Goal: Task Accomplishment & Management: Manage account settings

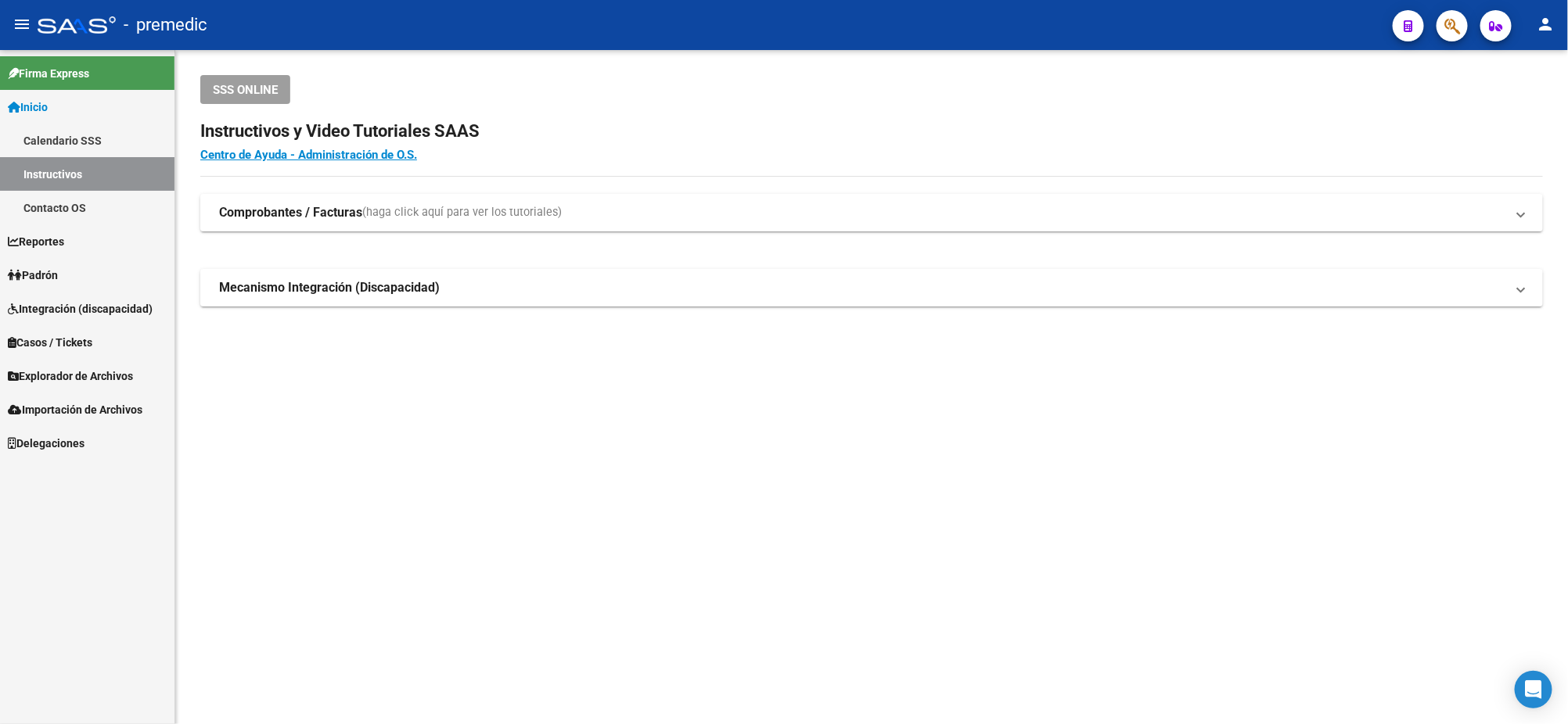
click at [115, 282] on link "Padrón" at bounding box center [87, 275] width 174 height 34
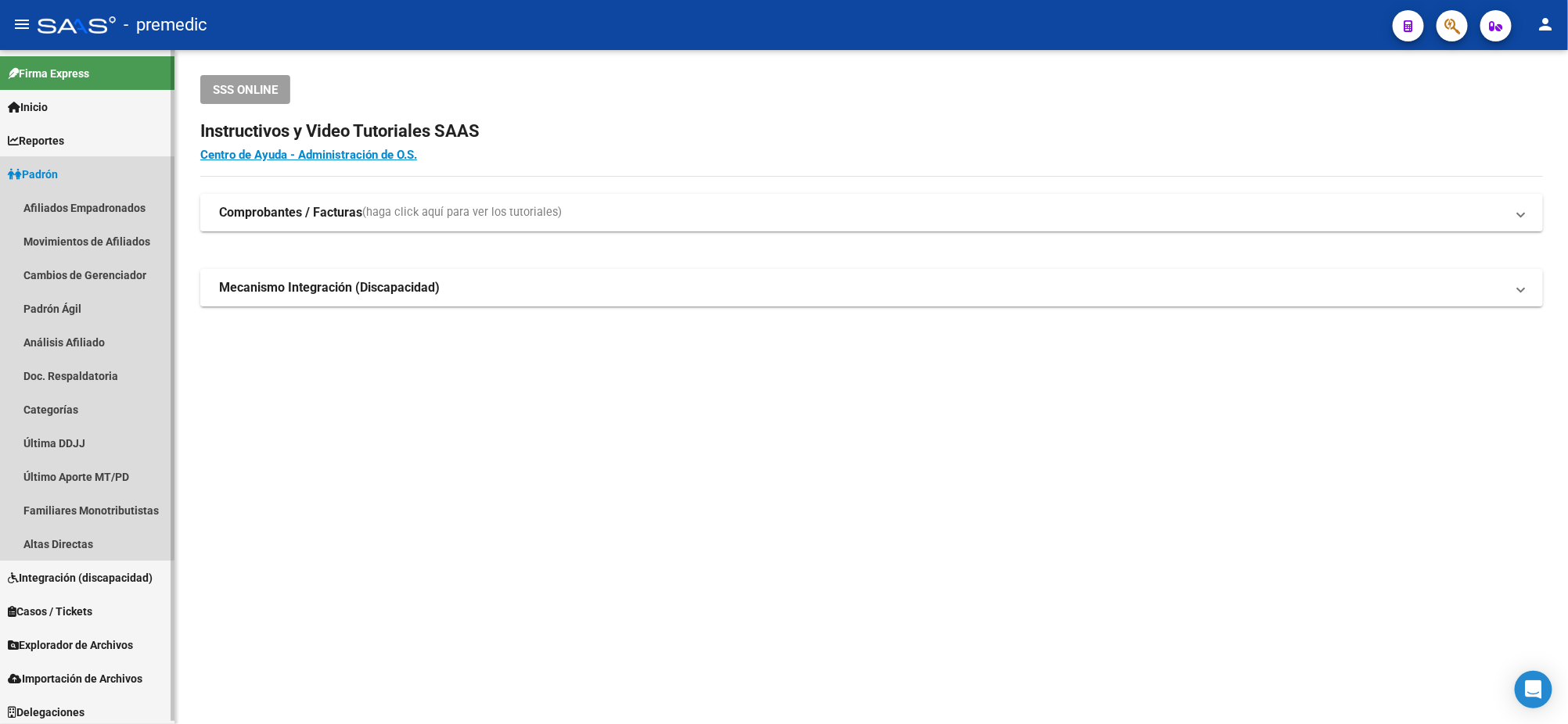
click at [58, 166] on span "Padrón" at bounding box center [33, 174] width 50 height 18
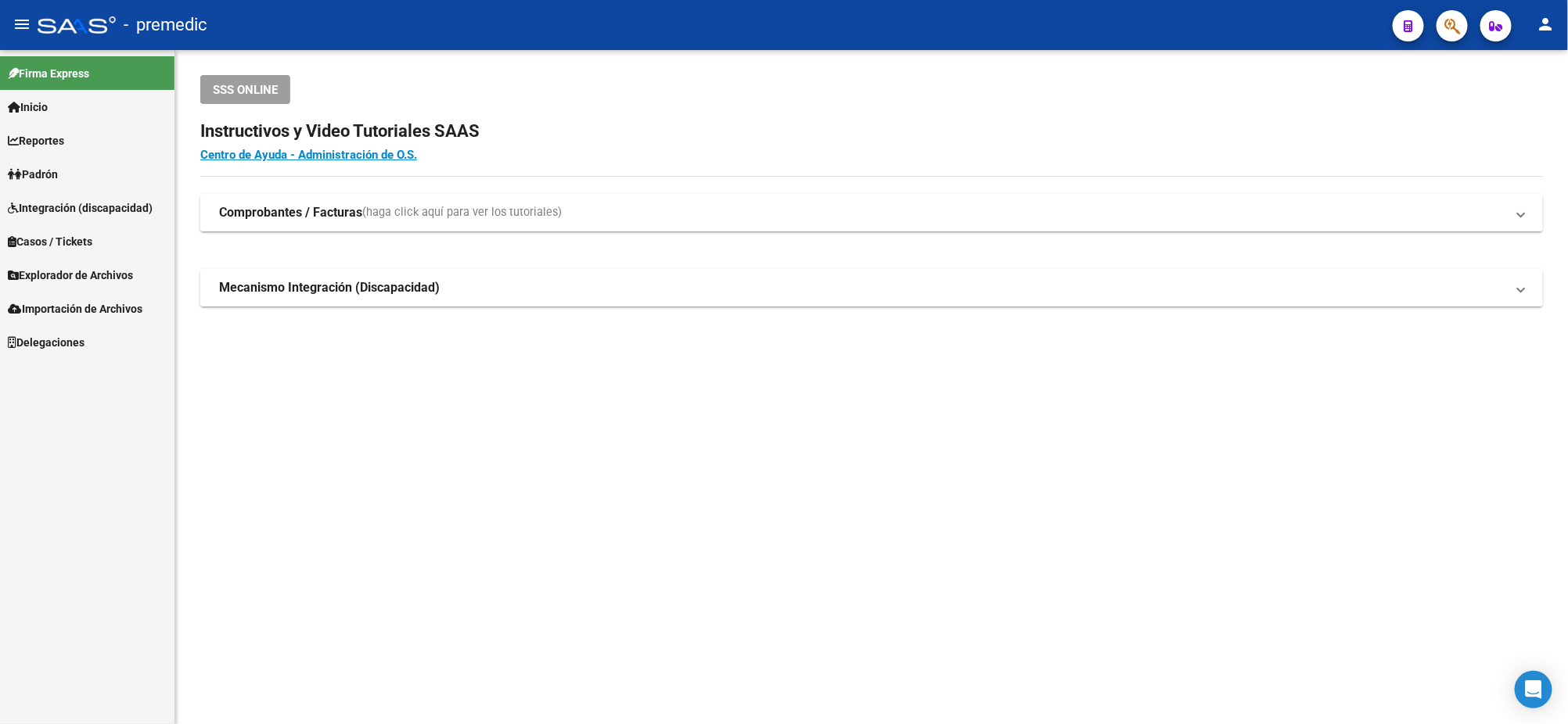
click at [98, 272] on span "Explorador de Archivos" at bounding box center [70, 275] width 125 height 18
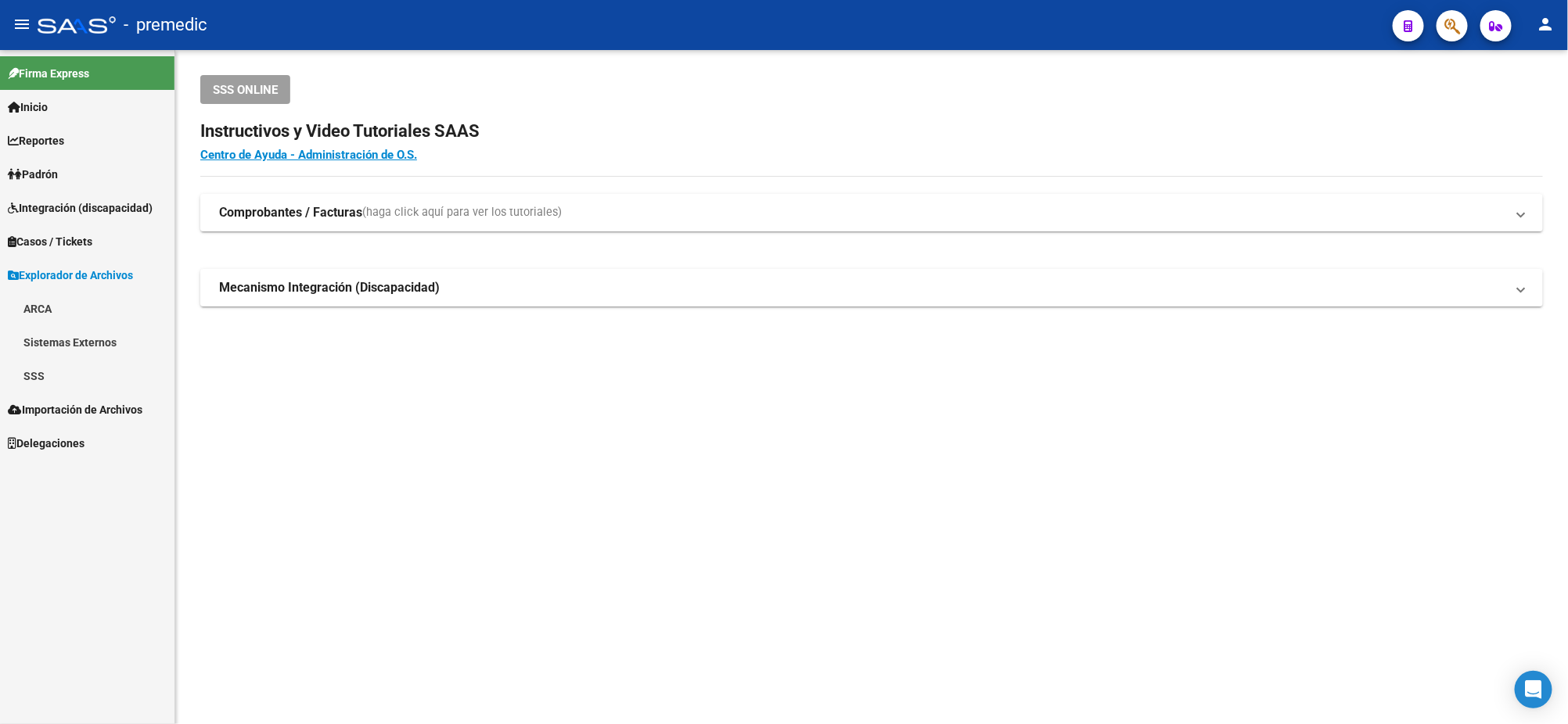
click at [71, 374] on link "SSS" at bounding box center [87, 376] width 174 height 34
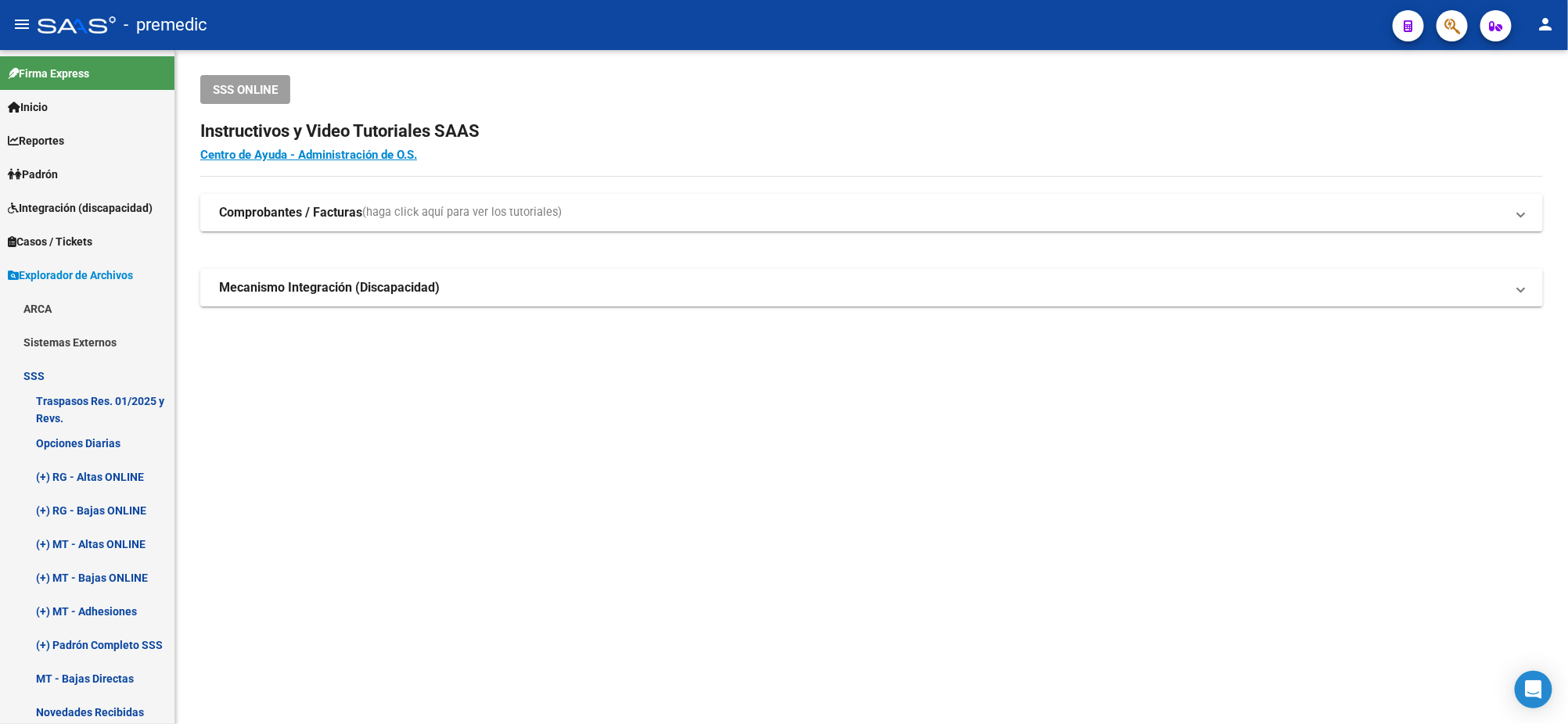
click at [1451, 416] on mat-sidenav-content "SSS ONLINE Instructivos y Video Tutoriales SAAS Centro de Ayuda - Administració…" at bounding box center [872, 387] width 1393 height 674
click at [264, 410] on mat-sidenav-content "SSS ONLINE Instructivos y Video Tutoriales SAAS Centro de Ayuda - Administració…" at bounding box center [872, 387] width 1393 height 674
click at [351, 414] on mat-sidenav-content "SSS ONLINE Instructivos y Video Tutoriales SAAS Centro de Ayuda - Administració…" at bounding box center [872, 387] width 1393 height 674
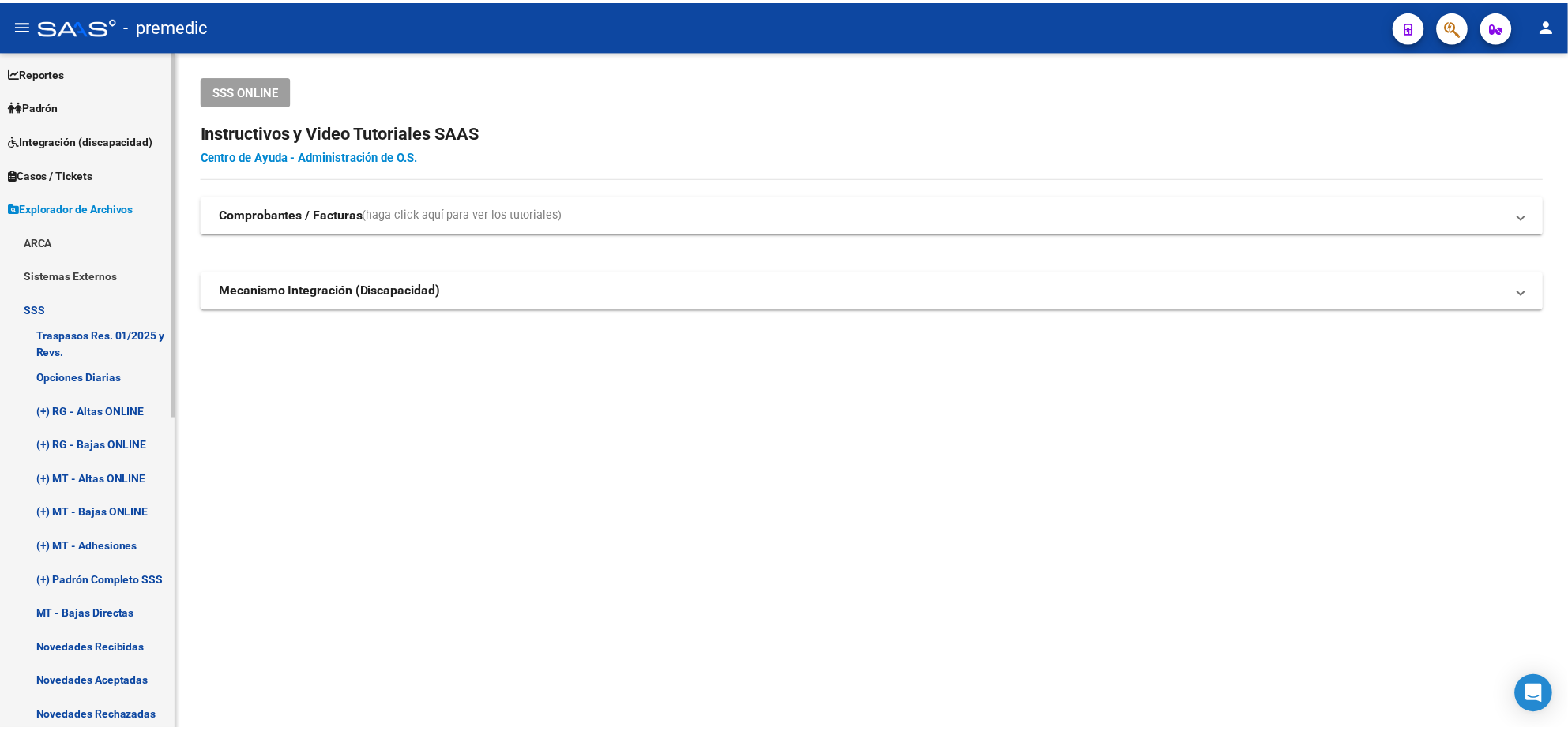
scroll to position [99, 0]
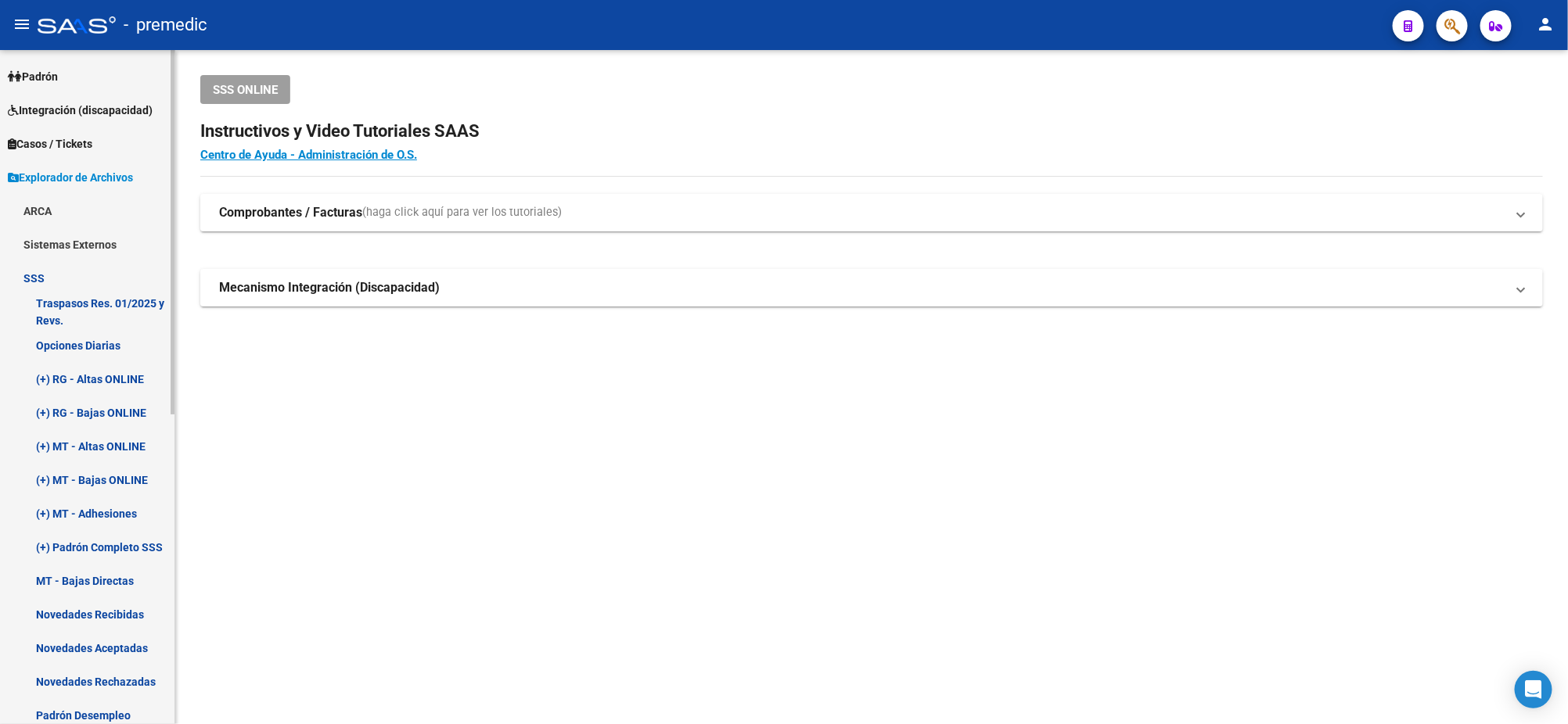
click at [96, 338] on link "Opciones Diarias" at bounding box center [87, 346] width 174 height 34
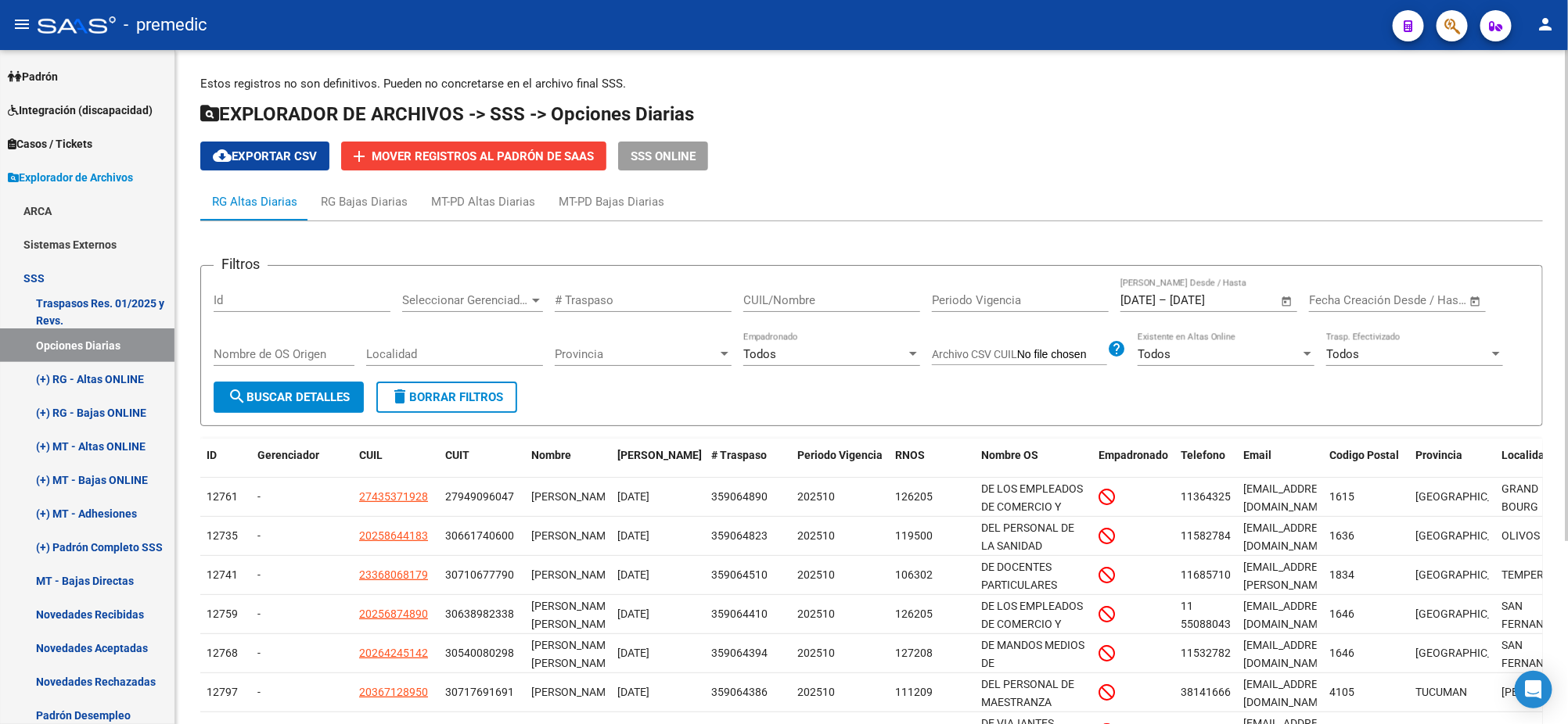
click at [276, 150] on span "cloud_download Exportar CSV" at bounding box center [265, 157] width 104 height 14
click at [809, 294] on input "CUIL/Nombre" at bounding box center [832, 301] width 177 height 14
paste input "20185963560"
click at [295, 394] on span "search Buscar Detalles" at bounding box center [288, 398] width 122 height 14
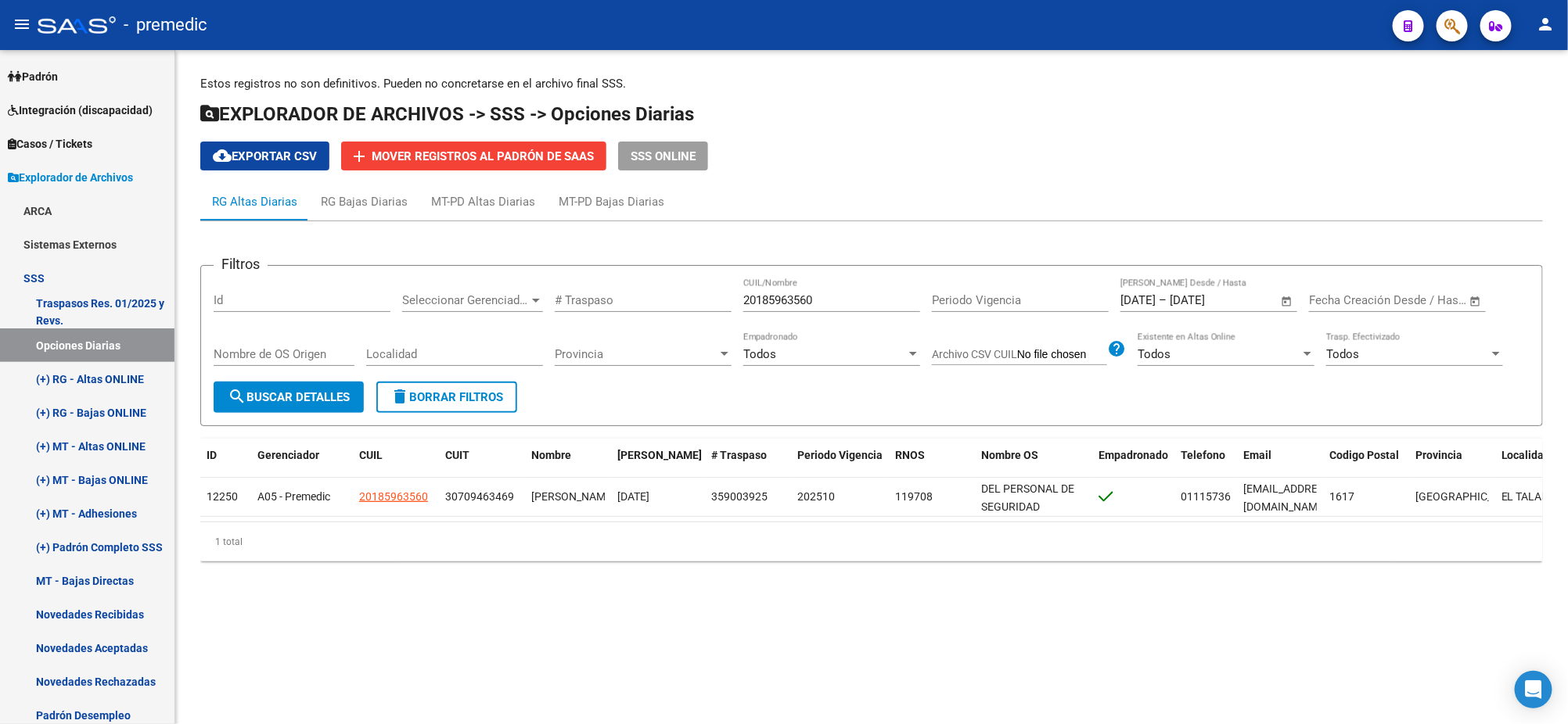
click at [319, 610] on div "Estos registros no son definitivos. Pueden no concretarse en el archivo final S…" at bounding box center [872, 331] width 1393 height 562
drag, startPoint x: 824, startPoint y: 306, endPoint x: 708, endPoint y: 301, distance: 116.1
click at [709, 301] on div "Filtros Id Seleccionar Gerenciador Seleccionar Gerenciador # Traspaso 201859635…" at bounding box center [872, 330] width 1316 height 103
paste input "7209662693"
click at [317, 391] on span "search Buscar Detalles" at bounding box center [288, 398] width 122 height 14
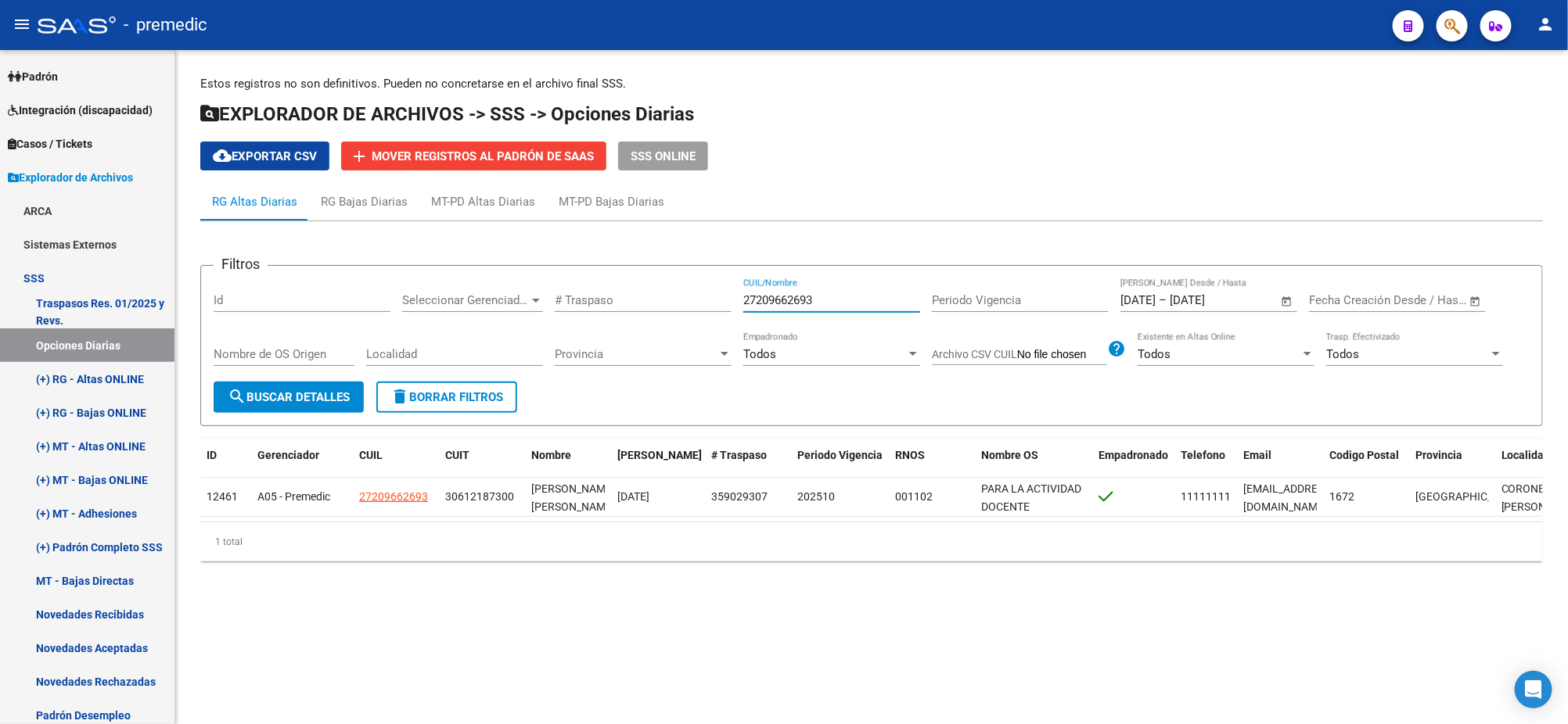
drag, startPoint x: 832, startPoint y: 300, endPoint x: 670, endPoint y: 302, distance: 162.0
click at [680, 301] on div "Filtros Id Seleccionar Gerenciador Seleccionar Gerenciador # Traspaso 272096626…" at bounding box center [872, 330] width 1316 height 103
paste input "0360233414"
click at [296, 391] on span "search Buscar Detalles" at bounding box center [288, 398] width 122 height 14
drag, startPoint x: 829, startPoint y: 301, endPoint x: 685, endPoint y: 294, distance: 144.2
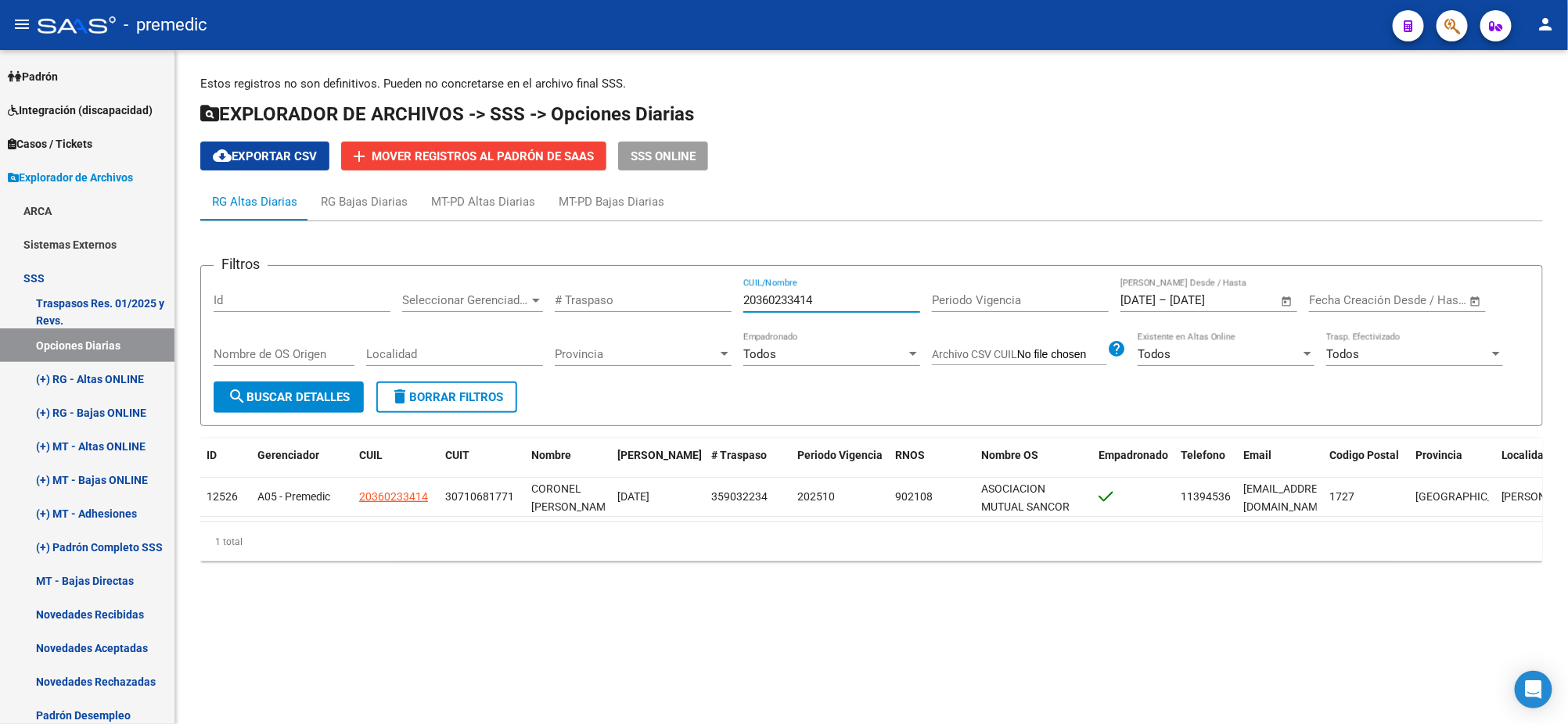
click at [687, 294] on div "Filtros Id Seleccionar Gerenciador Seleccionar Gerenciador # Traspaso 203602334…" at bounding box center [872, 330] width 1316 height 103
paste input "7176231772"
click at [287, 390] on span "search Buscar Detalles" at bounding box center [288, 398] width 122 height 14
drag, startPoint x: 815, startPoint y: 298, endPoint x: 583, endPoint y: 318, distance: 232.9
click at [659, 306] on div "Filtros Id Seleccionar Gerenciador Seleccionar Gerenciador # Traspaso 271762317…" at bounding box center [872, 330] width 1316 height 103
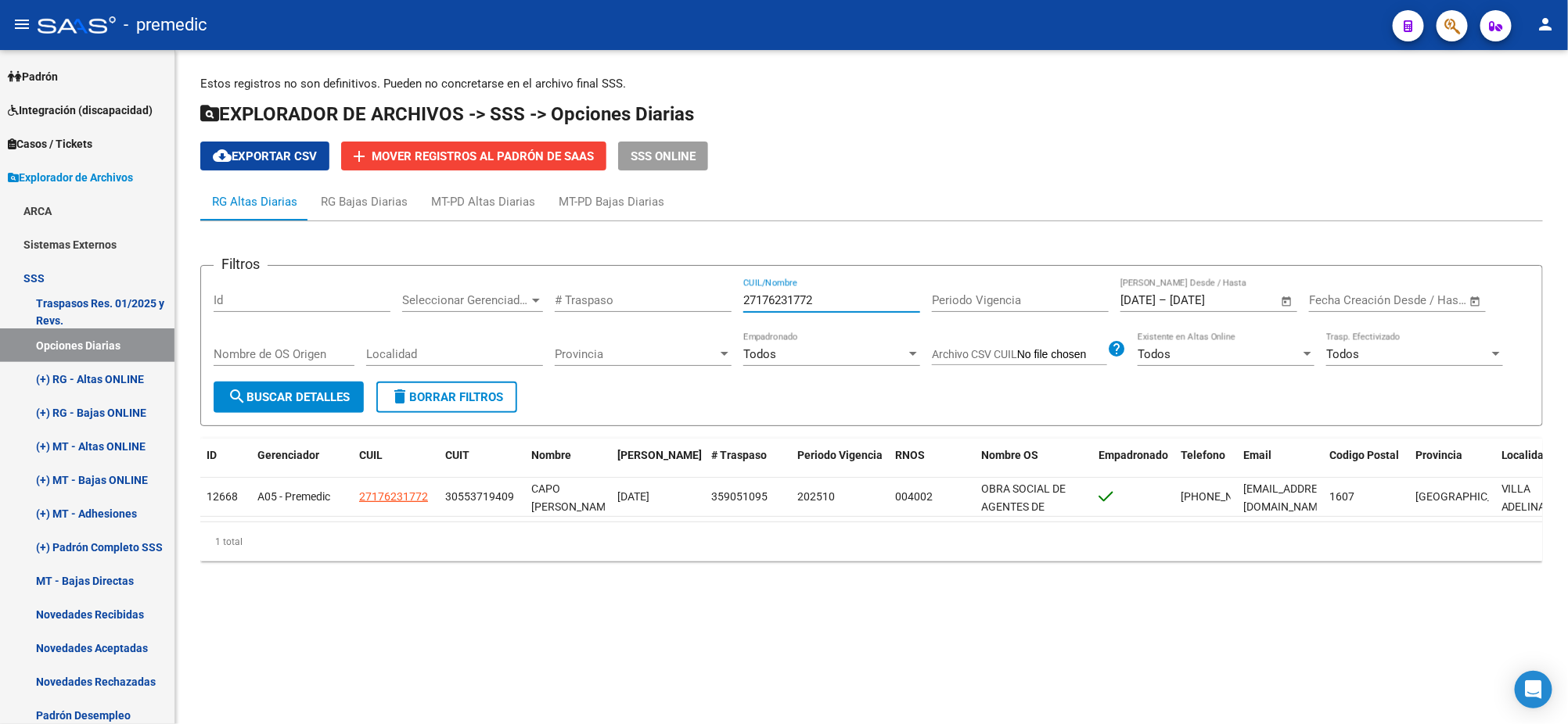
paste input "03666800"
click at [315, 391] on span "search Buscar Detalles" at bounding box center [288, 398] width 122 height 14
drag, startPoint x: 830, startPoint y: 299, endPoint x: 641, endPoint y: 302, distance: 189.0
click at [641, 302] on div "Filtros Id Seleccionar Gerenciador Seleccionar Gerenciador # Traspaso 203666800…" at bounding box center [872, 330] width 1316 height 103
paste input "3368068179"
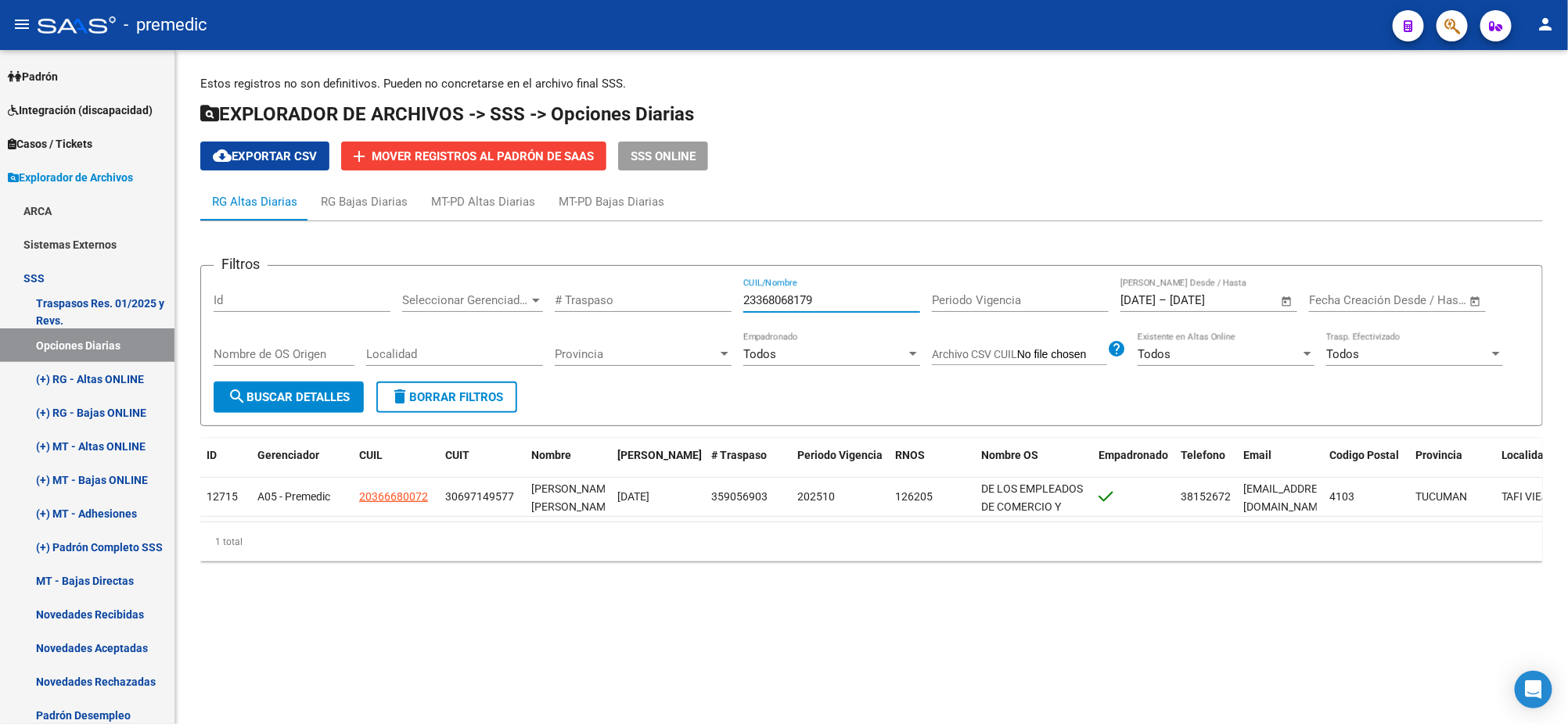
click at [287, 390] on span "search Buscar Detalles" at bounding box center [288, 398] width 122 height 14
drag, startPoint x: 824, startPoint y: 292, endPoint x: 580, endPoint y: 307, distance: 244.5
click at [632, 294] on div "Filtros Id Seleccionar Gerenciador Seleccionar Gerenciador # Traspaso 233680681…" at bounding box center [872, 330] width 1316 height 103
drag, startPoint x: 806, startPoint y: 295, endPoint x: 662, endPoint y: 298, distance: 144.0
click at [662, 298] on div "Filtros Id Seleccionar Gerenciador Seleccionar Gerenciador # Traspaso 233680681…" at bounding box center [872, 330] width 1316 height 103
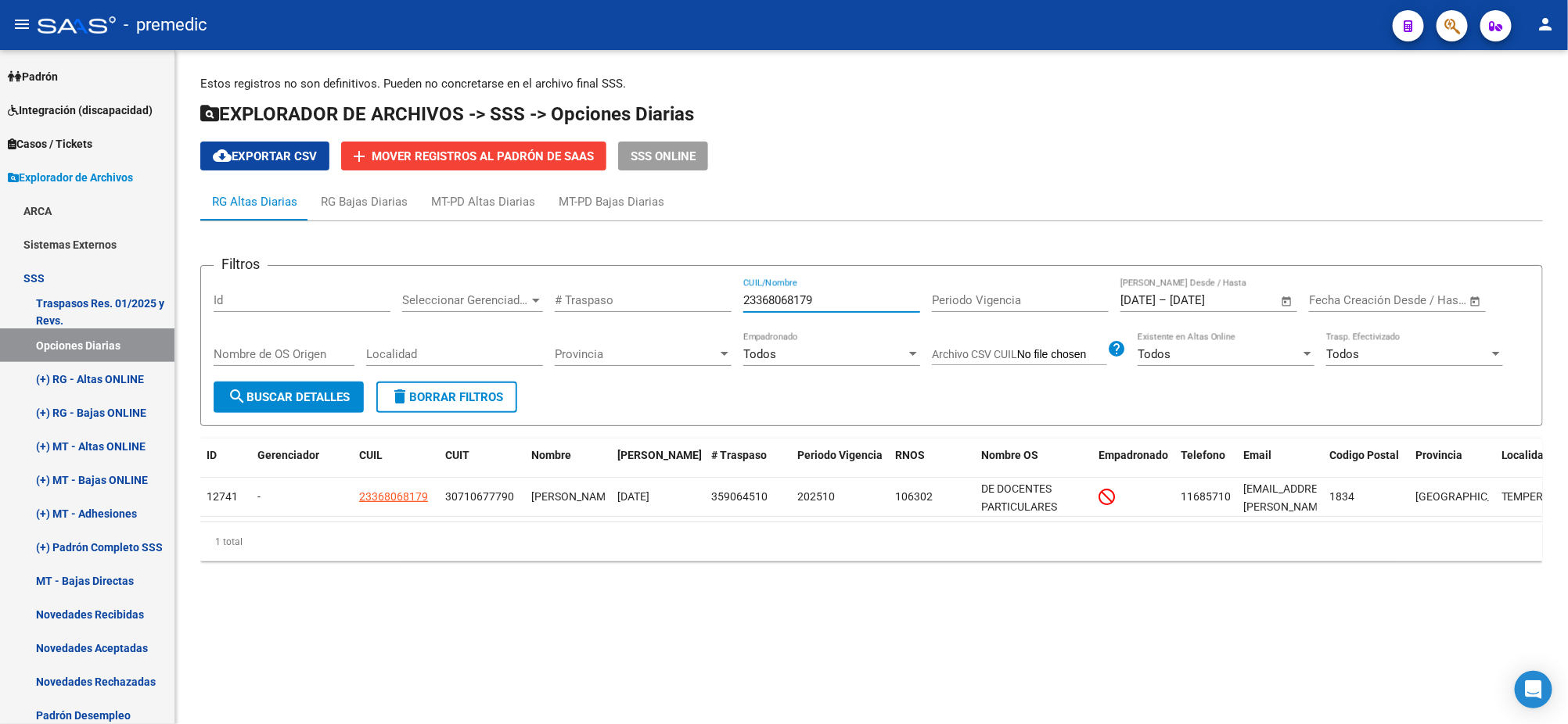
paste input "0258644183"
click at [302, 384] on button "search Buscar Detalles" at bounding box center [289, 397] width 150 height 31
drag, startPoint x: 829, startPoint y: 300, endPoint x: 702, endPoint y: 302, distance: 127.0
click at [702, 302] on div "Filtros Id Seleccionar Gerenciador Seleccionar Gerenciador # Traspaso 202586441…" at bounding box center [872, 330] width 1316 height 103
paste input "448403158"
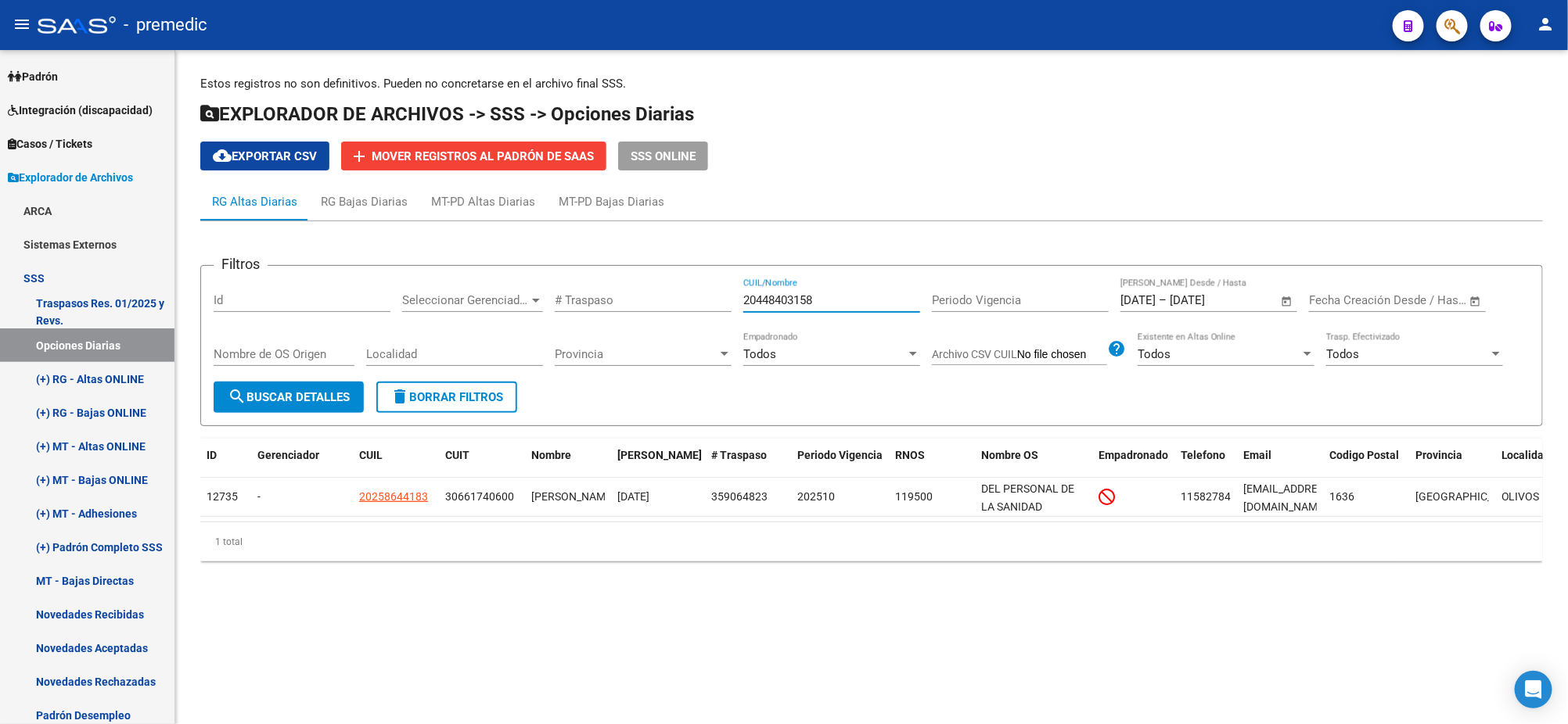
click at [284, 398] on span "search Buscar Detalles" at bounding box center [288, 398] width 122 height 14
drag, startPoint x: 840, startPoint y: 299, endPoint x: 555, endPoint y: 310, distance: 285.2
click at [555, 310] on div "Filtros Id Seleccionar Gerenciador Seleccionar Gerenciador # Traspaso 204484031…" at bounding box center [872, 330] width 1316 height 103
paste input "7354240802"
click at [339, 390] on span "search Buscar Detalles" at bounding box center [288, 398] width 122 height 14
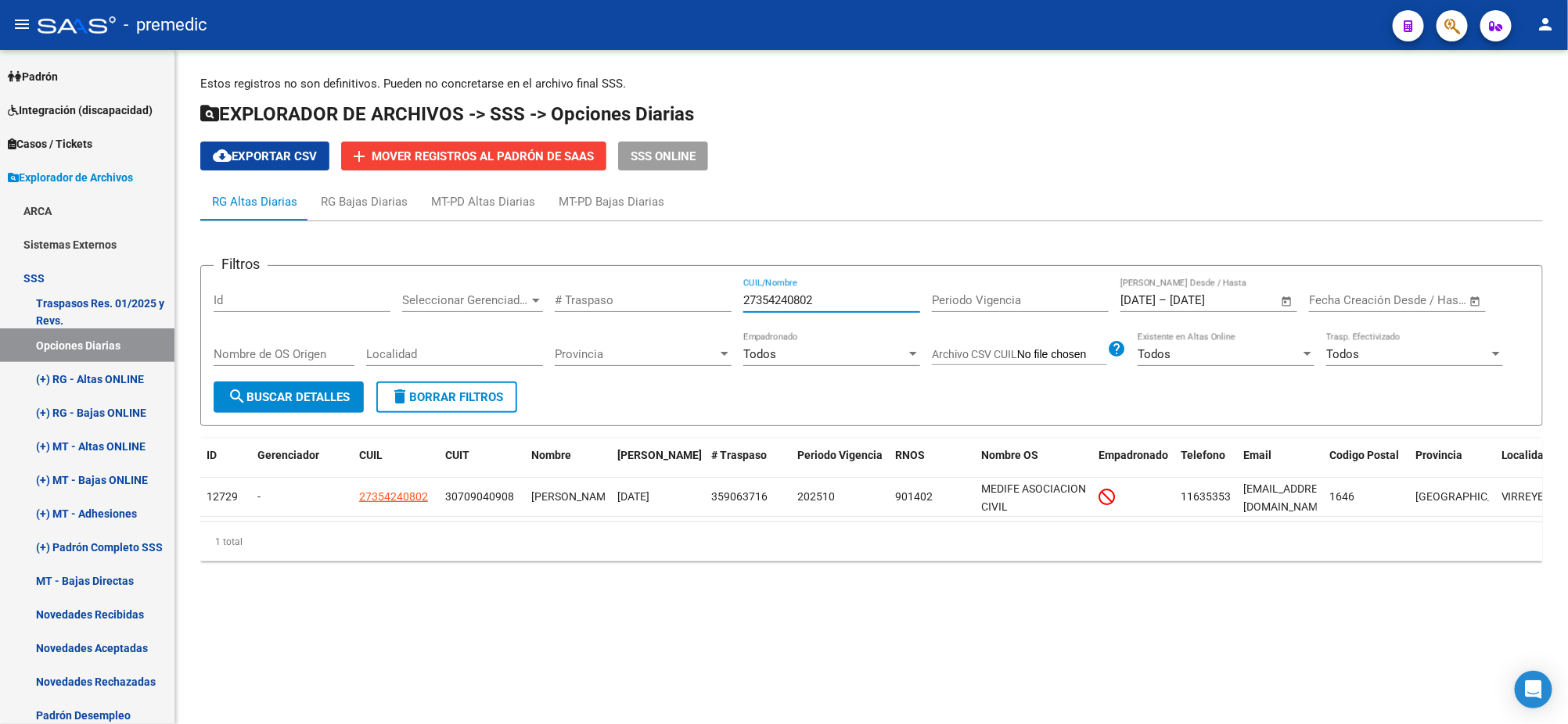
drag, startPoint x: 832, startPoint y: 297, endPoint x: 703, endPoint y: 298, distance: 129.0
click at [712, 297] on div "Filtros Id Seleccionar Gerenciador Seleccionar Gerenciador # Traspaso 273542408…" at bounding box center [872, 330] width 1316 height 103
paste input "411371994"
click at [295, 383] on button "search Buscar Detalles" at bounding box center [289, 397] width 150 height 31
drag, startPoint x: 843, startPoint y: 299, endPoint x: 710, endPoint y: 296, distance: 133.0
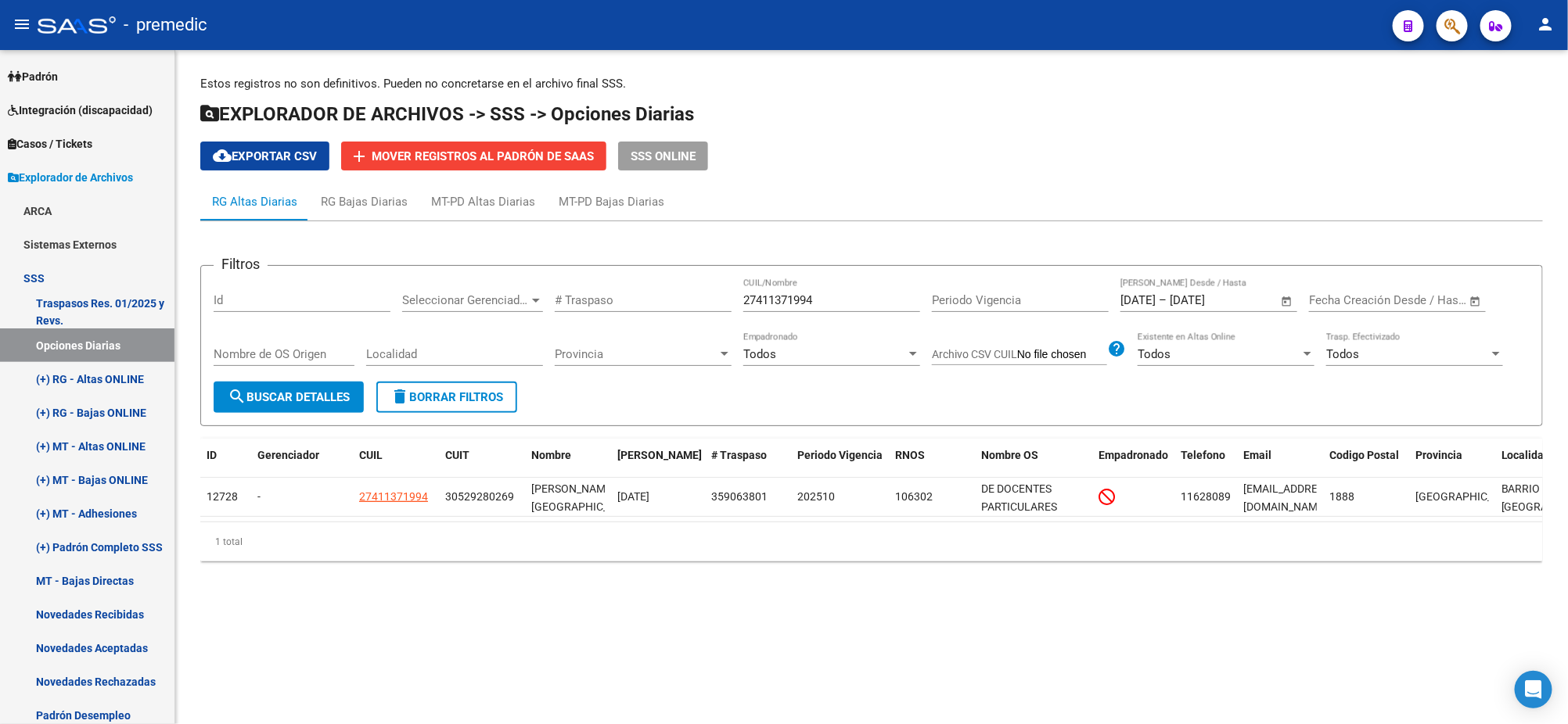
click at [710, 296] on div "Filtros Id Seleccionar Gerenciador Seleccionar Gerenciador # Traspaso 274113719…" at bounding box center [872, 330] width 1316 height 103
paste input "0366680072"
click at [333, 392] on span "search Buscar Detalles" at bounding box center [288, 398] width 122 height 14
drag, startPoint x: 847, startPoint y: 294, endPoint x: 569, endPoint y: 305, distance: 278.2
click at [663, 294] on div "Filtros Id Seleccionar Gerenciador Seleccionar Gerenciador # Traspaso 203666800…" at bounding box center [872, 330] width 1316 height 103
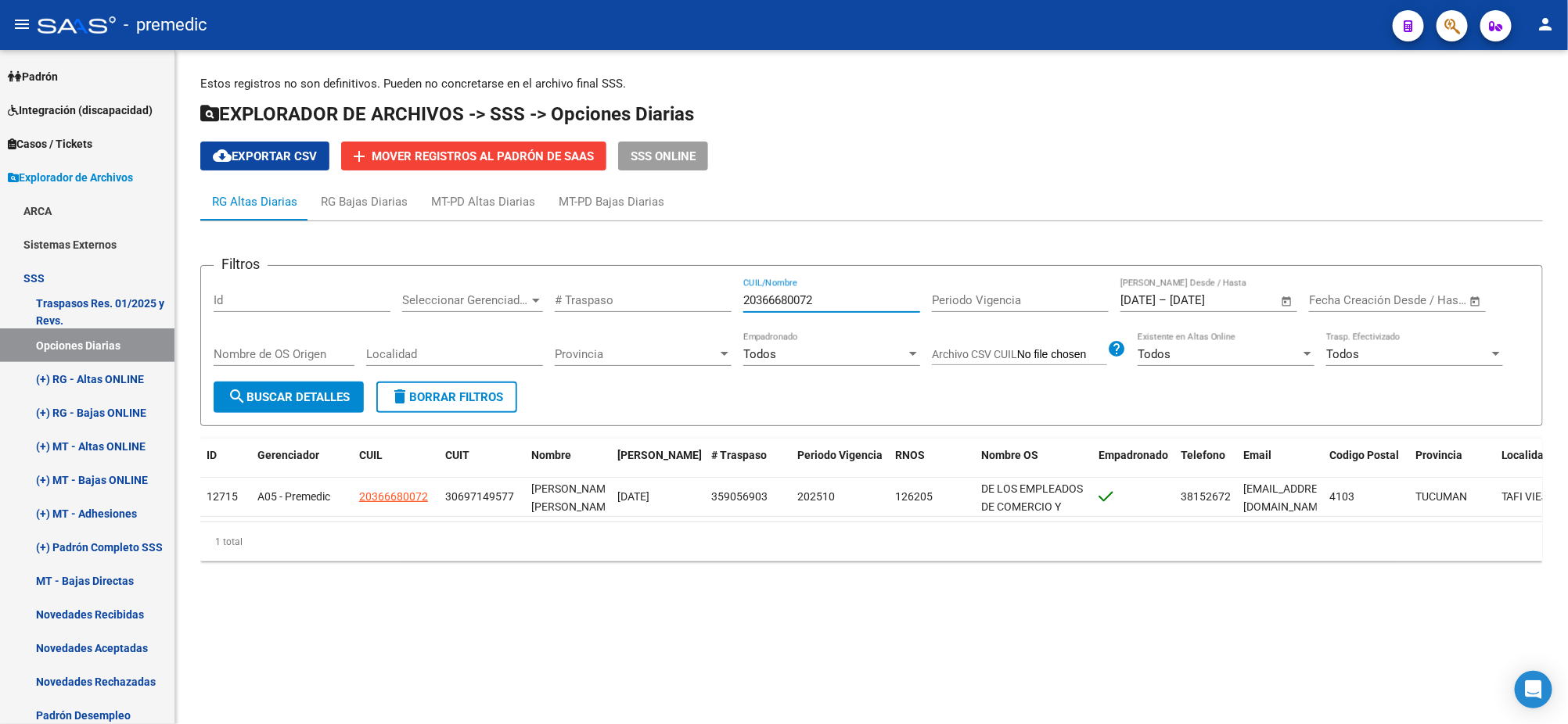
paste input "7411371994"
type input "27411371994"
click at [309, 397] on span "search Buscar Detalles" at bounding box center [288, 398] width 122 height 14
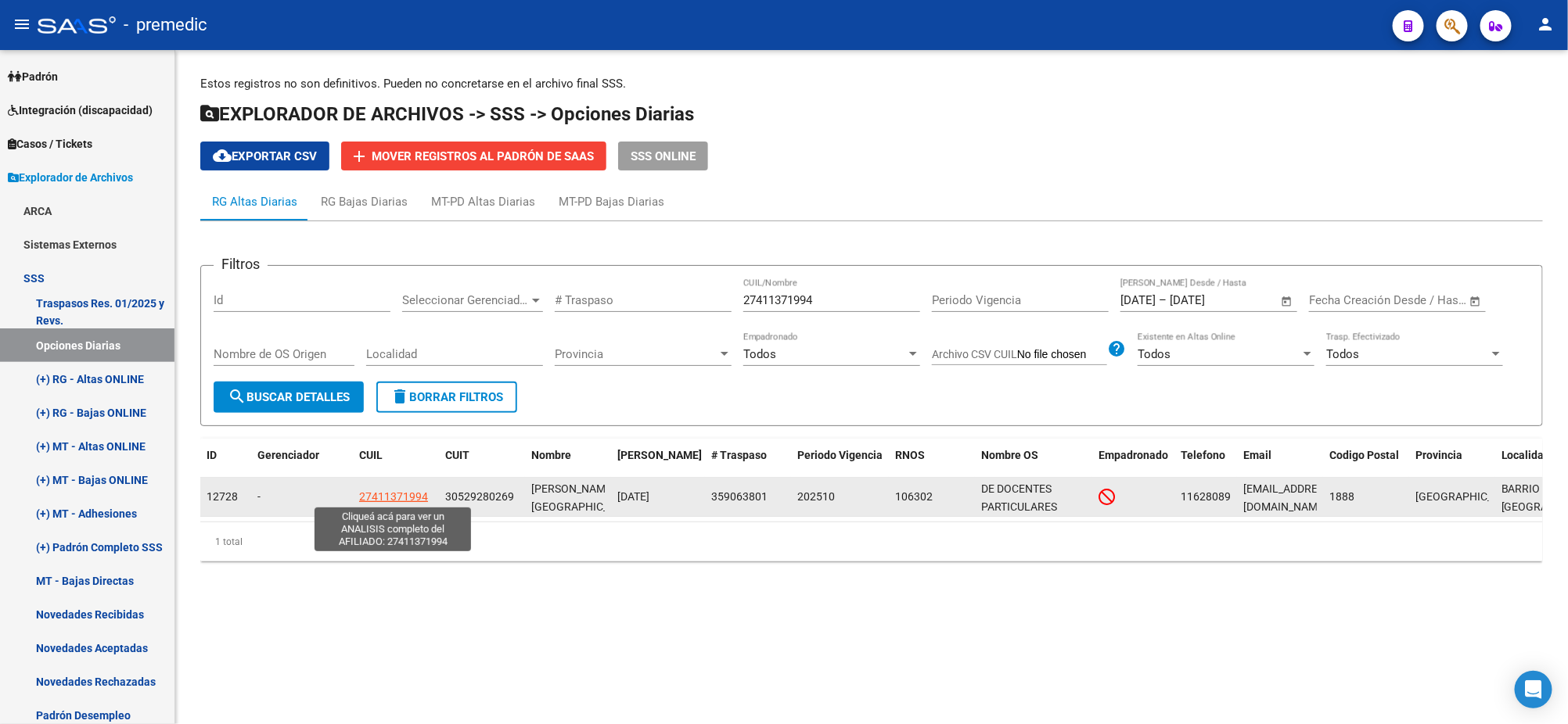
click at [391, 498] on span "27411371994" at bounding box center [394, 497] width 69 height 13
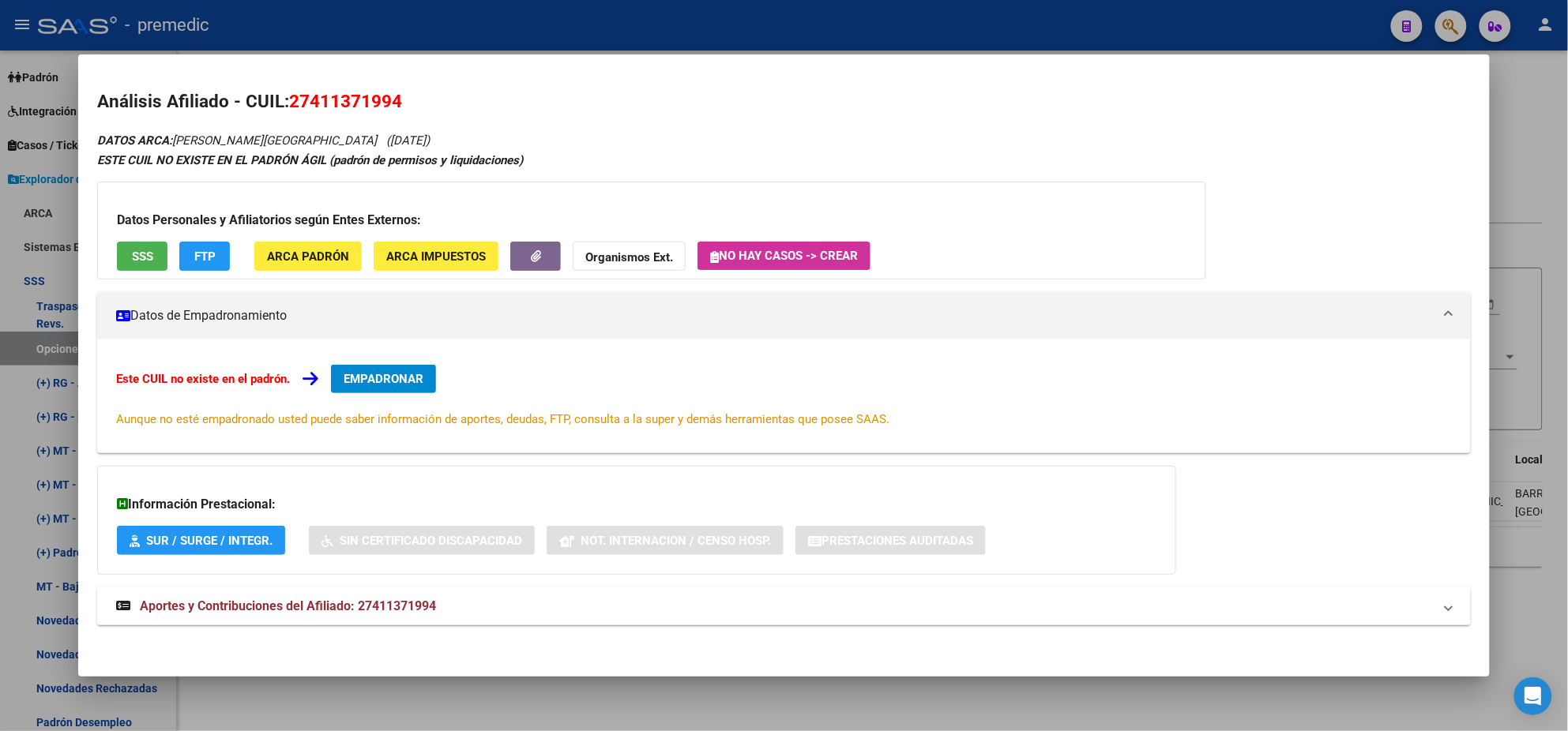
click at [381, 366] on button "EMPADRONAR" at bounding box center [384, 379] width 105 height 28
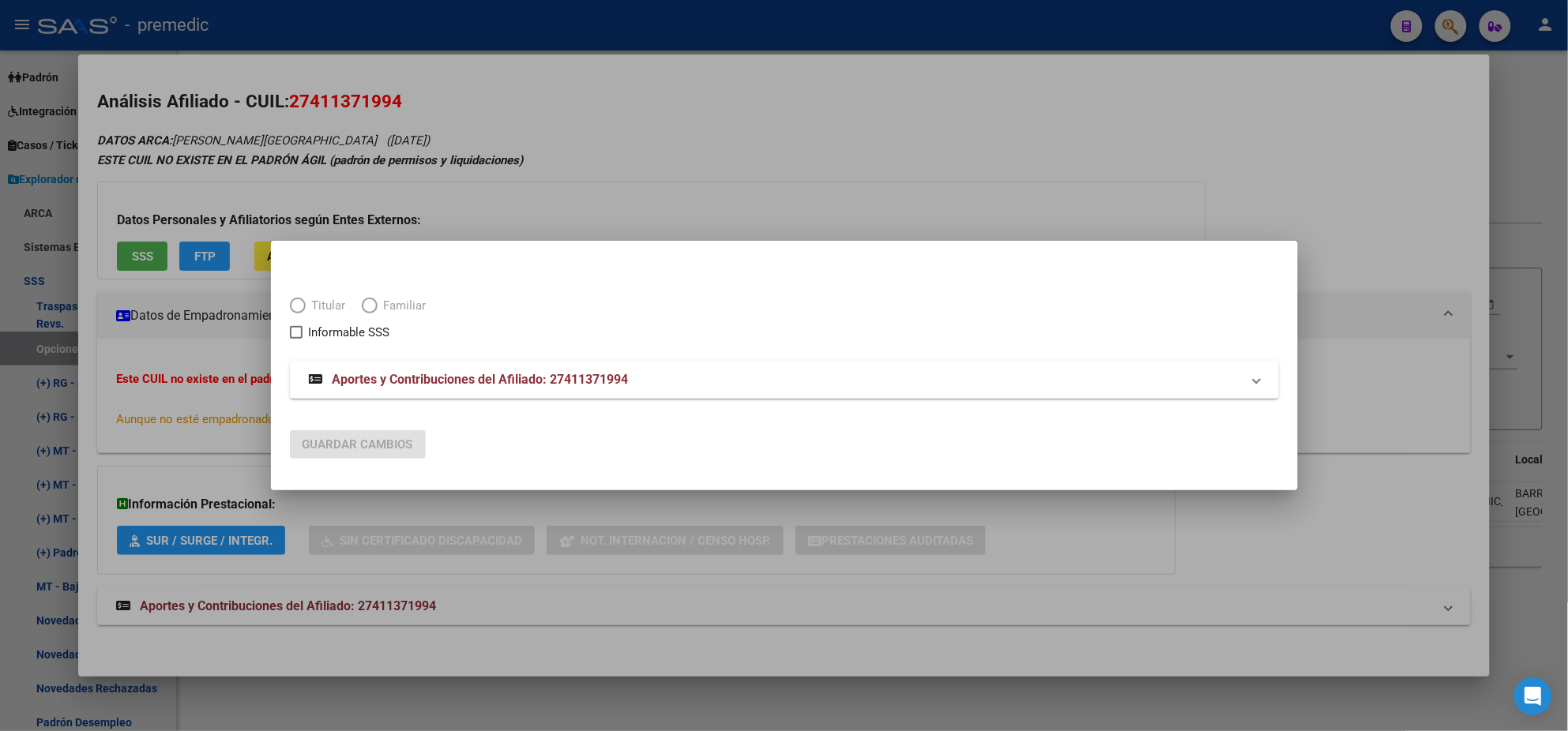
click at [298, 306] on span "Elija una opción" at bounding box center [298, 306] width 16 height 16
click at [300, 305] on span "Elija una opción" at bounding box center [298, 306] width 16 height 16
click at [300, 305] on input "Titular" at bounding box center [298, 306] width 16 height 16
radio input "true"
checkbox input "true"
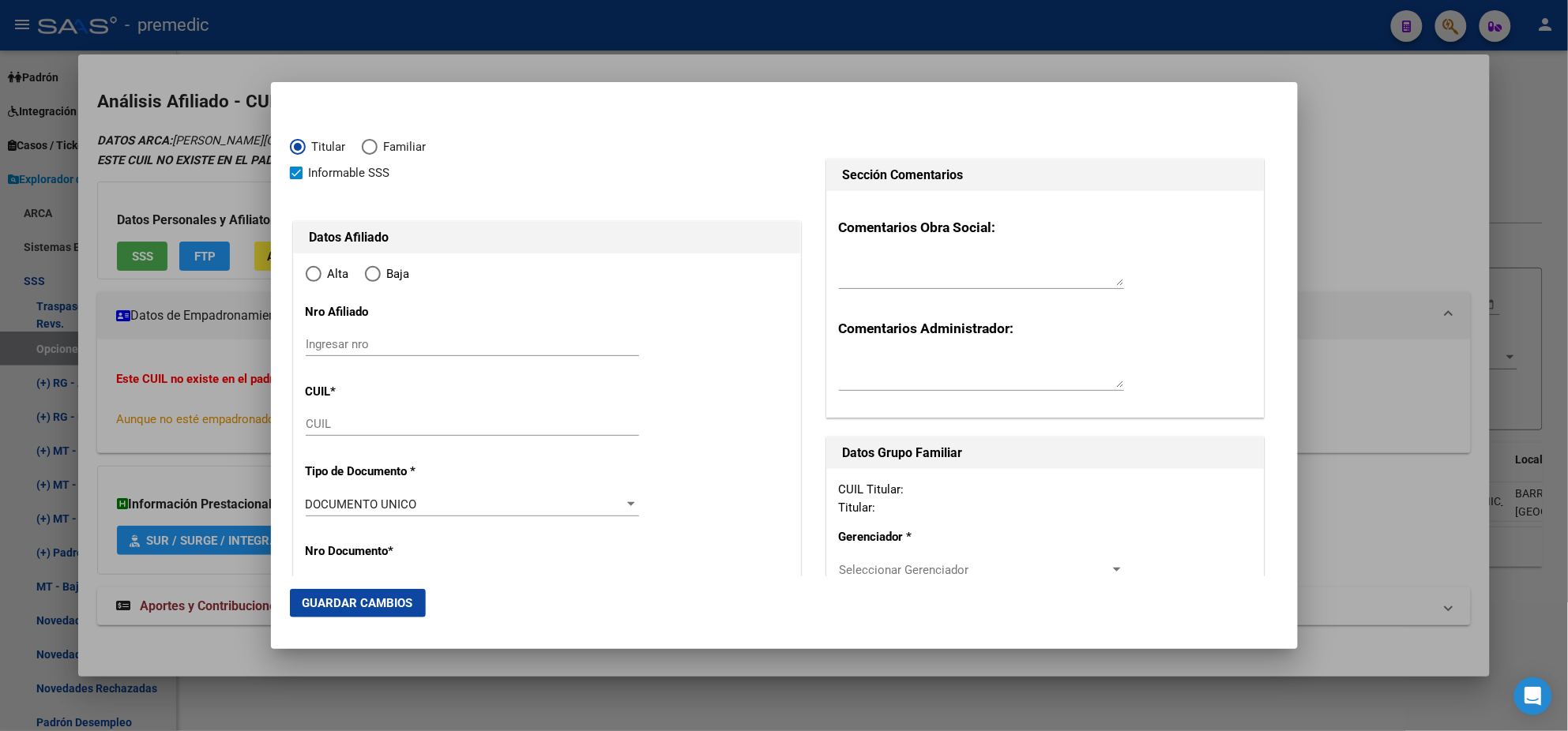
type input "27-41137199-4"
radio input "true"
type input "41137199"
type input "[PERSON_NAME]"
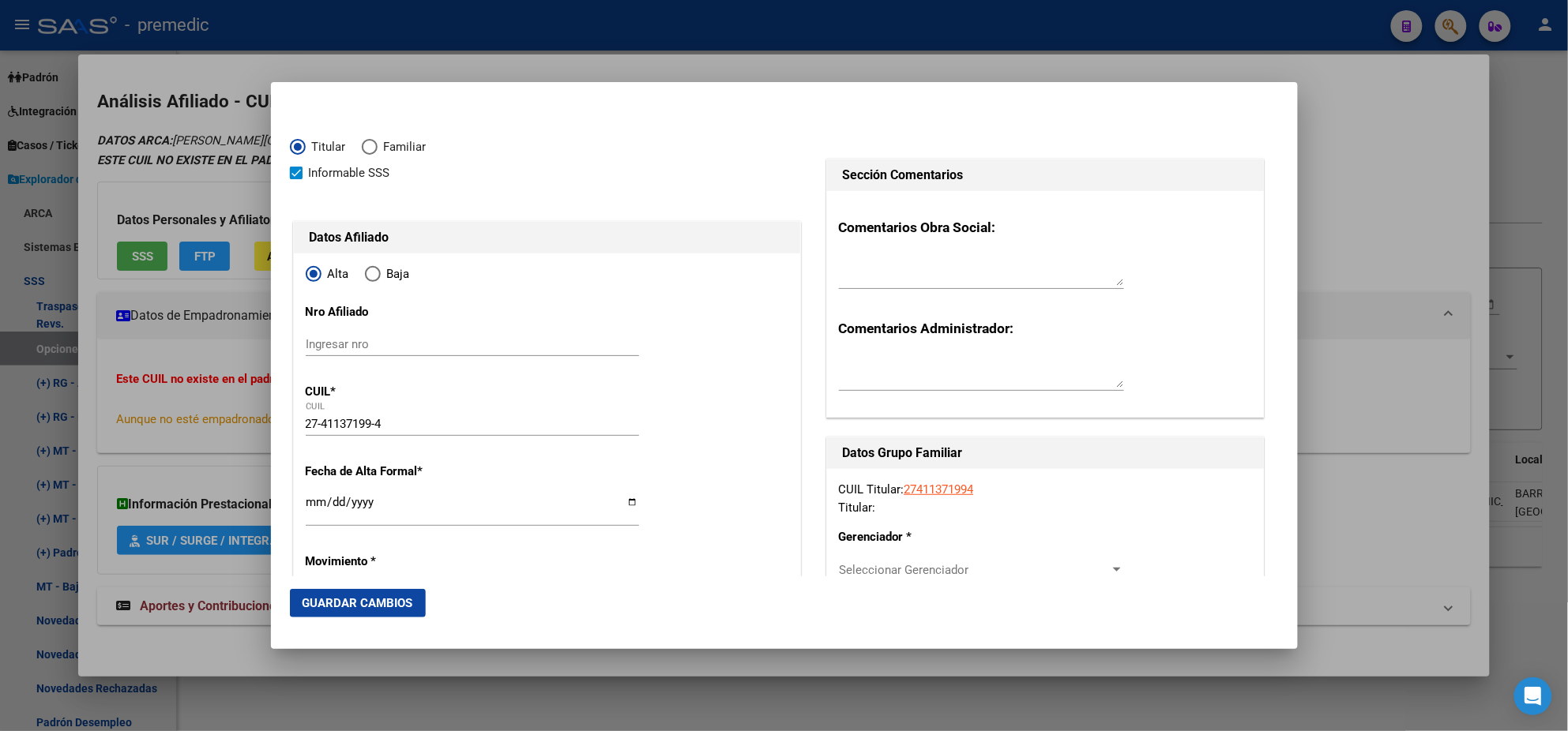
type input "[DATE]"
type input "[PERSON_NAME]"
type input "1888"
type input "REMEDIOS DE ESCALADA"
type input "4153"
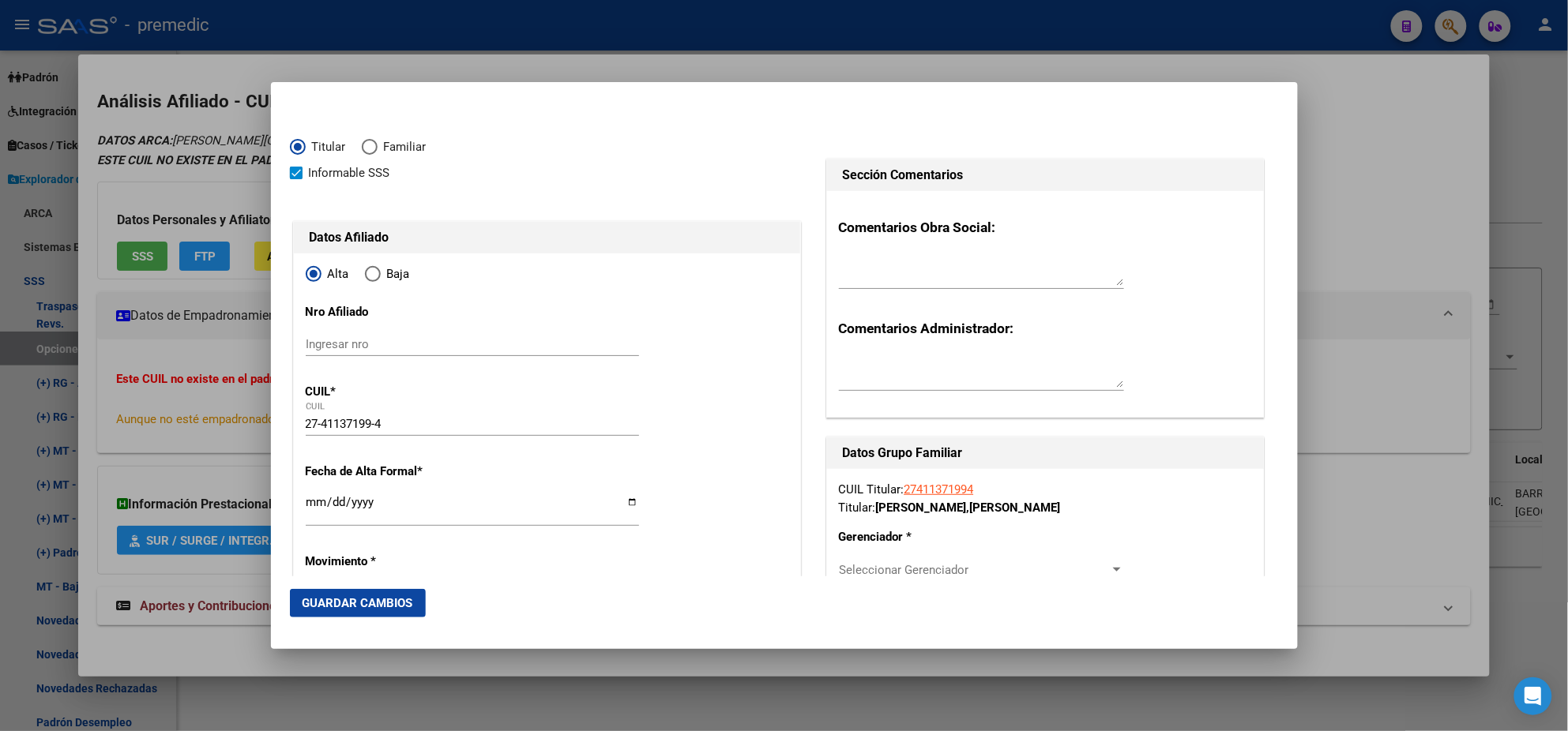
type input "[PERSON_NAME]"
click at [316, 506] on input "Ingresar fecha" at bounding box center [472, 508] width 333 height 25
type input "[DATE]"
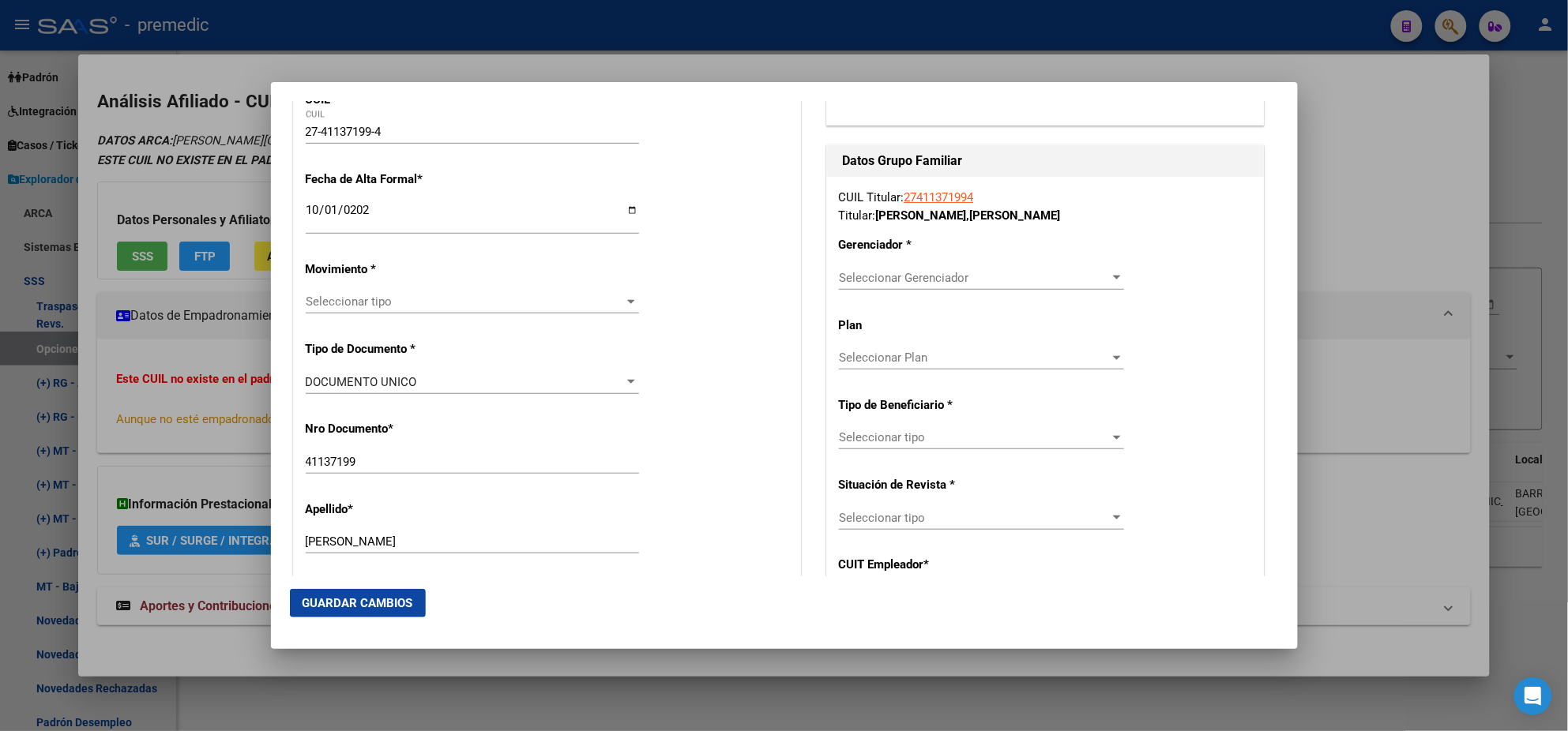
scroll to position [394, 0]
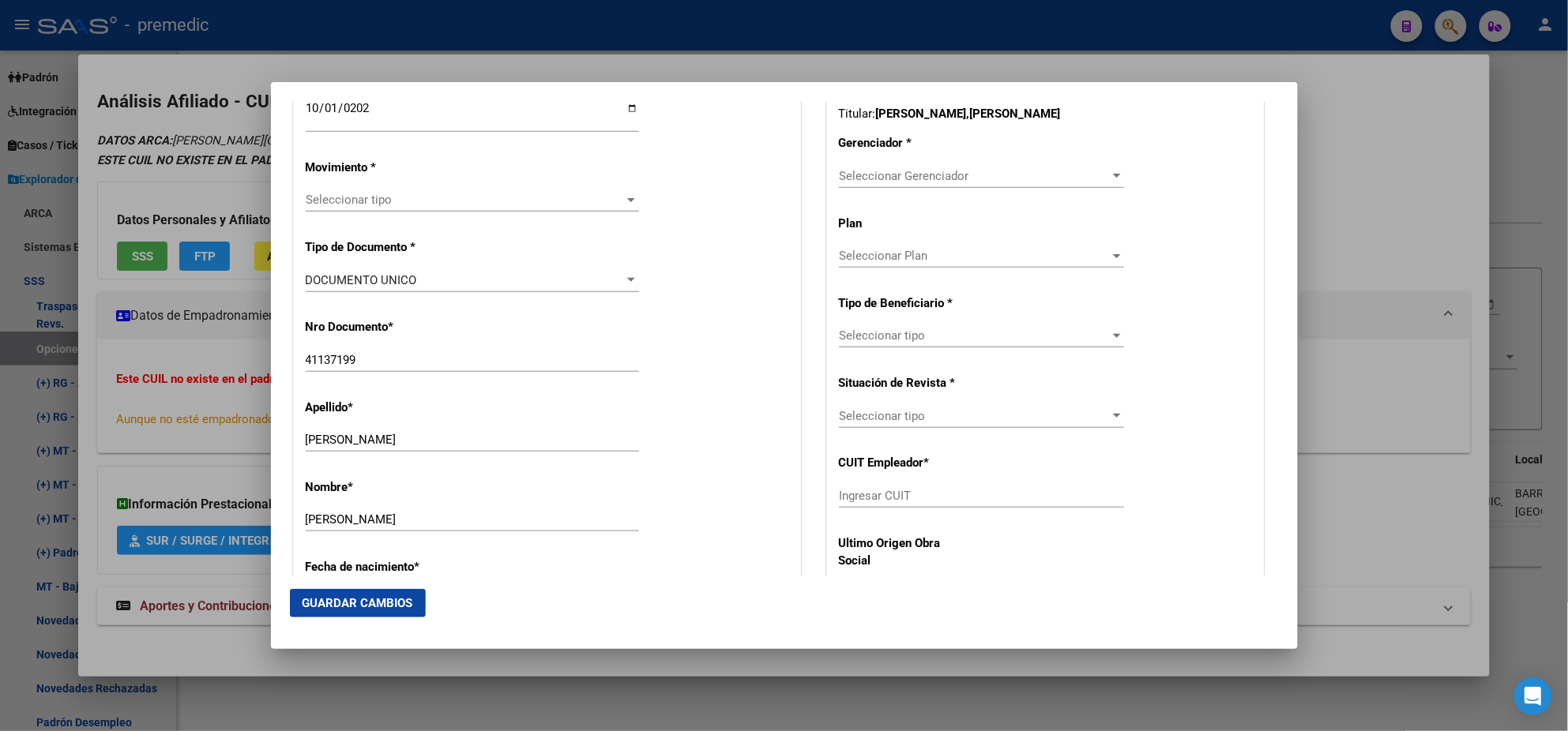
click at [366, 211] on div "Seleccionar tipo Seleccionar tipo" at bounding box center [472, 200] width 333 height 23
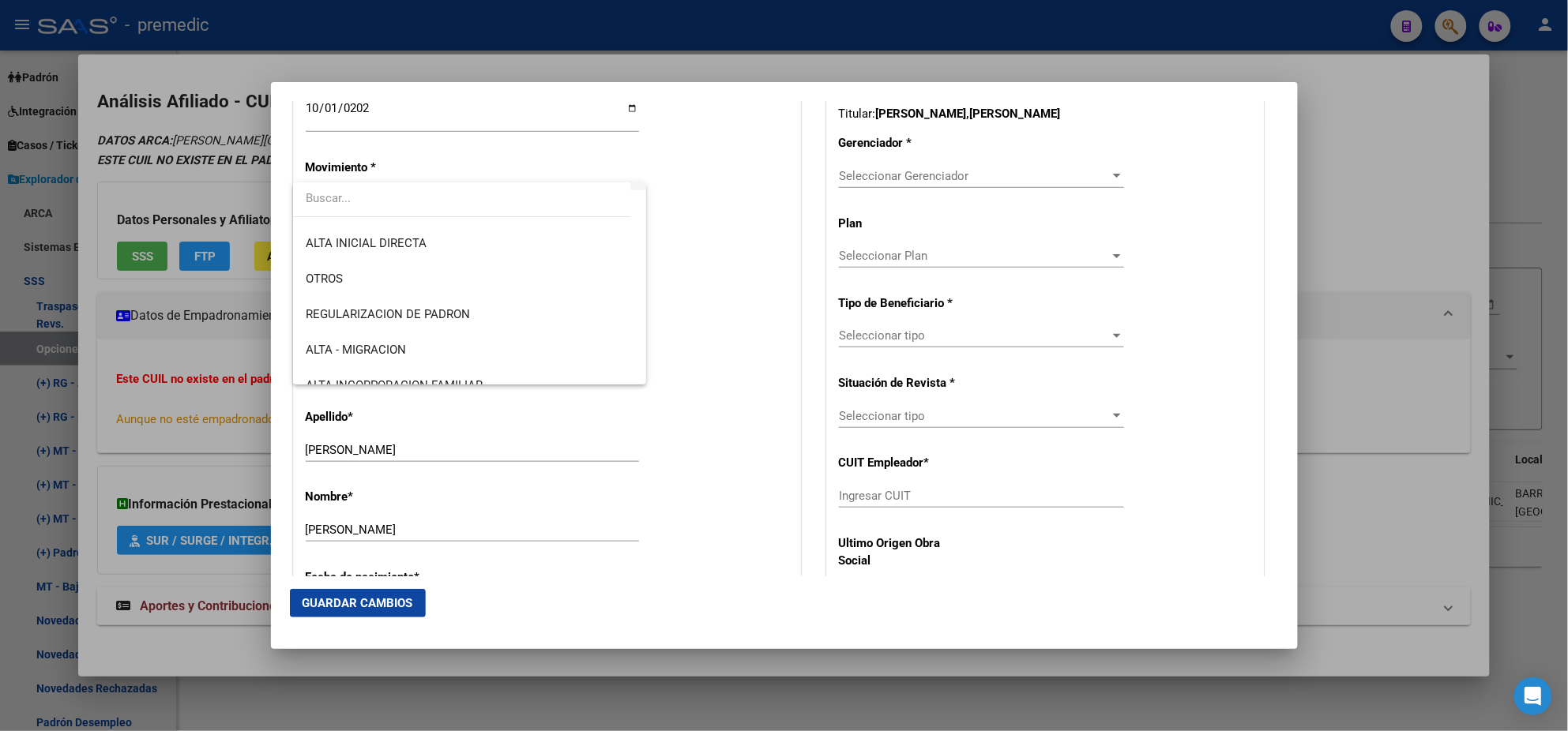
scroll to position [197, 0]
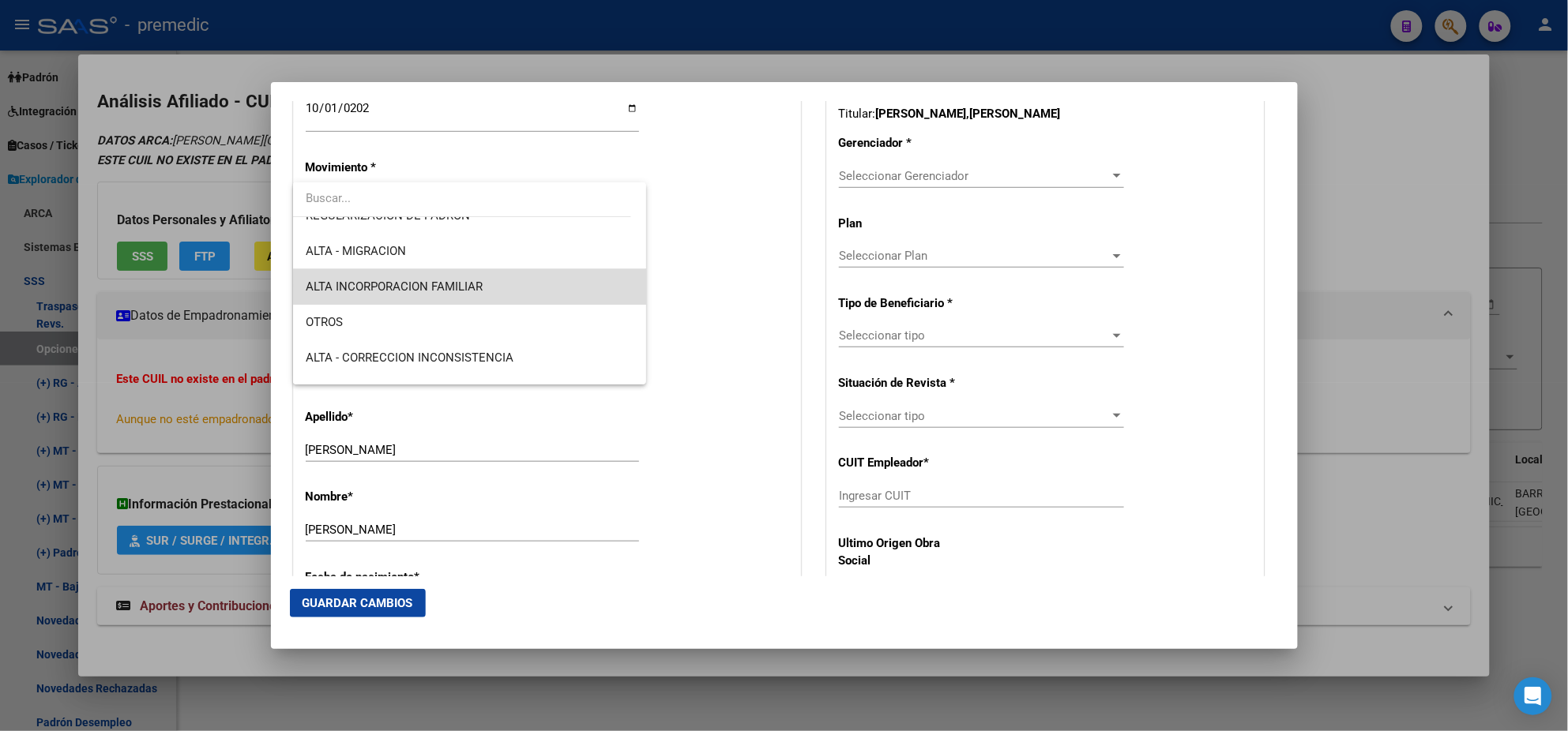
click at [505, 286] on span "ALTA INCORPORACION FAMILIAR" at bounding box center [470, 287] width 328 height 36
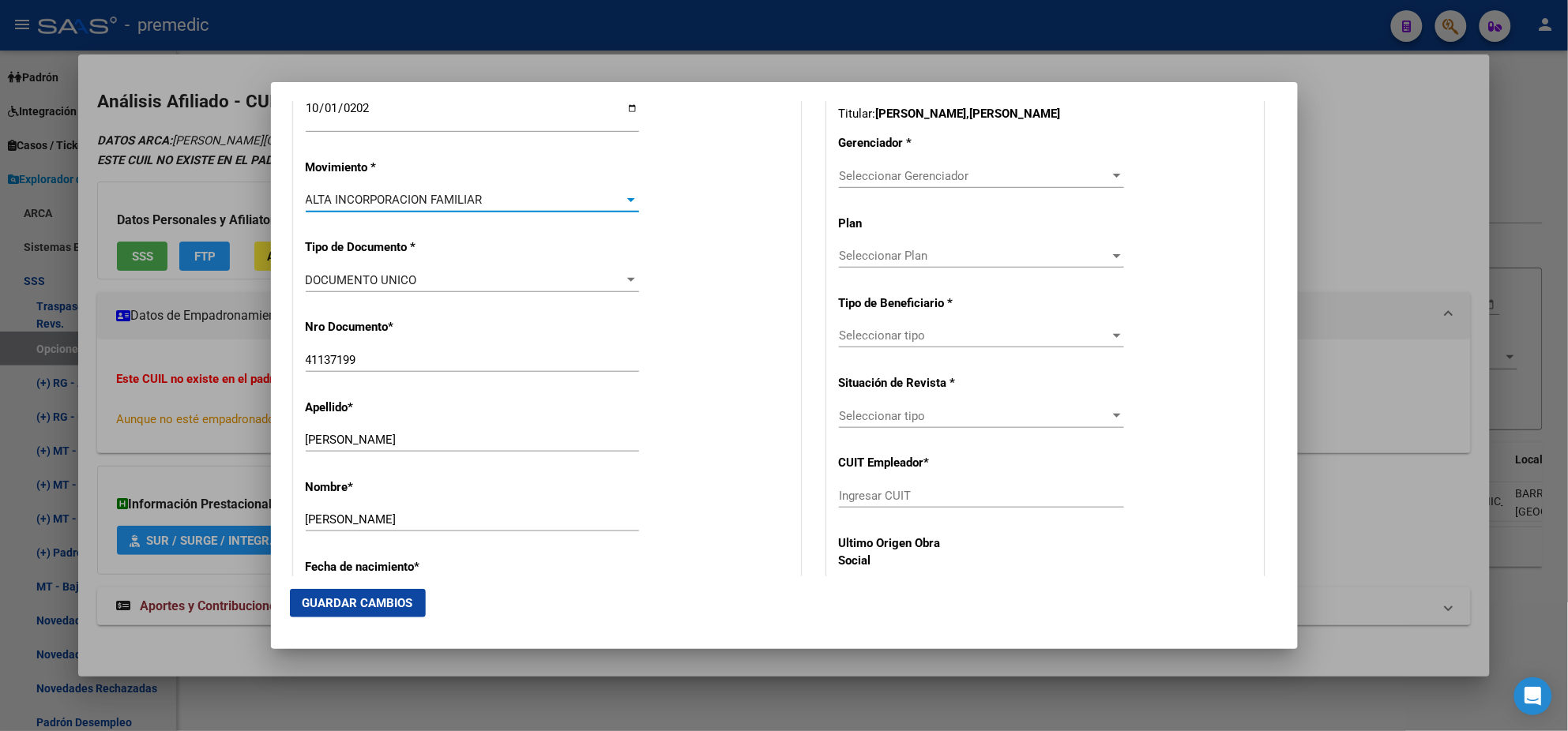
click at [477, 200] on span "ALTA INCORPORACION FAMILIAR" at bounding box center [394, 200] width 177 height 15
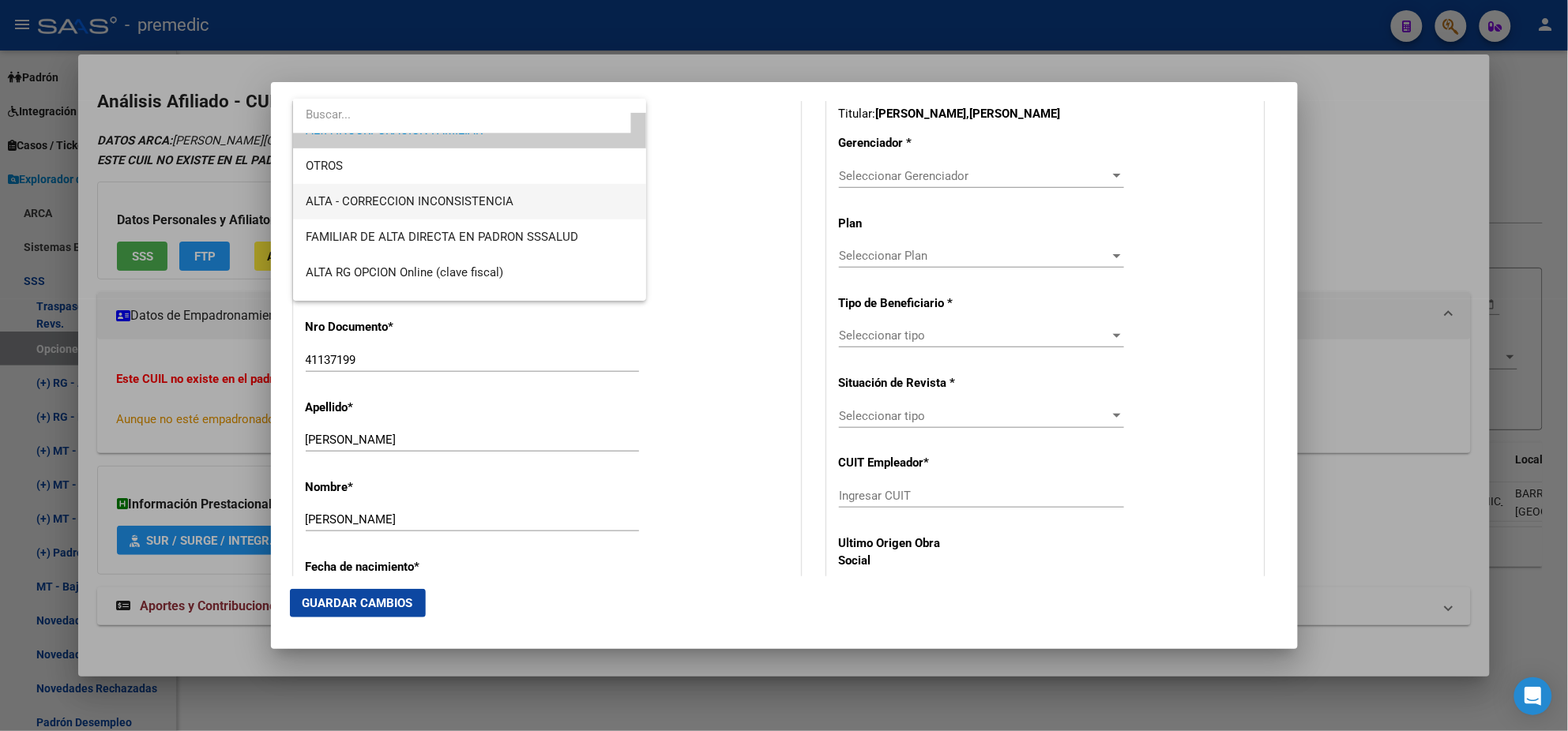
scroll to position [299, 0]
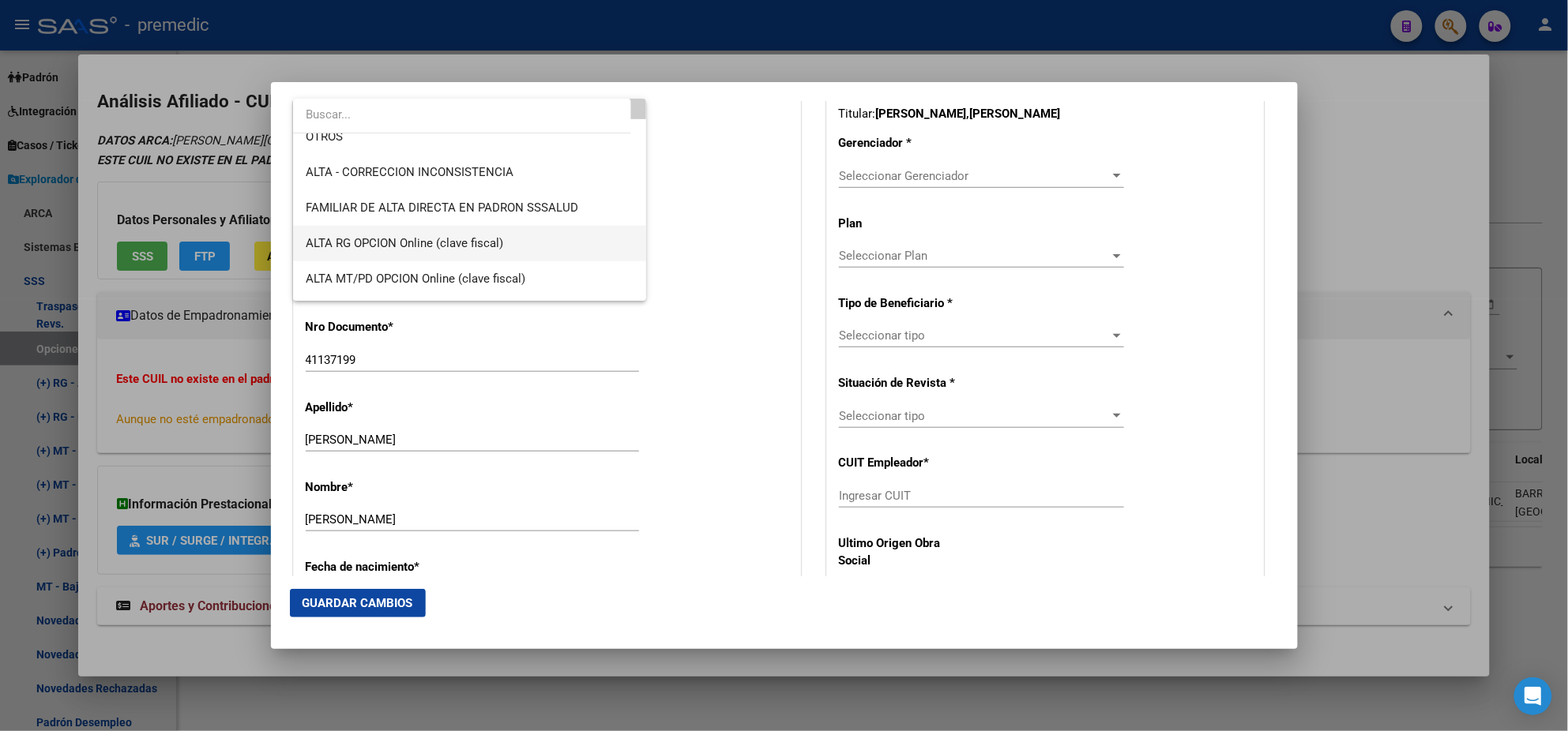
click at [506, 244] on span "ALTA RG OPCION Online (clave fiscal)" at bounding box center [470, 244] width 328 height 36
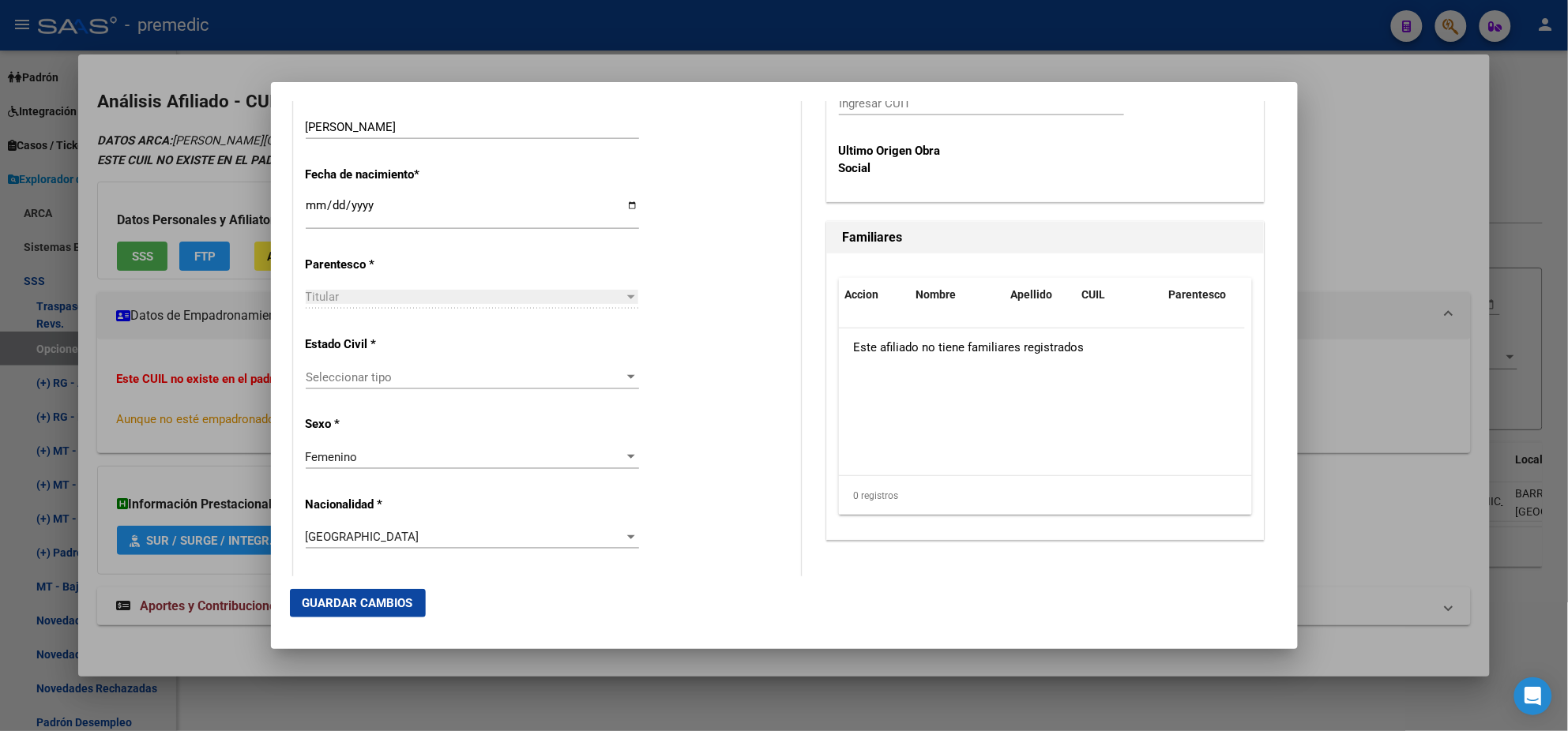
scroll to position [789, 0]
click at [487, 372] on span "Seleccionar tipo" at bounding box center [465, 376] width 319 height 15
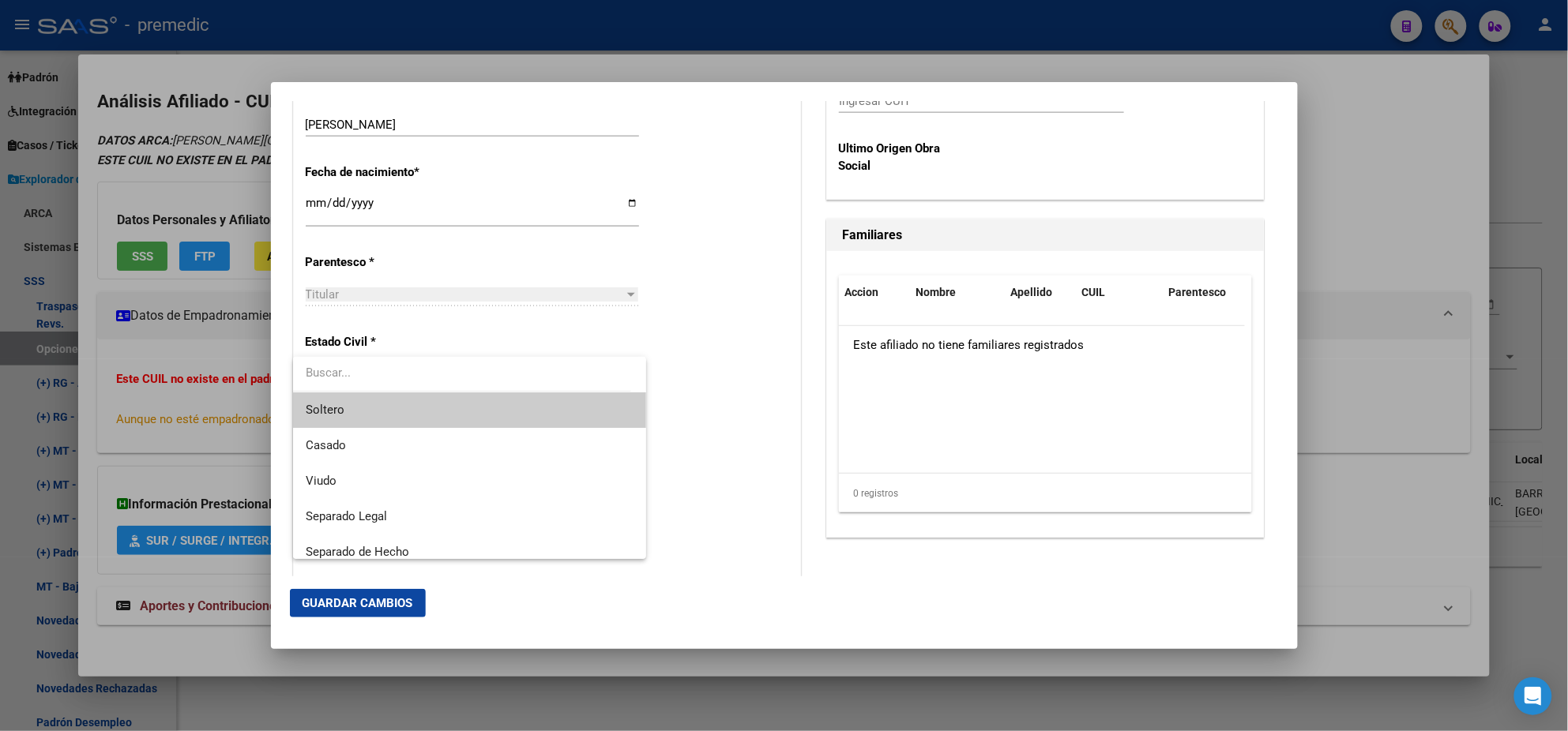
click at [480, 405] on span "Soltero" at bounding box center [470, 410] width 328 height 36
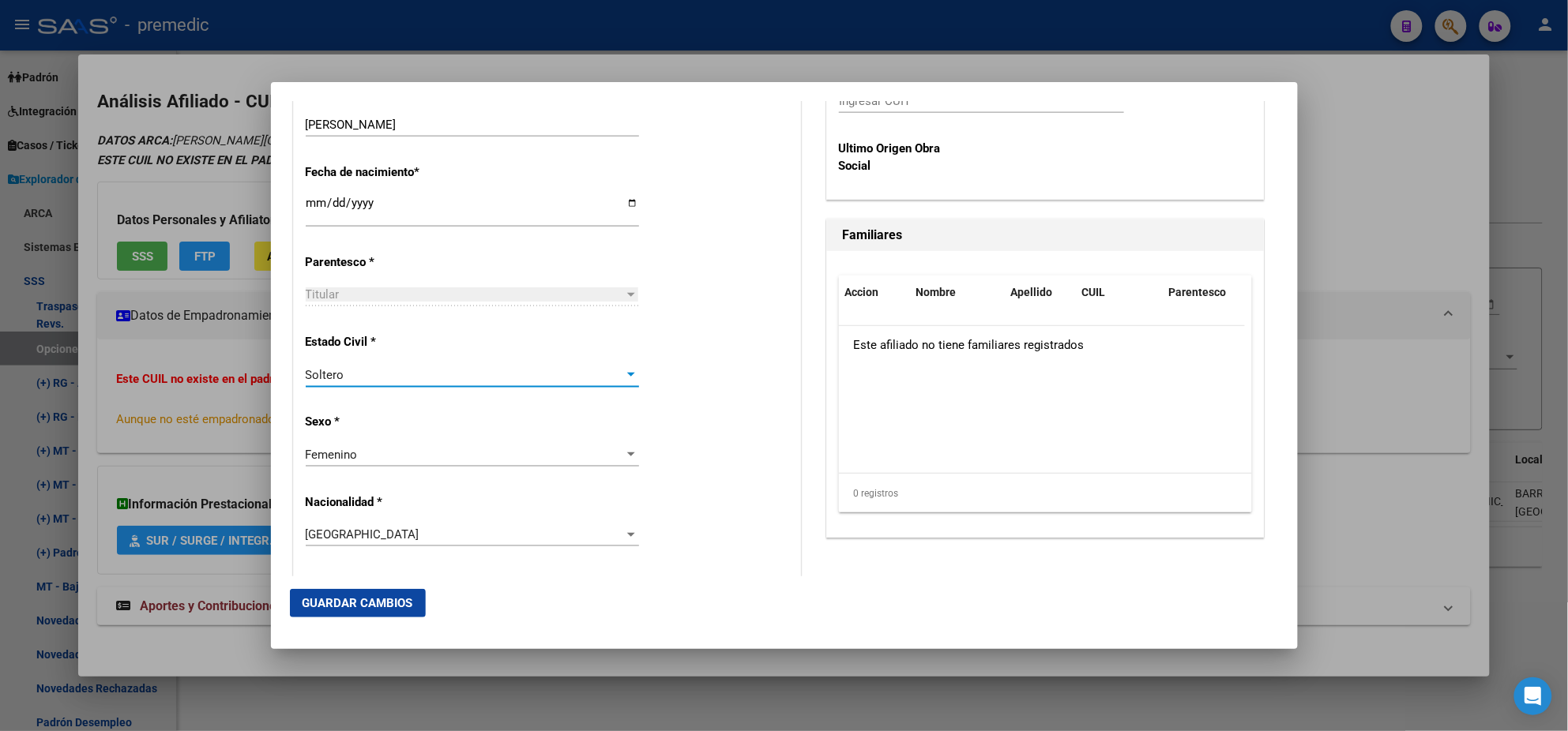
click at [480, 405] on div "Alta Baja Nro Afiliado Ingresar nro CUIL * 27-41137199-4 CUIL ARCA Padrón Fecha…" at bounding box center [547, 592] width 507 height 2255
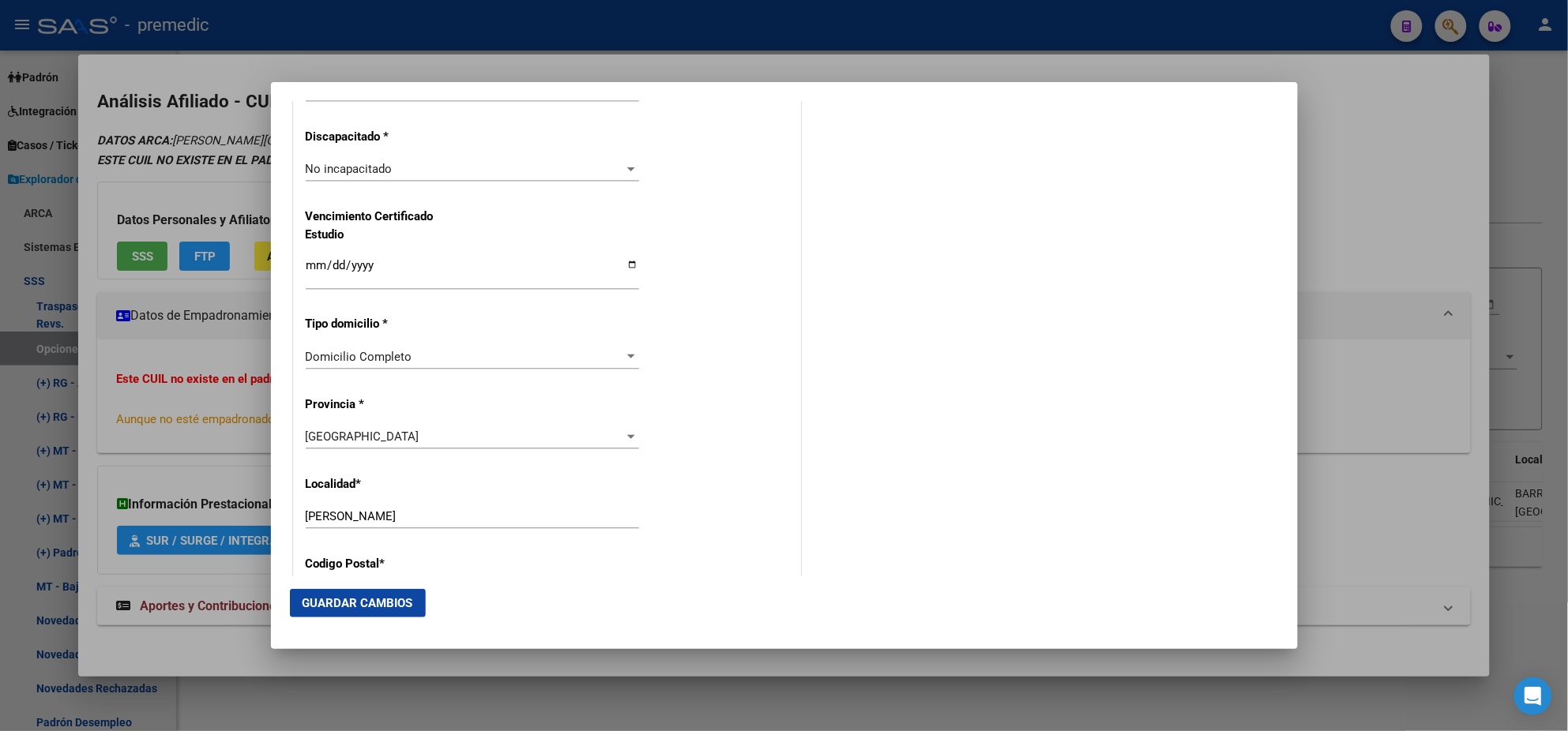
scroll to position [1282, 0]
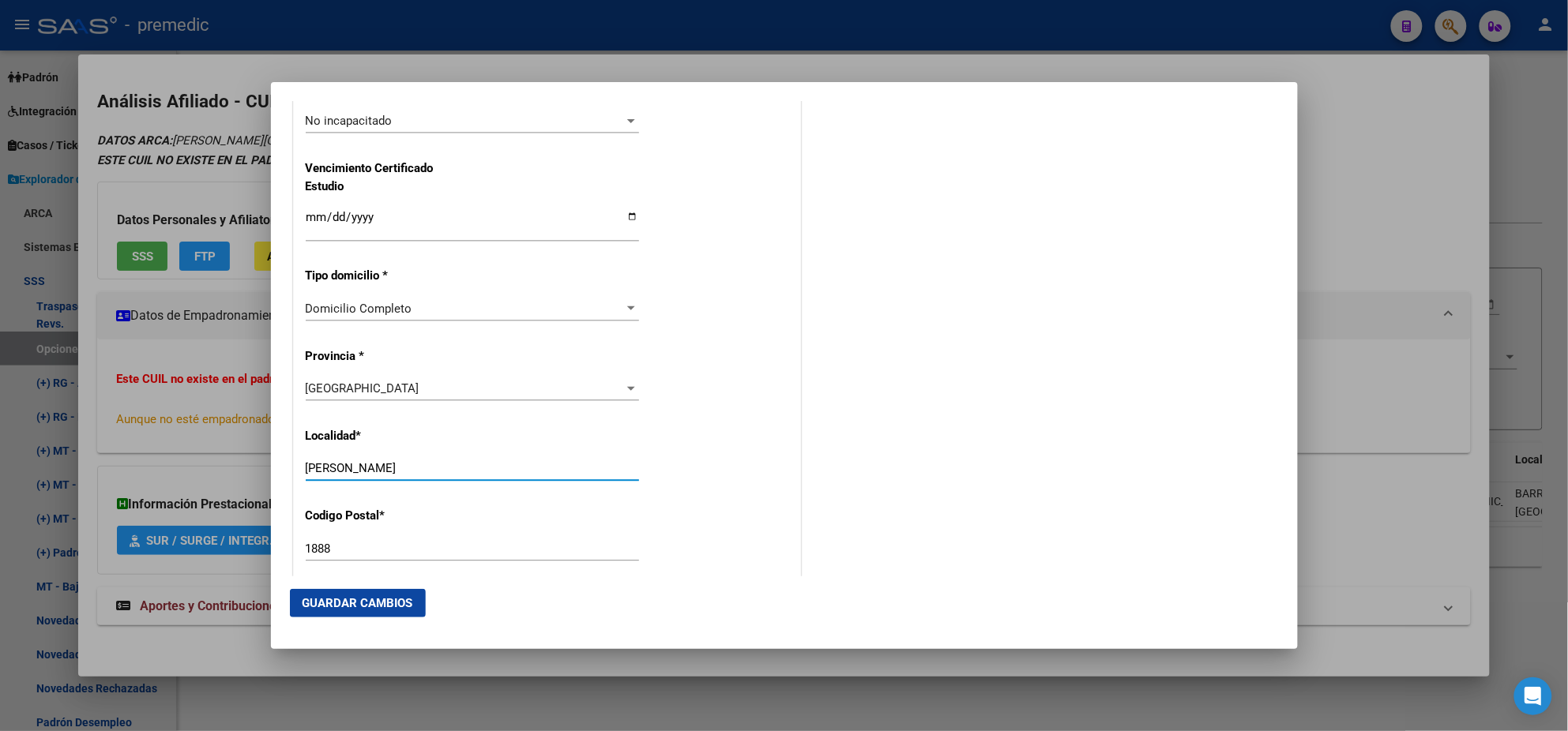
click at [457, 461] on input "[PERSON_NAME]" at bounding box center [472, 468] width 333 height 15
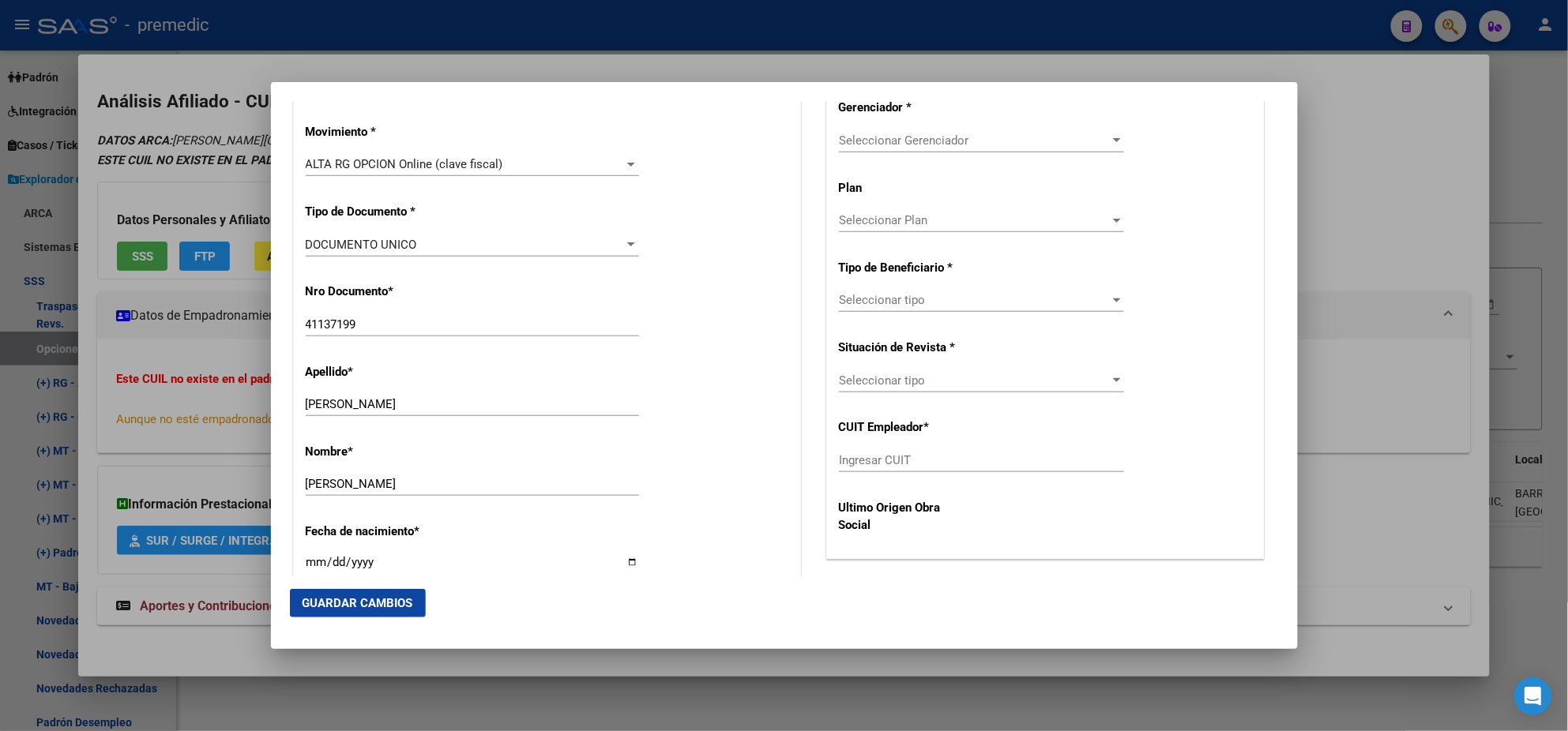
scroll to position [394, 0]
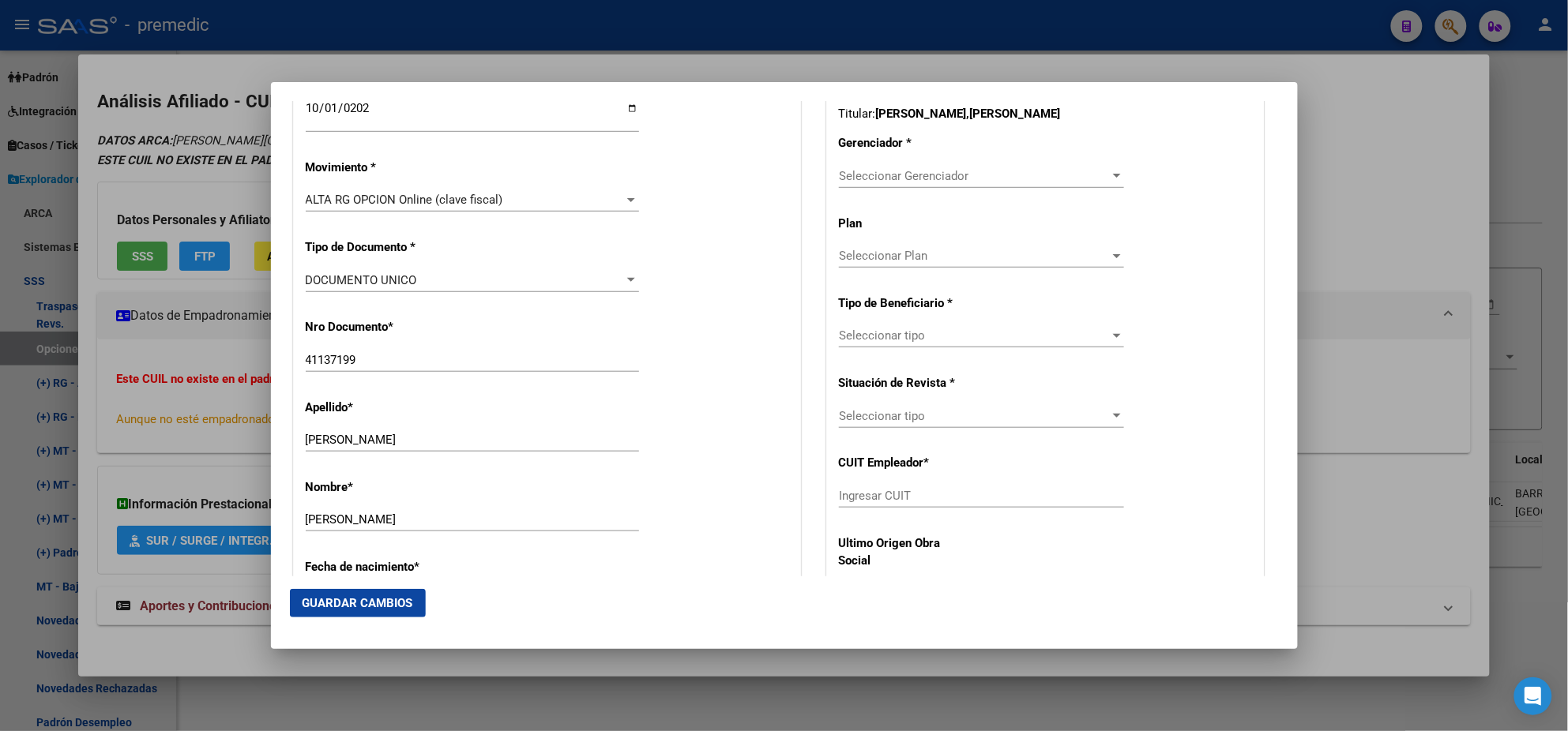
type input "[PERSON_NAME]"
click at [854, 181] on span "Seleccionar Gerenciador" at bounding box center [974, 176] width 271 height 15
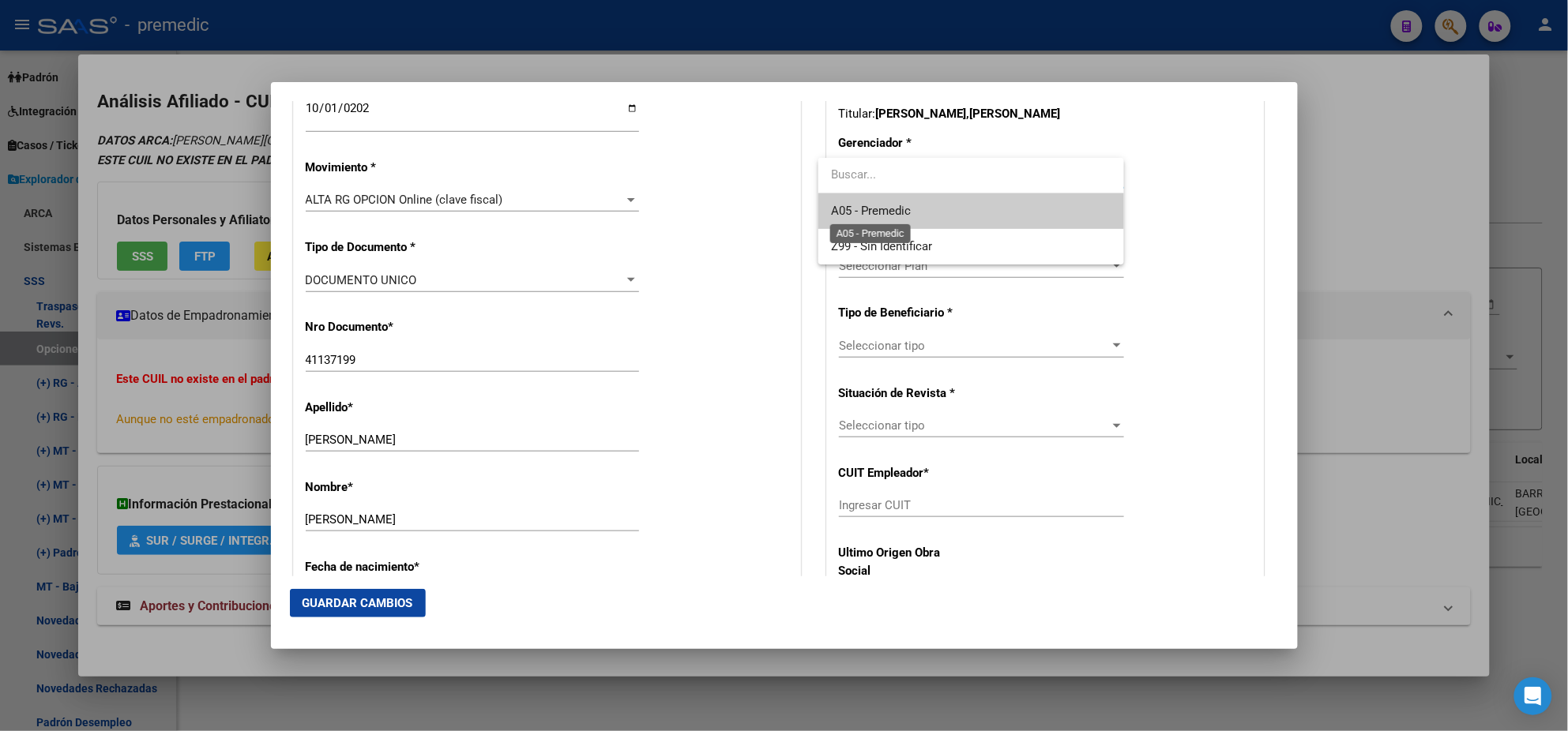
click at [845, 204] on span "A05 - Premedic" at bounding box center [870, 211] width 80 height 15
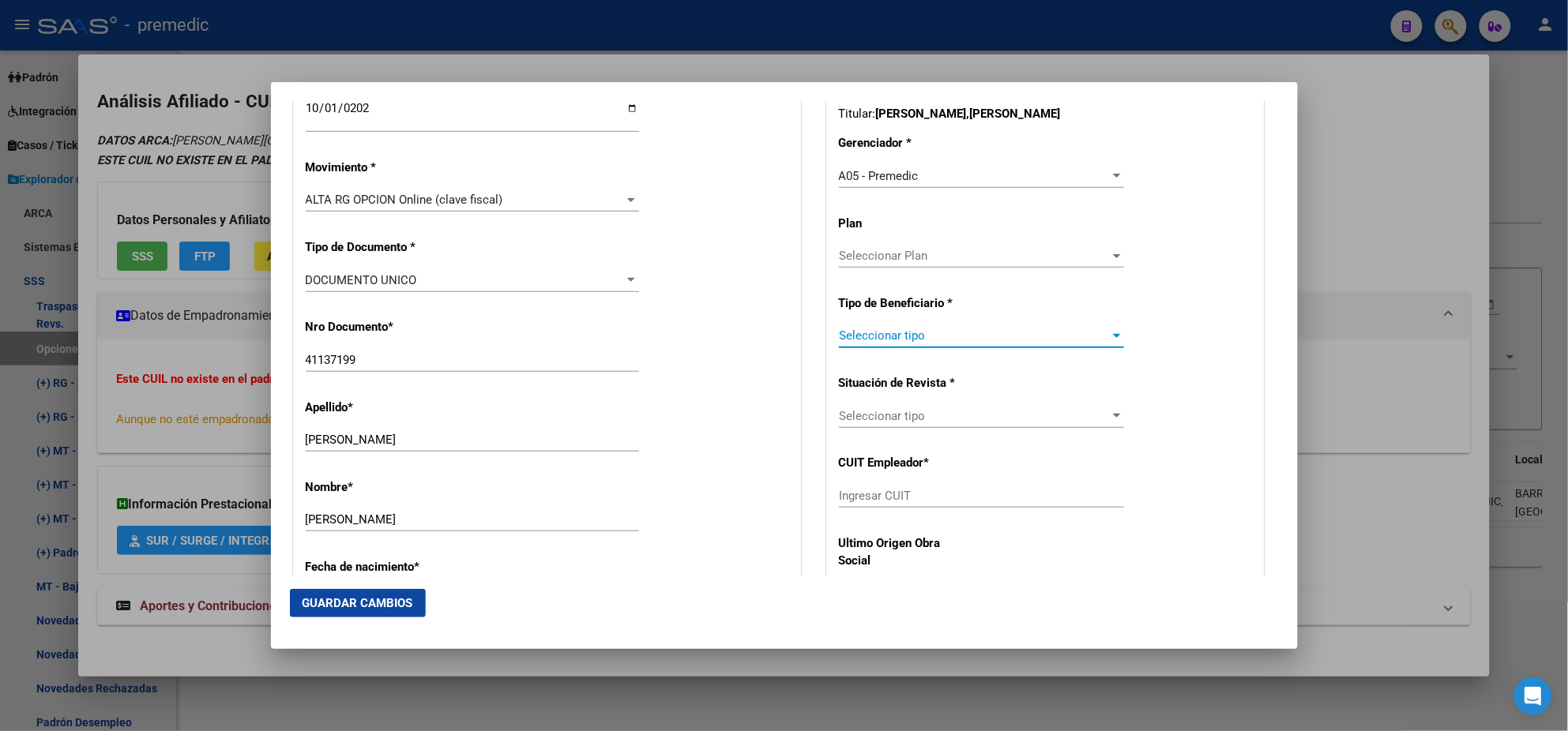
click at [866, 341] on span "Seleccionar tipo" at bounding box center [974, 336] width 271 height 15
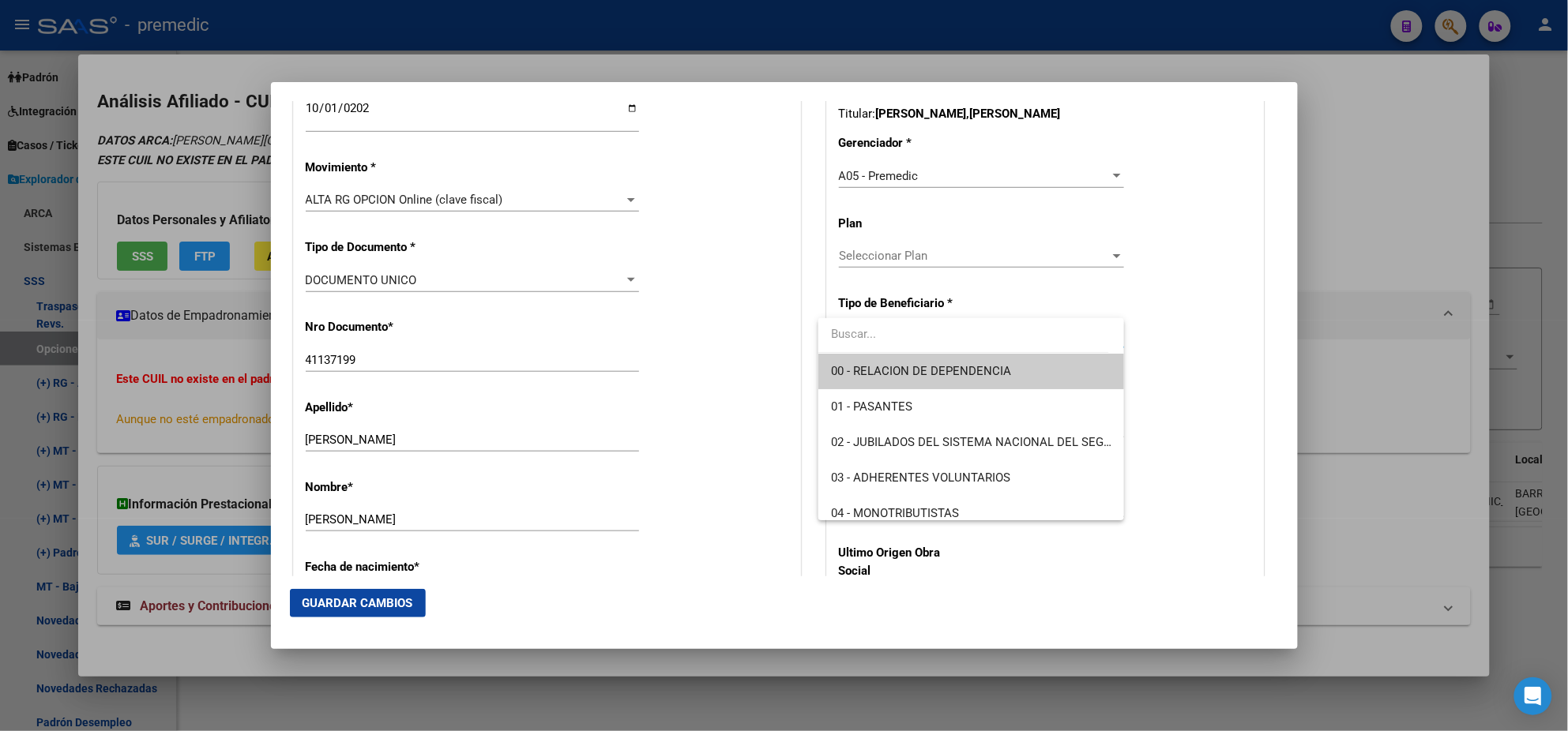
drag, startPoint x: 866, startPoint y: 341, endPoint x: 869, endPoint y: 374, distance: 33.1
click at [862, 362] on span "00 - RELACION DE DEPENDENCIA" at bounding box center [971, 372] width 280 height 36
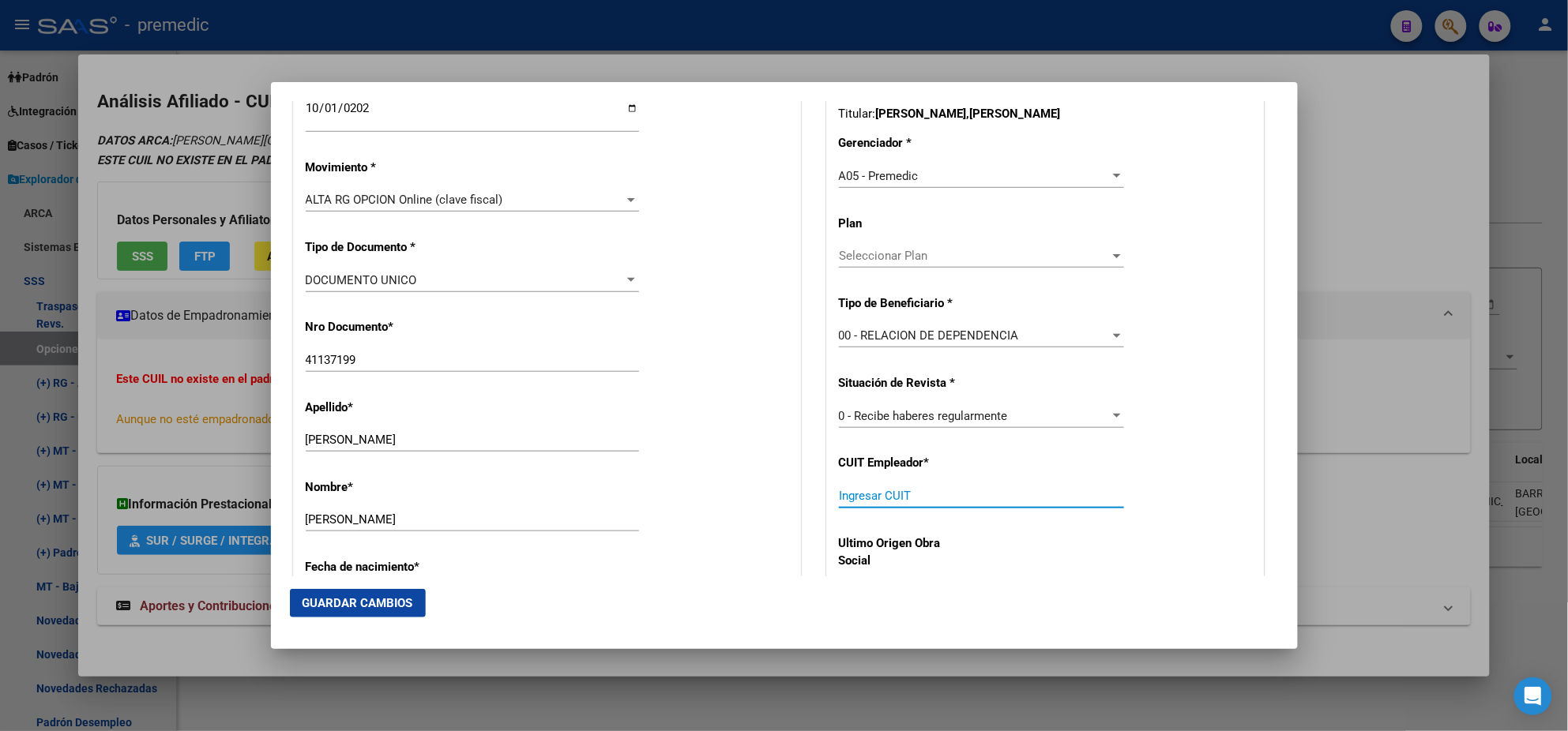
click at [883, 499] on input "Ingresar CUIT" at bounding box center [981, 496] width 285 height 15
paste input "27-41137199-4"
type input "27-41137199-4"
drag, startPoint x: 921, startPoint y: 492, endPoint x: 751, endPoint y: 506, distance: 170.6
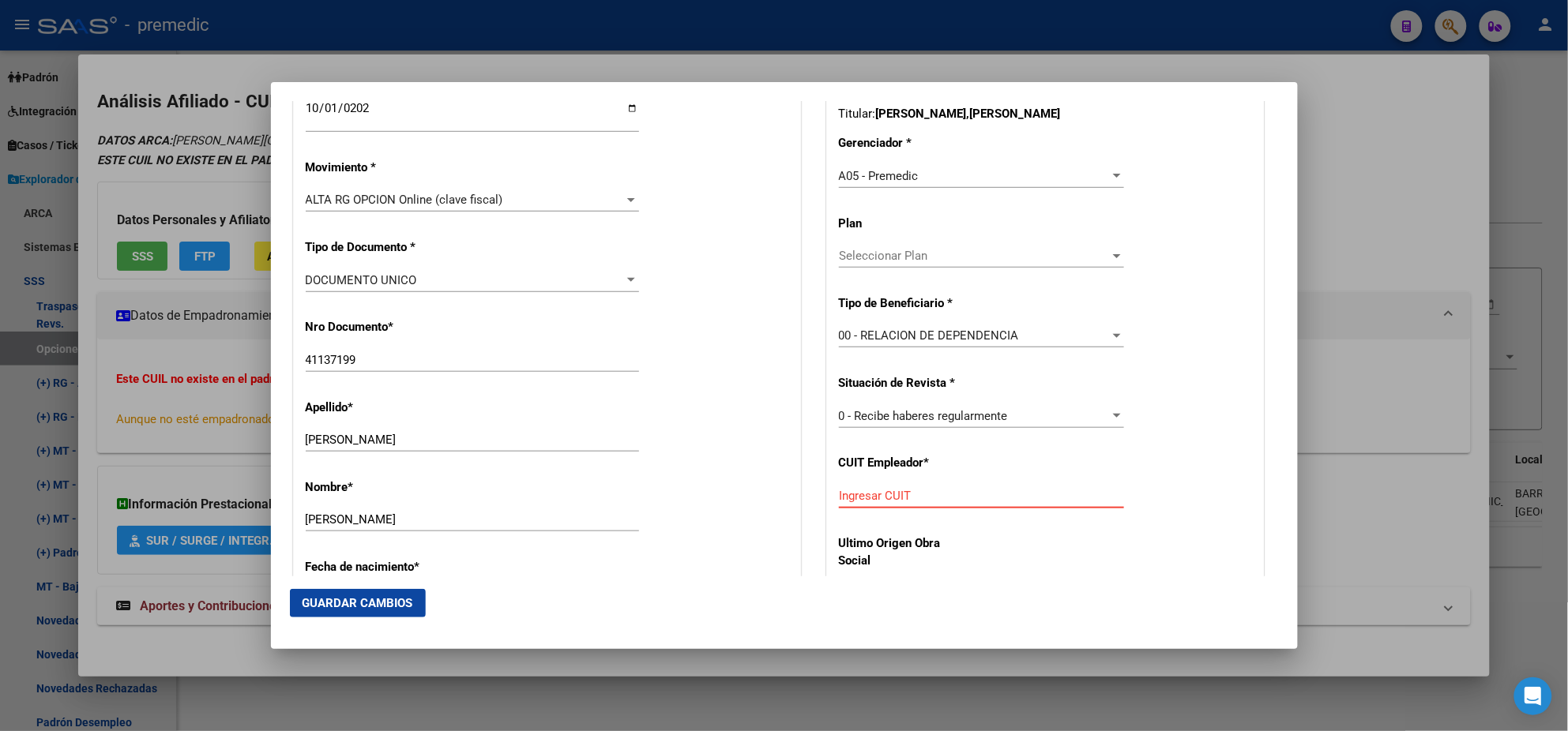
paste input "30-52928026-9"
type input "30-52928026-9"
click at [295, 600] on button "Guardar Cambios" at bounding box center [358, 603] width 136 height 28
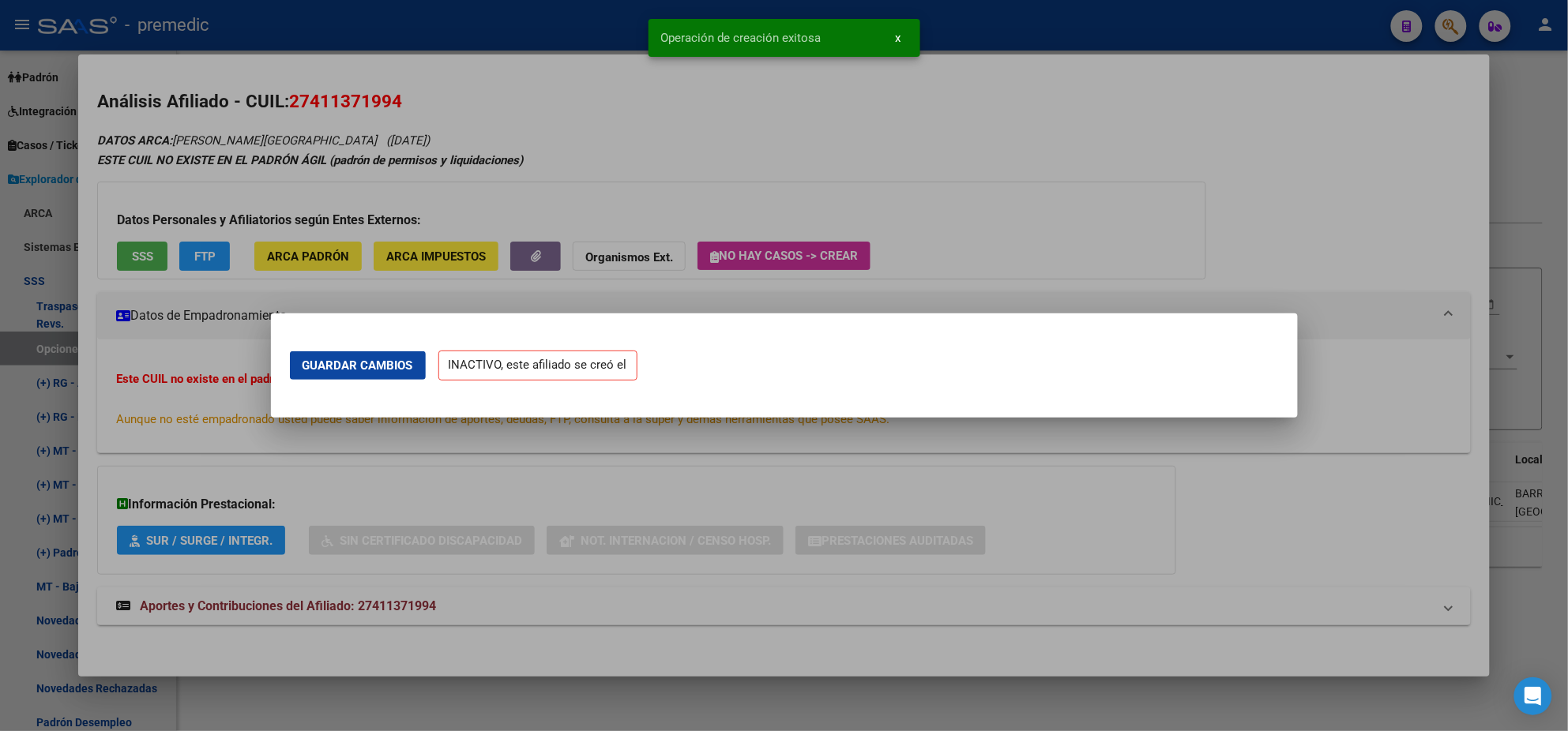
scroll to position [0, 0]
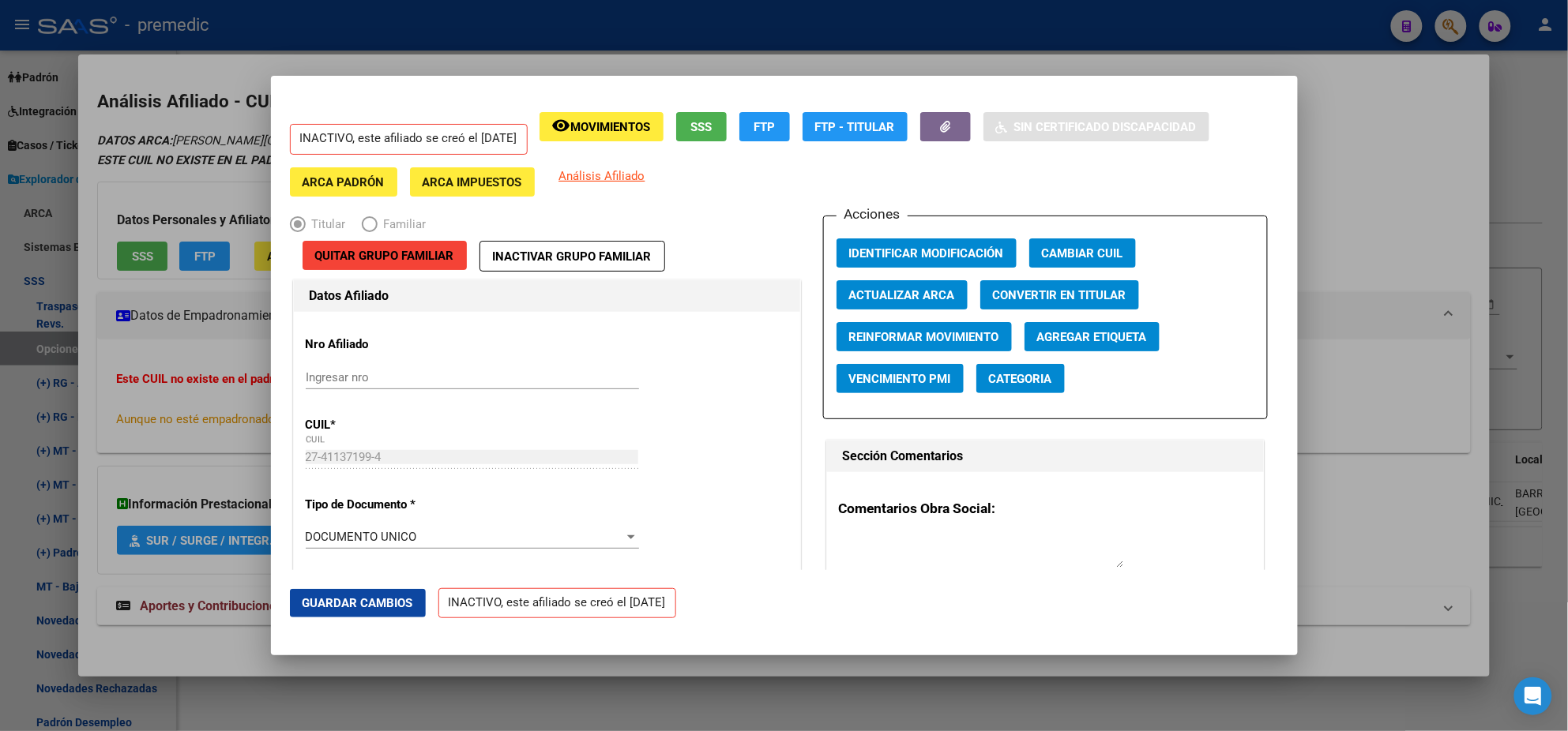
click at [154, 461] on div at bounding box center [784, 365] width 1568 height 731
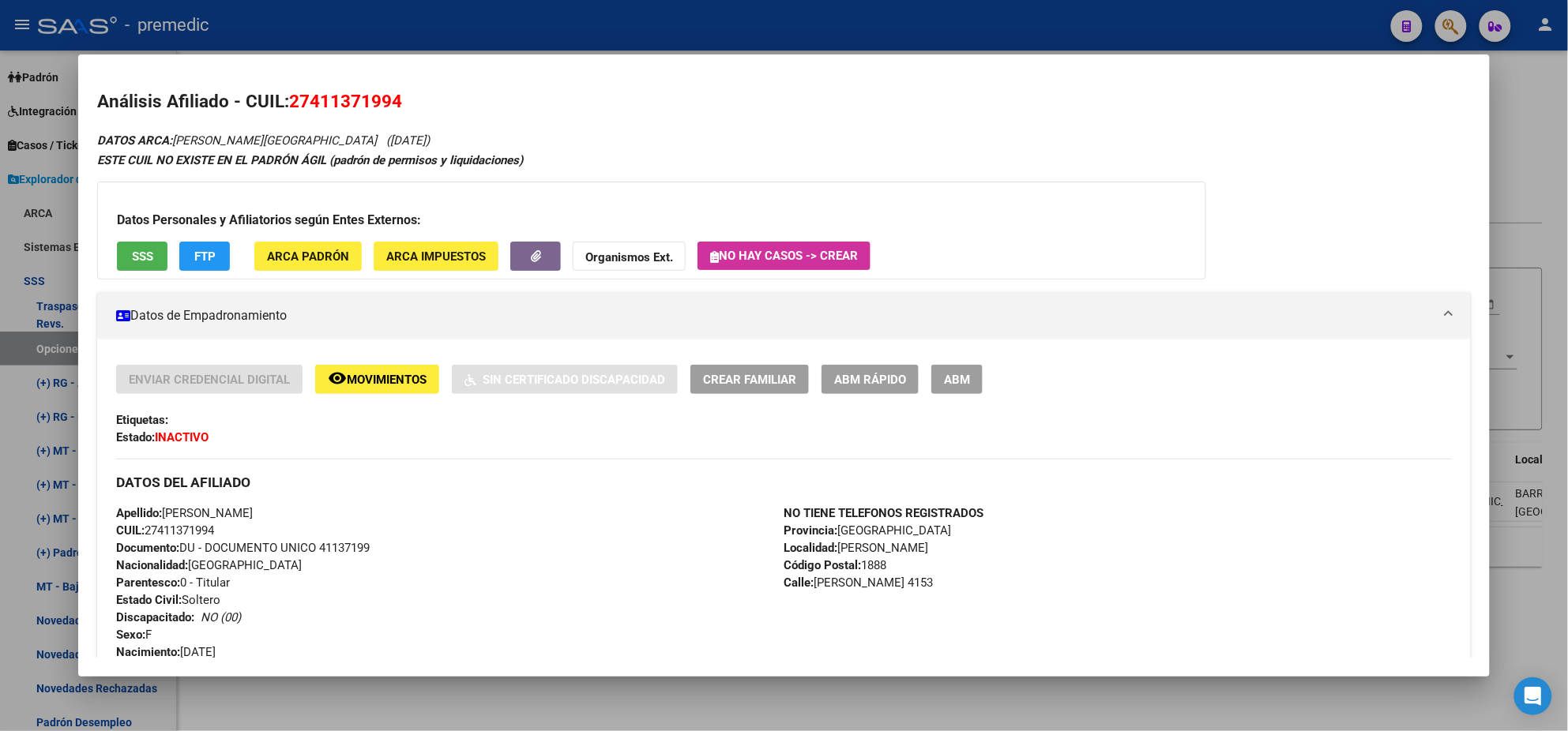
click at [54, 426] on div at bounding box center [784, 365] width 1568 height 731
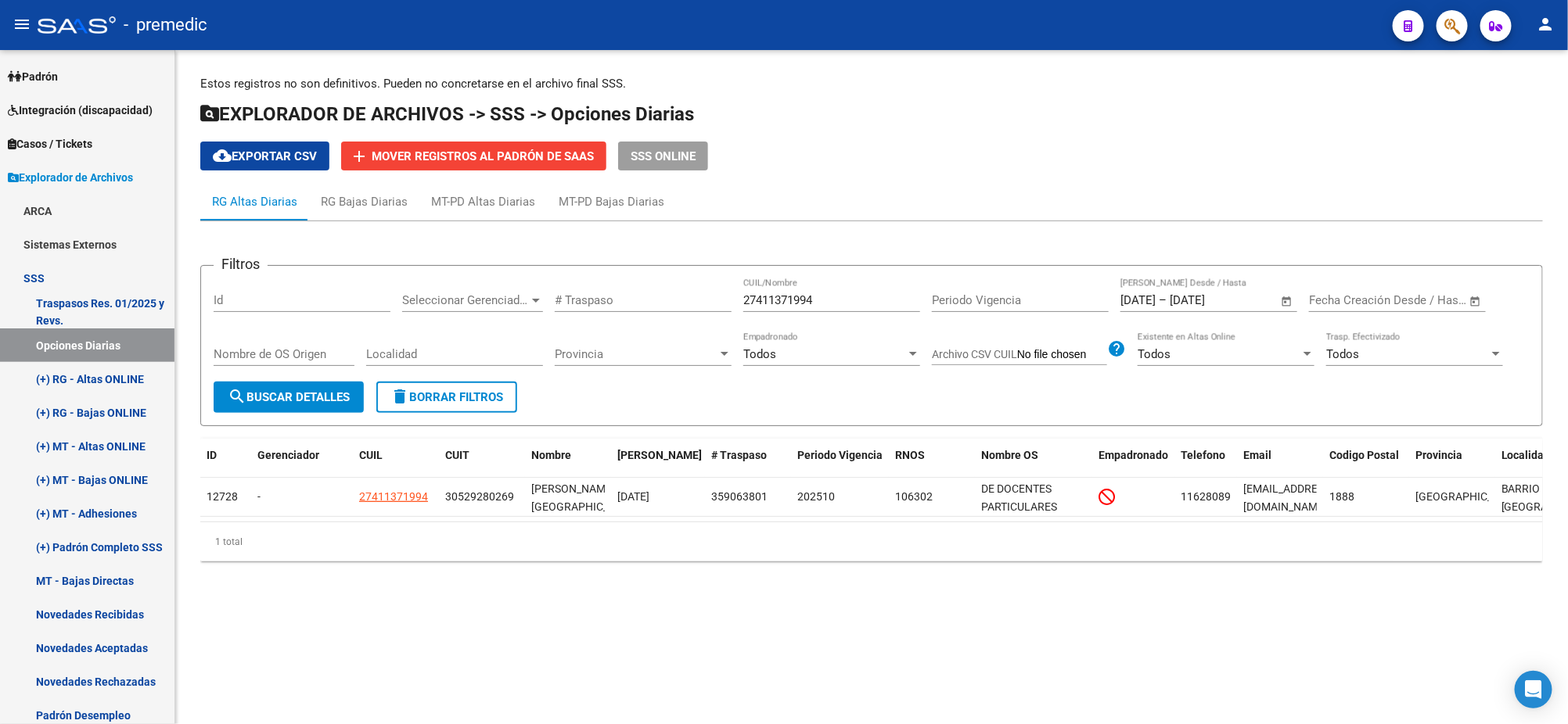
click at [289, 398] on span "search Buscar Detalles" at bounding box center [288, 398] width 122 height 14
drag, startPoint x: 827, startPoint y: 295, endPoint x: 660, endPoint y: 293, distance: 167.0
click at [660, 293] on div "Filtros Id Seleccionar Gerenciador Seleccionar Gerenciador # Traspaso 274113719…" at bounding box center [872, 330] width 1316 height 103
paste input "354240802"
type input "27354240802"
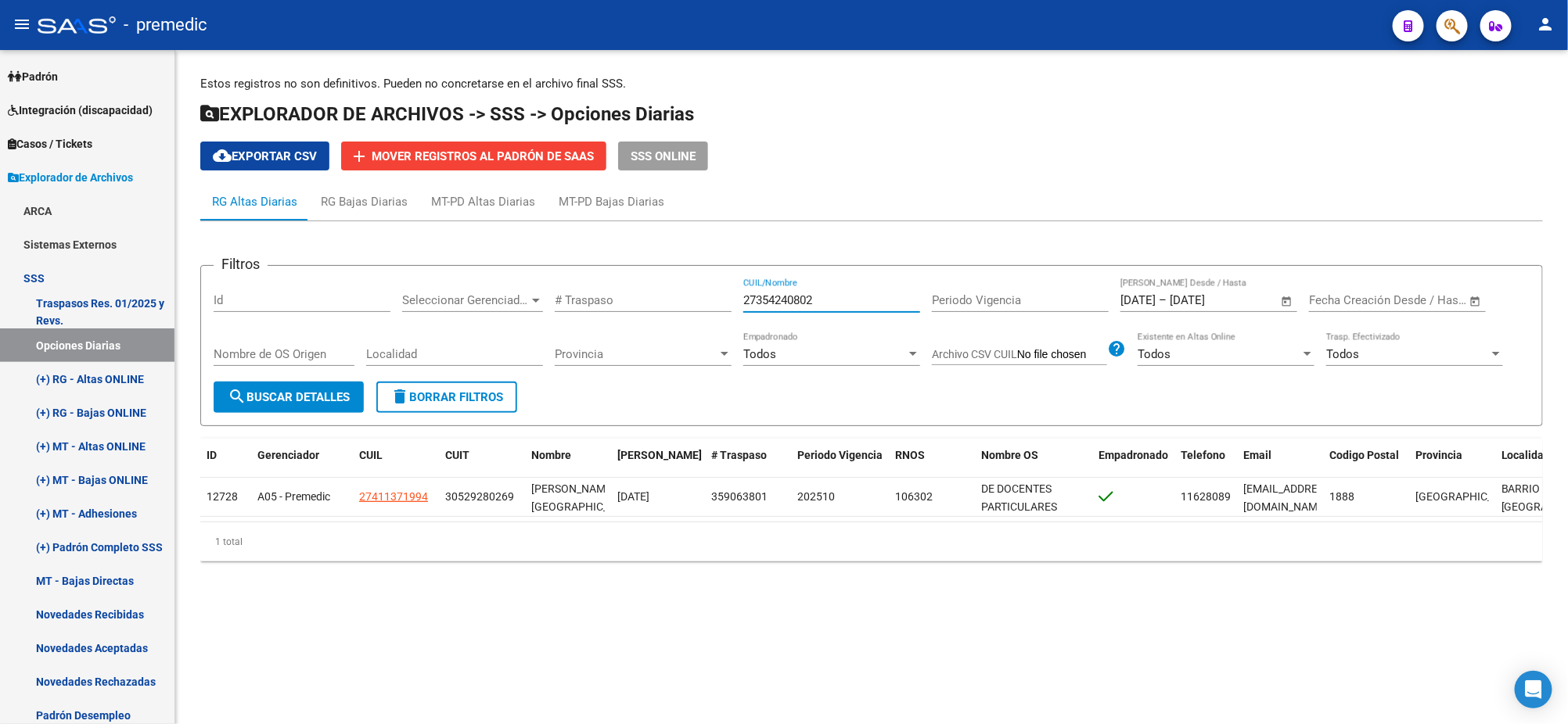
click at [268, 407] on button "search Buscar Detalles" at bounding box center [289, 397] width 150 height 31
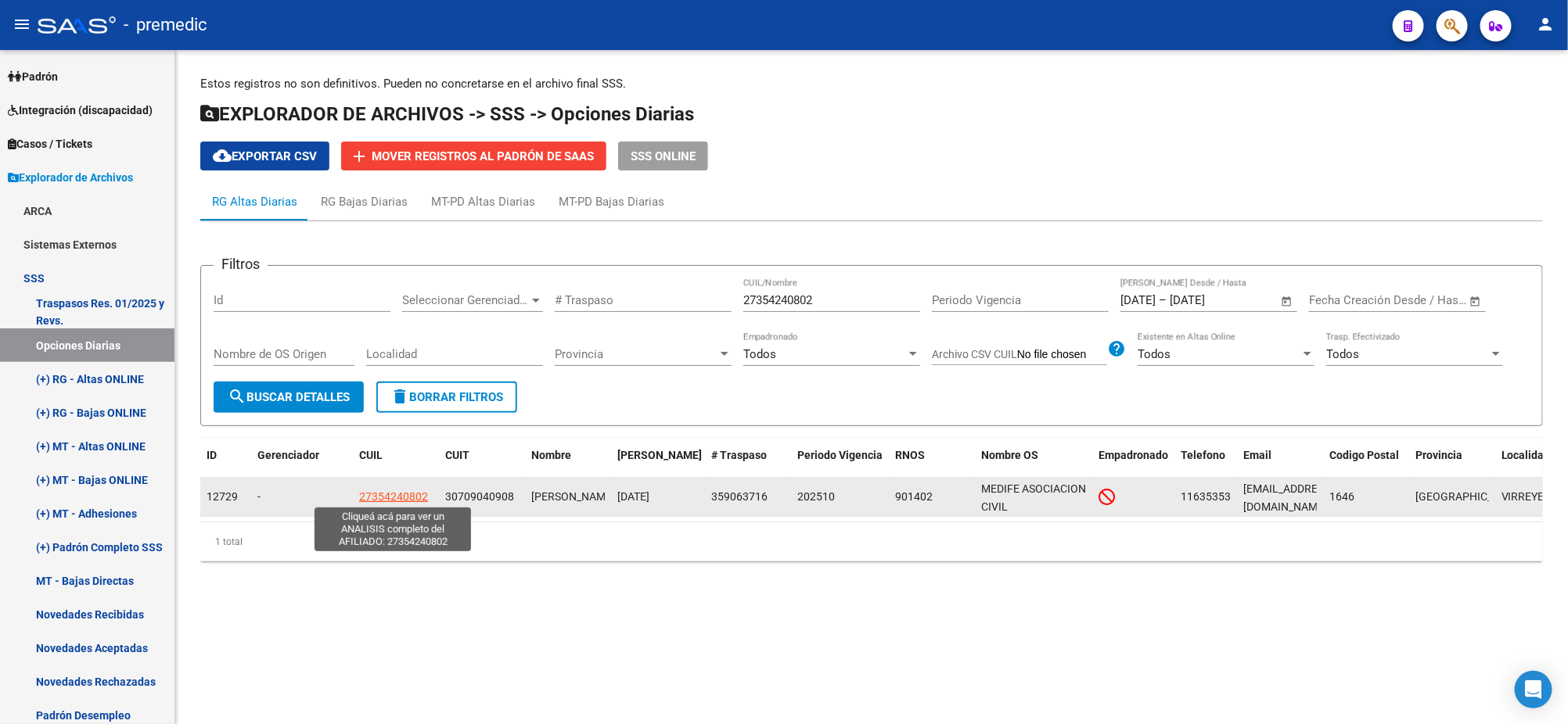
click at [363, 496] on span "27354240802" at bounding box center [394, 497] width 69 height 13
type textarea "27354240802"
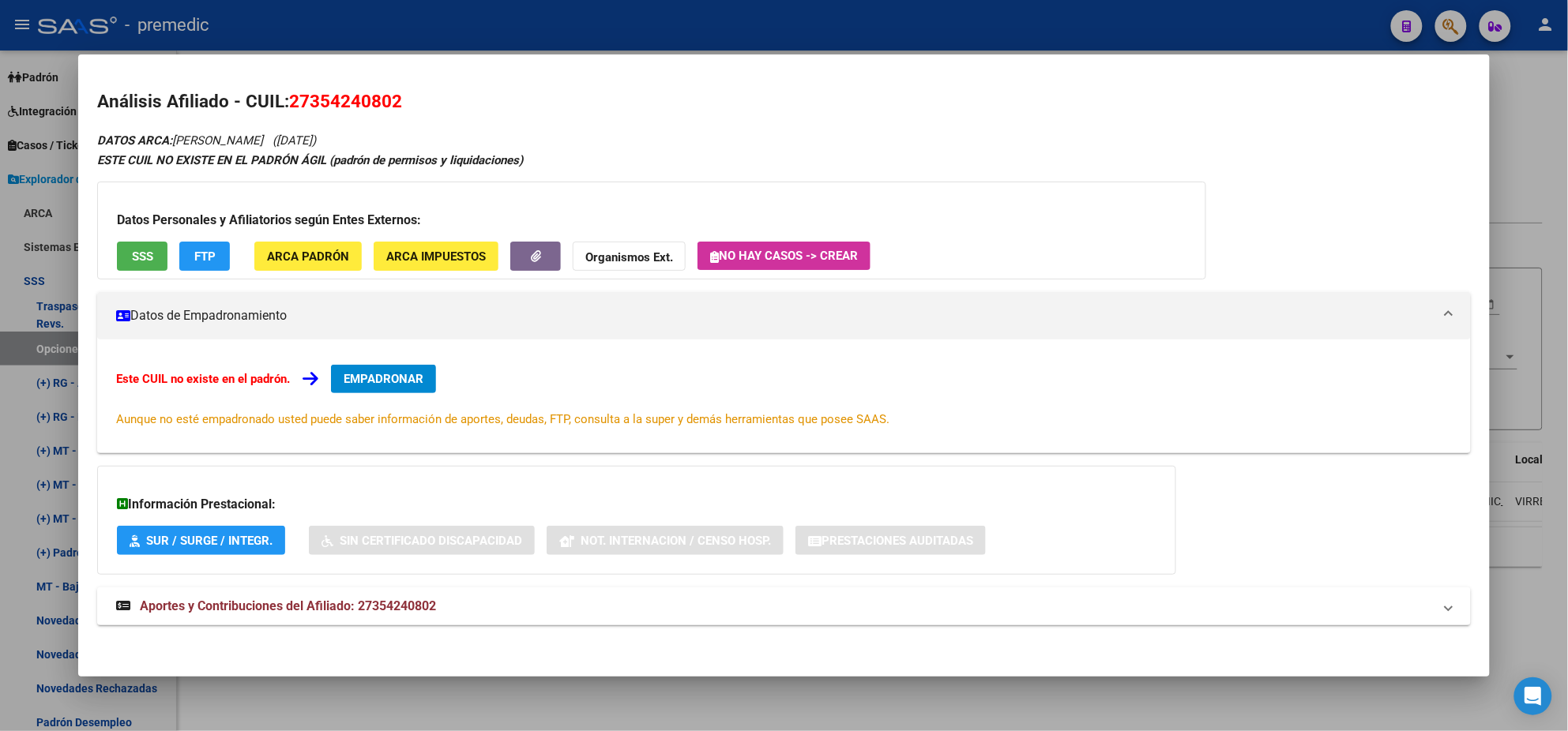
click at [407, 369] on button "EMPADRONAR" at bounding box center [384, 379] width 105 height 28
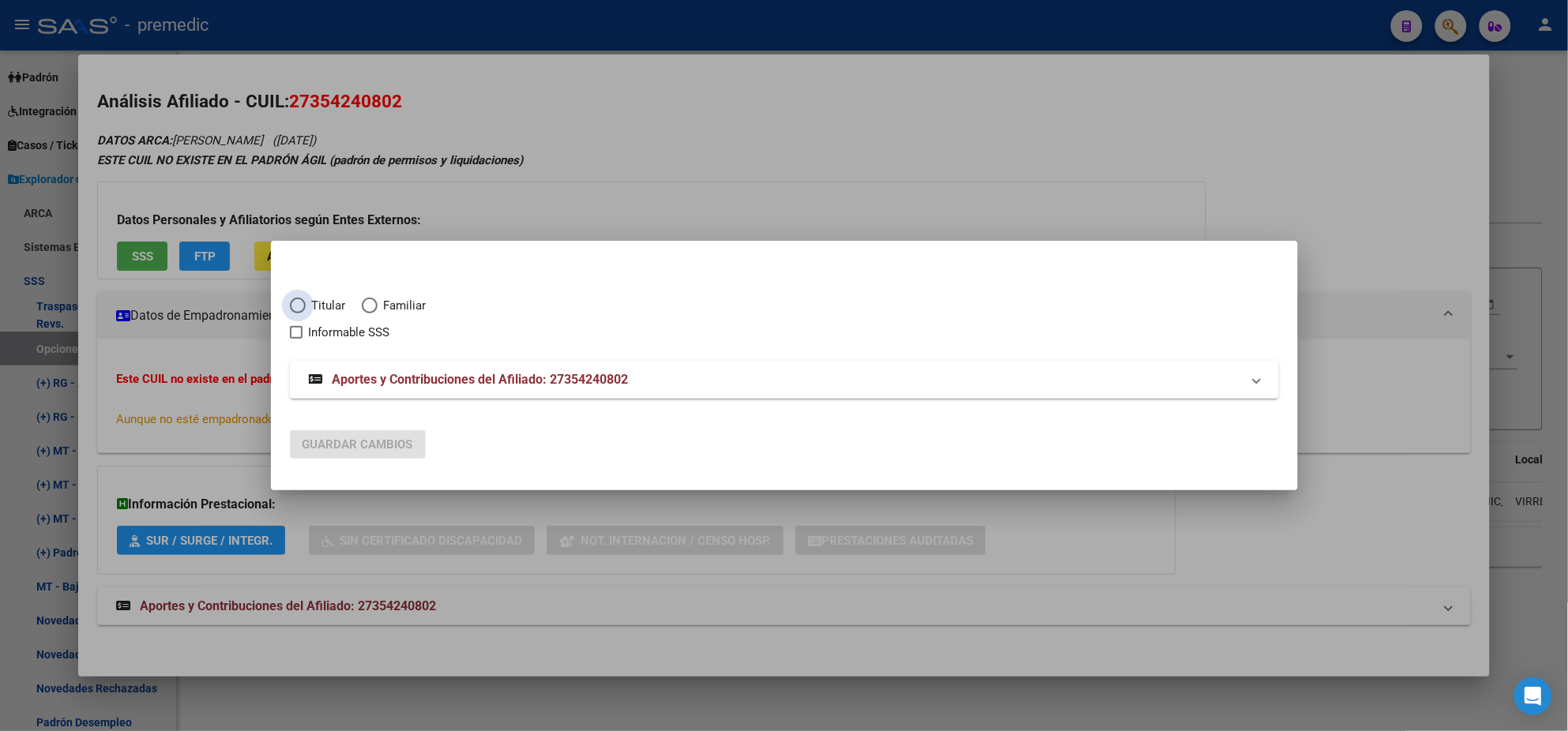
click at [293, 304] on span "Elija una opción" at bounding box center [298, 306] width 16 height 16
click at [293, 304] on input "Titular" at bounding box center [298, 306] width 16 height 16
radio input "true"
checkbox input "true"
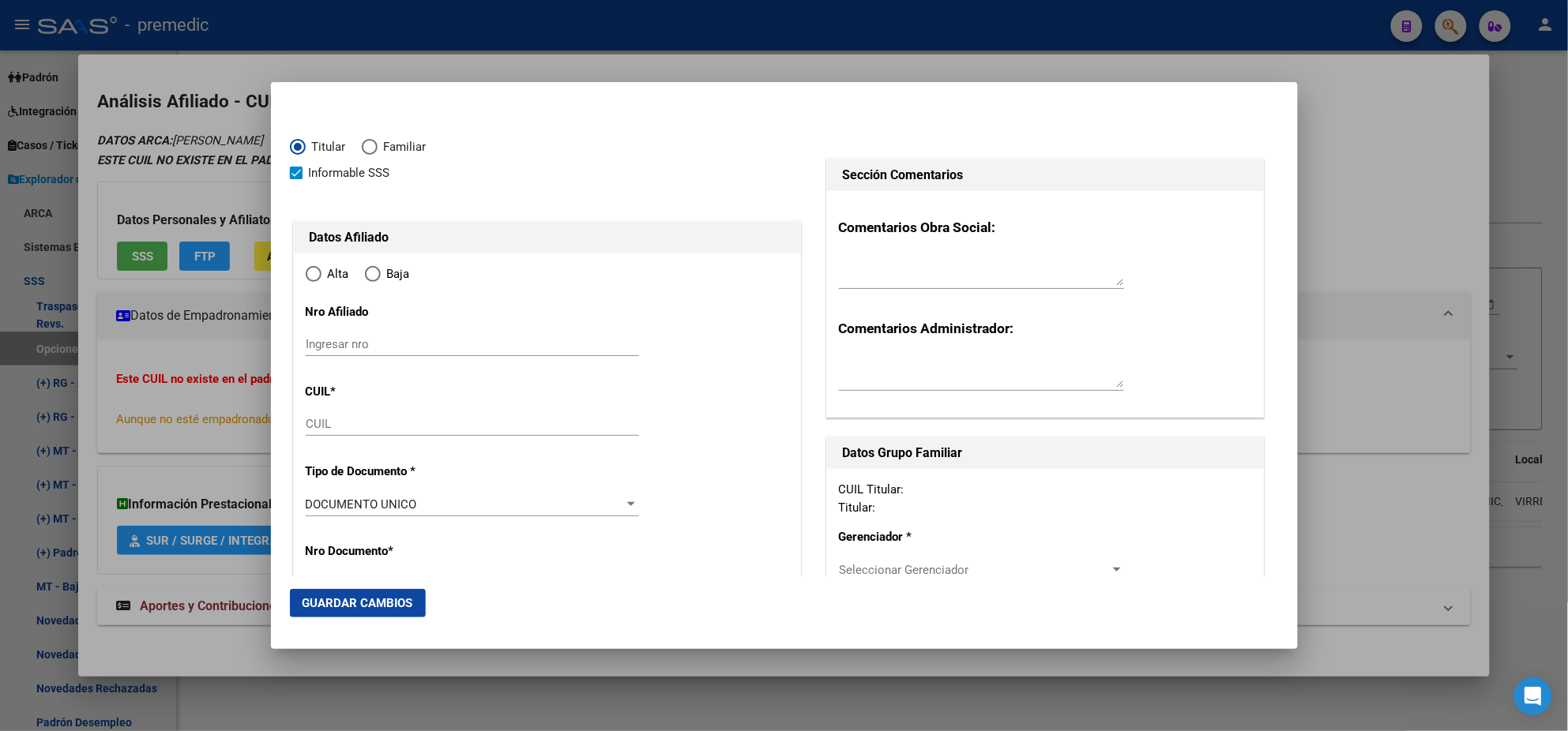
type input "27-35424080-2"
type input "35424080"
type input "ABRIL"
type input "[PERSON_NAME]"
type input "[DATE]"
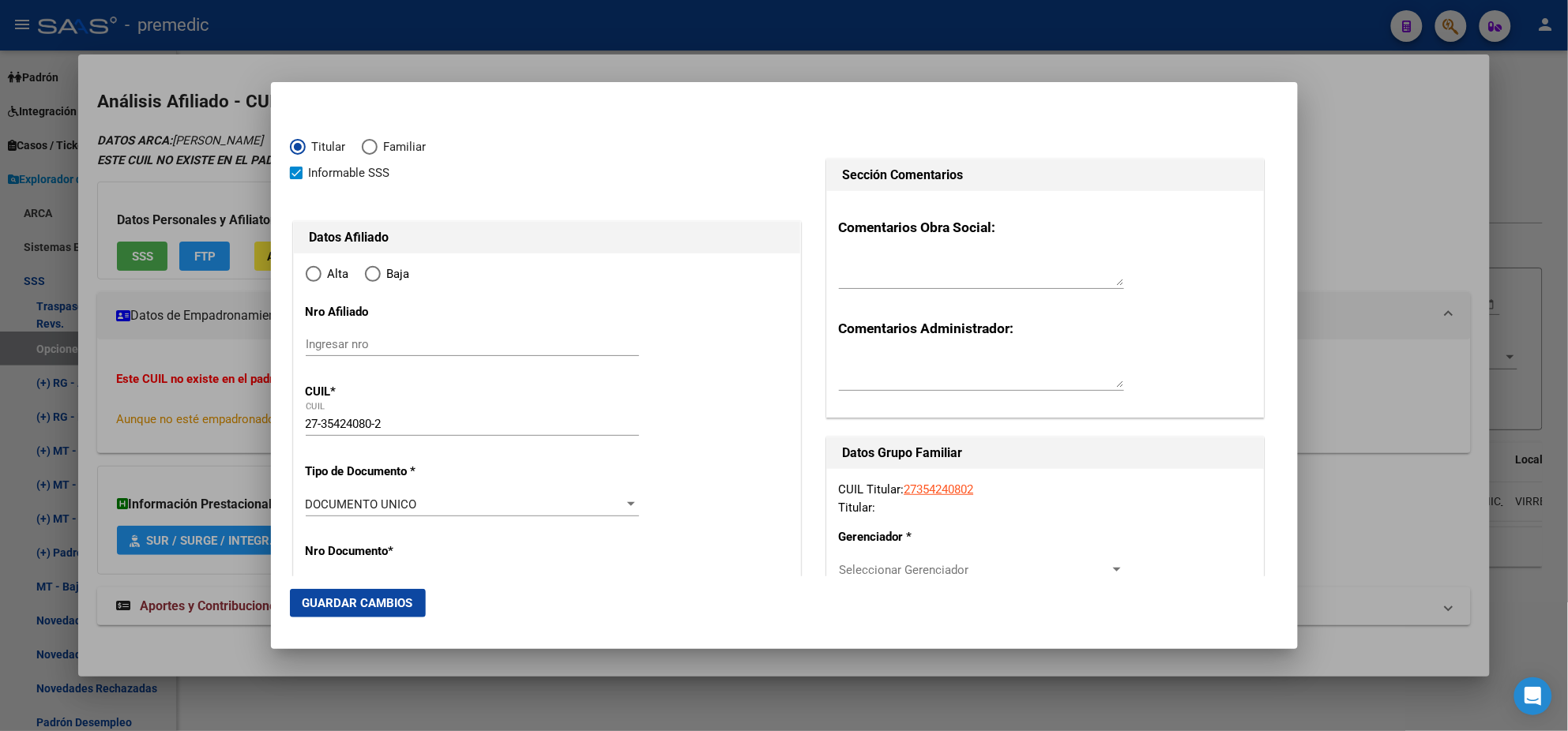
type input "SAN FERNANDO"
type input "1646"
type input "URQUIZA"
type input "3095"
radio input "true"
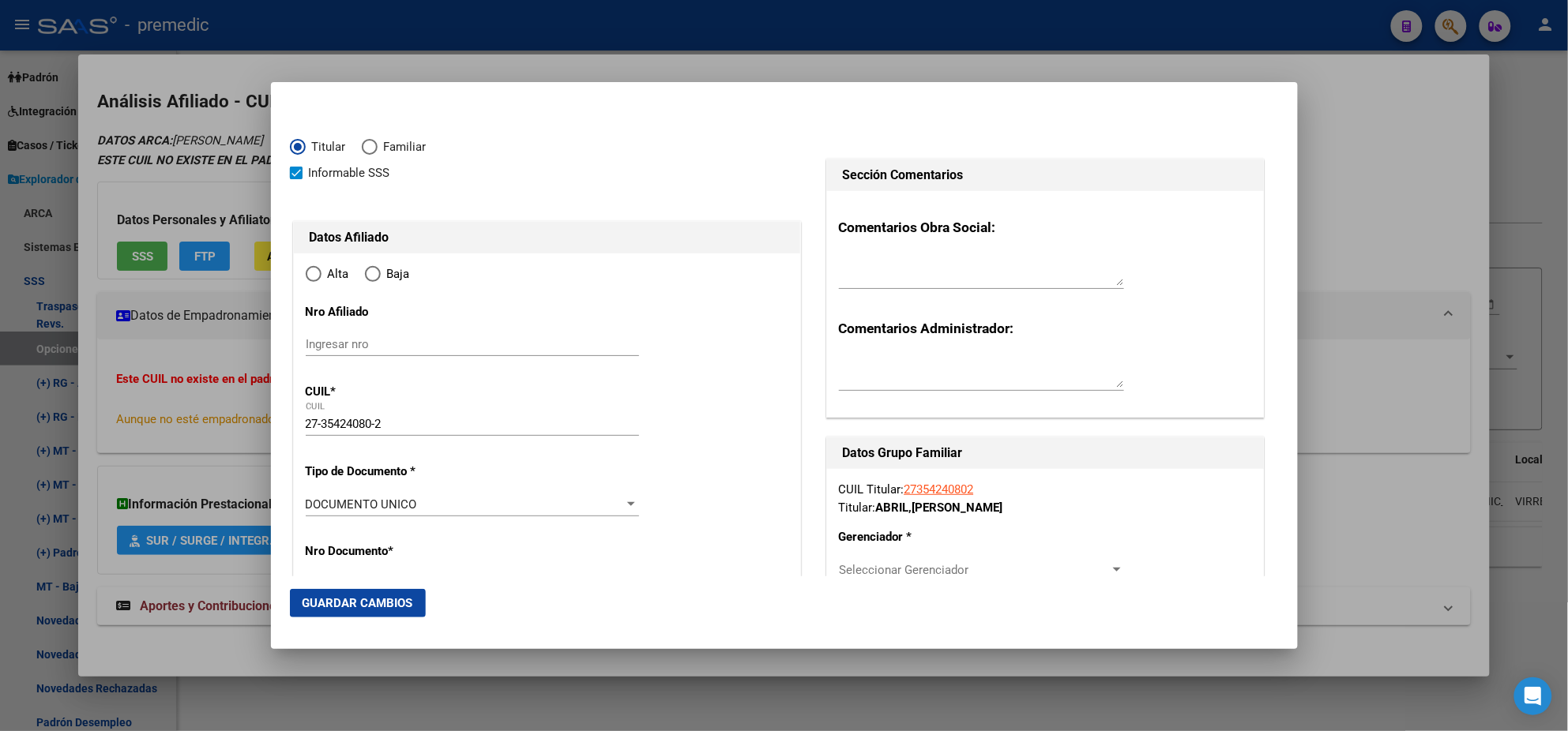
type input "SAN FERNANDO"
click at [310, 504] on input "Ingresar fecha" at bounding box center [472, 508] width 333 height 25
type input "[DATE]"
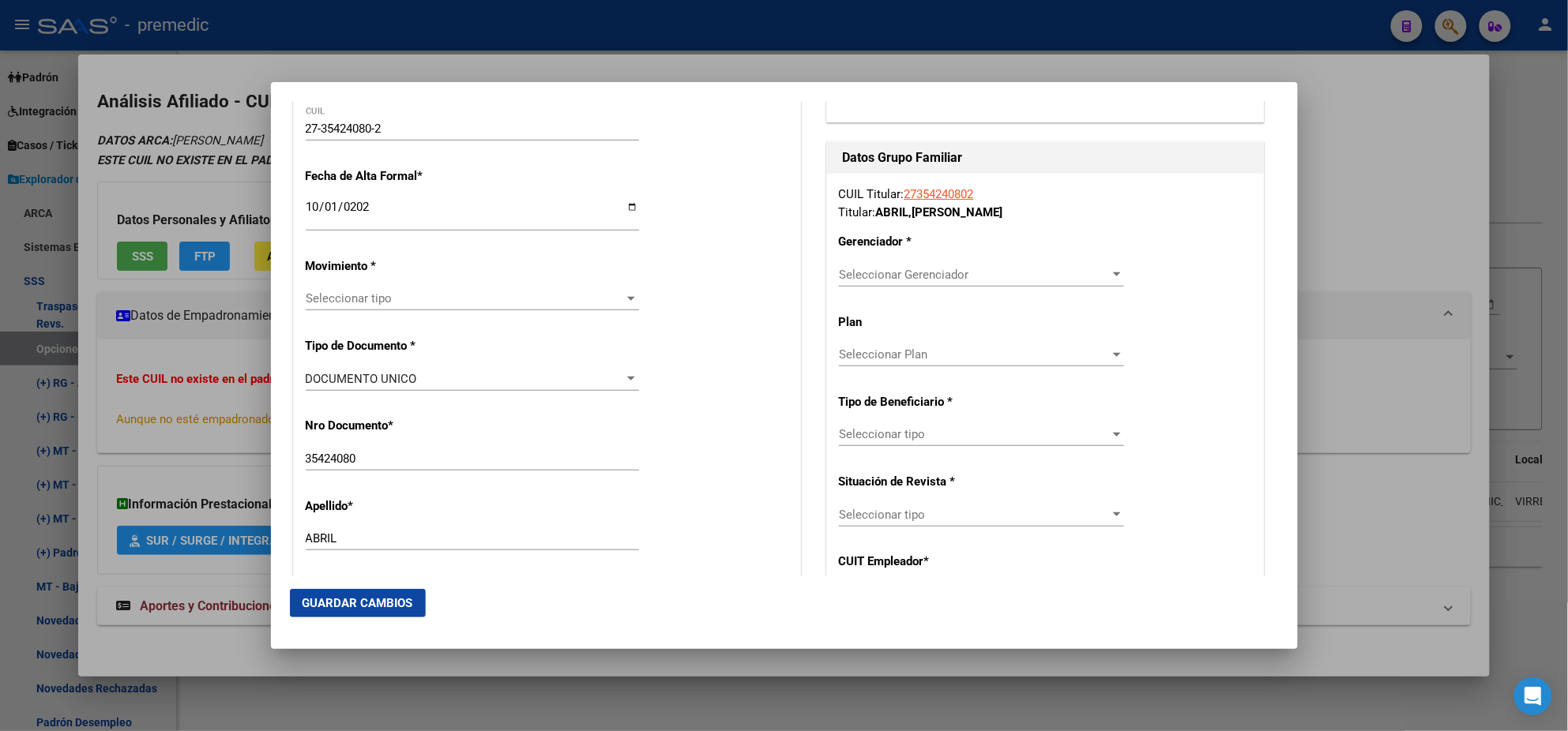
scroll to position [394, 0]
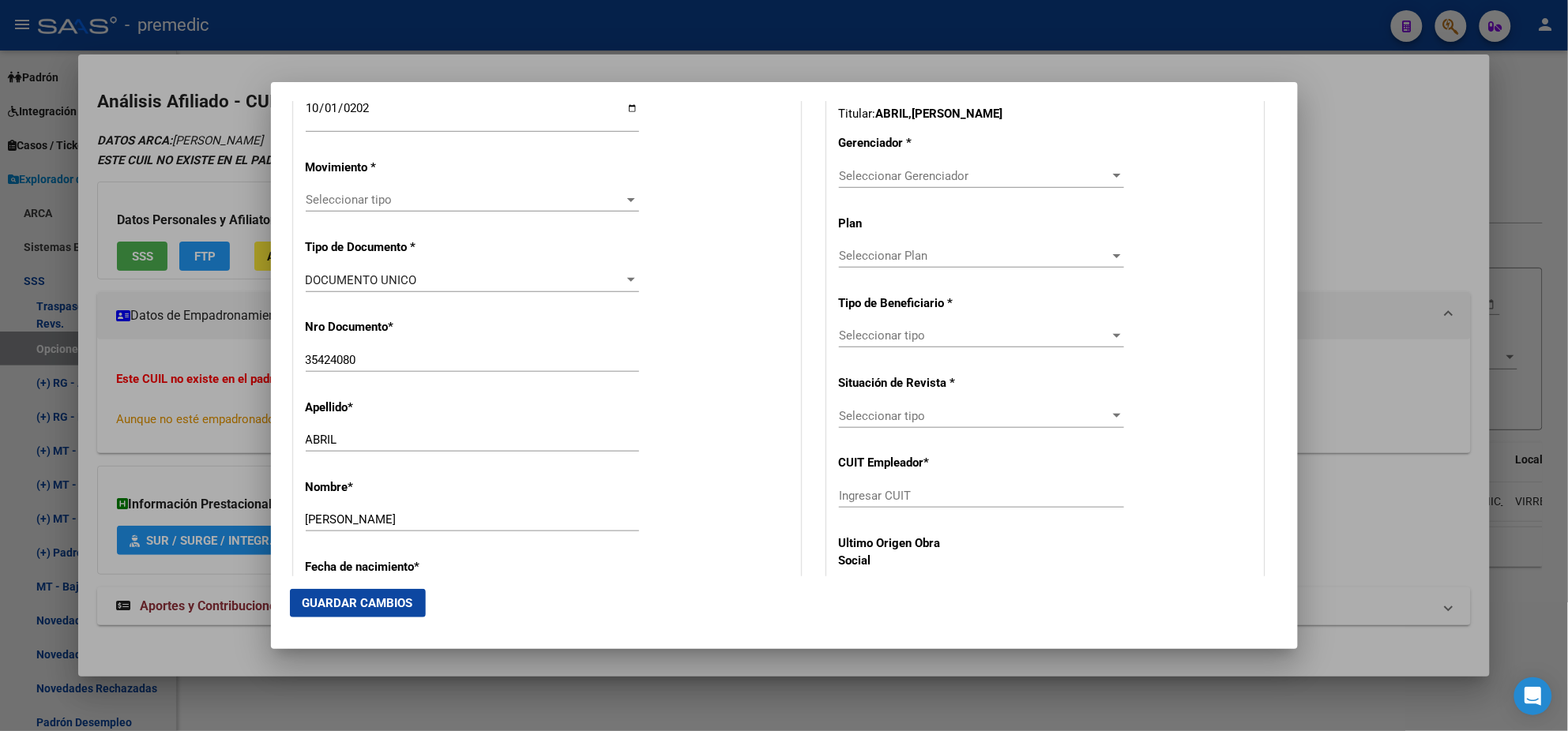
click at [332, 196] on span "Seleccionar tipo" at bounding box center [465, 200] width 319 height 15
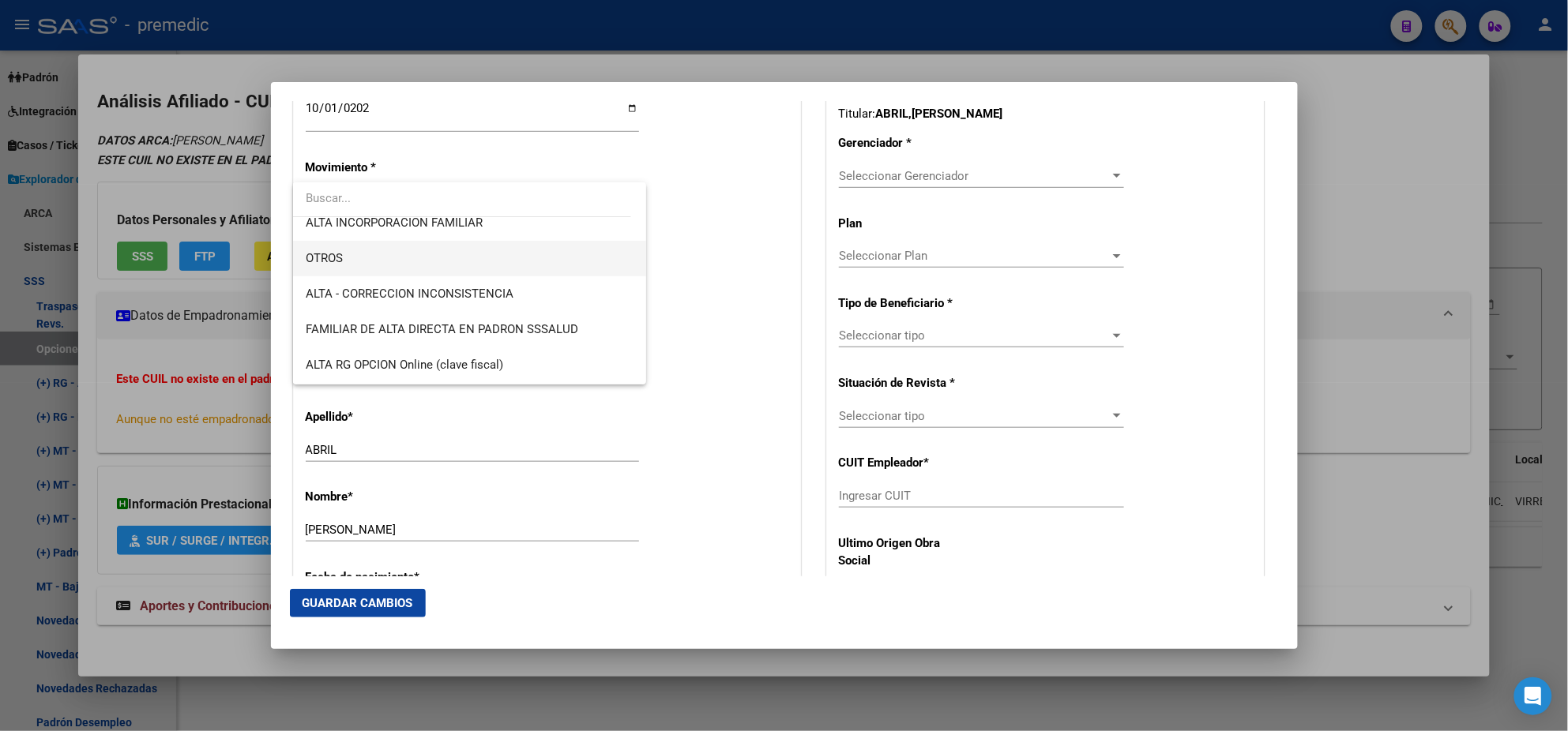
scroll to position [296, 0]
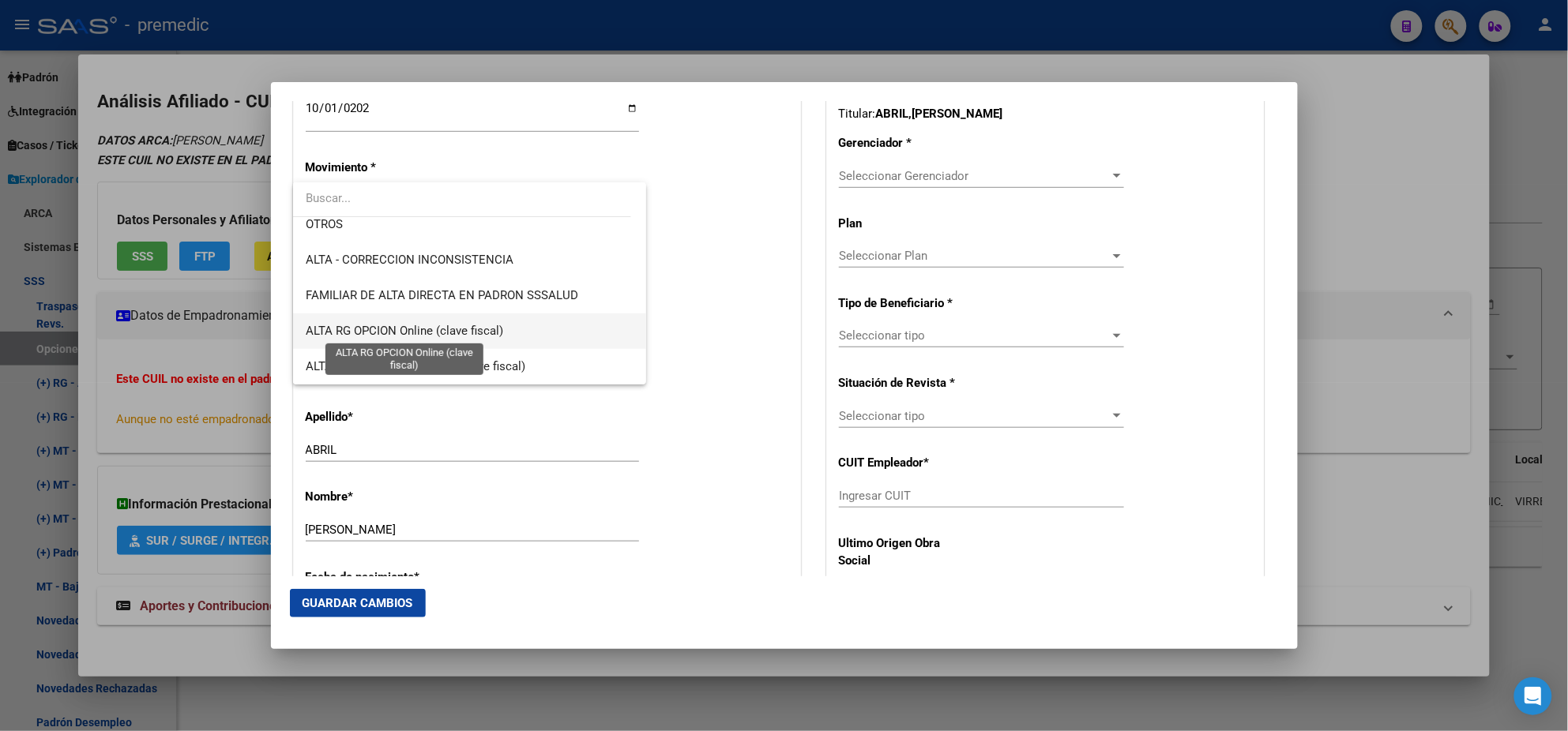
click at [476, 326] on span "ALTA RG OPCION Online (clave fiscal)" at bounding box center [404, 331] width 197 height 15
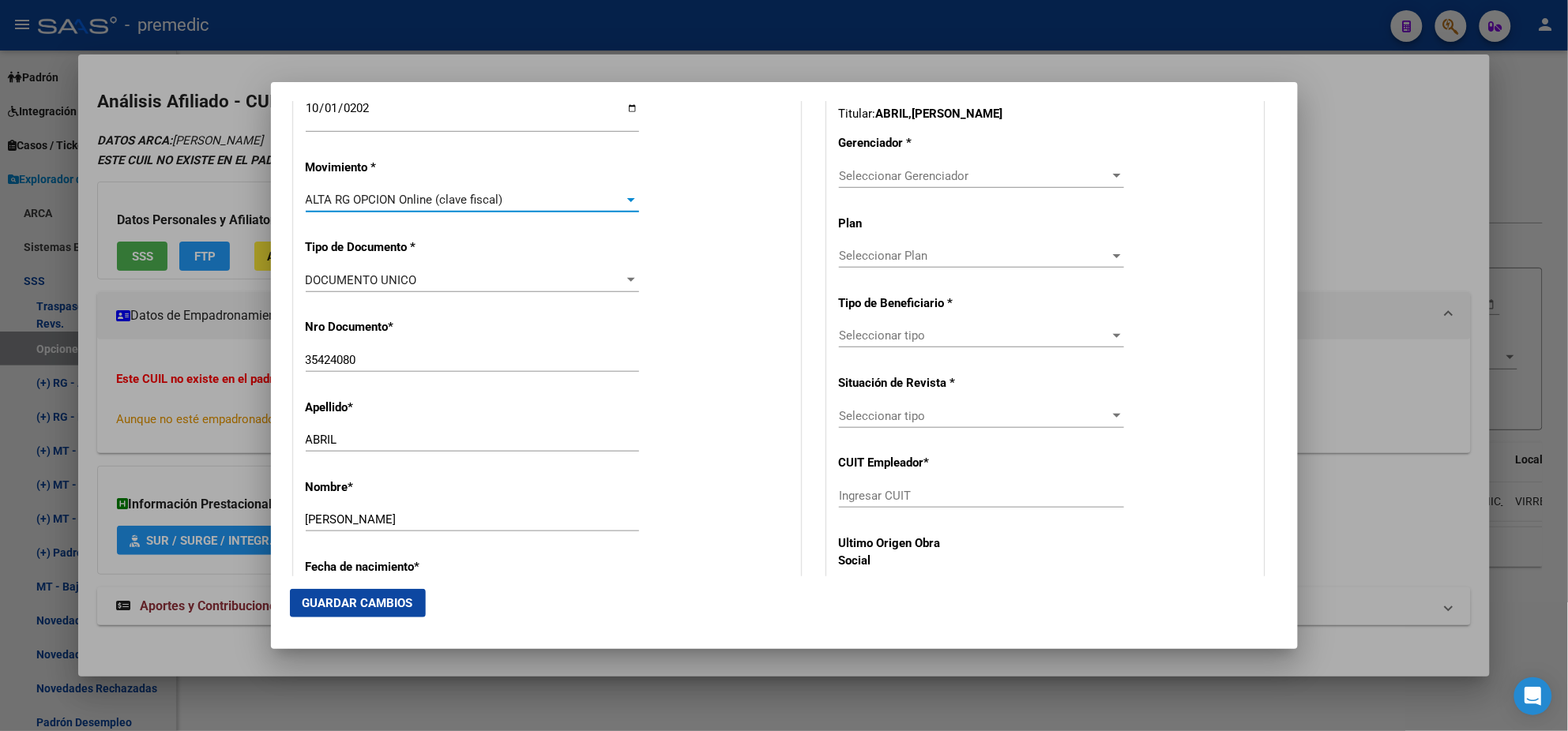
click at [486, 333] on div "Nro Documento * 35424080 Ingresar nro" at bounding box center [546, 346] width 483 height 80
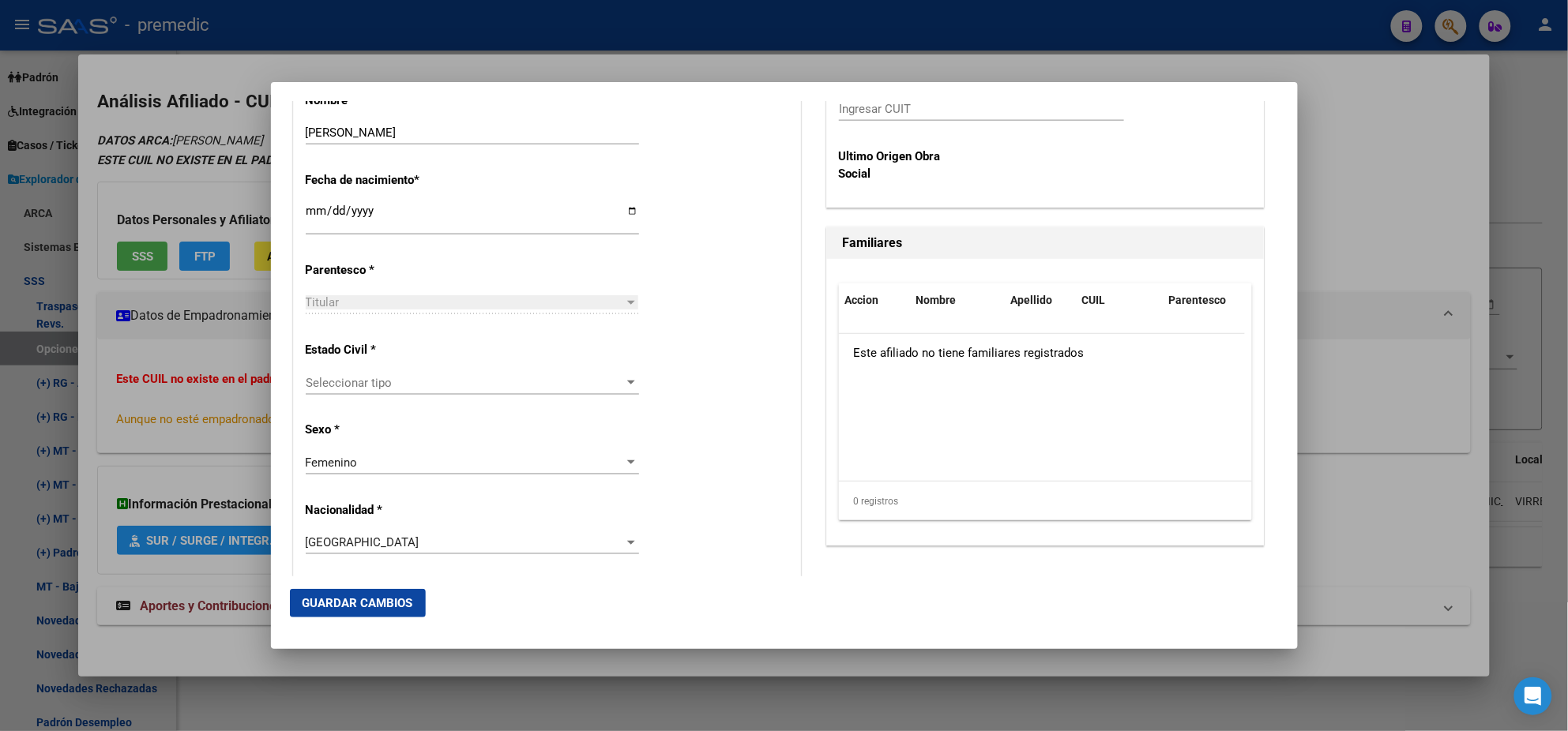
scroll to position [789, 0]
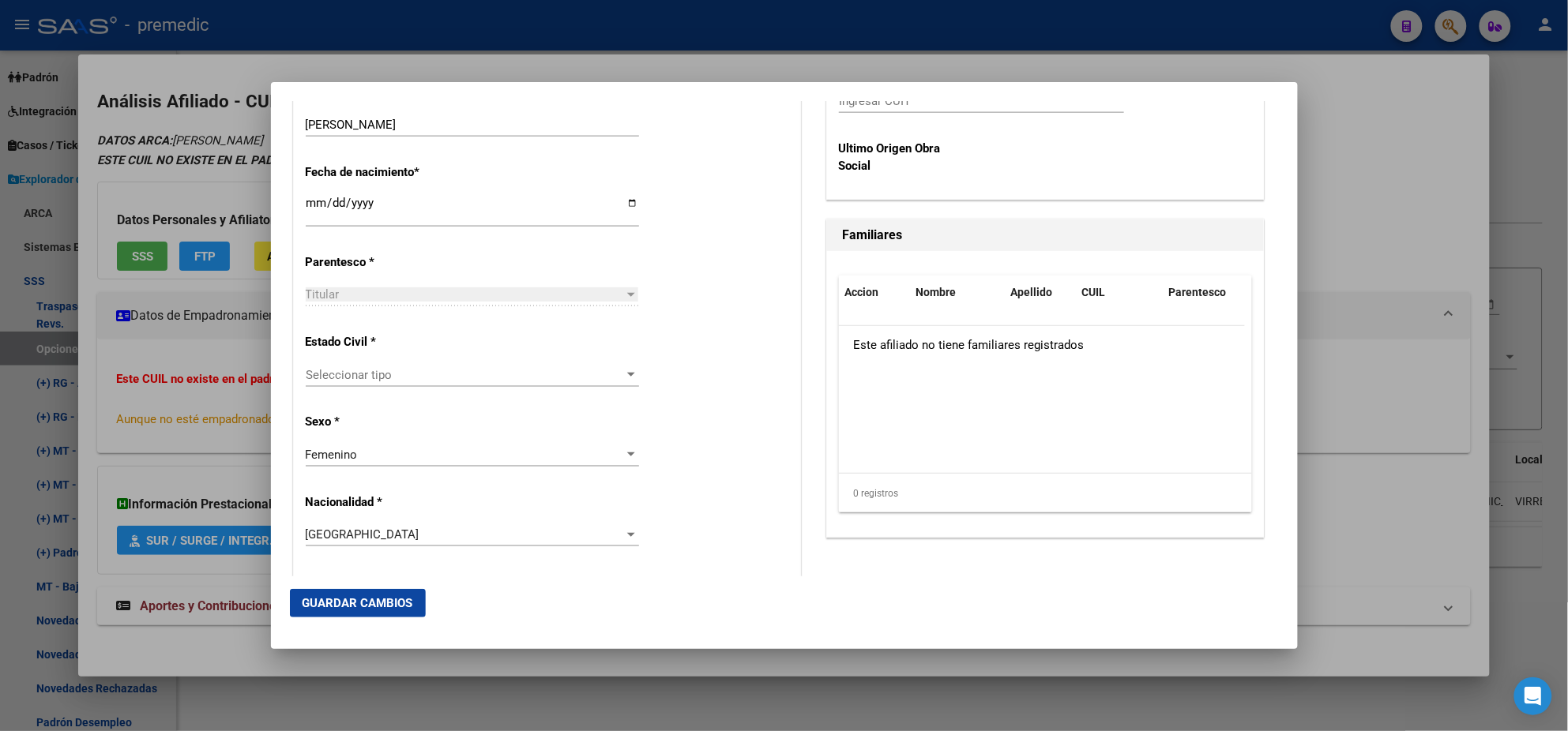
click at [460, 371] on span "Seleccionar tipo" at bounding box center [465, 376] width 319 height 15
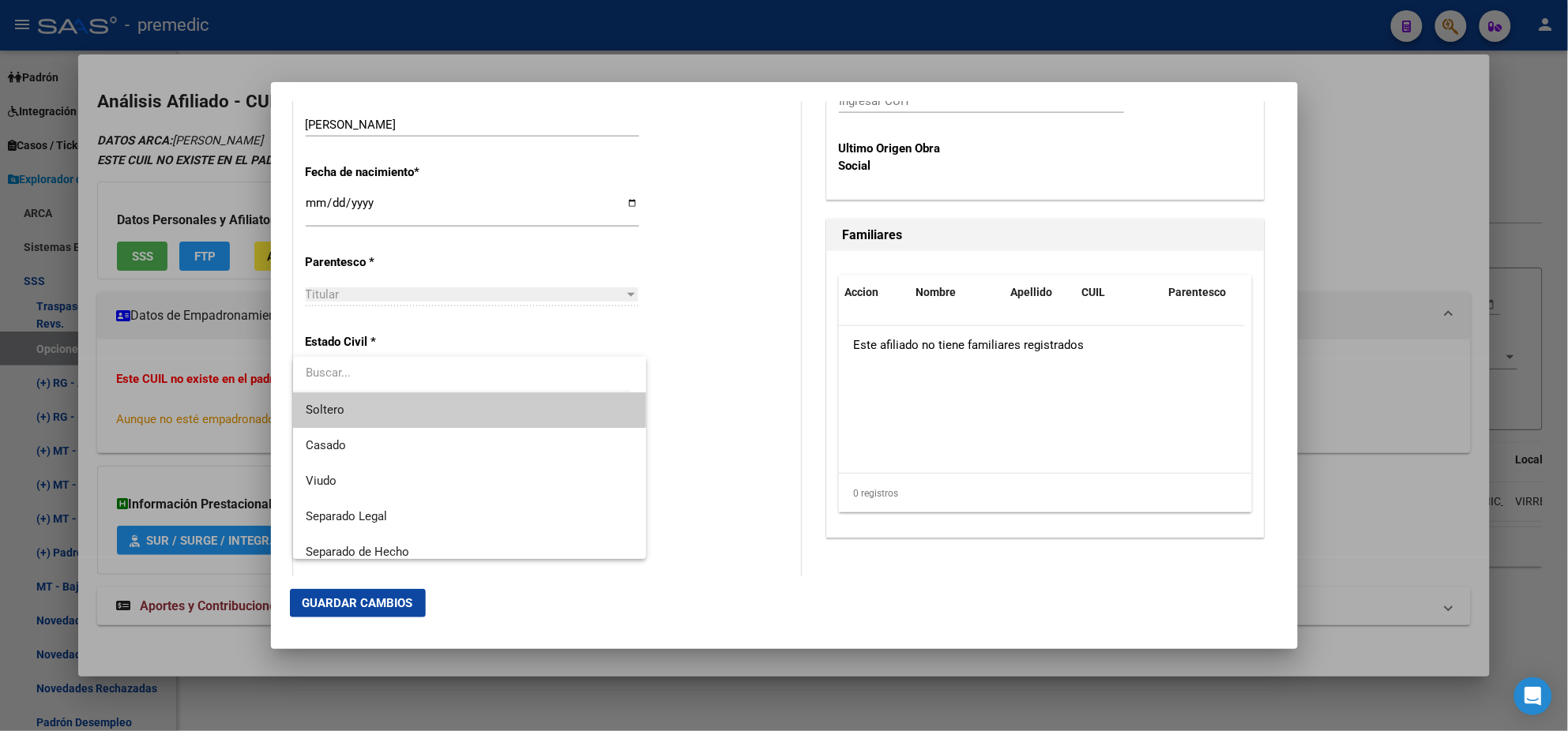
click at [446, 405] on span "Soltero" at bounding box center [470, 410] width 328 height 36
click at [449, 410] on div "Alta Baja Nro Afiliado Ingresar nro CUIL * 27-35424080-2 CUIL ARCA Padrón Fecha…" at bounding box center [547, 592] width 507 height 2255
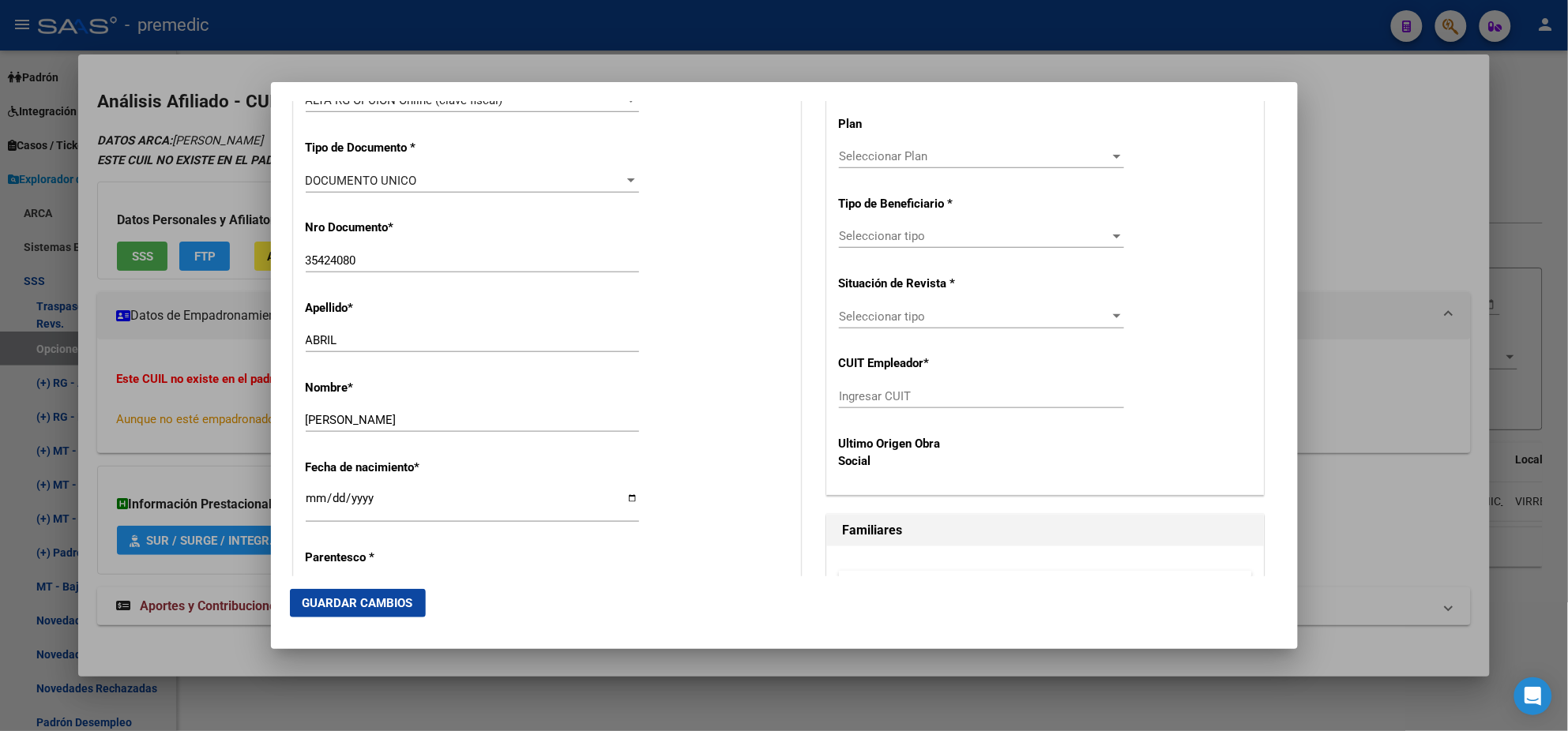
scroll to position [394, 0]
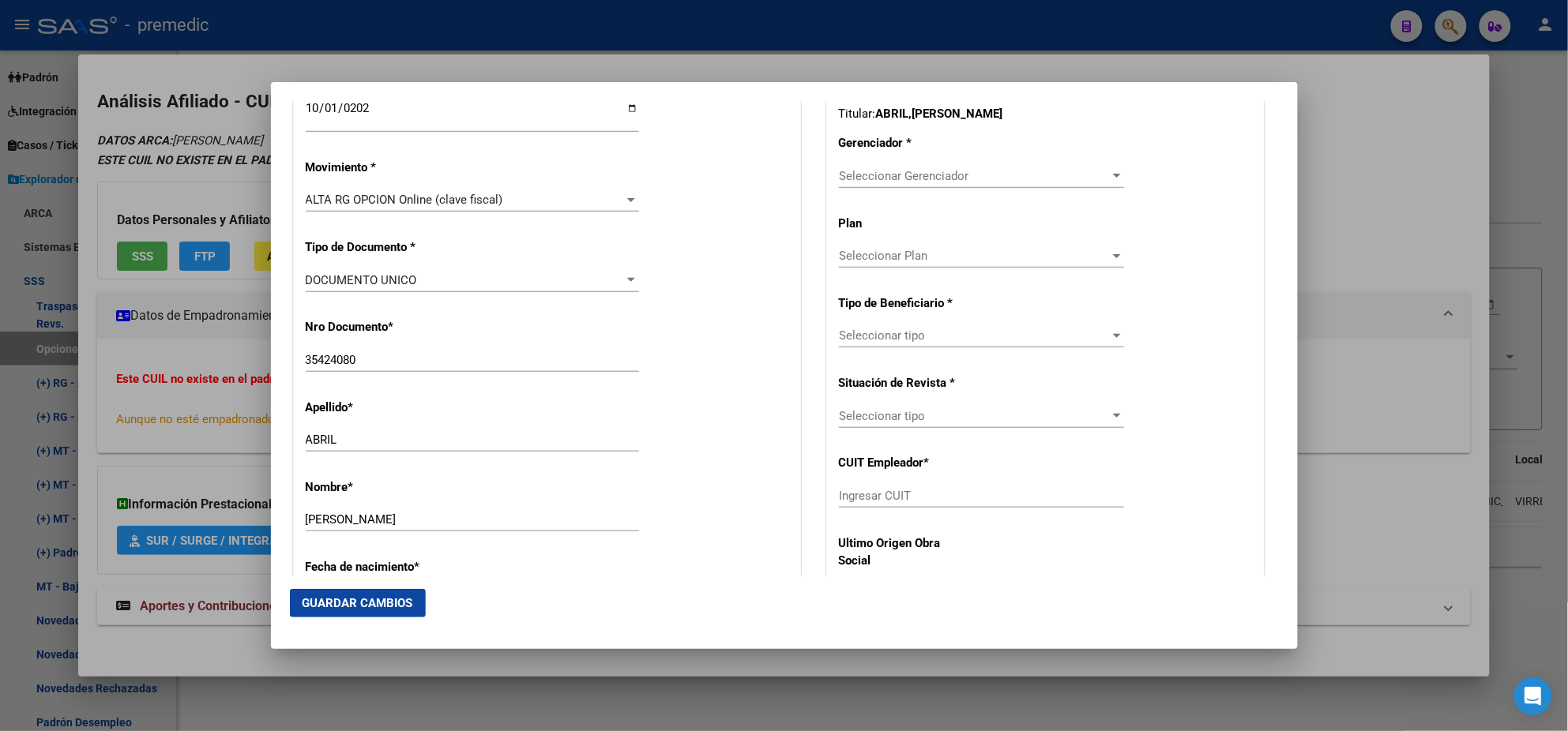
click at [843, 179] on span "Seleccionar Gerenciador" at bounding box center [974, 176] width 271 height 15
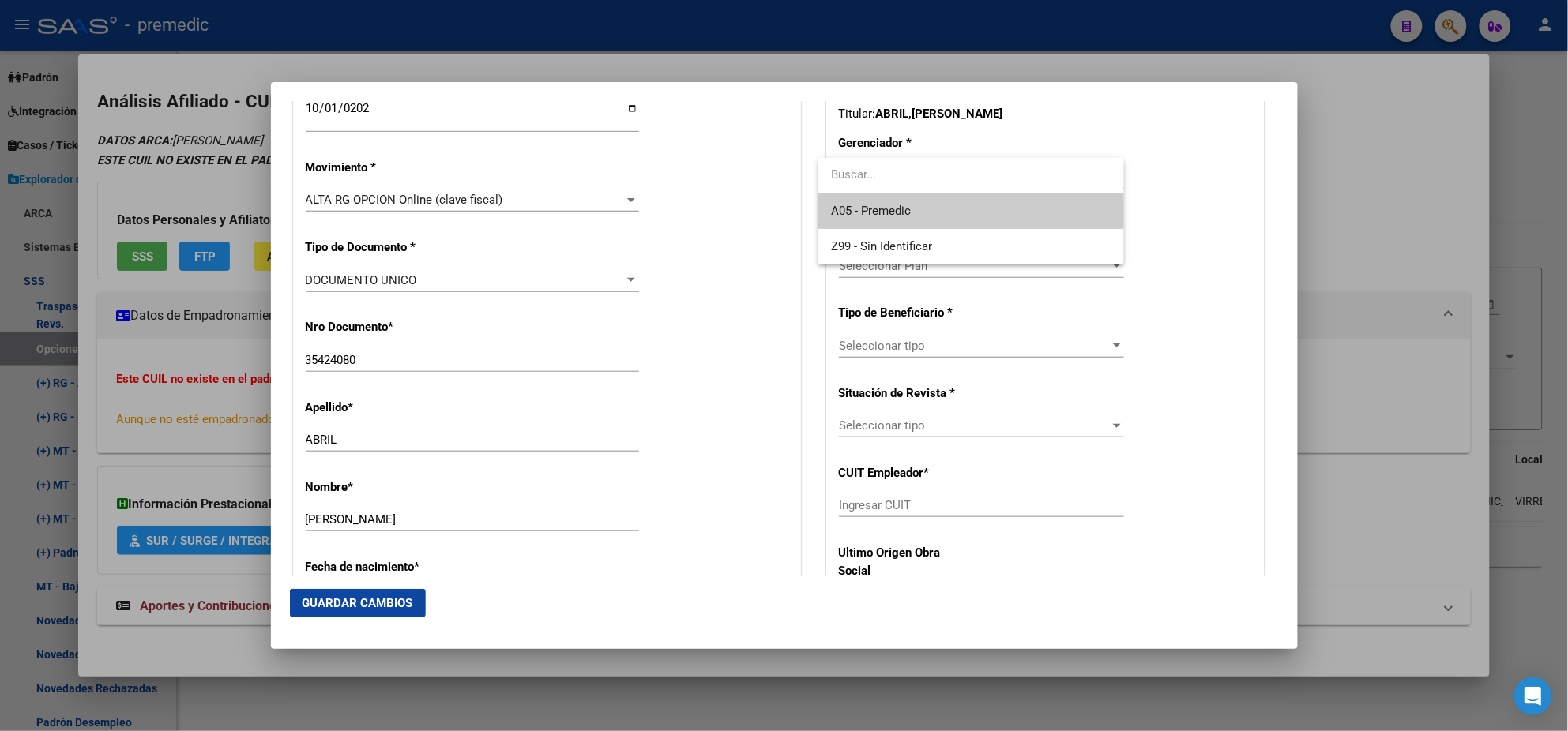
drag, startPoint x: 843, startPoint y: 179, endPoint x: 854, endPoint y: 209, distance: 32.0
click at [855, 202] on span "A05 - Premedic" at bounding box center [971, 211] width 280 height 36
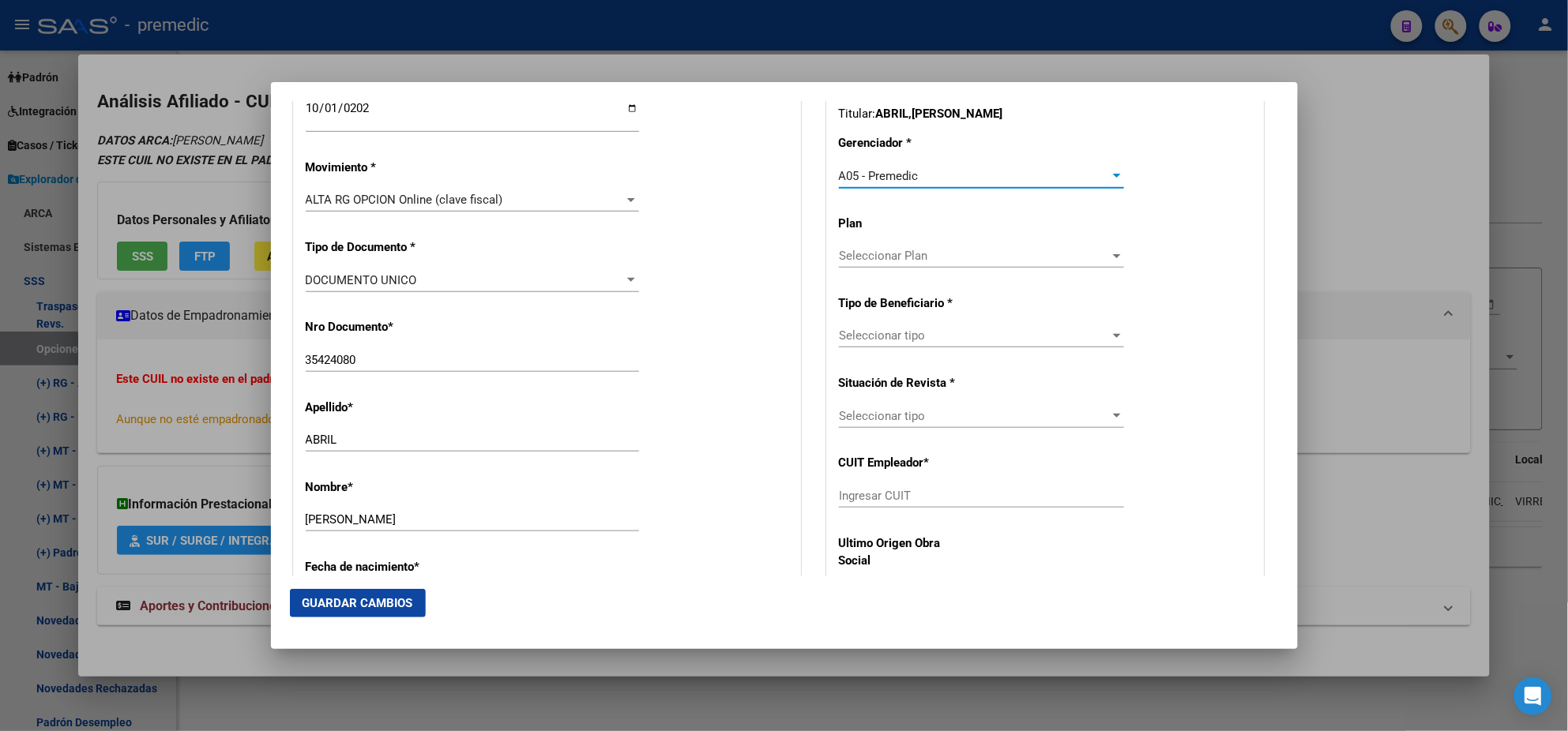
click at [862, 333] on span "Seleccionar tipo" at bounding box center [974, 336] width 271 height 15
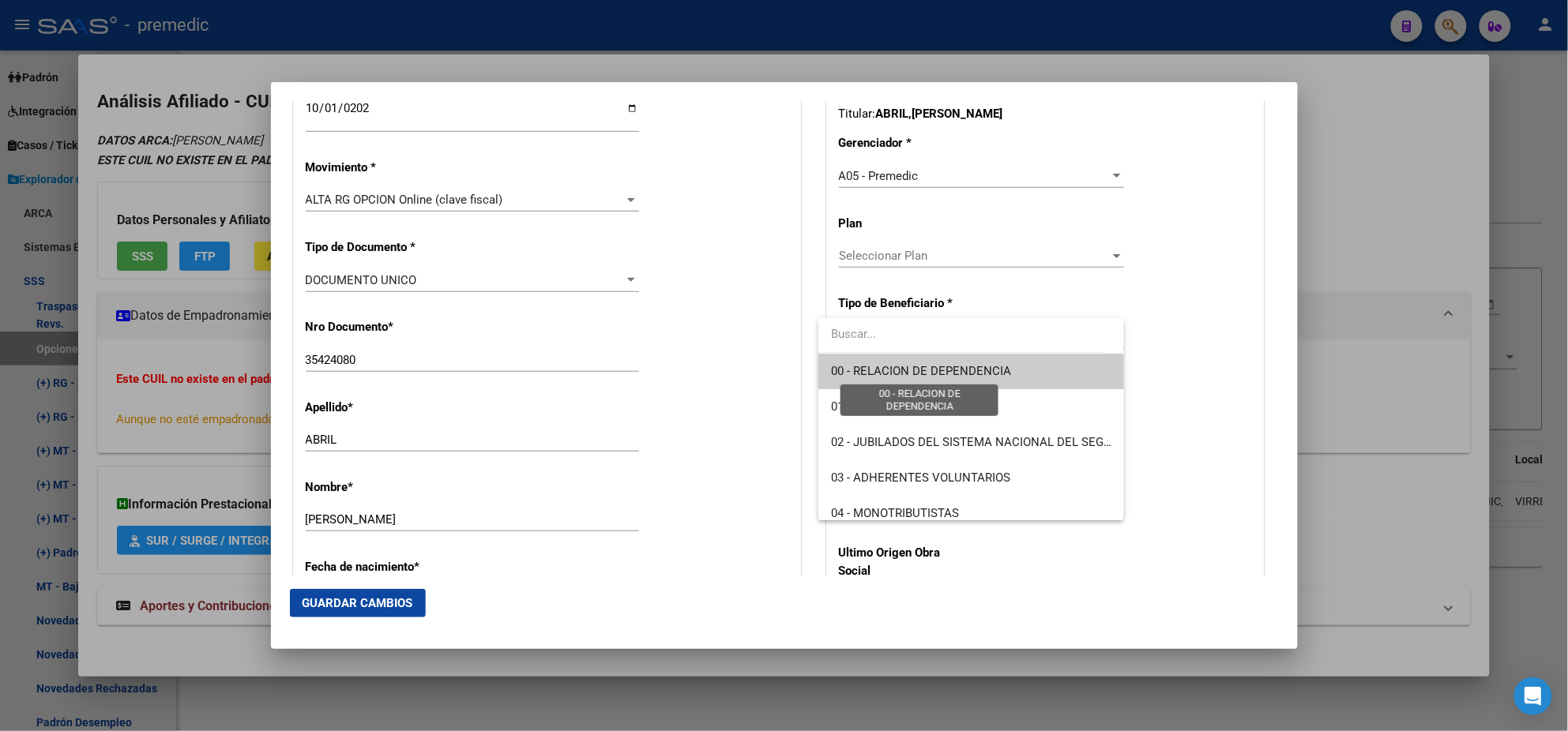
drag, startPoint x: 862, startPoint y: 333, endPoint x: 862, endPoint y: 381, distance: 48.0
click at [862, 376] on span "00 - RELACION DE DEPENDENCIA" at bounding box center [921, 372] width 180 height 15
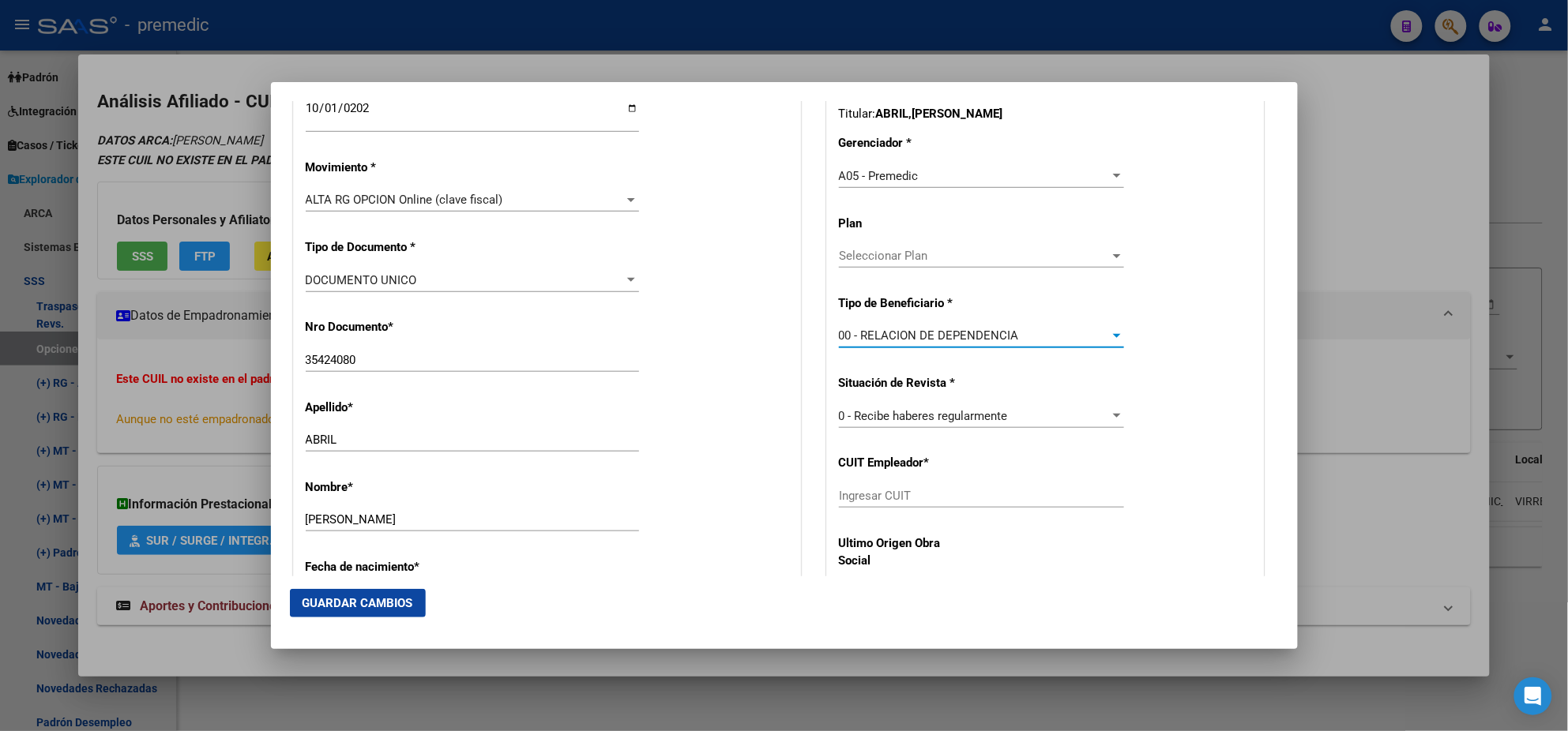
click at [867, 499] on input "Ingresar CUIT" at bounding box center [981, 496] width 285 height 15
paste input "30-70904090-8"
type input "30-70904090-8"
click at [389, 603] on span "Guardar Cambios" at bounding box center [357, 603] width 111 height 15
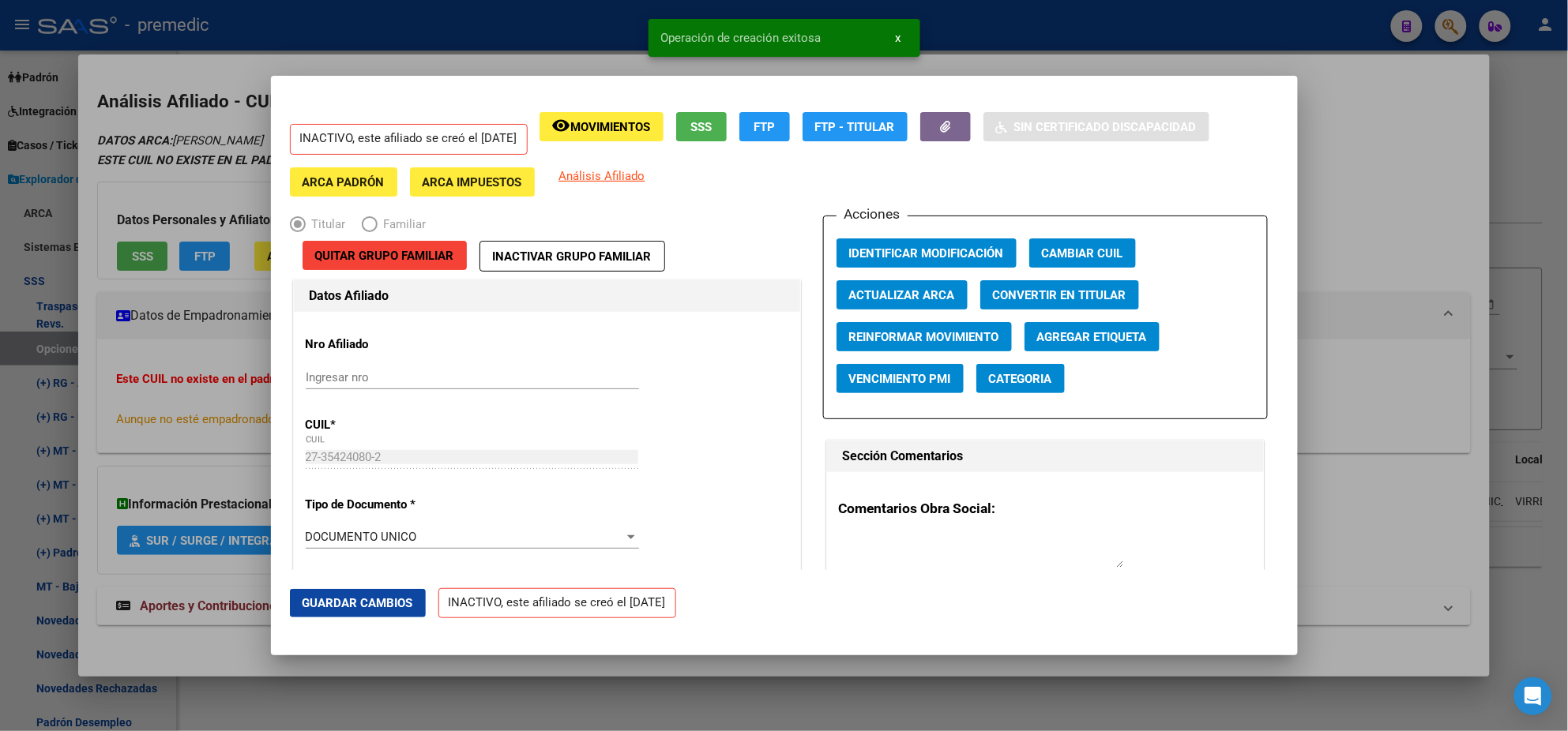
click at [78, 393] on div at bounding box center [784, 365] width 1568 height 731
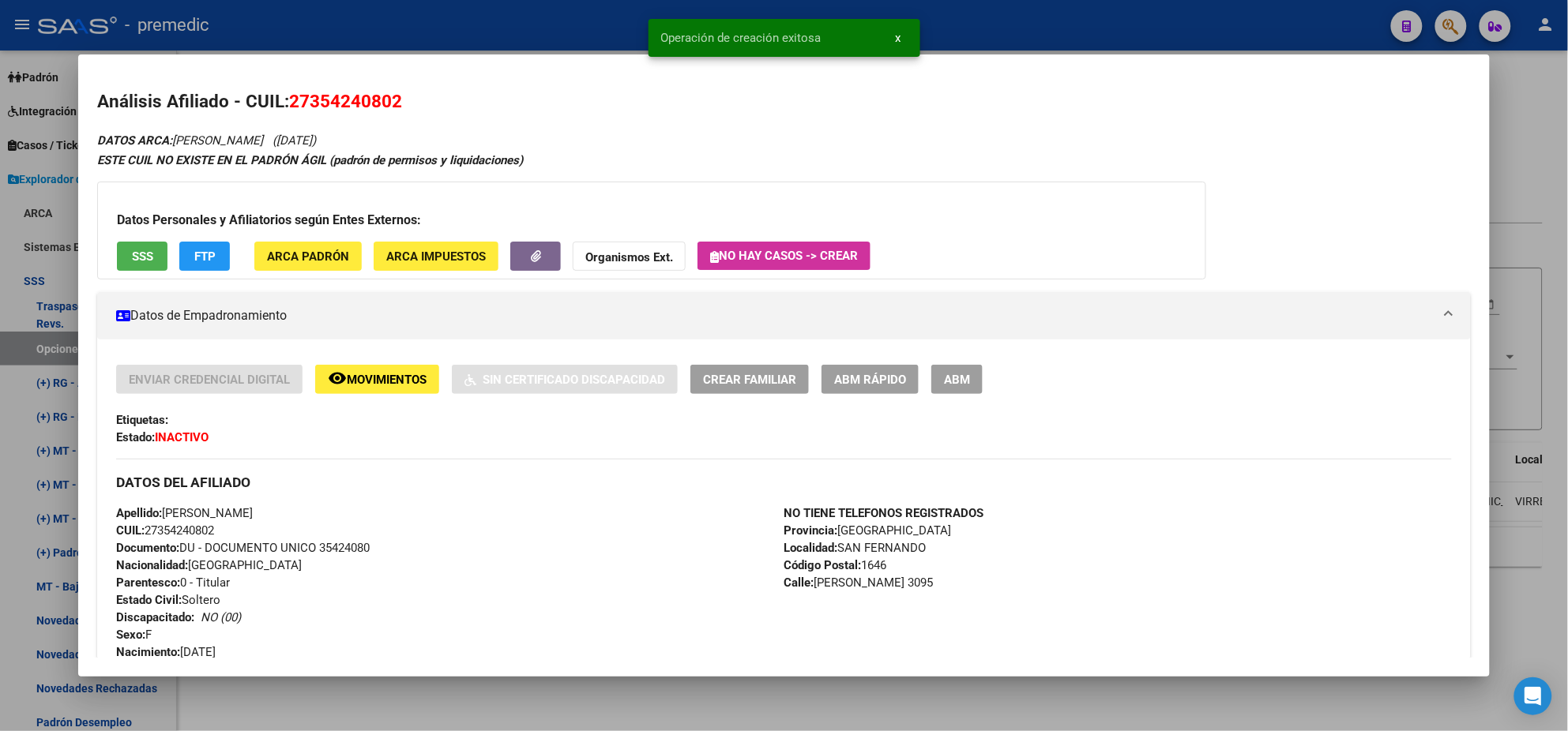
click at [44, 349] on div at bounding box center [784, 365] width 1568 height 731
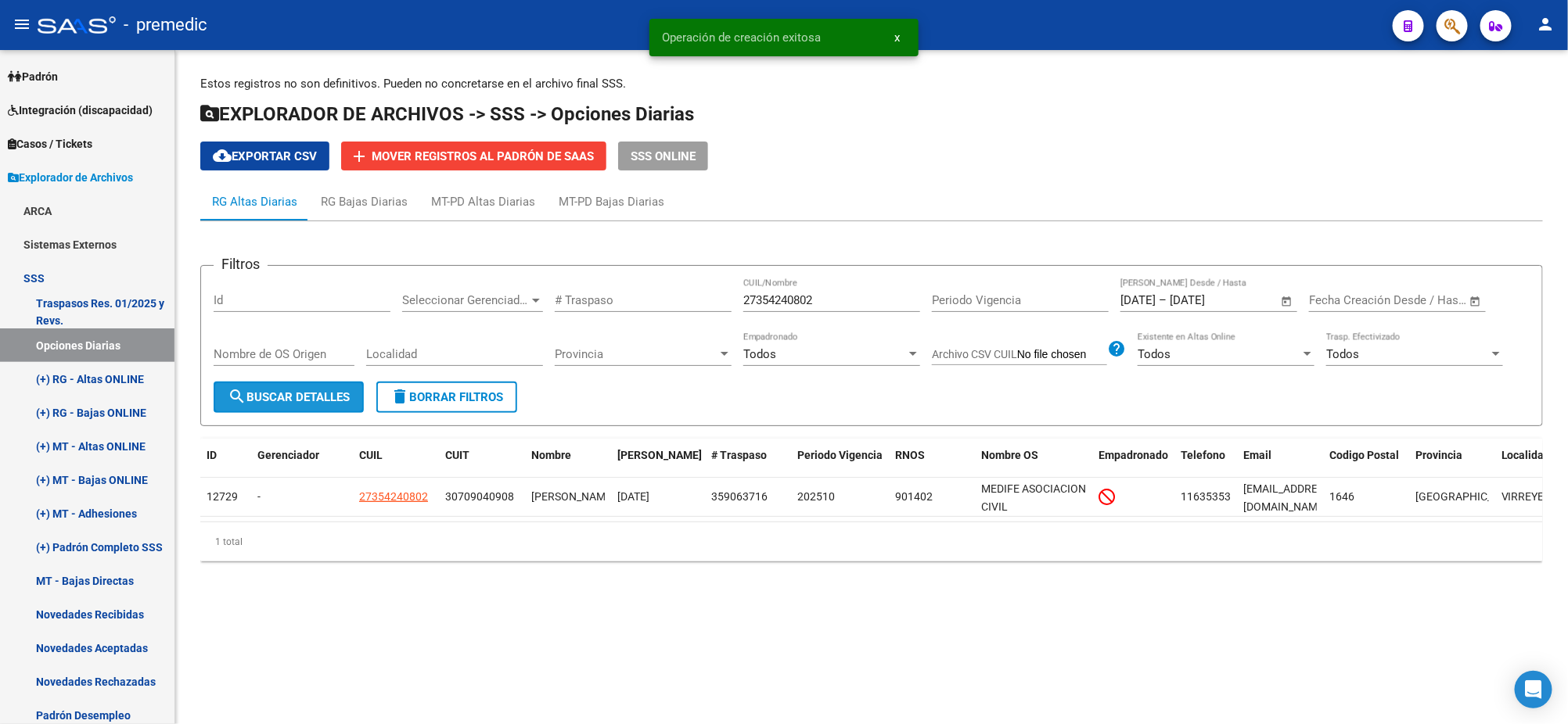
click at [275, 392] on span "search Buscar Detalles" at bounding box center [288, 398] width 122 height 14
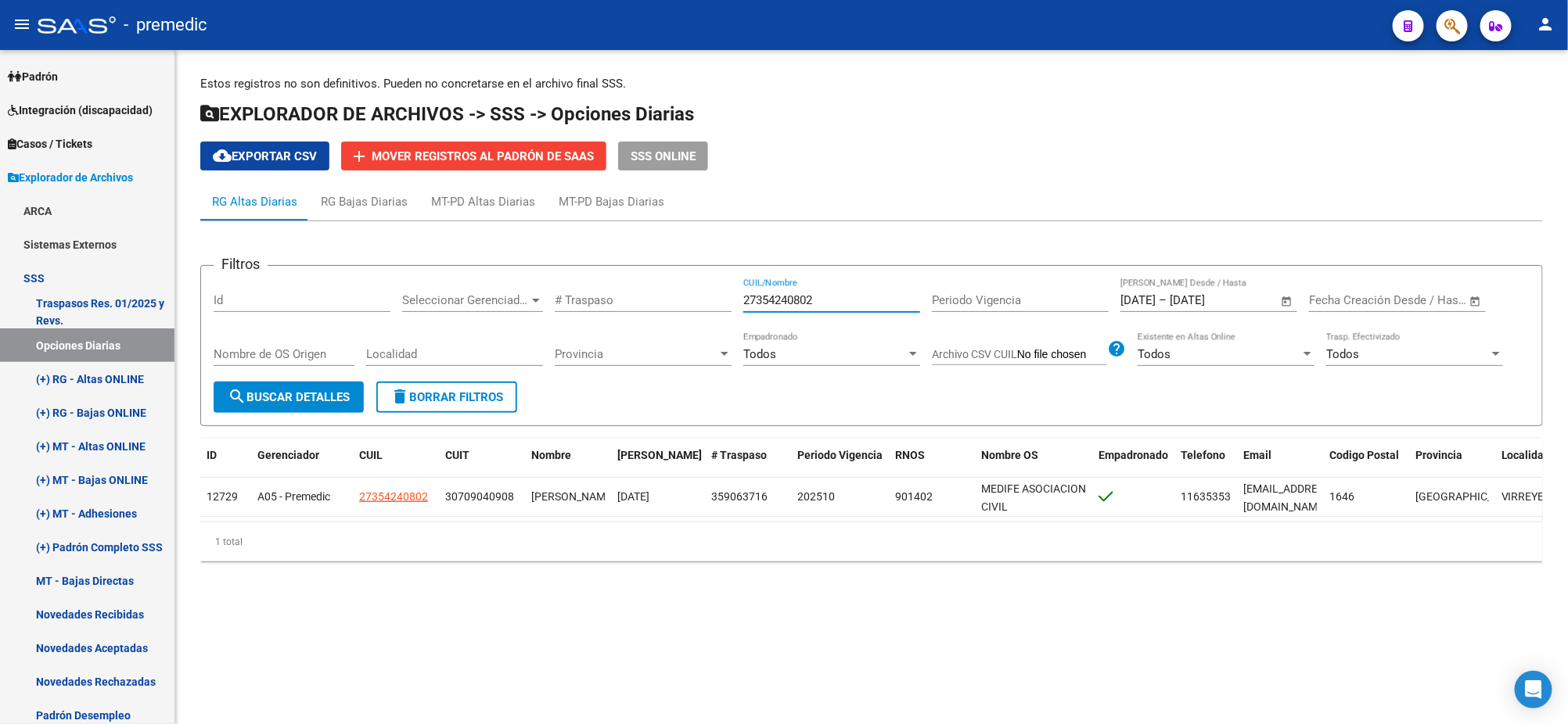
drag, startPoint x: 831, startPoint y: 294, endPoint x: 650, endPoint y: 316, distance: 182.3
click at [686, 303] on div "Filtros Id Seleccionar Gerenciador Seleccionar Gerenciador # Traspaso 273542408…" at bounding box center [872, 330] width 1316 height 103
paste input "0448403158"
type input "20448403158"
click at [286, 401] on span "search Buscar Detalles" at bounding box center [288, 398] width 122 height 14
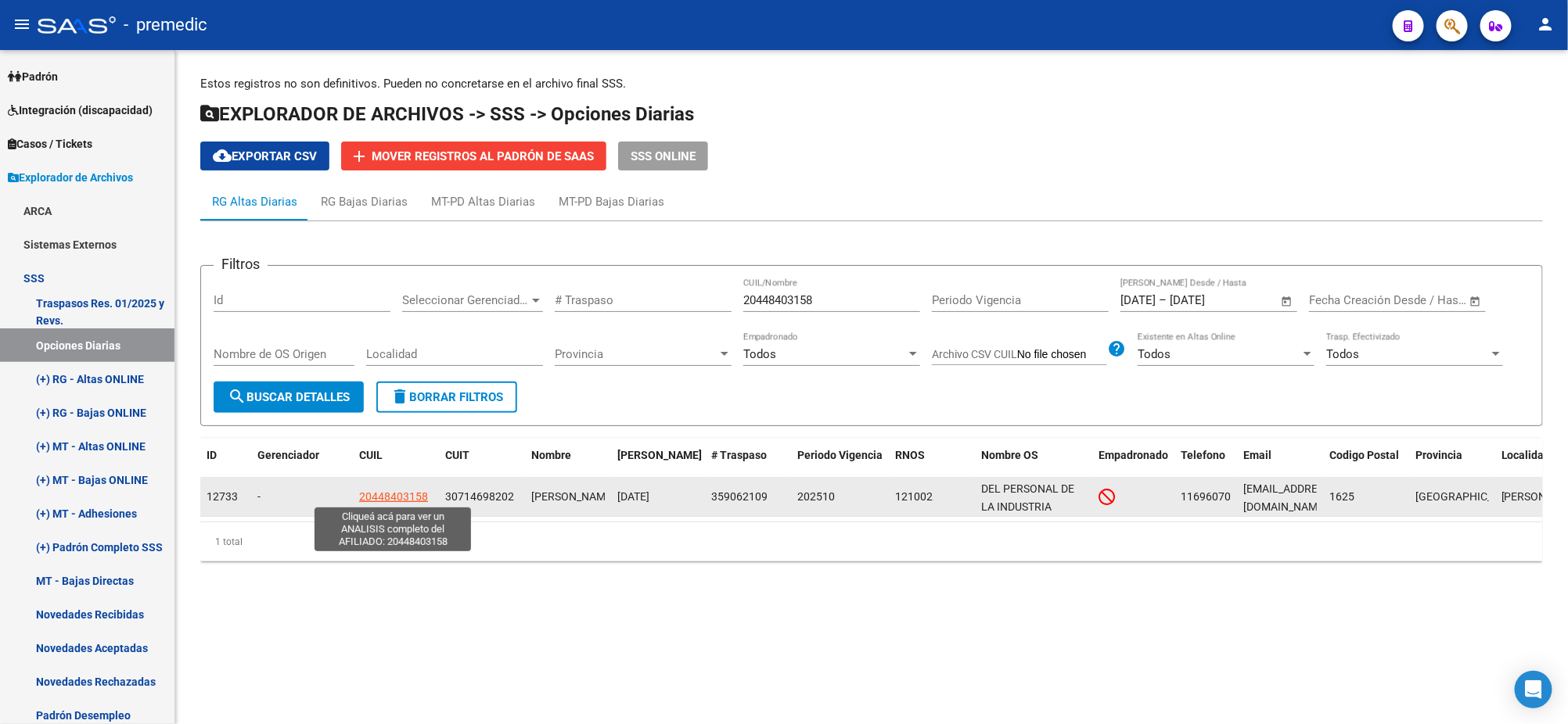
click at [403, 494] on span "20448403158" at bounding box center [394, 497] width 69 height 13
type textarea "20448403158"
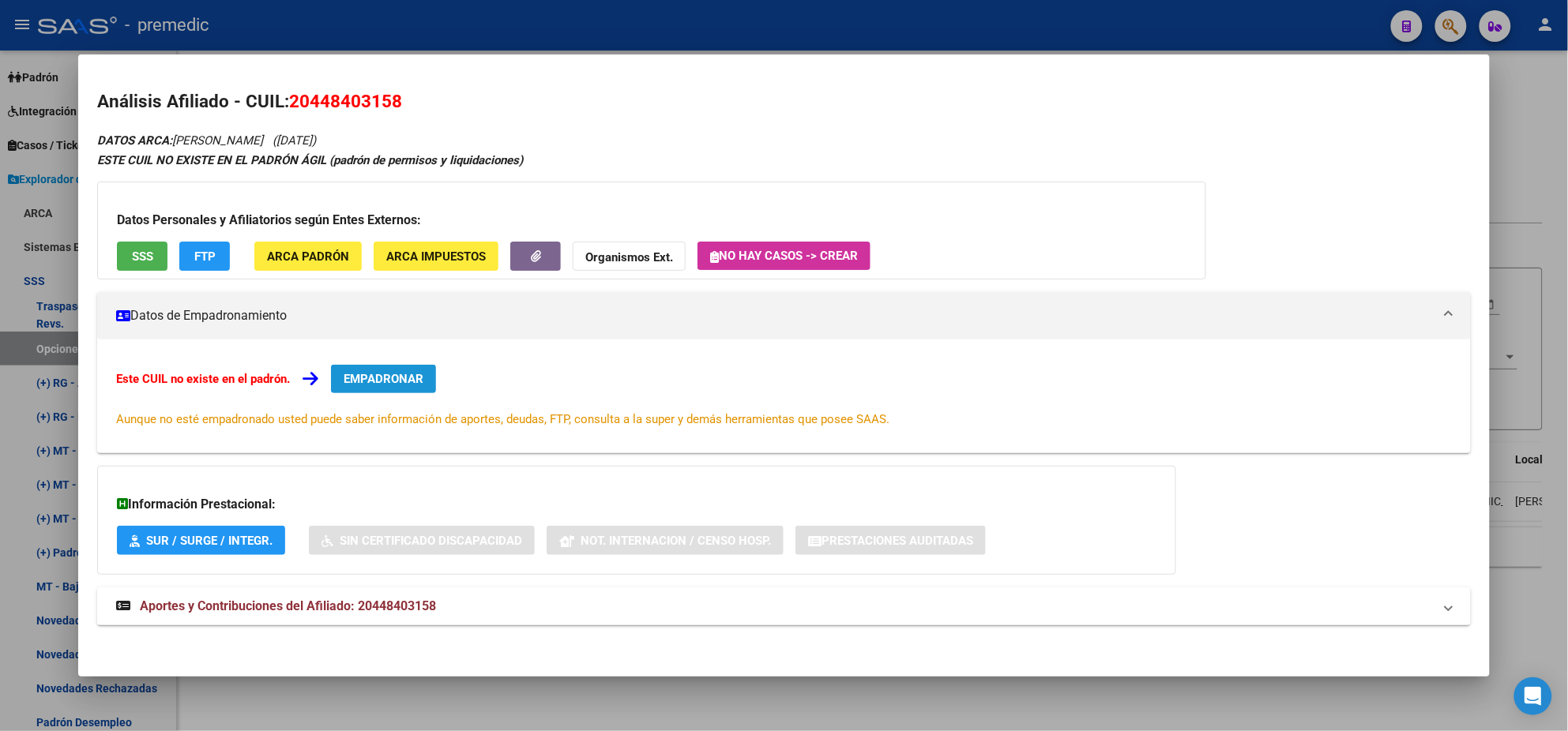
click at [394, 376] on span "EMPADRONAR" at bounding box center [383, 379] width 80 height 15
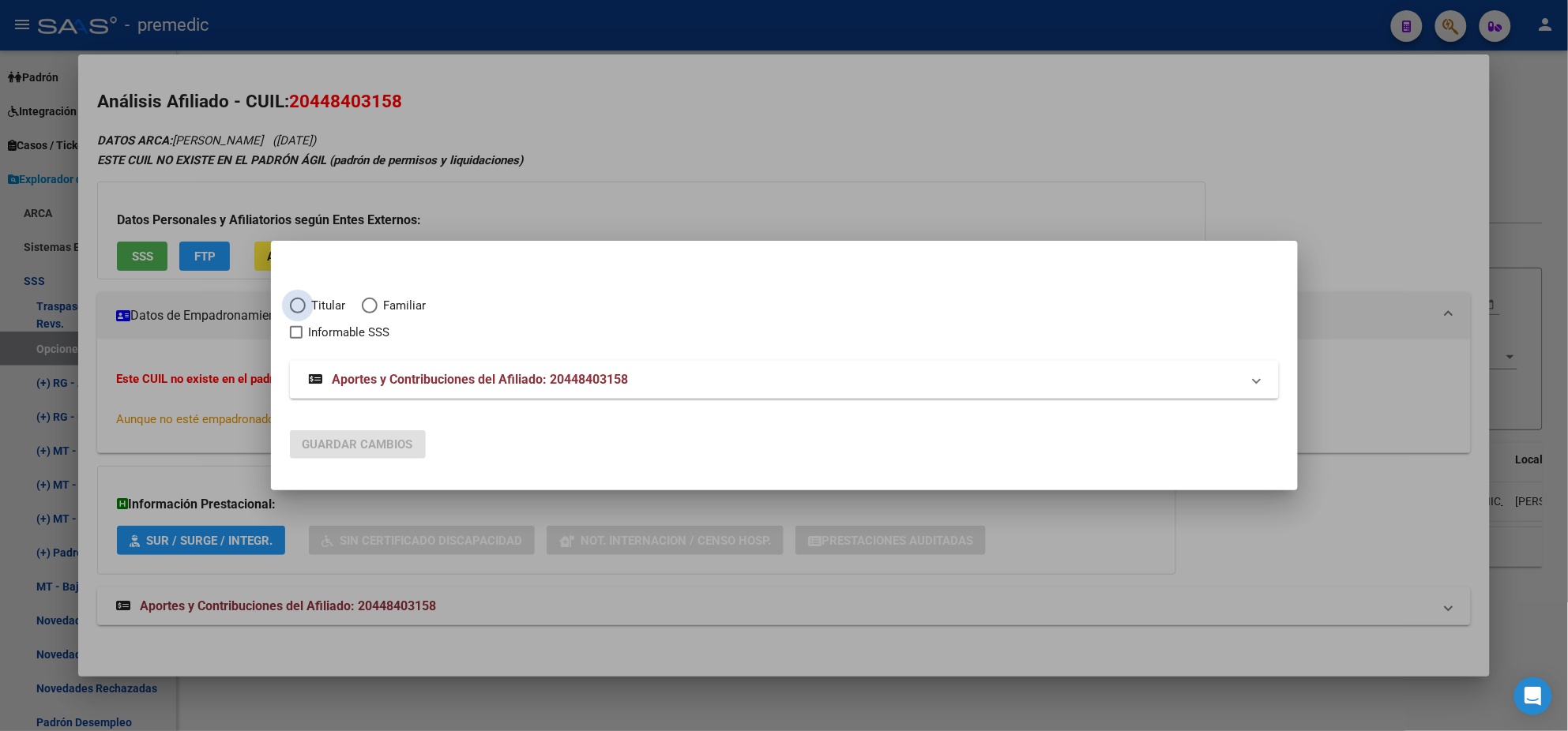
click at [301, 309] on span "Elija una opción" at bounding box center [298, 306] width 16 height 16
click at [301, 309] on input "Titular" at bounding box center [298, 306] width 16 height 16
radio input "true"
checkbox input "true"
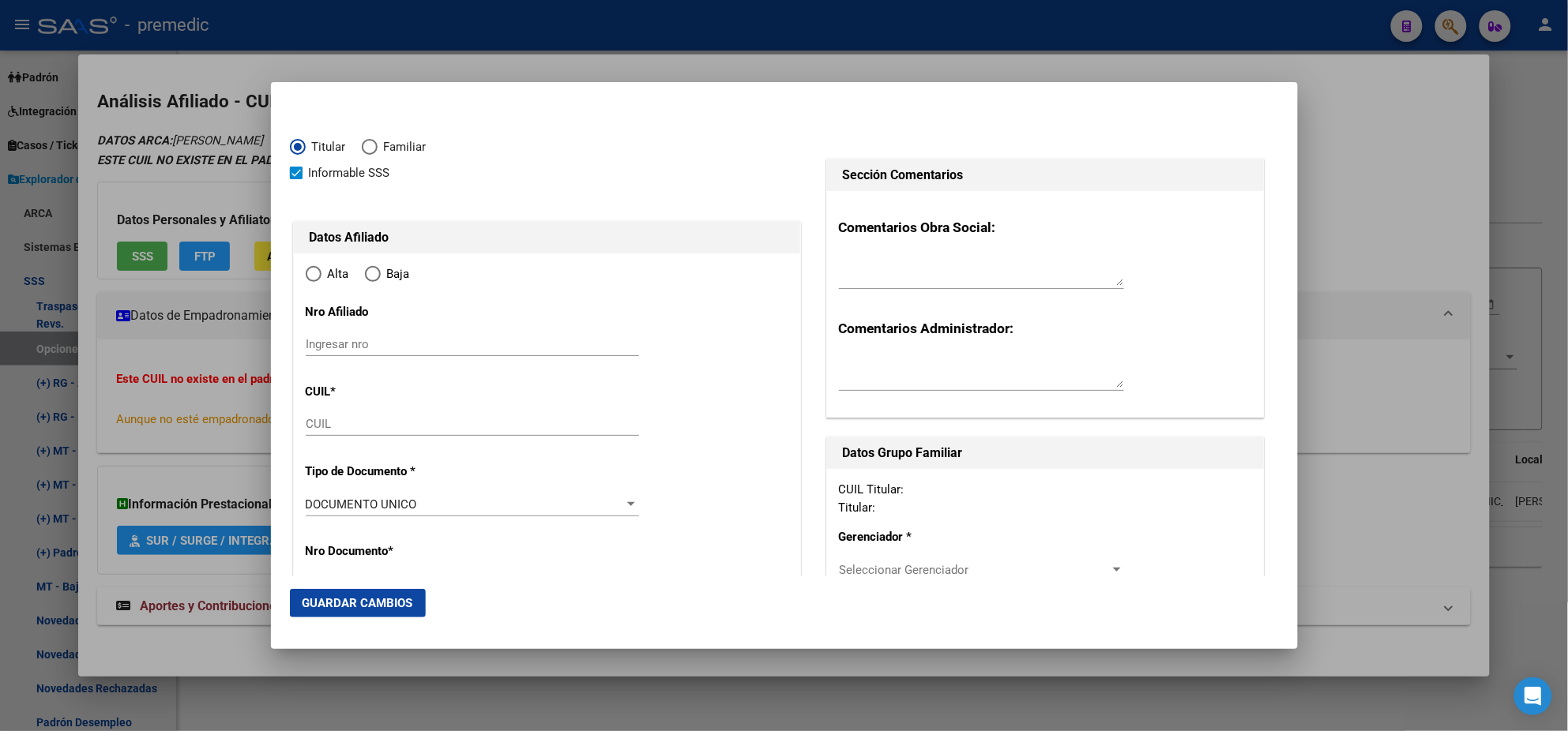
type input "20-44840315-8"
type input "44840315"
type input "BUDI"
type input "[PERSON_NAME]"
type input "[DATE]"
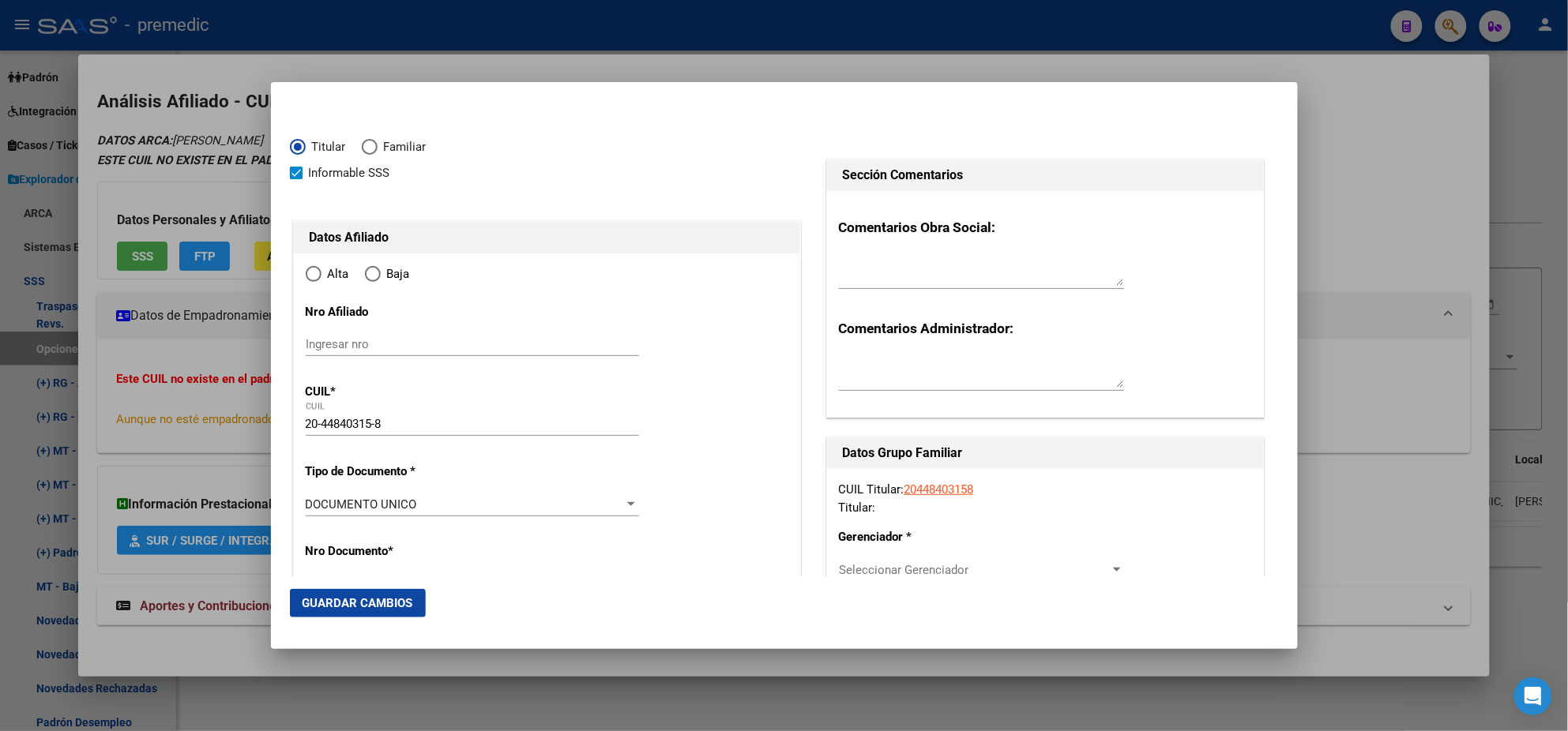
type input "BEL»N DE ESCOBA"
type input "1625"
type input "SAN ISIDRO"
type input "2500"
radio input "true"
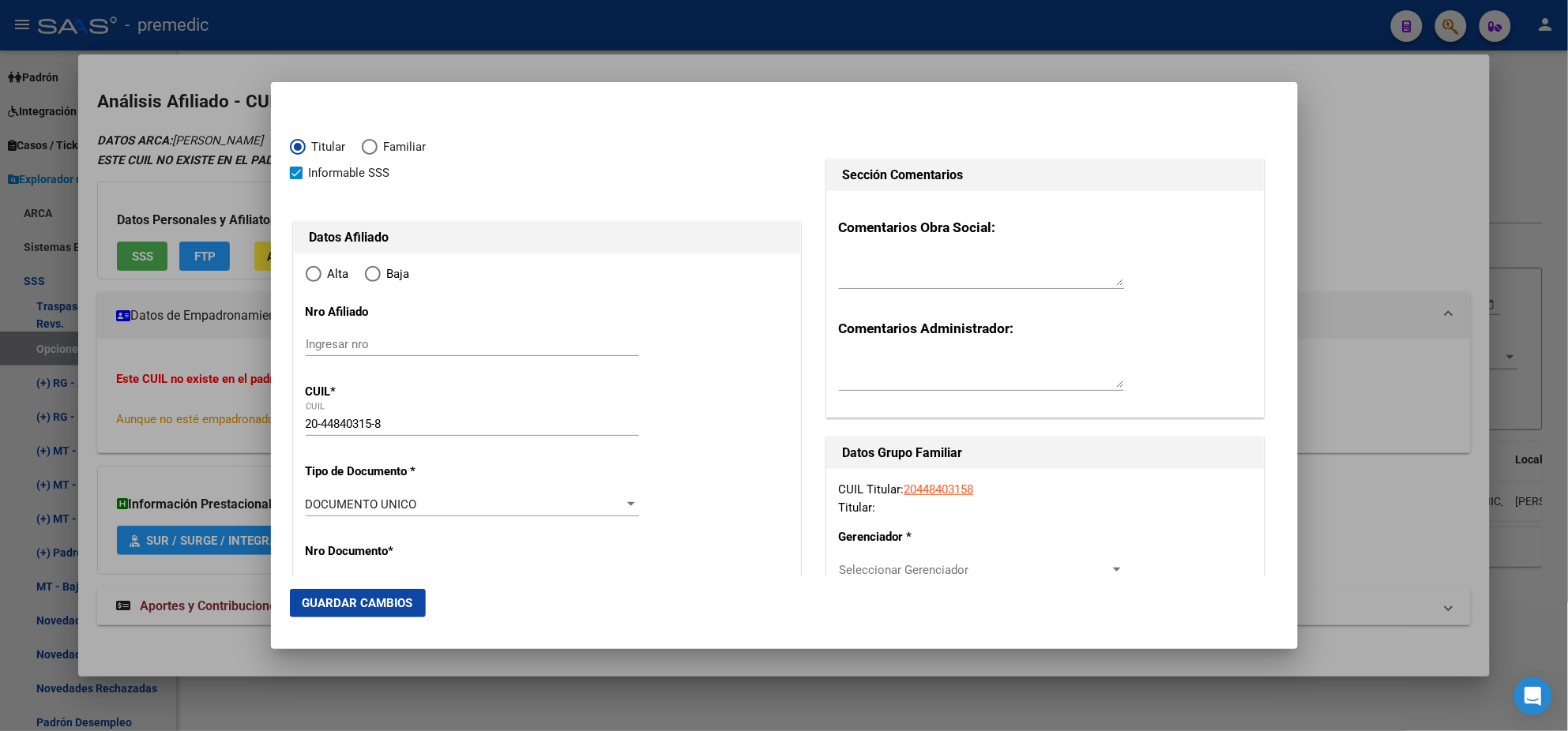
type input "BEL»N DE ESCOBA"
click at [312, 506] on input "Ingresar fecha" at bounding box center [472, 508] width 333 height 25
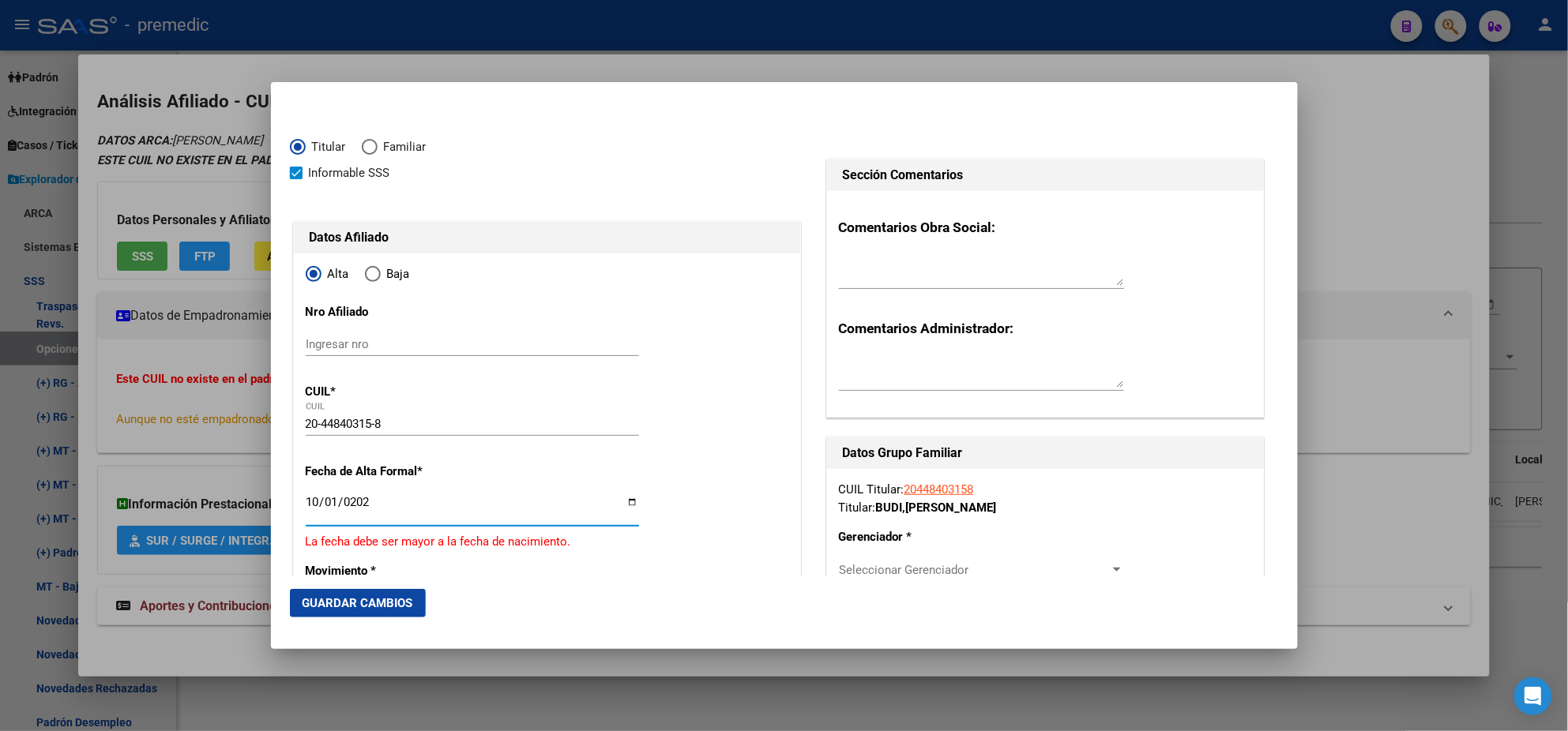
type input "[DATE]"
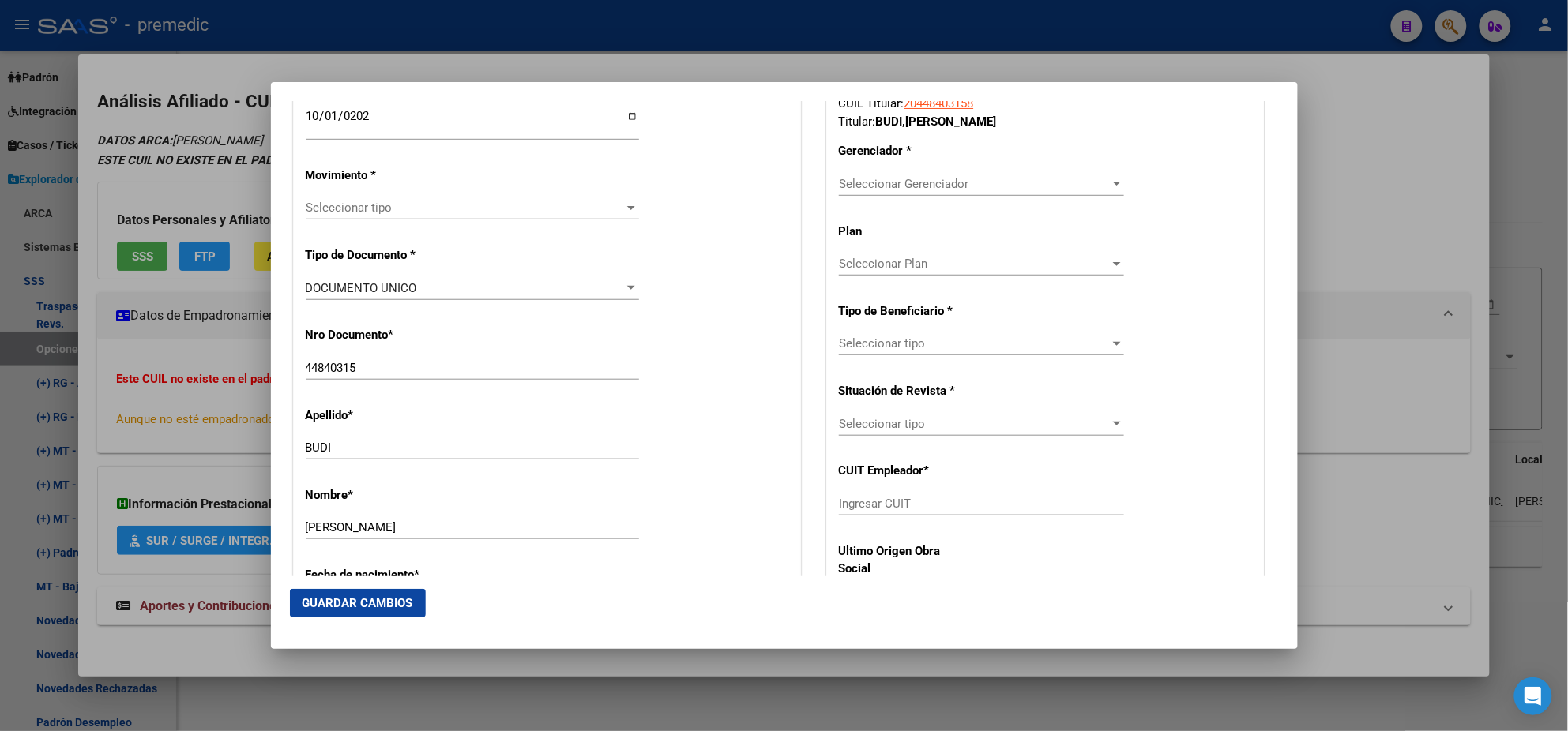
scroll to position [394, 0]
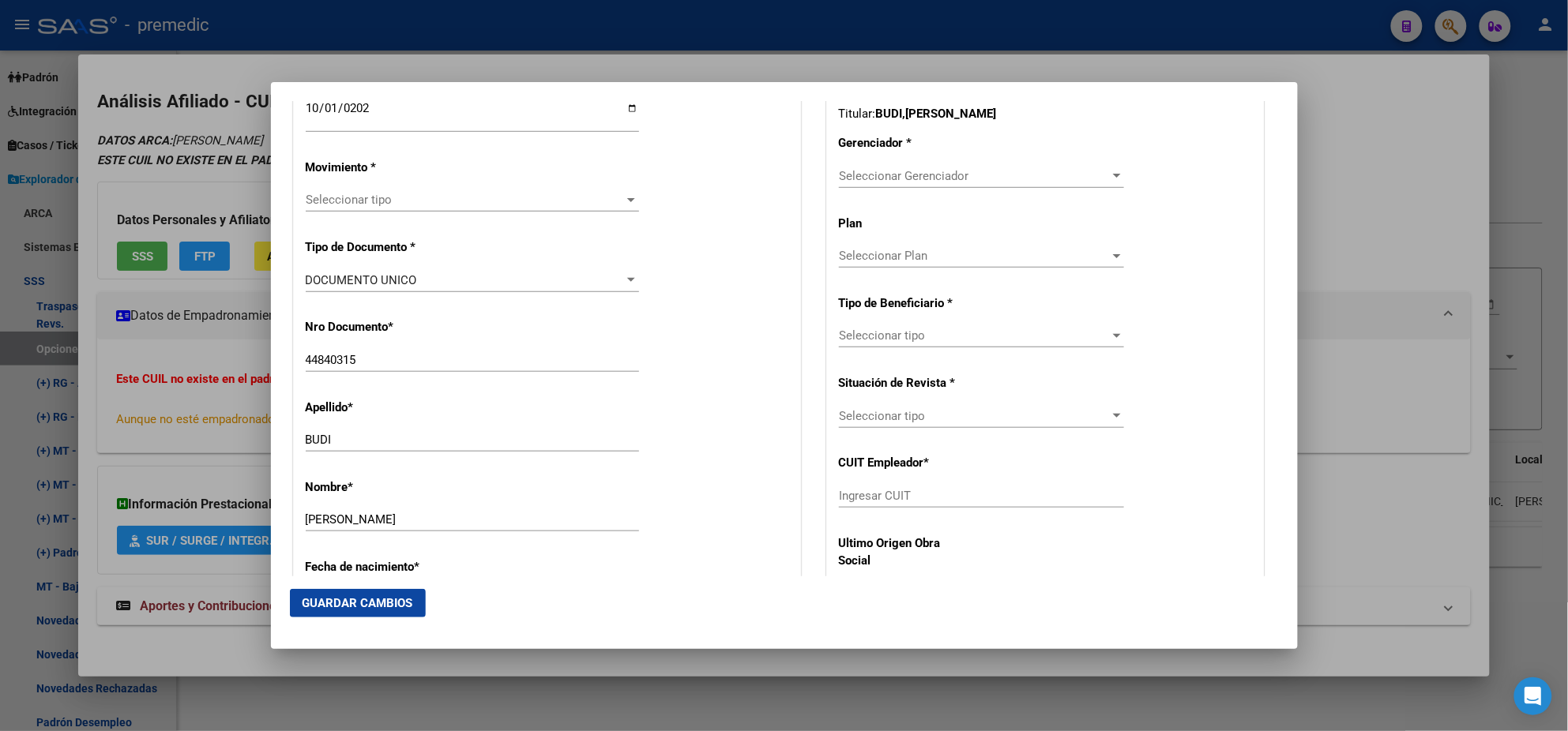
click at [362, 201] on span "Seleccionar tipo" at bounding box center [465, 200] width 319 height 15
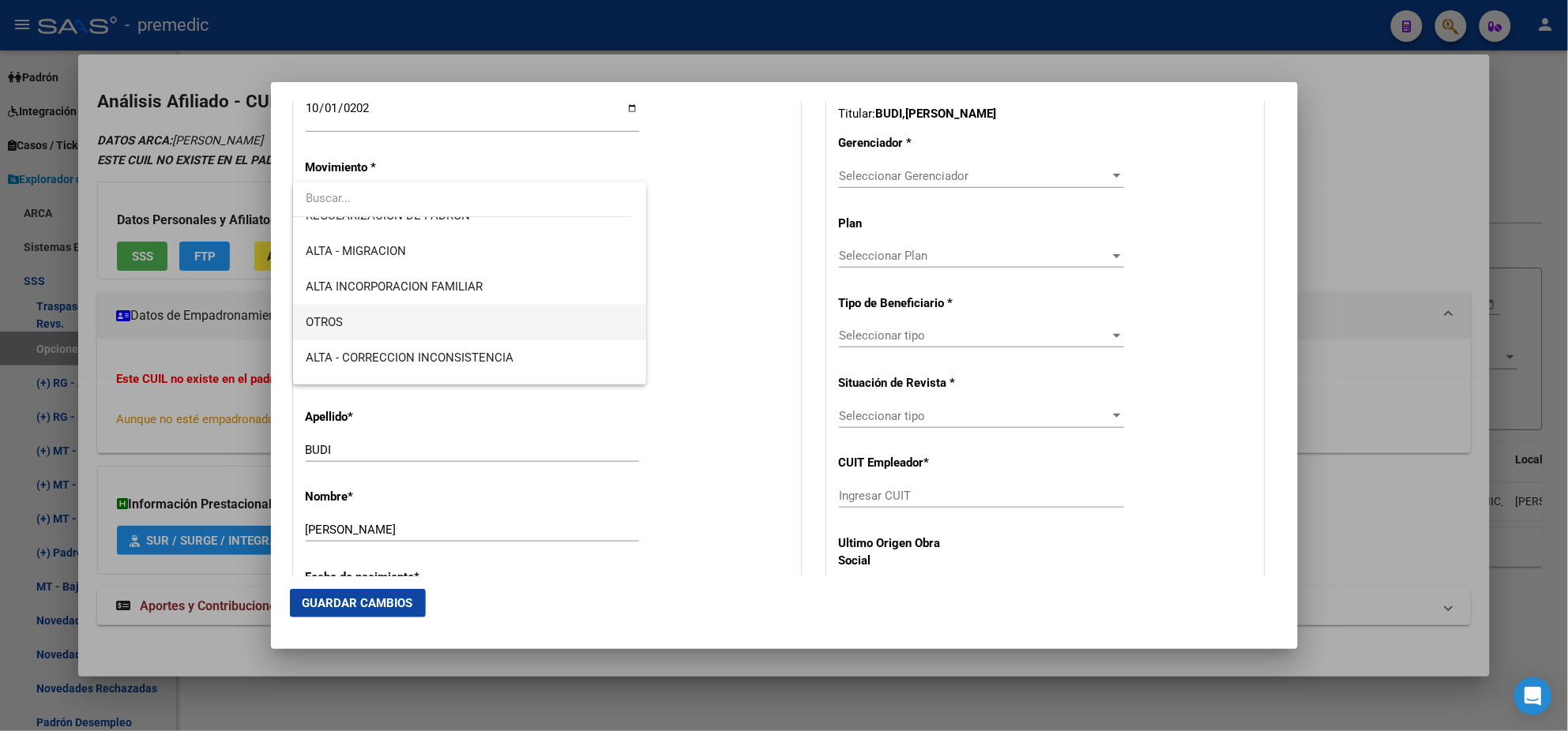
scroll to position [296, 0]
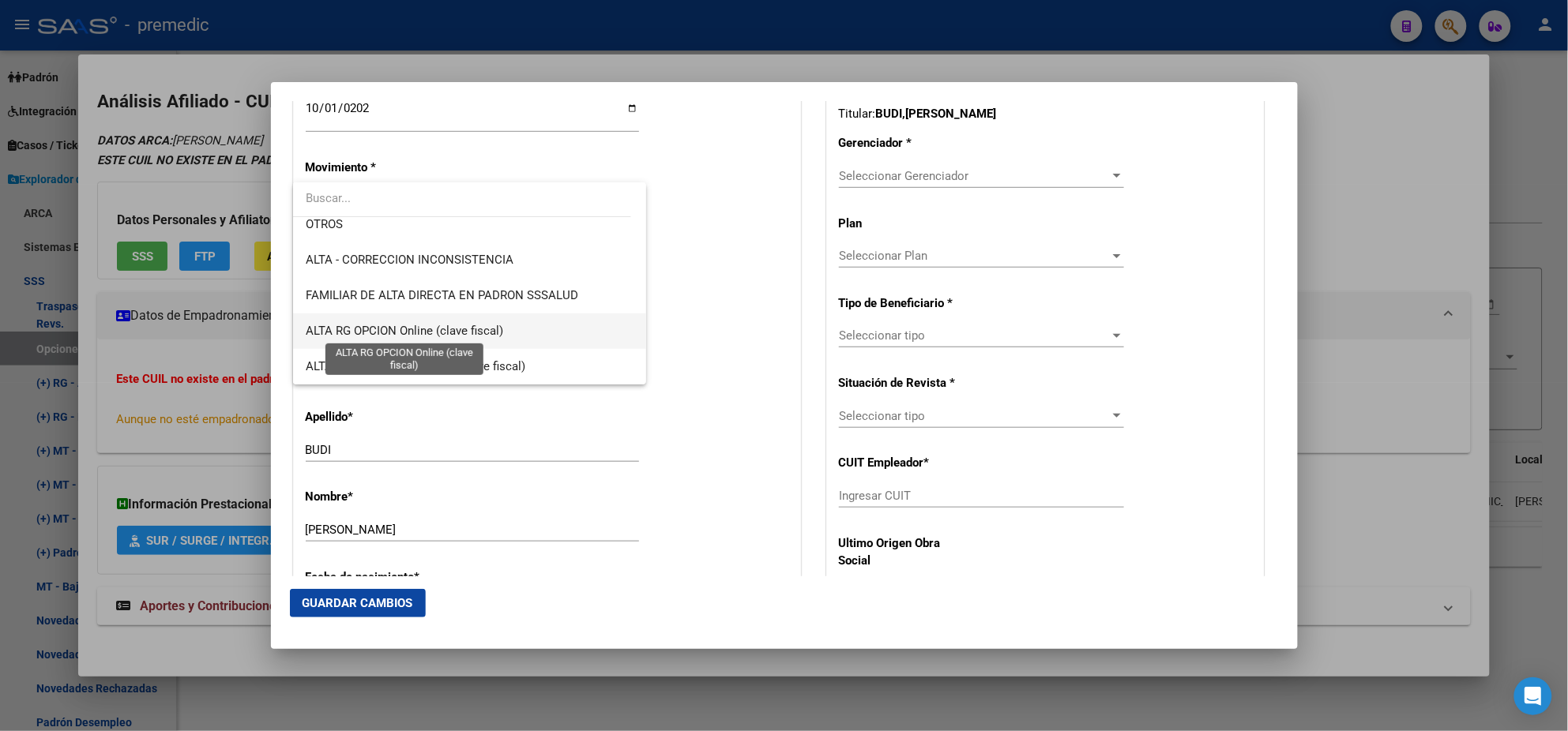
click at [501, 324] on span "ALTA RG OPCION Online (clave fiscal)" at bounding box center [404, 331] width 197 height 15
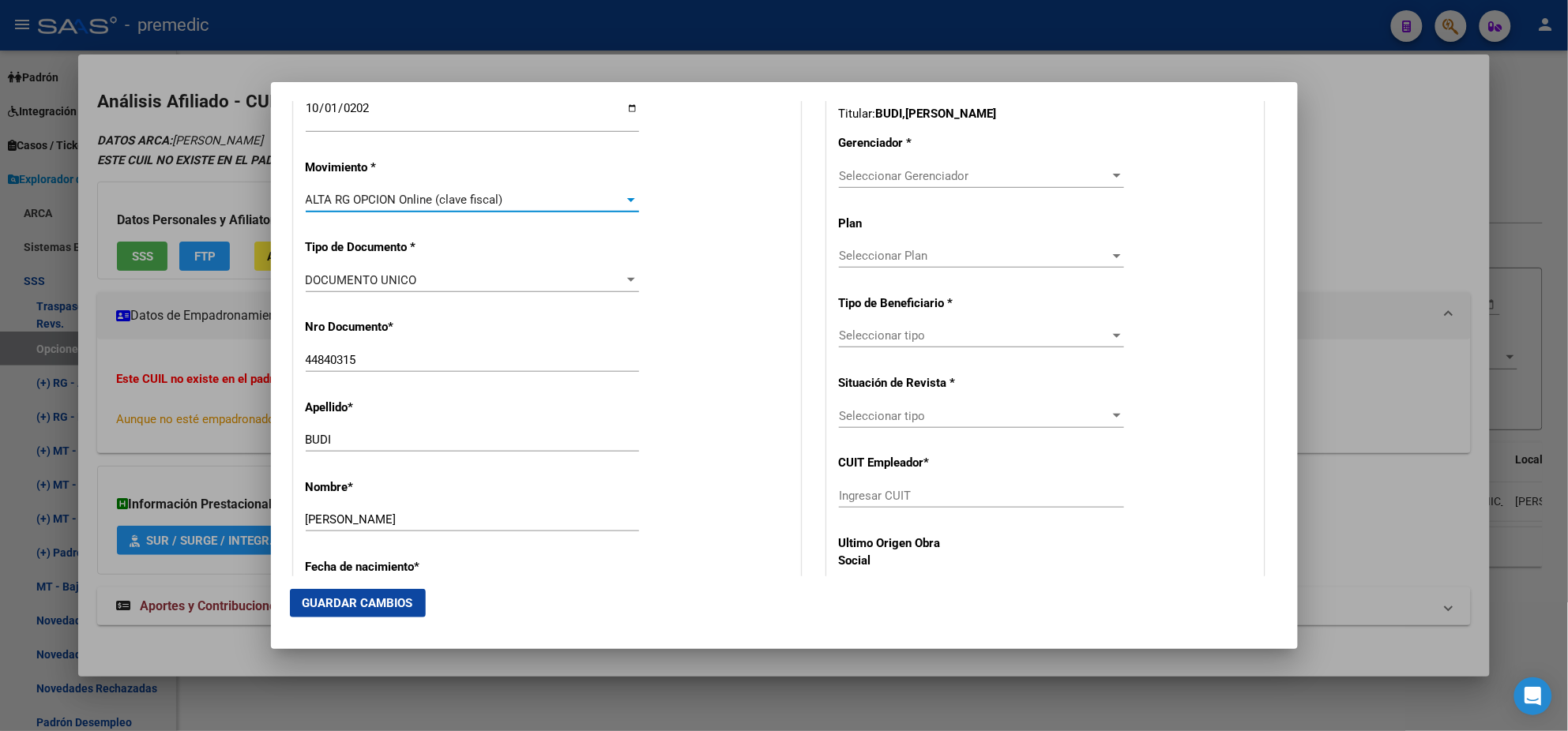
click at [501, 319] on div "Nro Documento * 44840315 Ingresar nro" at bounding box center [546, 346] width 483 height 80
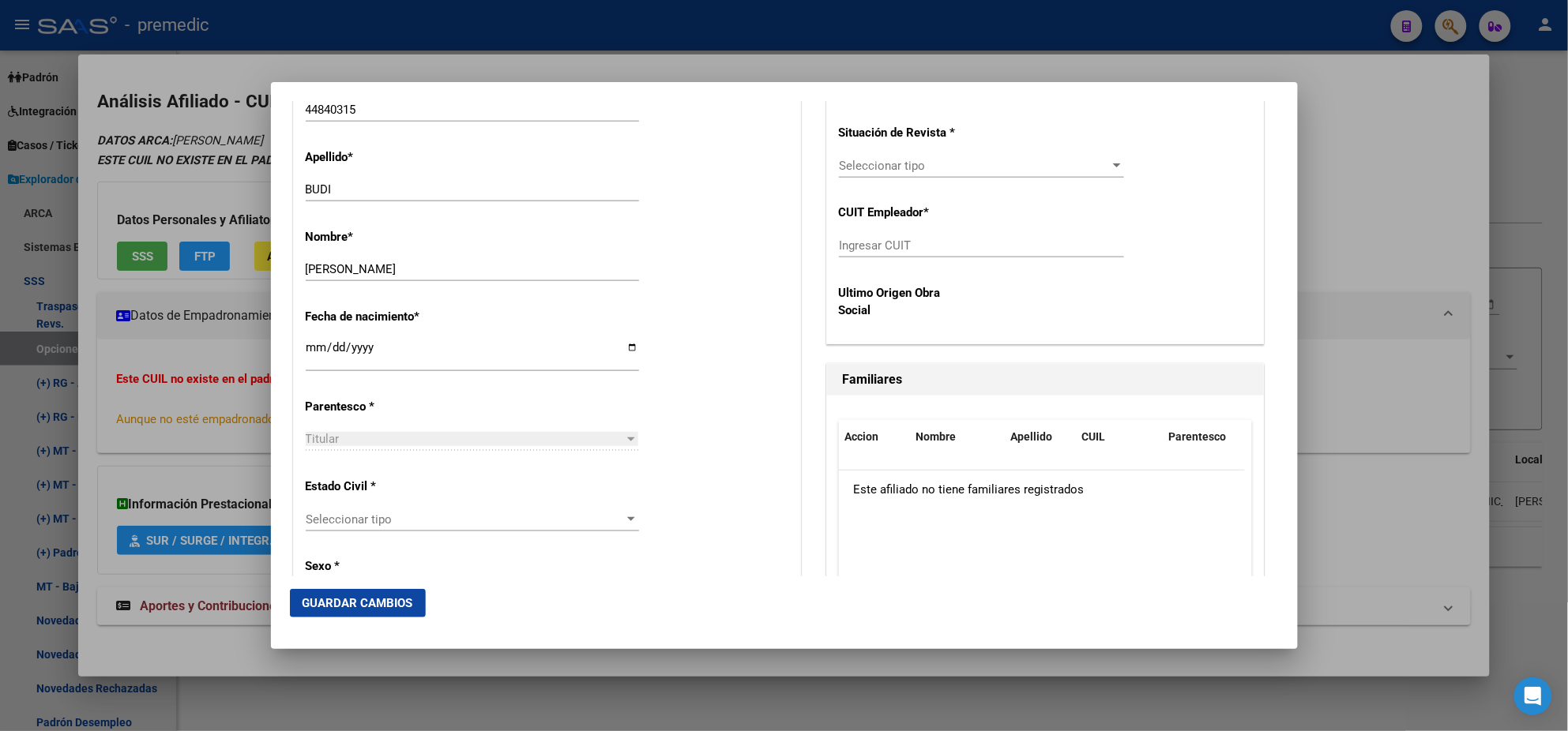
scroll to position [691, 0]
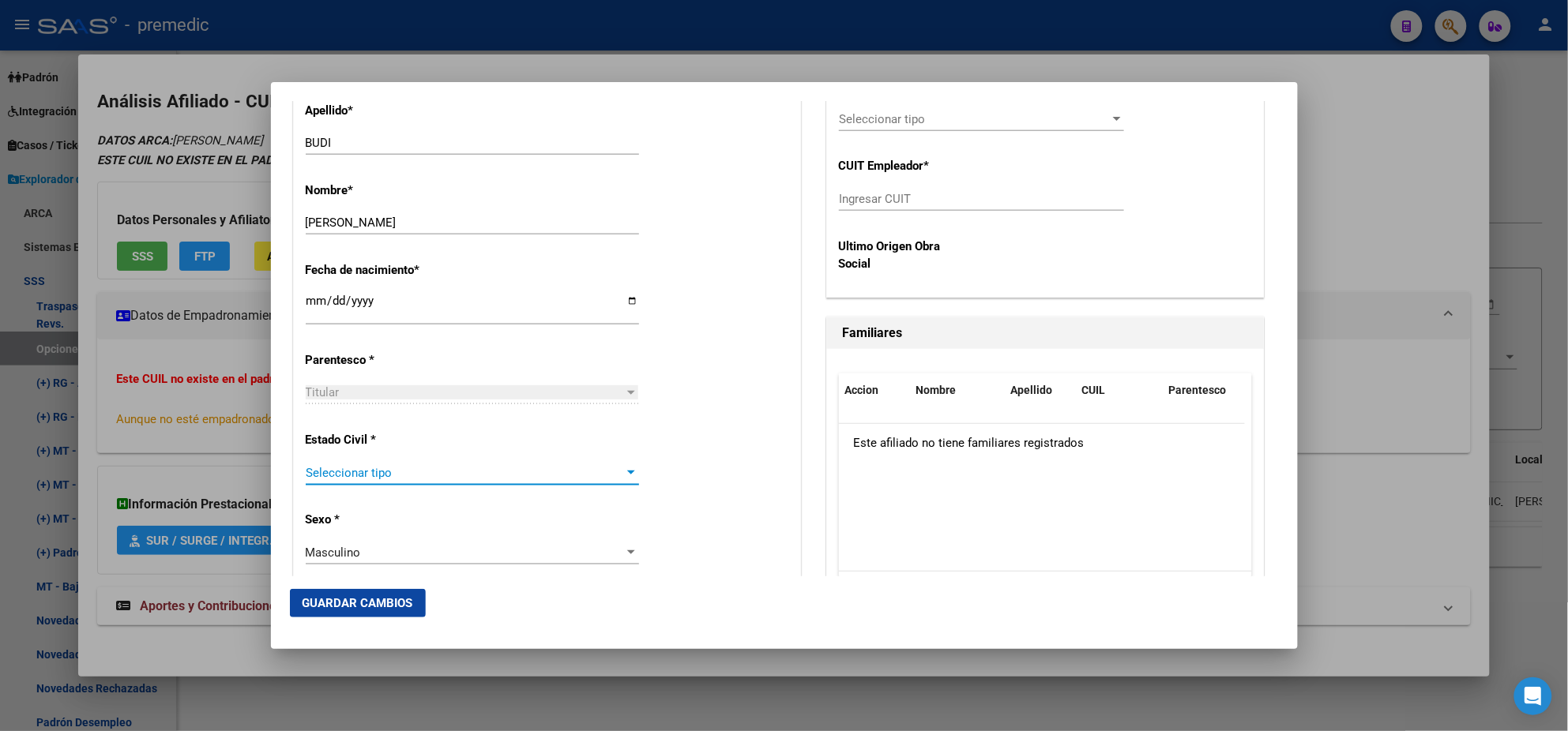
click at [499, 474] on span "Seleccionar tipo" at bounding box center [465, 473] width 319 height 15
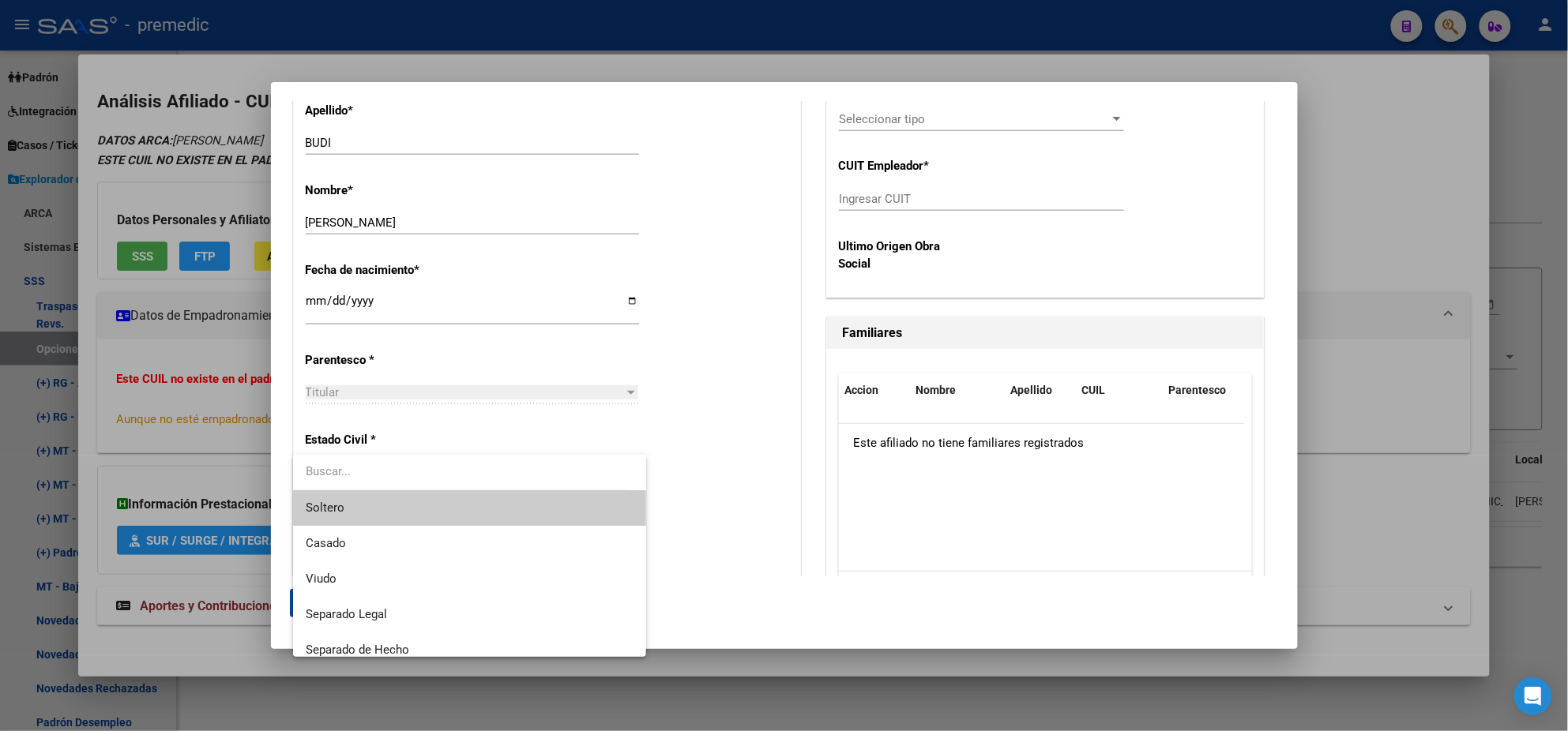
click at [495, 501] on span "Soltero" at bounding box center [470, 508] width 328 height 36
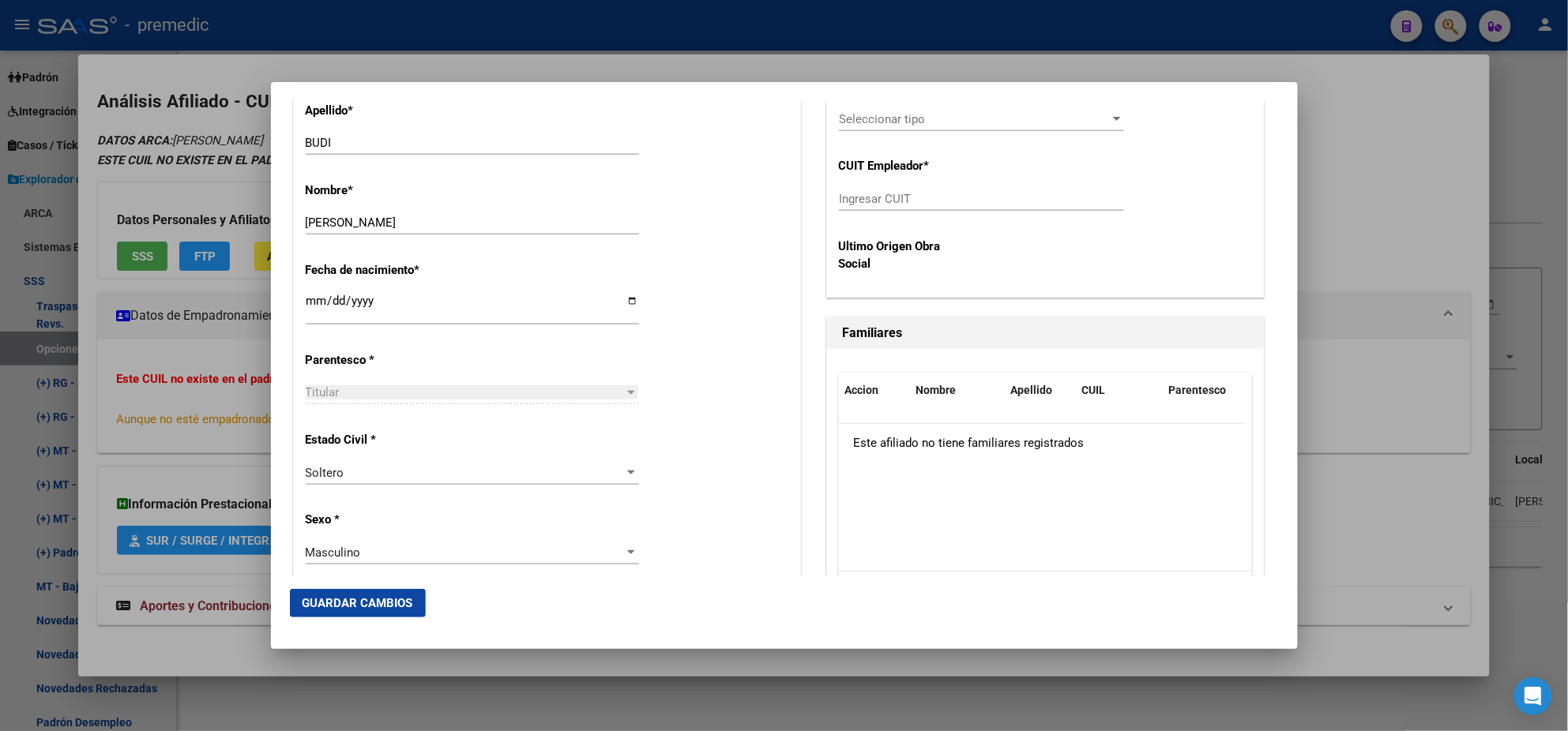
click at [495, 501] on div "Alta Baja Nro Afiliado Ingresar nro CUIL * 20-44840315-8 CUIL ARCA Padrón Fecha…" at bounding box center [547, 690] width 507 height 2255
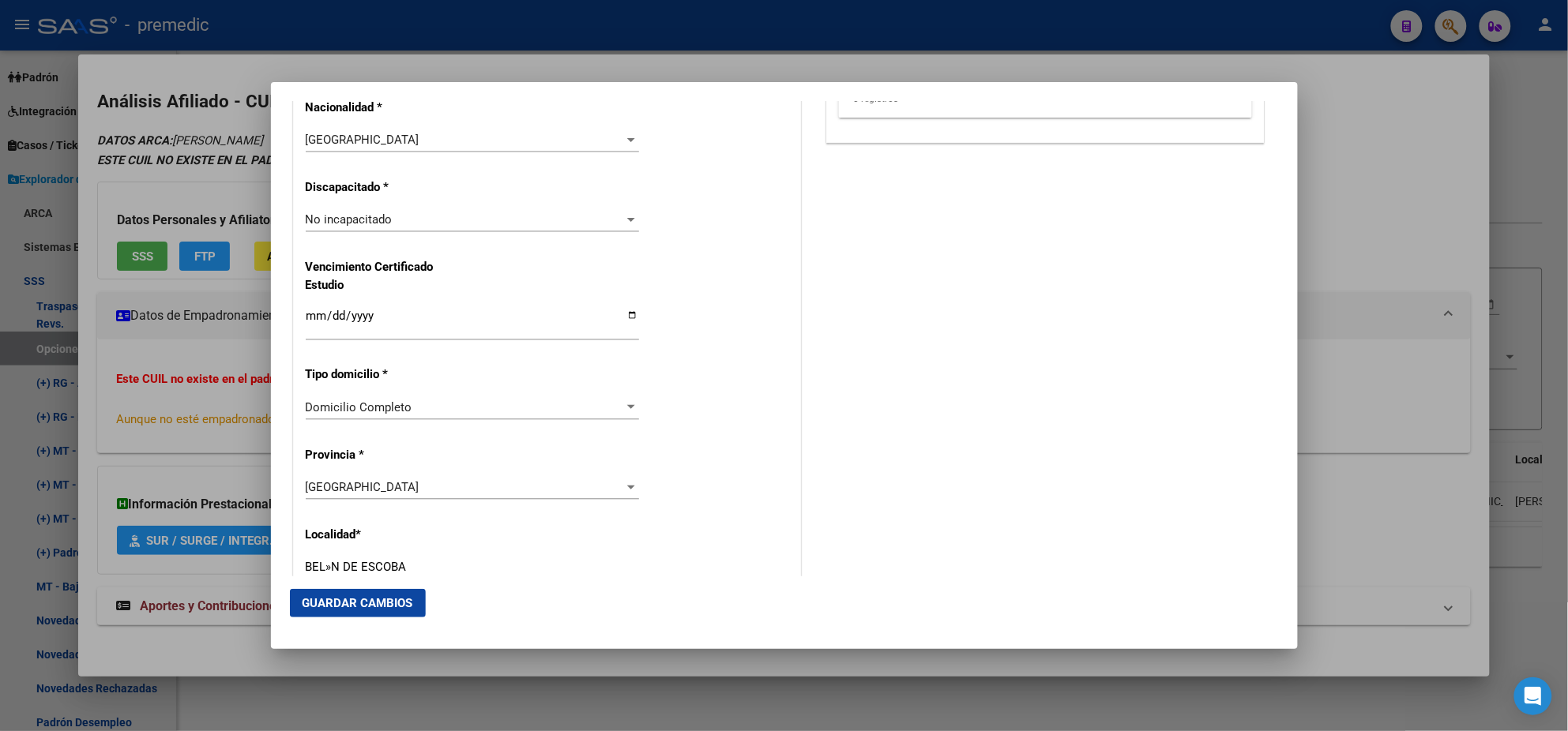
scroll to position [1282, 0]
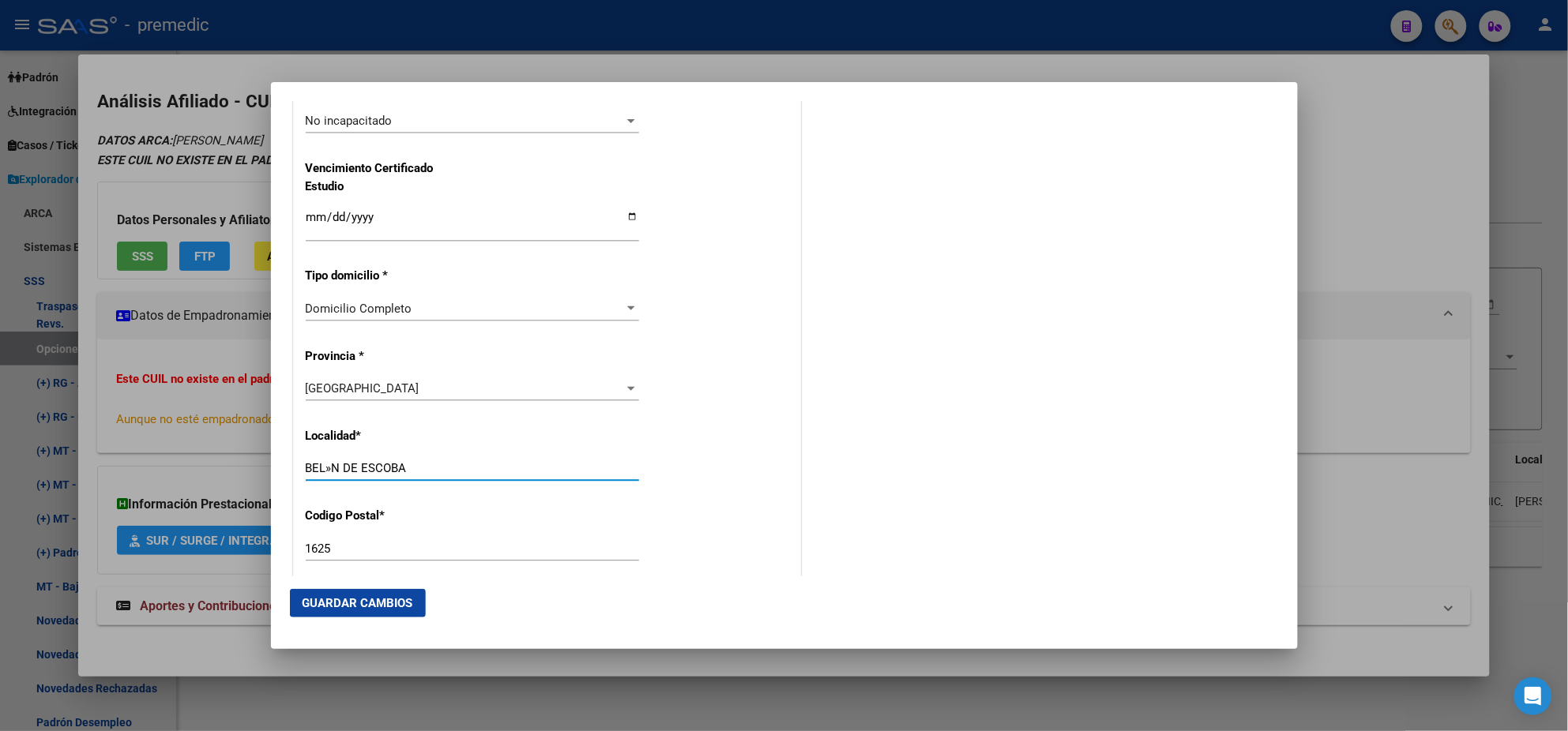
click at [331, 465] on input "BEL»N DE ESCOBA" at bounding box center [472, 468] width 333 height 15
type input "BELEN DE ESCOBA"
click at [647, 464] on div "Alta Baja Nro Afiliado Ingresar nro CUIL * 20-44840315-8 CUIL ARCA Padrón Fecha…" at bounding box center [547, 99] width 507 height 2255
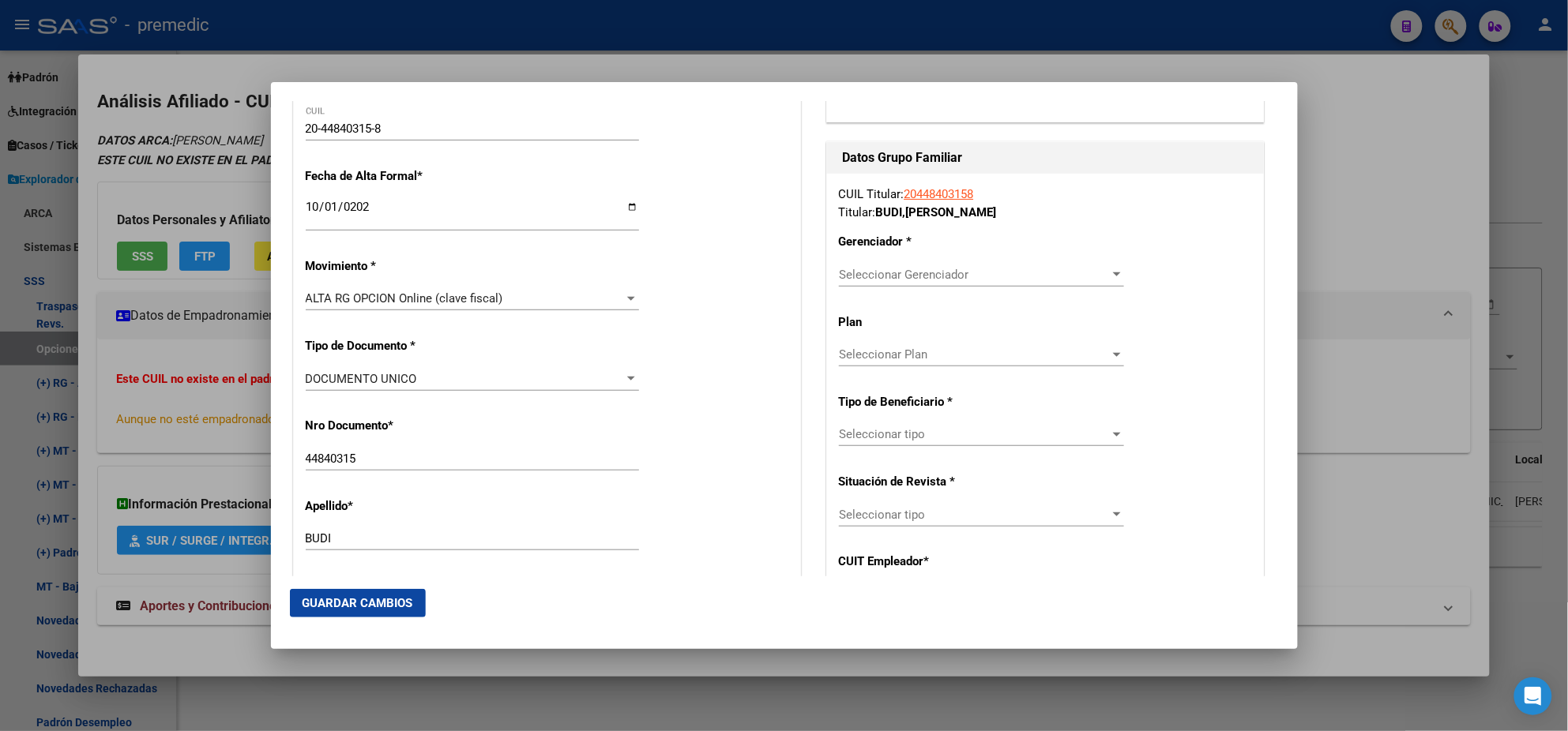
scroll to position [394, 0]
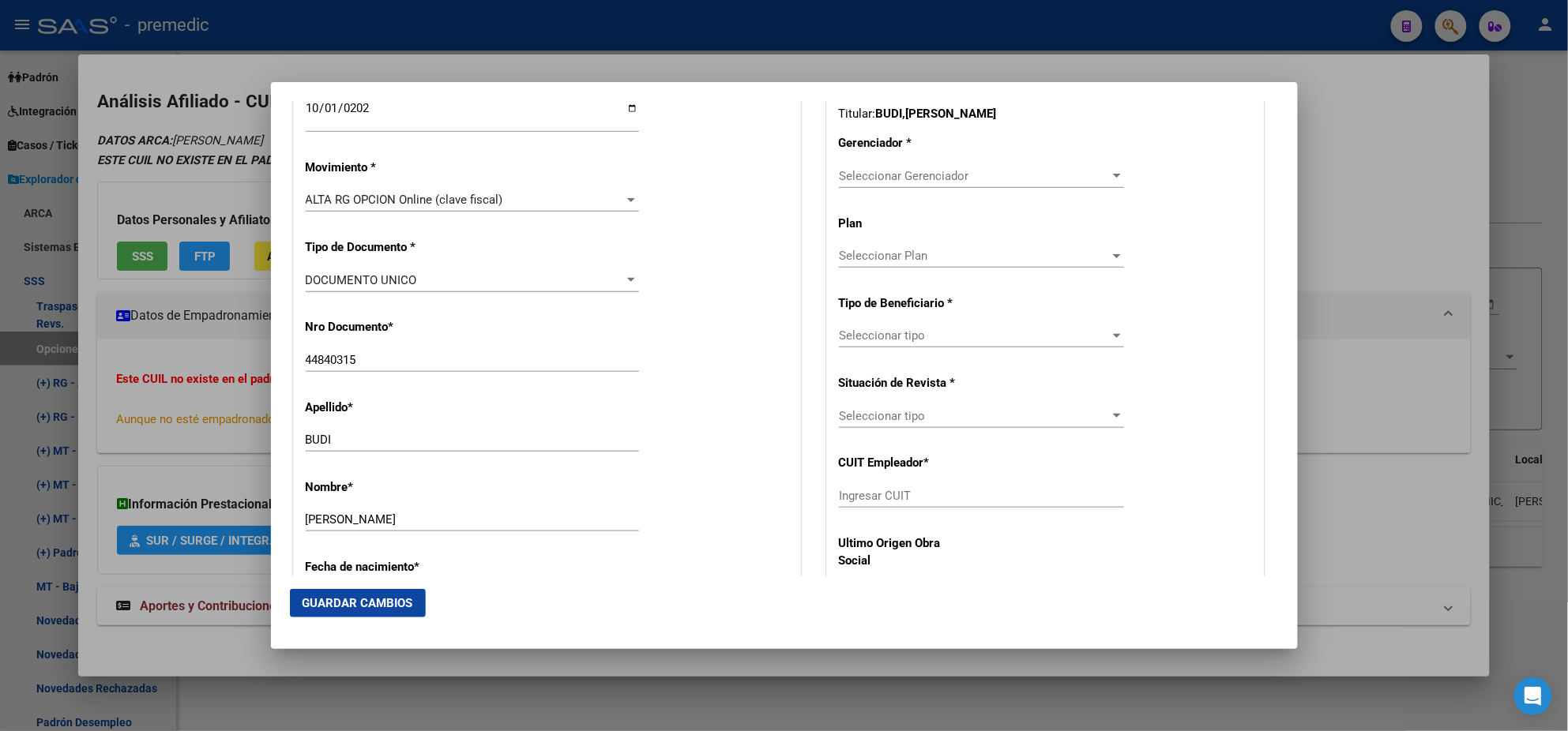
click at [869, 171] on span "Seleccionar Gerenciador" at bounding box center [974, 176] width 271 height 15
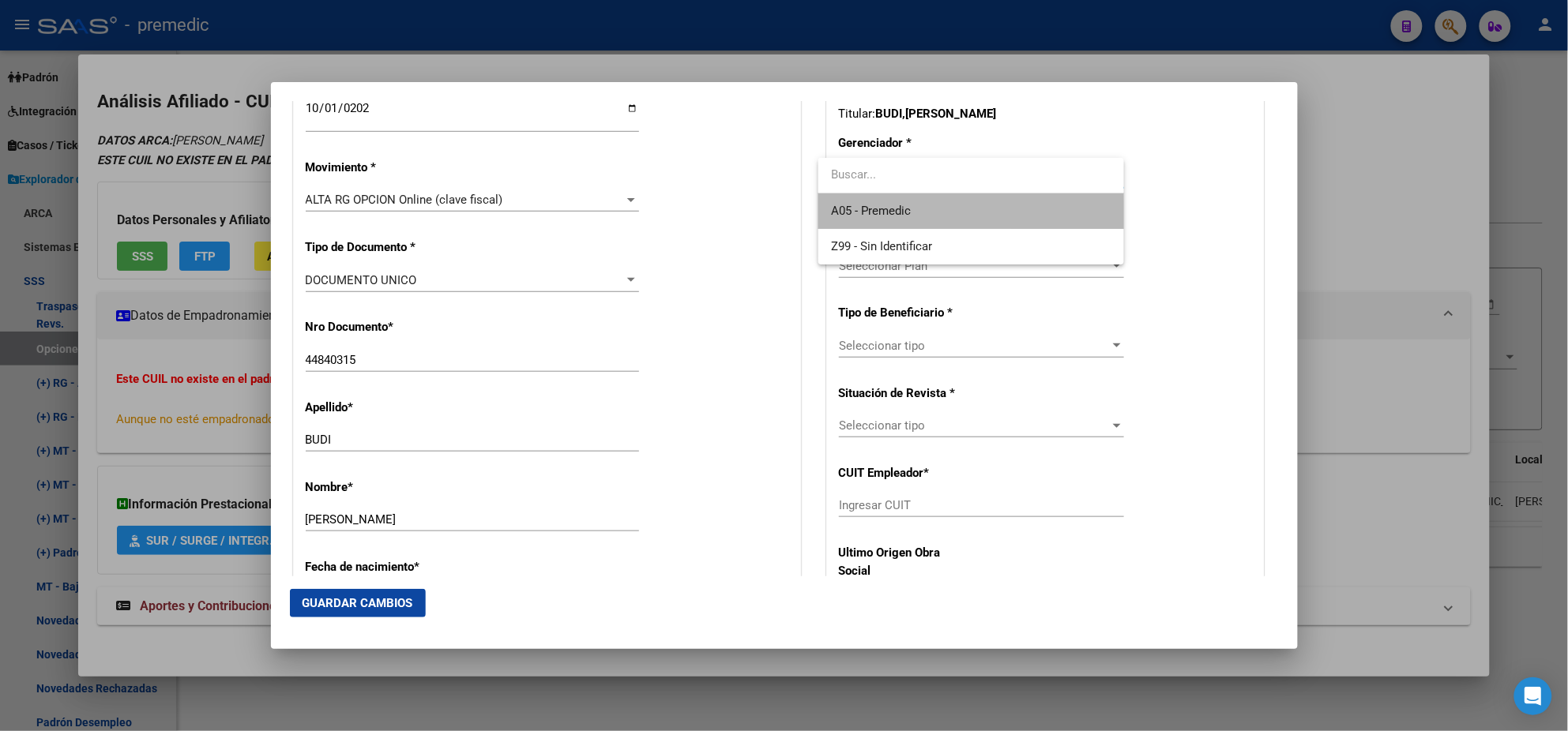
click at [867, 219] on span "A05 - Premedic" at bounding box center [971, 211] width 280 height 36
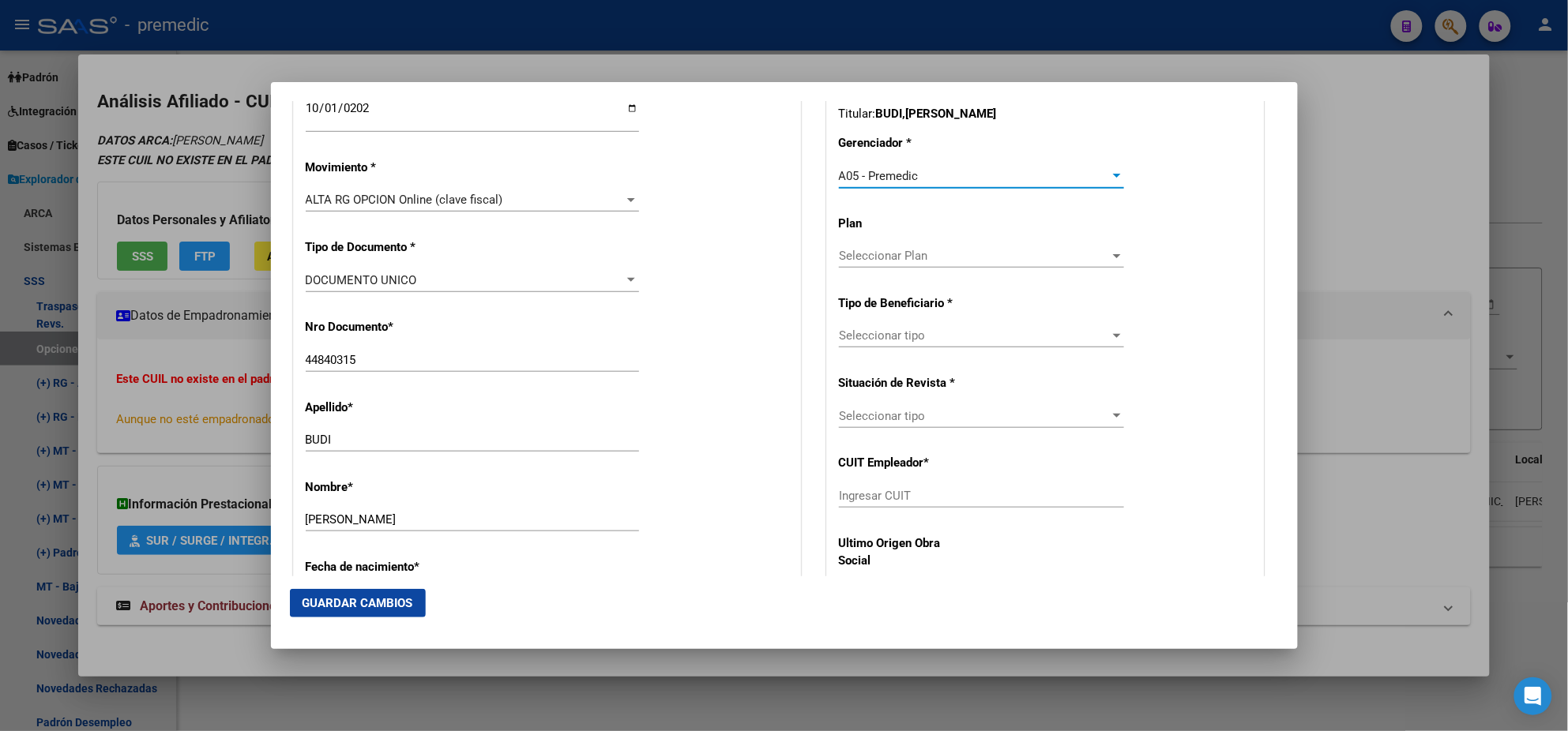
click at [883, 343] on div "Seleccionar tipo Seleccionar tipo" at bounding box center [981, 335] width 285 height 23
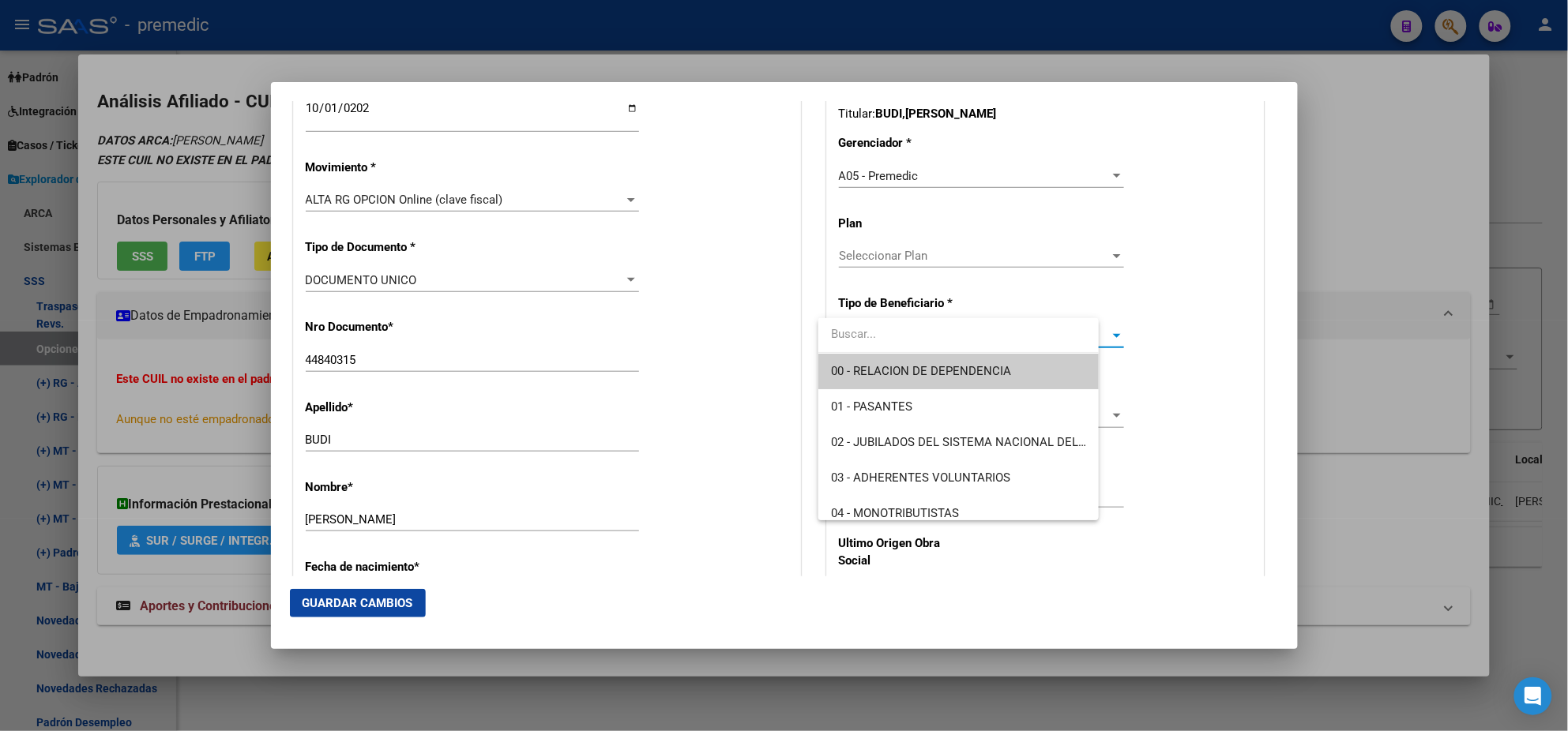
drag, startPoint x: 883, startPoint y: 343, endPoint x: 877, endPoint y: 379, distance: 36.5
click at [877, 378] on span "00 - RELACION DE DEPENDENCIA" at bounding box center [959, 372] width 255 height 36
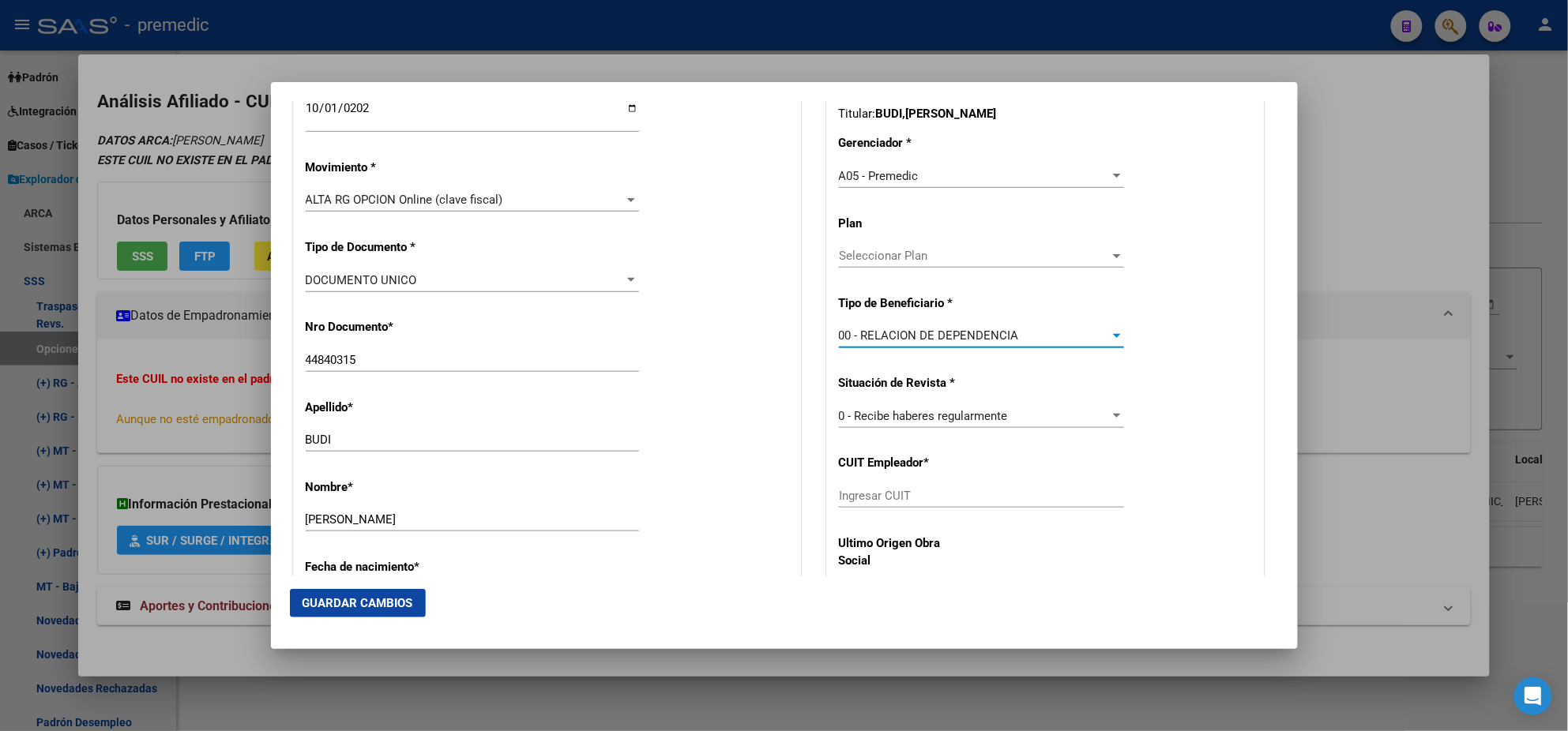
click at [888, 498] on input "Ingresar CUIT" at bounding box center [981, 496] width 285 height 15
paste input "30-71469820-2"
type input "30-71469820-2"
click at [393, 596] on span "Guardar Cambios" at bounding box center [357, 603] width 111 height 15
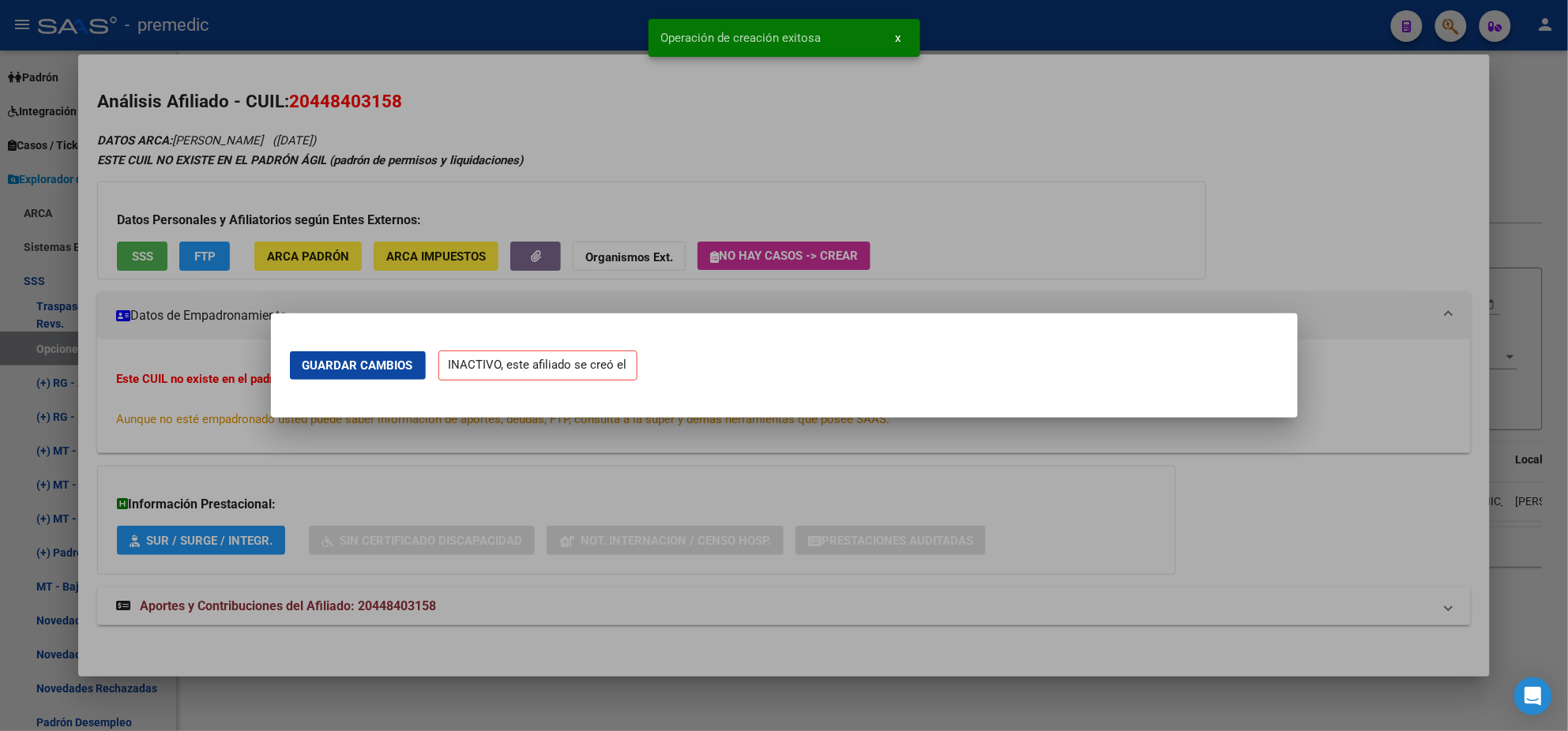
scroll to position [0, 0]
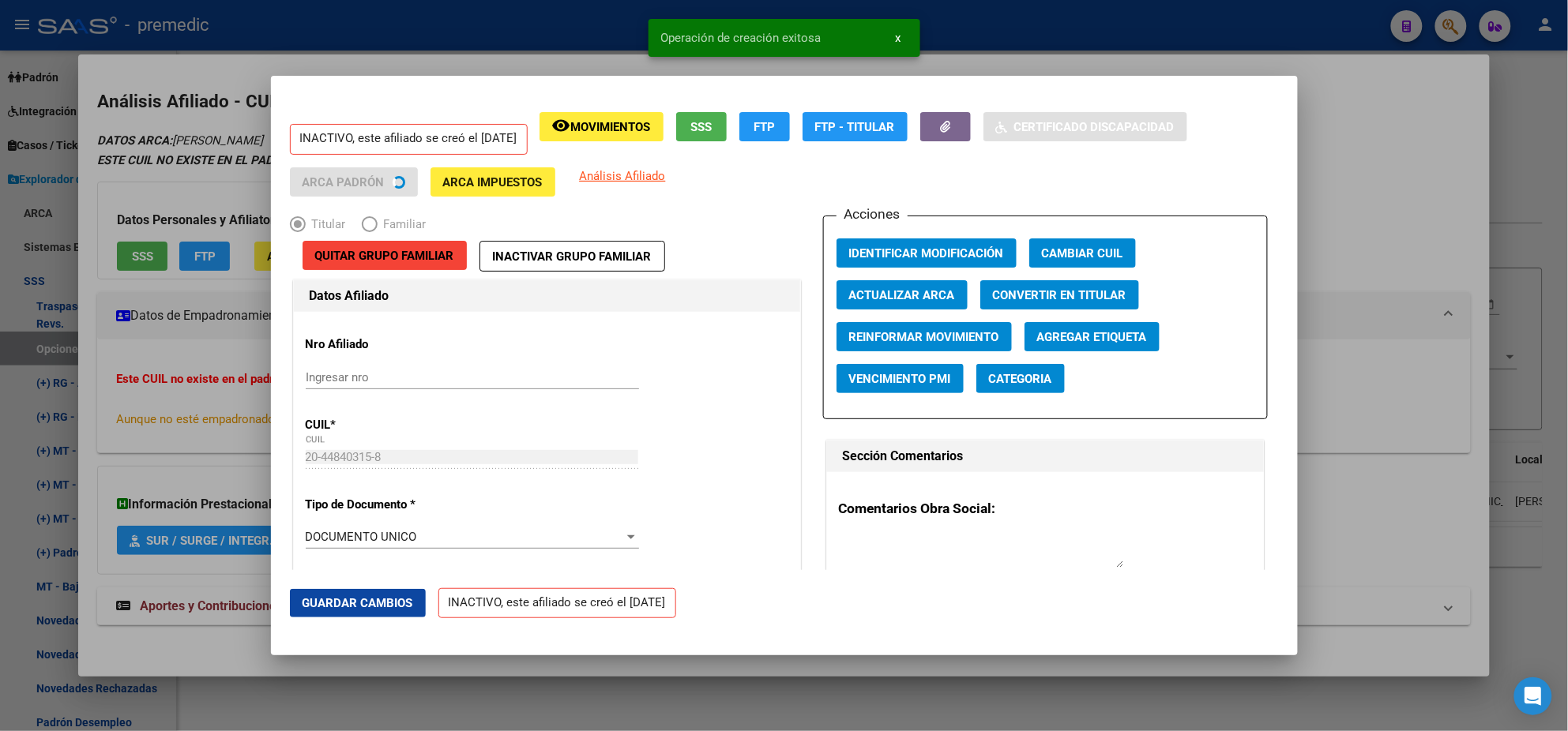
drag, startPoint x: 84, startPoint y: 414, endPoint x: 78, endPoint y: 403, distance: 12.5
click at [84, 413] on div at bounding box center [784, 365] width 1568 height 731
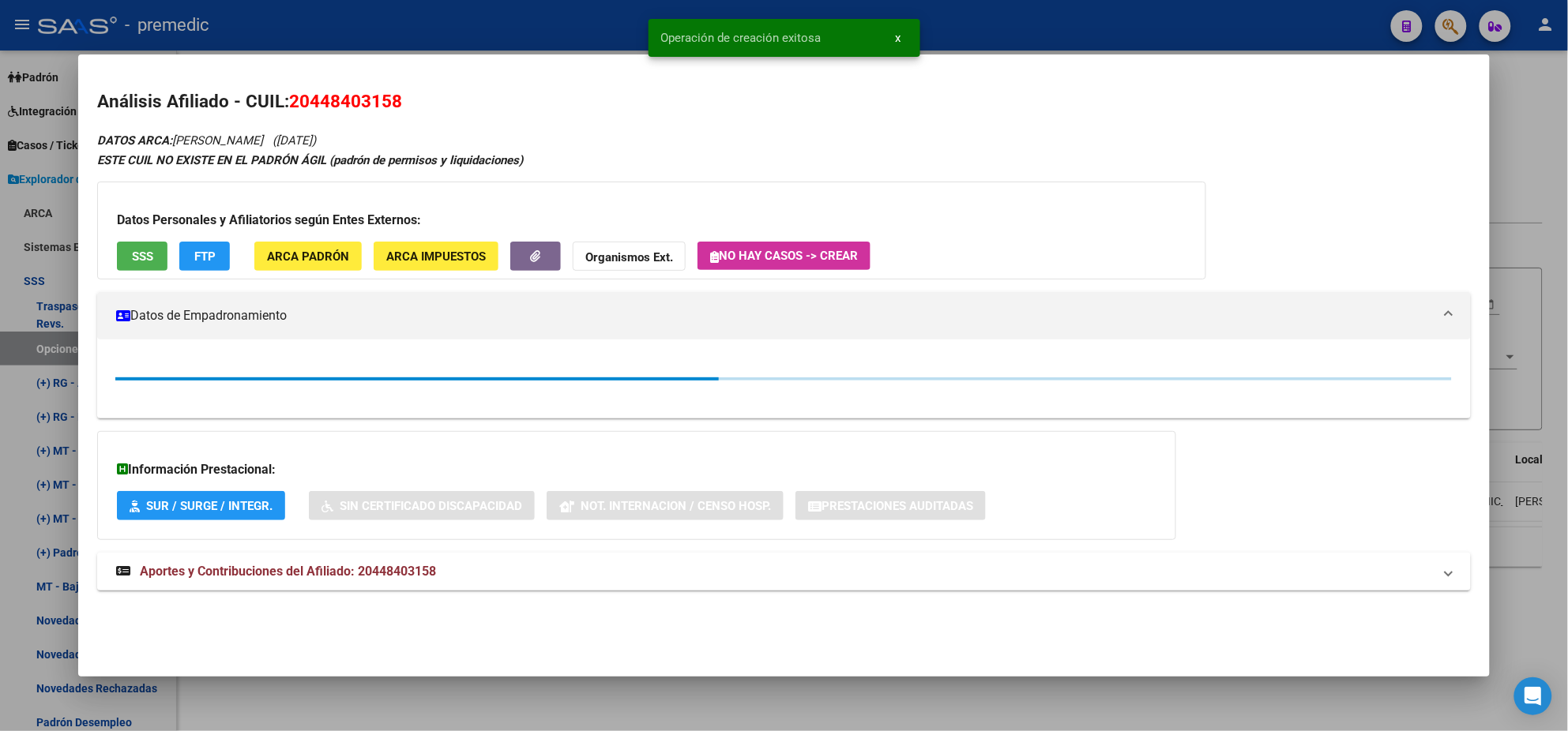
click at [40, 347] on div at bounding box center [784, 365] width 1568 height 731
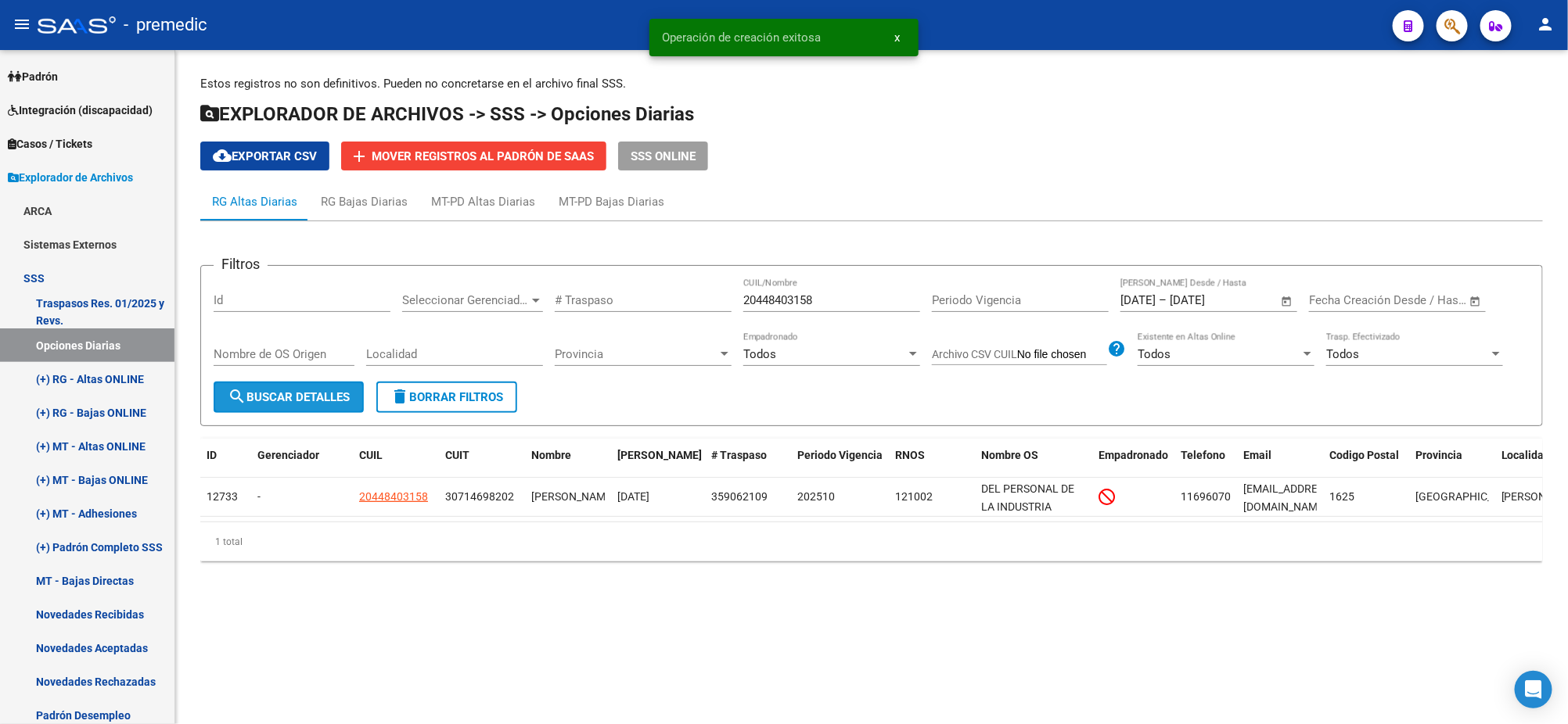
click at [318, 401] on span "search Buscar Detalles" at bounding box center [288, 398] width 122 height 14
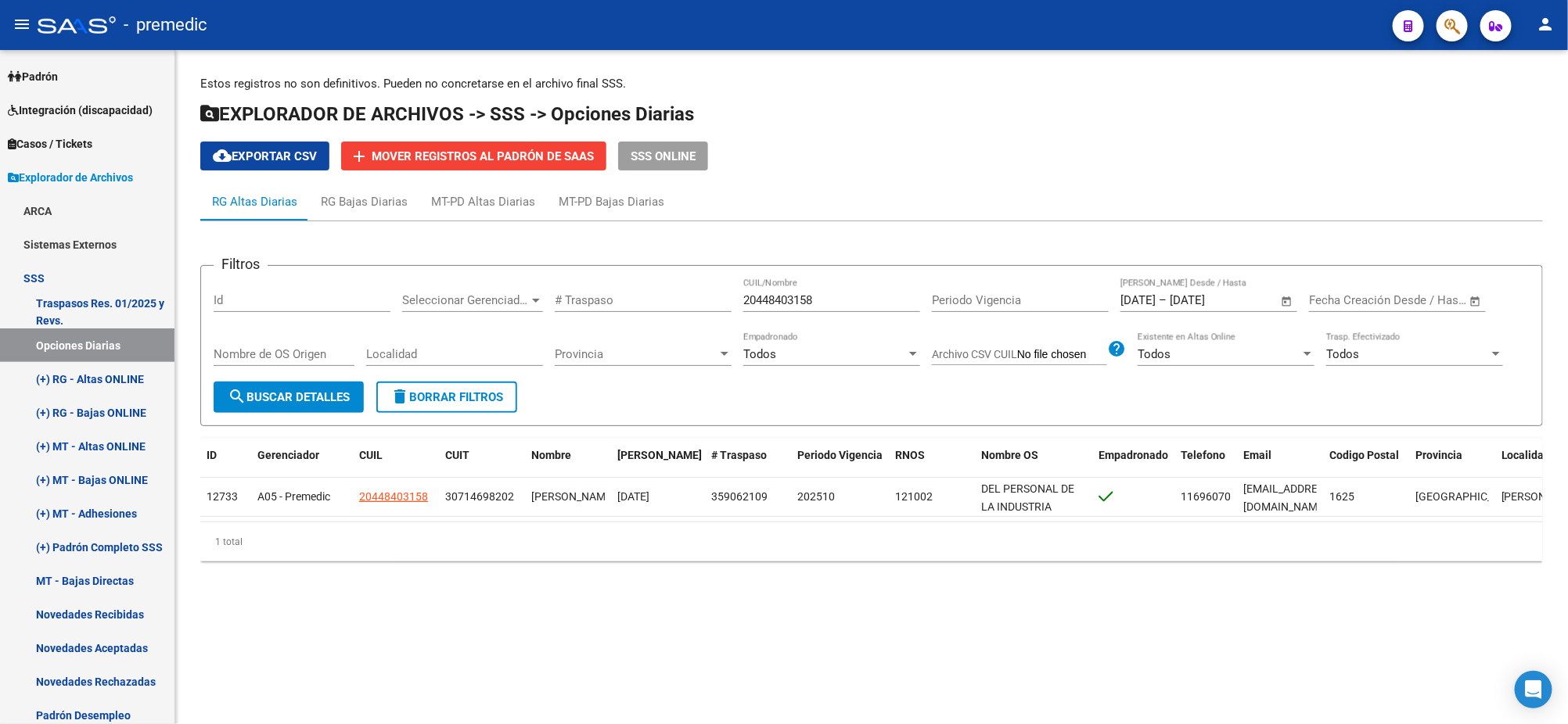
click at [287, 391] on span "search Buscar Detalles" at bounding box center [288, 398] width 122 height 14
drag, startPoint x: 821, startPoint y: 297, endPoint x: 684, endPoint y: 292, distance: 137.1
click at [686, 292] on div "Filtros Id Seleccionar Gerenciador Seleccionar Gerenciador # Traspaso 204484031…" at bounding box center [872, 330] width 1316 height 103
paste input "258644183"
type input "20258644183"
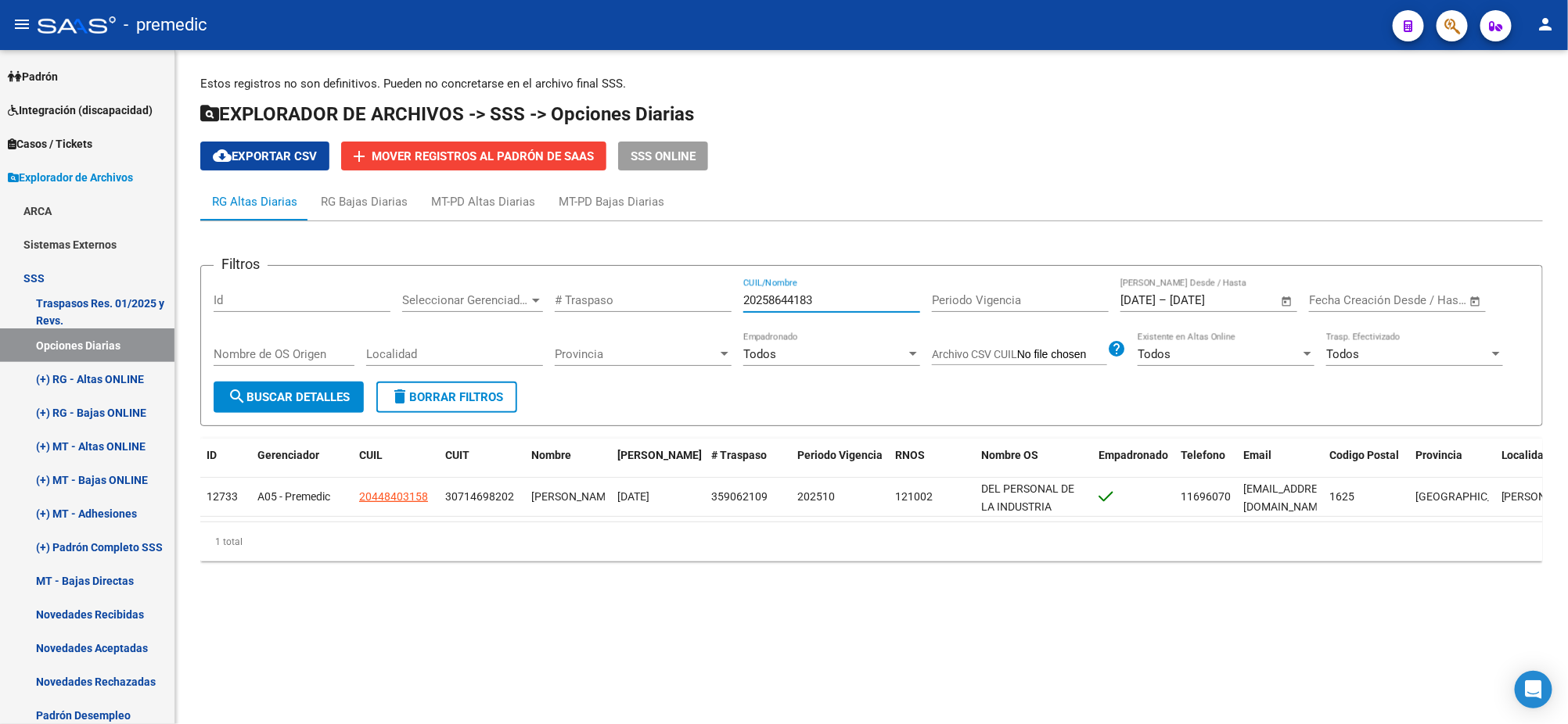
click at [280, 386] on button "search Buscar Detalles" at bounding box center [289, 397] width 150 height 31
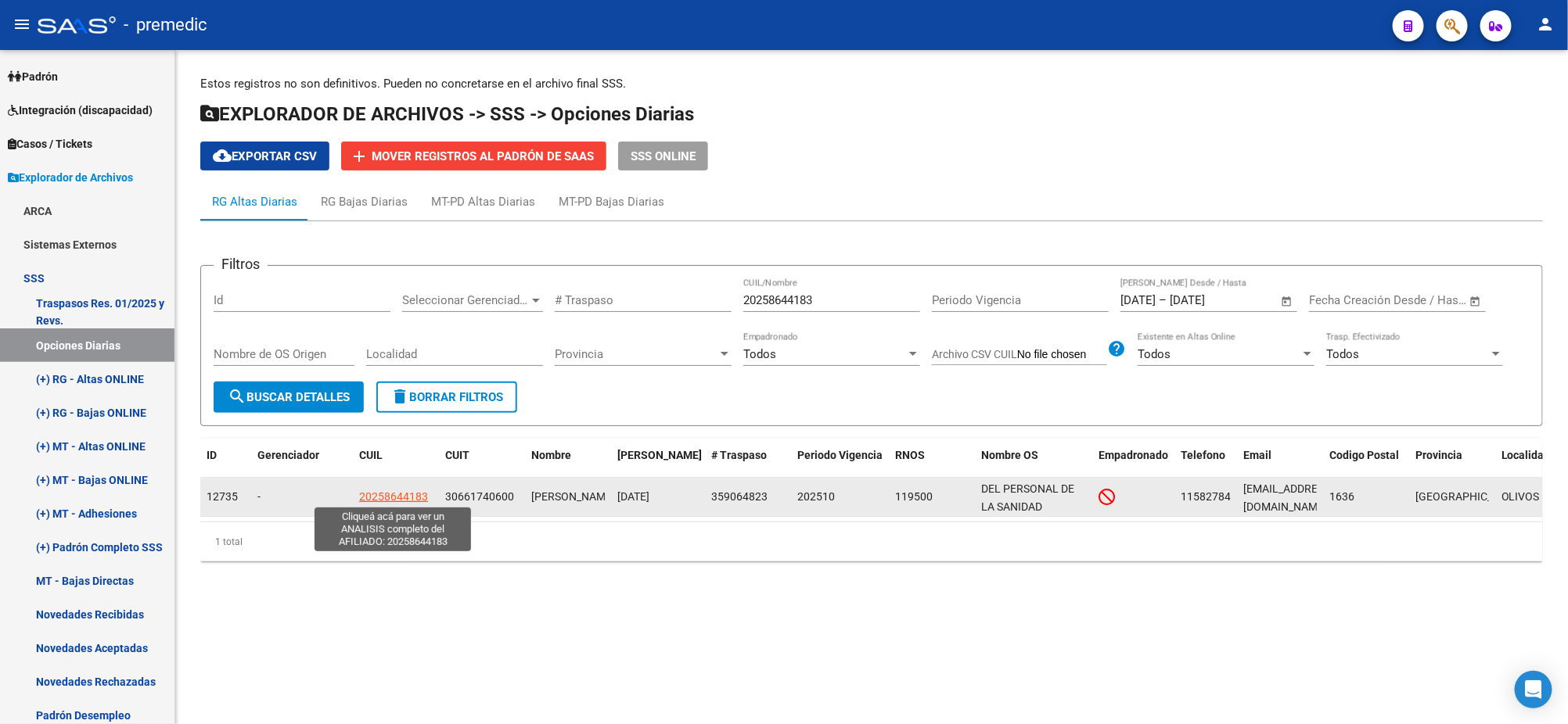
click at [379, 498] on span "20258644183" at bounding box center [394, 497] width 69 height 13
type textarea "20258644183"
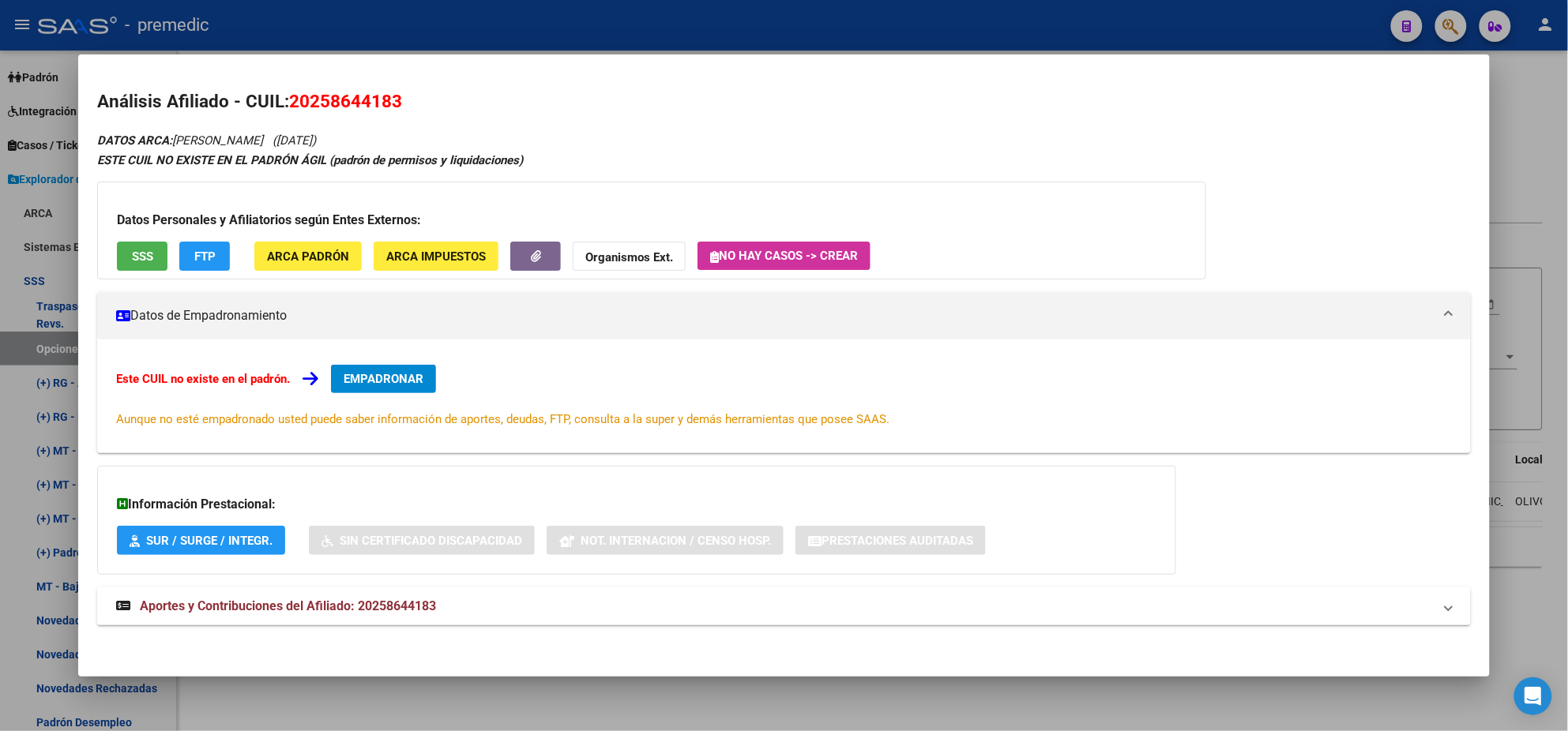
click at [368, 374] on span "EMPADRONAR" at bounding box center [383, 379] width 80 height 15
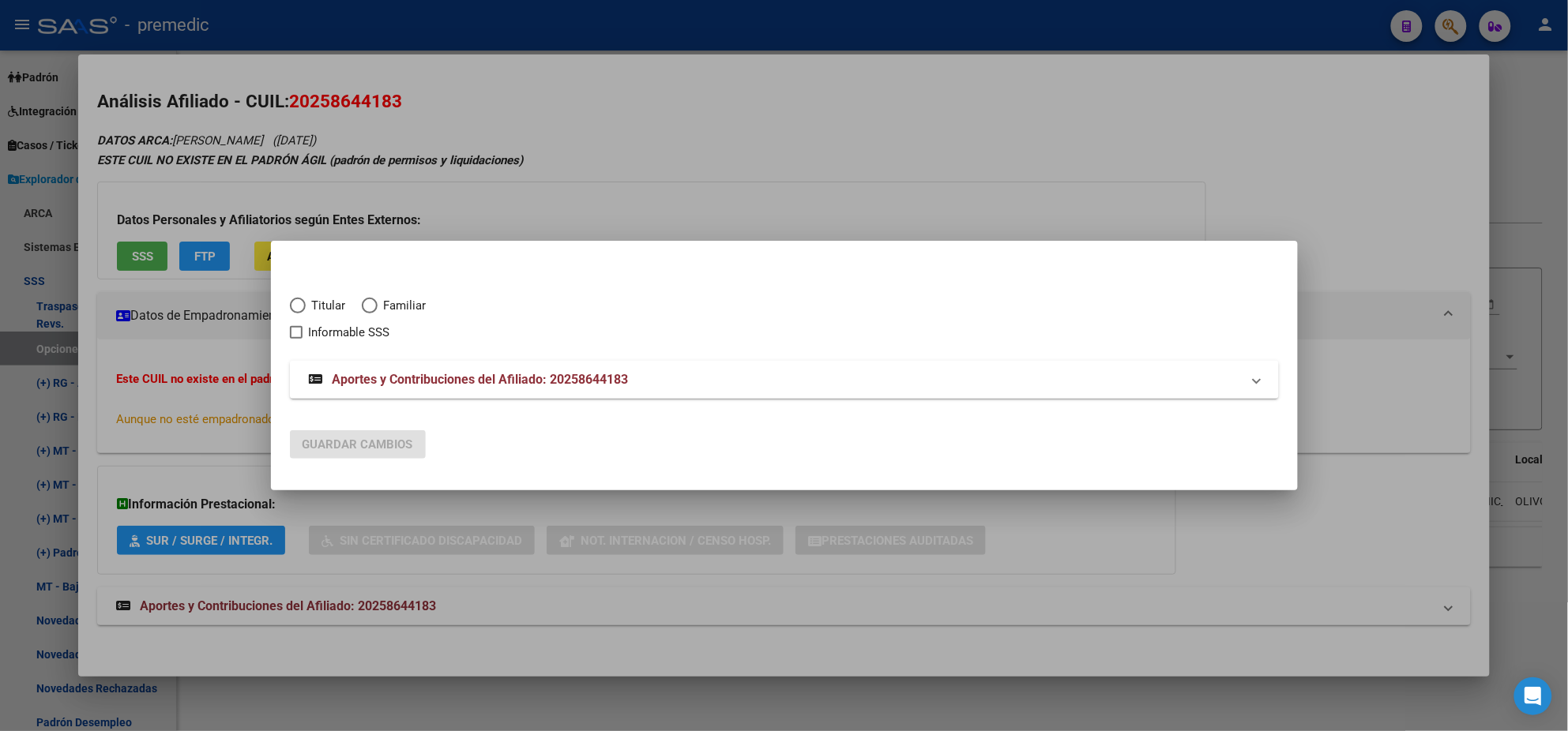
click at [296, 303] on span "Elija una opción" at bounding box center [298, 306] width 16 height 16
click at [296, 303] on input "Titular" at bounding box center [298, 306] width 16 height 16
radio input "true"
checkbox input "true"
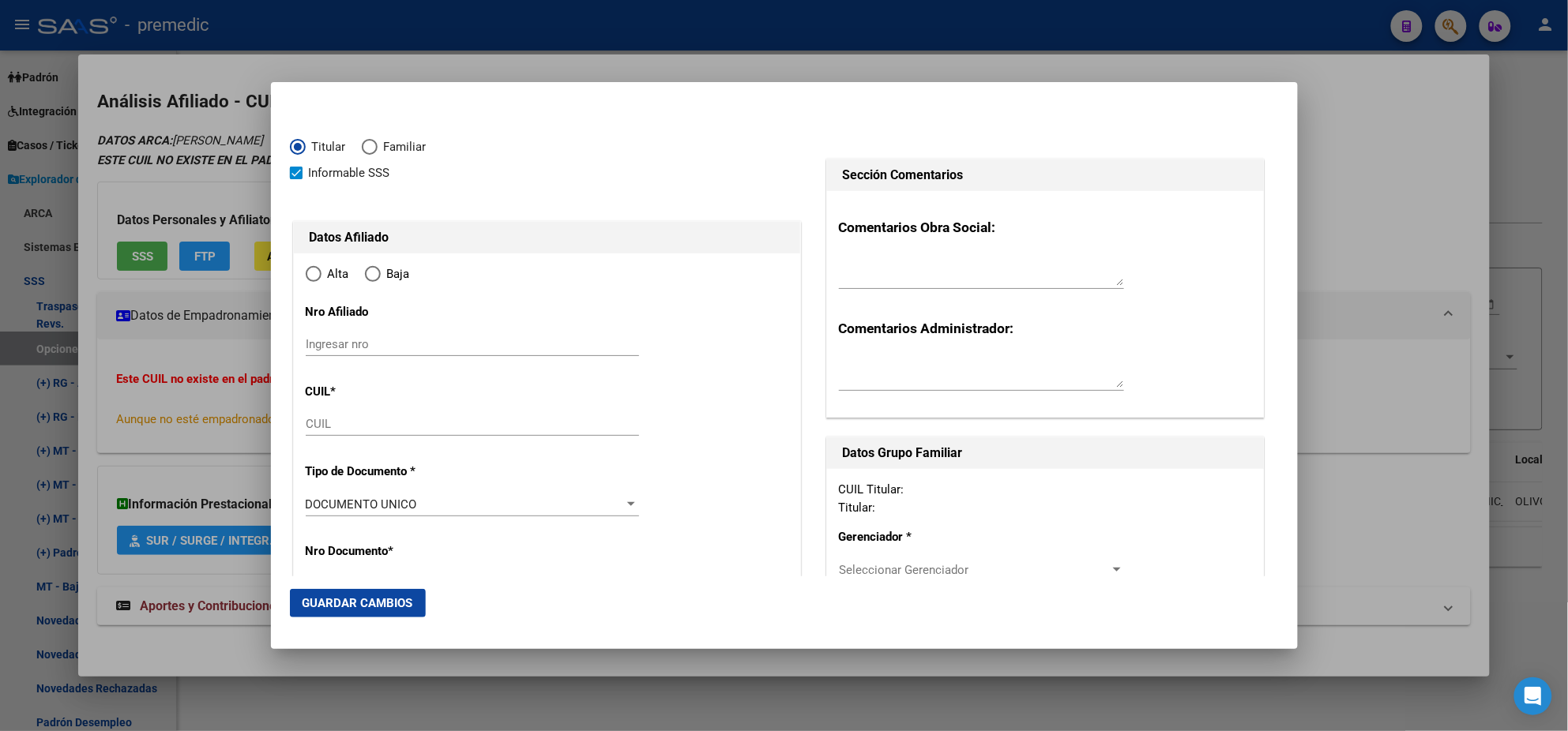
type input "20-25864418-3"
radio input "true"
type input "25864418"
type input "CAMPOS"
type input "[PERSON_NAME]"
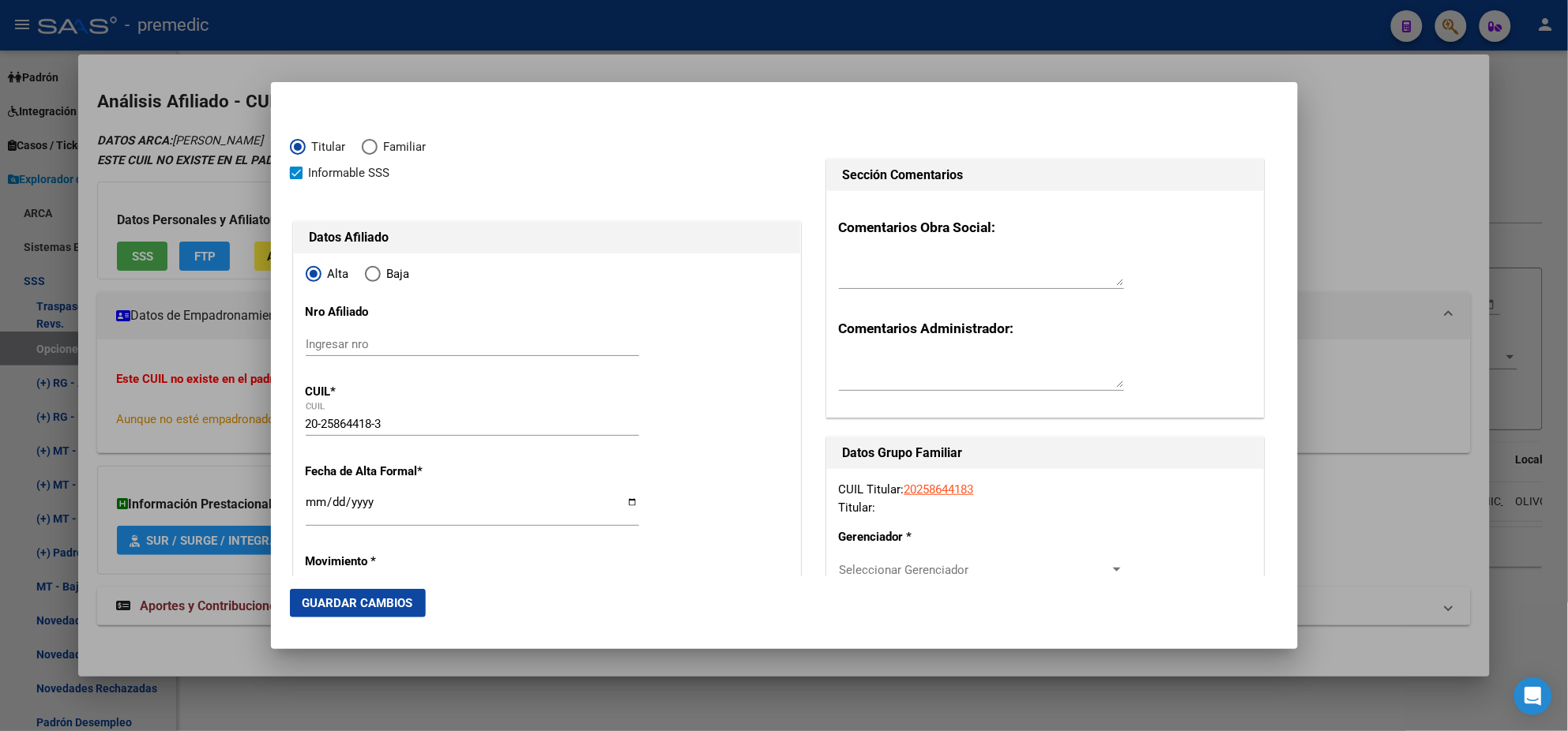
type input "[DATE]"
type input "OLIVOS"
type input "1636"
type input "ROSETTI"
type input "2781"
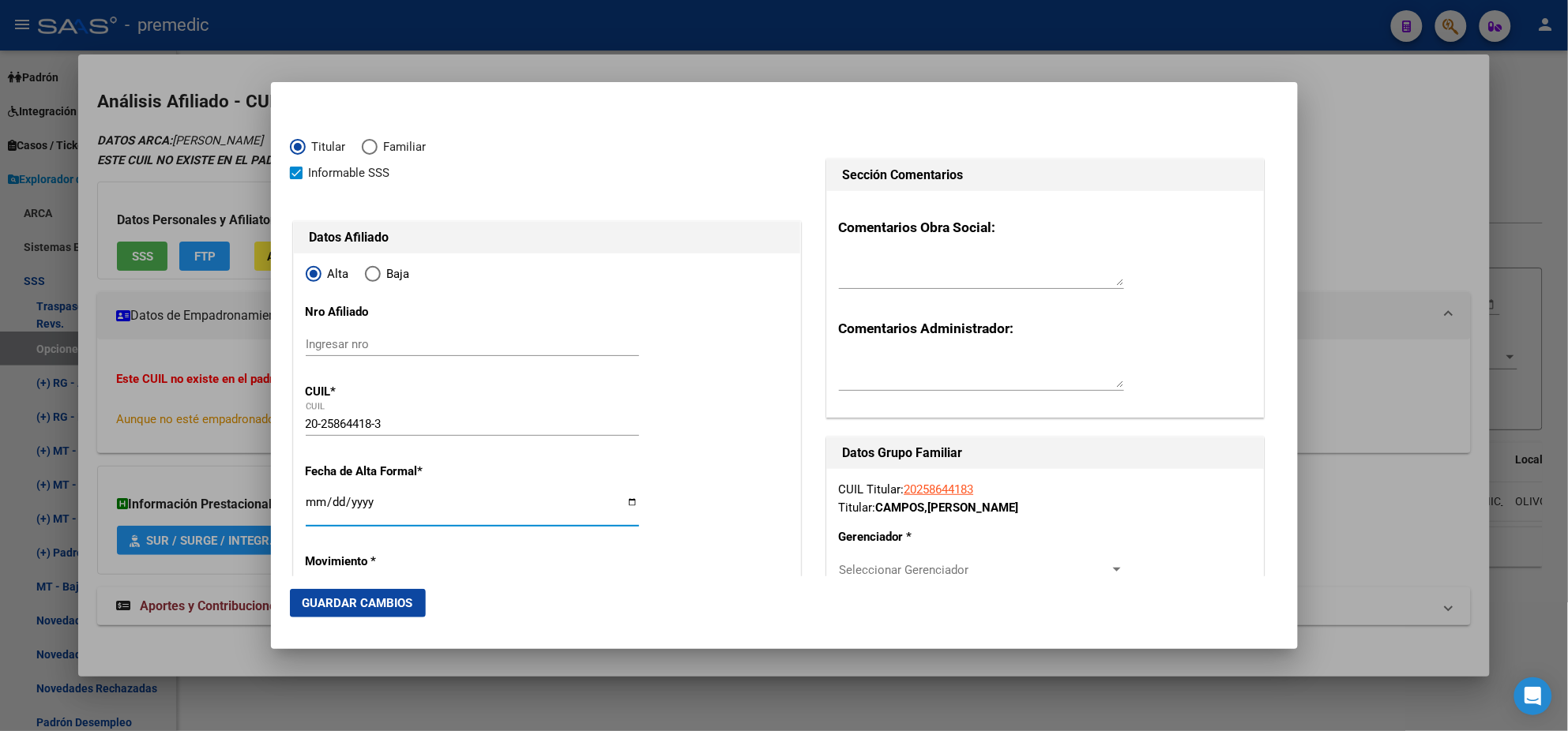
click at [307, 502] on input "Ingresar fecha" at bounding box center [472, 508] width 333 height 25
type input "OLIVOS"
type input "[DATE]"
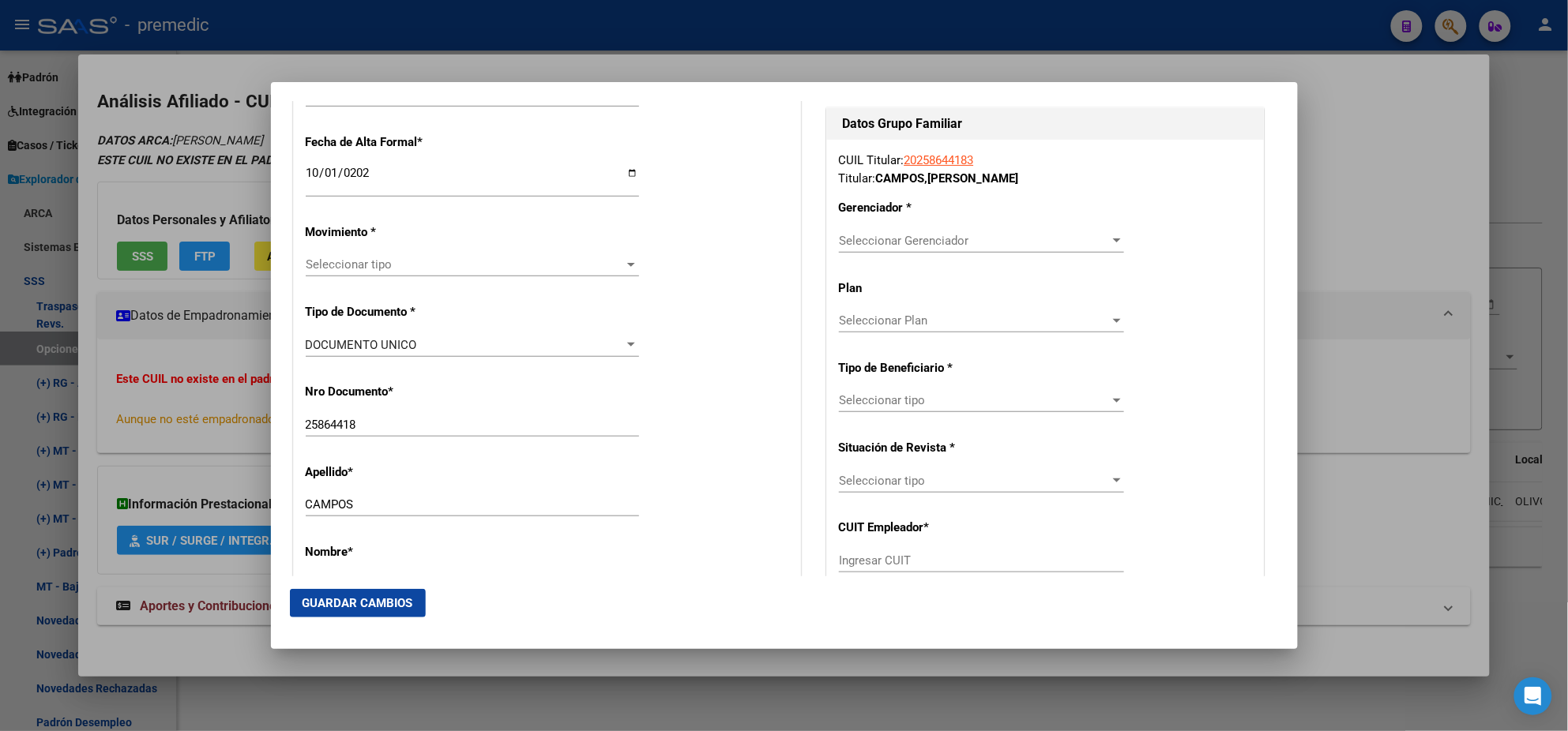
scroll to position [394, 0]
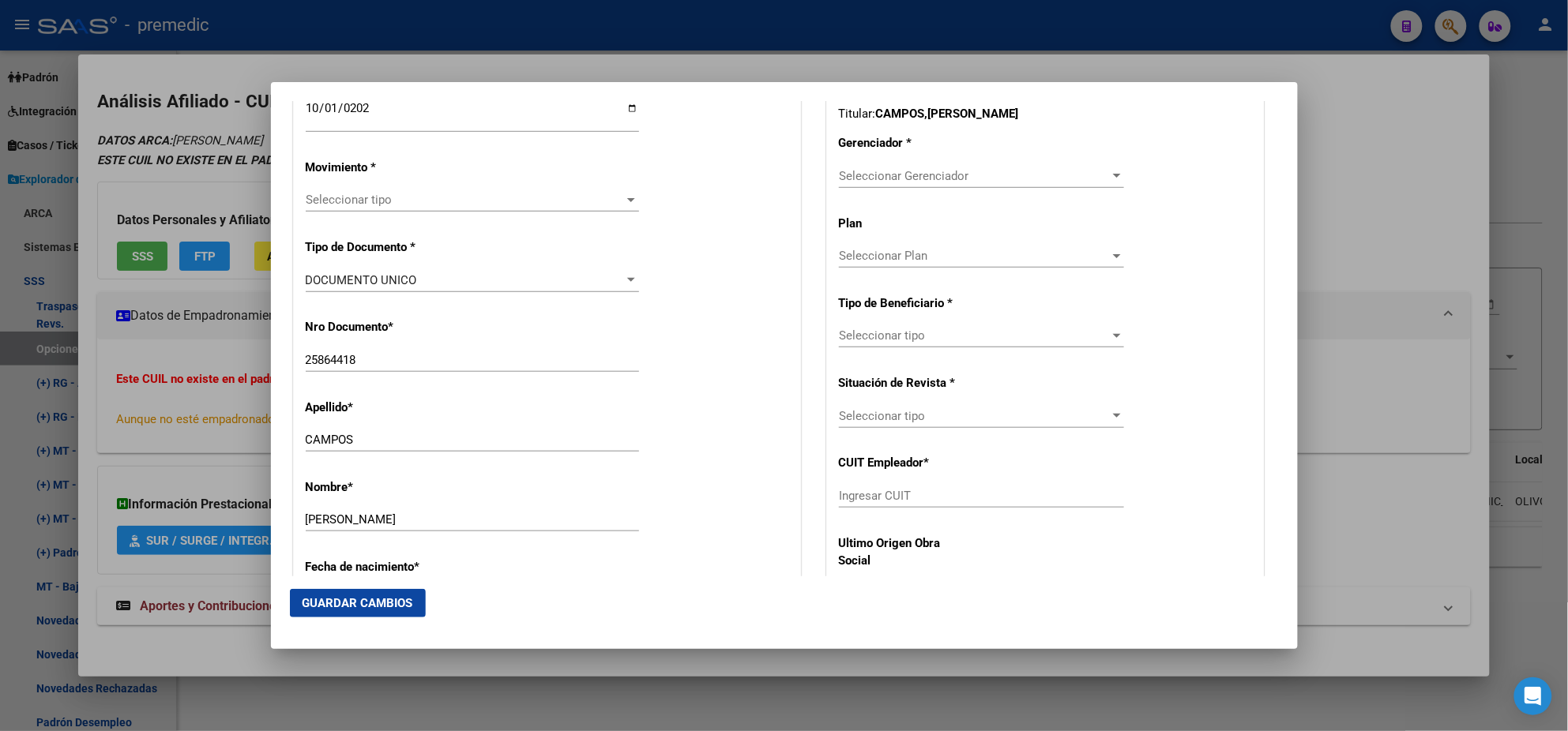
click at [361, 195] on span "Seleccionar tipo" at bounding box center [465, 200] width 319 height 15
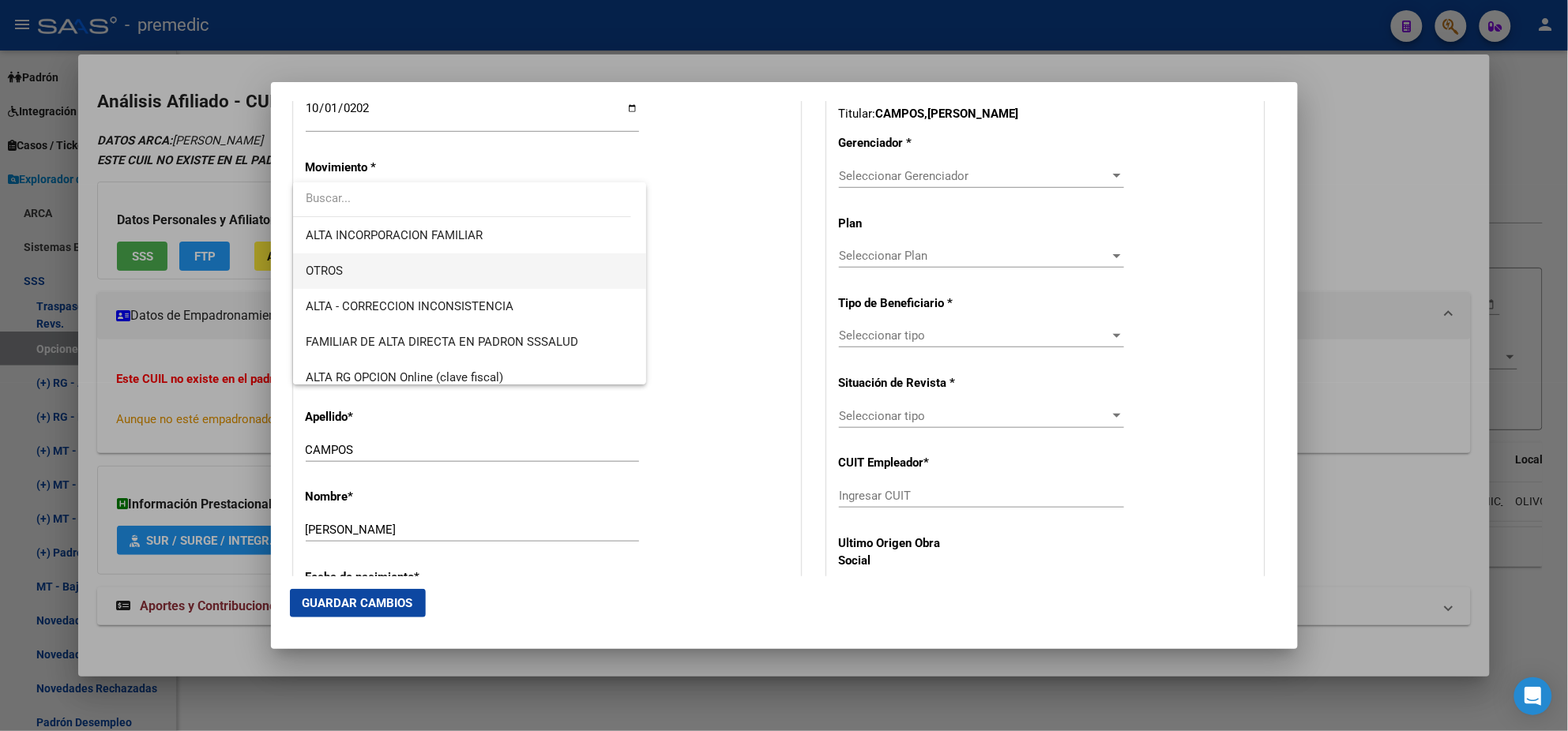
scroll to position [296, 0]
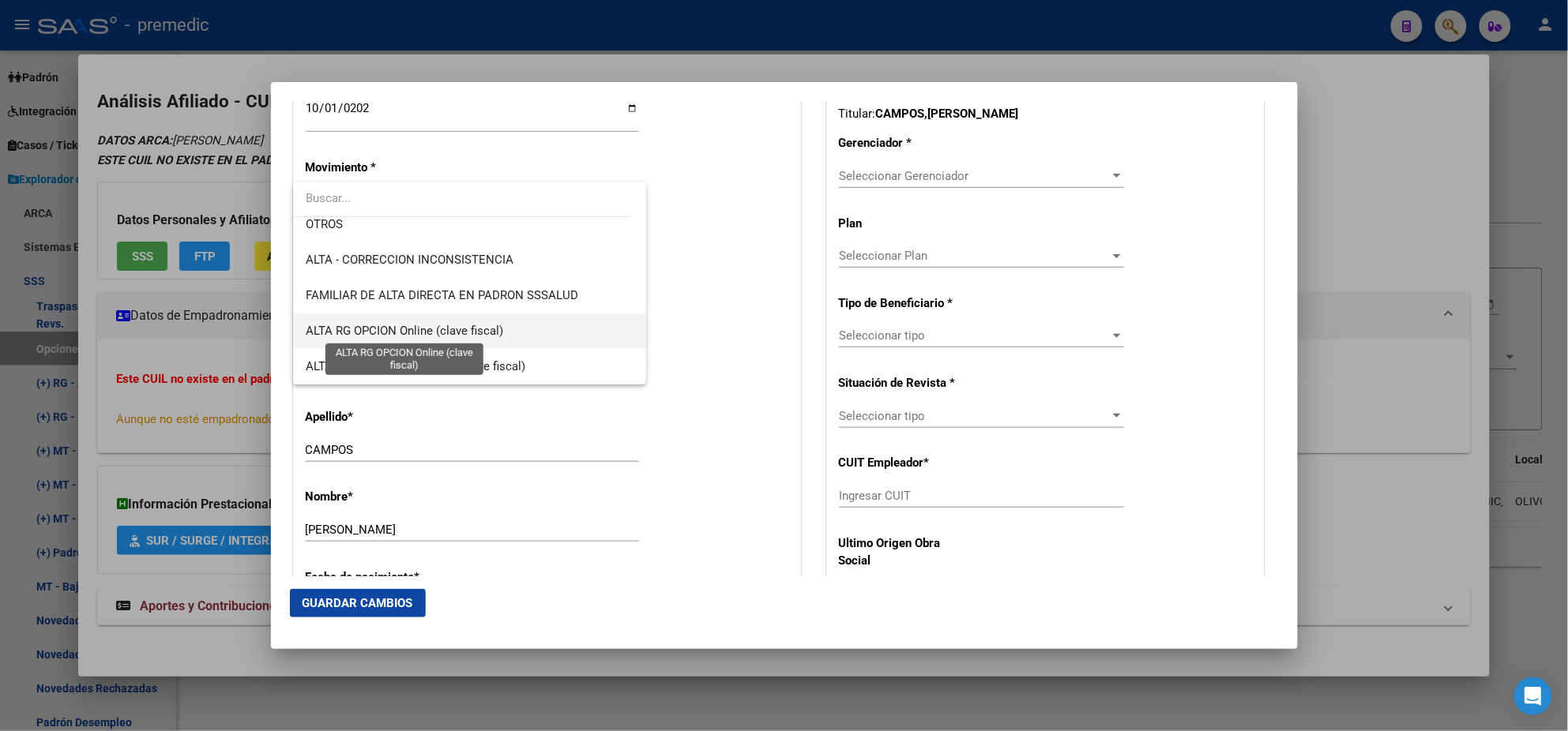
click at [478, 324] on span "ALTA RG OPCION Online (clave fiscal)" at bounding box center [404, 331] width 197 height 15
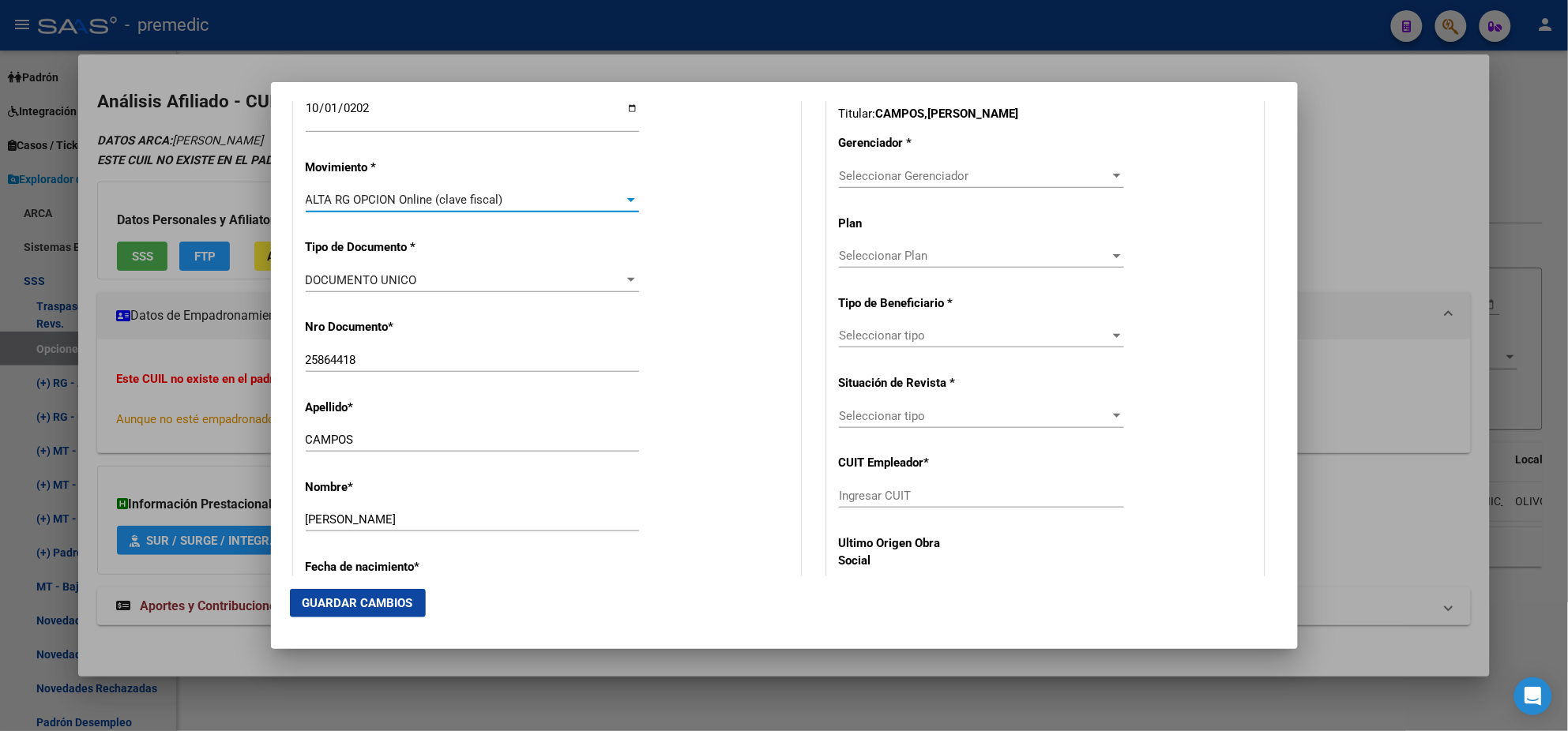
click at [479, 326] on div "Nro Documento * 25864418 Ingresar nro" at bounding box center [546, 346] width 483 height 80
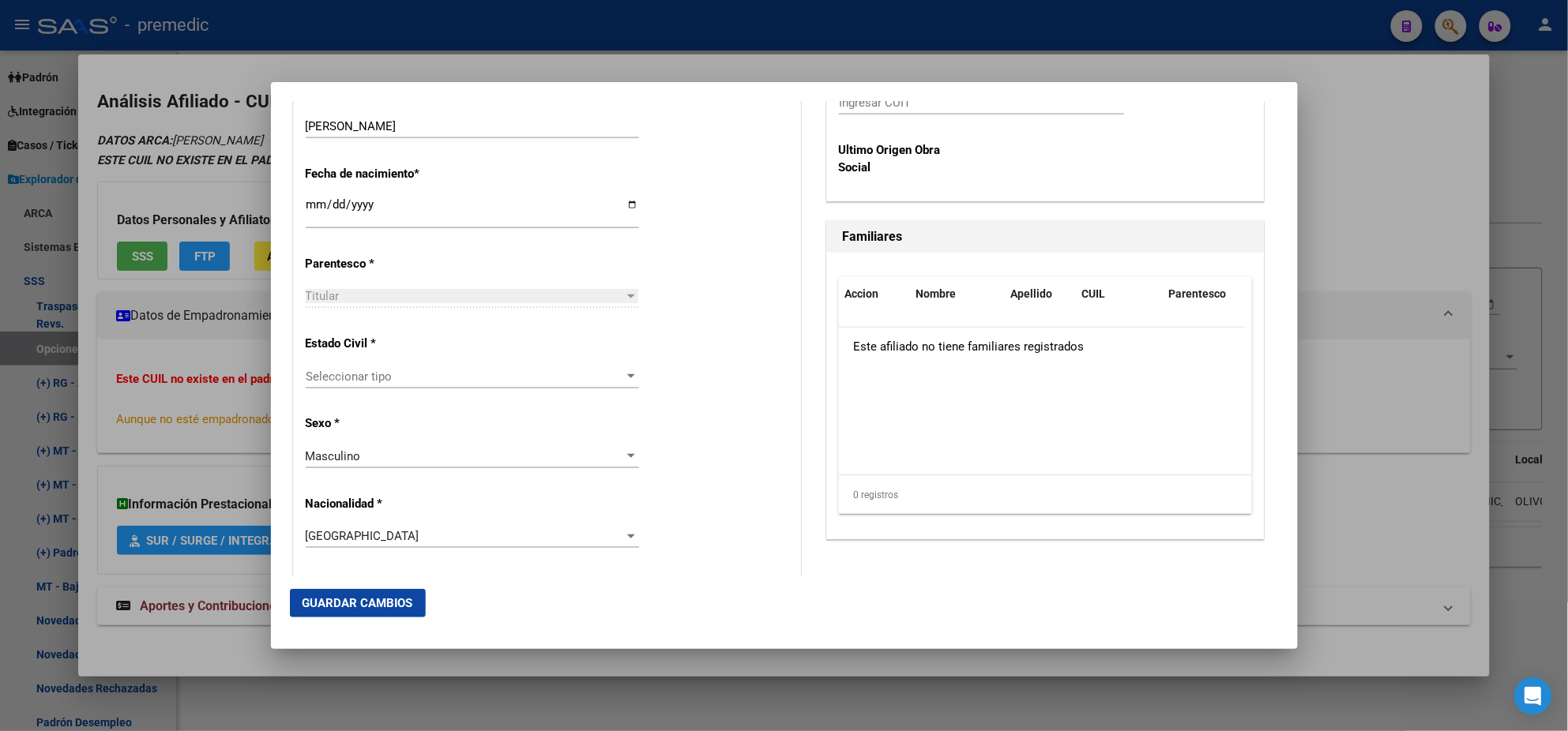
scroll to position [789, 0]
click at [457, 376] on span "Seleccionar tipo" at bounding box center [465, 376] width 319 height 15
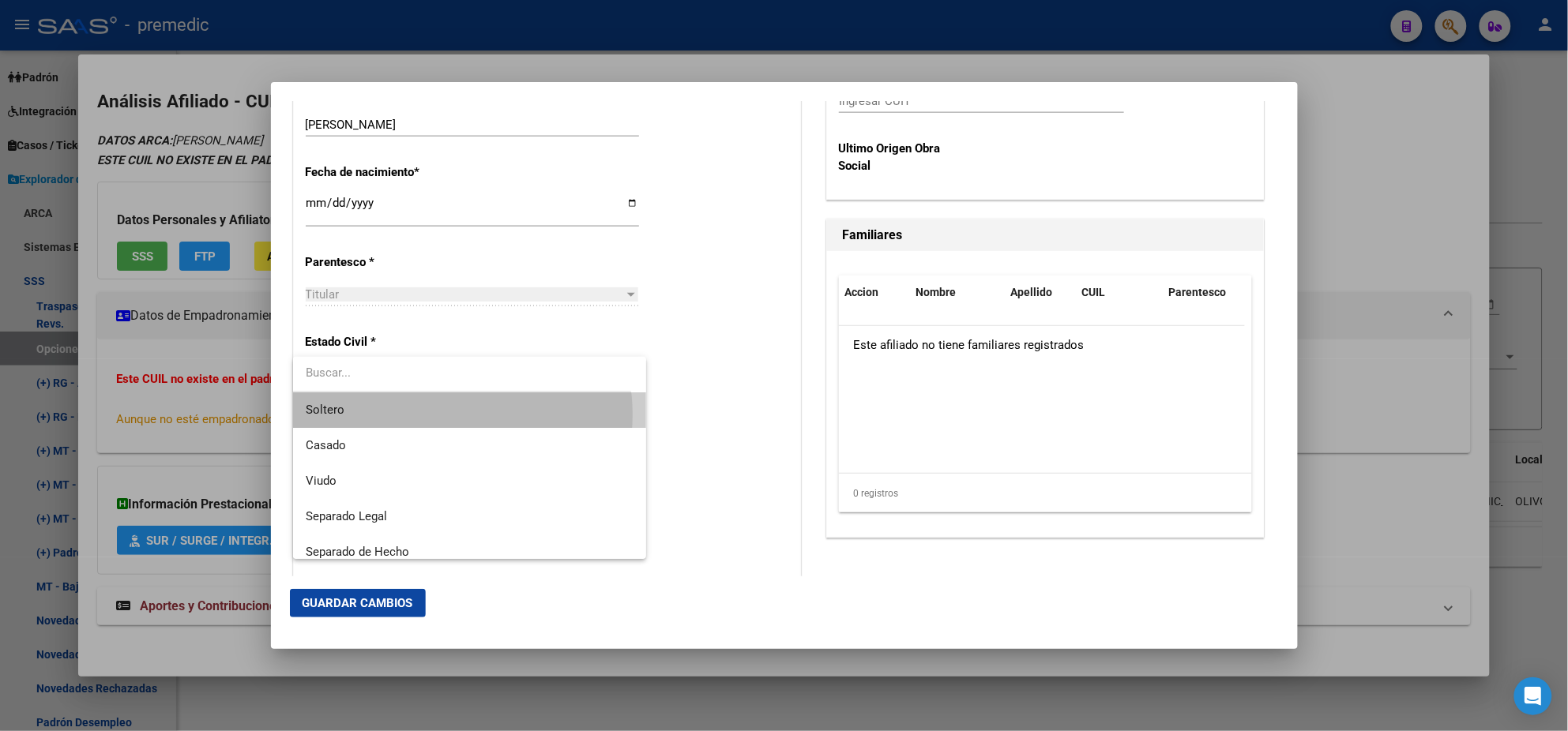
click at [448, 414] on span "Soltero" at bounding box center [470, 410] width 328 height 36
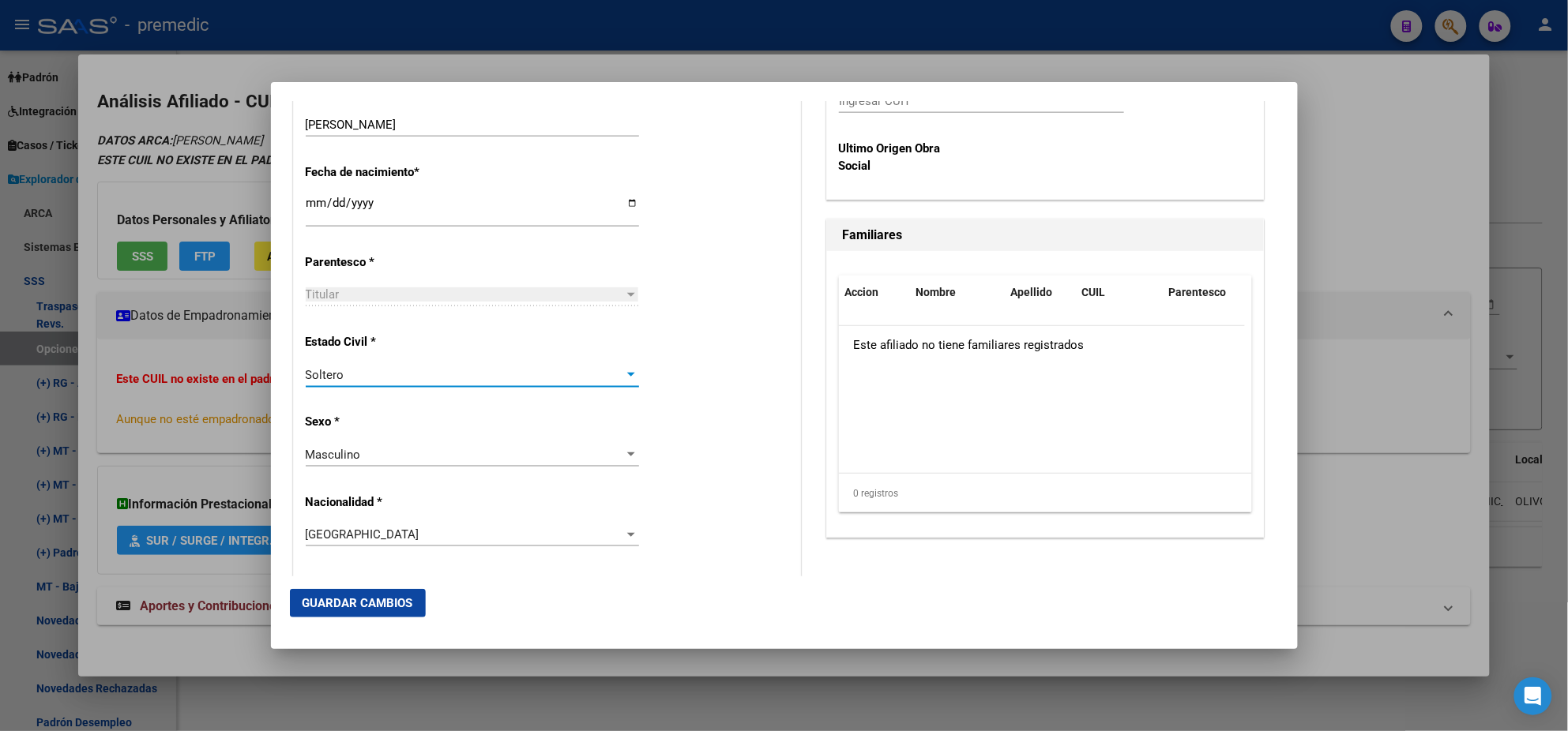
click at [462, 430] on div "Alta Baja Nro Afiliado Ingresar nro CUIL * 20-25864418-3 CUIL ARCA Padrón Fecha…" at bounding box center [547, 592] width 507 height 2255
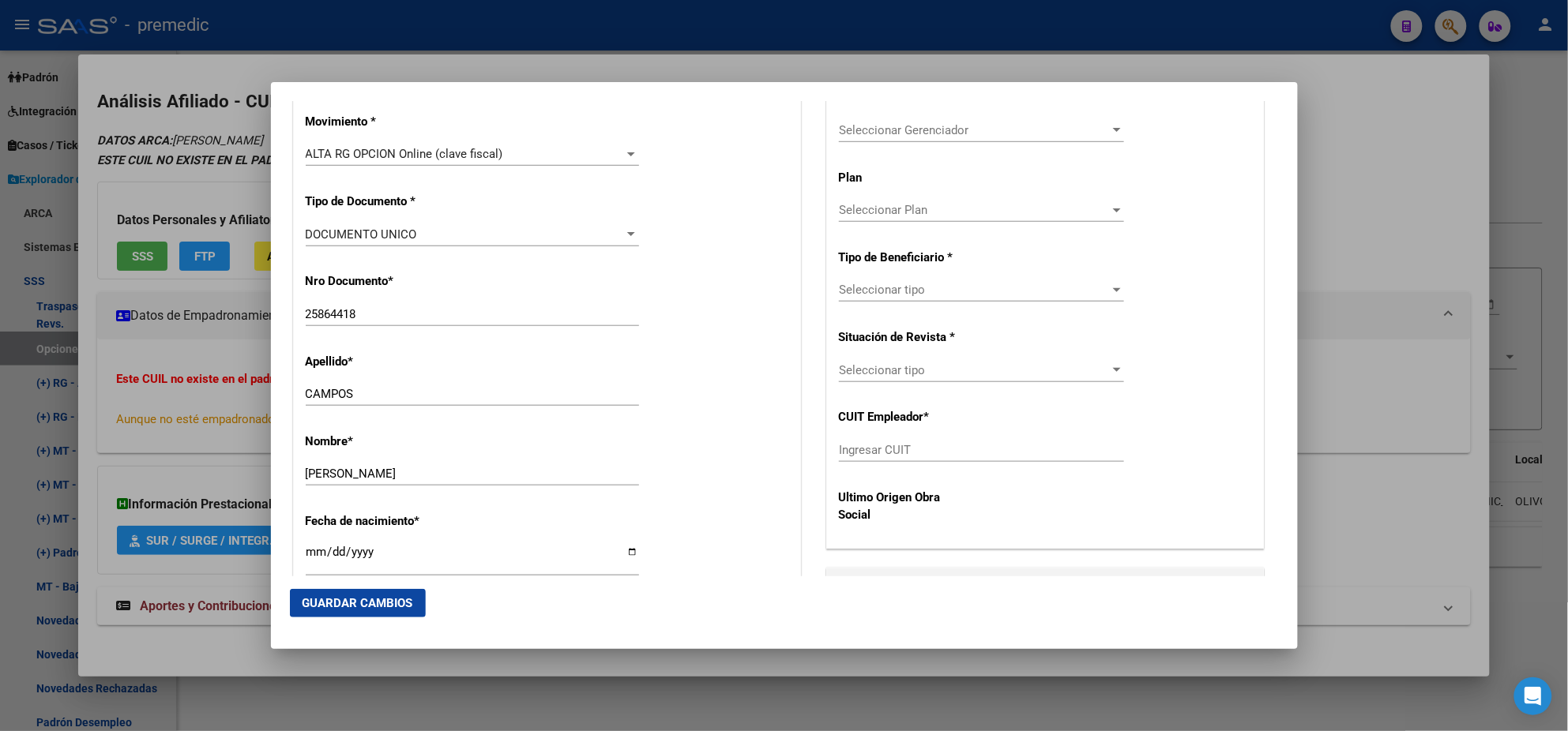
scroll to position [394, 0]
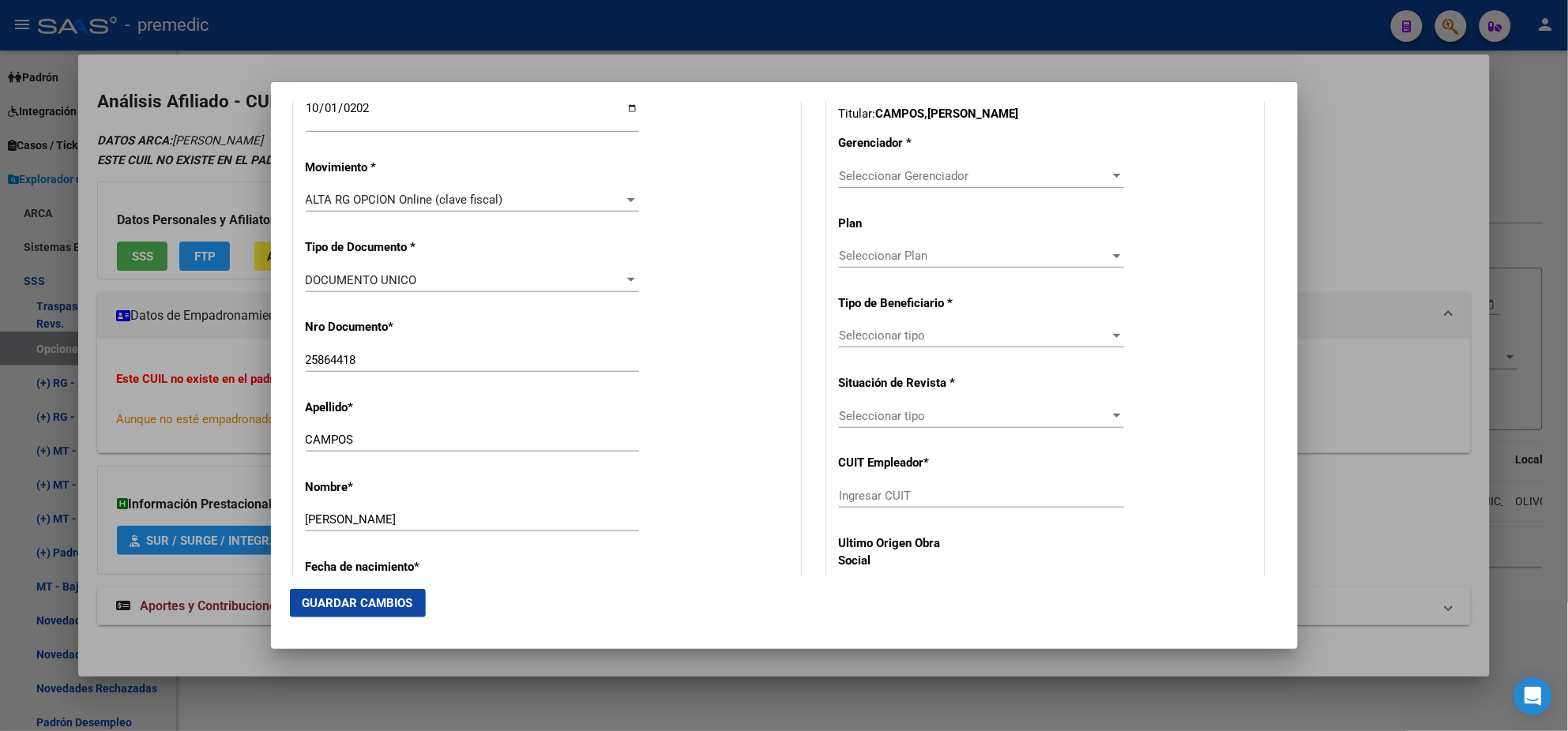
click at [841, 169] on span "Seleccionar Gerenciador" at bounding box center [974, 176] width 271 height 15
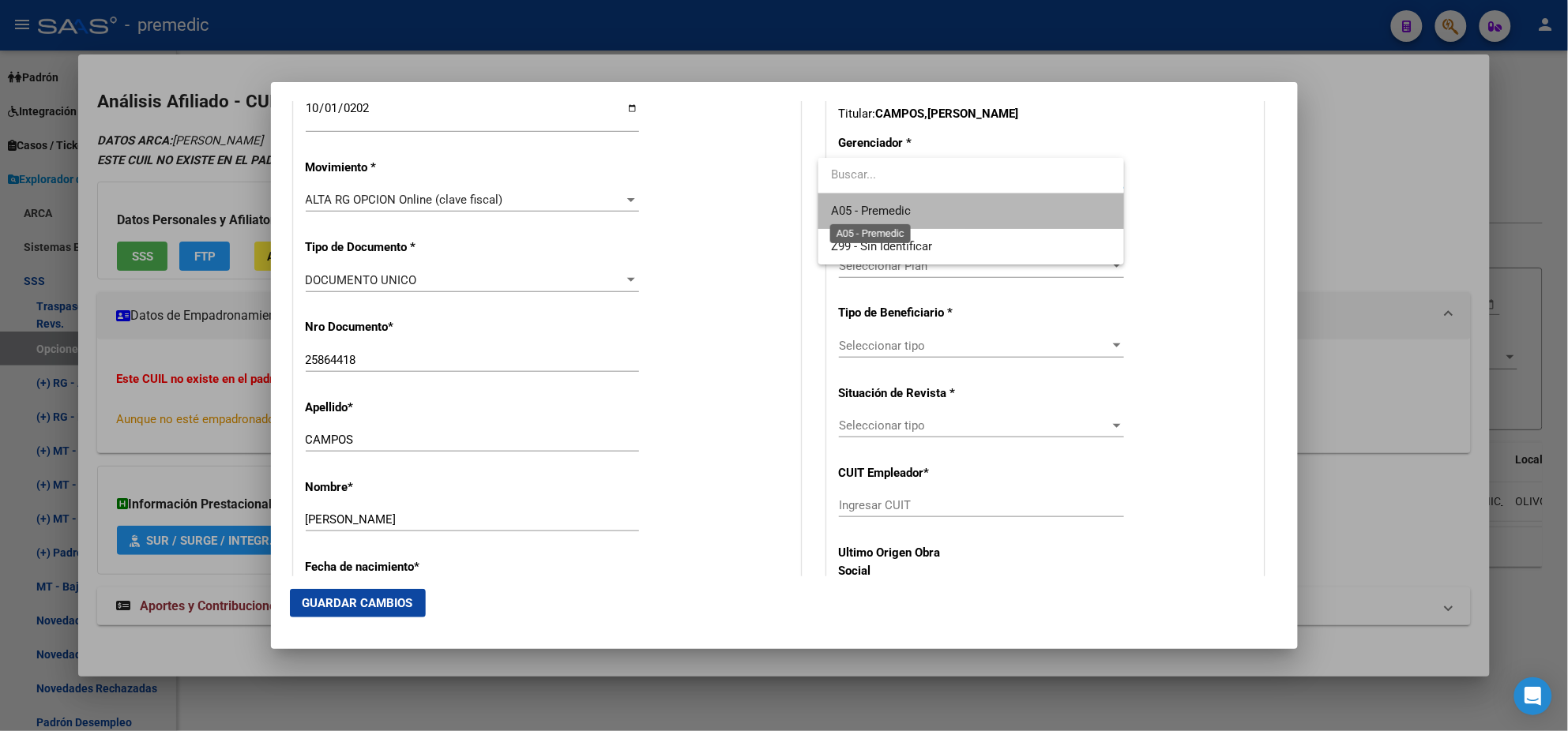
click at [845, 205] on span "A05 - Premedic" at bounding box center [870, 211] width 80 height 15
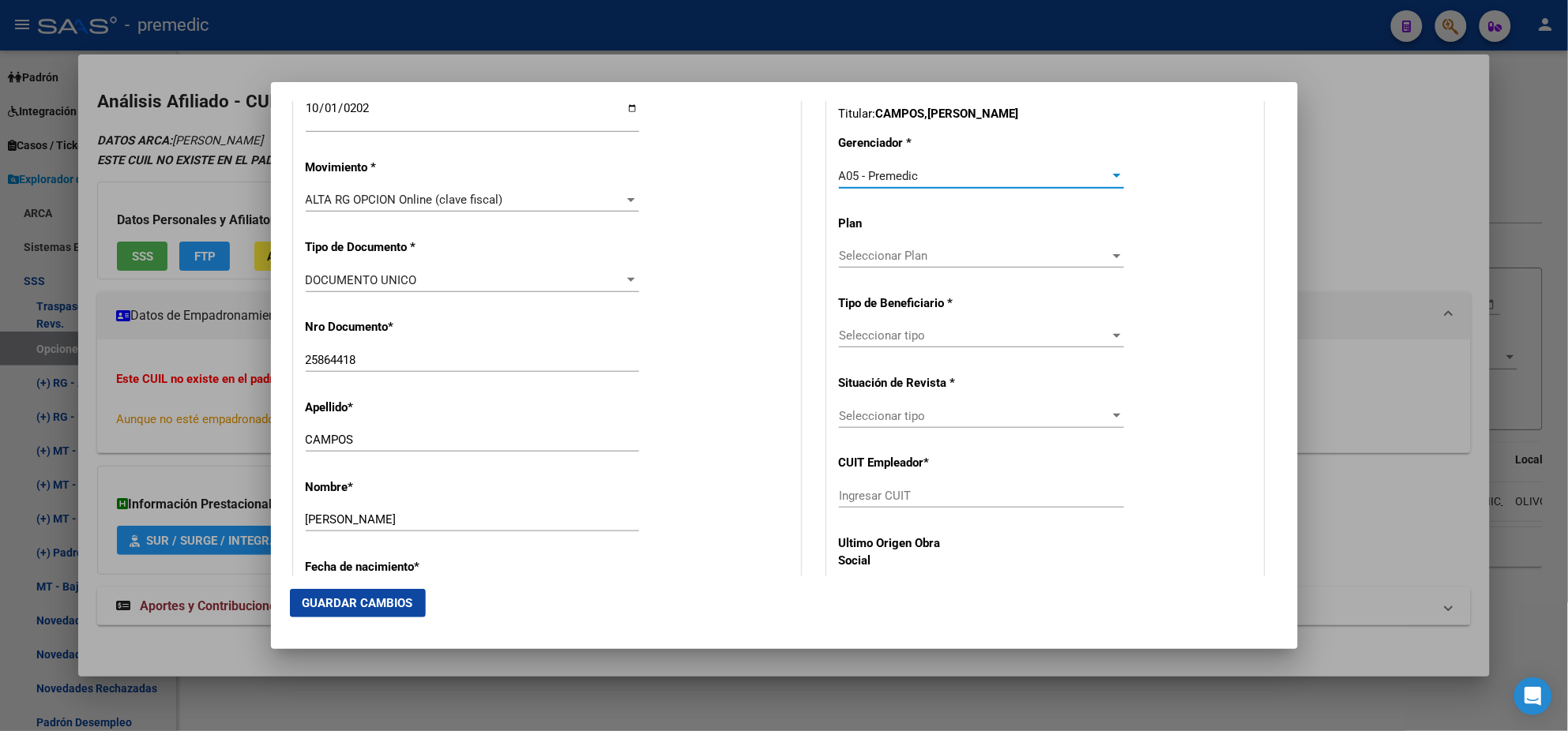
click at [850, 330] on span "Seleccionar tipo" at bounding box center [974, 336] width 271 height 15
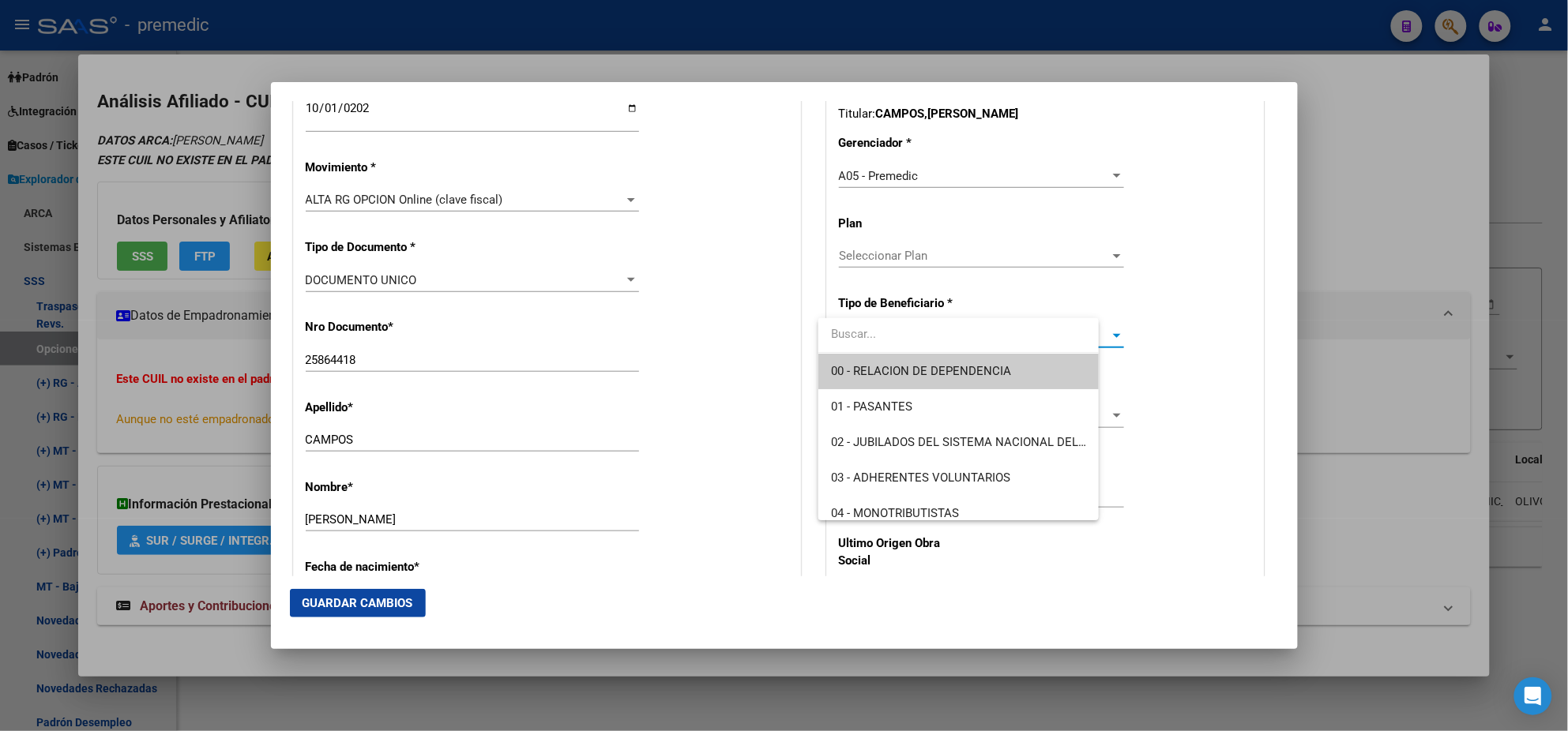
click at [856, 364] on span "00 - RELACION DE DEPENDENCIA" at bounding box center [921, 372] width 180 height 15
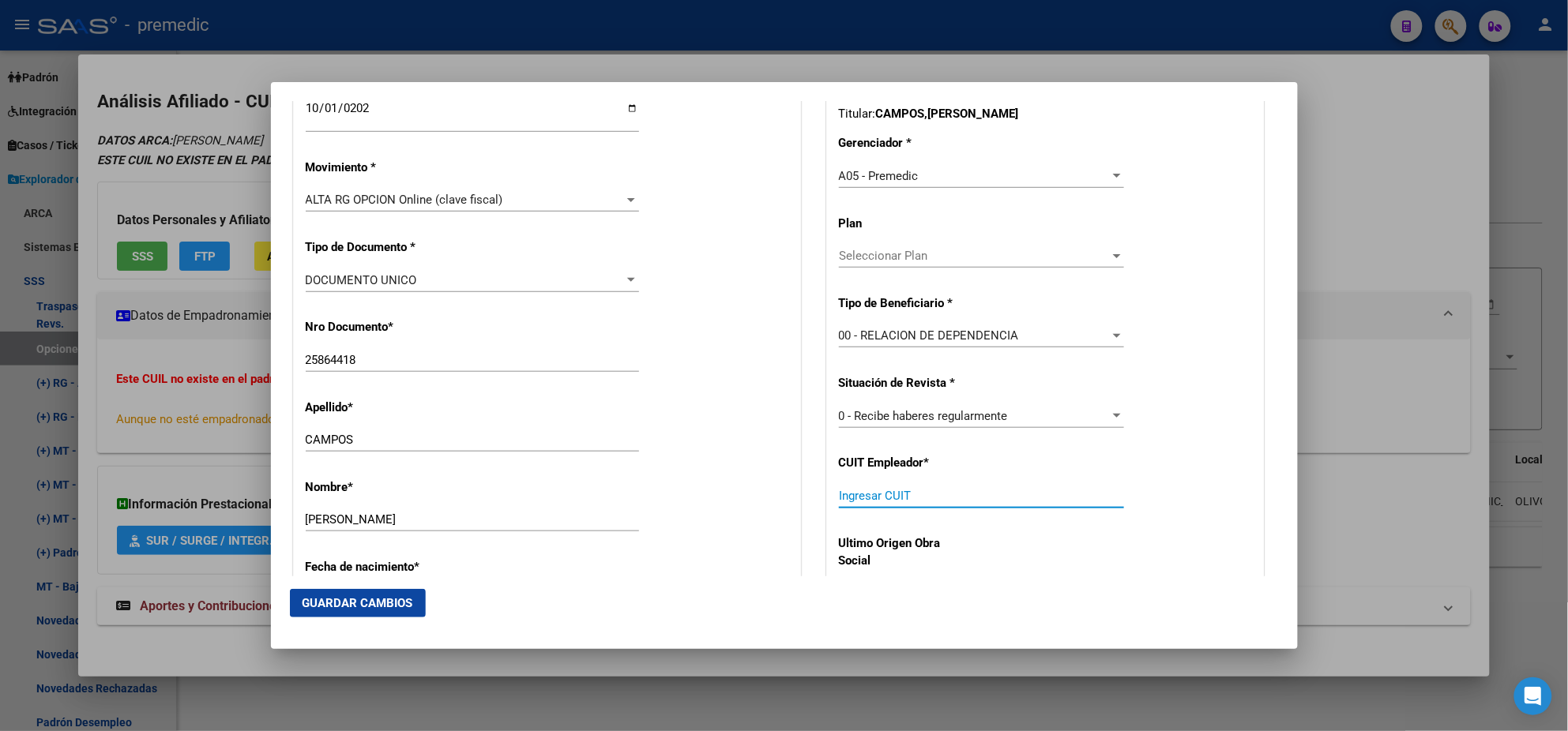
click at [849, 497] on input "Ingresar CUIT" at bounding box center [981, 496] width 285 height 15
paste input "30-66174060-0"
type input "30-66174060-0"
click at [317, 599] on span "Guardar Cambios" at bounding box center [357, 603] width 111 height 15
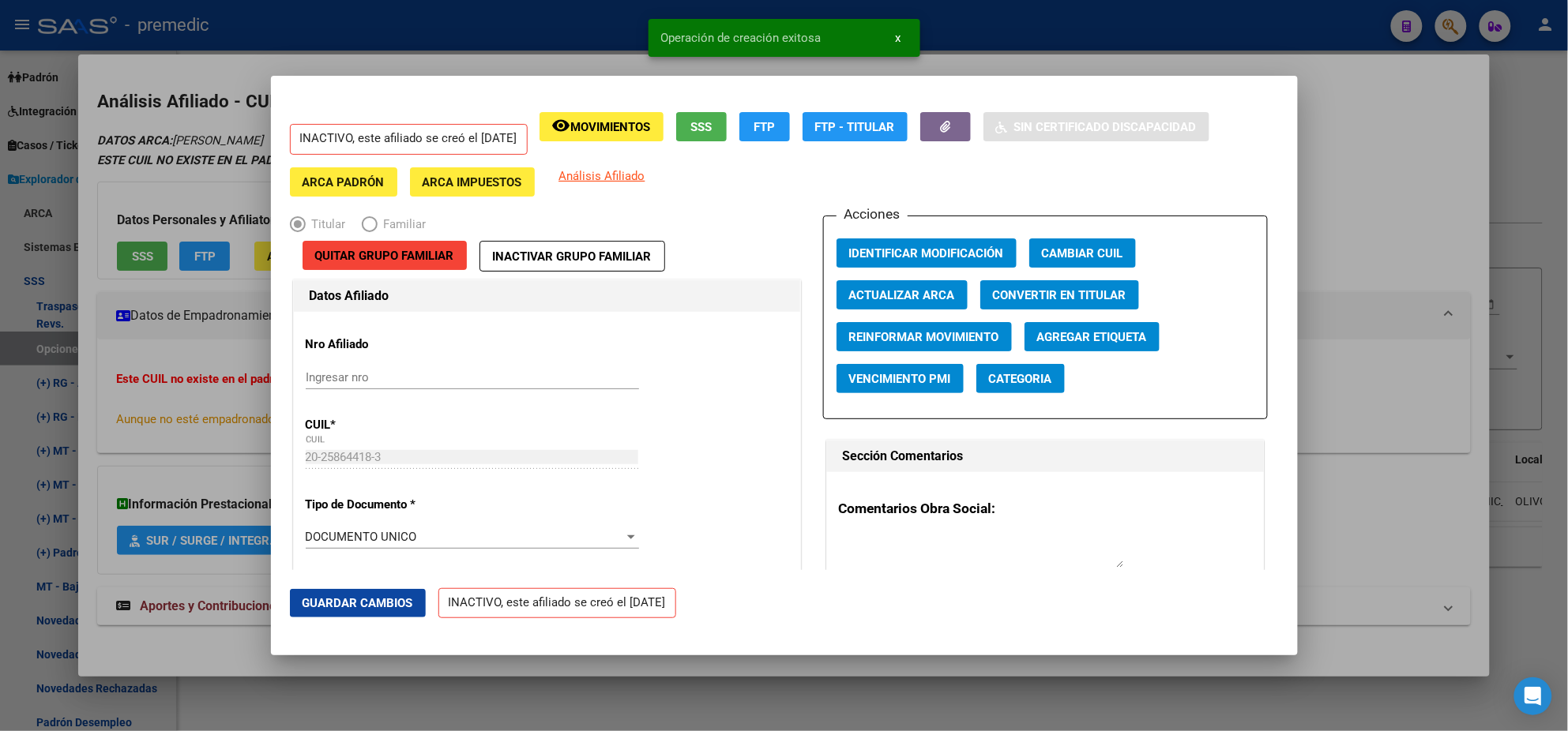
click at [84, 423] on div at bounding box center [784, 365] width 1568 height 731
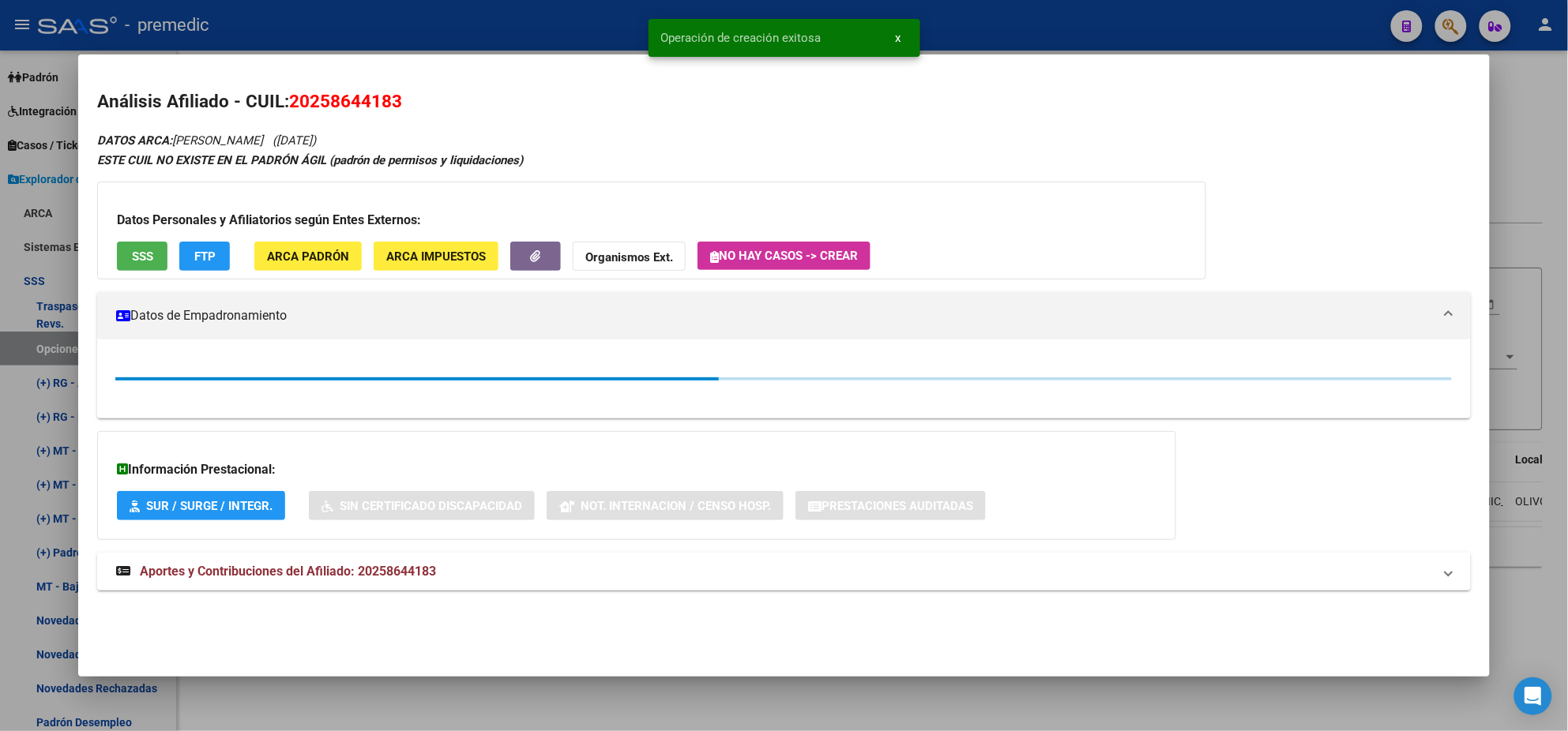
click at [23, 442] on div at bounding box center [784, 365] width 1568 height 731
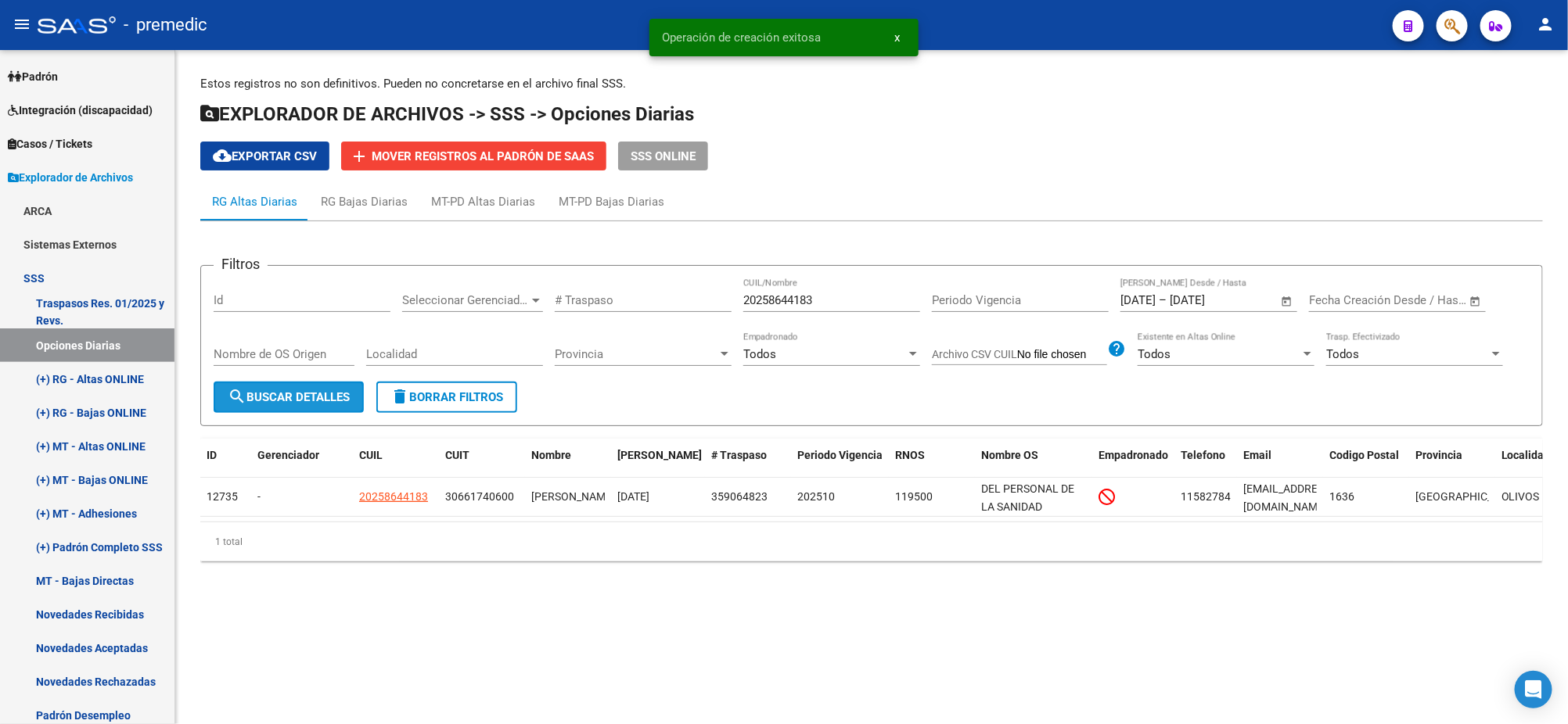
click at [328, 390] on span "search Buscar Detalles" at bounding box center [288, 398] width 122 height 14
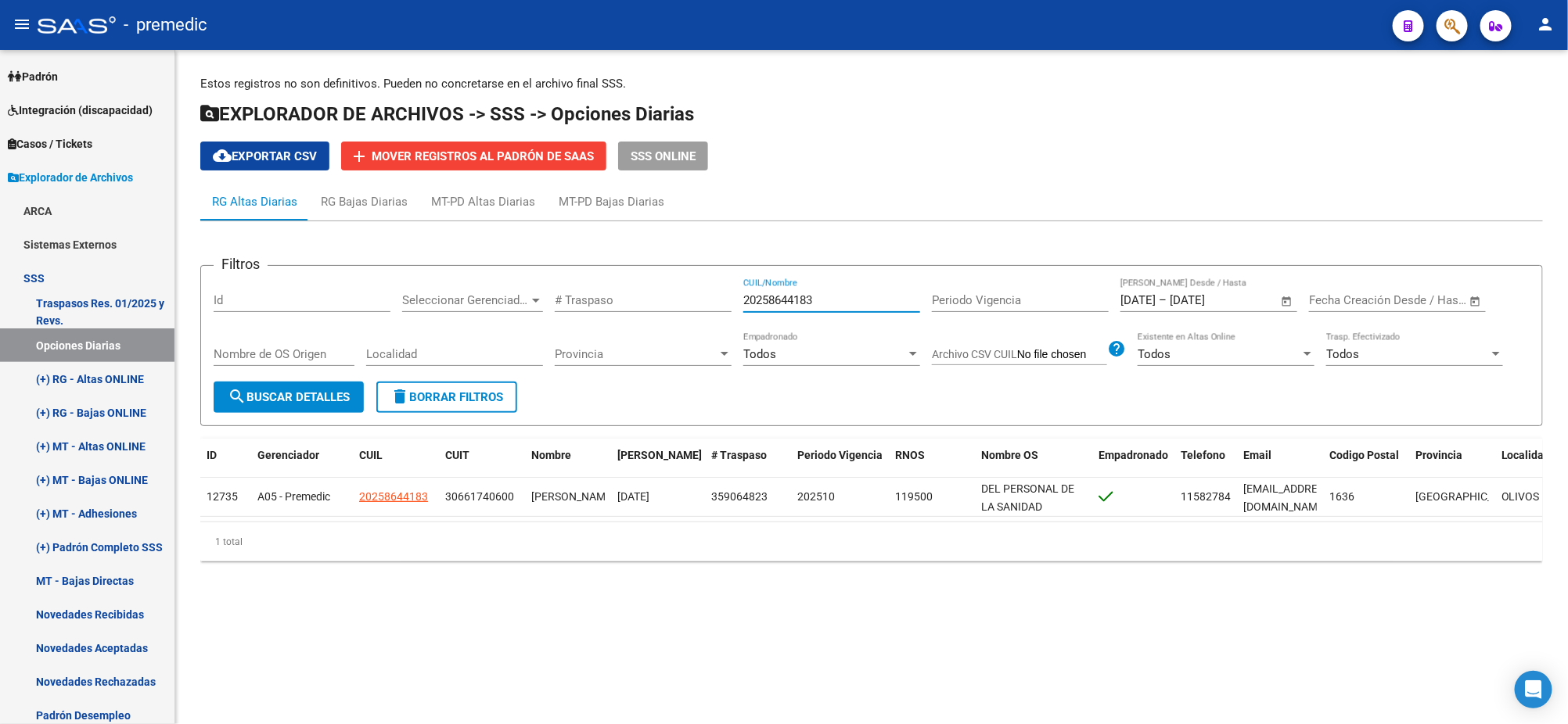
drag, startPoint x: 762, startPoint y: 300, endPoint x: 672, endPoint y: 310, distance: 90.6
click at [674, 310] on div "Filtros Id Seleccionar Gerenciador Seleccionar Gerenciador # Traspaso 202586441…" at bounding box center [872, 330] width 1316 height 103
paste input "3368068179"
type input "23368068179"
click at [316, 407] on button "search Buscar Detalles" at bounding box center [289, 397] width 150 height 31
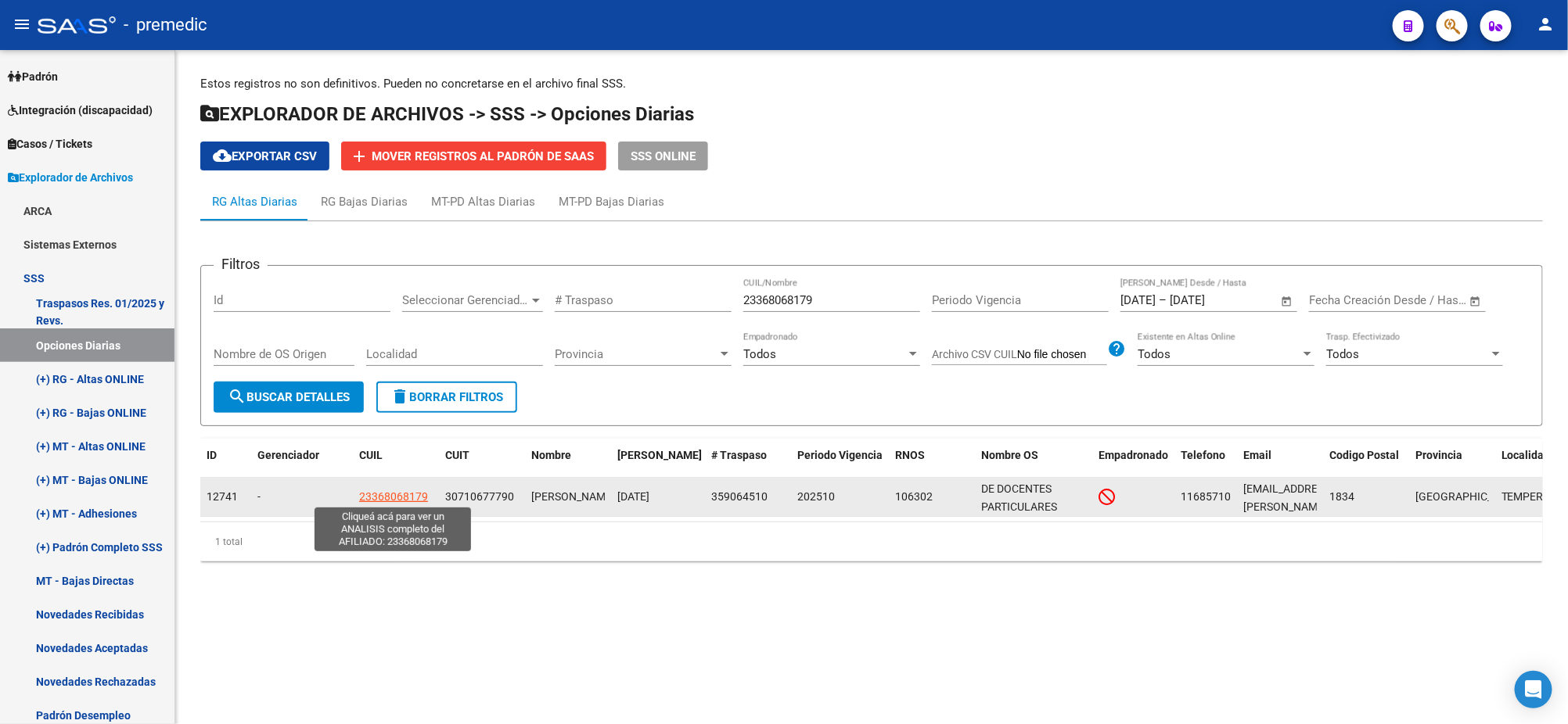
click at [399, 494] on span "23368068179" at bounding box center [394, 497] width 69 height 13
type textarea "23368068179"
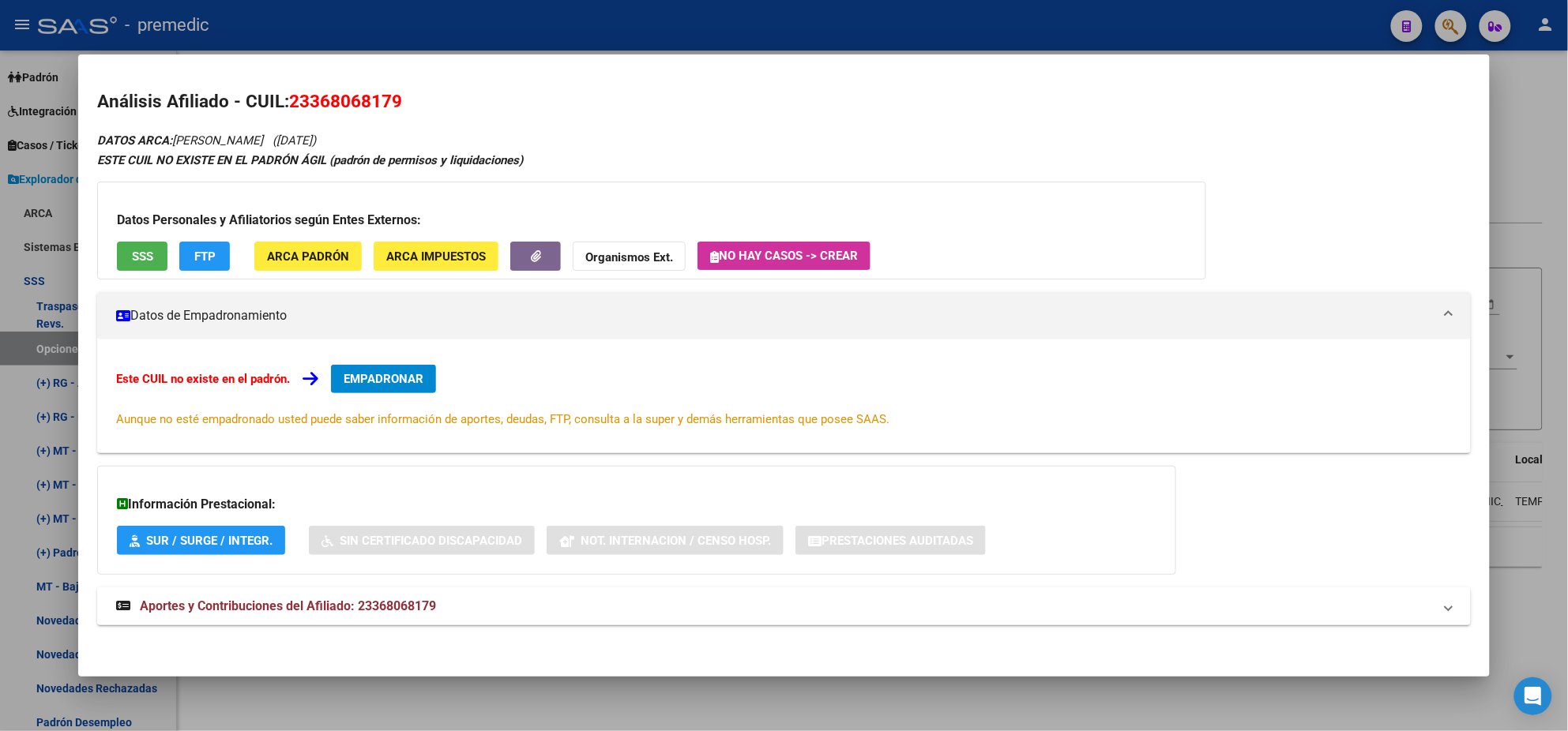
click at [384, 382] on span "EMPADRONAR" at bounding box center [383, 379] width 80 height 15
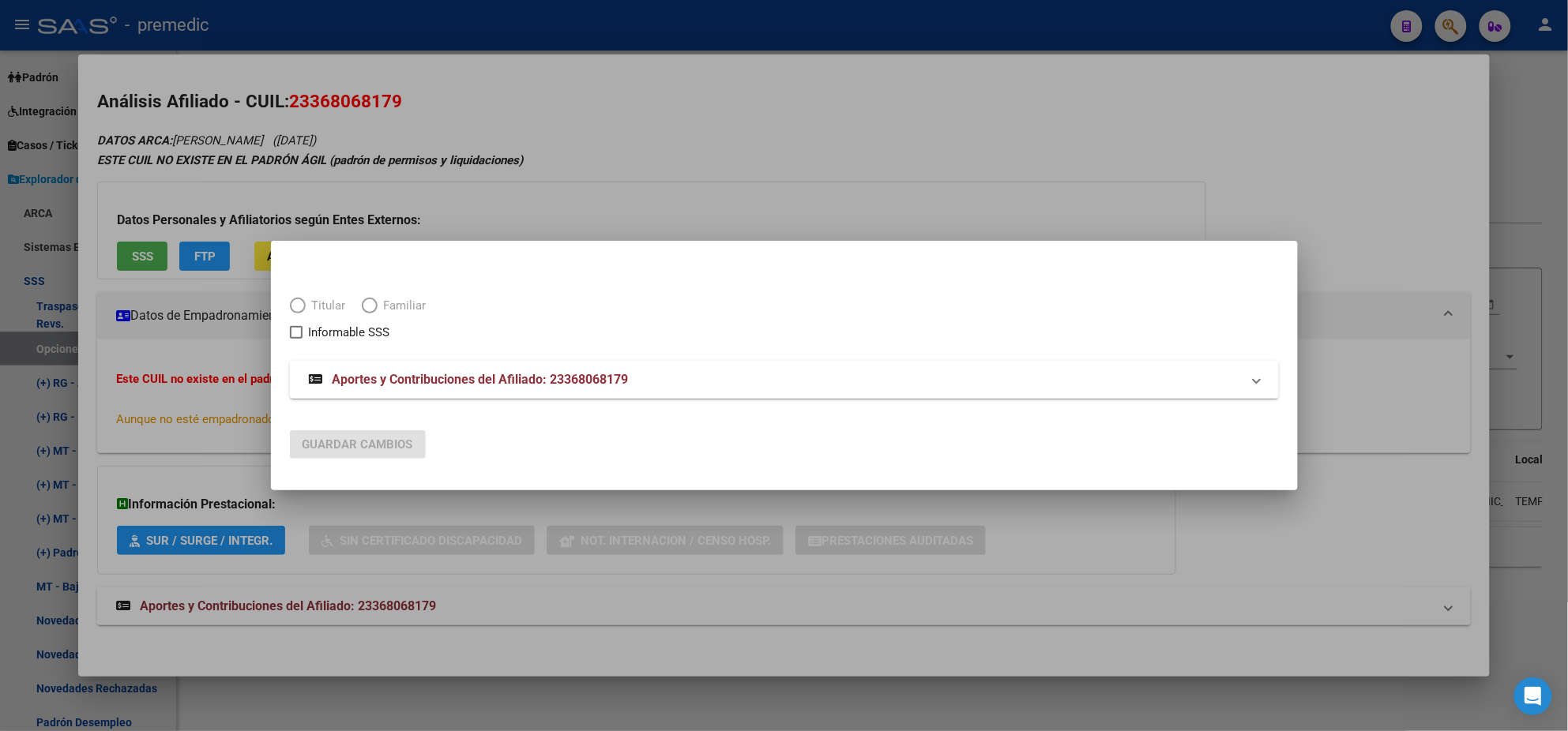
click at [296, 312] on span "Elija una opción" at bounding box center [298, 306] width 16 height 16
click at [296, 310] on span "Elija una opción" at bounding box center [298, 306] width 16 height 16
click at [296, 310] on input "Titular" at bounding box center [298, 306] width 16 height 16
radio input "true"
checkbox input "true"
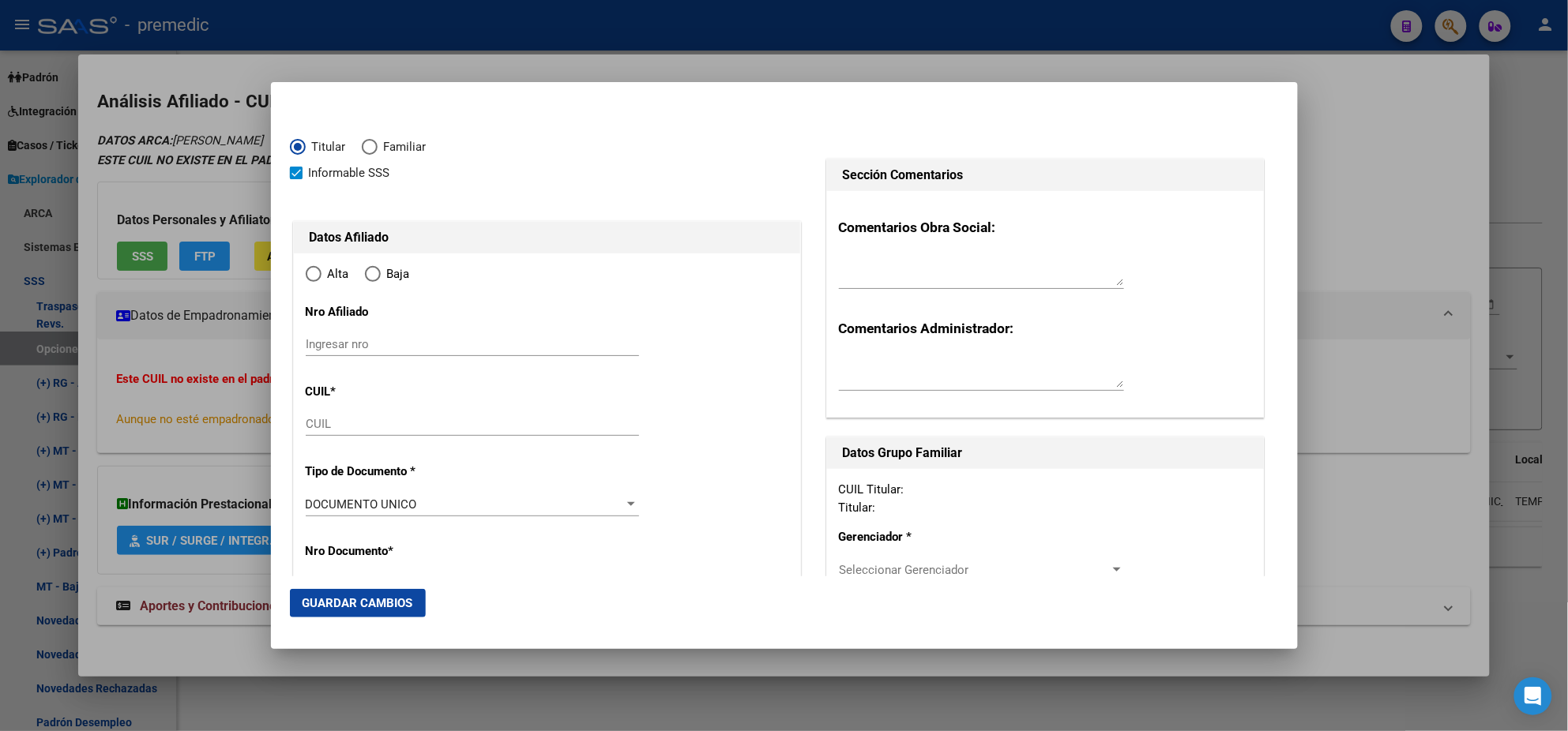
type input "23-36806817-9"
radio input "true"
type input "36806817"
type input "[PERSON_NAME]"
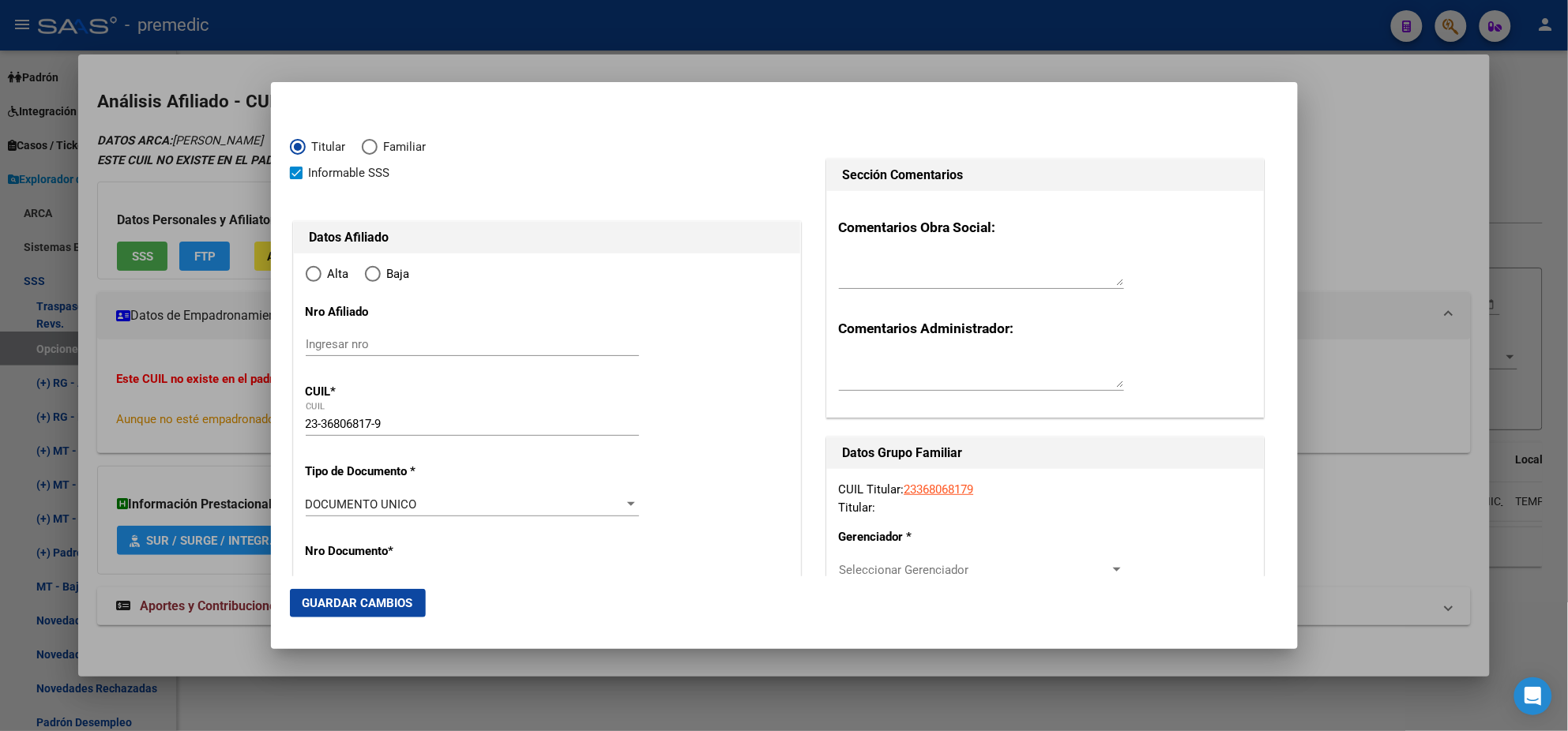
type input "[DATE]"
type input "ADROGUE"
type input "1846"
type input "GENERAL [PERSON_NAME]"
type input "1045"
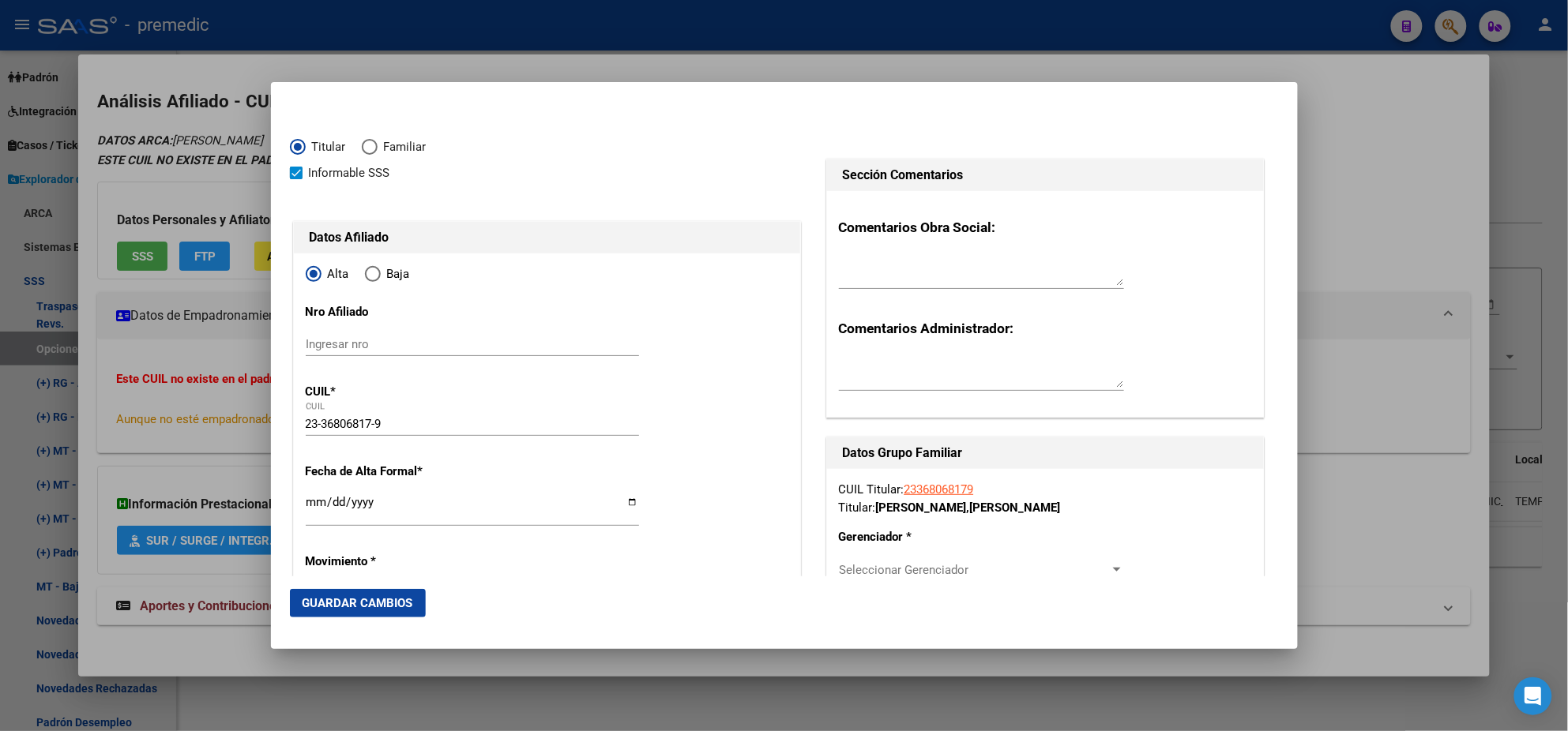
click at [308, 503] on input "Ingresar fecha" at bounding box center [472, 508] width 333 height 25
type input "ADROGUE"
type input "[DATE]"
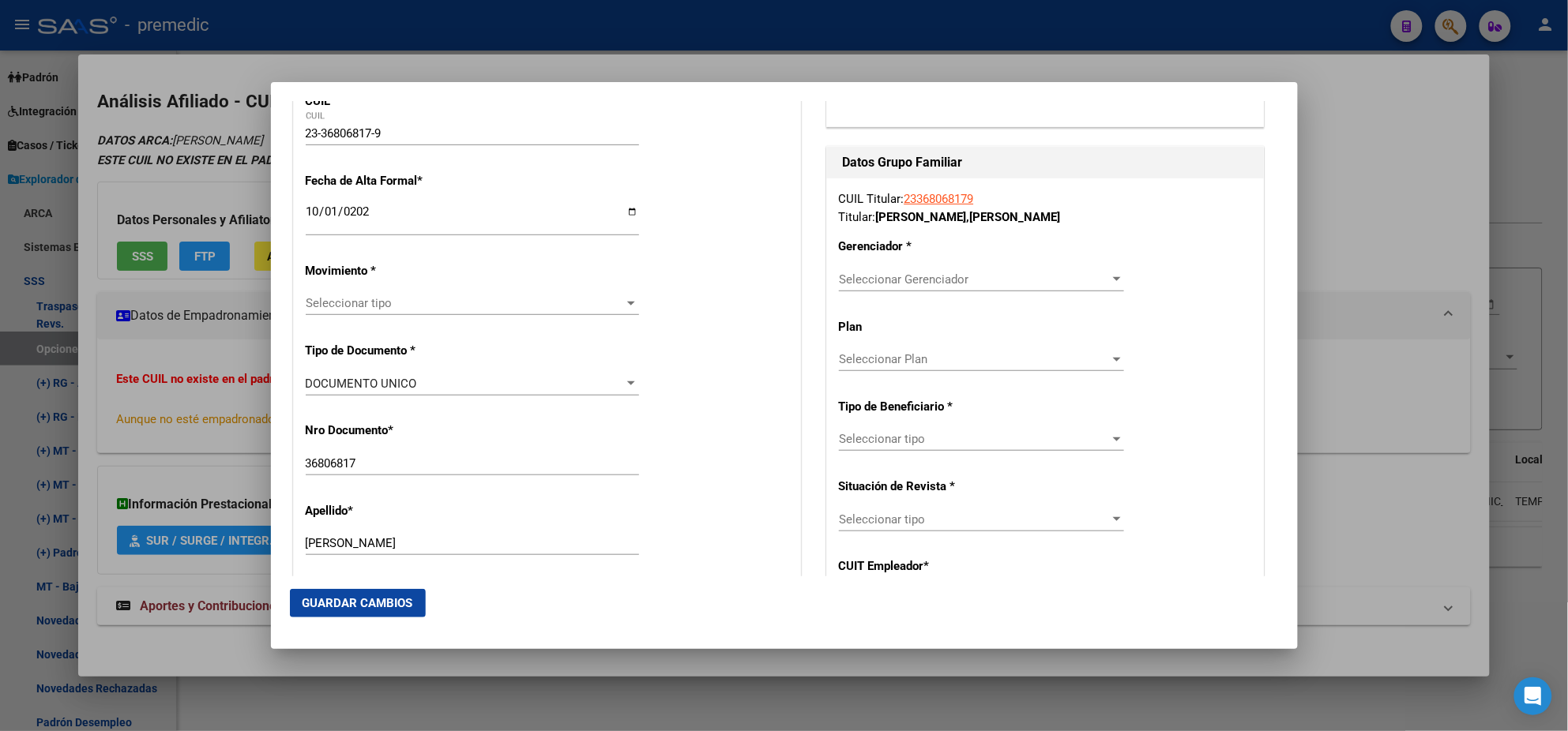
scroll to position [296, 0]
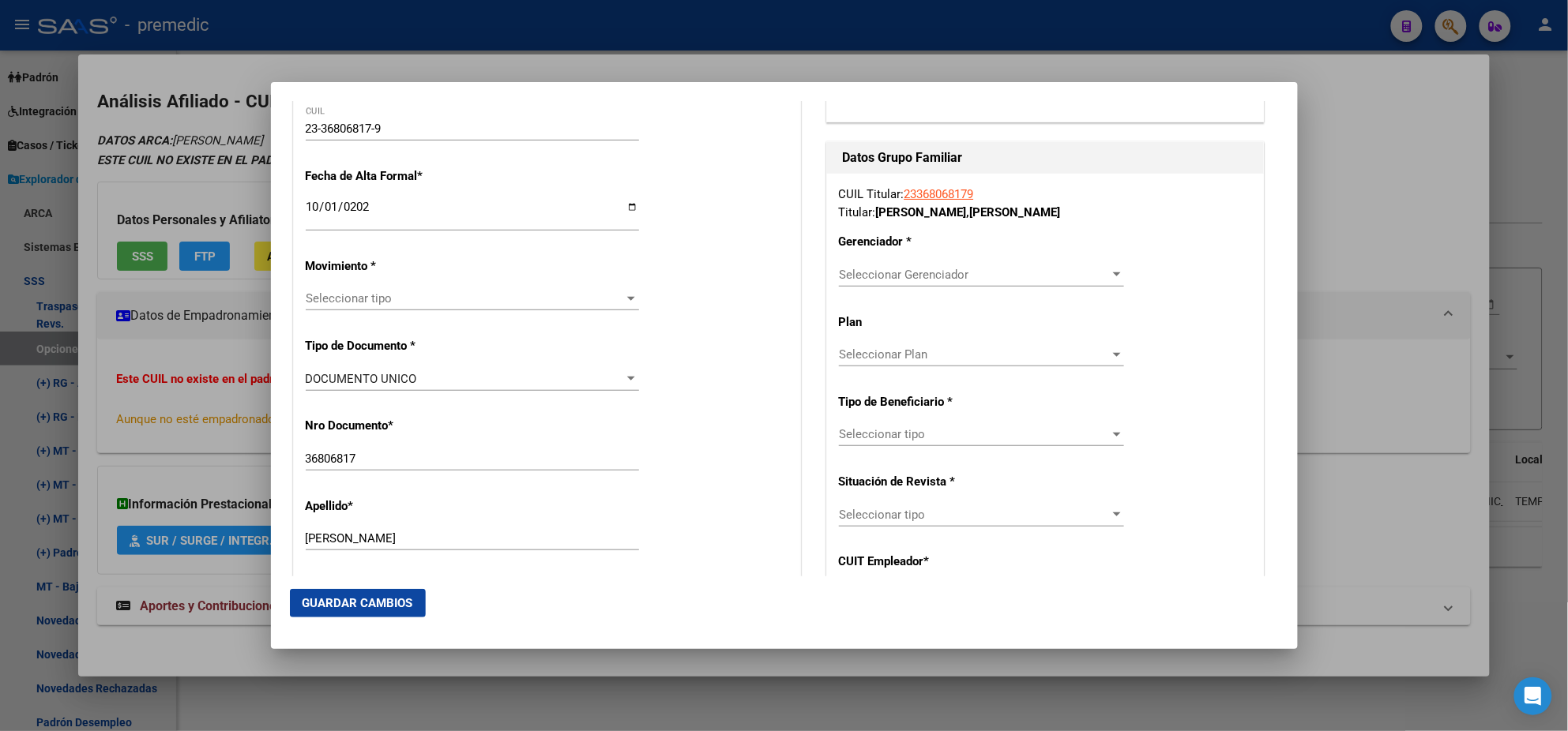
click at [373, 305] on span "Seleccionar tipo" at bounding box center [465, 299] width 319 height 15
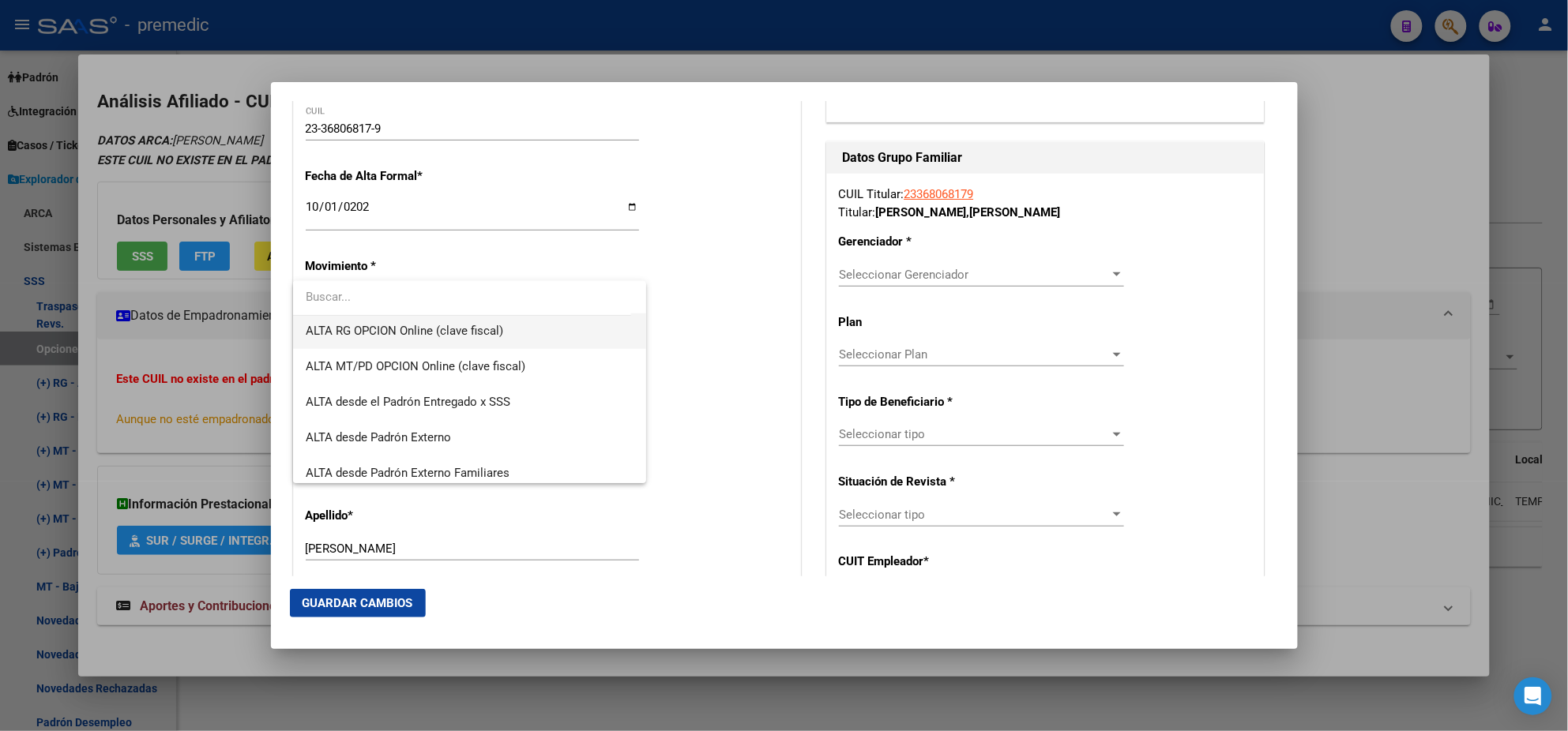
click at [485, 340] on span "ALTA RG OPCION Online (clave fiscal)" at bounding box center [470, 331] width 328 height 36
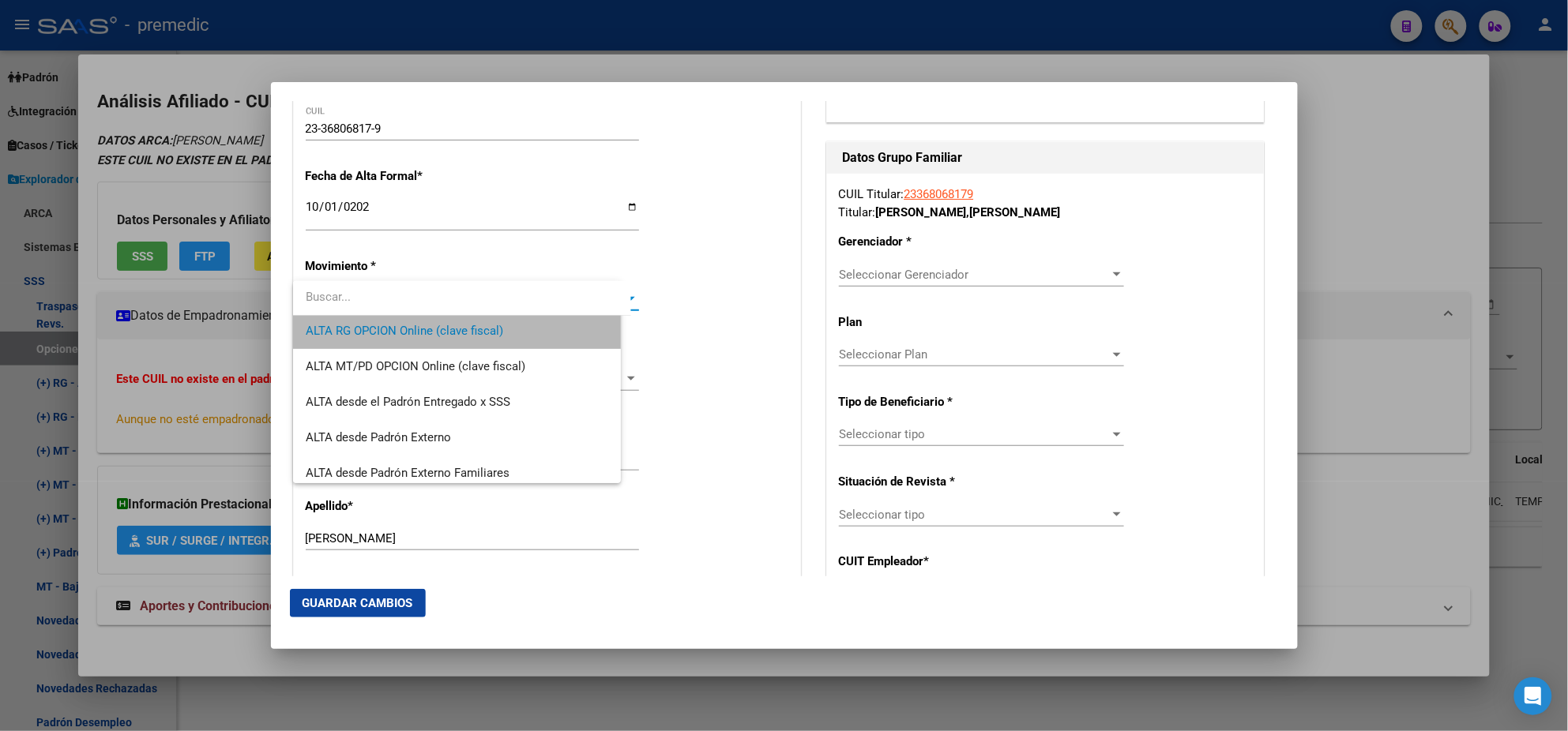
scroll to position [390, 0]
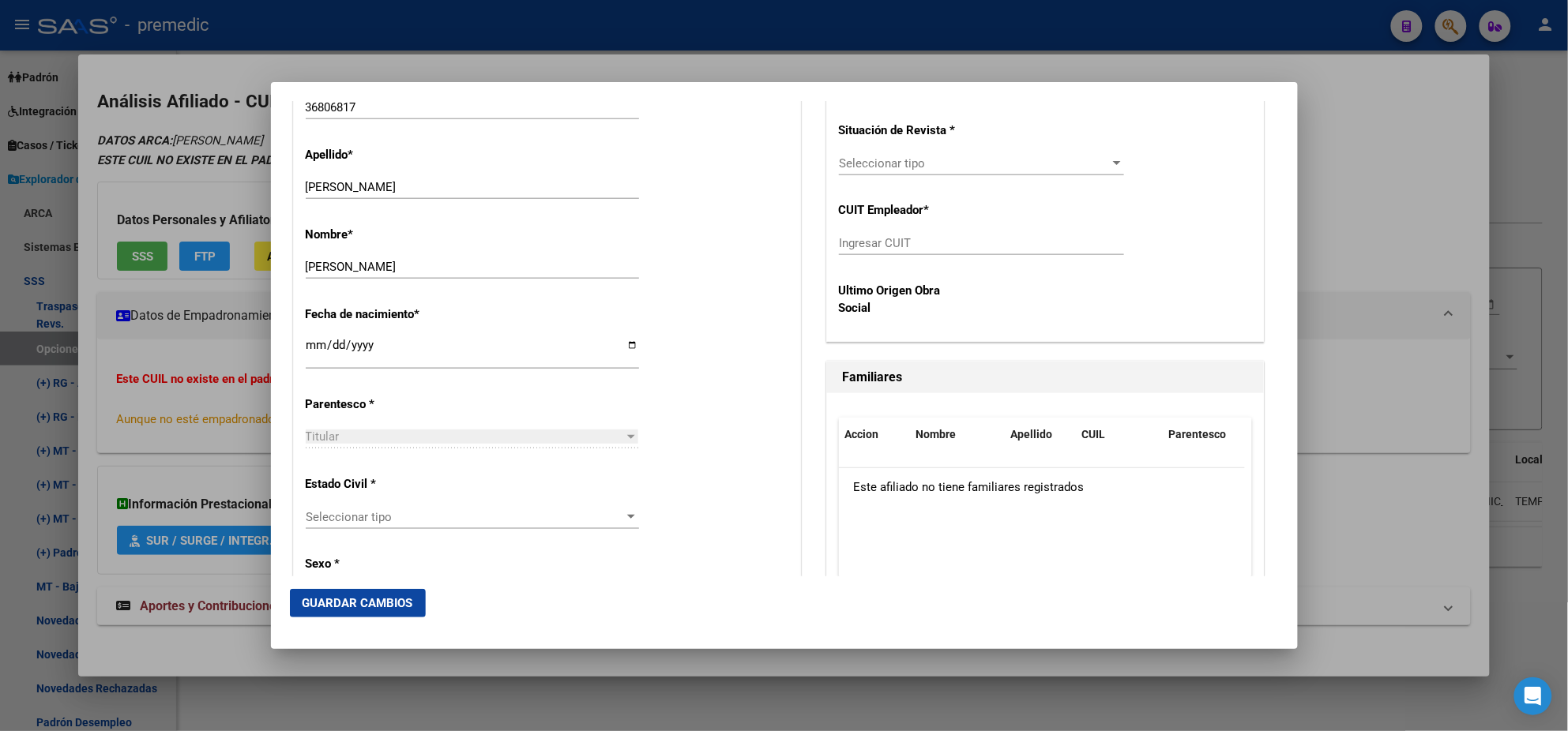
scroll to position [691, 0]
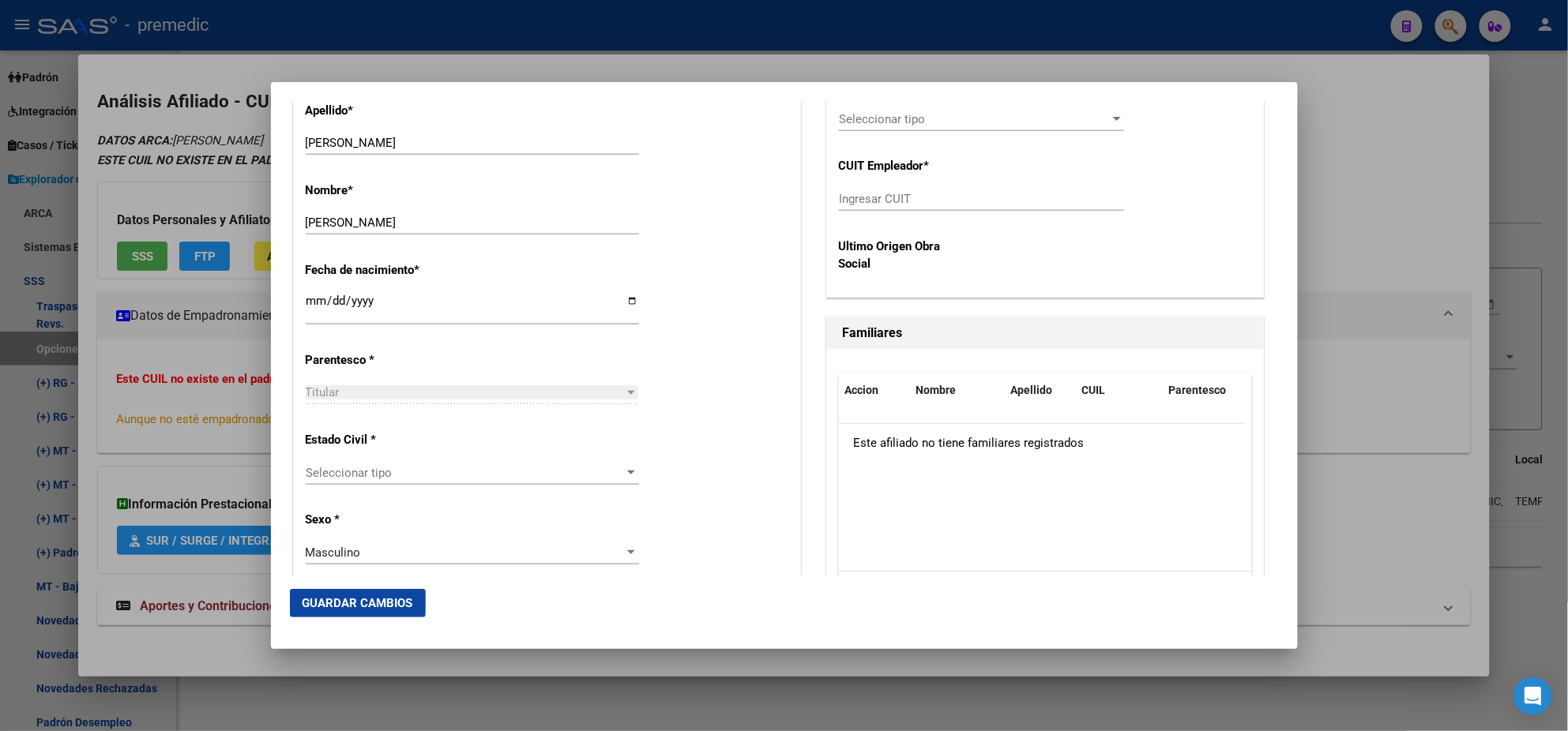
click at [409, 478] on span "Seleccionar tipo" at bounding box center [465, 473] width 319 height 15
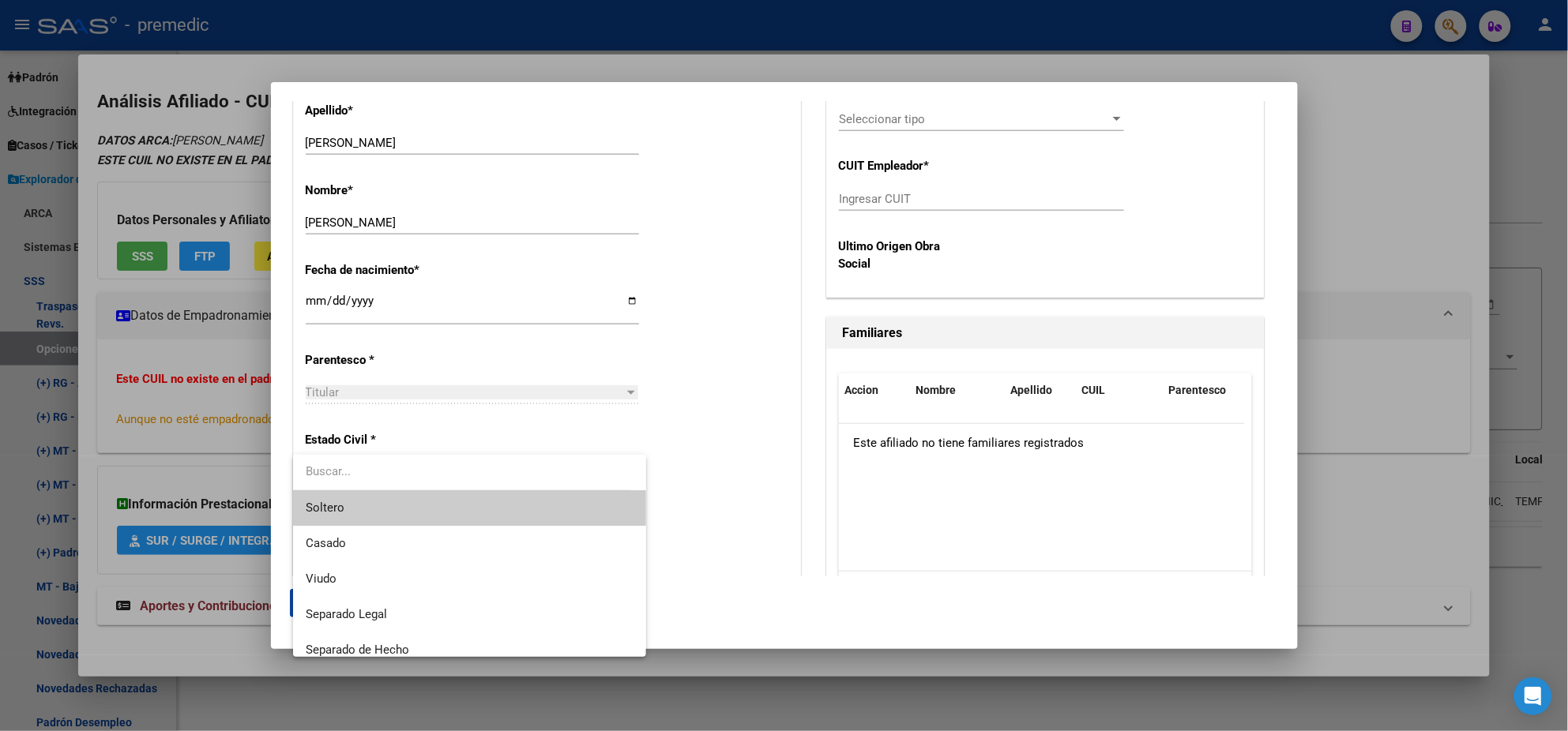
click at [396, 498] on span "Soltero" at bounding box center [470, 508] width 328 height 36
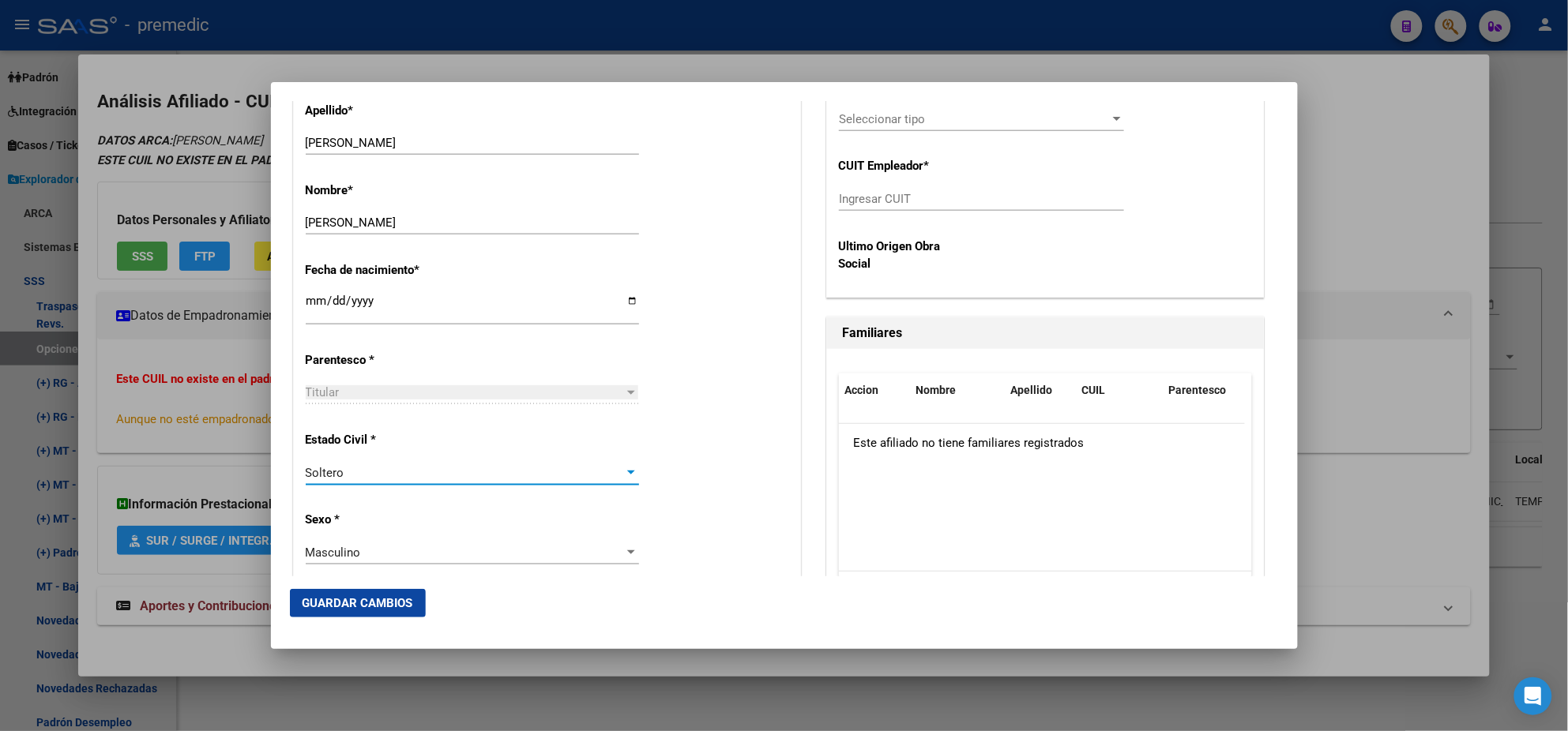
click at [660, 468] on div "Estado Civil * [DEMOGRAPHIC_DATA] Seleccionar tipo" at bounding box center [546, 459] width 483 height 80
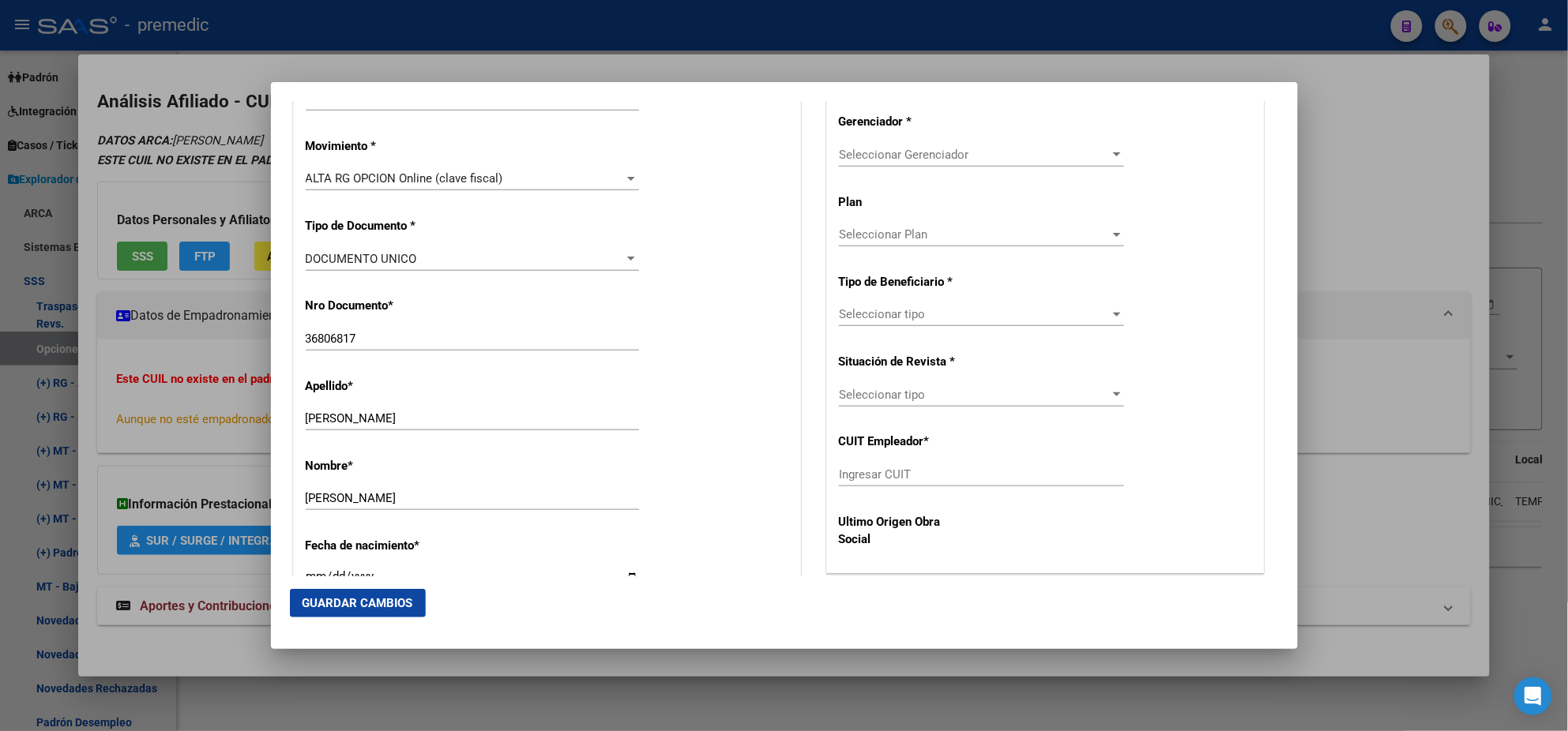
scroll to position [394, 0]
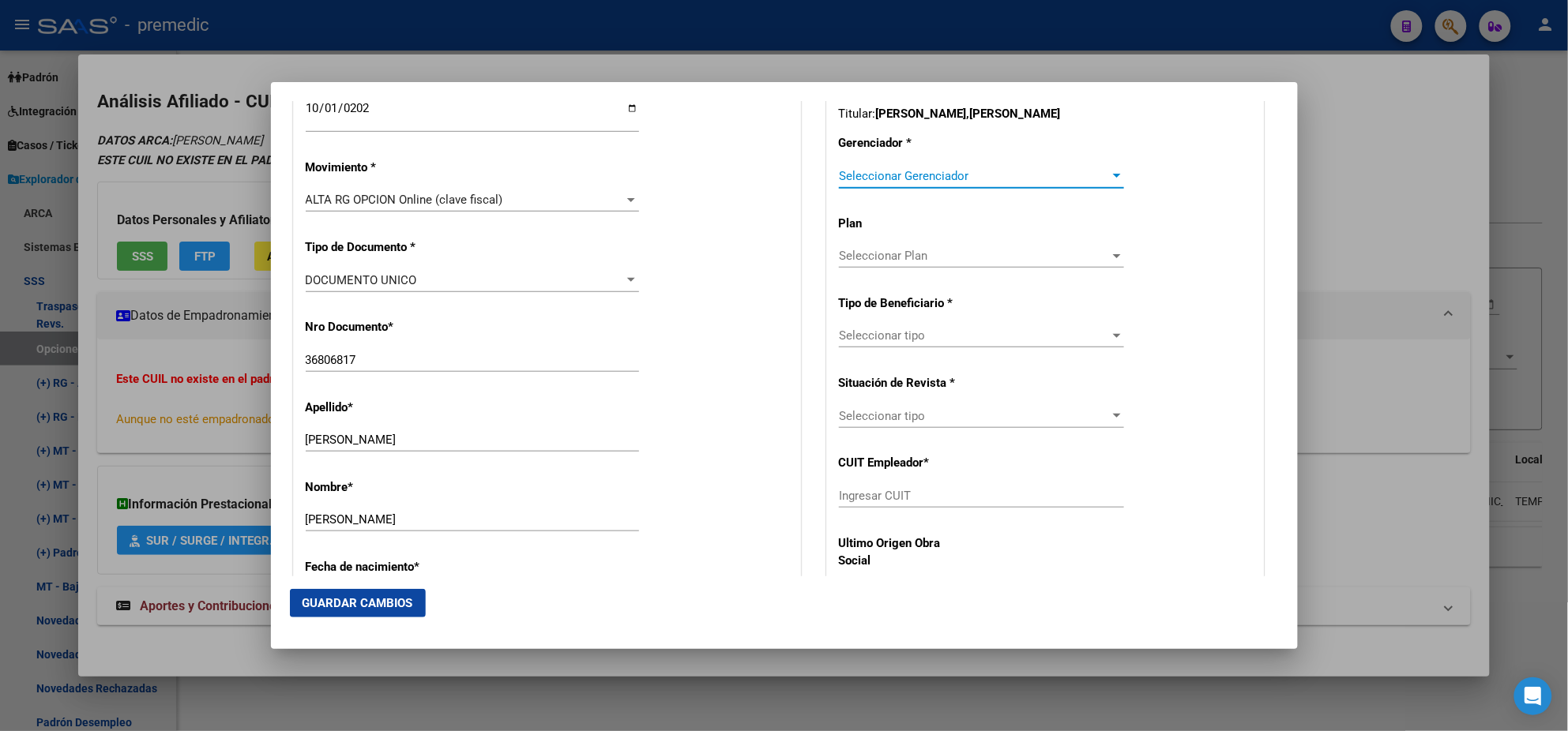
click at [860, 173] on span "Seleccionar Gerenciador" at bounding box center [974, 176] width 271 height 15
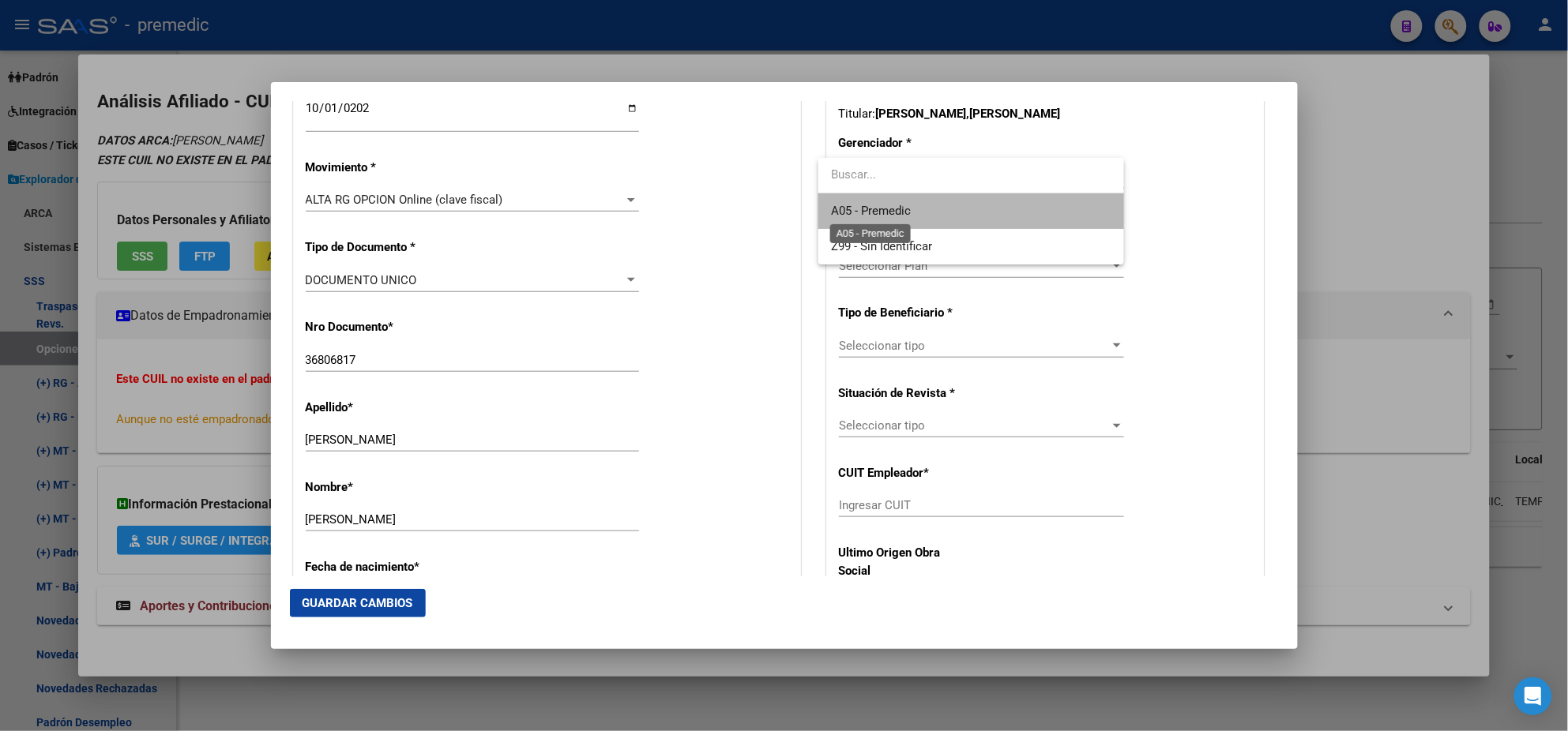
click at [854, 204] on span "A05 - Premedic" at bounding box center [870, 211] width 80 height 15
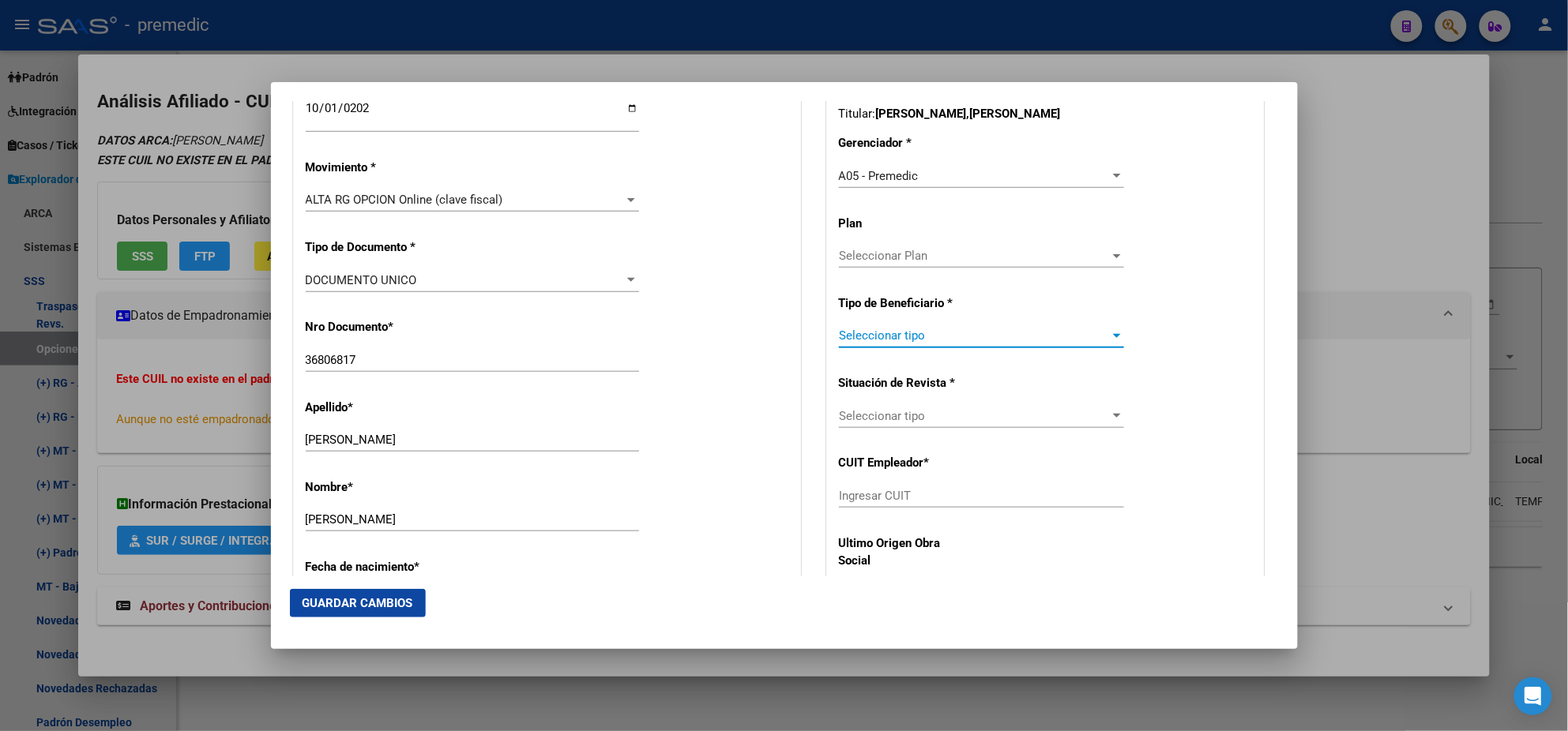
click at [856, 330] on span "Seleccionar tipo" at bounding box center [974, 336] width 271 height 15
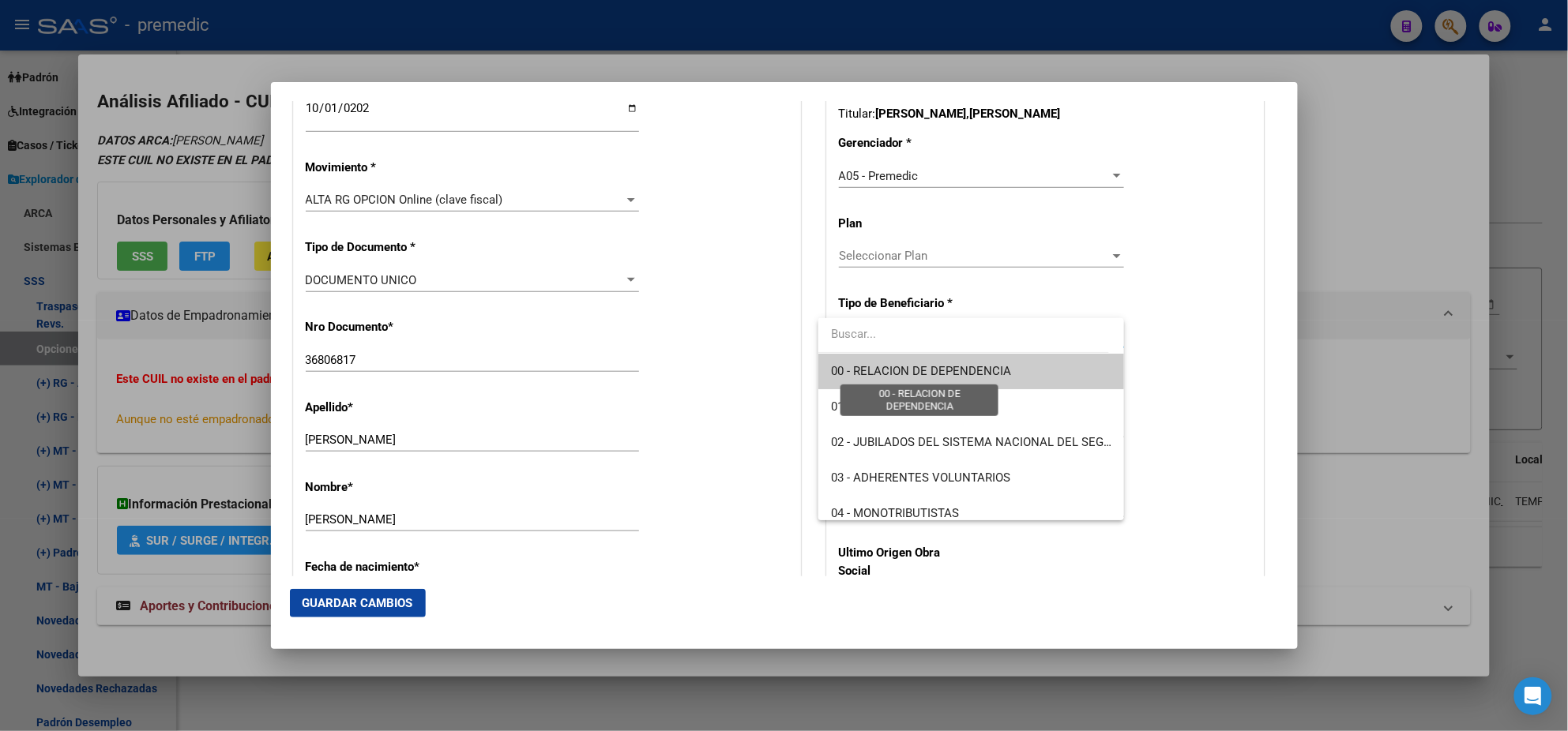
click at [858, 364] on span "00 - RELACION DE DEPENDENCIA" at bounding box center [921, 372] width 180 height 15
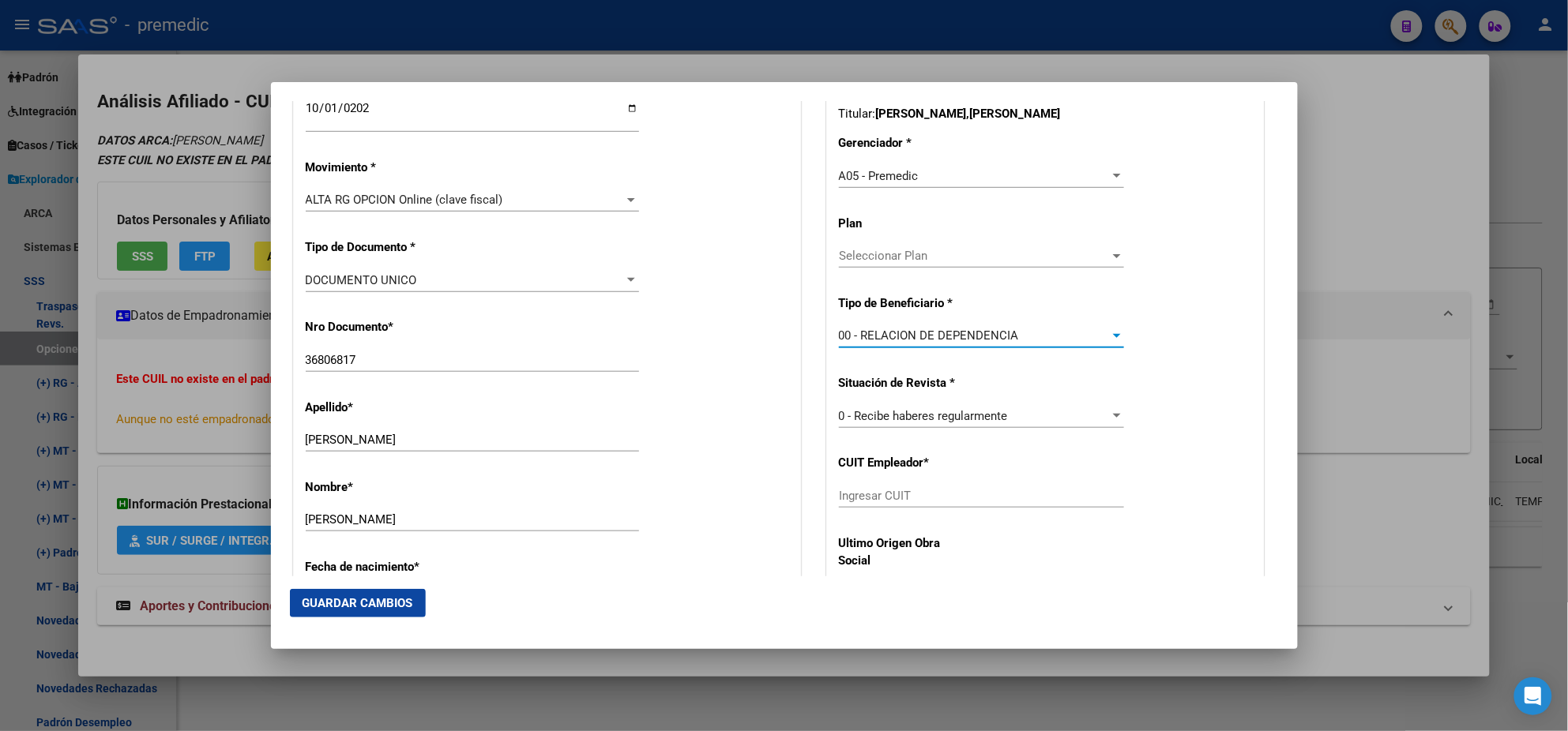
click at [855, 497] on input "Ingresar CUIT" at bounding box center [981, 496] width 285 height 15
paste input "30-71067779-0"
type input "30-71067779-0"
click at [318, 612] on button "Guardar Cambios" at bounding box center [358, 603] width 136 height 28
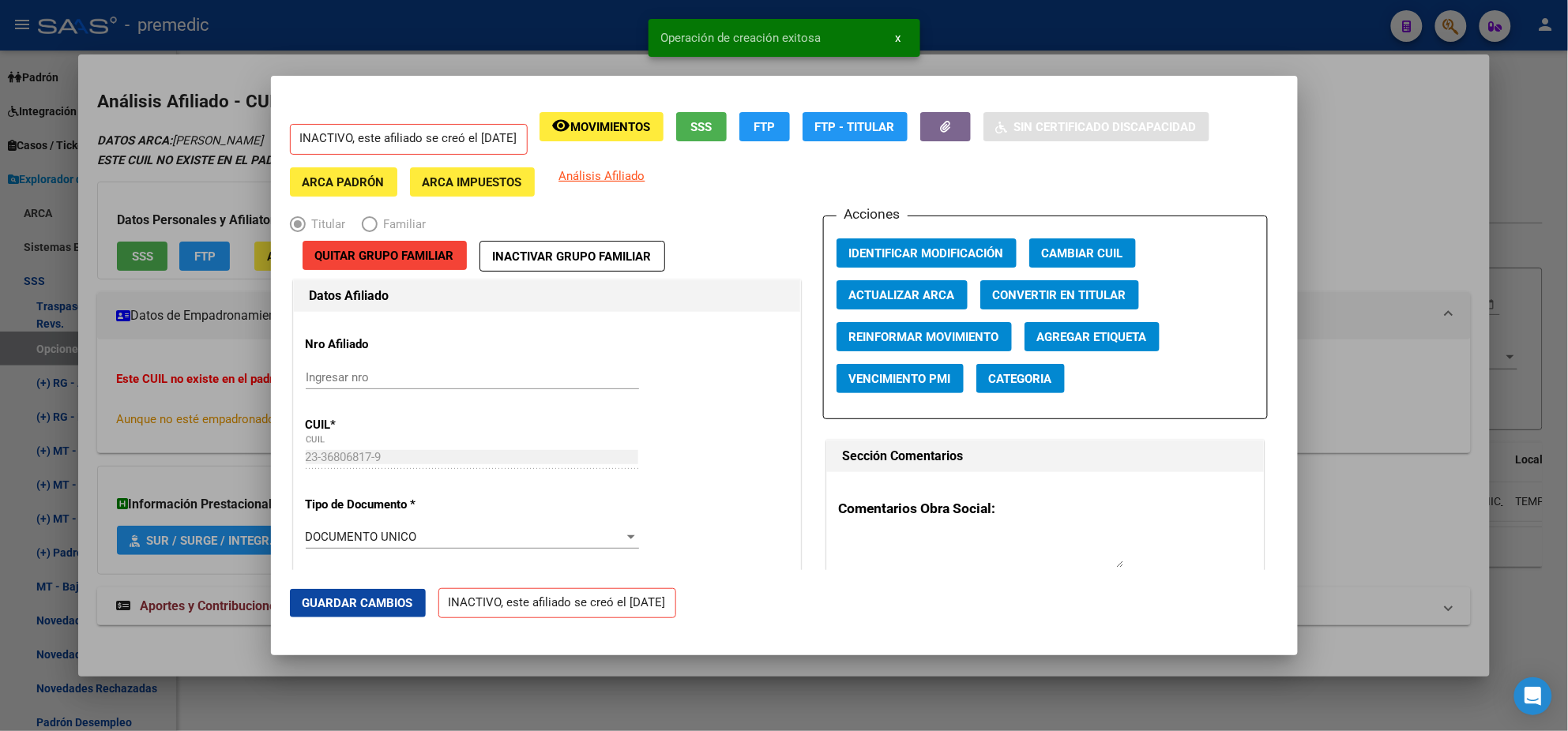
click at [78, 438] on div at bounding box center [784, 365] width 1568 height 731
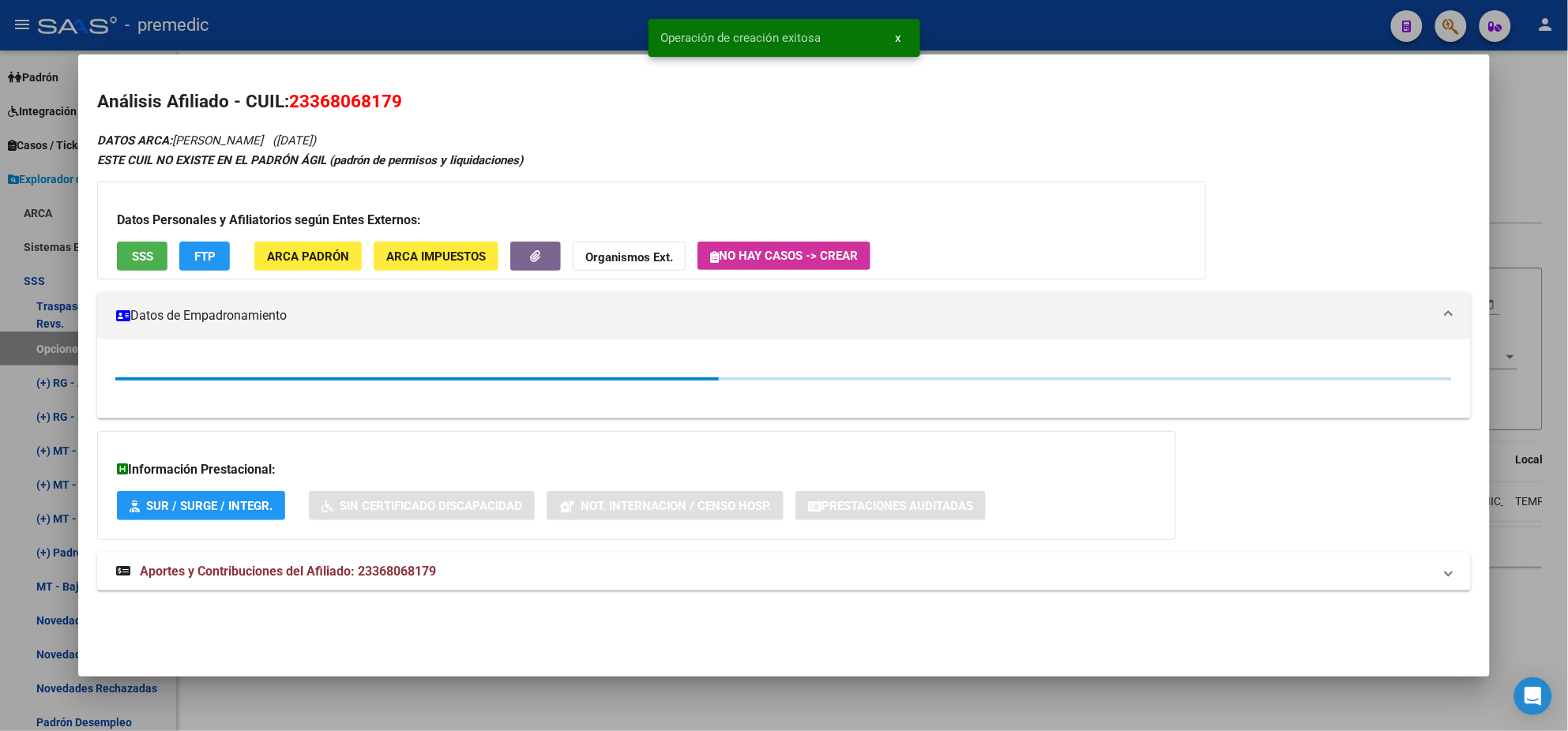
click at [45, 384] on div at bounding box center [784, 365] width 1568 height 731
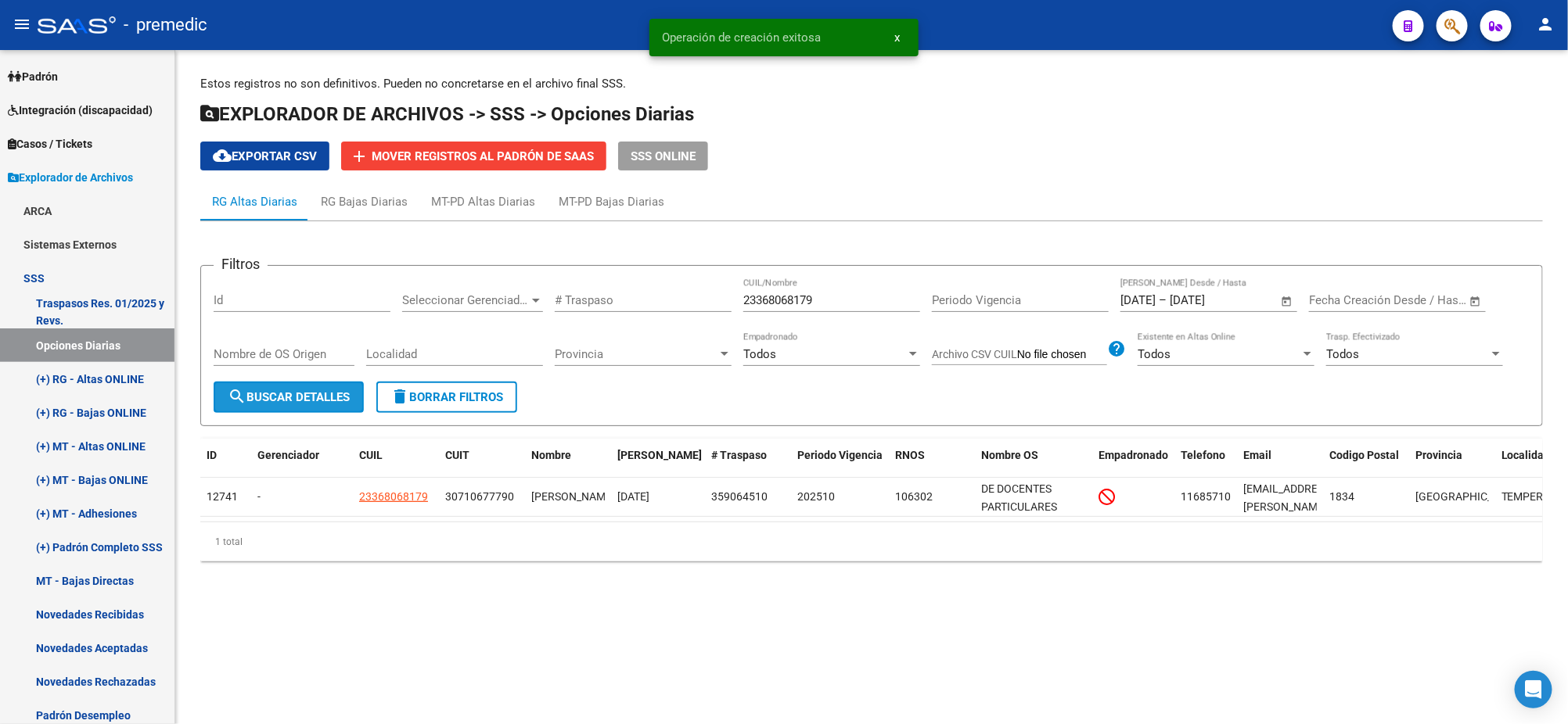
click at [251, 386] on button "search Buscar Detalles" at bounding box center [289, 397] width 150 height 31
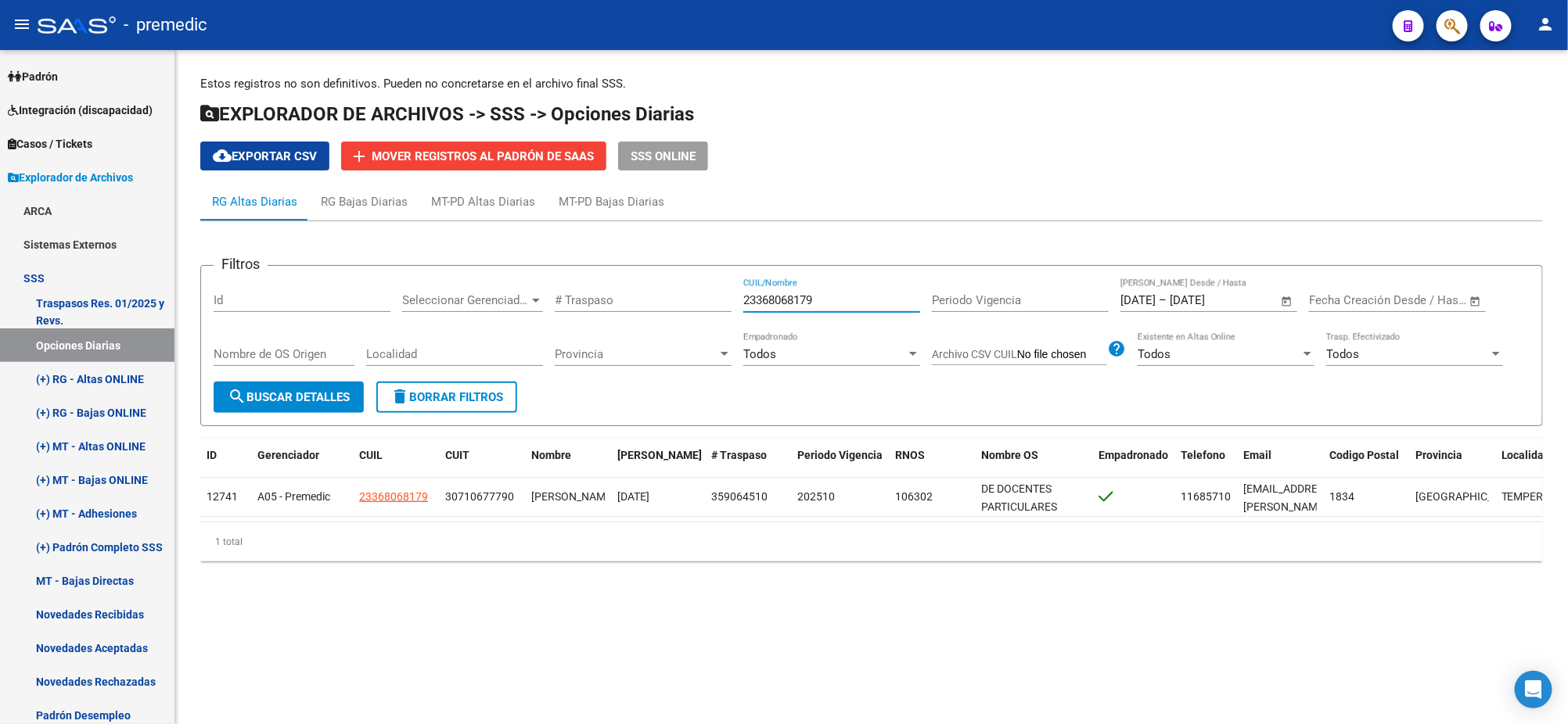
paste input "7249514506"
drag, startPoint x: 824, startPoint y: 297, endPoint x: 647, endPoint y: 310, distance: 177.5
click at [647, 310] on div "Filtros Id Seleccionar Gerenciador Seleccionar Gerenciador # Traspaso 233680681…" at bounding box center [872, 330] width 1316 height 103
type input "27249514506"
click at [298, 398] on span "search Buscar Detalles" at bounding box center [288, 398] width 122 height 14
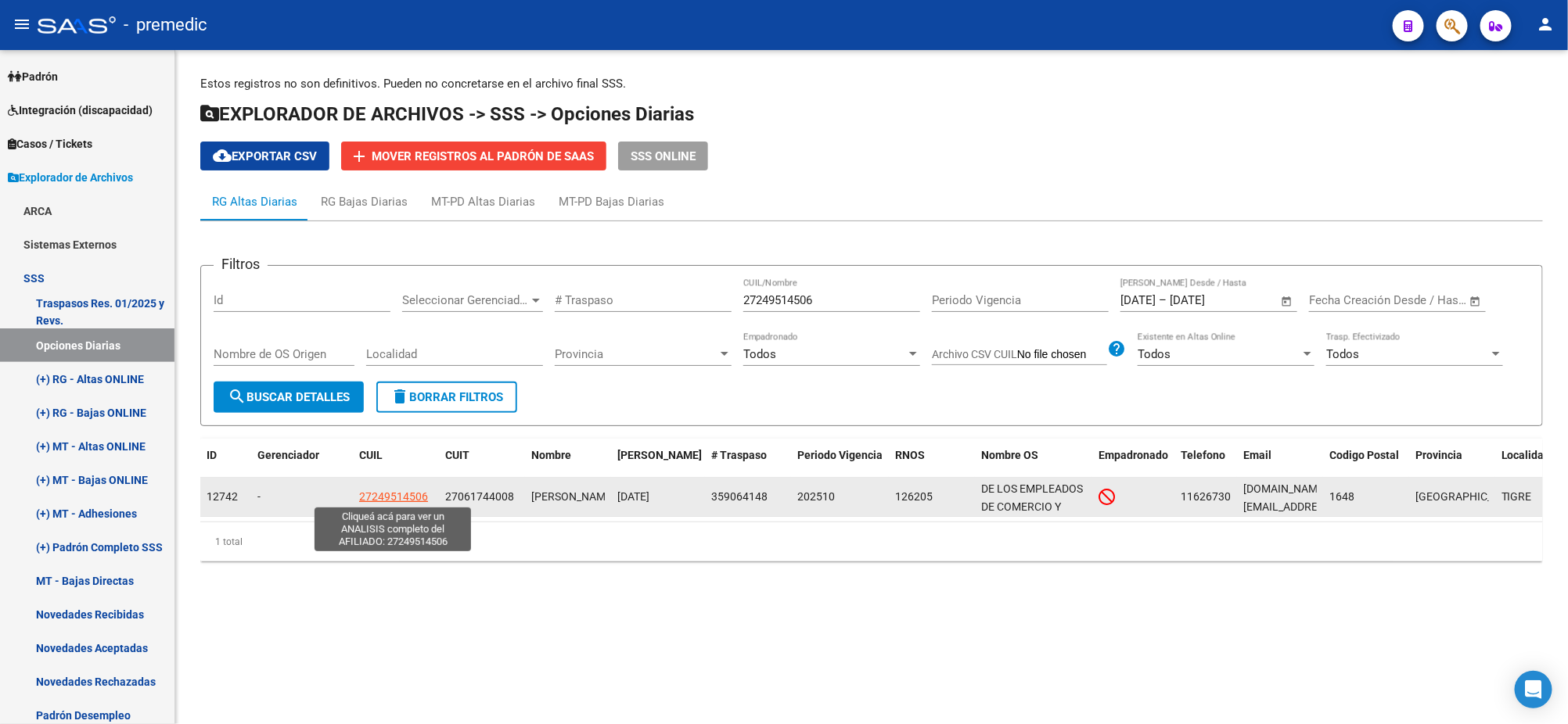
click at [395, 497] on span "27249514506" at bounding box center [394, 497] width 69 height 13
type textarea "27249514506"
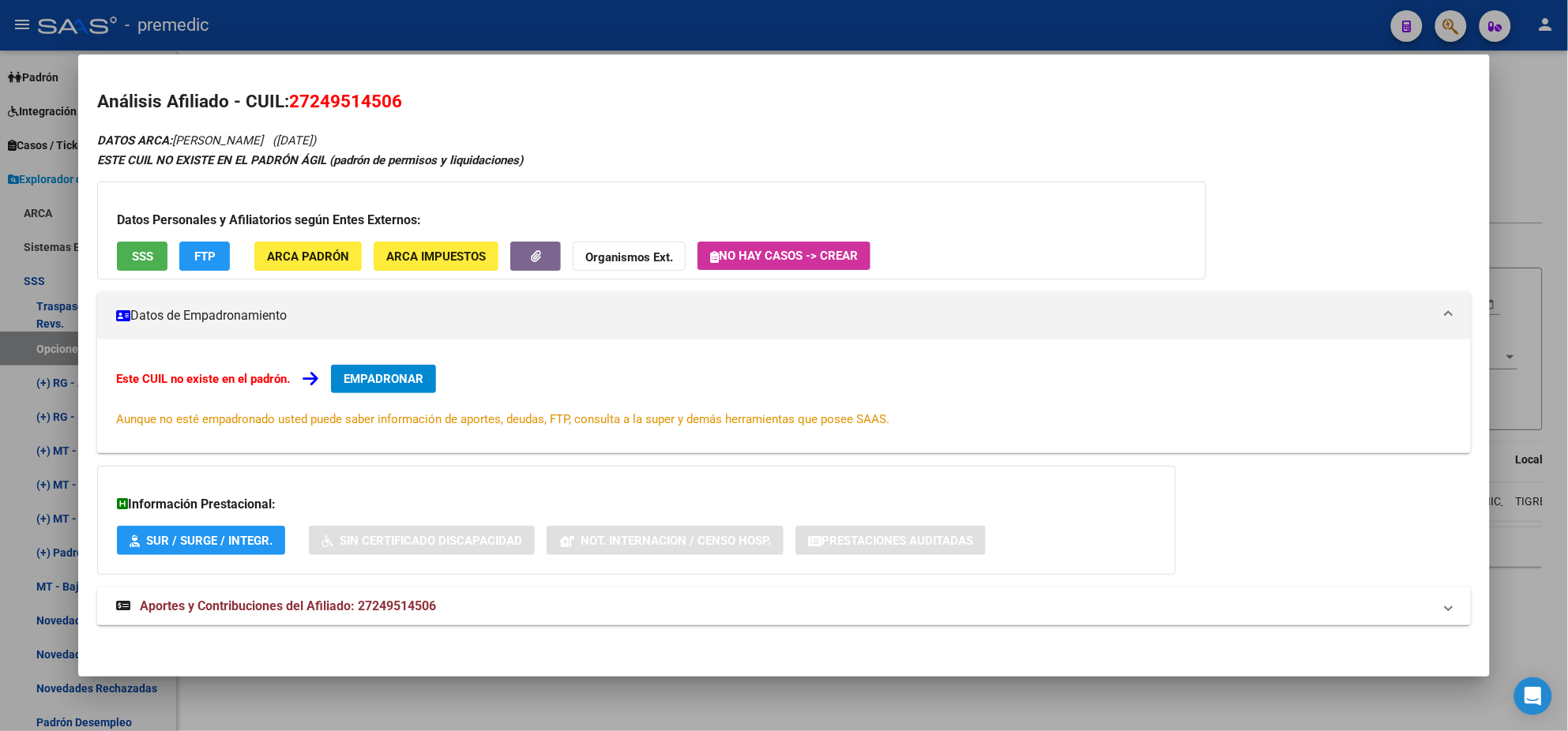
drag, startPoint x: 279, startPoint y: 342, endPoint x: 304, endPoint y: 348, distance: 25.7
click at [279, 342] on div "Este CUIL no existe en el padrón. EMPADRONAR Aunque no esté empadronado usted p…" at bounding box center [784, 396] width 1374 height 114
click at [379, 375] on span "EMPADRONAR" at bounding box center [383, 379] width 80 height 15
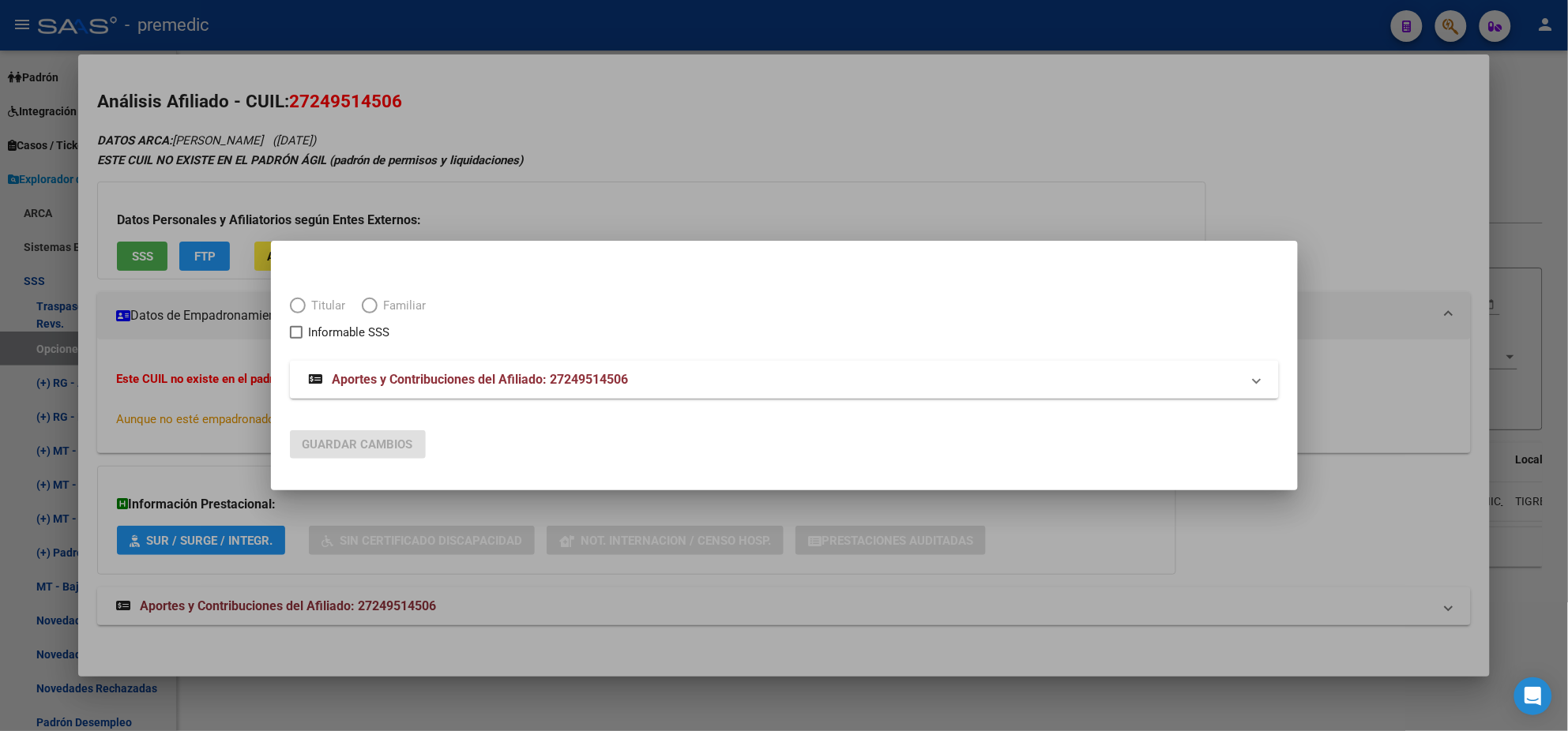
click at [298, 303] on span "Elija una opción" at bounding box center [298, 306] width 16 height 16
click at [290, 296] on div "Titular Familiar Informable SSS" at bounding box center [785, 309] width 989 height 64
click at [292, 300] on span "Elija una opción" at bounding box center [298, 306] width 16 height 16
click at [292, 300] on input "Titular" at bounding box center [298, 306] width 16 height 16
radio input "true"
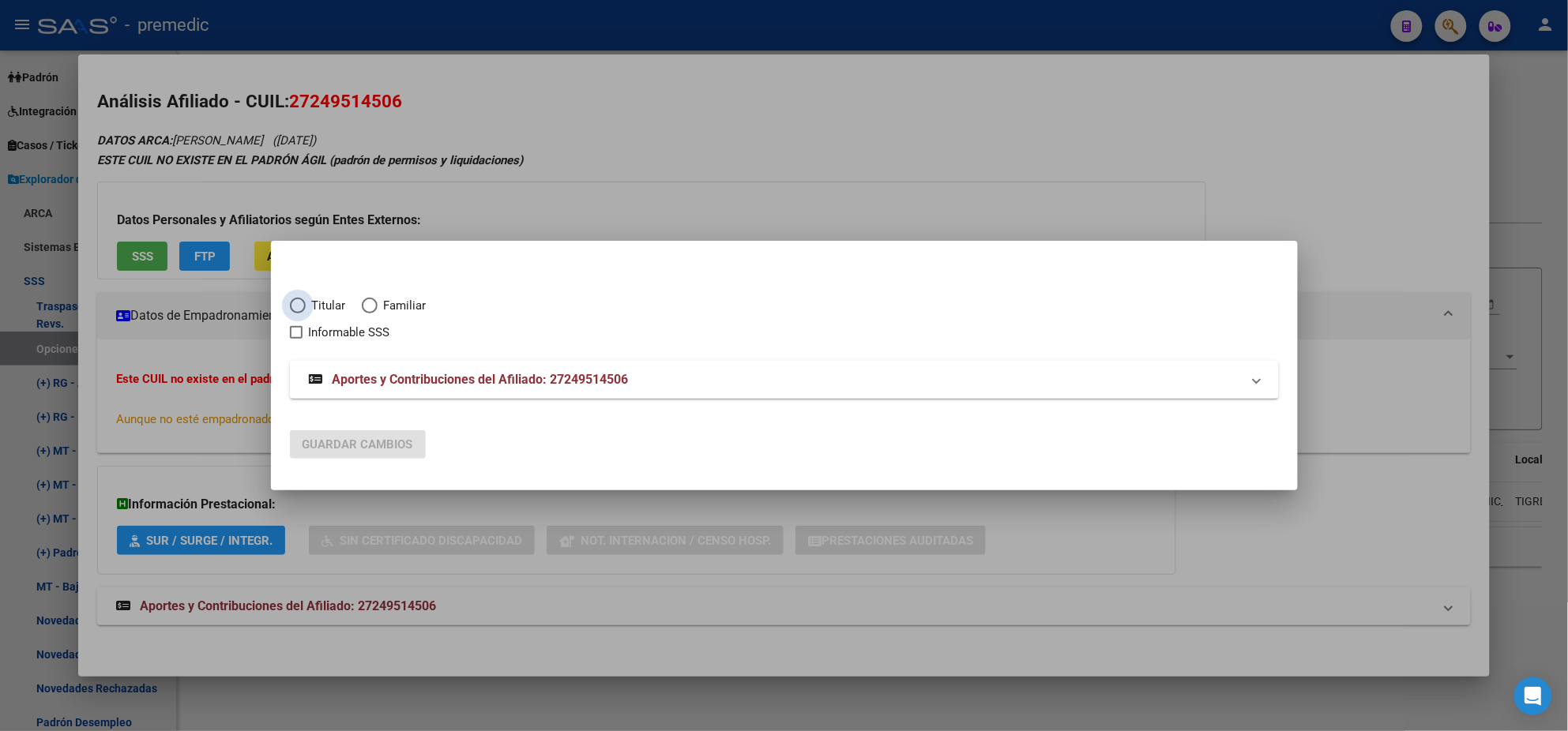
checkbox input "true"
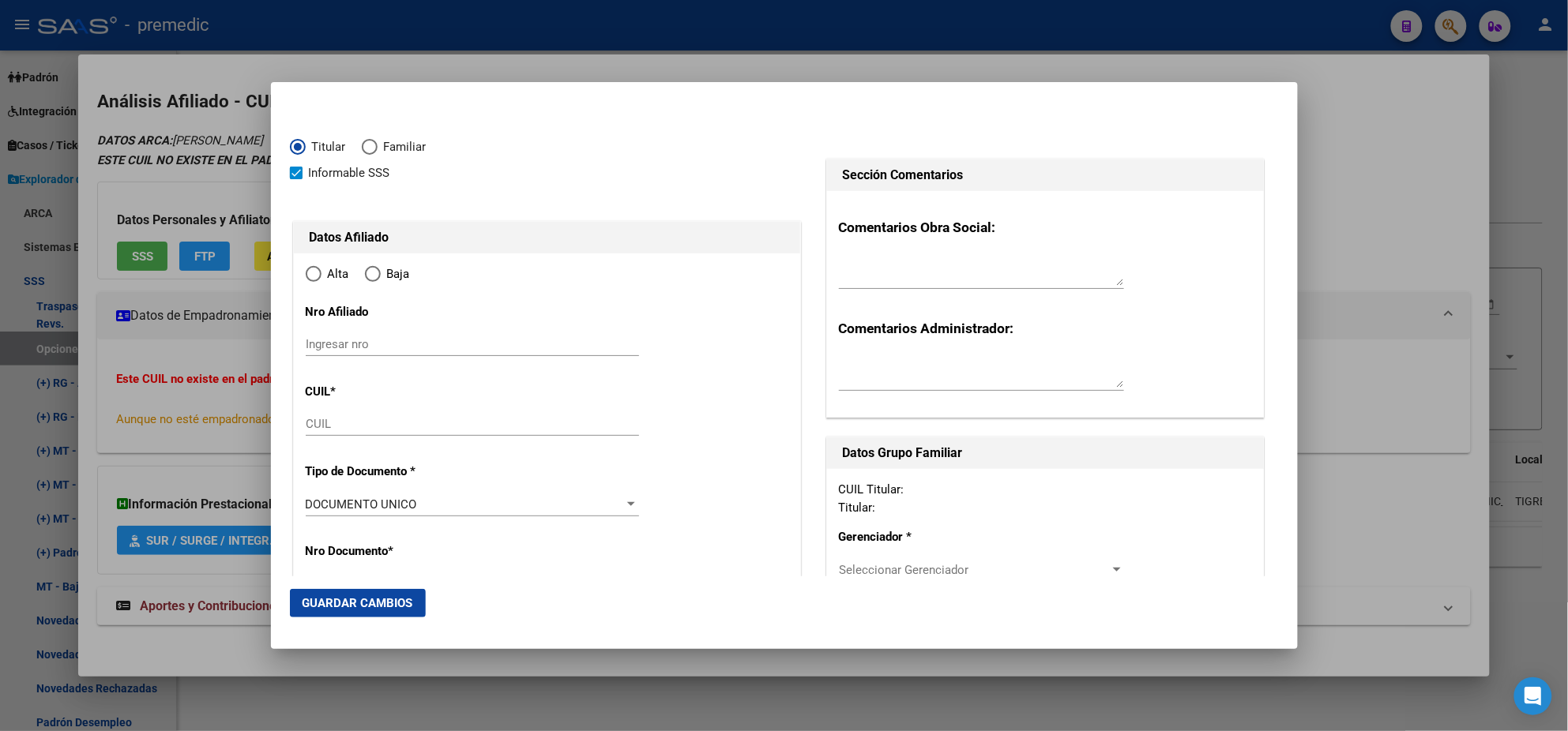
type input "27-24951450-6"
radio input "true"
type input "24951450"
type input "MENDEZ"
type input "[PERSON_NAME]"
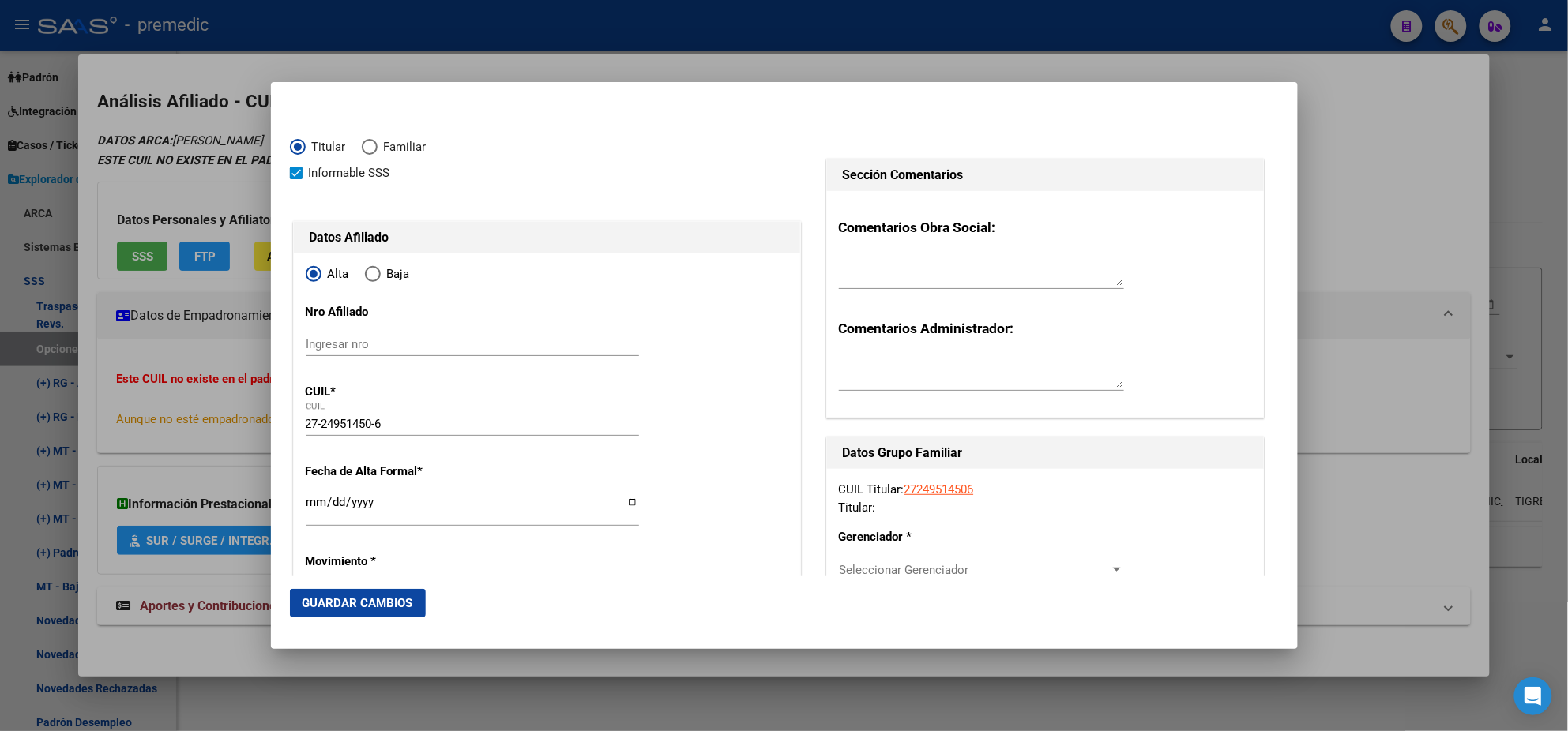
type input "[DATE]"
type input "TIGRE"
type input "1648"
type input "ZUVIRIA"
type input "937"
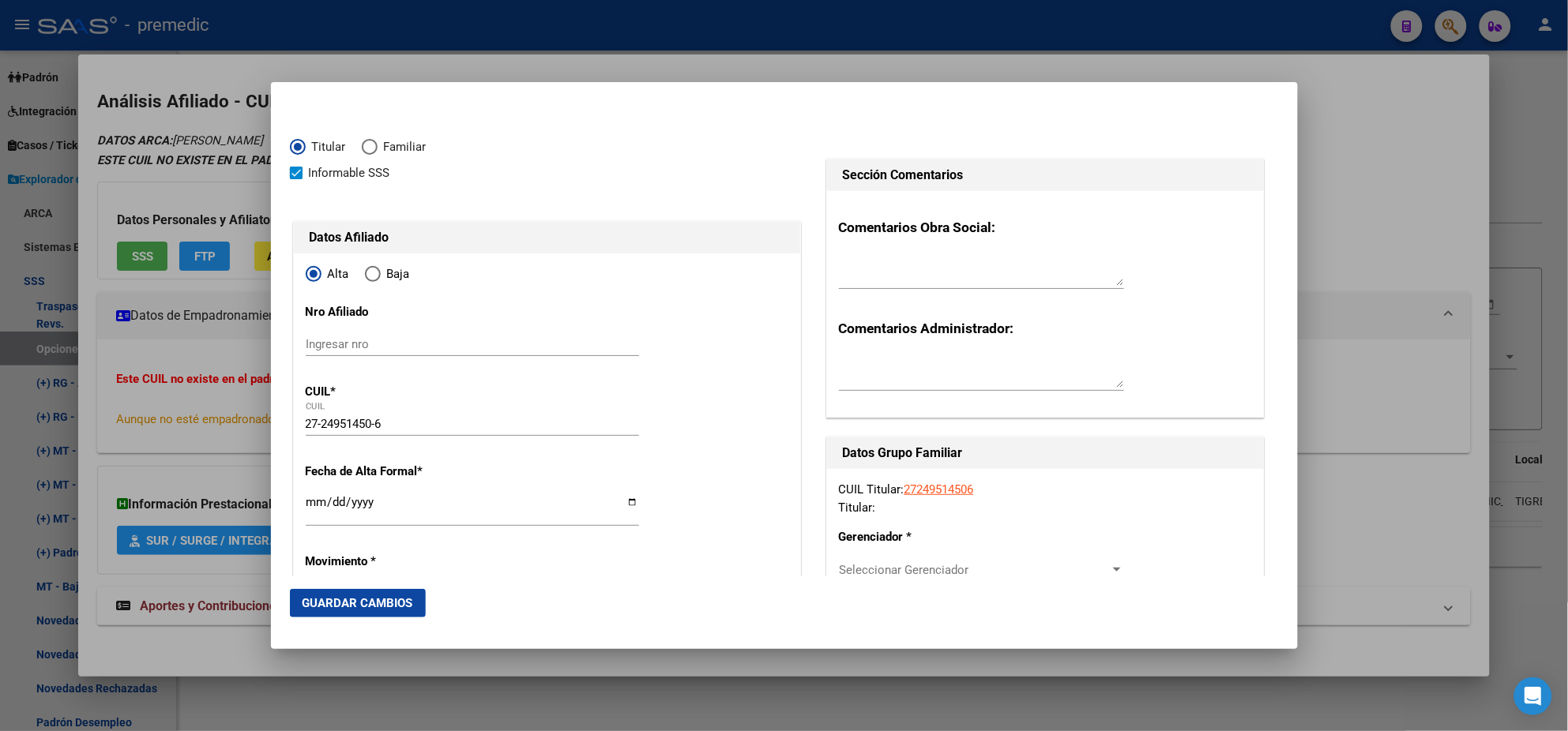
type input "TIGRE"
click at [311, 503] on input "Ingresar fecha" at bounding box center [472, 508] width 333 height 25
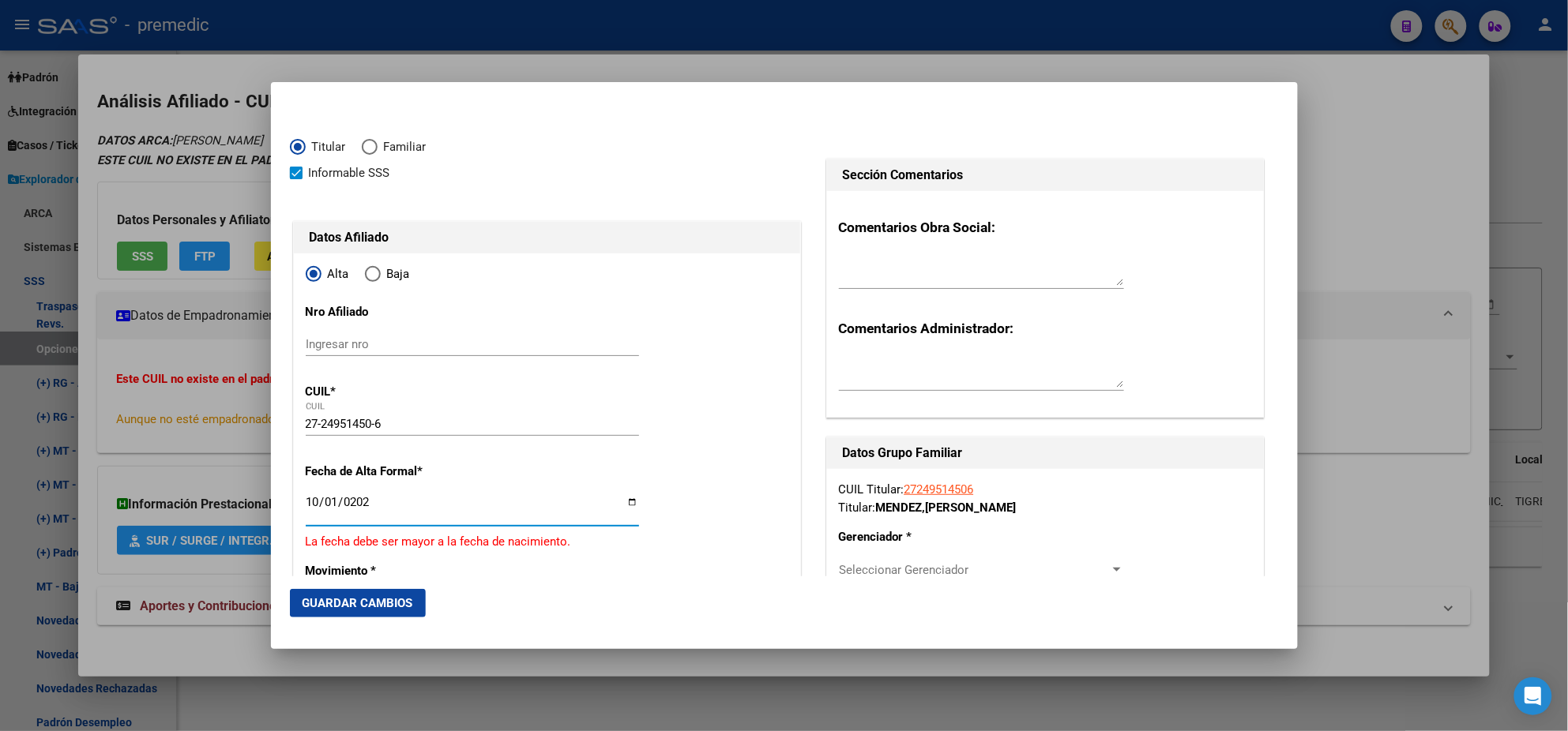
type input "[DATE]"
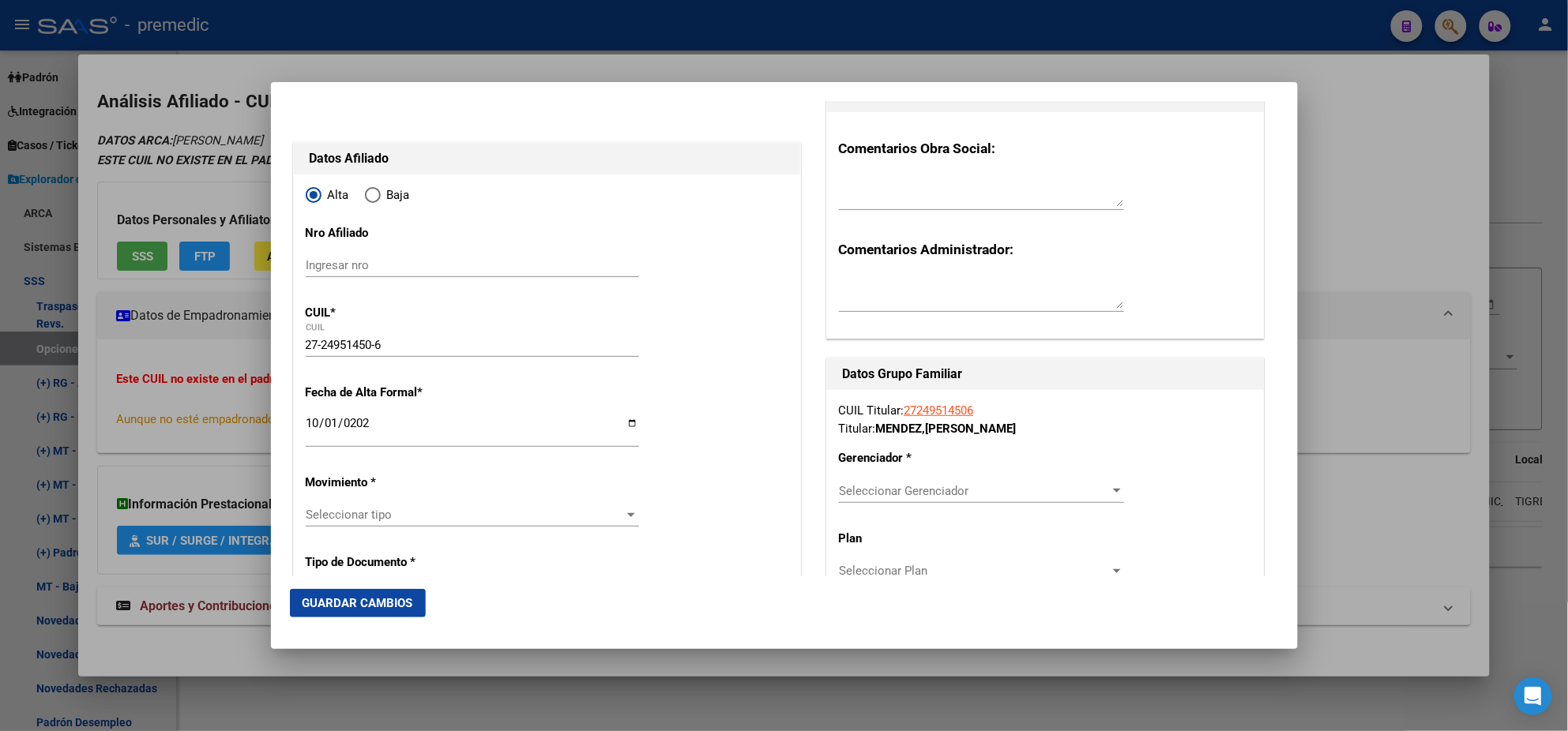
scroll to position [296, 0]
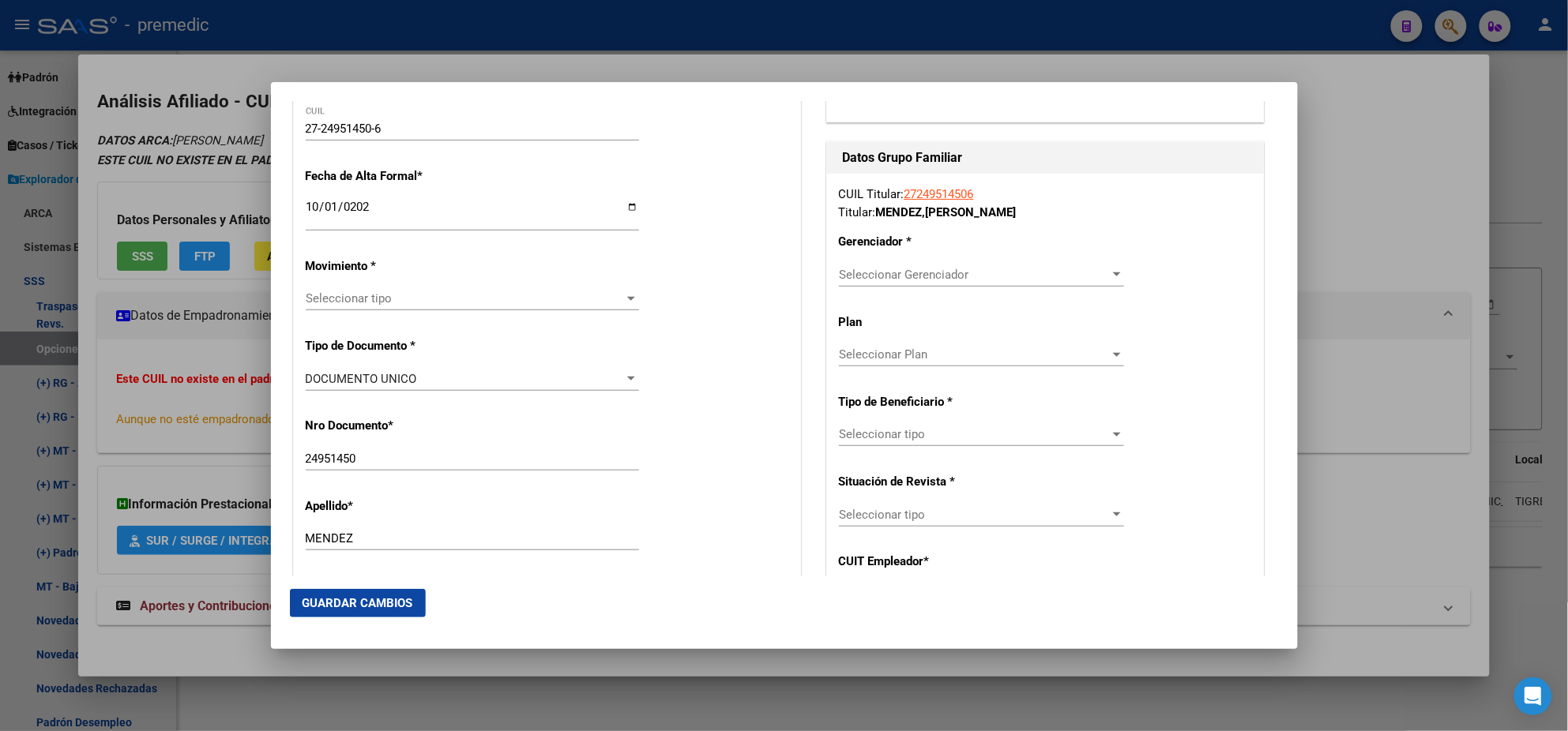
click at [348, 305] on div "Seleccionar tipo Seleccionar tipo" at bounding box center [472, 298] width 333 height 23
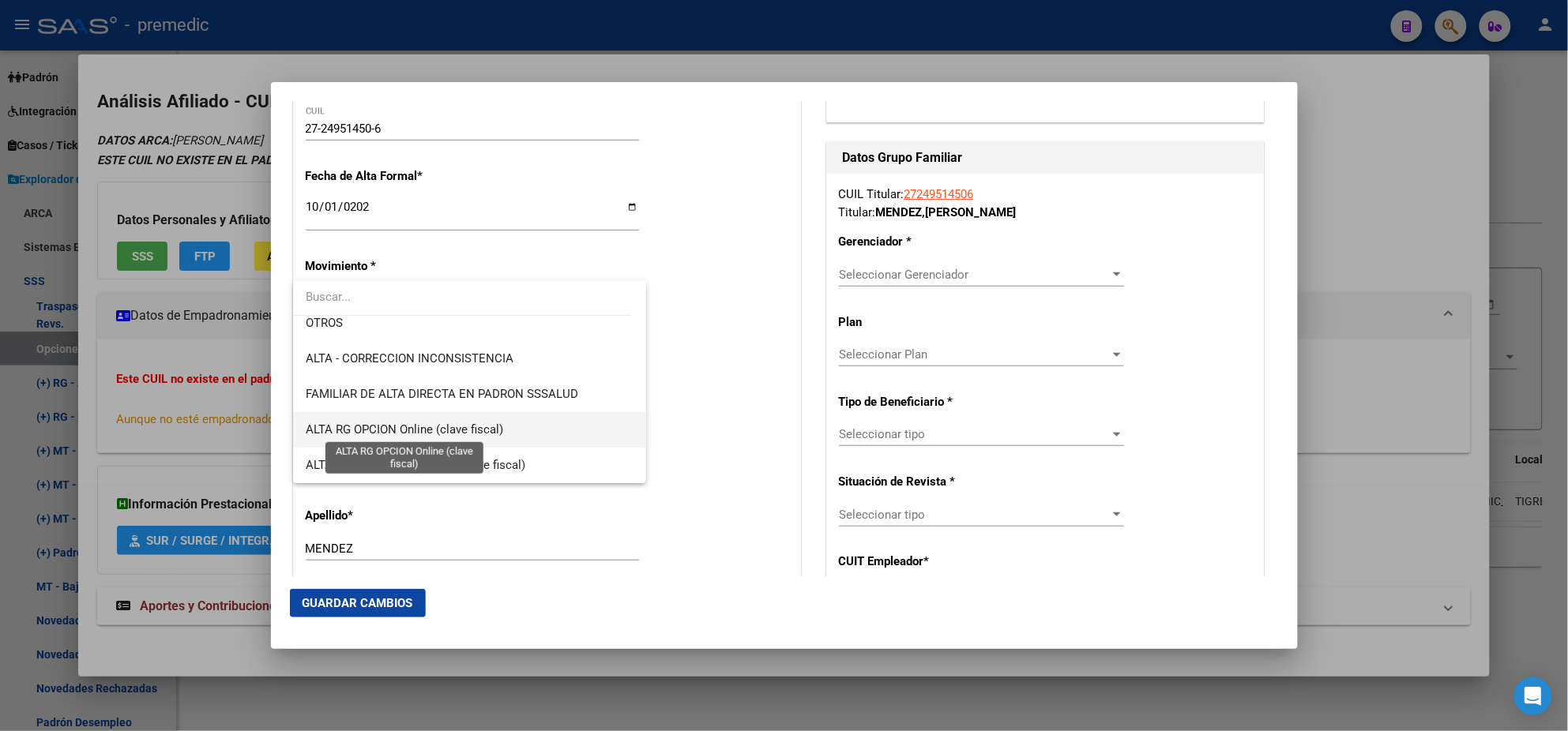
click at [469, 428] on span "ALTA RG OPCION Online (clave fiscal)" at bounding box center [404, 430] width 197 height 15
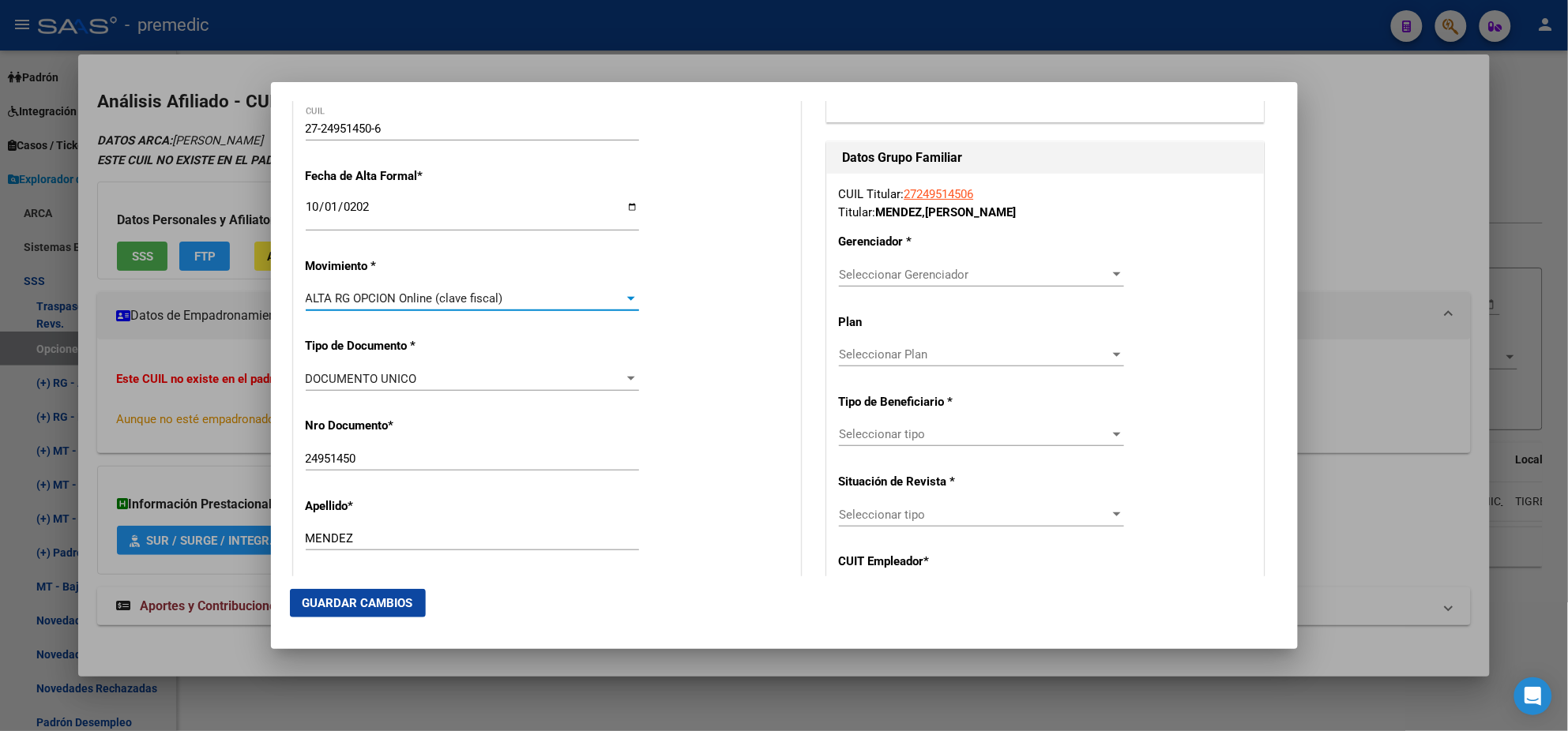
click at [470, 425] on div "Nro Documento * 24951450 Ingresar nro" at bounding box center [546, 444] width 483 height 80
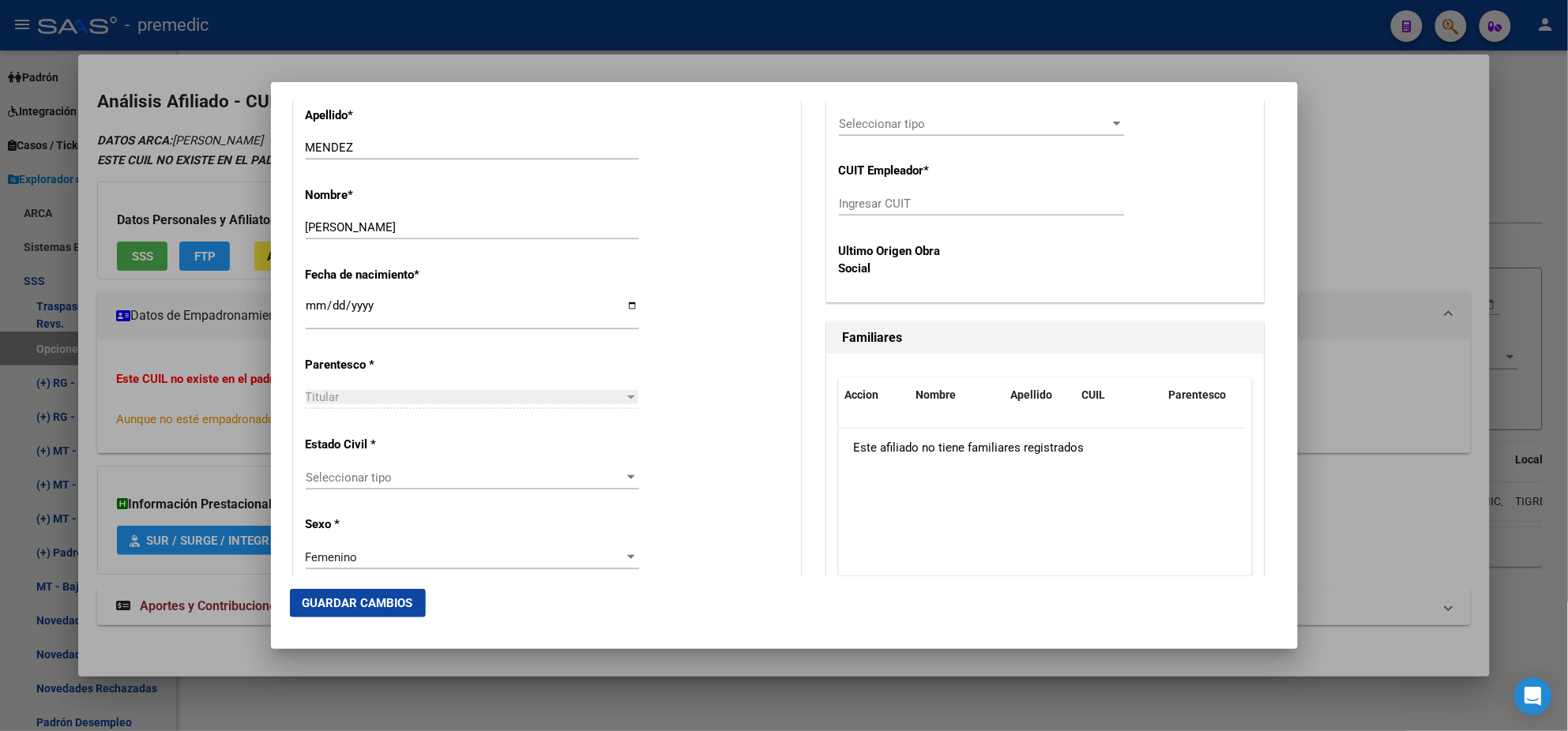
scroll to position [691, 0]
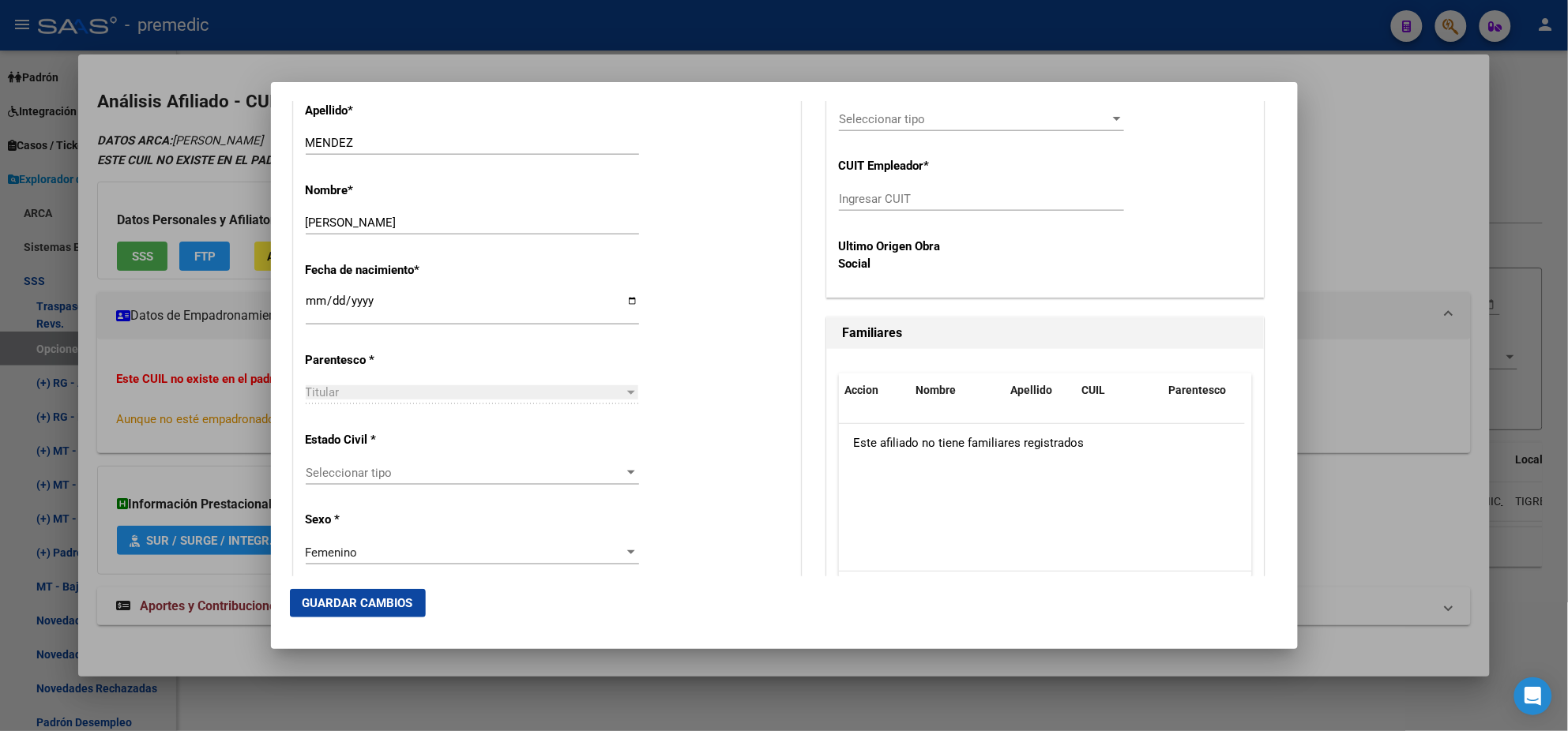
click at [471, 471] on span "Seleccionar tipo" at bounding box center [465, 473] width 319 height 15
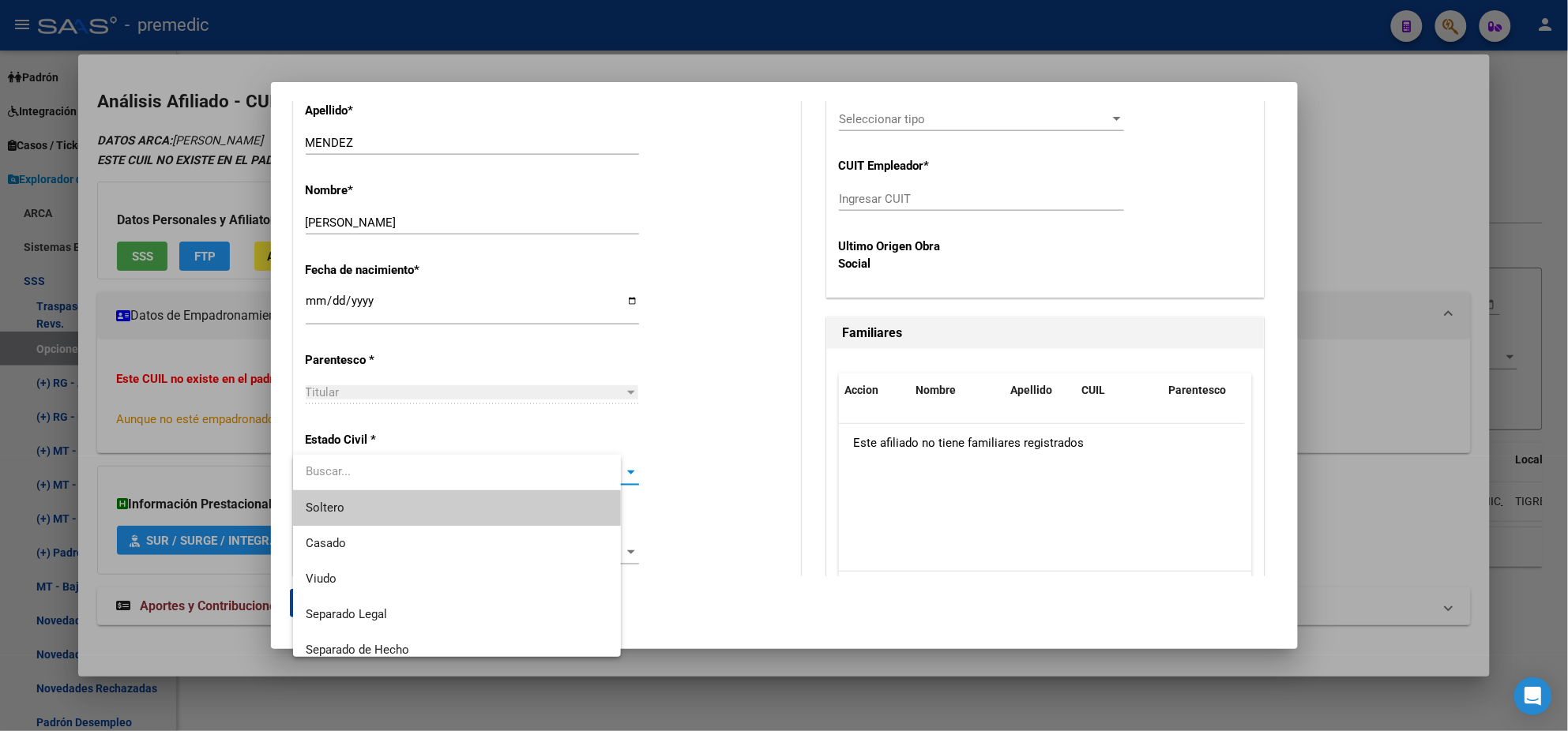
click at [457, 505] on span "Soltero" at bounding box center [457, 508] width 302 height 36
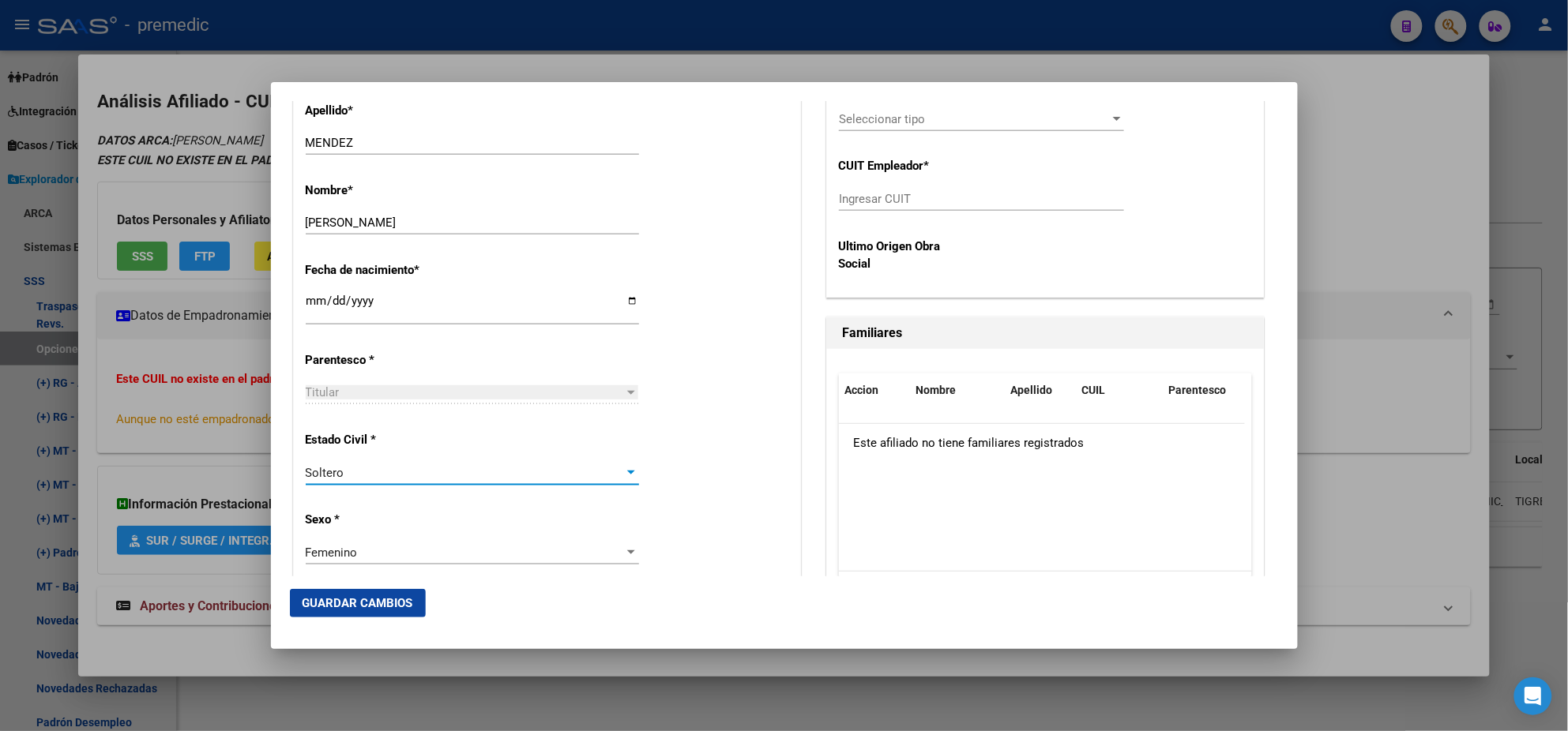
click at [457, 501] on div "Alta Baja Nro Afiliado Ingresar nro CUIL * 27-24951450-6 CUIL ARCA Padrón Fecha…" at bounding box center [547, 690] width 507 height 2255
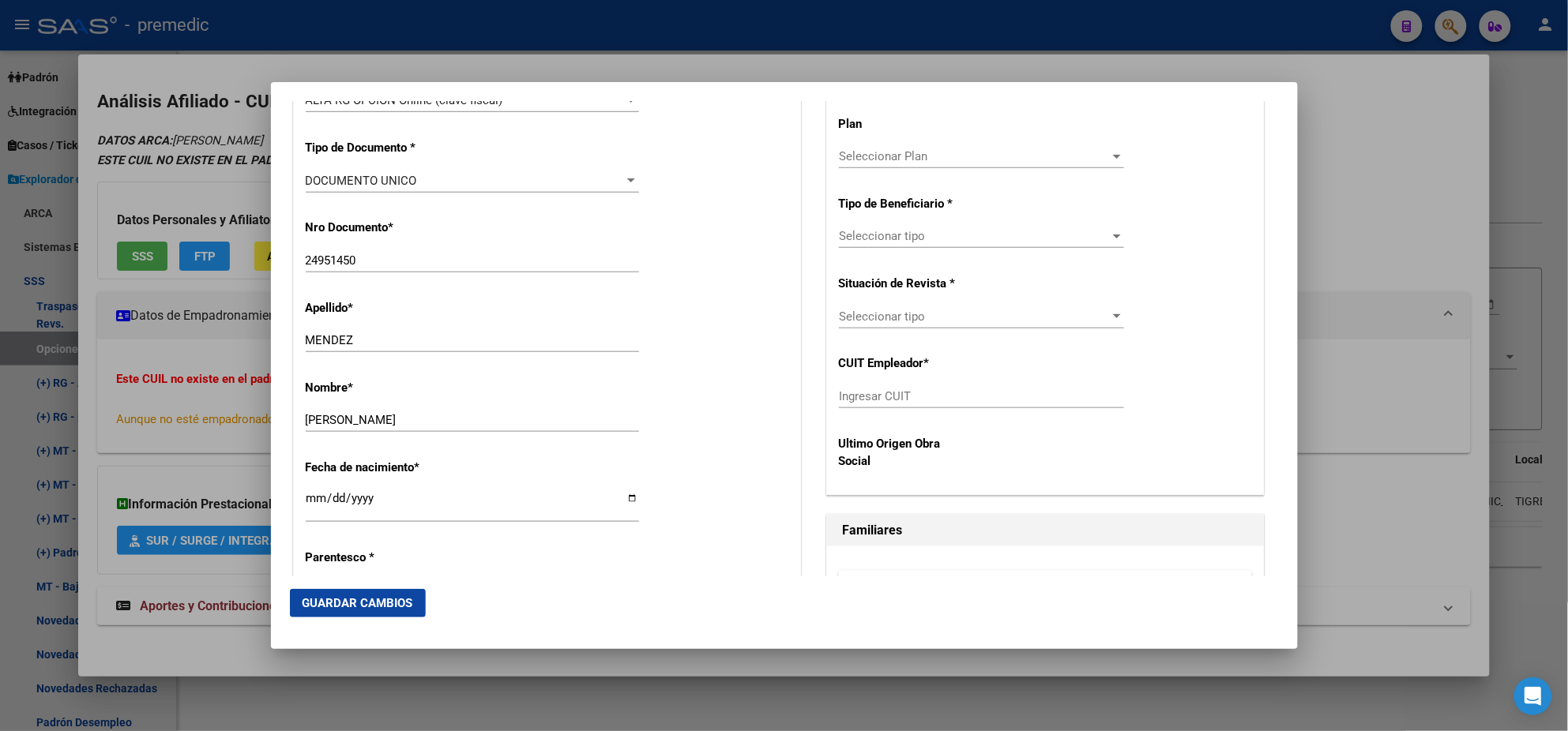
scroll to position [394, 0]
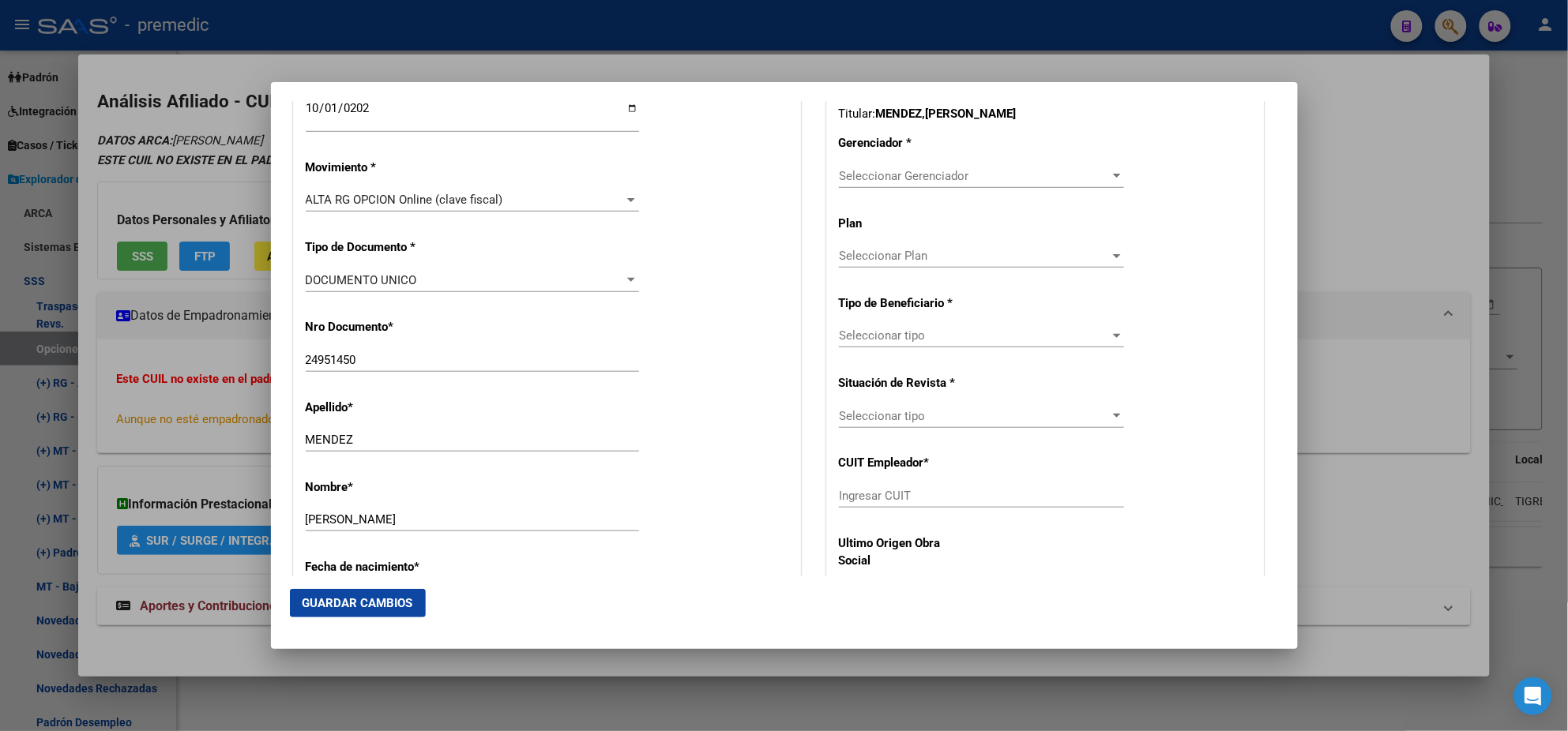
click at [849, 184] on div "Seleccionar Gerenciador Seleccionar Gerenciador" at bounding box center [981, 175] width 285 height 23
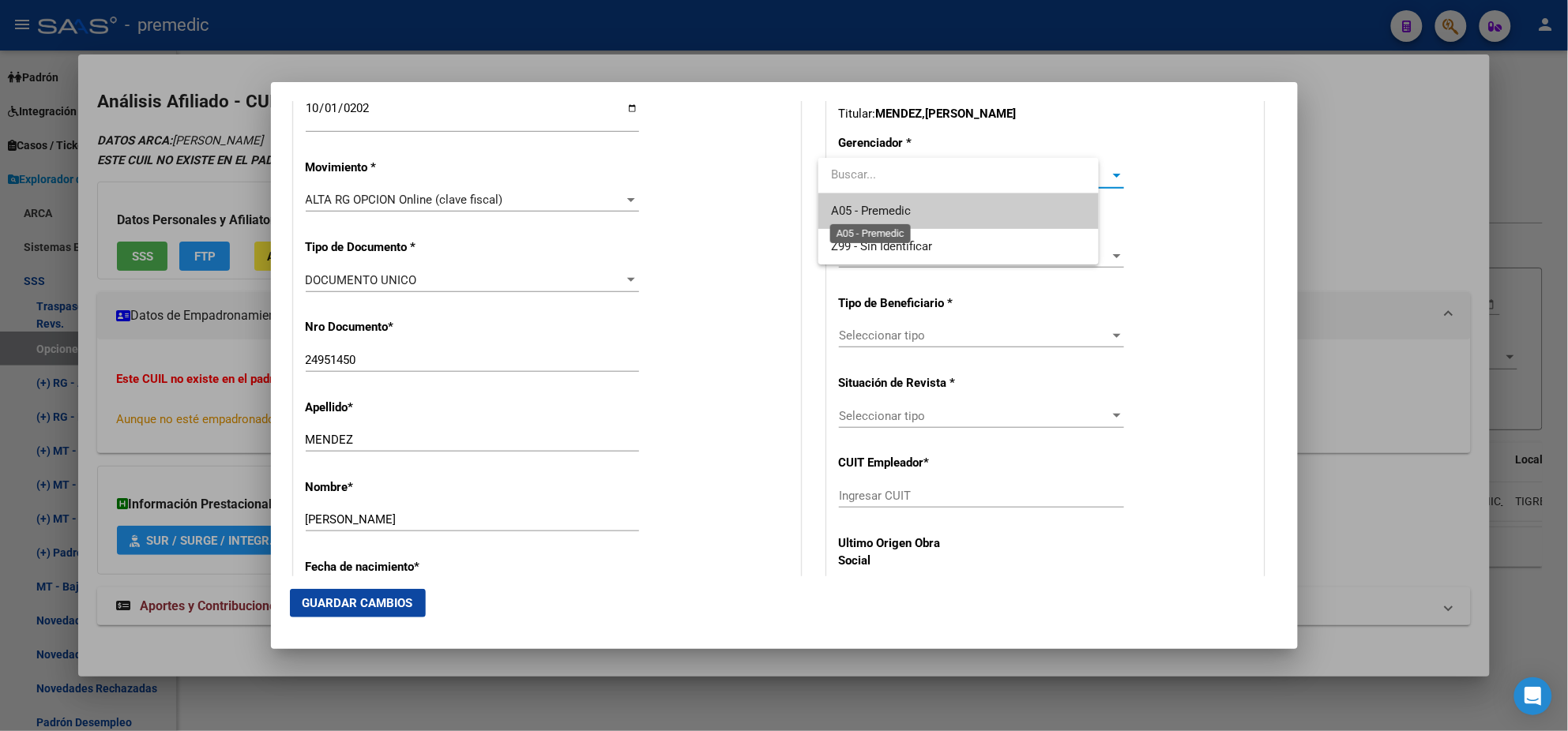
click at [849, 206] on span "A05 - Premedic" at bounding box center [870, 211] width 80 height 15
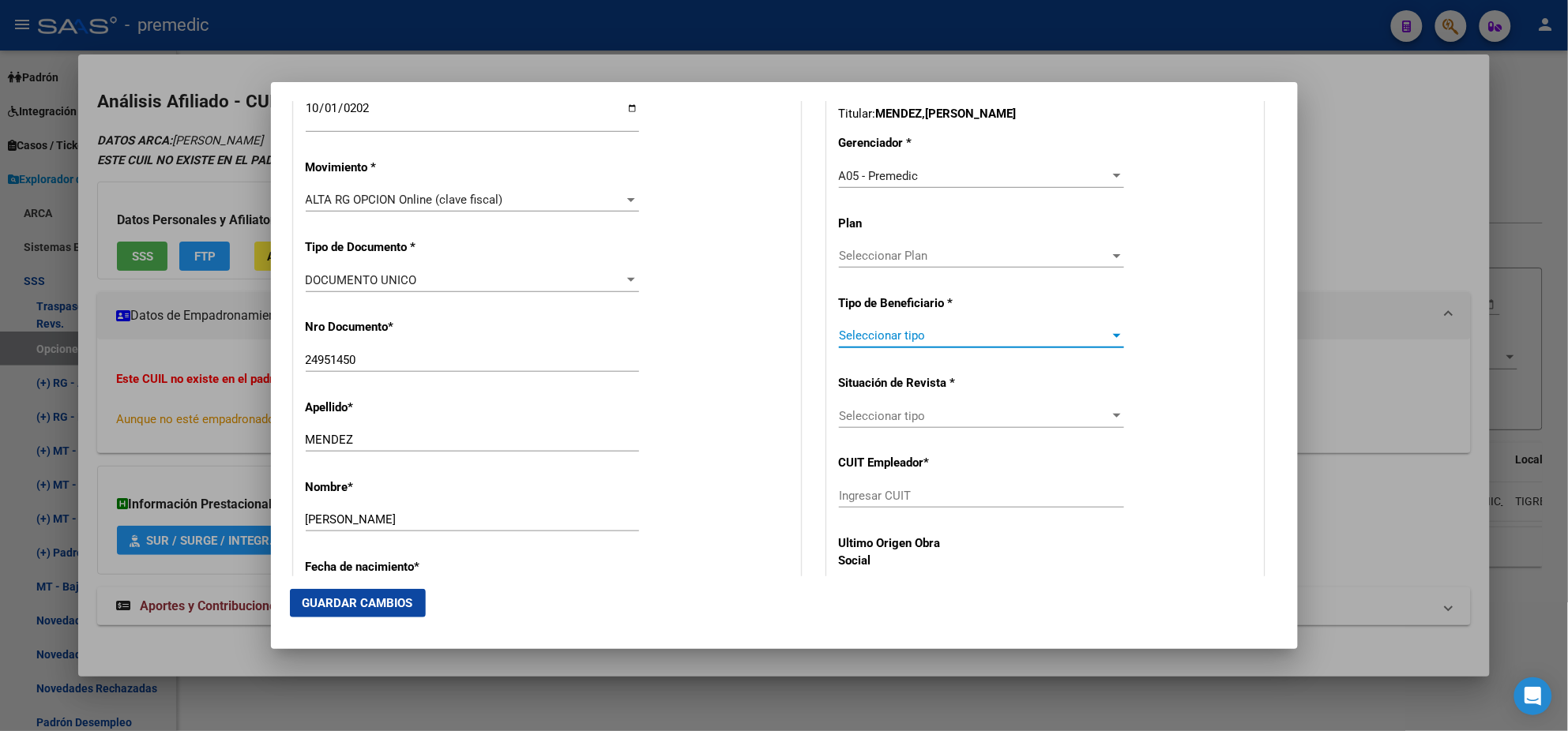
click at [863, 335] on span "Seleccionar tipo" at bounding box center [974, 336] width 271 height 15
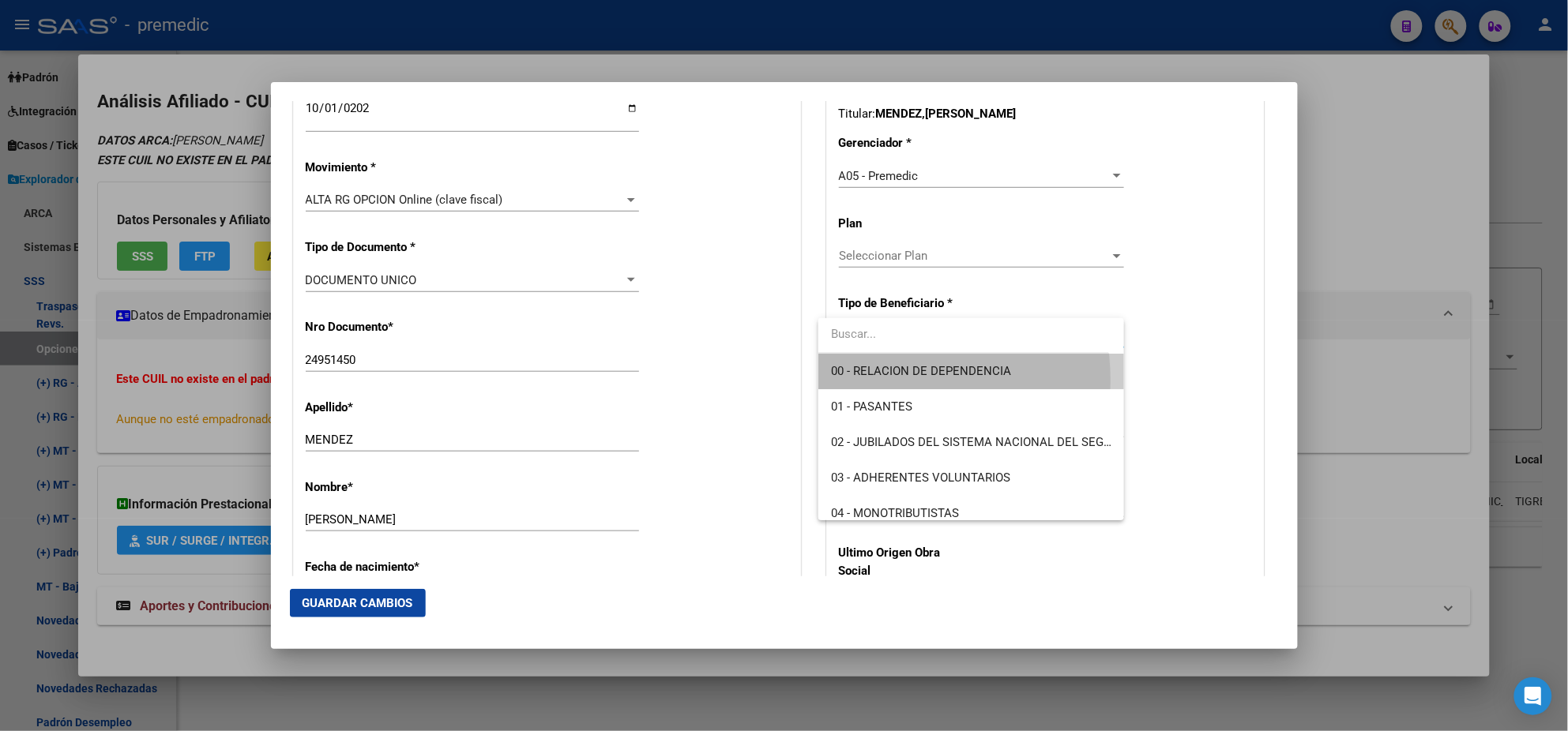
click at [858, 381] on span "00 - RELACION DE DEPENDENCIA" at bounding box center [971, 372] width 280 height 36
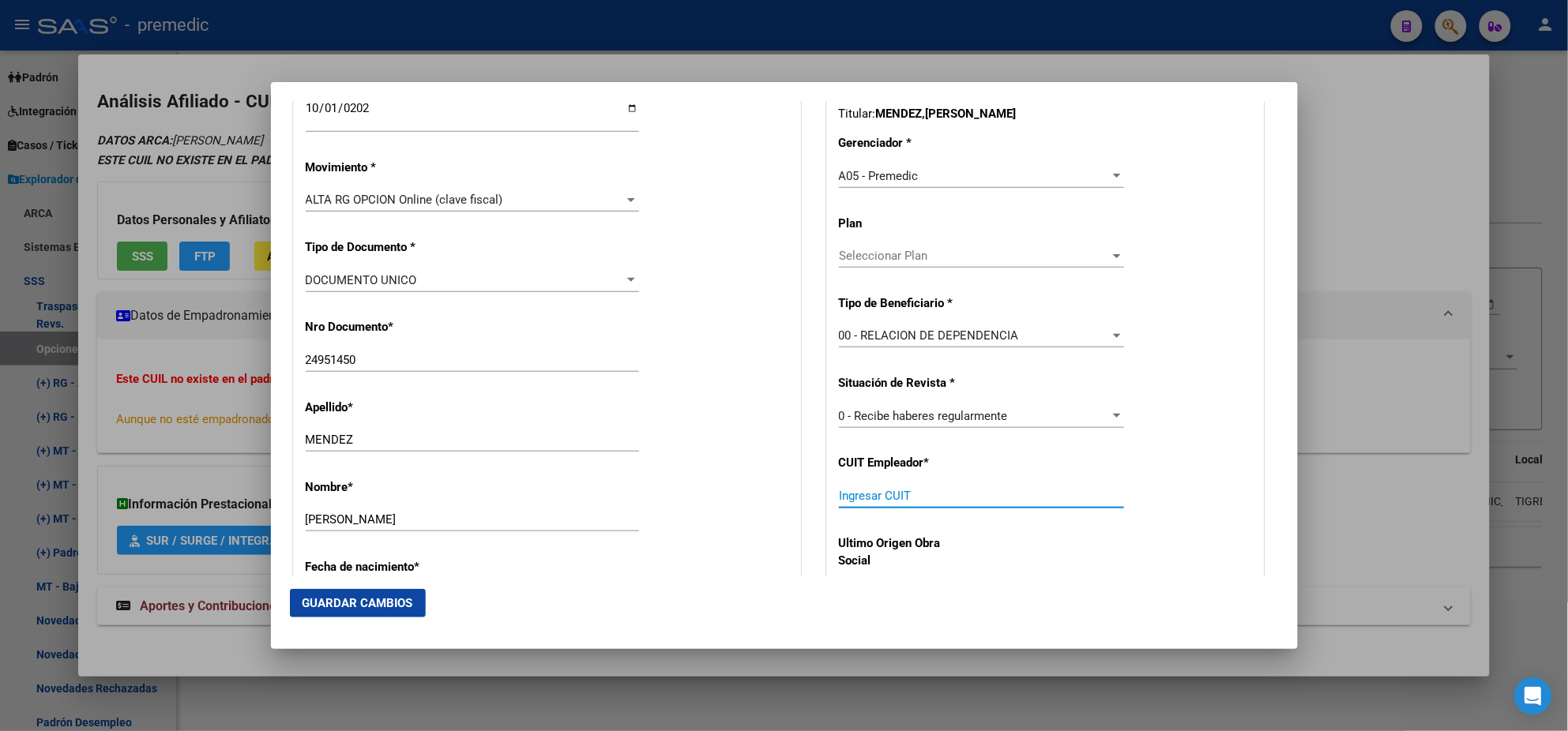
click at [866, 496] on input "Ingresar CUIT" at bounding box center [981, 496] width 285 height 15
paste input "27-24951450-6"
type input "27-24951450-6"
drag, startPoint x: 917, startPoint y: 494, endPoint x: 752, endPoint y: 494, distance: 165.0
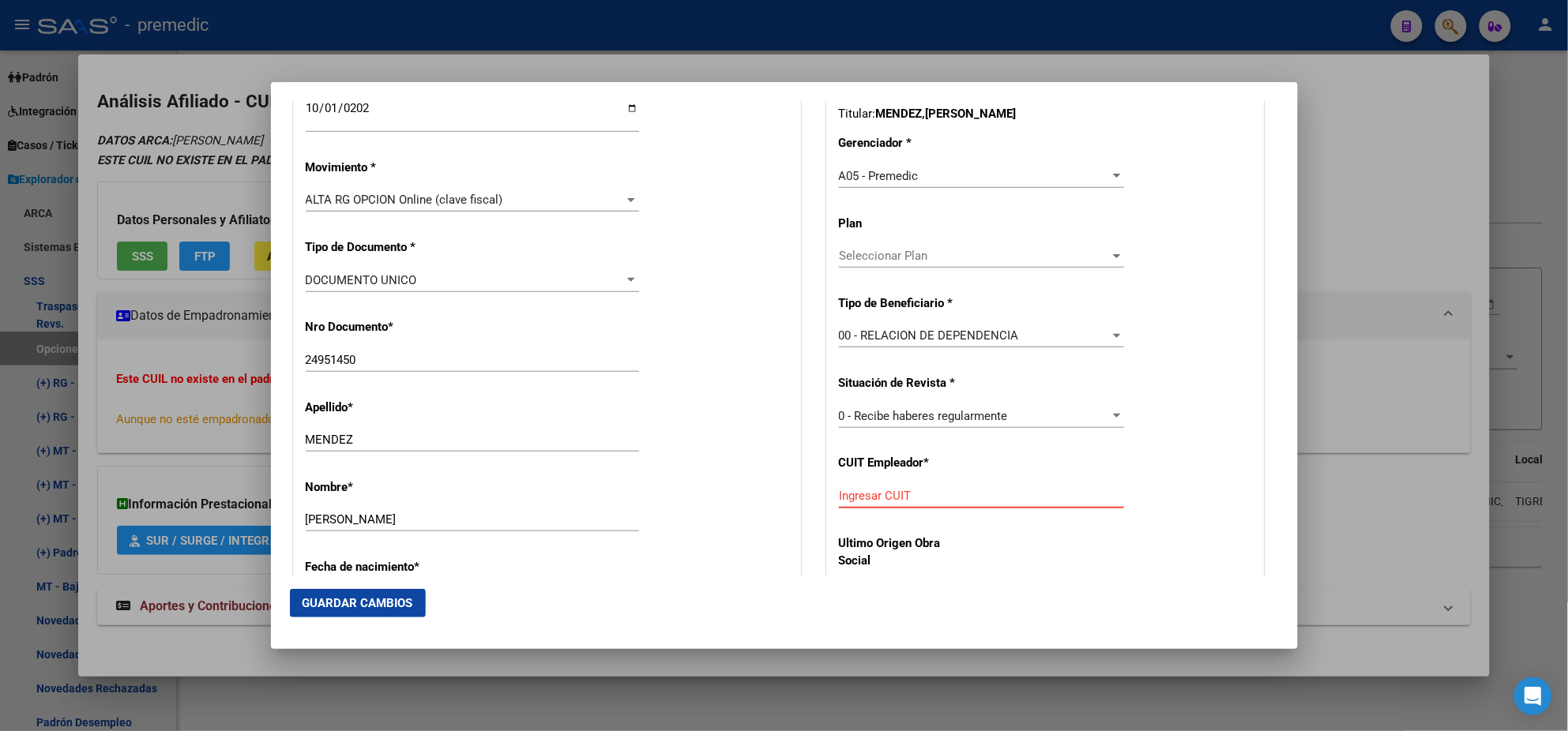
click at [870, 494] on input "Ingresar CUIT" at bounding box center [981, 496] width 285 height 15
paste input "27-06174400-8"
type input "27-06174400-8"
click at [376, 596] on span "Guardar Cambios" at bounding box center [357, 603] width 111 height 15
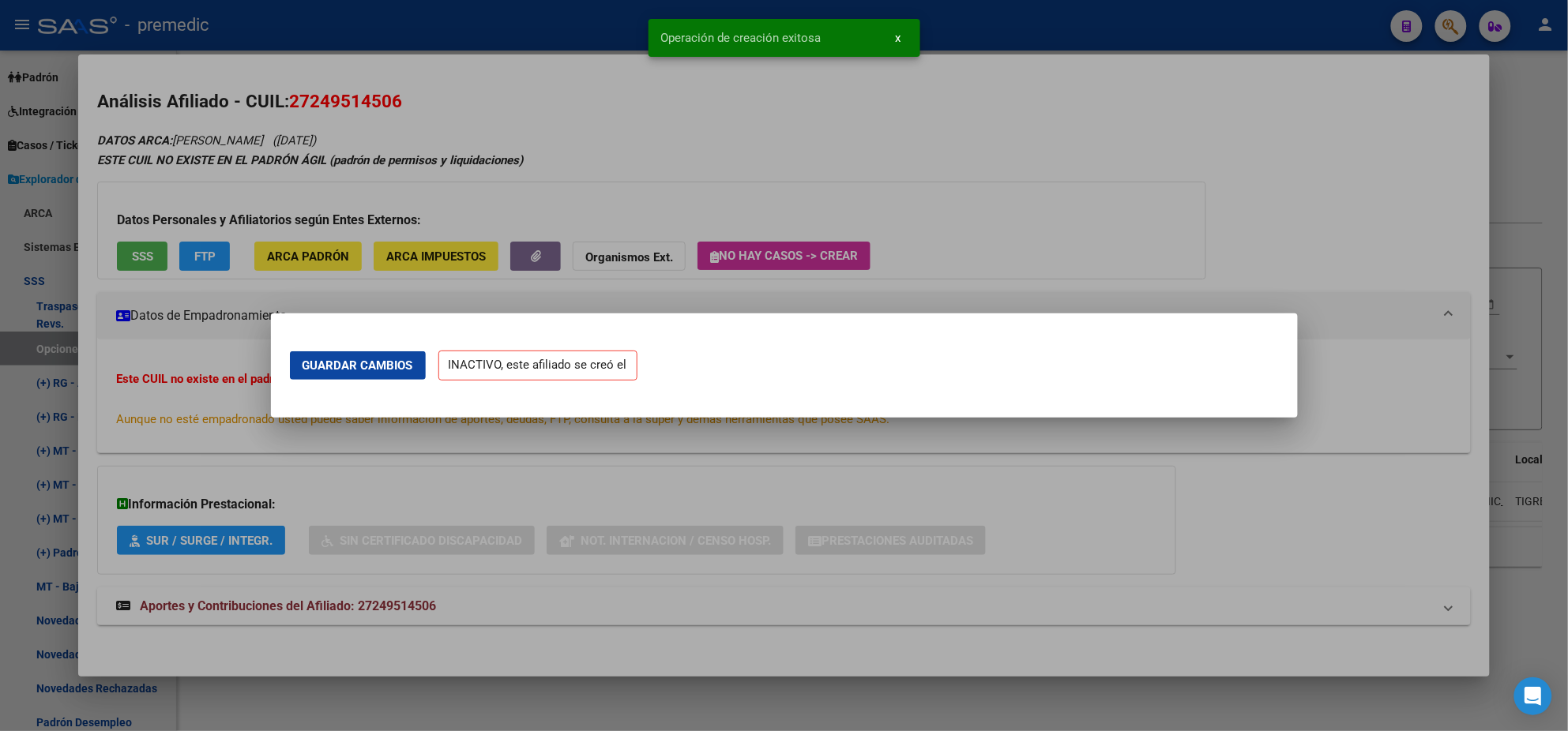
scroll to position [0, 0]
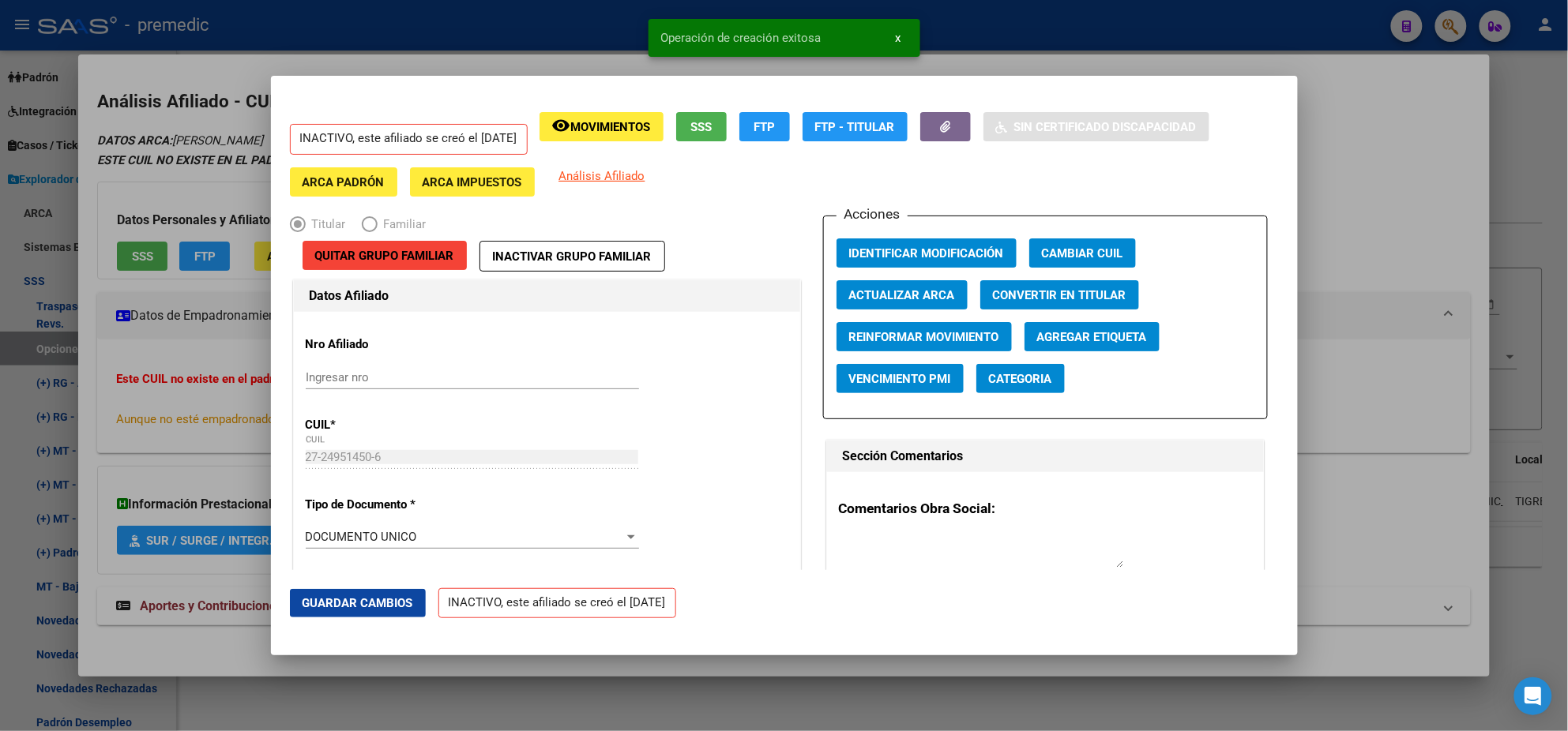
click at [87, 456] on div at bounding box center [784, 365] width 1568 height 731
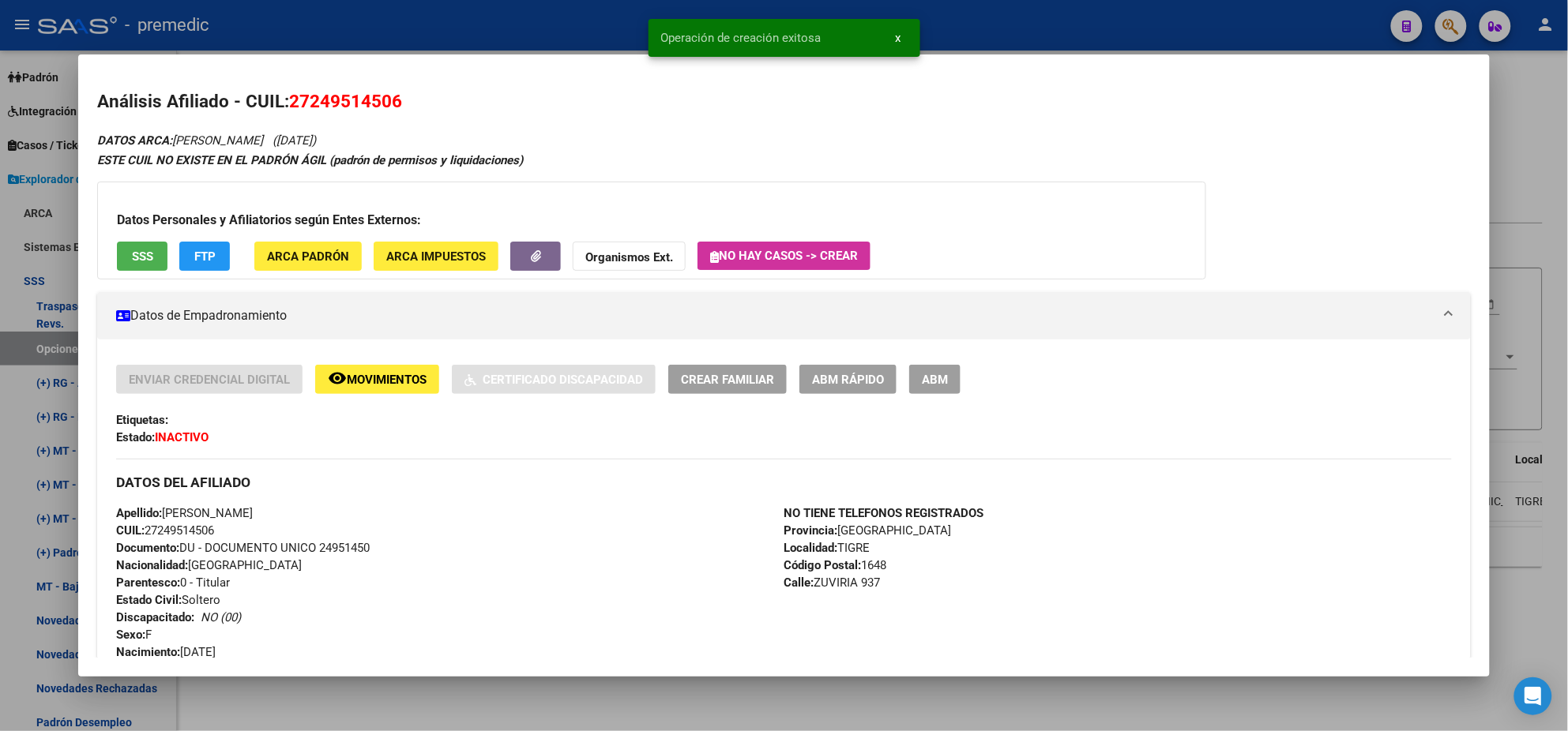
click at [59, 428] on div at bounding box center [784, 365] width 1568 height 731
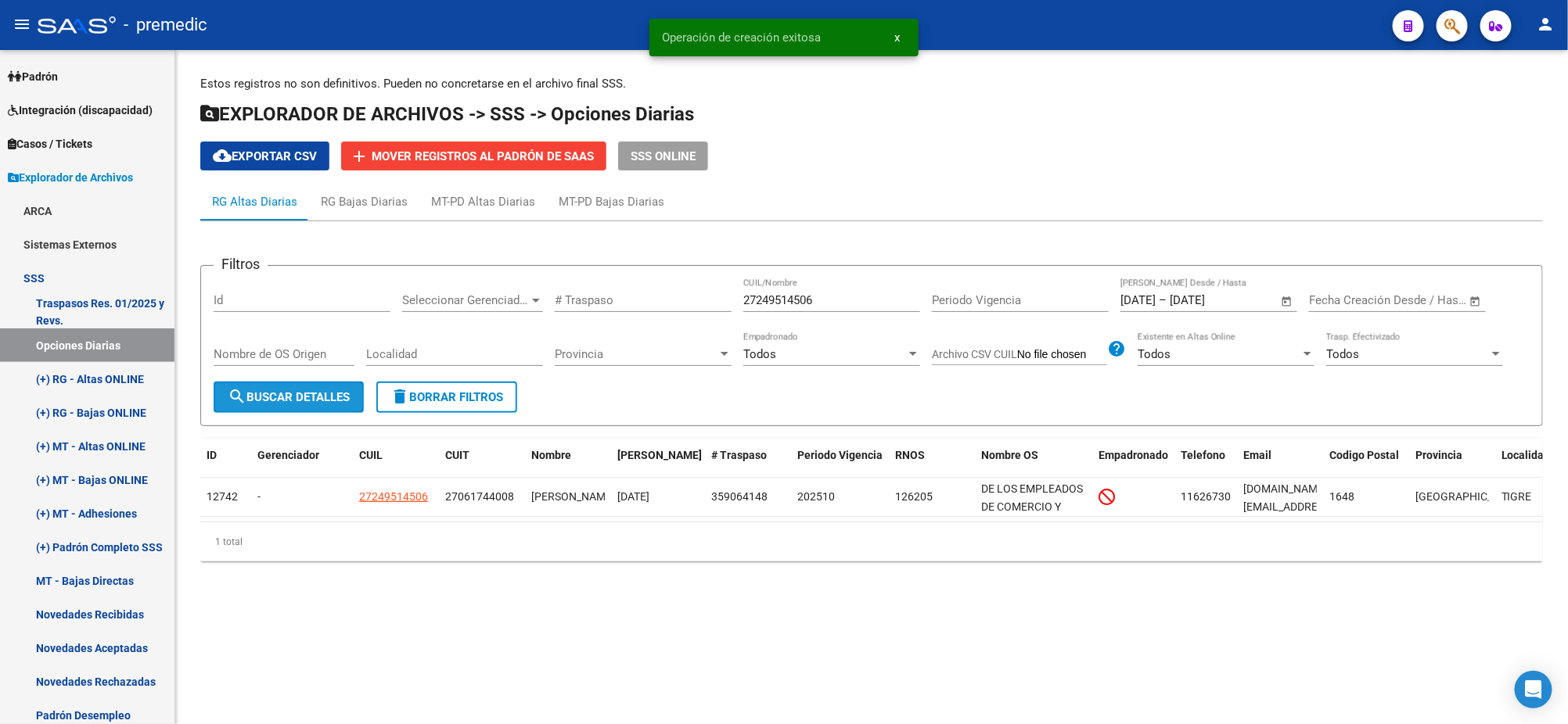
click at [288, 390] on span "search Buscar Detalles" at bounding box center [288, 398] width 122 height 14
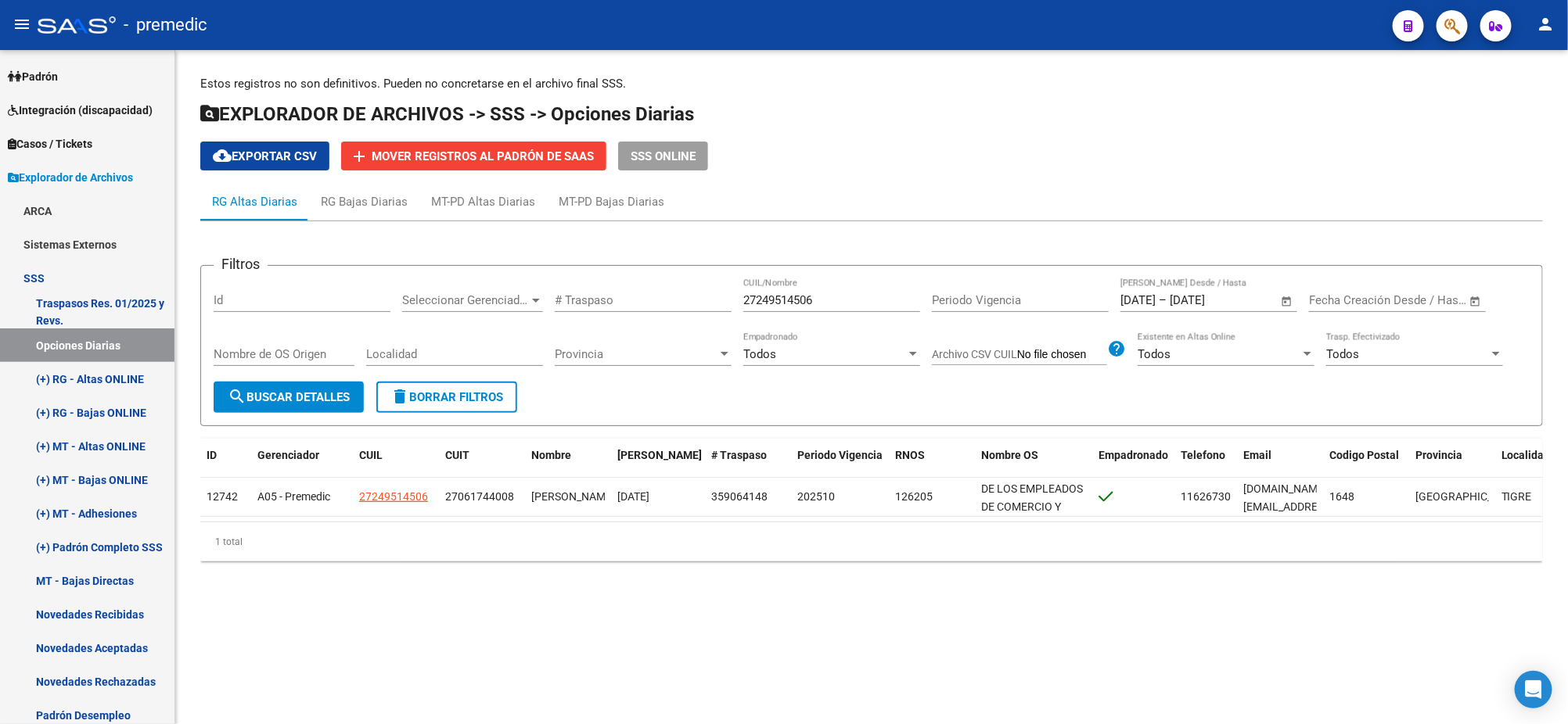
drag, startPoint x: 830, startPoint y: 301, endPoint x: 697, endPoint y: 301, distance: 133.0
click at [697, 301] on div "Filtros Id Seleccionar Gerenciador Seleccionar Gerenciador # Traspaso 272495145…" at bounding box center [872, 330] width 1316 height 103
paste input "434579533"
type input "27434579533"
click at [283, 390] on span "search Buscar Detalles" at bounding box center [288, 398] width 122 height 14
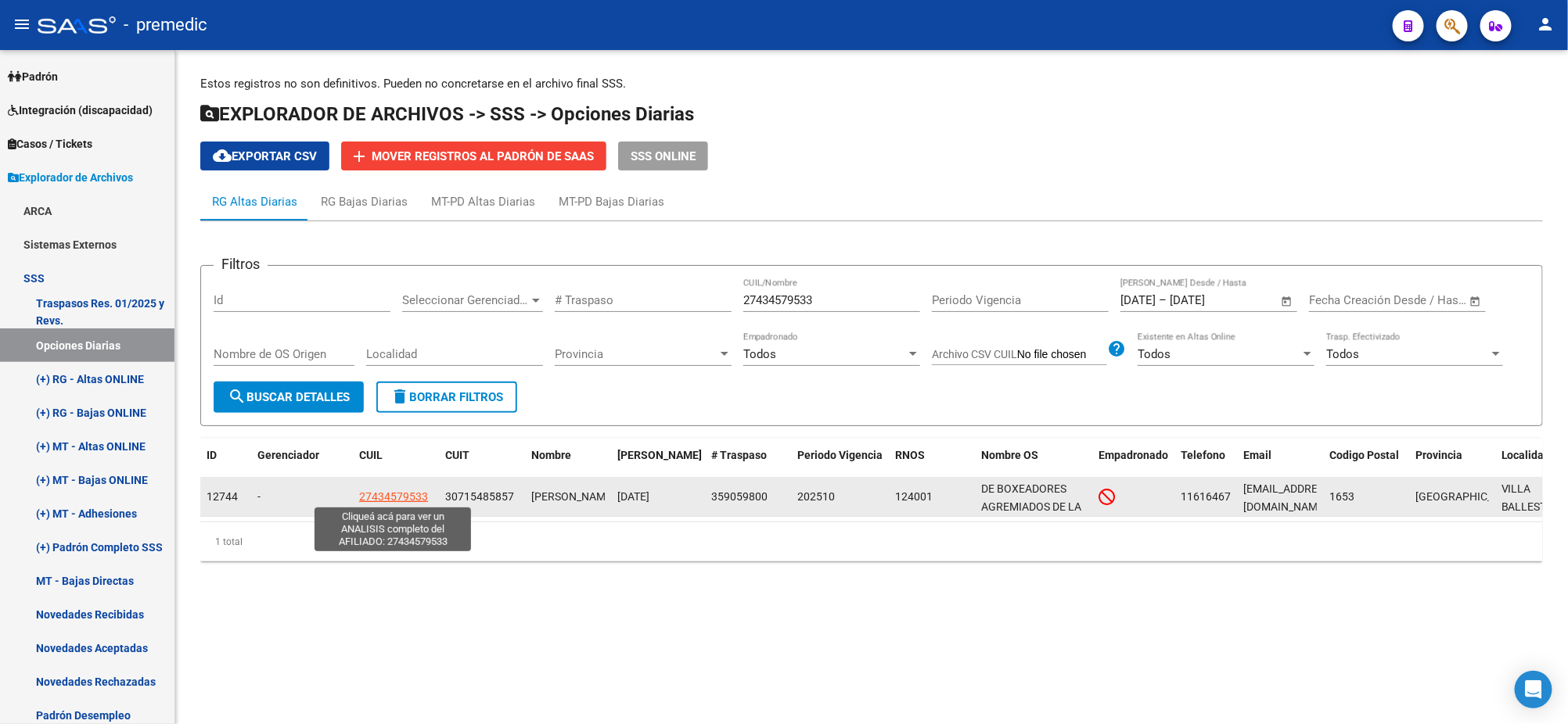
click at [392, 499] on span "27434579533" at bounding box center [394, 497] width 69 height 13
type textarea "27434579533"
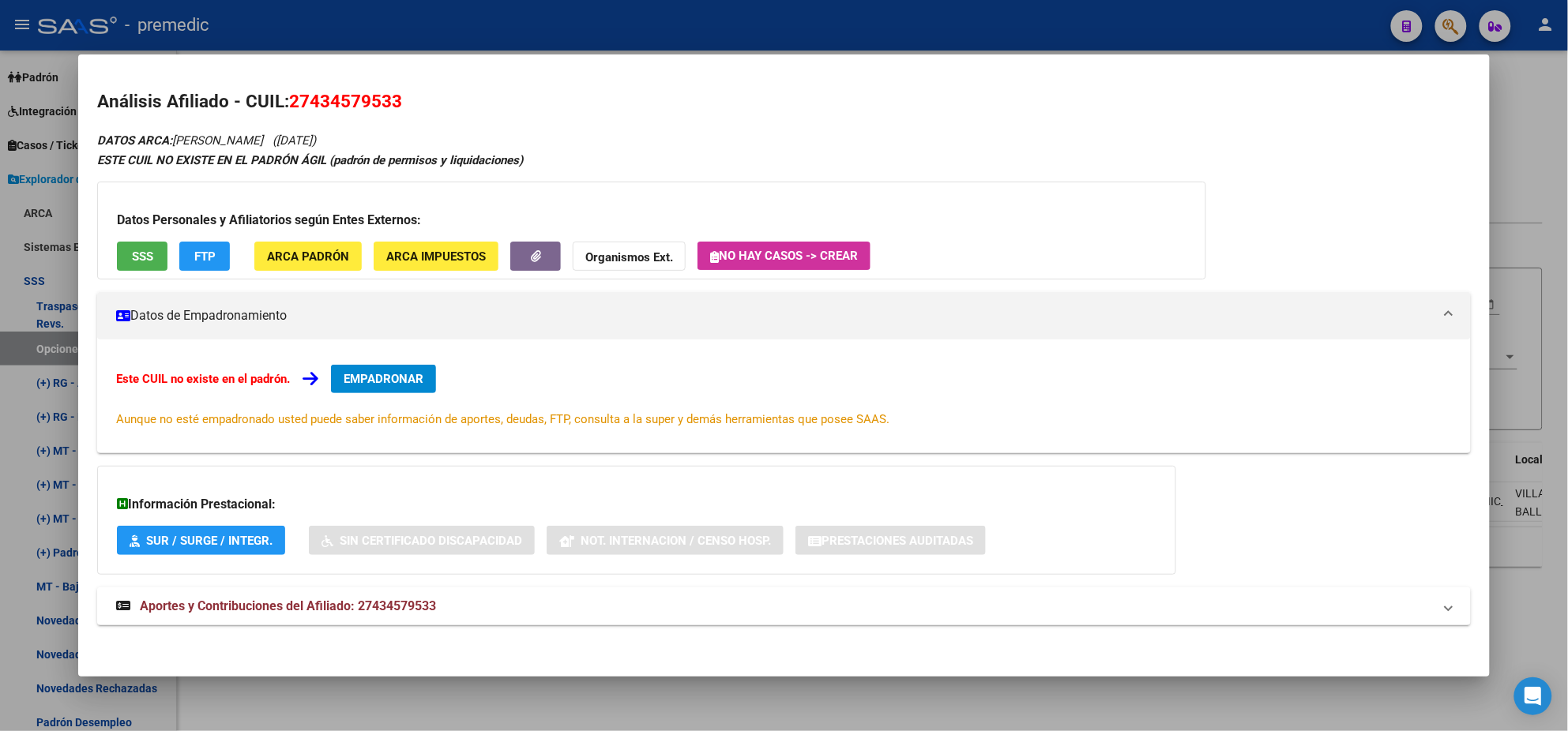
click at [335, 373] on button "EMPADRONAR" at bounding box center [384, 379] width 105 height 28
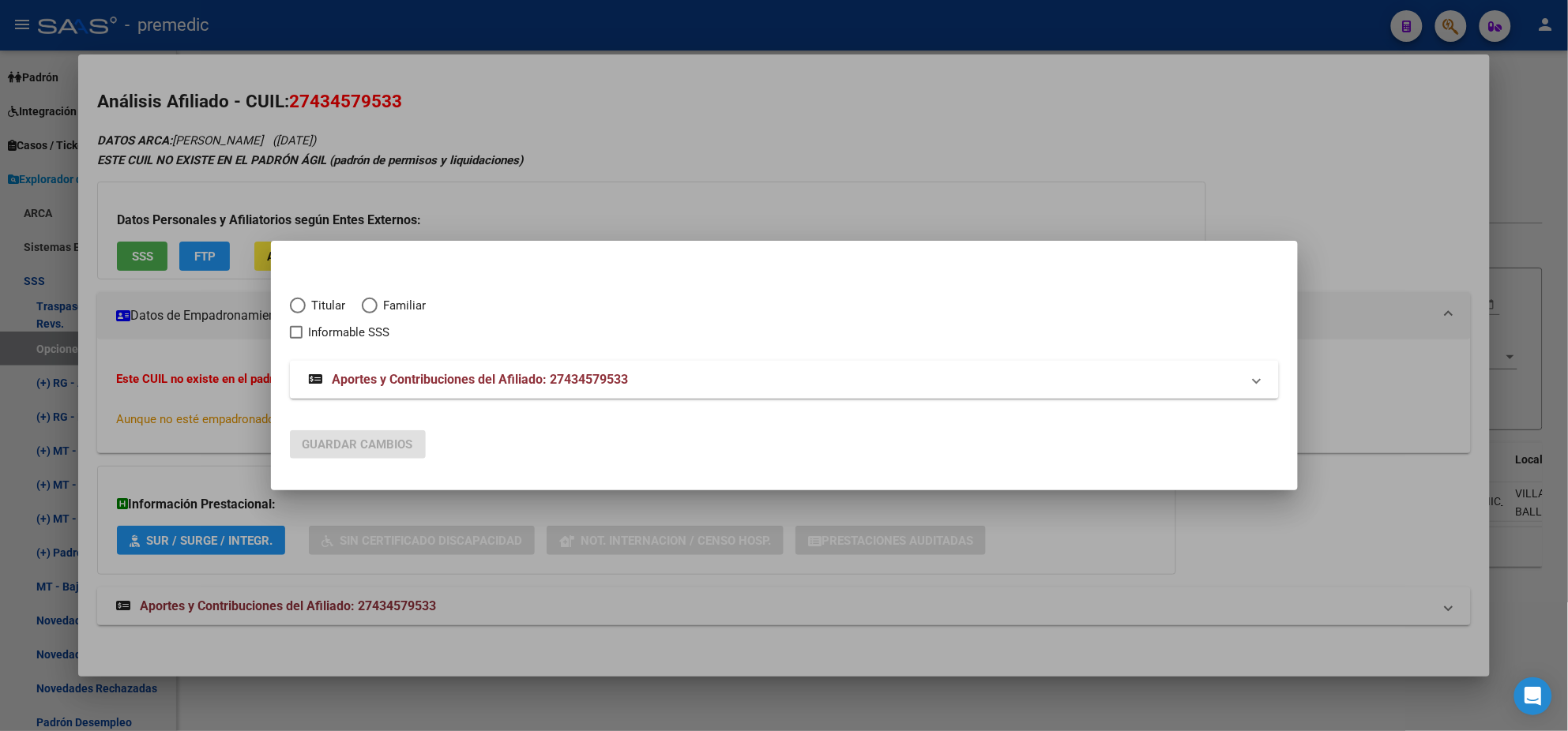
click at [298, 305] on span "Elija una opción" at bounding box center [298, 306] width 16 height 16
click at [298, 305] on input "Titular" at bounding box center [298, 306] width 16 height 16
radio input "true"
checkbox input "true"
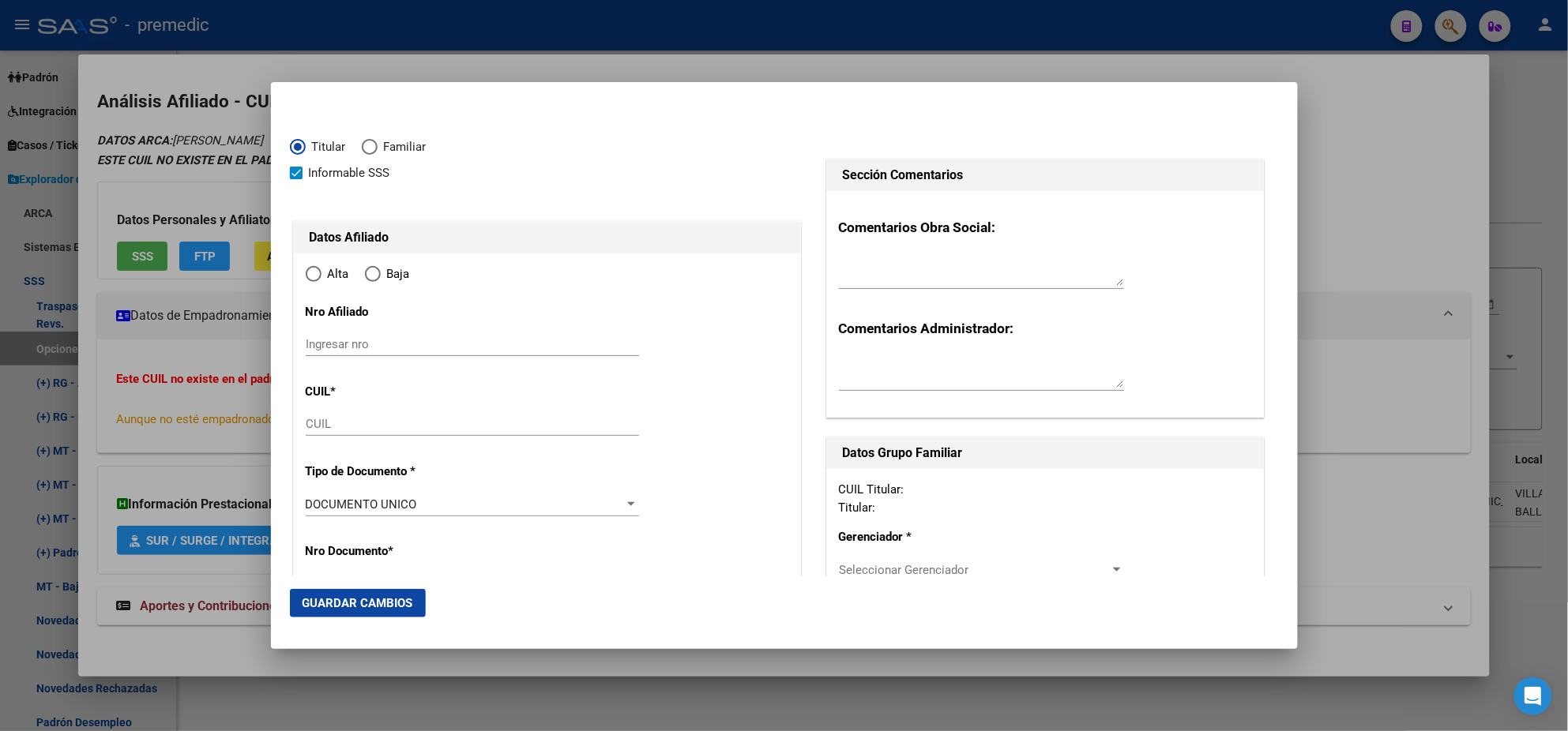
type input "27-43457953-3"
type input "43457953"
type input "GOLISANO"
type input "[PERSON_NAME]"
type input "[DATE]"
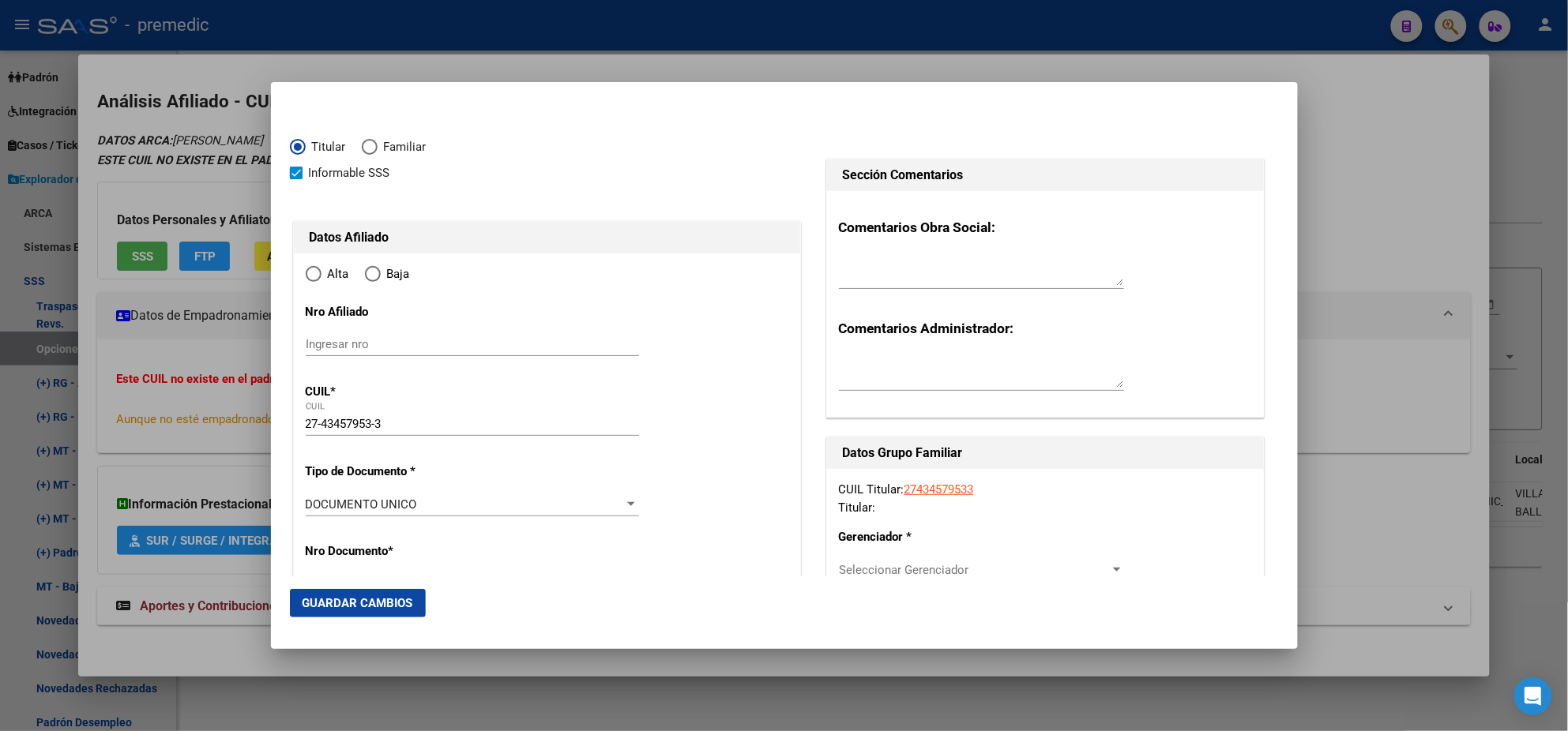
type input "[PERSON_NAME]"
type input "1655"
type input "SANTA CRUZ"
type input "1649"
radio input "true"
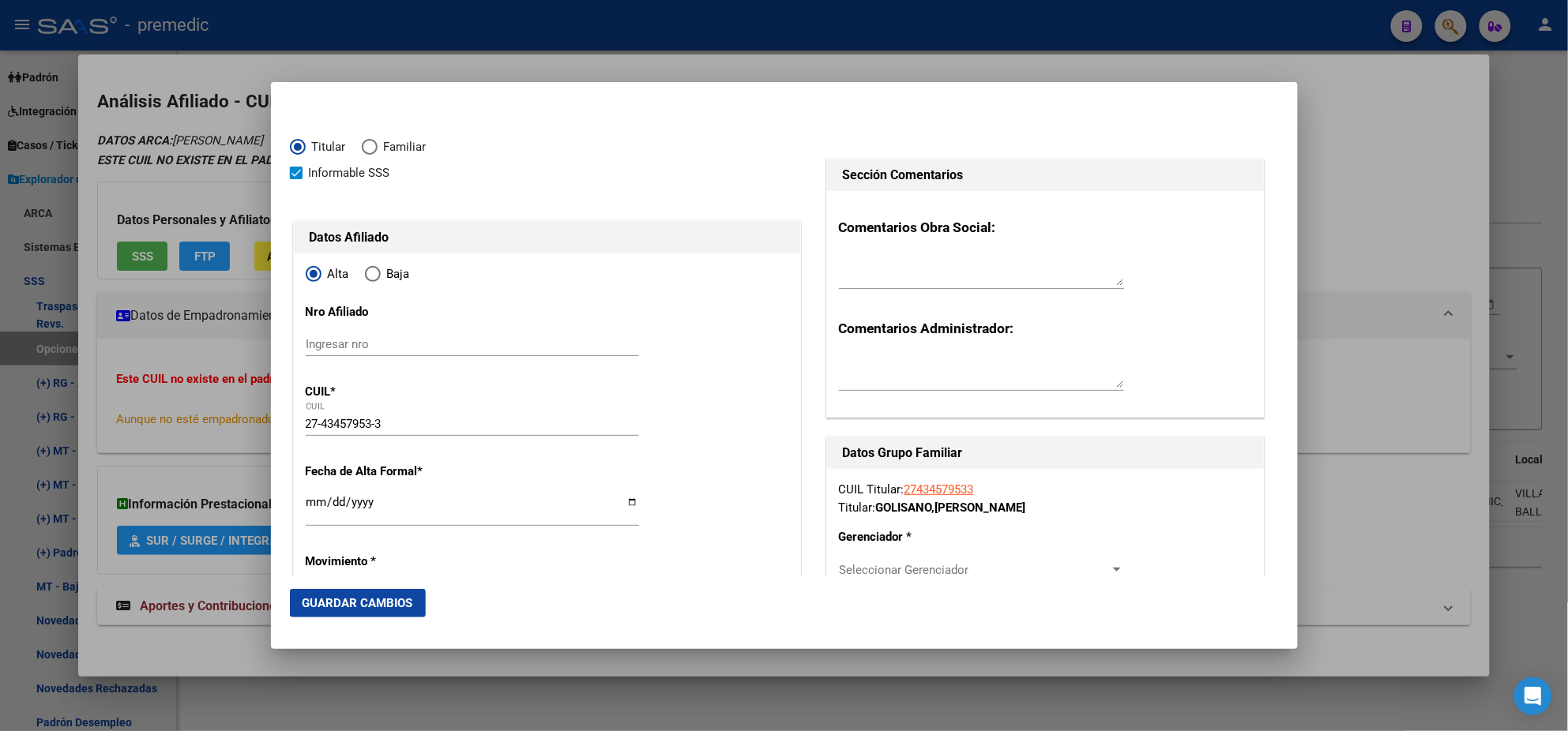
type input "[PERSON_NAME]"
click at [313, 507] on input "Ingresar fecha" at bounding box center [472, 508] width 333 height 25
type input "[DATE]"
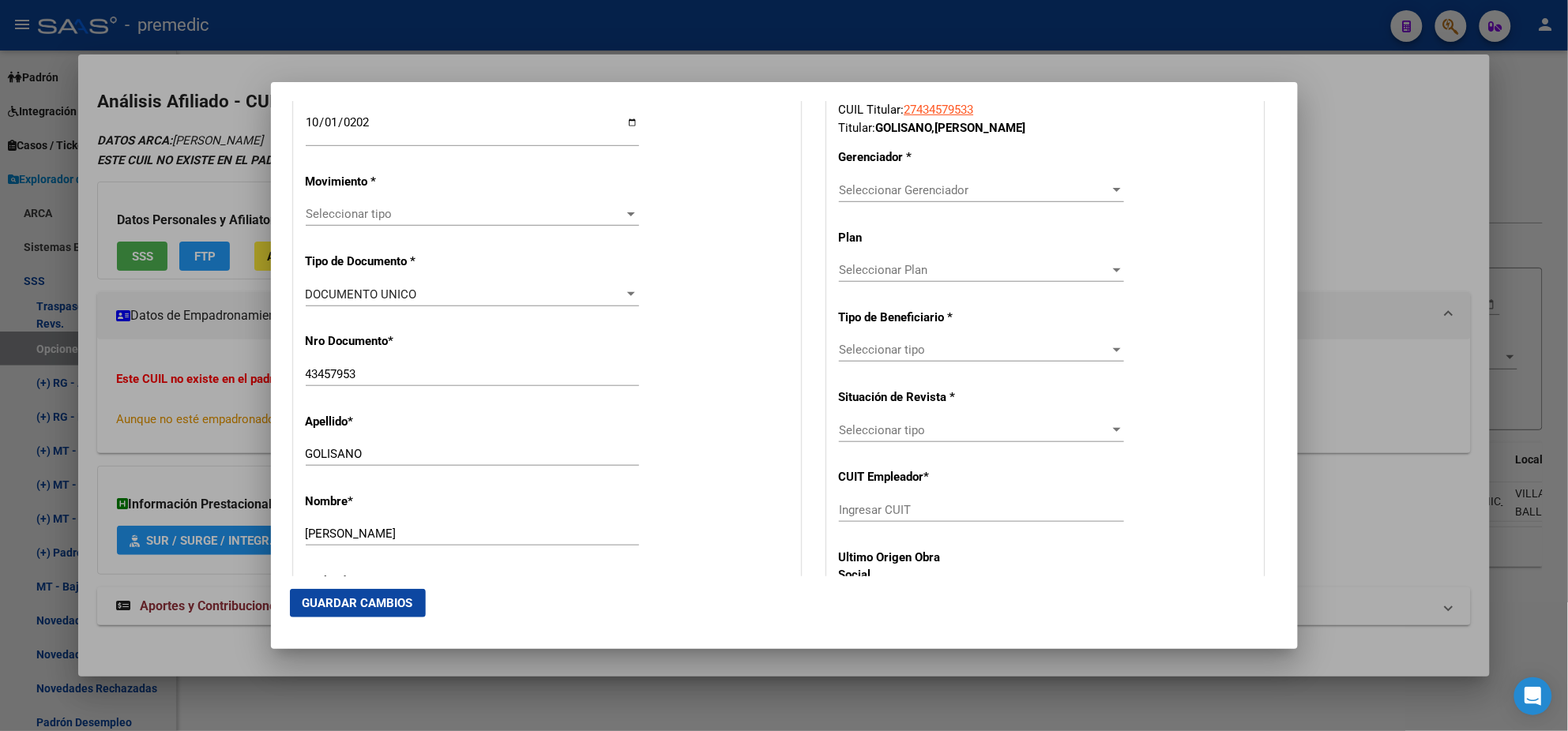
scroll to position [394, 0]
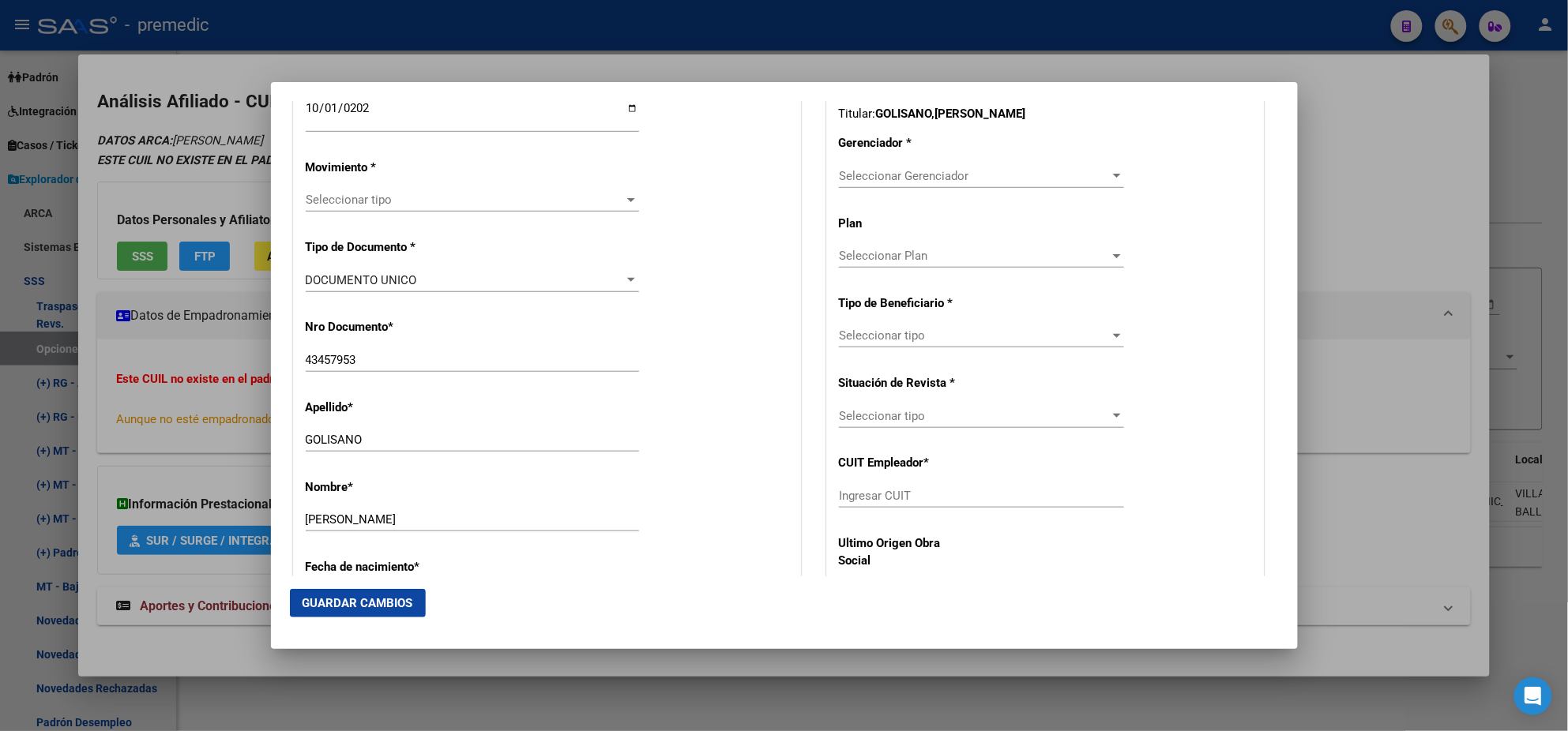
click at [386, 205] on span "Seleccionar tipo" at bounding box center [465, 200] width 319 height 15
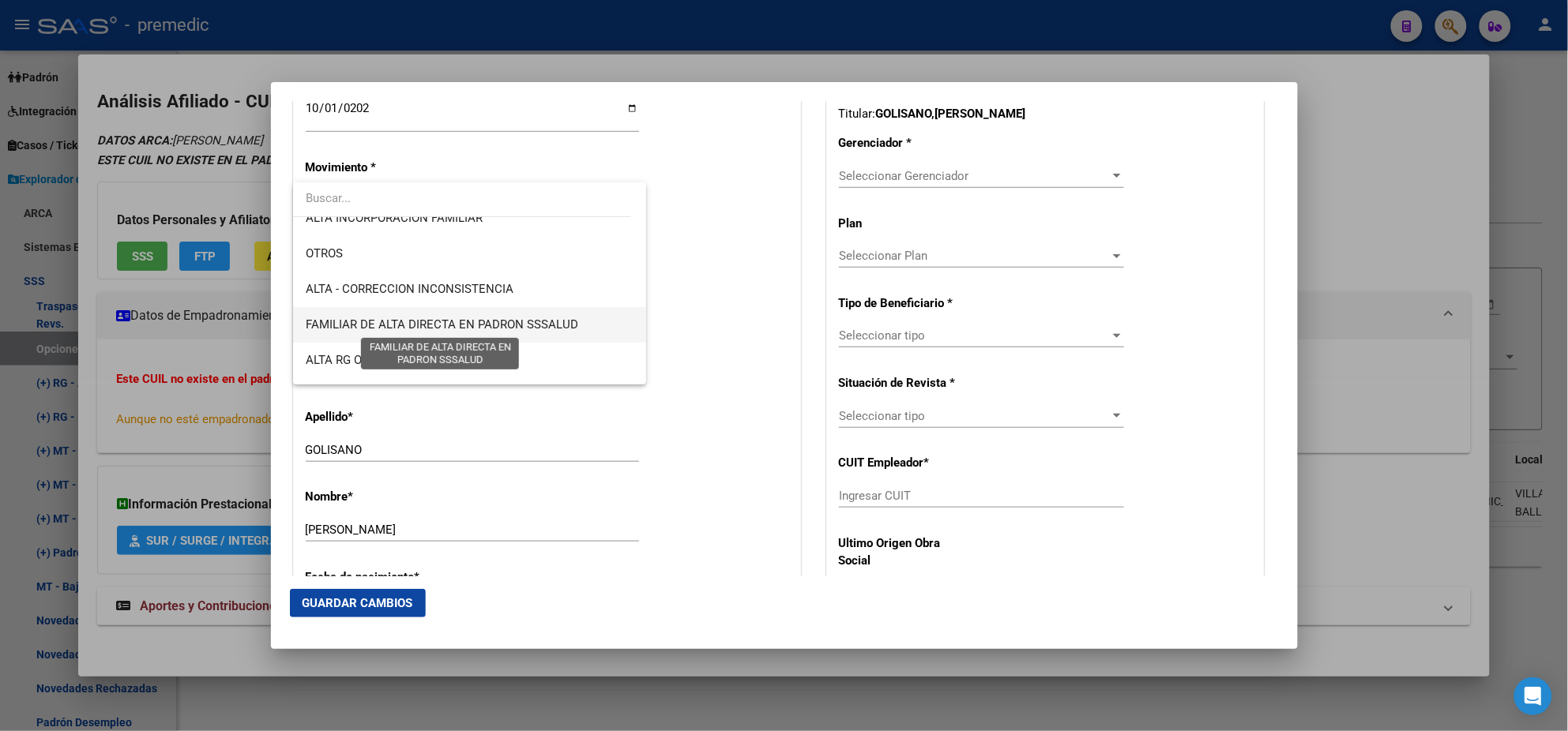
scroll to position [296, 0]
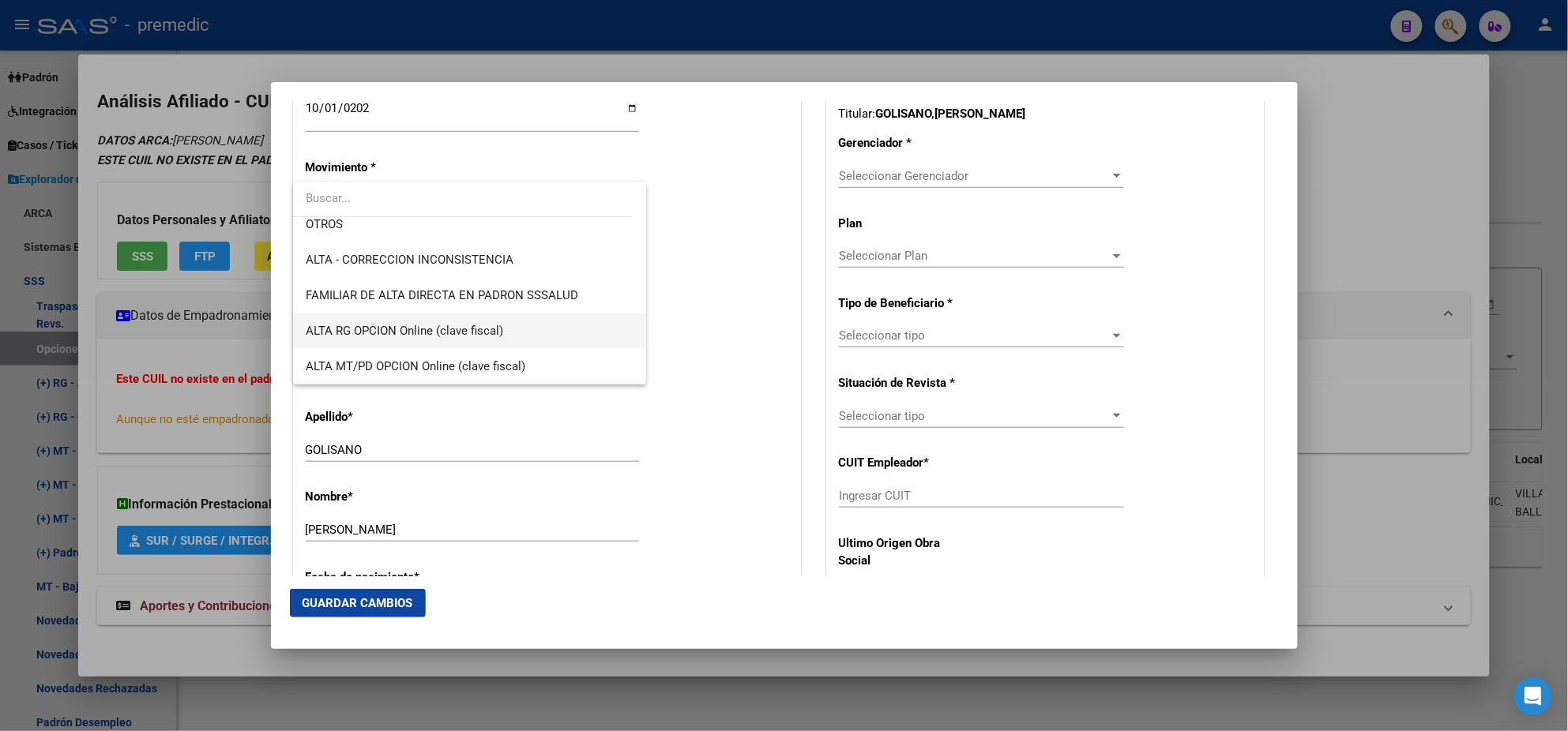
click at [504, 324] on span "ALTA RG OPCION Online (clave fiscal)" at bounding box center [470, 331] width 328 height 36
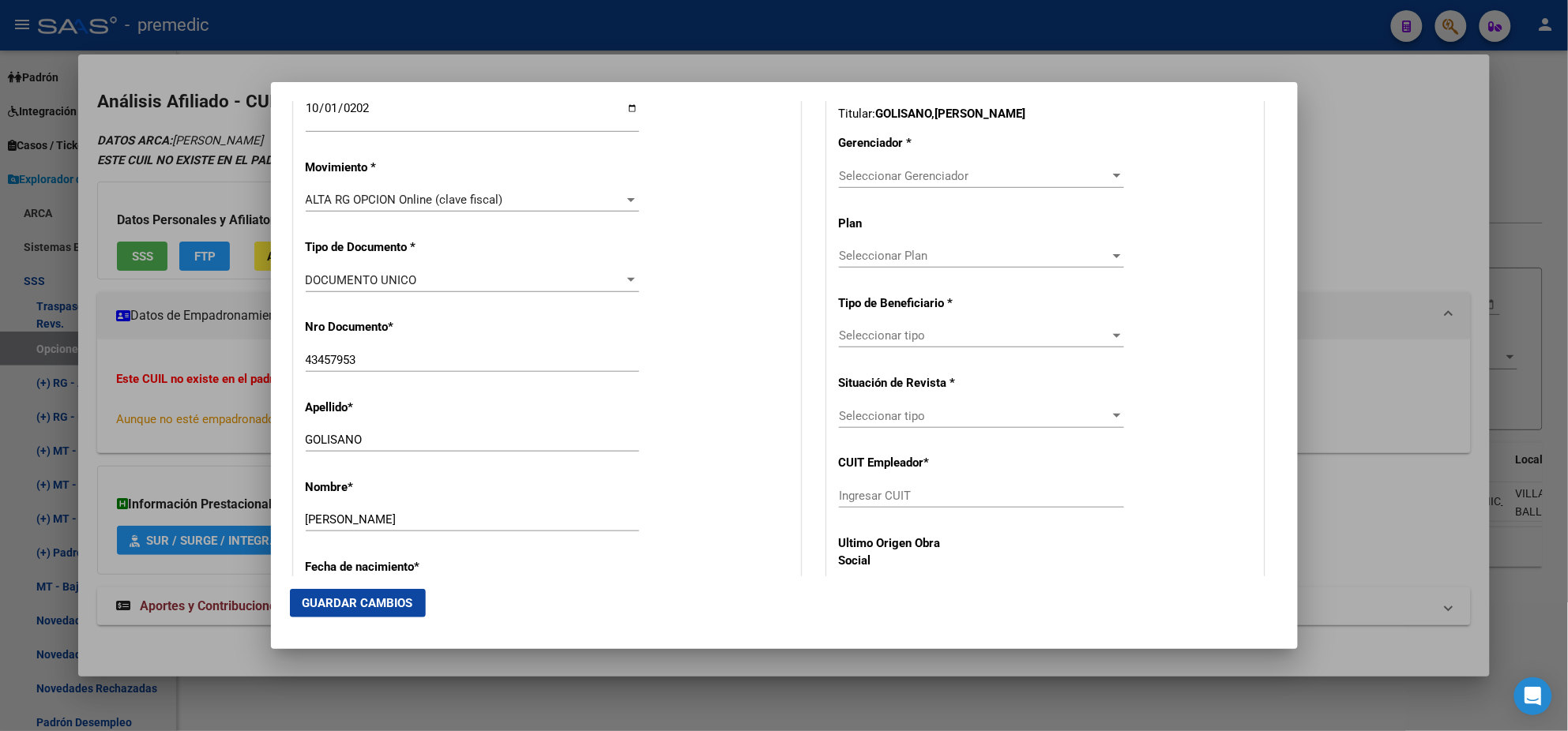
click at [505, 326] on div "Nro Documento * 43457953 Ingresar nro" at bounding box center [546, 346] width 483 height 80
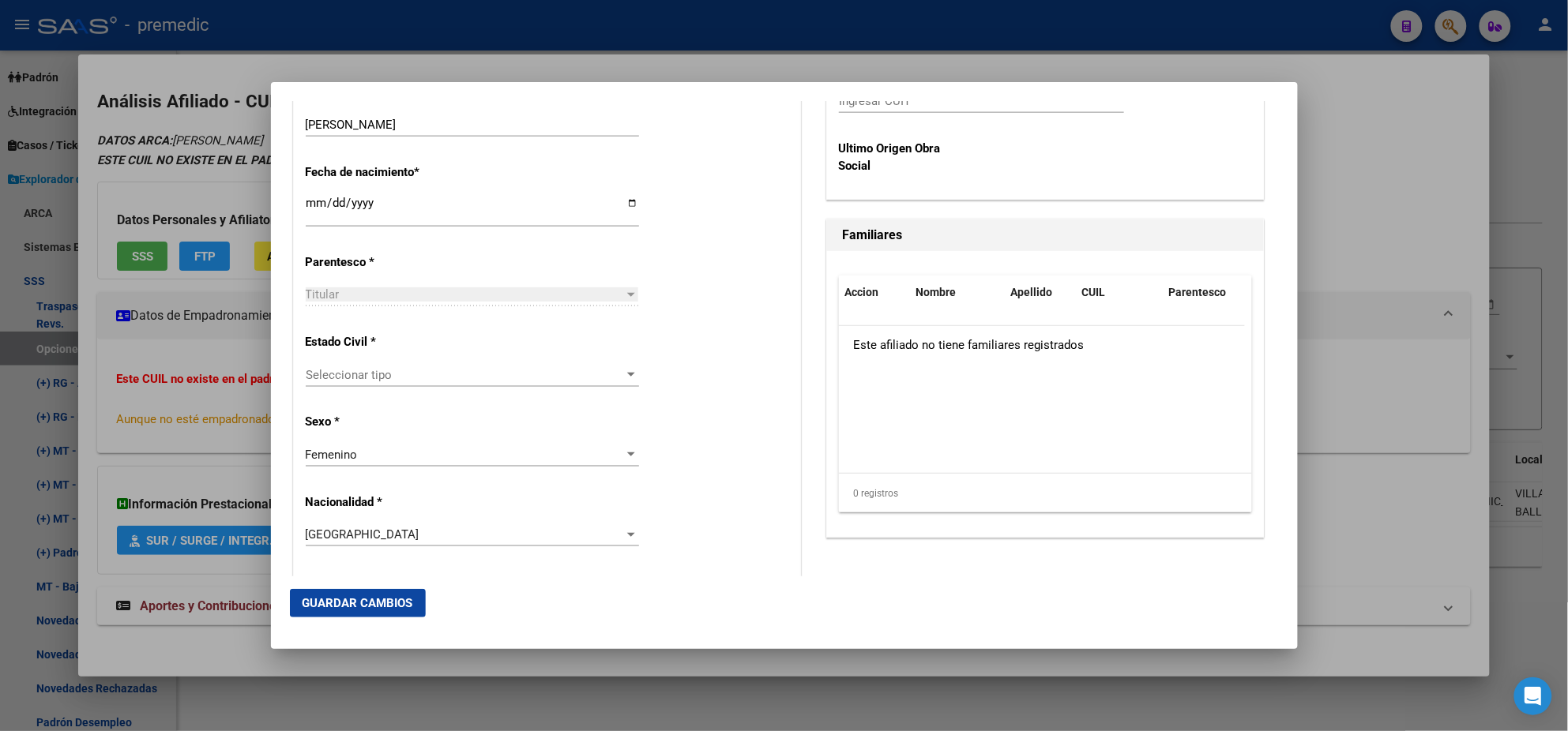
scroll to position [888, 0]
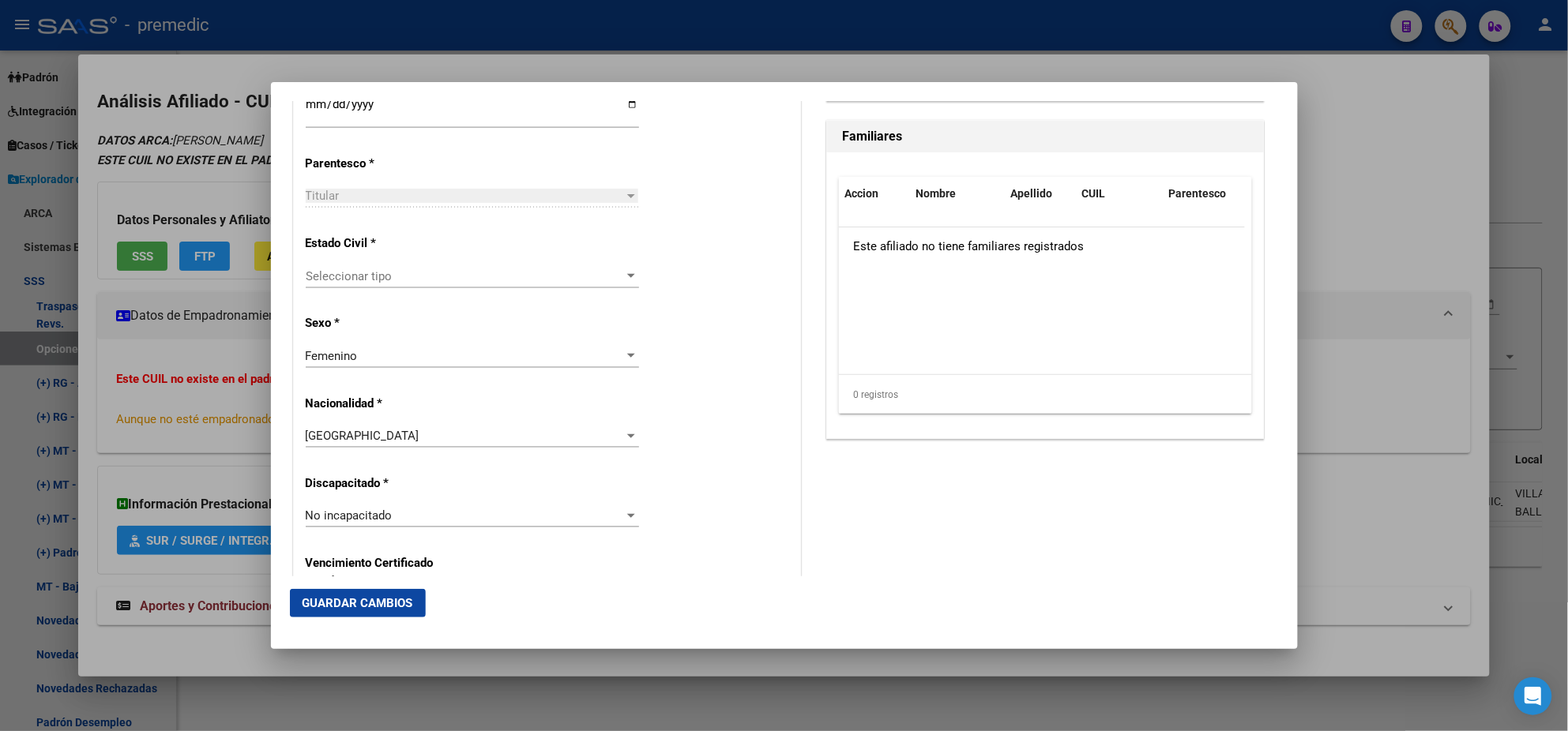
click at [462, 276] on span "Seleccionar tipo" at bounding box center [465, 276] width 319 height 15
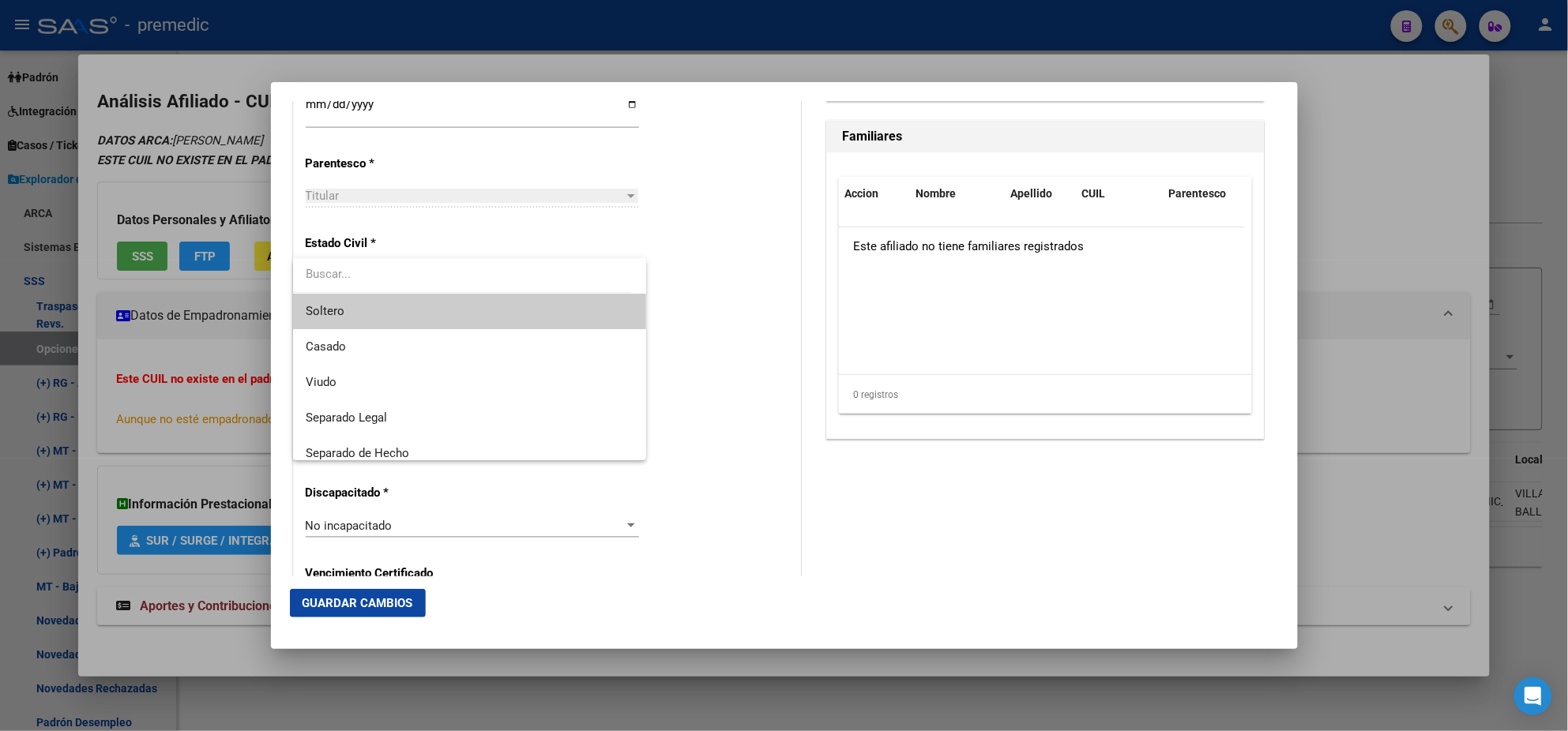
click at [462, 304] on span "Soltero" at bounding box center [470, 312] width 328 height 36
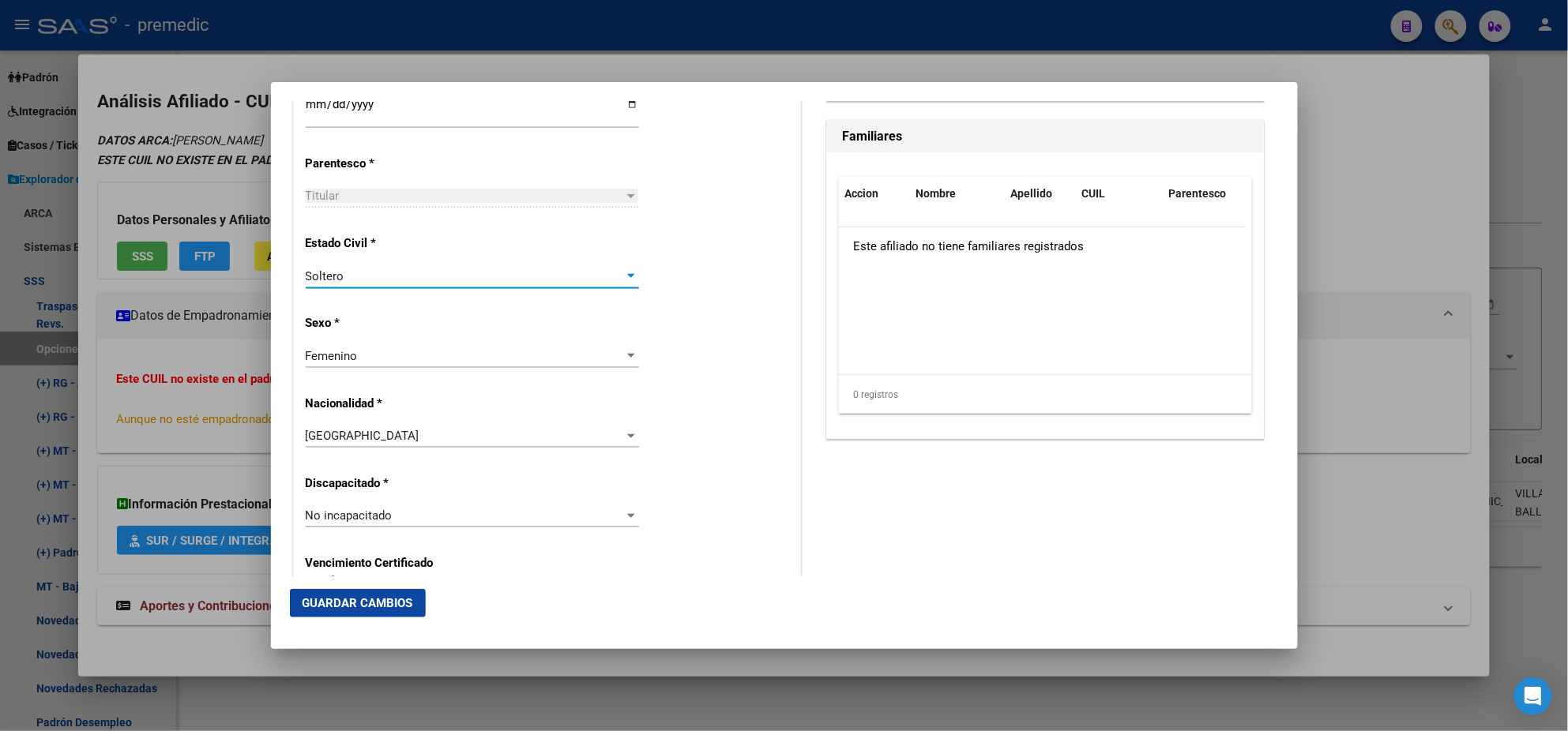
click at [467, 319] on div "Alta Baja Nro Afiliado Ingresar nro CUIL * 27-43457953-3 CUIL ARCA Padrón Fecha…" at bounding box center [547, 494] width 507 height 2255
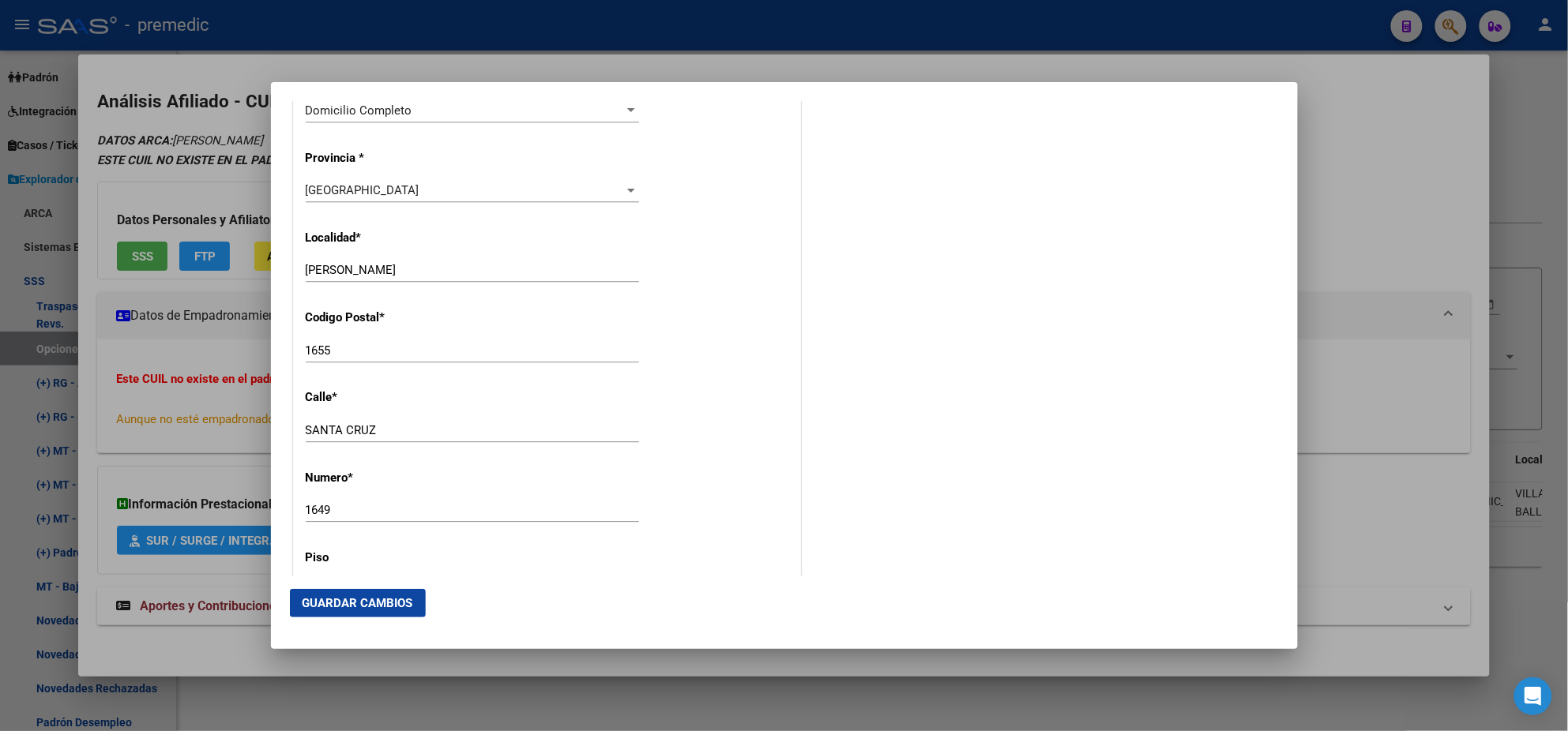
scroll to position [1579, 0]
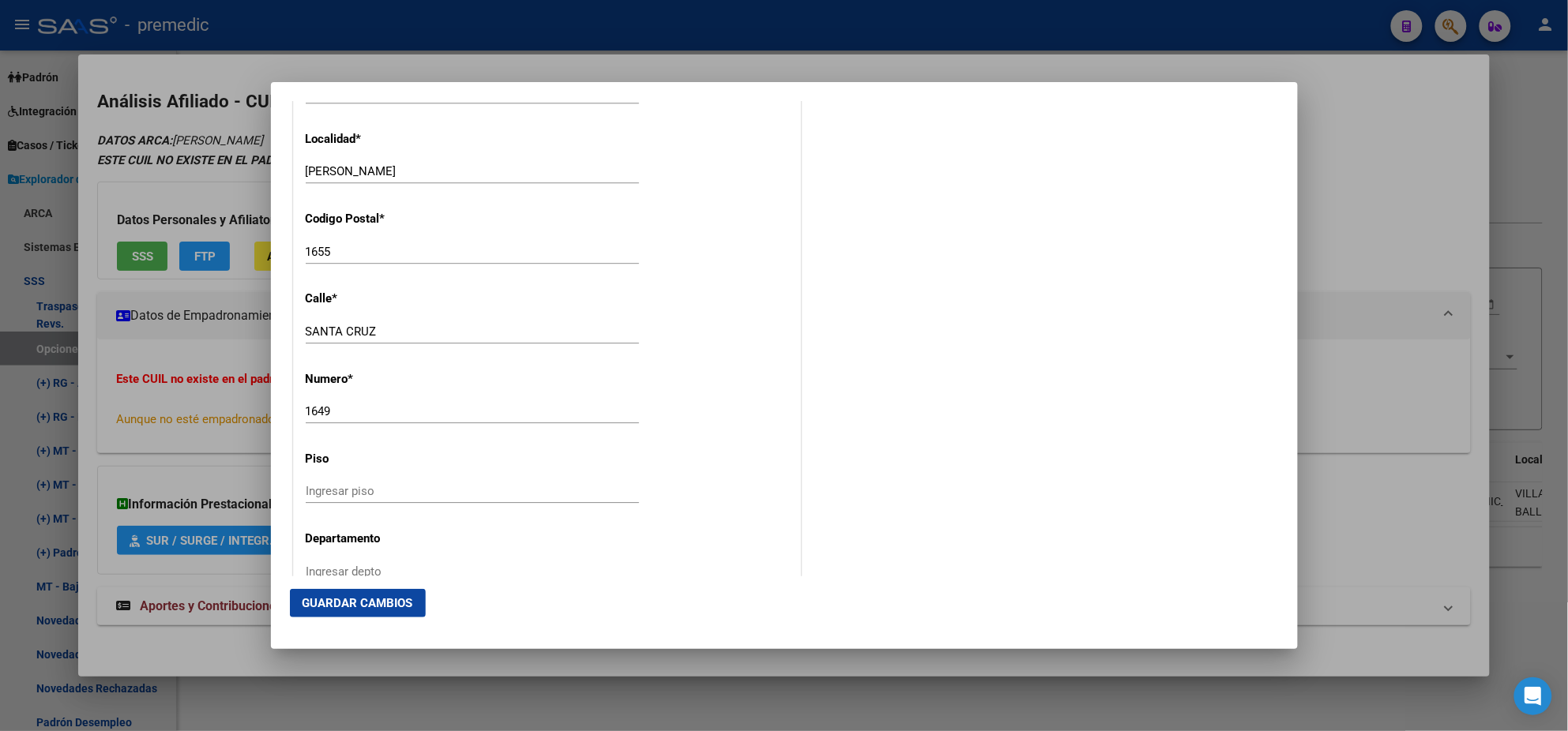
click at [415, 174] on input "[PERSON_NAME]" at bounding box center [472, 171] width 333 height 15
type input "[PERSON_NAME]"
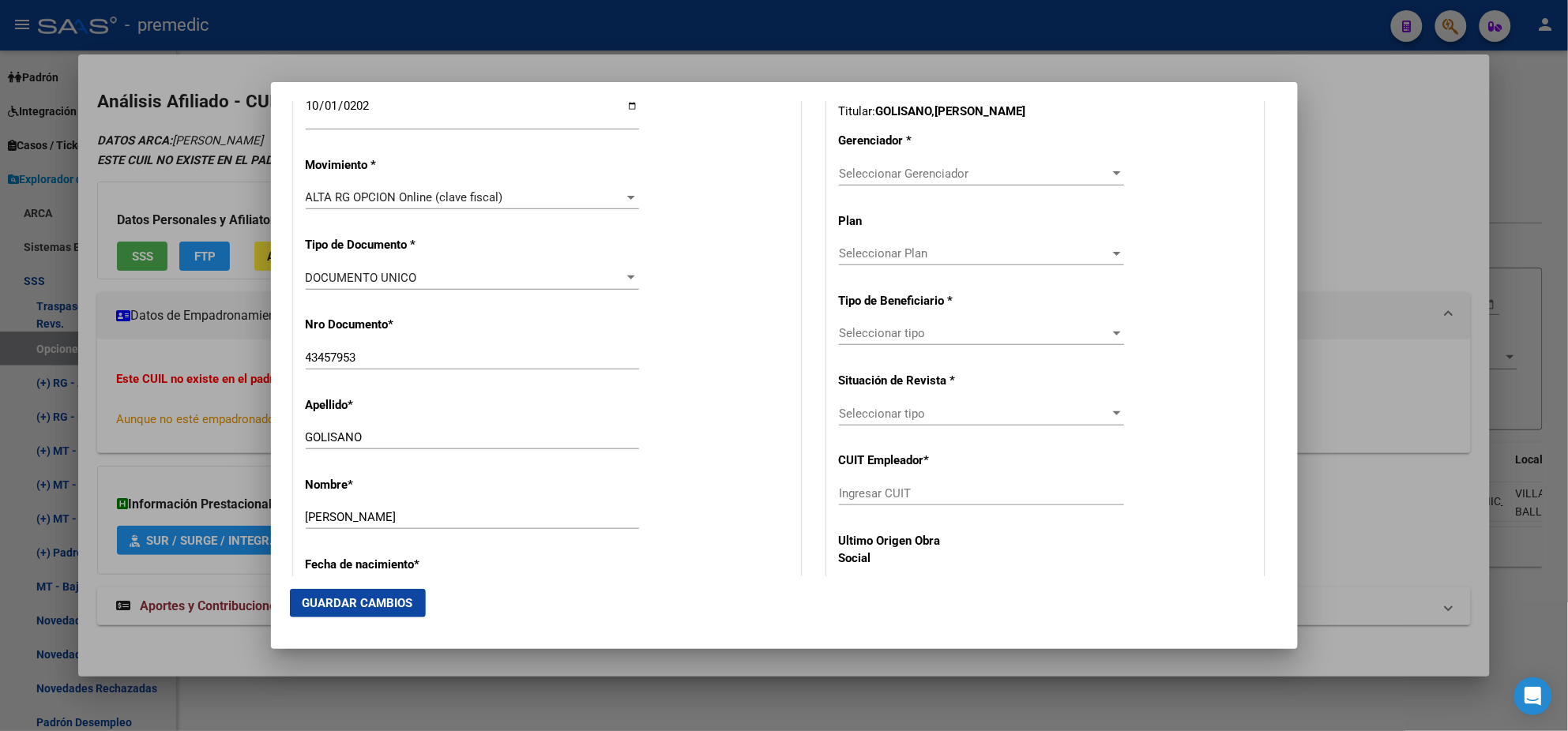
scroll to position [394, 0]
click at [863, 178] on span "Seleccionar Gerenciador" at bounding box center [974, 176] width 271 height 15
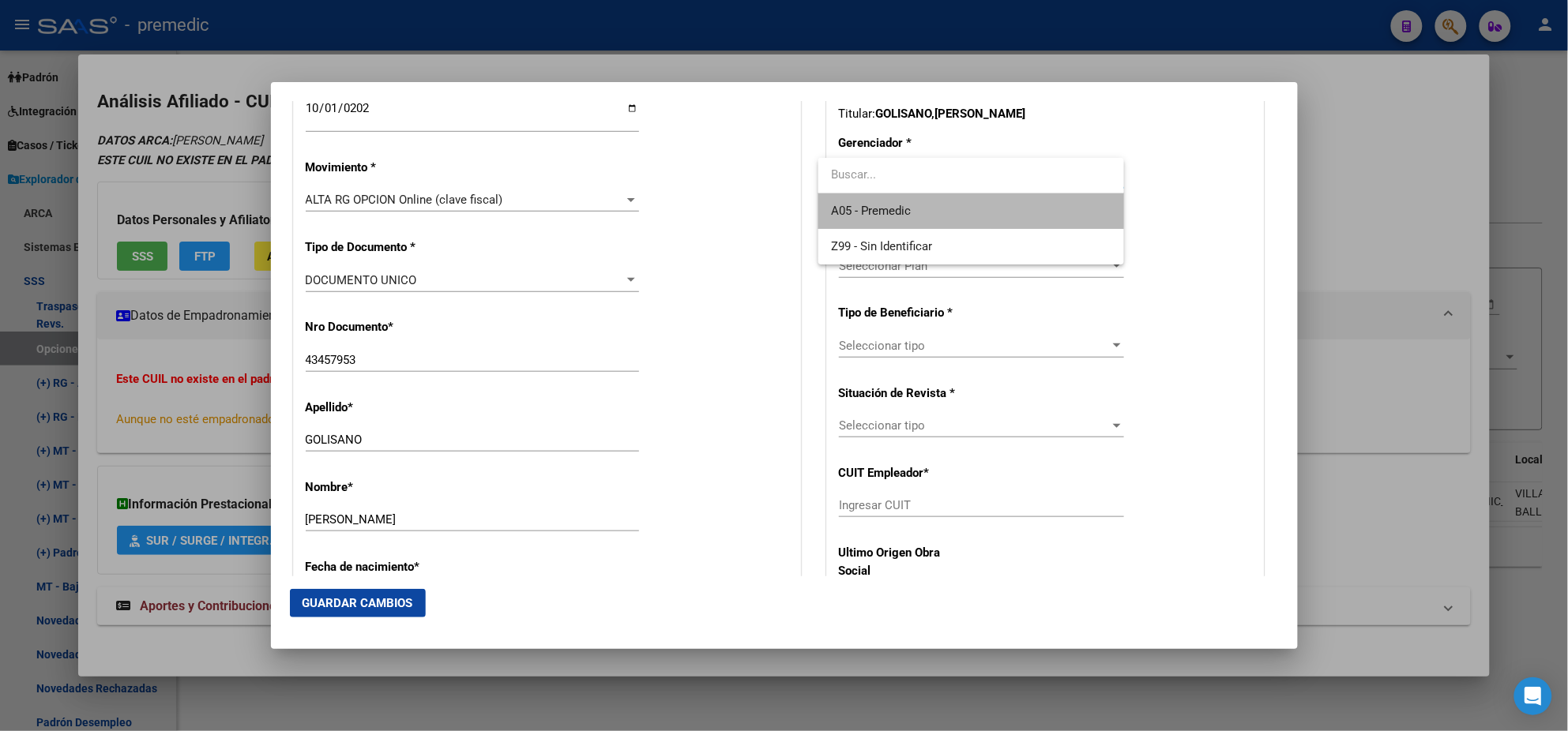
click at [858, 198] on span "A05 - Premedic" at bounding box center [971, 211] width 280 height 36
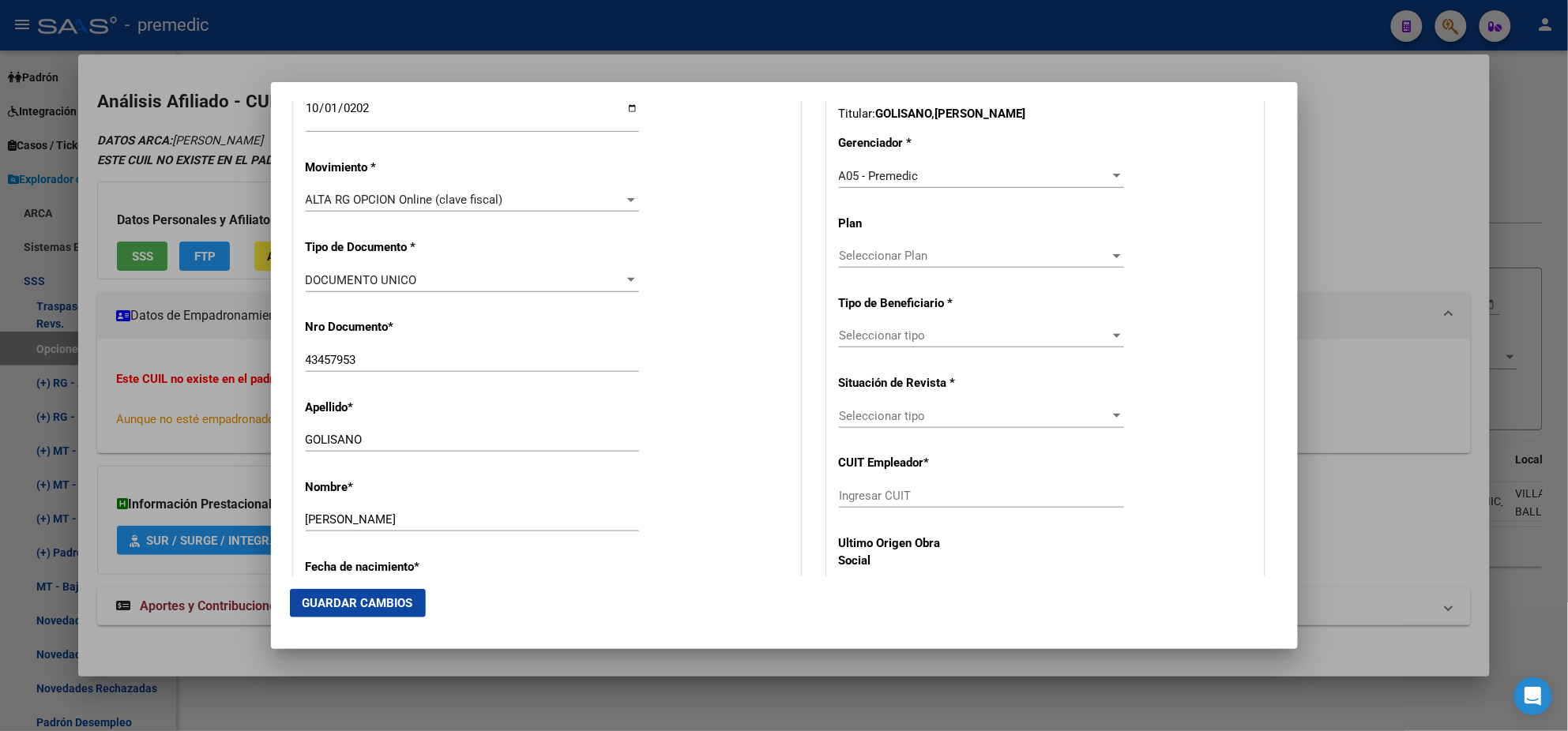
click at [866, 342] on div "Seleccionar tipo Seleccionar tipo" at bounding box center [981, 335] width 285 height 23
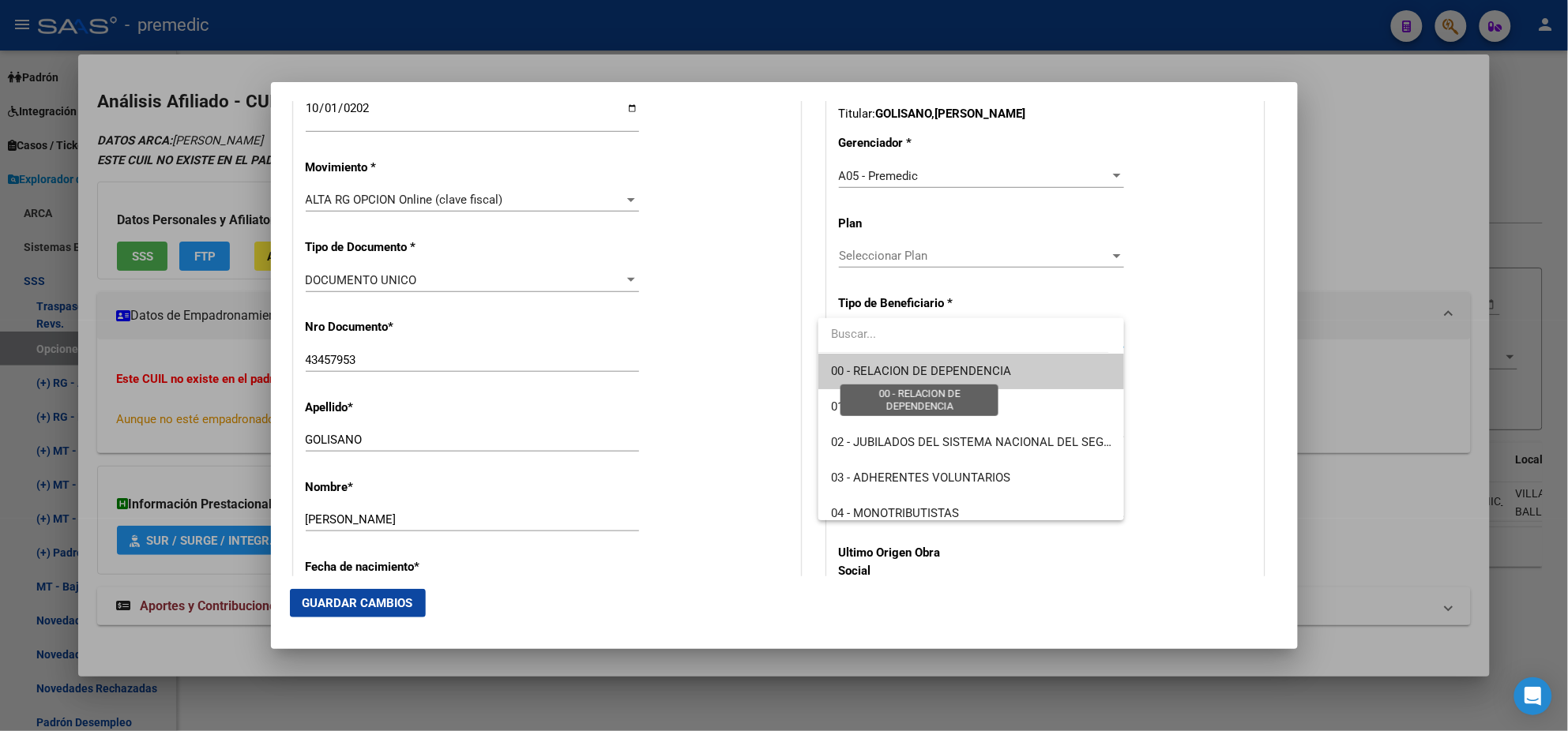
click at [866, 371] on span "00 - RELACION DE DEPENDENCIA" at bounding box center [921, 372] width 180 height 15
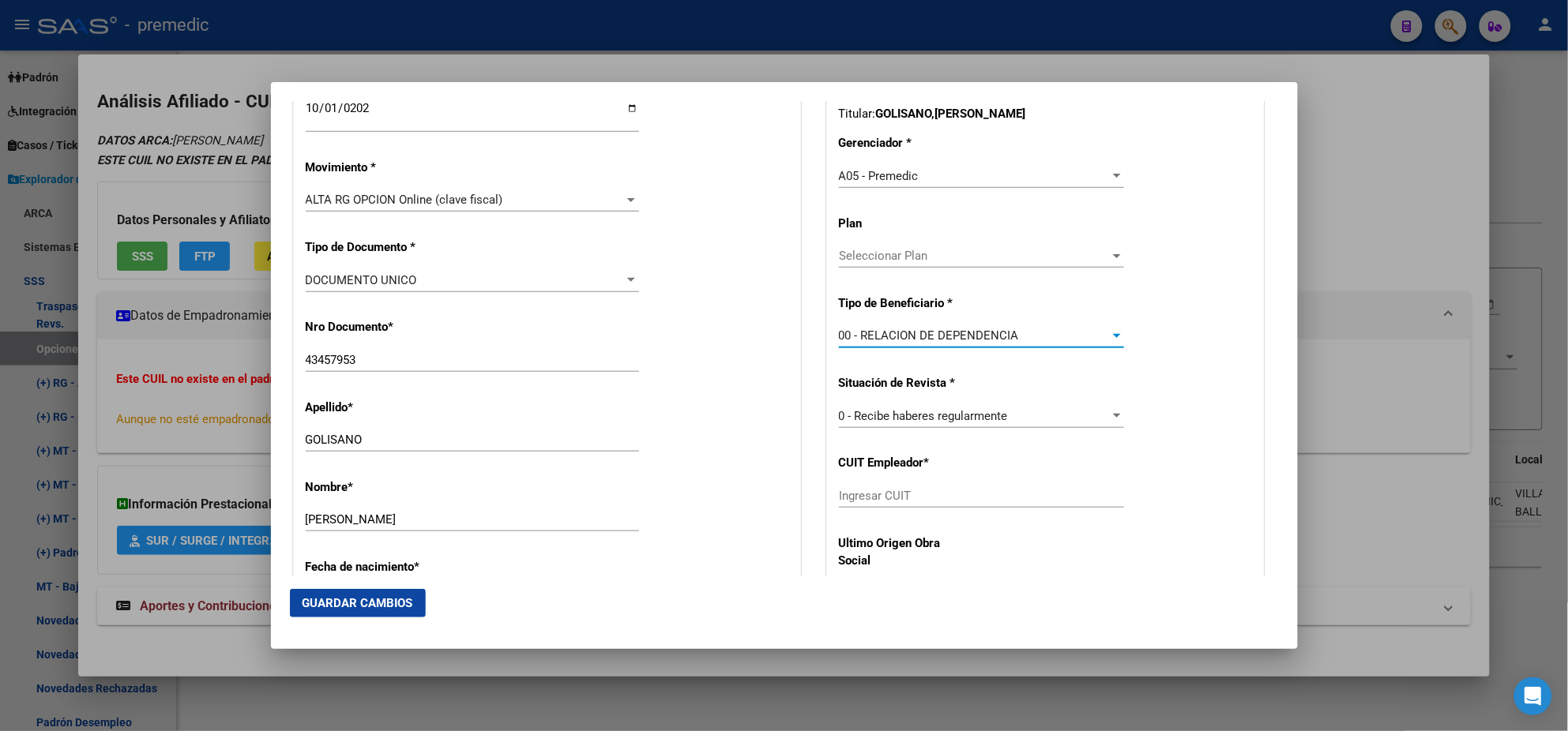
click at [859, 498] on input "Ingresar CUIT" at bounding box center [981, 496] width 285 height 15
paste input "30-71548585-7"
type input "30-71548585-7"
click at [333, 607] on span "Guardar Cambios" at bounding box center [357, 603] width 111 height 15
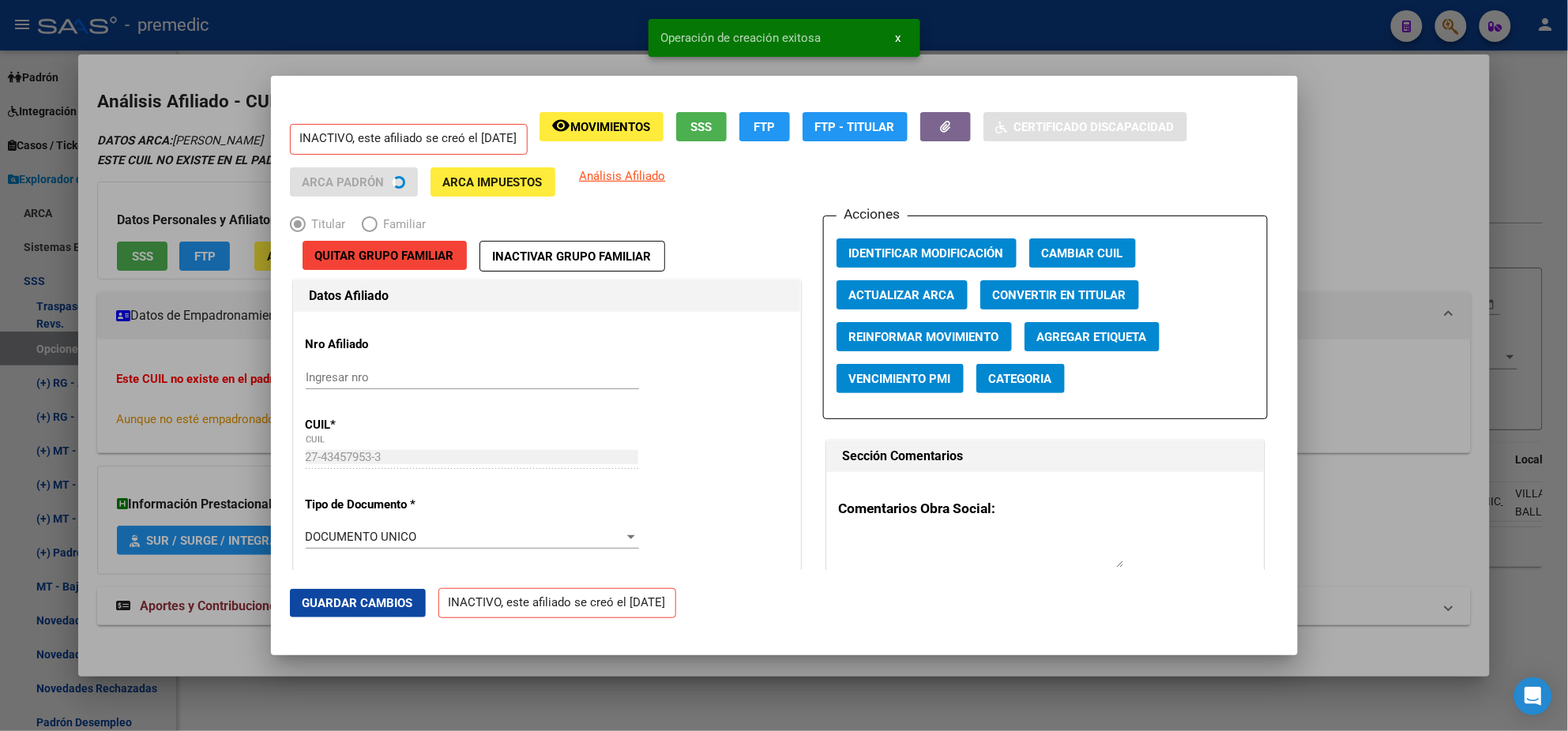
click at [79, 432] on div at bounding box center [784, 365] width 1568 height 731
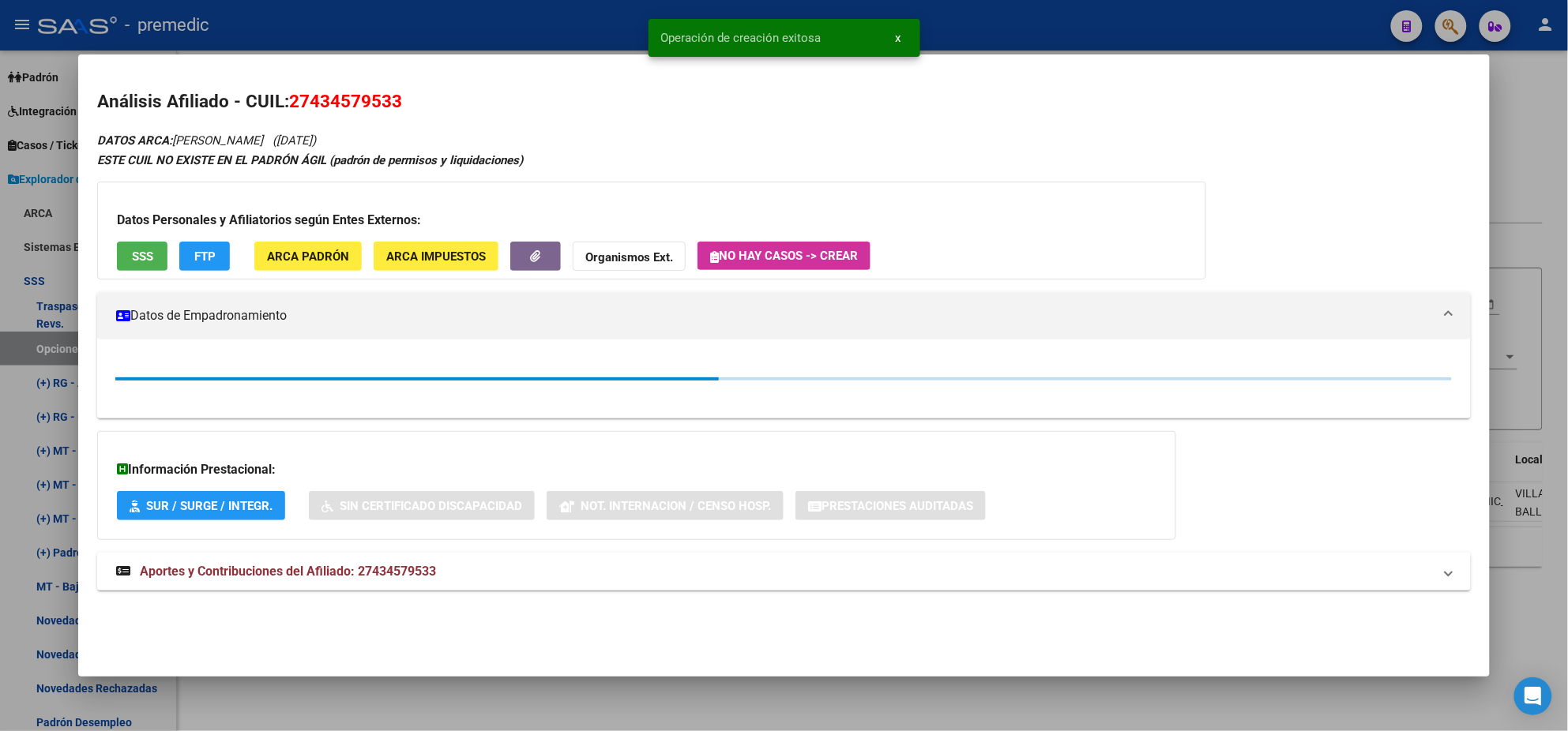
click at [36, 346] on div at bounding box center [784, 365] width 1568 height 731
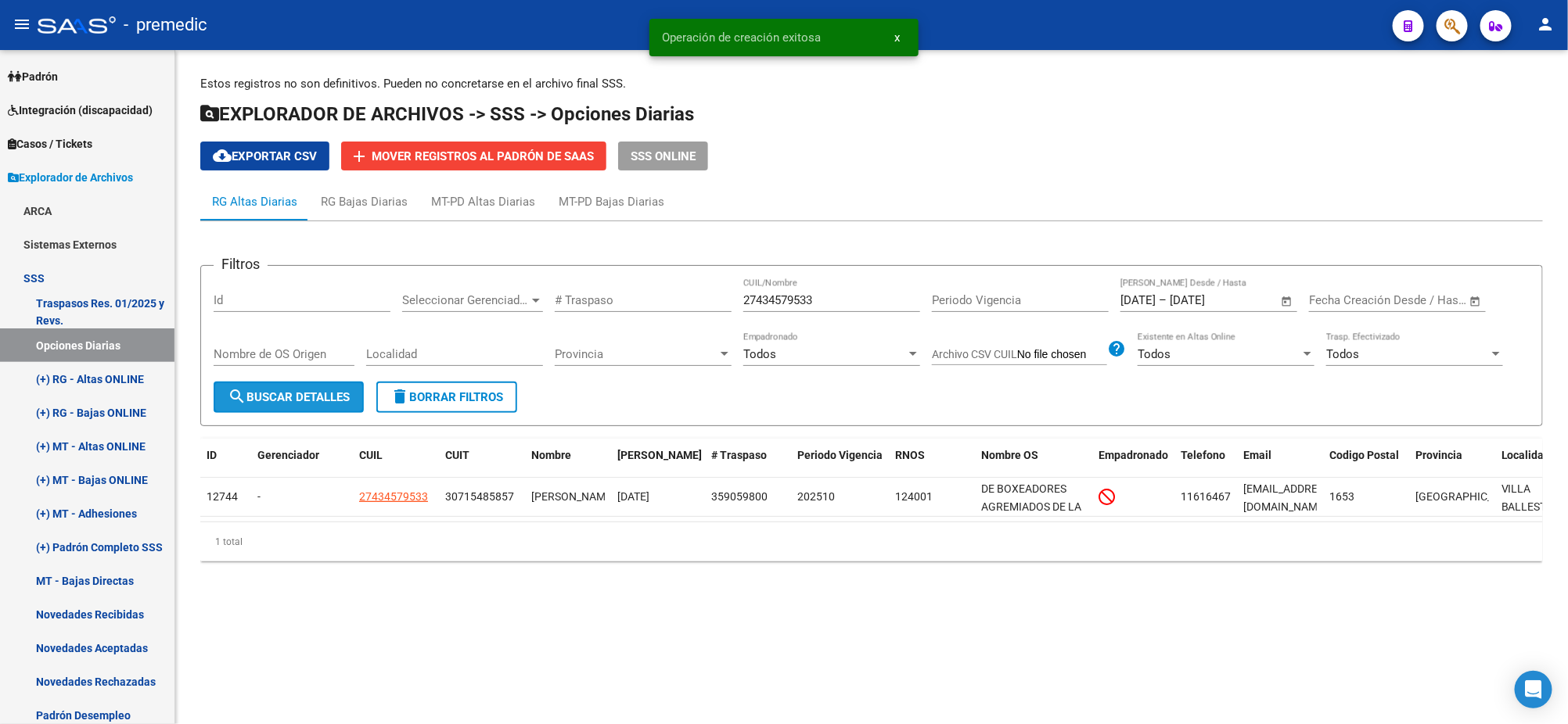
click at [295, 386] on button "search Buscar Detalles" at bounding box center [289, 397] width 150 height 31
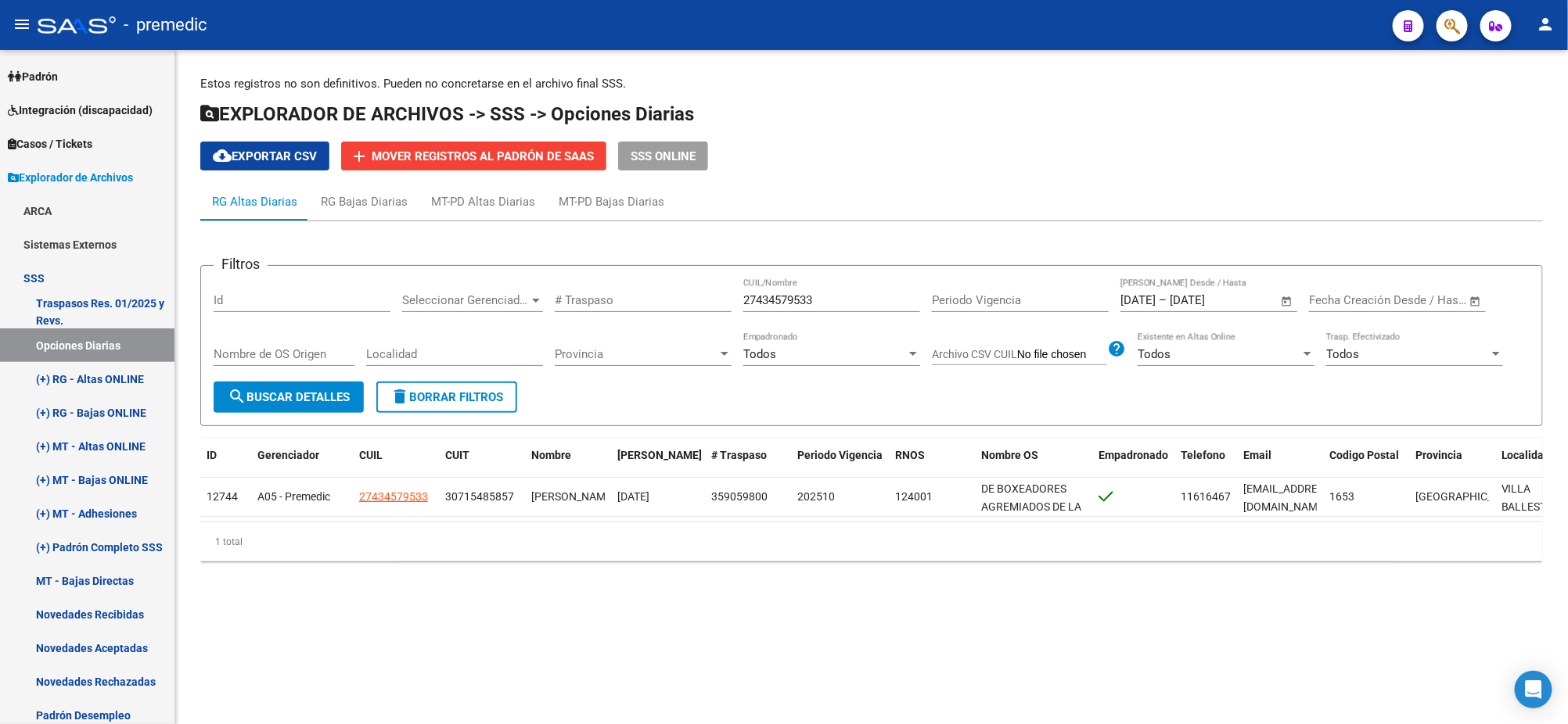
drag, startPoint x: 830, startPoint y: 301, endPoint x: 660, endPoint y: 300, distance: 170.0
click at [661, 300] on div "Filtros Id Seleccionar Gerenciador Seleccionar Gerenciador # Traspaso 274345795…" at bounding box center [872, 330] width 1316 height 103
paste input "221956872"
type input "27221956872"
click at [247, 398] on span "search Buscar Detalles" at bounding box center [288, 398] width 122 height 14
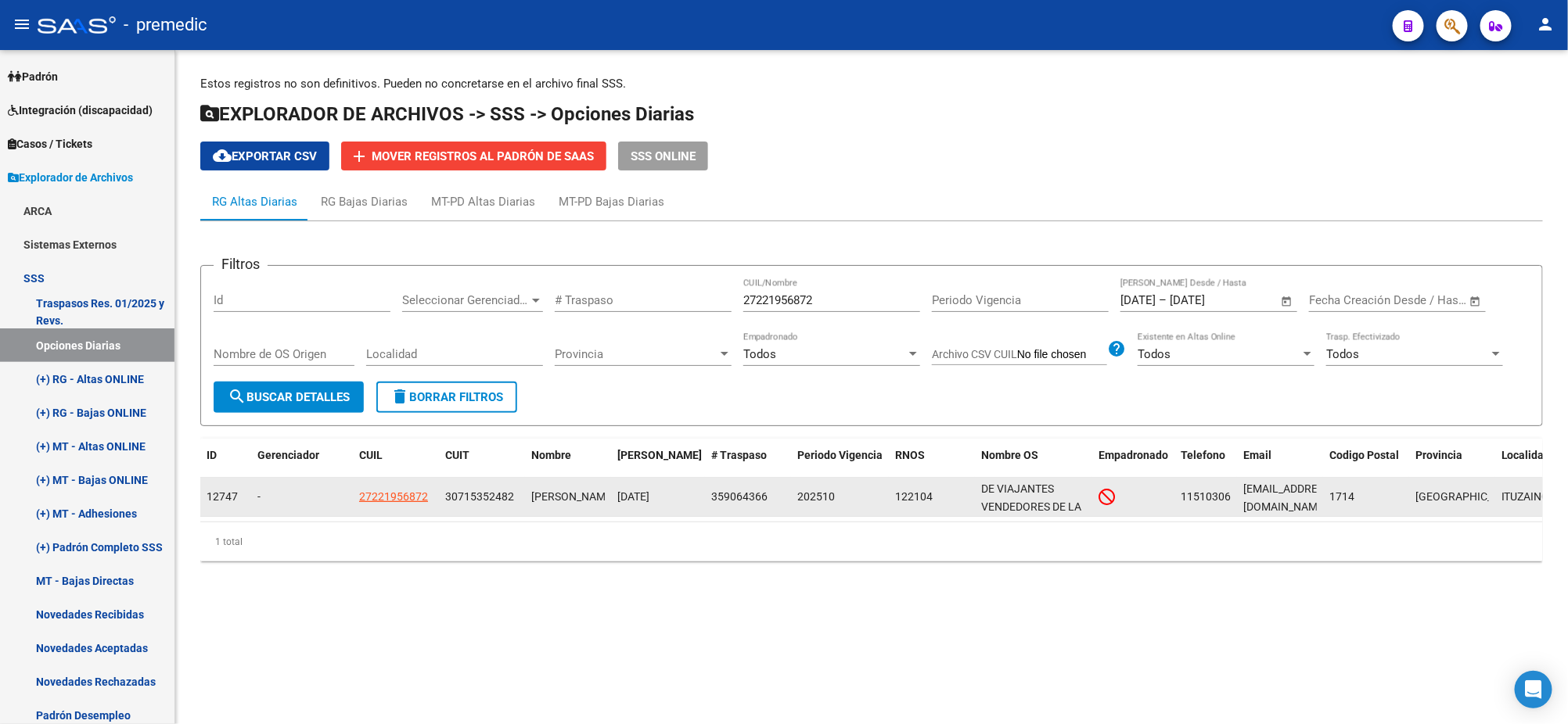
click at [389, 496] on span "27221956872" at bounding box center [394, 497] width 69 height 13
type textarea "27221956872"
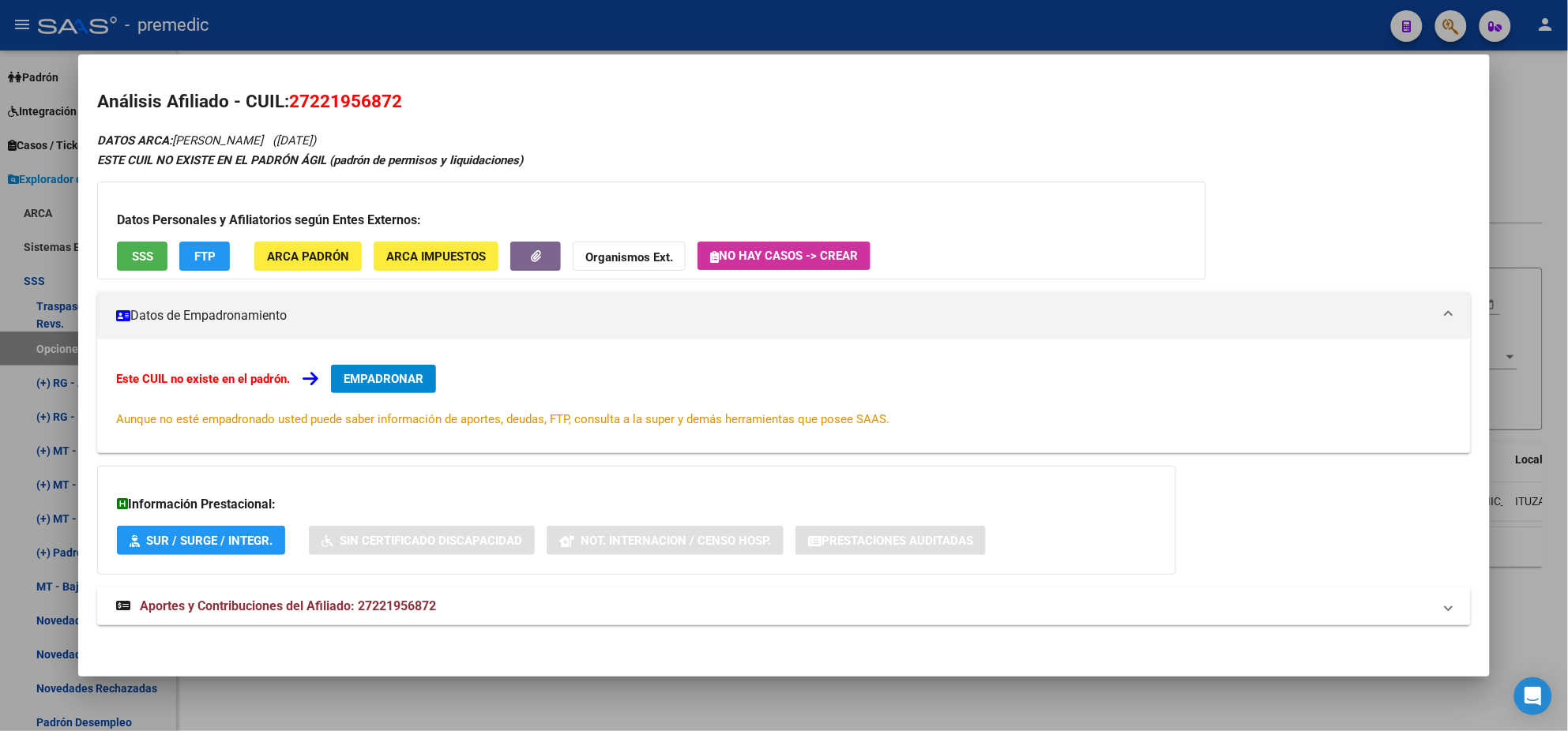
click at [365, 372] on span "EMPADRONAR" at bounding box center [383, 379] width 80 height 15
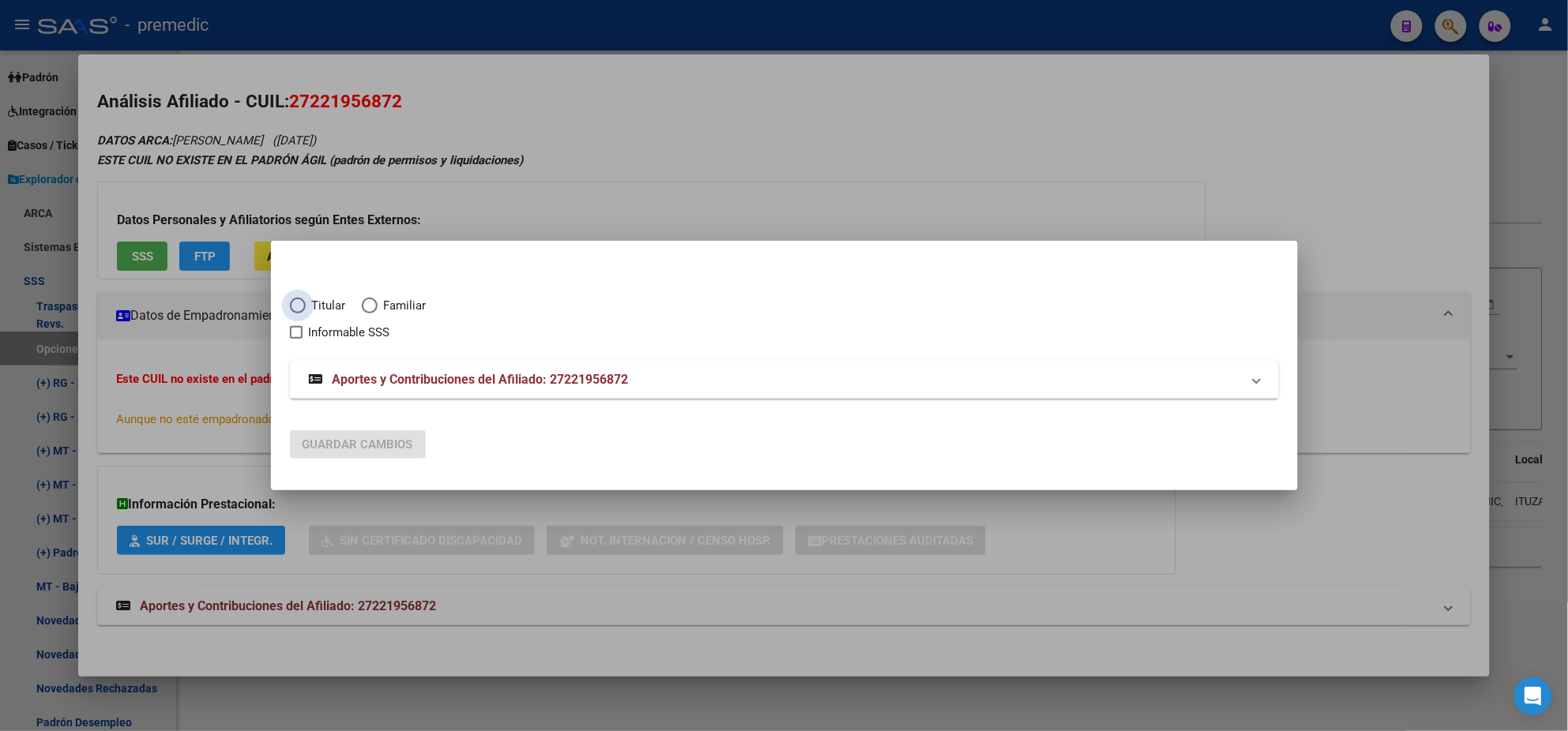
click at [291, 305] on span "Elija una opción" at bounding box center [298, 306] width 16 height 16
click at [291, 305] on input "Titular" at bounding box center [298, 306] width 16 height 16
radio input "true"
checkbox input "true"
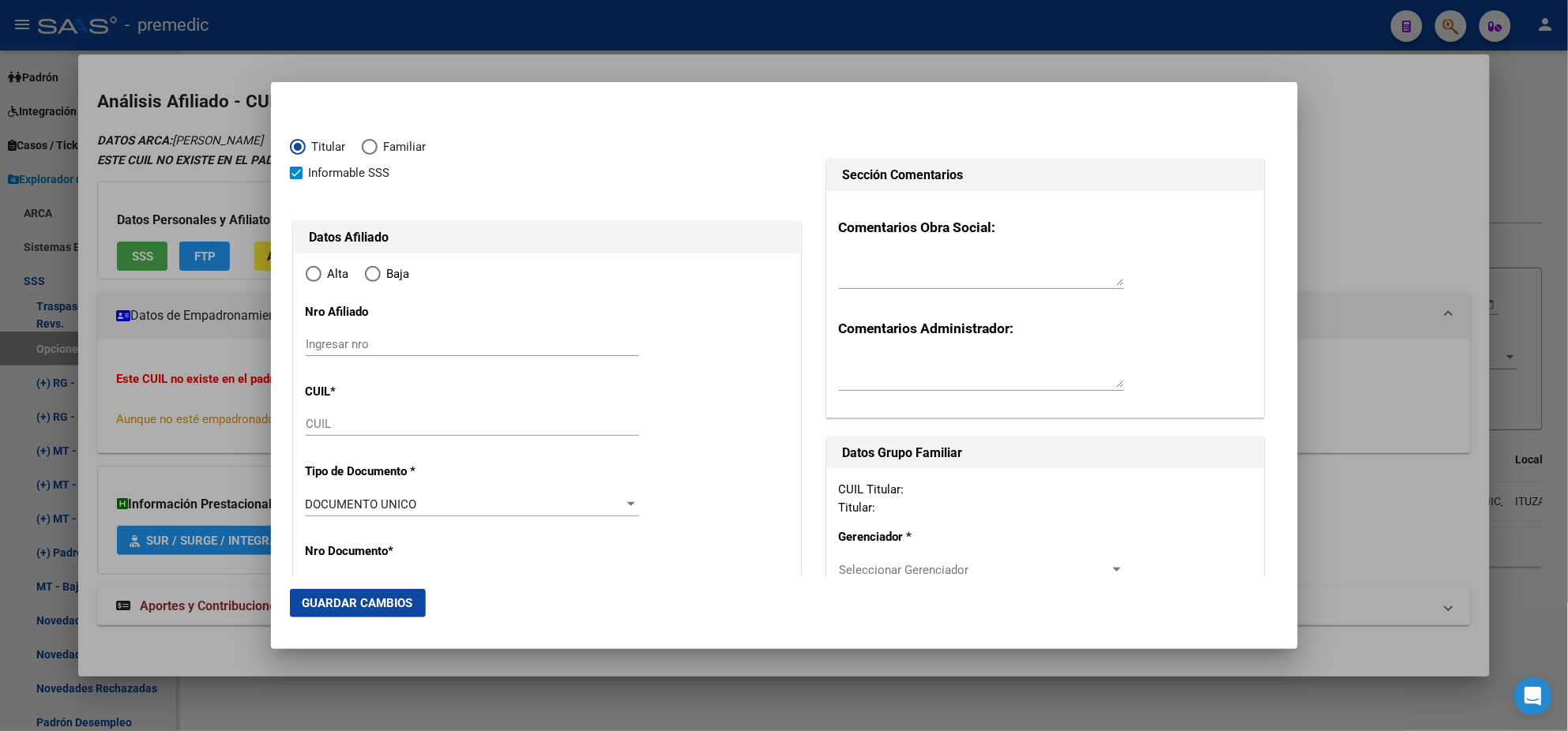
type input "27-22195687-2"
radio input "true"
type input "22195687"
type input "AGUILAR"
type input "[PERSON_NAME]"
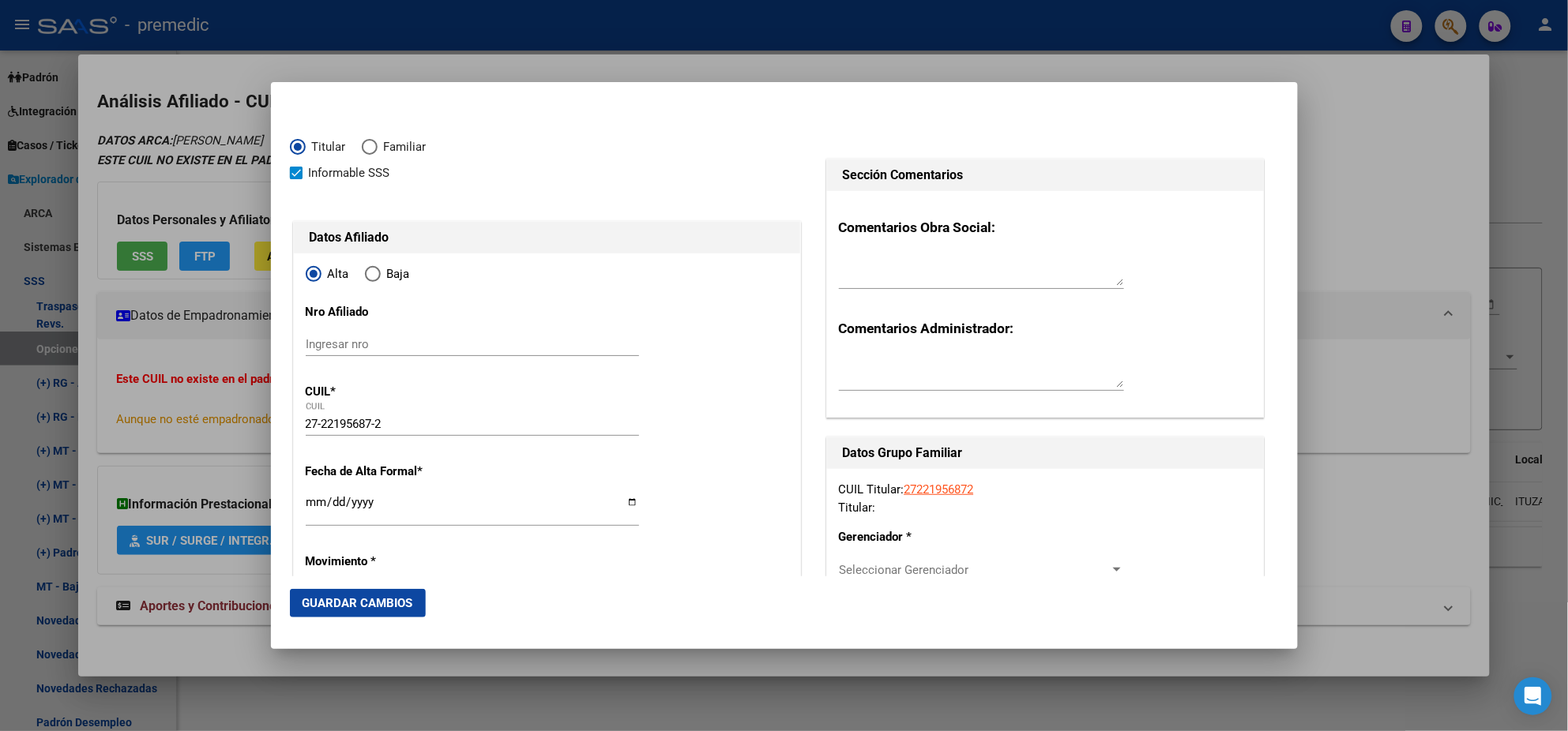
type input "[DATE]"
type input "CASTELAR"
type input "1712"
type input "DE LA TRADICION"
type input "2535"
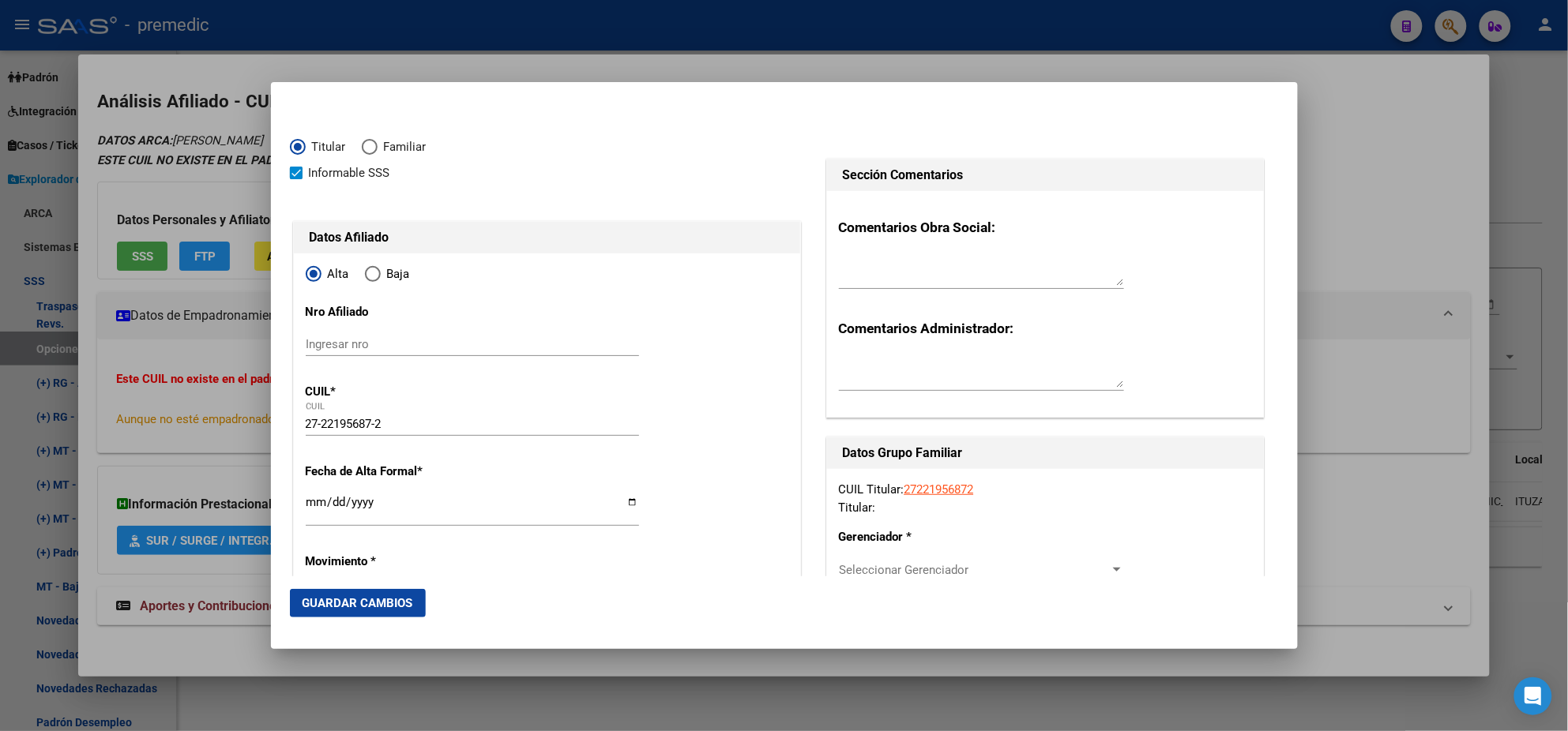
type input "CASTELAR"
click at [315, 505] on input "Ingresar fecha" at bounding box center [472, 508] width 333 height 25
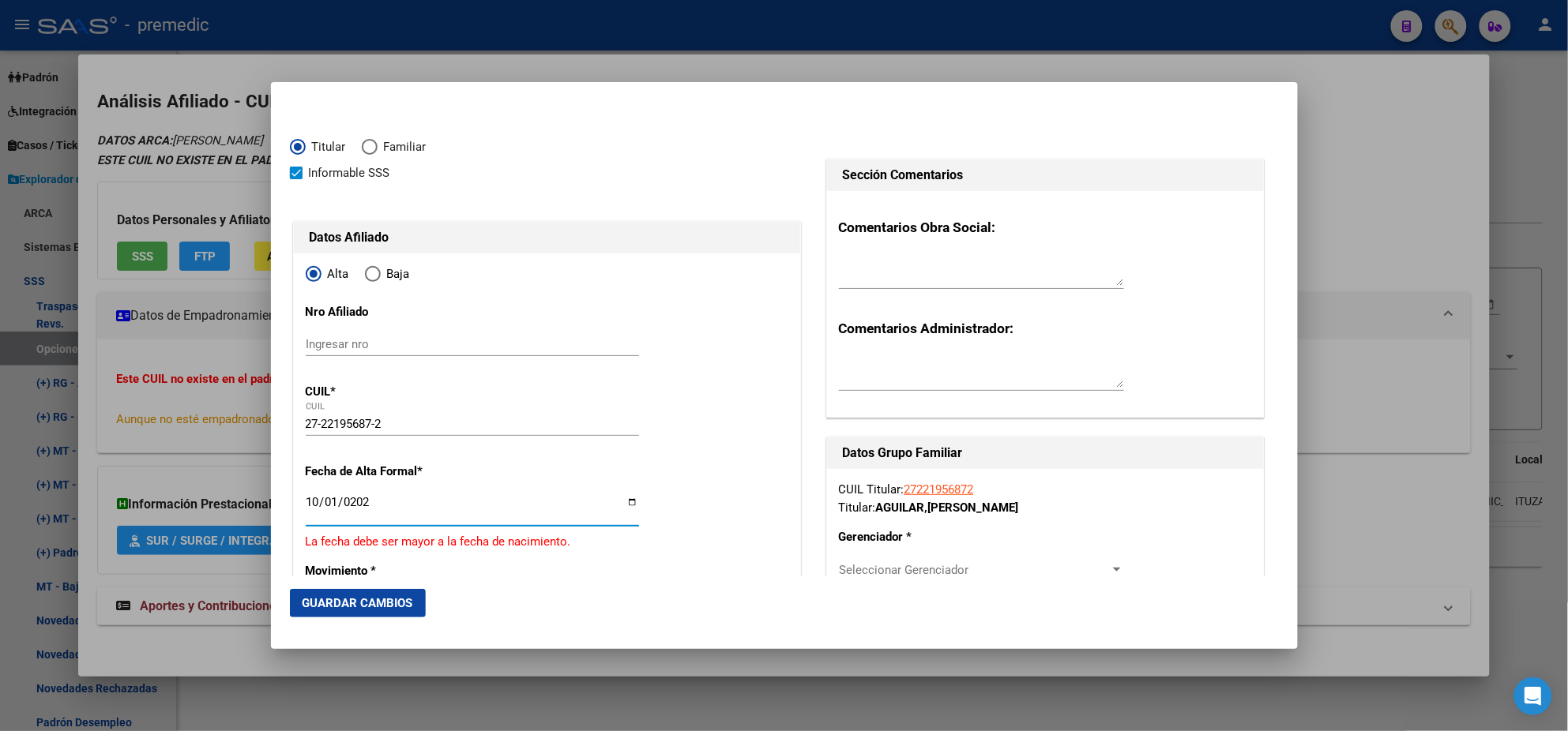
type input "[DATE]"
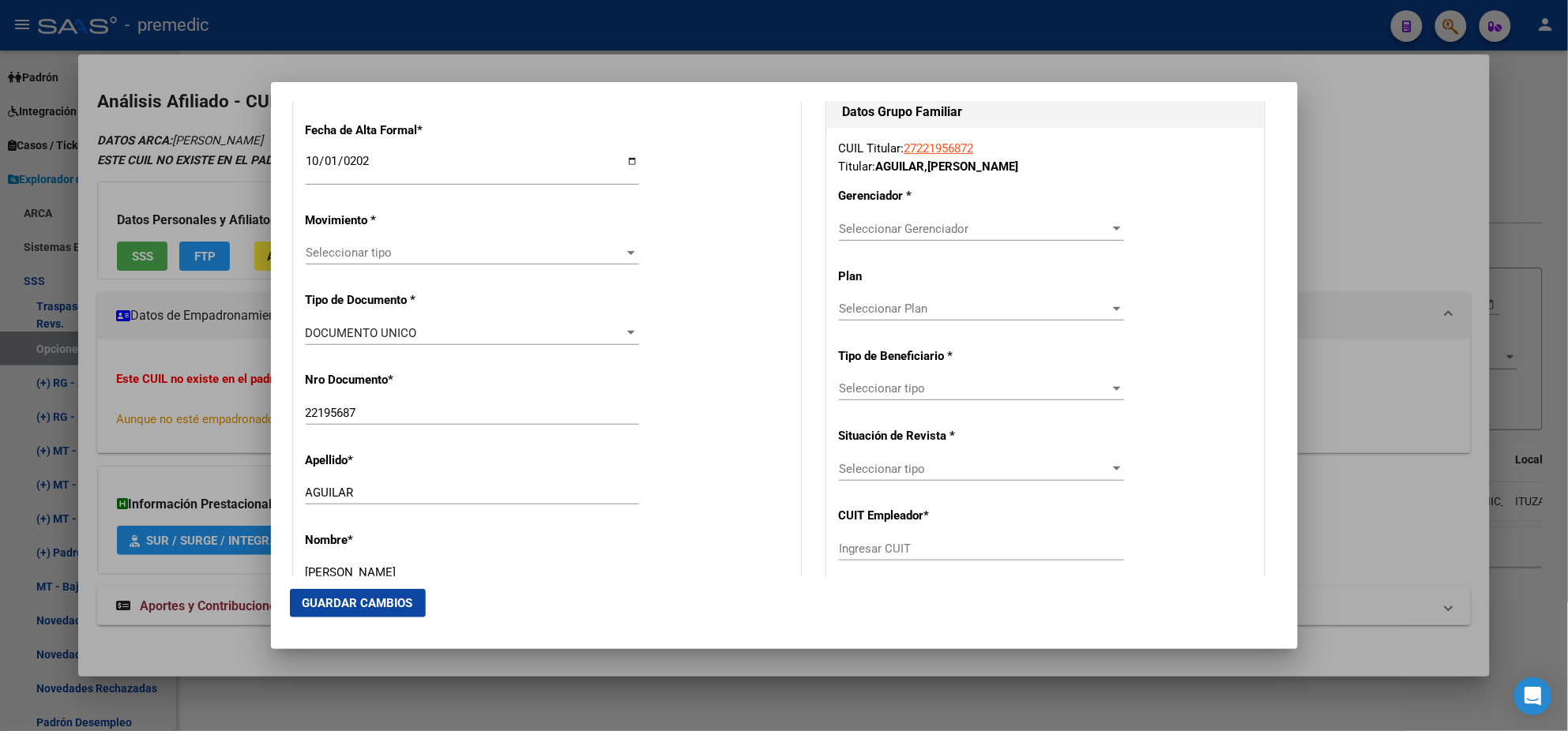
scroll to position [394, 0]
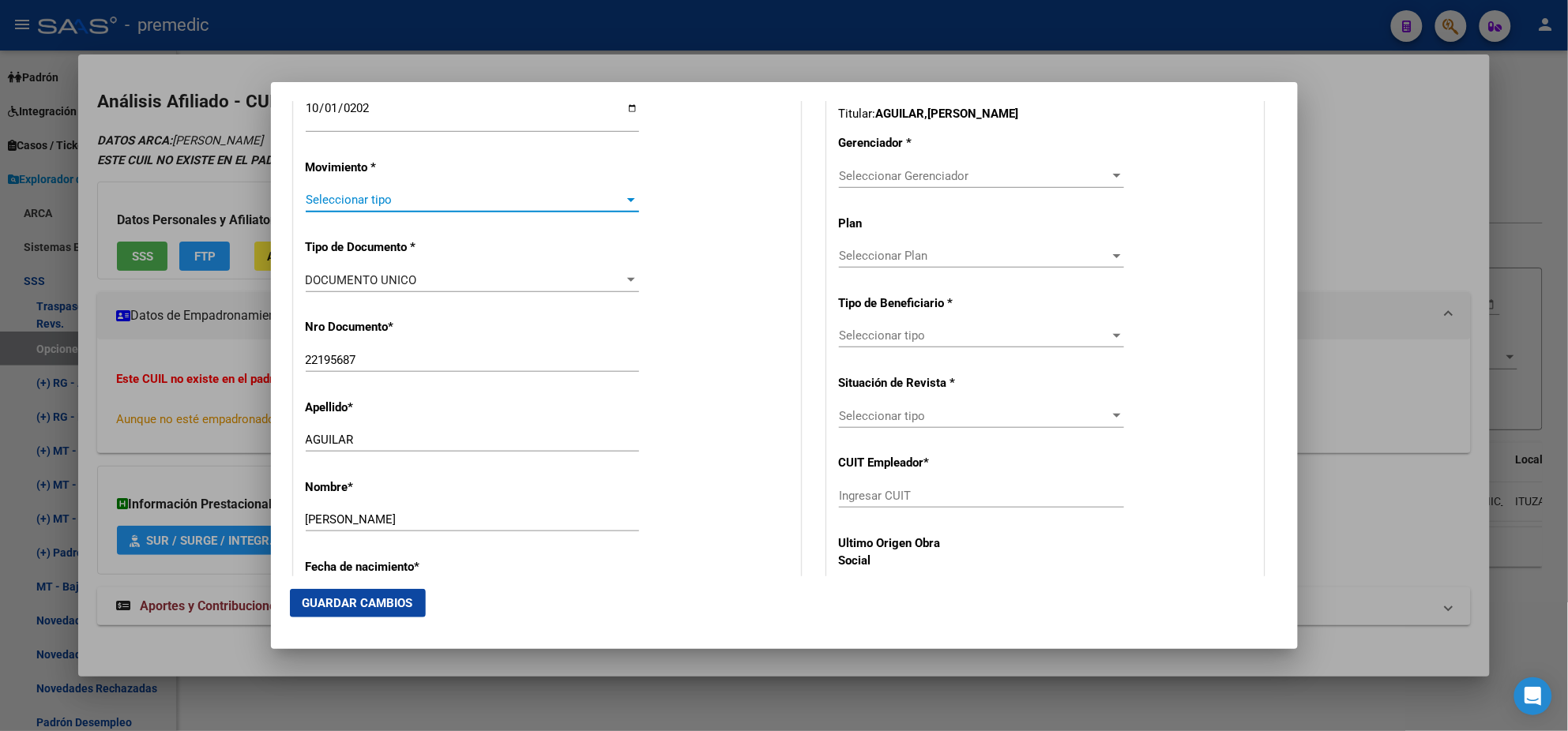
click at [411, 193] on span "Seleccionar tipo" at bounding box center [465, 200] width 319 height 15
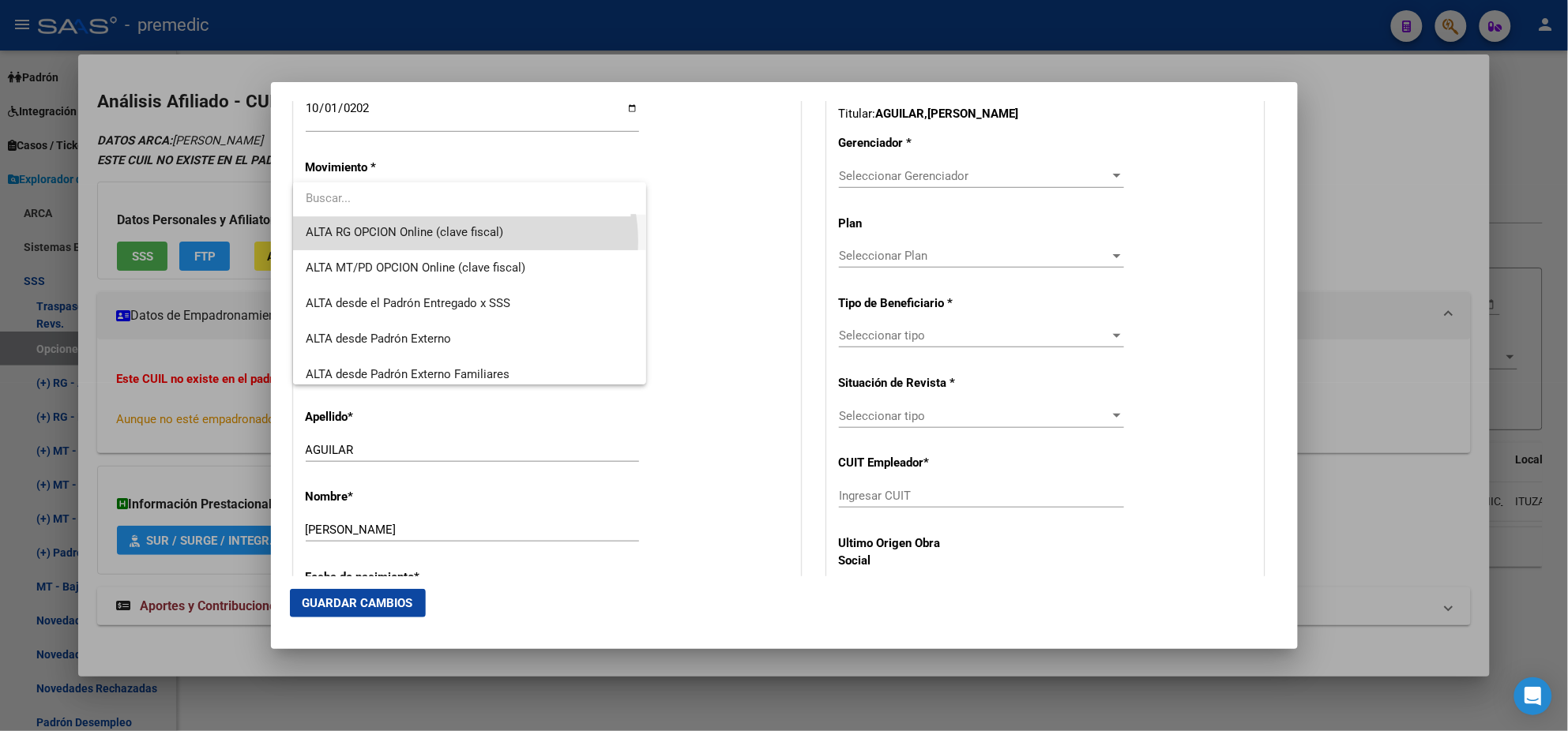
click at [465, 241] on span "ALTA RG OPCION Online (clave fiscal)" at bounding box center [470, 233] width 328 height 36
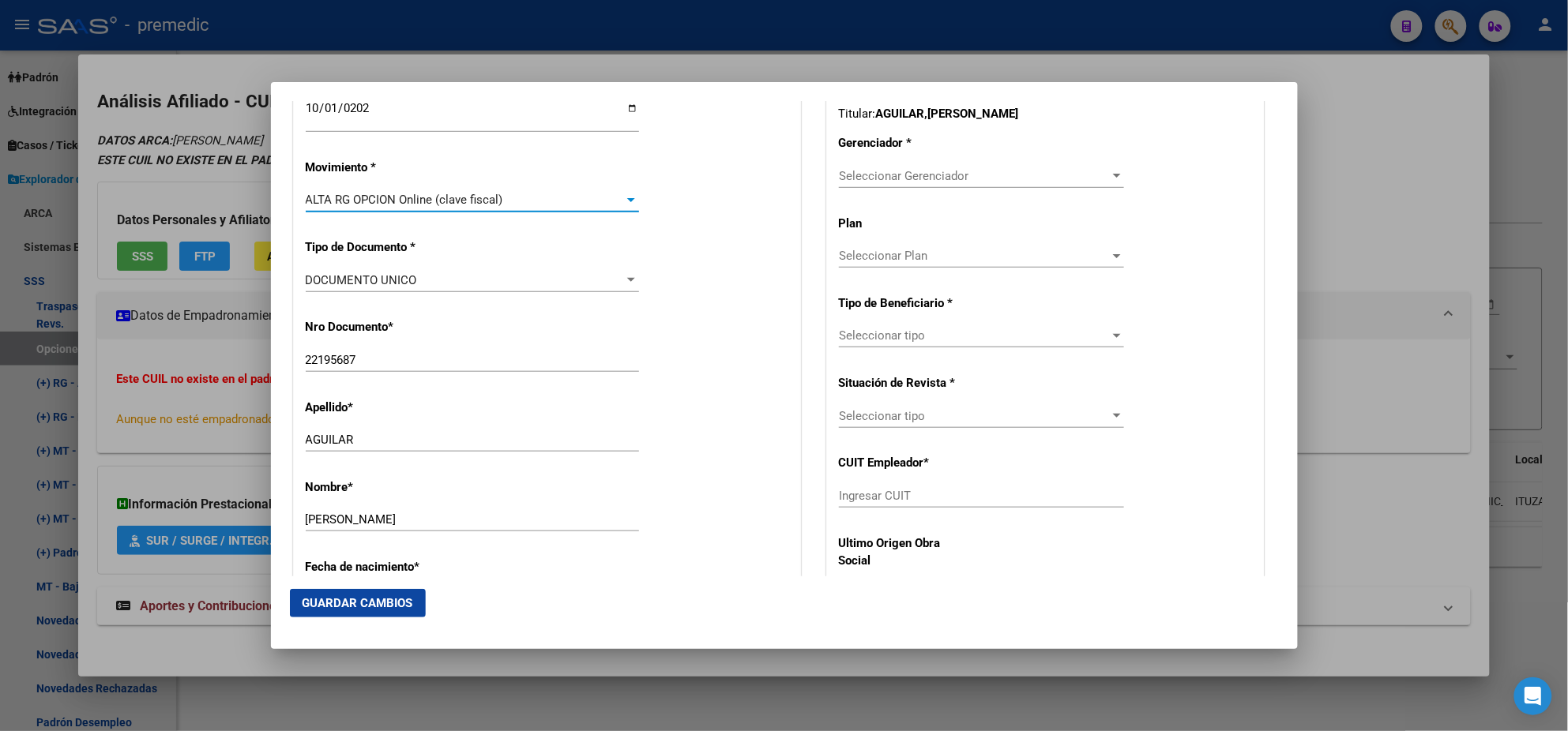
click at [707, 395] on div "Apellido * [PERSON_NAME] Ingresar apellido" at bounding box center [546, 426] width 483 height 80
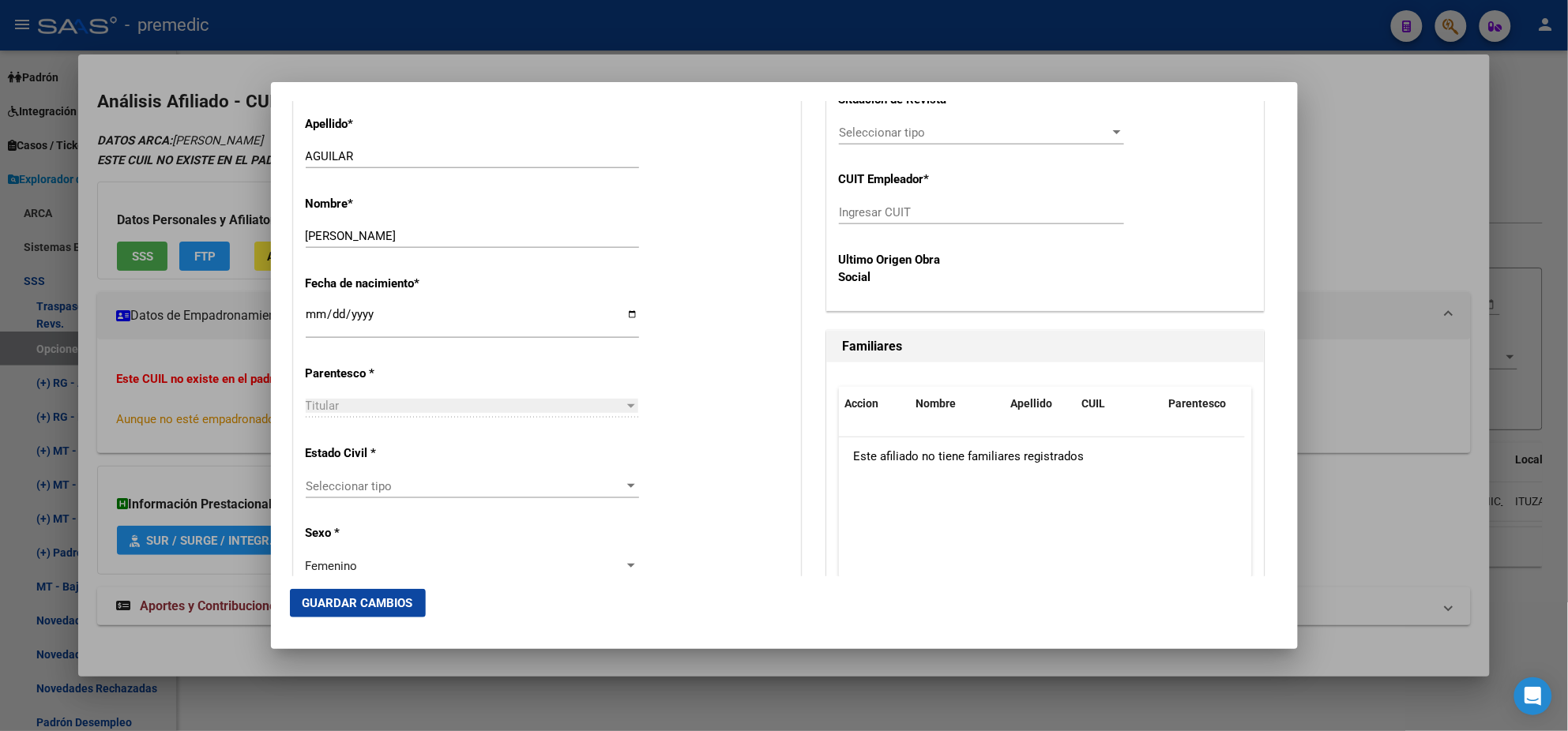
scroll to position [691, 0]
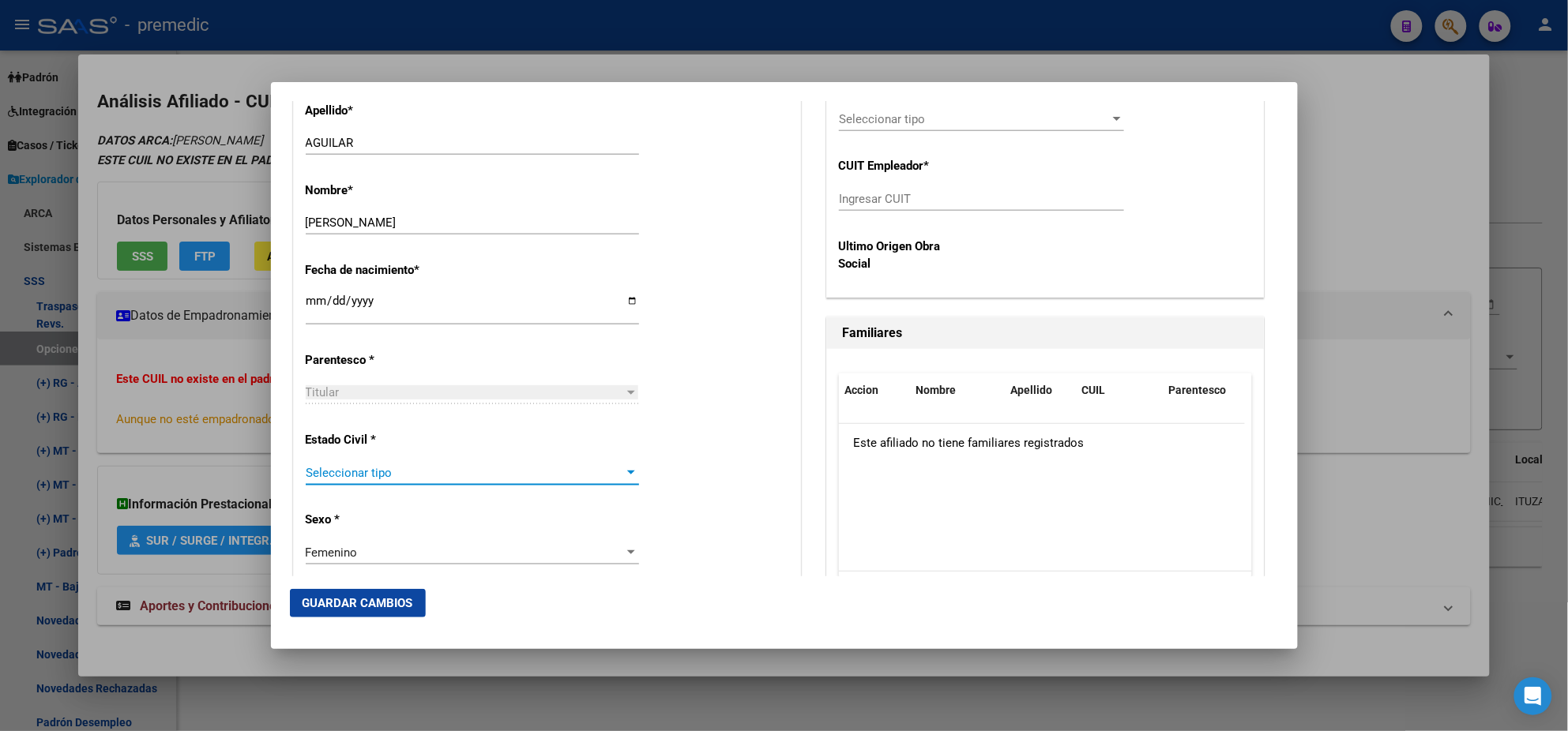
click at [471, 472] on span "Seleccionar tipo" at bounding box center [465, 473] width 319 height 15
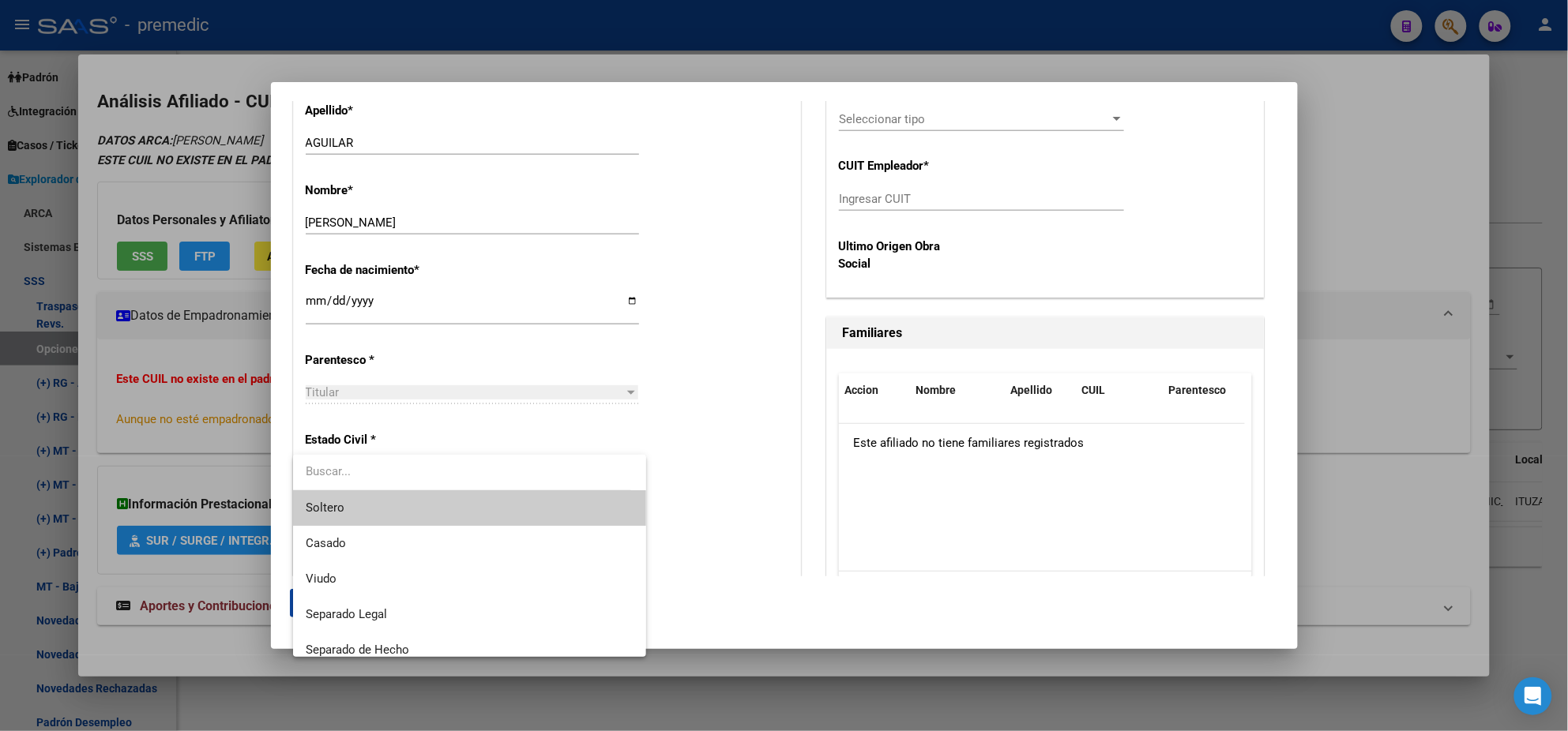
drag, startPoint x: 471, startPoint y: 472, endPoint x: 447, endPoint y: 510, distance: 44.9
click at [445, 509] on span "Soltero" at bounding box center [470, 508] width 328 height 36
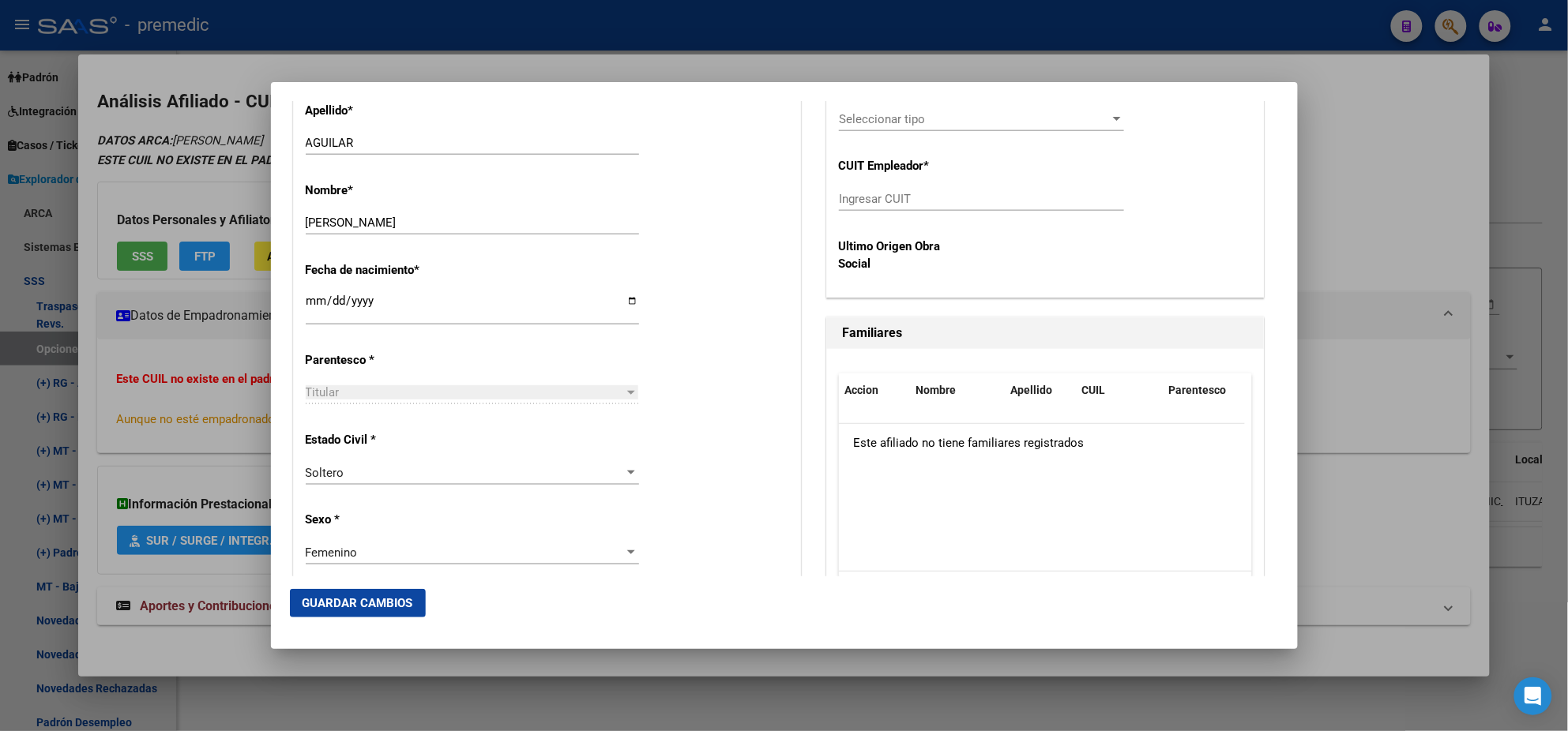
click at [546, 519] on div "Alta Baja Nro Afiliado Ingresar nro CUIL * 27-22195687-2 CUIL ARCA Padrón Fecha…" at bounding box center [547, 690] width 507 height 2255
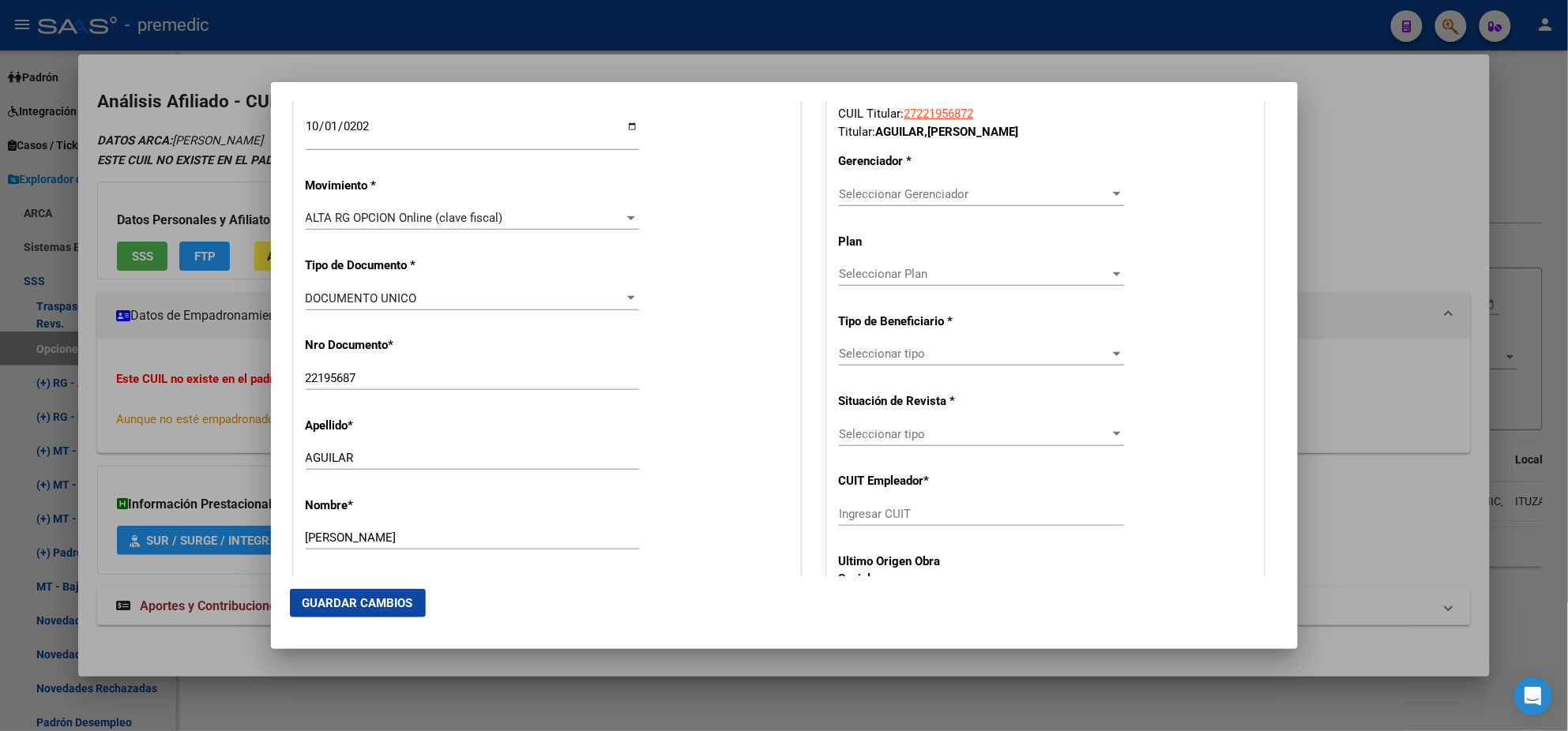
scroll to position [394, 0]
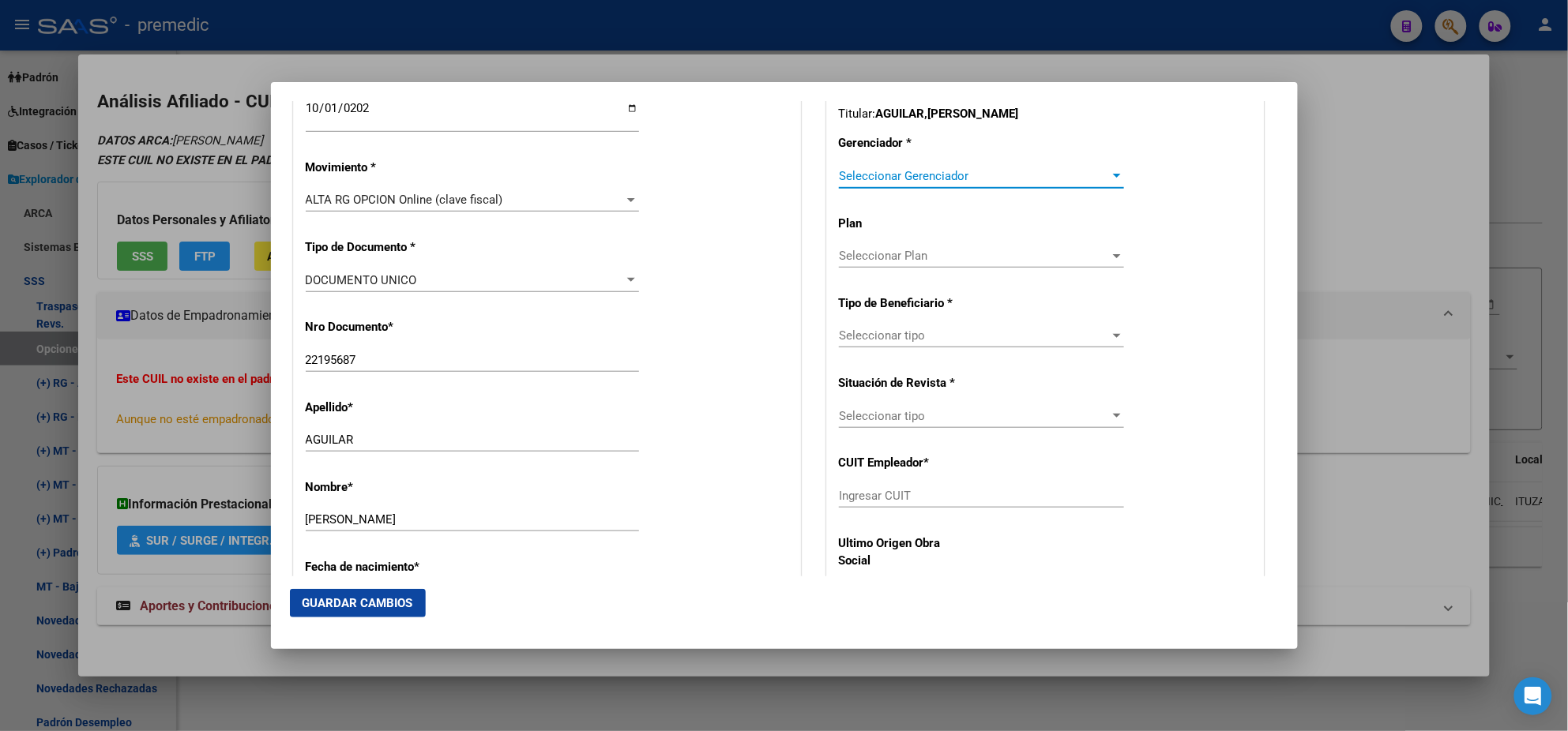
click at [858, 173] on span "Seleccionar Gerenciador" at bounding box center [974, 176] width 271 height 15
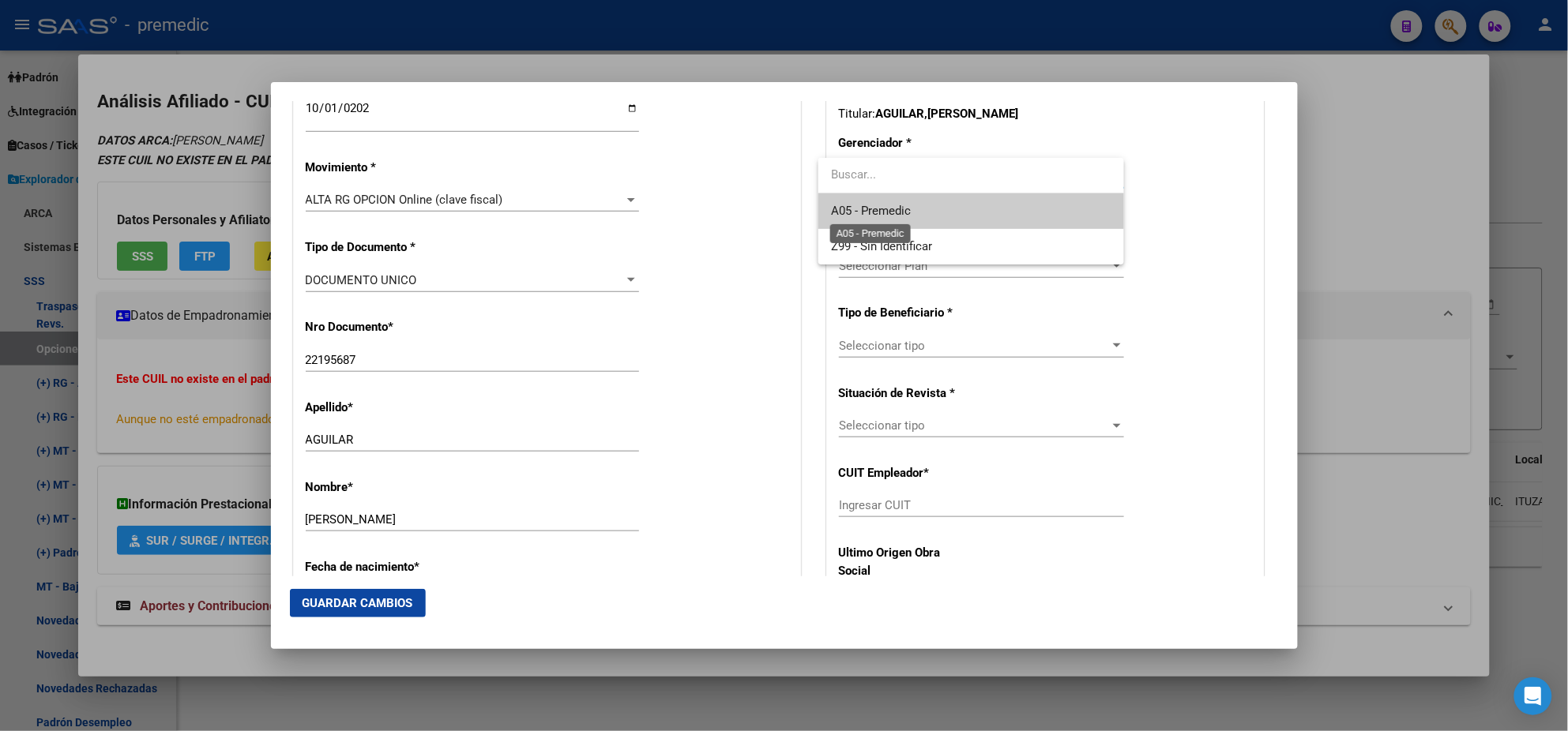
click at [863, 206] on span "A05 - Premedic" at bounding box center [870, 211] width 80 height 15
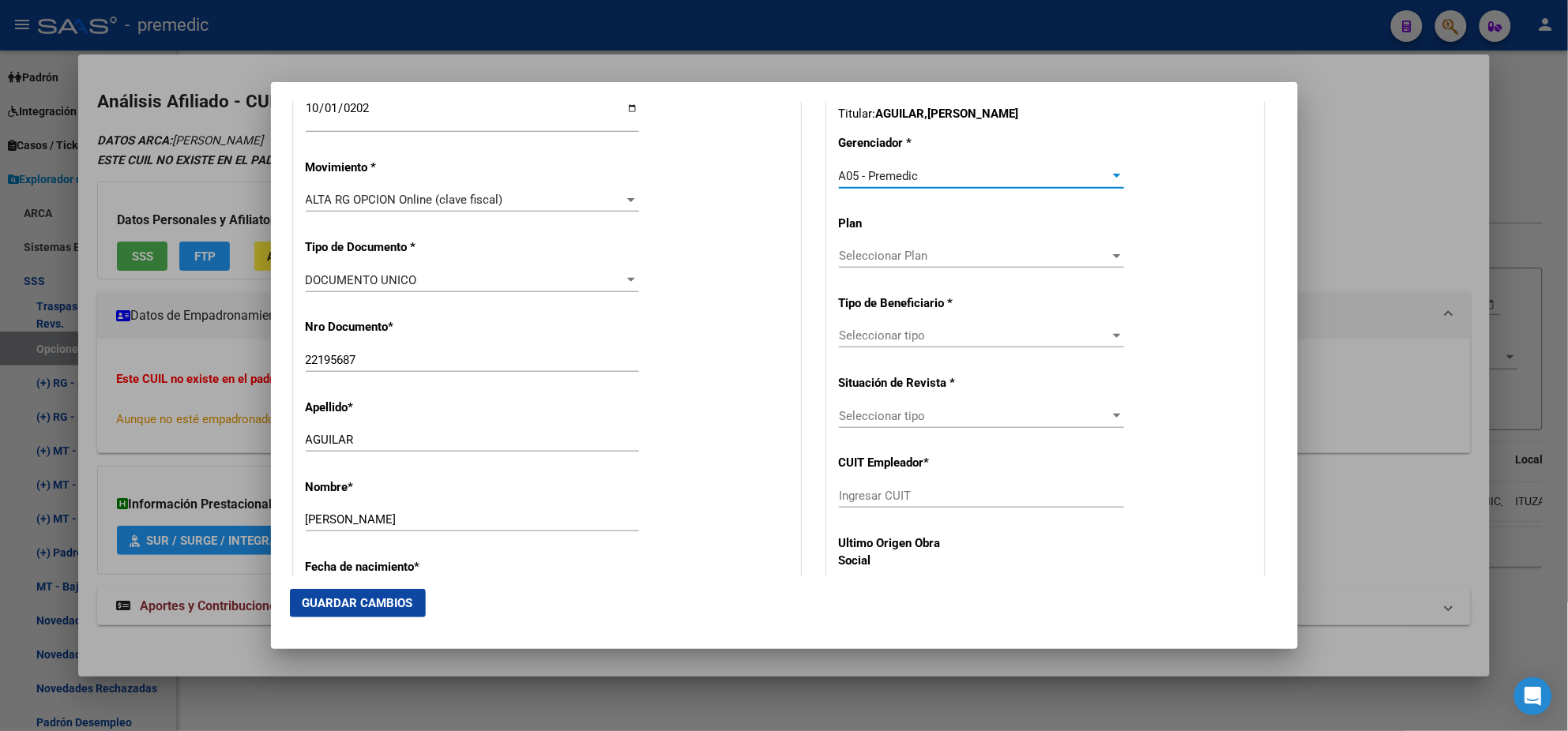
click at [882, 322] on div "CUIL Titular: 27221956872 Titular: [PERSON_NAME] [PERSON_NAME] Gerenciador * A0…" at bounding box center [1045, 334] width 437 height 518
click at [882, 337] on span "Seleccionar tipo" at bounding box center [974, 336] width 271 height 15
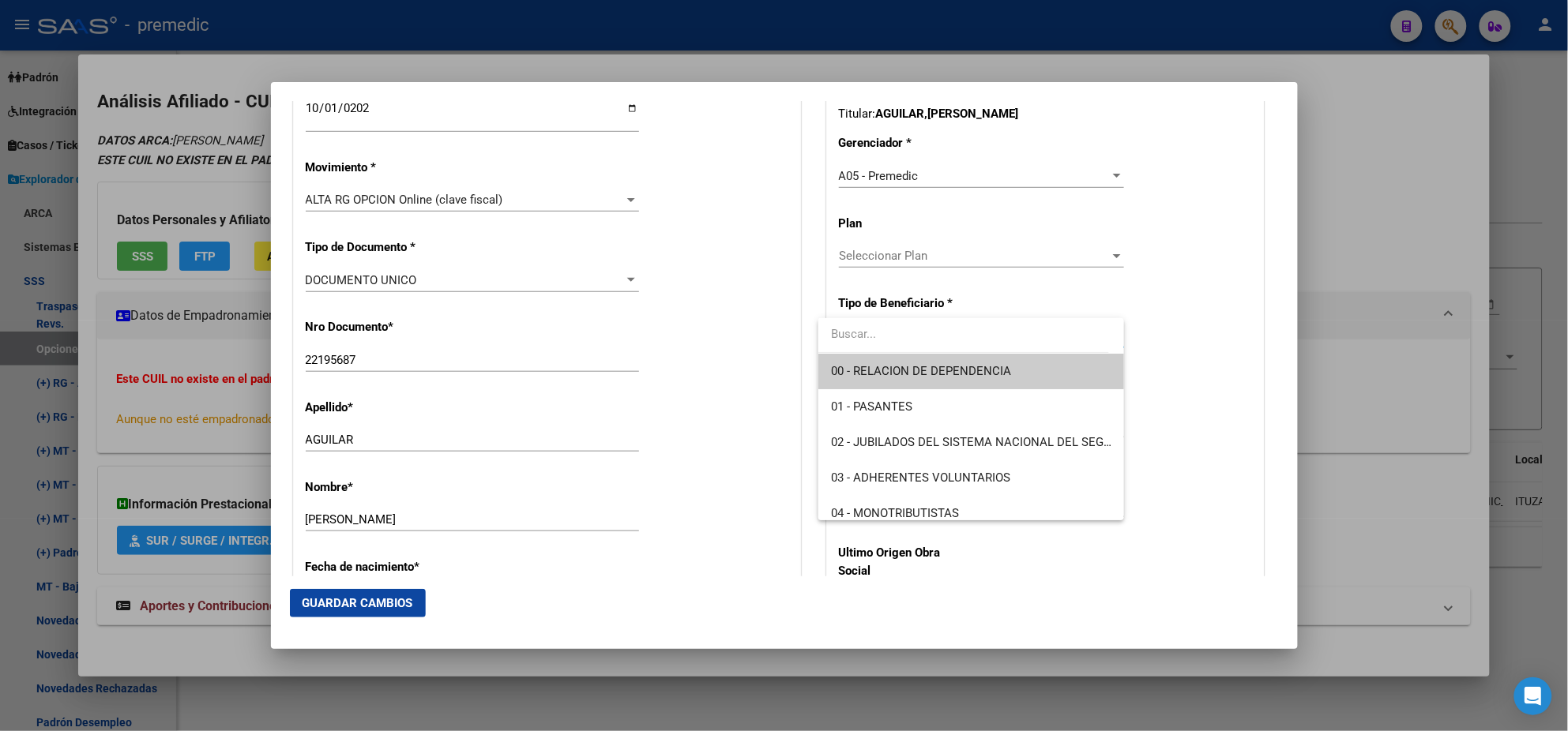
click at [882, 366] on span "00 - RELACION DE DEPENDENCIA" at bounding box center [921, 372] width 180 height 15
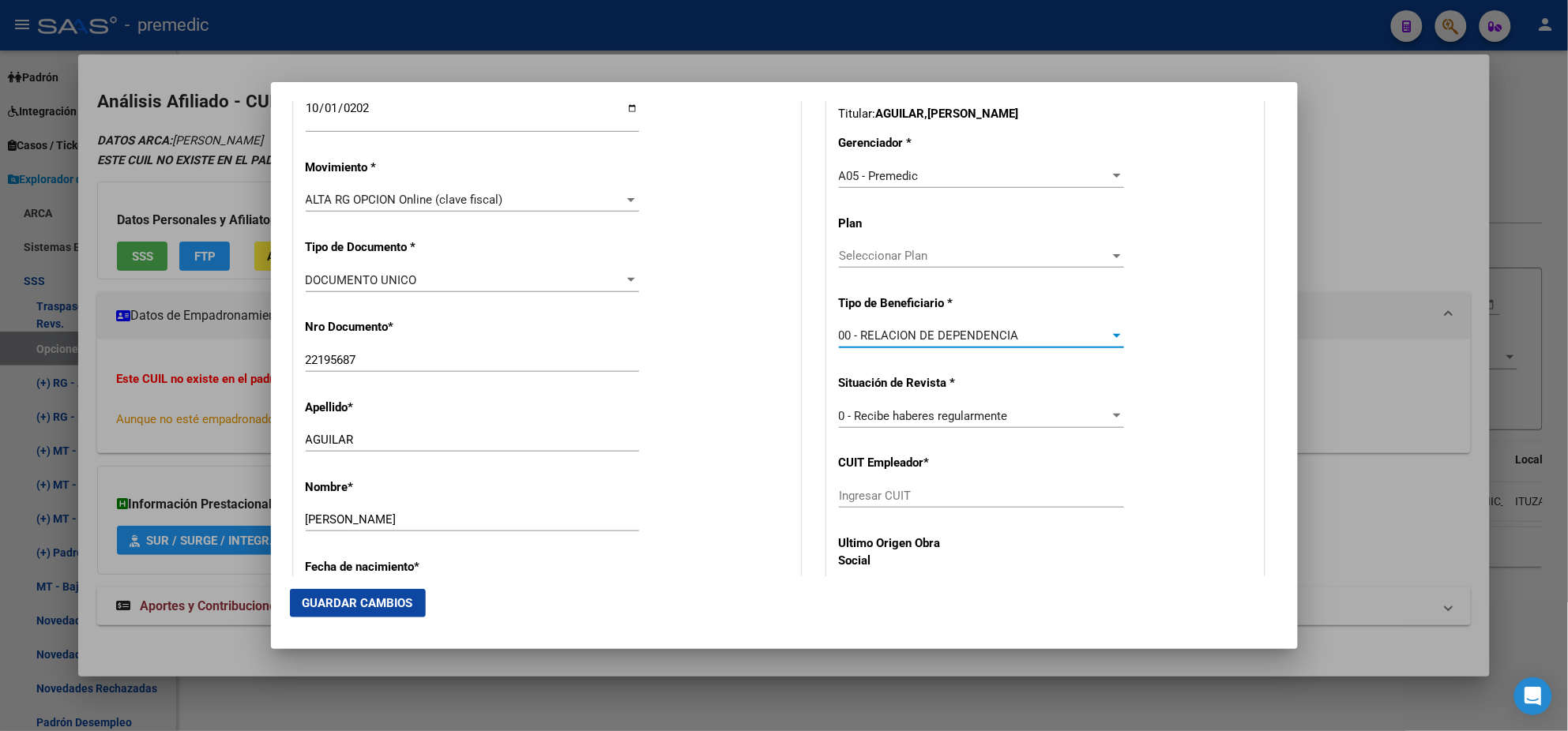
click at [893, 500] on input "Ingresar CUIT" at bounding box center [981, 496] width 285 height 15
paste input "30-71535248-2"
type input "30-71535248-2"
click at [361, 603] on span "Guardar Cambios" at bounding box center [357, 603] width 111 height 15
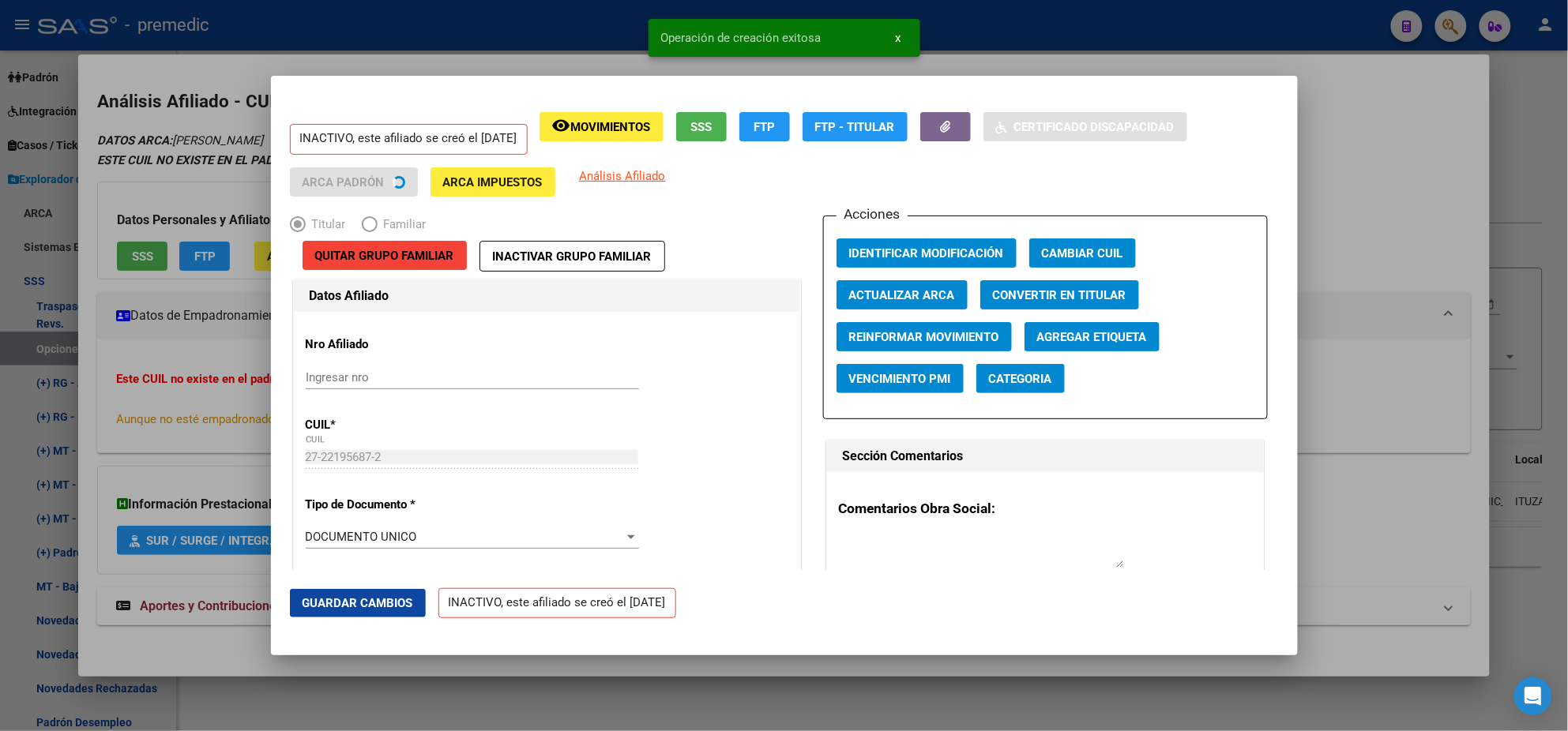
click at [81, 454] on div at bounding box center [784, 365] width 1568 height 731
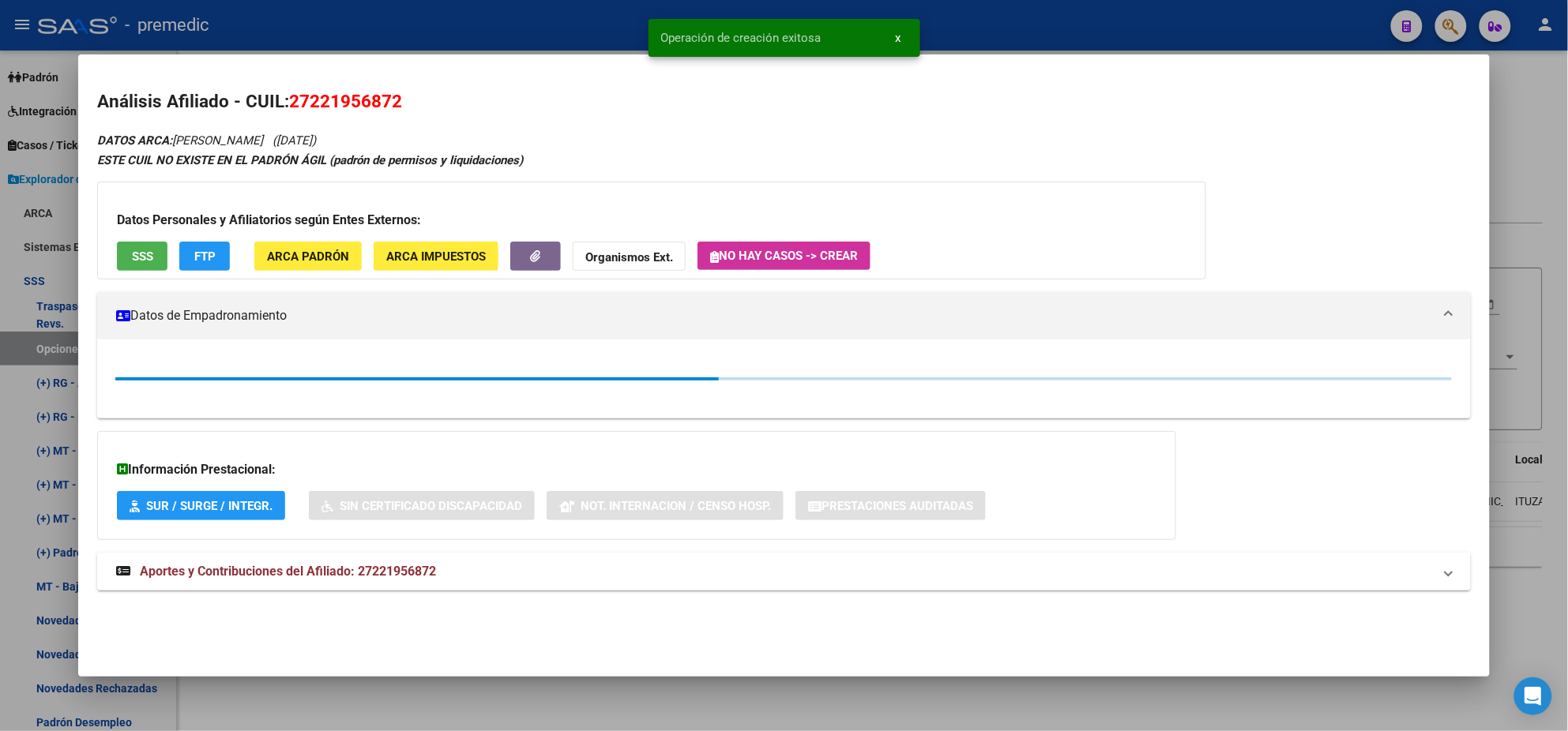
click at [36, 406] on div at bounding box center [784, 365] width 1568 height 731
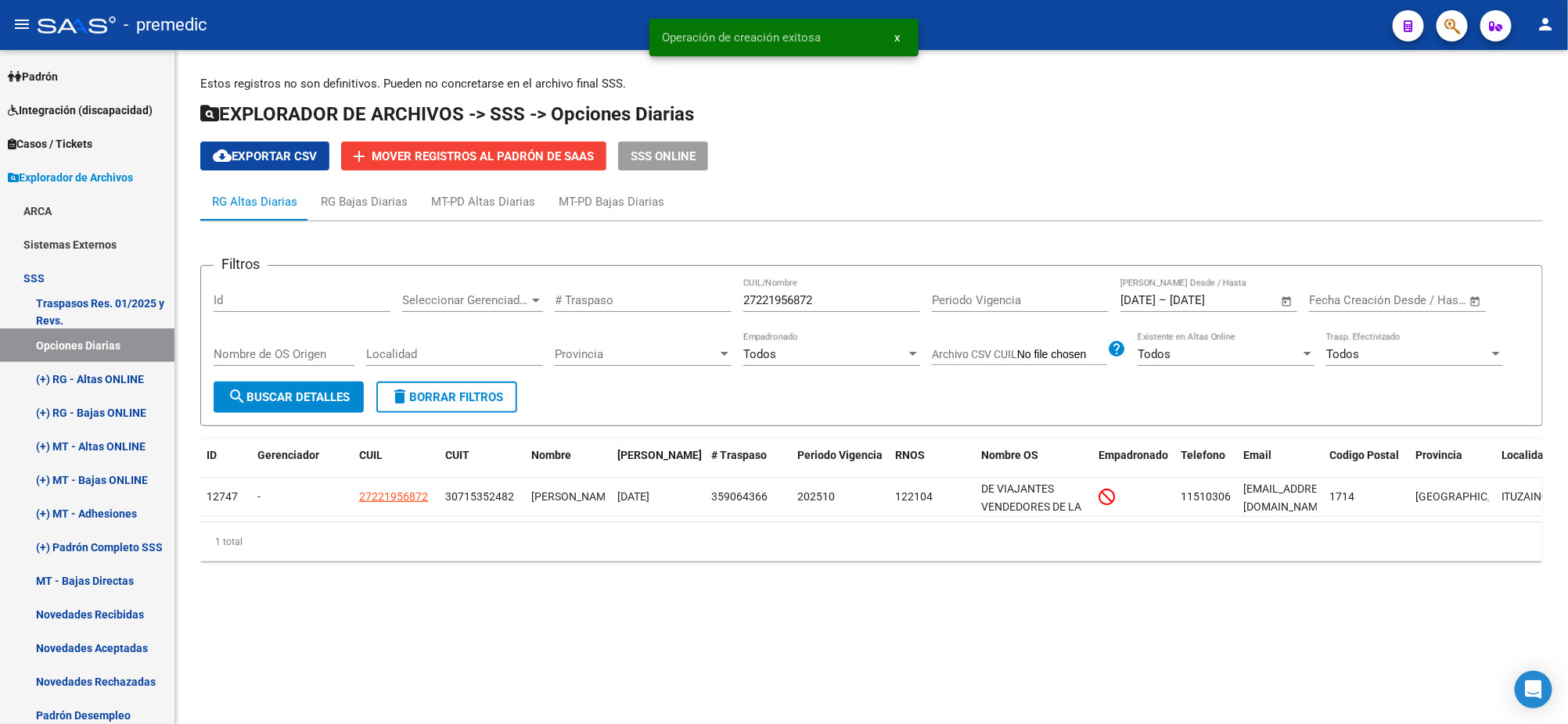
click at [244, 397] on mat-icon "search" at bounding box center [236, 396] width 18 height 18
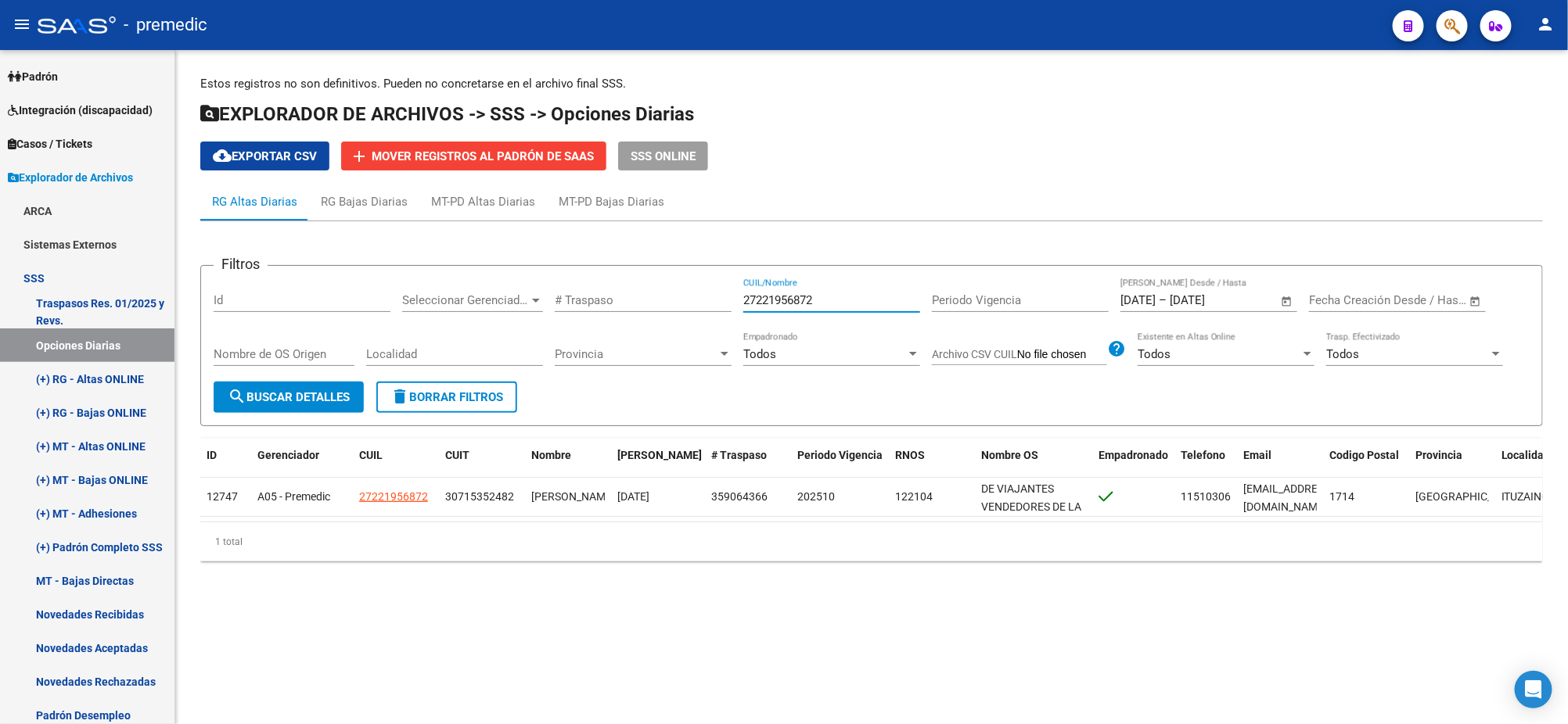
drag, startPoint x: 828, startPoint y: 295, endPoint x: 562, endPoint y: 322, distance: 267.4
click at [657, 304] on div "Filtros Id Seleccionar Gerenciador Seleccionar Gerenciador # Traspaso 272219568…" at bounding box center [872, 330] width 1316 height 103
paste input "3387977589"
type input "23387977589"
click at [305, 394] on span "search Buscar Detalles" at bounding box center [288, 398] width 122 height 14
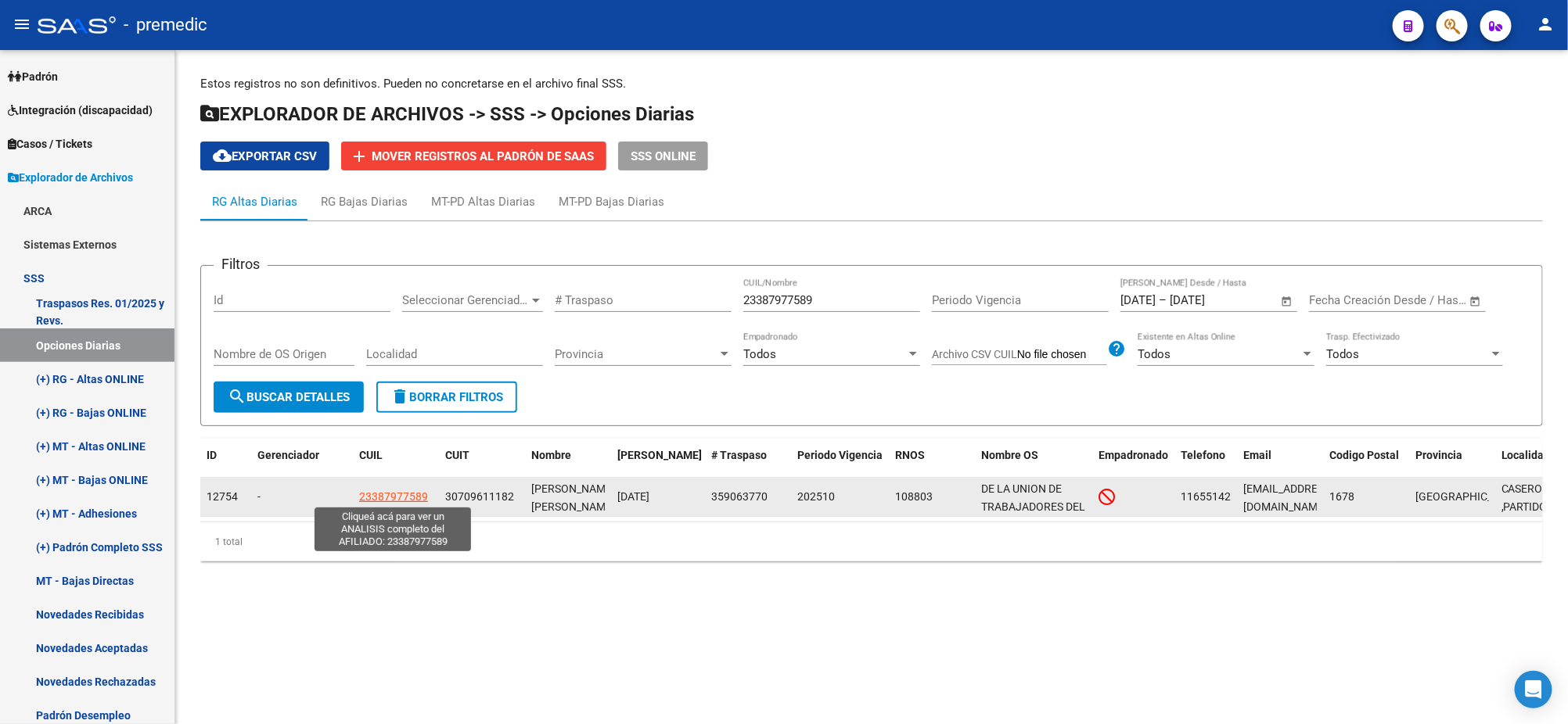
click at [389, 495] on span "23387977589" at bounding box center [394, 497] width 69 height 13
type textarea "23387977589"
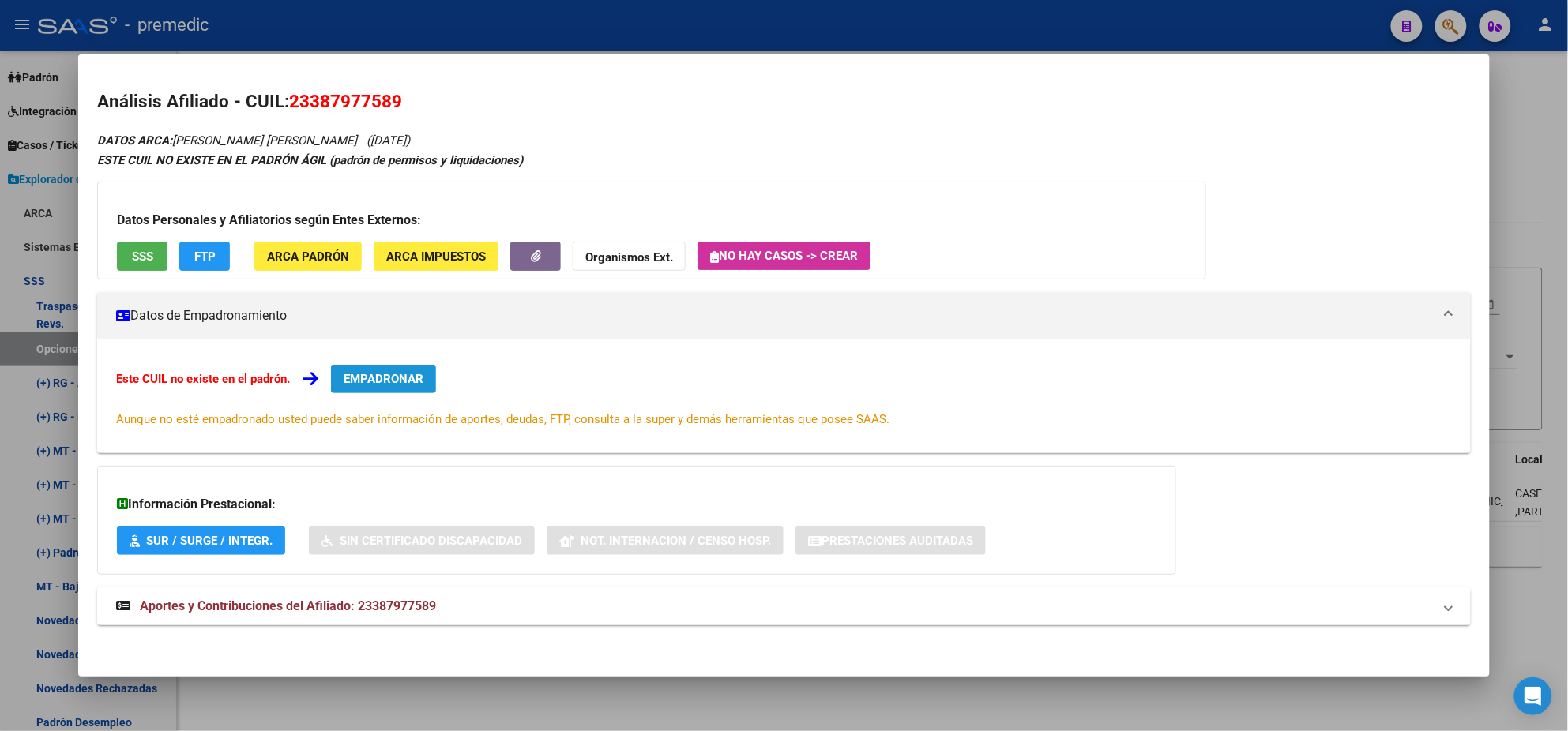
click at [374, 375] on span "EMPADRONAR" at bounding box center [383, 379] width 80 height 15
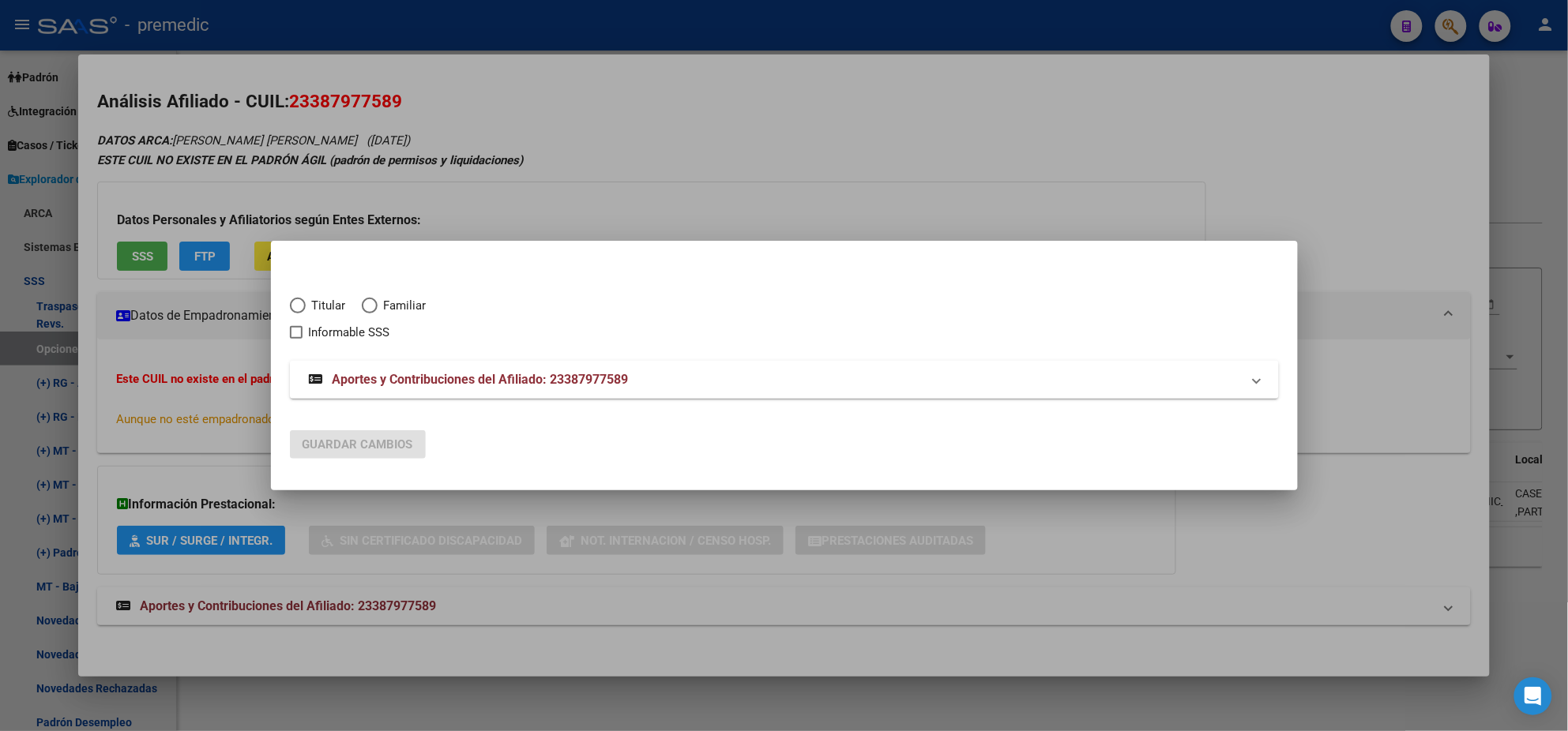
click at [290, 303] on span "Elija una opción" at bounding box center [298, 306] width 16 height 16
click at [290, 303] on input "Titular" at bounding box center [298, 306] width 16 height 16
radio input "true"
checkbox input "true"
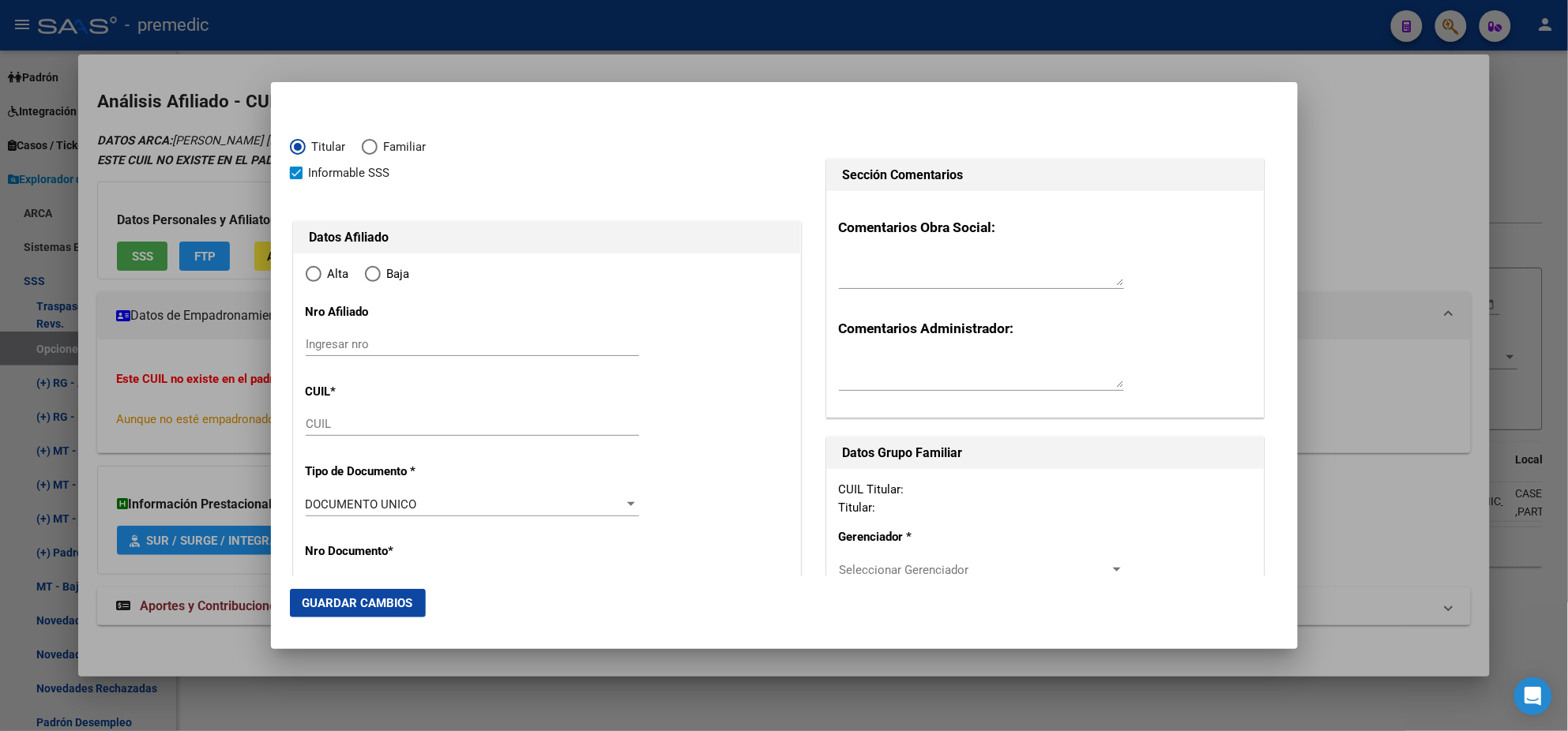
type input "23-38797758-9"
type input "38797758"
type input "[PERSON_NAME]"
type input "[DATE]"
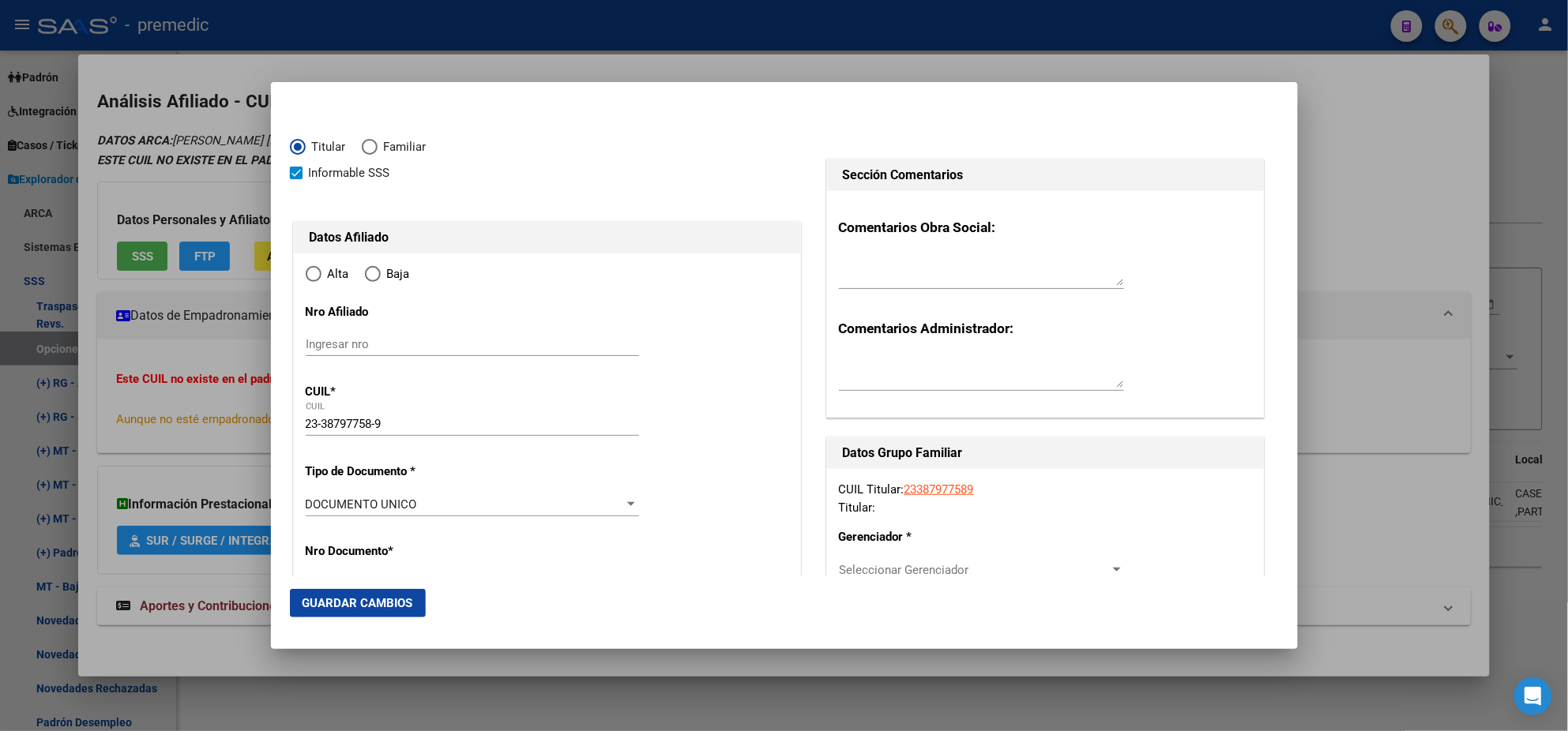
type input "CASEROS"
type input "1678"
type input "[PERSON_NAME]"
type input "3319"
radio input "true"
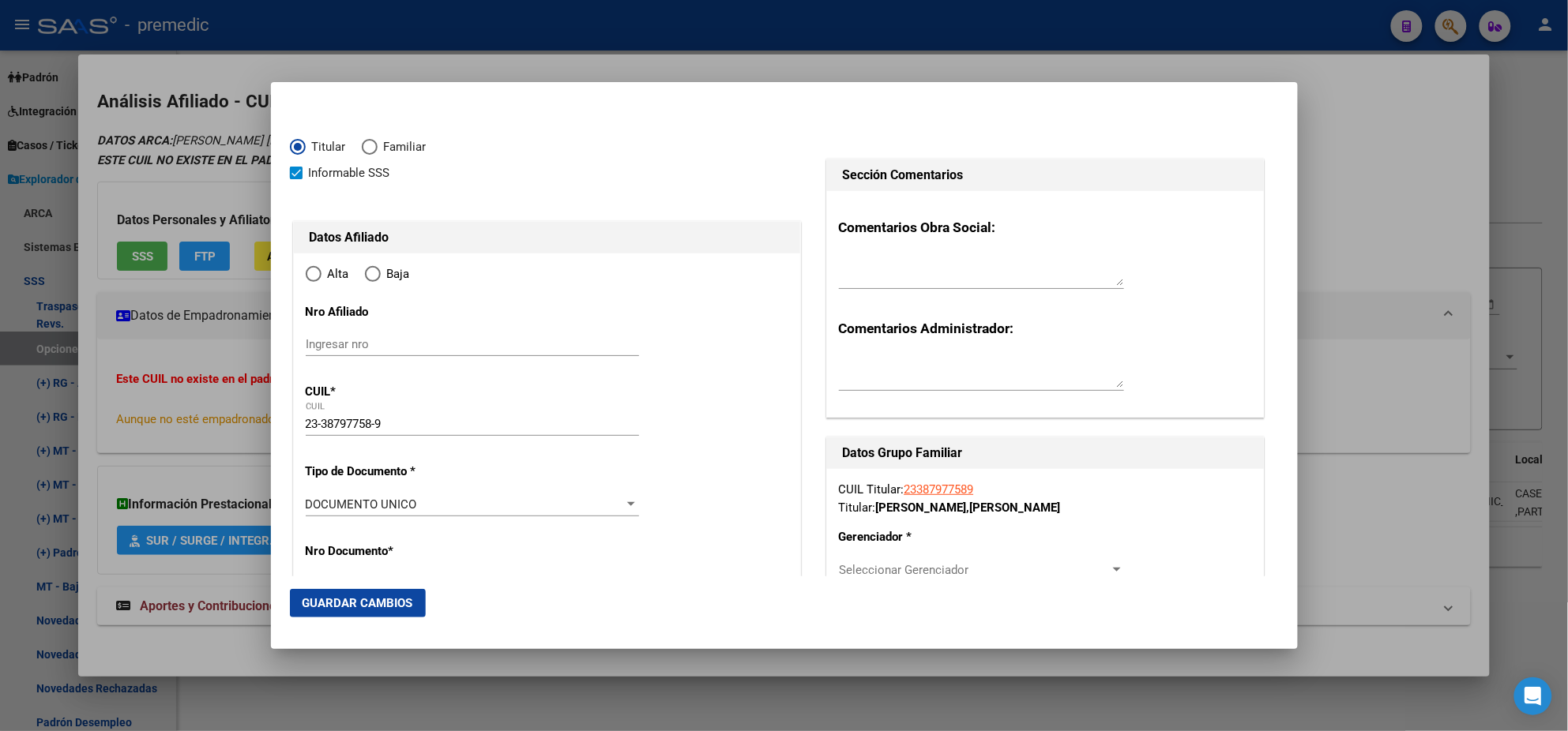
type input "CASEROS"
click at [314, 503] on input "Ingresar fecha" at bounding box center [472, 508] width 333 height 25
type input "[DATE]"
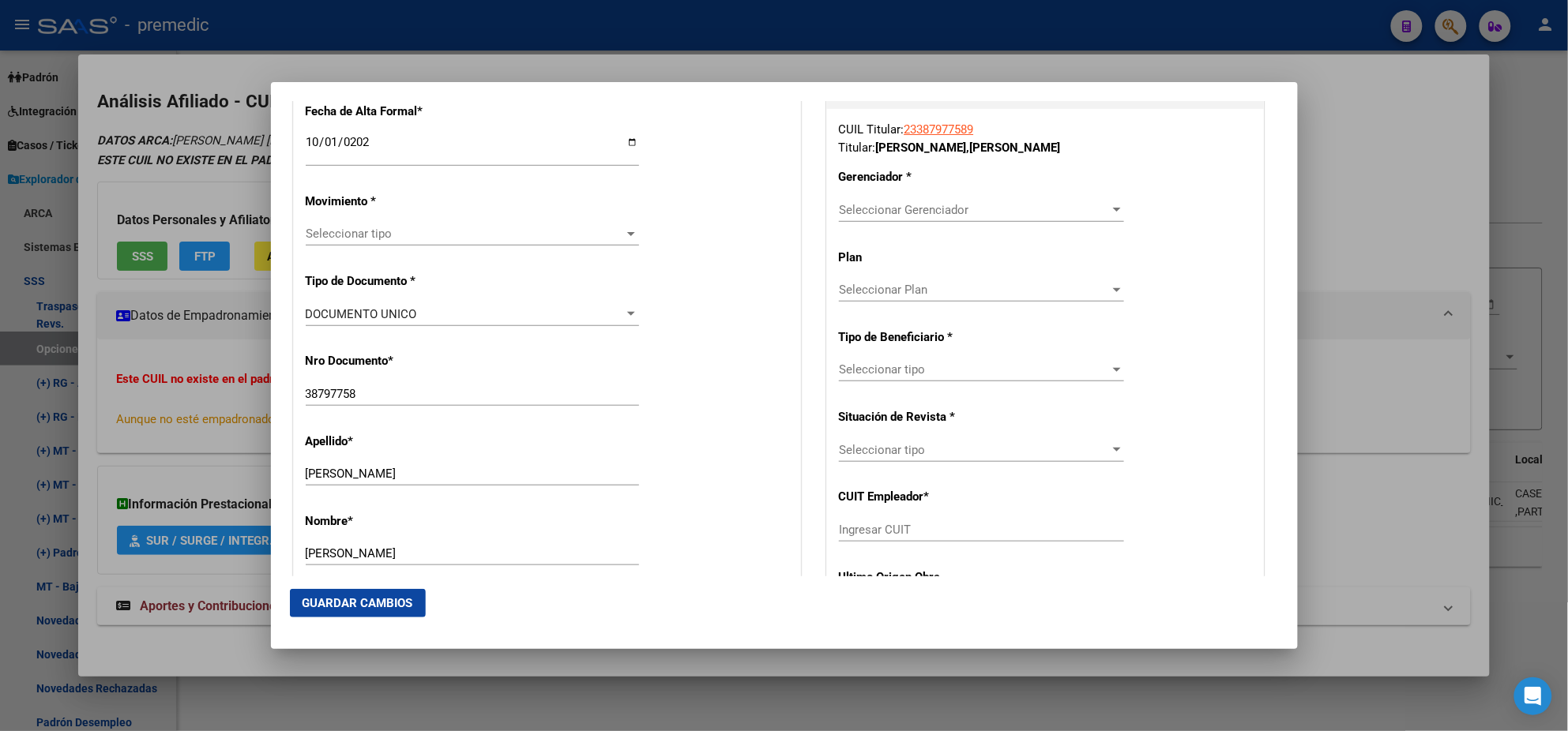
scroll to position [394, 0]
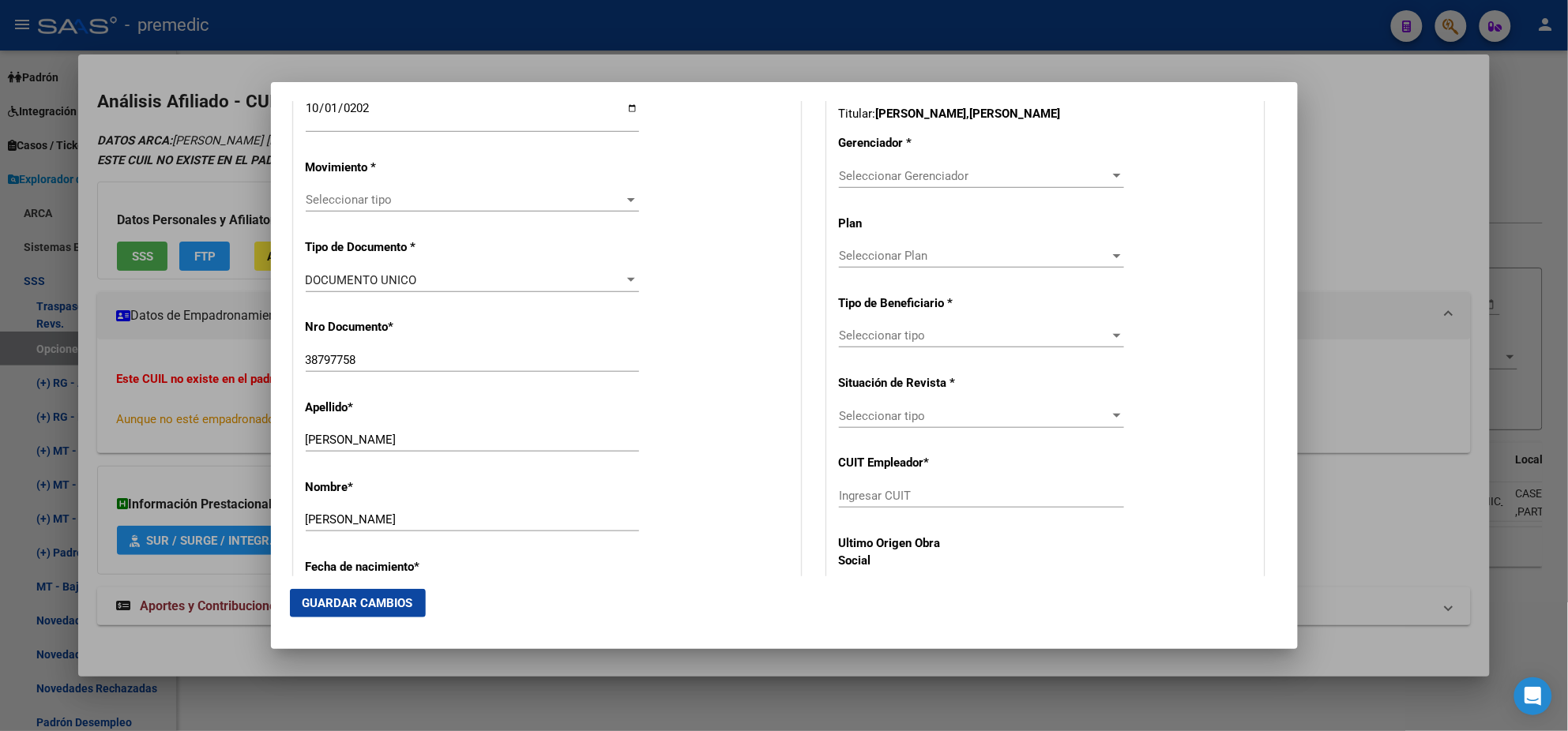
click at [343, 199] on span "Seleccionar tipo" at bounding box center [465, 200] width 319 height 15
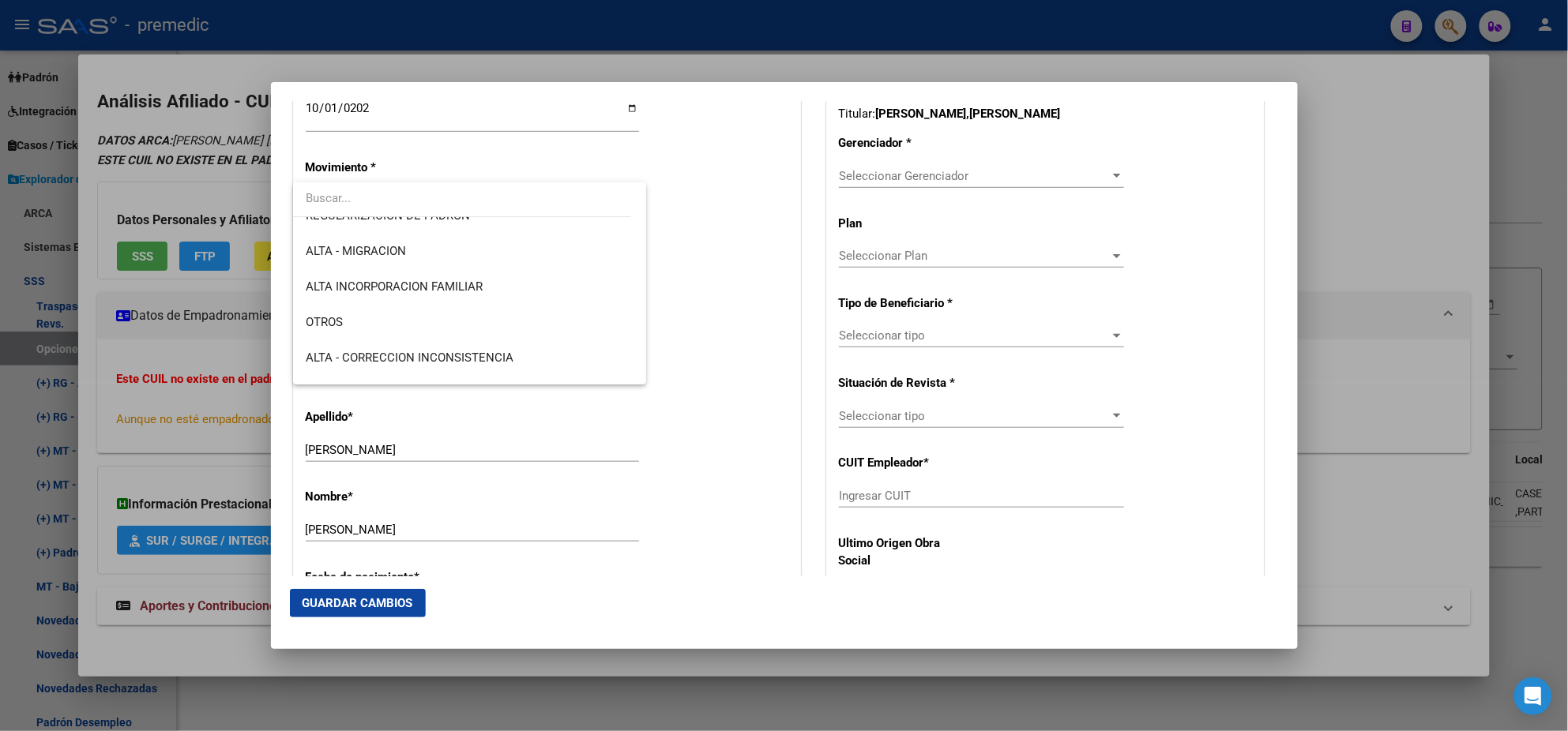
scroll to position [296, 0]
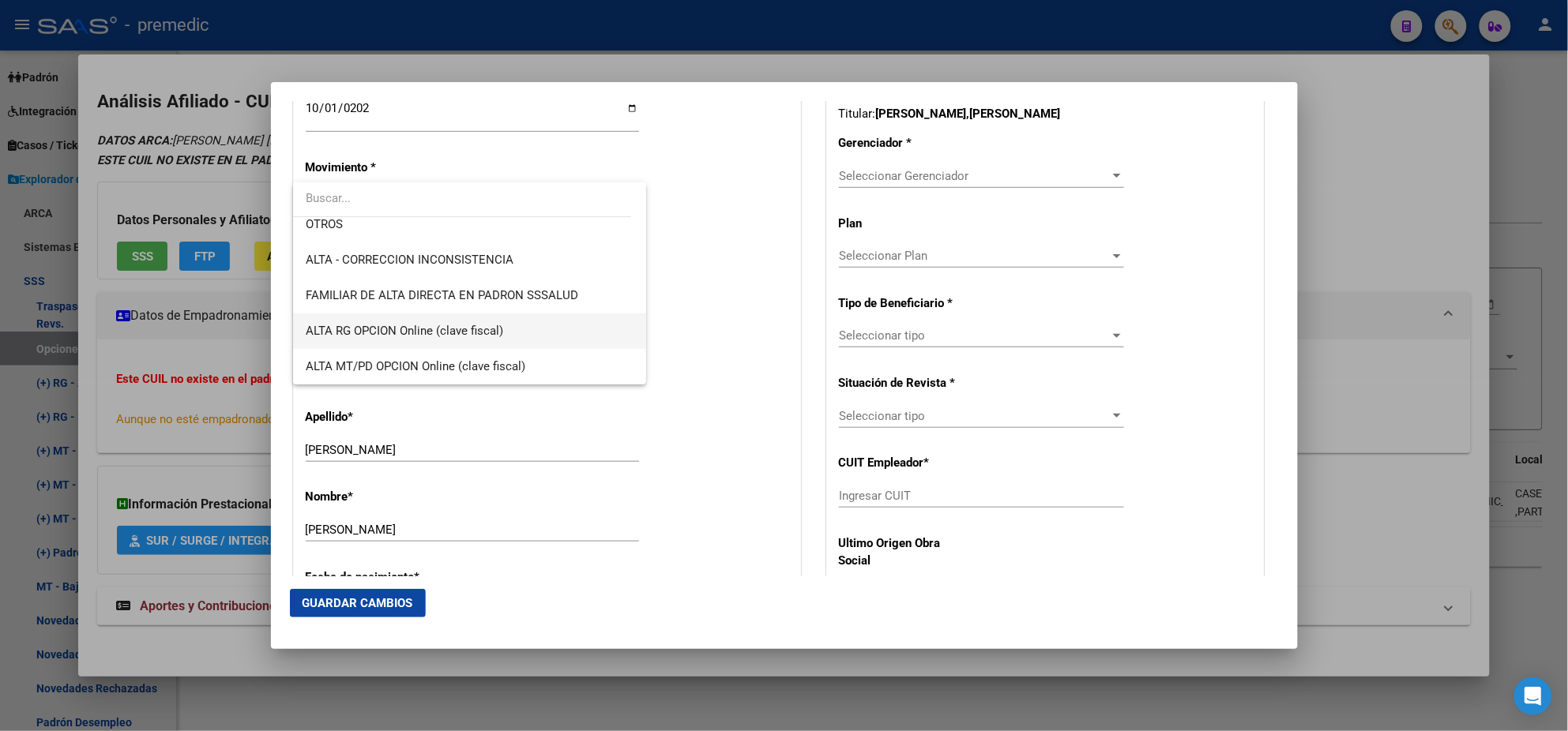
click at [462, 325] on span "ALTA RG OPCION Online (clave fiscal)" at bounding box center [404, 331] width 197 height 15
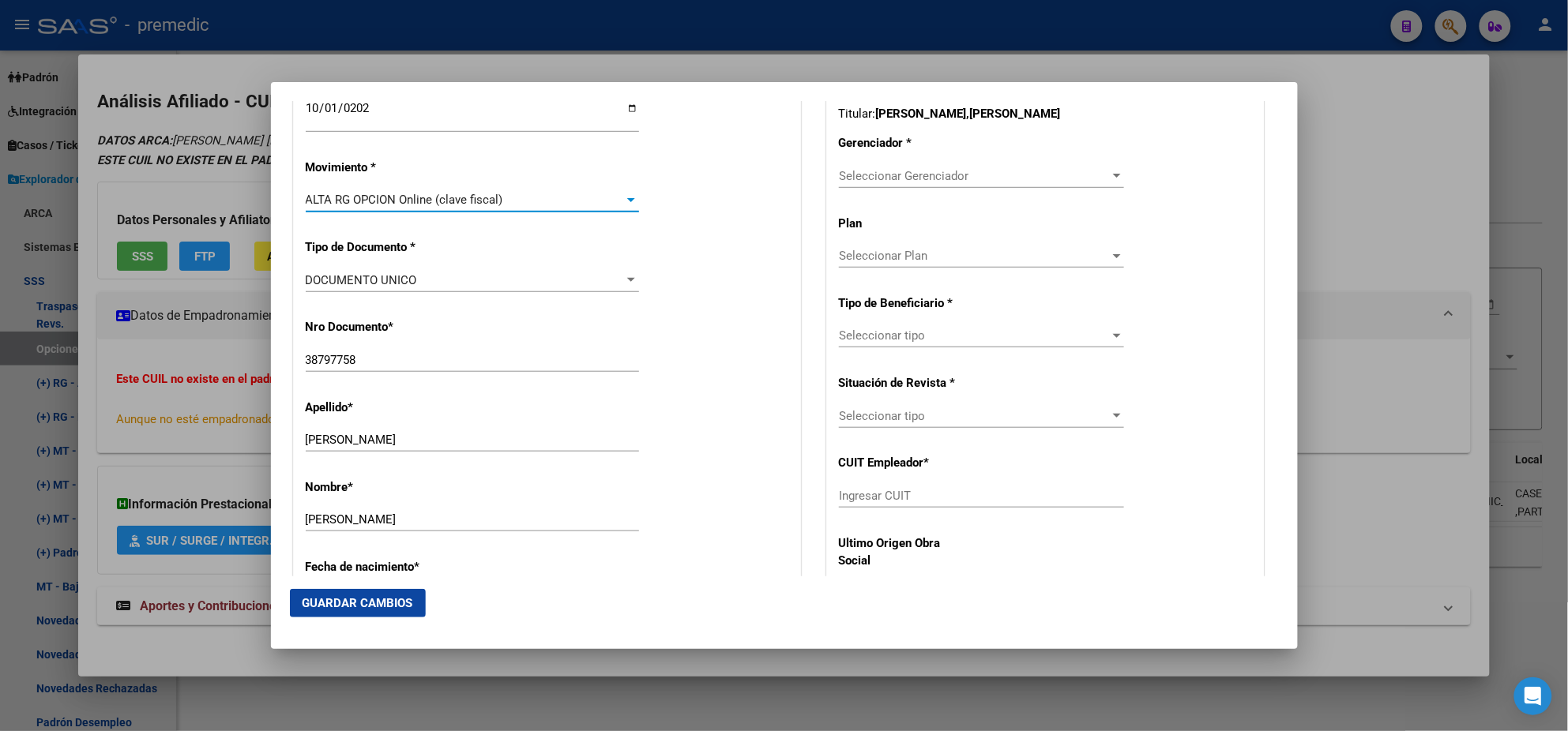
click at [462, 325] on div "Nro Documento * 38797758 Ingresar nro" at bounding box center [546, 346] width 483 height 80
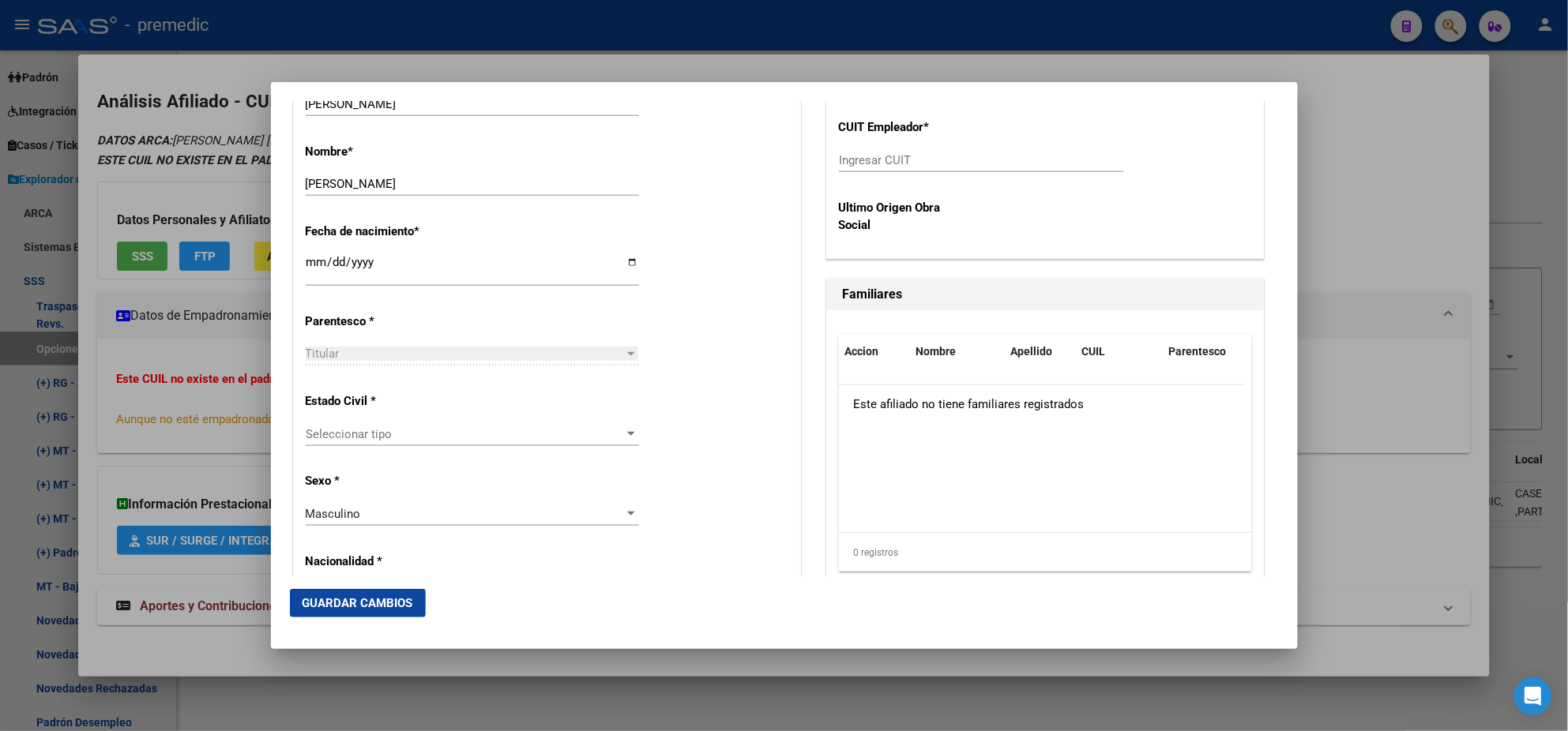
scroll to position [789, 0]
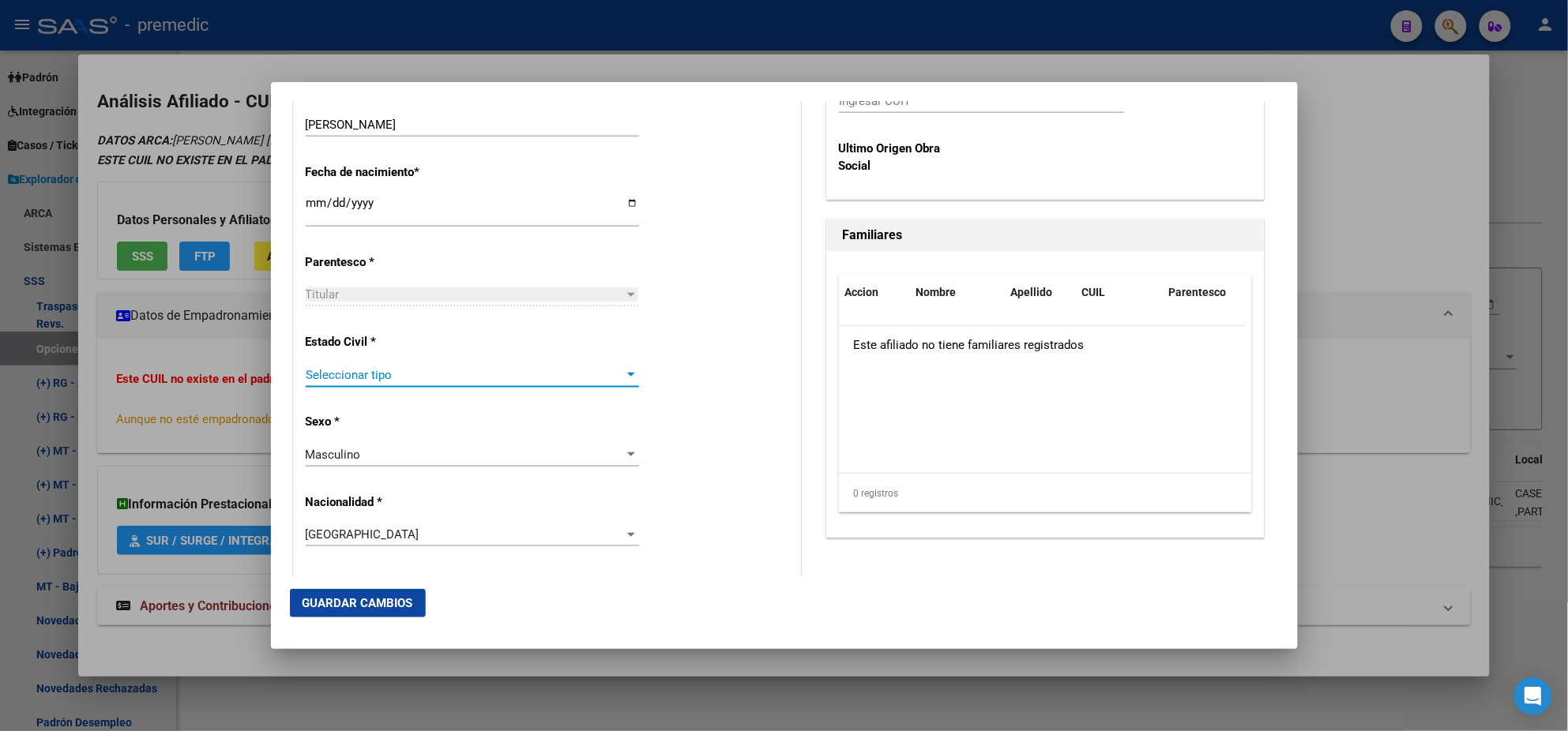
click at [437, 372] on span "Seleccionar tipo" at bounding box center [465, 376] width 319 height 15
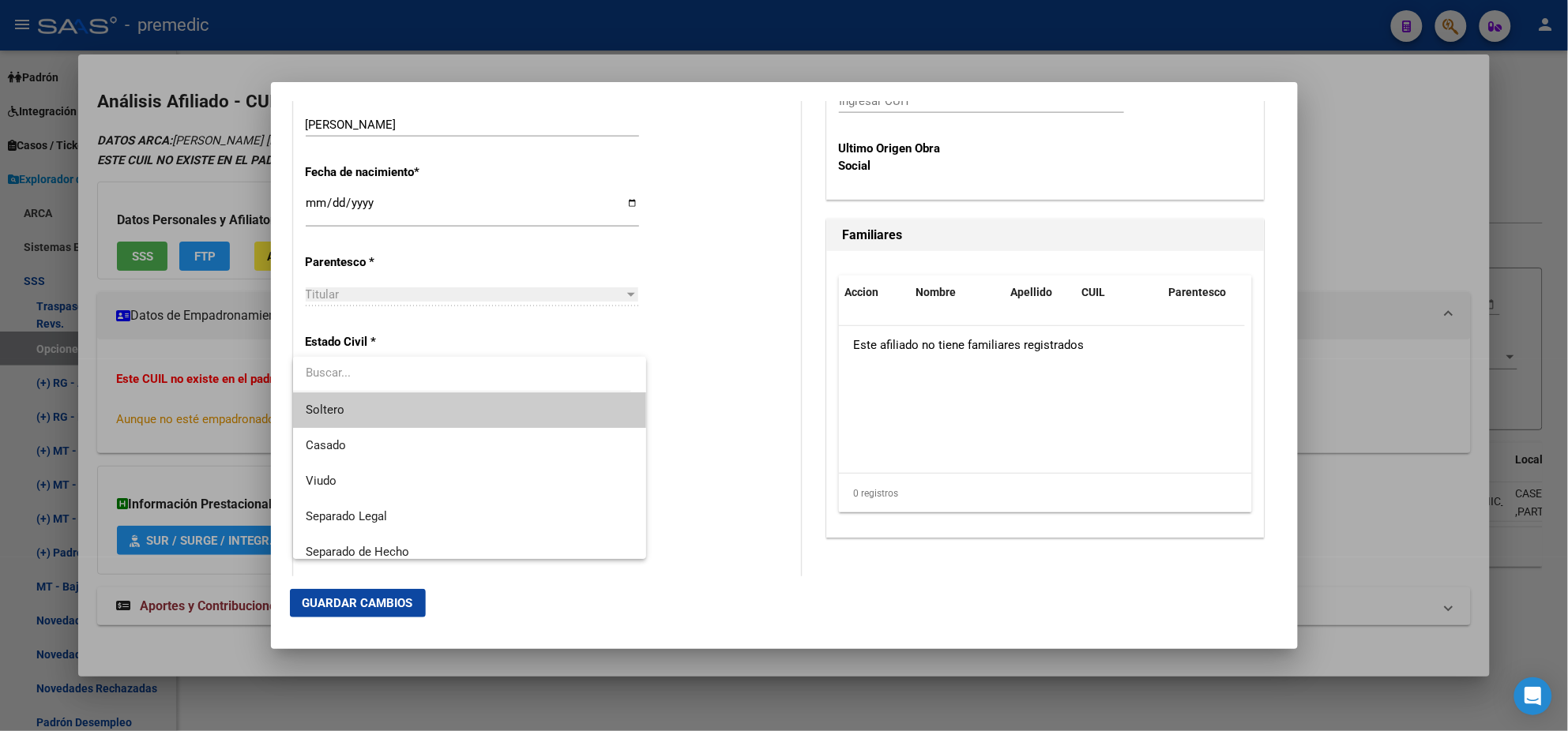
click at [423, 403] on span "Soltero" at bounding box center [470, 410] width 328 height 36
click at [424, 405] on div "Alta Baja Nro Afiliado Ingresar nro CUIL * 23-38797758-9 CUIL ARCA Padrón Fecha…" at bounding box center [547, 592] width 507 height 2255
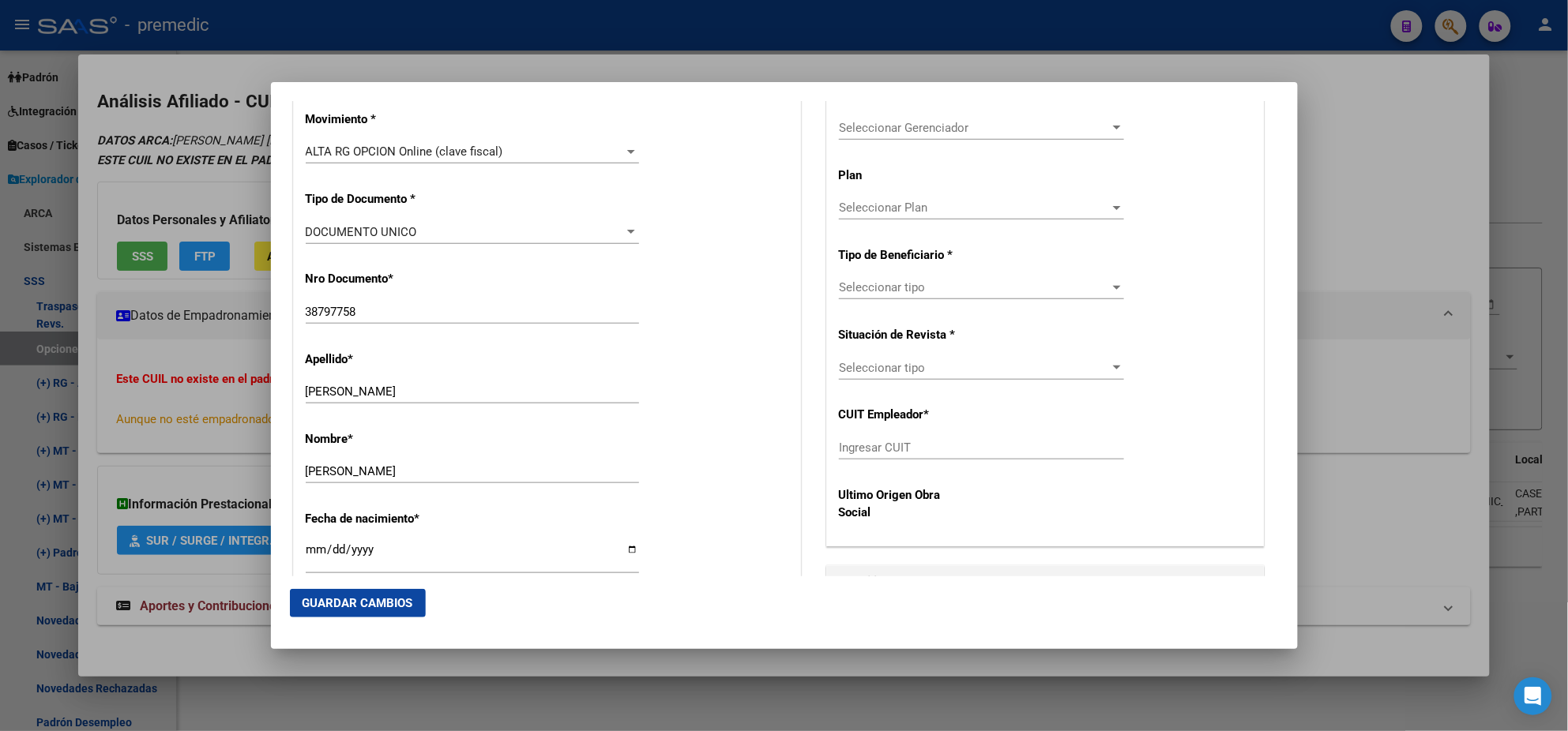
scroll to position [394, 0]
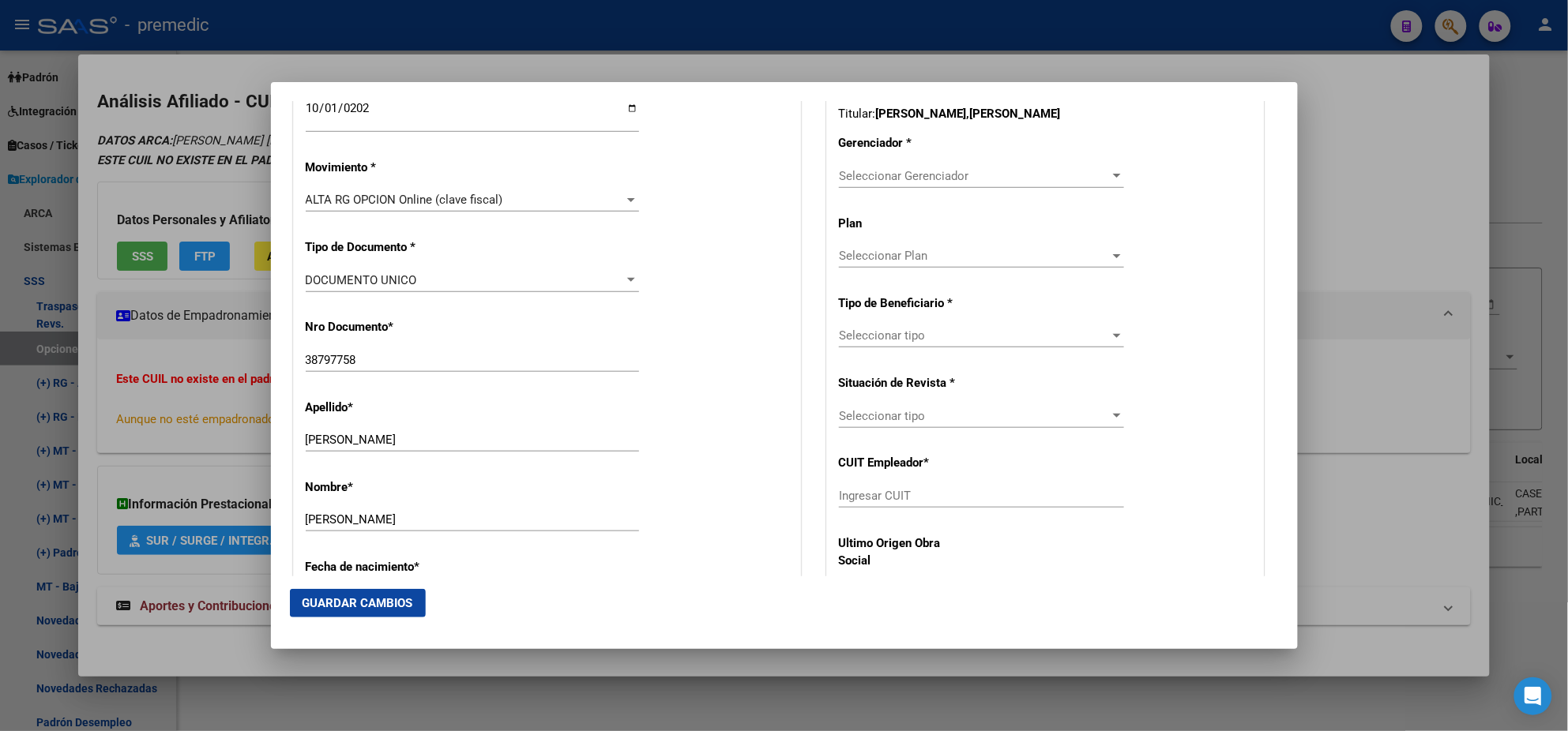
click at [869, 166] on div "Seleccionar Gerenciador Seleccionar Gerenciador" at bounding box center [981, 175] width 285 height 23
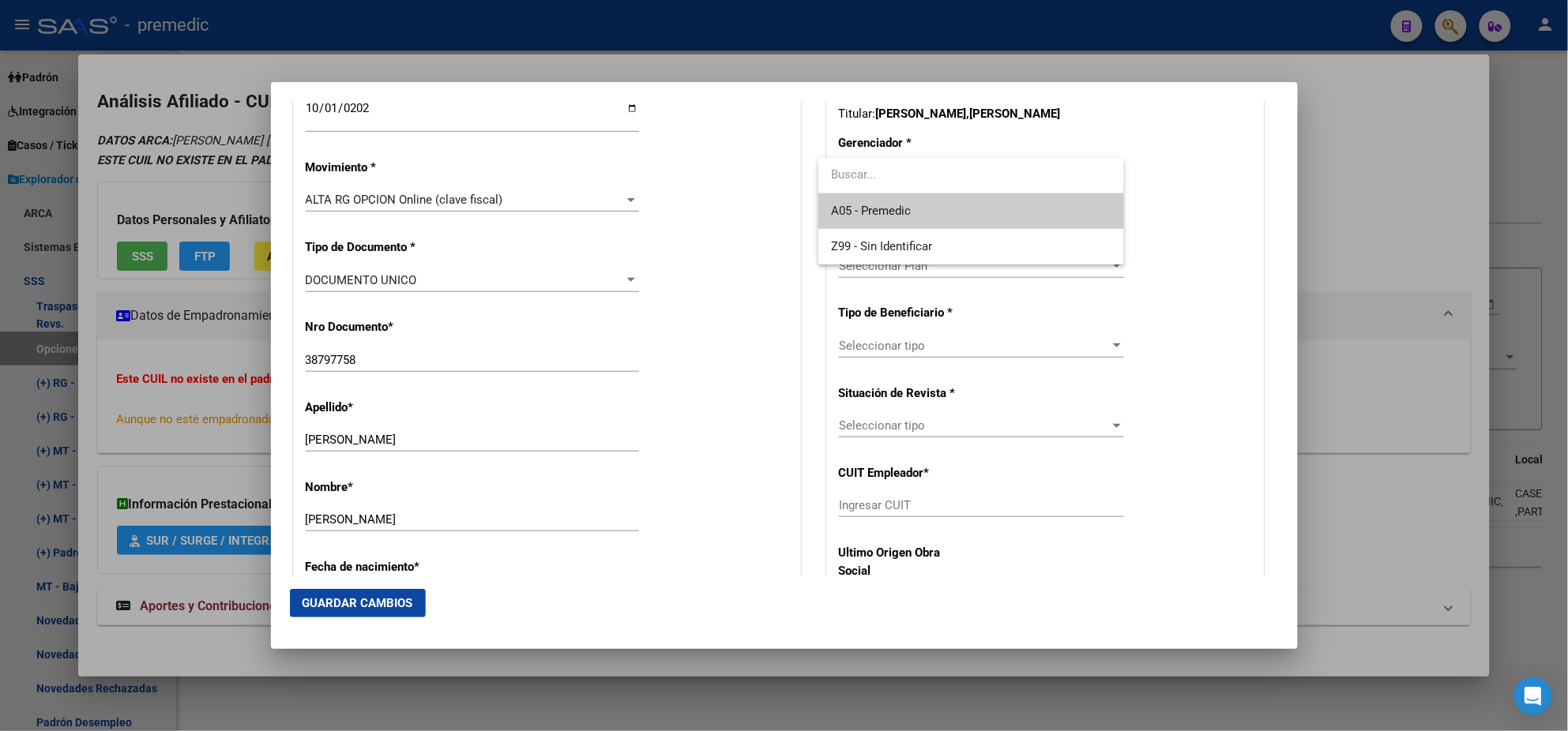
click at [872, 191] on input "dropdown search" at bounding box center [972, 175] width 306 height 36
click at [870, 200] on span "A05 - Premedic" at bounding box center [971, 211] width 280 height 36
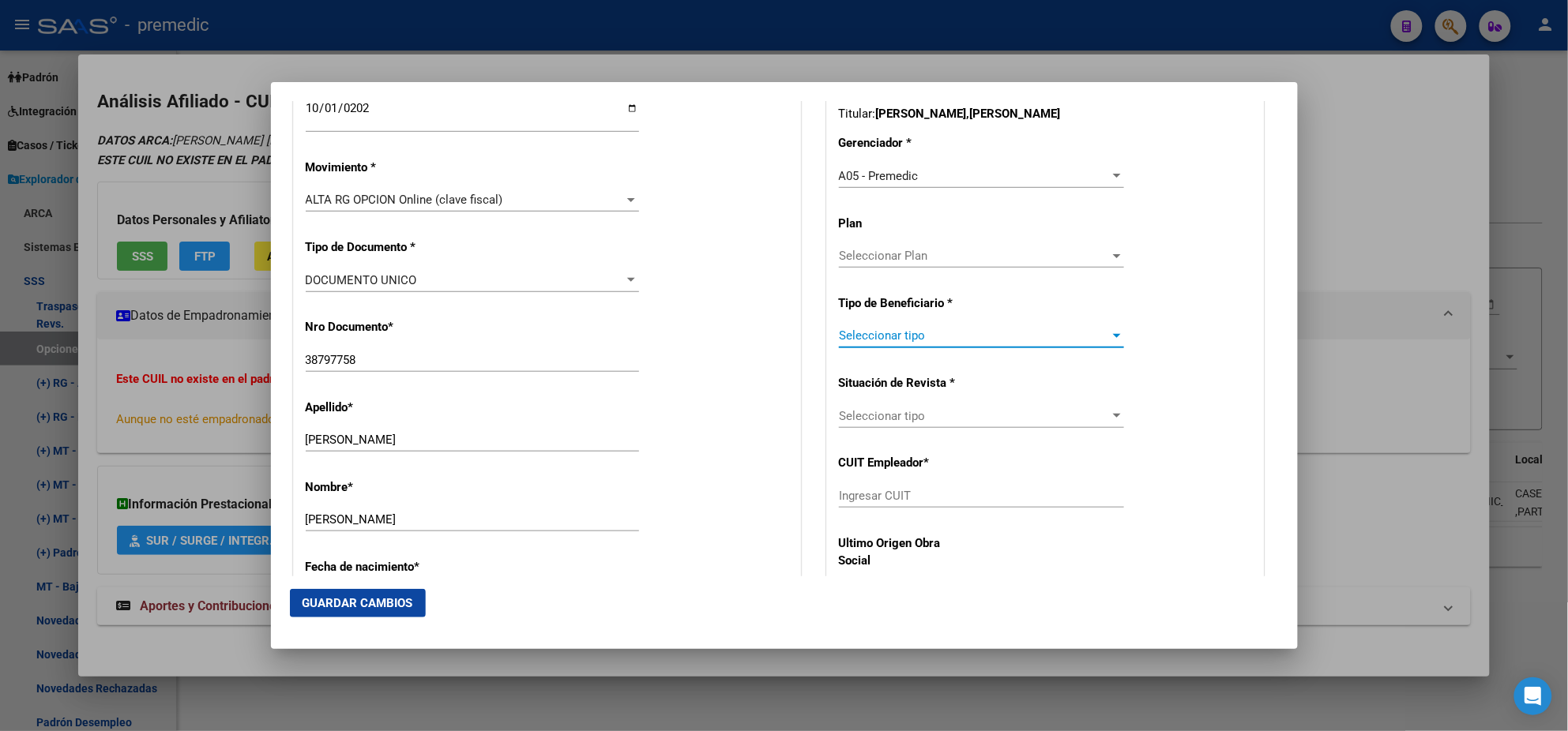
click at [885, 334] on span "Seleccionar tipo" at bounding box center [974, 336] width 271 height 15
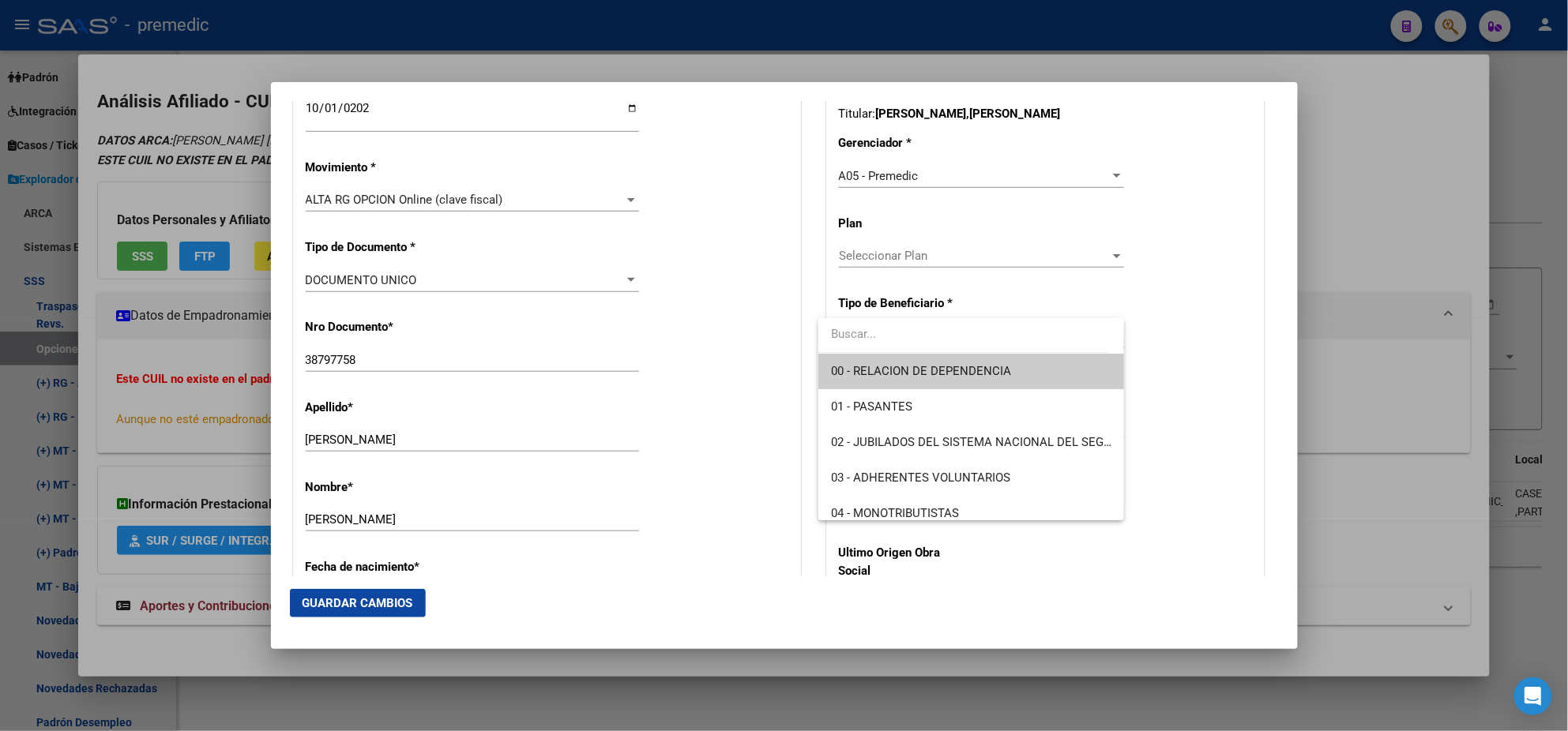
drag, startPoint x: 885, startPoint y: 334, endPoint x: 884, endPoint y: 381, distance: 47.0
click at [884, 381] on span "00 - RELACION DE DEPENDENCIA" at bounding box center [971, 372] width 280 height 36
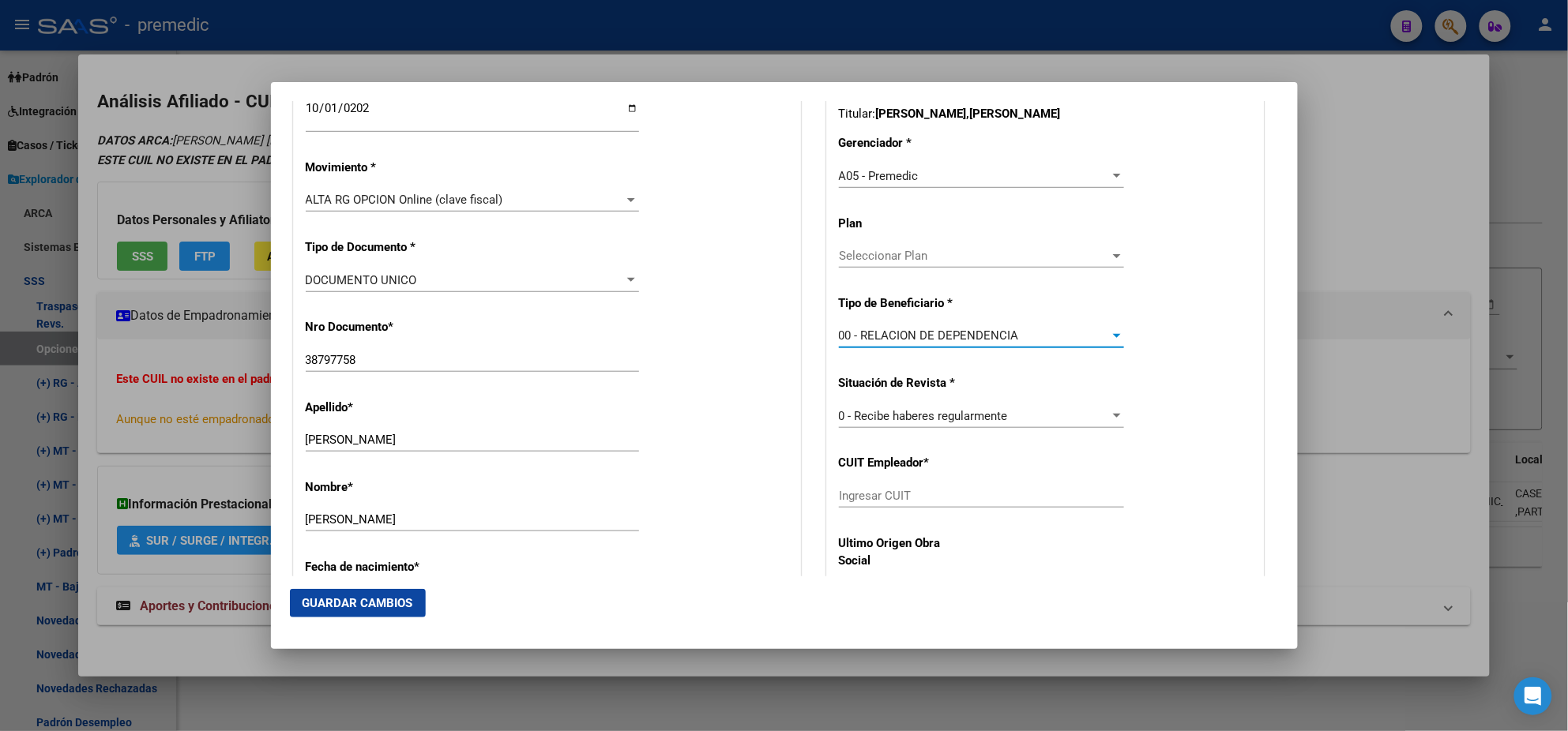
click at [872, 507] on div "Ingresar CUIT" at bounding box center [981, 503] width 285 height 39
click at [866, 497] on input "Ingresar CUIT" at bounding box center [981, 496] width 285 height 15
paste input "30-70961118-2"
type input "30-70961118-2"
click at [369, 603] on span "Guardar Cambios" at bounding box center [357, 603] width 111 height 15
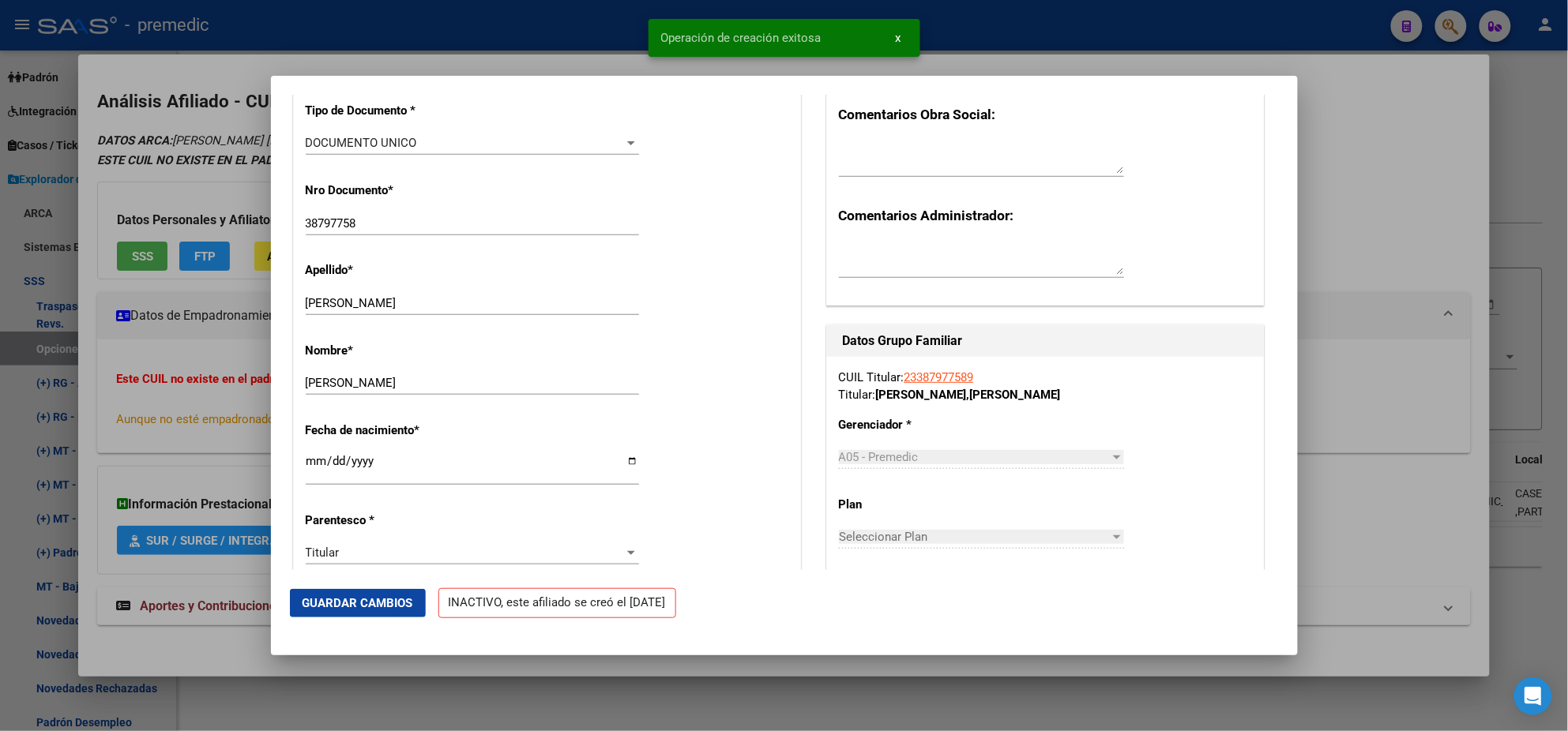
click at [80, 392] on div at bounding box center [784, 365] width 1568 height 731
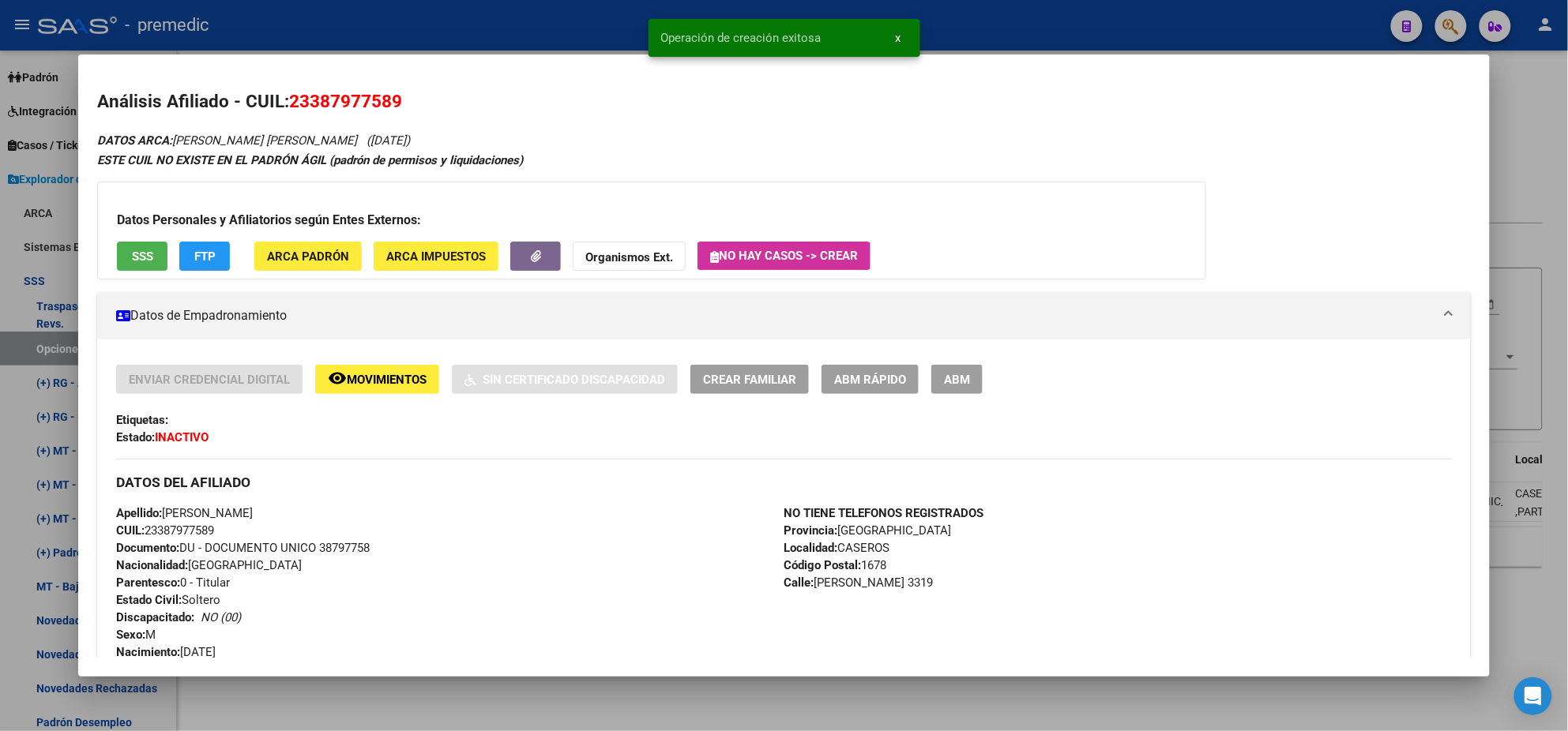
click at [44, 346] on div at bounding box center [784, 365] width 1568 height 731
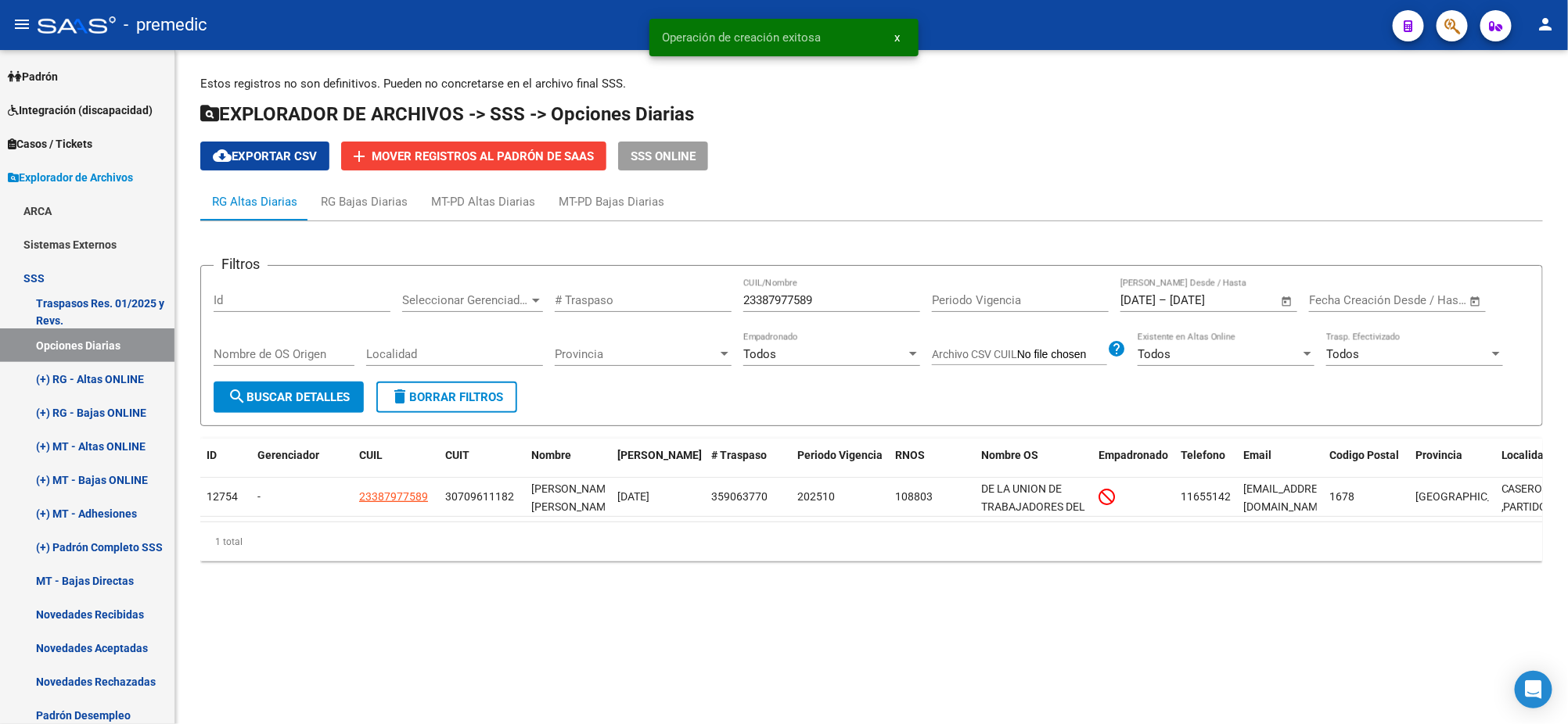
click at [329, 396] on span "search Buscar Detalles" at bounding box center [288, 398] width 122 height 14
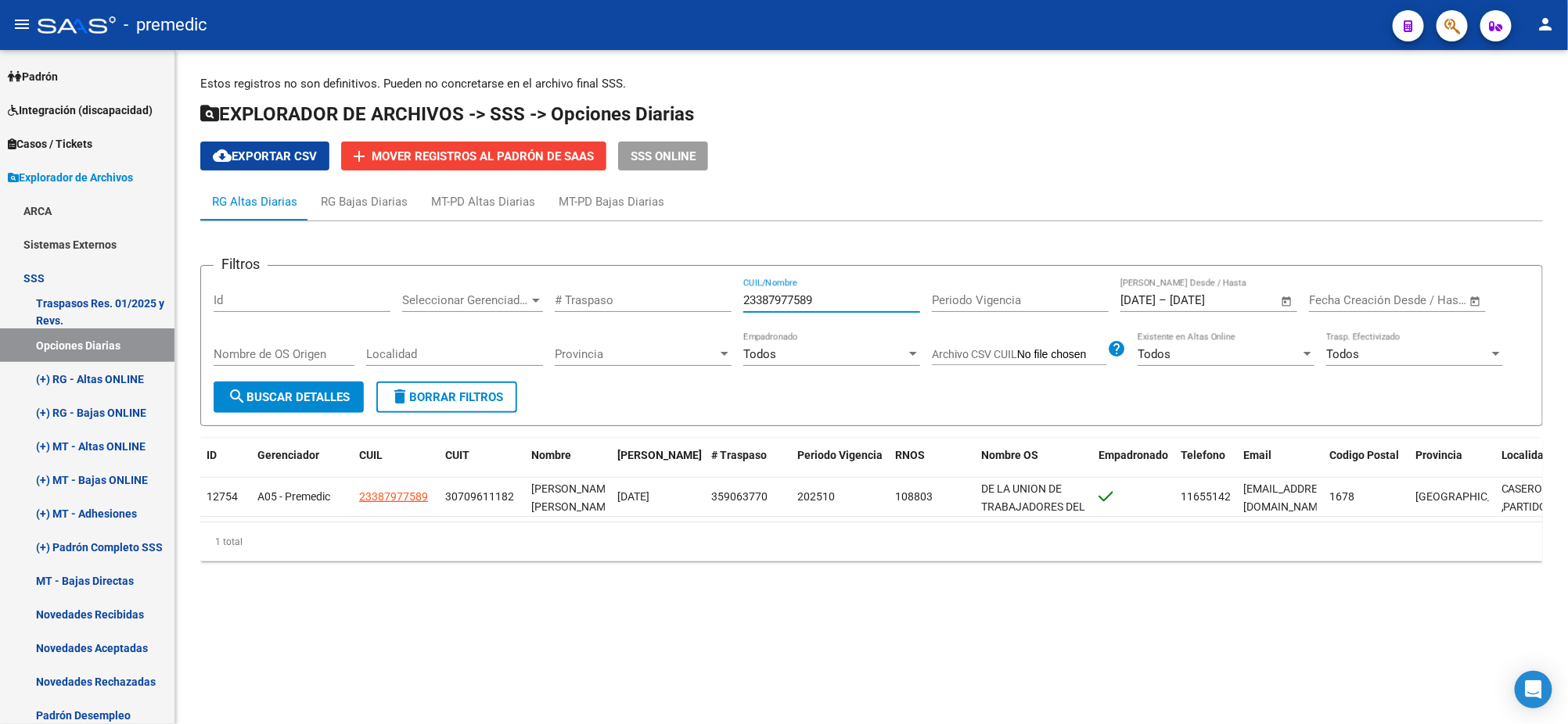
drag, startPoint x: 817, startPoint y: 302, endPoint x: 696, endPoint y: 299, distance: 121.0
click at [696, 299] on div "Filtros Id Seleccionar Gerenciador Seleccionar Gerenciador # Traspaso 233879775…" at bounding box center [872, 330] width 1316 height 103
paste input "0951746372"
type input "20951746372"
click at [290, 402] on span "search Buscar Detalles" at bounding box center [288, 398] width 122 height 14
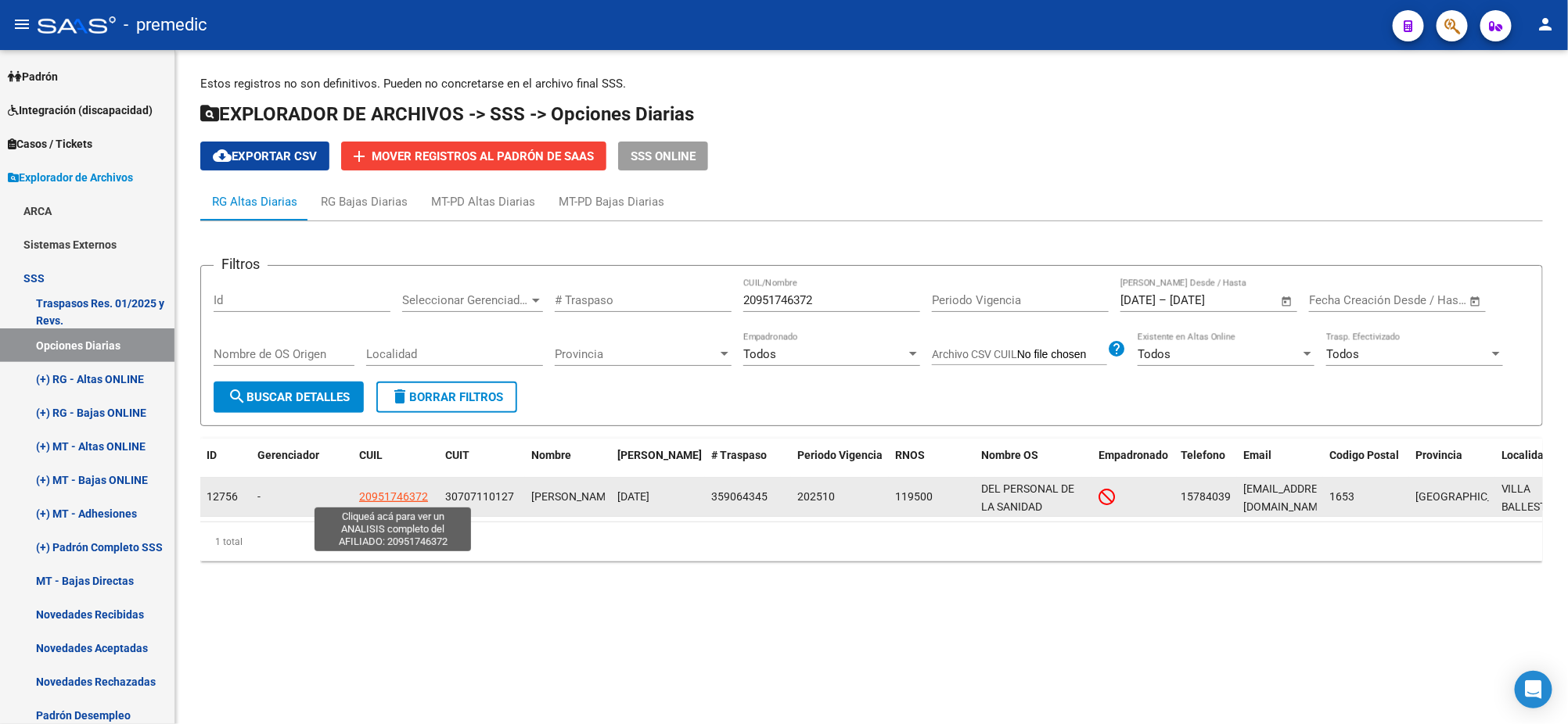
click at [380, 490] on span "20951746372" at bounding box center [394, 497] width 69 height 13
type textarea "20951746372"
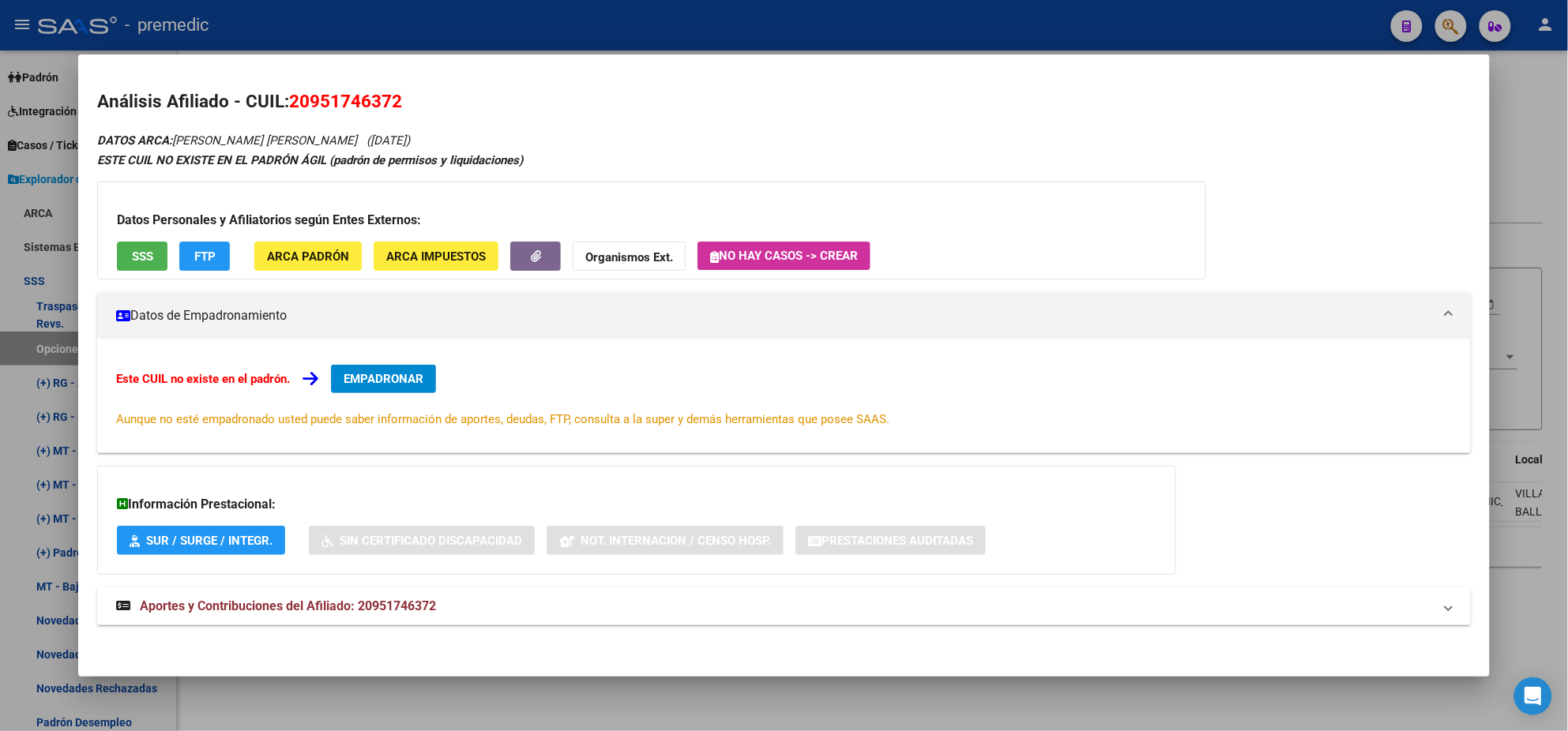
click at [396, 378] on span "EMPADRONAR" at bounding box center [383, 379] width 80 height 15
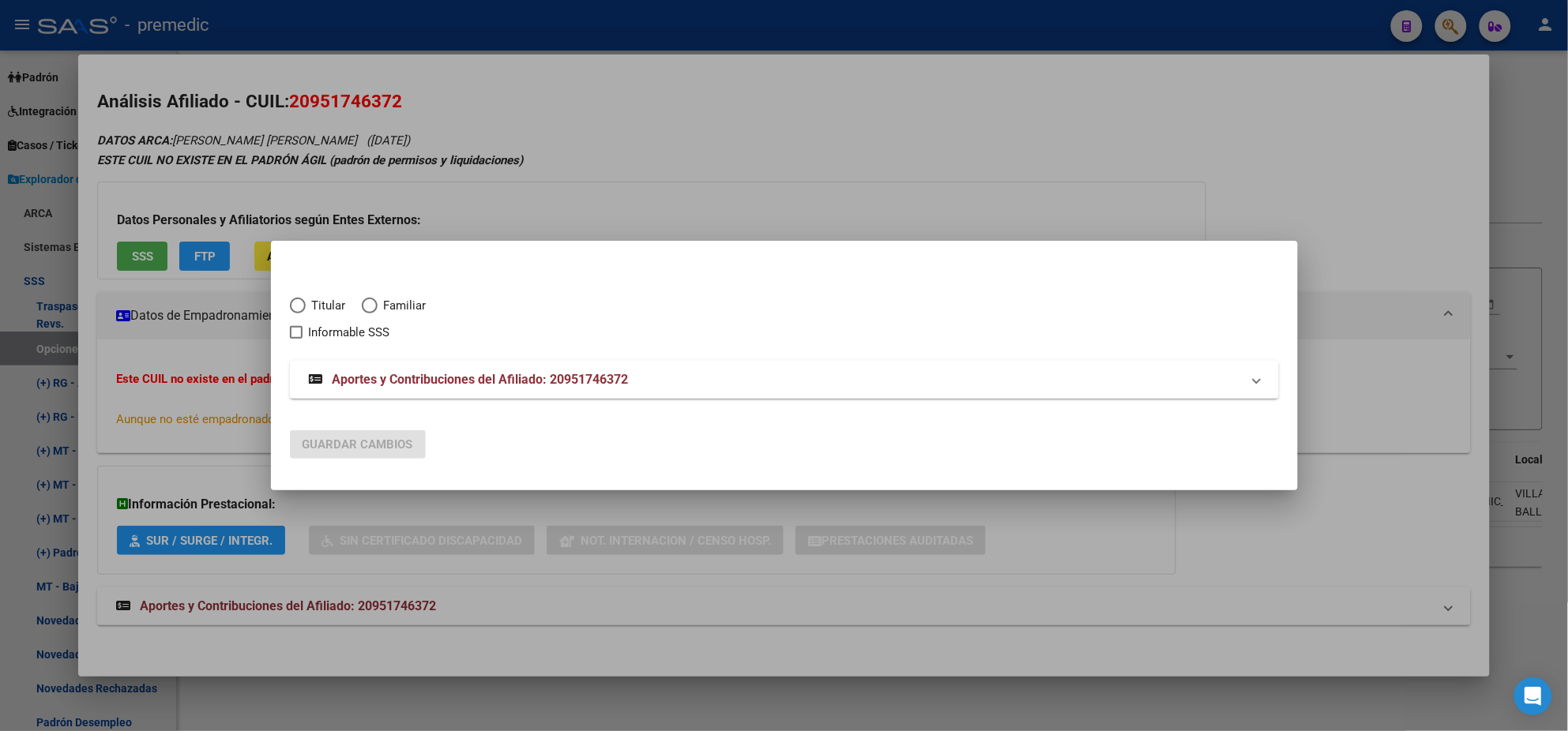
click at [304, 299] on span "Elija una opción" at bounding box center [298, 306] width 16 height 16
click at [304, 299] on input "Titular" at bounding box center [298, 306] width 16 height 16
radio input "true"
checkbox input "true"
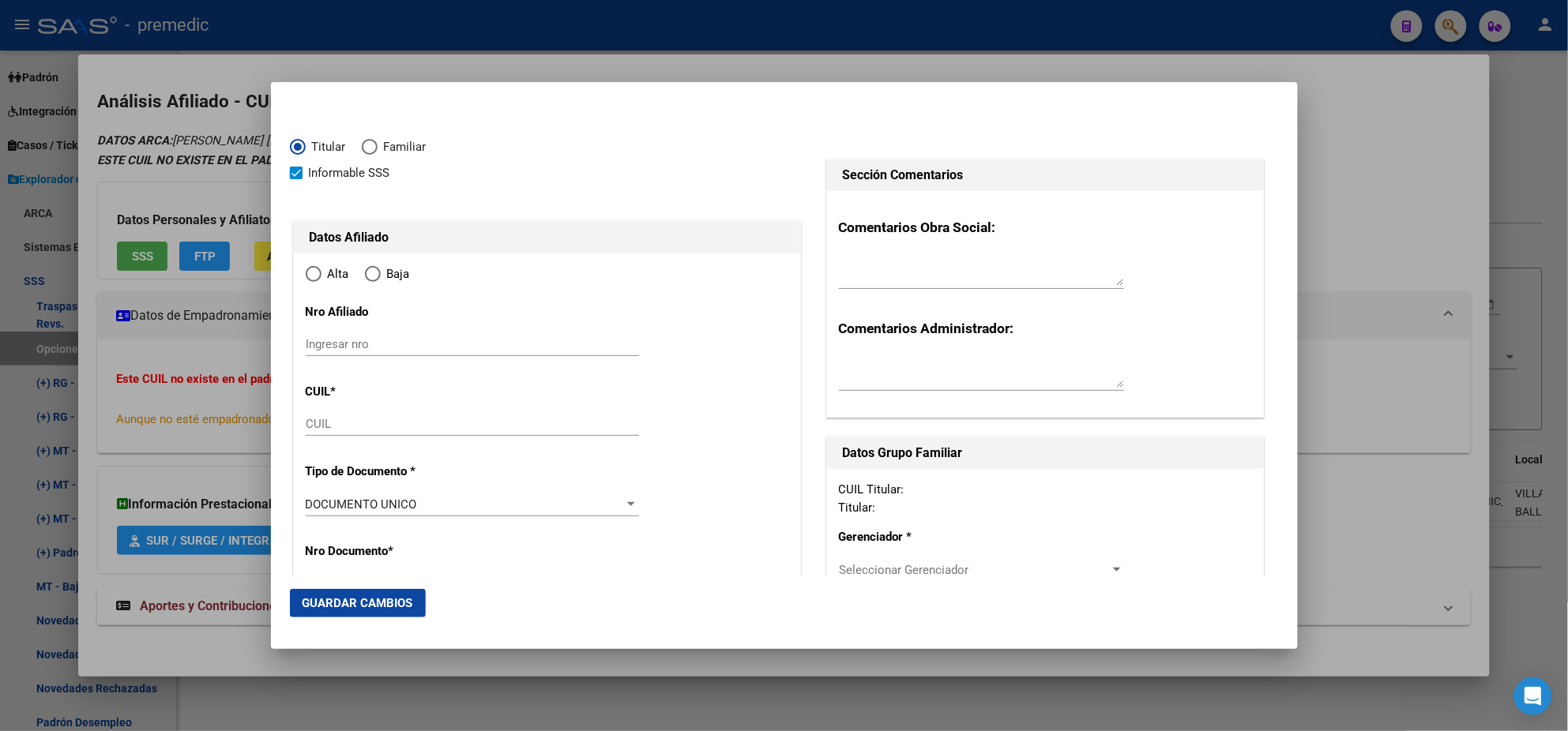
type input "20-95174637-2"
type input "95174637"
type input "[PERSON_NAME]"
type input "[DATE]"
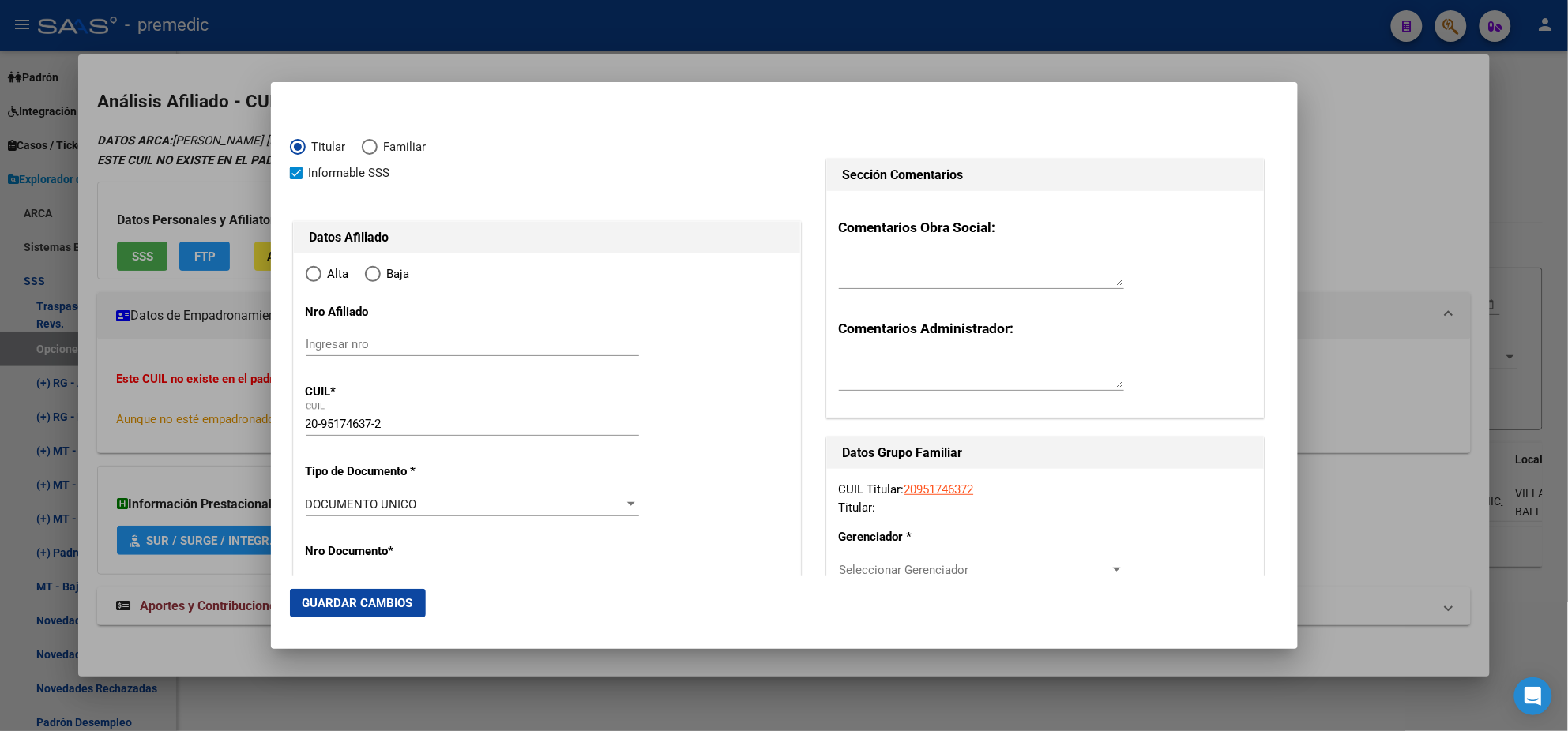
type input "VILLA BALLESTER"
type input "1653"
type input "ZARATE"
type input "5822"
radio input "true"
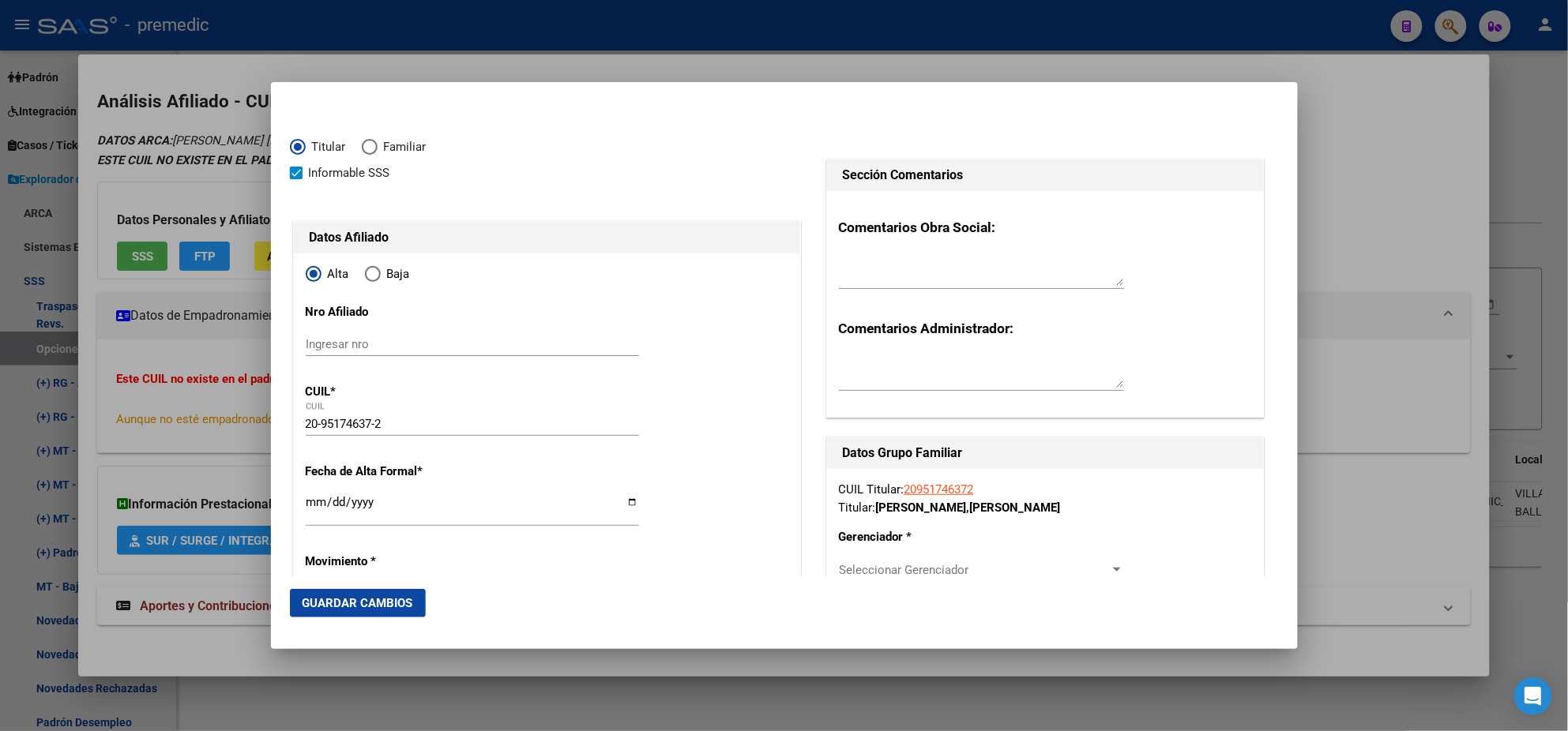
type input "VILLA BALLESTER"
click at [313, 506] on input "Ingresar fecha" at bounding box center [472, 508] width 333 height 25
type input "[DATE]"
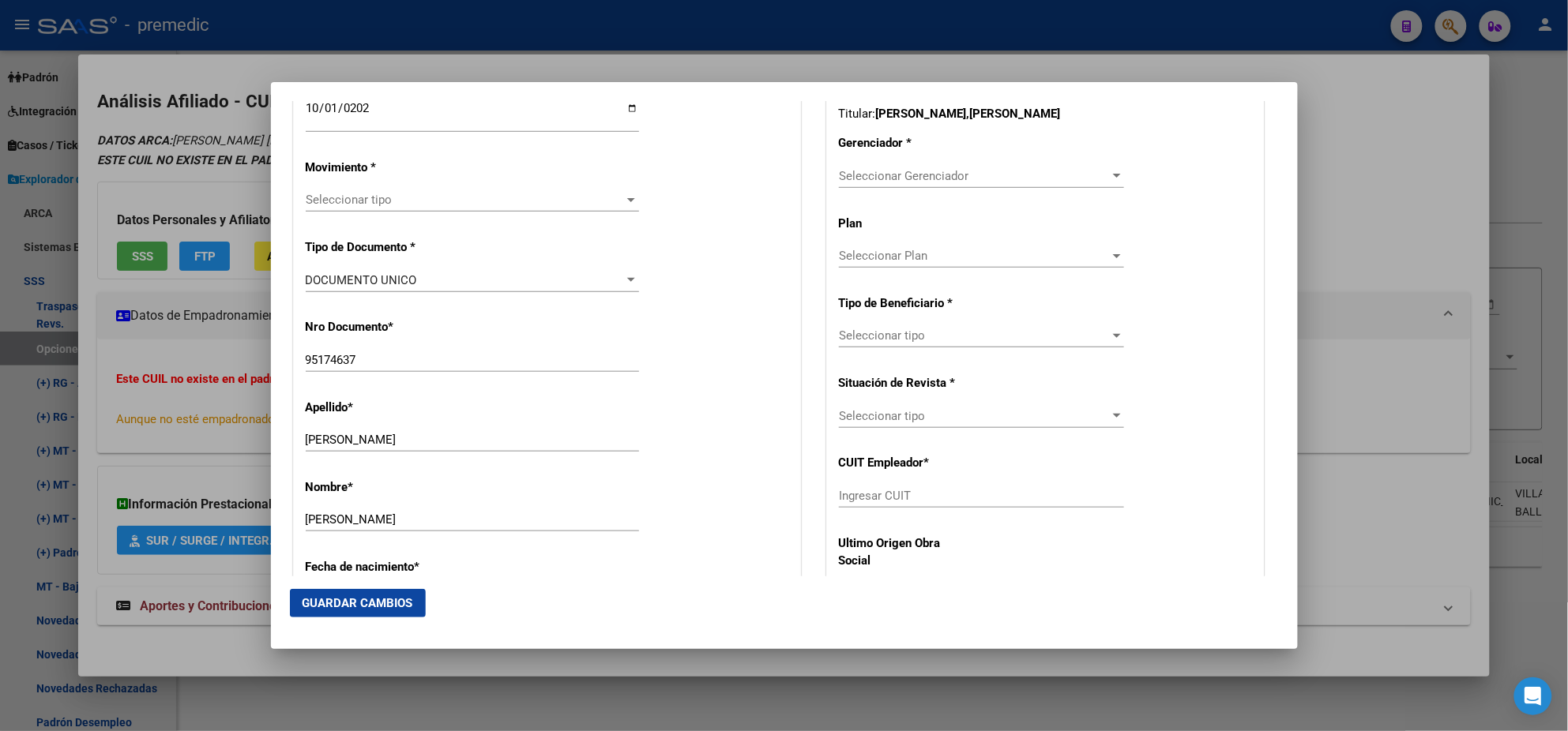
click at [333, 198] on span "Seleccionar tipo" at bounding box center [465, 200] width 319 height 15
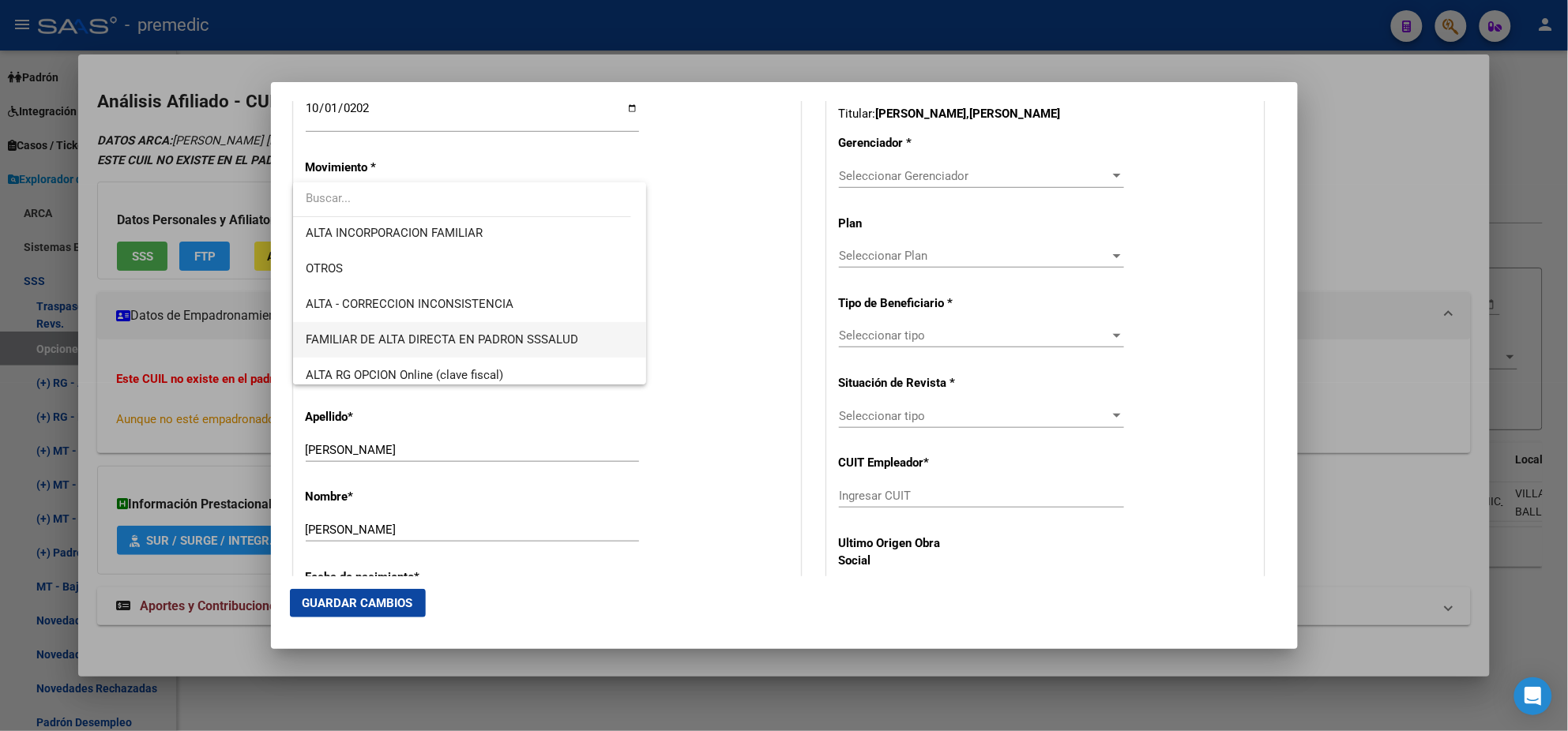
scroll to position [296, 0]
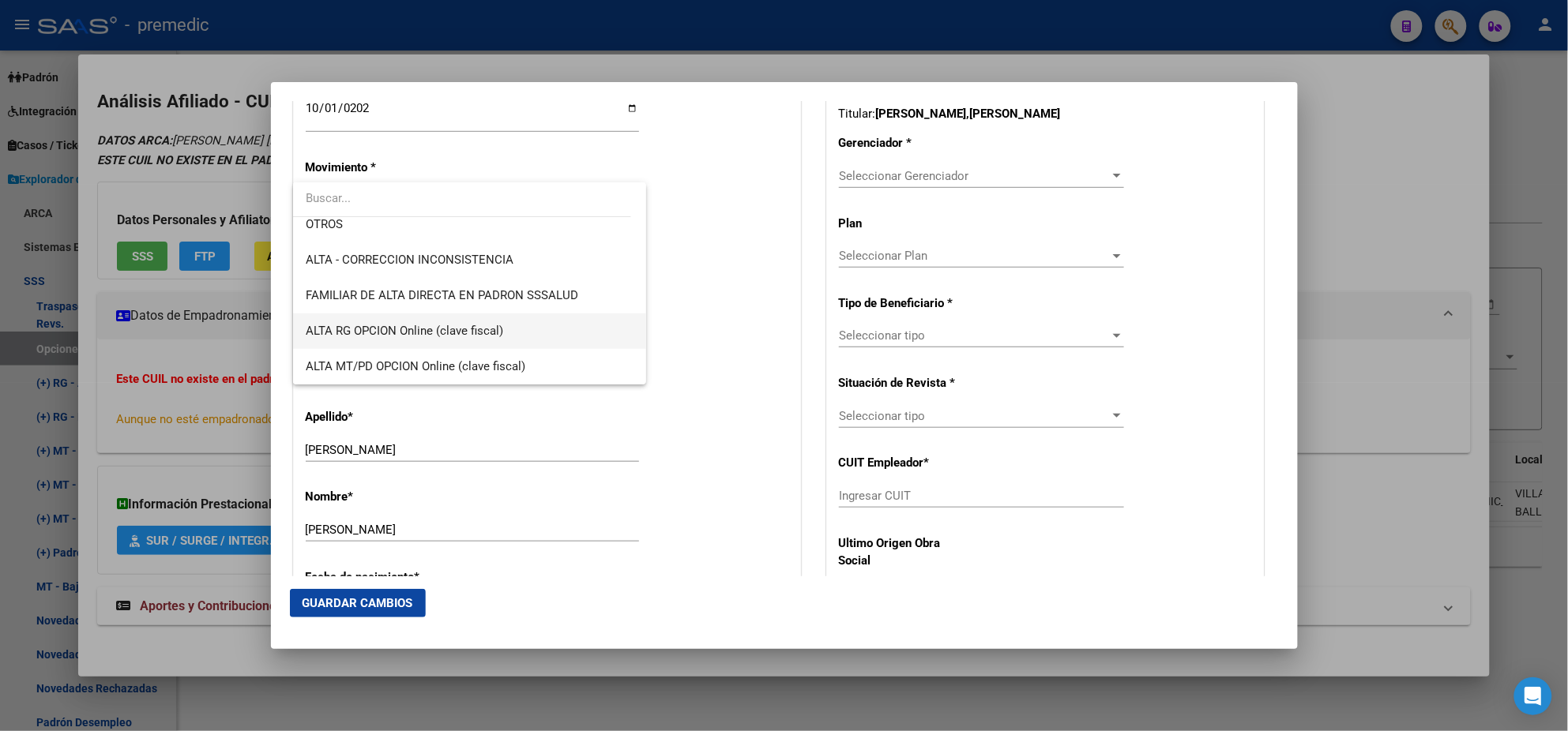
click at [512, 329] on span "ALTA RG OPCION Online (clave fiscal)" at bounding box center [470, 331] width 328 height 36
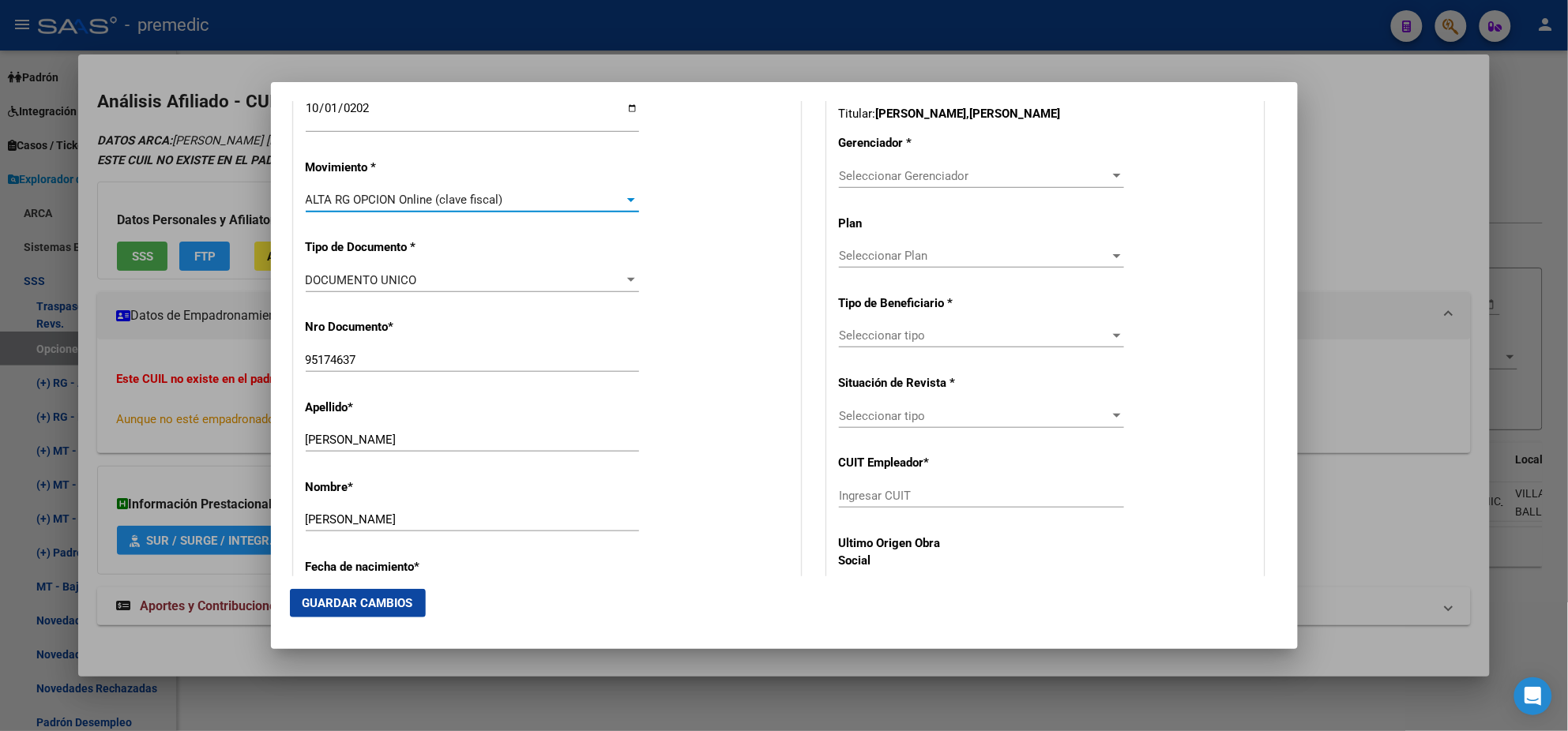
click at [512, 330] on div "Nro Documento * 95174637 Ingresar nro" at bounding box center [546, 346] width 483 height 80
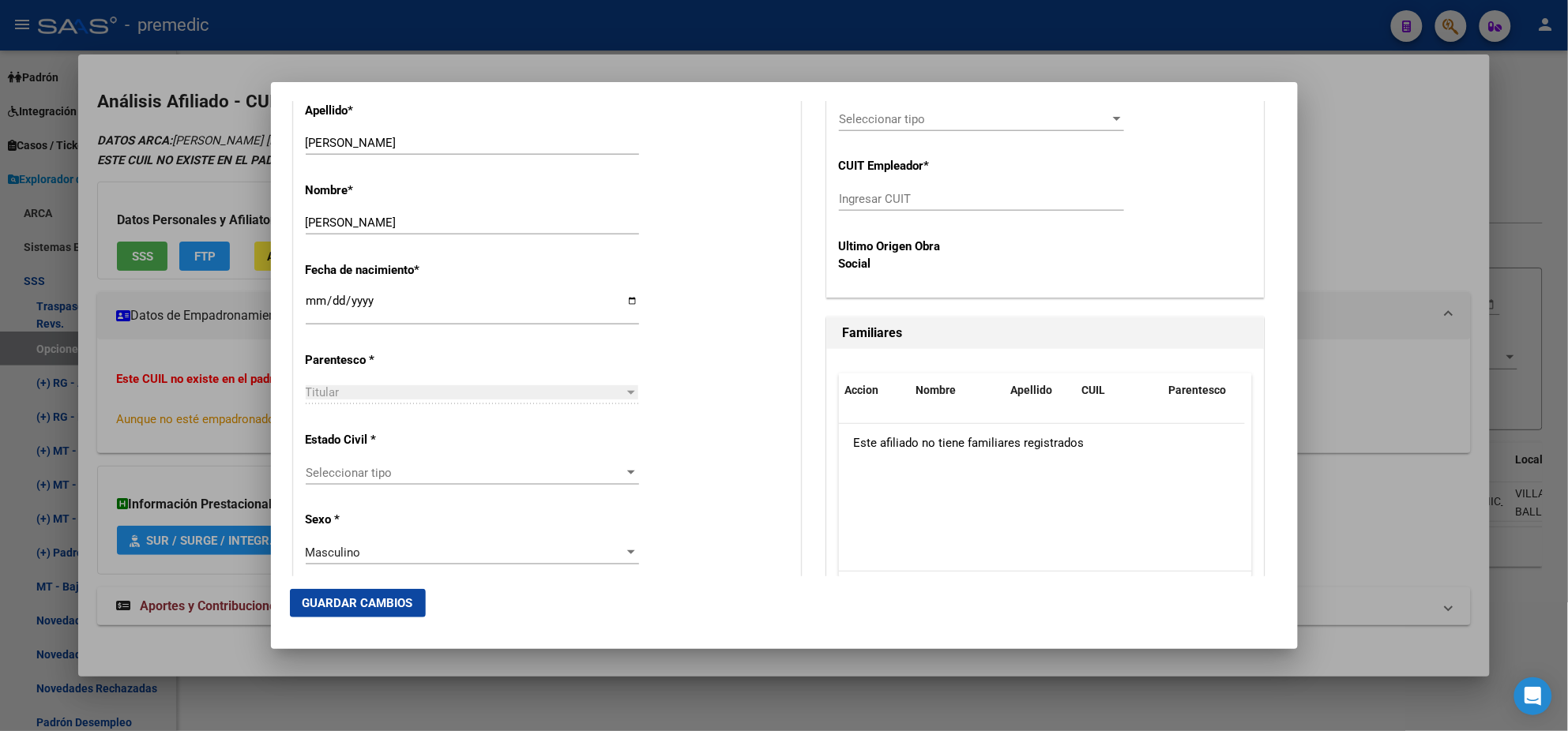
scroll to position [789, 0]
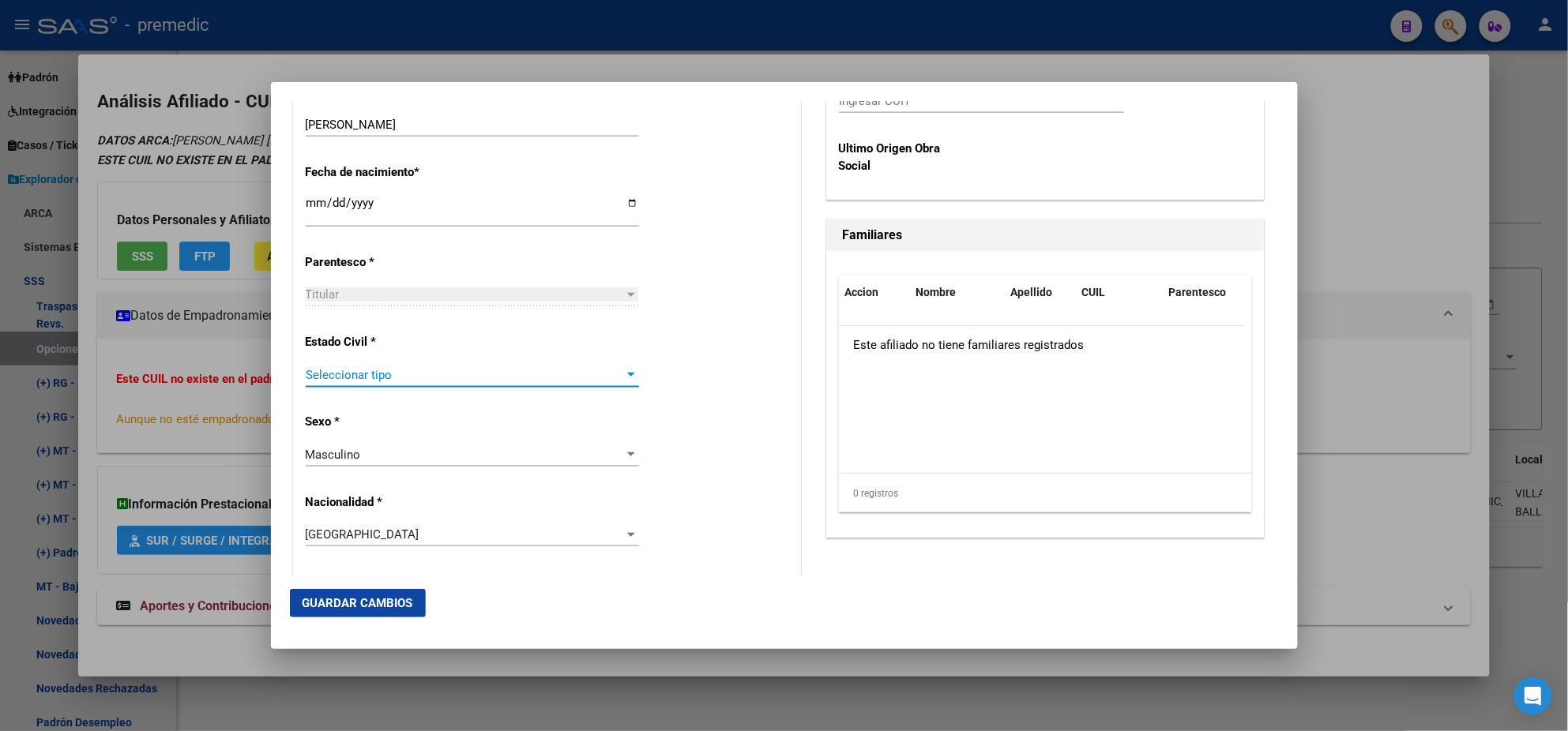
click at [455, 375] on span "Seleccionar tipo" at bounding box center [465, 376] width 319 height 15
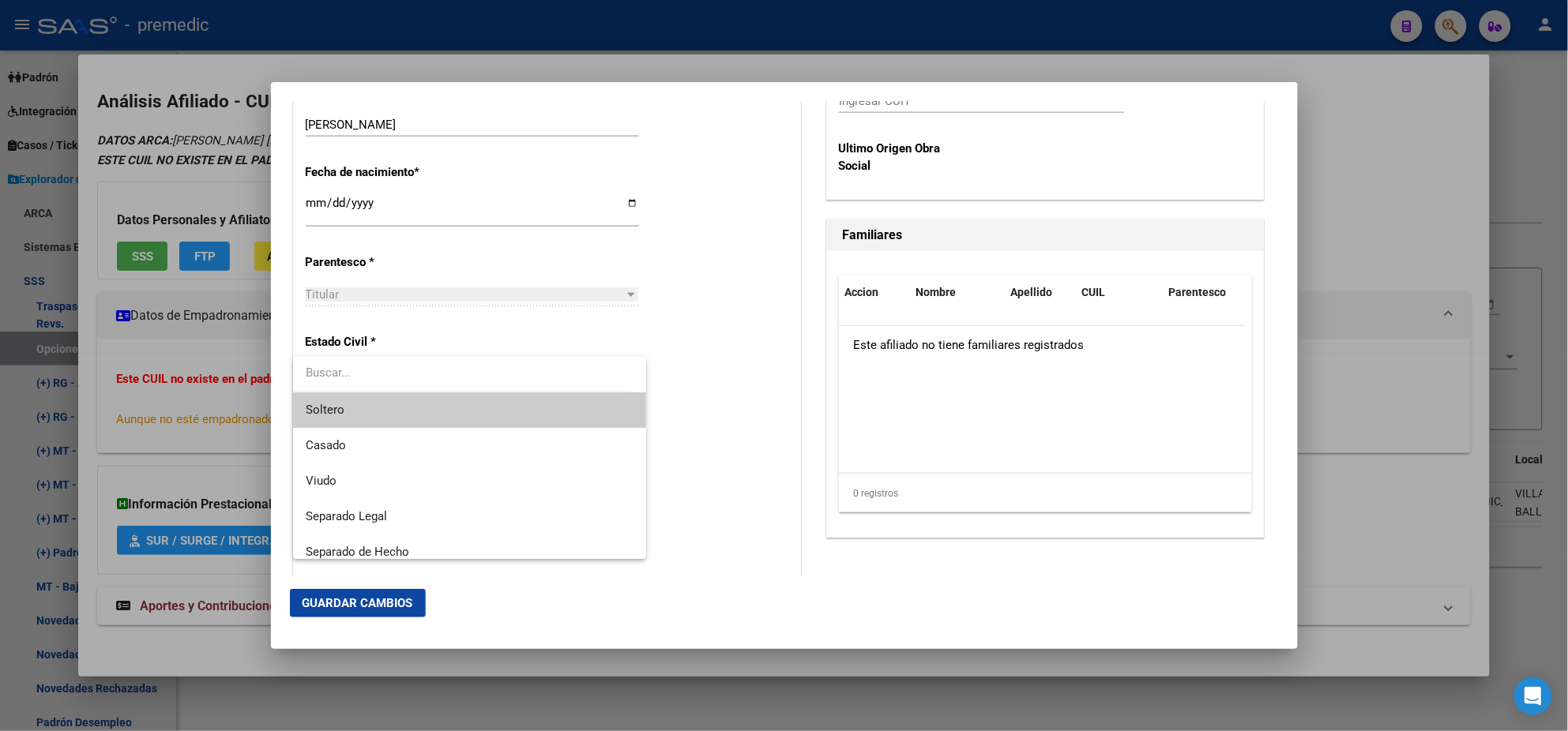
click at [441, 410] on span "Soltero" at bounding box center [470, 410] width 328 height 36
click at [443, 417] on p "Sexo *" at bounding box center [377, 422] width 145 height 18
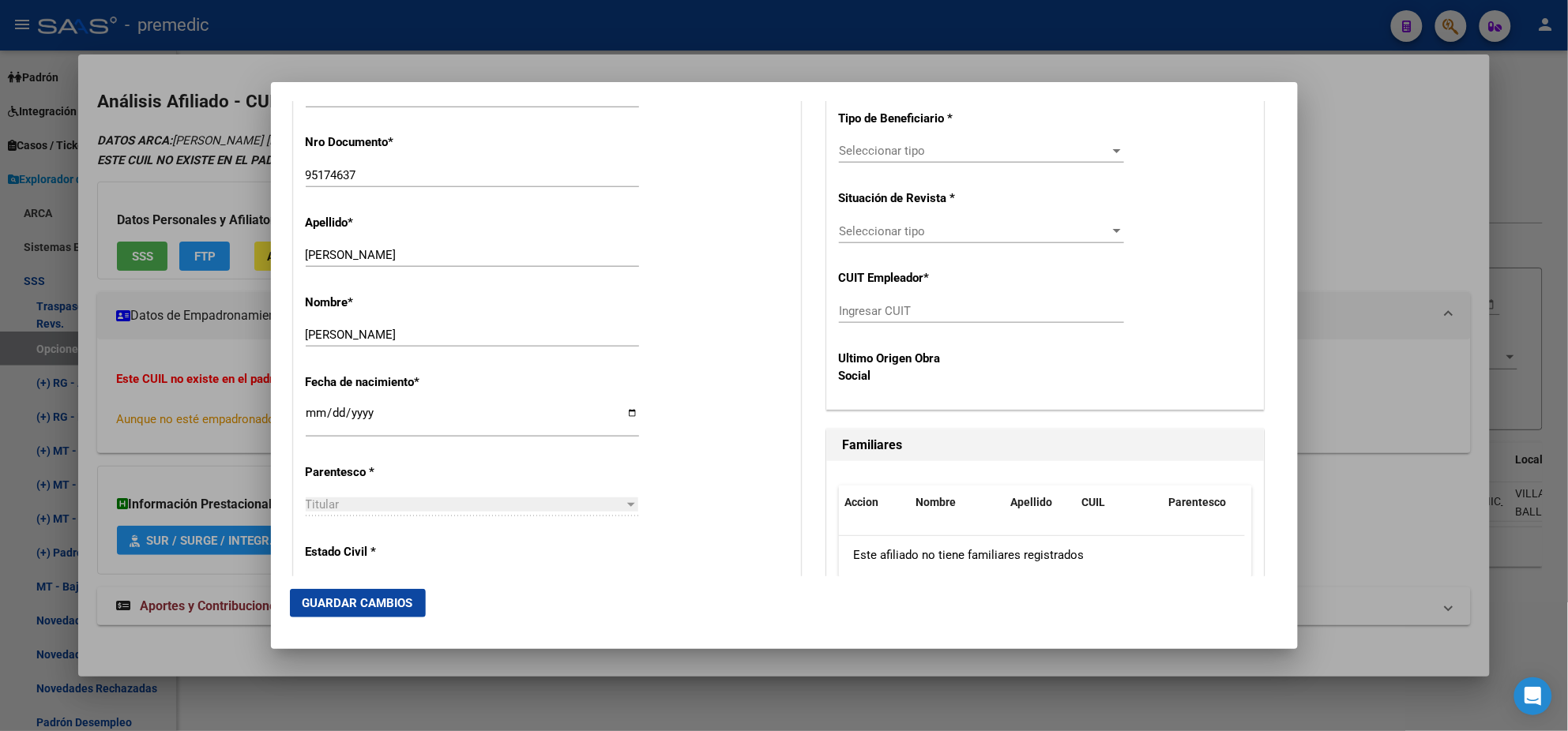
scroll to position [394, 0]
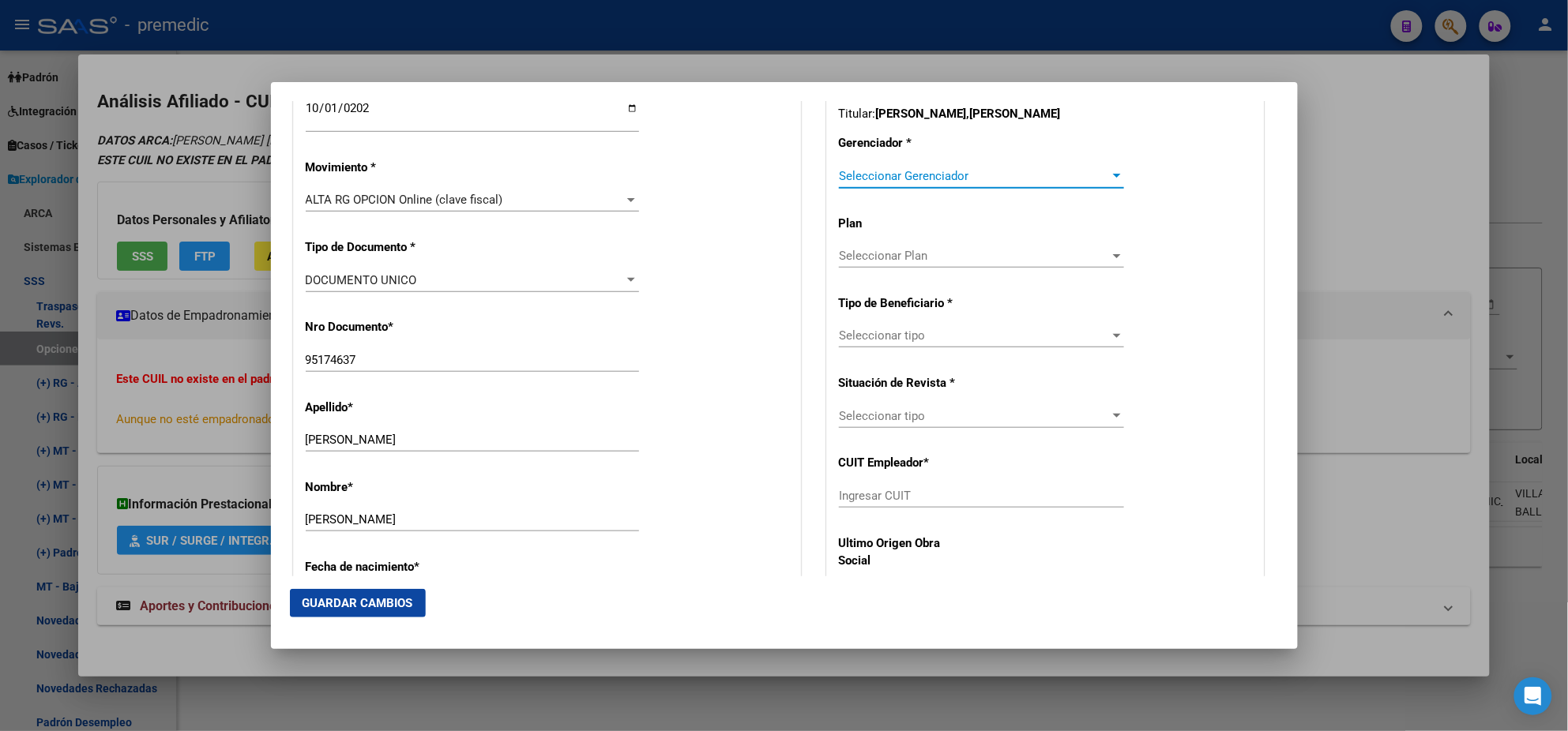
click at [858, 173] on span "Seleccionar Gerenciador" at bounding box center [974, 176] width 271 height 15
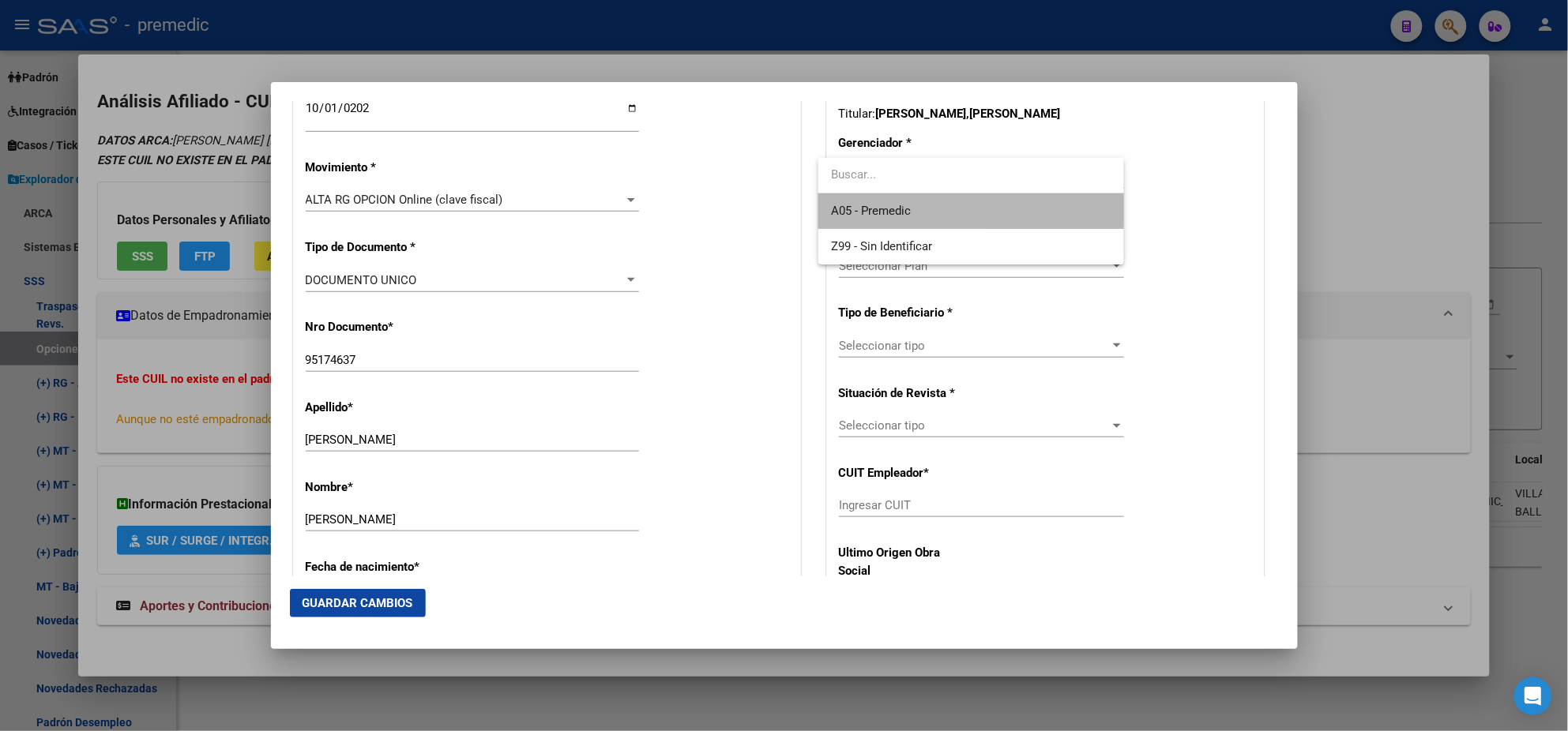
click at [854, 200] on span "A05 - Premedic" at bounding box center [971, 211] width 280 height 36
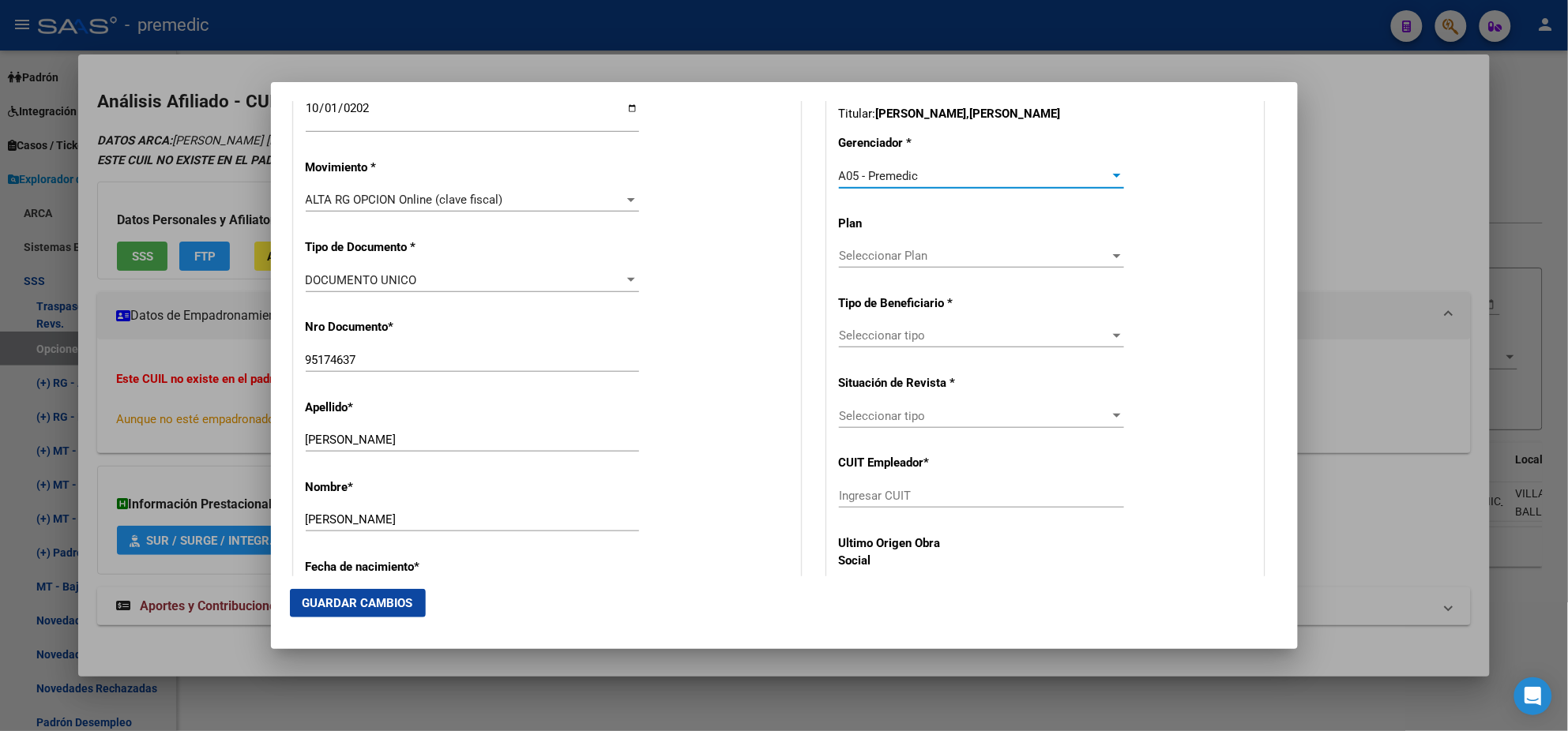
click at [854, 338] on span "Seleccionar tipo" at bounding box center [974, 336] width 271 height 15
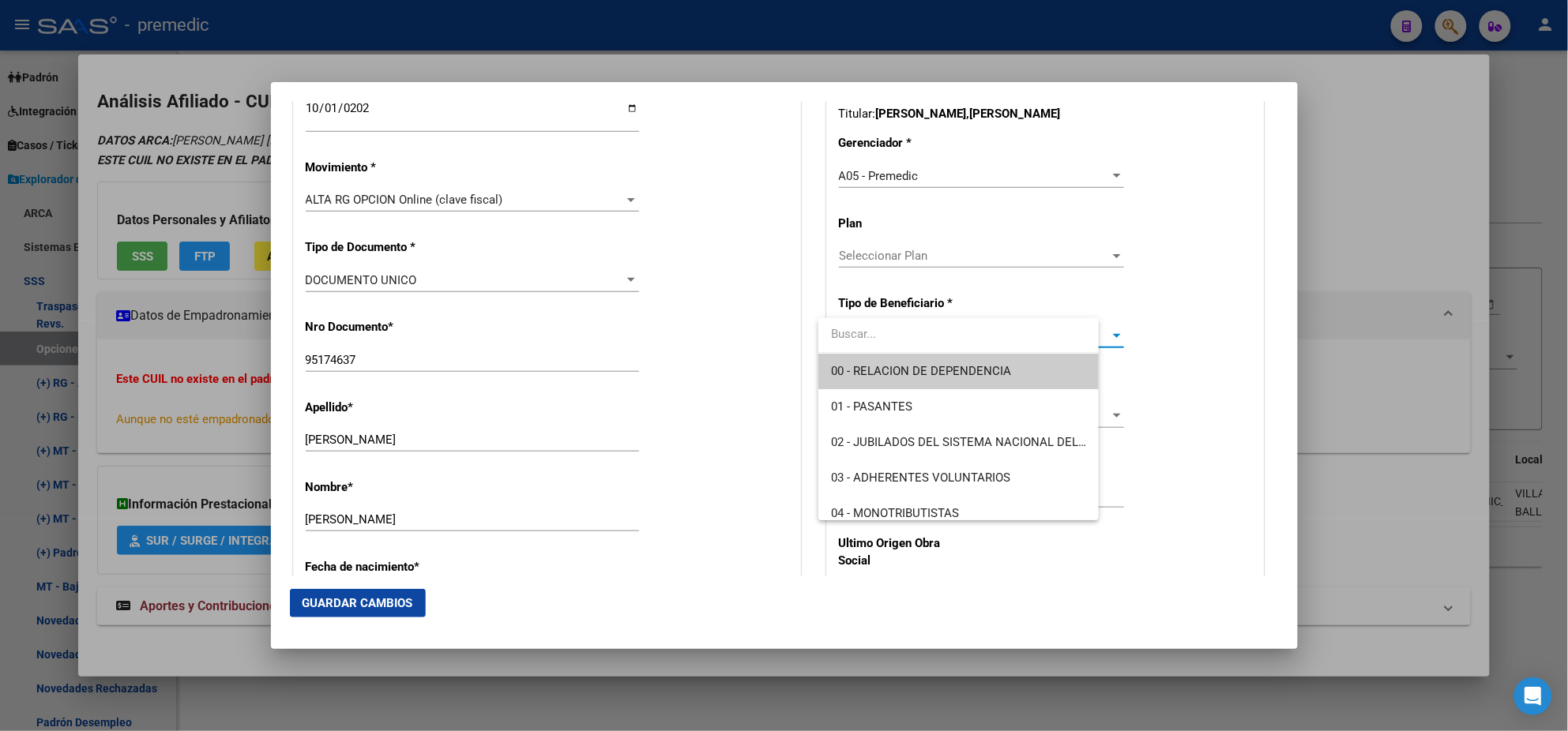
click at [848, 369] on span "00 - RELACION DE DEPENDENCIA" at bounding box center [921, 372] width 180 height 15
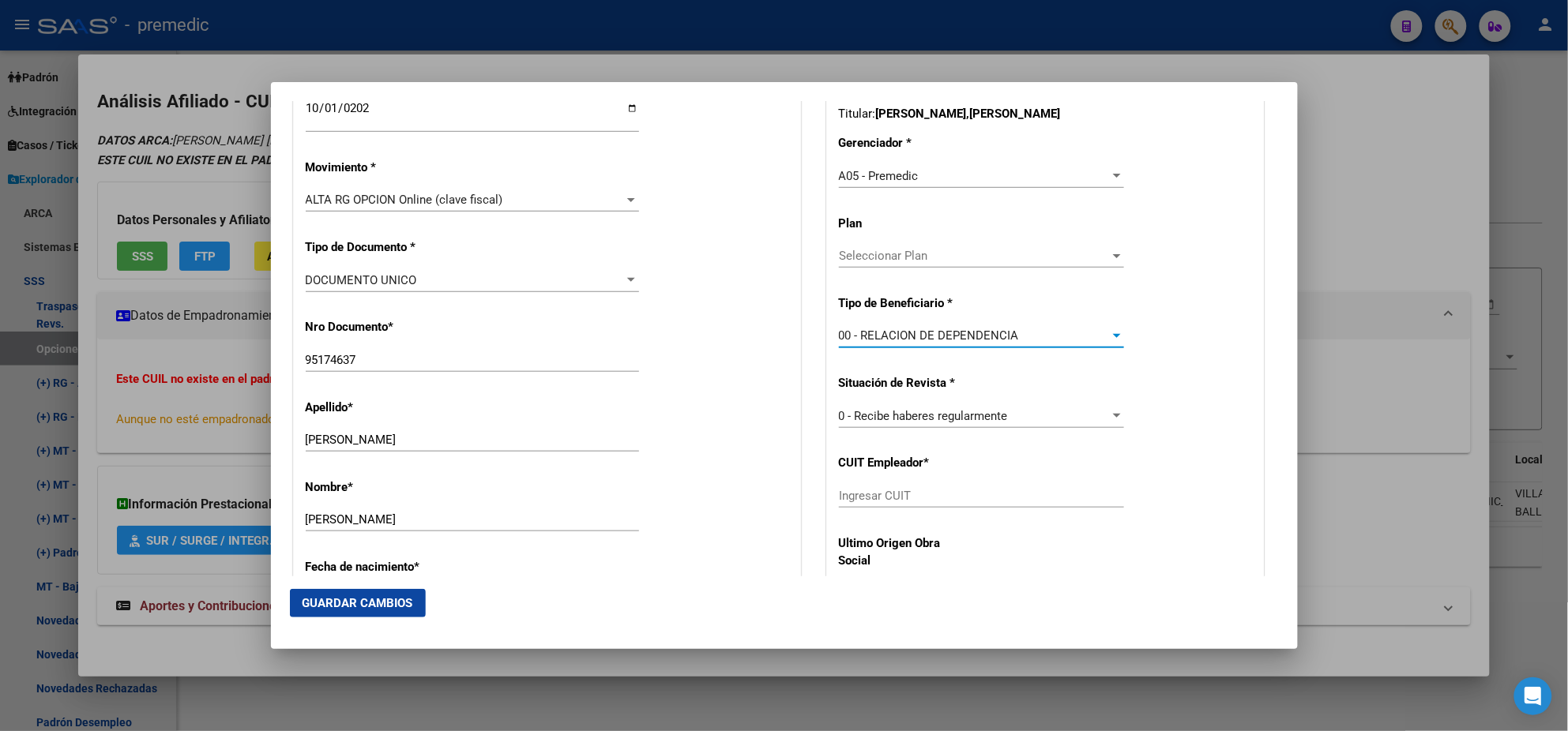
click at [870, 497] on input "Ingresar CUIT" at bounding box center [981, 496] width 285 height 15
paste input "30-70711012-7"
type input "30-70711012-7"
click at [357, 603] on span "Guardar Cambios" at bounding box center [357, 603] width 111 height 15
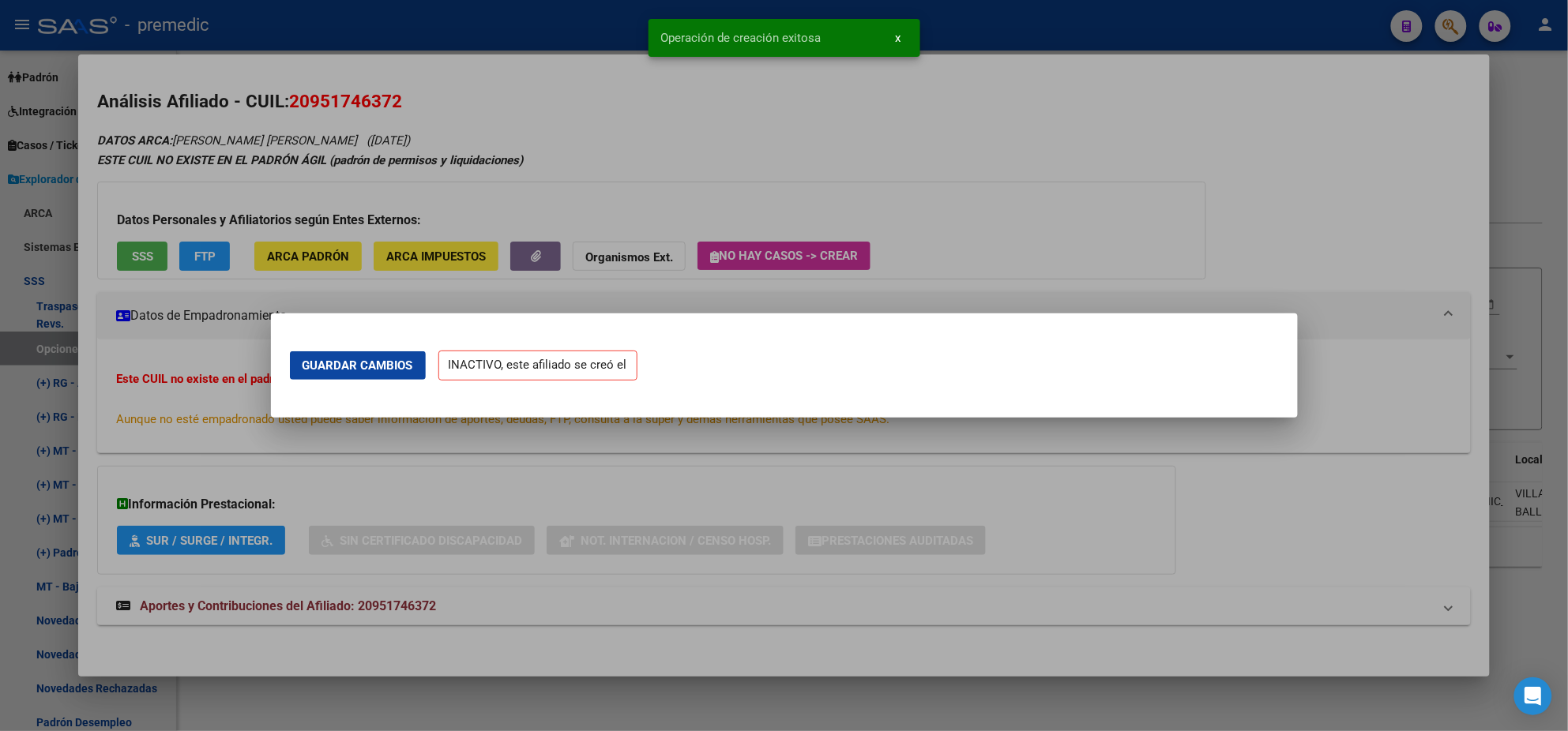
scroll to position [0, 0]
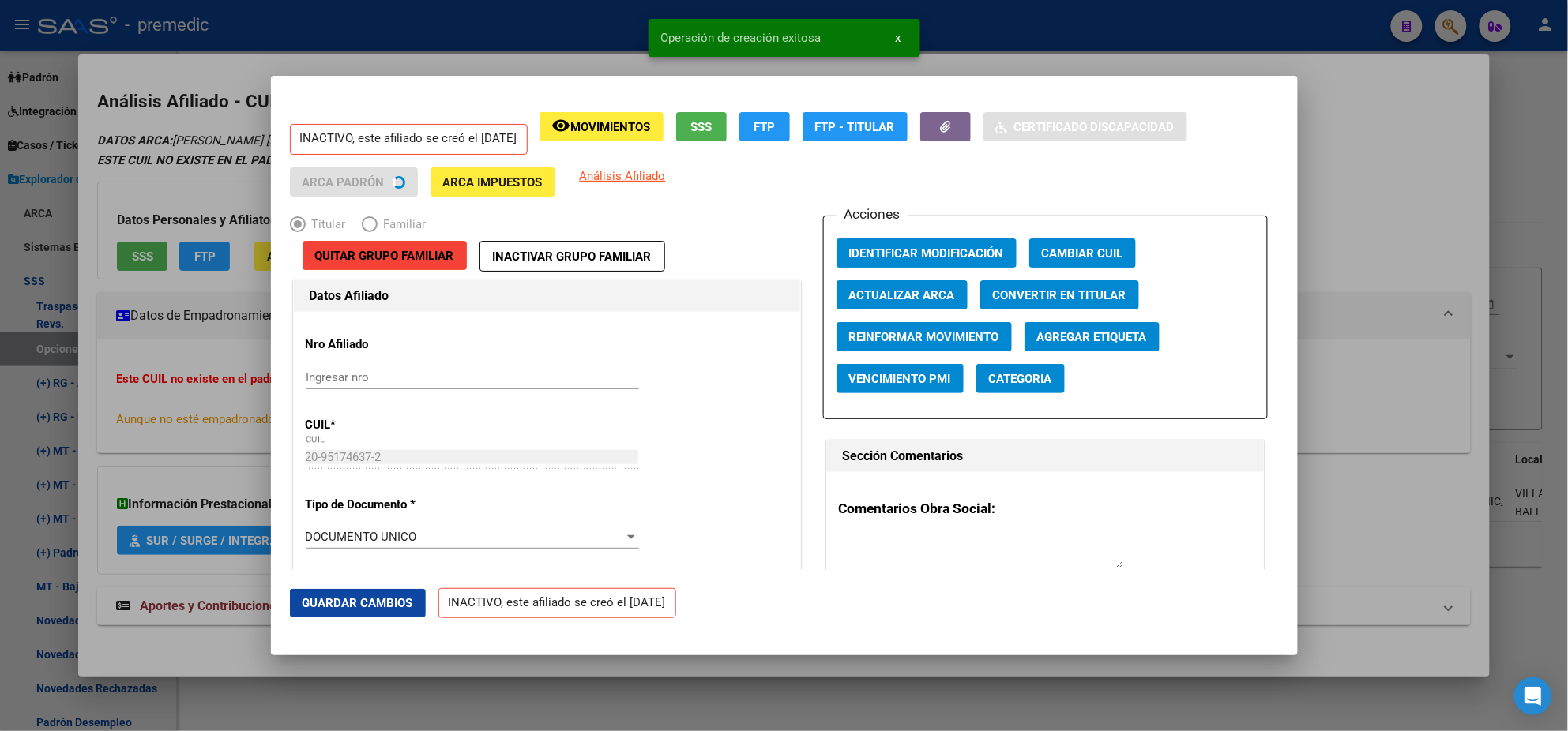
click at [78, 430] on div at bounding box center [784, 365] width 1568 height 731
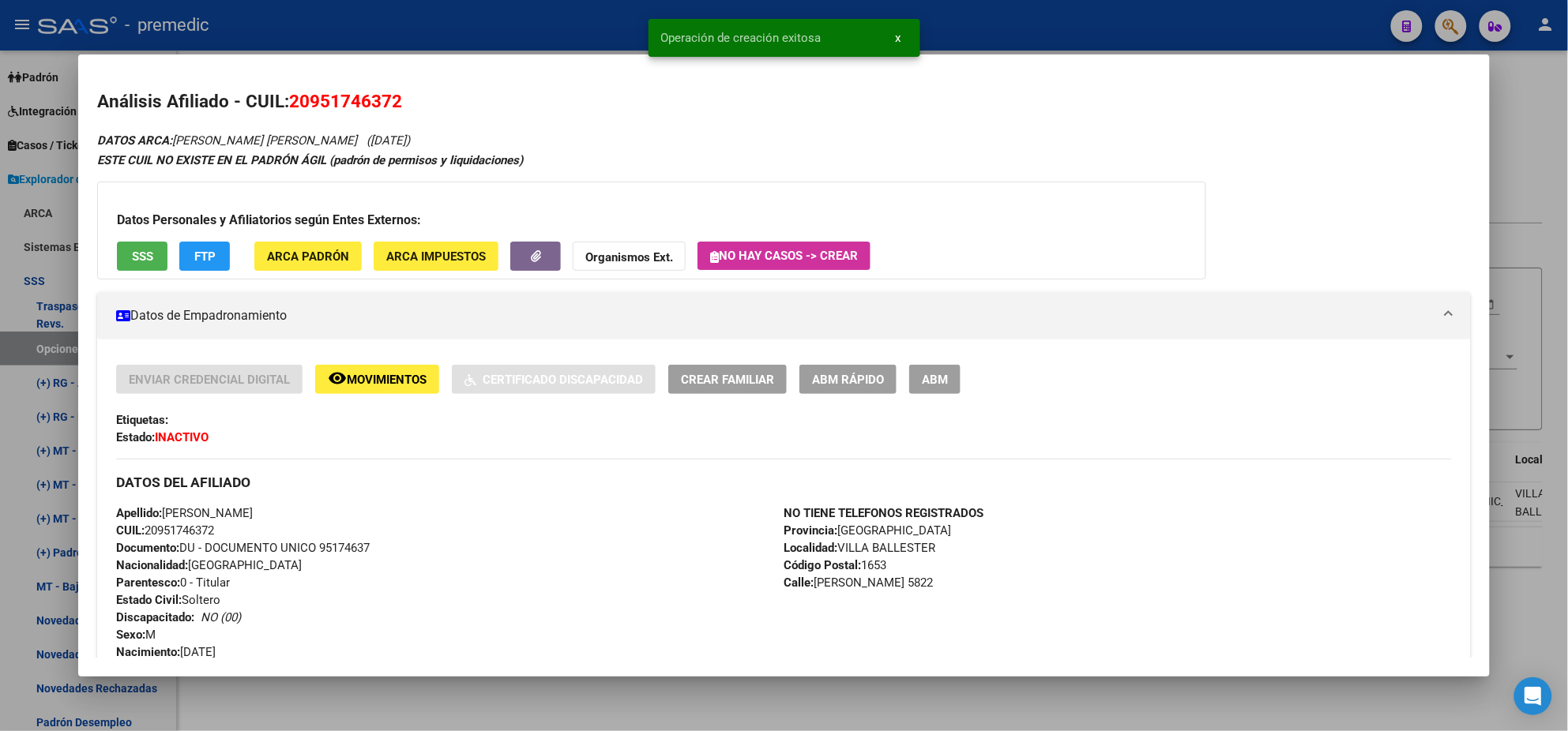
click at [40, 350] on div at bounding box center [784, 365] width 1568 height 731
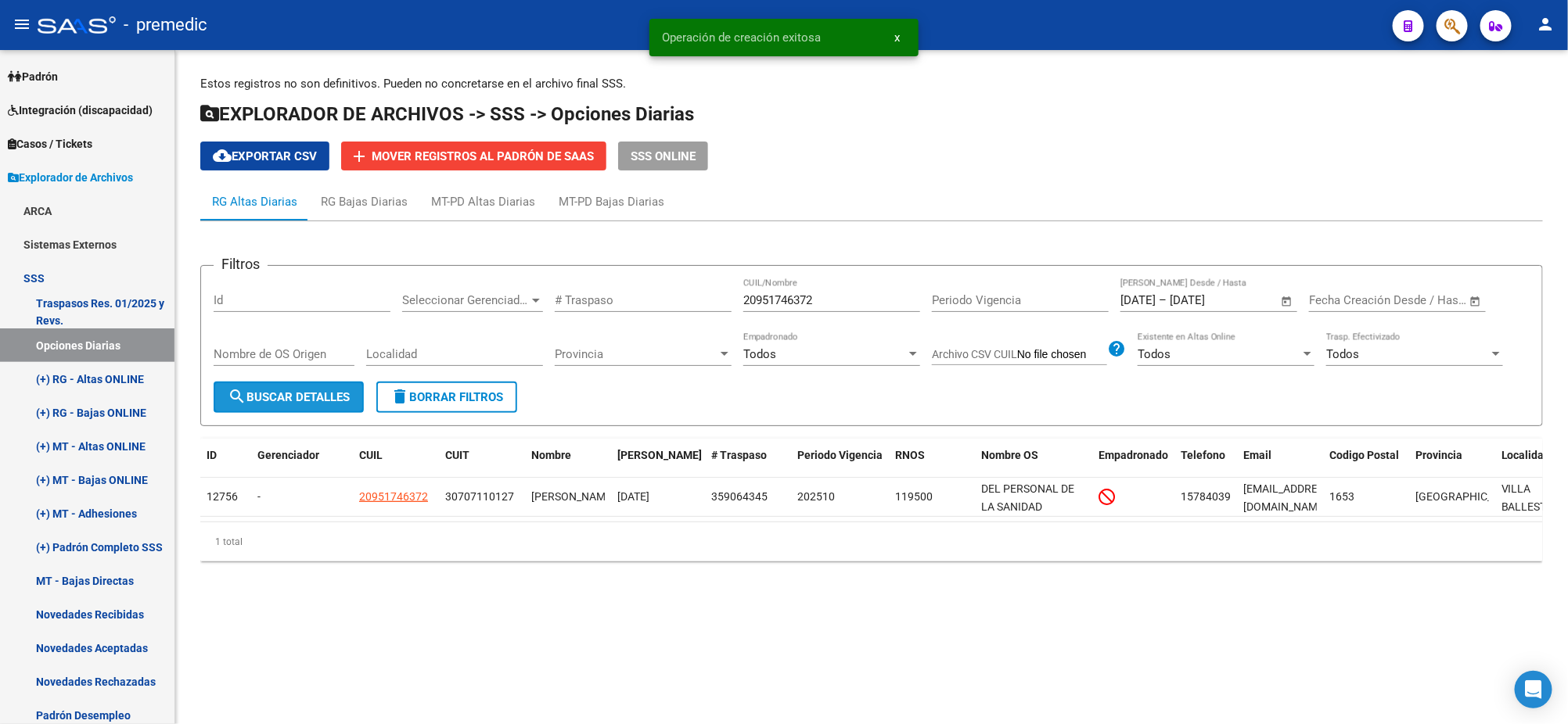
click at [364, 396] on button "search Buscar Detalles" at bounding box center [289, 397] width 150 height 31
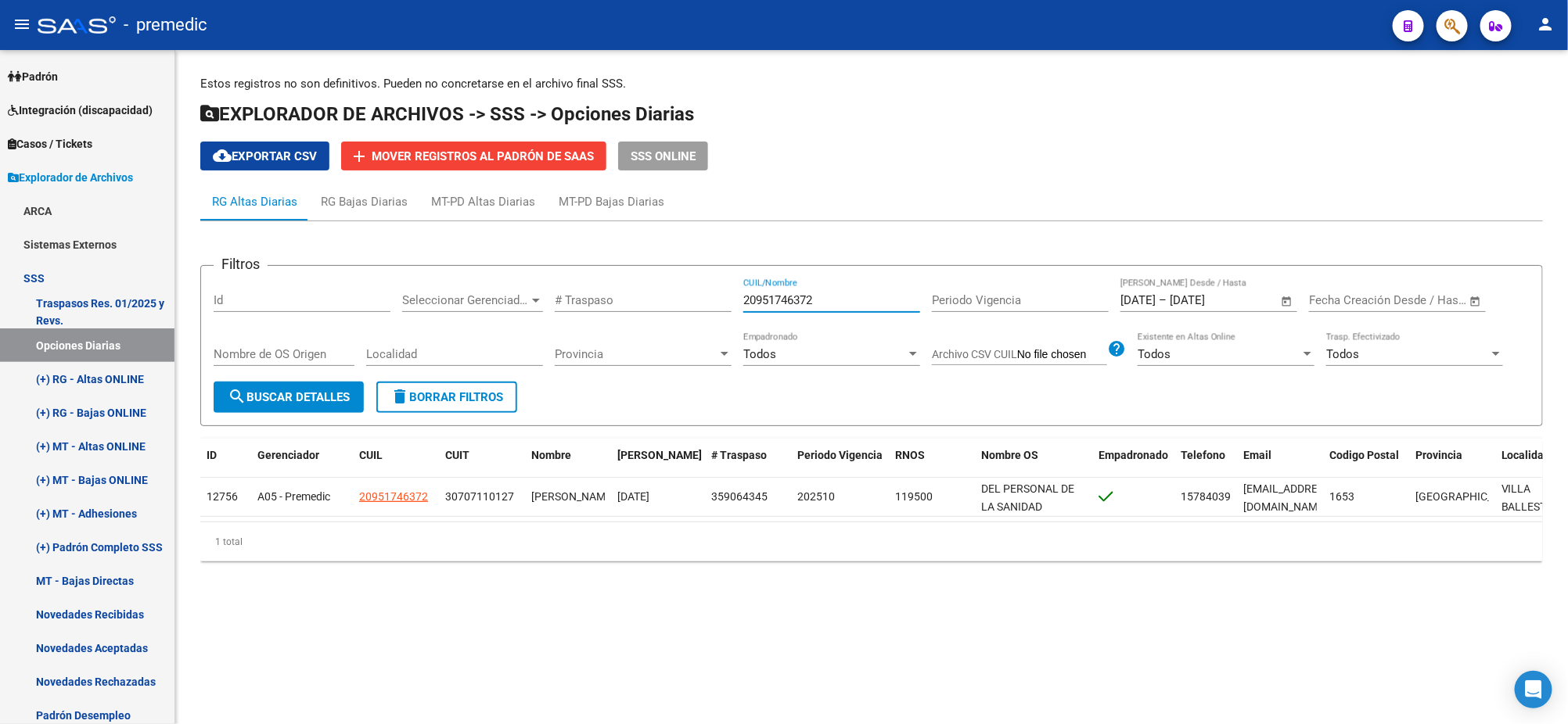
drag, startPoint x: 824, startPoint y: 301, endPoint x: 666, endPoint y: 304, distance: 158.0
click at [666, 304] on div "Filtros Id Seleccionar Gerenciador Seleccionar Gerenciador # Traspaso 209517463…" at bounding box center [872, 330] width 1316 height 103
paste input "256874890"
type input "20256874890"
click at [285, 392] on span "search Buscar Detalles" at bounding box center [288, 398] width 122 height 14
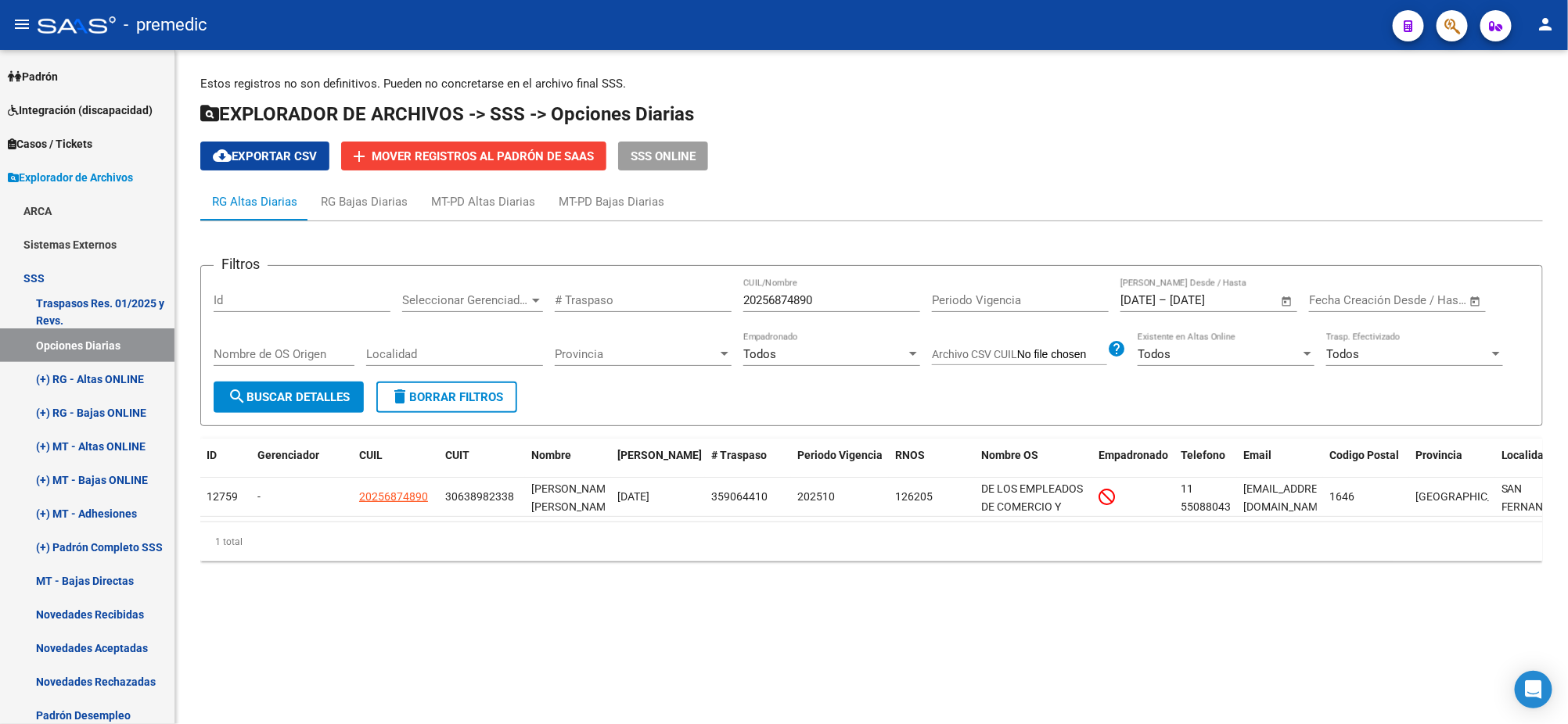
click at [355, 604] on div "Estos registros no son definitivos. Pueden no concretarse en el archivo final S…" at bounding box center [872, 331] width 1393 height 562
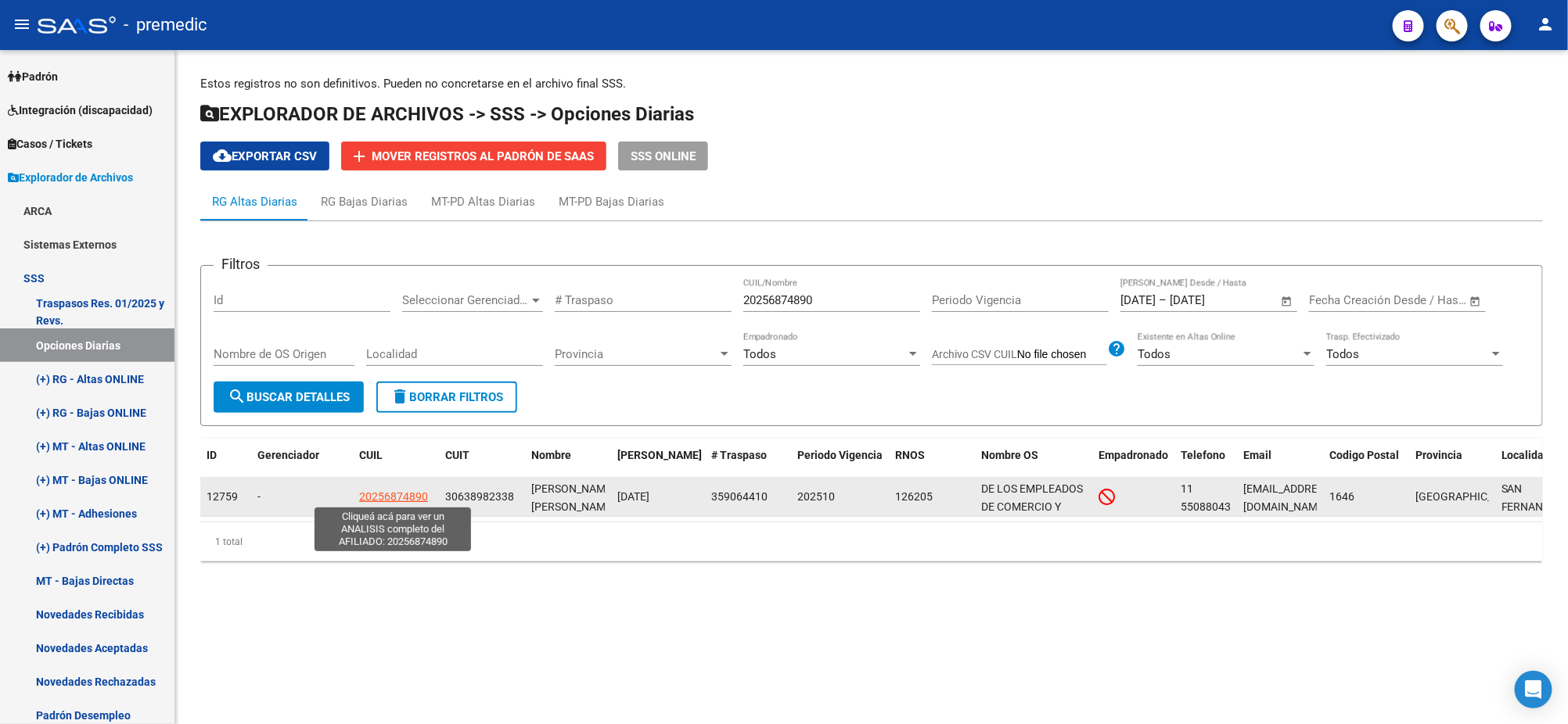
click at [376, 490] on span "20256874890" at bounding box center [394, 497] width 69 height 13
type textarea "20256874890"
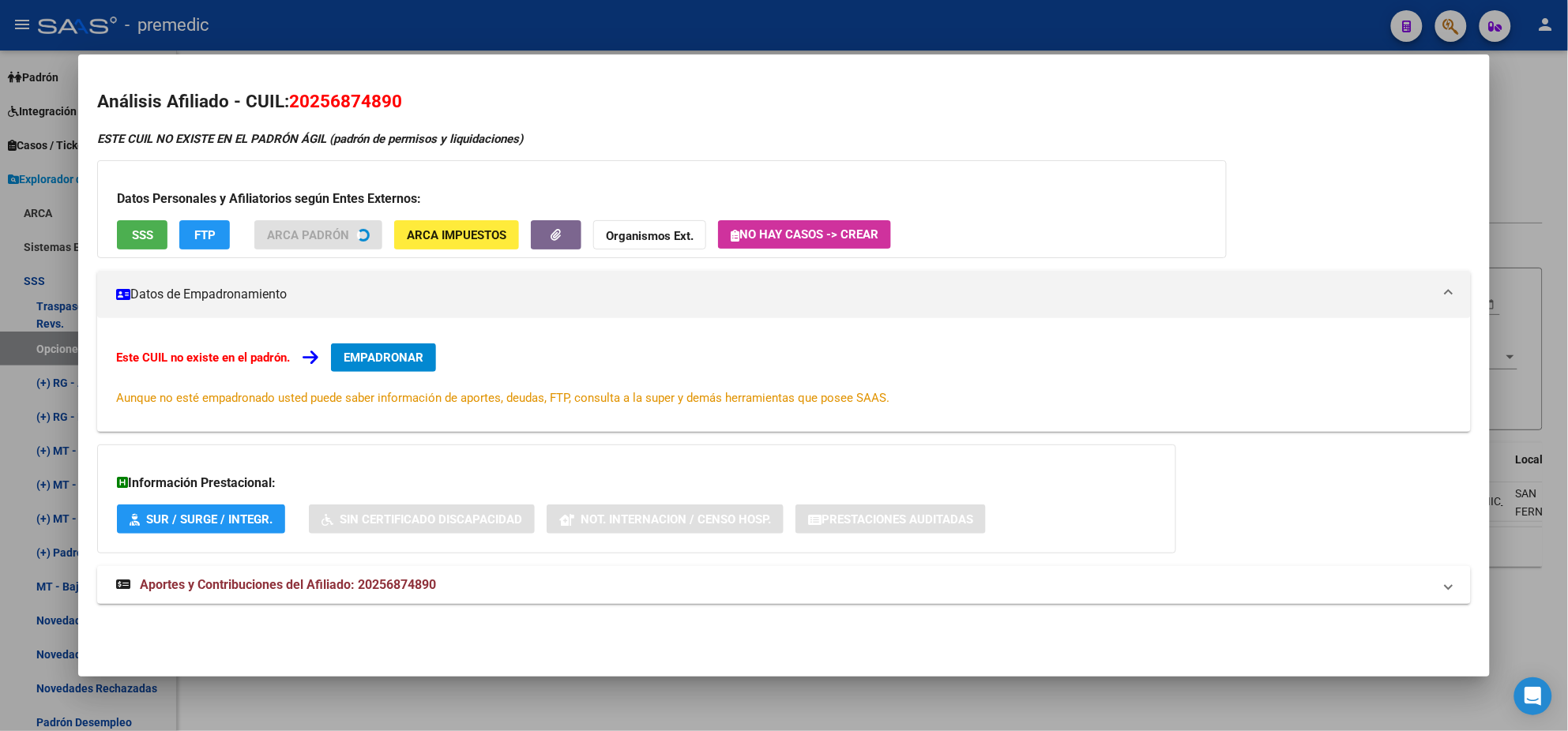
click at [394, 360] on div "Este CUIL no existe en el padrón. EMPADRONAR Aunque no esté empadronado usted p…" at bounding box center [784, 375] width 1374 height 114
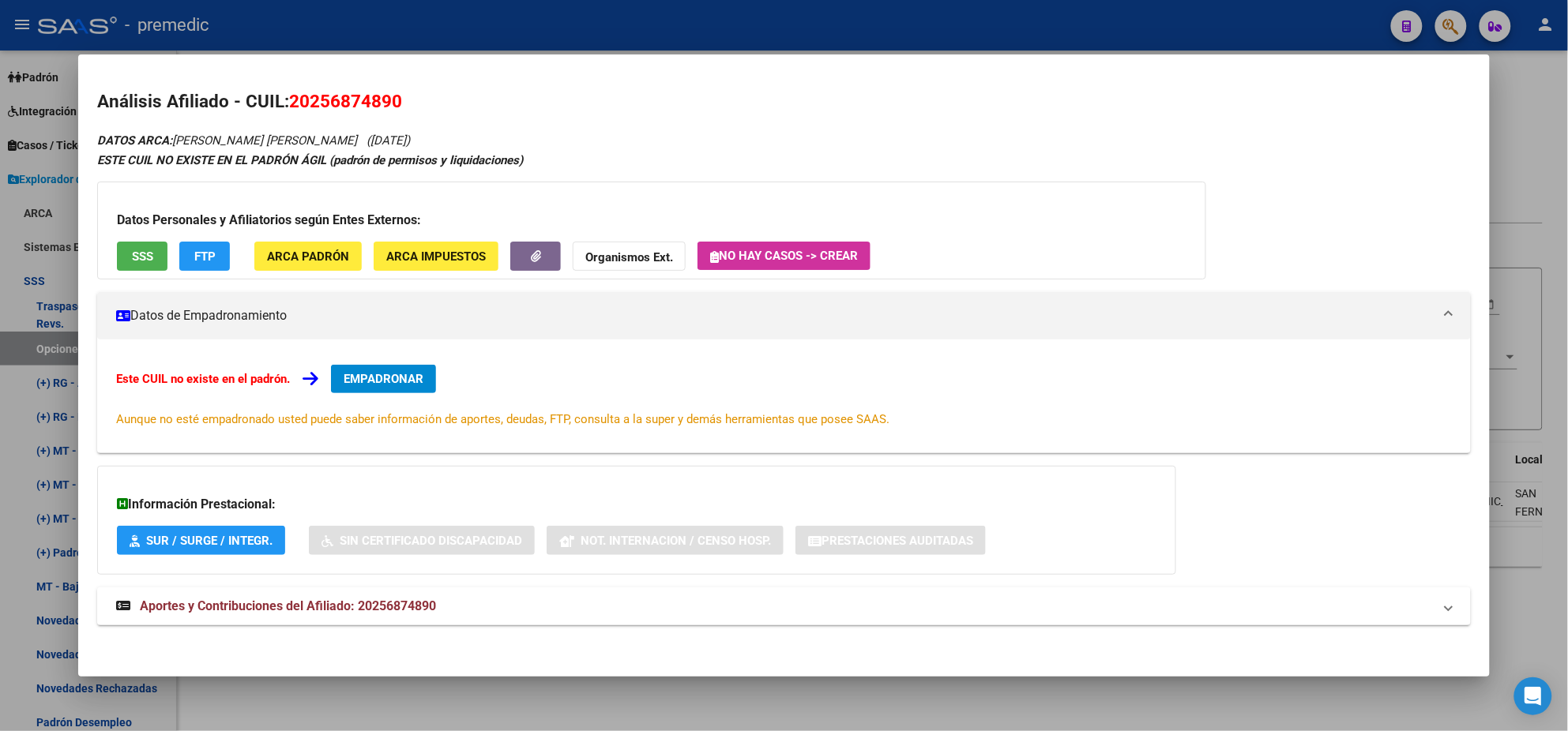
click at [396, 372] on span "EMPADRONAR" at bounding box center [383, 379] width 80 height 15
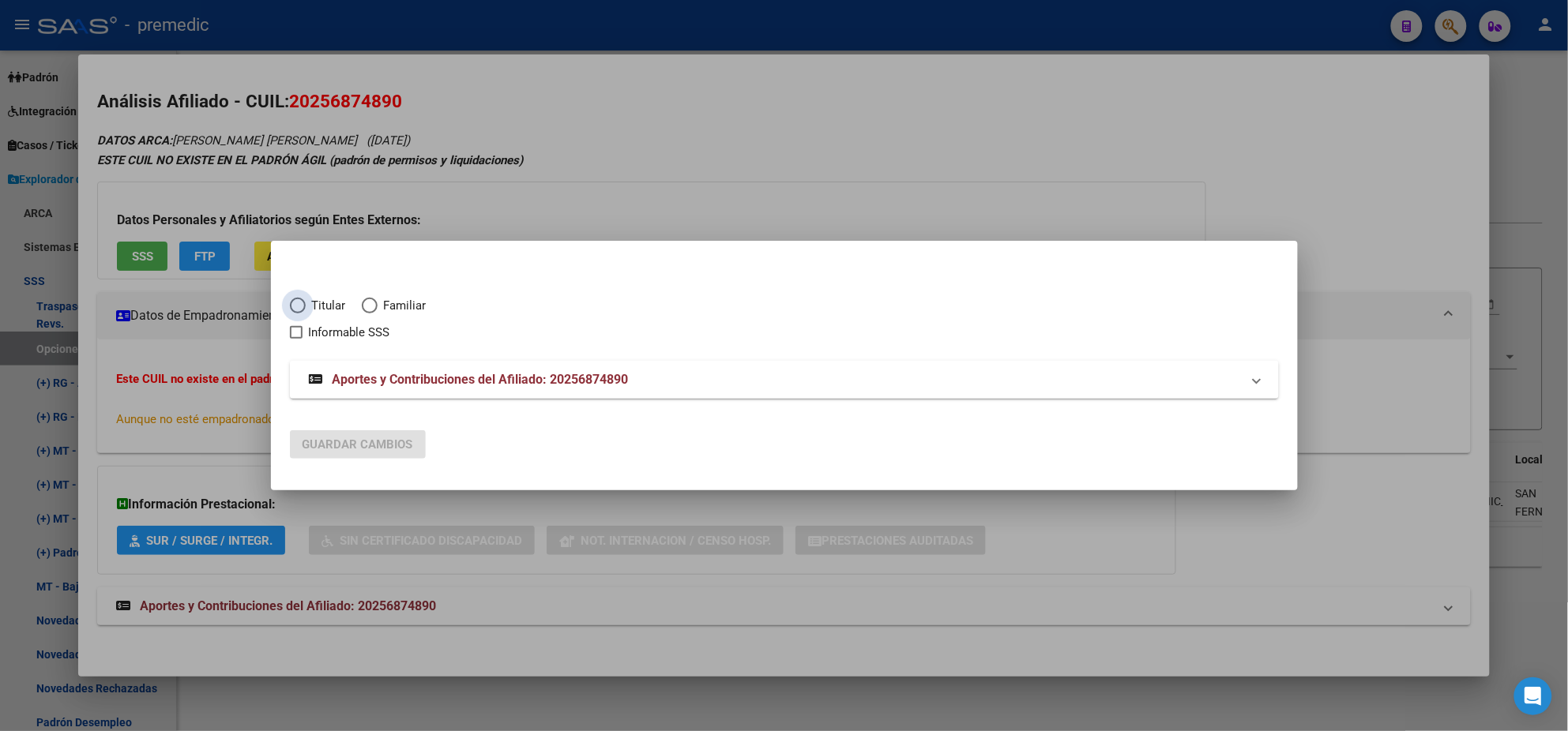
click at [293, 306] on span "Elija una opción" at bounding box center [298, 306] width 16 height 16
click at [293, 306] on input "Titular" at bounding box center [298, 306] width 16 height 16
radio input "true"
checkbox input "true"
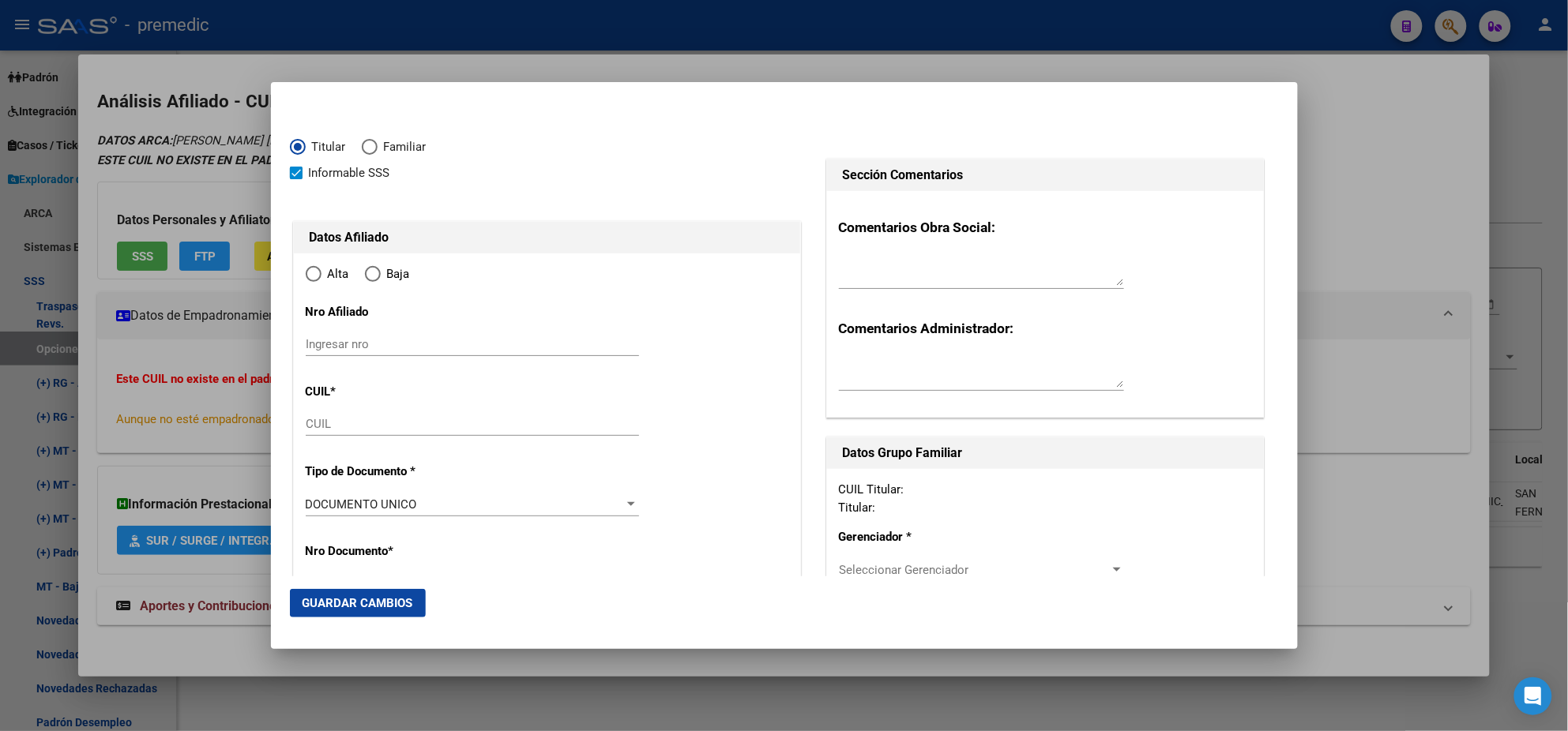
type input "20-25687489-0"
type input "25687489"
type input "[PERSON_NAME]"
type input "[DATE]"
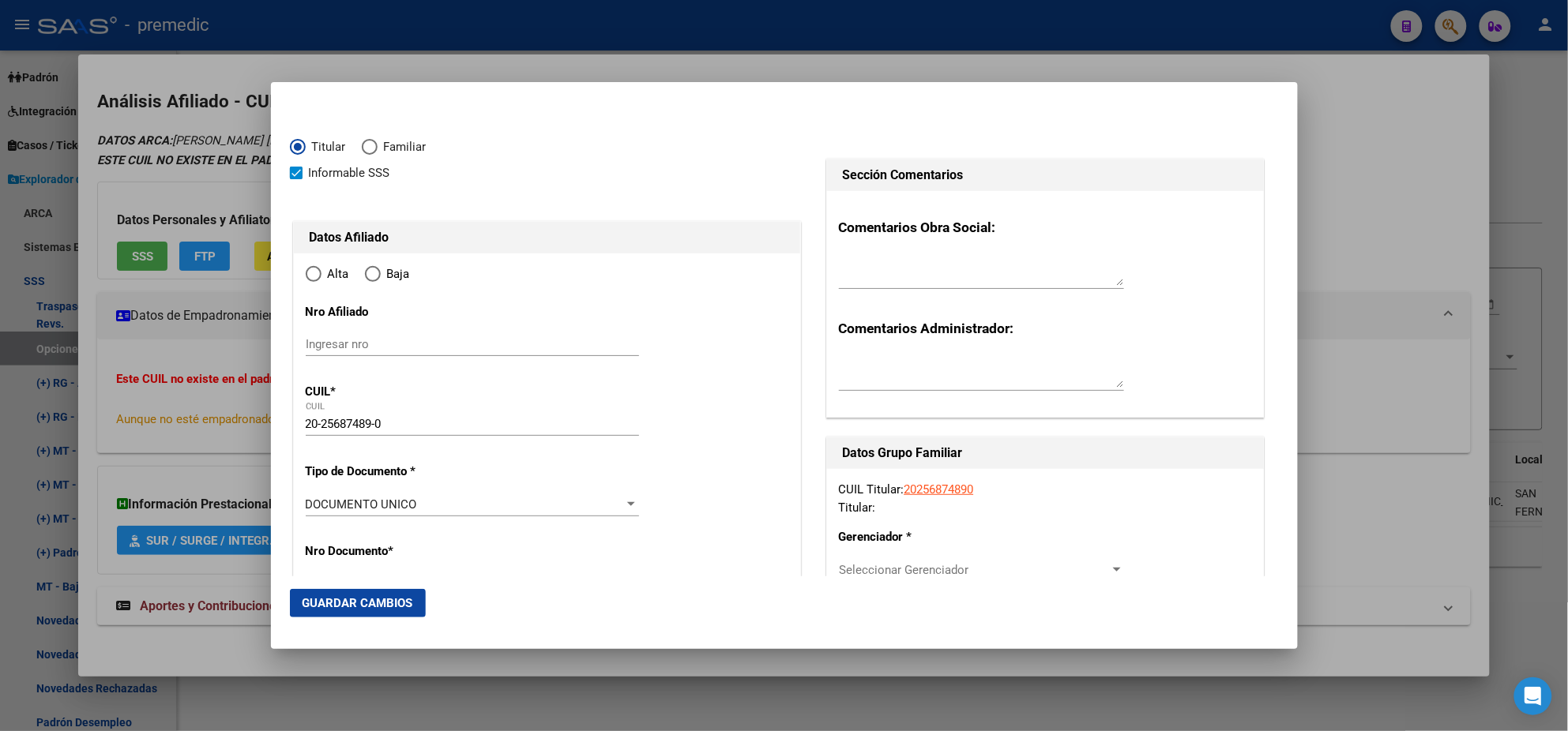
type input "SAN FERNANDO"
type input "1646"
type input "LAS PIEDRAS"
type input "1764"
type input "SAN FERNANDO"
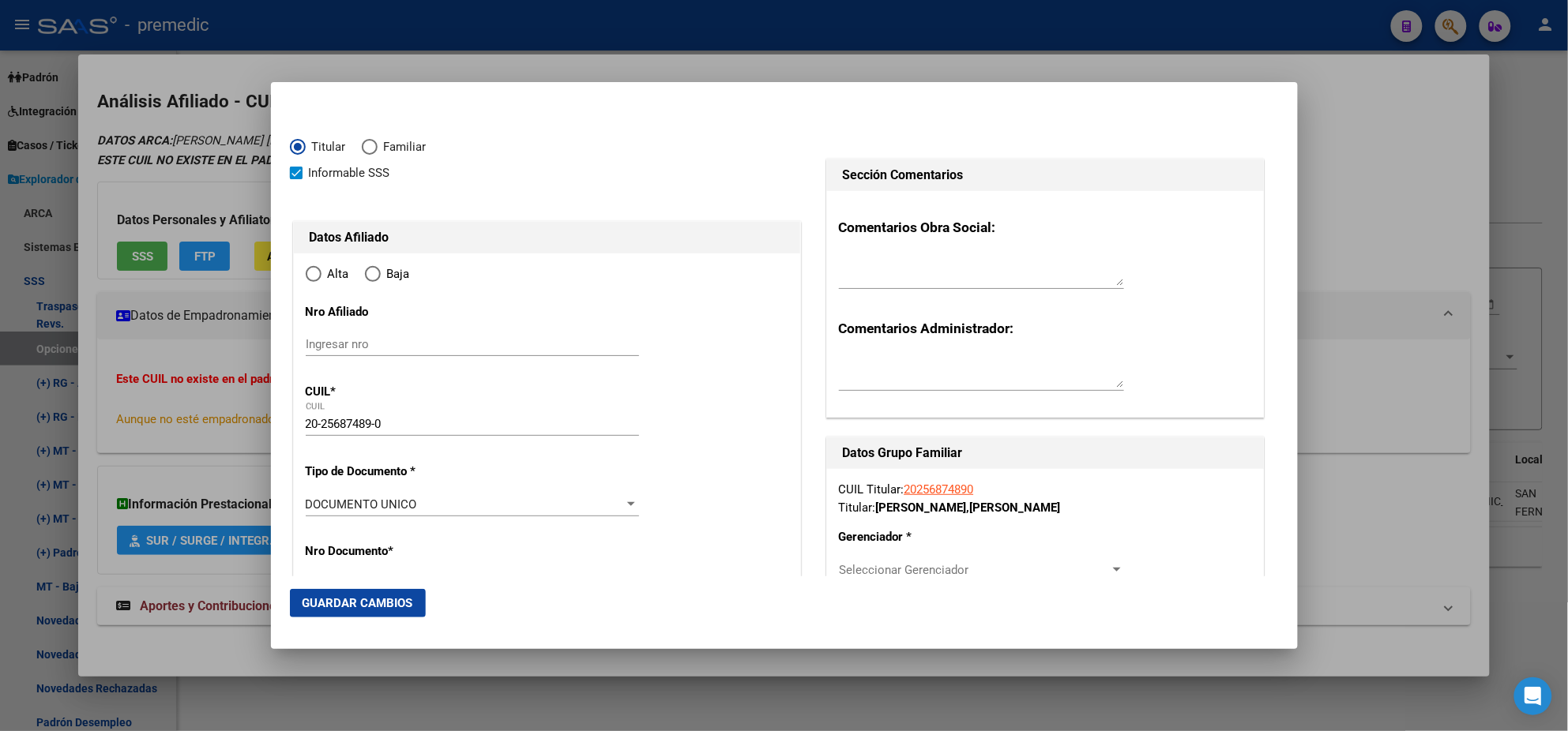
radio input "true"
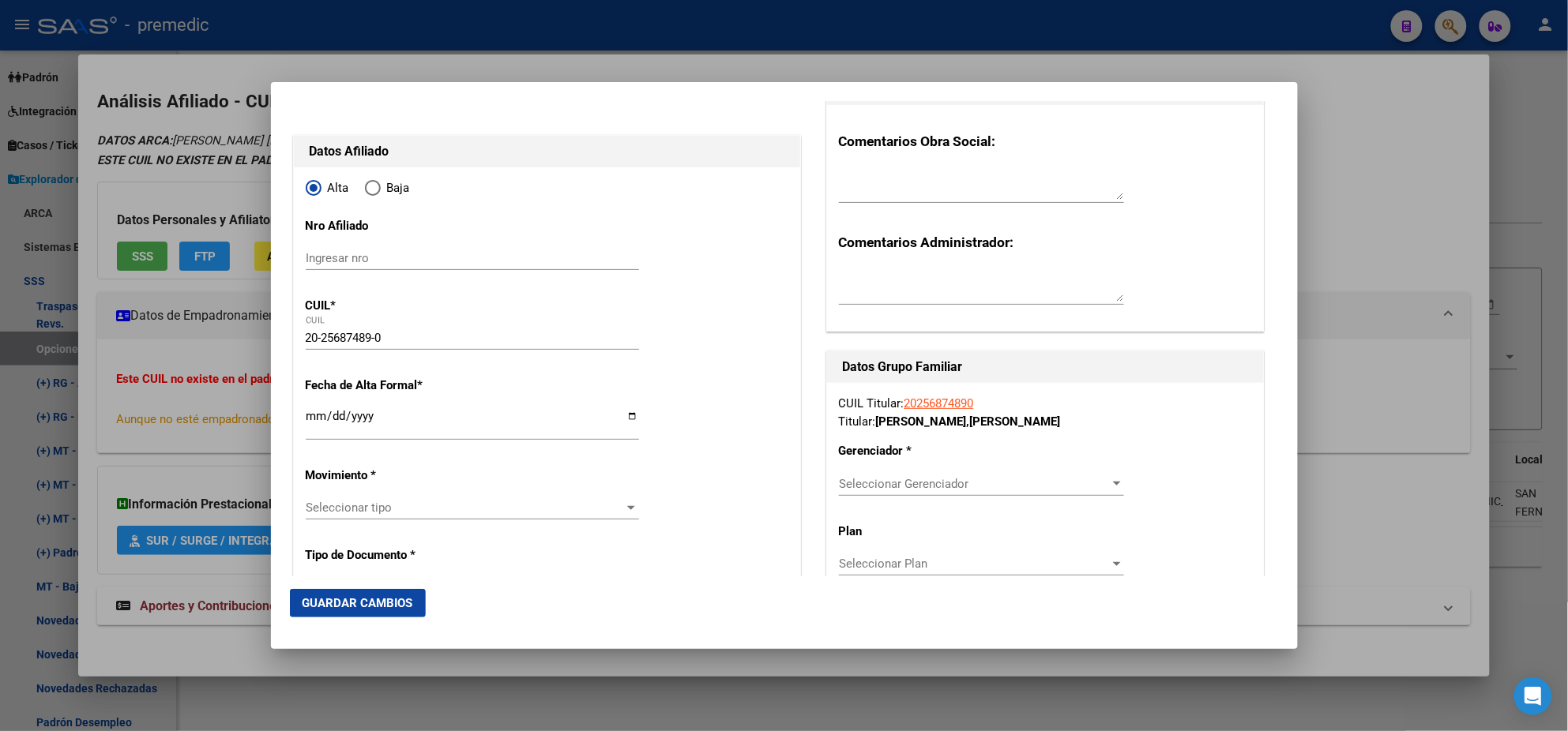
scroll to position [394, 0]
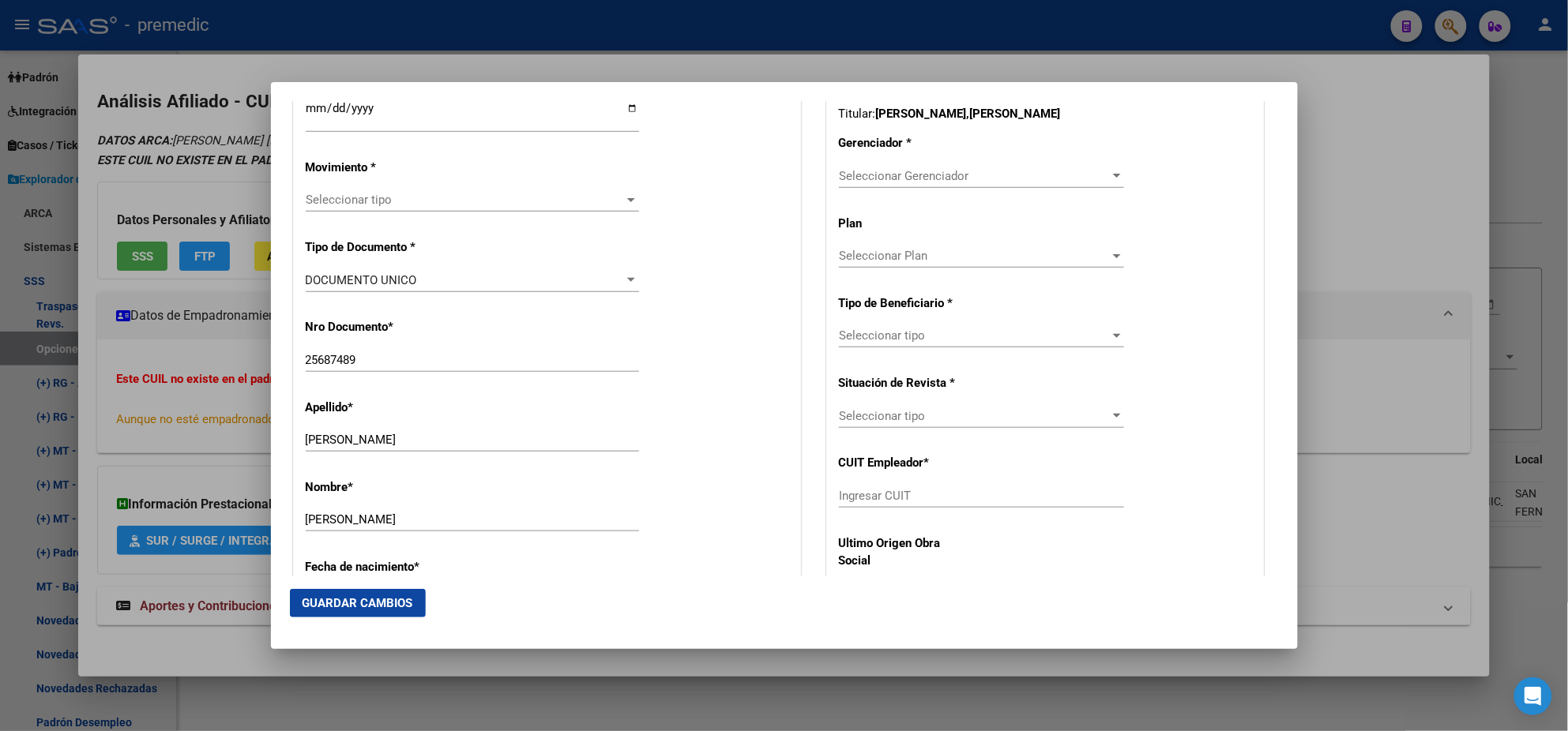
click at [859, 498] on input "Ingresar CUIT" at bounding box center [981, 496] width 285 height 15
paste input "30-63898233-8"
type input "30-63898233-8"
click at [860, 174] on span "Seleccionar Gerenciador" at bounding box center [974, 176] width 271 height 15
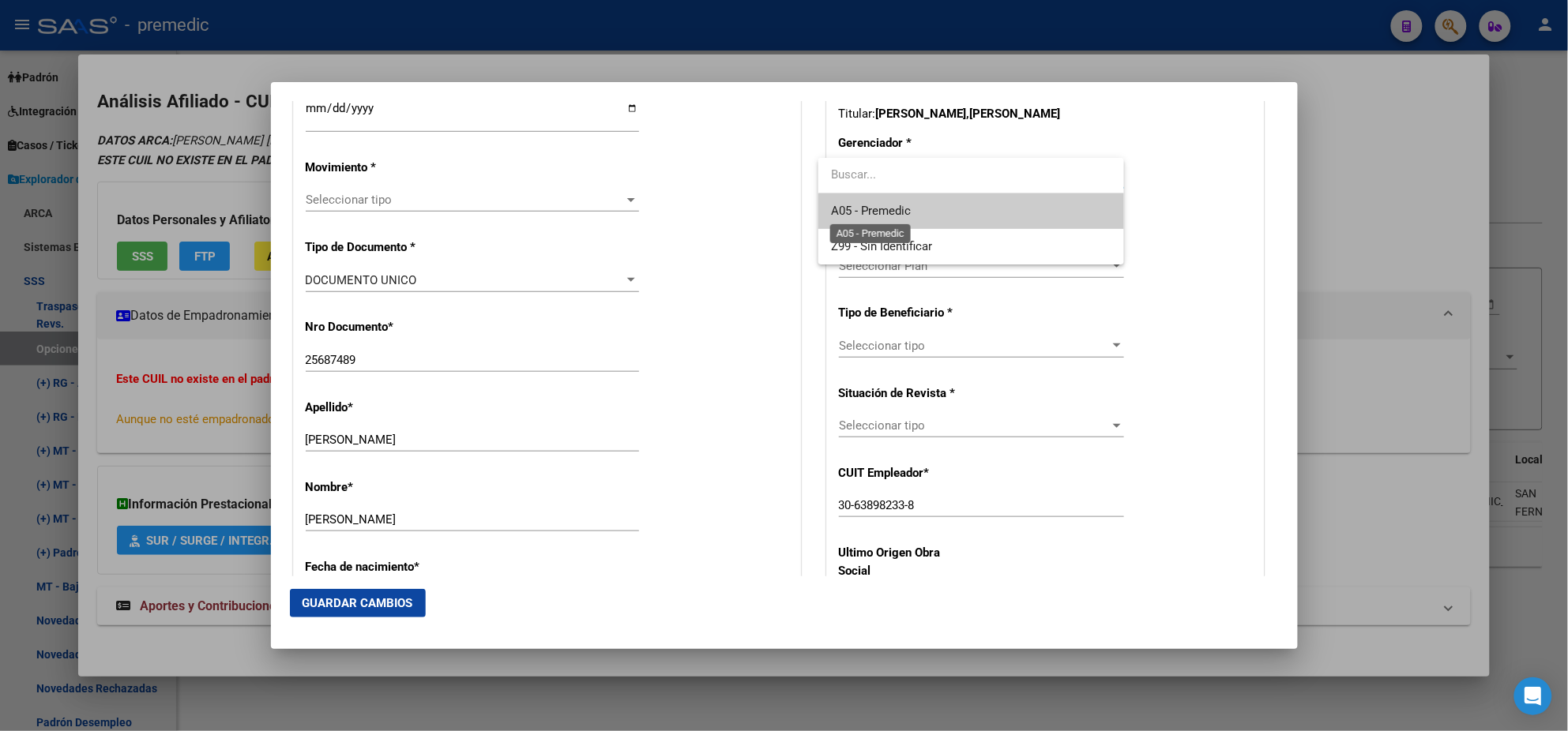
click at [866, 208] on span "A05 - Premedic" at bounding box center [870, 211] width 80 height 15
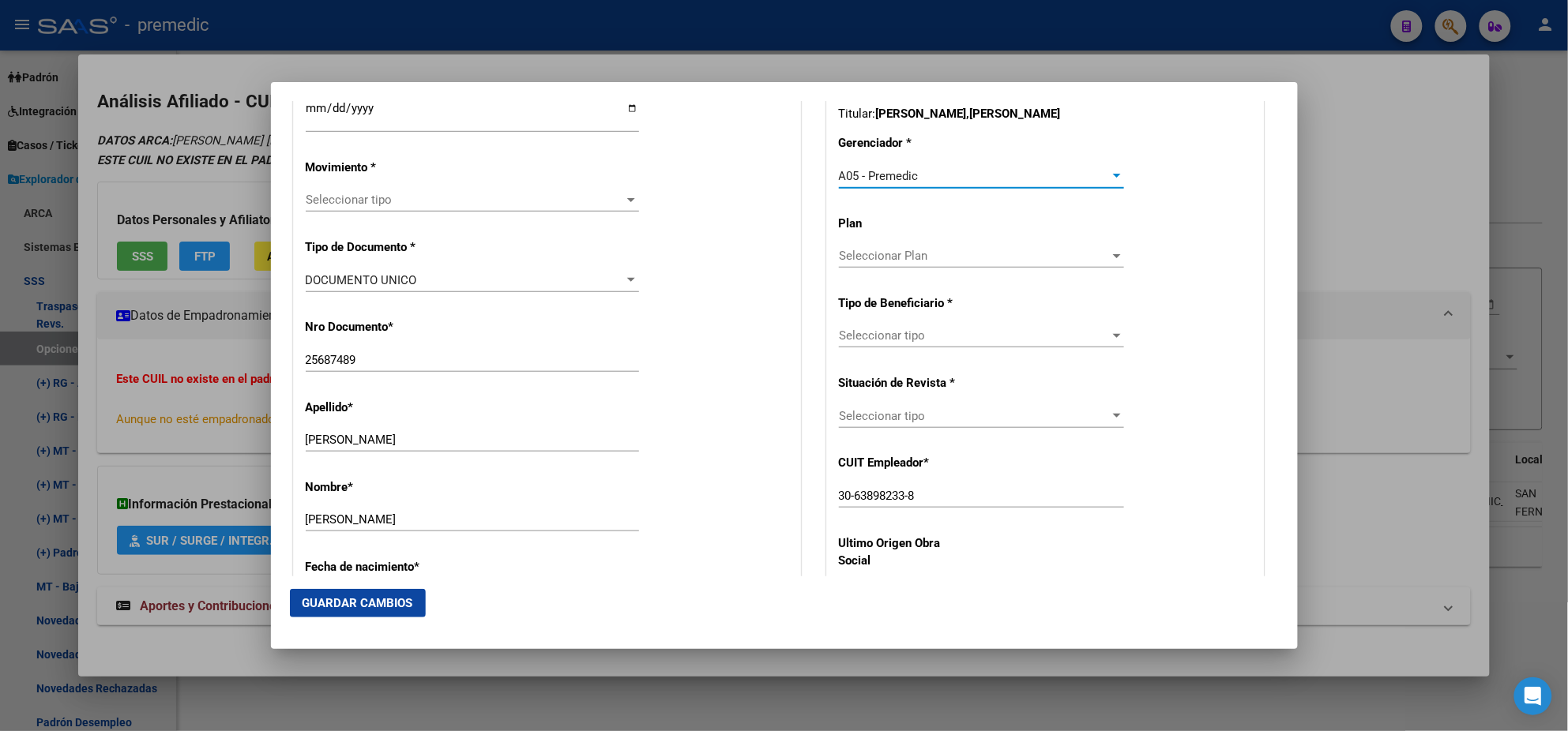
click at [887, 343] on div "Seleccionar tipo Seleccionar tipo" at bounding box center [981, 335] width 285 height 23
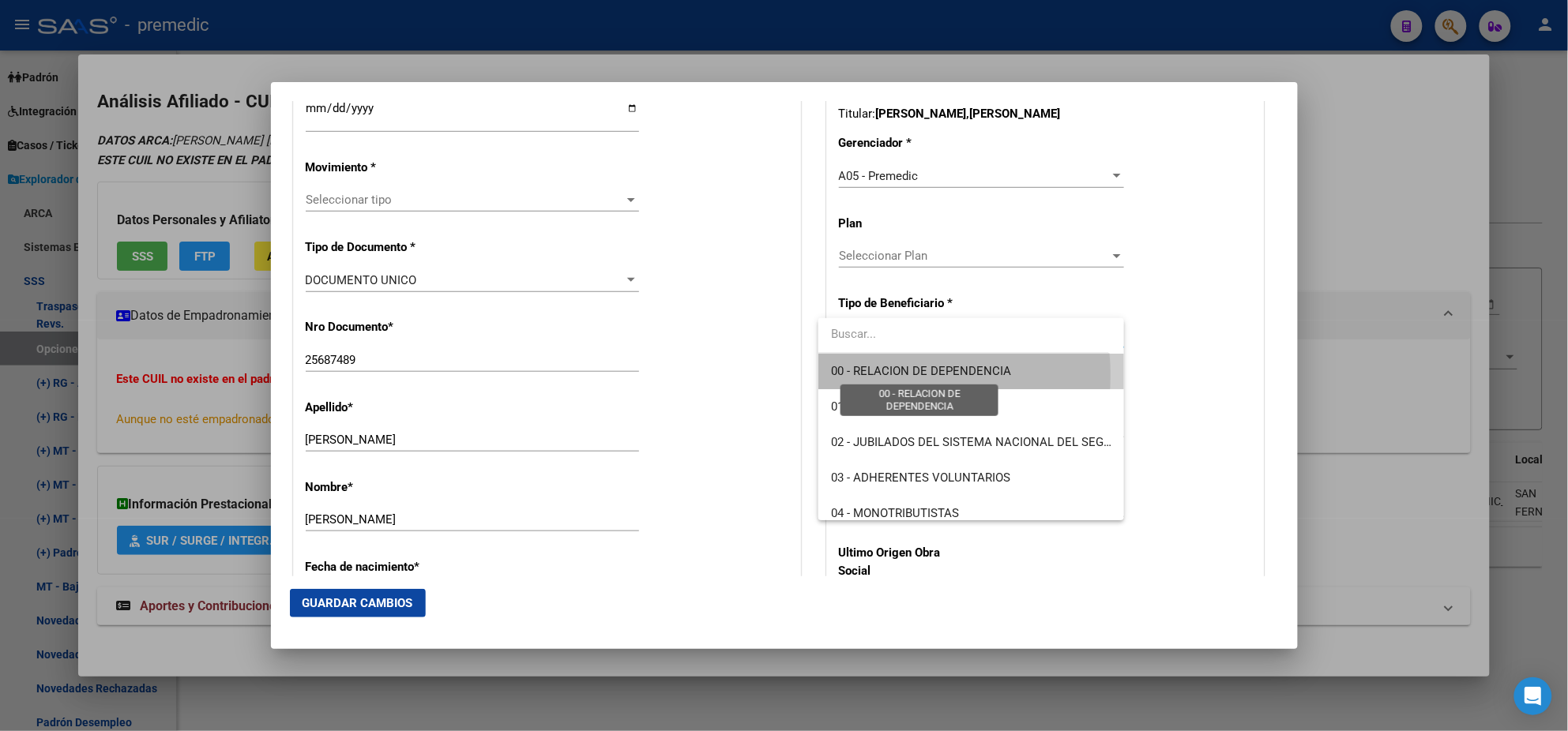
click at [883, 375] on span "00 - RELACION DE DEPENDENCIA" at bounding box center [921, 372] width 180 height 15
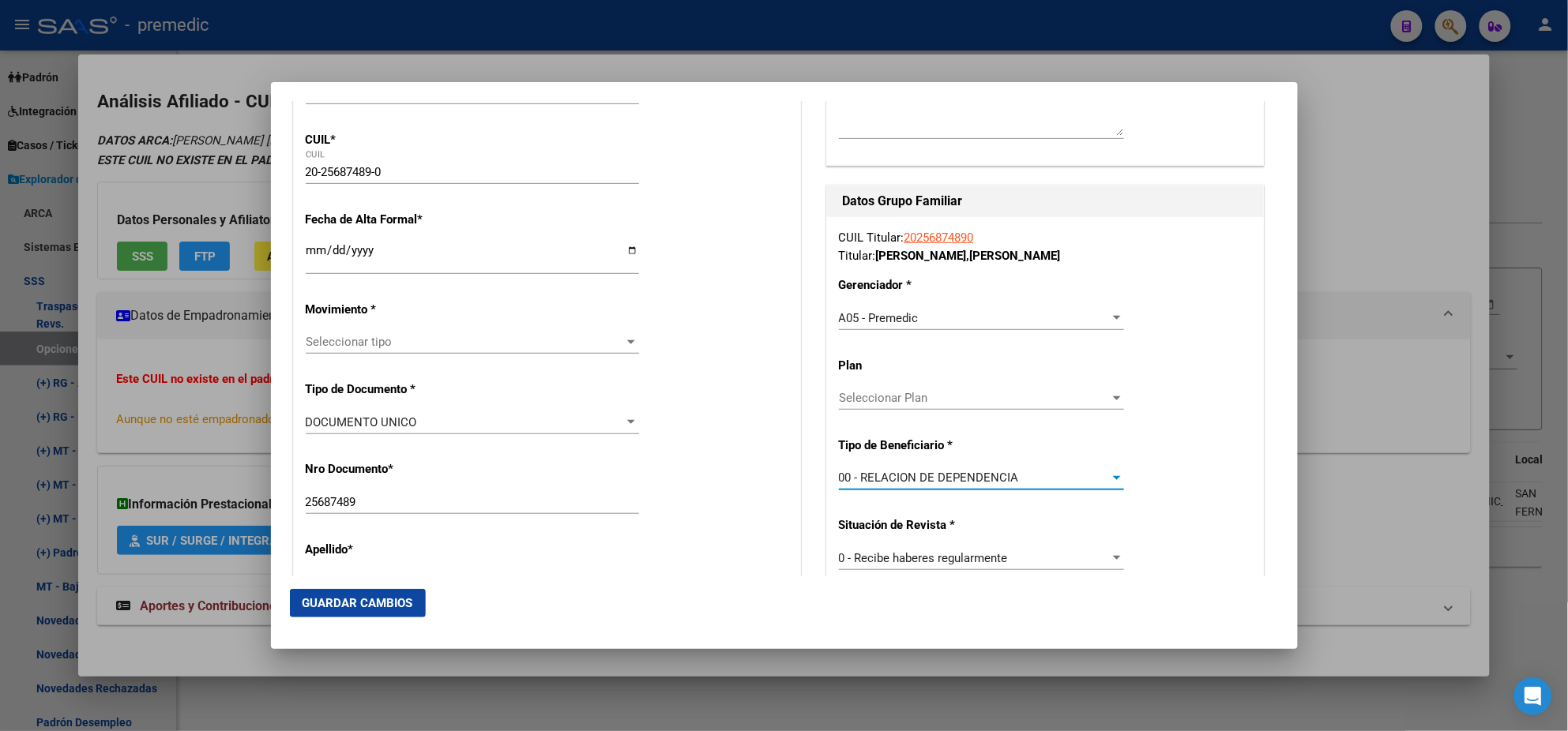
scroll to position [296, 0]
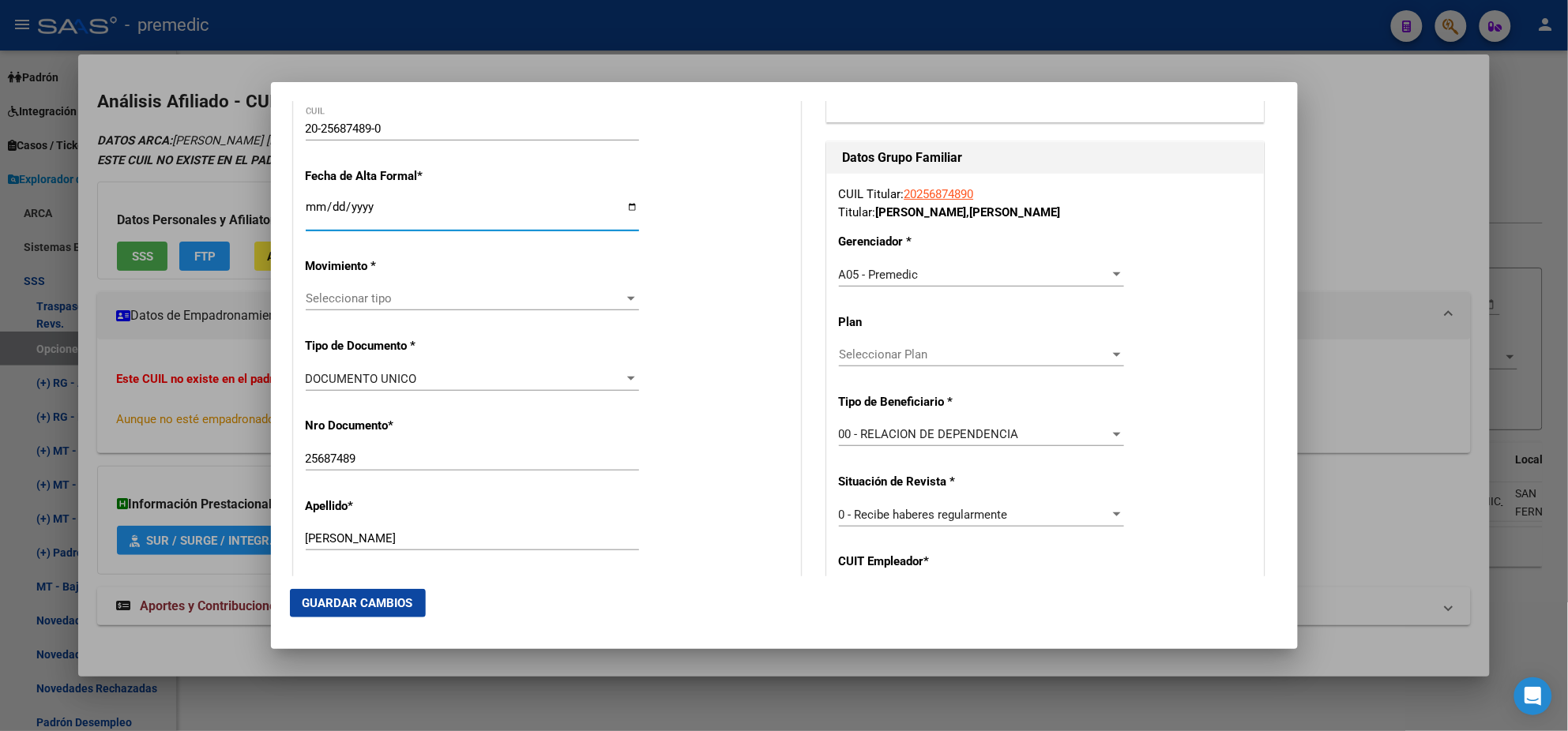
click at [307, 210] on input "Ingresar fecha" at bounding box center [472, 212] width 333 height 25
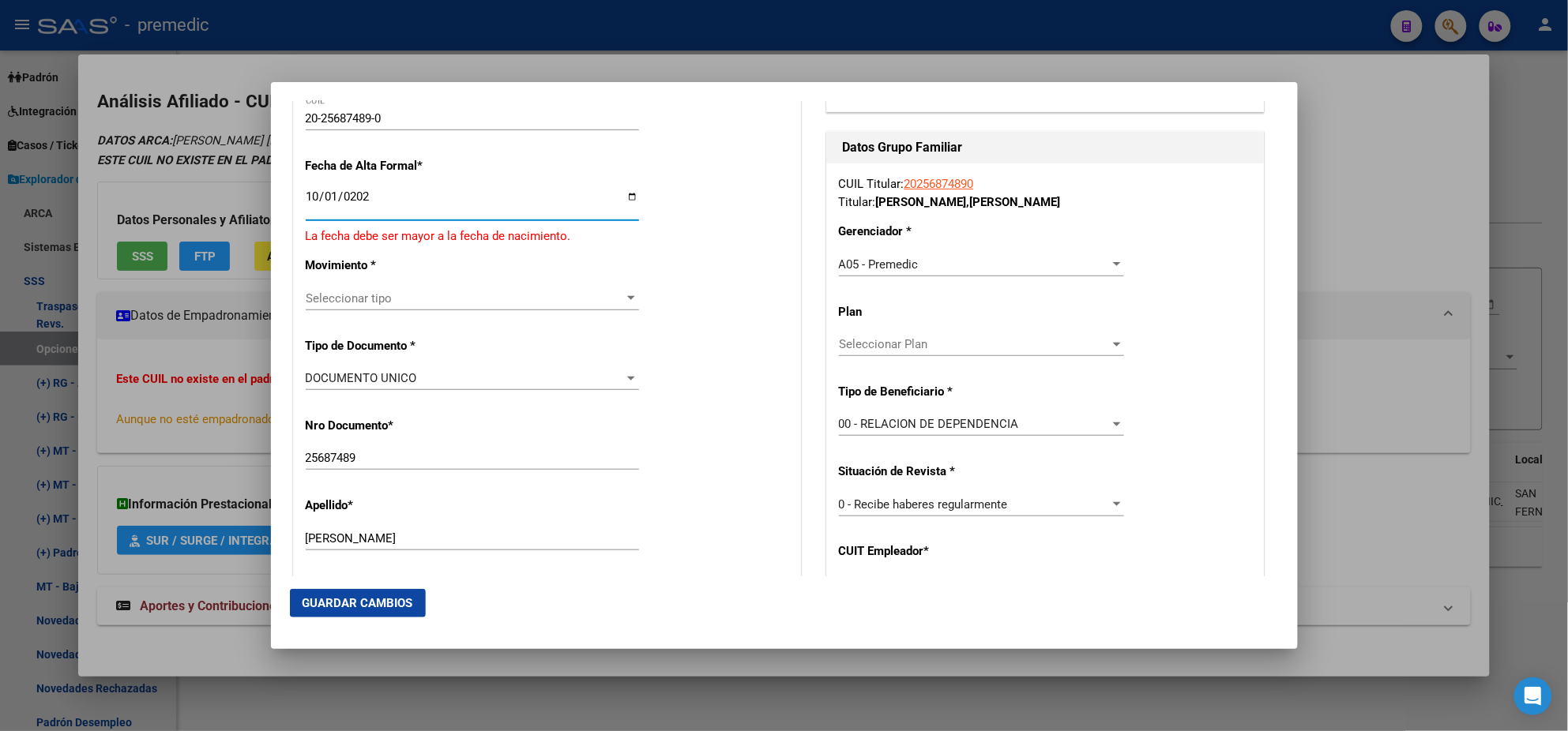
type input "[DATE]"
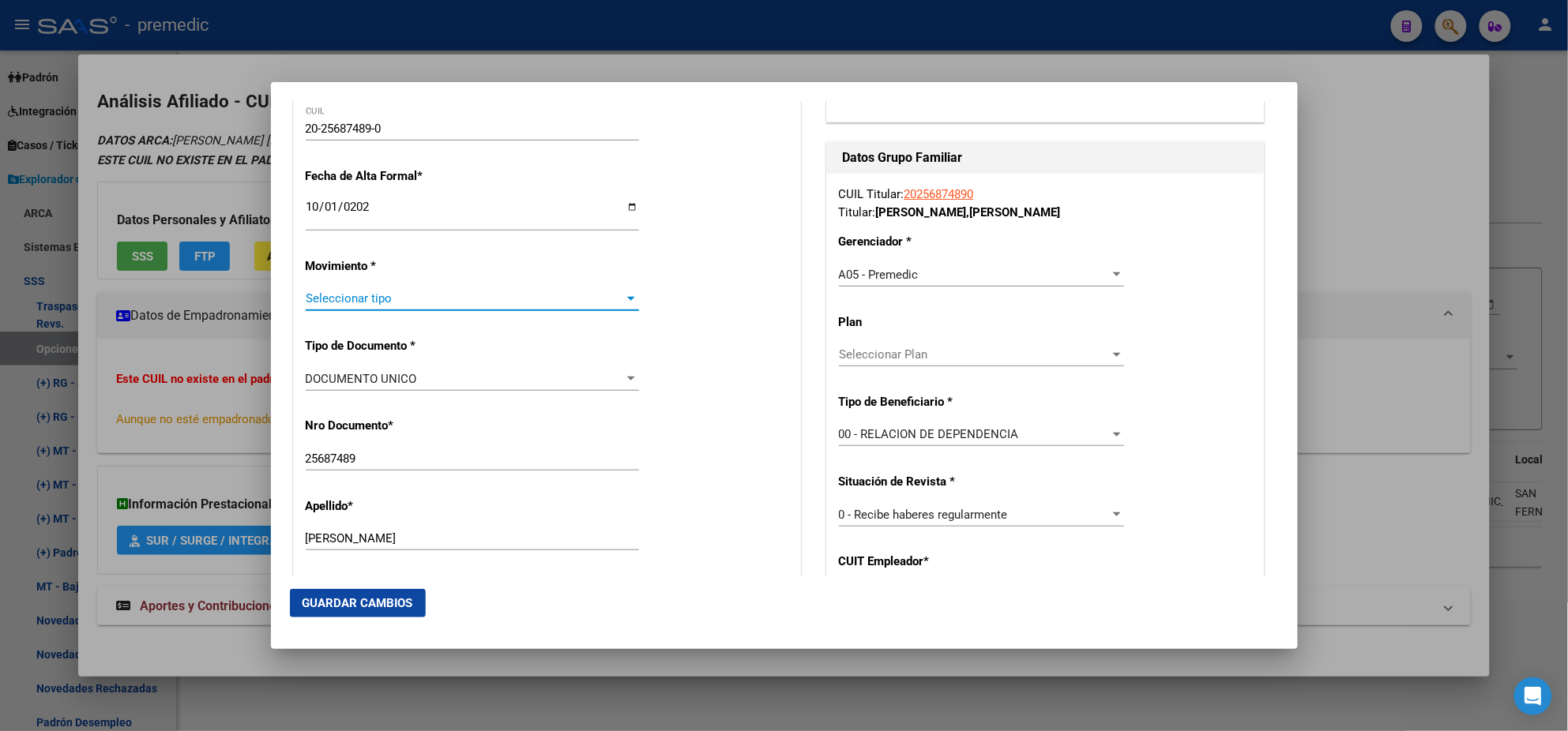
click at [352, 292] on span "Seleccionar tipo" at bounding box center [465, 299] width 319 height 15
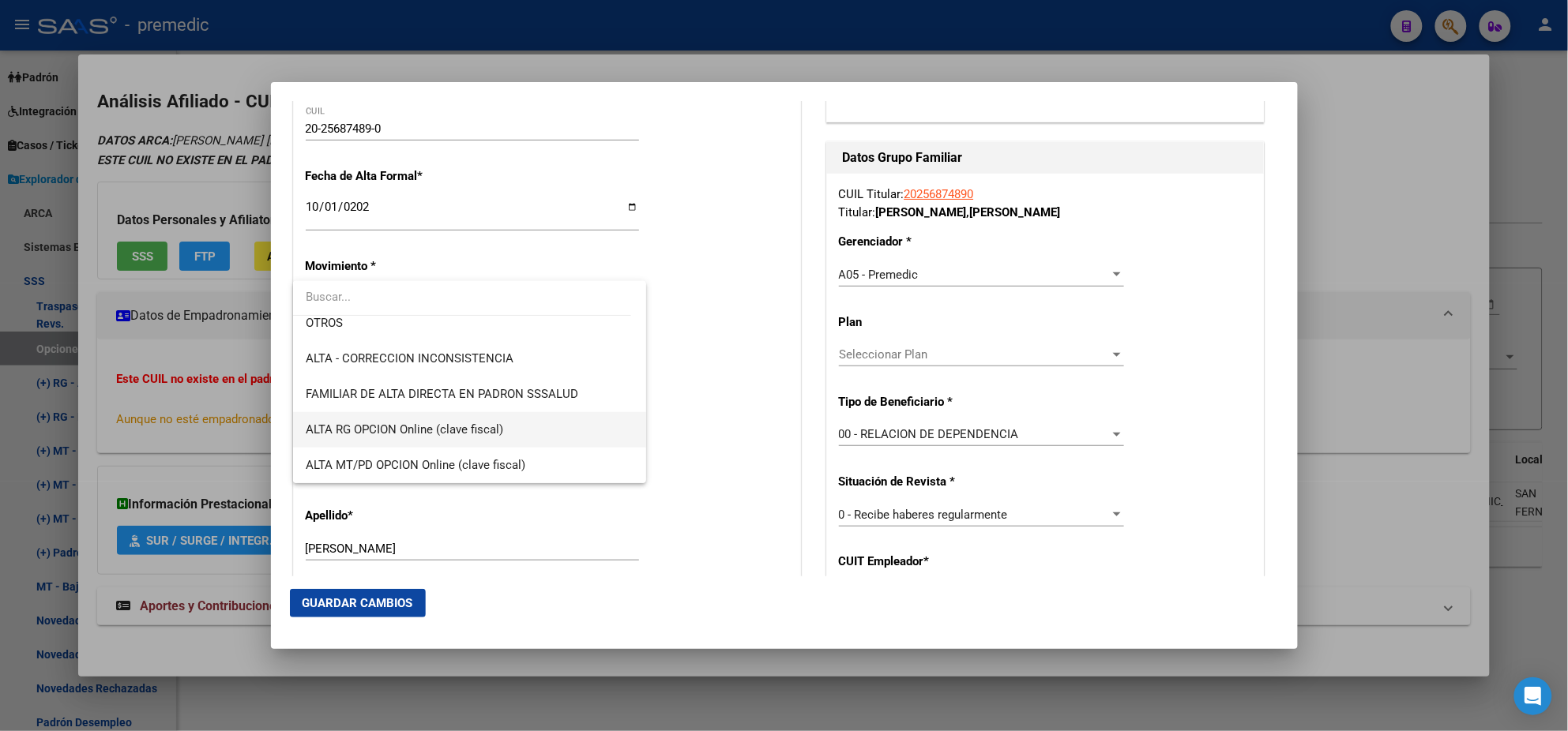
click at [460, 434] on span "ALTA RG OPCION Online (clave fiscal)" at bounding box center [404, 430] width 197 height 15
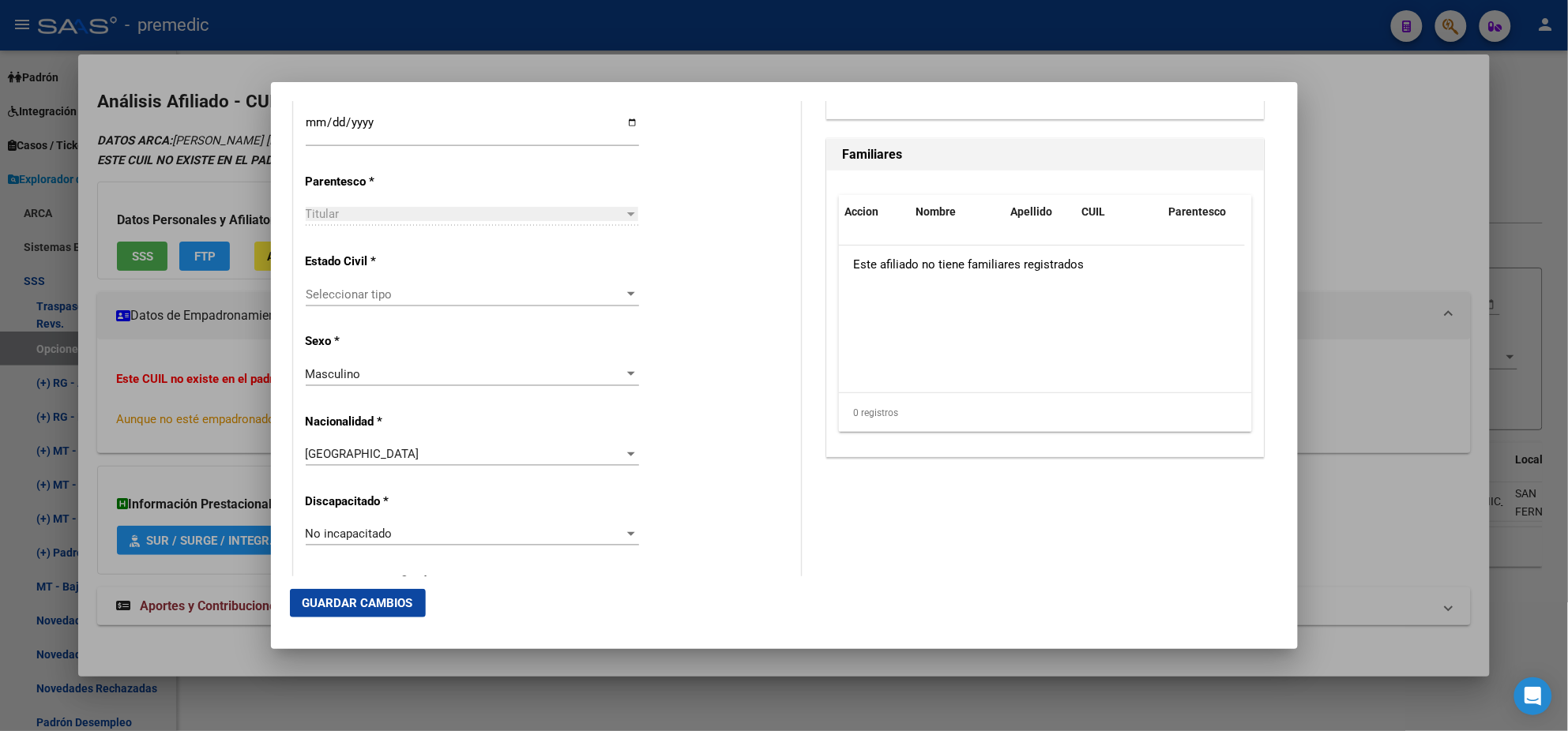
scroll to position [888, 0]
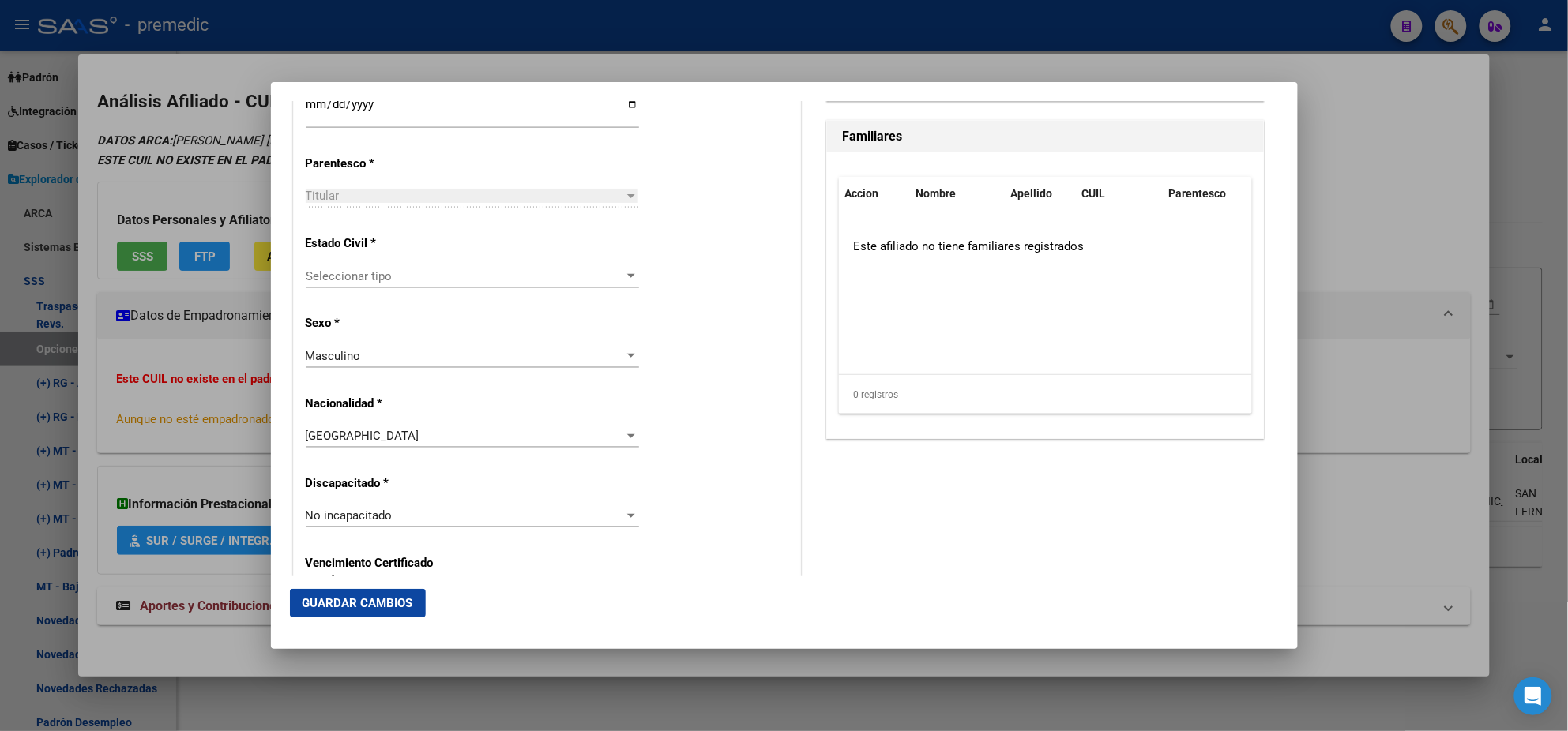
click at [432, 284] on div "Seleccionar tipo Seleccionar tipo" at bounding box center [472, 275] width 333 height 23
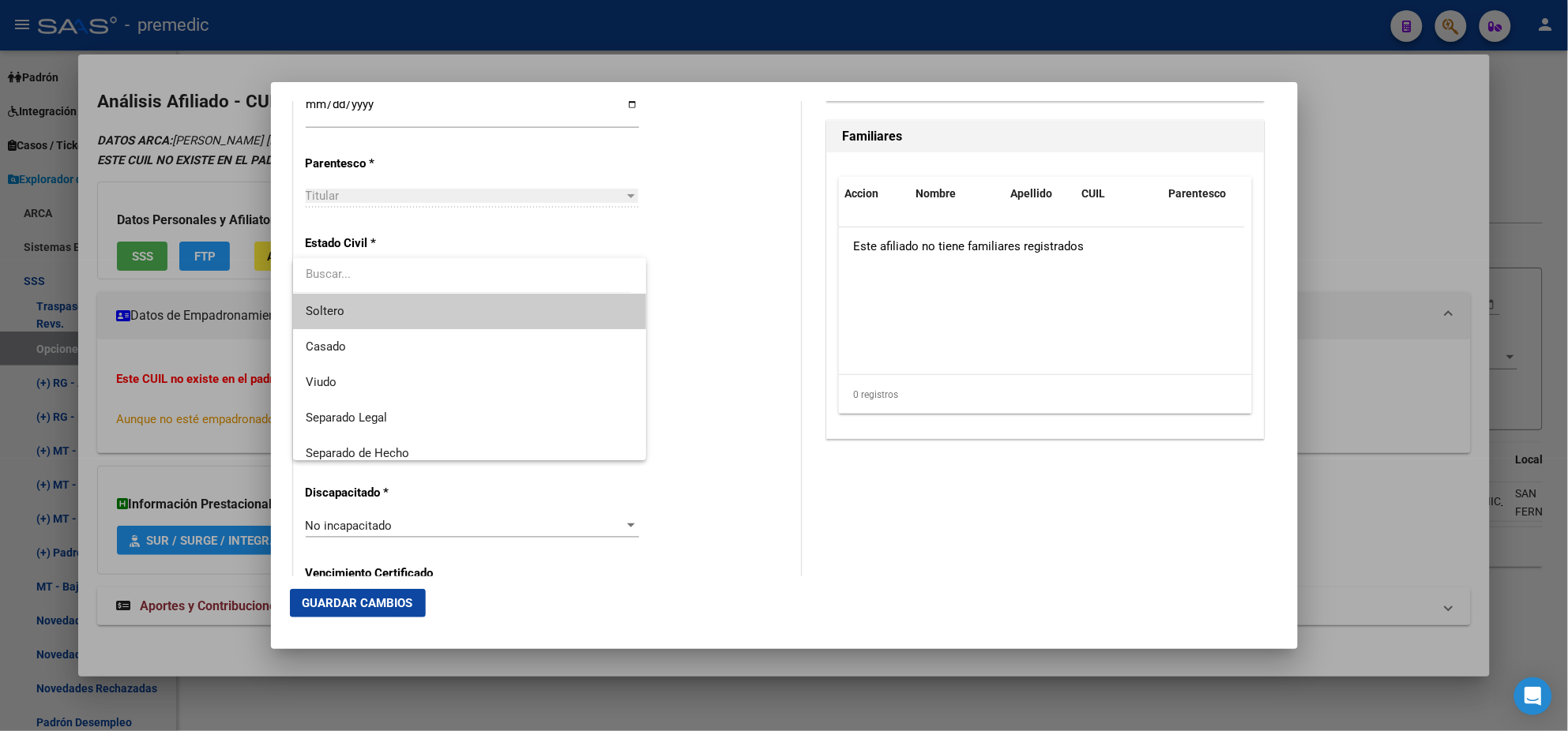
click at [427, 300] on span "Soltero" at bounding box center [470, 312] width 328 height 36
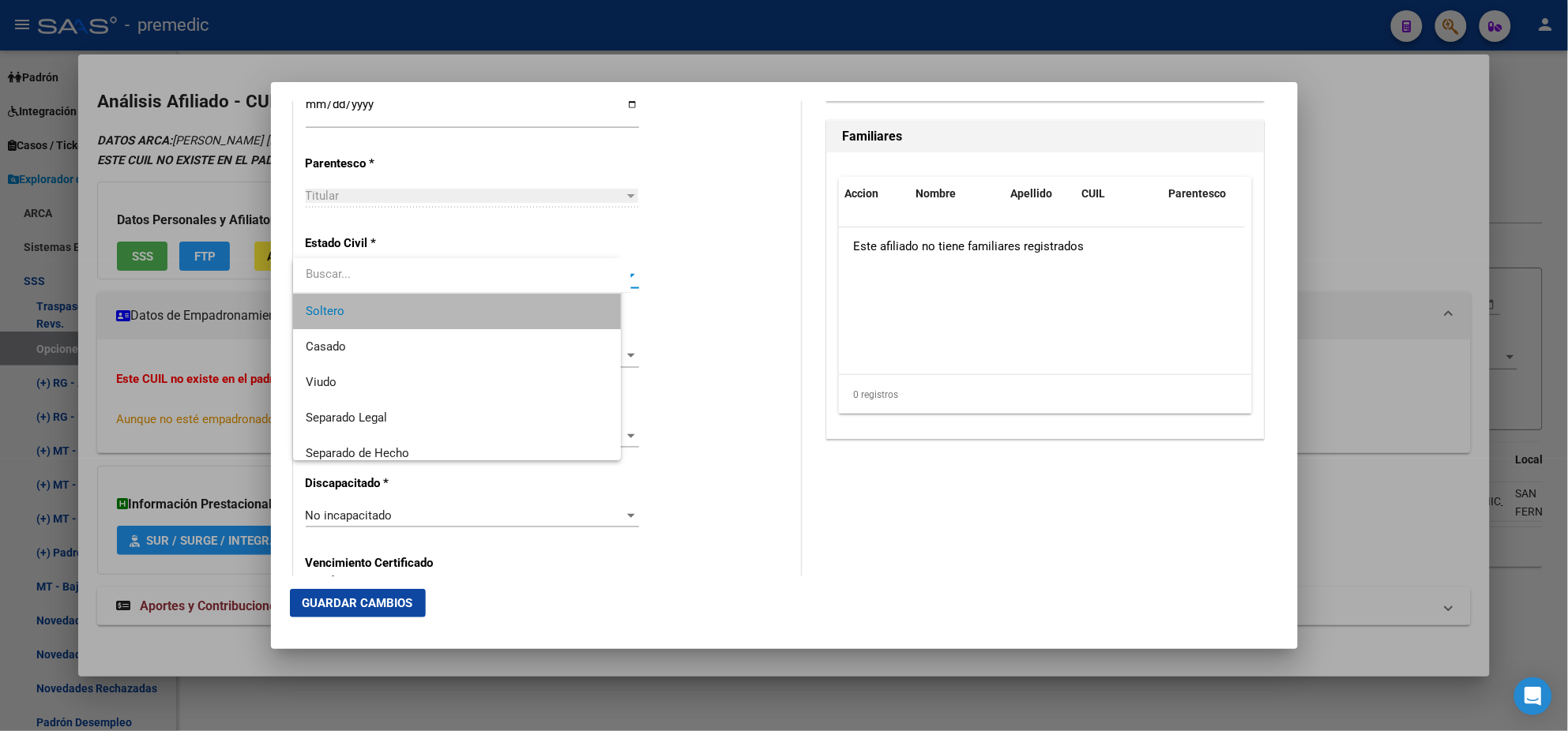
click at [429, 314] on p "Sexo *" at bounding box center [377, 323] width 145 height 18
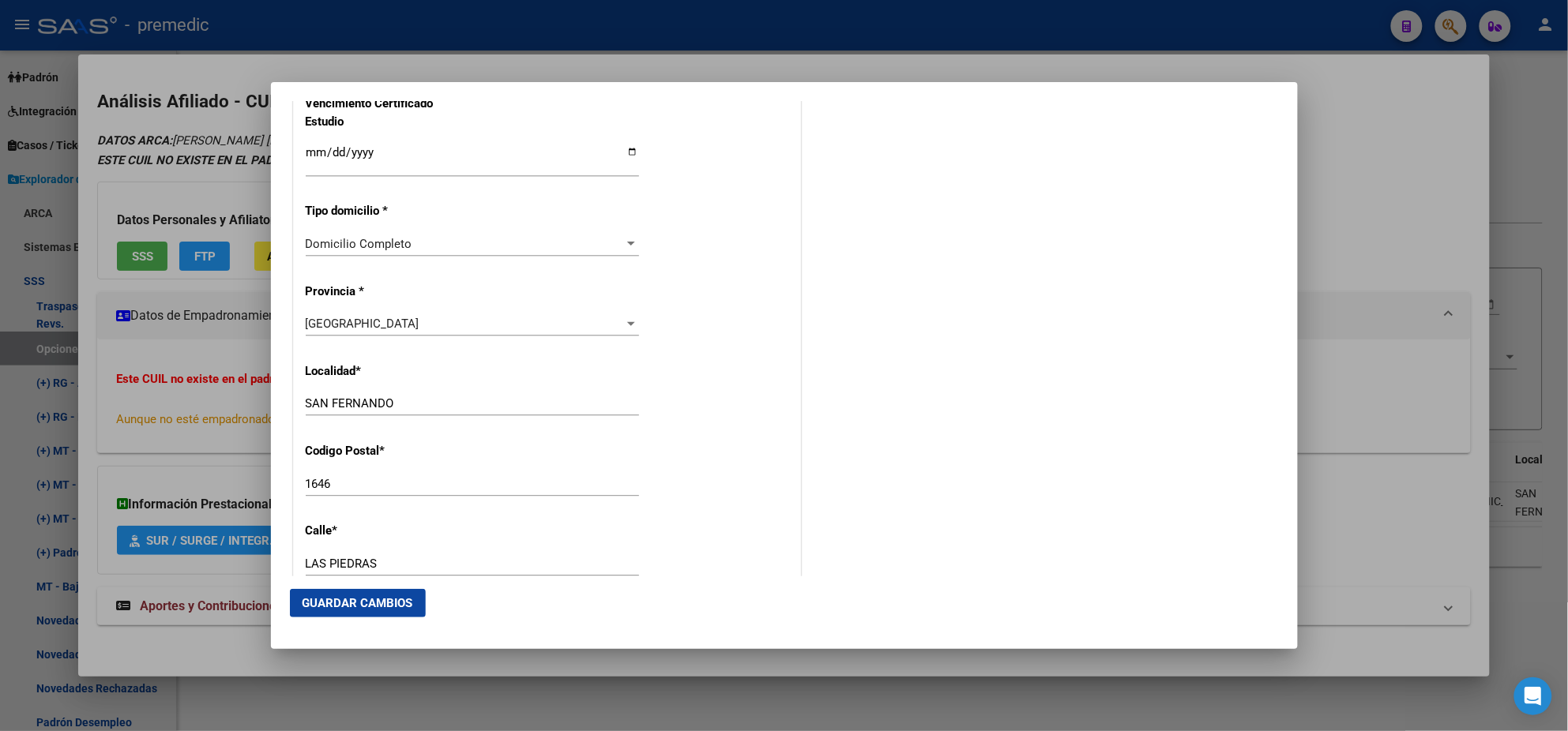
scroll to position [1381, 0]
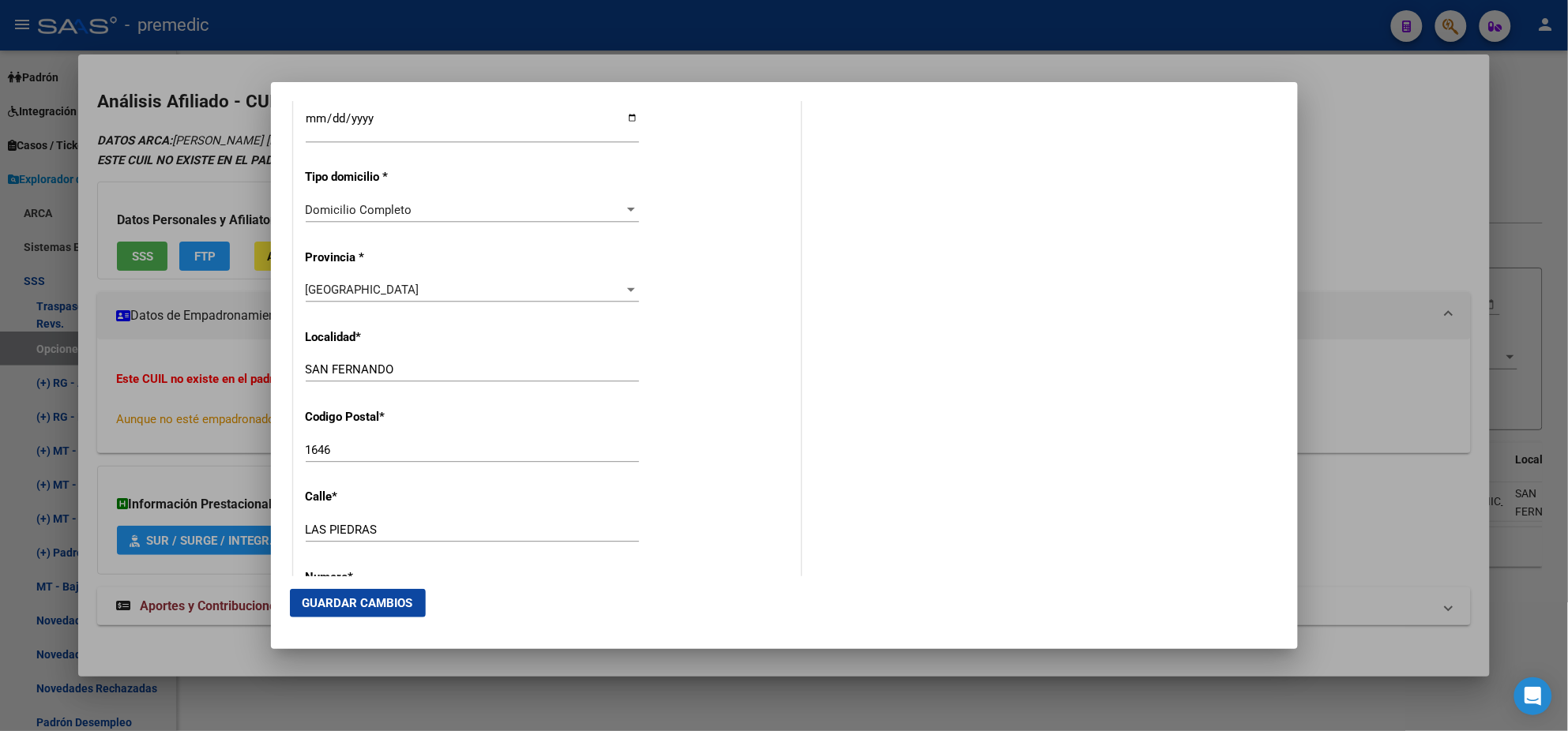
click at [364, 596] on span "Guardar Cambios" at bounding box center [357, 603] width 111 height 15
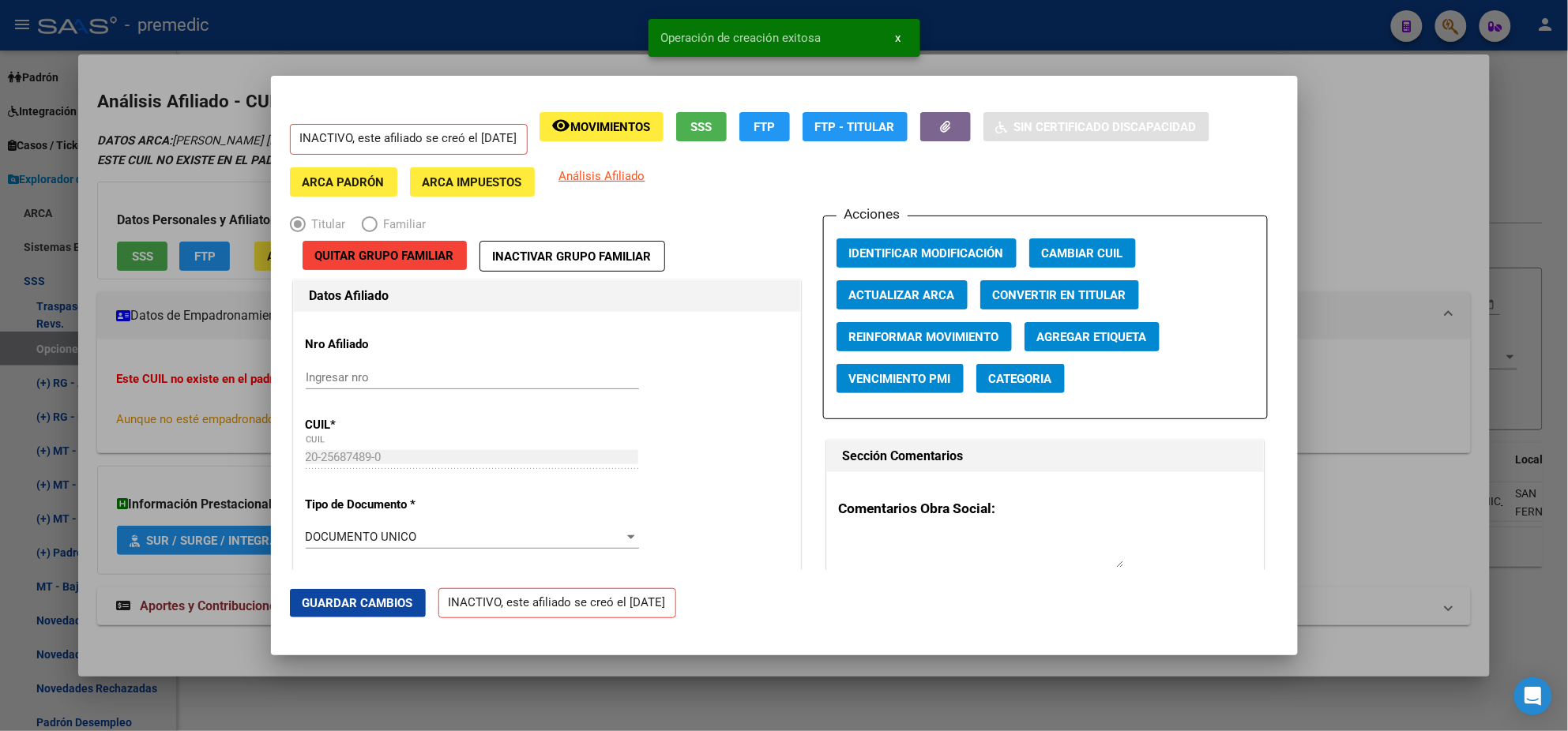
click at [85, 305] on div at bounding box center [784, 365] width 1568 height 731
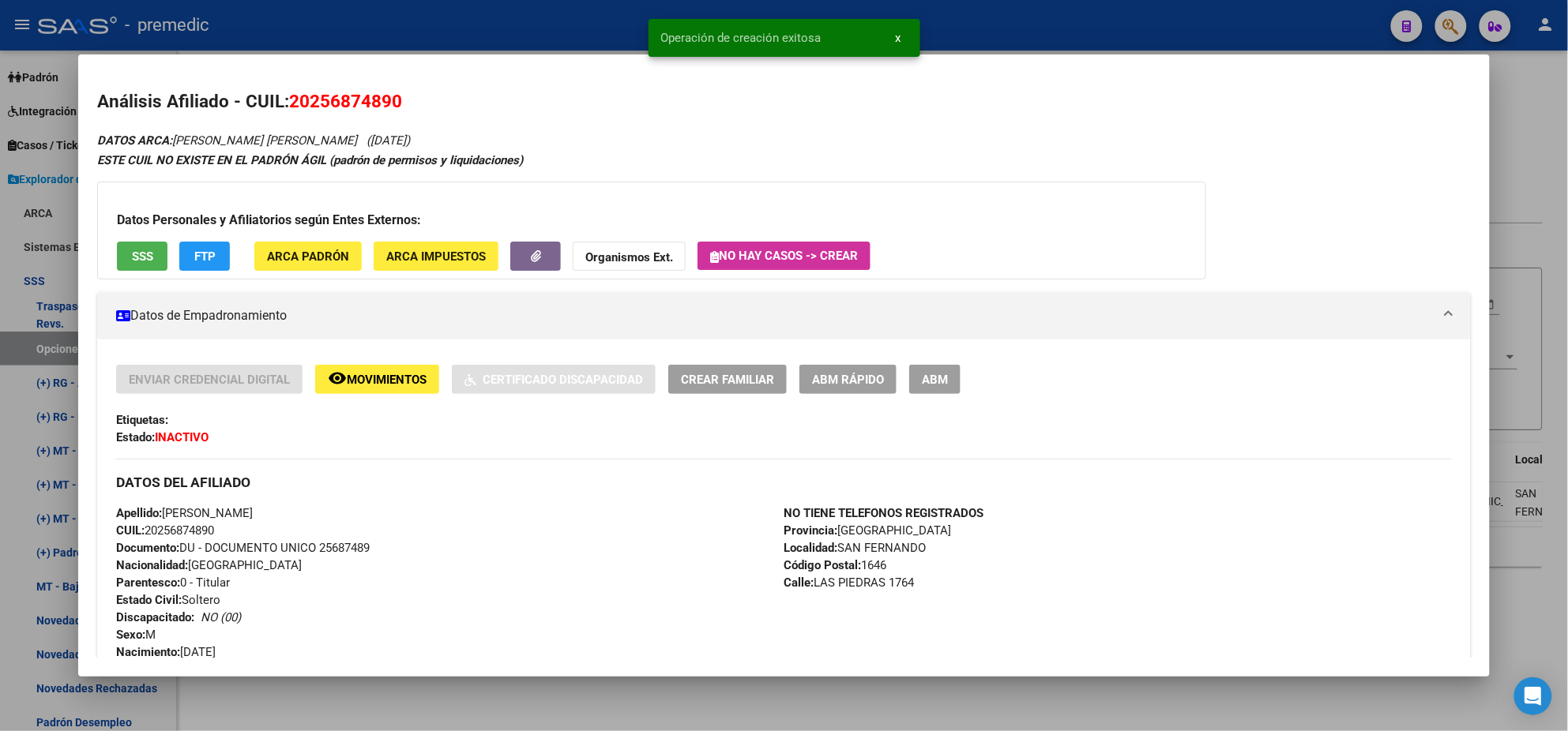
click at [47, 343] on div at bounding box center [784, 365] width 1568 height 731
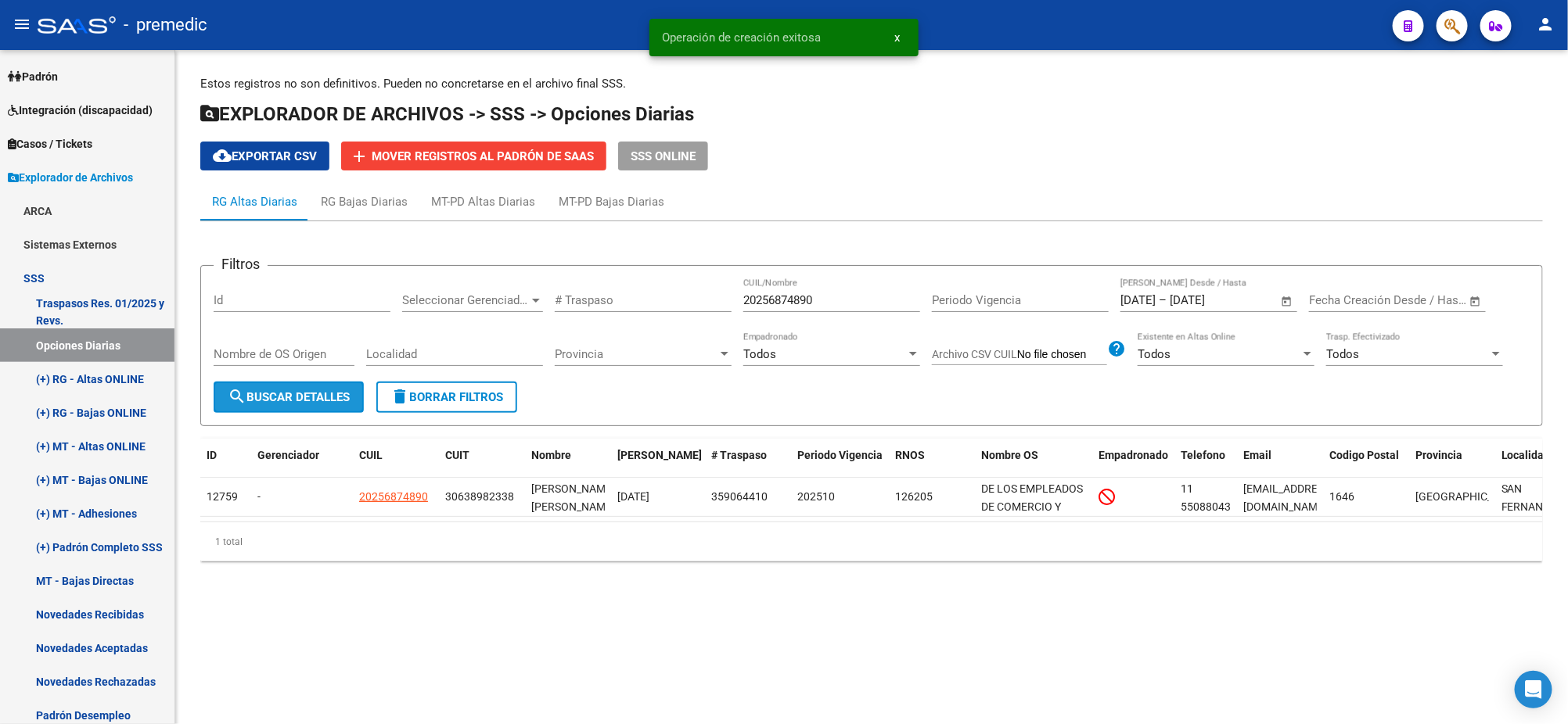
click at [280, 398] on span "search Buscar Detalles" at bounding box center [288, 398] width 122 height 14
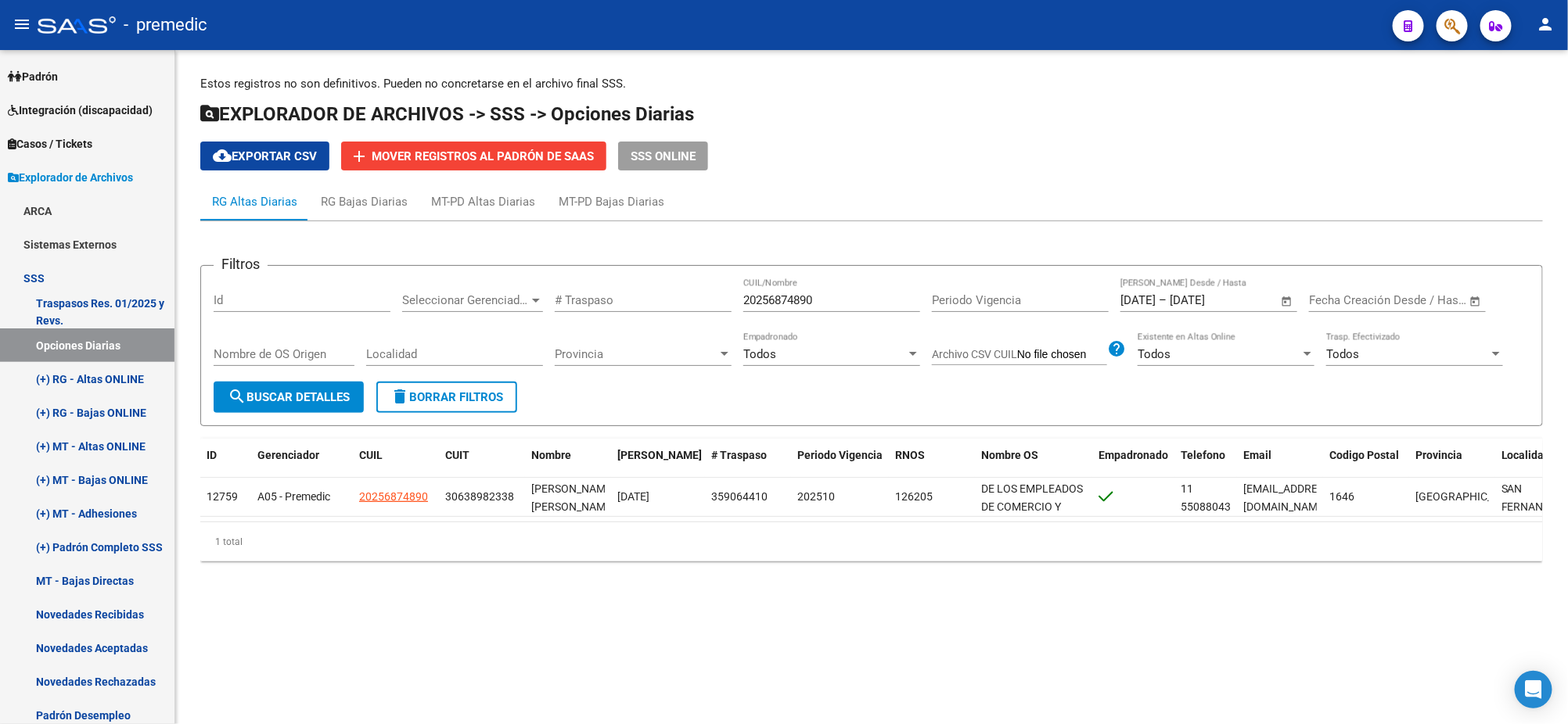
drag, startPoint x: 823, startPoint y: 300, endPoint x: 680, endPoint y: 298, distance: 143.0
click at [684, 297] on div "Filtros Id Seleccionar Gerenciador Seleccionar Gerenciador # Traspaso 202568748…" at bounding box center [872, 330] width 1316 height 103
paste input "7435371928"
type input "27435371928"
click at [308, 394] on span "search Buscar Detalles" at bounding box center [288, 398] width 122 height 14
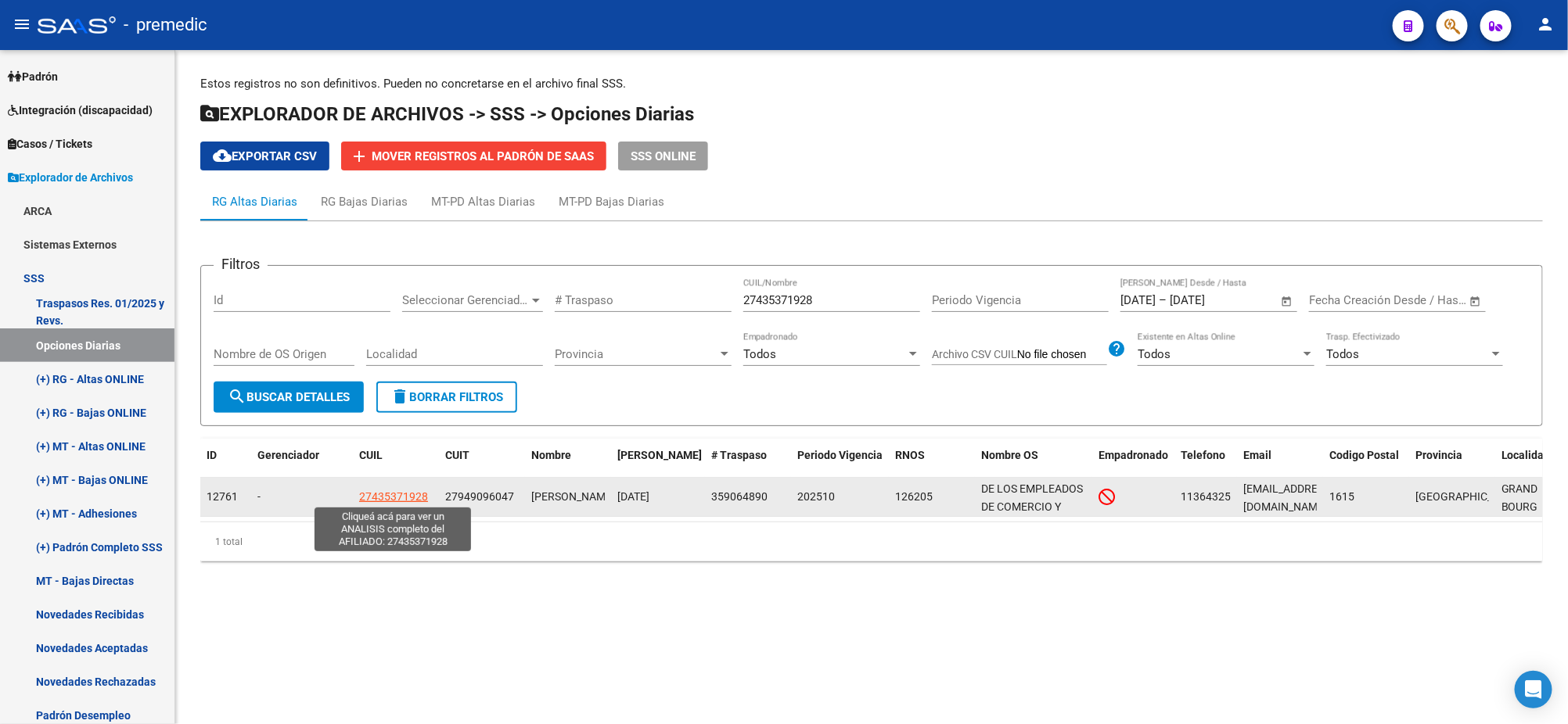
click at [391, 494] on span "27435371928" at bounding box center [394, 497] width 69 height 13
type textarea "27435371928"
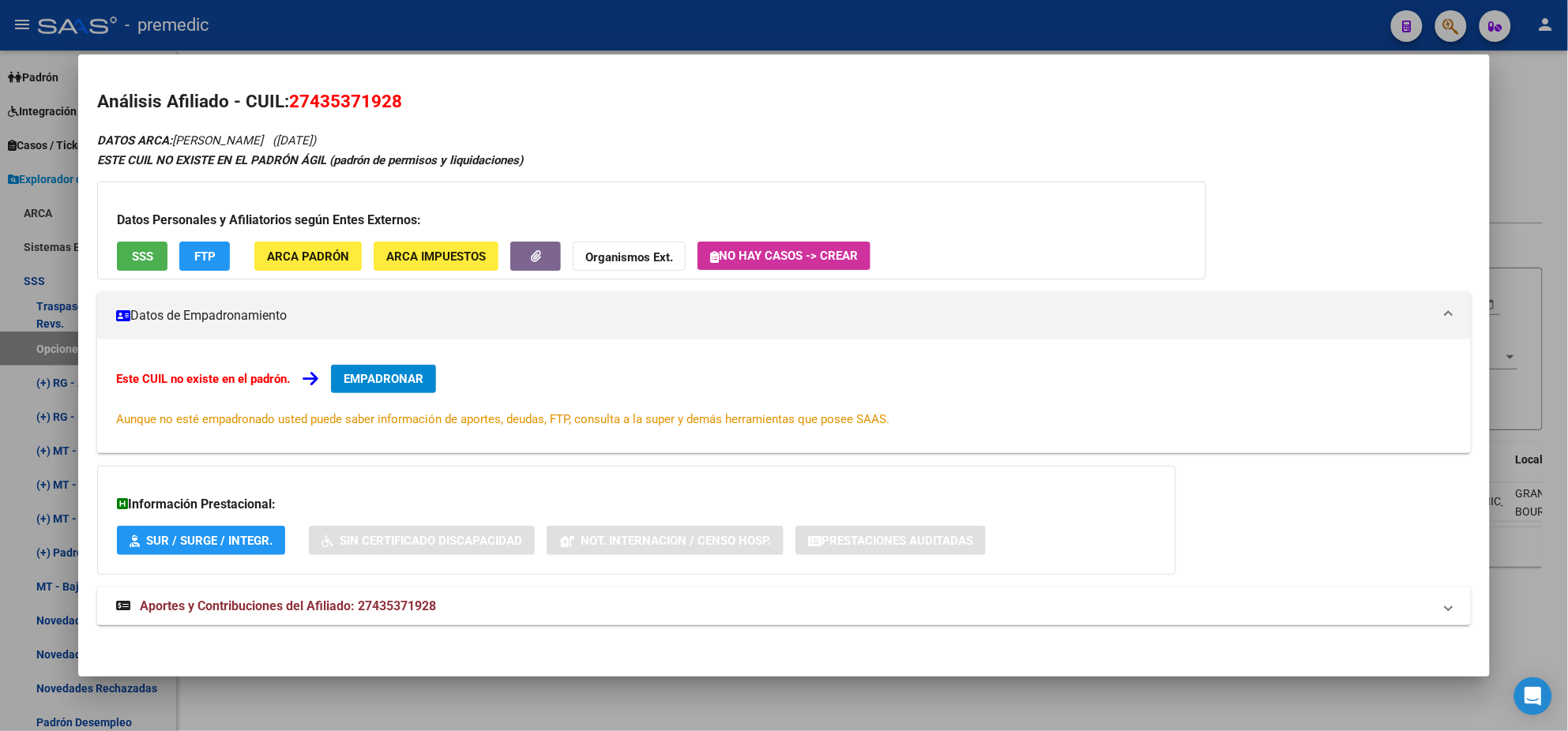
click at [412, 376] on span "EMPADRONAR" at bounding box center [383, 379] width 80 height 15
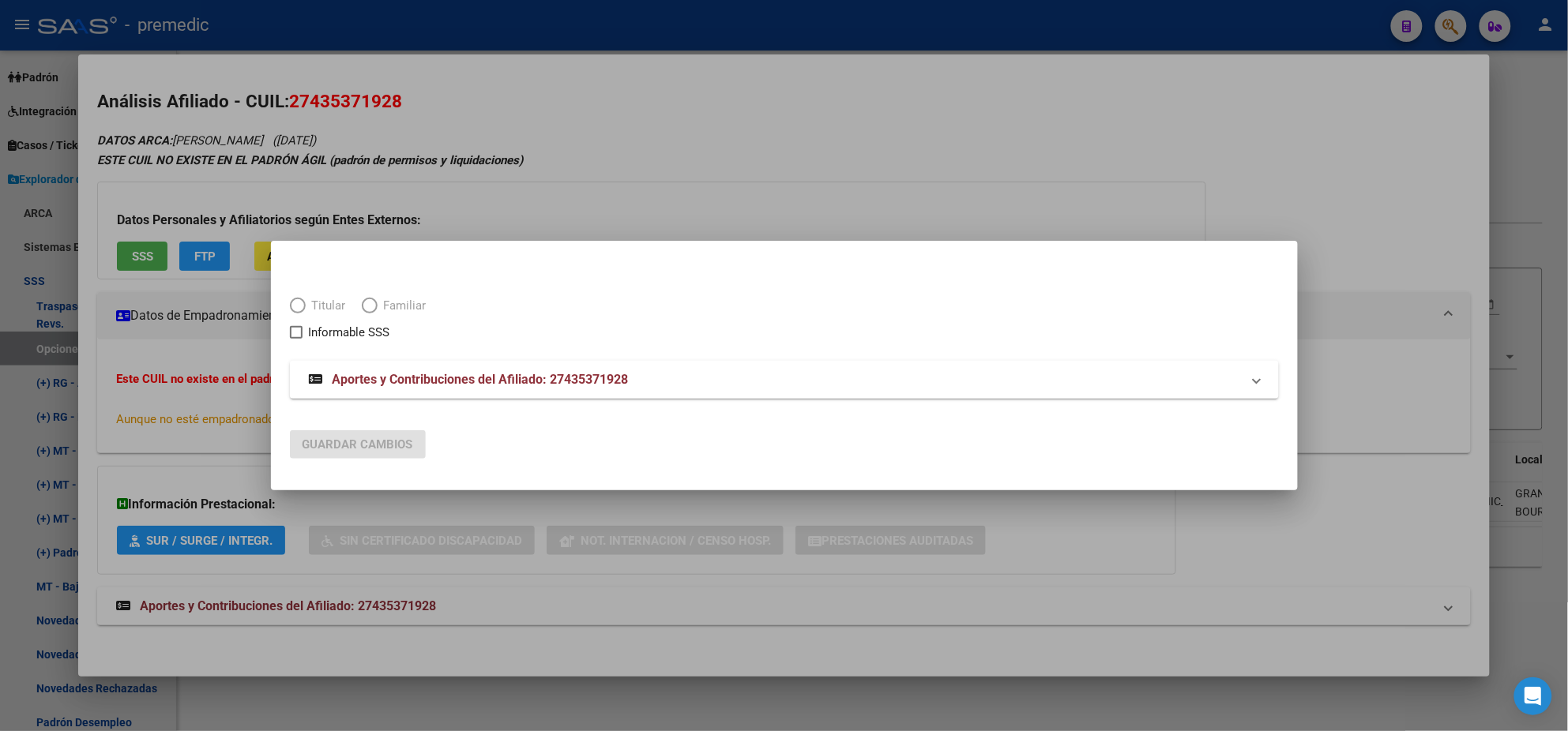
click at [297, 305] on span "Elija una opción" at bounding box center [298, 306] width 16 height 16
click at [296, 304] on span "Elija una opción" at bounding box center [298, 306] width 16 height 16
click at [296, 304] on input "Titular" at bounding box center [298, 306] width 16 height 16
radio input "true"
checkbox input "true"
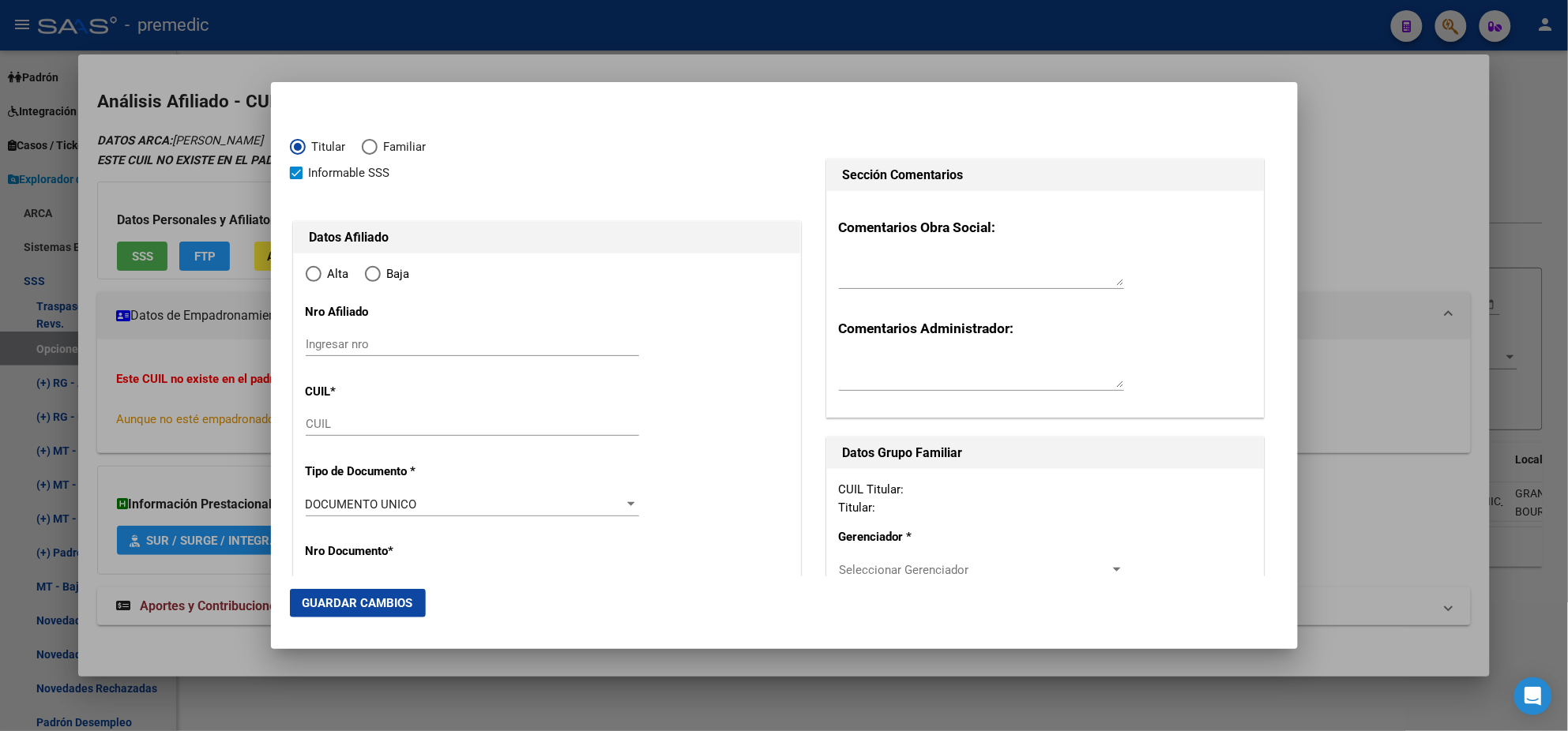
type input "27-43537192-8"
radio input "true"
type input "43537192"
type input "VERA"
type input "[PERSON_NAME]"
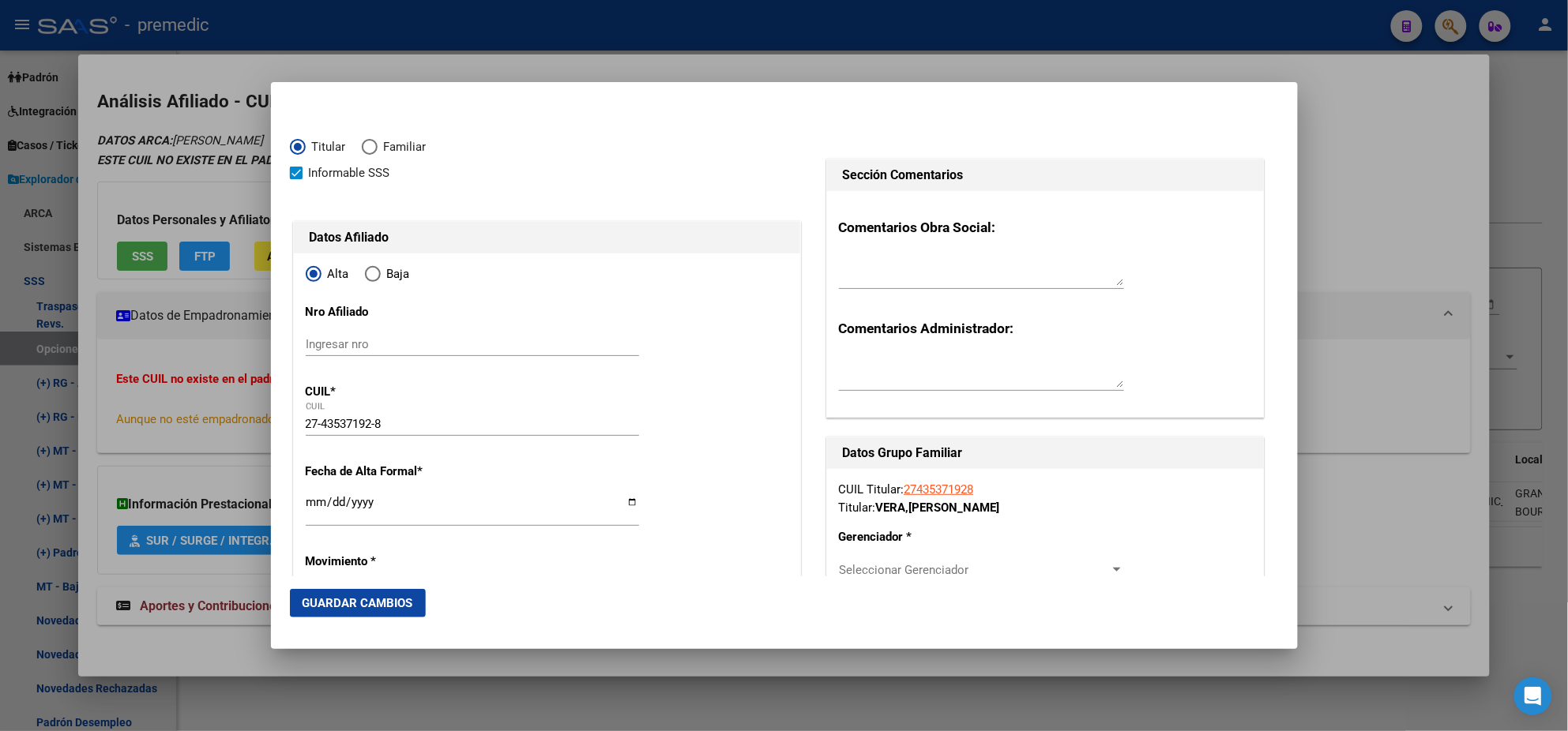
click at [309, 505] on input "Ingresar fecha" at bounding box center [472, 508] width 333 height 25
click at [286, 510] on mat-dialog-content "Titular Familiar Informable SSS Datos Afiliado Alta Baja Nro Afiliado Ingresar …" at bounding box center [784, 338] width 1027 height 475
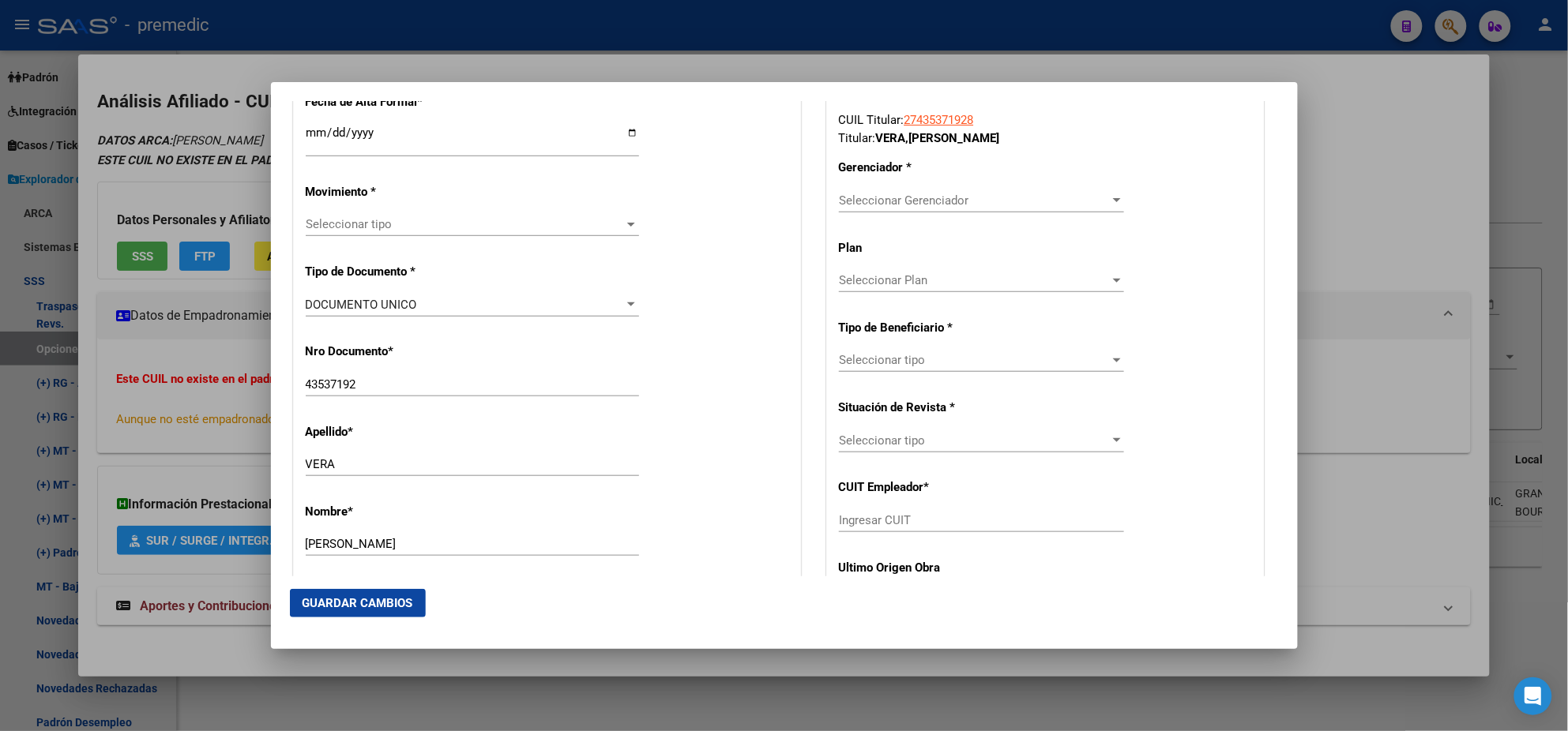
scroll to position [394, 0]
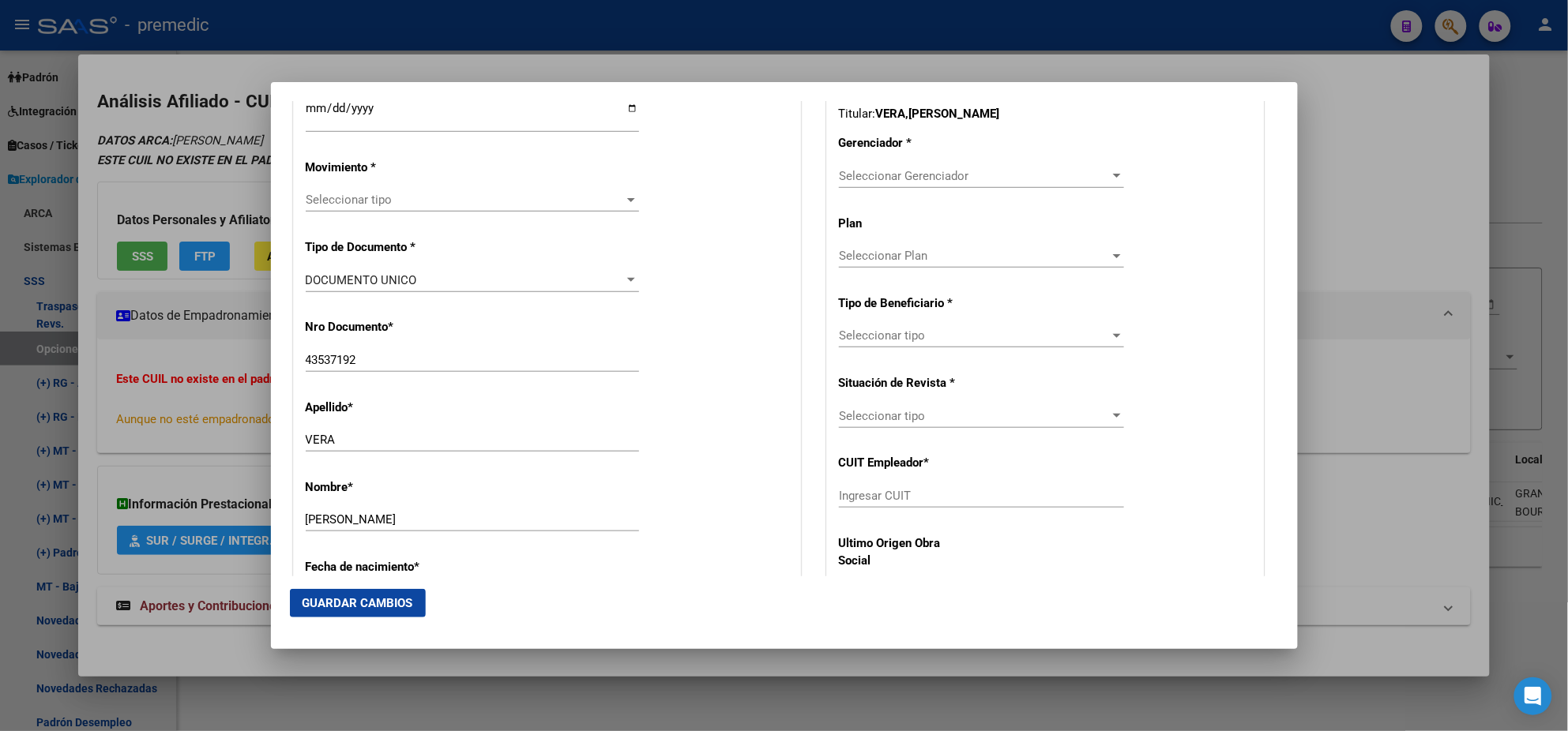
click at [373, 197] on span "Seleccionar tipo" at bounding box center [465, 200] width 319 height 15
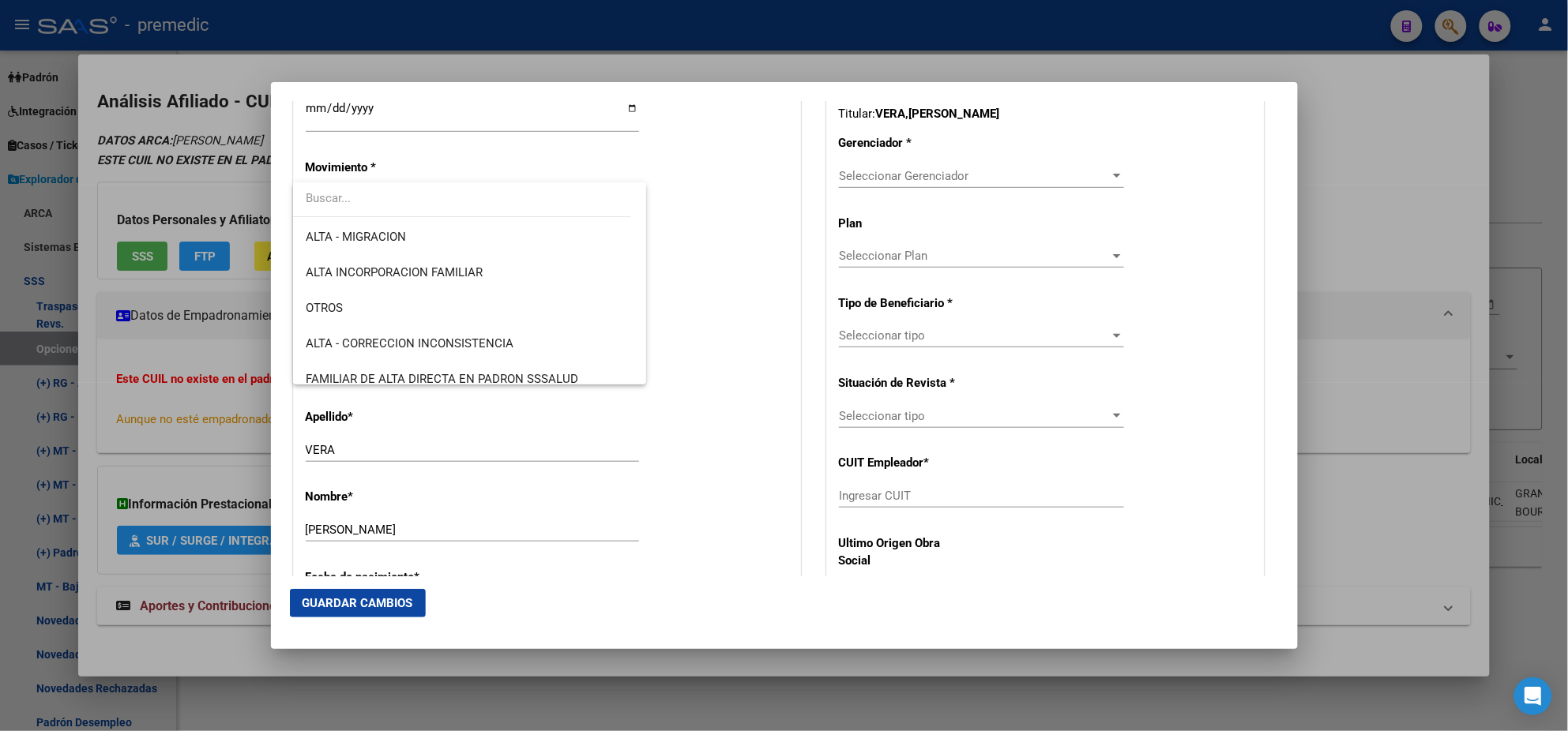
scroll to position [296, 0]
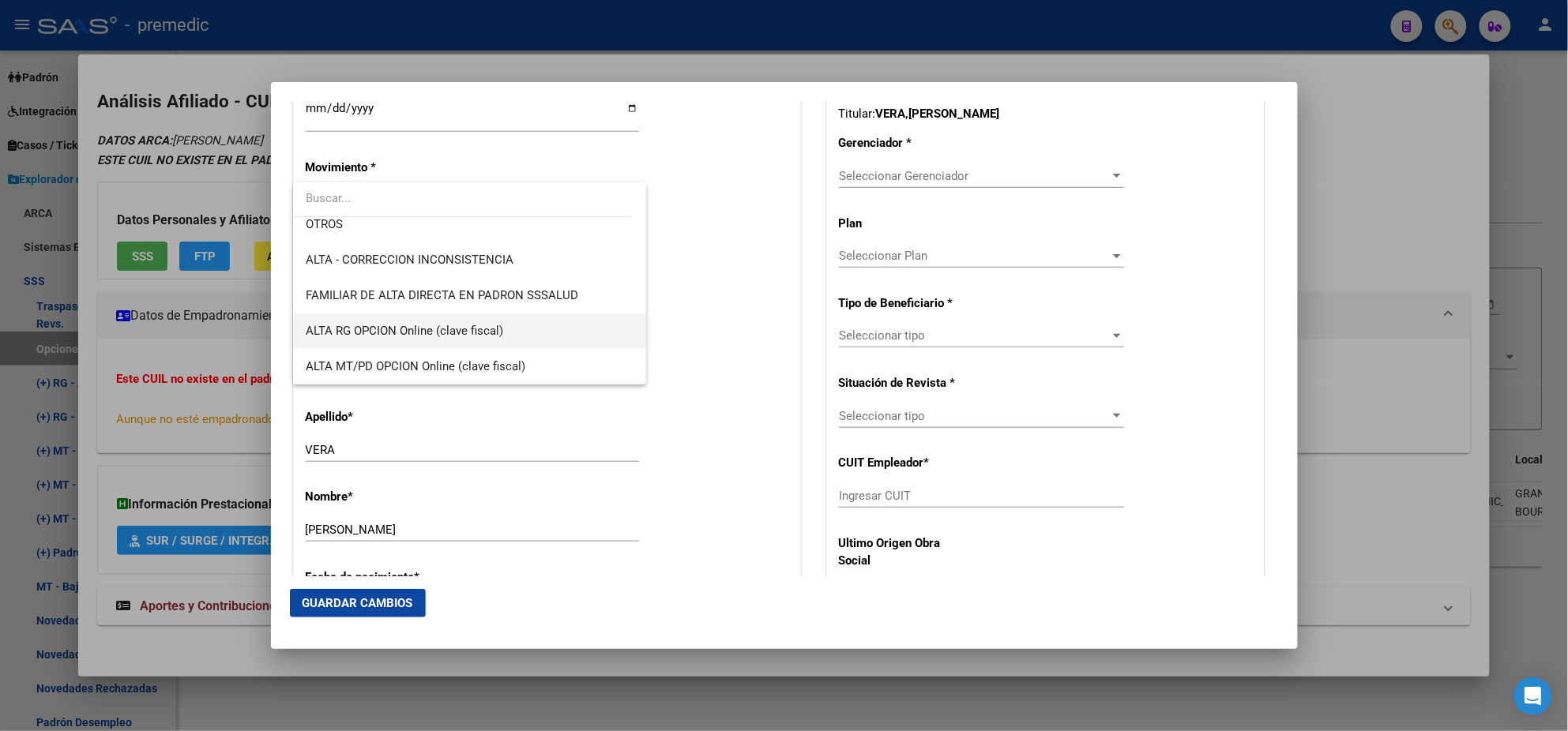
click at [482, 326] on span "ALTA RG OPCION Online (clave fiscal)" at bounding box center [404, 331] width 197 height 15
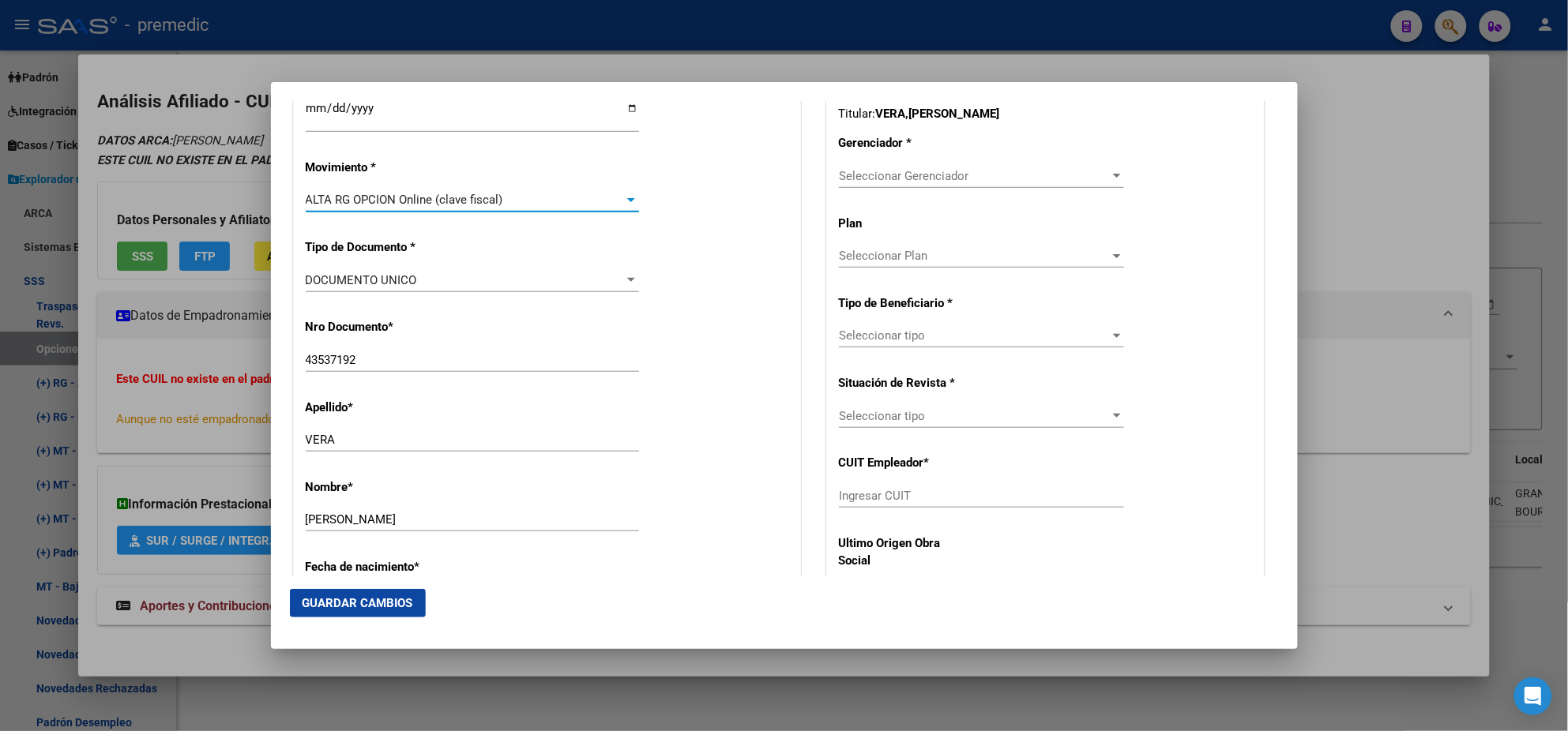
click at [482, 326] on div "Nro Documento * 43537192 Ingresar nro" at bounding box center [546, 346] width 483 height 80
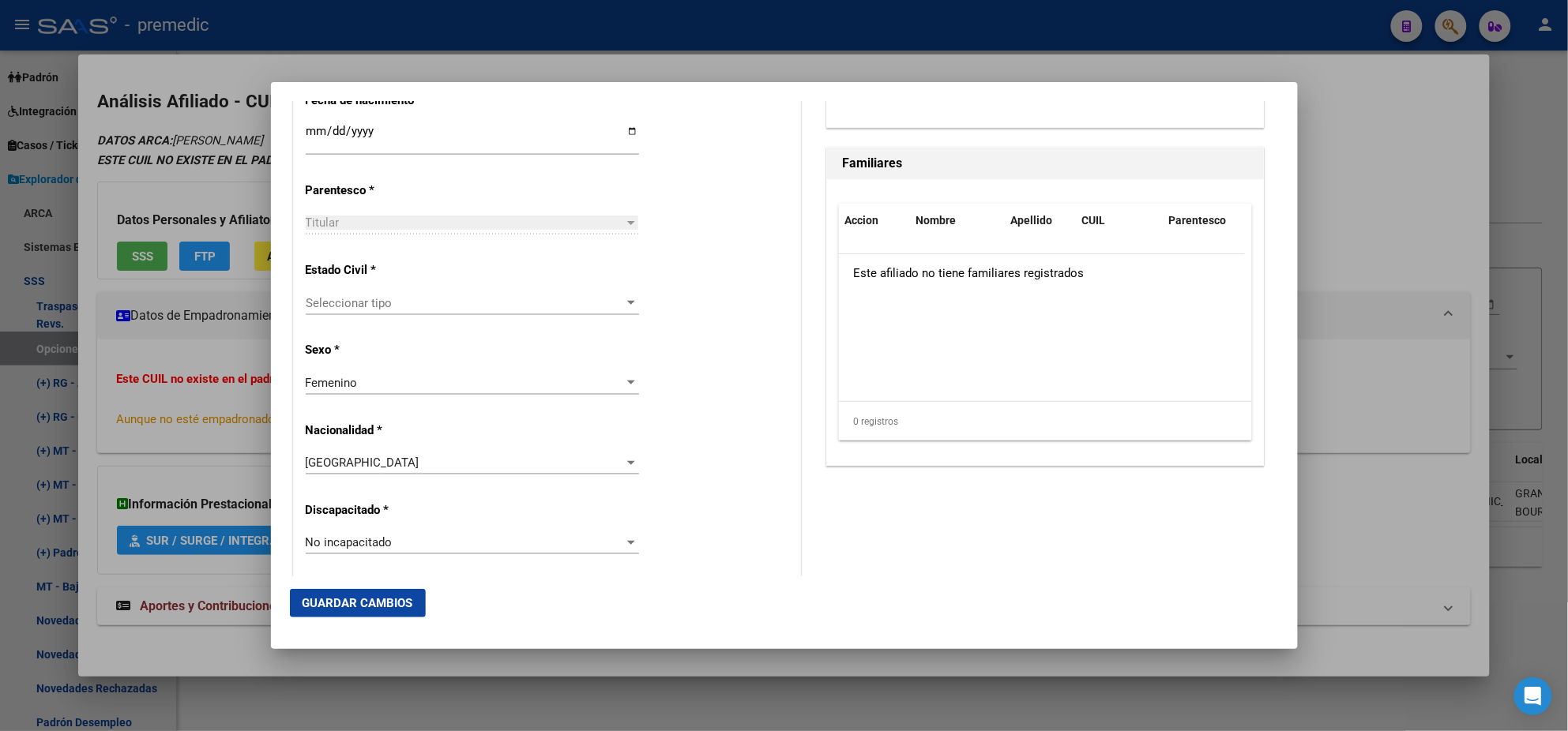
scroll to position [888, 0]
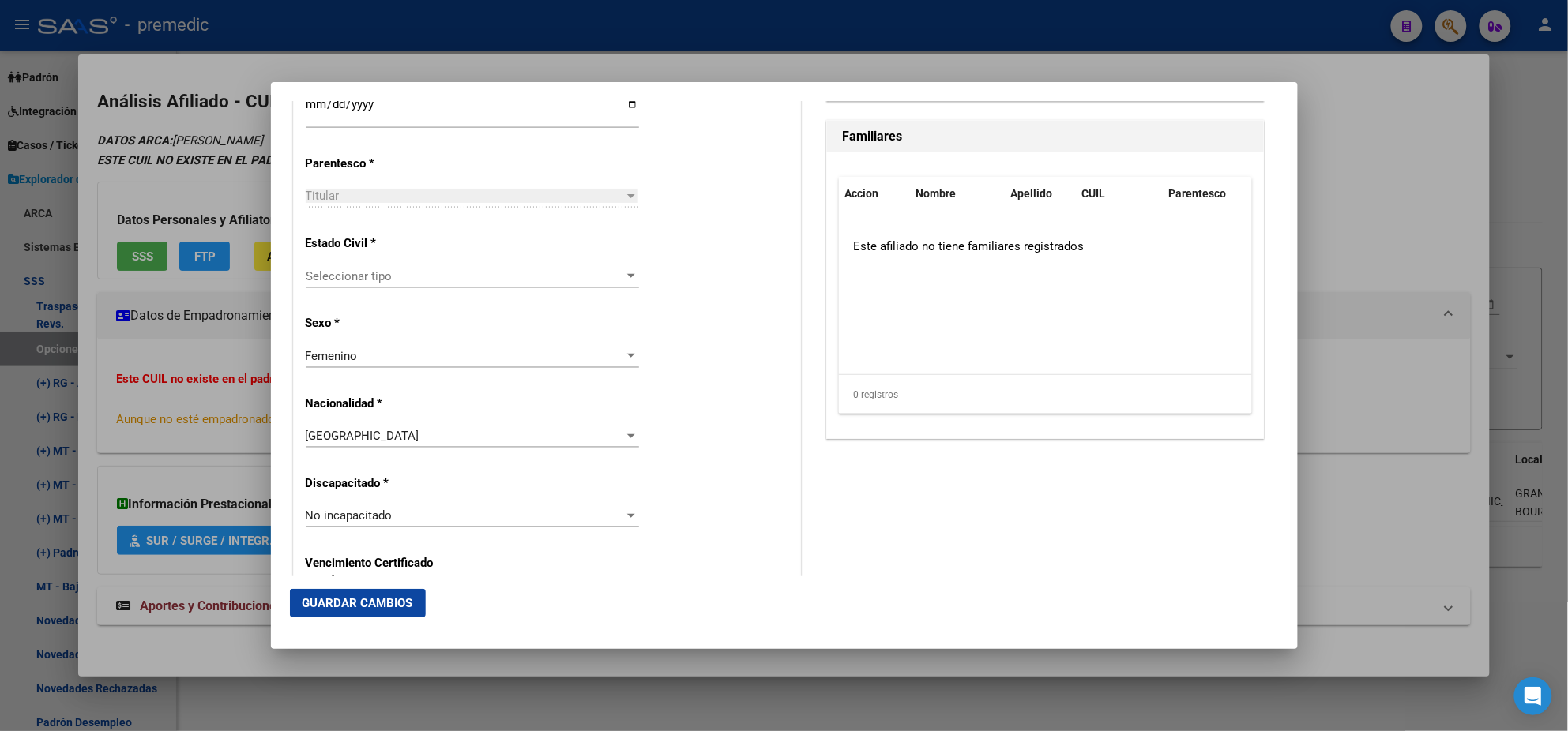
click at [477, 275] on span "Seleccionar tipo" at bounding box center [465, 276] width 319 height 15
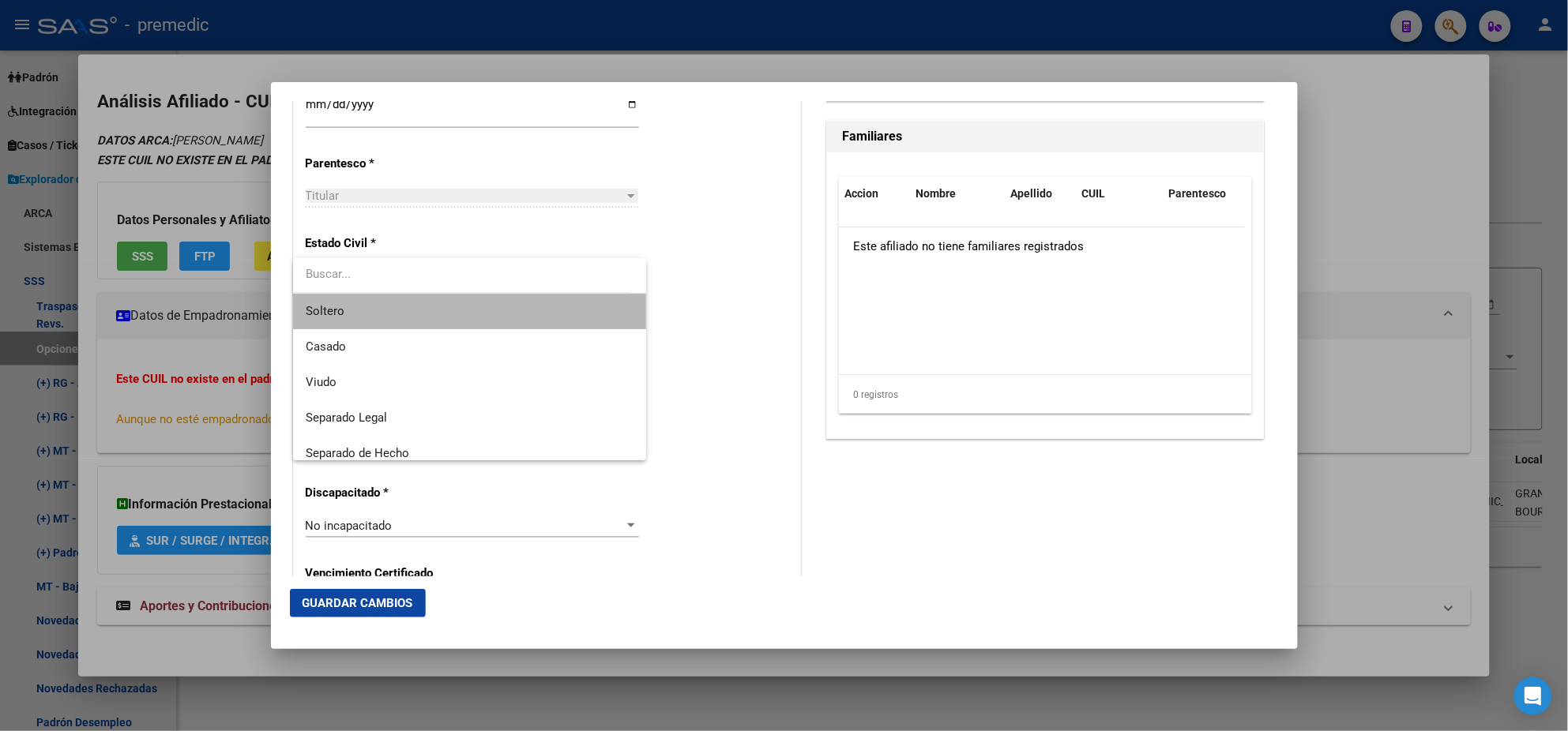
click at [474, 302] on span "Soltero" at bounding box center [470, 312] width 328 height 36
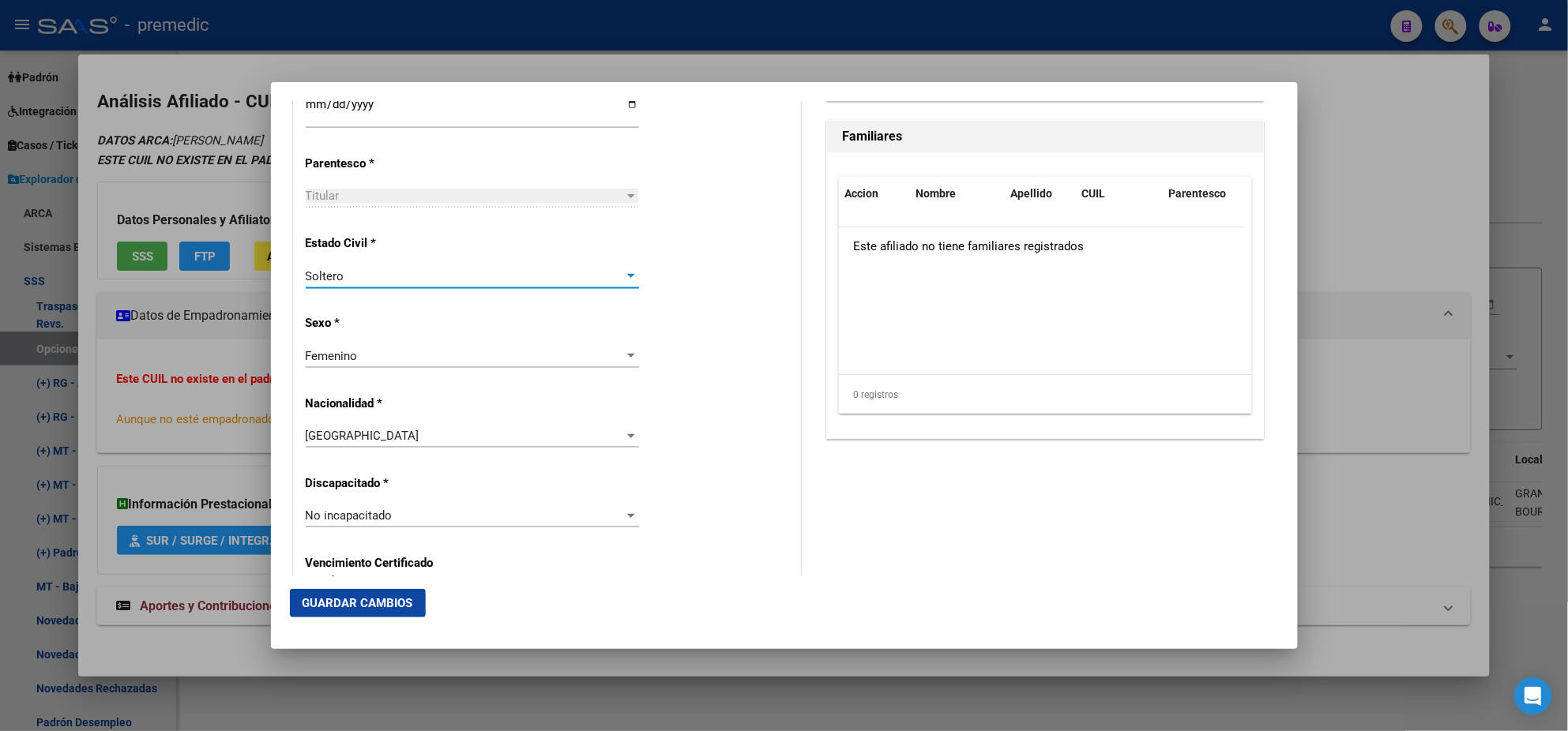
click at [479, 319] on div "Alta Baja Nro Afiliado Ingresar nro CUIL * 27-43537192-8 CUIL ARCA Padrón Fecha…" at bounding box center [547, 494] width 507 height 2255
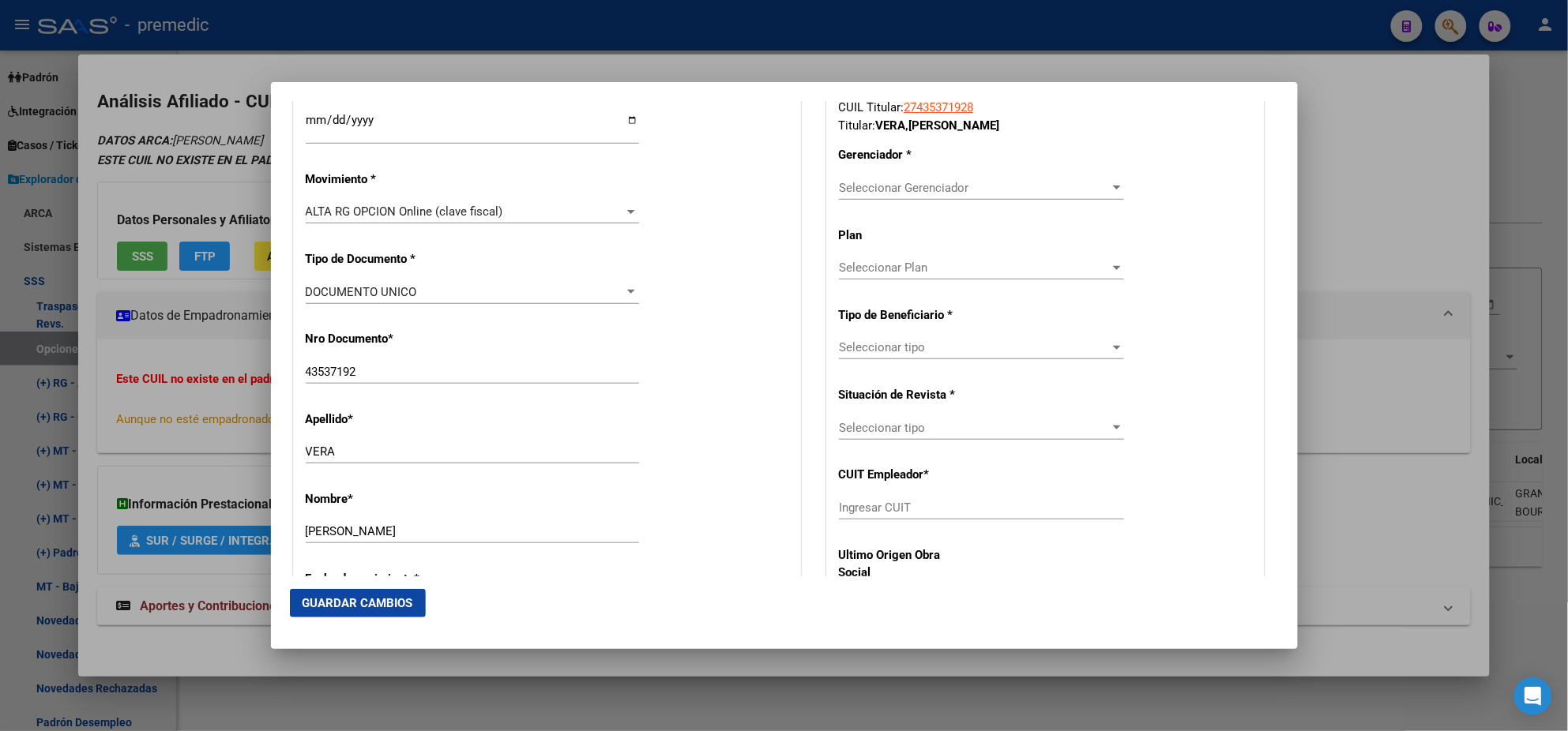
scroll to position [296, 0]
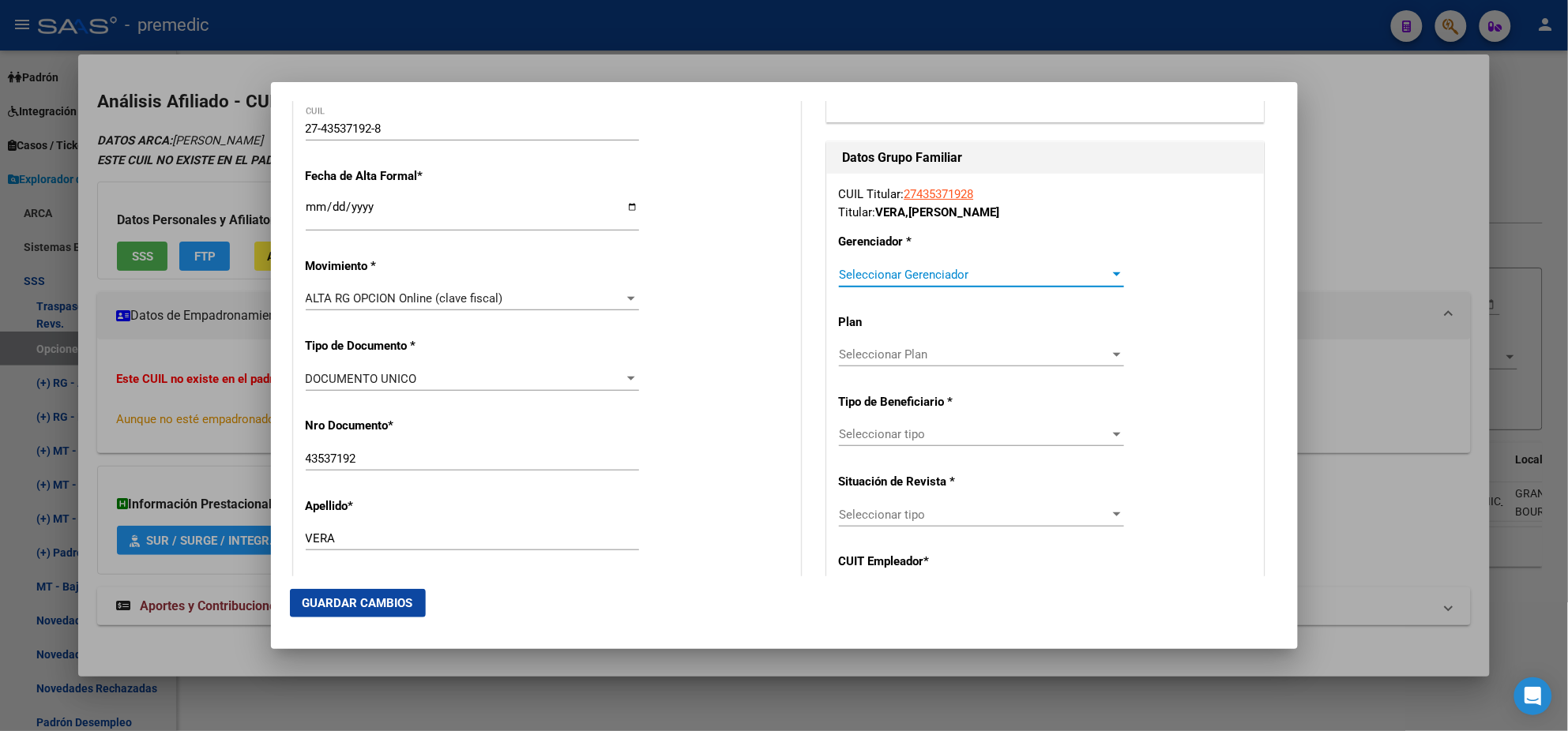
click at [861, 279] on span "Seleccionar Gerenciador" at bounding box center [974, 275] width 271 height 15
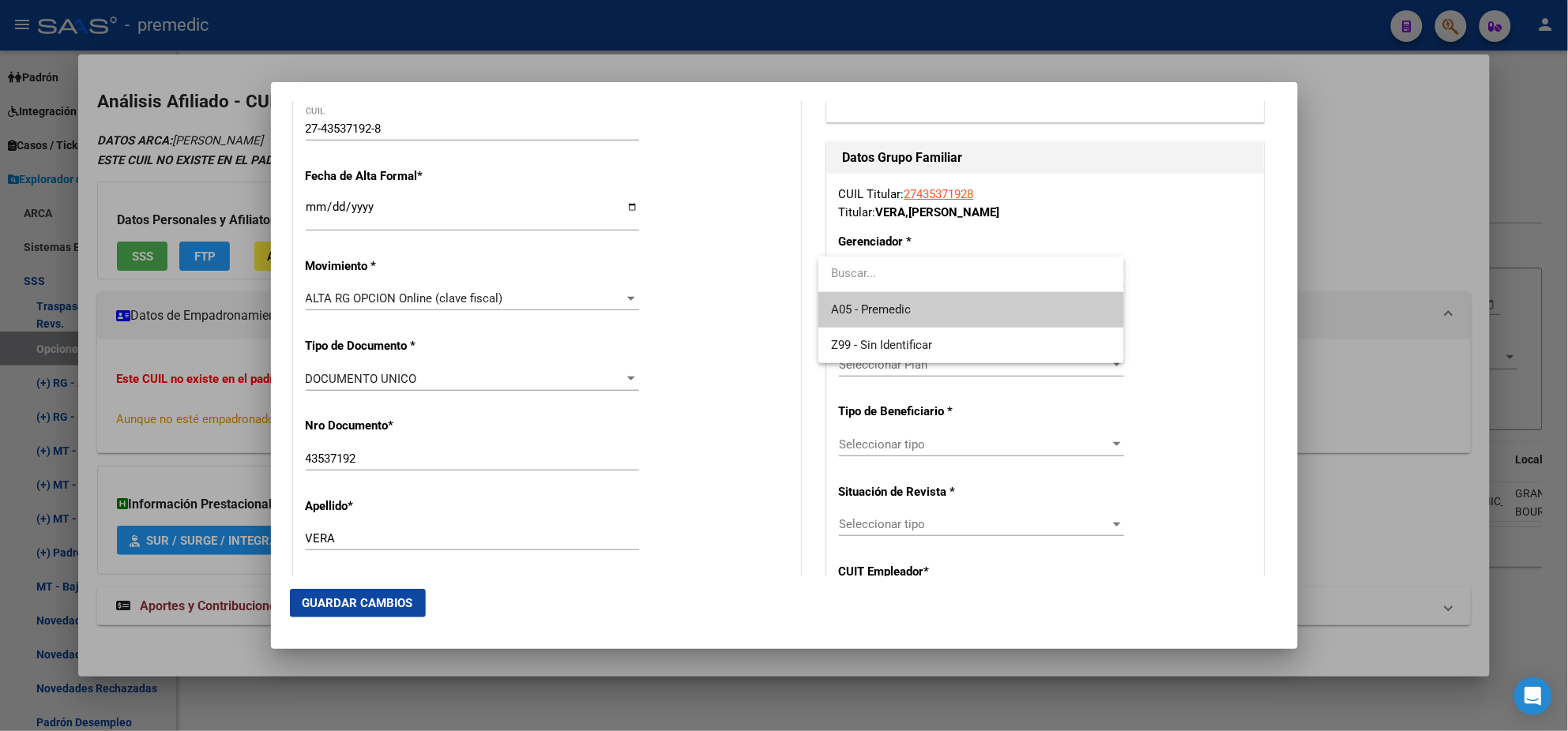
click at [864, 294] on span "A05 - Premedic" at bounding box center [971, 310] width 280 height 36
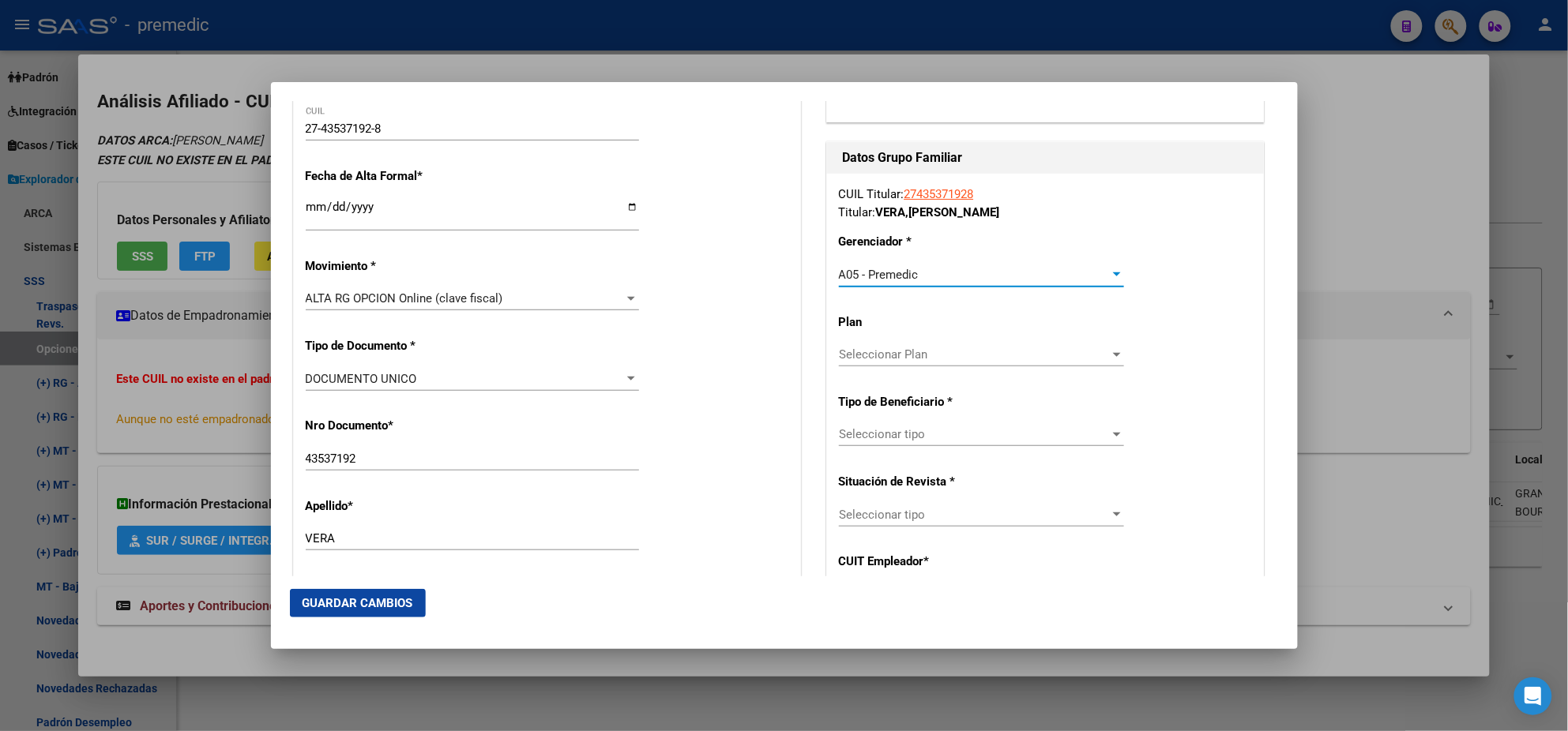
click at [868, 430] on span "Seleccionar tipo" at bounding box center [974, 435] width 271 height 15
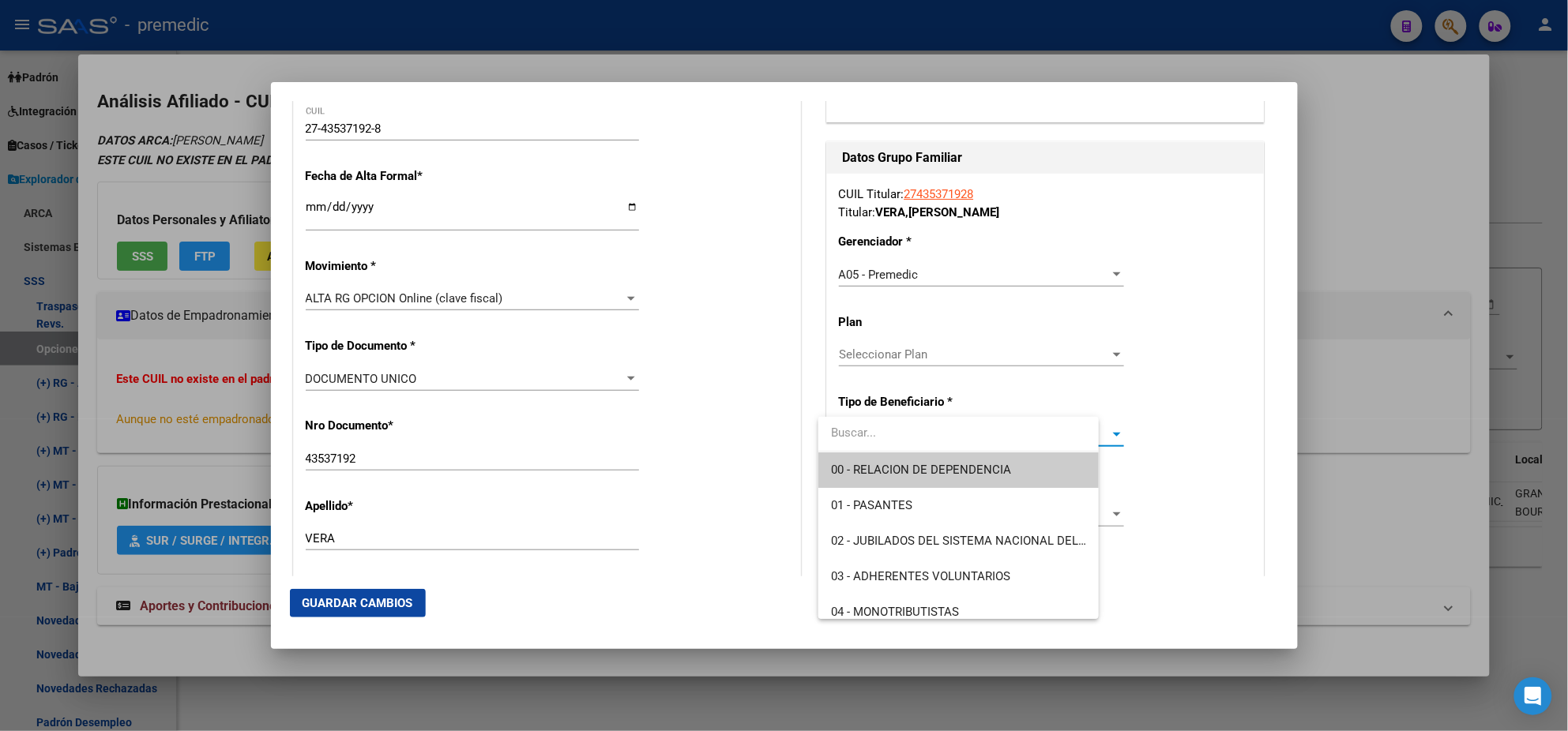
click at [865, 449] on input "dropdown search" at bounding box center [959, 433] width 280 height 36
click at [866, 463] on span "00 - RELACION DE DEPENDENCIA" at bounding box center [921, 470] width 180 height 15
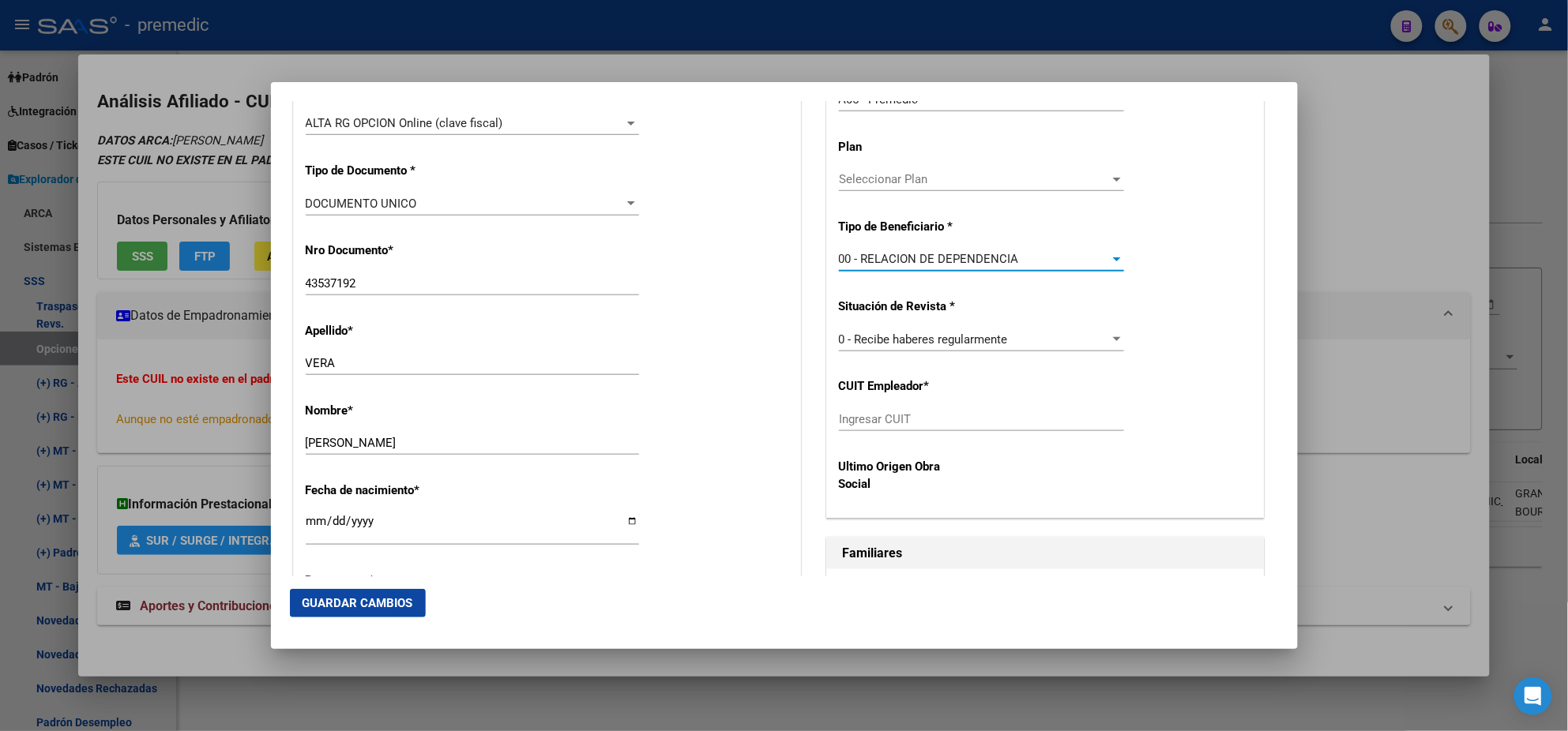
scroll to position [592, 0]
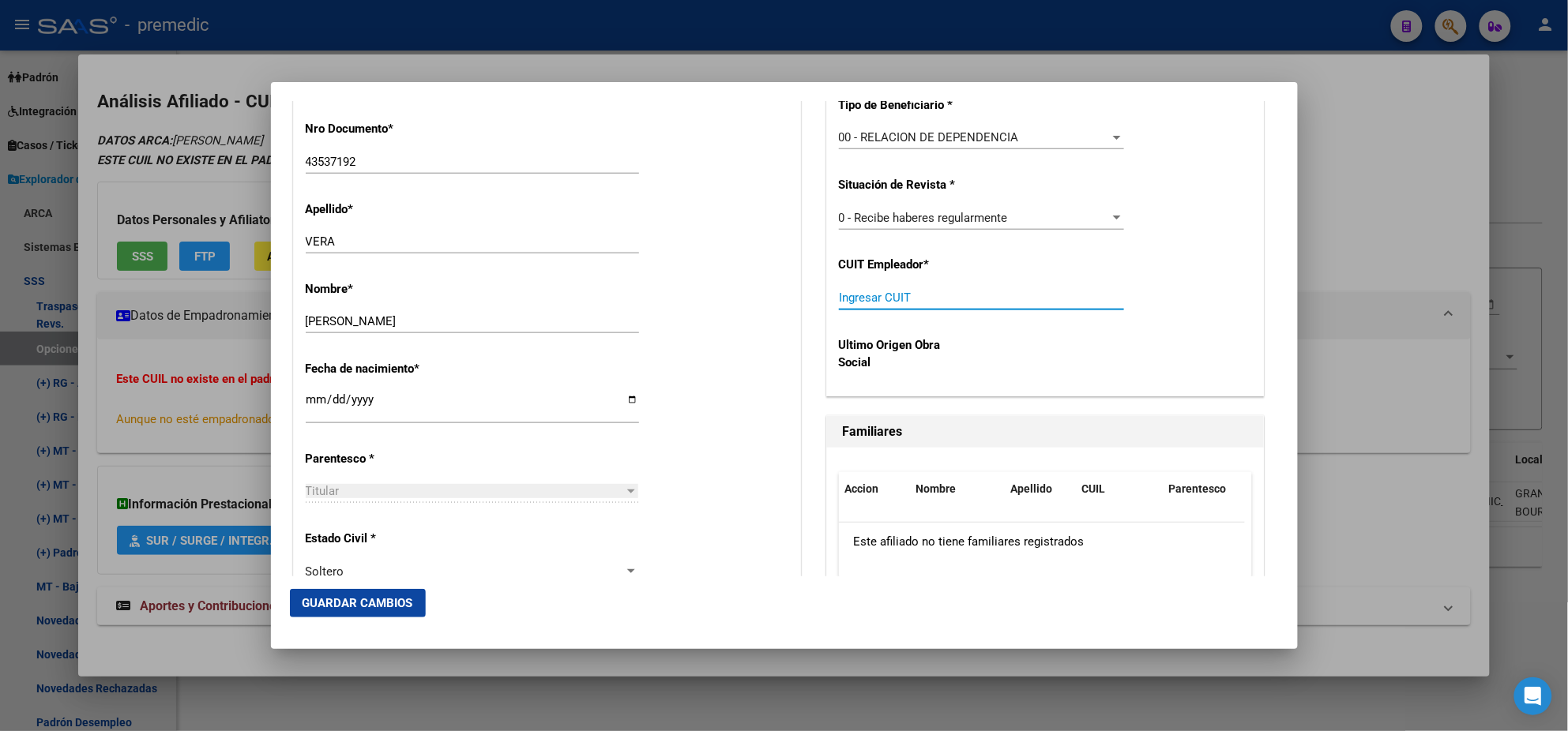
click at [851, 298] on input "Ingresar CUIT" at bounding box center [981, 298] width 285 height 15
paste input "27-94909604-7"
click at [367, 611] on span "Guardar Cambios" at bounding box center [357, 603] width 111 height 15
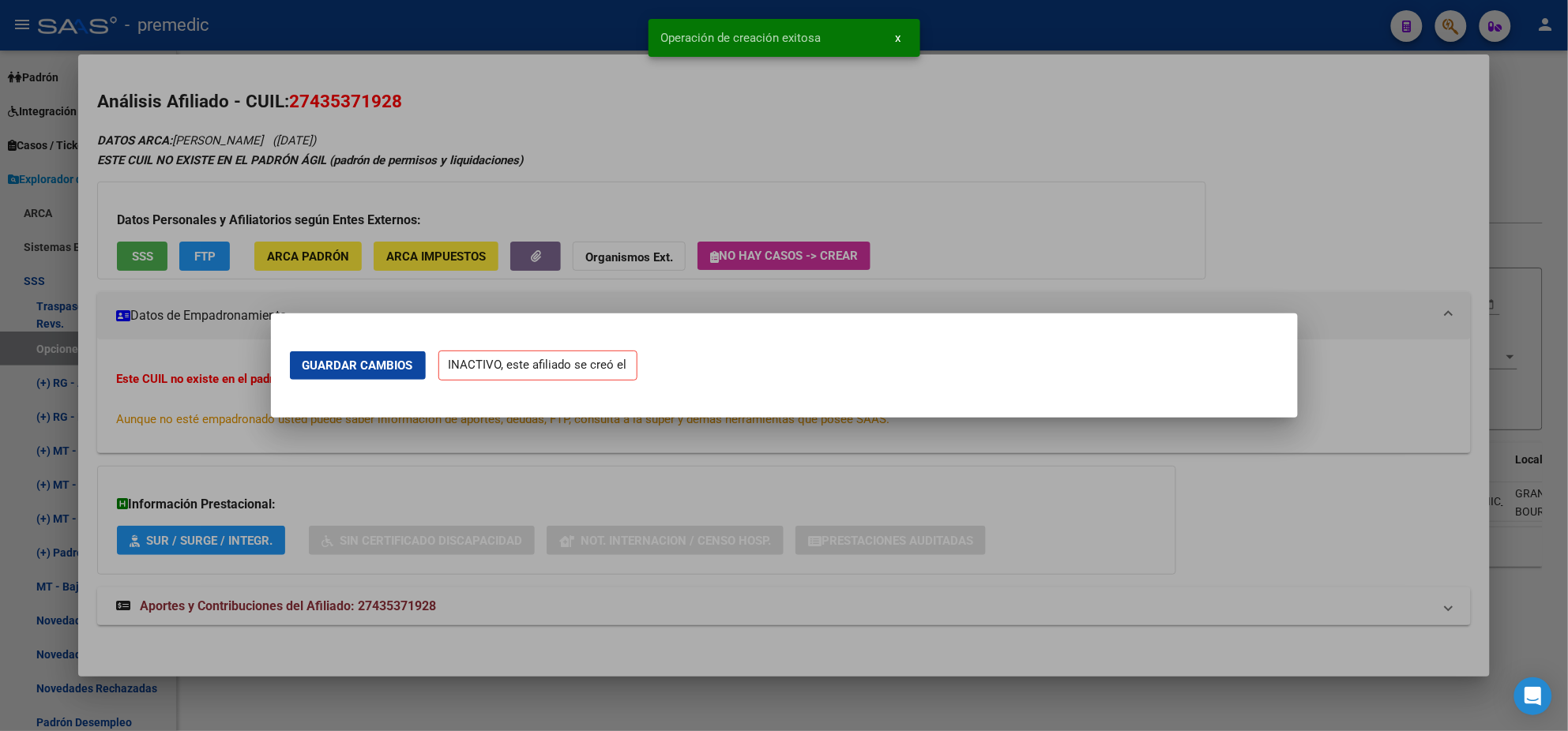
scroll to position [0, 0]
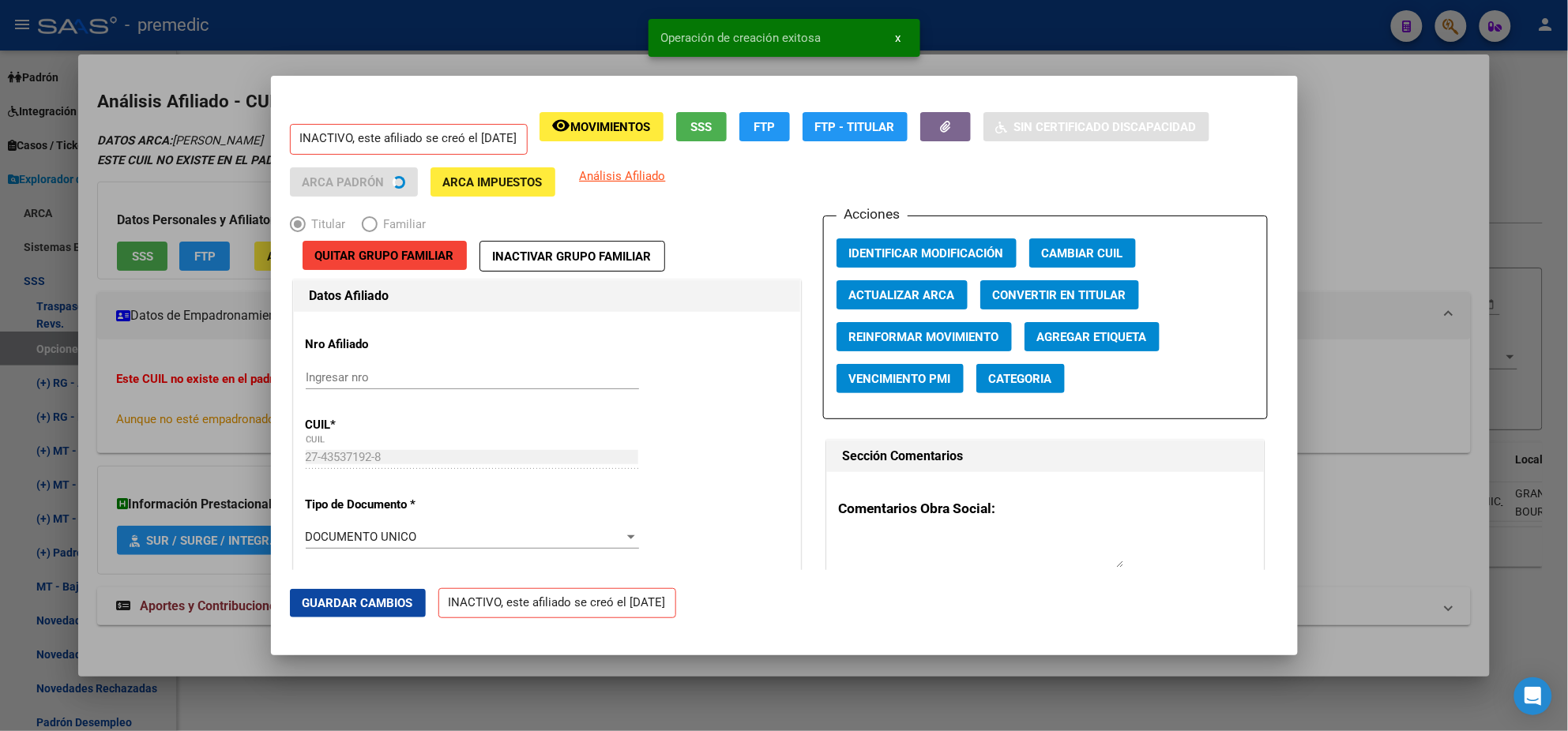
click at [80, 441] on div at bounding box center [784, 365] width 1568 height 731
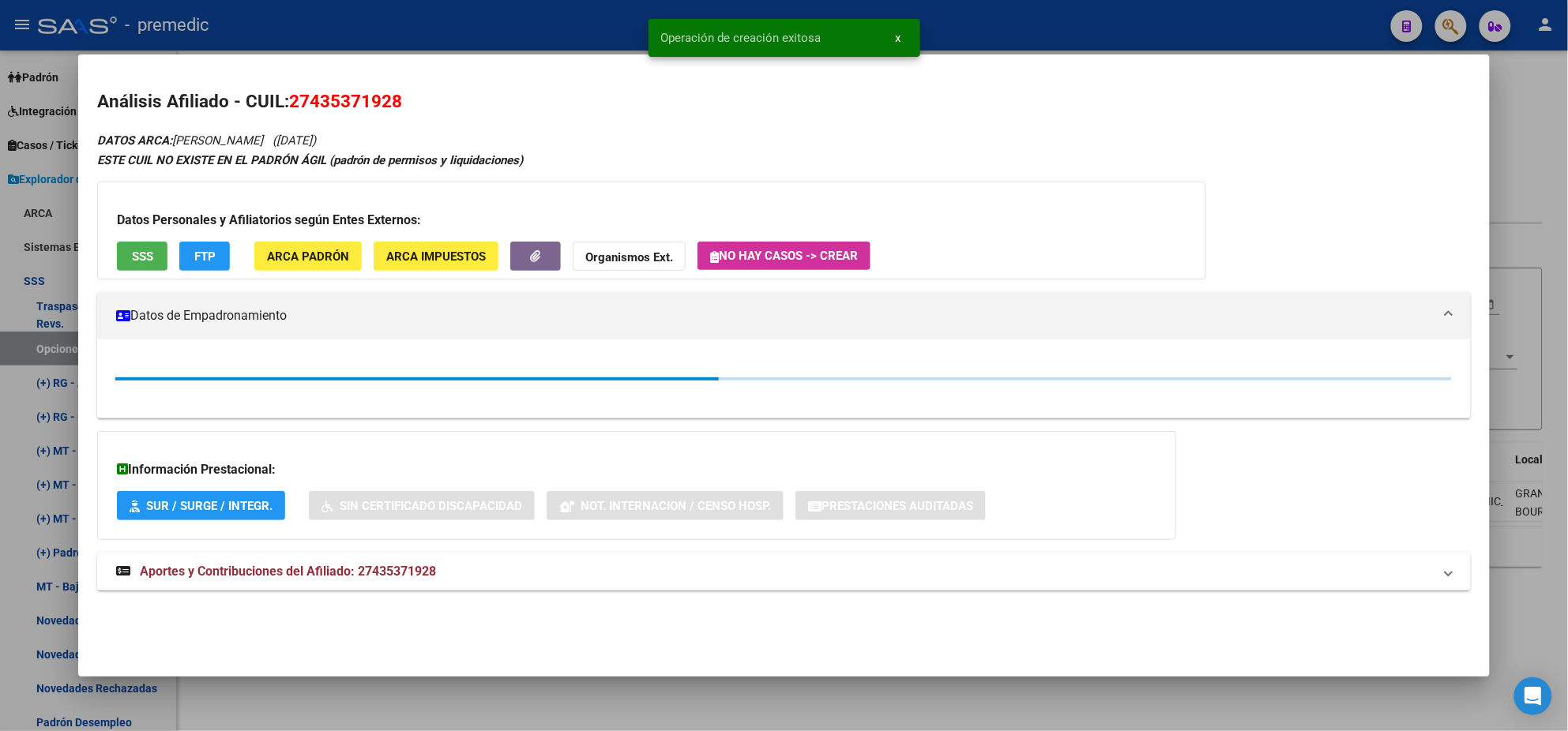
click at [49, 441] on div at bounding box center [784, 365] width 1568 height 731
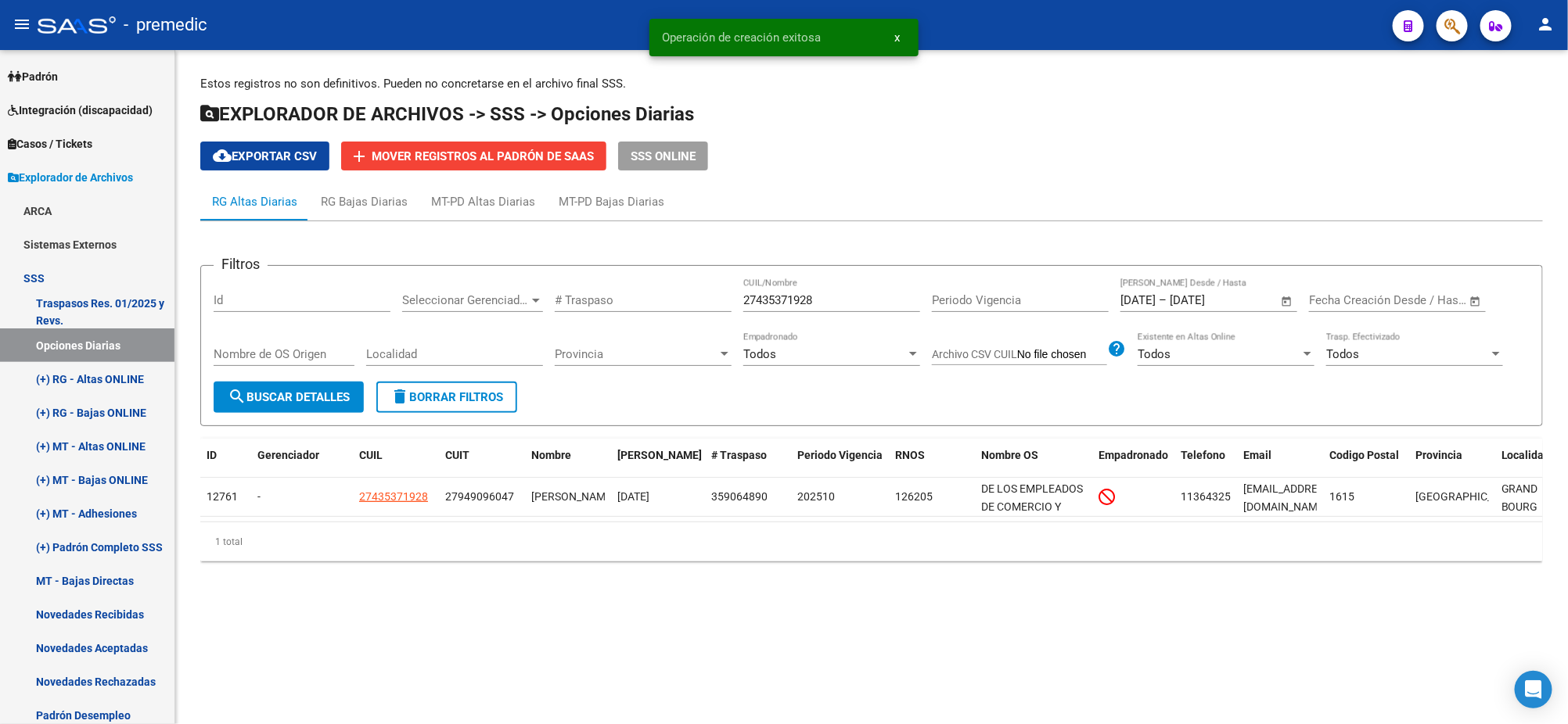
click at [303, 402] on span "search Buscar Detalles" at bounding box center [288, 398] width 122 height 14
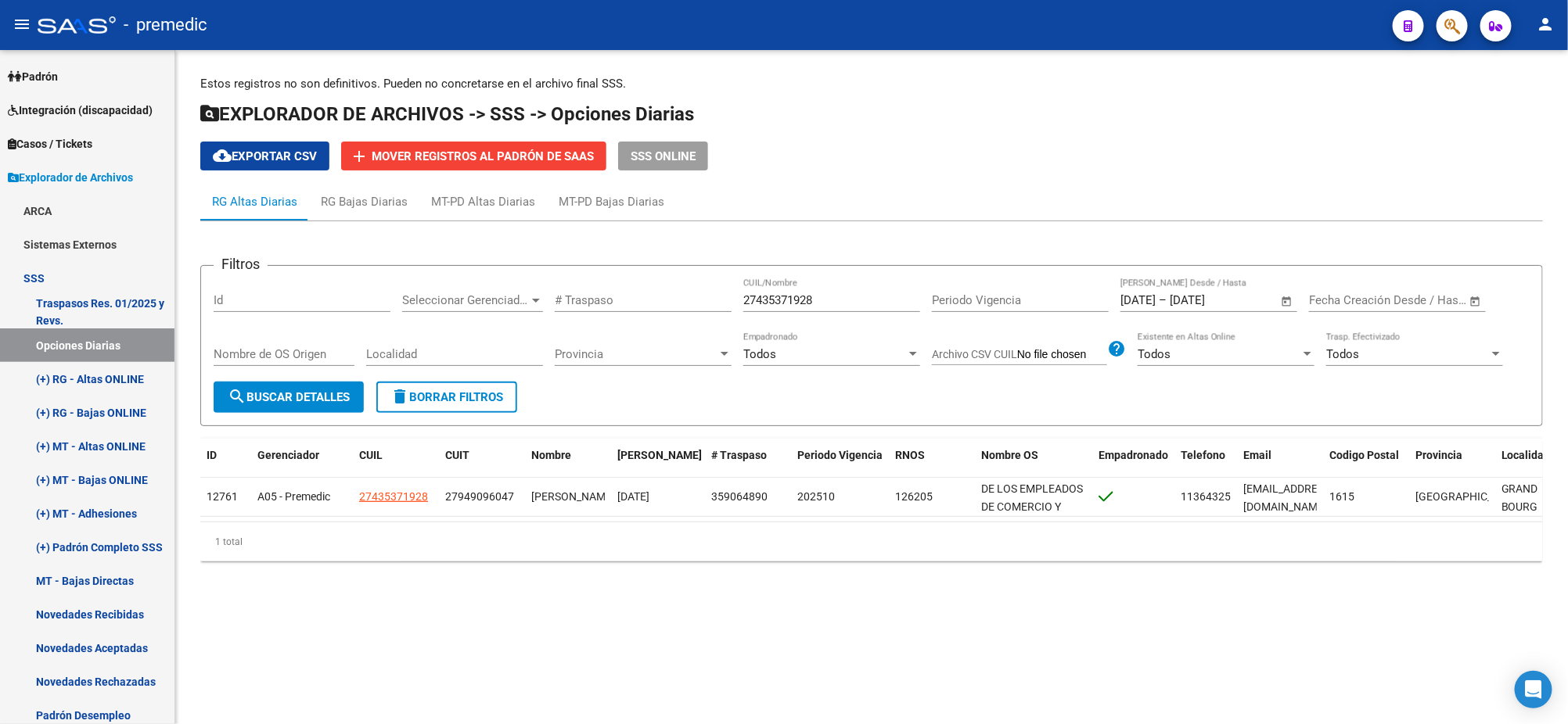
drag, startPoint x: 847, startPoint y: 300, endPoint x: 588, endPoint y: 308, distance: 259.1
click at [588, 309] on div "Filtros Id Seleccionar Gerenciador Seleccionar Gerenciador # Traspaso 274353719…" at bounding box center [872, 330] width 1316 height 103
paste input "0264245142"
click at [311, 418] on form "Filtros Id Seleccionar Gerenciador Seleccionar Gerenciador # Traspaso 202642451…" at bounding box center [871, 345] width 1342 height 161
click at [308, 398] on span "search Buscar Detalles" at bounding box center [288, 398] width 122 height 14
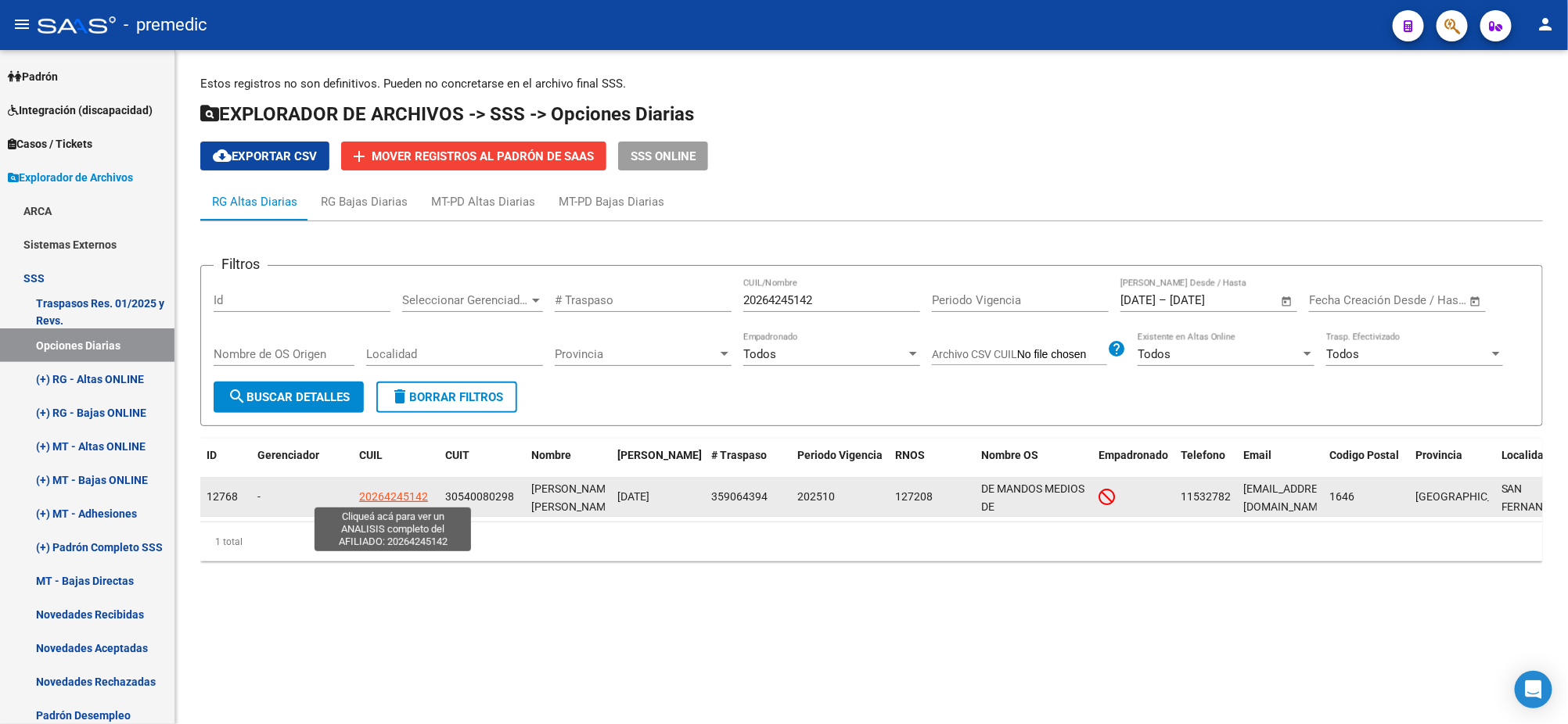
click at [407, 490] on span "20264245142" at bounding box center [394, 497] width 69 height 13
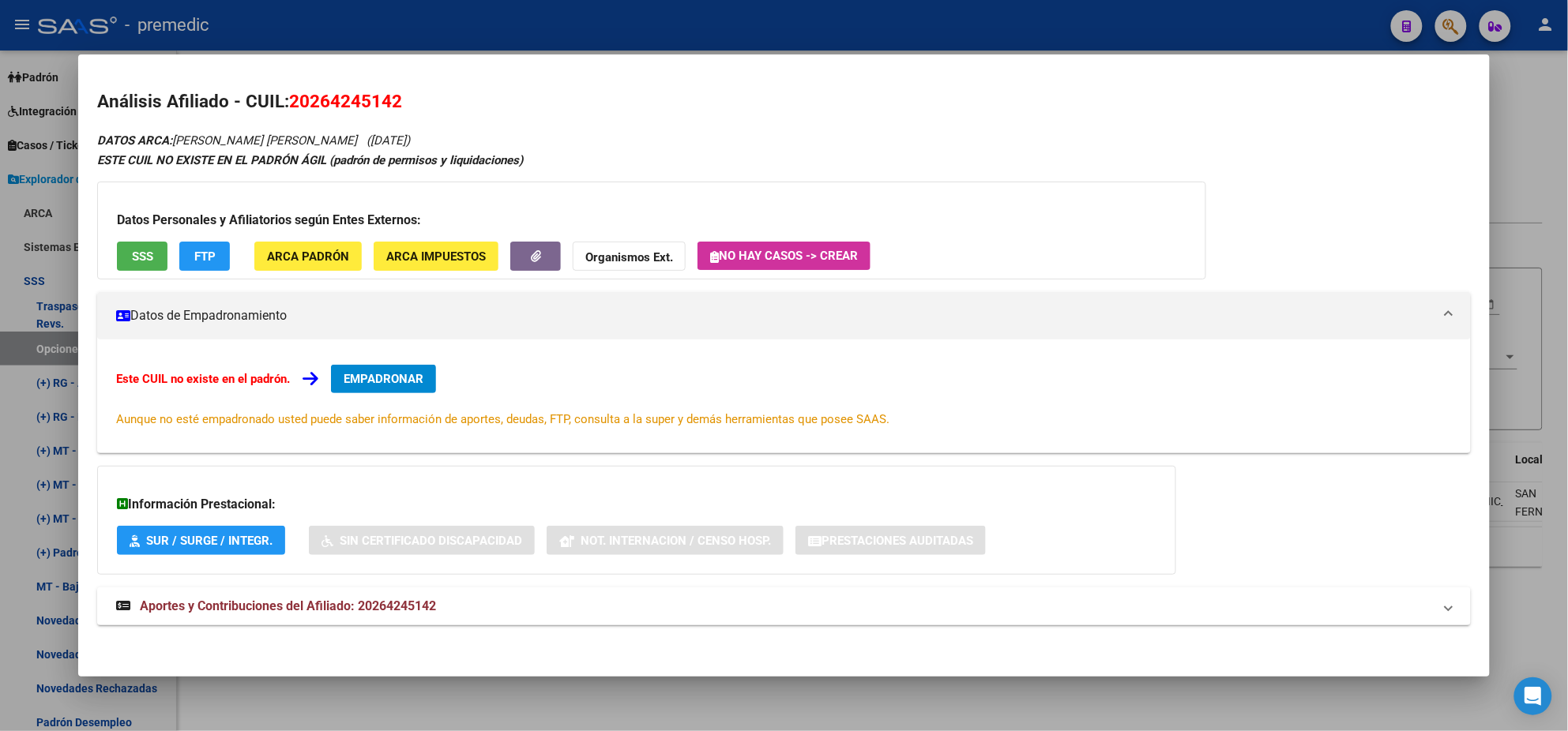
click at [390, 360] on div "Este CUIL no existe en el padrón. EMPADRONAR Aunque no esté empadronado usted p…" at bounding box center [784, 396] width 1374 height 114
click at [389, 375] on span "EMPADRONAR" at bounding box center [383, 379] width 80 height 15
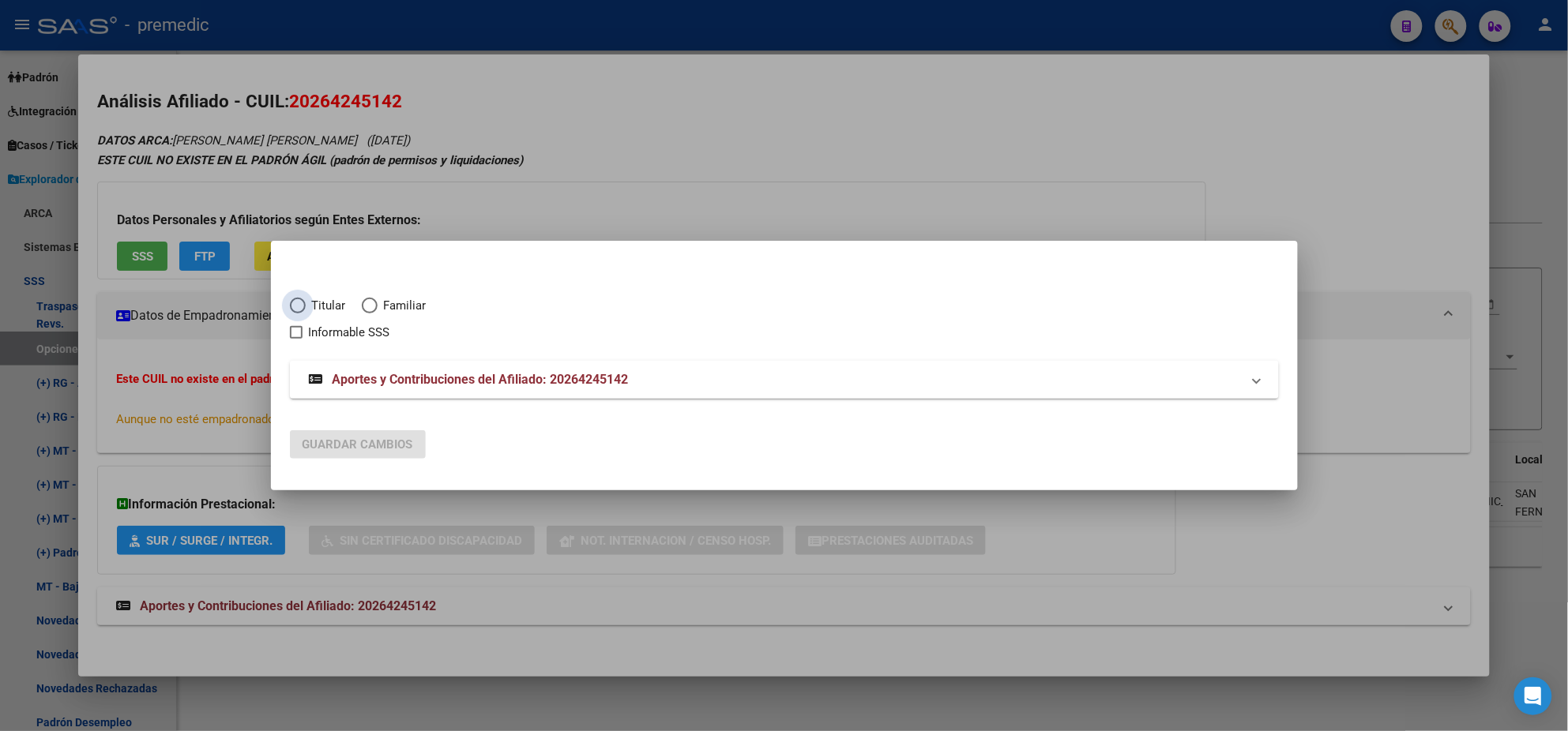
click at [293, 305] on span "Elija una opción" at bounding box center [298, 306] width 16 height 16
click at [293, 305] on input "Titular" at bounding box center [298, 306] width 16 height 16
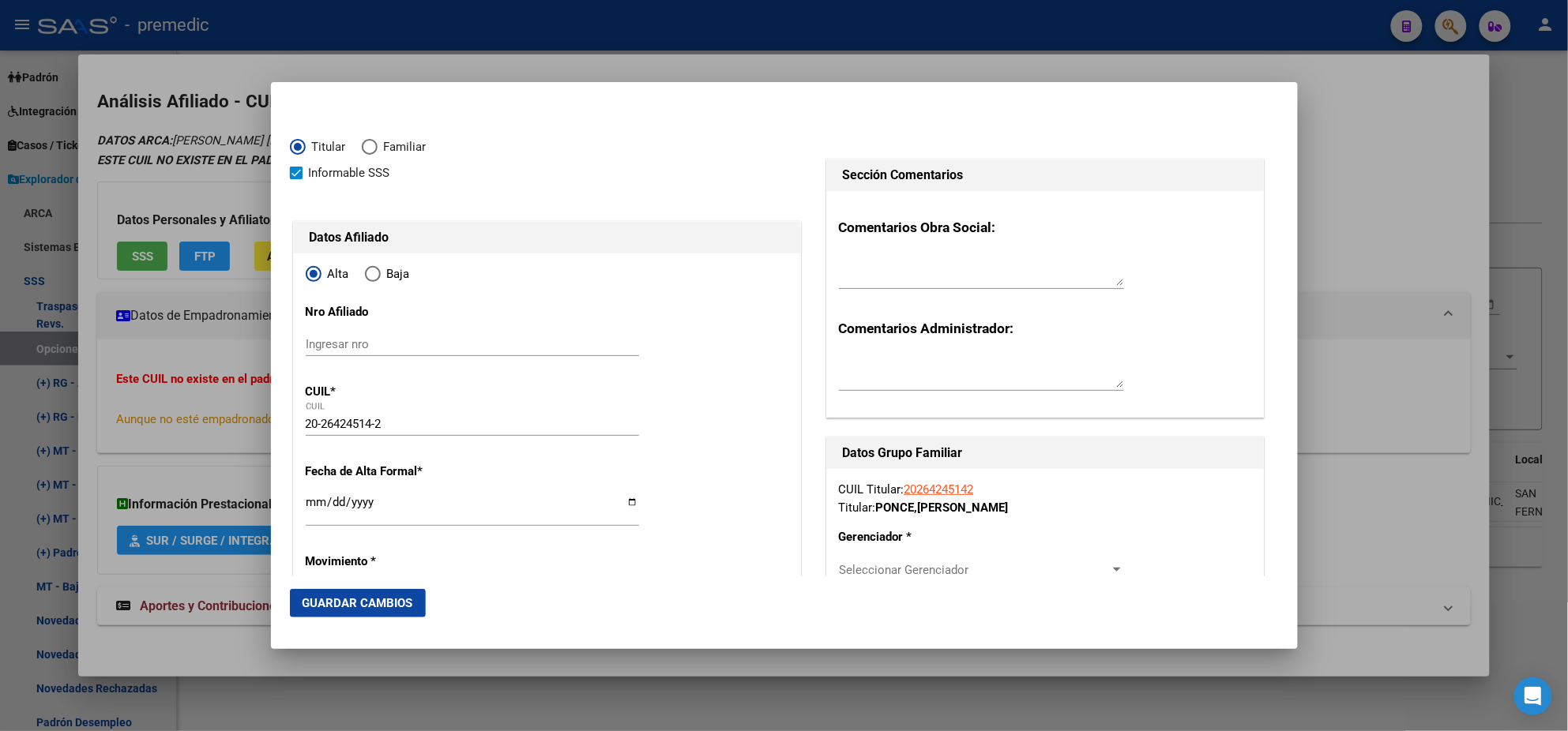
click at [310, 507] on input "Ingresar fecha" at bounding box center [472, 508] width 333 height 25
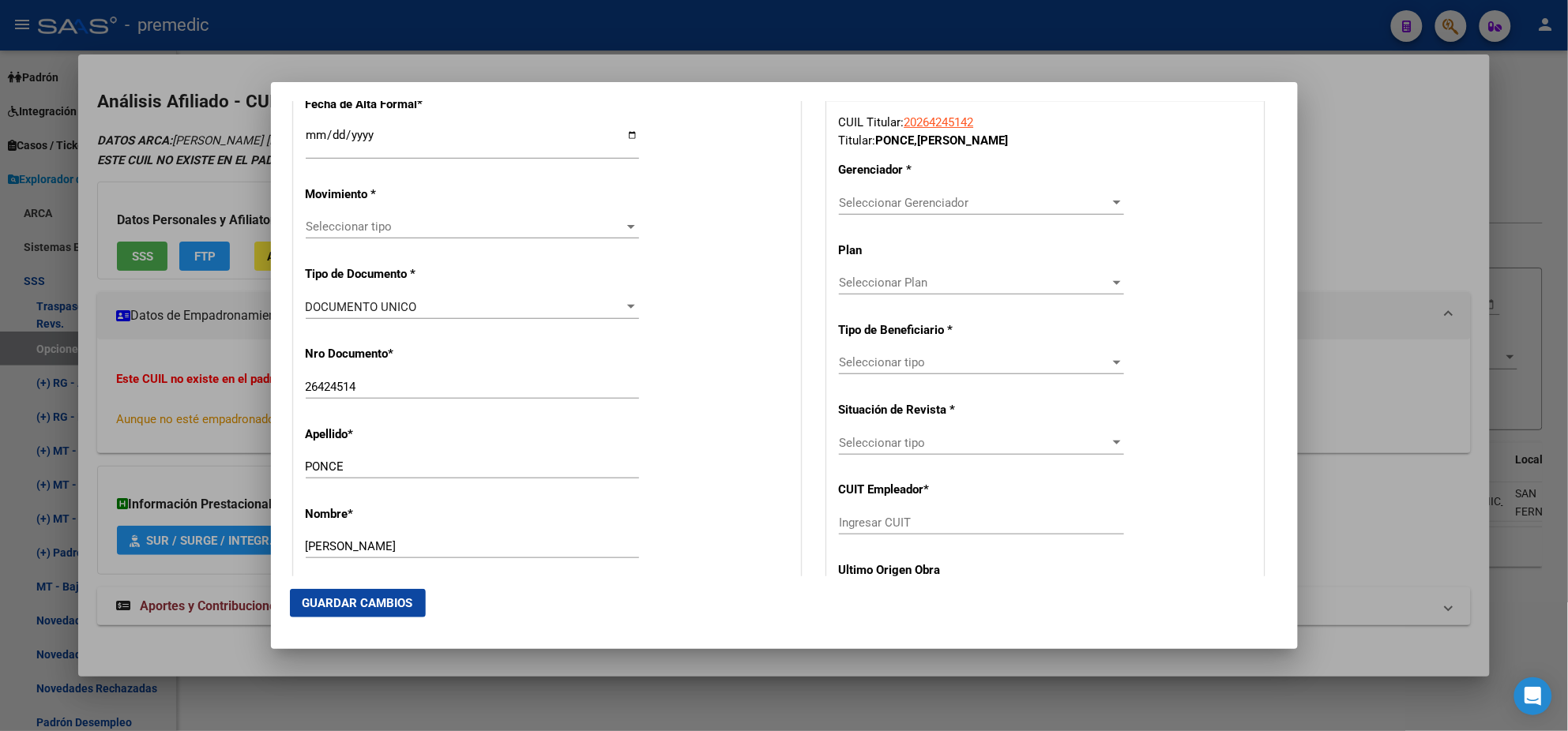
scroll to position [394, 0]
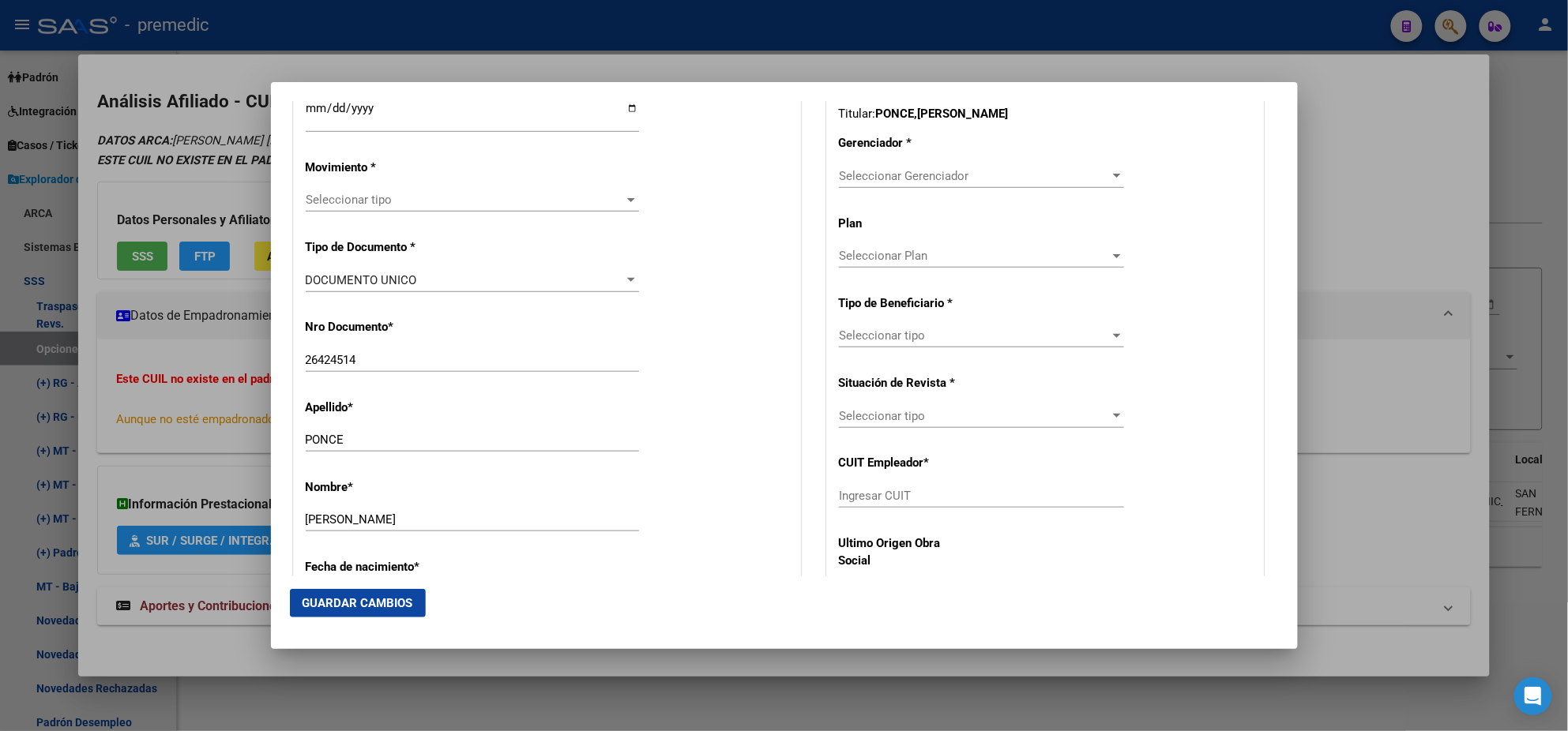
click at [348, 200] on span "Seleccionar tipo" at bounding box center [465, 200] width 319 height 15
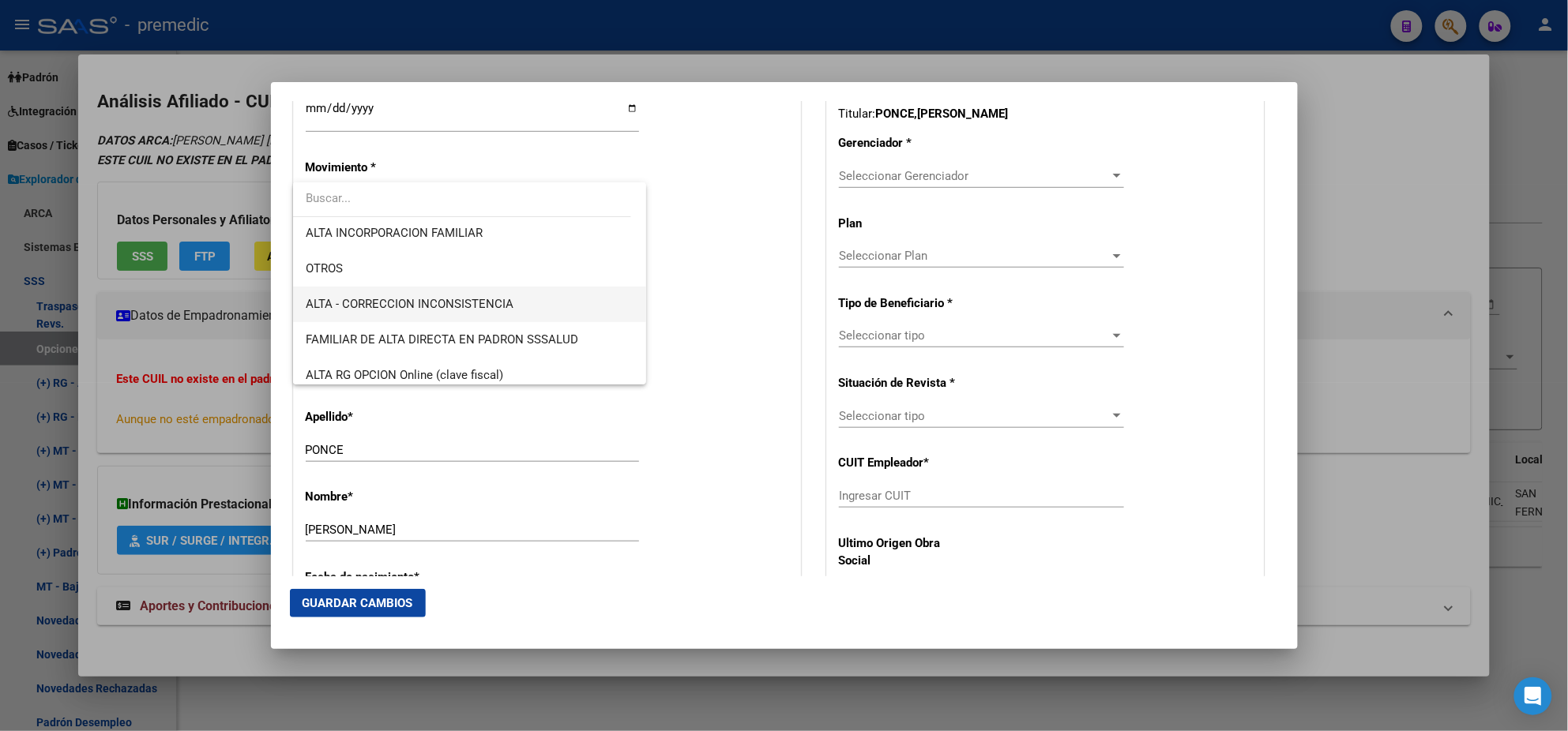
scroll to position [296, 0]
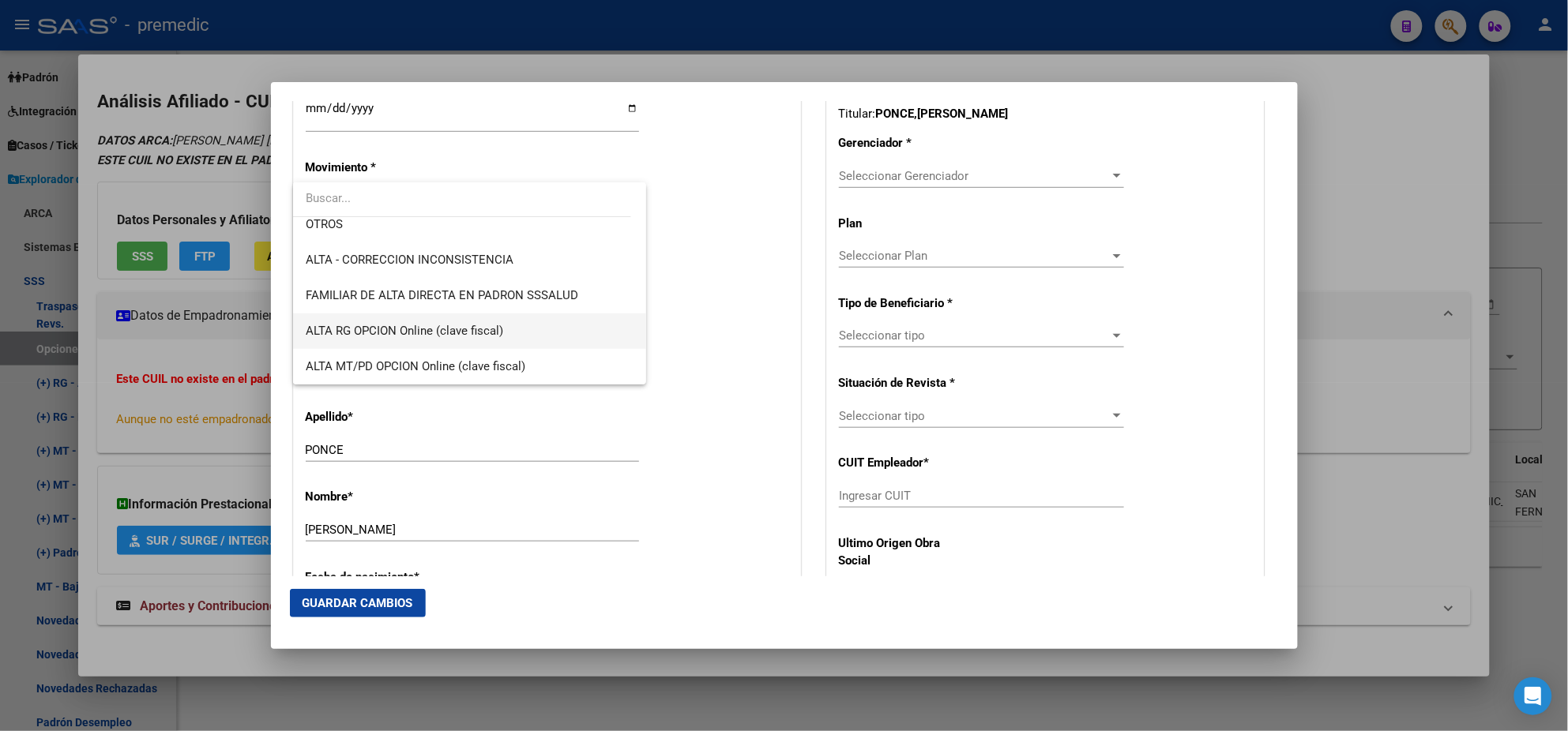
click at [516, 329] on span "ALTA RG OPCION Online (clave fiscal)" at bounding box center [470, 331] width 328 height 36
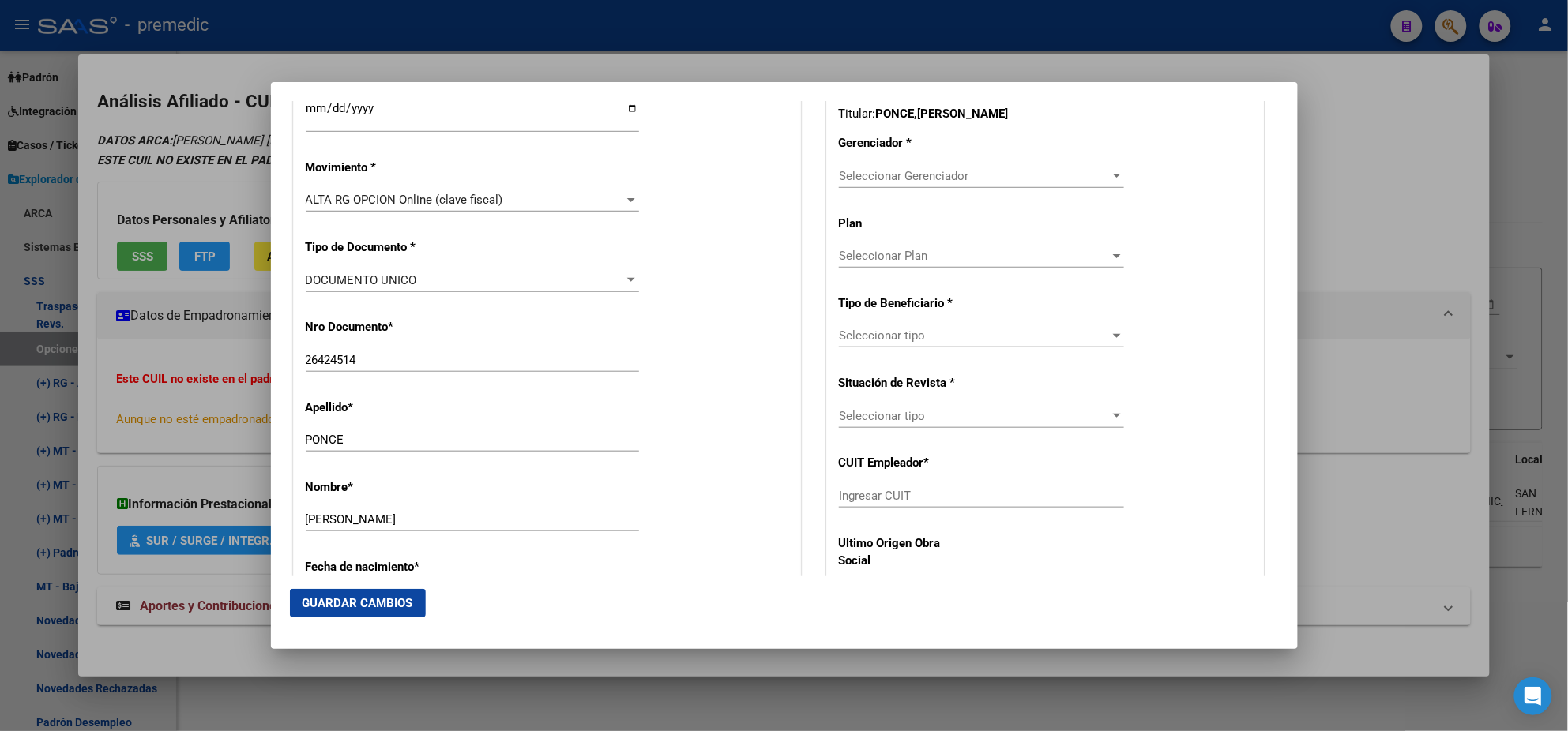
click at [516, 329] on div "Nro Documento * 26424514 Ingresar nro" at bounding box center [546, 346] width 483 height 80
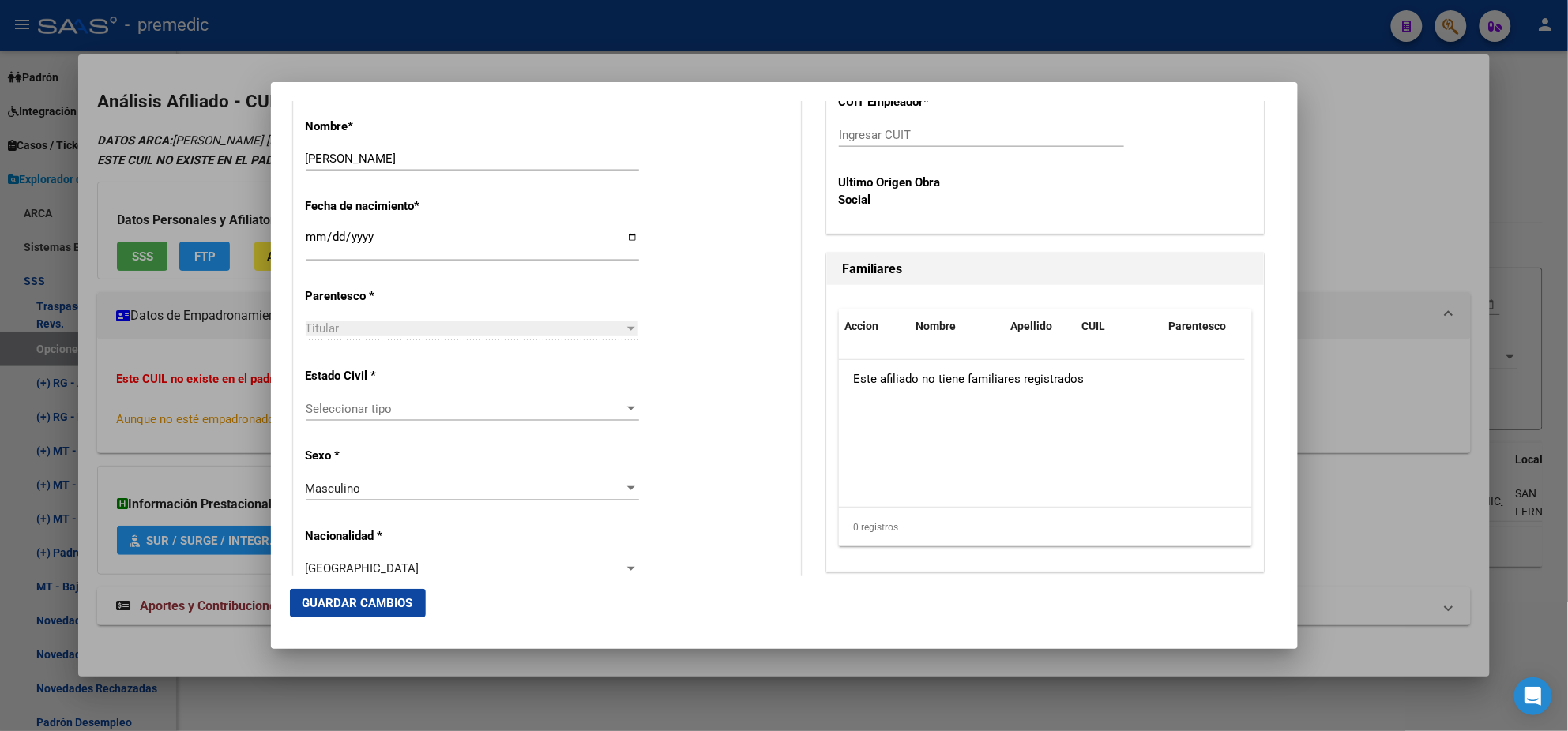
scroll to position [789, 0]
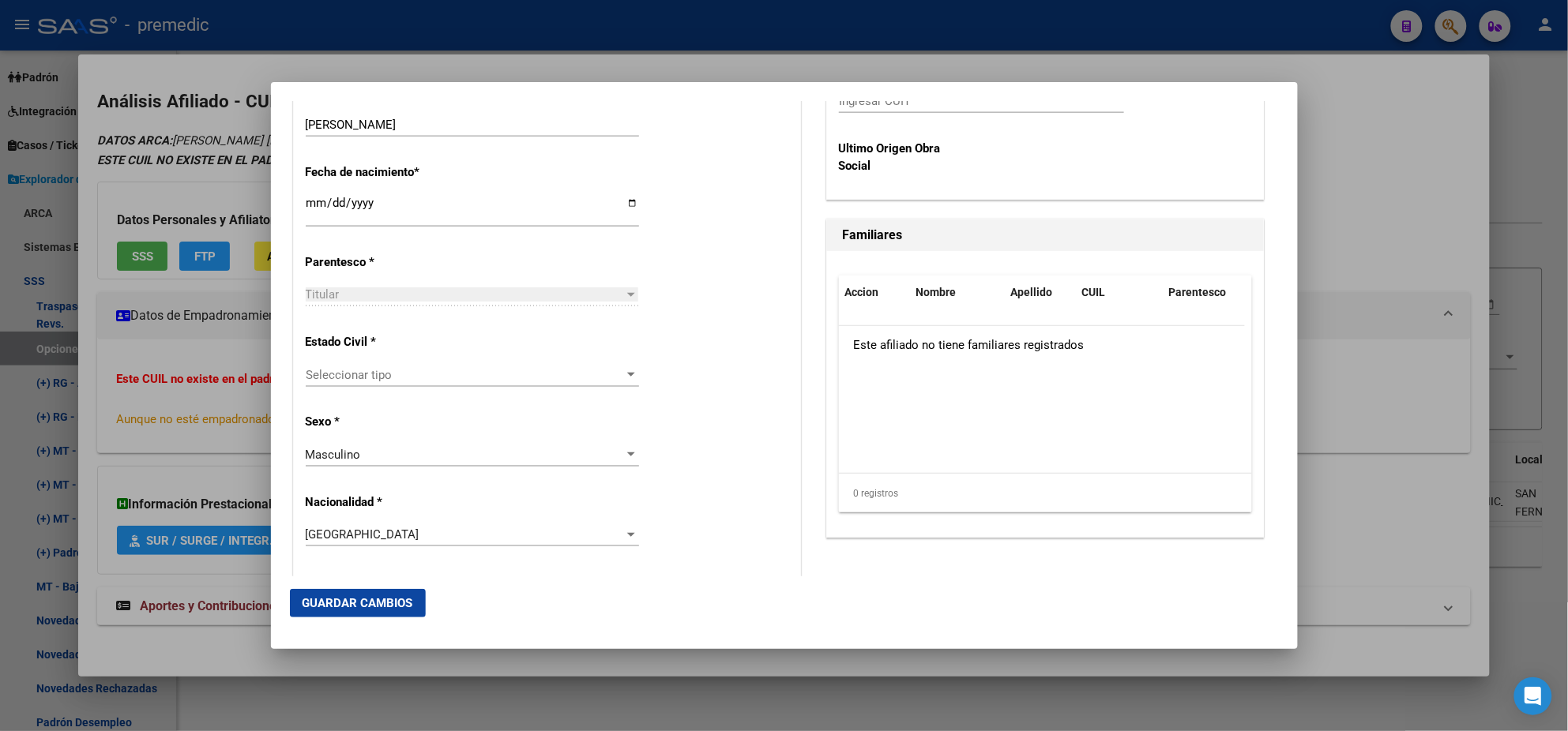
click at [489, 365] on div "Seleccionar tipo Seleccionar tipo" at bounding box center [472, 375] width 333 height 23
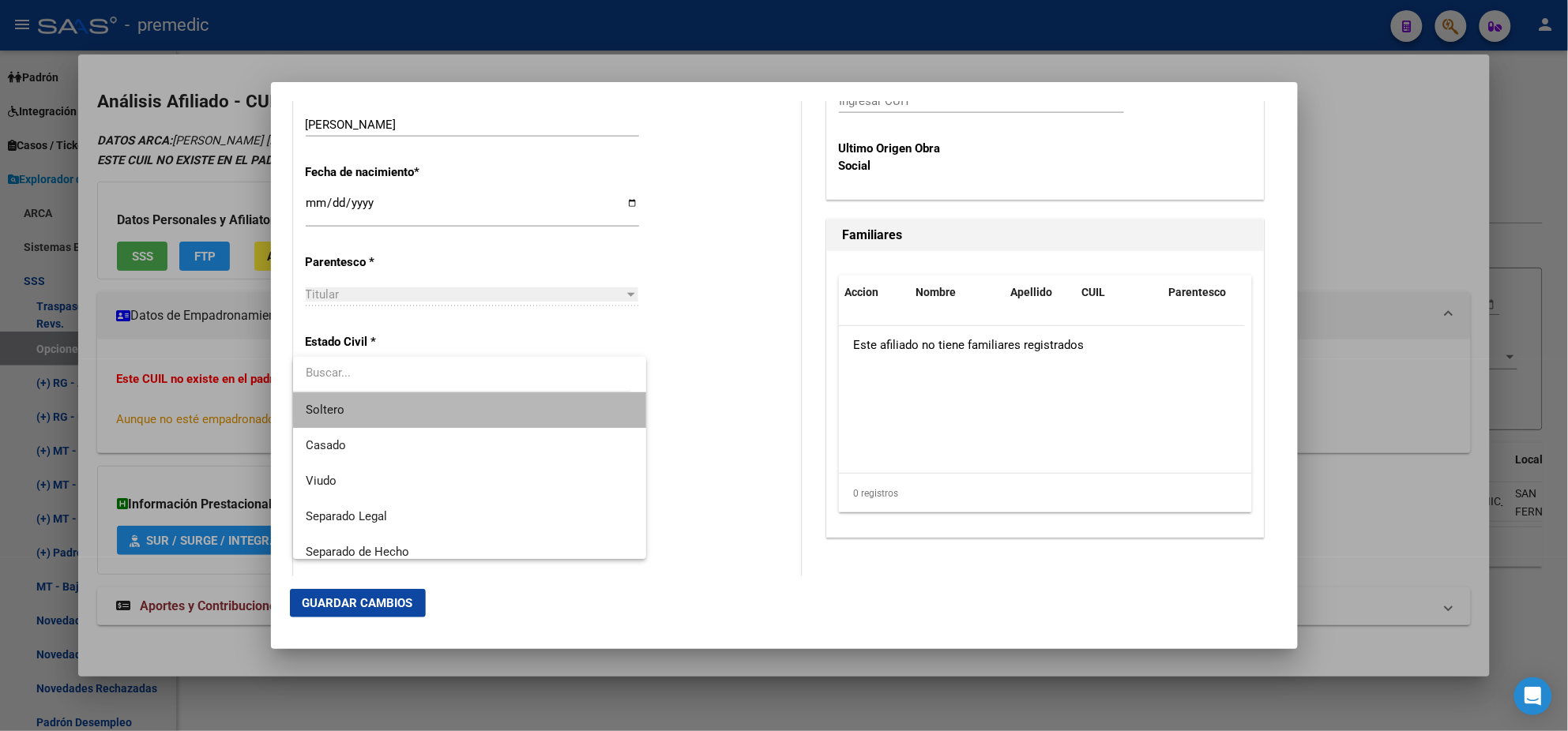
click at [482, 403] on span "Soltero" at bounding box center [470, 410] width 328 height 36
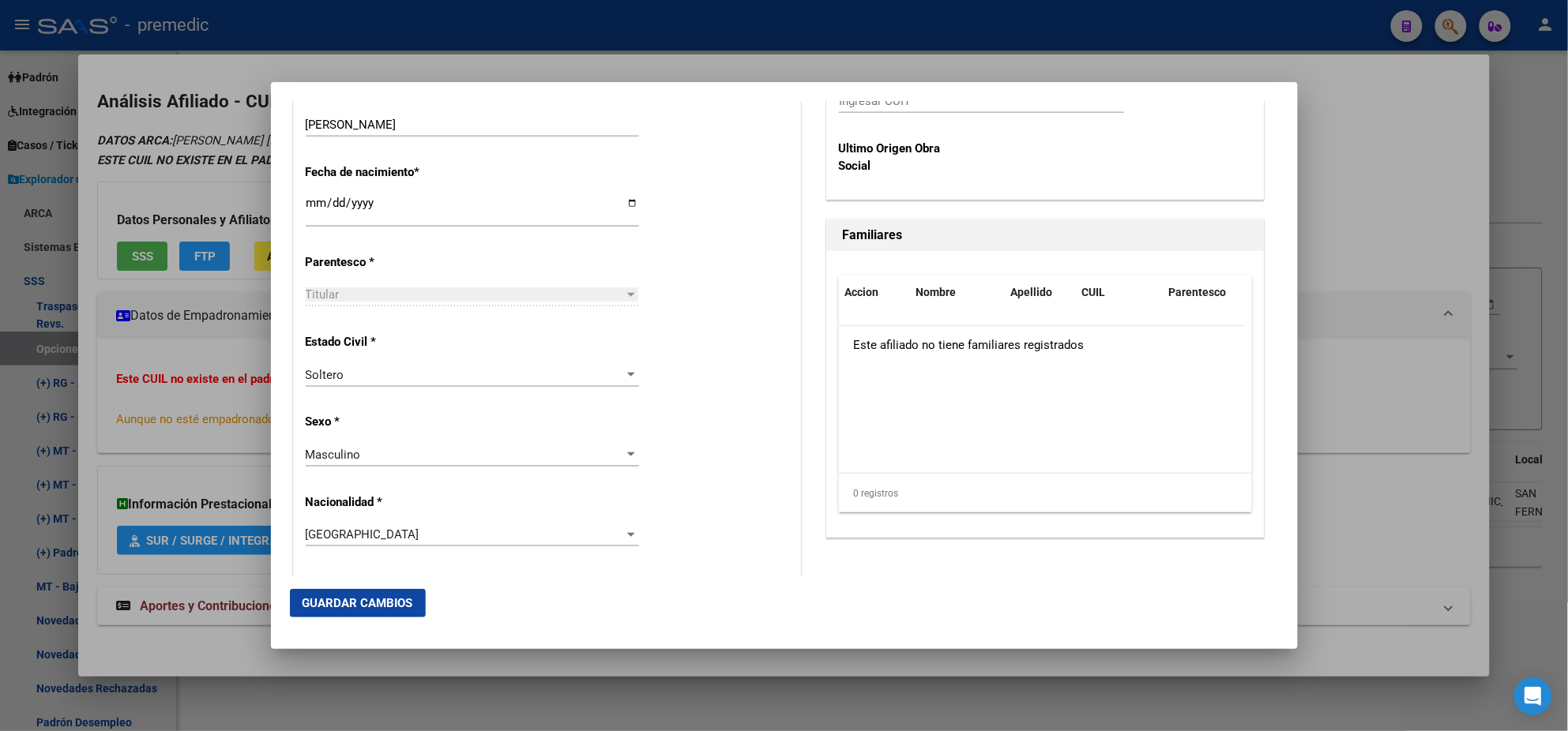
click at [482, 403] on div "Alta Baja Nro Afiliado Ingresar nro CUIL * 20-26424514-2 CUIL ARCA Padrón Fecha…" at bounding box center [547, 592] width 507 height 2255
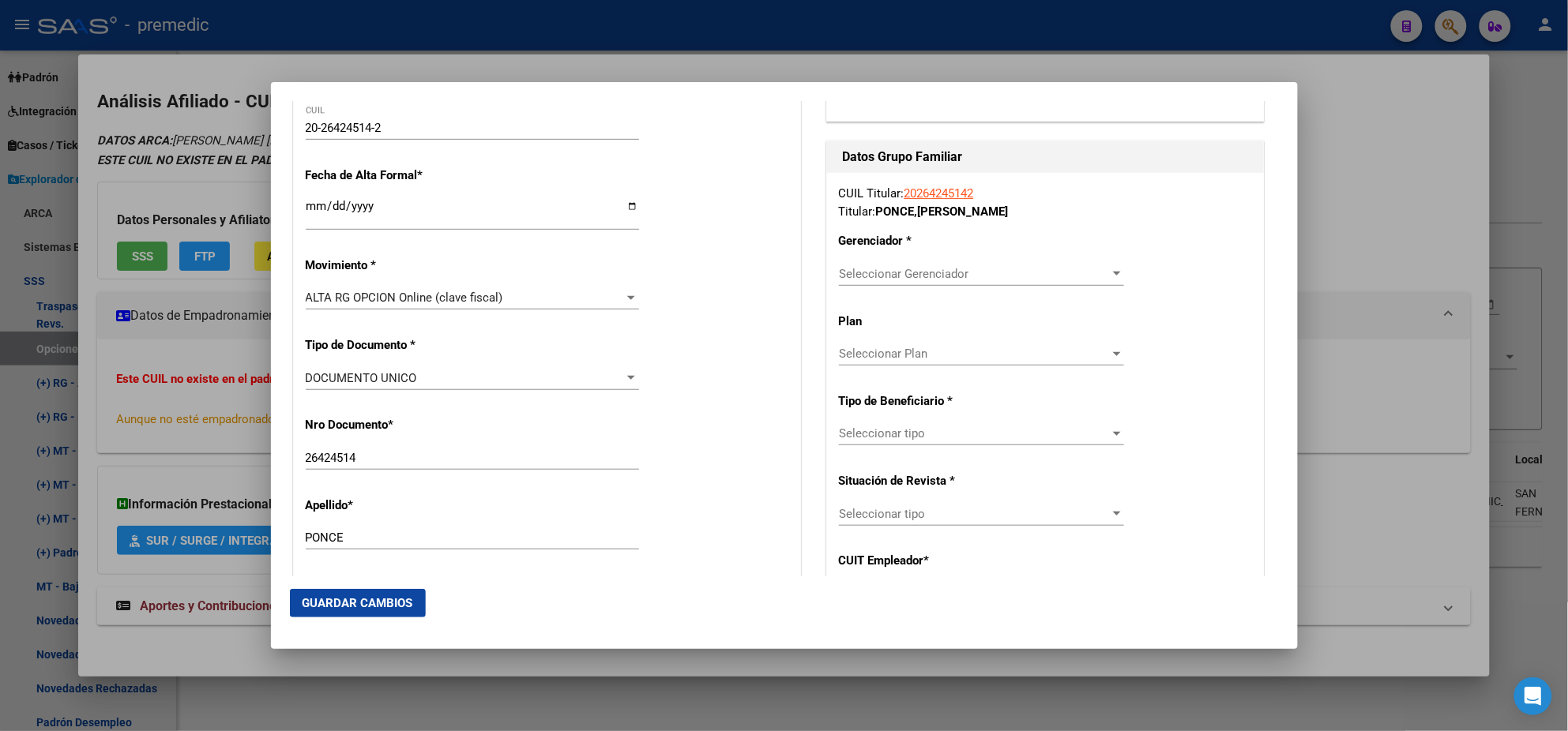
scroll to position [296, 0]
click at [858, 274] on span "Seleccionar Gerenciador" at bounding box center [974, 275] width 271 height 15
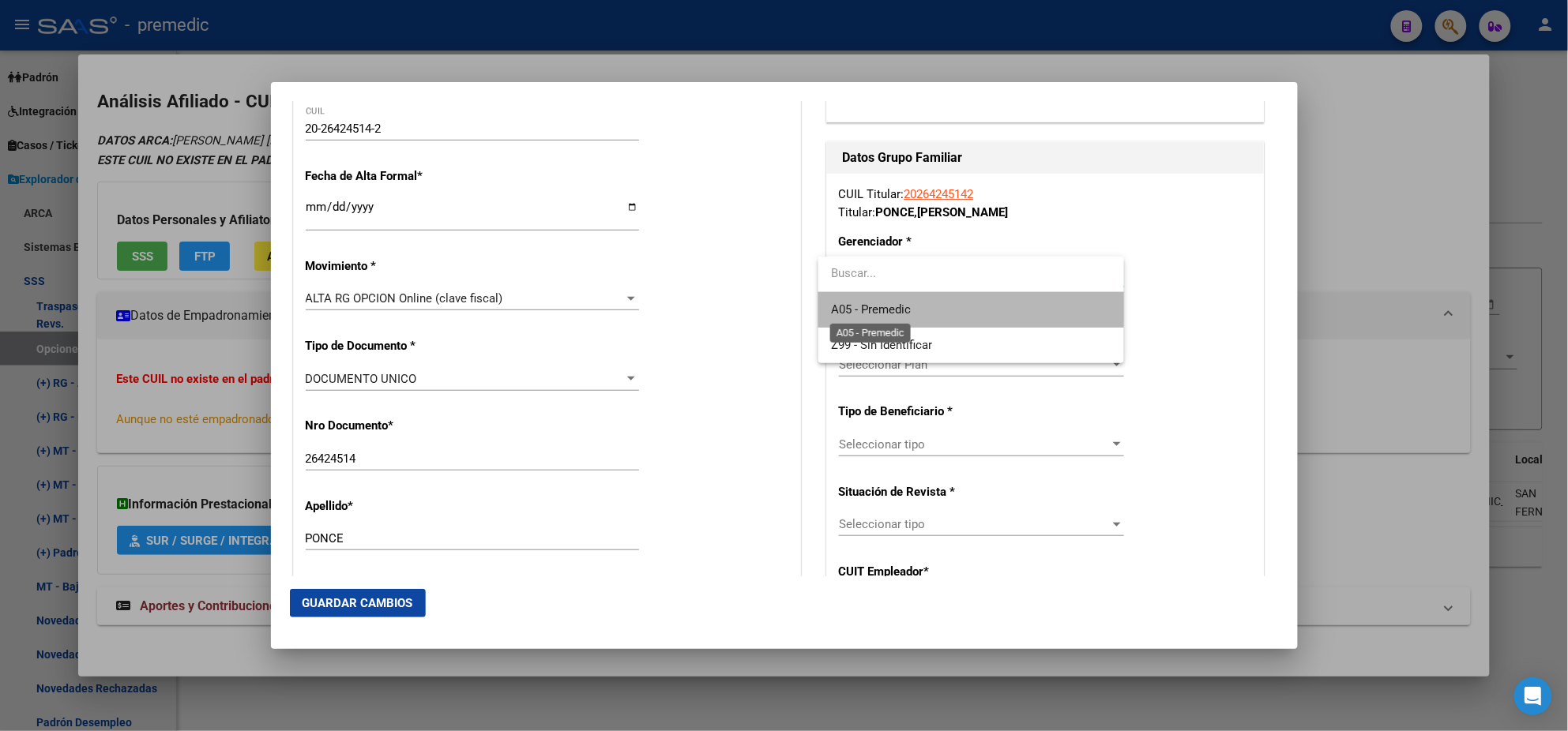
click at [860, 302] on span "A05 - Premedic" at bounding box center [870, 309] width 80 height 15
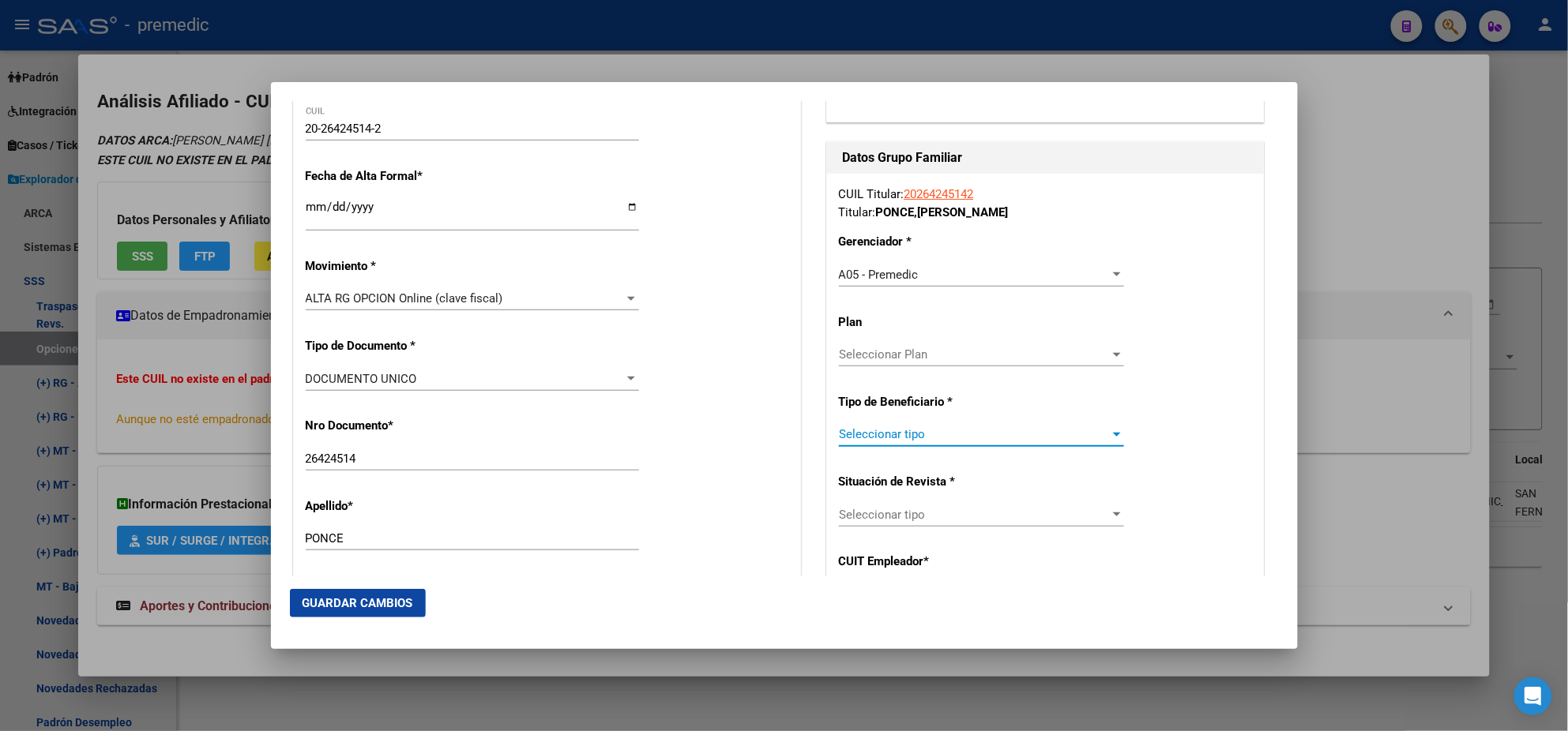
click at [875, 434] on span "Seleccionar tipo" at bounding box center [974, 435] width 271 height 15
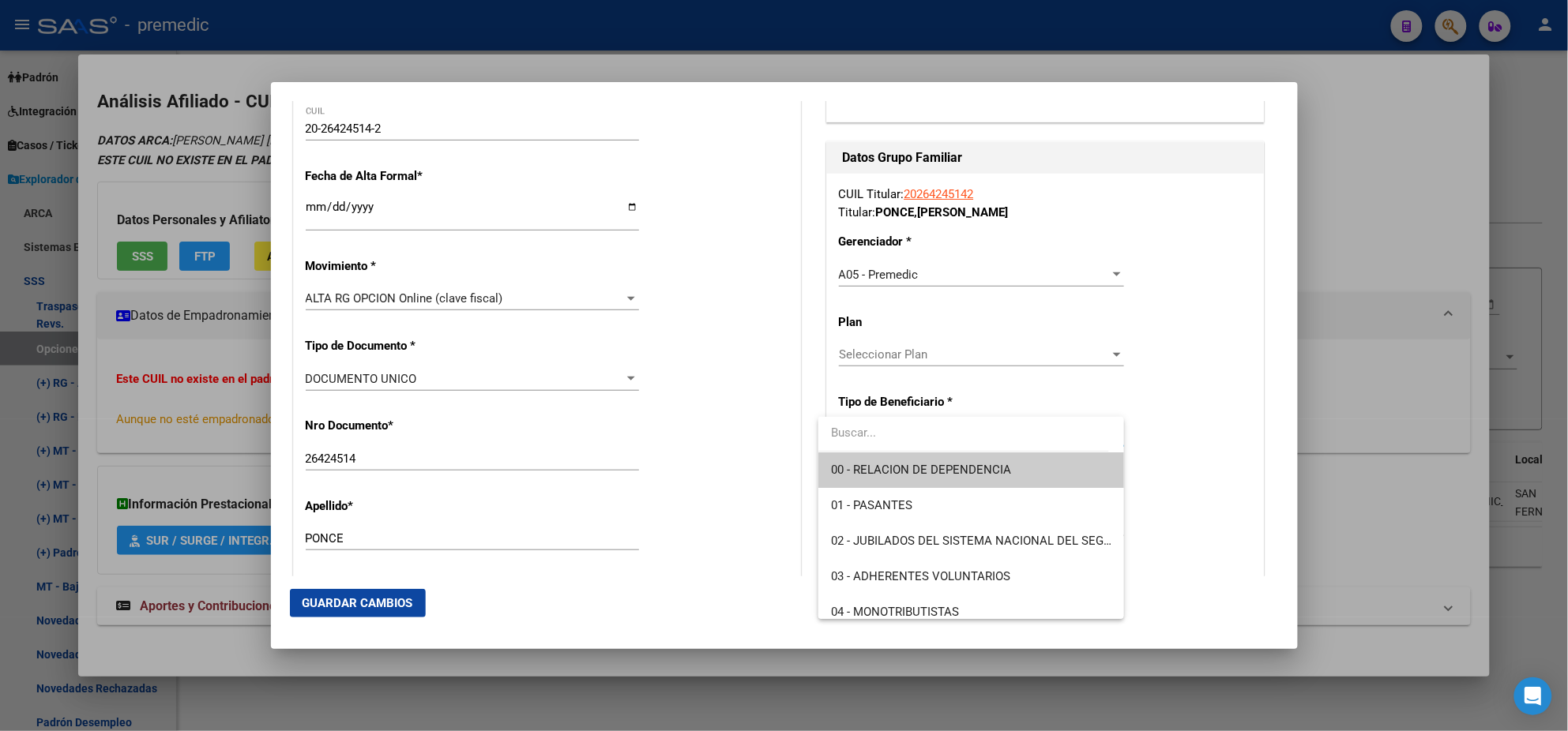
click at [867, 463] on span "00 - RELACION DE DEPENDENCIA" at bounding box center [921, 470] width 180 height 15
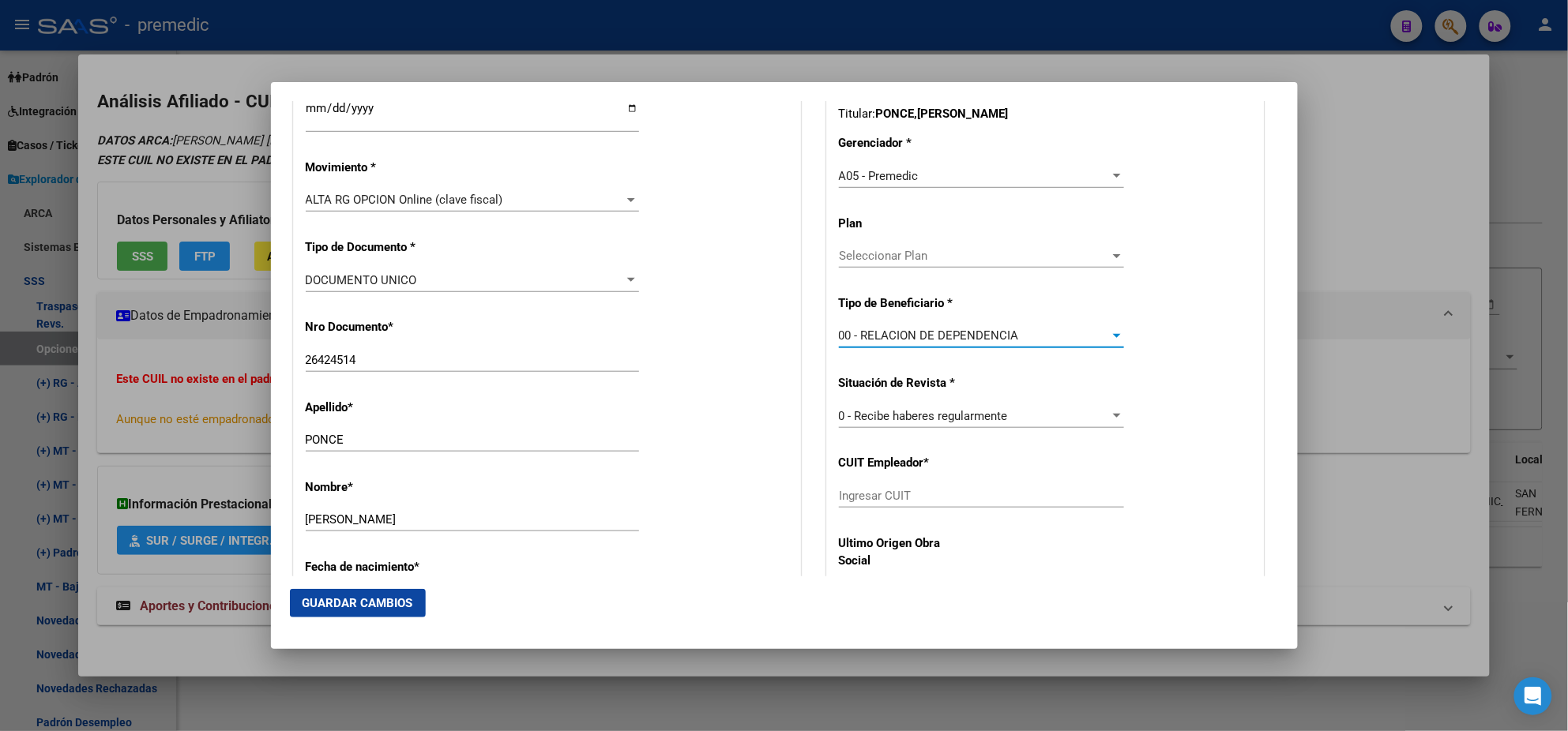
scroll to position [494, 0]
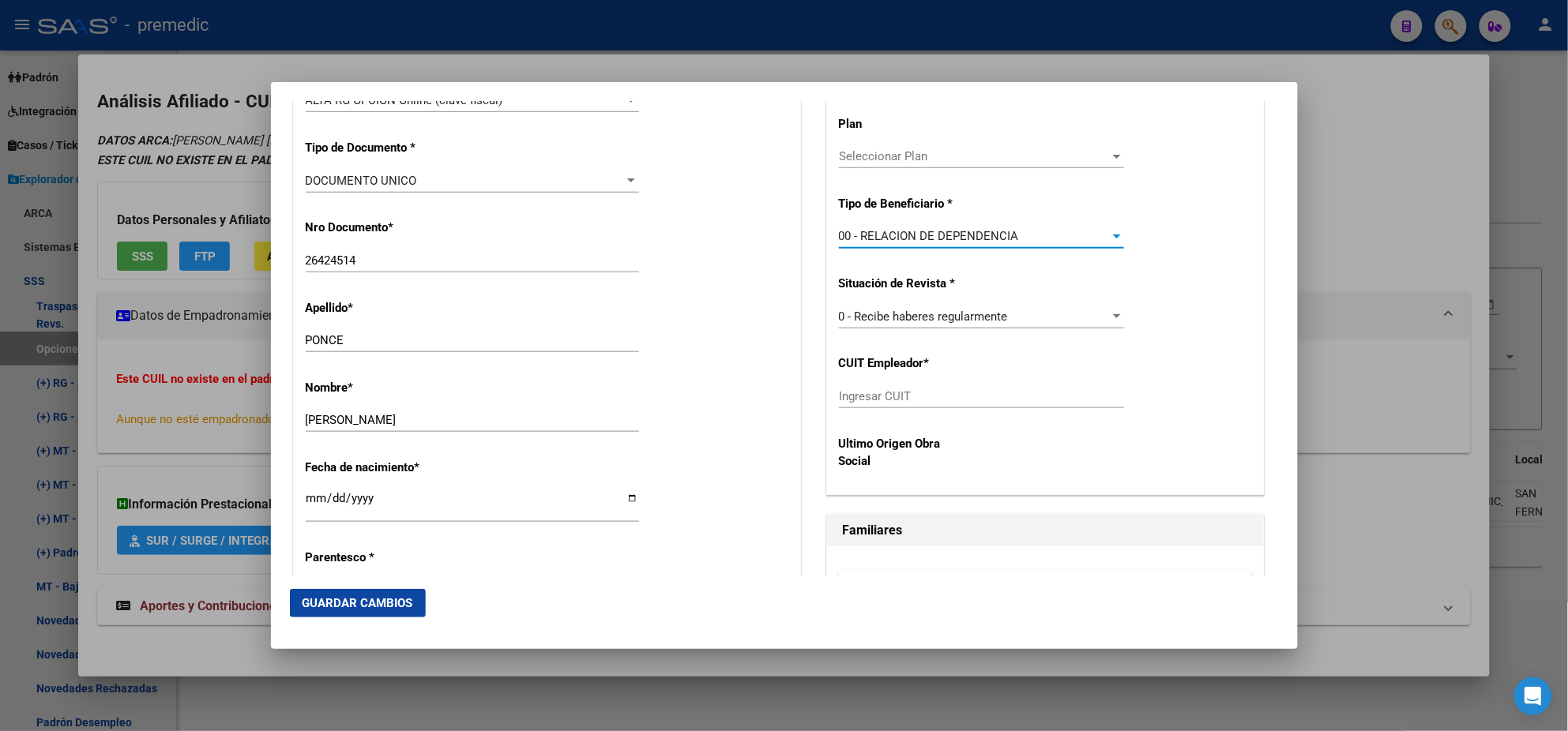
click at [868, 399] on input "Ingresar CUIT" at bounding box center [981, 397] width 285 height 15
paste input "30-54008029-8"
click at [343, 590] on button "Guardar Cambios" at bounding box center [358, 603] width 136 height 28
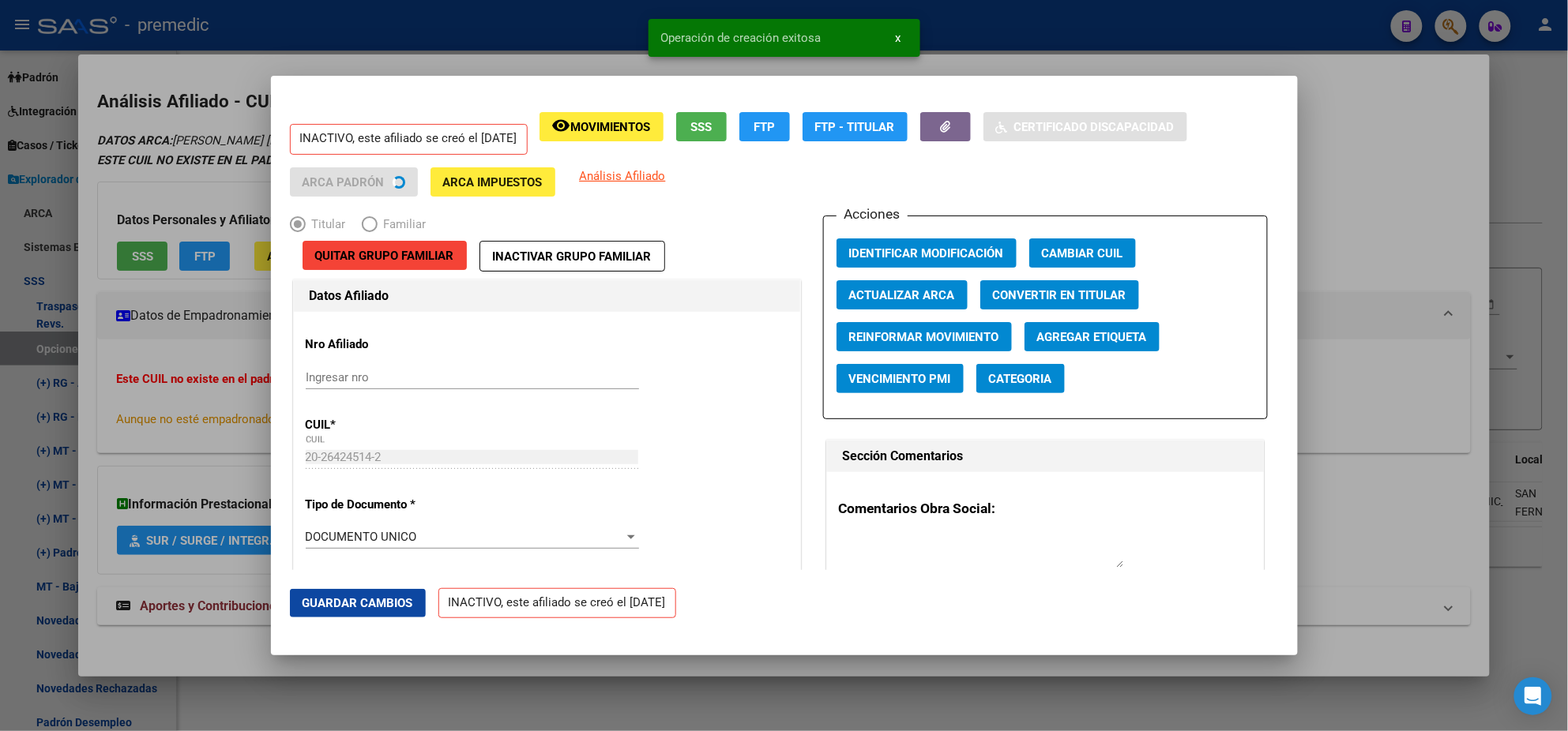
click at [81, 403] on div at bounding box center [784, 365] width 1568 height 731
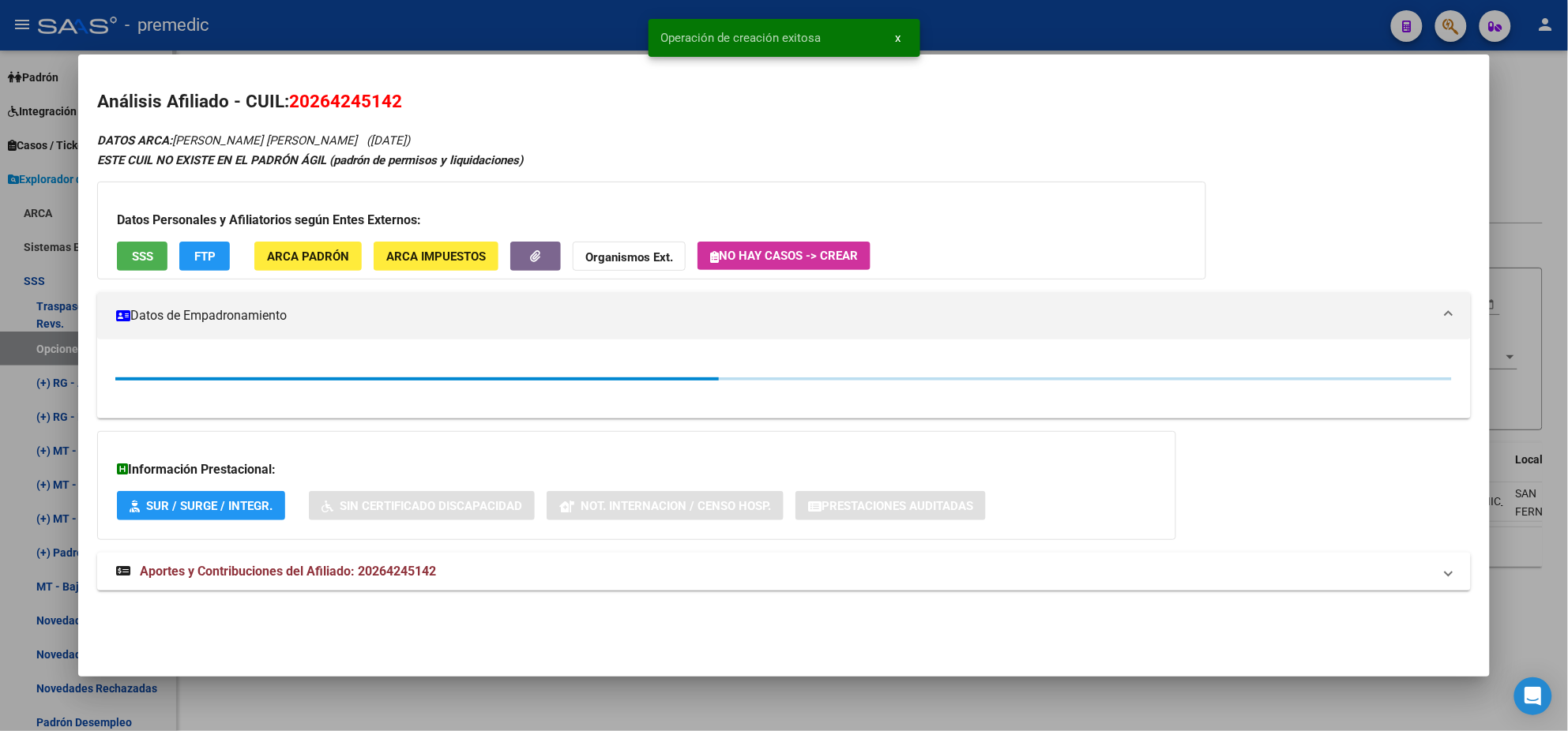
click at [35, 341] on div at bounding box center [784, 365] width 1568 height 731
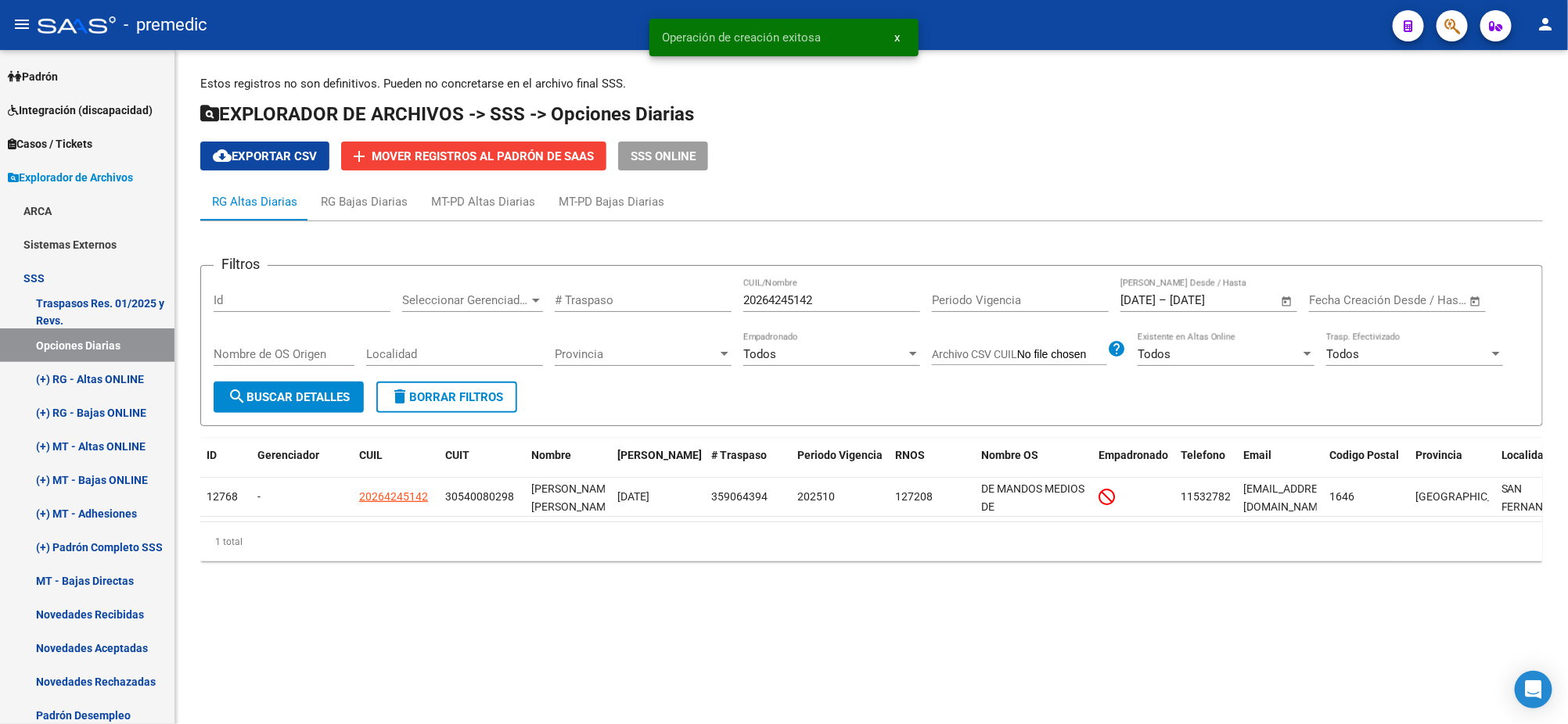
click at [347, 398] on span "search Buscar Detalles" at bounding box center [288, 398] width 122 height 14
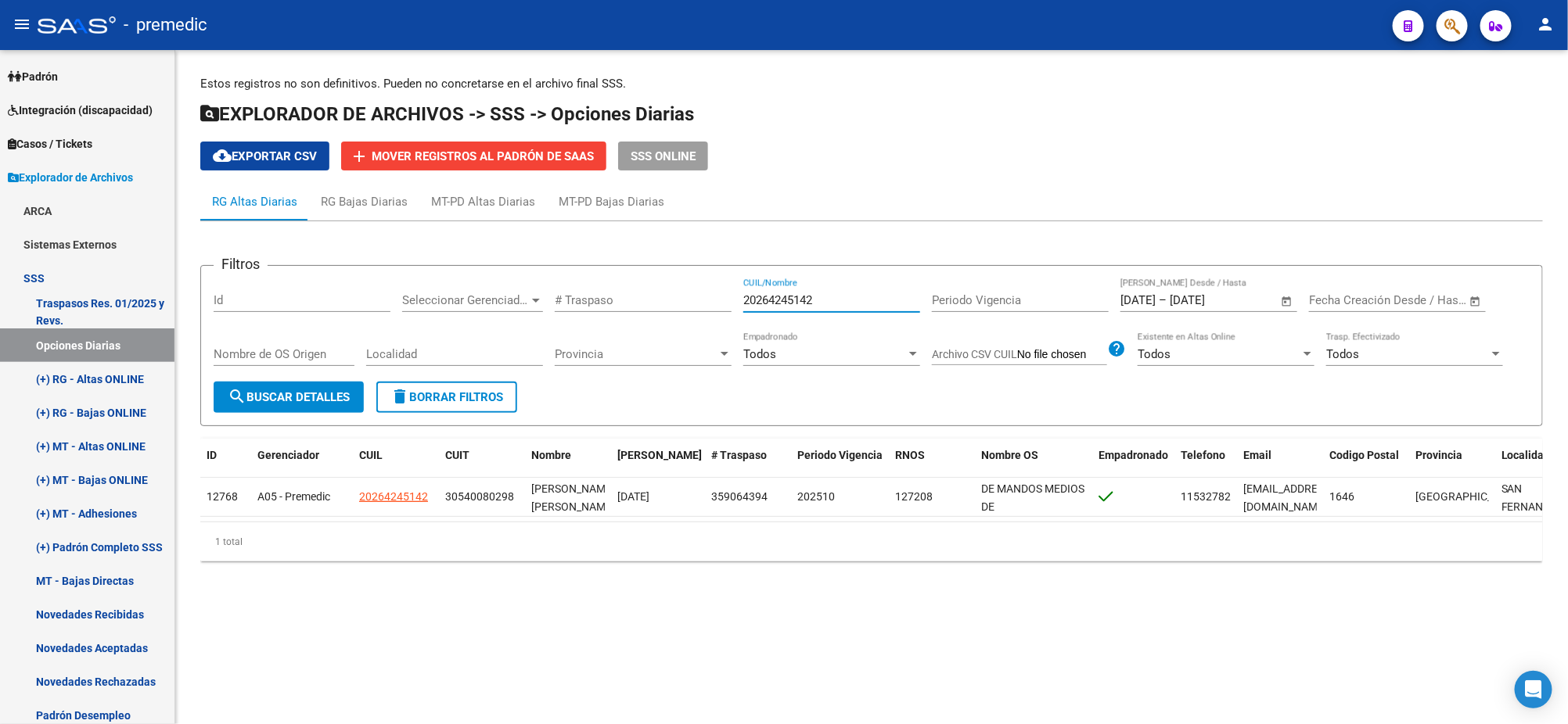
drag, startPoint x: 810, startPoint y: 302, endPoint x: 654, endPoint y: 305, distance: 156.0
click at [654, 305] on div "Filtros Id Seleccionar Gerenciador Seleccionar Gerenciador # Traspaso 202642451…" at bounding box center [872, 330] width 1316 height 103
paste input "435815457"
click at [255, 387] on button "search Buscar Detalles" at bounding box center [289, 397] width 150 height 31
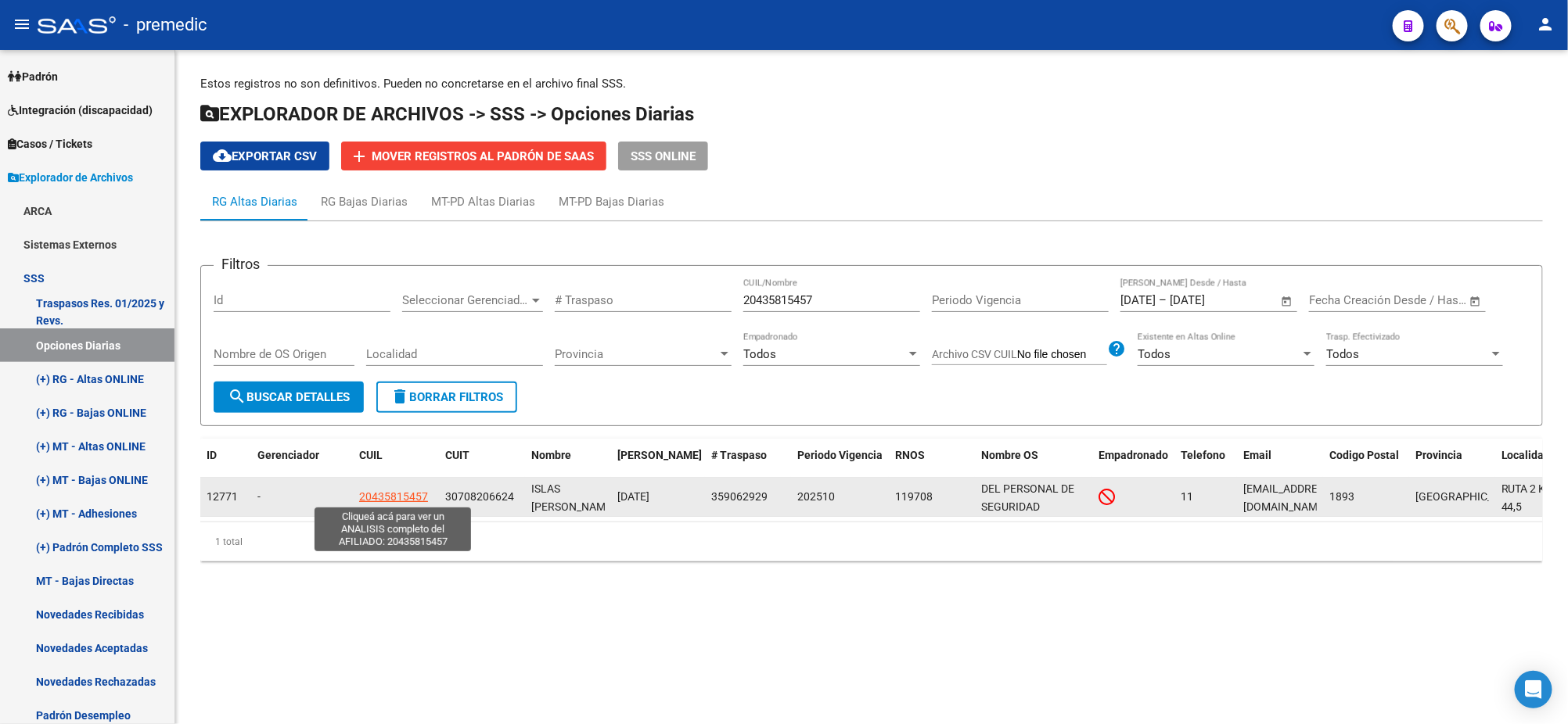
click at [385, 491] on span "20435815457" at bounding box center [394, 497] width 69 height 13
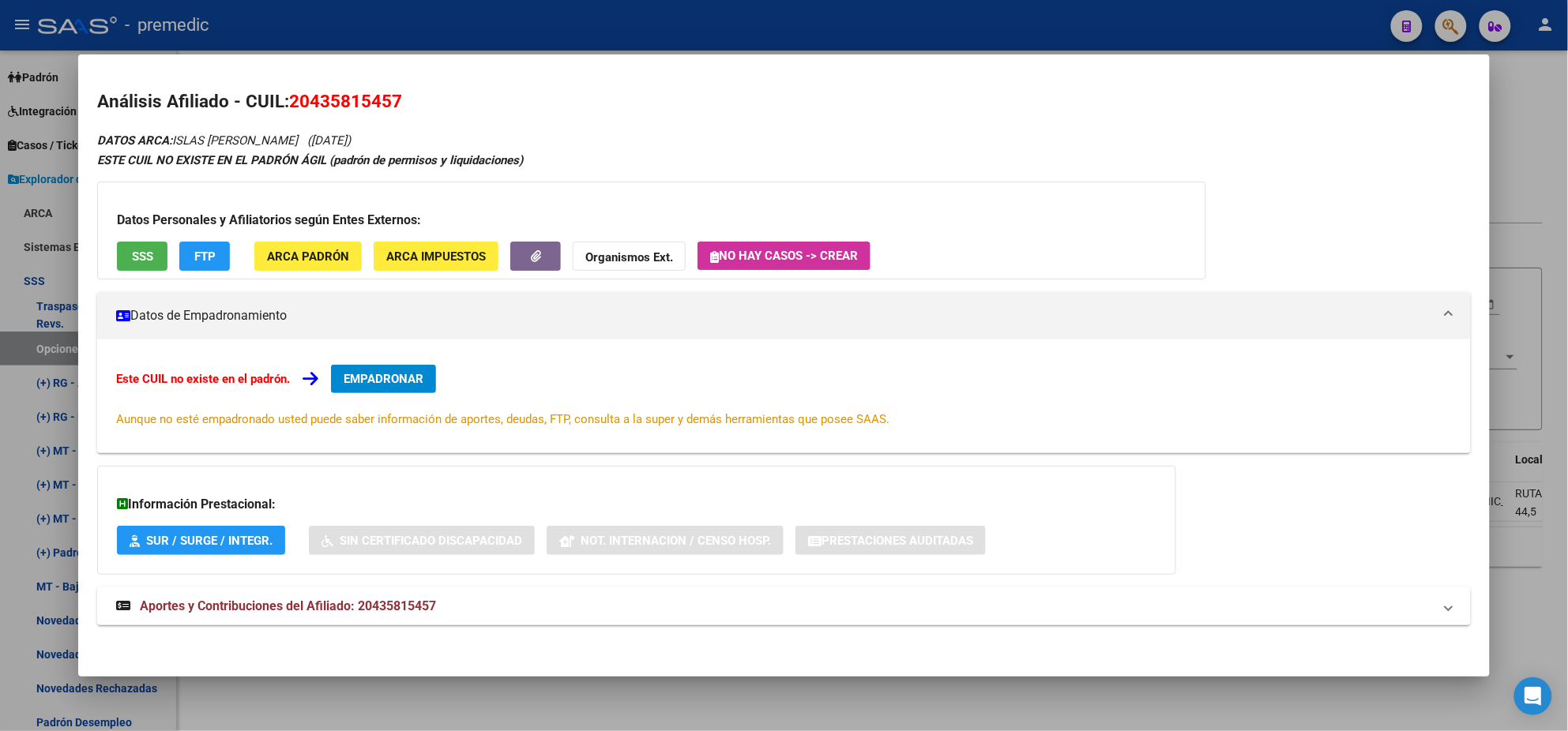
click at [413, 372] on span "EMPADRONAR" at bounding box center [383, 379] width 80 height 15
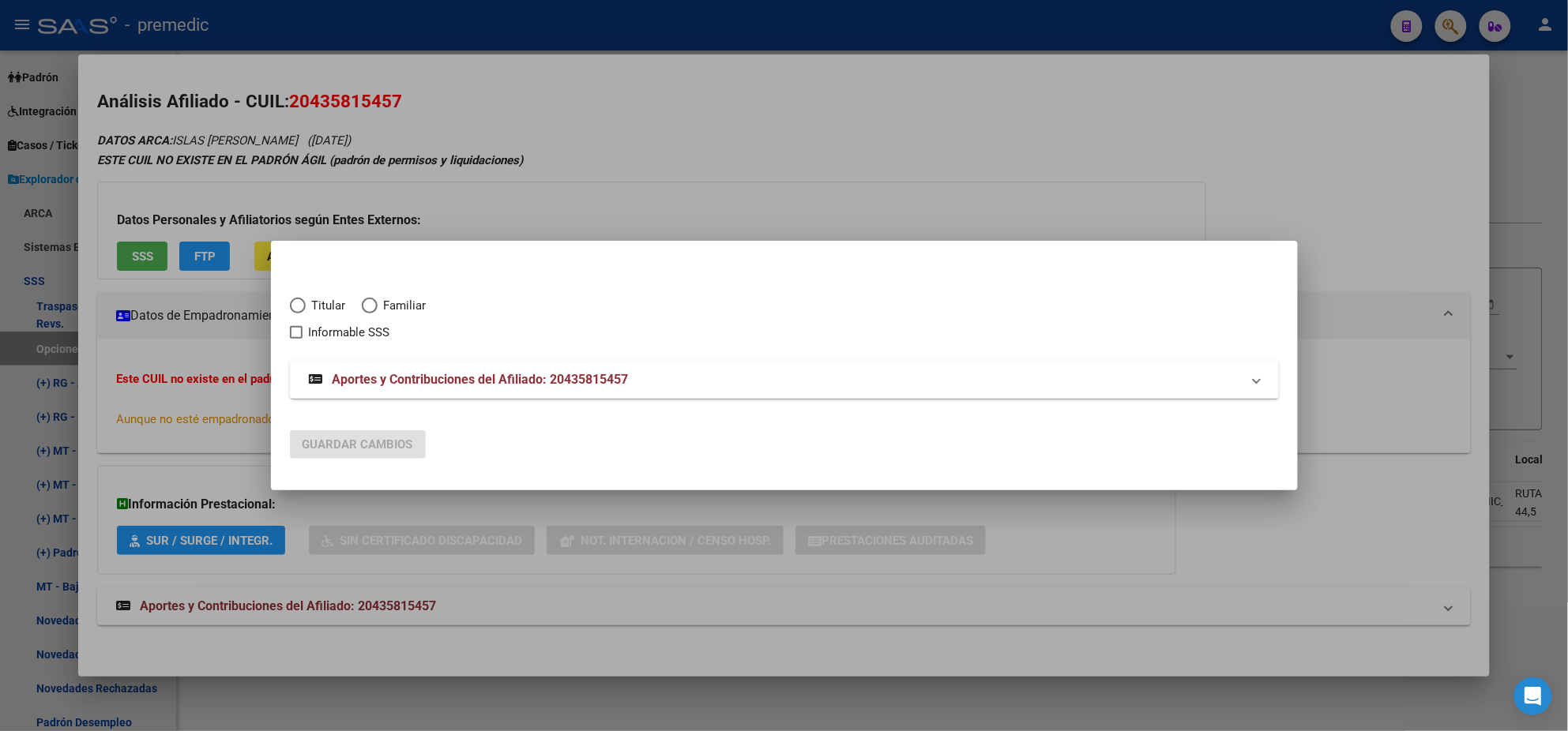
click at [298, 309] on span "Elija una opción" at bounding box center [298, 306] width 16 height 16
click at [298, 309] on input "Titular" at bounding box center [298, 306] width 16 height 16
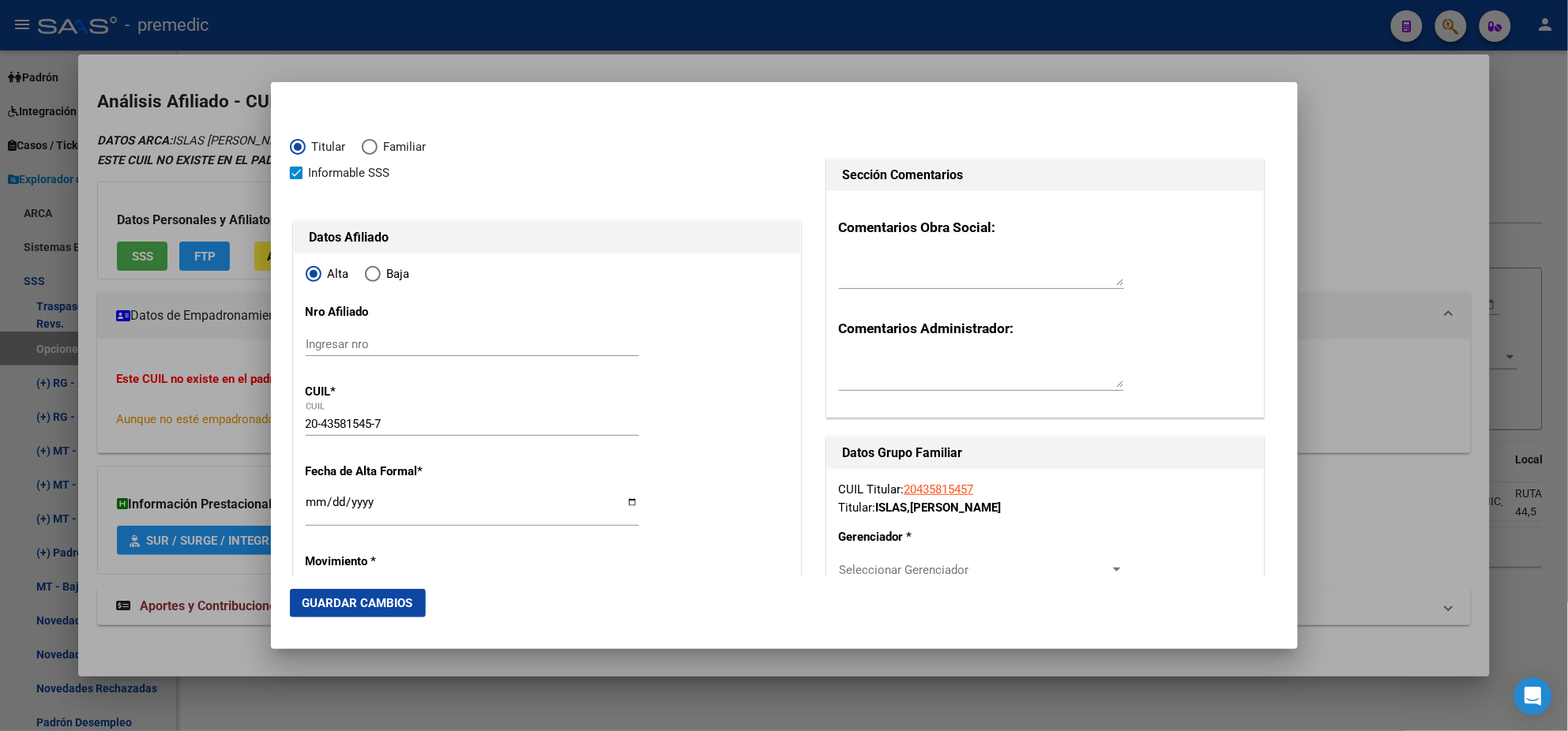
click at [308, 503] on input "Ingresar fecha" at bounding box center [472, 508] width 333 height 25
click at [288, 508] on mat-dialog-content "Titular Familiar Informable SSS Datos Afiliado Alta Baja Nro Afiliado Ingresar …" at bounding box center [784, 338] width 1027 height 475
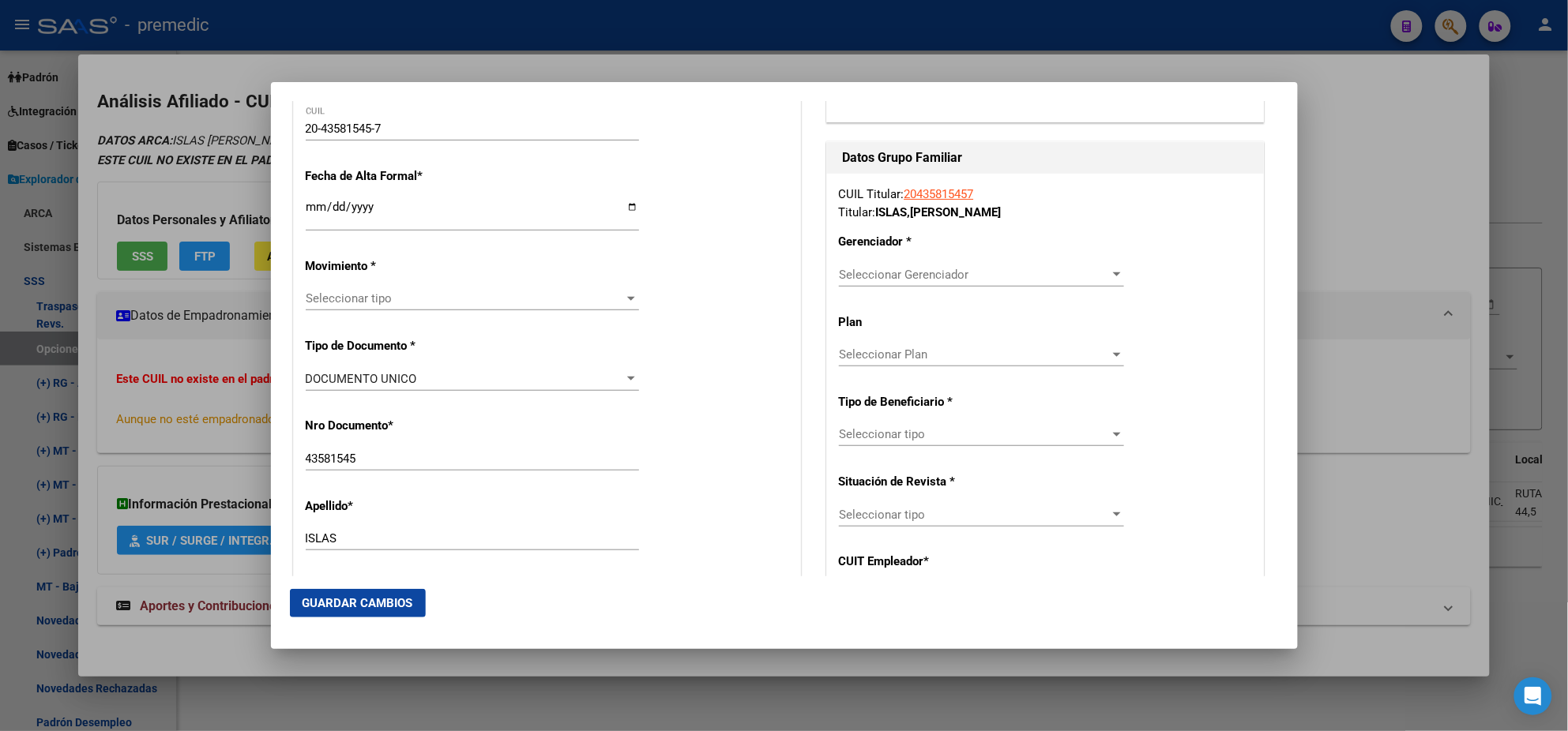
scroll to position [394, 0]
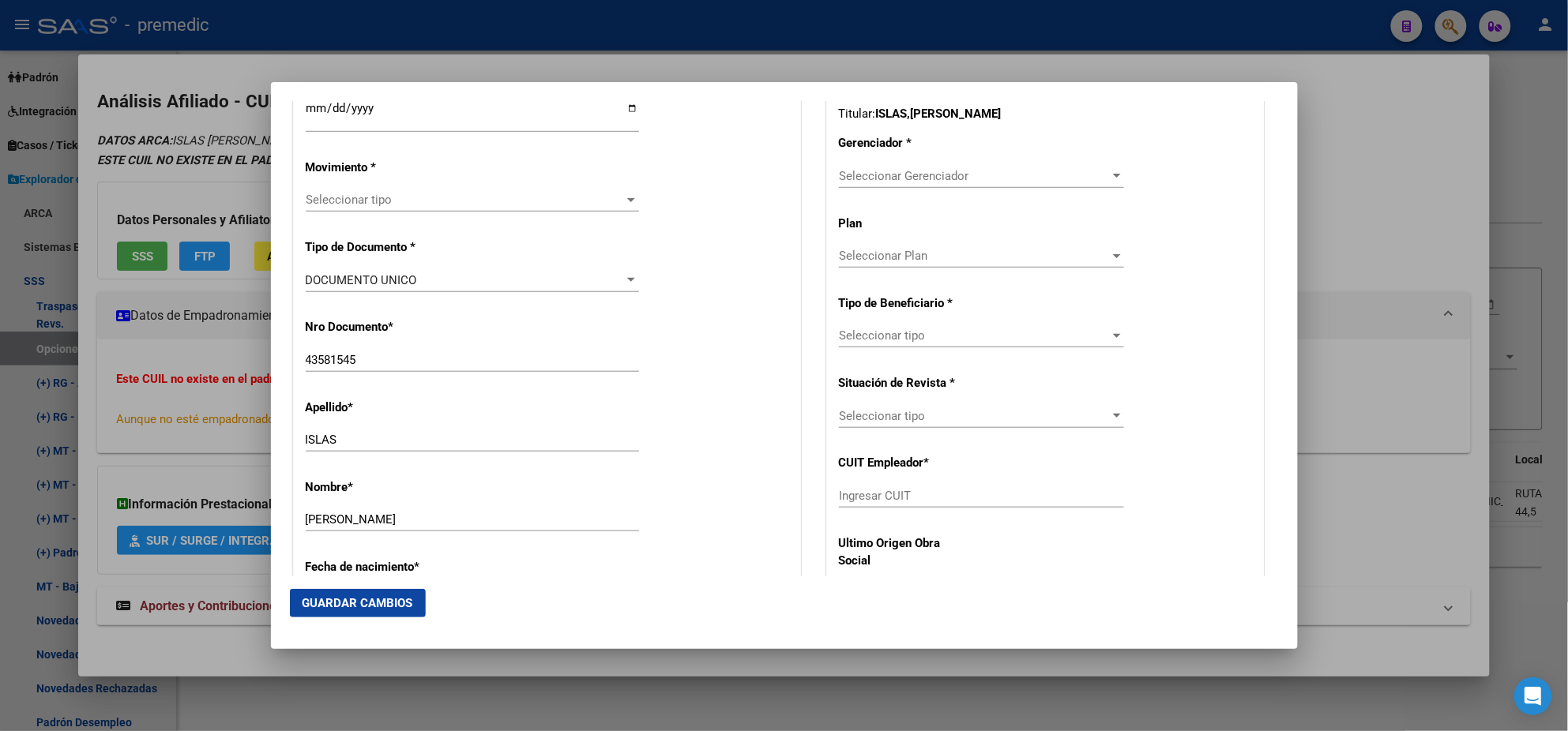
click at [356, 208] on div "Seleccionar tipo Seleccionar tipo" at bounding box center [472, 200] width 333 height 23
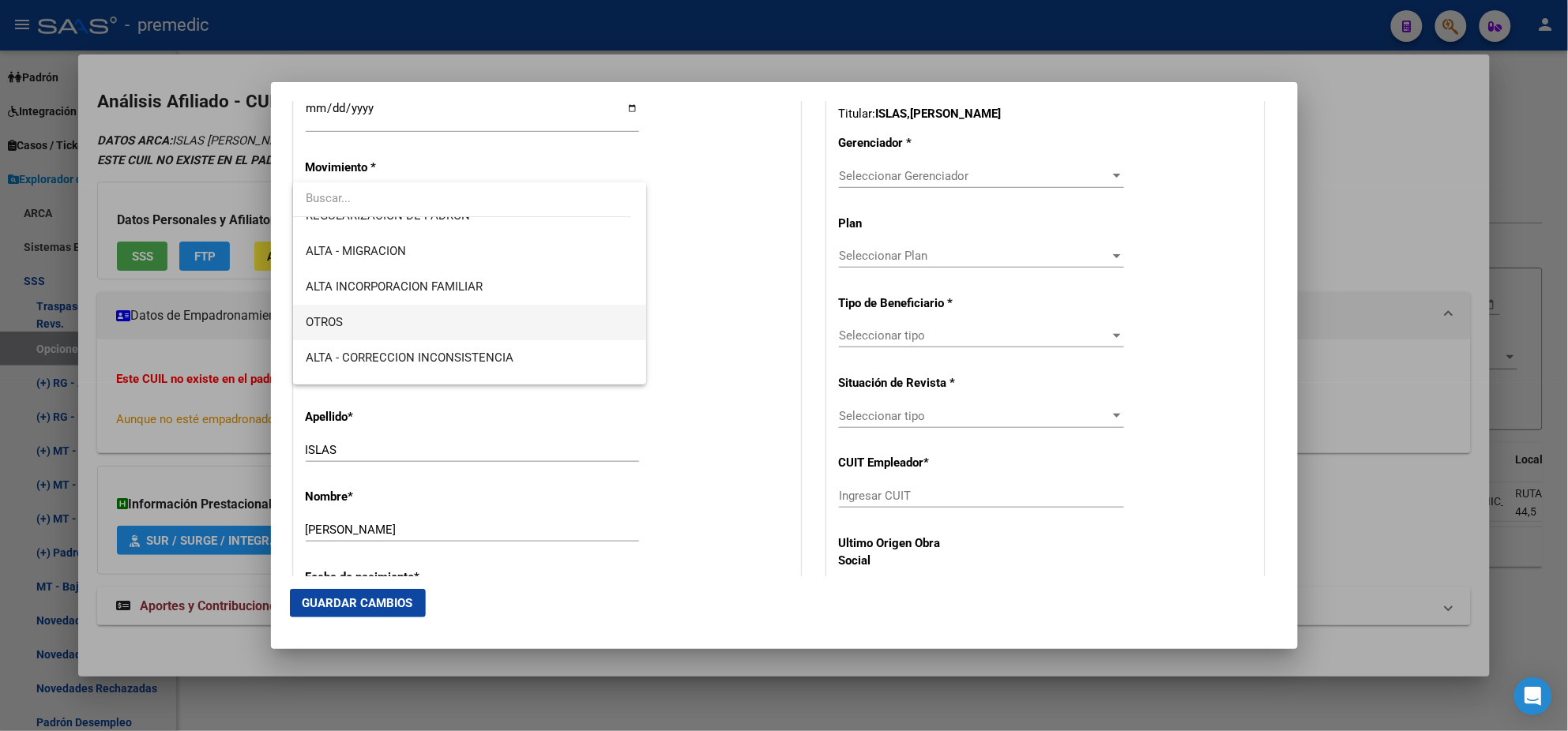
scroll to position [296, 0]
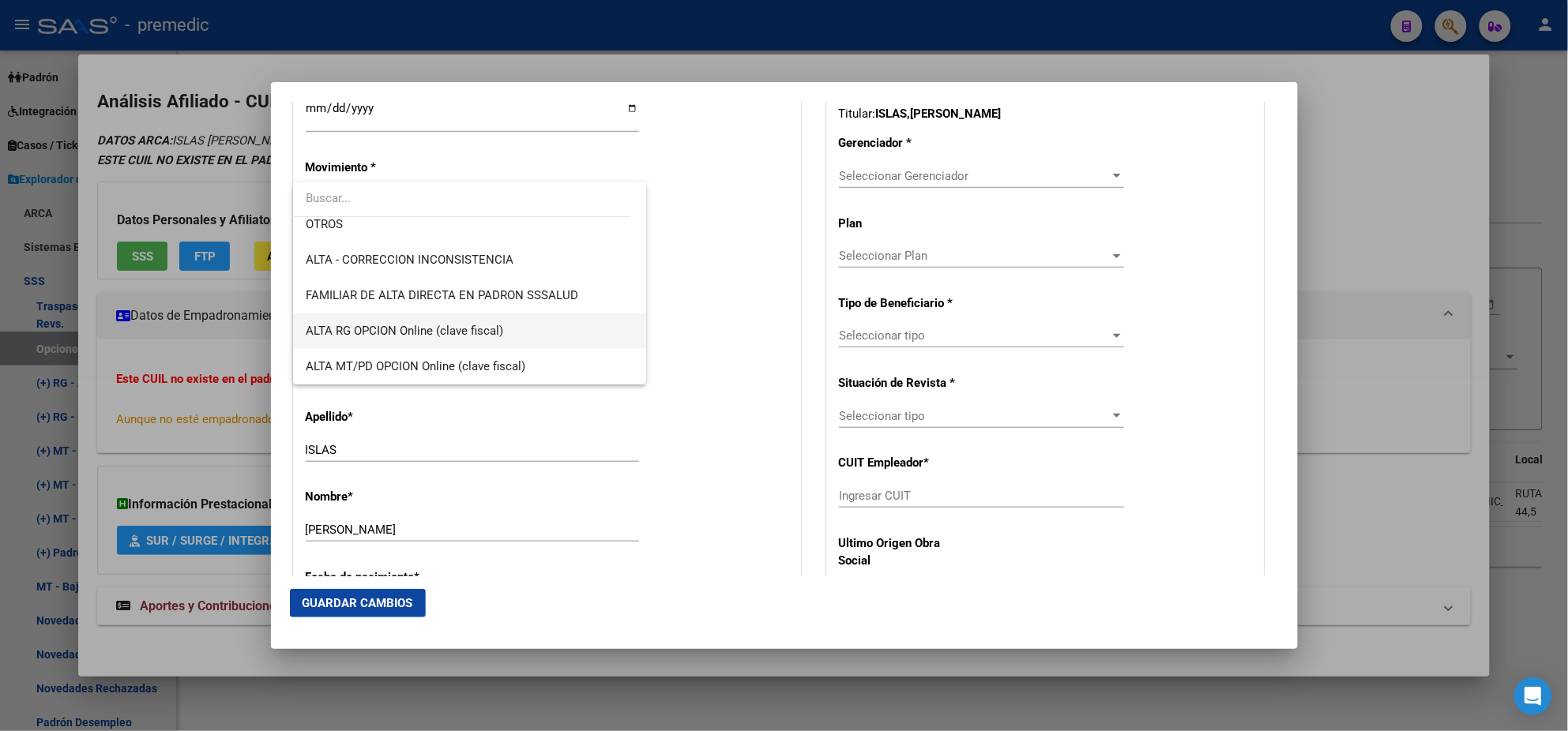
click at [518, 318] on span "ALTA RG OPCION Online (clave fiscal)" at bounding box center [470, 331] width 328 height 36
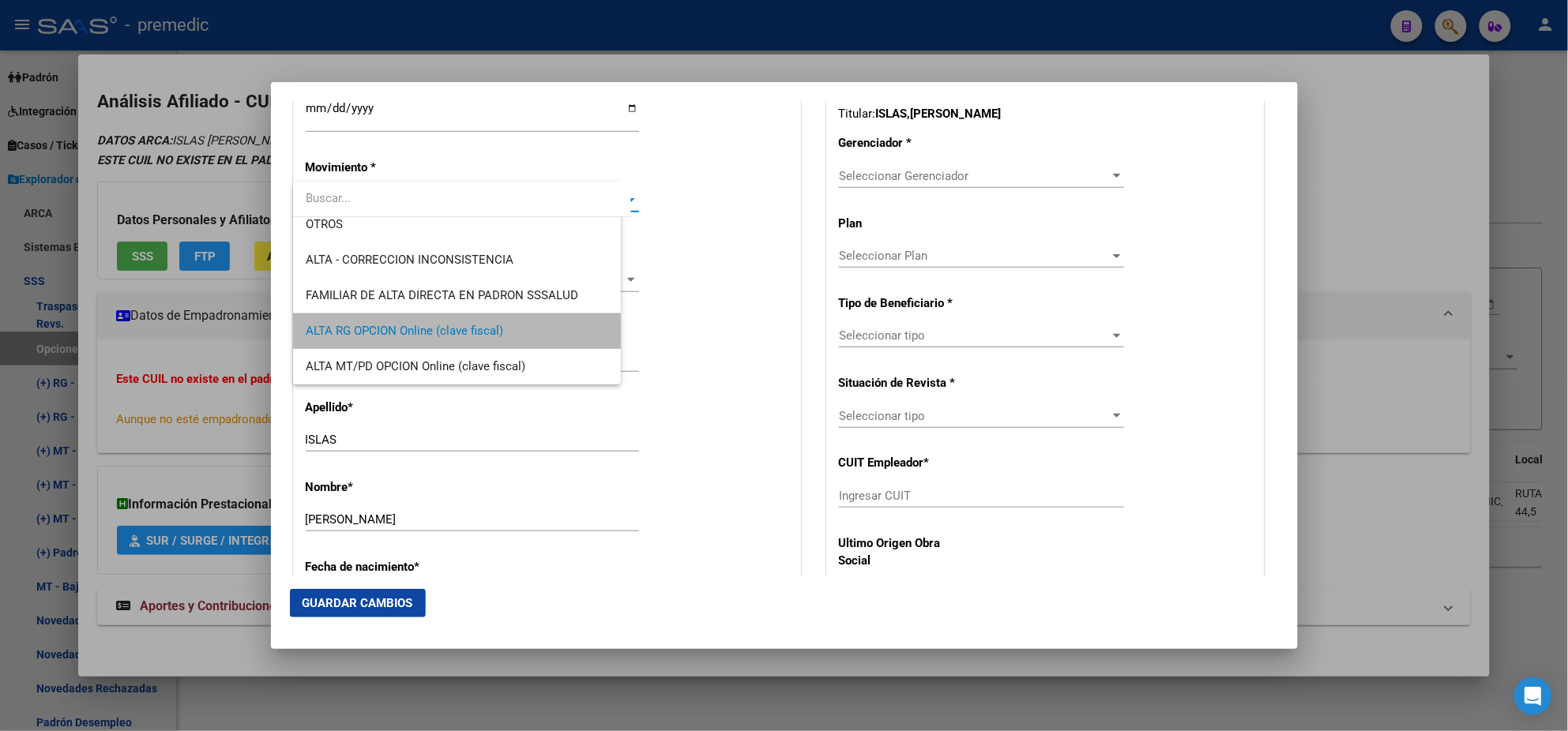
click at [518, 318] on div "Nro Documento * 43581545 Ingresar nro" at bounding box center [546, 346] width 483 height 80
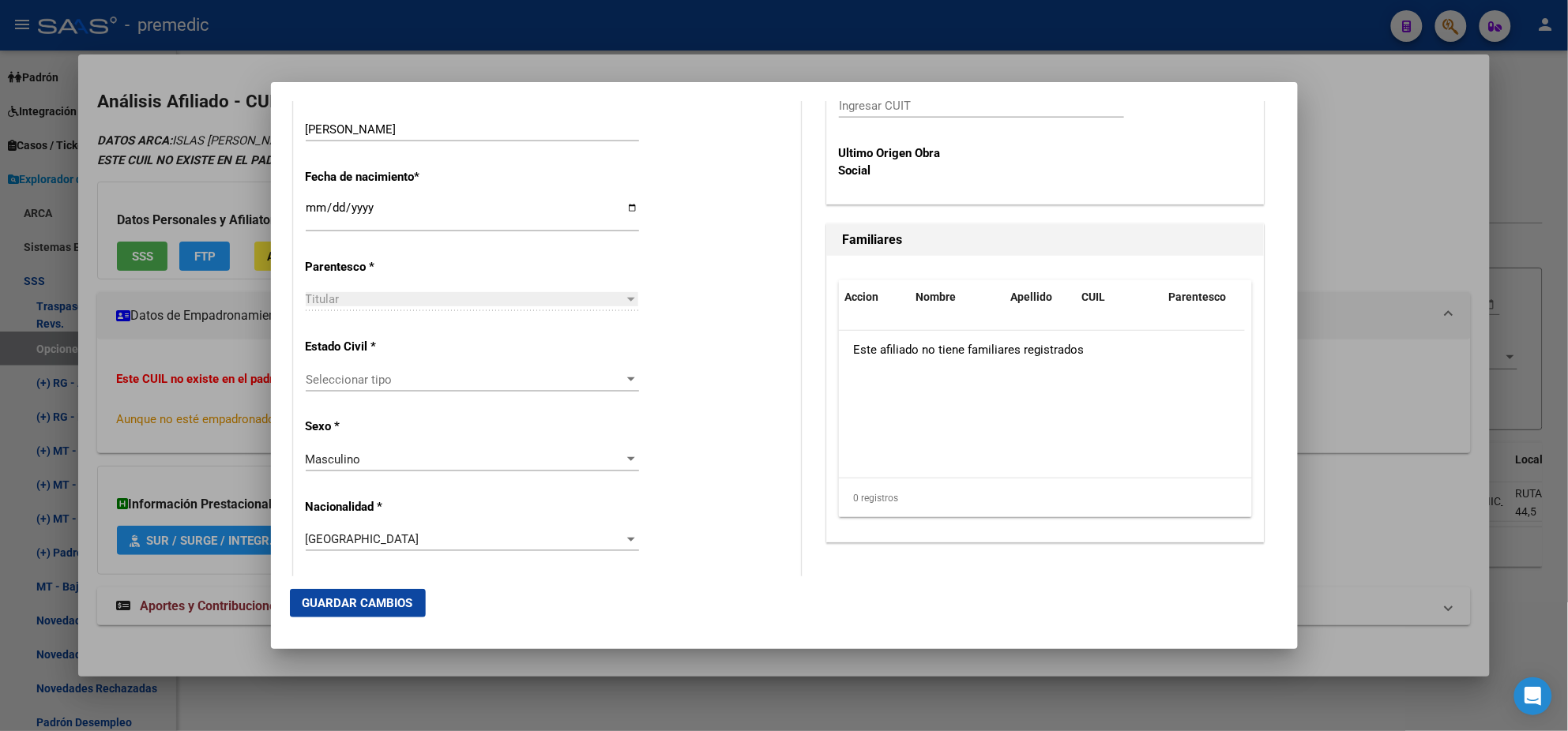
scroll to position [789, 0]
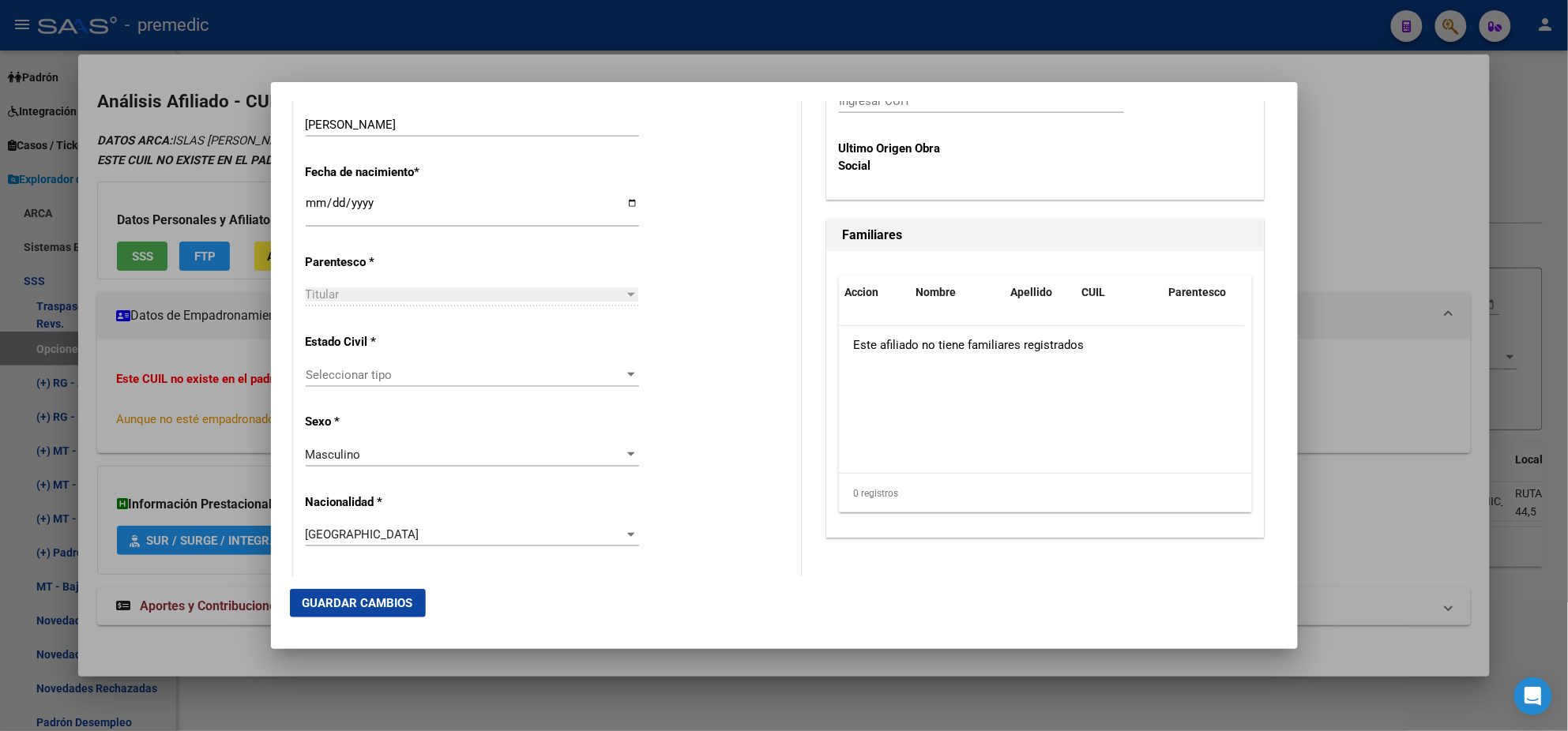
click at [478, 375] on span "Seleccionar tipo" at bounding box center [465, 376] width 319 height 15
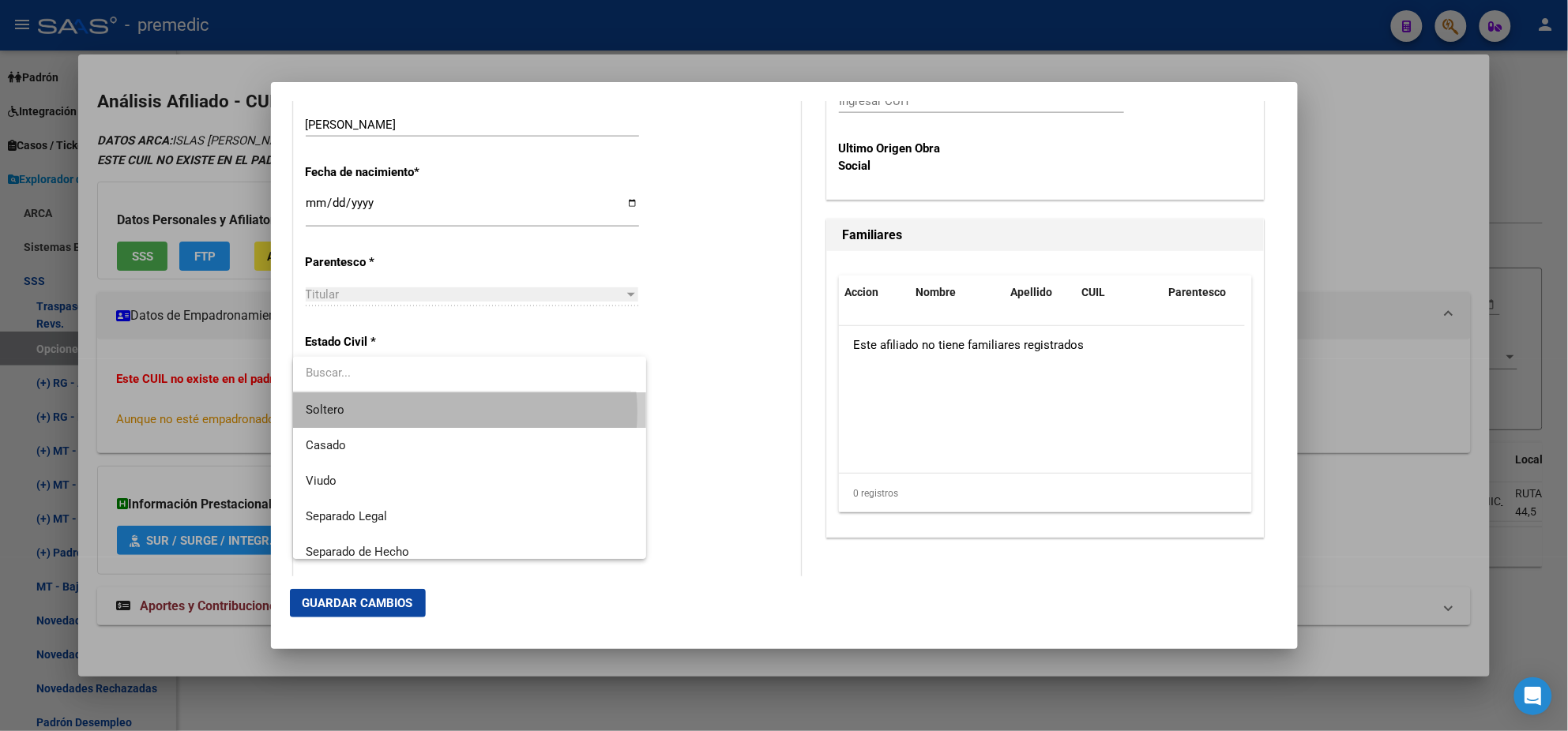
click at [465, 412] on span "Soltero" at bounding box center [470, 410] width 328 height 36
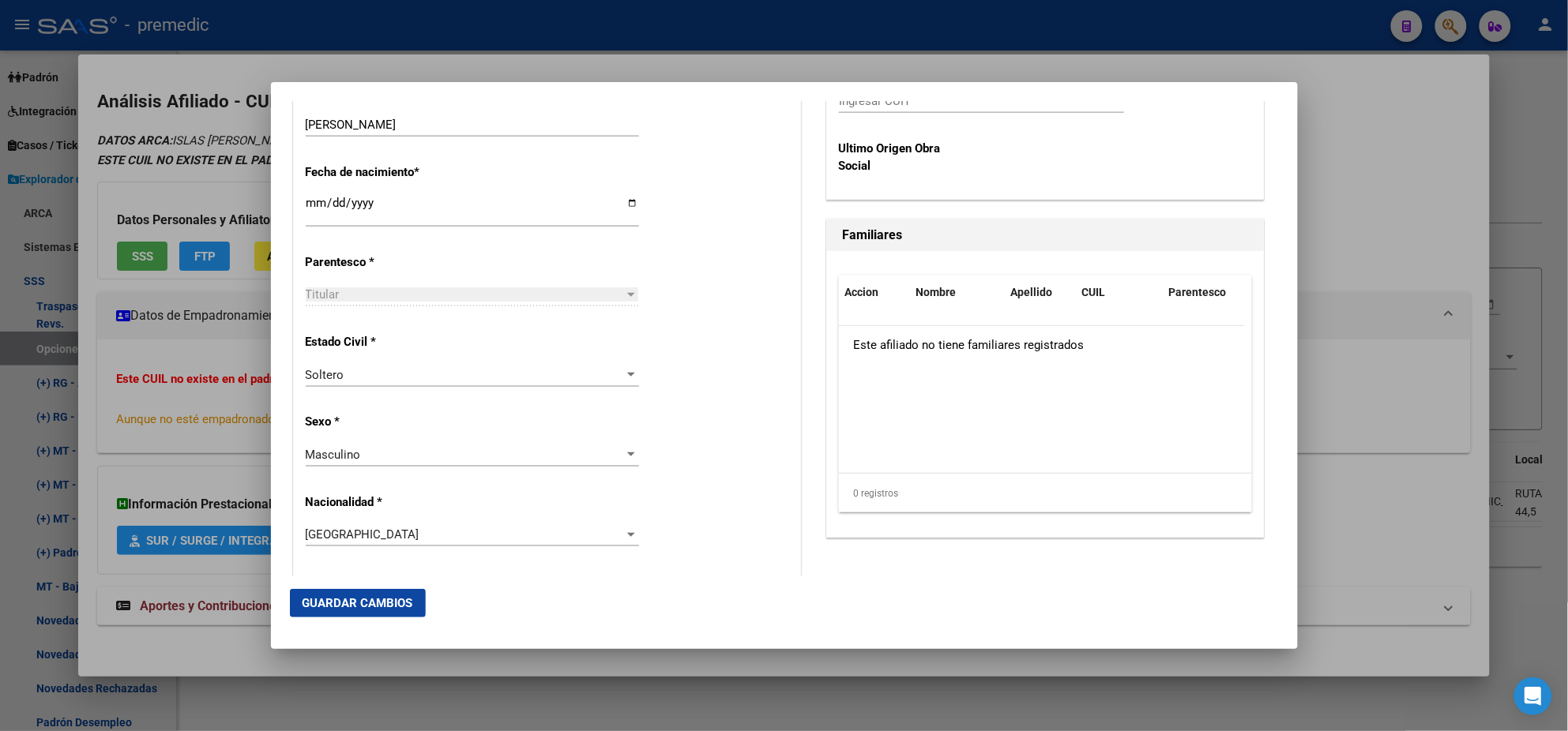
click at [470, 427] on div "Alta Baja Nro Afiliado Ingresar nro CUIL * 20-43581545-7 CUIL ARCA Padrón Fecha…" at bounding box center [547, 592] width 507 height 2255
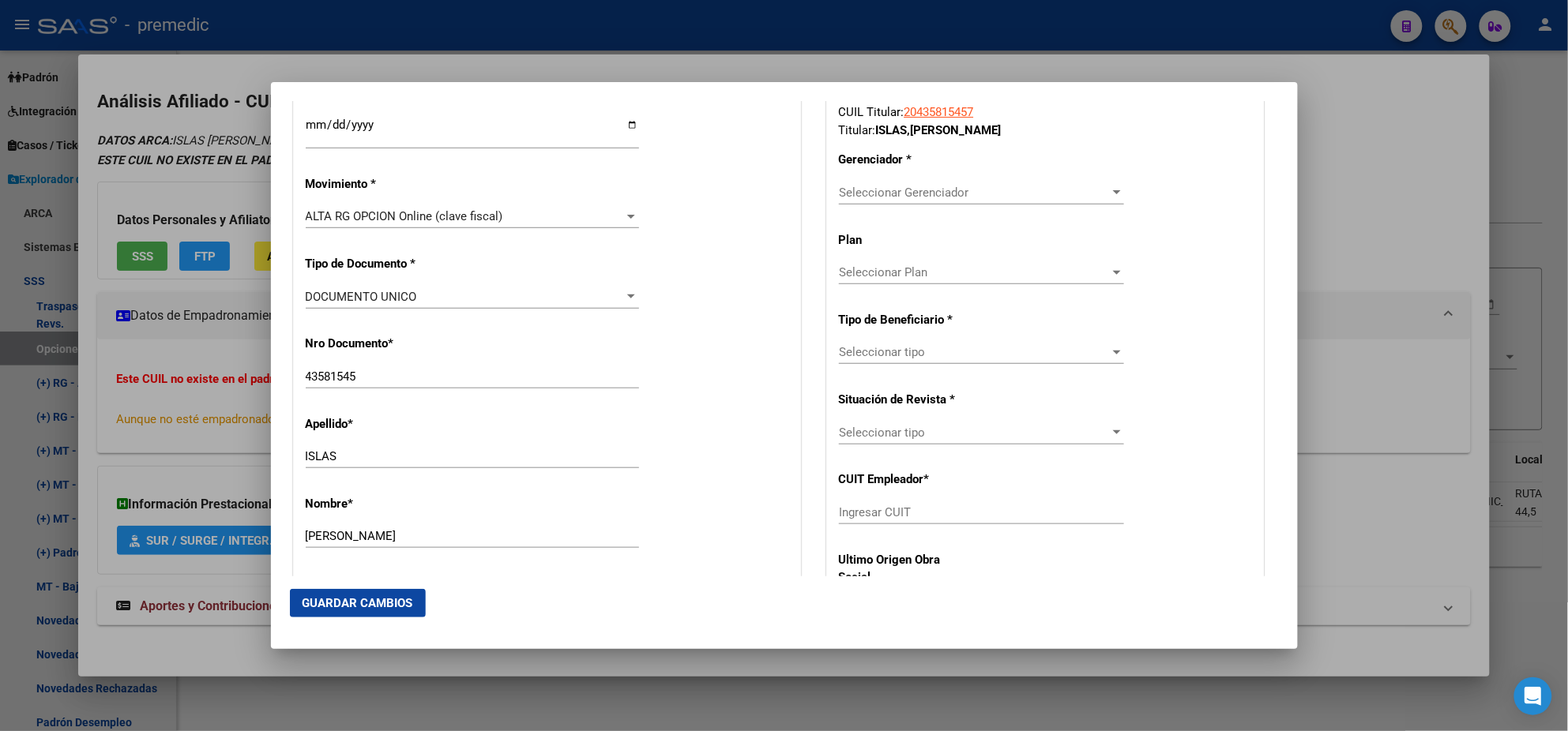
scroll to position [394, 0]
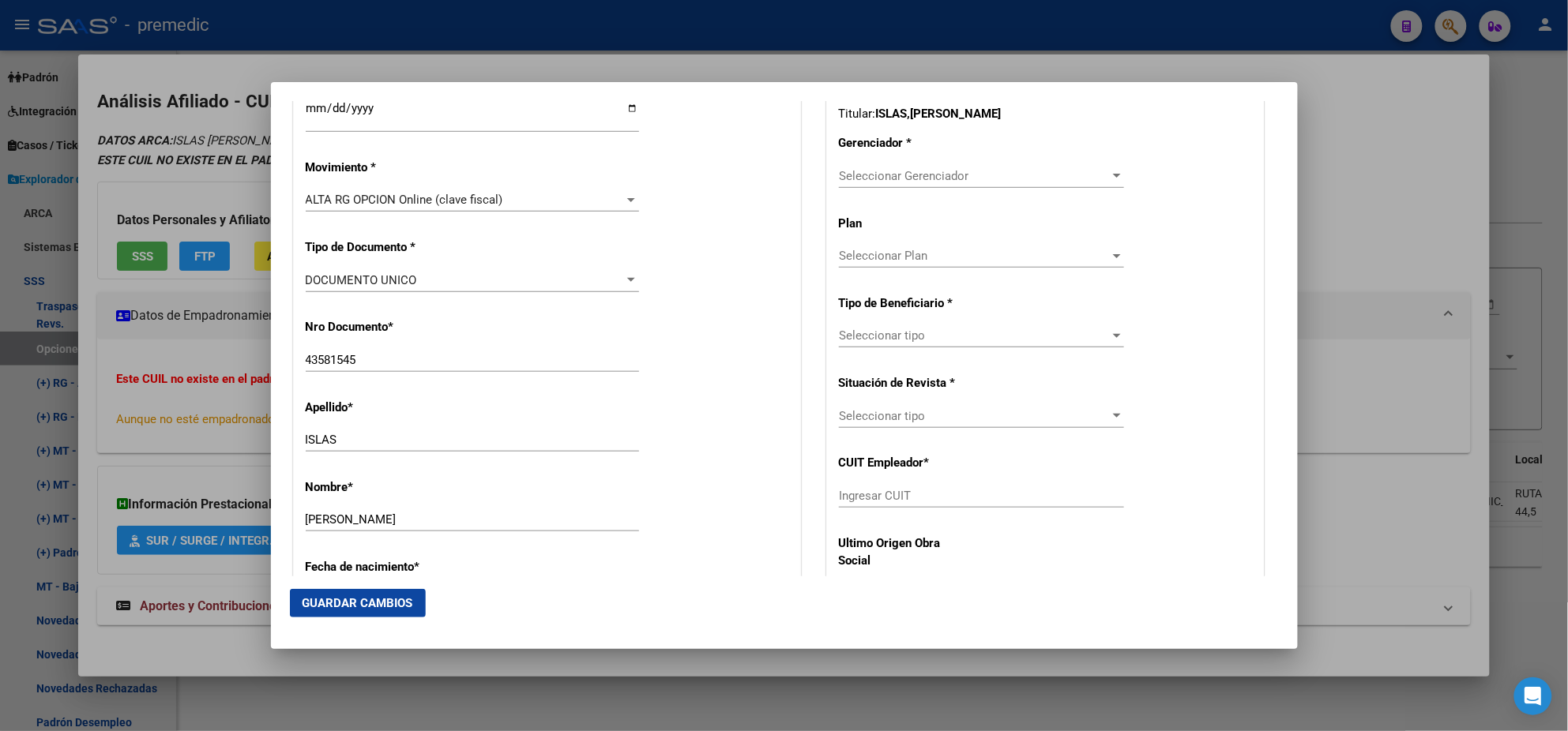
click at [842, 183] on div "Seleccionar Gerenciador Seleccionar Gerenciador" at bounding box center [981, 175] width 285 height 23
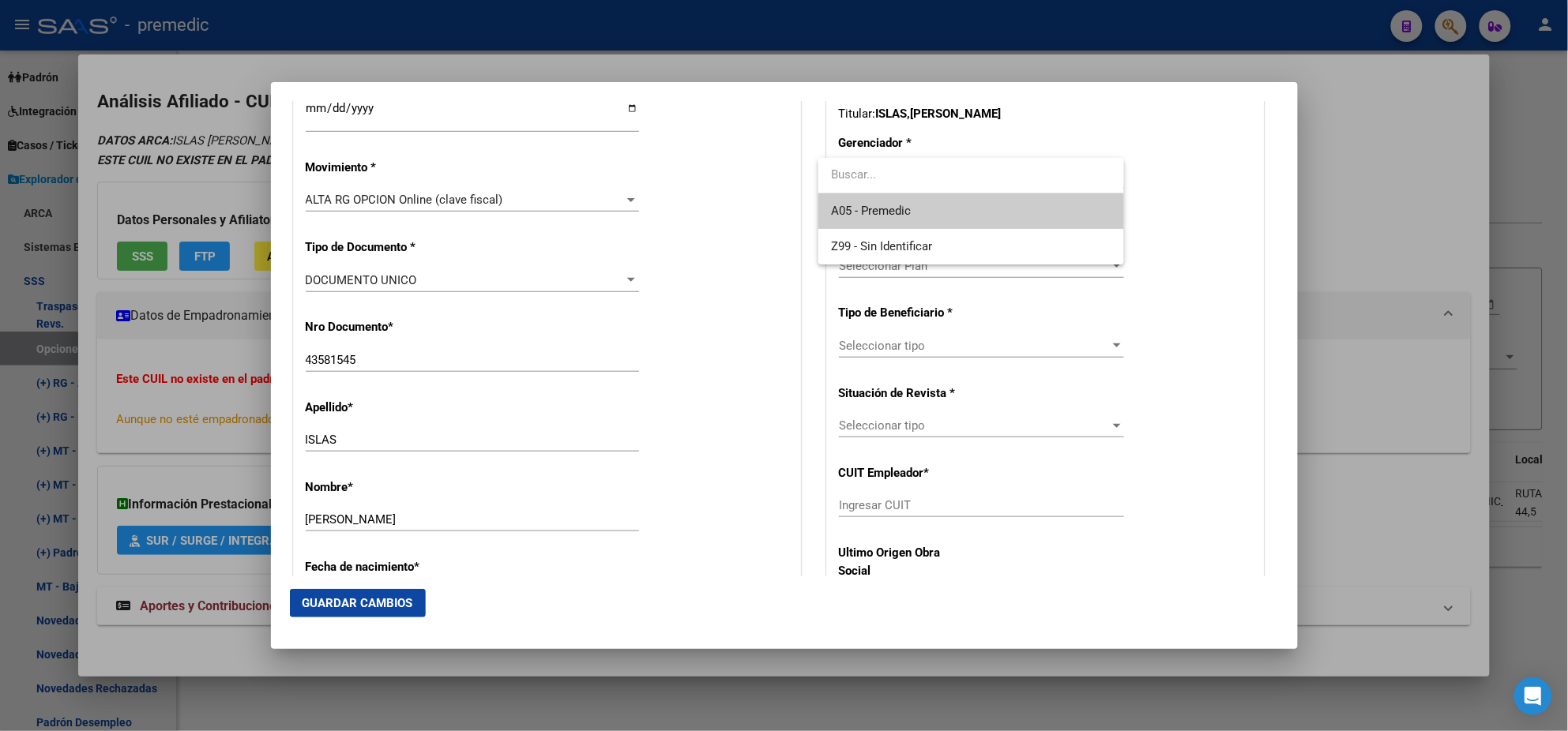
click at [845, 204] on span "A05 - Premedic" at bounding box center [870, 211] width 80 height 15
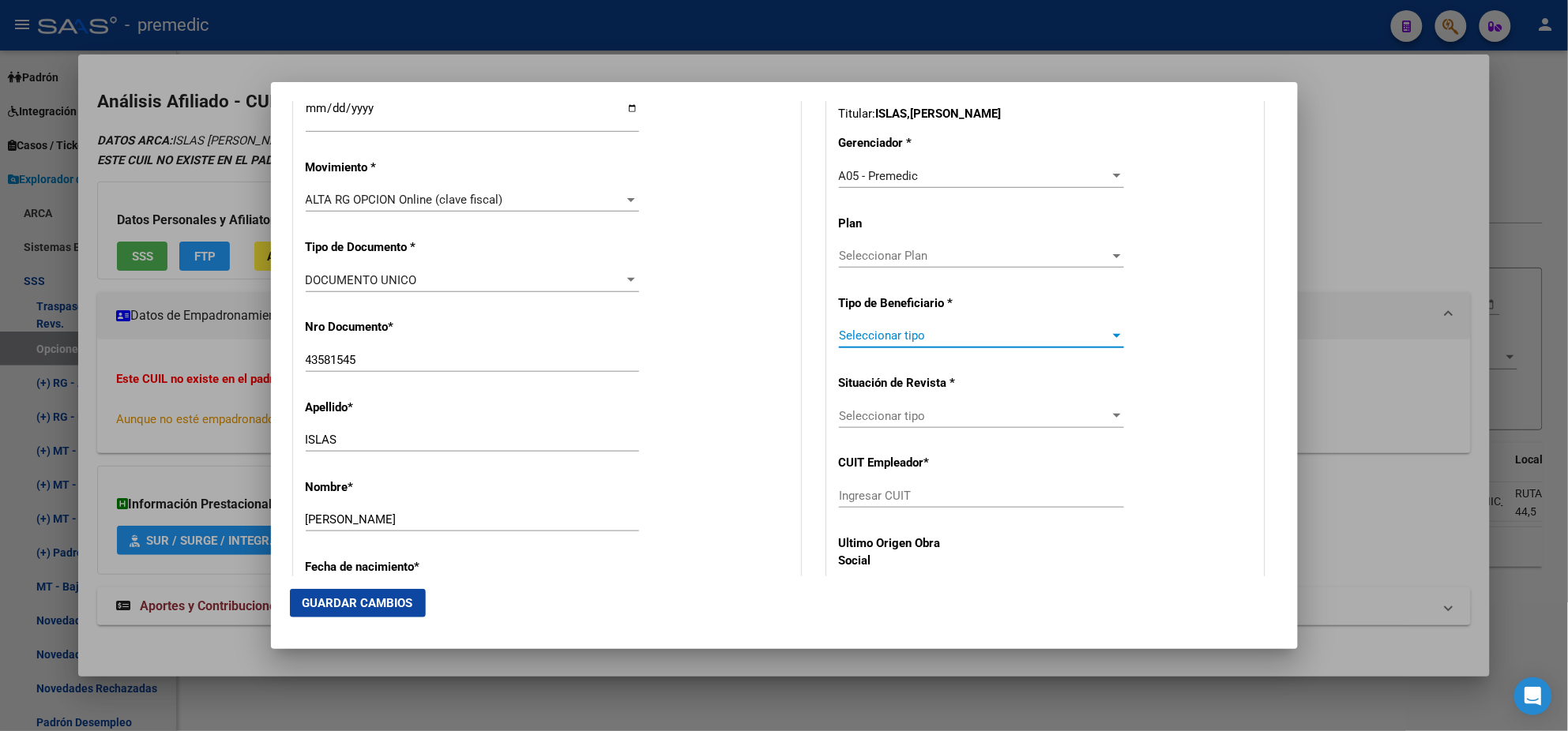
click at [881, 340] on span "Seleccionar tipo" at bounding box center [974, 336] width 271 height 15
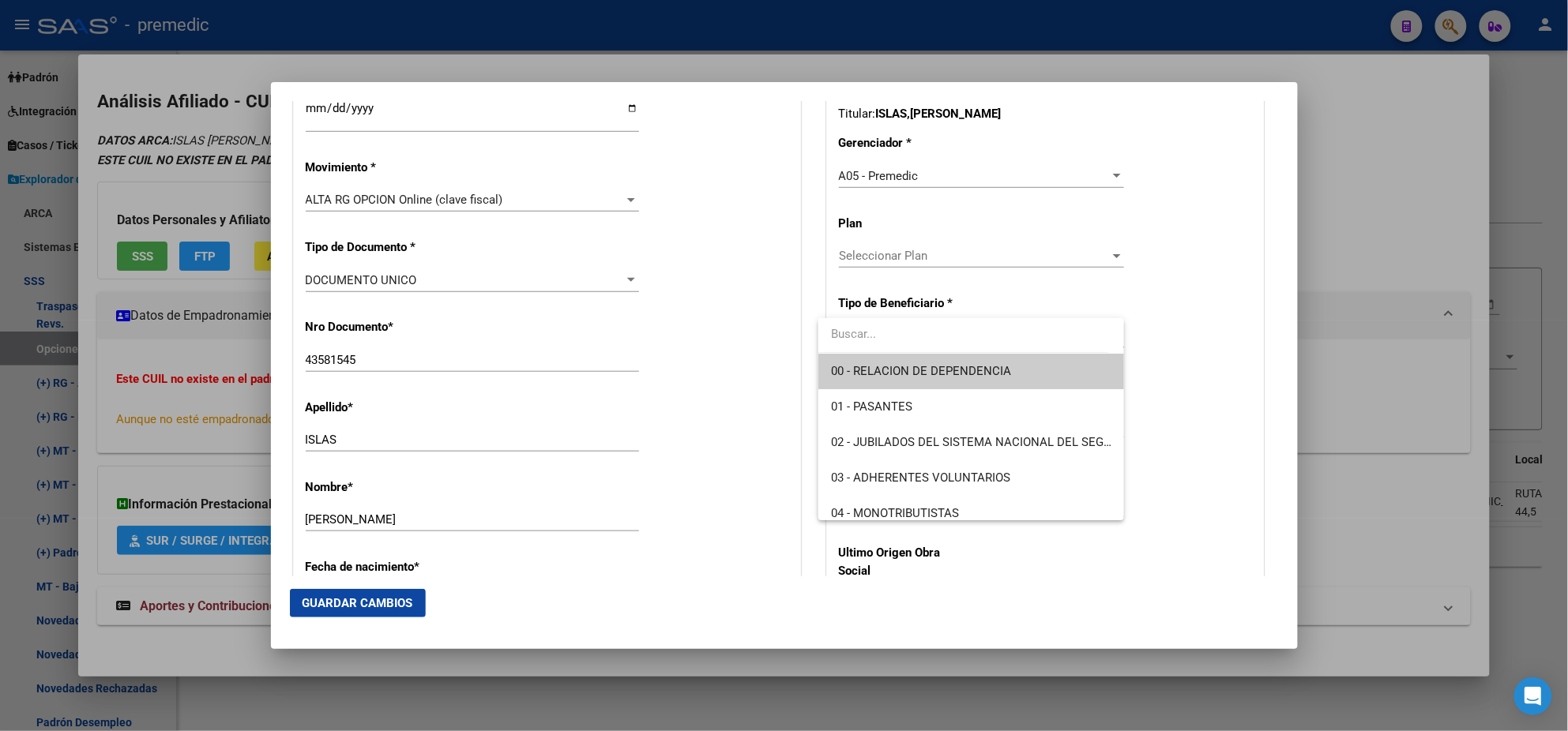
click at [875, 368] on span "00 - RELACION DE DEPENDENCIA" at bounding box center [921, 372] width 180 height 15
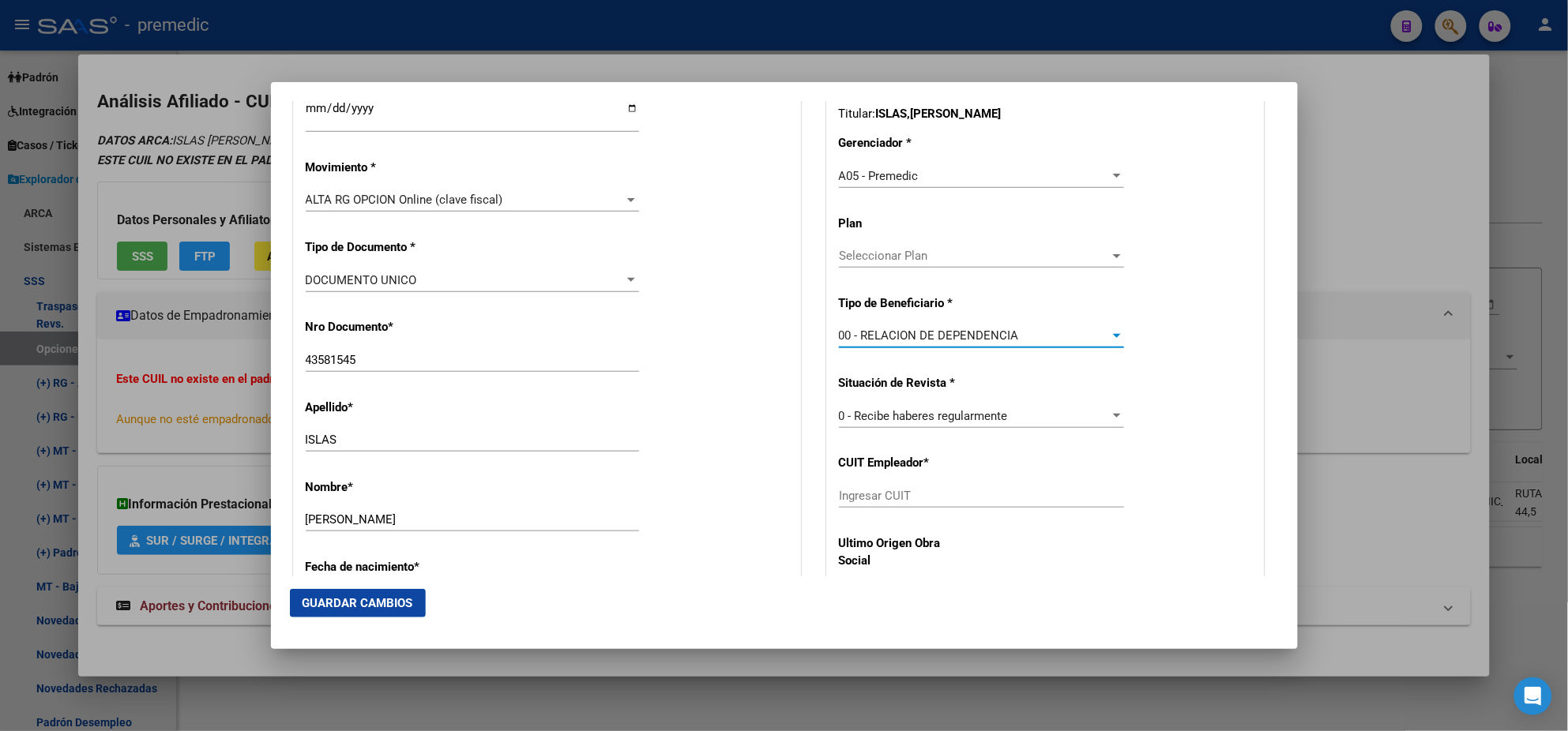
click at [858, 496] on input "Ingresar CUIT" at bounding box center [981, 496] width 285 height 15
paste input "20-43581545-7"
drag, startPoint x: 926, startPoint y: 497, endPoint x: 713, endPoint y: 478, distance: 213.8
paste input "30-70820662-4"
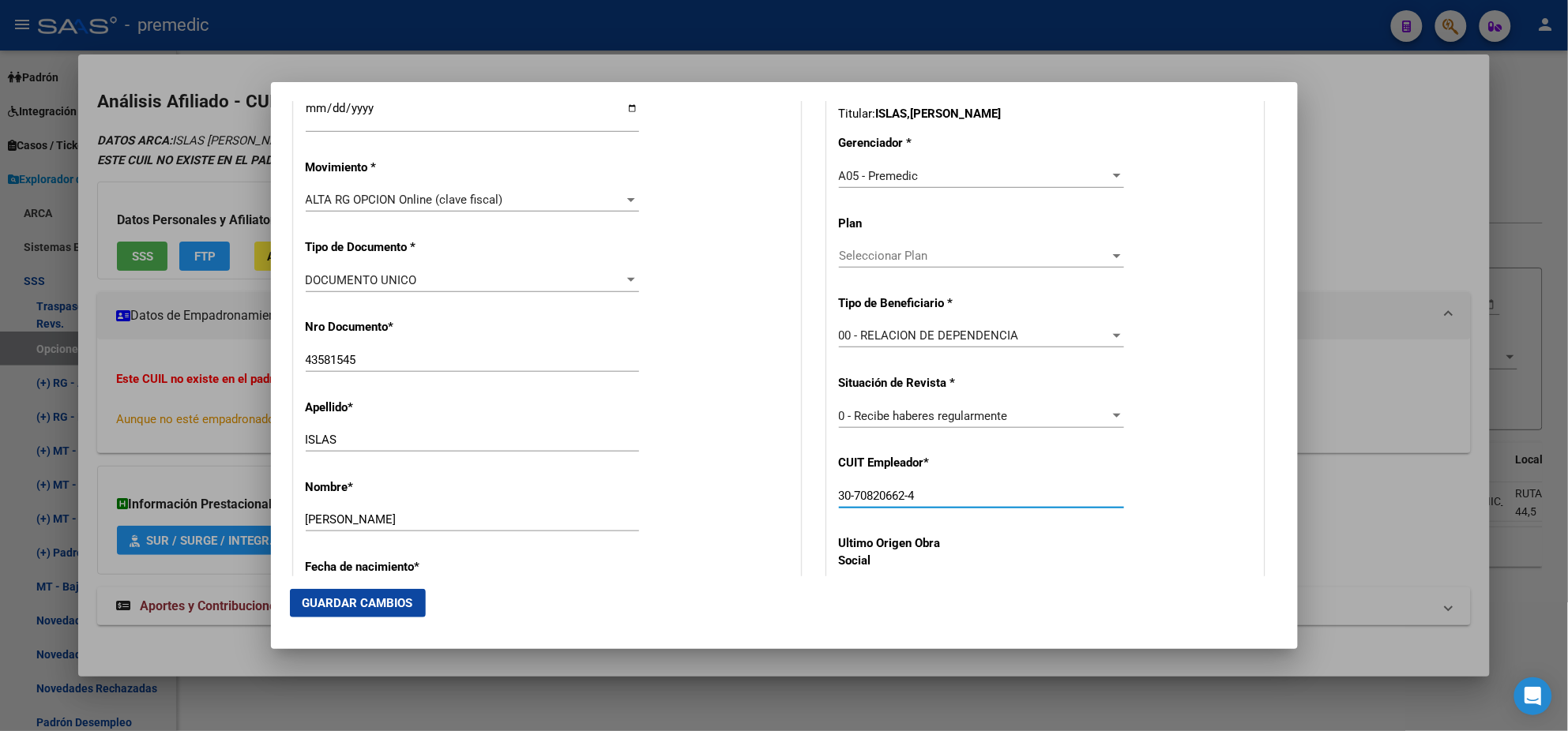
click at [331, 601] on span "Guardar Cambios" at bounding box center [357, 603] width 111 height 15
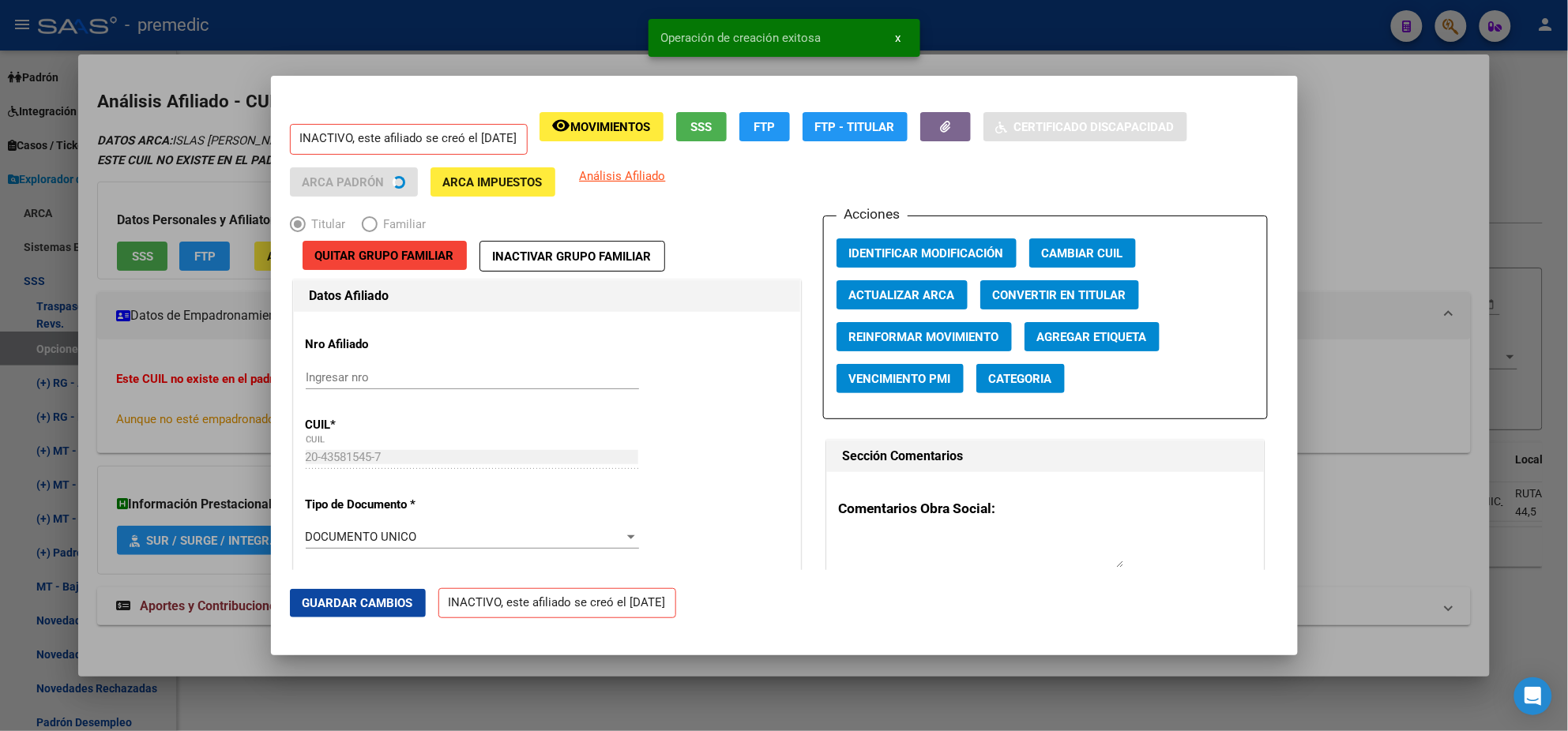
click at [80, 443] on div at bounding box center [784, 365] width 1568 height 731
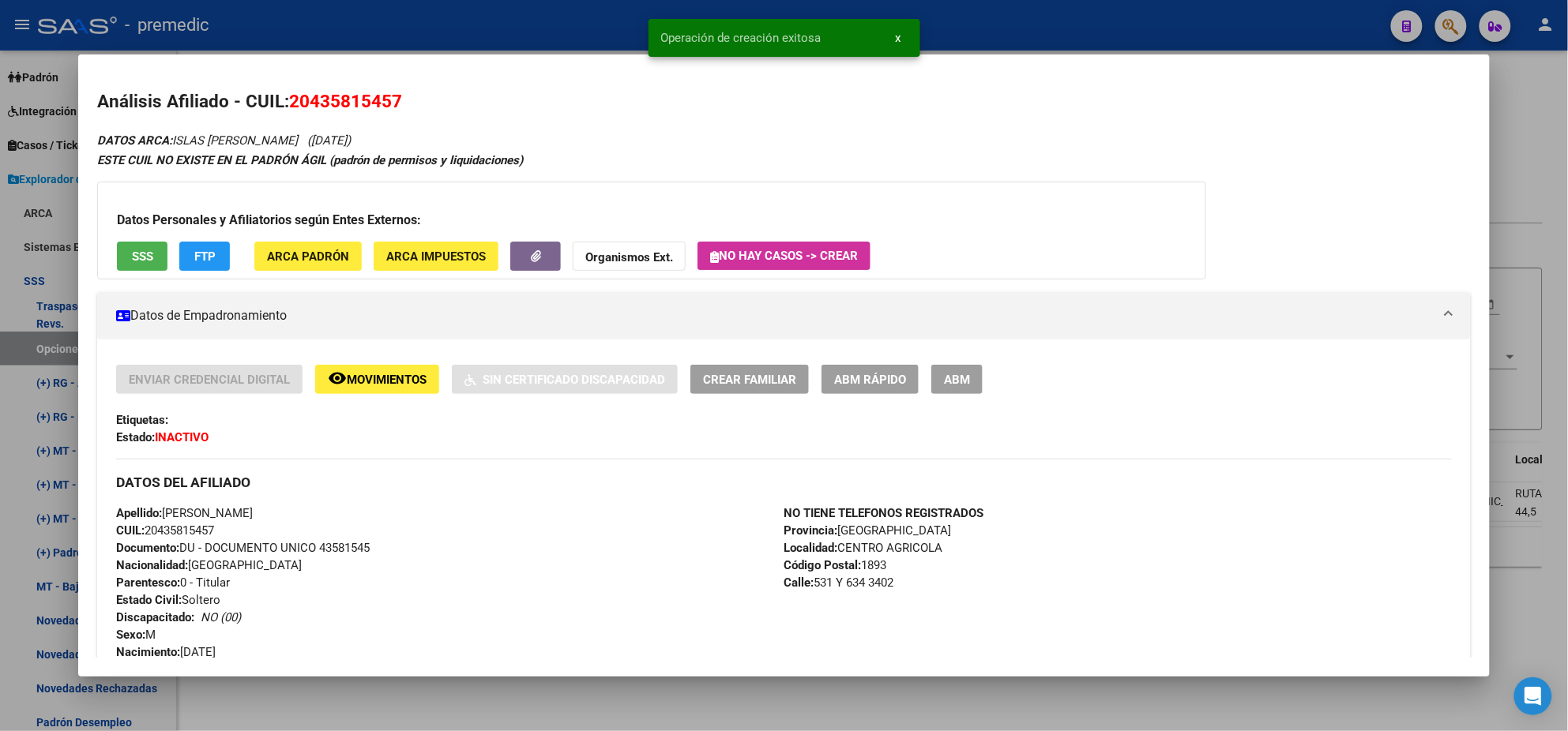
click at [36, 353] on div at bounding box center [784, 365] width 1568 height 731
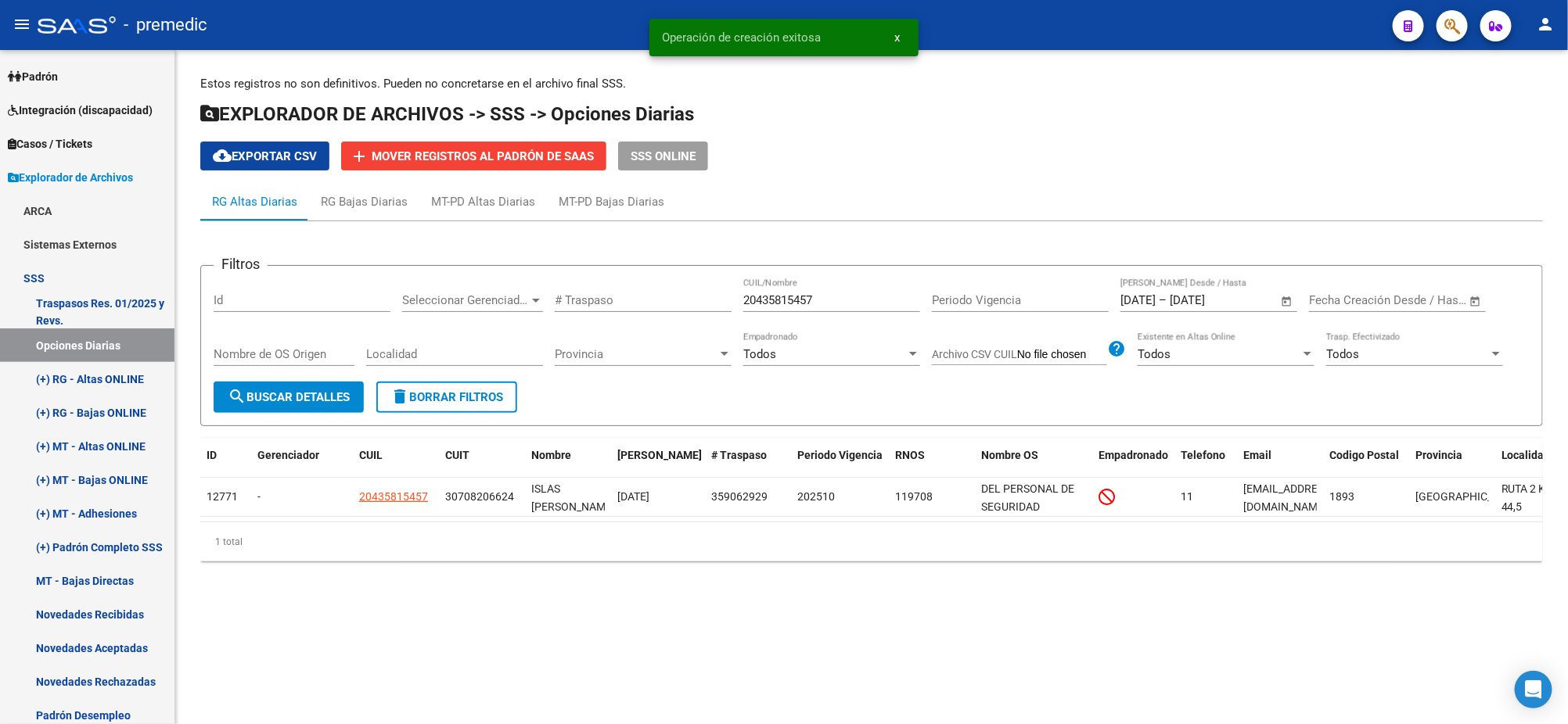
click at [295, 398] on span "search Buscar Detalles" at bounding box center [288, 398] width 122 height 14
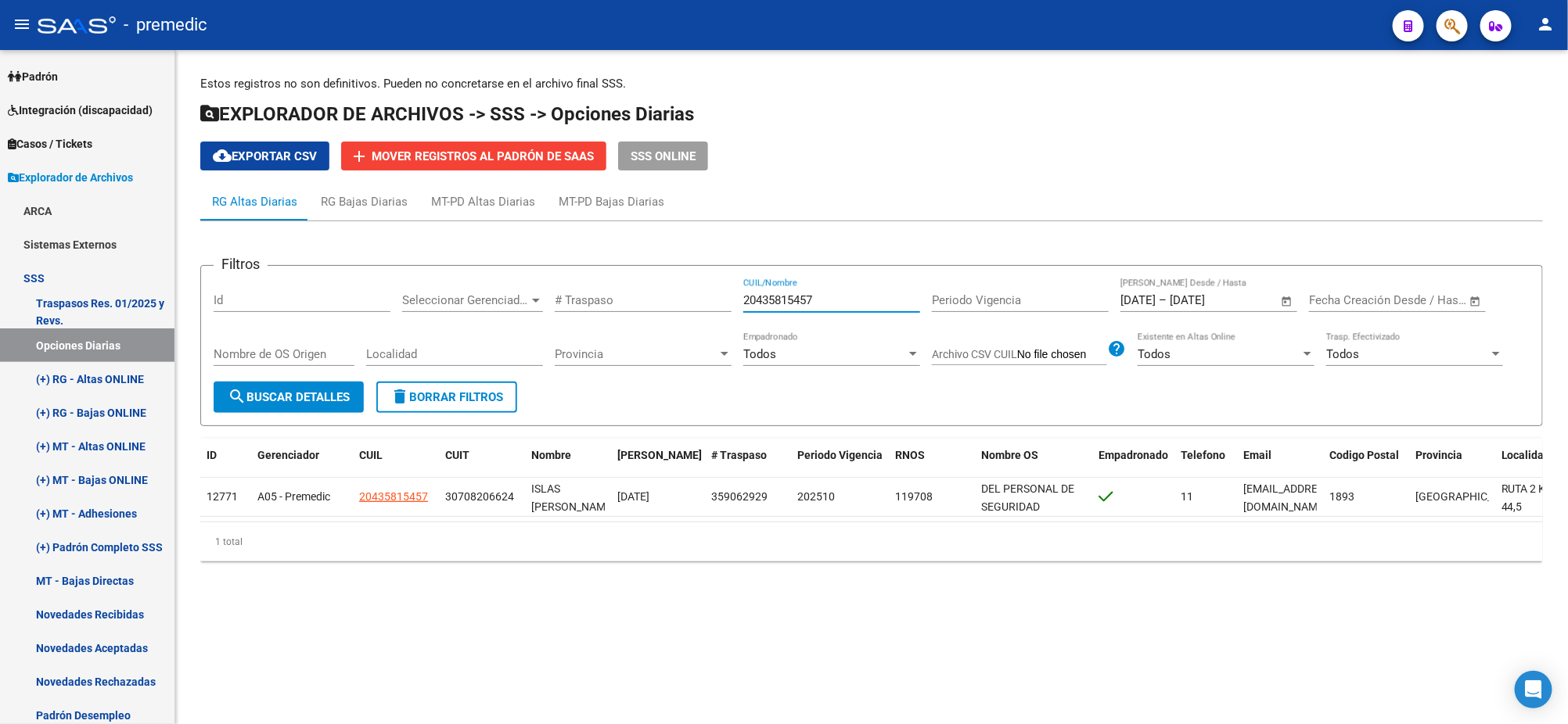
drag, startPoint x: 832, startPoint y: 297, endPoint x: 670, endPoint y: 297, distance: 162.0
click at [670, 296] on div "Filtros Id Seleccionar Gerenciador Seleccionar Gerenciador # Traspaso 204358154…" at bounding box center [872, 330] width 1316 height 103
paste input "56268235"
click at [278, 399] on span "search Buscar Detalles" at bounding box center [288, 398] width 122 height 14
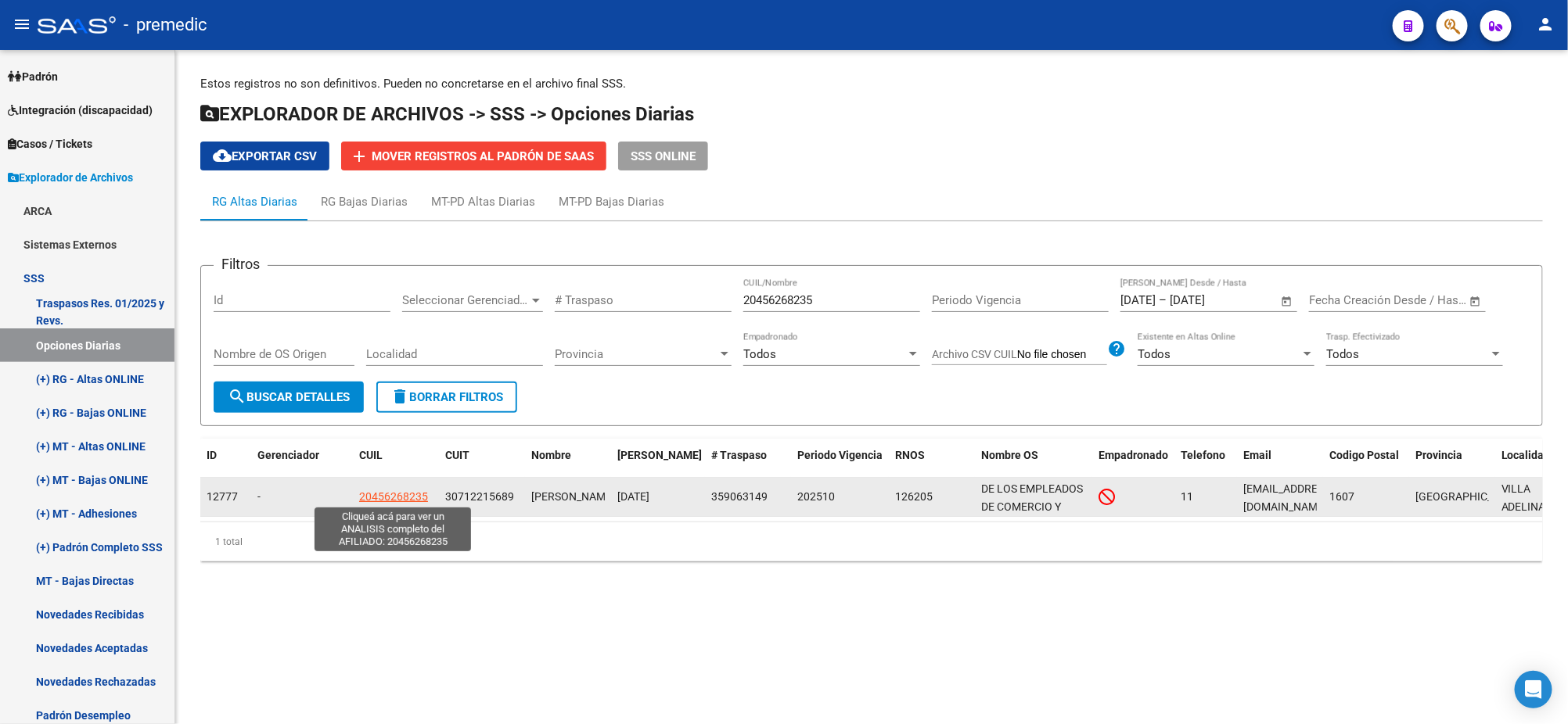
click at [379, 493] on span "20456268235" at bounding box center [394, 497] width 69 height 13
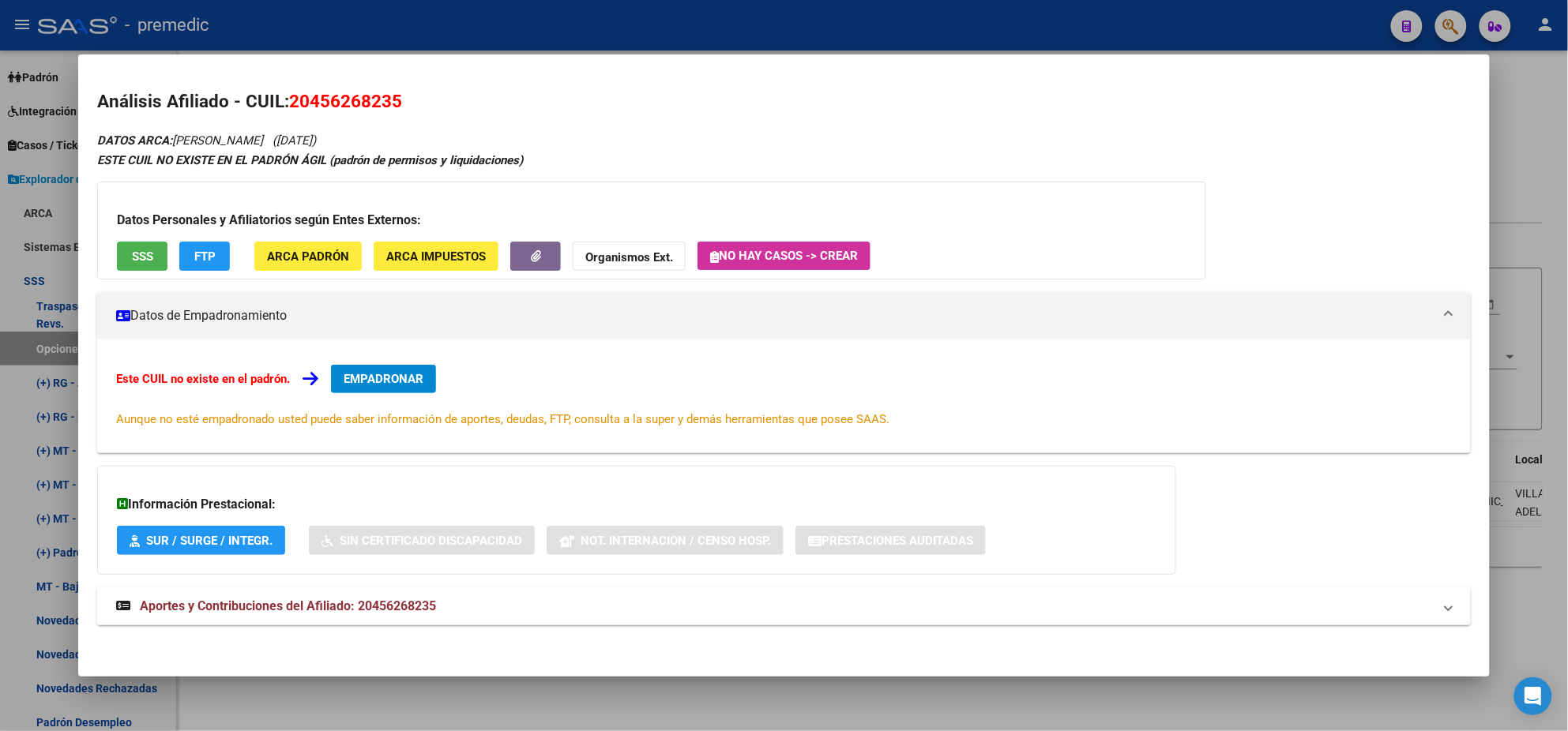
click at [380, 382] on span "EMPADRONAR" at bounding box center [383, 379] width 80 height 15
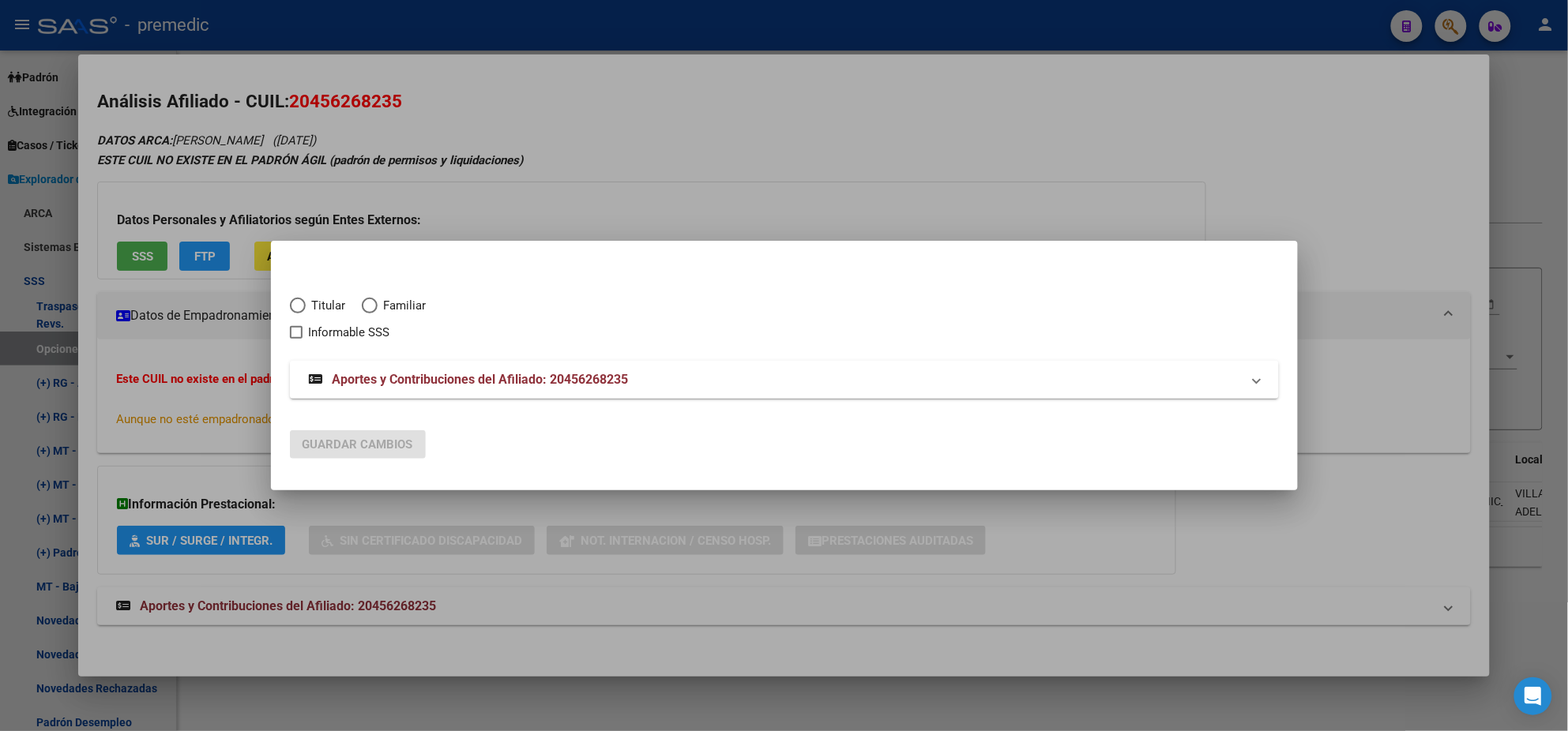
click at [293, 309] on span "Elija una opción" at bounding box center [298, 306] width 16 height 16
click at [293, 309] on input "Titular" at bounding box center [298, 306] width 16 height 16
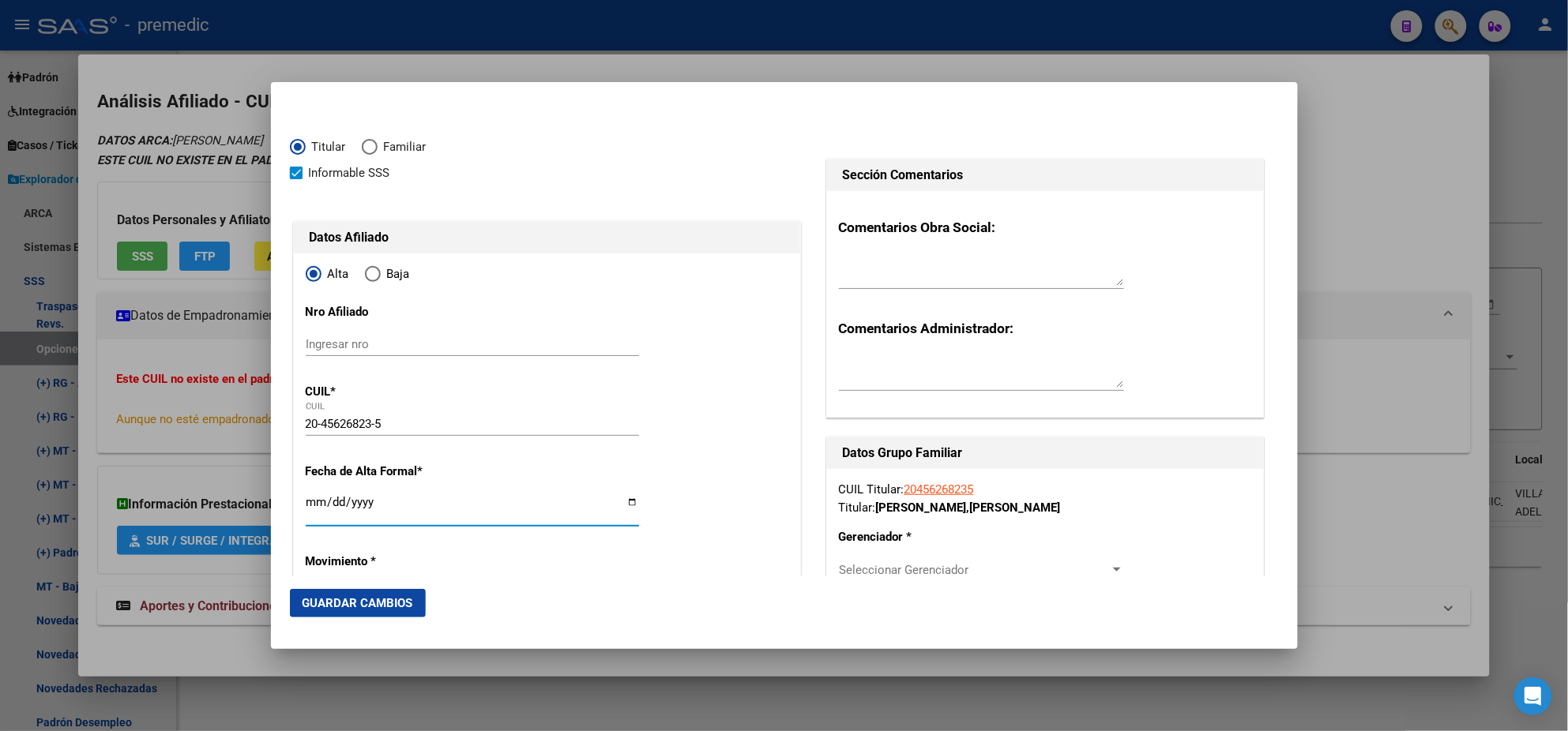
click at [314, 505] on input "Ingresar fecha" at bounding box center [472, 508] width 333 height 25
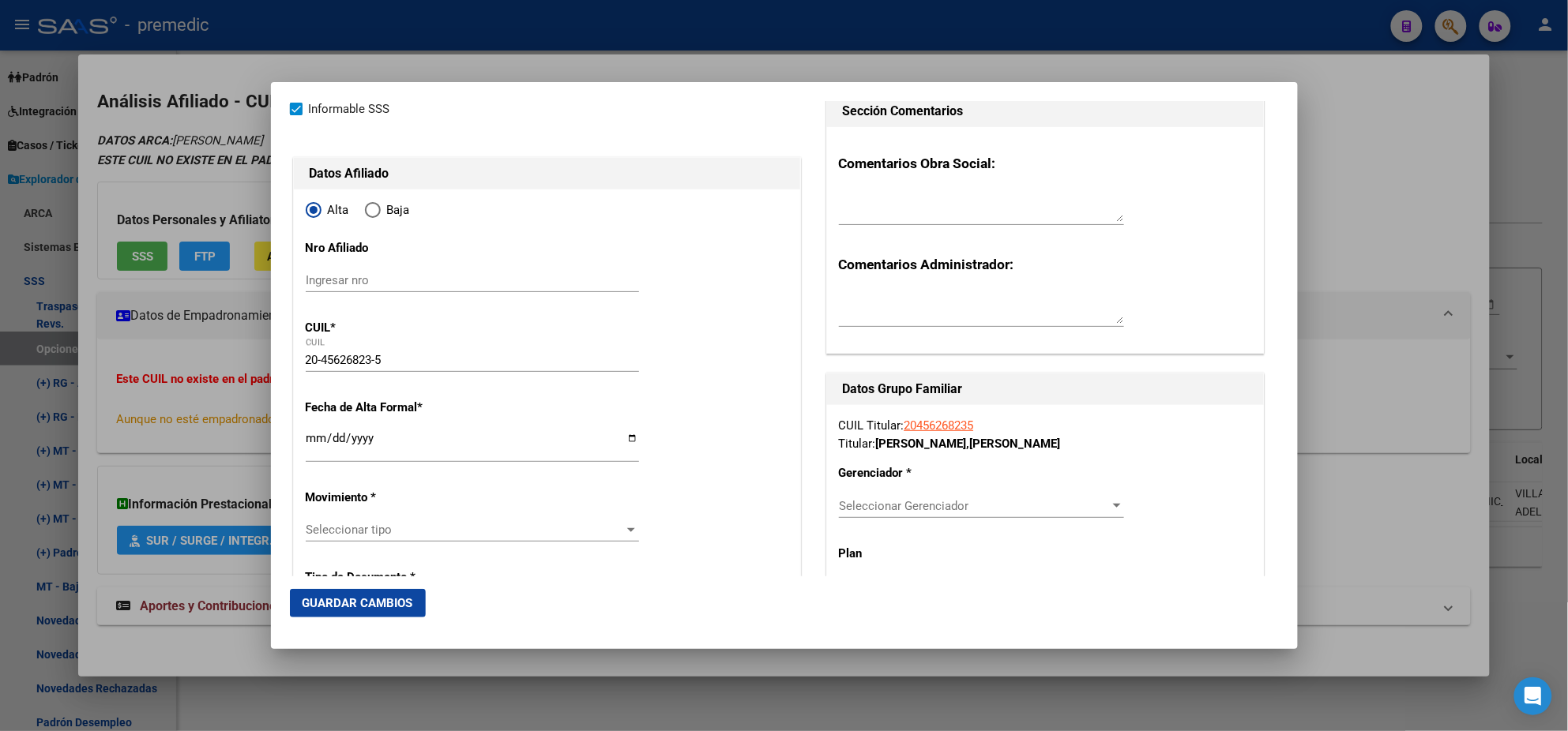
scroll to position [99, 0]
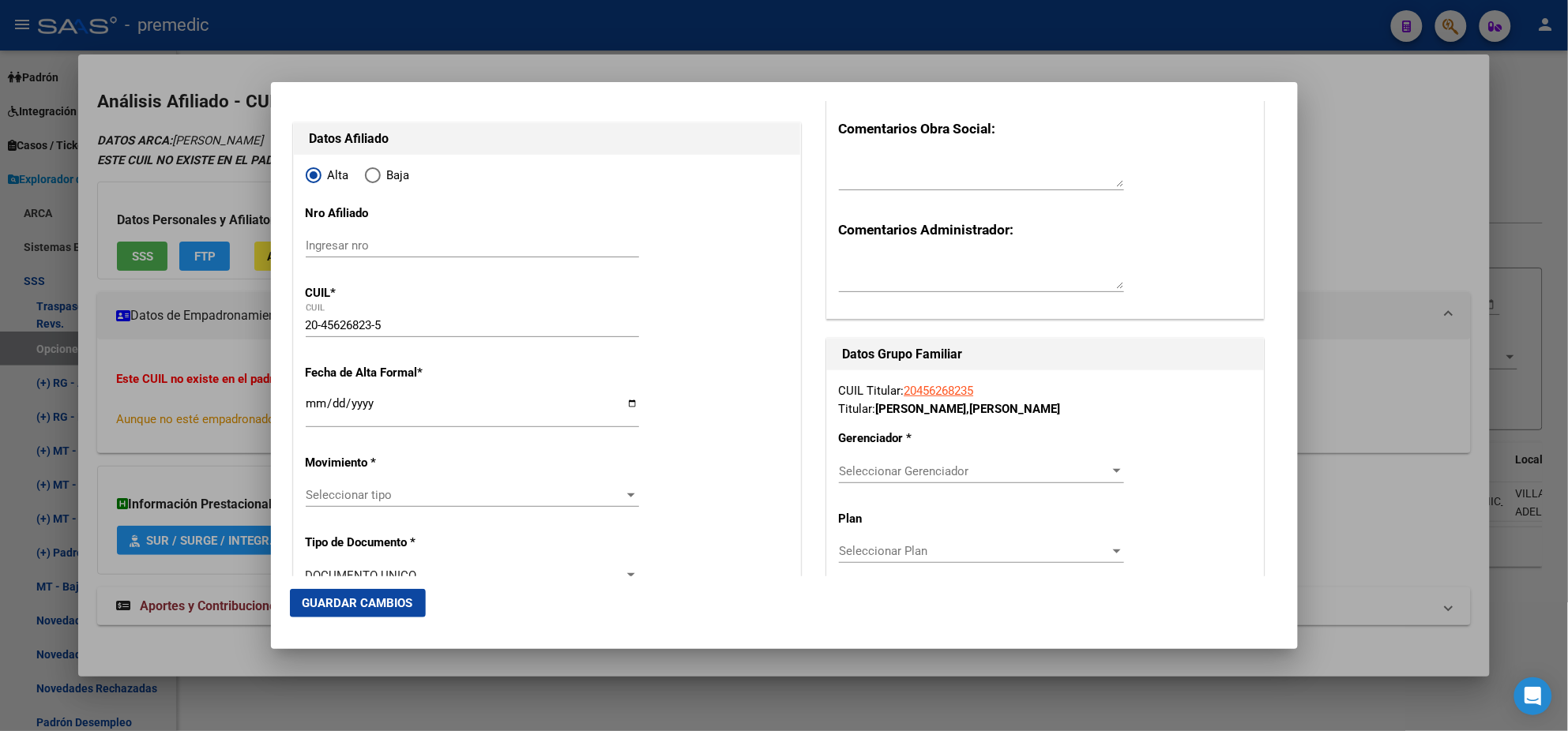
click at [331, 486] on div "Seleccionar tipo Seleccionar tipo" at bounding box center [472, 494] width 333 height 23
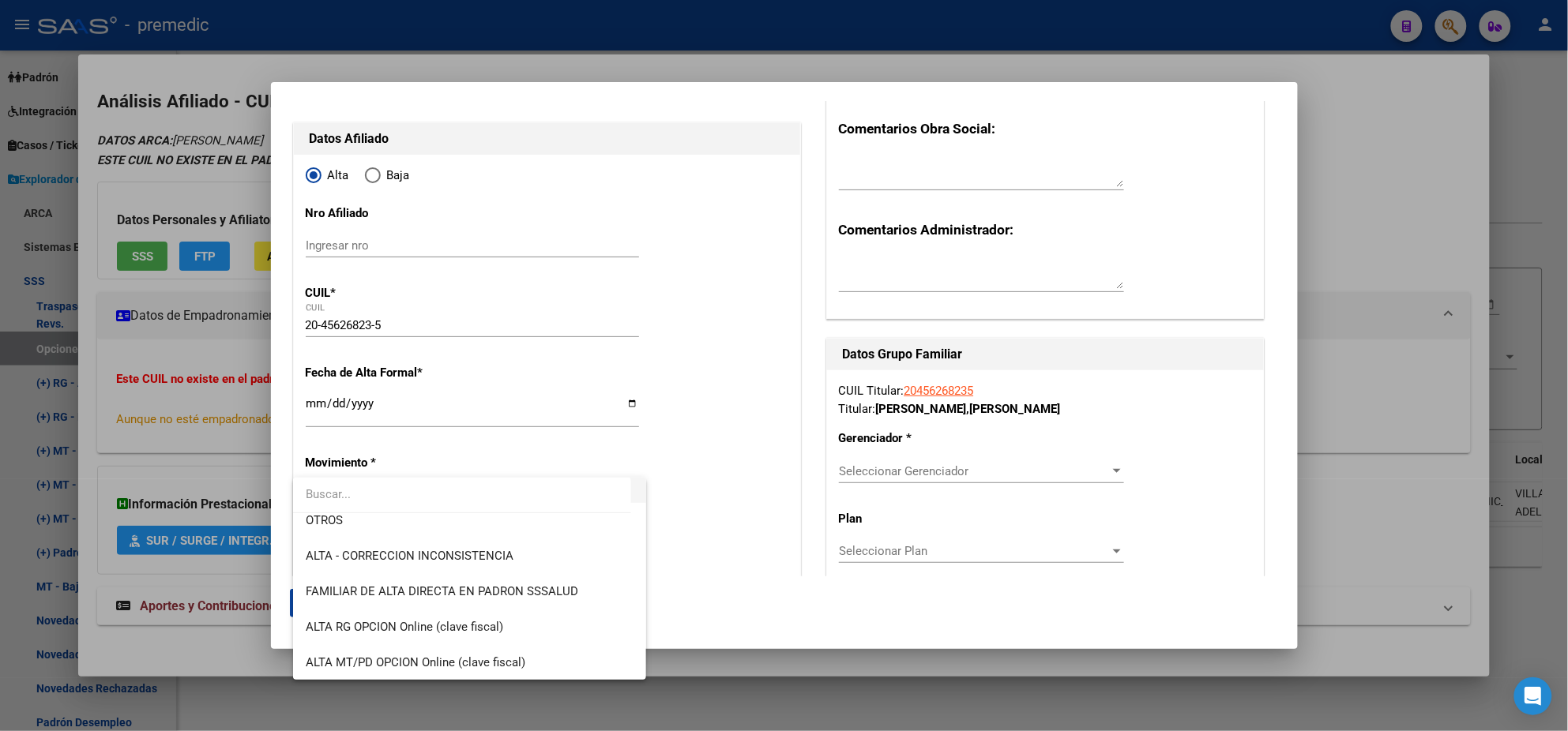
scroll to position [296, 0]
click at [496, 623] on span "ALTA RG OPCION Online (clave fiscal)" at bounding box center [404, 626] width 197 height 15
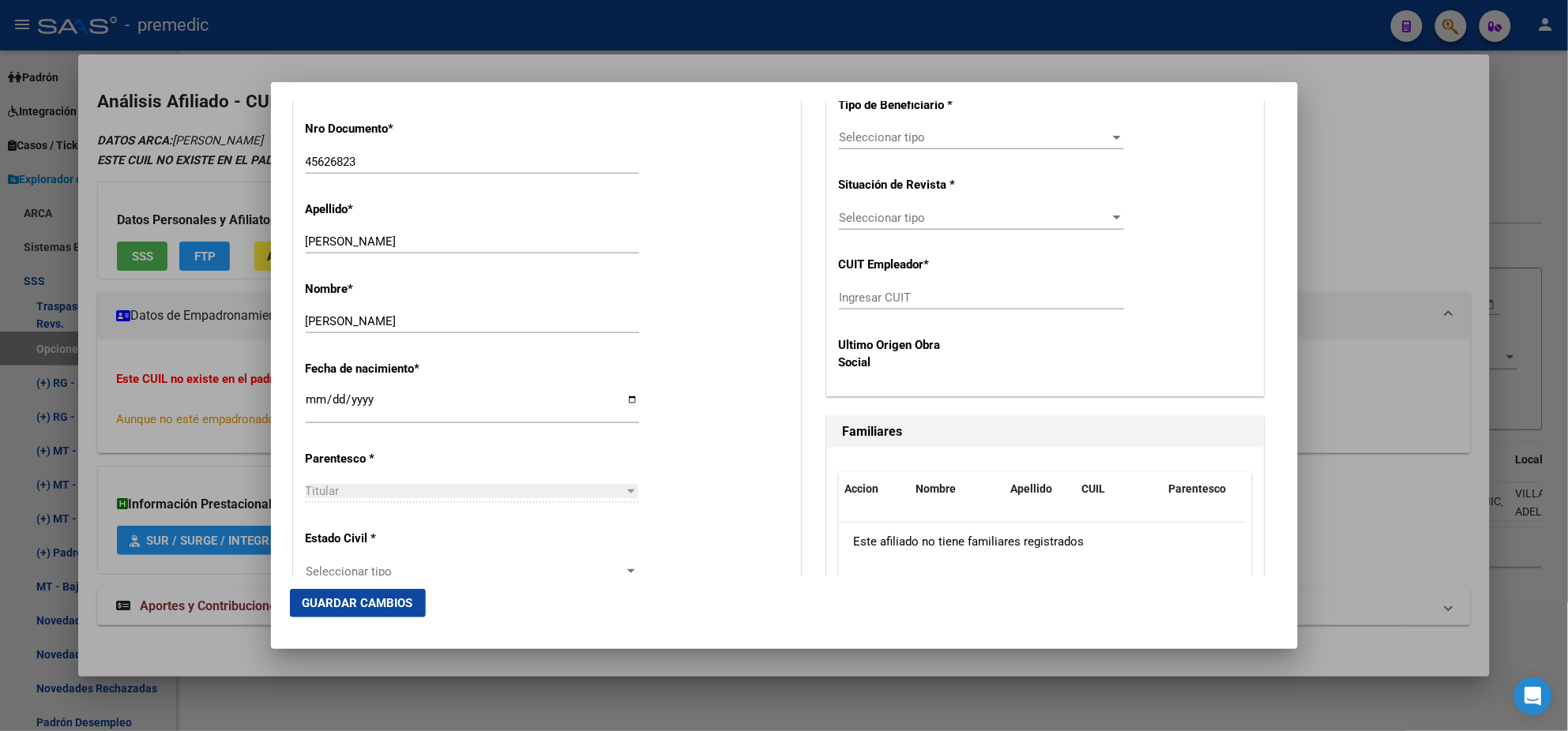
scroll to position [691, 0]
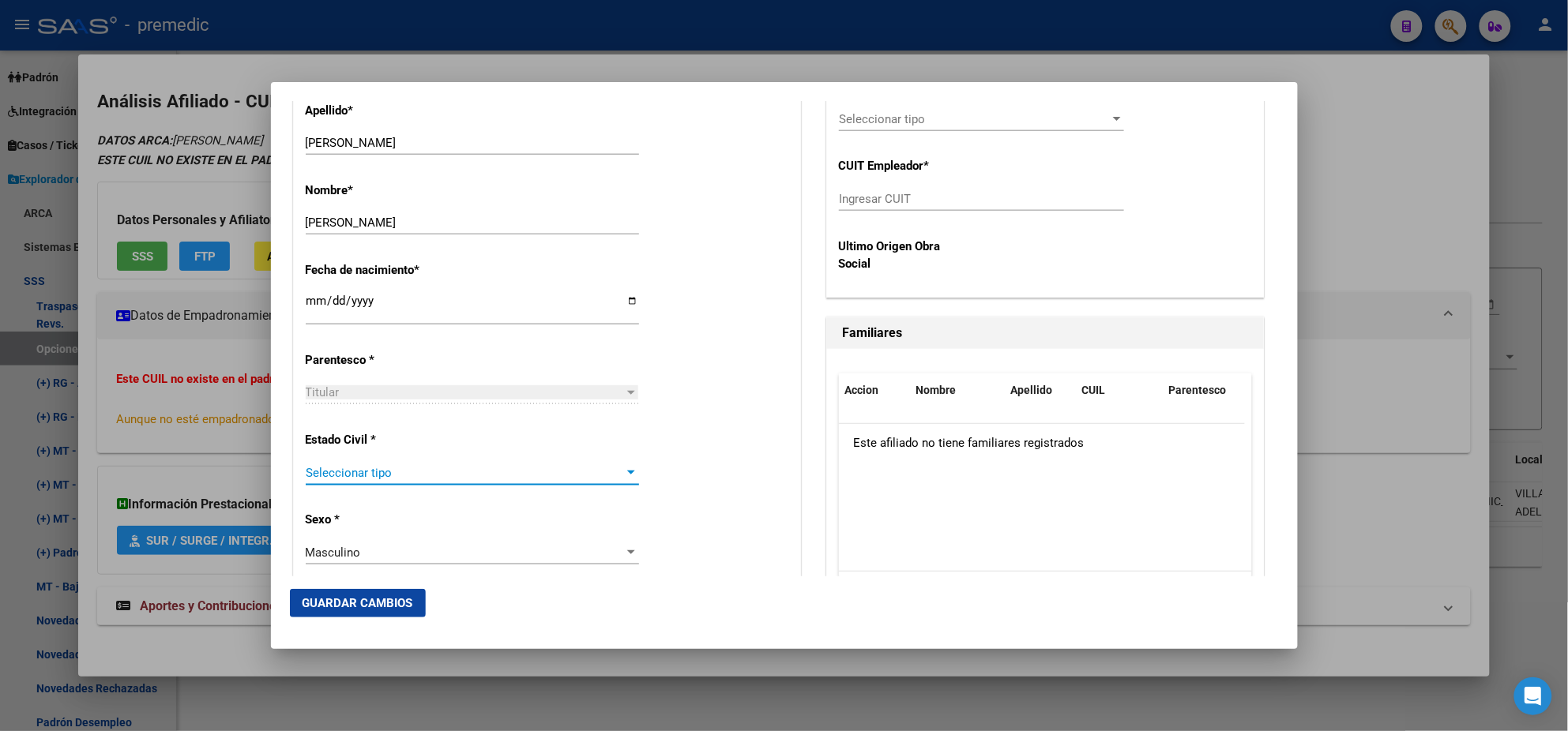
click at [430, 470] on span "Seleccionar tipo" at bounding box center [465, 473] width 319 height 15
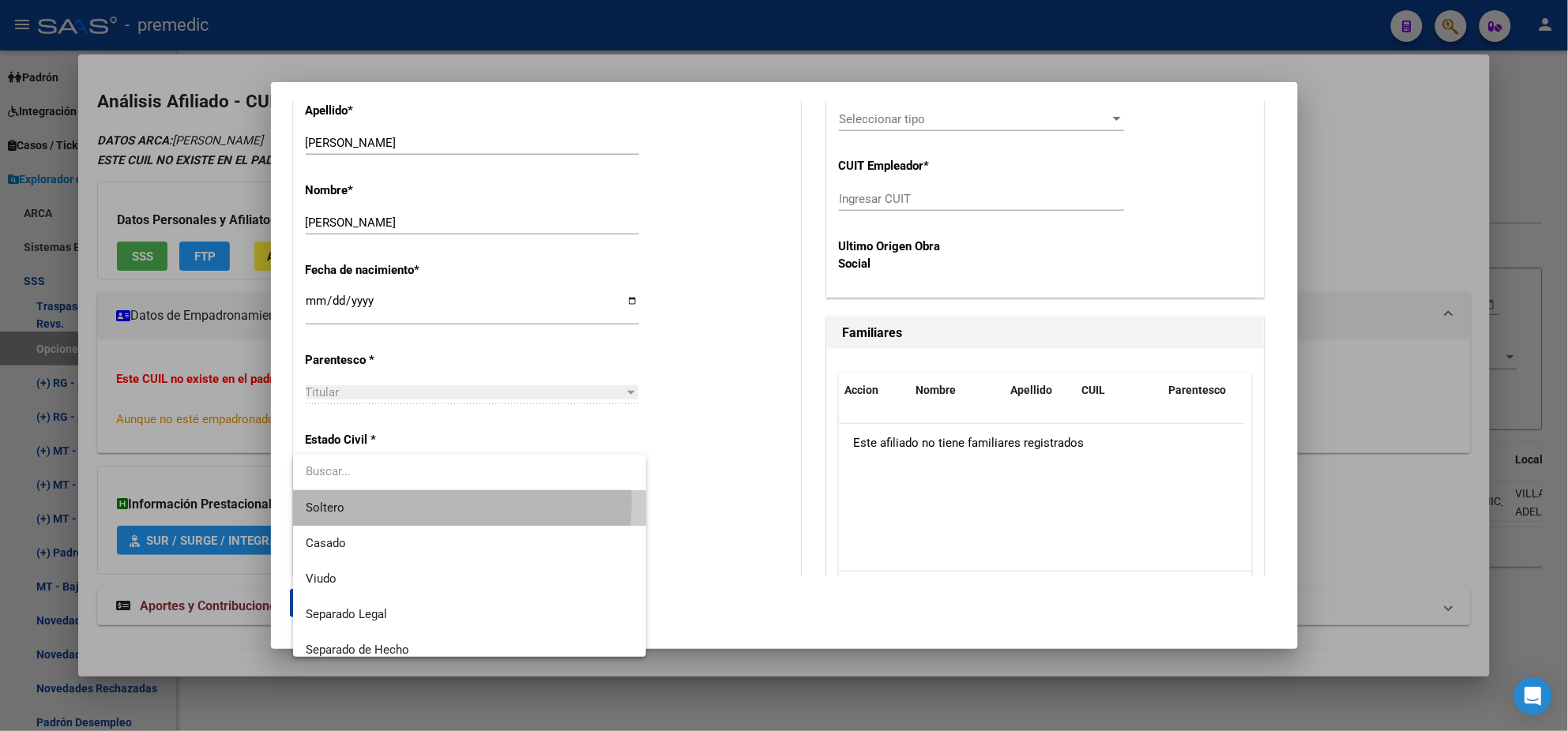
click at [402, 502] on span "Soltero" at bounding box center [470, 508] width 328 height 36
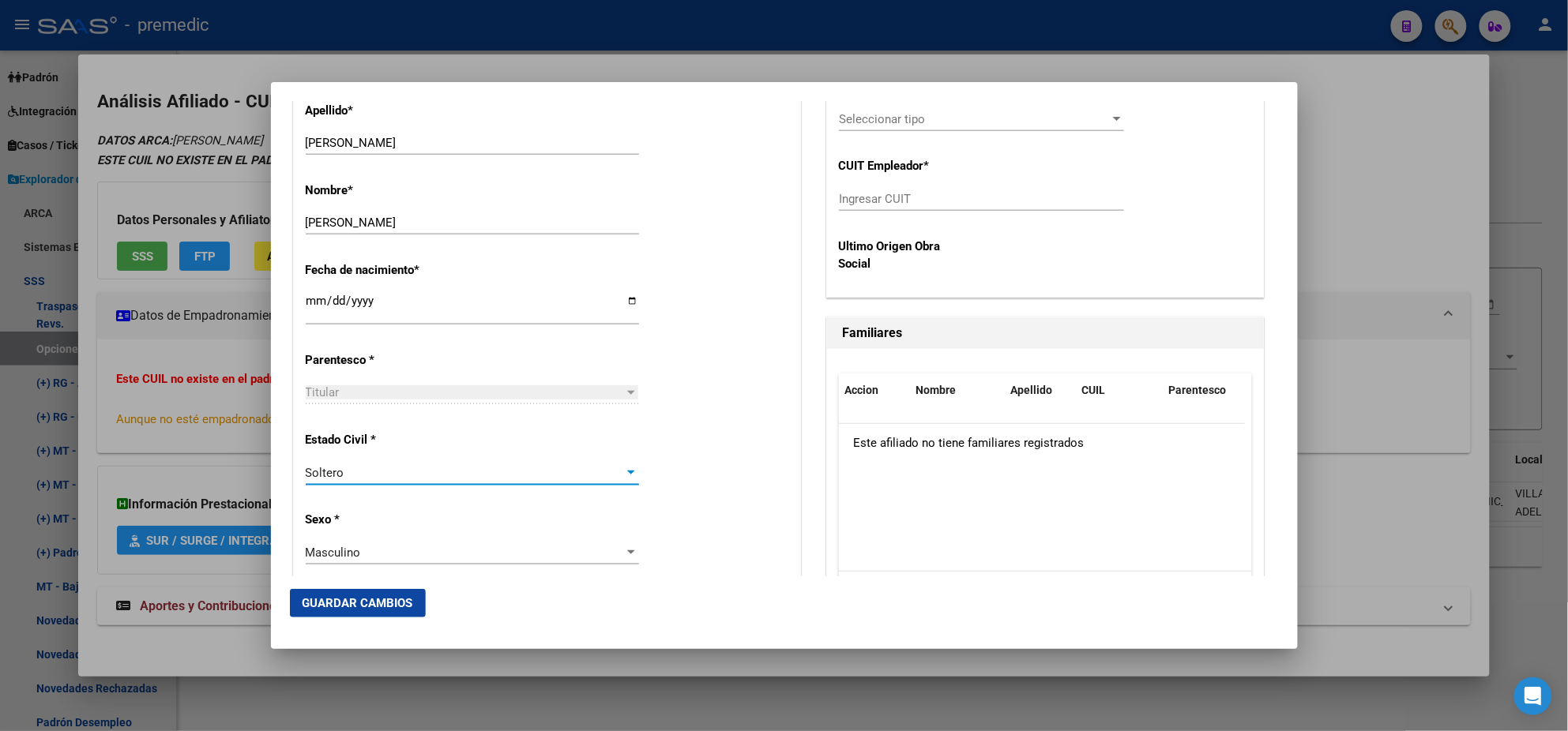
click at [438, 510] on p "Sexo *" at bounding box center [377, 519] width 145 height 18
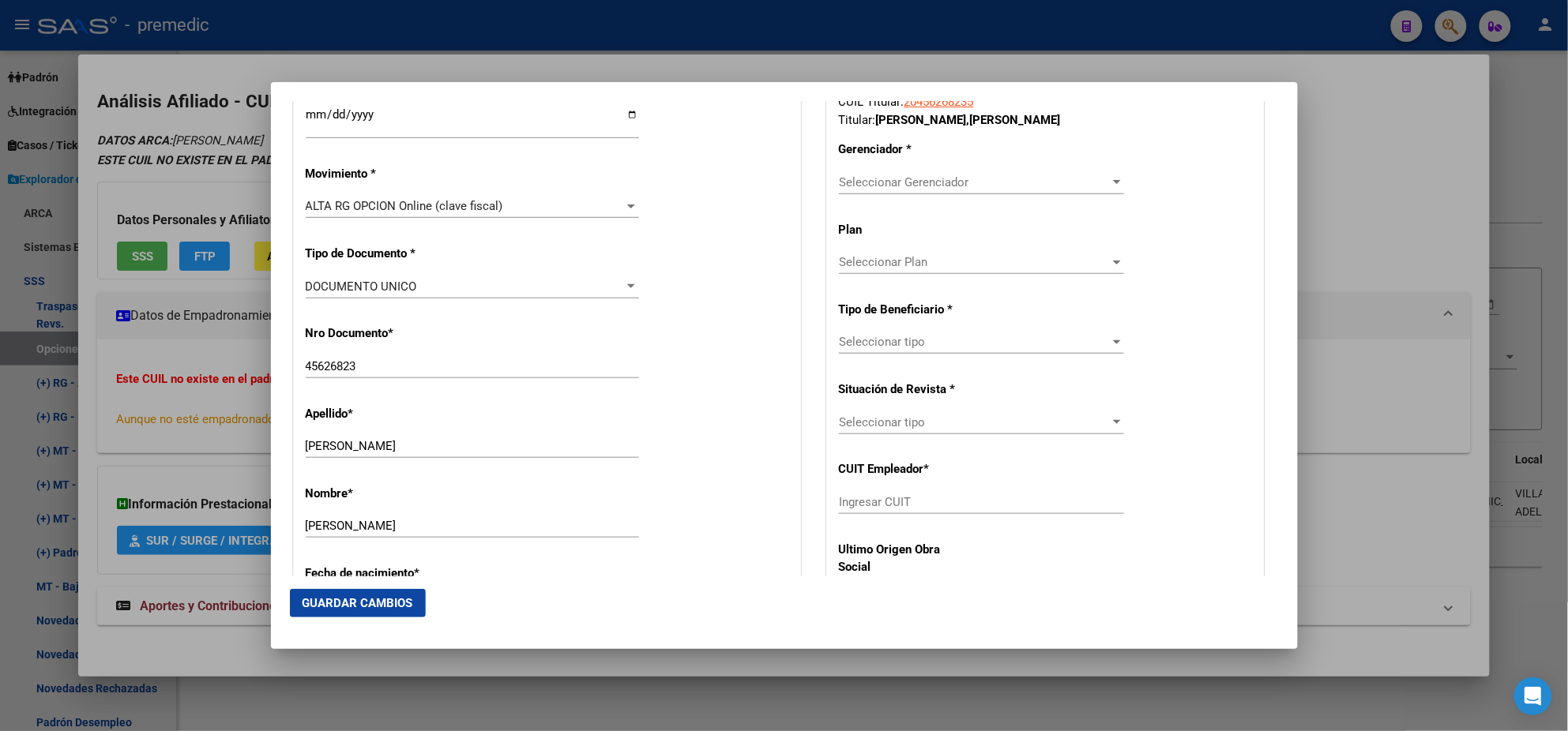
scroll to position [296, 0]
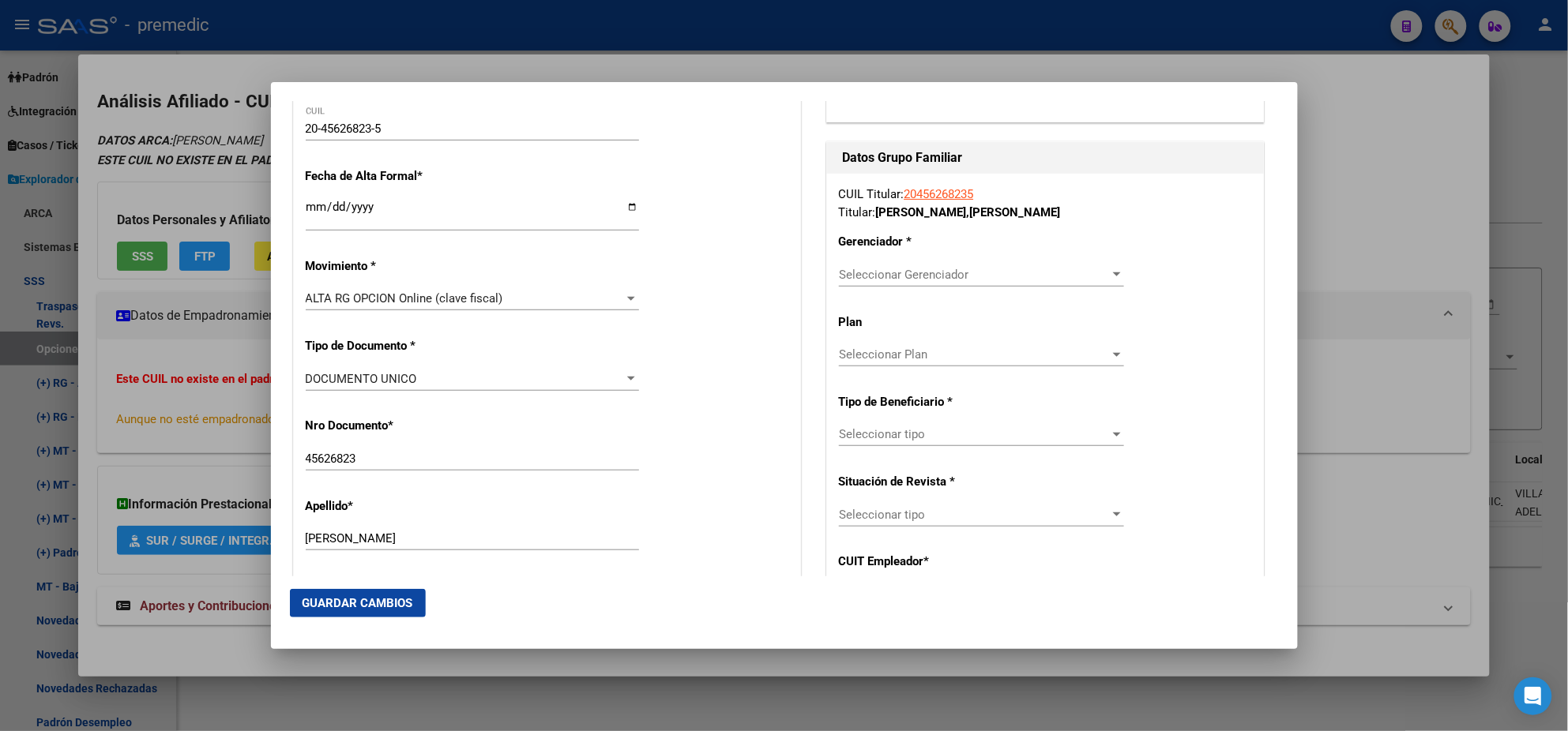
click at [887, 274] on span "Seleccionar Gerenciador" at bounding box center [974, 275] width 271 height 15
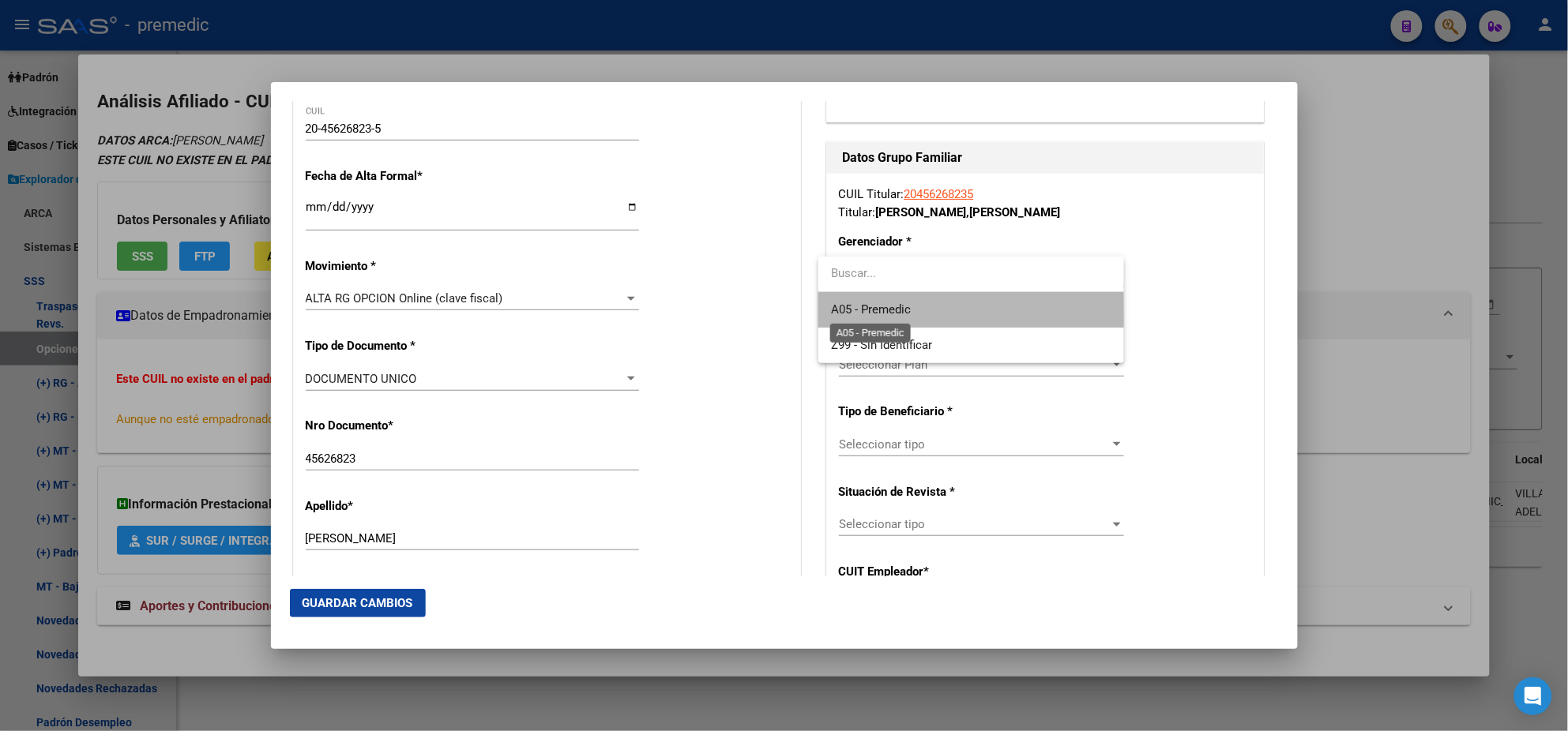
click at [869, 313] on span "A05 - Premedic" at bounding box center [870, 309] width 80 height 15
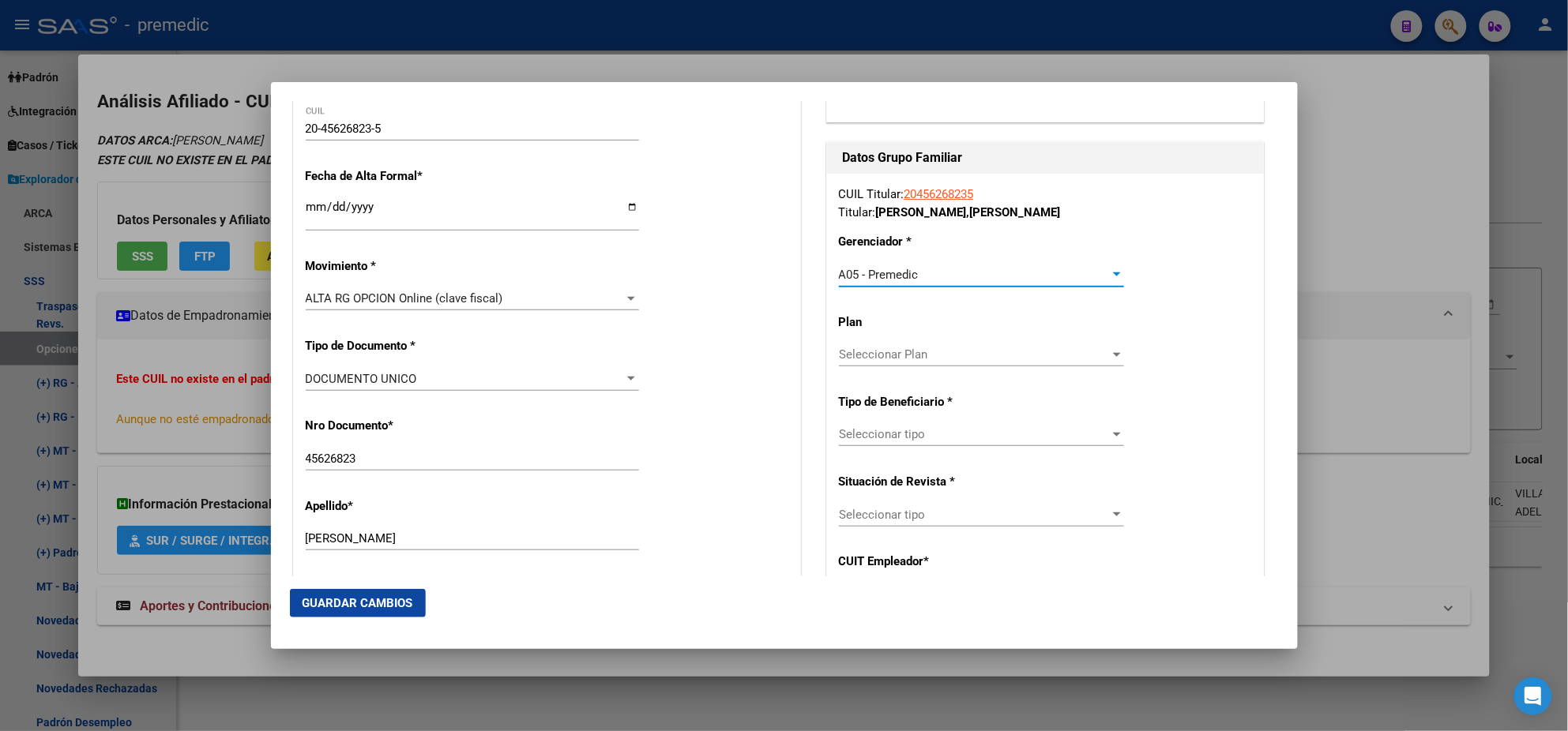
click at [857, 439] on span "Seleccionar tipo" at bounding box center [974, 435] width 271 height 15
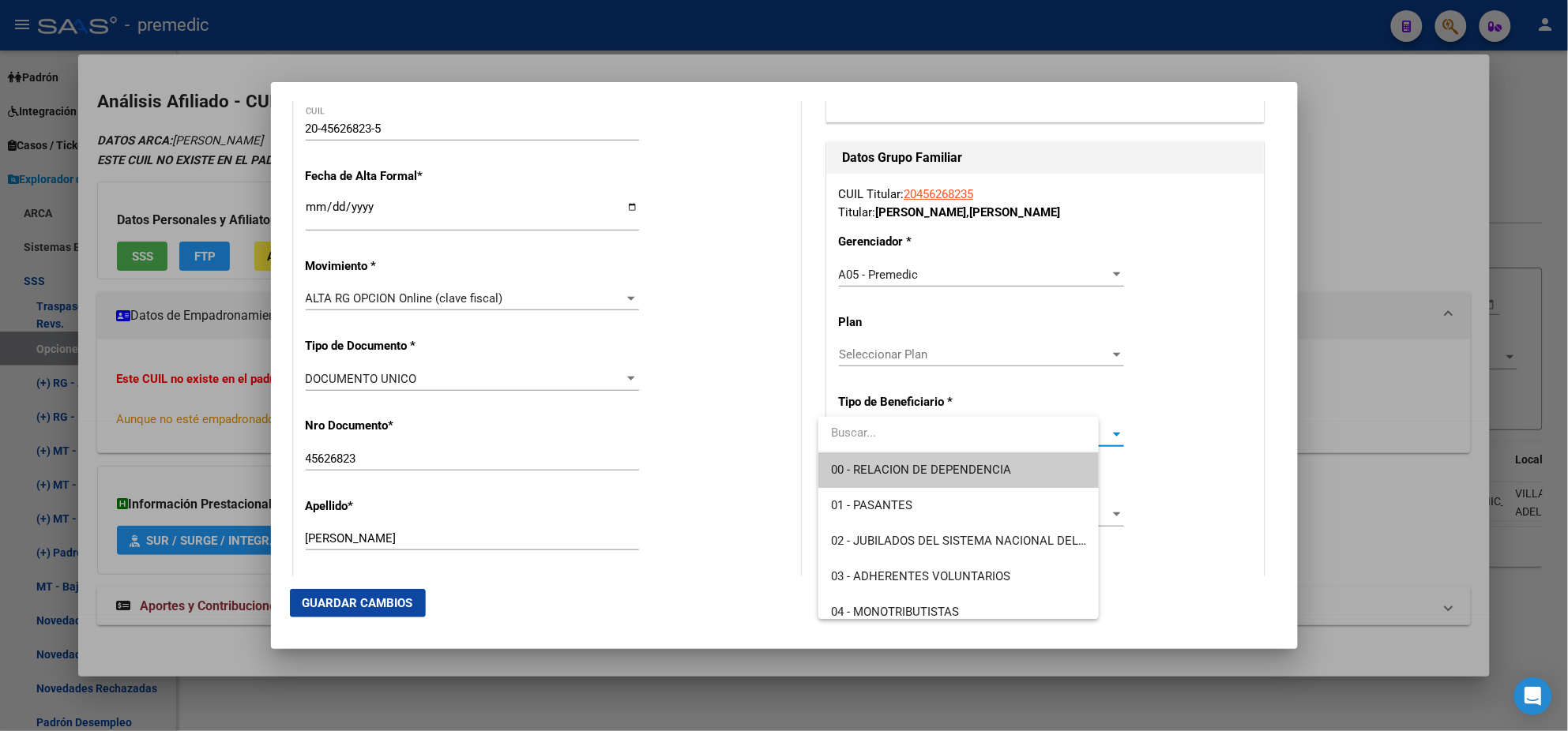
click at [850, 476] on span "00 - RELACION DE DEPENDENCIA" at bounding box center [921, 470] width 180 height 15
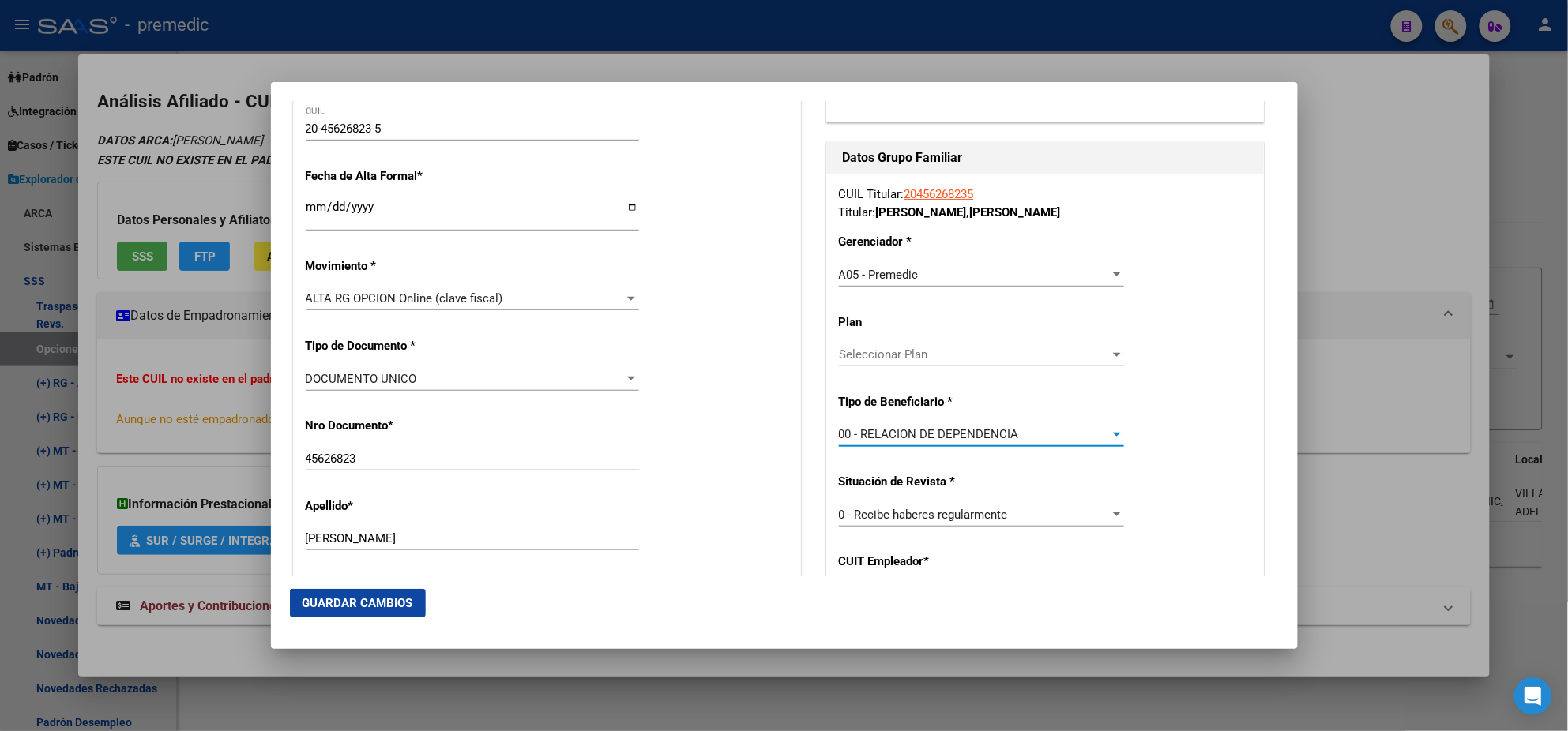
click at [885, 515] on span "0 - Recibe haberes regularmente" at bounding box center [923, 515] width 169 height 15
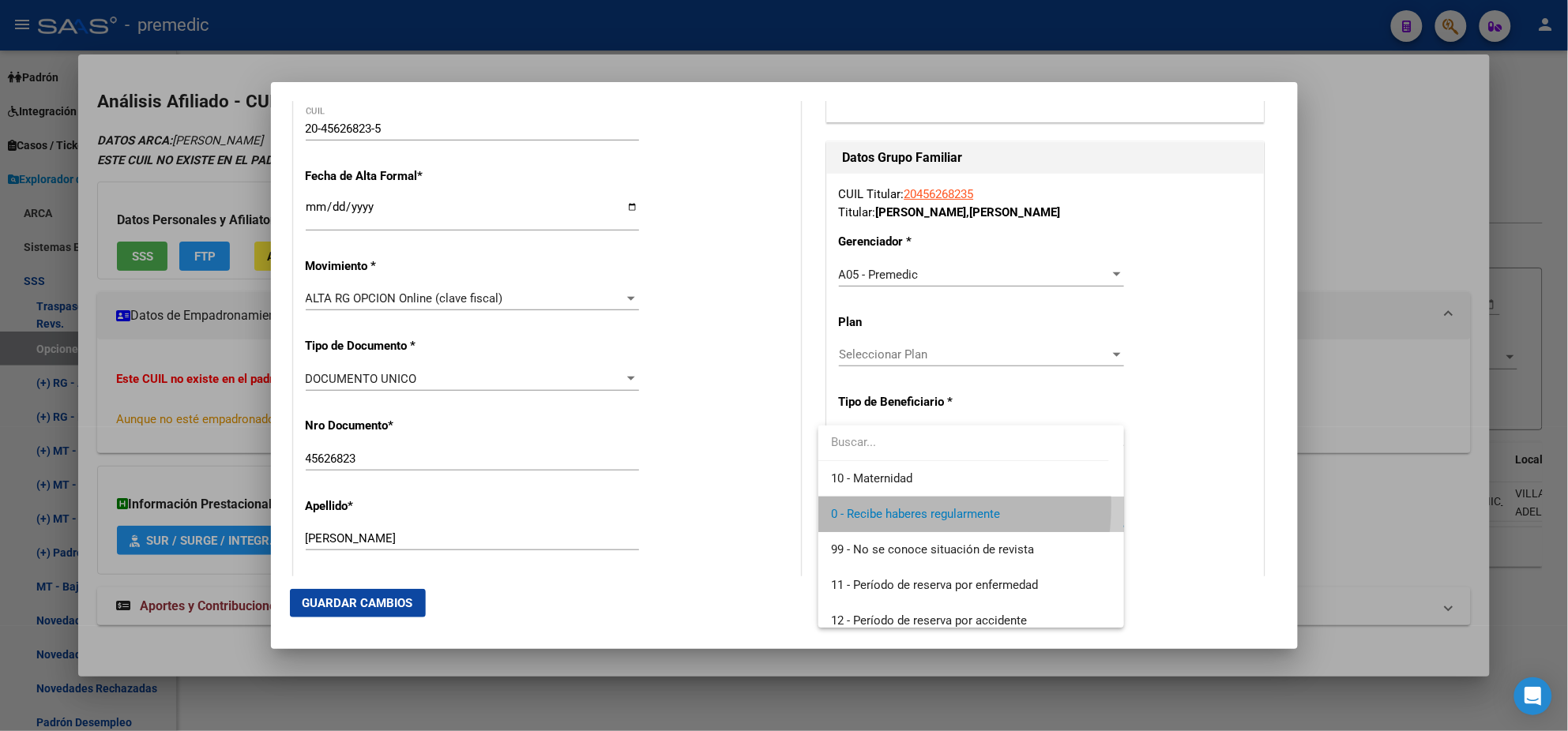
click at [869, 505] on span "0 - Recibe haberes regularmente" at bounding box center [971, 515] width 280 height 36
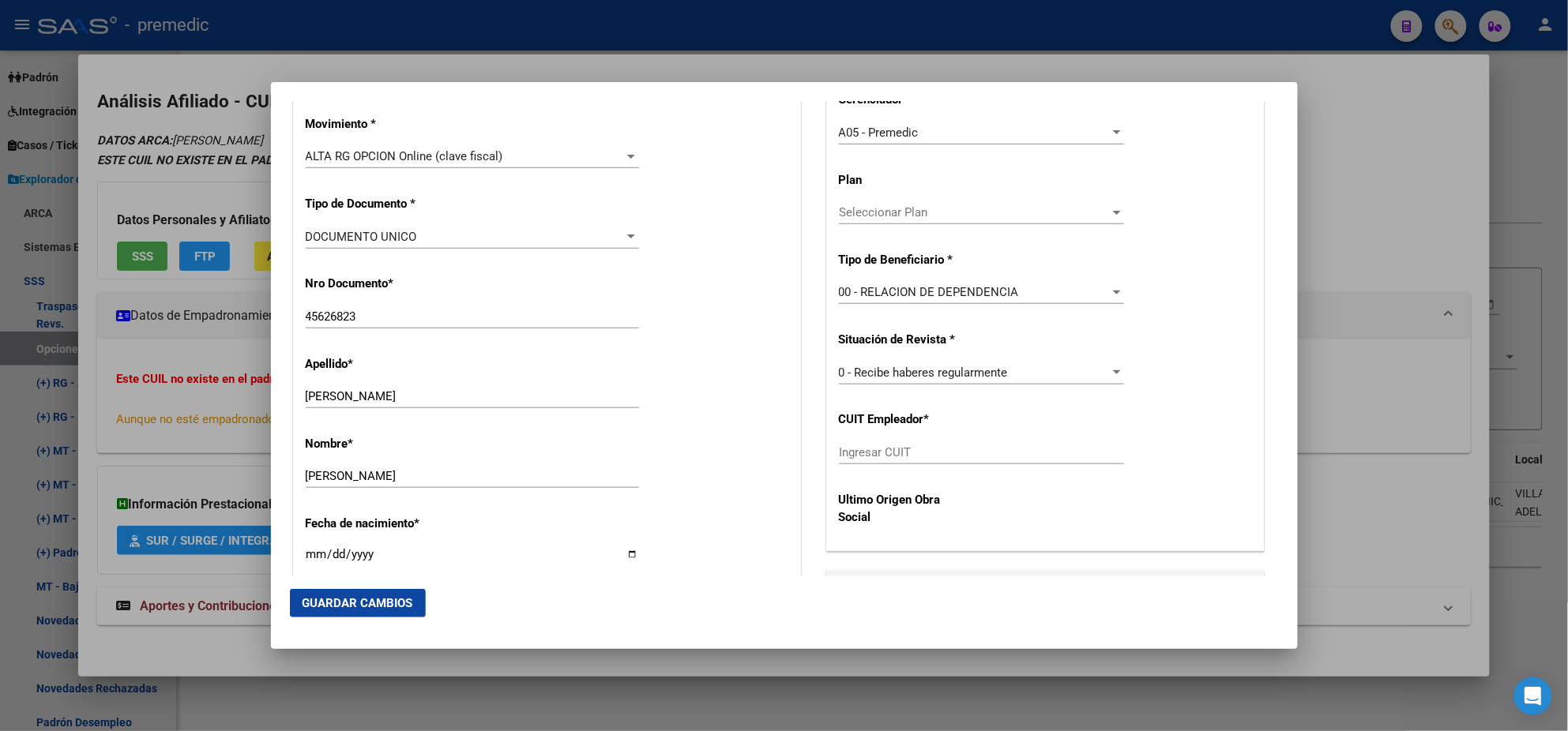
scroll to position [494, 0]
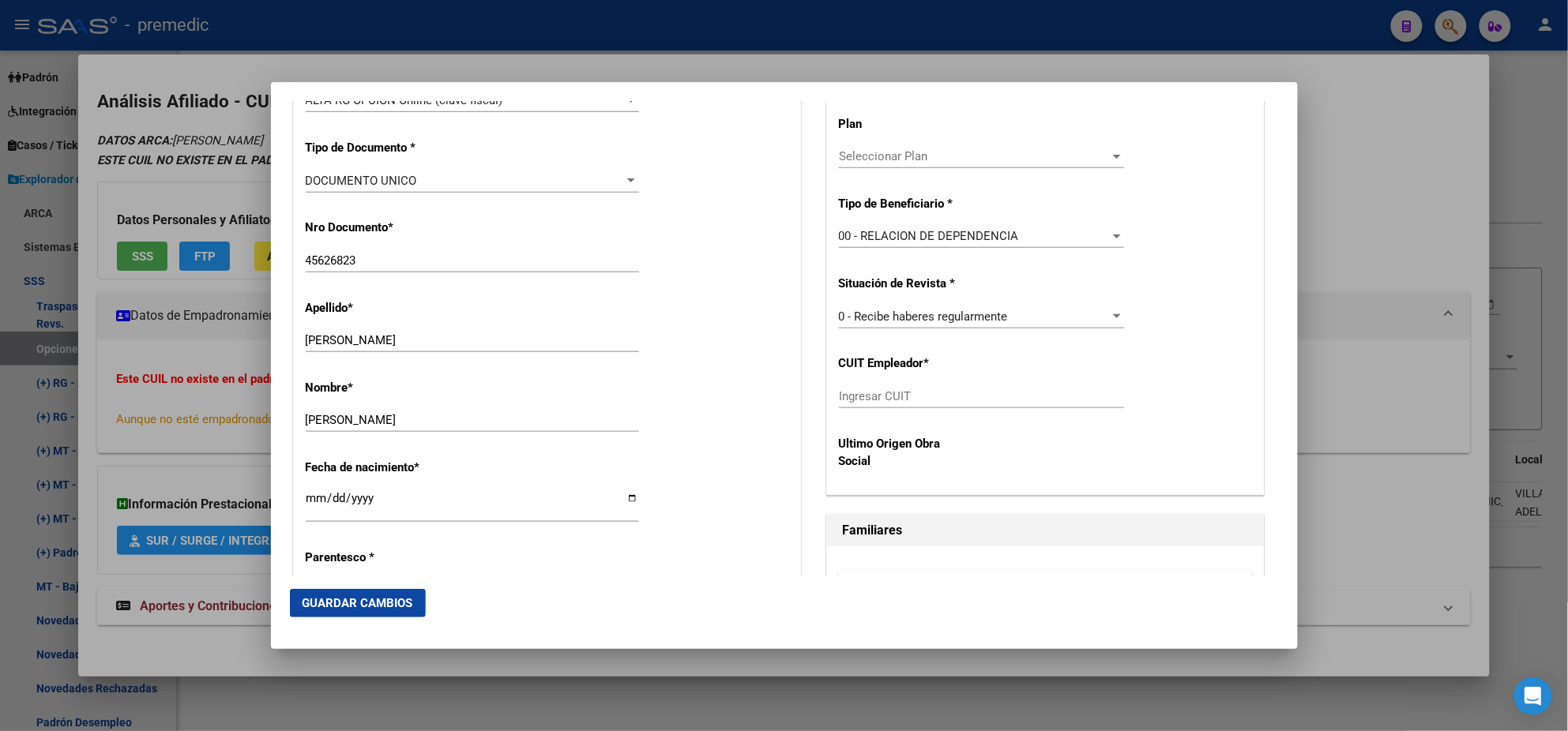
click at [882, 394] on input "Ingresar CUIT" at bounding box center [981, 397] width 285 height 15
paste input "30-71221568-9"
click at [356, 601] on span "Guardar Cambios" at bounding box center [357, 603] width 111 height 15
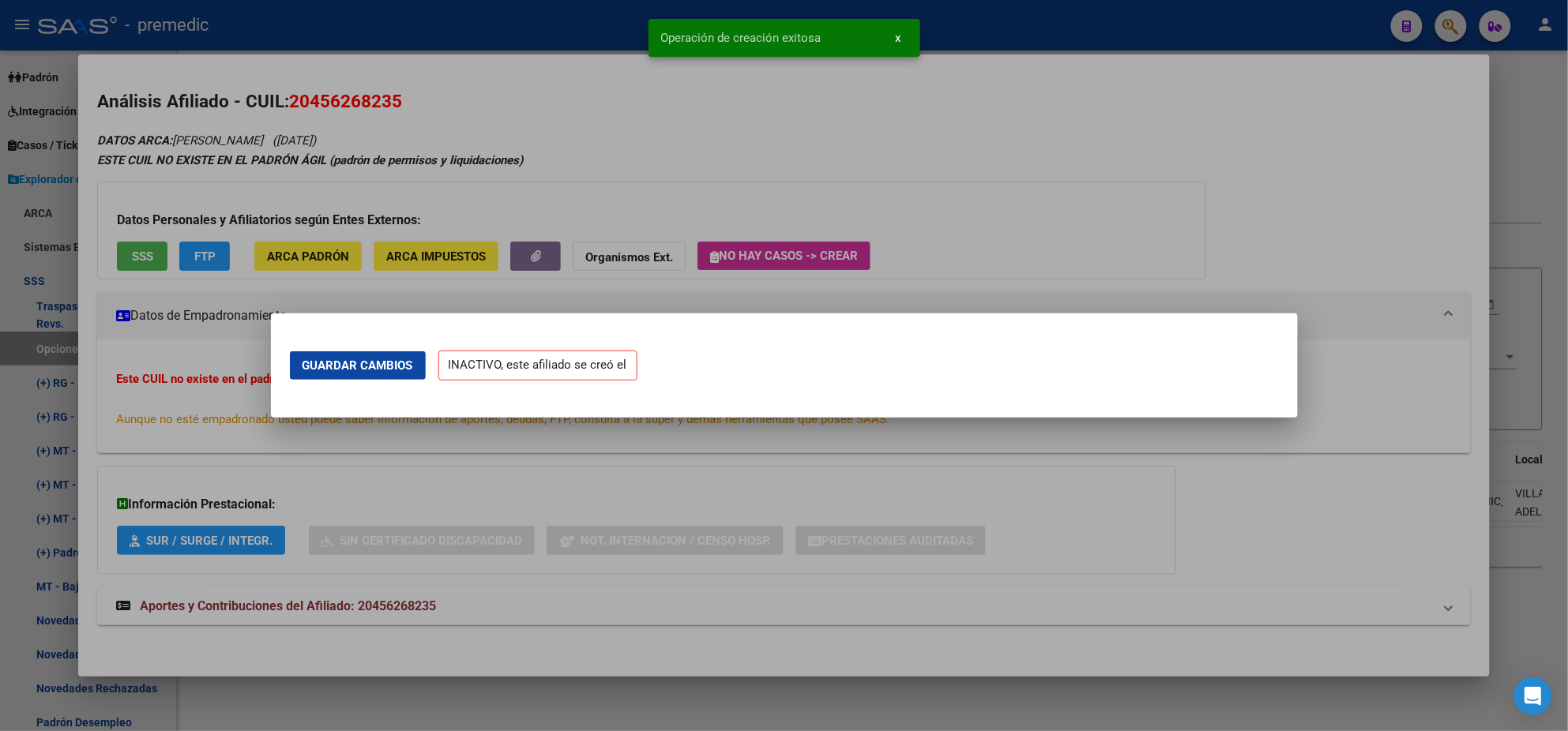
scroll to position [0, 0]
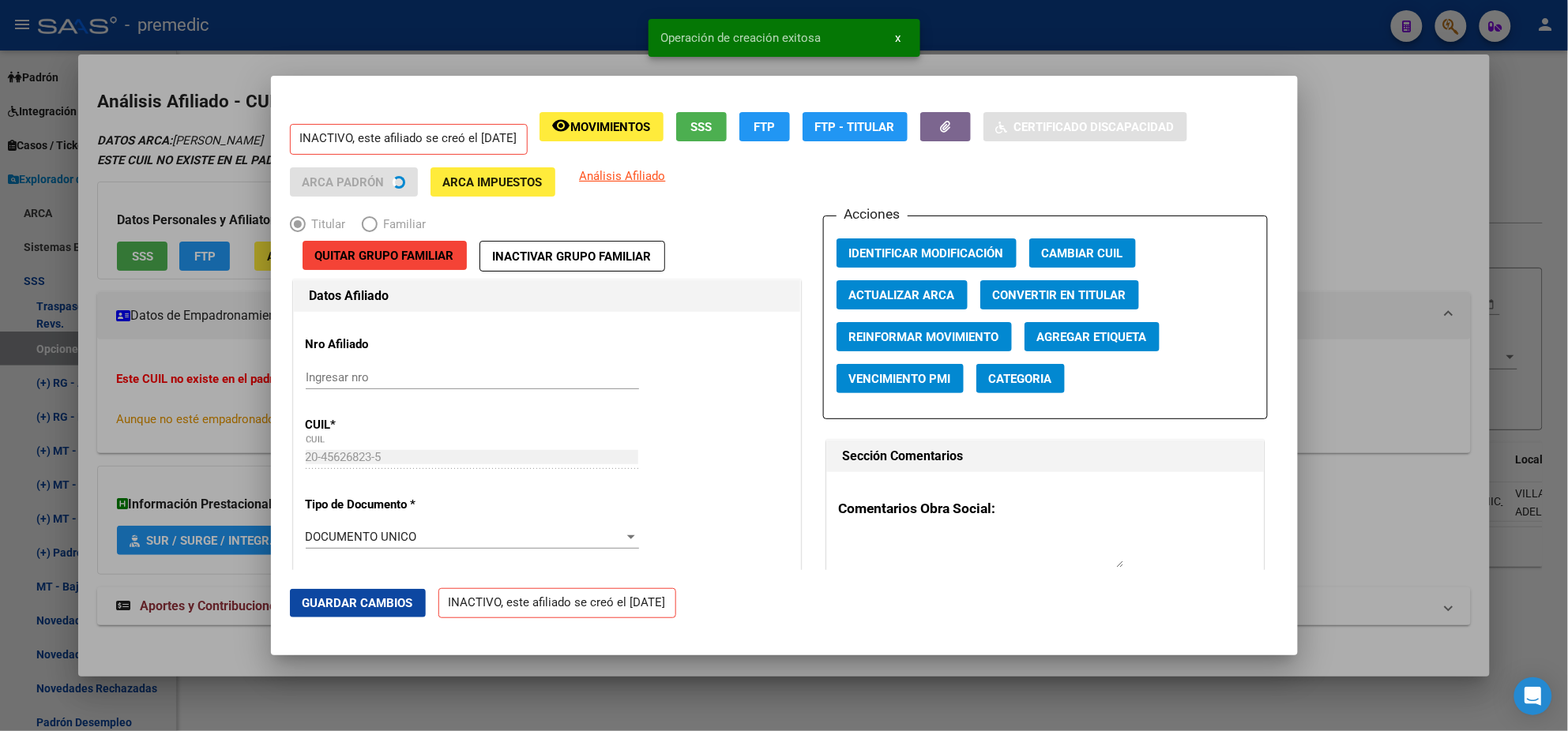
click at [81, 416] on div at bounding box center [784, 365] width 1568 height 731
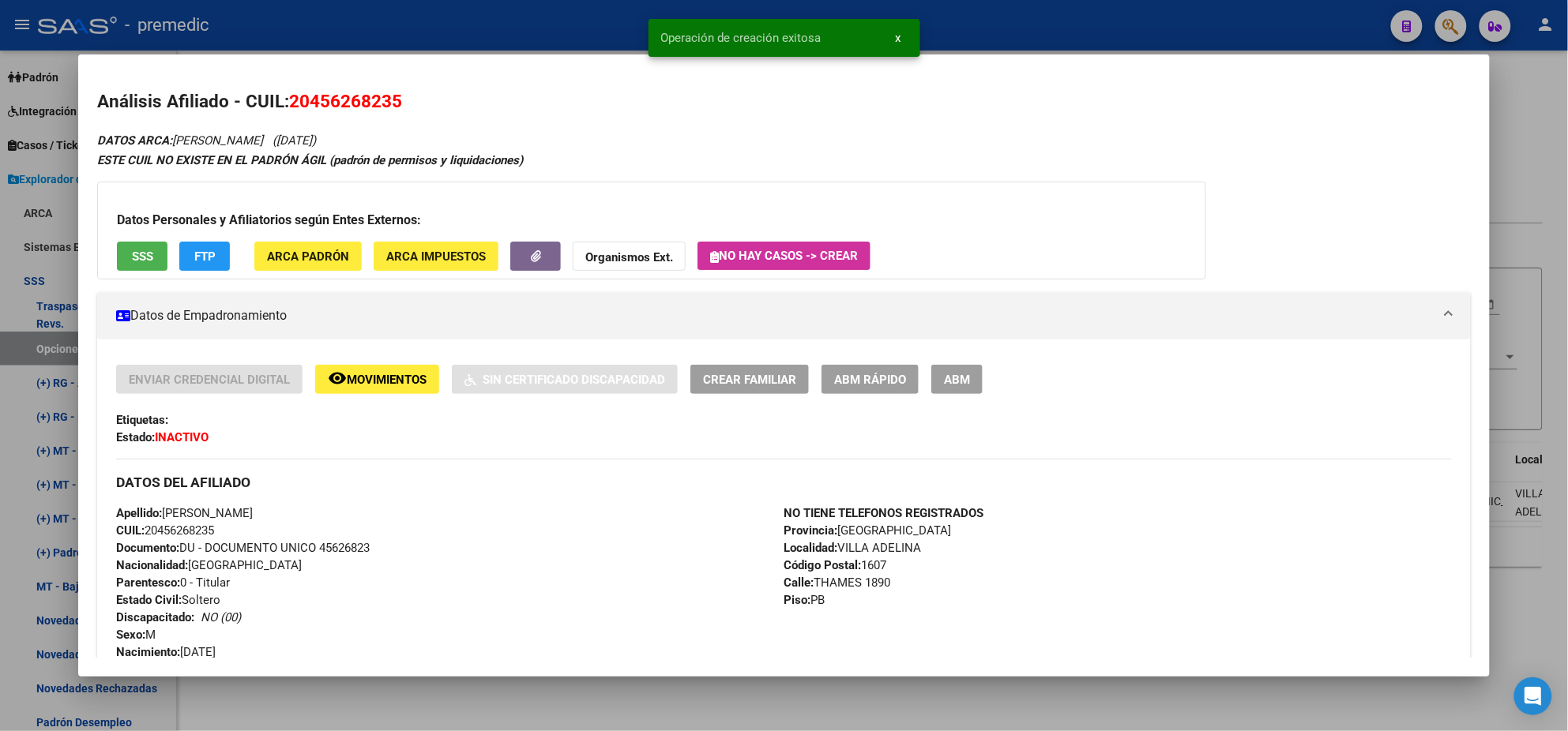
click at [43, 351] on div at bounding box center [784, 365] width 1568 height 731
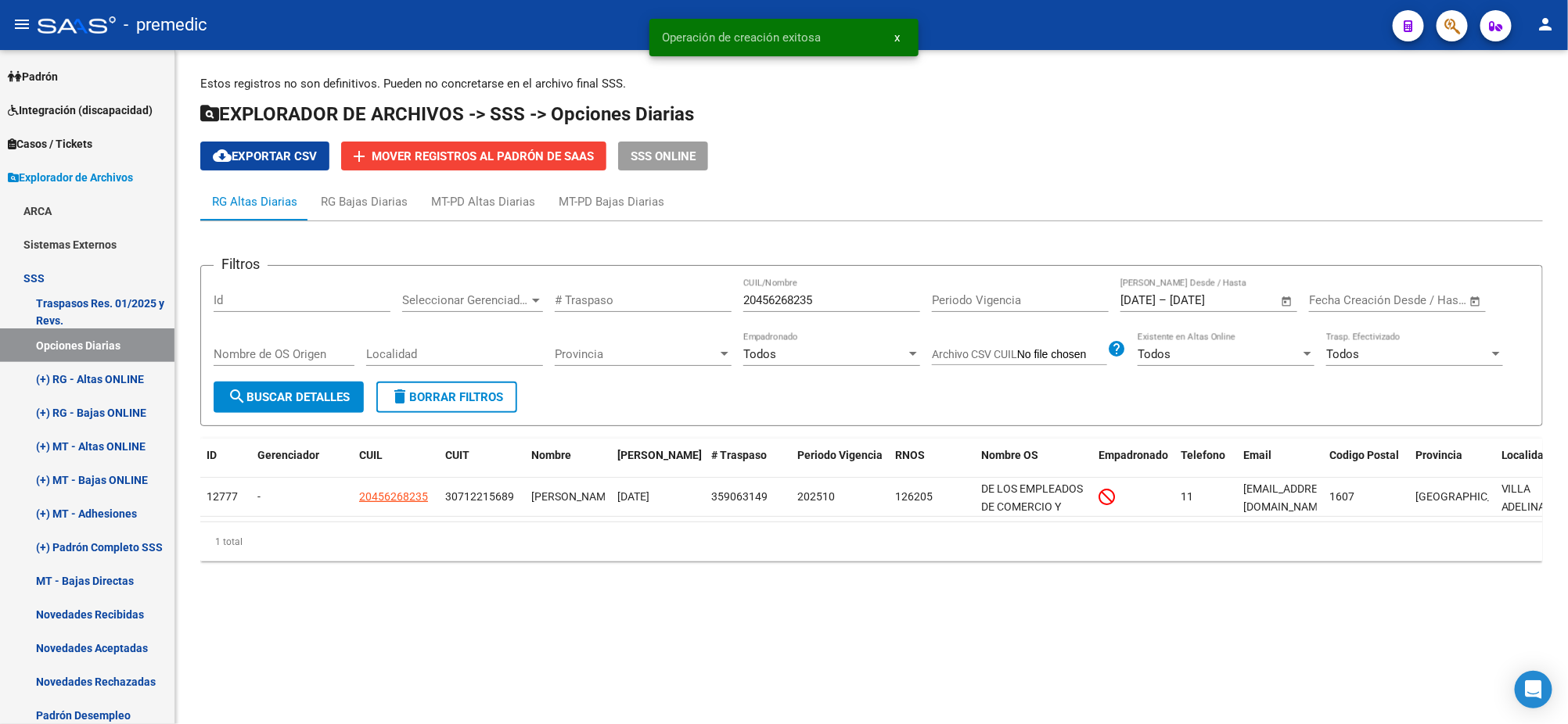
click at [306, 390] on span "search Buscar Detalles" at bounding box center [288, 398] width 122 height 14
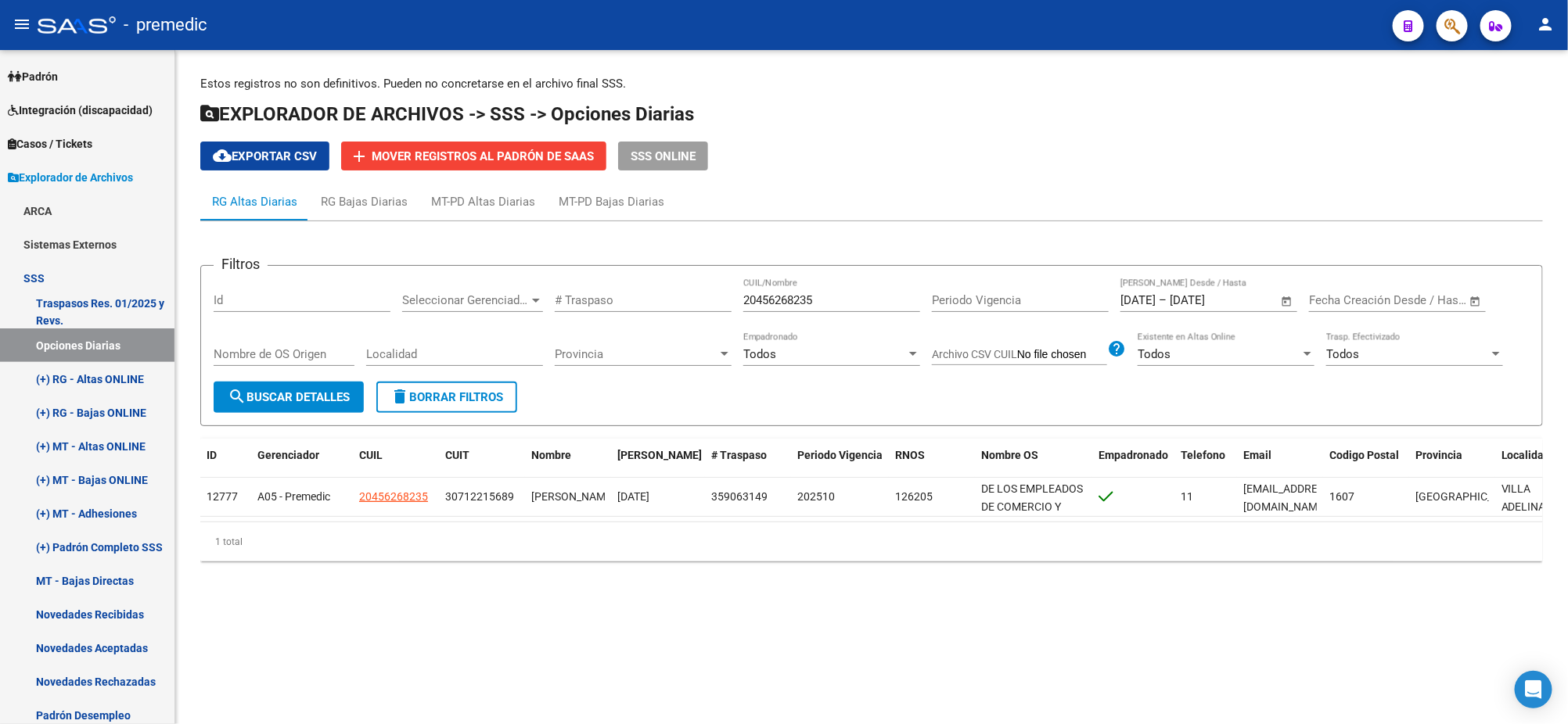
drag, startPoint x: 826, startPoint y: 300, endPoint x: 684, endPoint y: 295, distance: 142.1
click at [684, 295] on div "Filtros Id Seleccionar Gerenciador Seleccionar Gerenciador # Traspaso 204562682…" at bounding box center [872, 330] width 1316 height 103
paste input "248248360"
click at [267, 395] on span "search Buscar Detalles" at bounding box center [288, 398] width 122 height 14
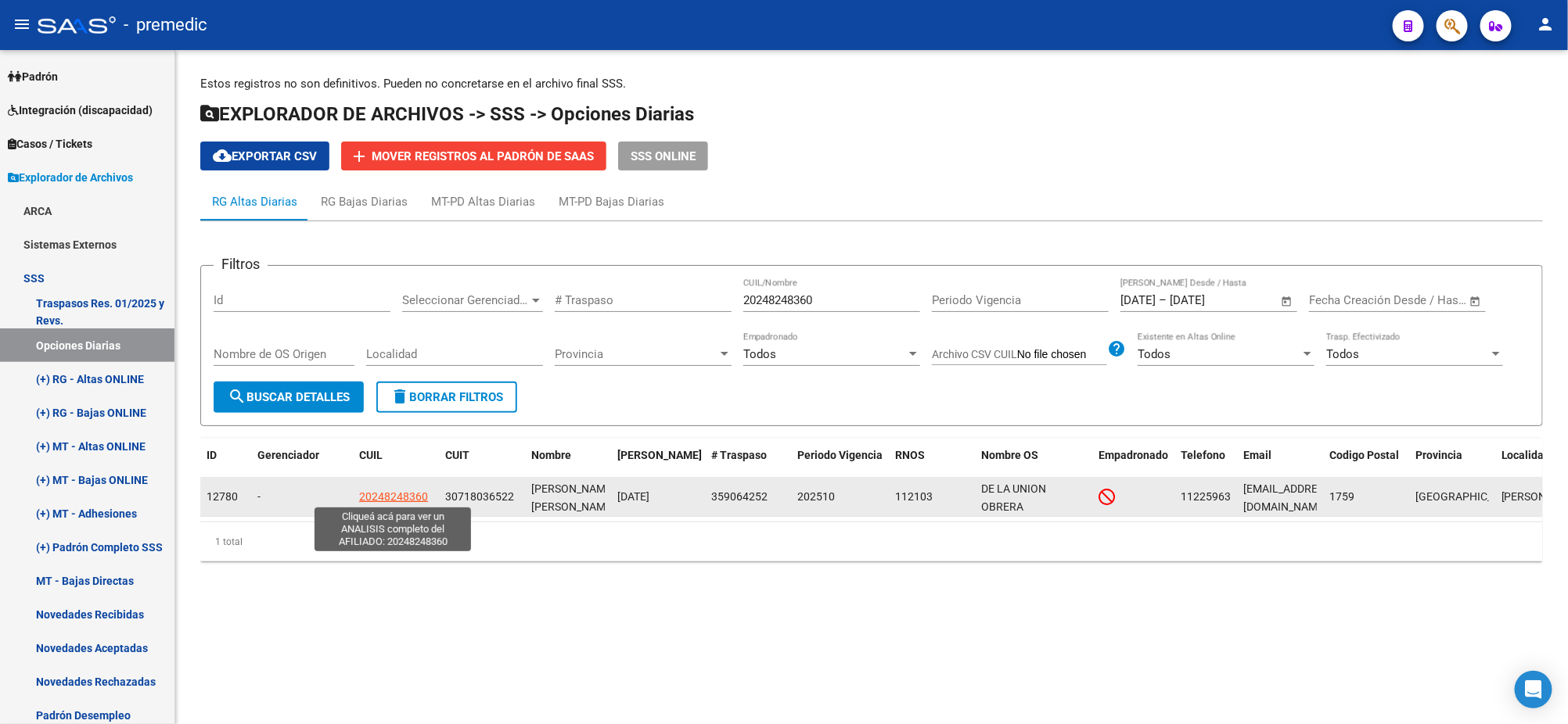
click at [389, 490] on span "20248248360" at bounding box center [394, 497] width 69 height 13
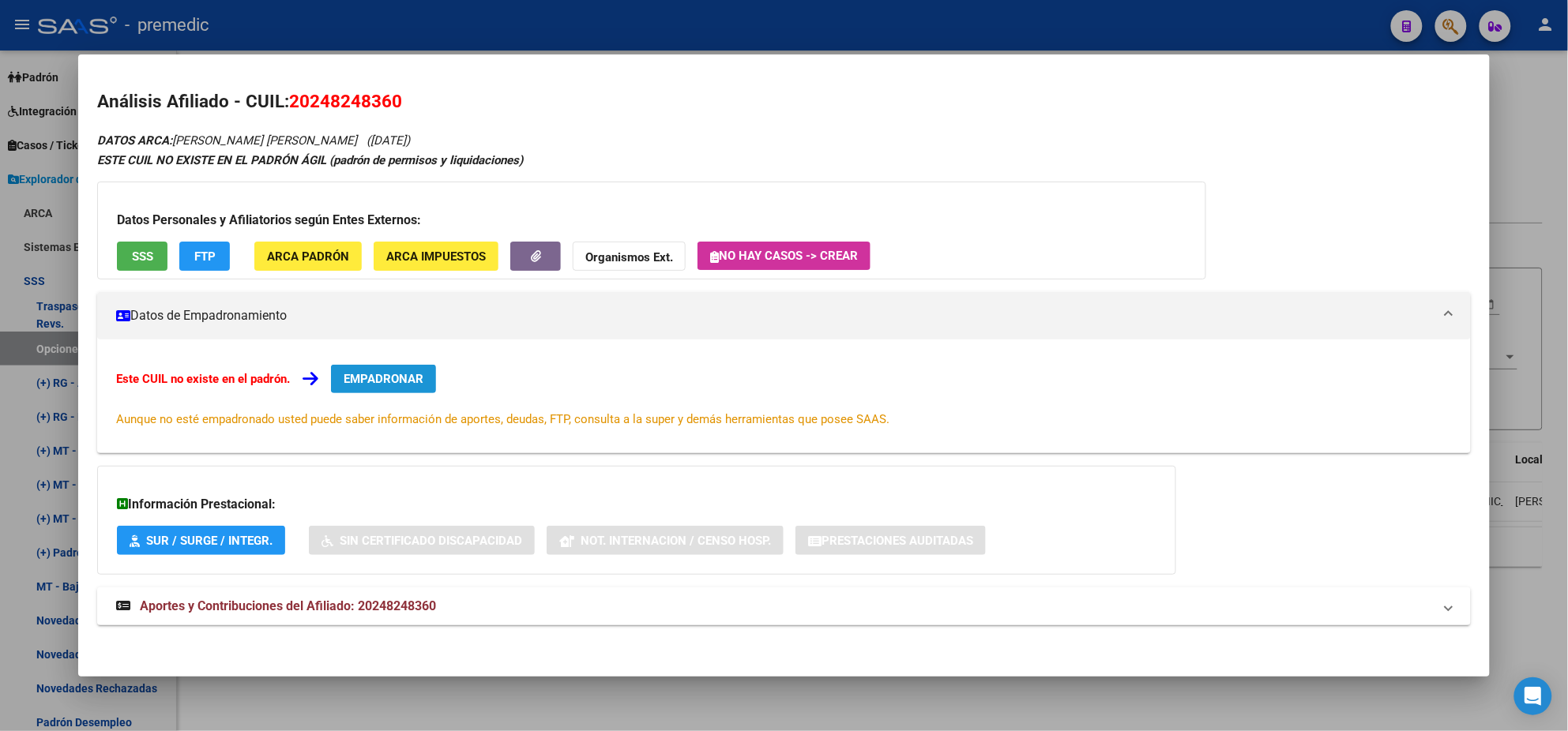
click at [403, 374] on span "EMPADRONAR" at bounding box center [383, 379] width 80 height 15
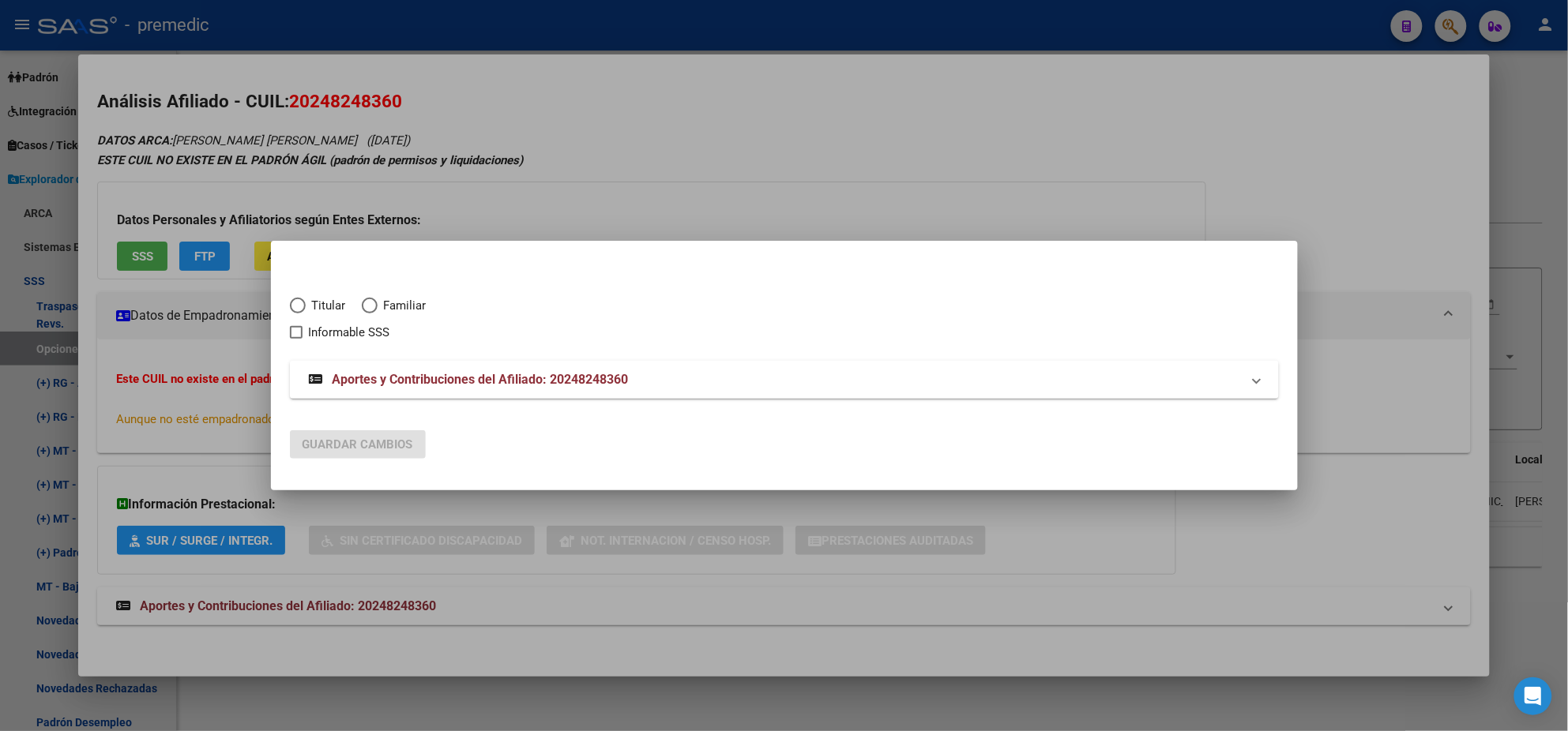
click at [297, 302] on span "Elija una opción" at bounding box center [298, 306] width 16 height 16
click at [297, 302] on input "Titular" at bounding box center [298, 306] width 16 height 16
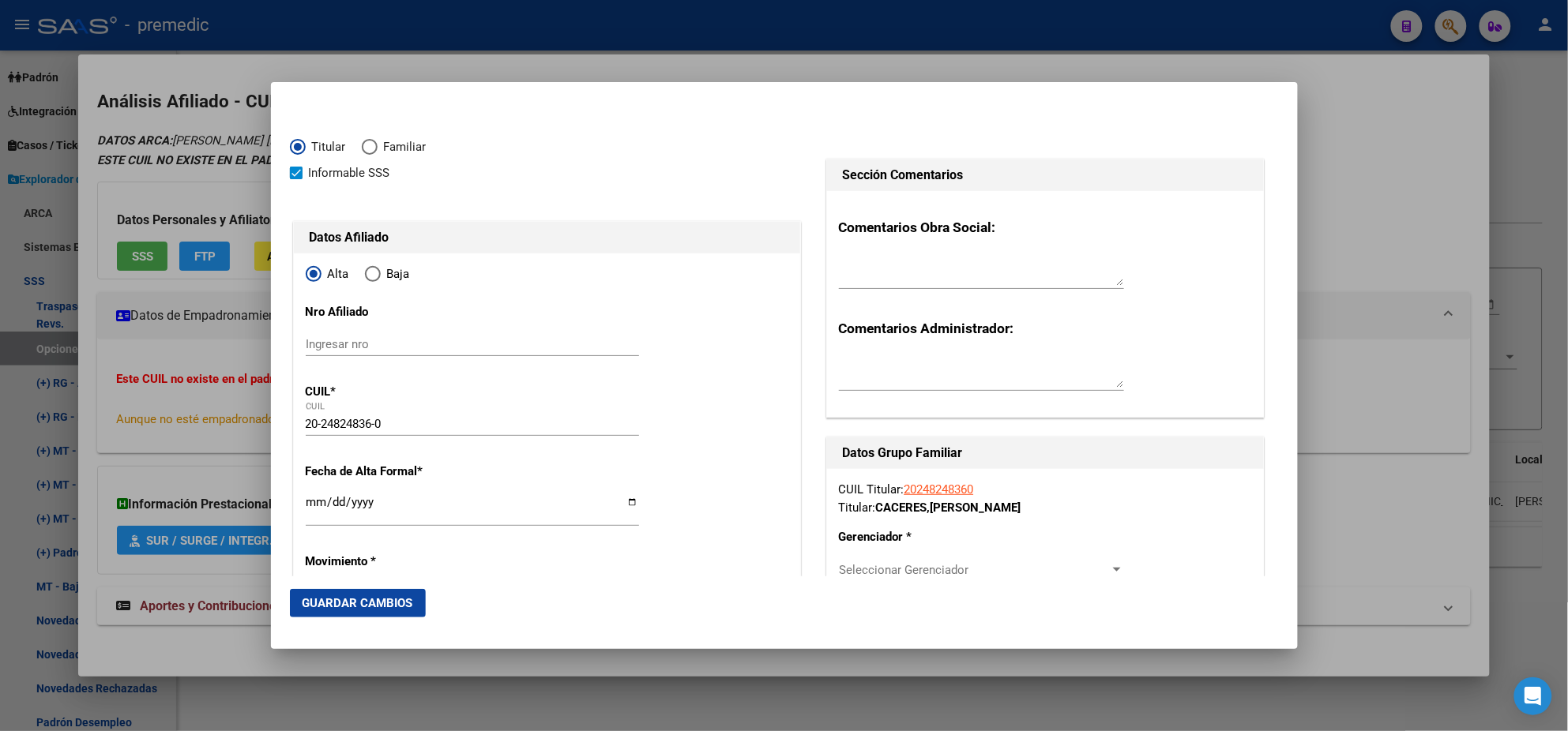
click at [315, 505] on input "Ingresar fecha" at bounding box center [472, 508] width 333 height 25
click at [287, 511] on mat-dialog-content "Titular Familiar Informable SSS Datos Afiliado Alta Baja Nro Afiliado Ingresar …" at bounding box center [784, 338] width 1027 height 475
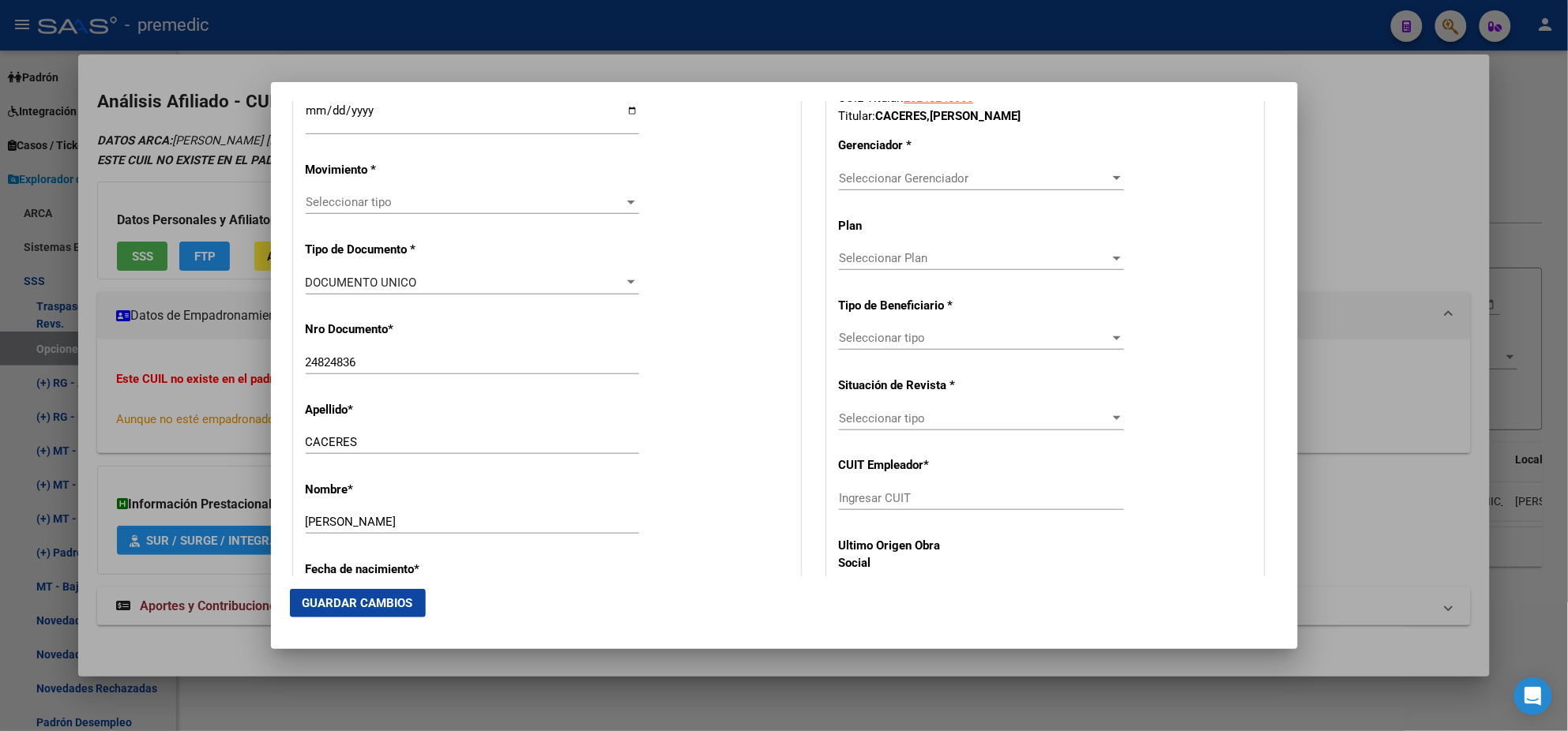
scroll to position [394, 0]
click at [381, 191] on div "Seleccionar tipo Seleccionar tipo" at bounding box center [472, 200] width 333 height 23
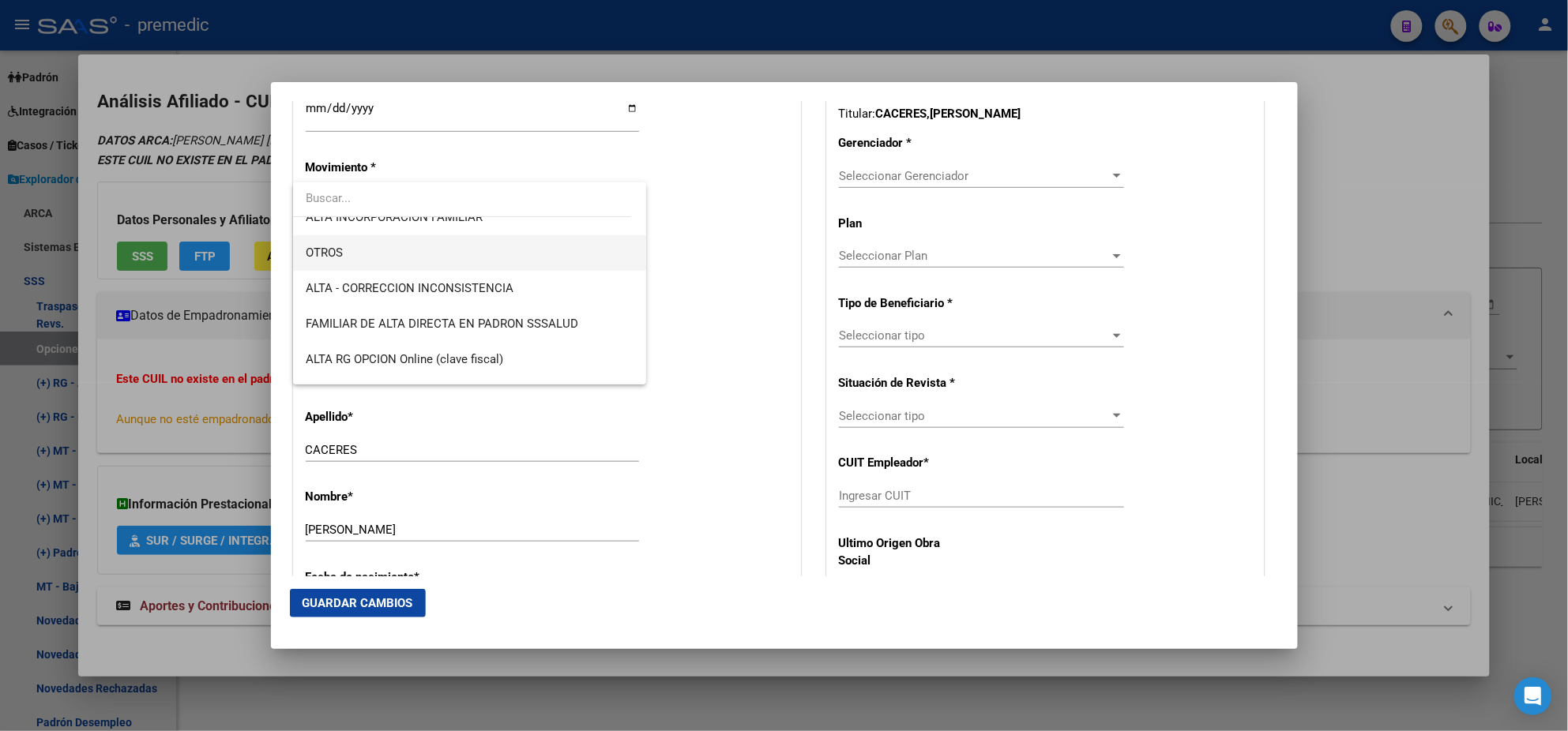
scroll to position [296, 0]
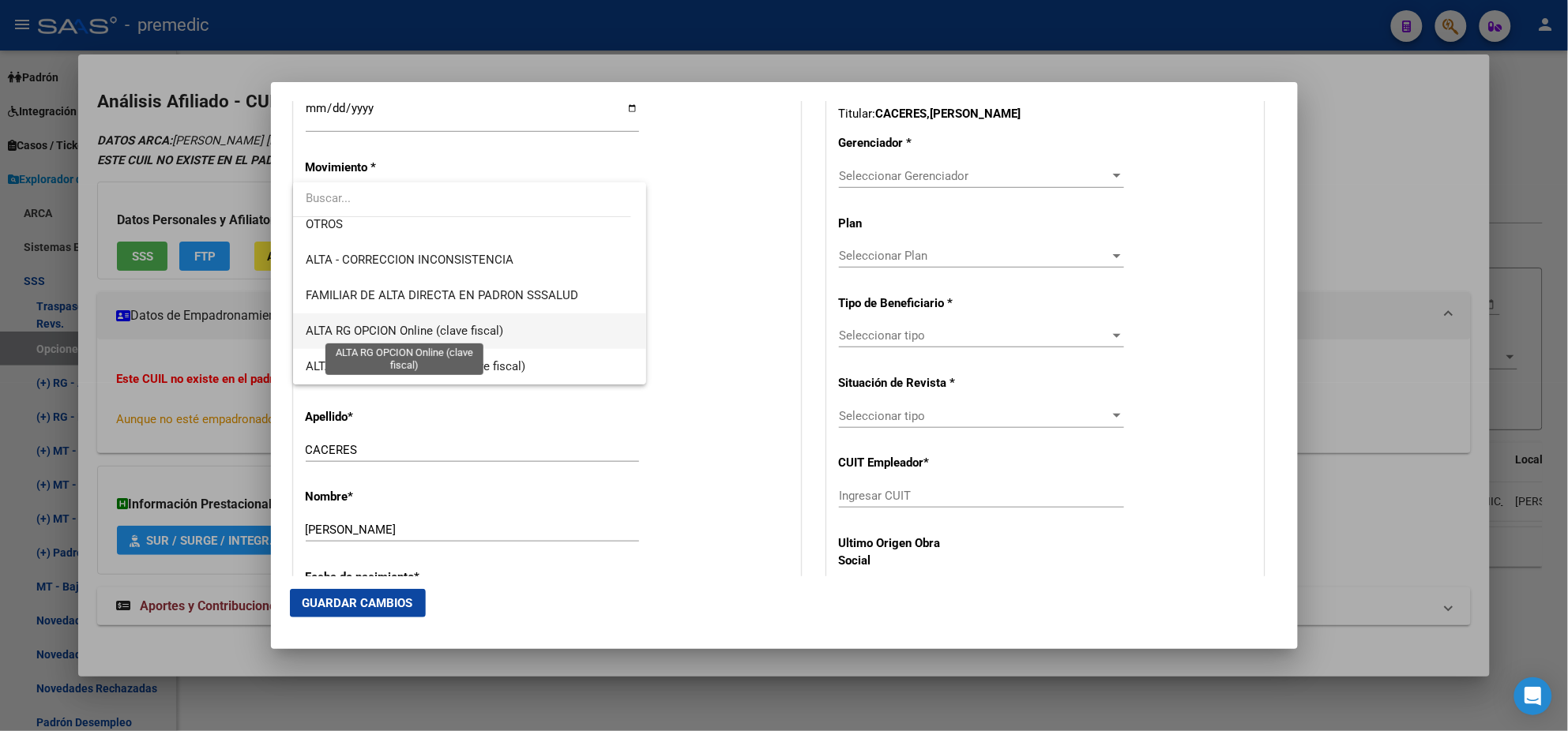
click at [449, 326] on span "ALTA RG OPCION Online (clave fiscal)" at bounding box center [404, 331] width 197 height 15
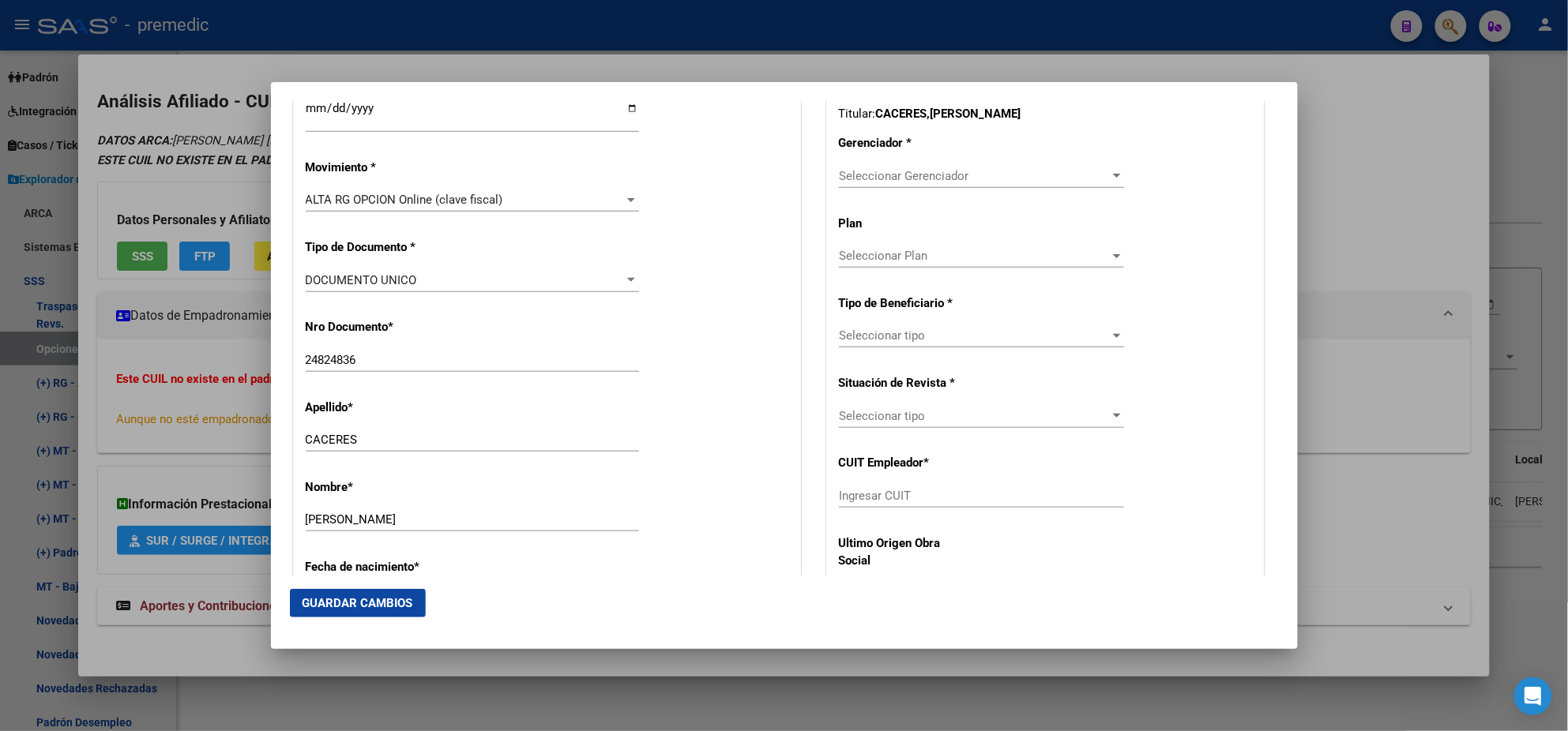
click at [449, 325] on div "Nro Documento * 24824836 Ingresar nro" at bounding box center [546, 346] width 483 height 80
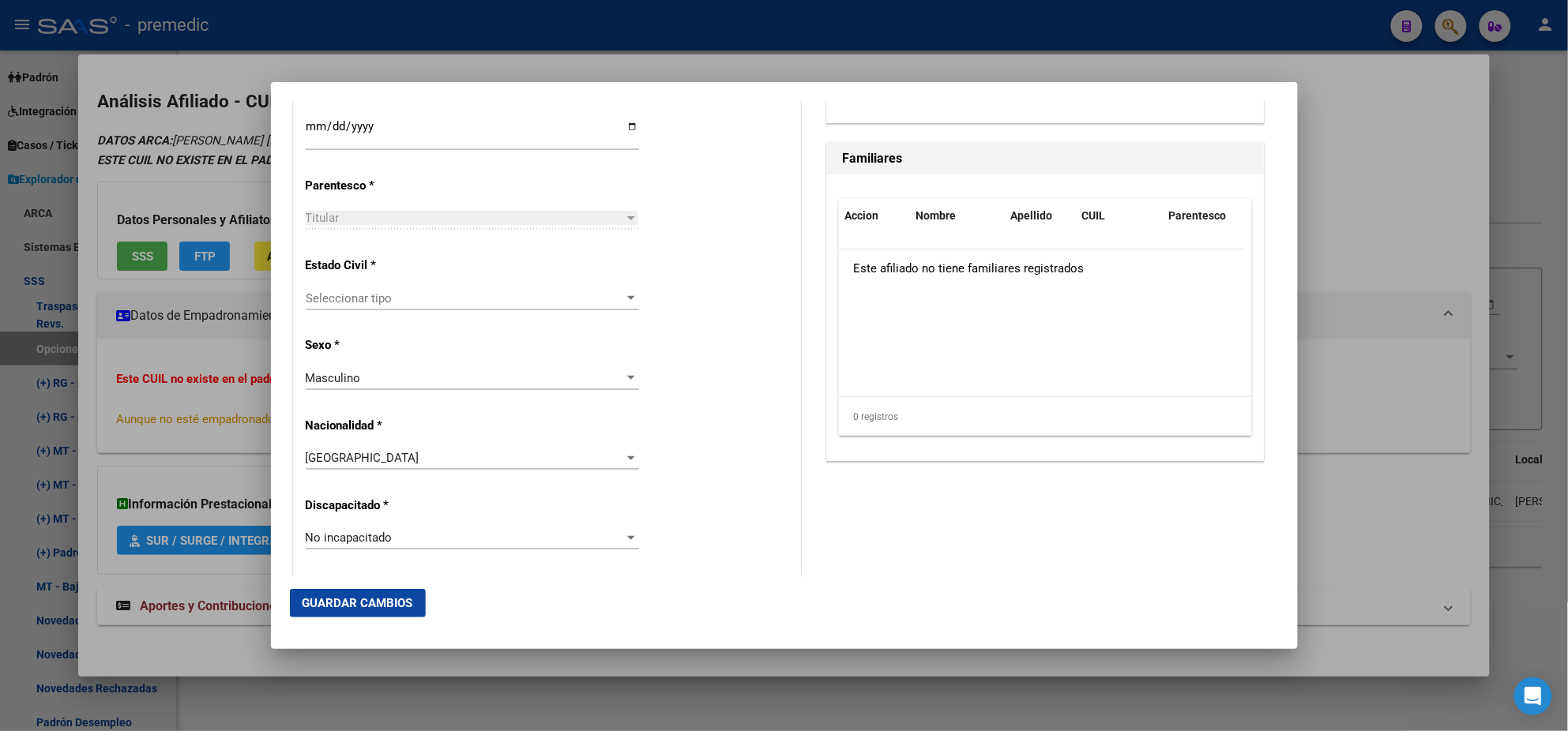
scroll to position [888, 0]
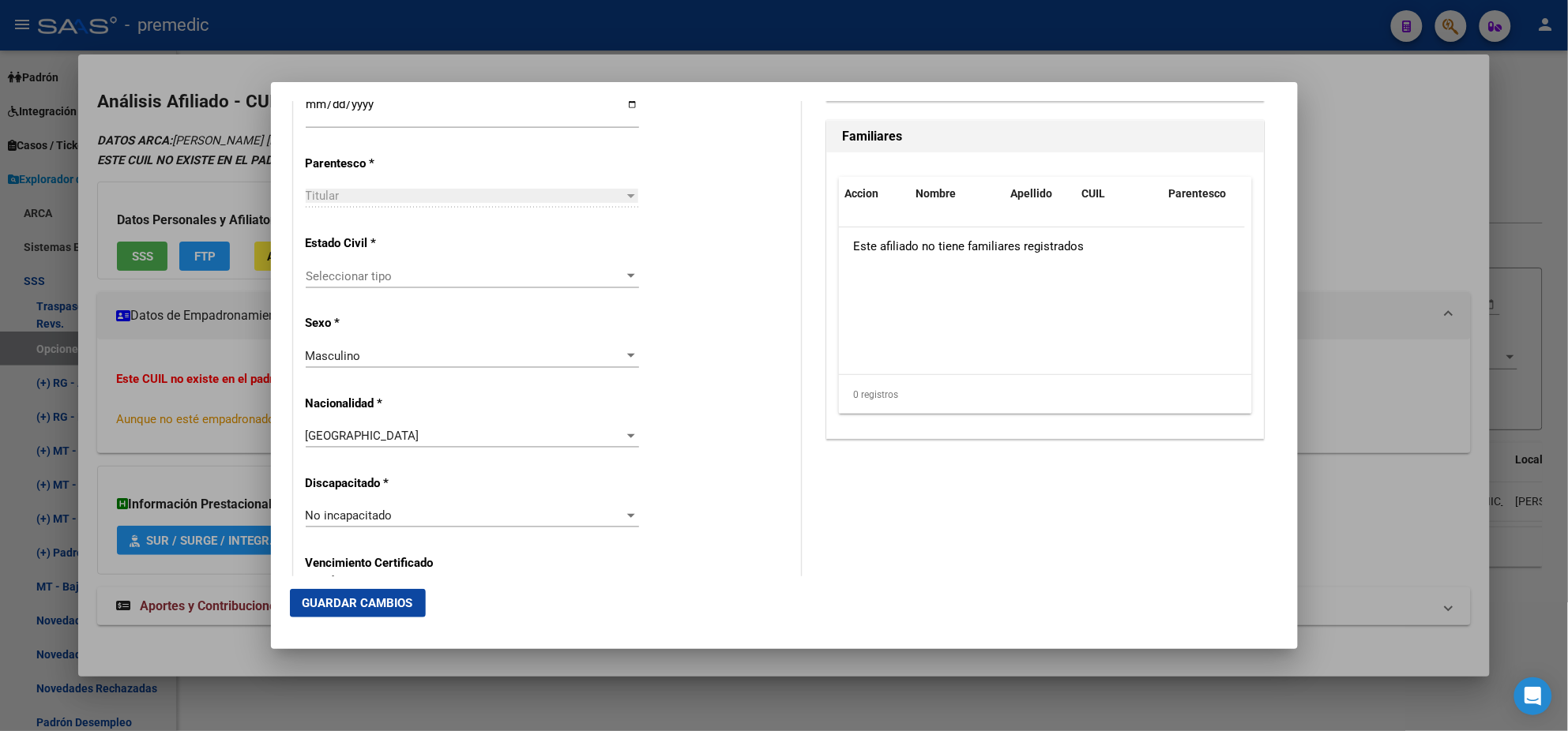
click at [426, 274] on span "Seleccionar tipo" at bounding box center [465, 276] width 319 height 15
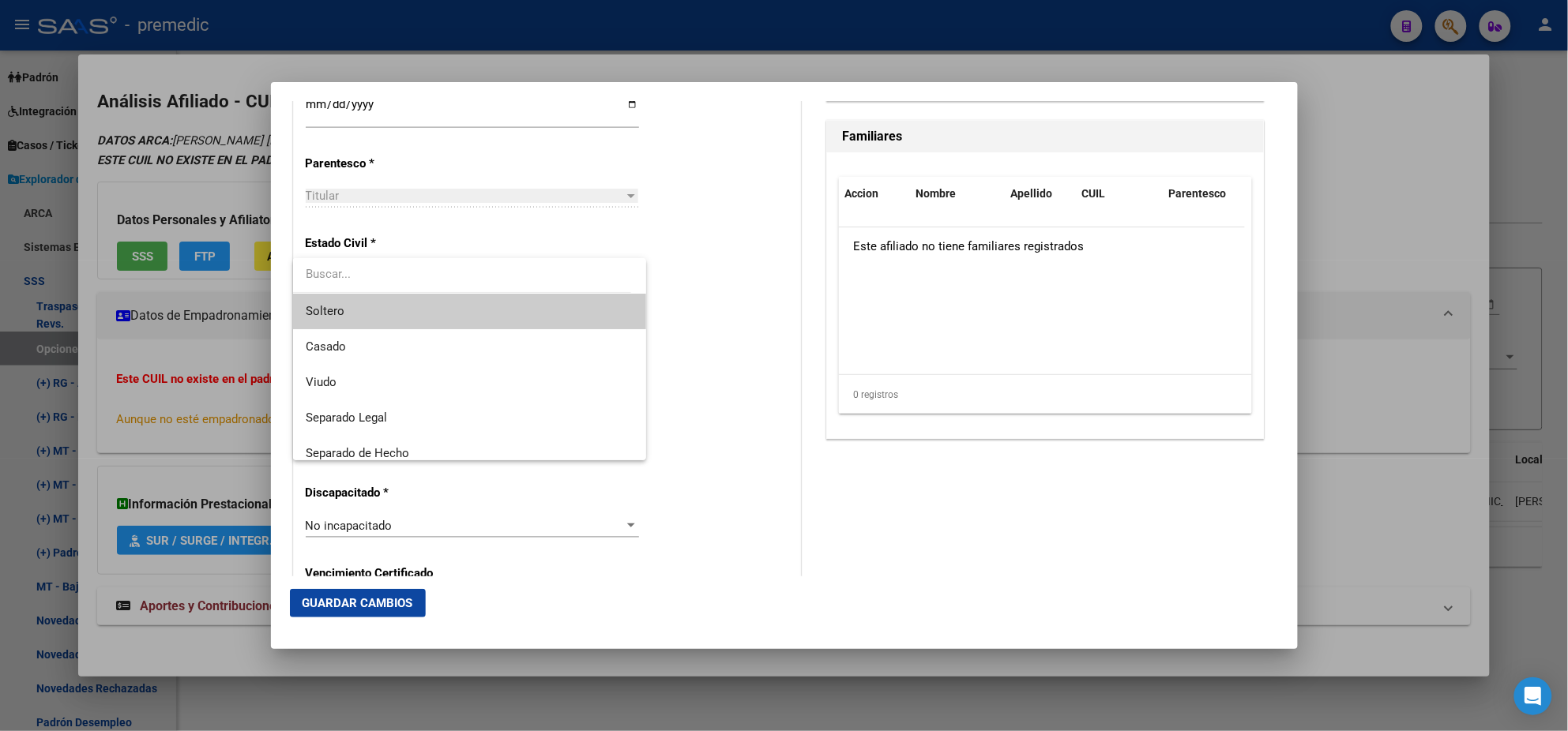
click at [418, 308] on span "Soltero" at bounding box center [470, 312] width 328 height 36
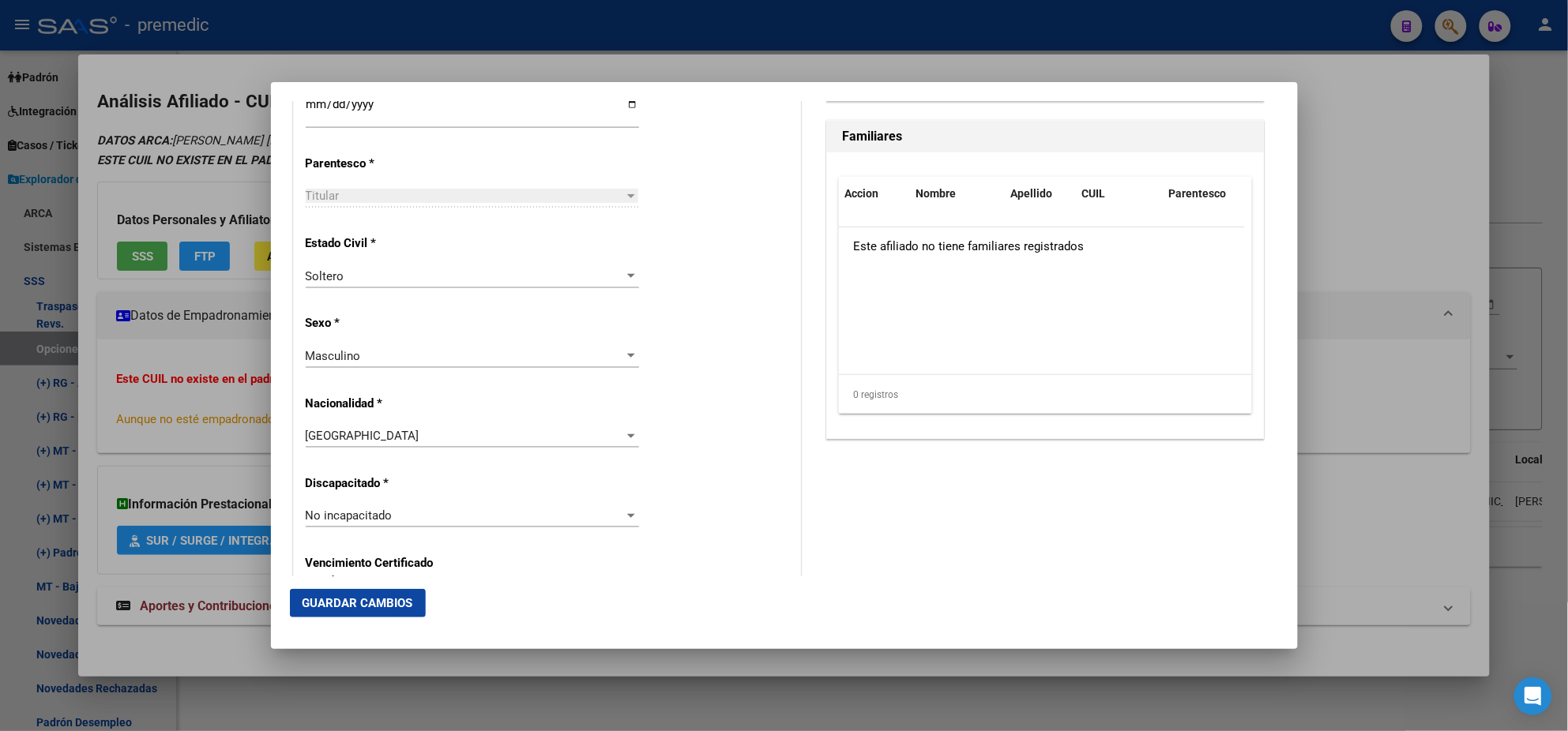
click at [426, 316] on p "Sexo *" at bounding box center [377, 323] width 145 height 18
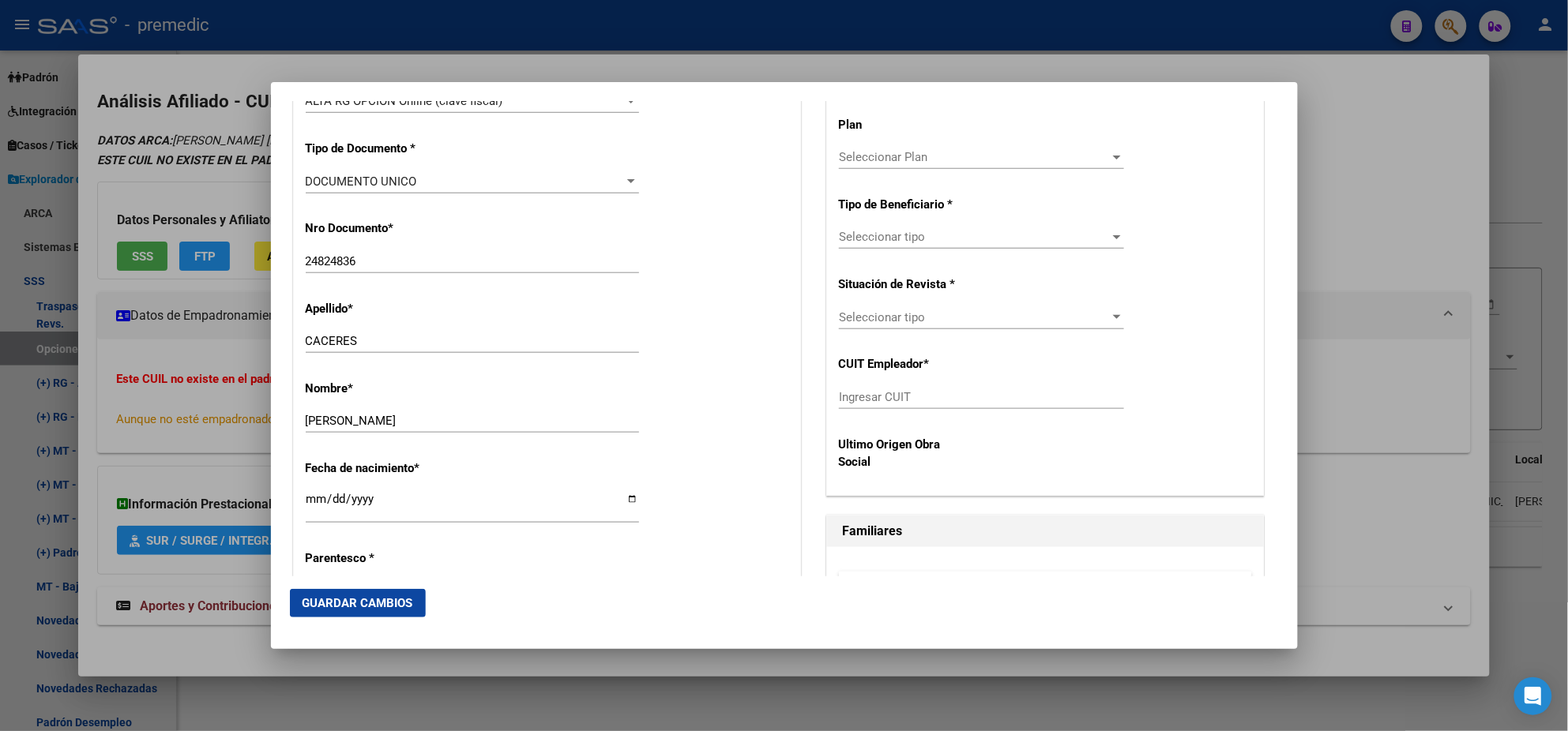
scroll to position [394, 0]
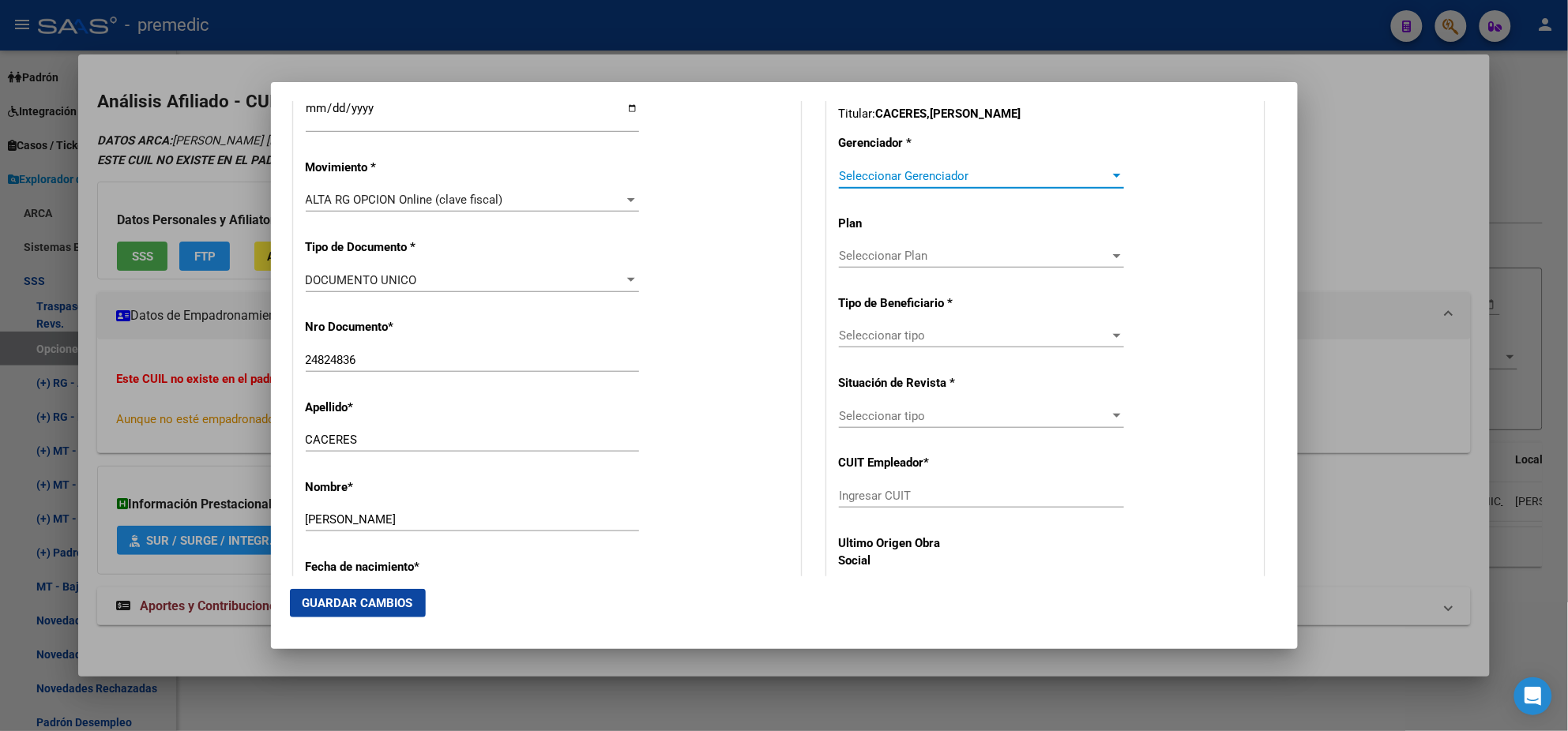
click at [841, 182] on span "Seleccionar Gerenciador" at bounding box center [974, 176] width 271 height 15
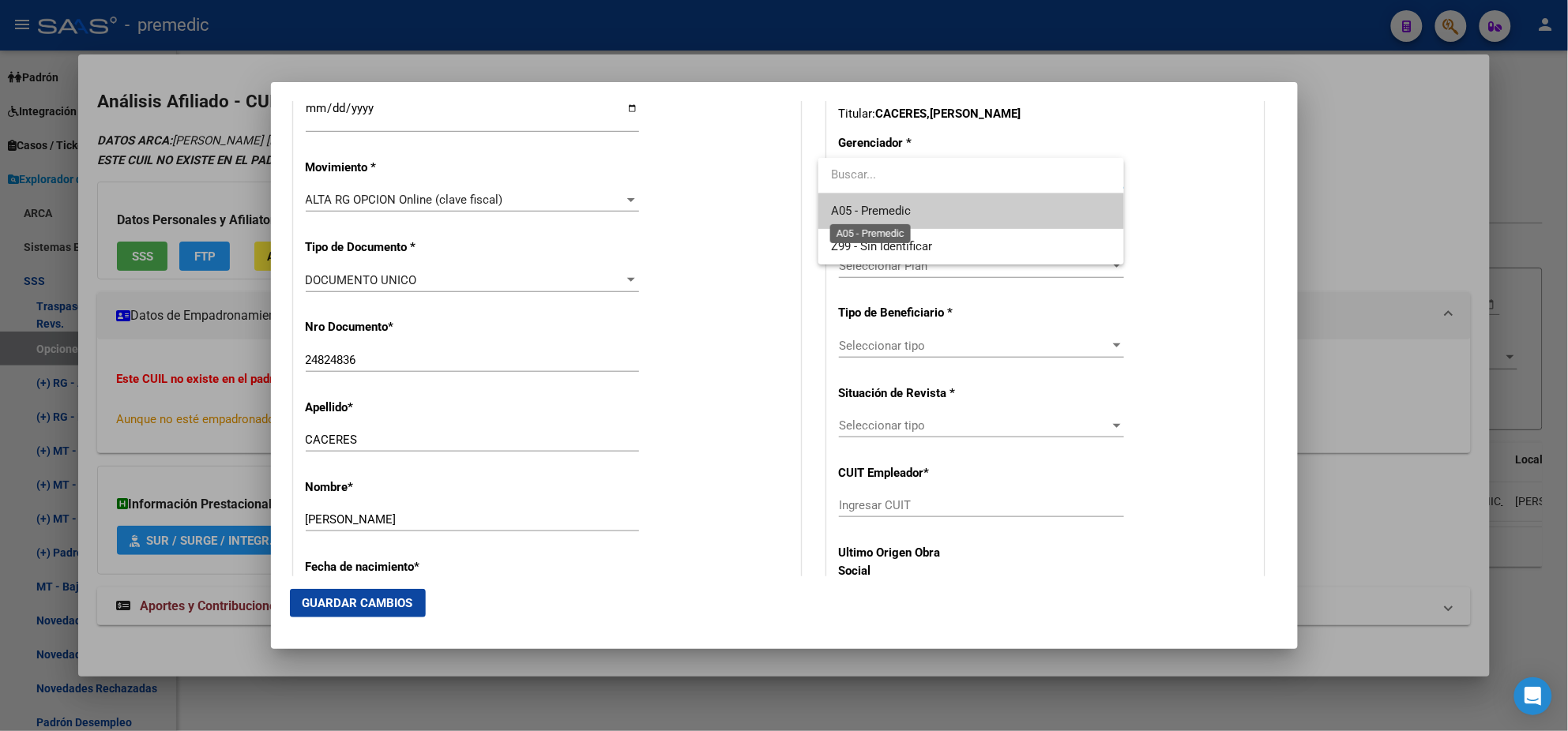
click at [843, 208] on span "A05 - Premedic" at bounding box center [870, 211] width 80 height 15
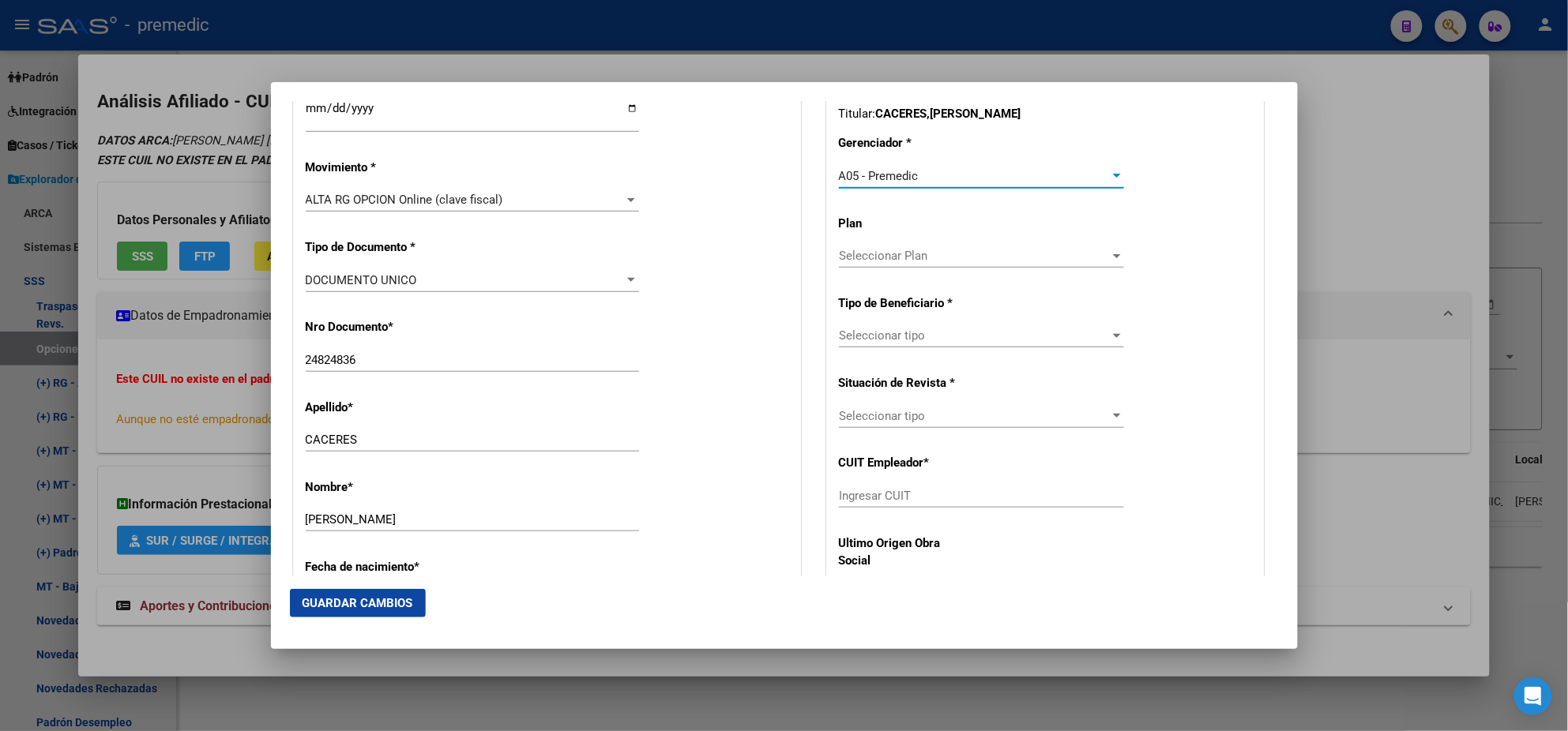
drag, startPoint x: 858, startPoint y: 350, endPoint x: 858, endPoint y: 338, distance: 12.0
click at [858, 347] on div "Seleccionar tipo Seleccionar tipo" at bounding box center [981, 343] width 285 height 39
click at [858, 337] on span "Seleccionar tipo" at bounding box center [974, 336] width 271 height 15
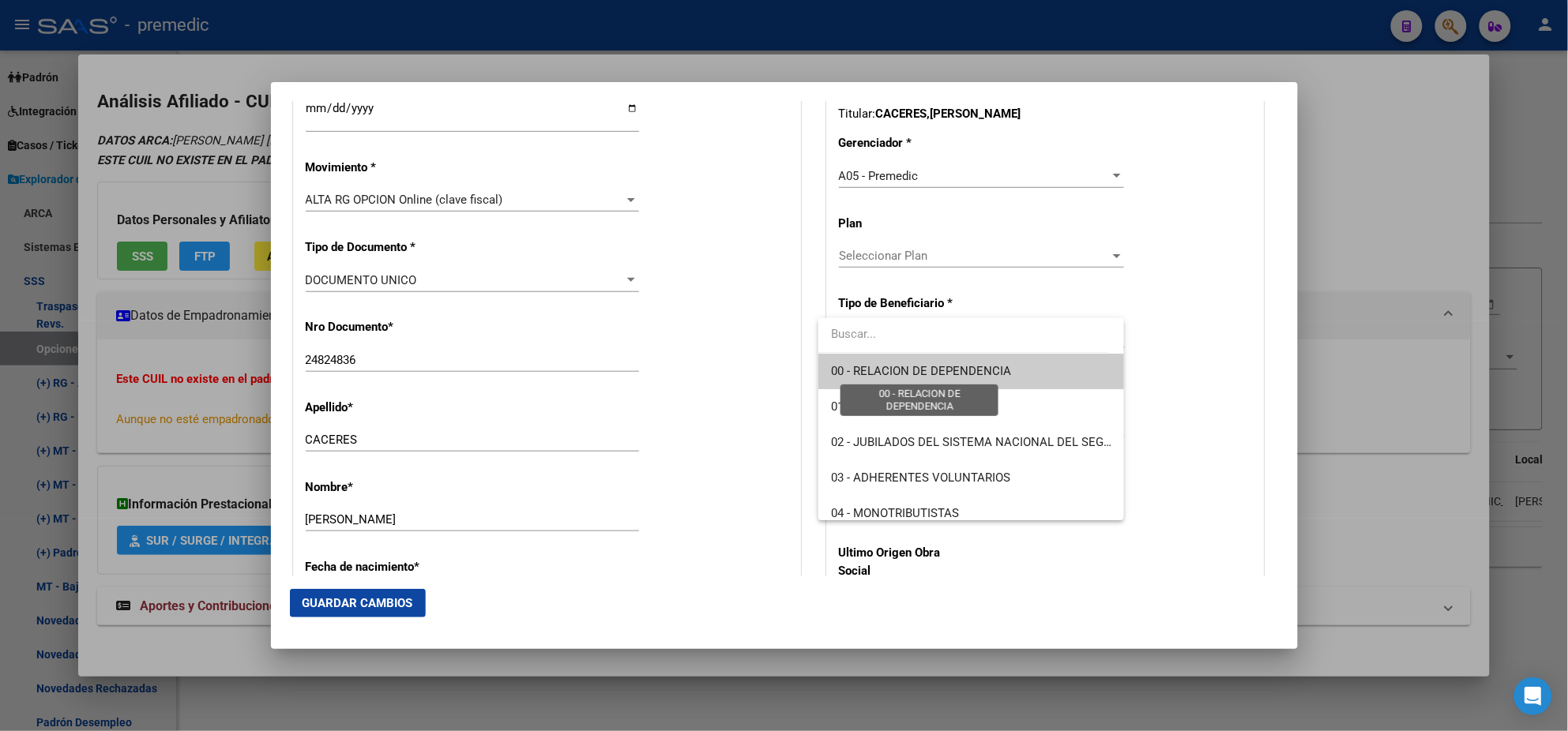
click at [862, 369] on span "00 - RELACION DE DEPENDENCIA" at bounding box center [921, 372] width 180 height 15
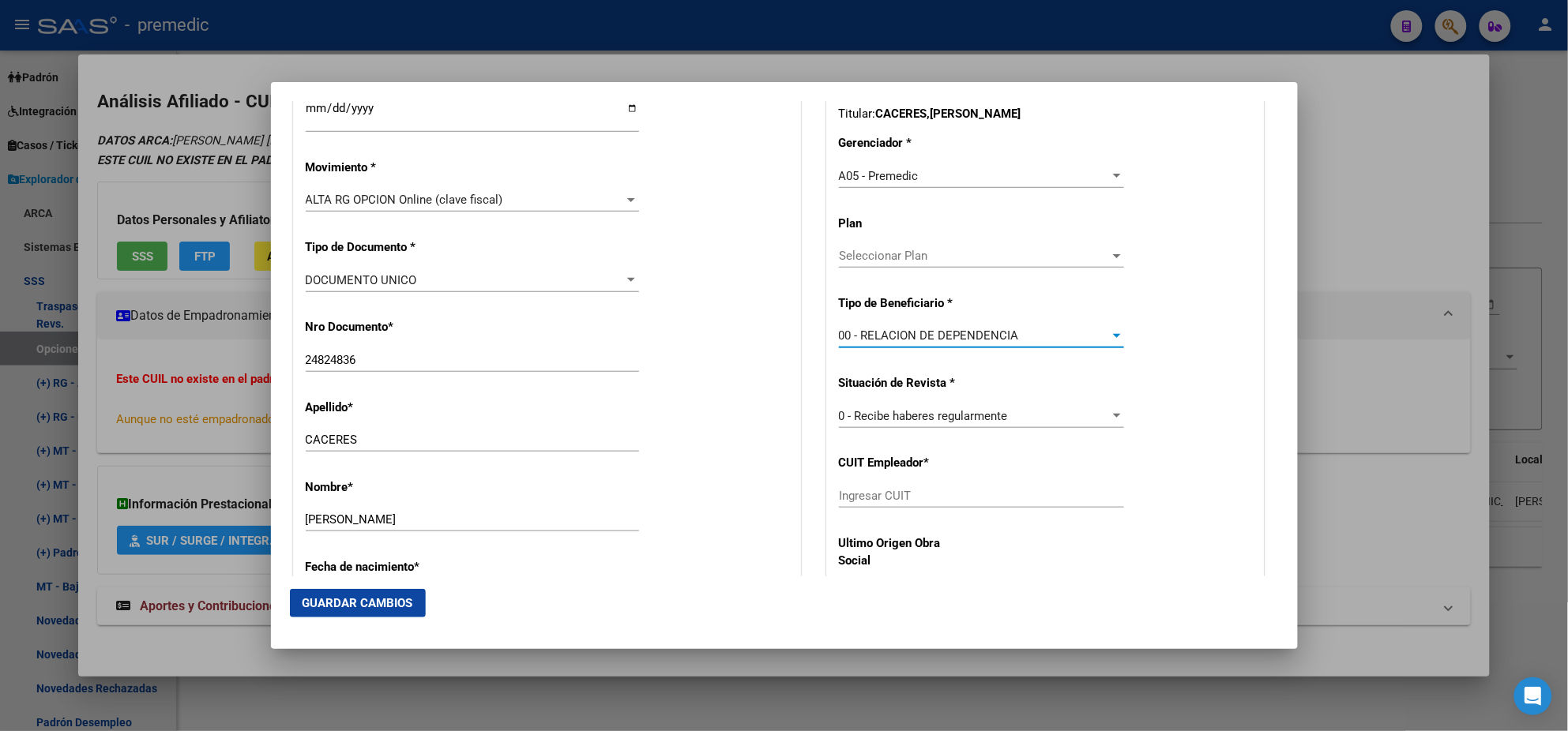
click at [876, 505] on div "Ingresar CUIT" at bounding box center [981, 495] width 285 height 23
paste input "30-71803652-2"
click at [352, 594] on button "Guardar Cambios" at bounding box center [358, 603] width 136 height 28
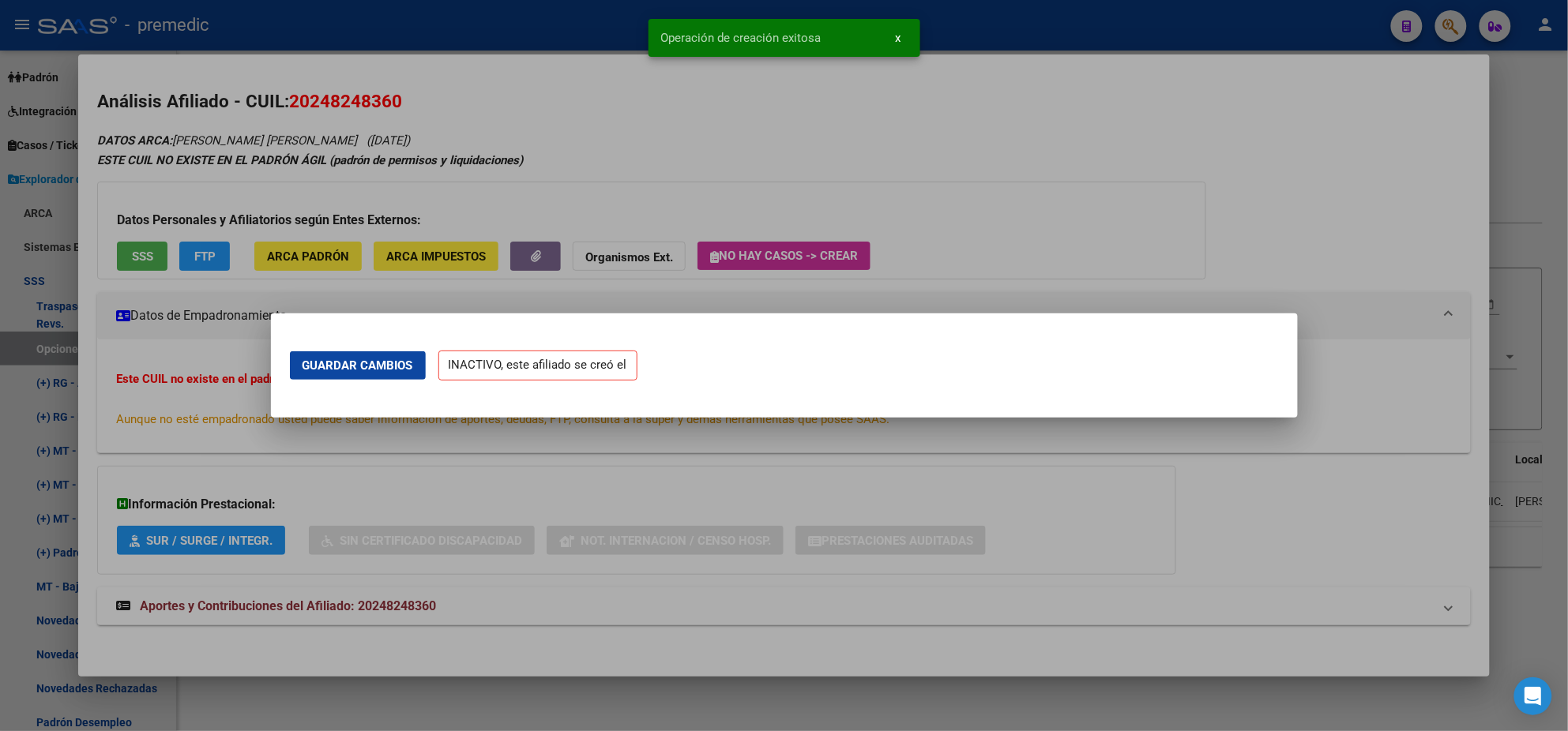
scroll to position [0, 0]
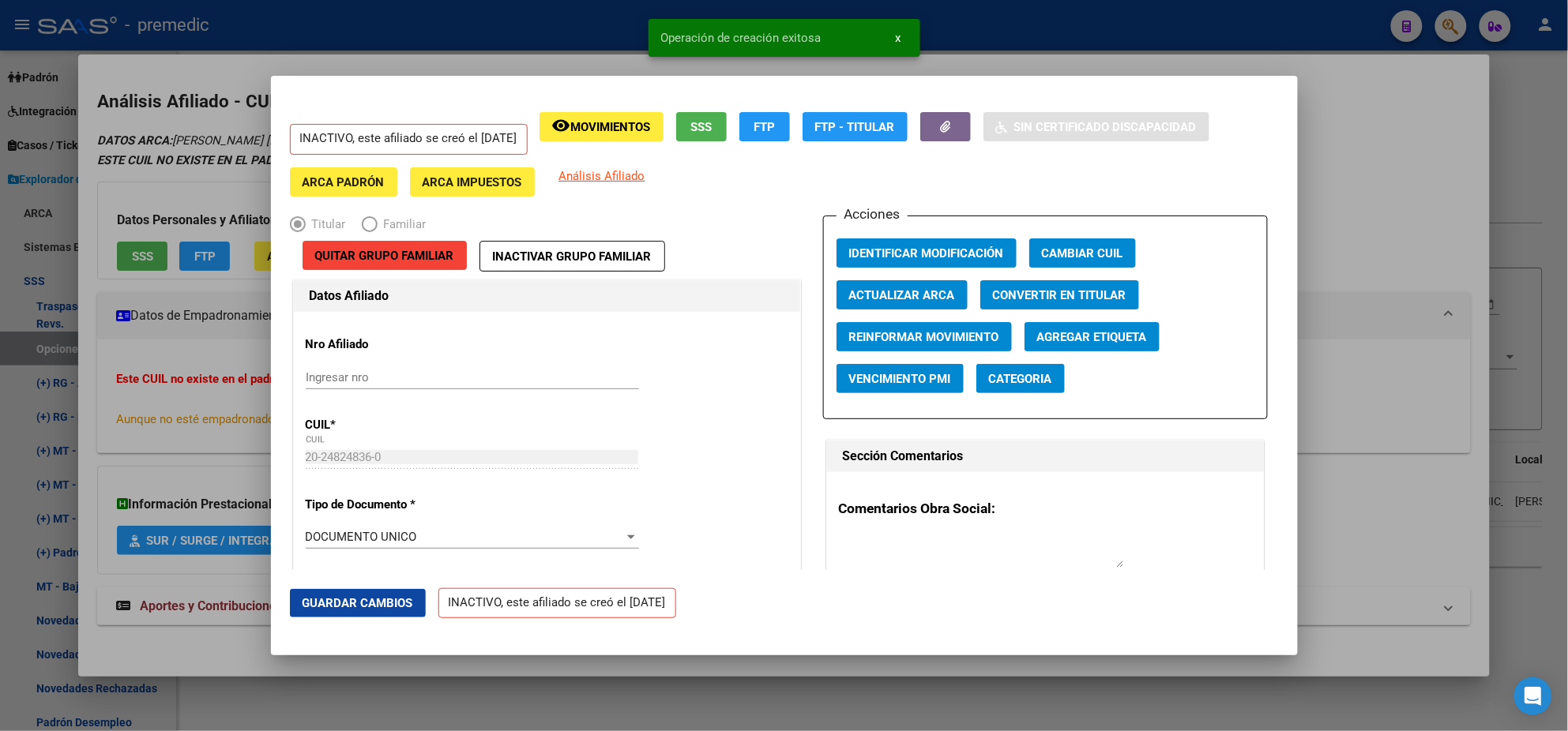
click at [84, 449] on div at bounding box center [784, 365] width 1568 height 731
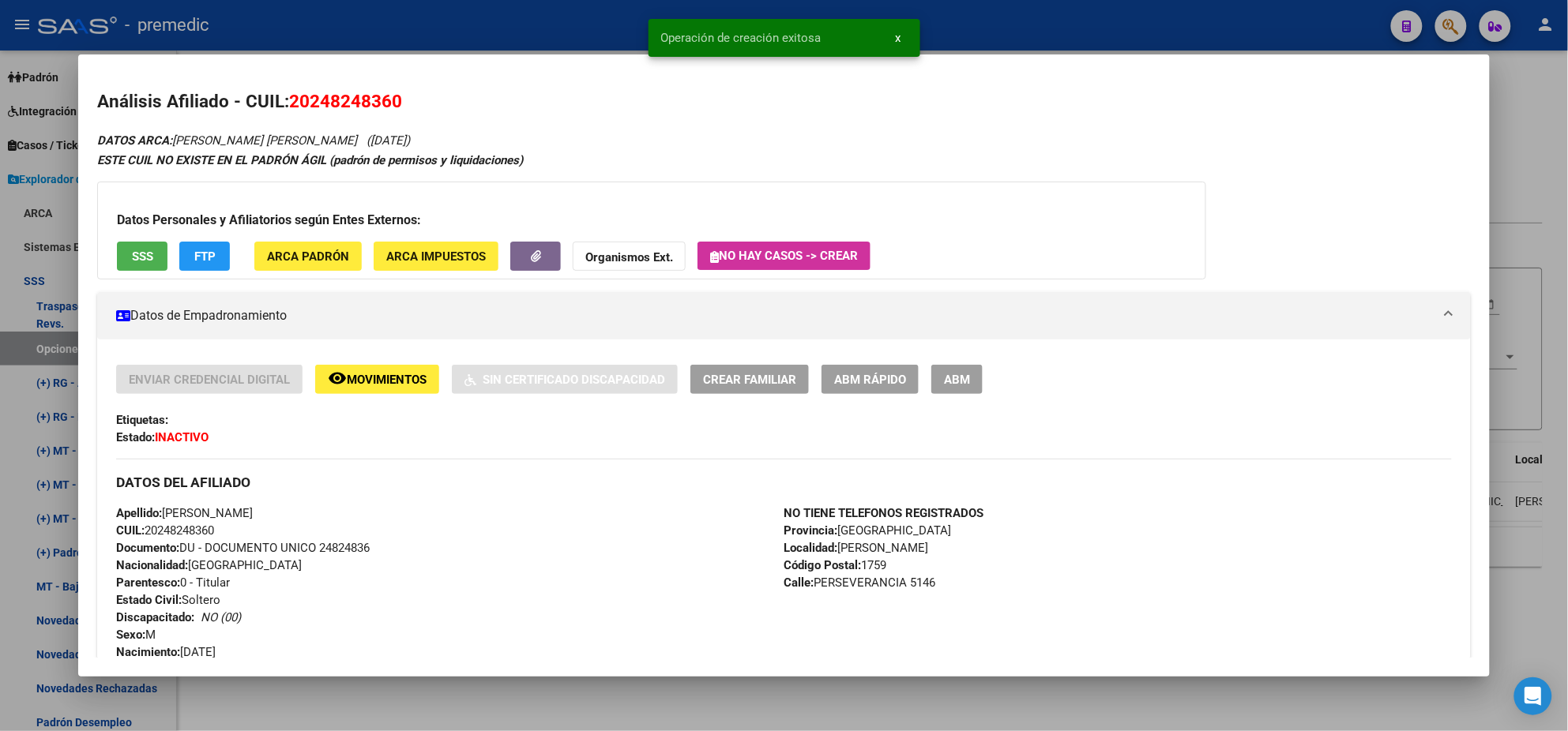
click at [44, 348] on div at bounding box center [784, 365] width 1568 height 731
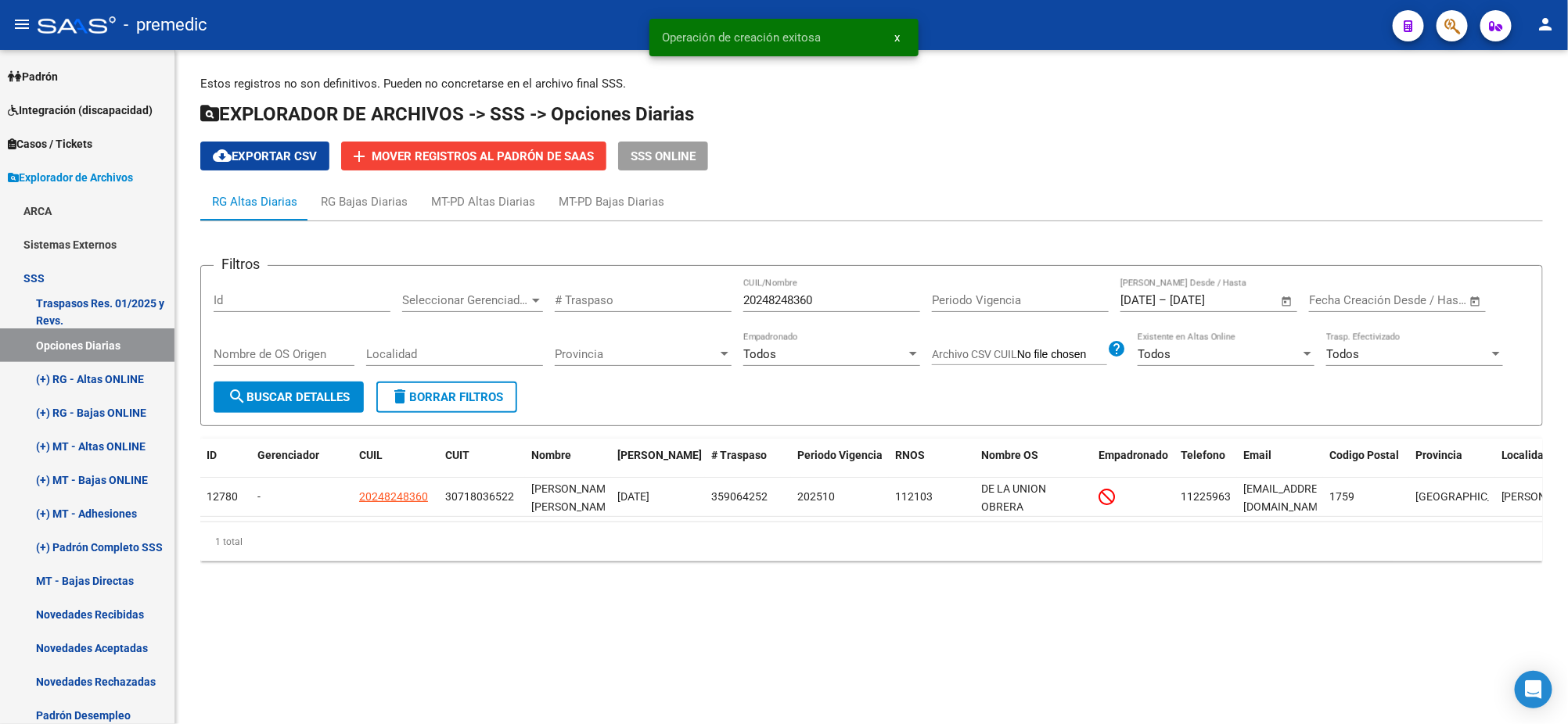
click at [303, 399] on span "search Buscar Detalles" at bounding box center [288, 398] width 122 height 14
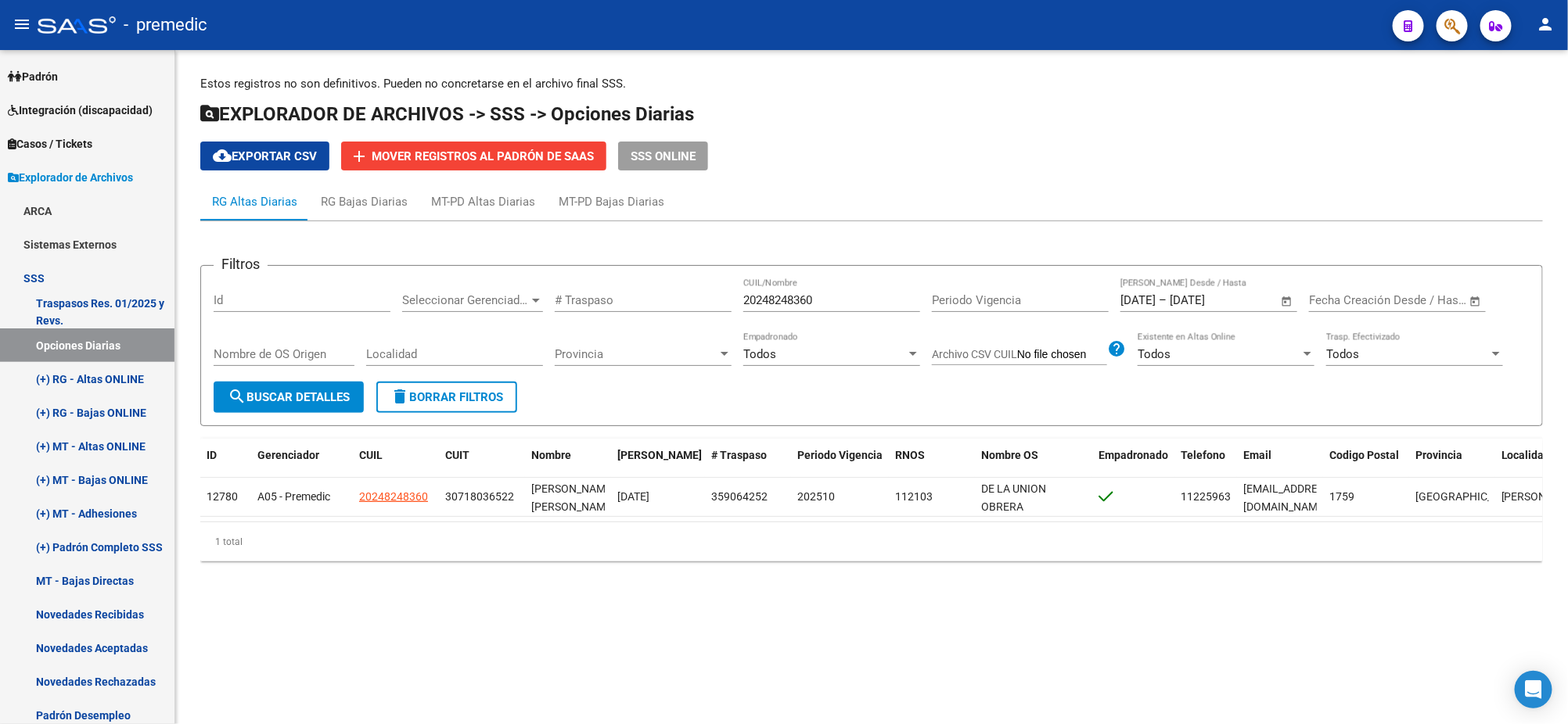
drag, startPoint x: 829, startPoint y: 301, endPoint x: 671, endPoint y: 303, distance: 158.0
click at [672, 303] on div "Filtros Id Seleccionar Gerenciador Seleccionar Gerenciador # Traspaso 202482483…" at bounding box center [872, 330] width 1316 height 103
paste input "7184049215"
click at [325, 397] on span "search Buscar Detalles" at bounding box center [288, 398] width 122 height 14
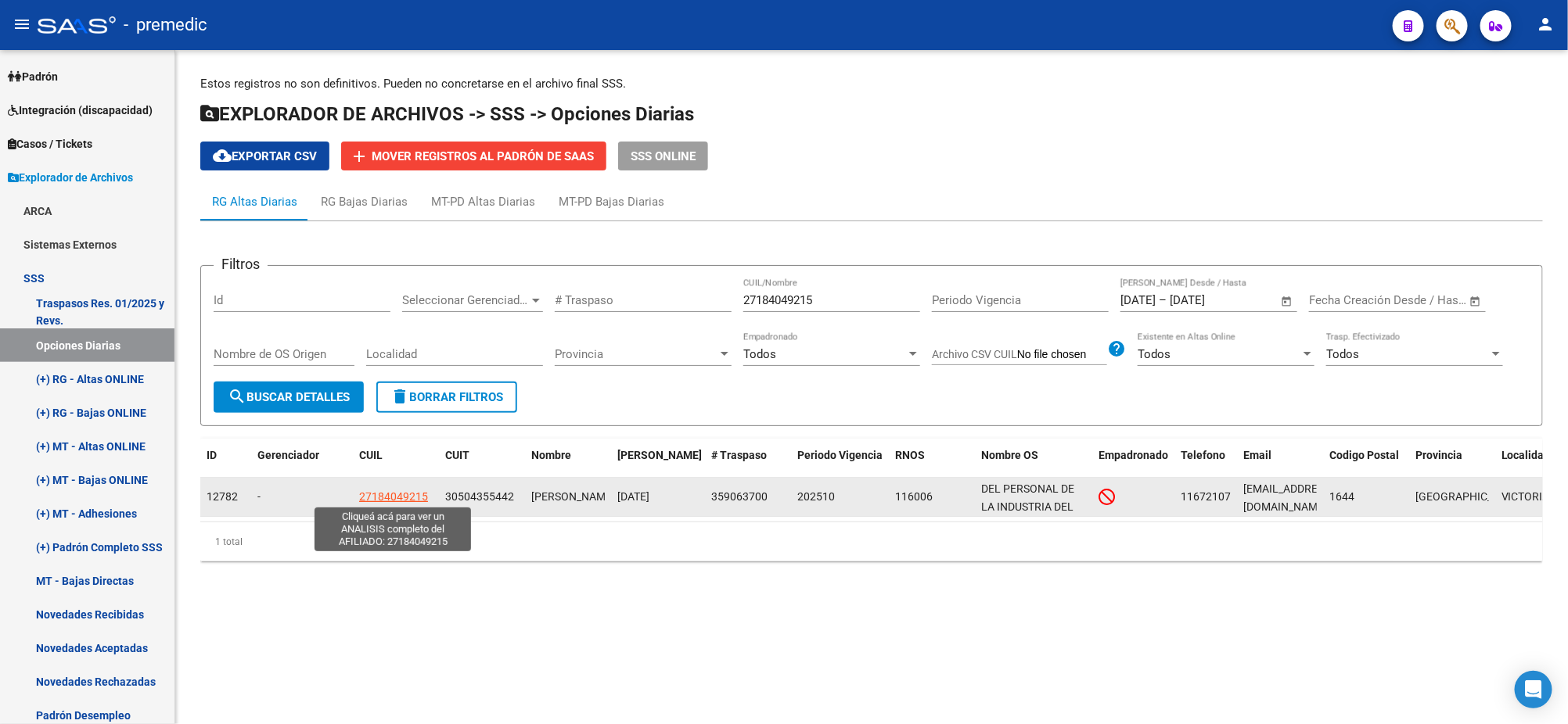
click at [392, 500] on span "27184049215" at bounding box center [394, 497] width 69 height 13
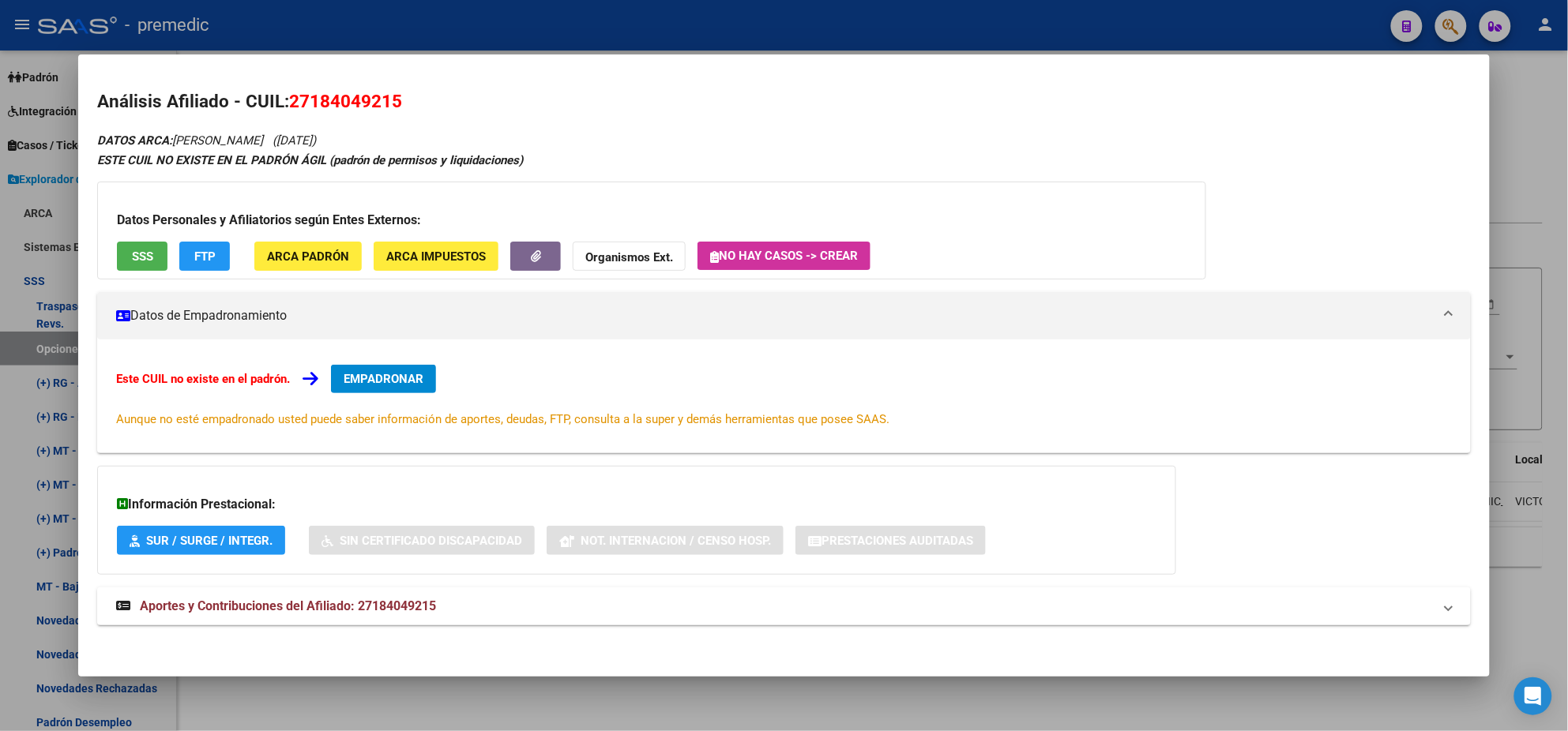
click at [366, 379] on span "EMPADRONAR" at bounding box center [383, 379] width 80 height 15
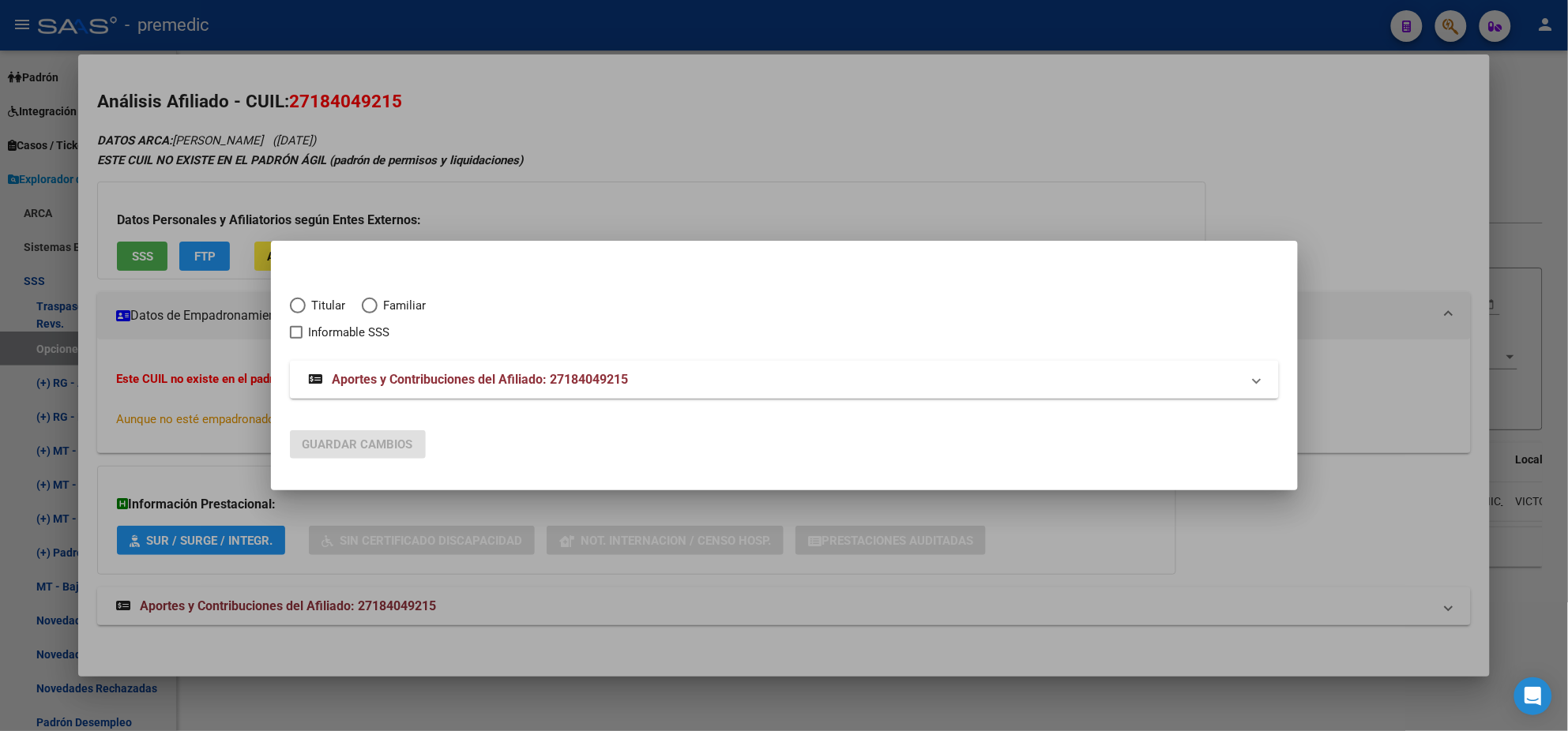
click at [299, 309] on span "Elija una opción" at bounding box center [298, 306] width 16 height 16
click at [299, 309] on input "Titular" at bounding box center [298, 306] width 16 height 16
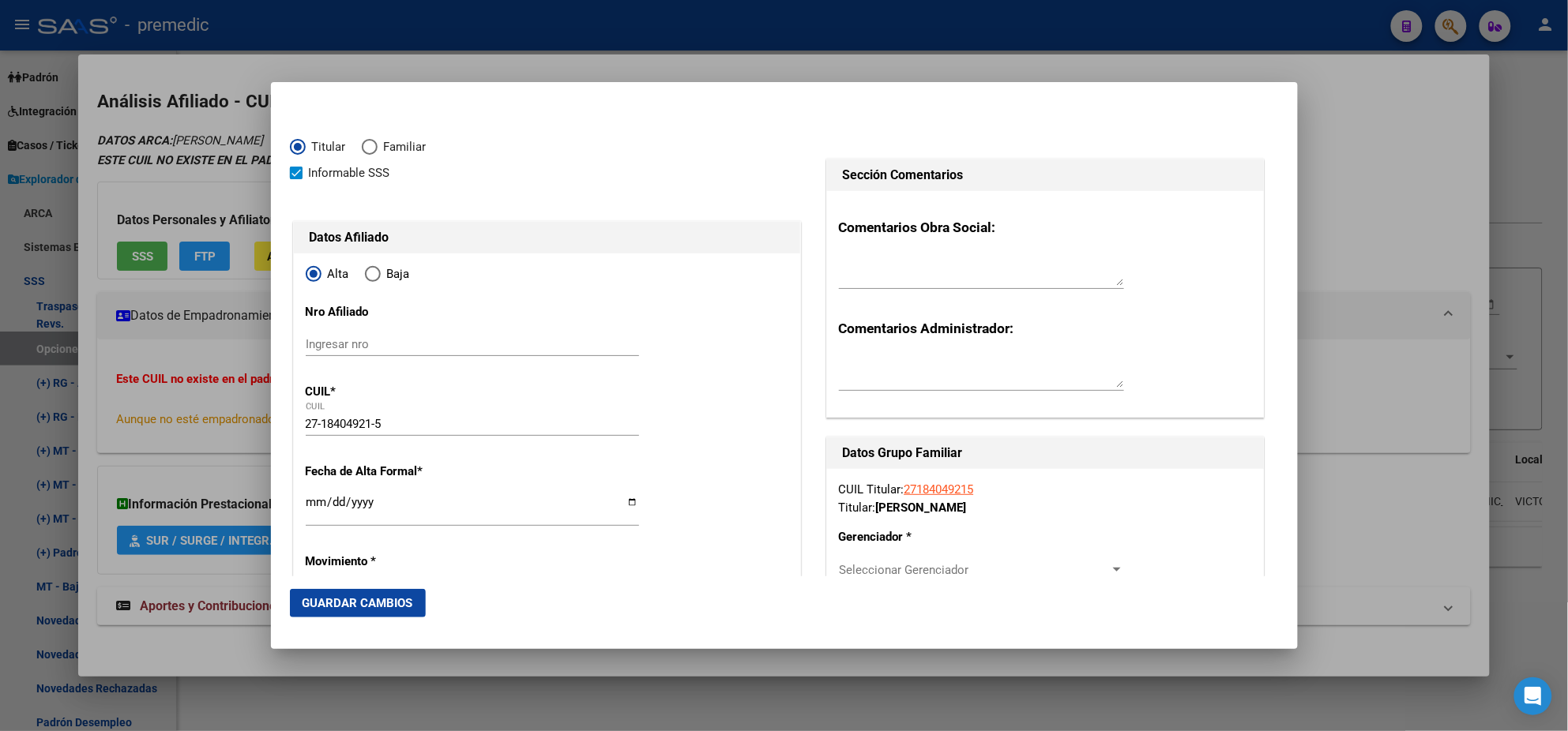
click at [310, 500] on input "Ingresar fecha" at bounding box center [472, 508] width 333 height 25
click at [288, 515] on mat-dialog-content "Titular Familiar Informable [DEMOGRAPHIC_DATA] Datos Afiliado Alta Baja Nro Afi…" at bounding box center [784, 338] width 1027 height 475
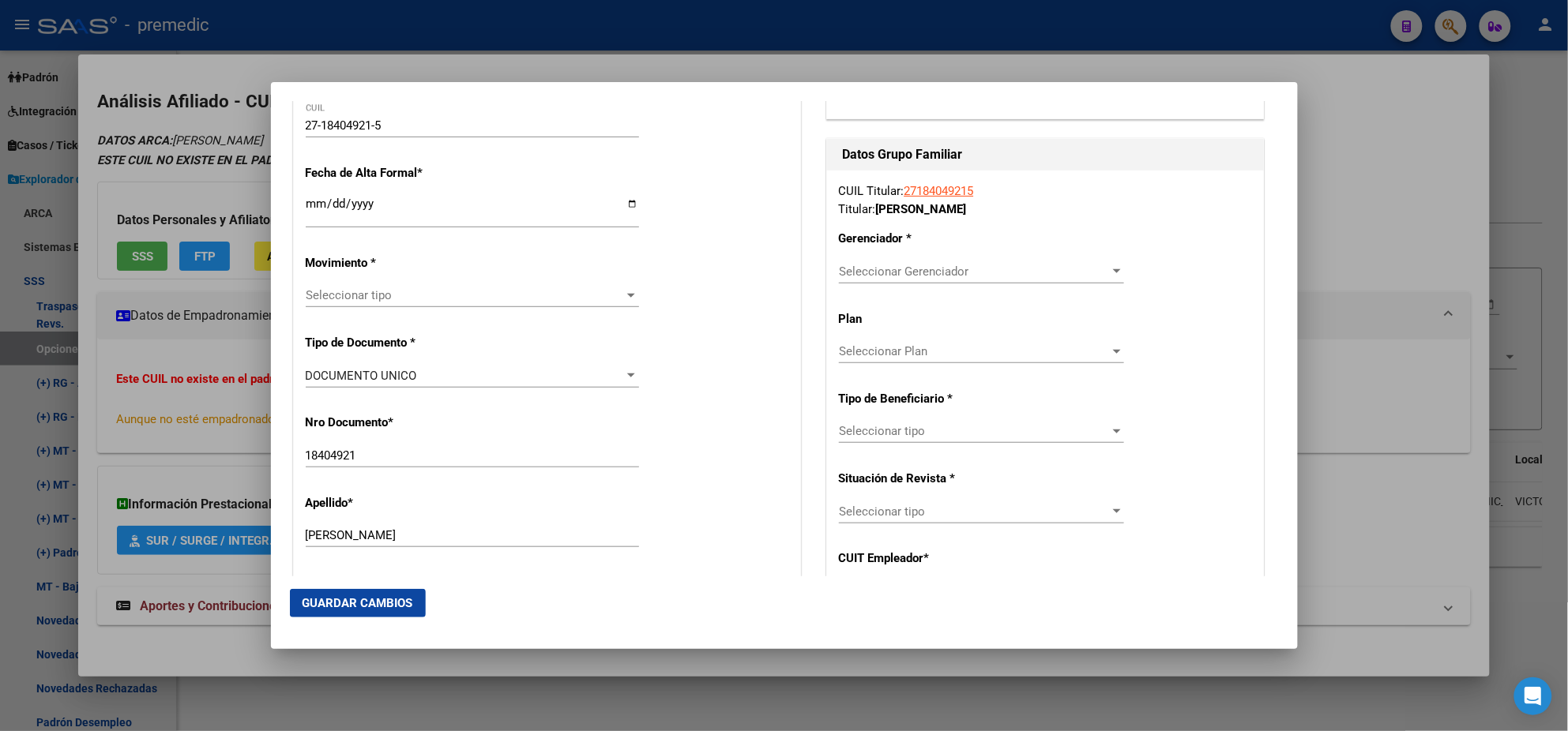
scroll to position [394, 0]
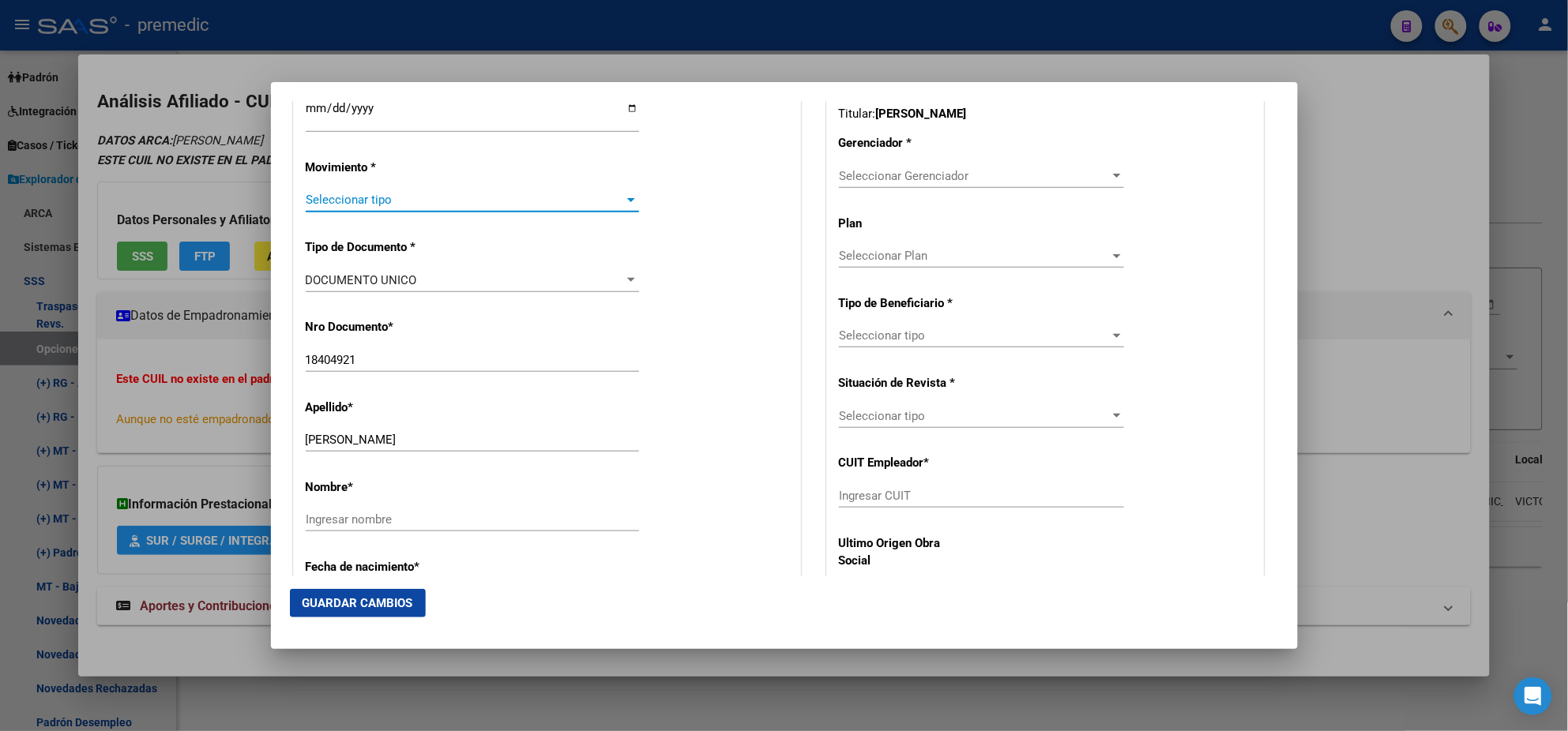
click at [358, 199] on span "Seleccionar tipo" at bounding box center [465, 200] width 319 height 15
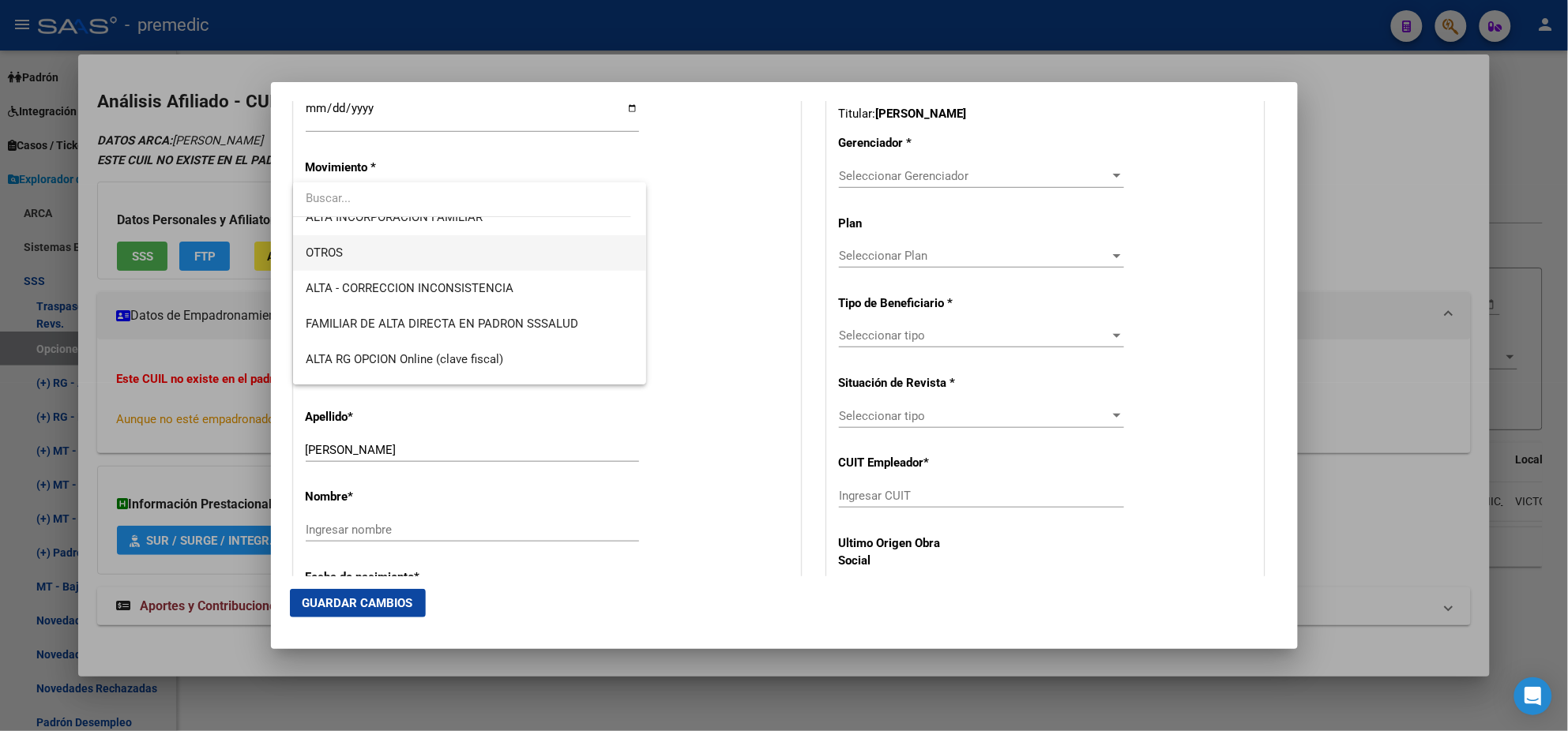
scroll to position [296, 0]
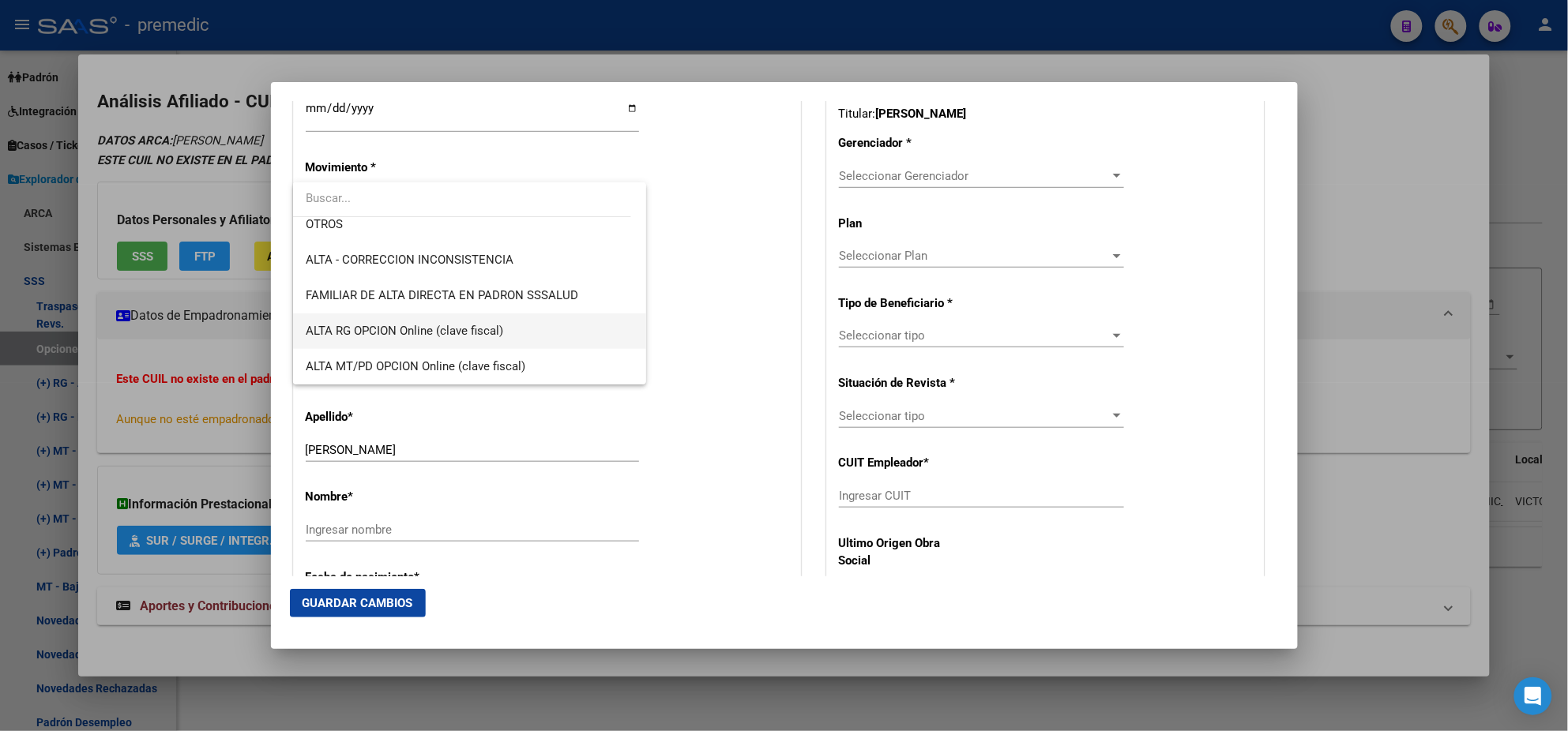
click at [453, 326] on span "ALTA RG OPCION Online (clave fiscal)" at bounding box center [404, 331] width 197 height 15
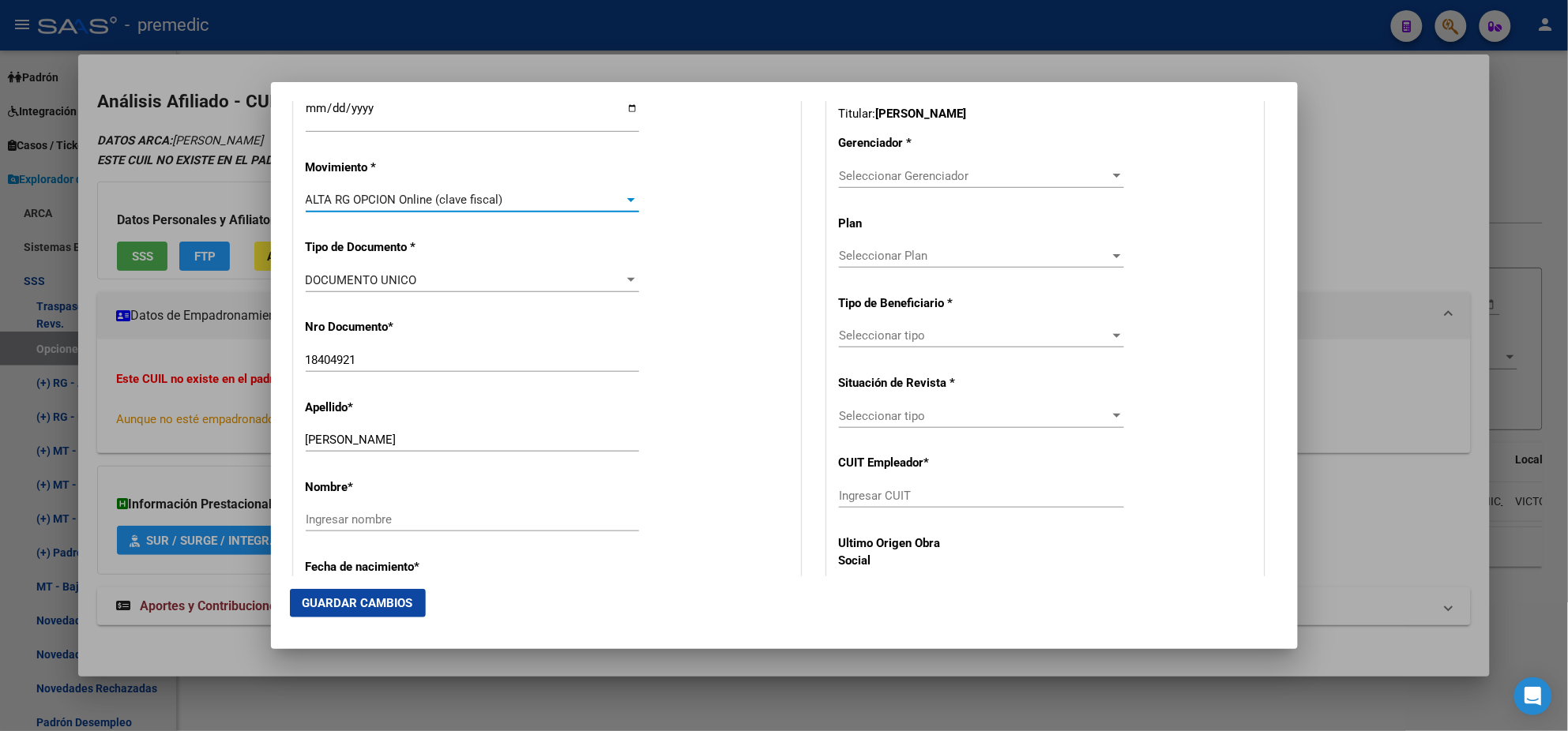
click at [497, 325] on div "Nro Documento * 18404921 Ingresar nro" at bounding box center [546, 346] width 483 height 80
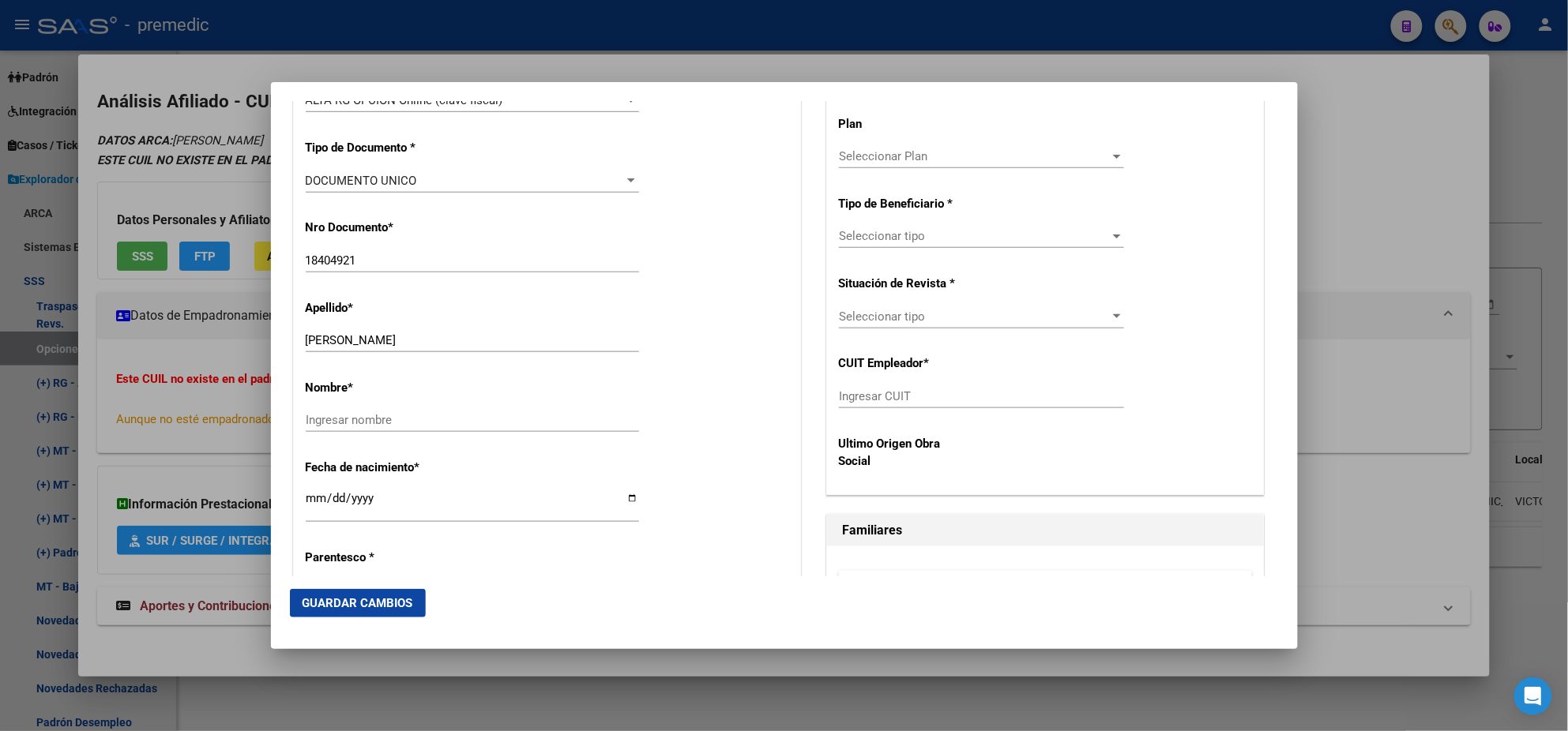
scroll to position [592, 0]
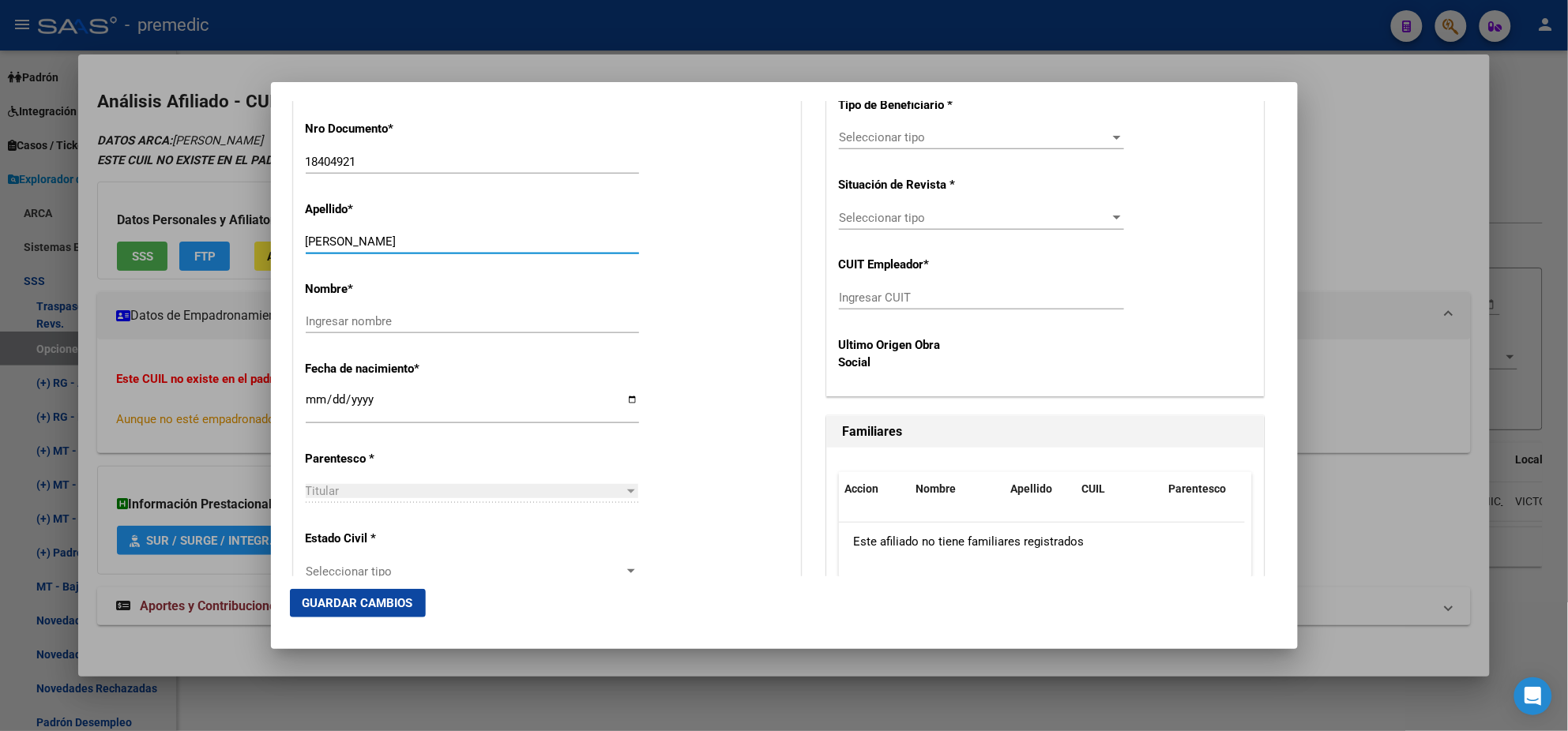
drag, startPoint x: 368, startPoint y: 241, endPoint x: 478, endPoint y: 242, distance: 110.0
click at [478, 242] on input "[PERSON_NAME]" at bounding box center [472, 242] width 333 height 15
click at [343, 319] on input "Ingresar nombre" at bounding box center [472, 321] width 333 height 15
paste input "[PERSON_NAME]"
click at [310, 320] on input "[PERSON_NAME]" at bounding box center [472, 321] width 333 height 15
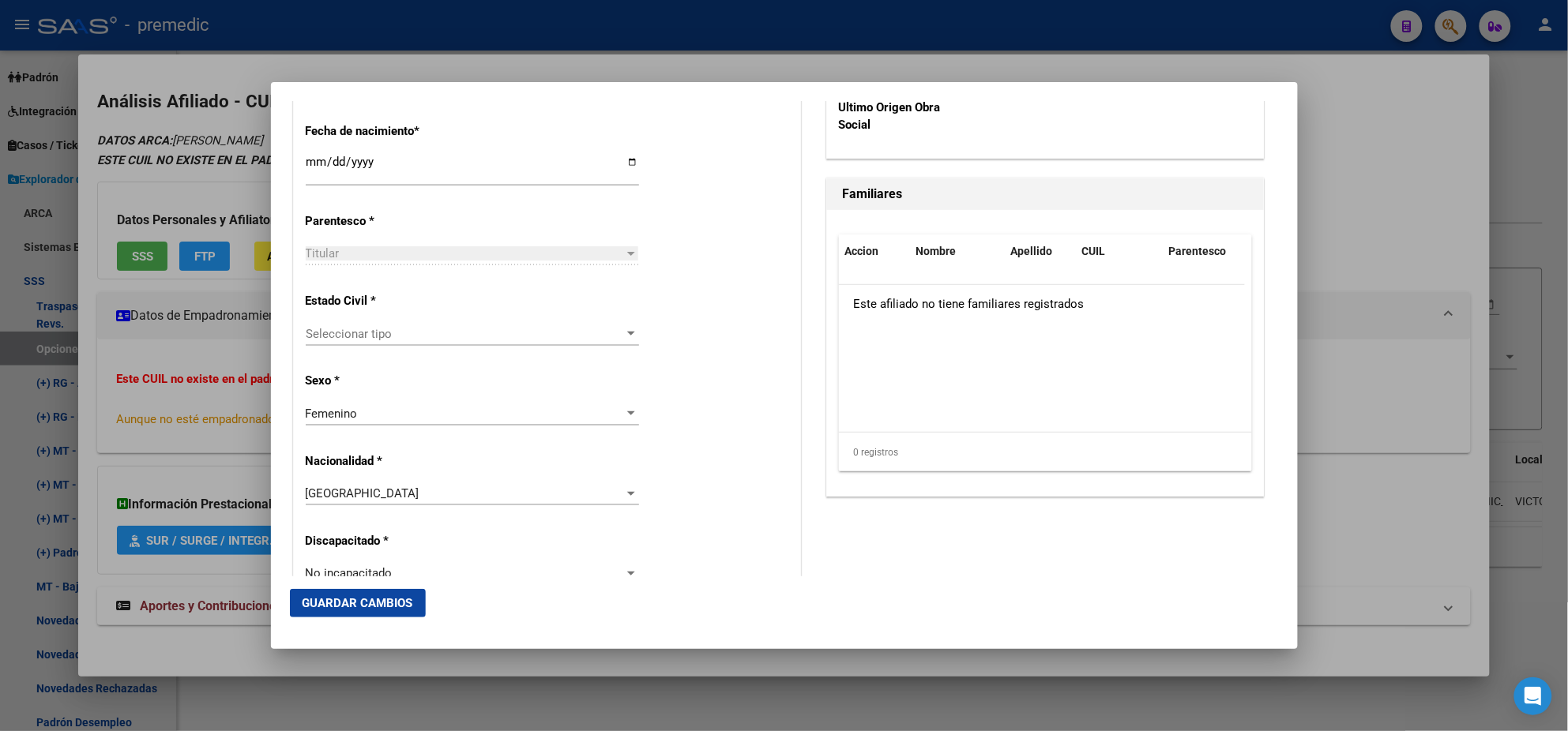
scroll to position [888, 0]
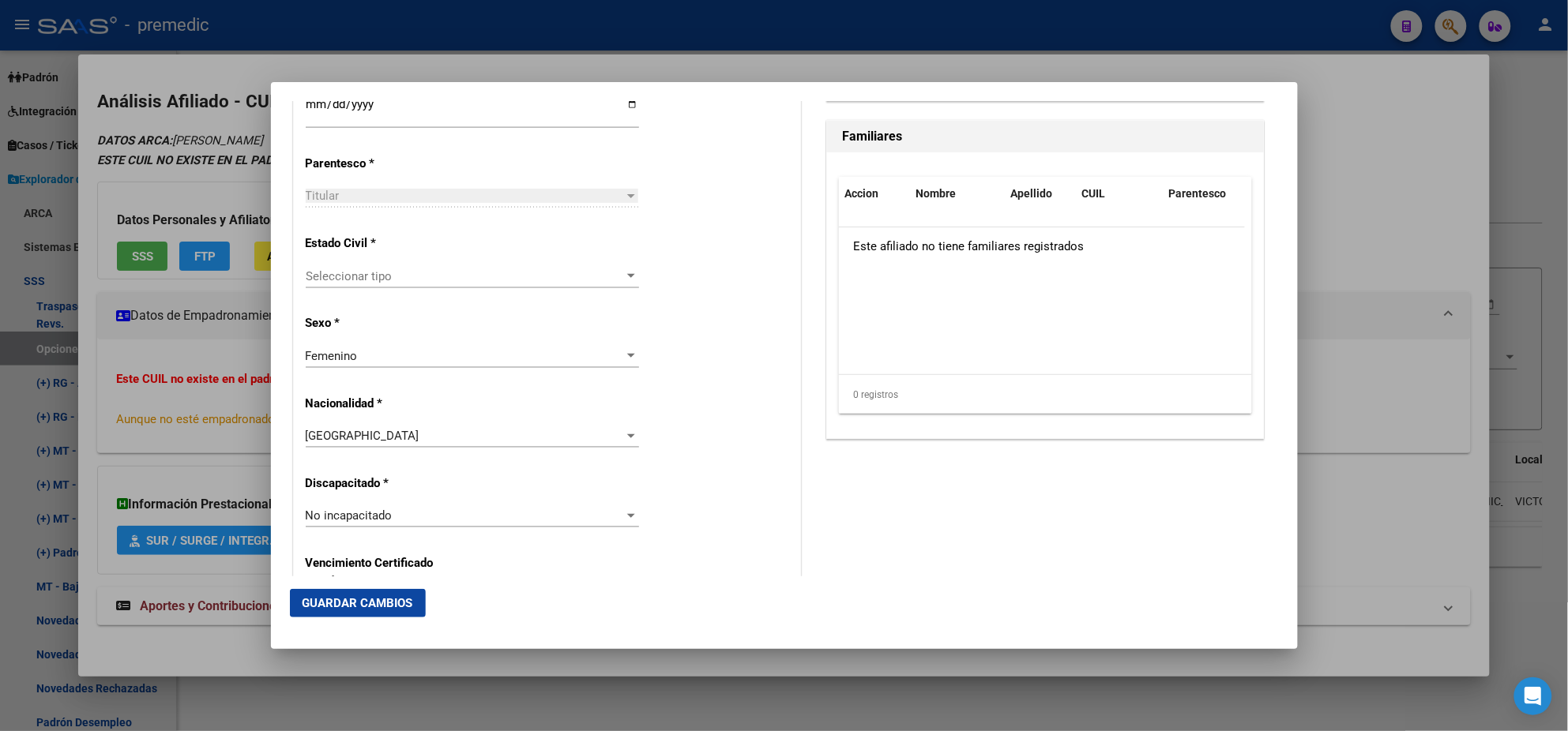
click at [334, 275] on span "Seleccionar tipo" at bounding box center [465, 276] width 319 height 15
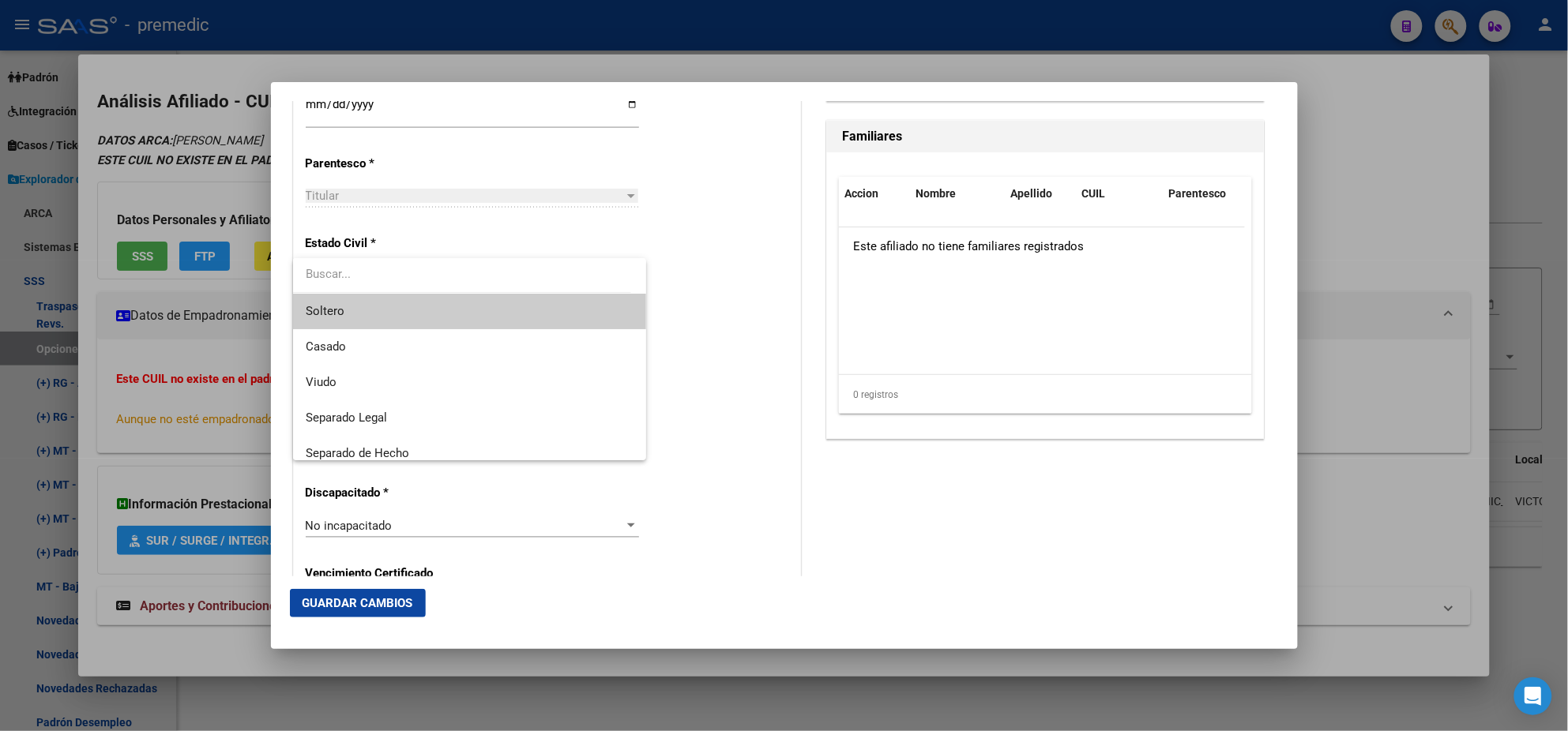
click at [408, 309] on span "Soltero" at bounding box center [470, 312] width 328 height 36
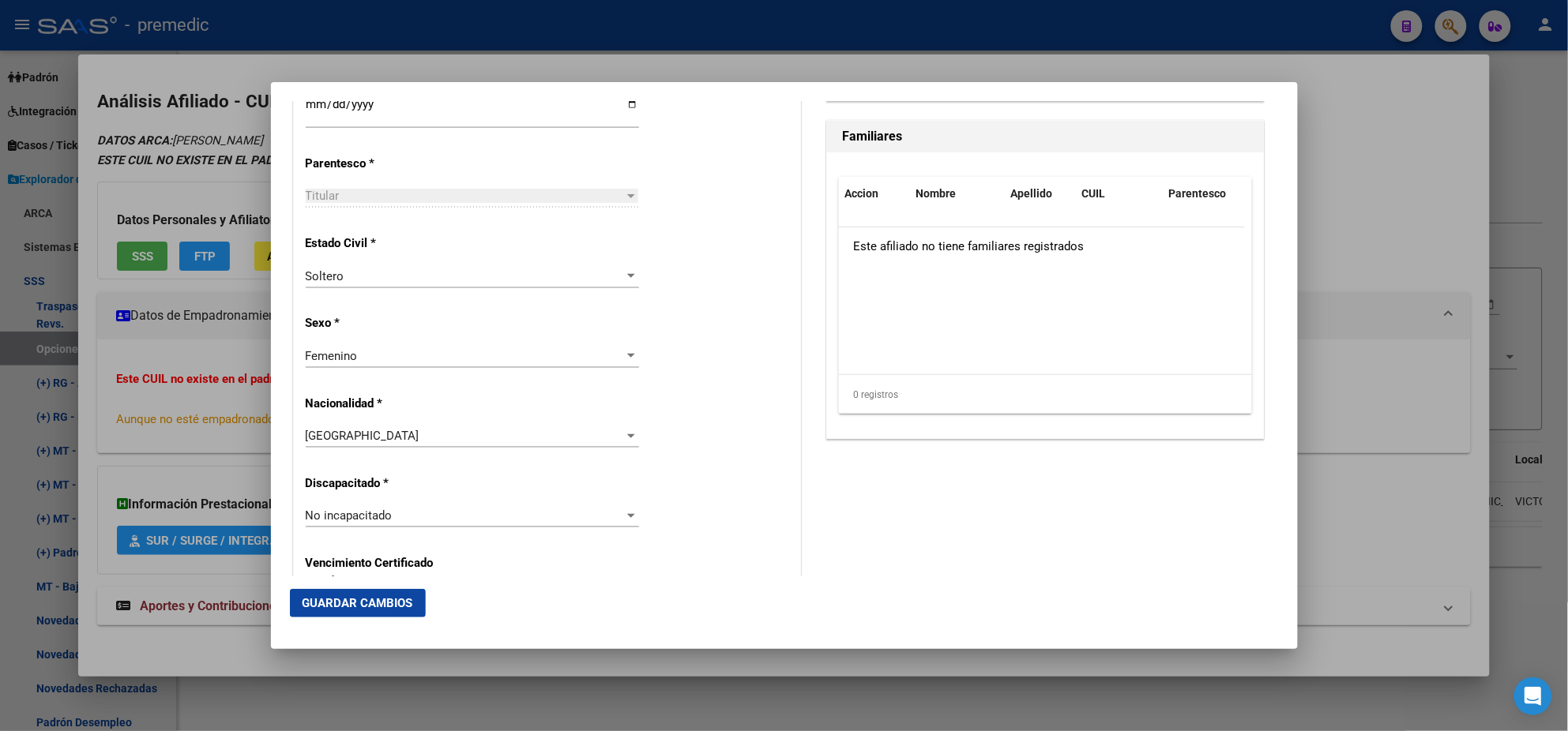
click at [425, 318] on p "Sexo *" at bounding box center [377, 323] width 145 height 18
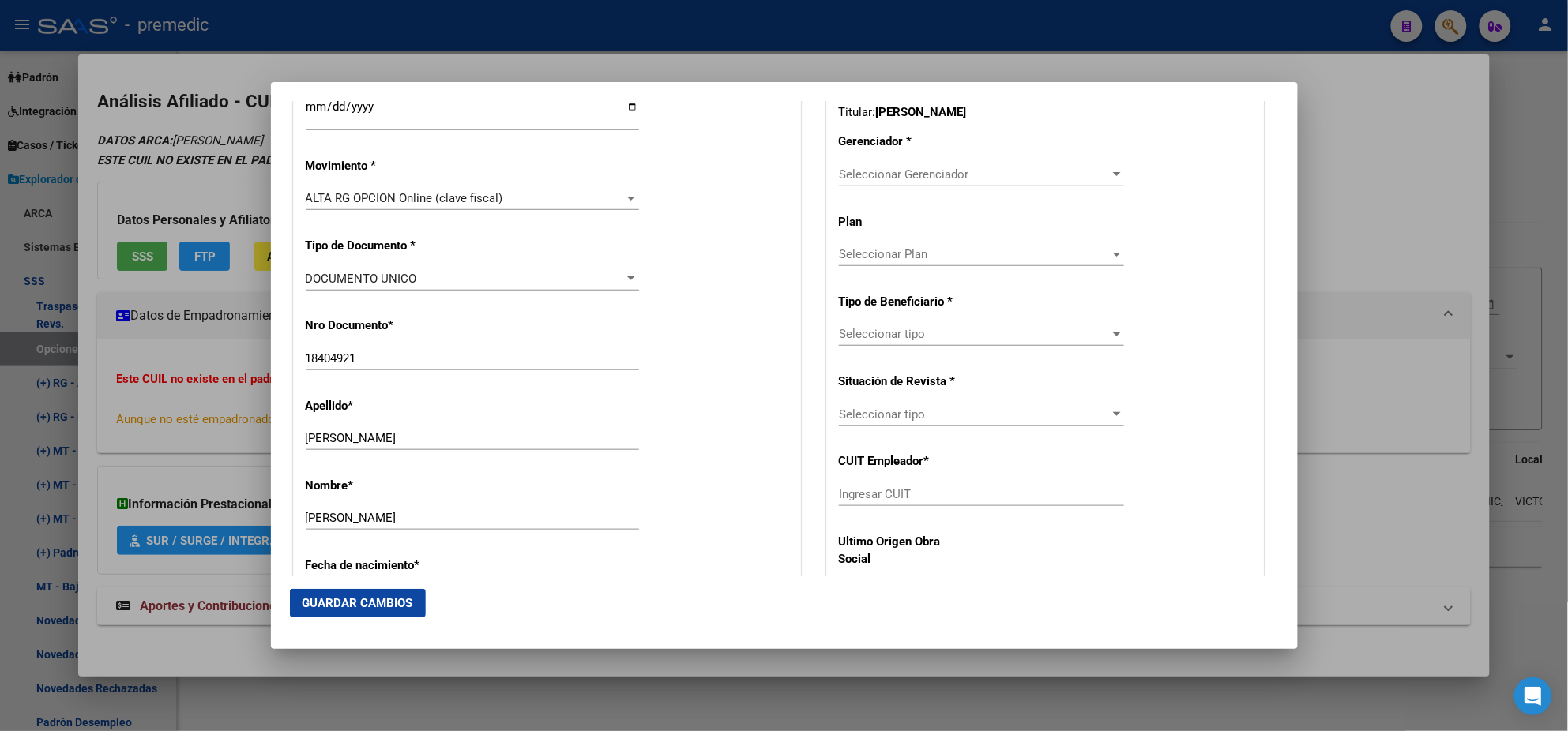
scroll to position [394, 0]
click at [901, 170] on span "Seleccionar Gerenciador" at bounding box center [974, 176] width 271 height 15
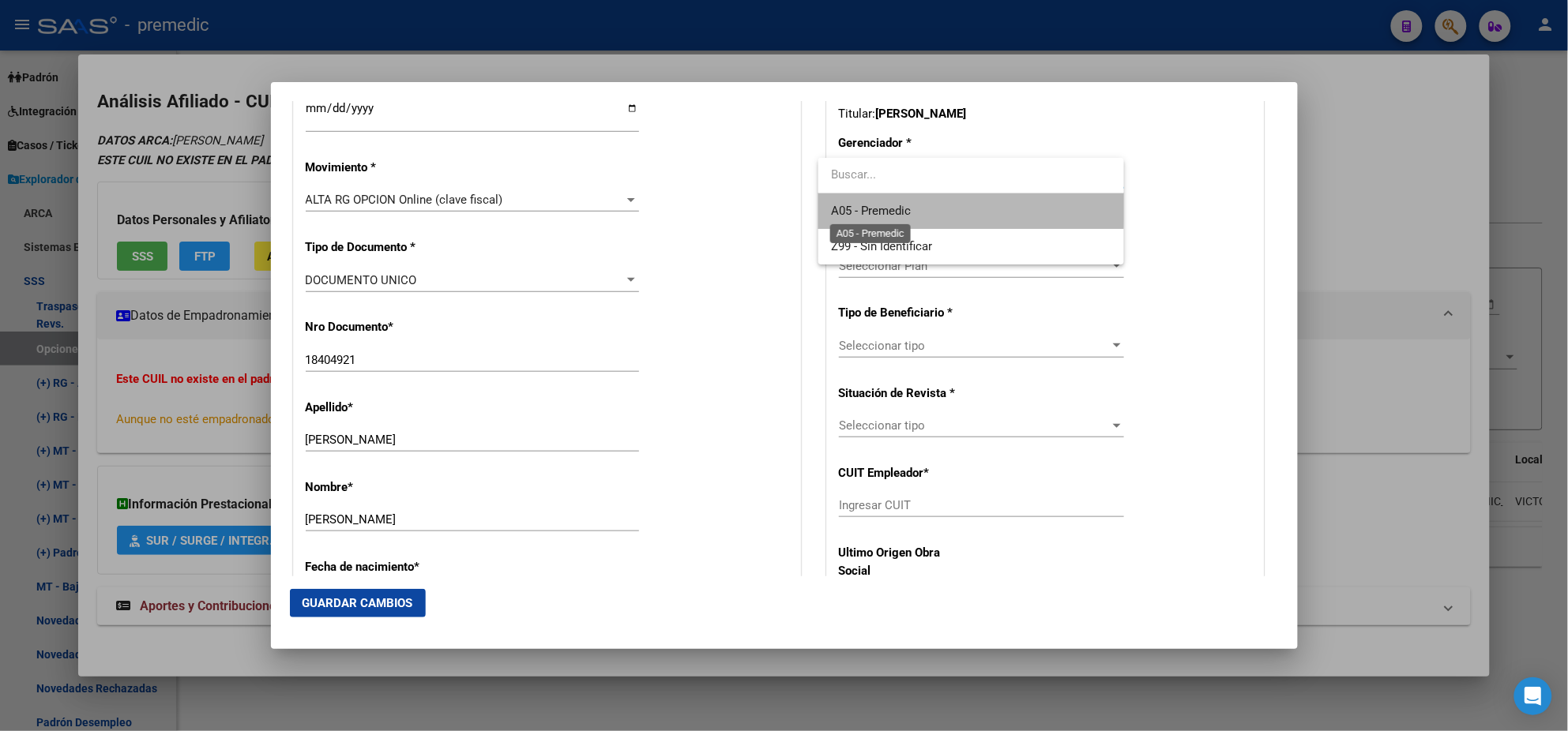
click at [899, 204] on span "A05 - Premedic" at bounding box center [870, 211] width 80 height 15
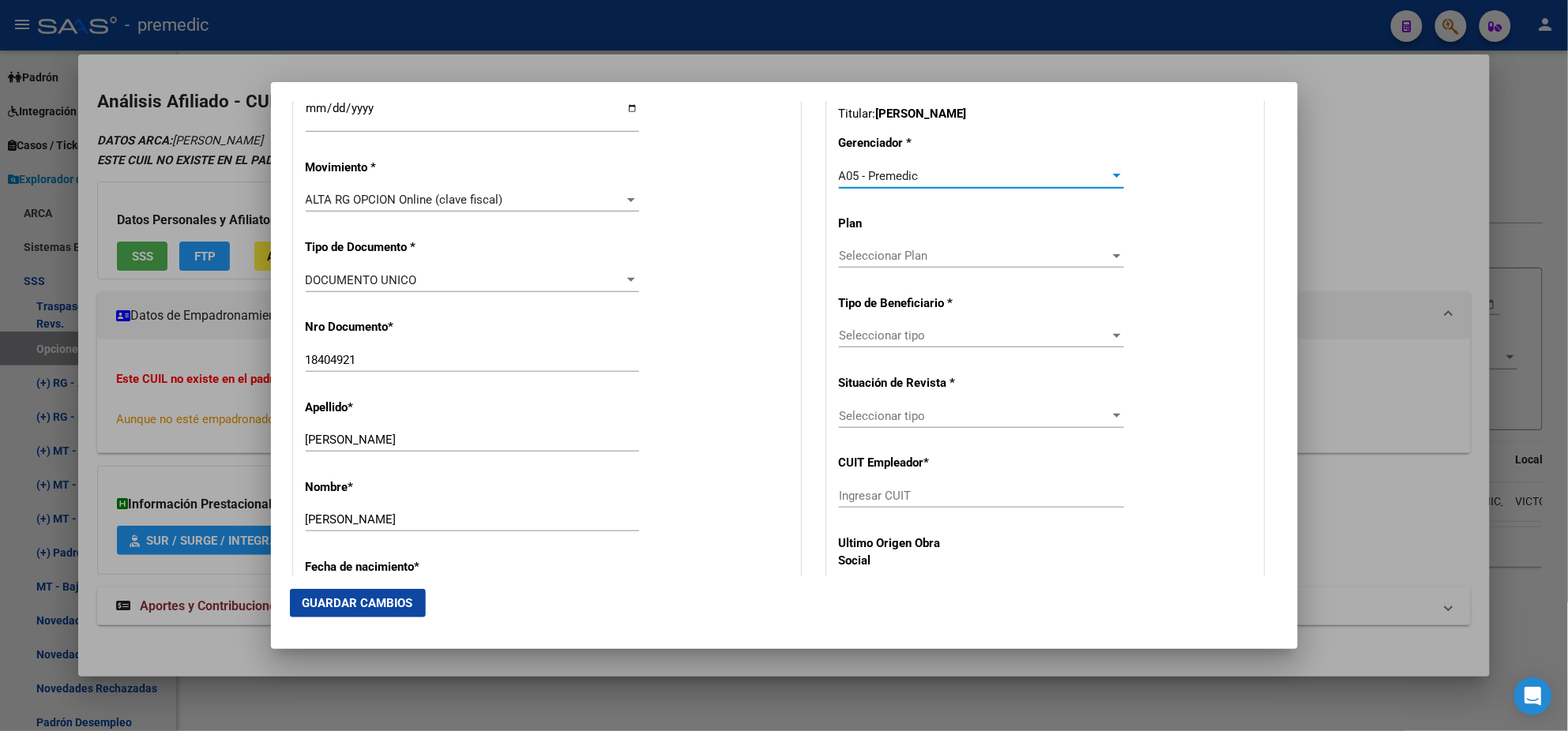
click at [896, 338] on span "Seleccionar tipo" at bounding box center [974, 336] width 271 height 15
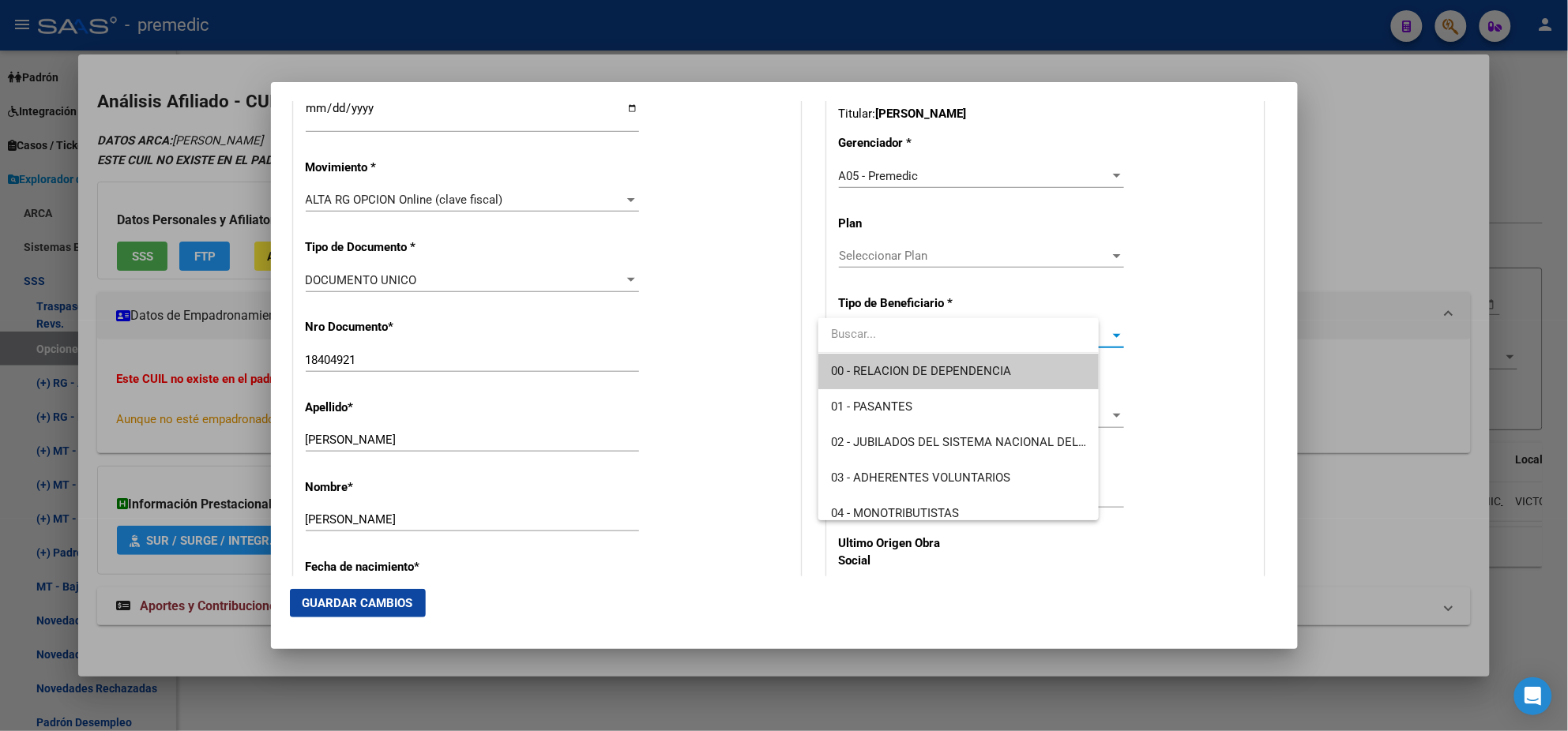
click at [894, 360] on span "00 - RELACION DE DEPENDENCIA" at bounding box center [959, 372] width 255 height 36
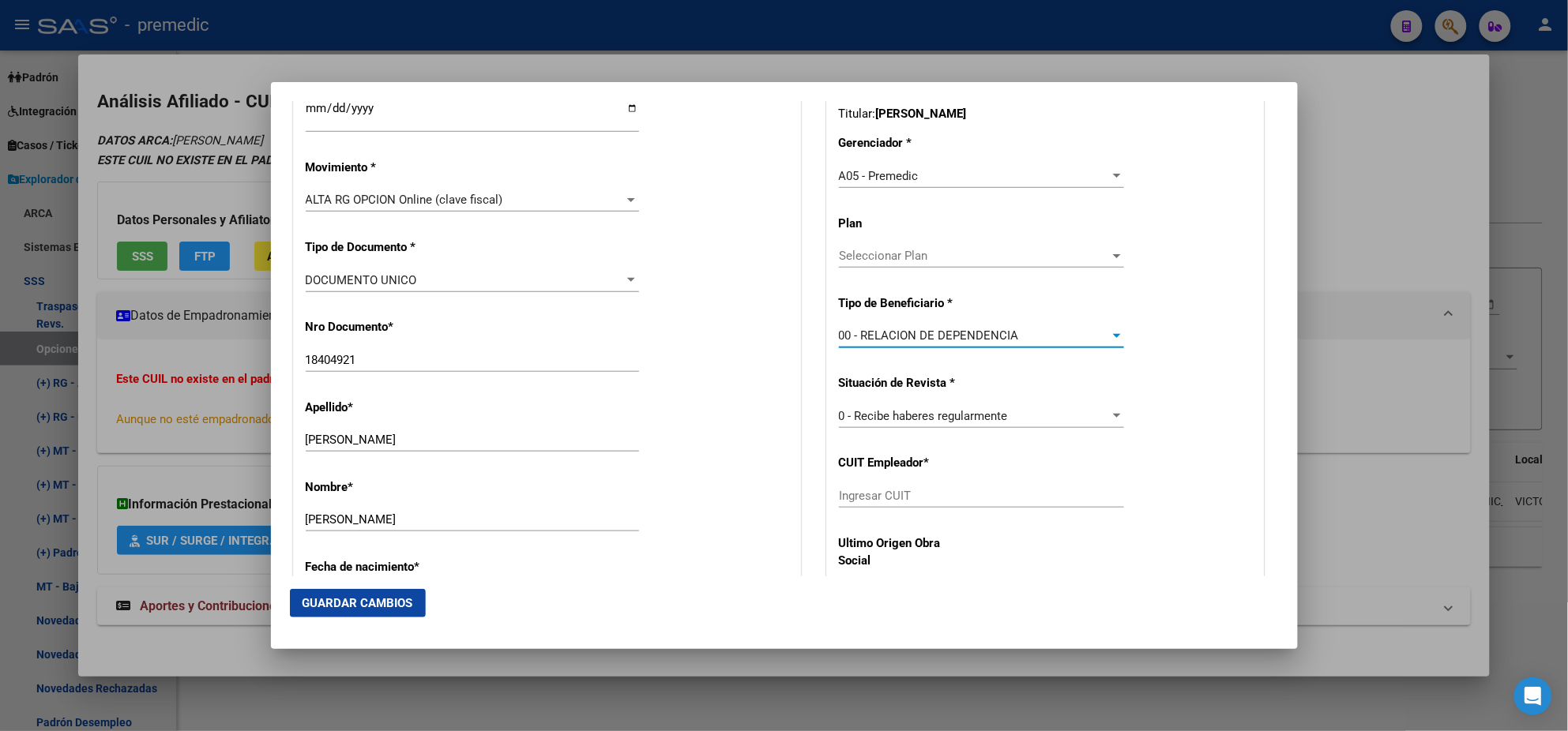
click at [876, 496] on input "Ingresar CUIT" at bounding box center [981, 496] width 285 height 15
click at [335, 359] on input "18404921" at bounding box center [472, 360] width 333 height 15
click at [335, 358] on input "18404921" at bounding box center [472, 360] width 333 height 15
click at [846, 495] on input "Ingresar CUIT" at bounding box center [981, 496] width 285 height 15
paste input "30-50435544-2"
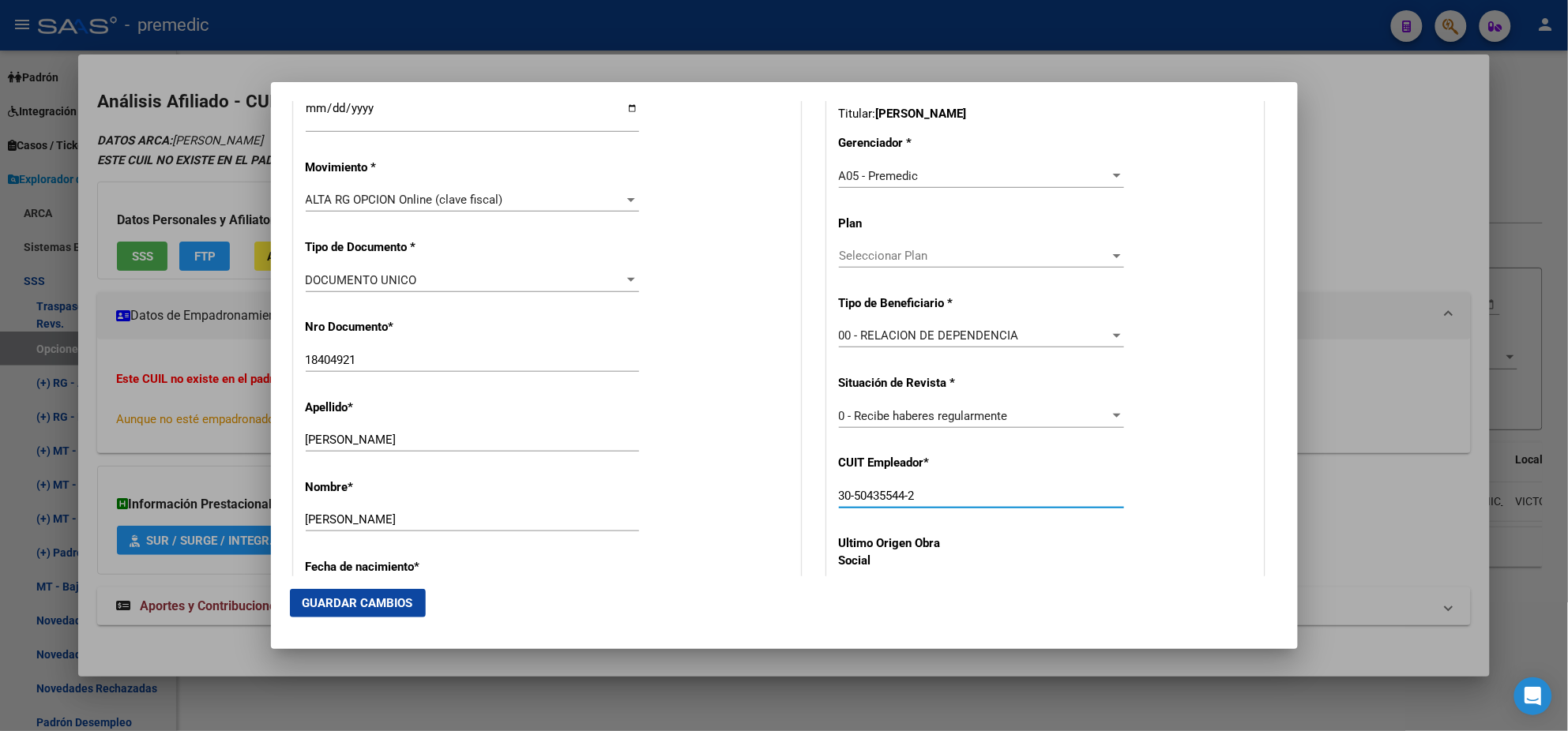
drag, startPoint x: 390, startPoint y: 596, endPoint x: 377, endPoint y: 599, distance: 13.3
click at [388, 596] on span "Guardar Cambios" at bounding box center [357, 603] width 111 height 15
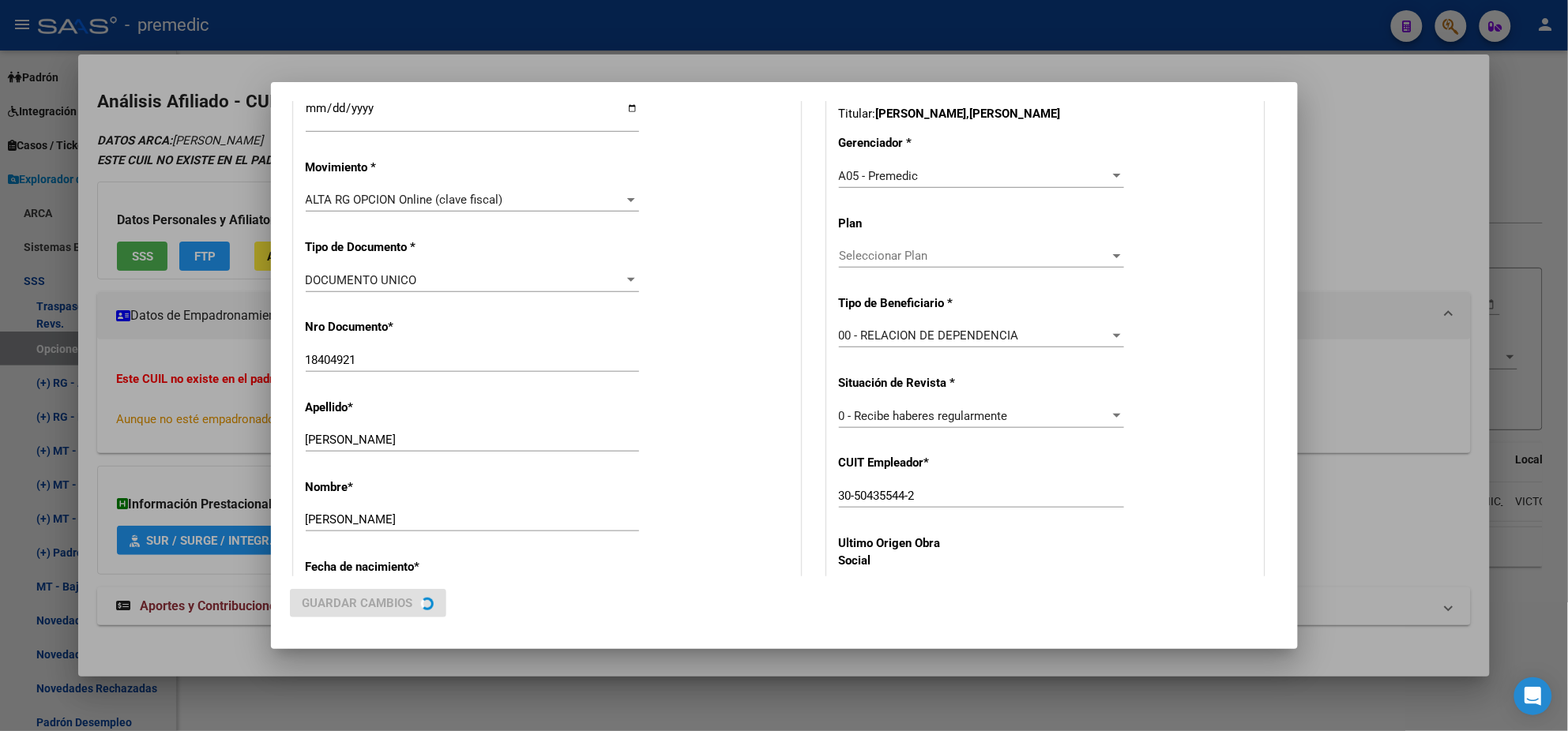
scroll to position [0, 0]
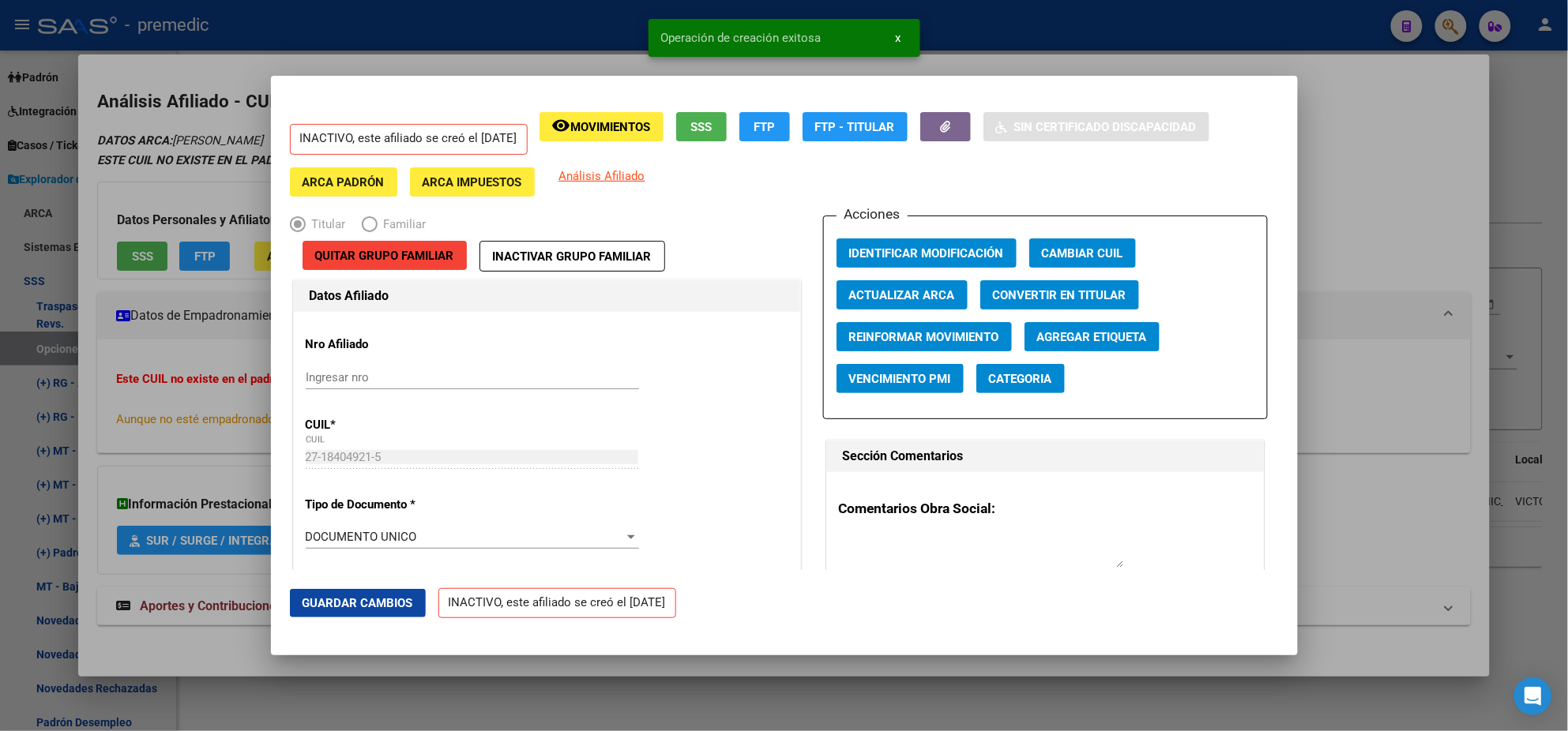
click at [81, 448] on div at bounding box center [784, 365] width 1568 height 731
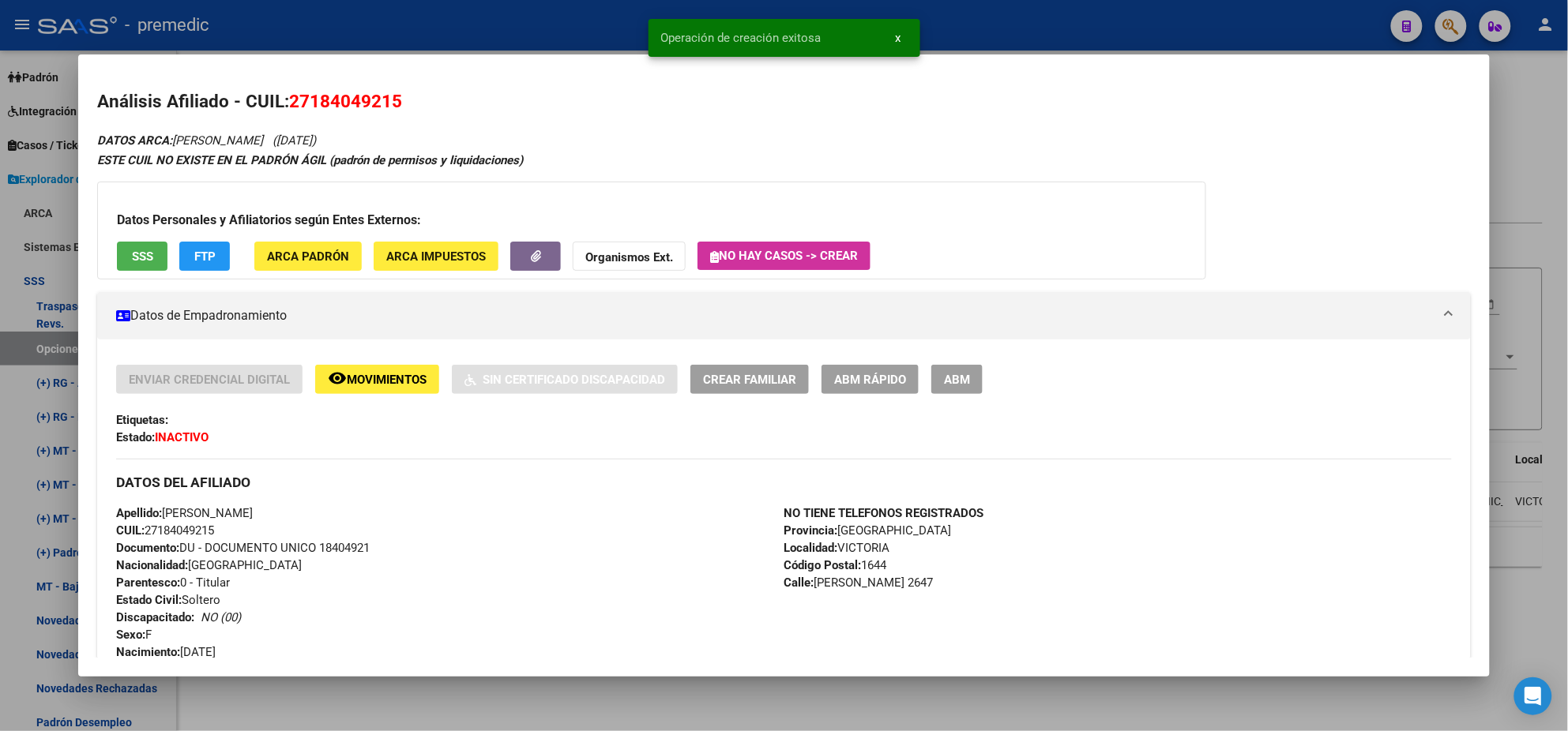
click at [32, 354] on div at bounding box center [784, 365] width 1568 height 731
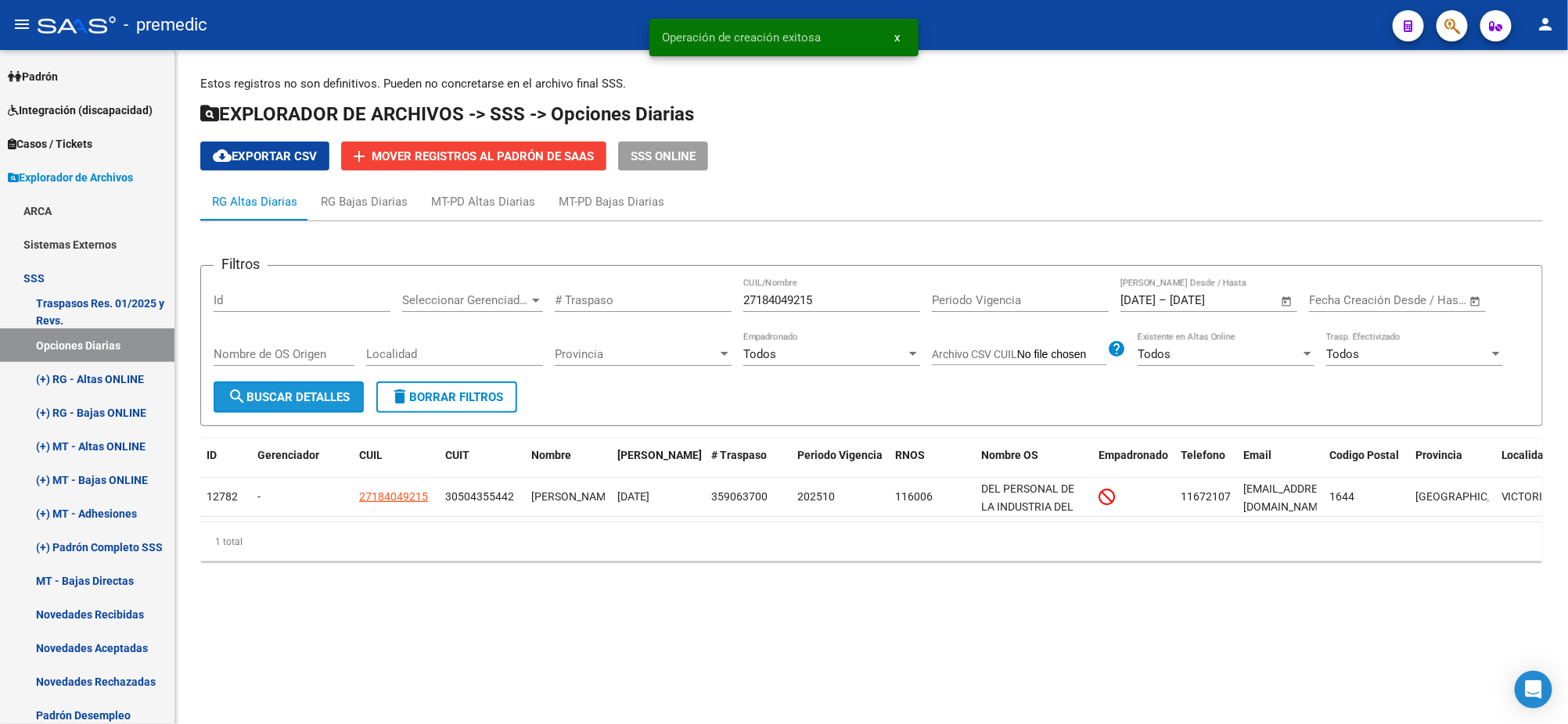
click at [268, 398] on span "search Buscar Detalles" at bounding box center [288, 398] width 122 height 14
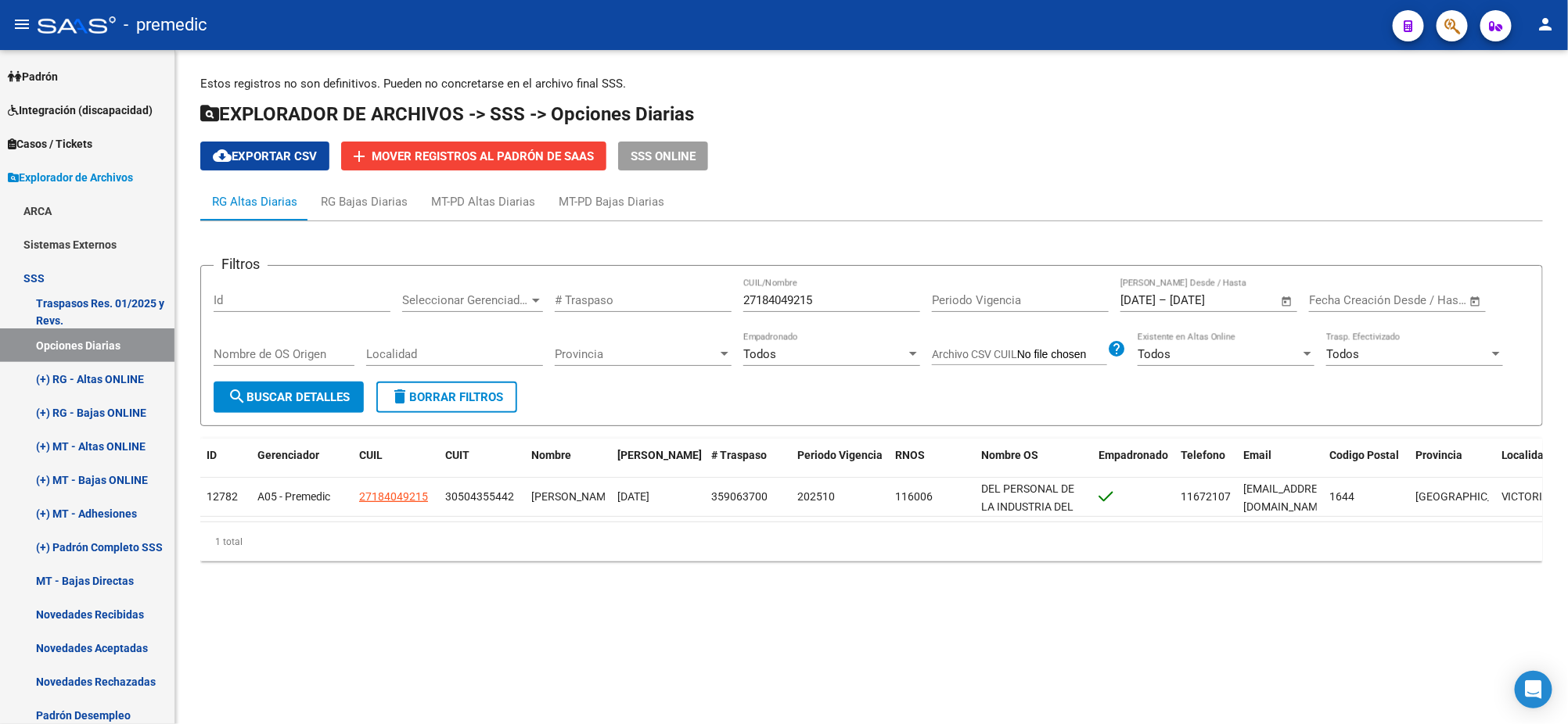
click at [835, 287] on div "27184049215 CUIL/Nombre" at bounding box center [832, 295] width 177 height 34
drag, startPoint x: 836, startPoint y: 298, endPoint x: 680, endPoint y: 304, distance: 156.1
click at [704, 302] on div "Filtros Id Seleccionar Gerenciador Seleccionar Gerenciador # Traspaso 271840492…" at bounding box center [872, 330] width 1316 height 103
paste input "436273806"
click at [330, 390] on span "search Buscar Detalles" at bounding box center [288, 398] width 122 height 14
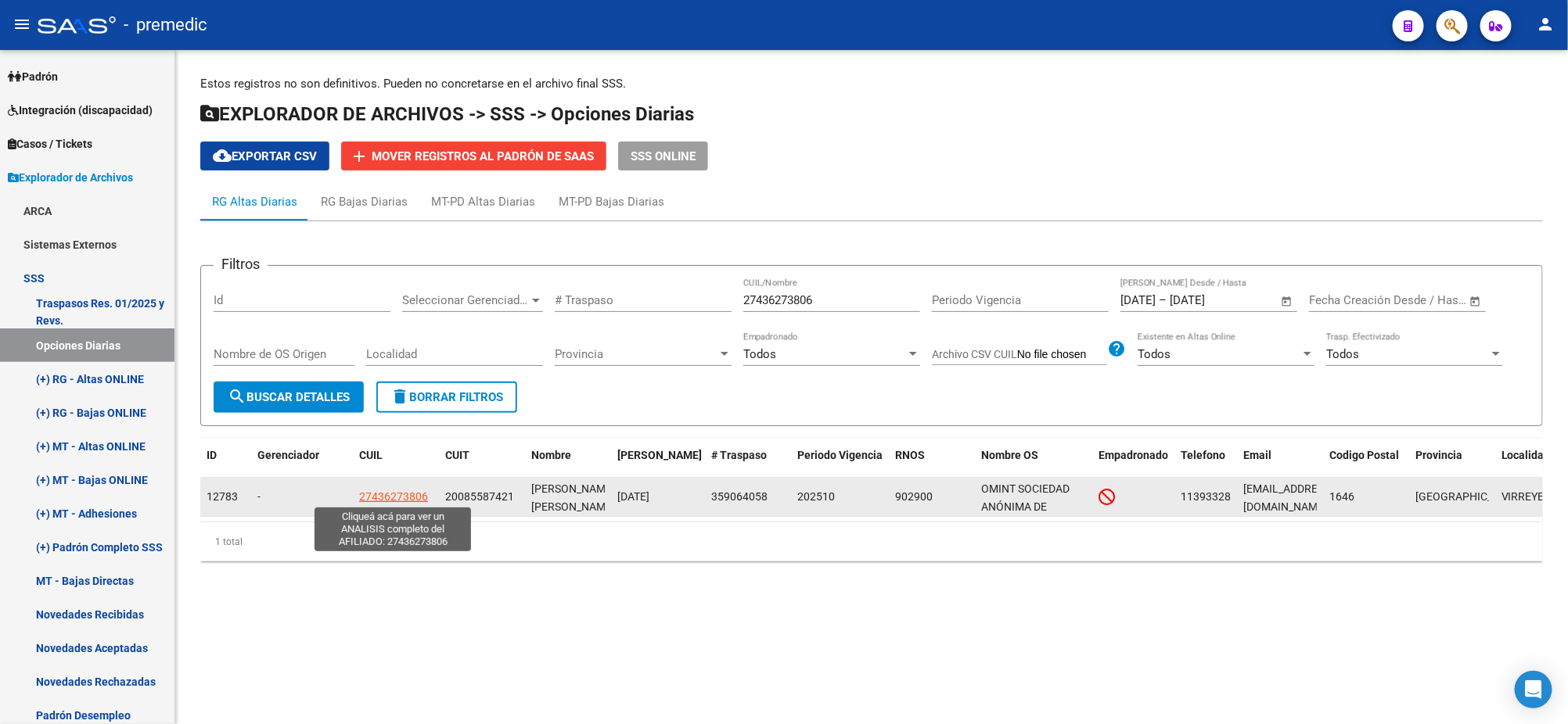
click at [387, 499] on span "27436273806" at bounding box center [394, 497] width 69 height 13
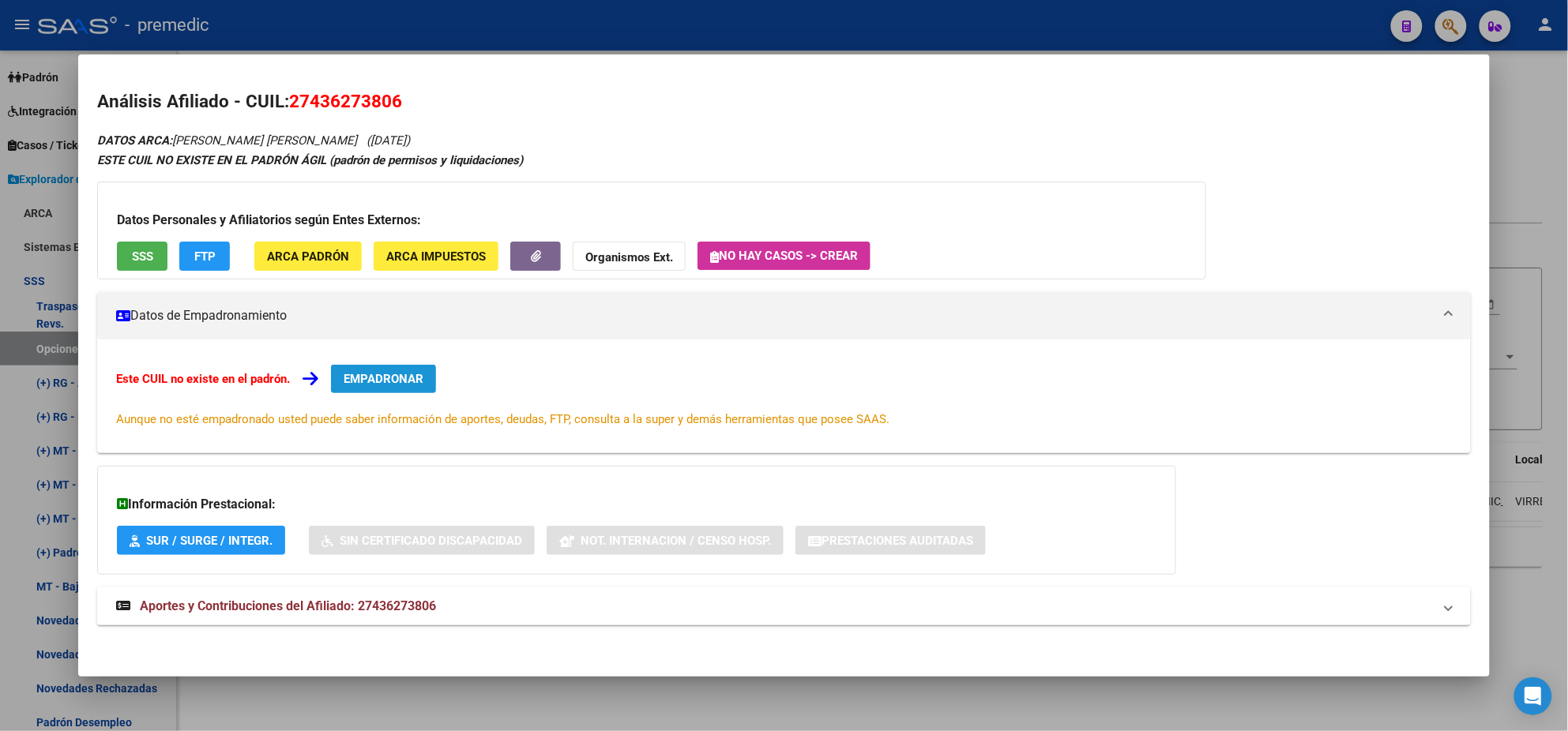
click at [368, 379] on span "EMPADRONAR" at bounding box center [383, 379] width 80 height 15
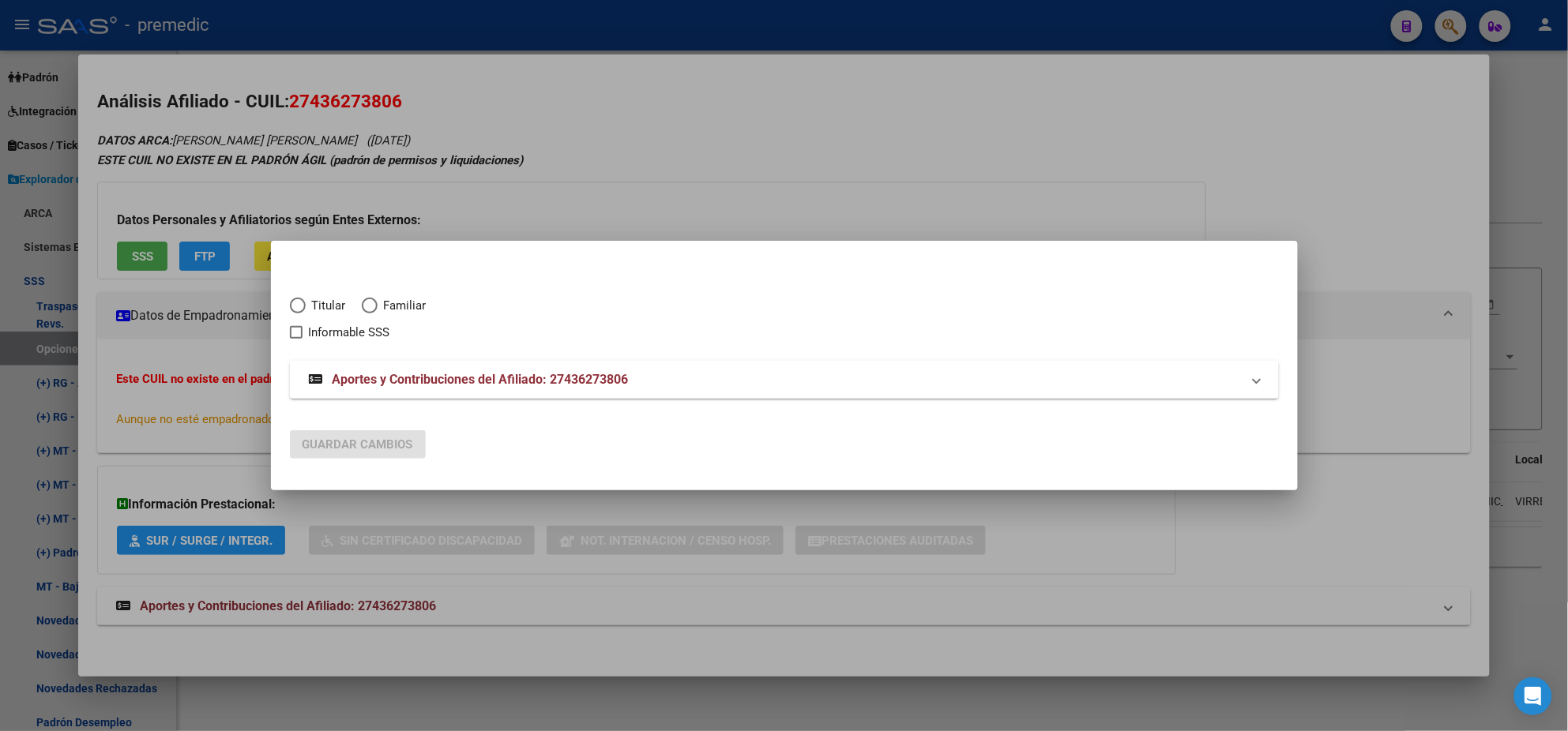
click at [297, 305] on span "Elija una opción" at bounding box center [298, 306] width 16 height 16
click at [297, 305] on input "Titular" at bounding box center [298, 306] width 16 height 16
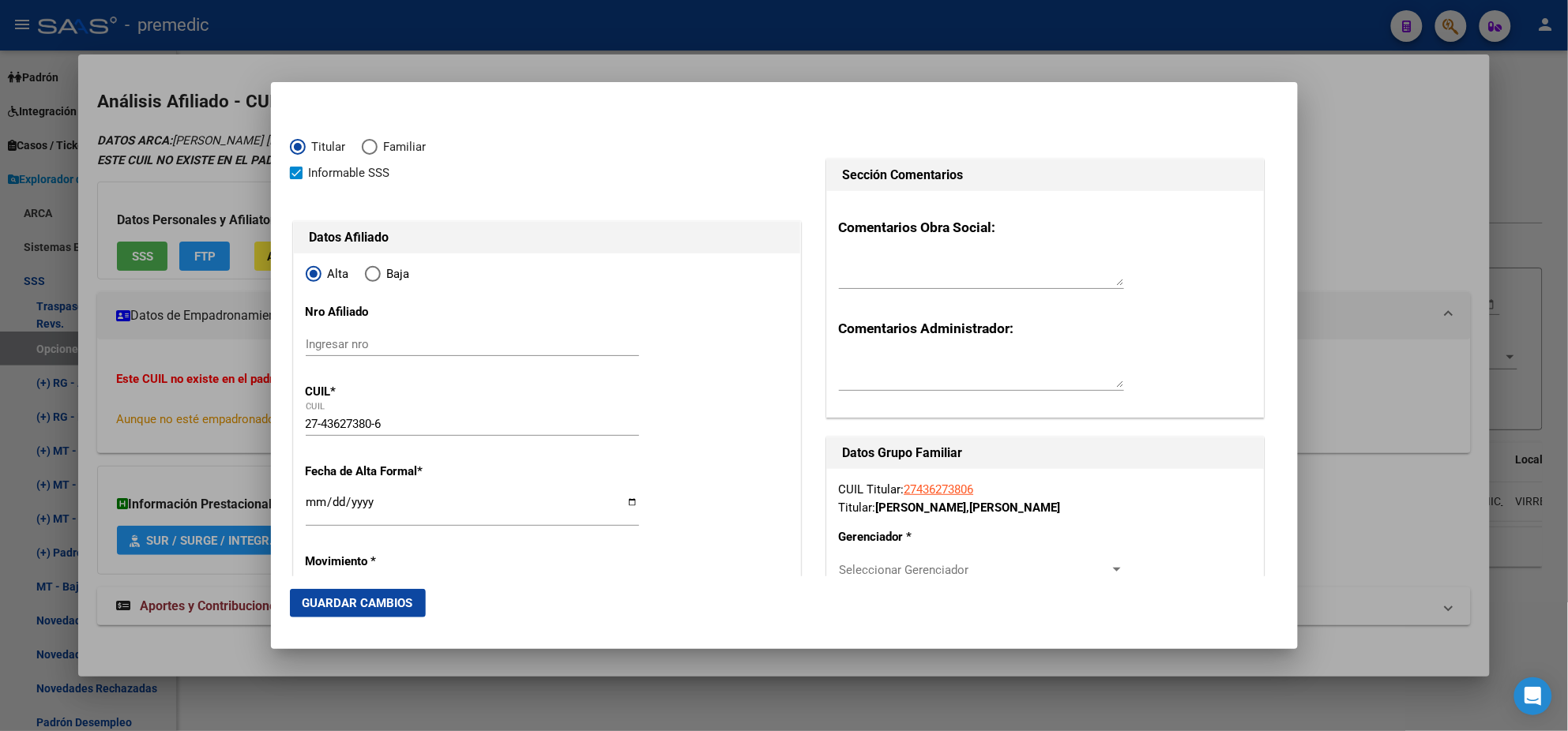
click at [314, 503] on input "Ingresar fecha" at bounding box center [472, 508] width 333 height 25
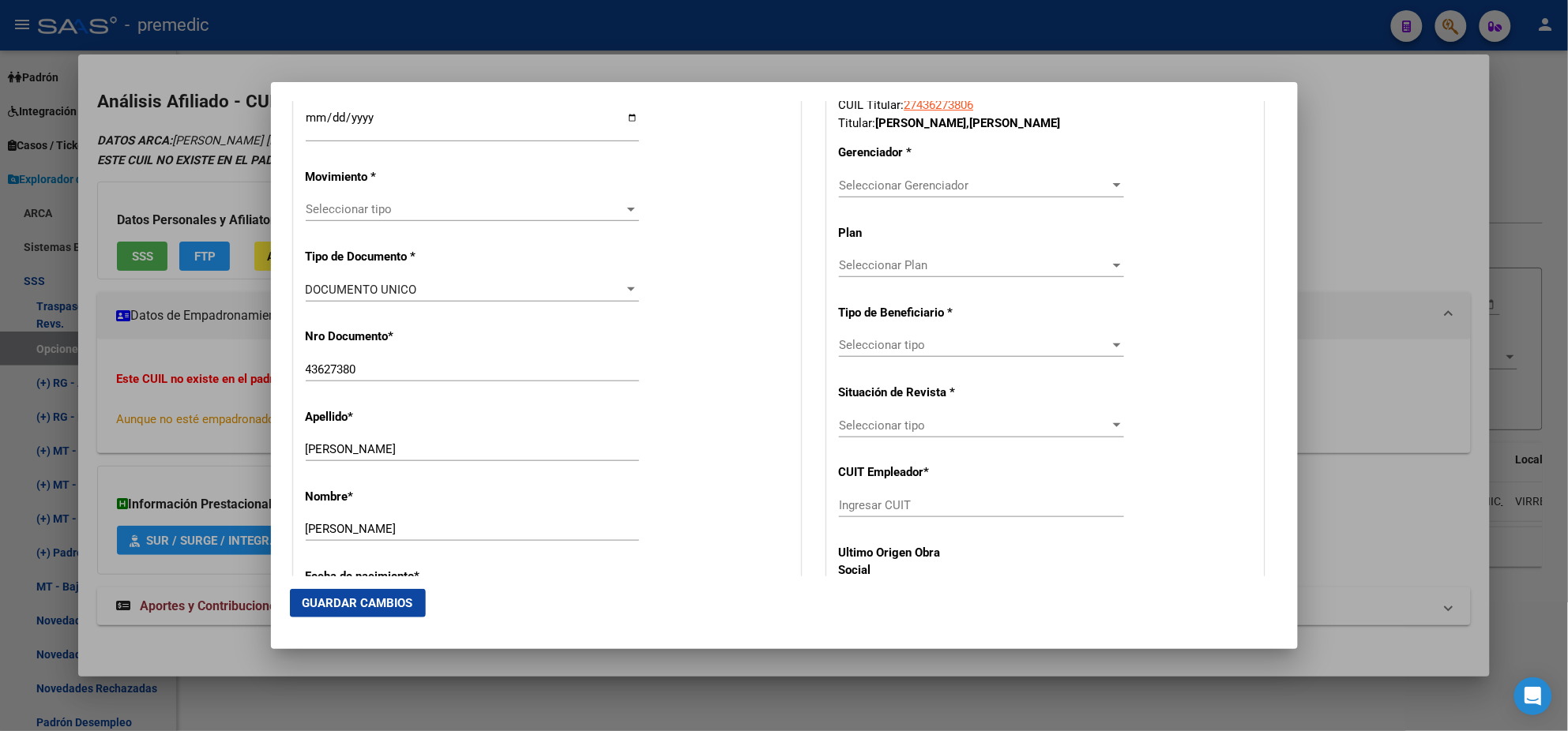
scroll to position [394, 0]
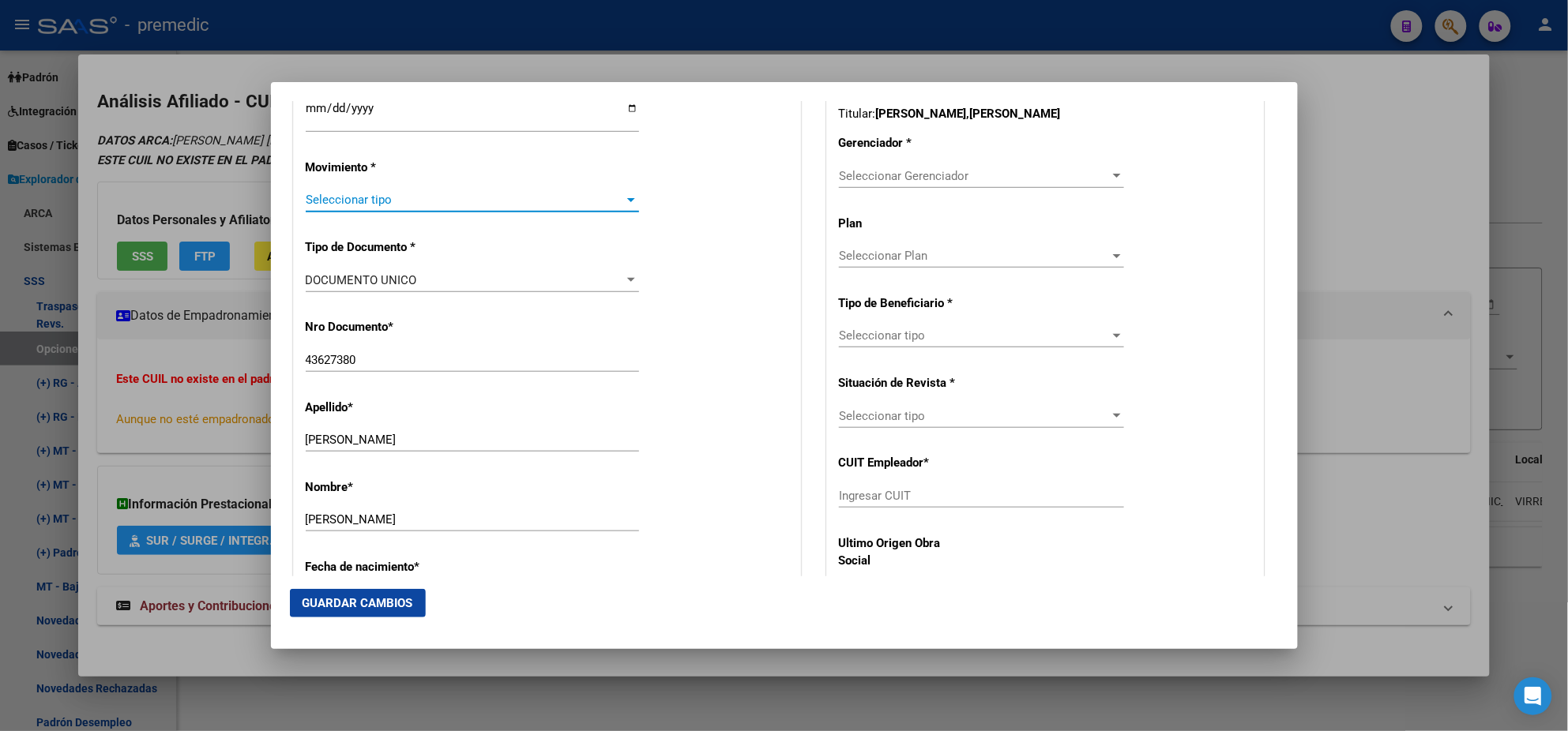
click at [396, 193] on span "Seleccionar tipo" at bounding box center [465, 200] width 319 height 15
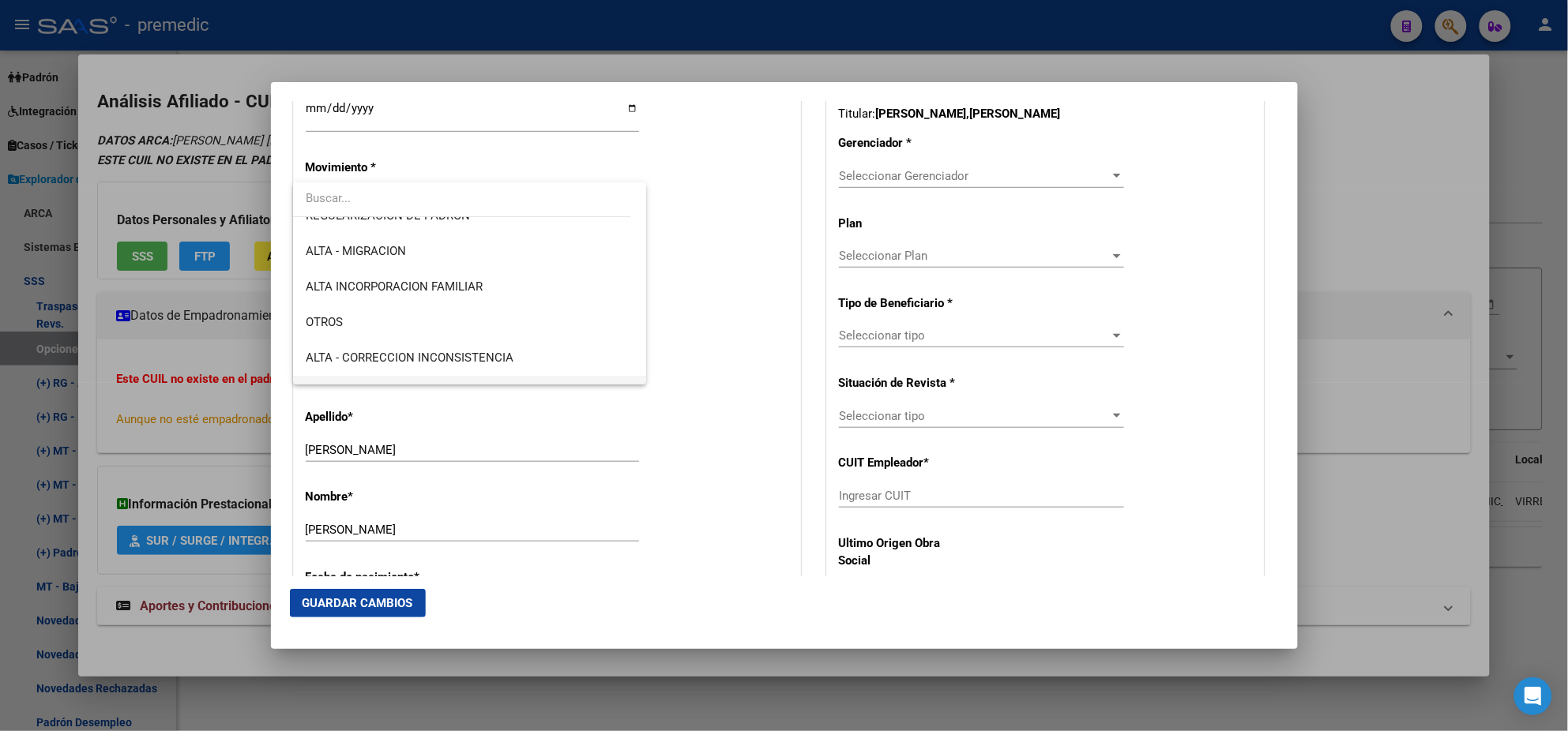
scroll to position [296, 0]
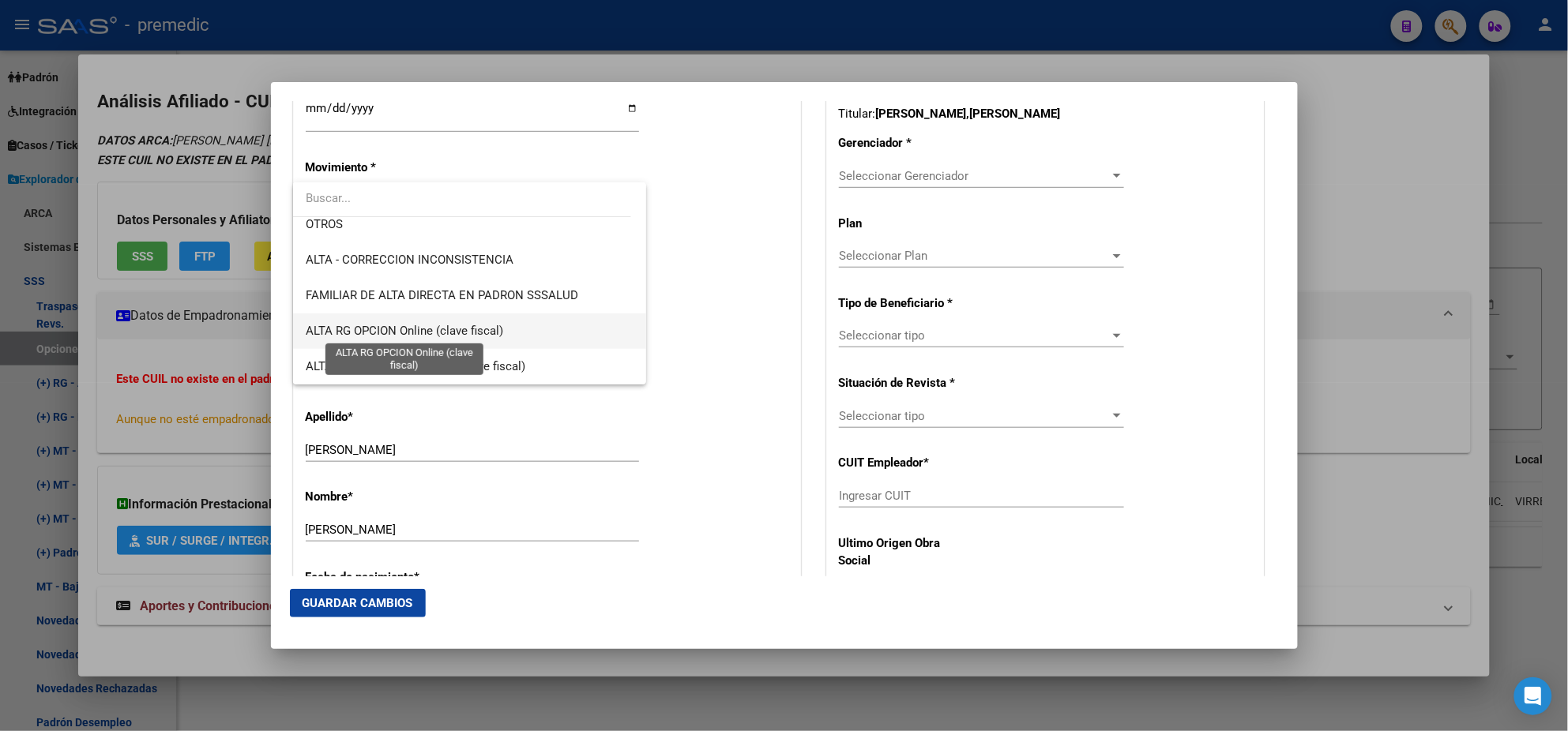
click at [474, 329] on span "ALTA RG OPCION Online (clave fiscal)" at bounding box center [404, 331] width 197 height 15
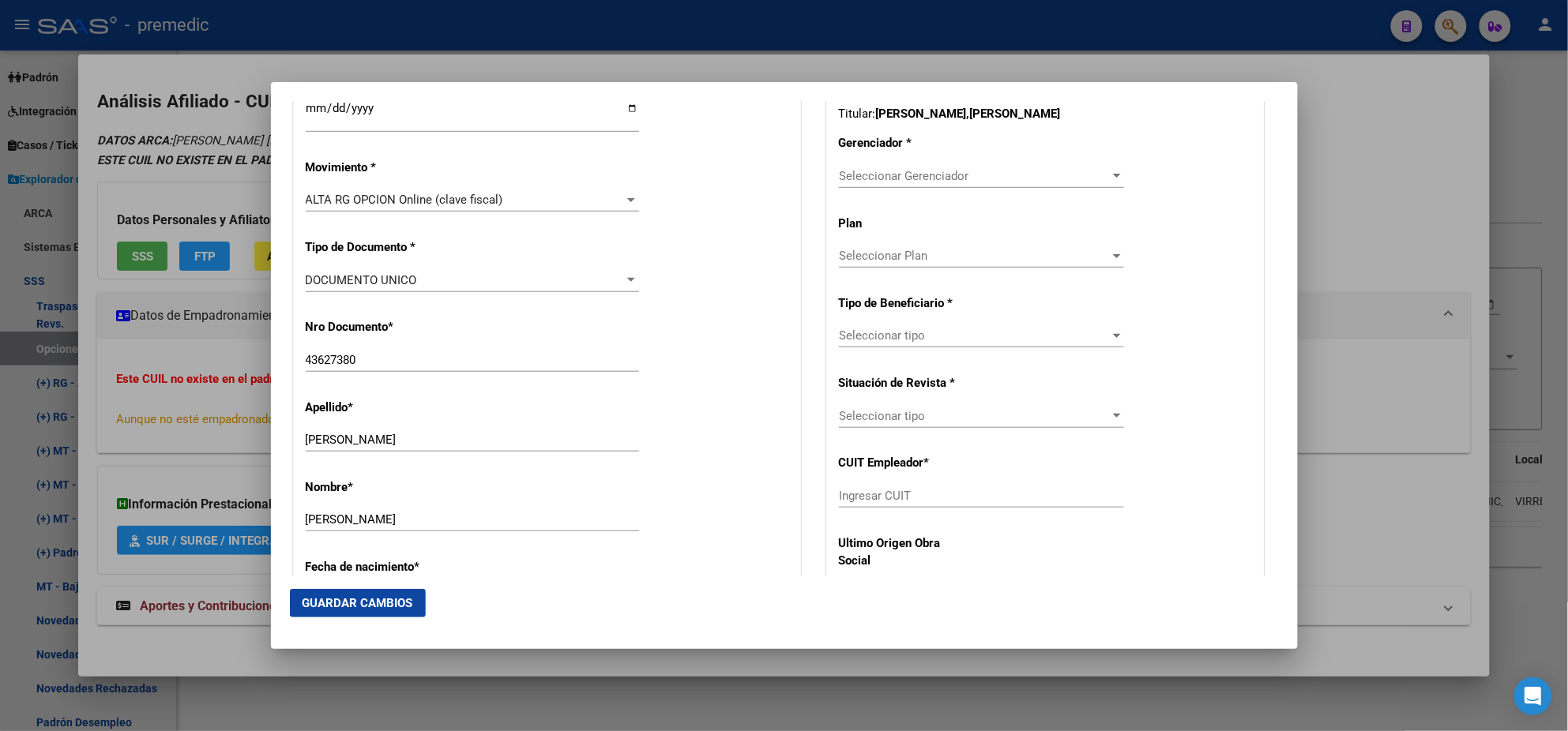
click at [474, 329] on div "Nro Documento * 43627380 Ingresar nro" at bounding box center [546, 346] width 483 height 80
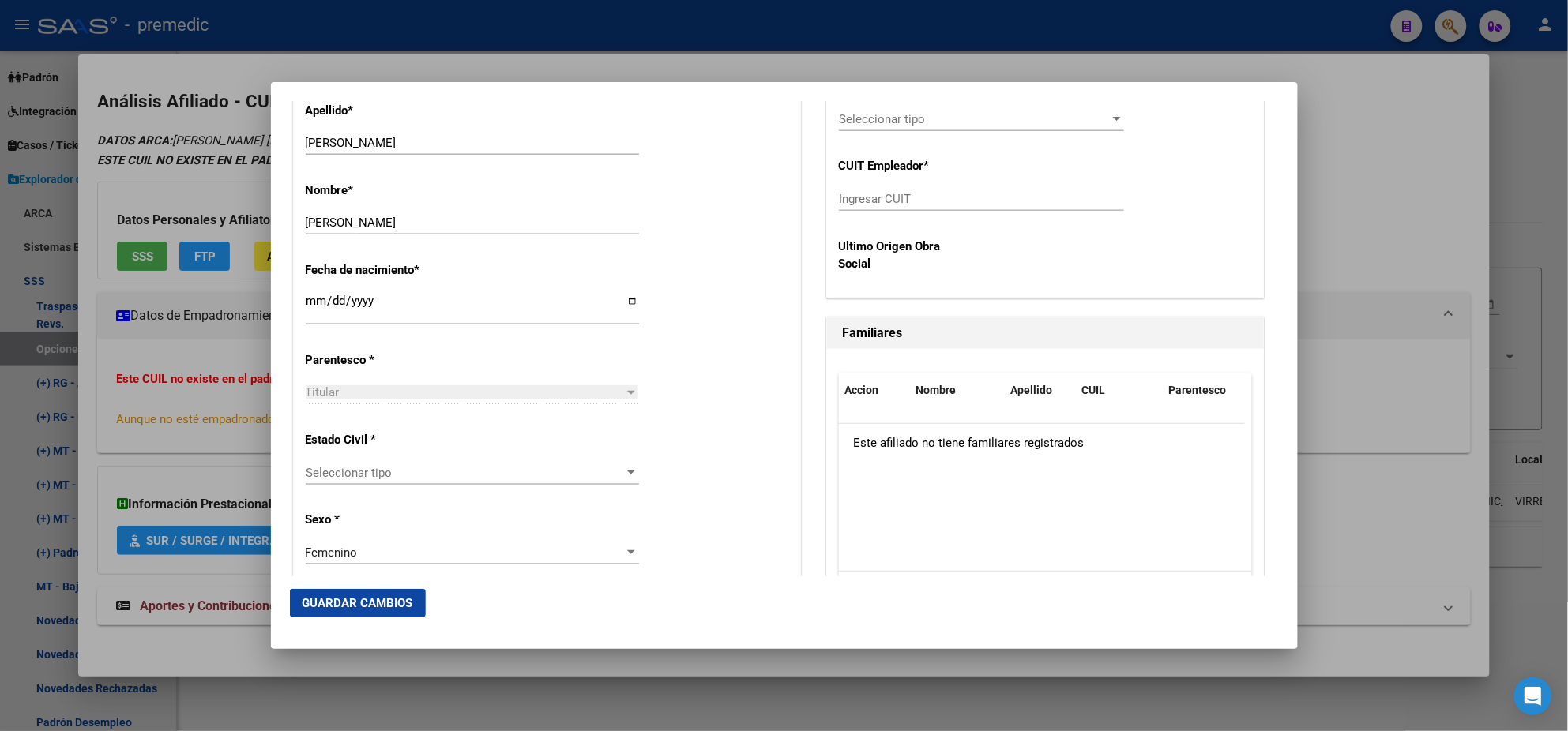
scroll to position [789, 0]
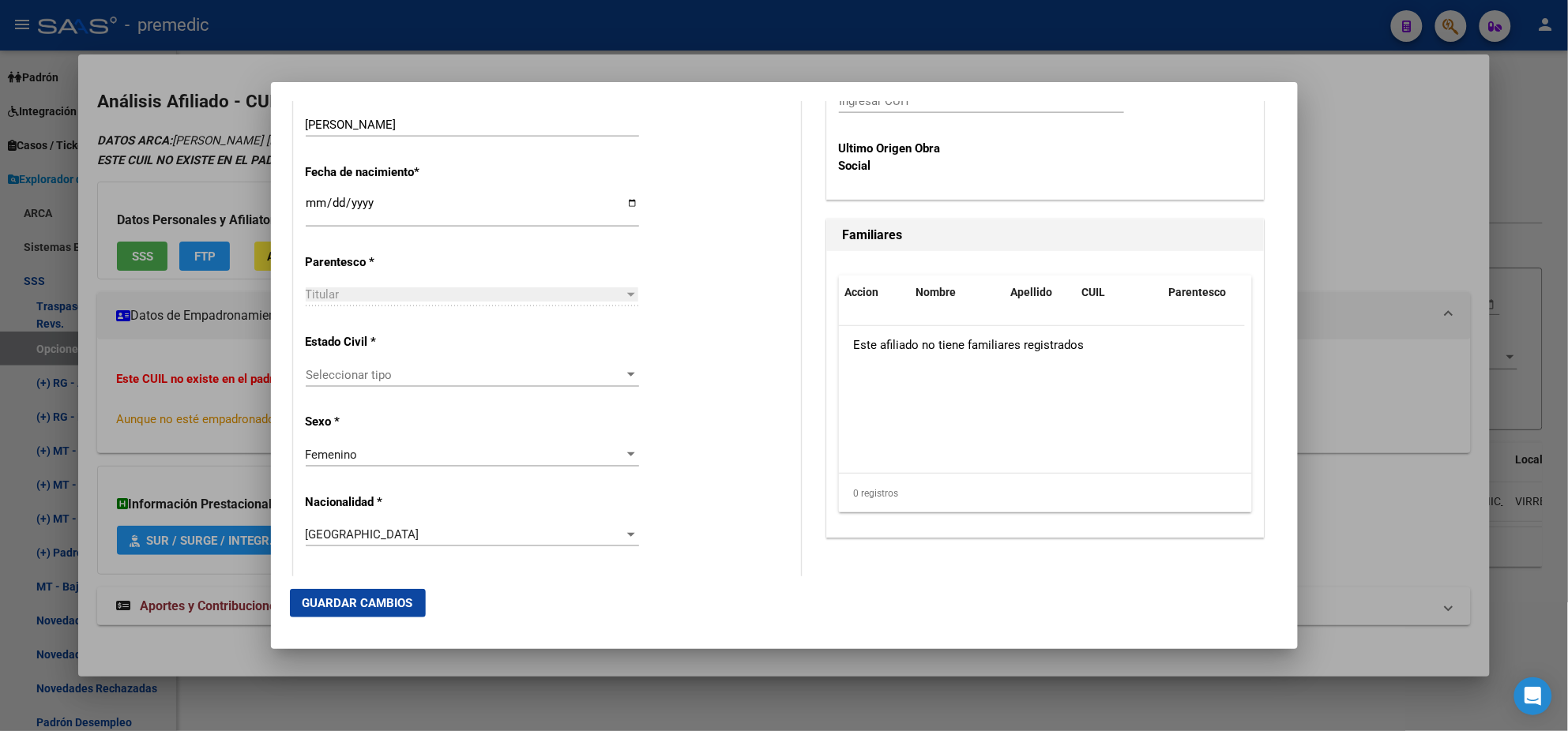
click at [449, 378] on span "Seleccionar tipo" at bounding box center [465, 376] width 319 height 15
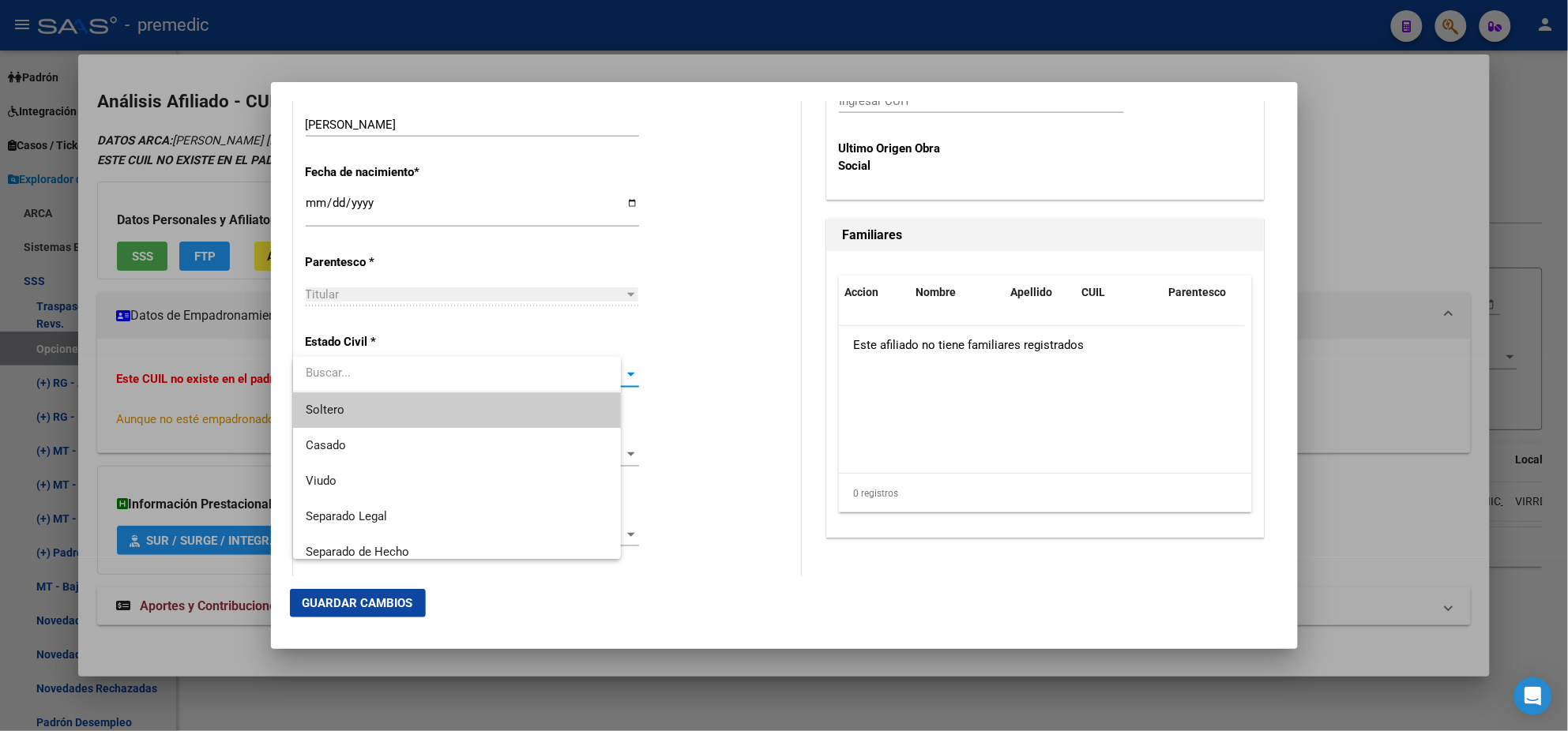
click at [442, 401] on span "Soltero" at bounding box center [457, 410] width 302 height 36
click at [445, 403] on div "Alta Baja Nro Afiliado Ingresar nro CUIL * 27-43627380-6 CUIL ARCA Padrón Fecha…" at bounding box center [547, 592] width 507 height 2255
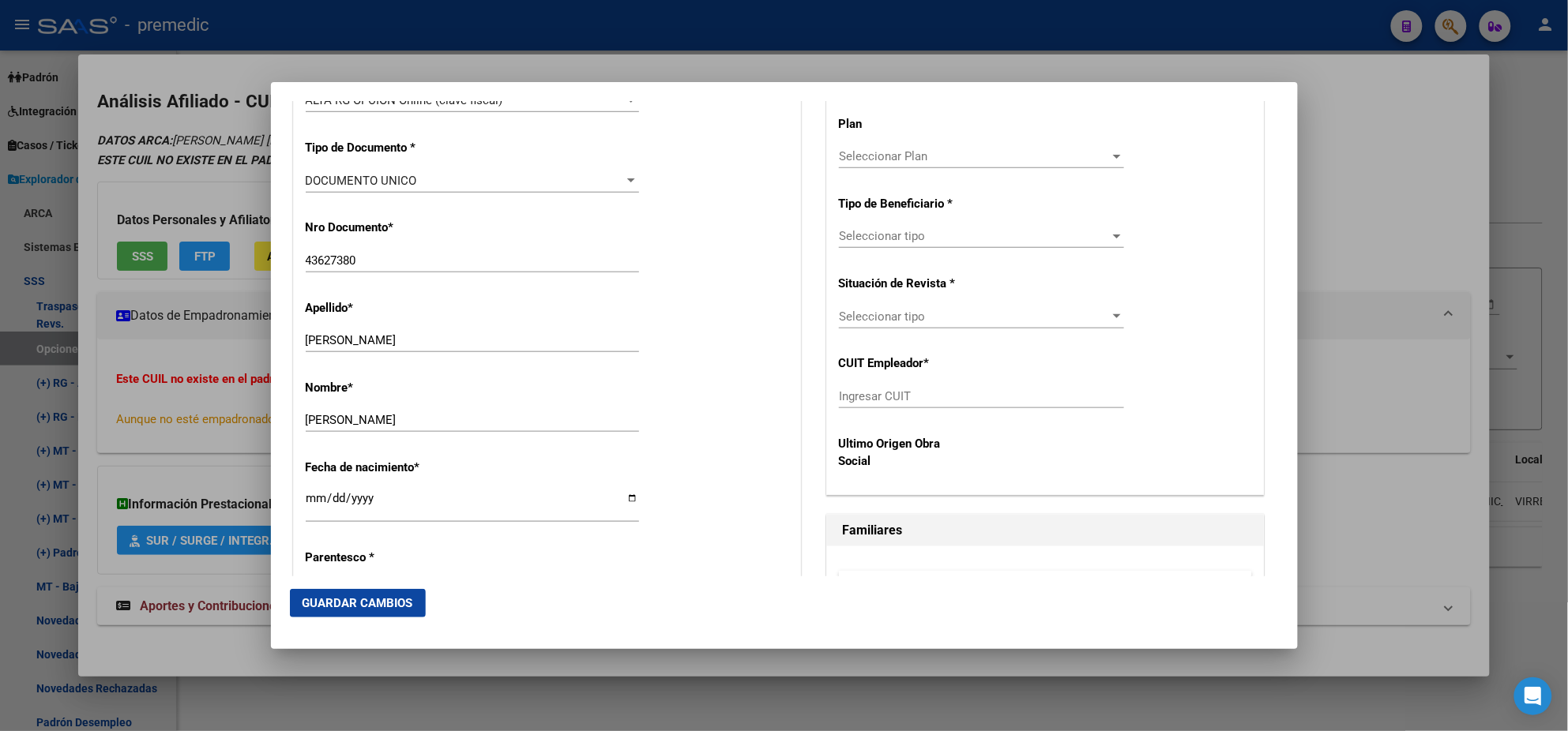
scroll to position [394, 0]
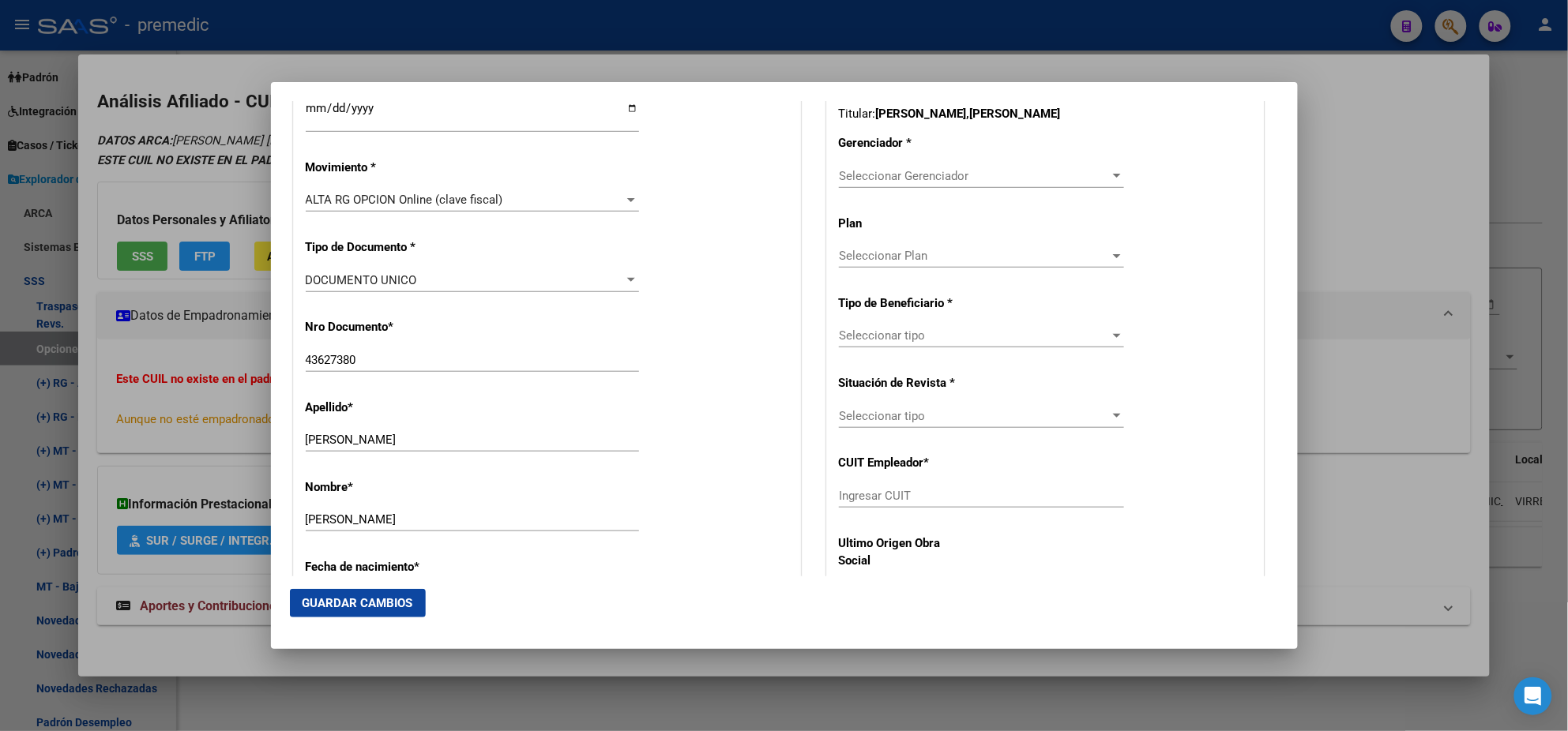
click at [866, 170] on span "Seleccionar Gerenciador" at bounding box center [974, 176] width 271 height 15
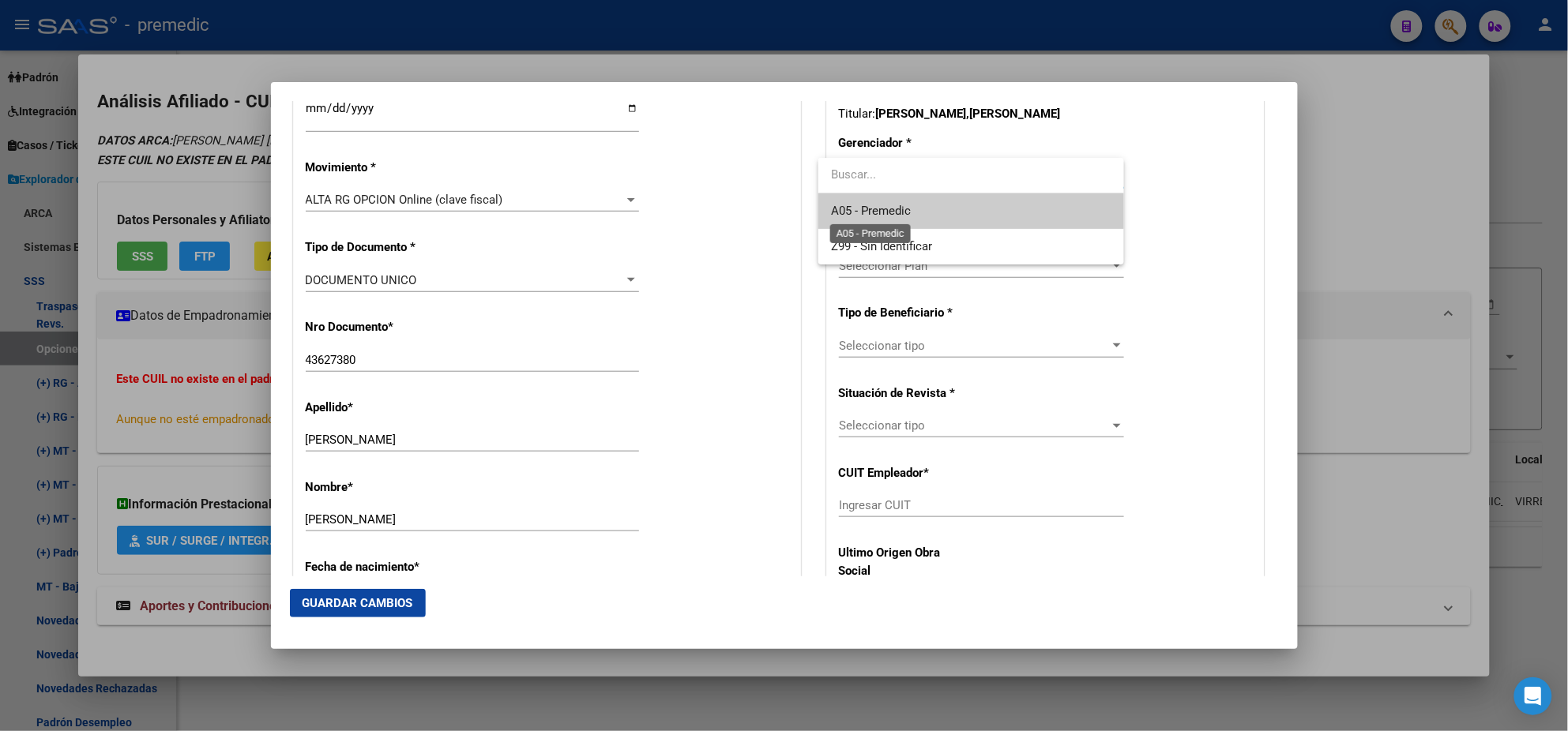
click at [864, 208] on span "A05 - Premedic" at bounding box center [870, 211] width 80 height 15
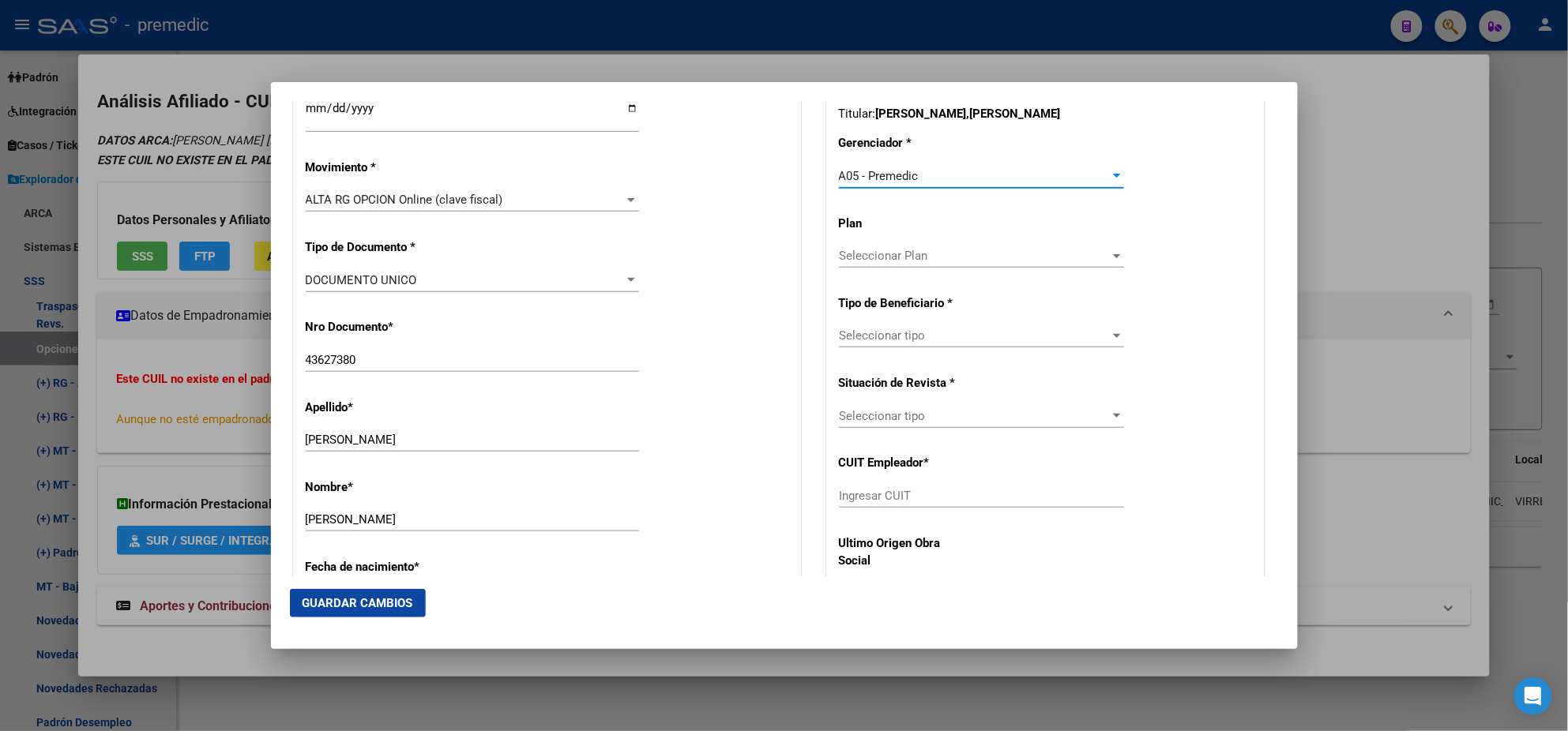
click at [870, 336] on span "Seleccionar tipo" at bounding box center [974, 336] width 271 height 15
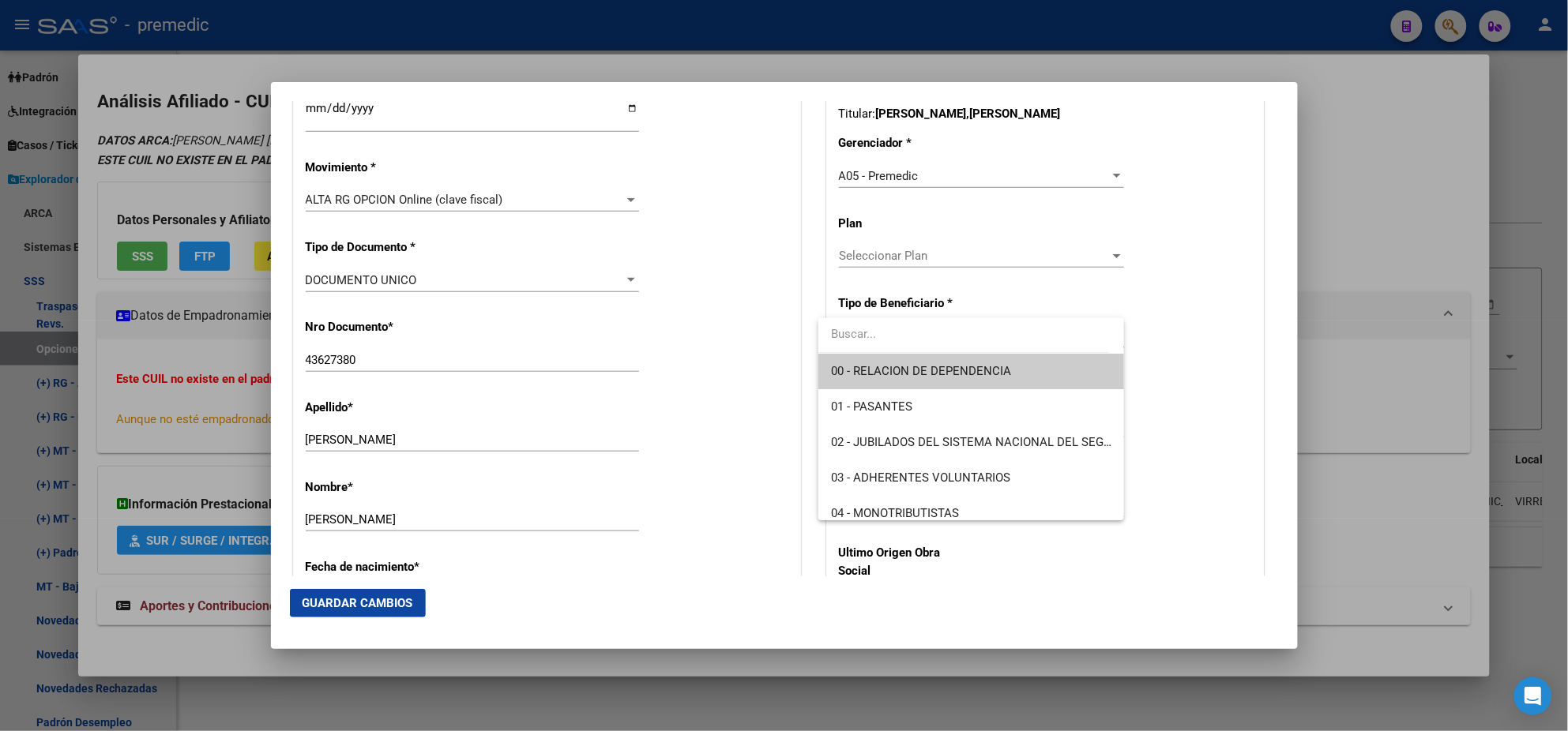
click at [874, 368] on span "00 - RELACION DE DEPENDENCIA" at bounding box center [921, 372] width 180 height 15
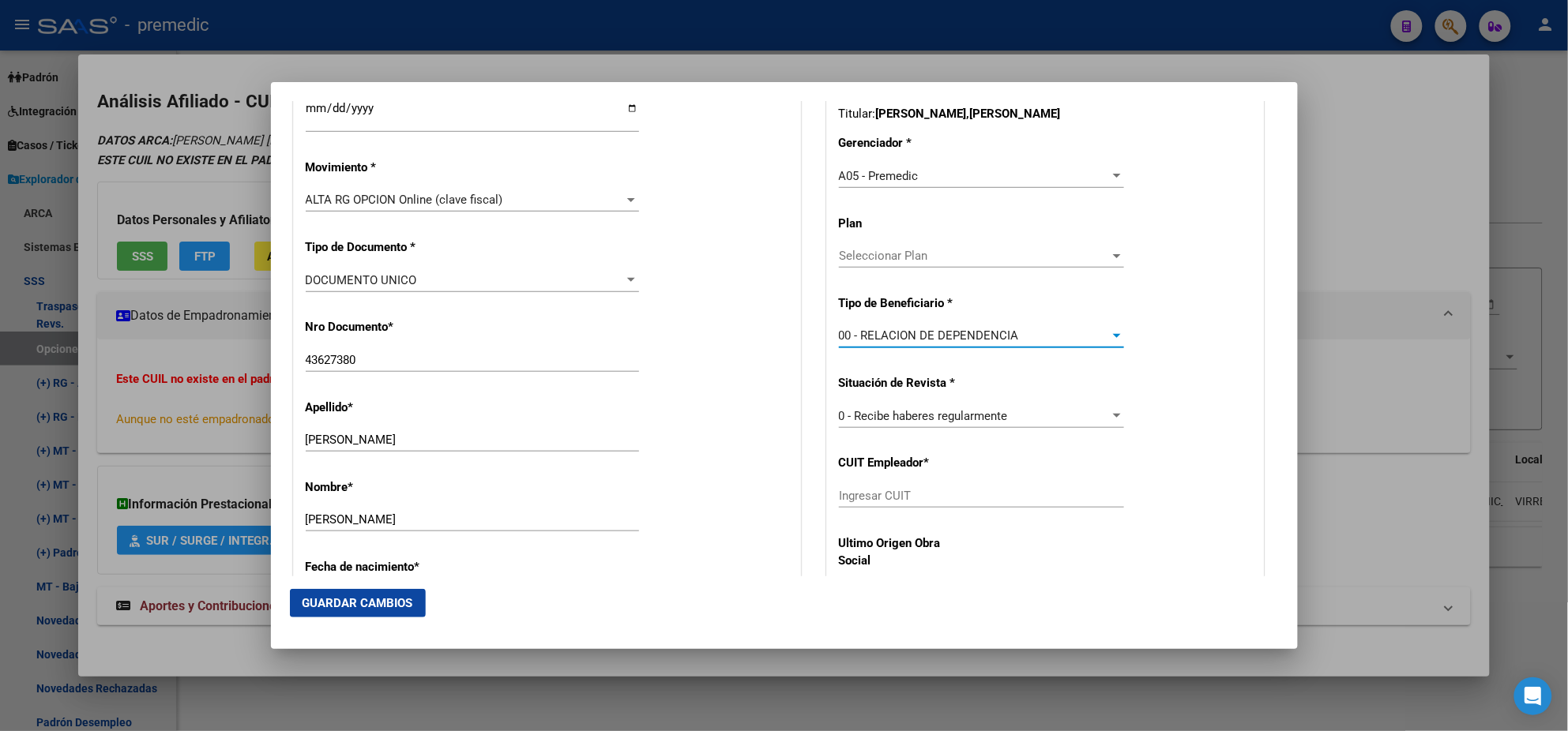
click at [867, 496] on input "Ingresar CUIT" at bounding box center [981, 496] width 285 height 15
paste input "20-08558742-1"
click at [348, 598] on span "Guardar Cambios" at bounding box center [357, 603] width 111 height 15
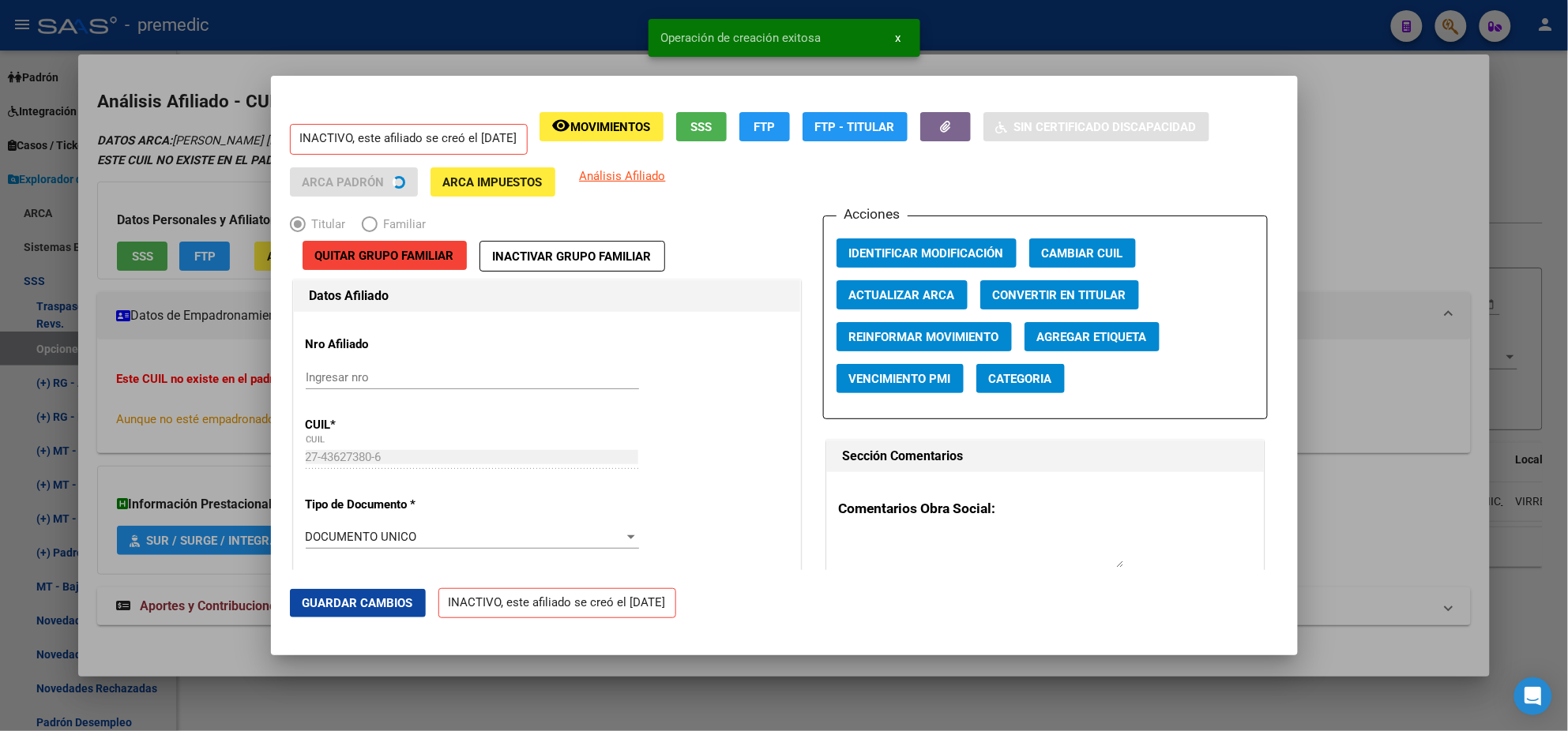
drag, startPoint x: 81, startPoint y: 424, endPoint x: 217, endPoint y: 99, distance: 352.3
click at [80, 423] on div at bounding box center [784, 365] width 1568 height 731
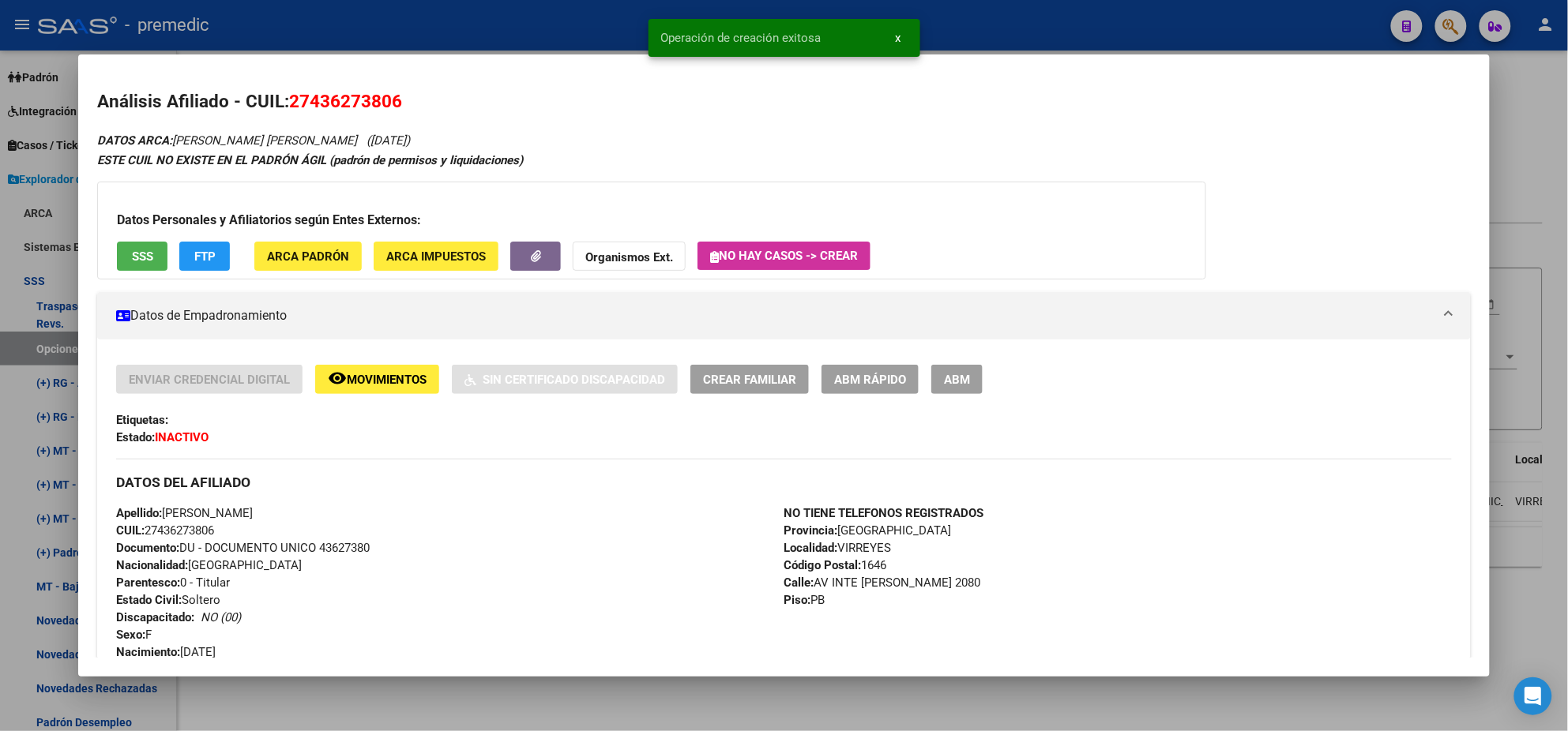
click at [0, 430] on div at bounding box center [784, 365] width 1568 height 731
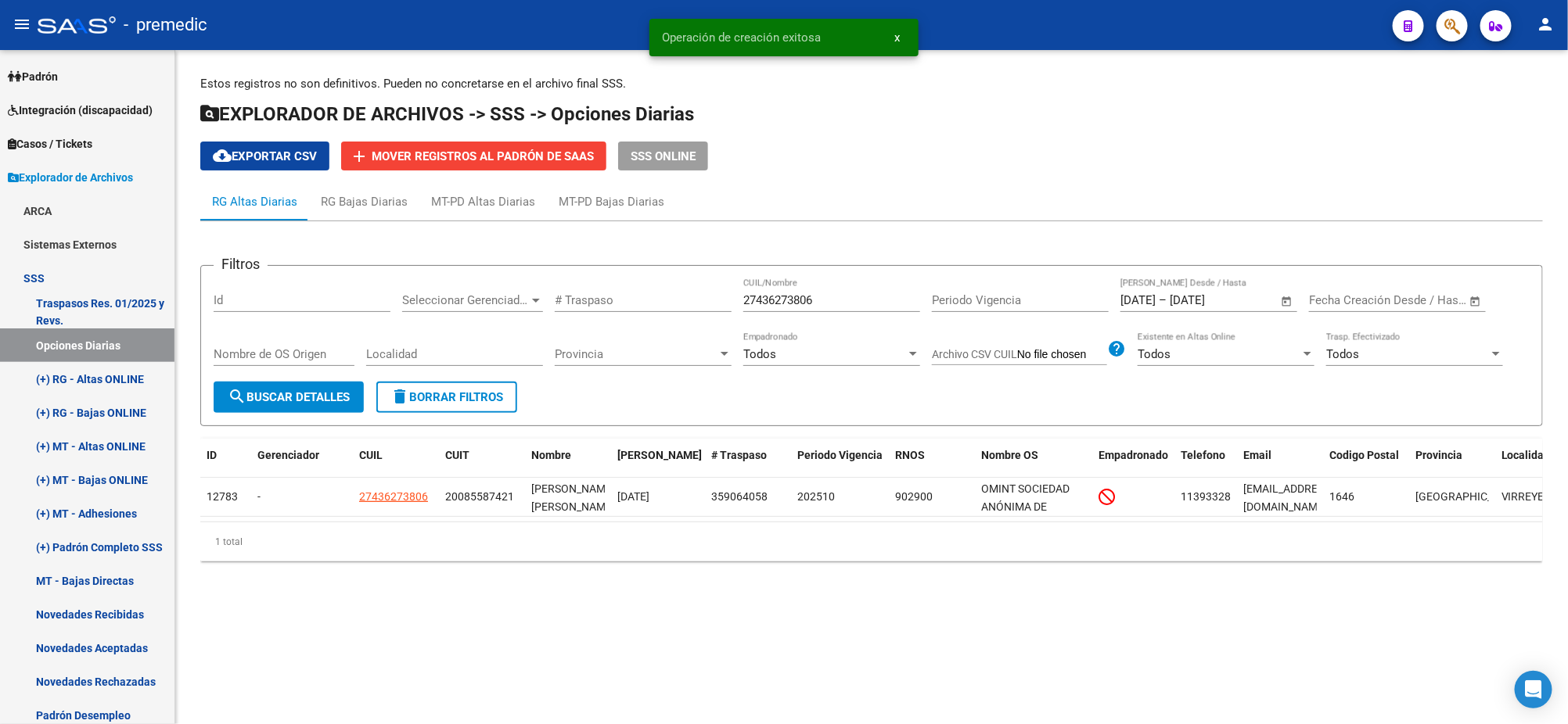
click at [297, 394] on span "search Buscar Detalles" at bounding box center [288, 398] width 122 height 14
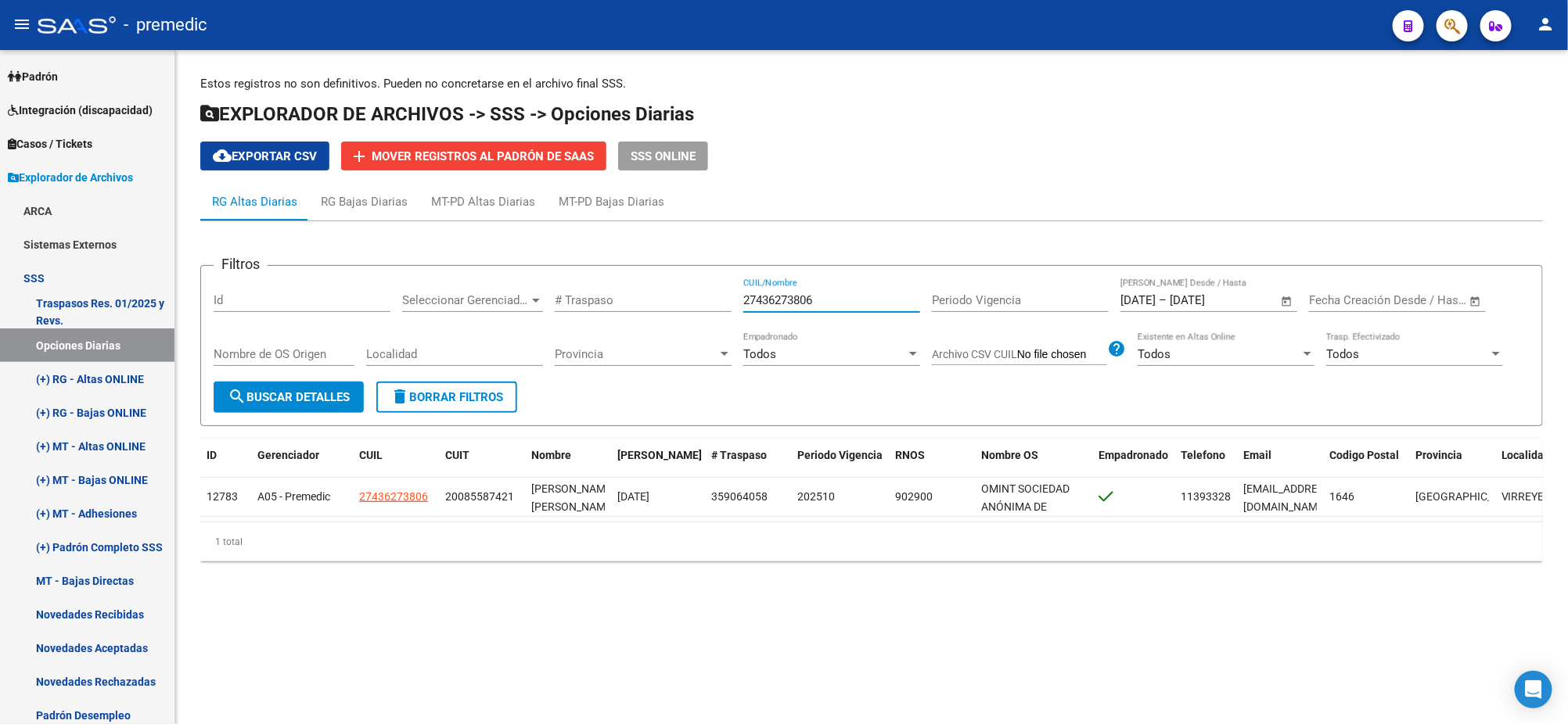
drag, startPoint x: 836, startPoint y: 305, endPoint x: 690, endPoint y: 306, distance: 146.0
click at [690, 306] on div "Filtros Id Seleccionar Gerenciador Seleccionar Gerenciador # Traspaso 274362738…" at bounding box center [872, 330] width 1316 height 103
paste input "0367128950"
click at [303, 390] on span "search Buscar Detalles" at bounding box center [288, 398] width 122 height 14
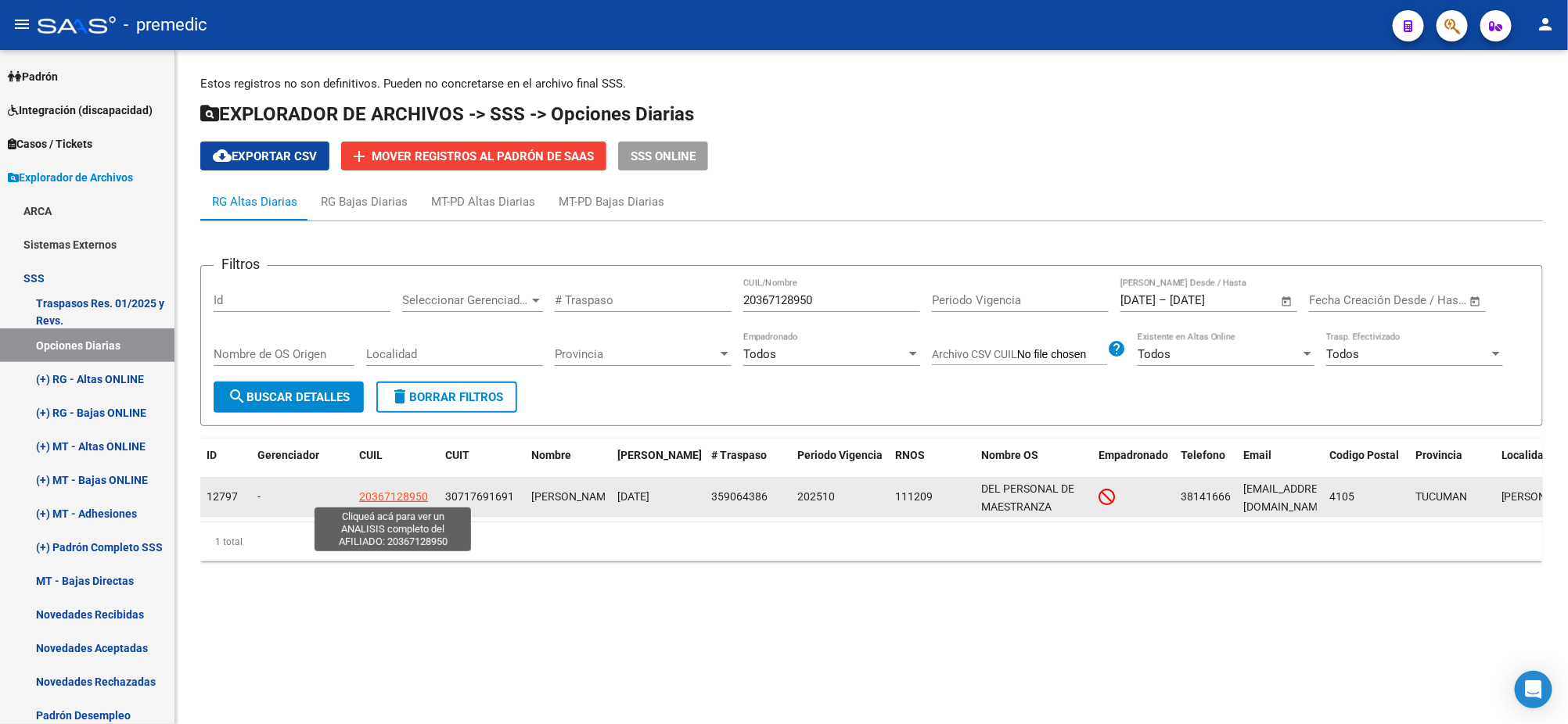
click at [386, 497] on span "20367128950" at bounding box center [394, 497] width 69 height 13
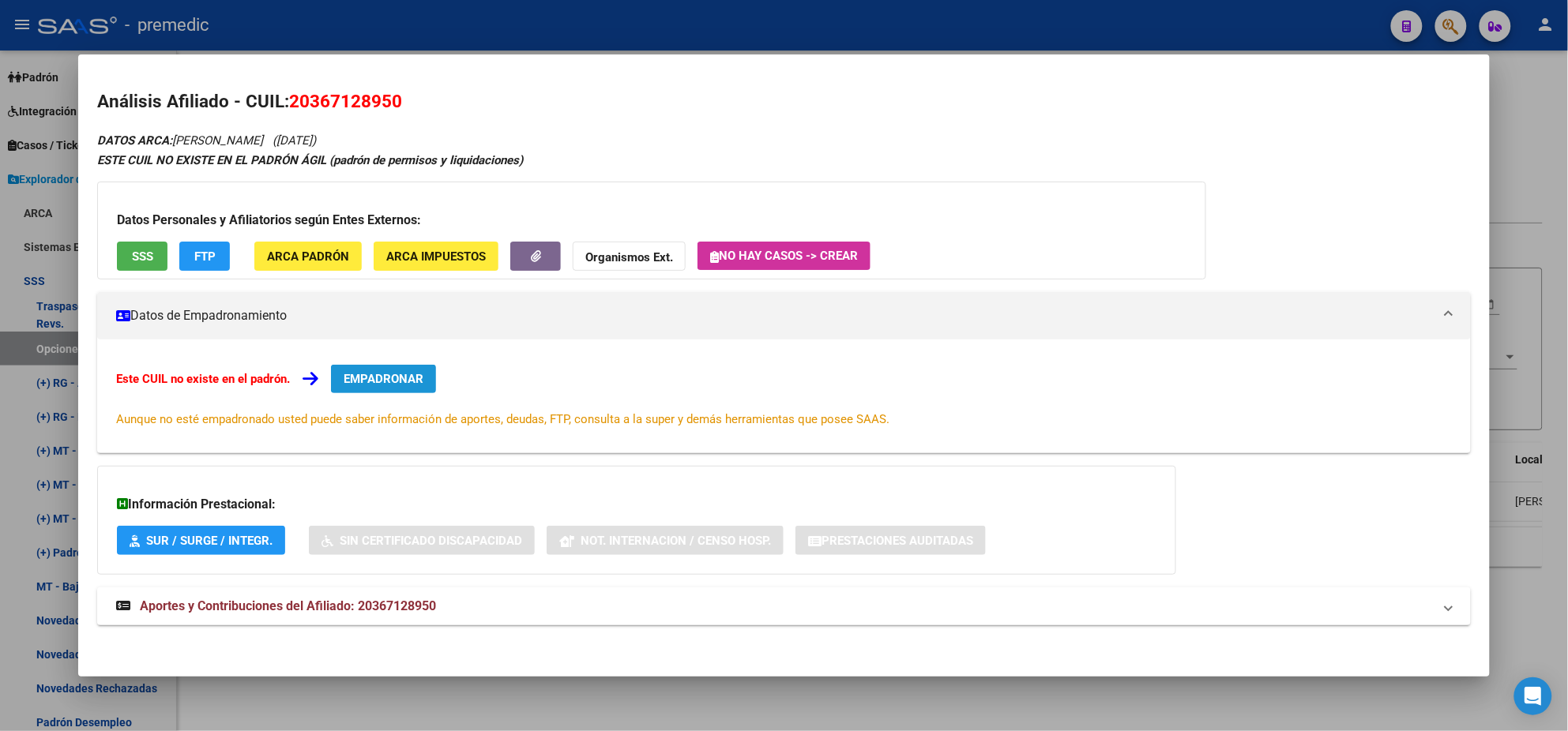
click at [344, 380] on span "EMPADRONAR" at bounding box center [383, 379] width 80 height 15
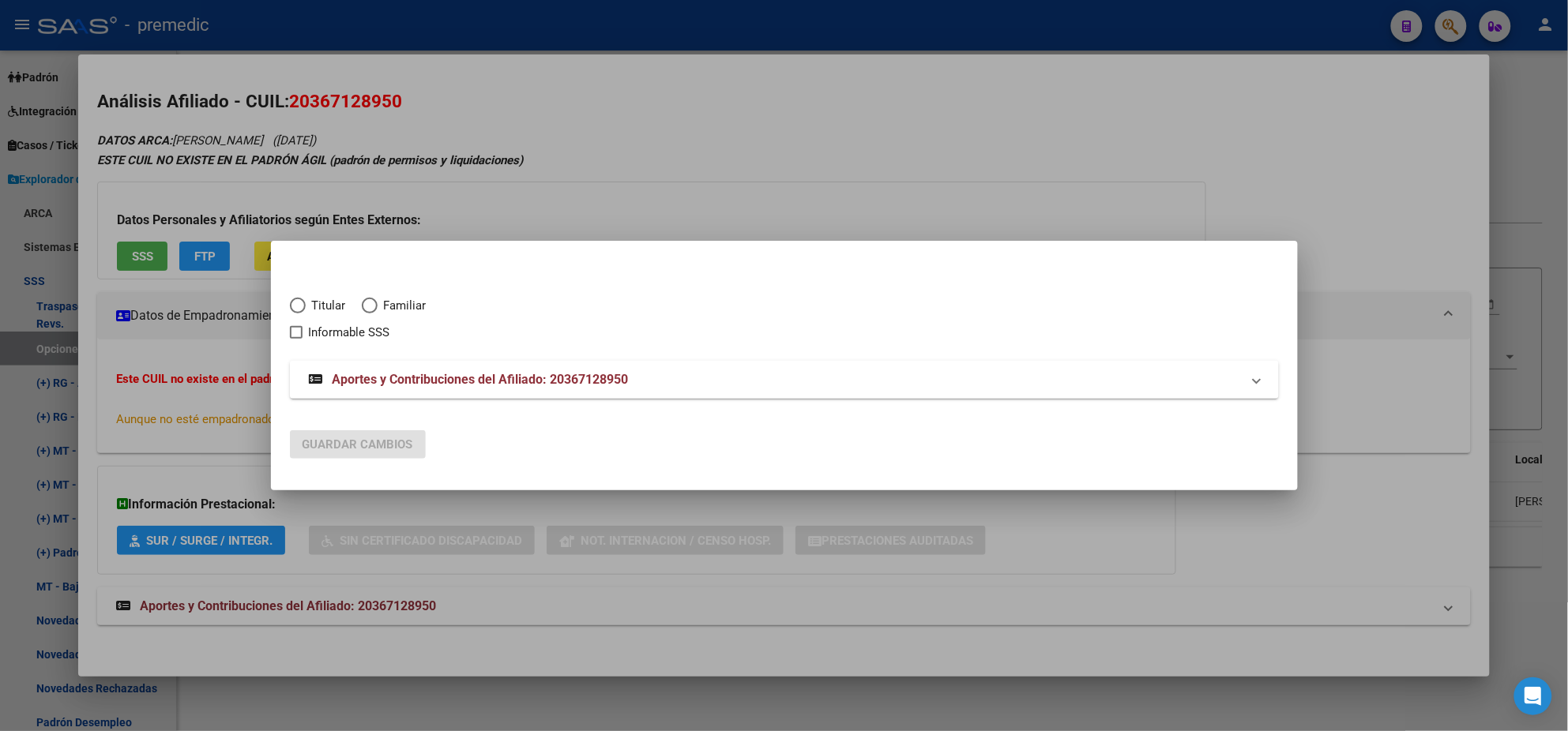
click at [301, 312] on span "Elija una opción" at bounding box center [298, 306] width 16 height 16
click at [301, 312] on input "Titular" at bounding box center [298, 306] width 16 height 16
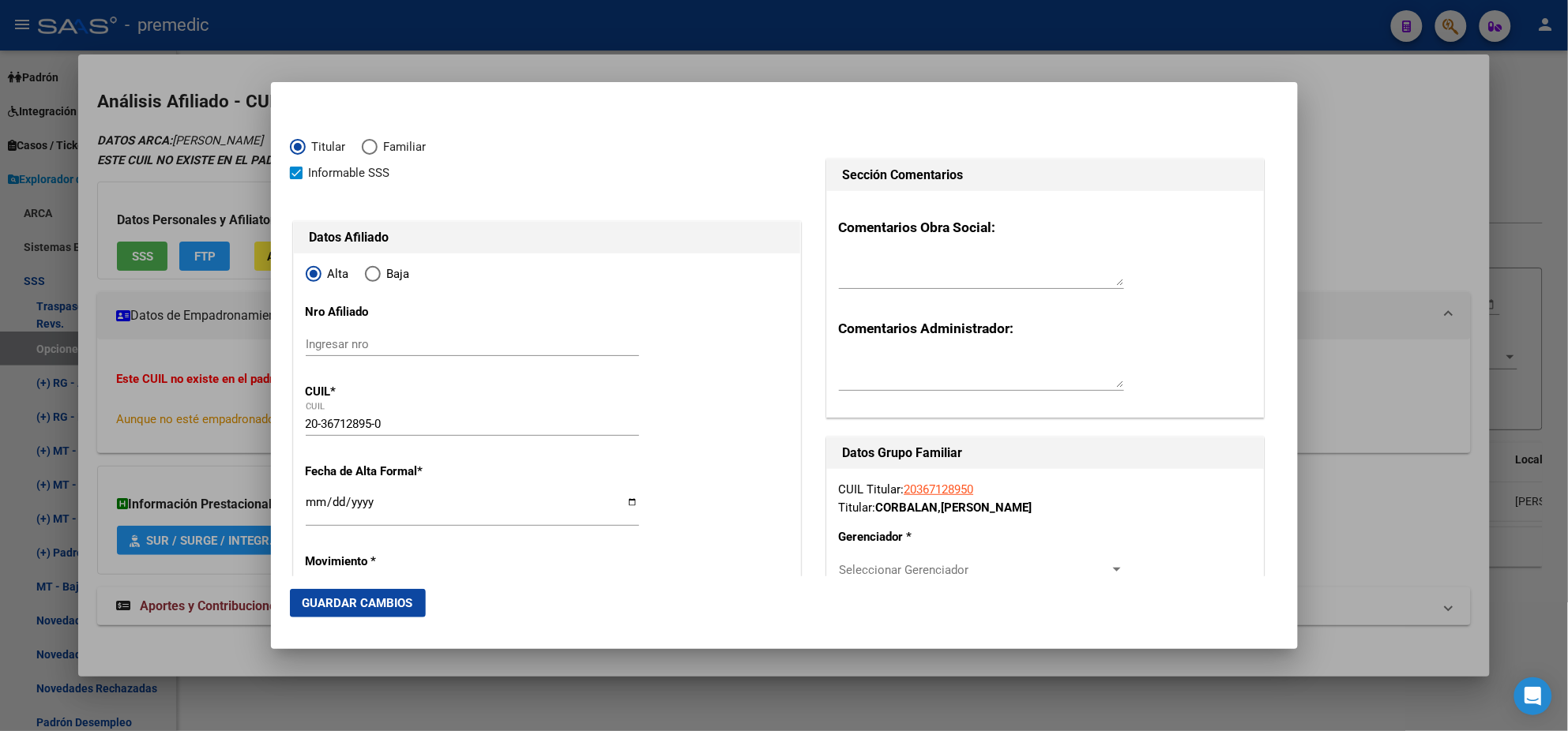
click at [314, 506] on input "Ingresar fecha" at bounding box center [472, 508] width 333 height 25
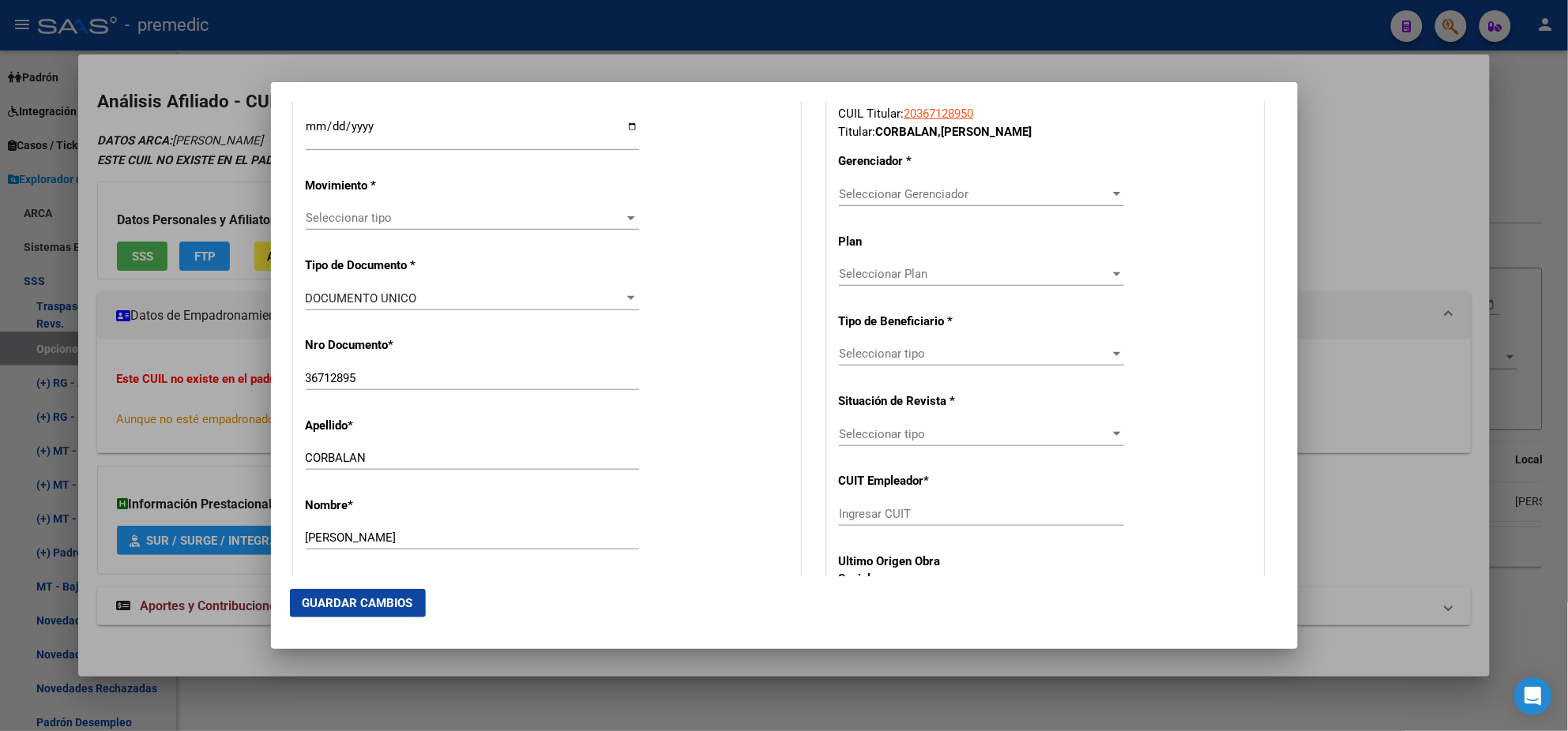
scroll to position [394, 0]
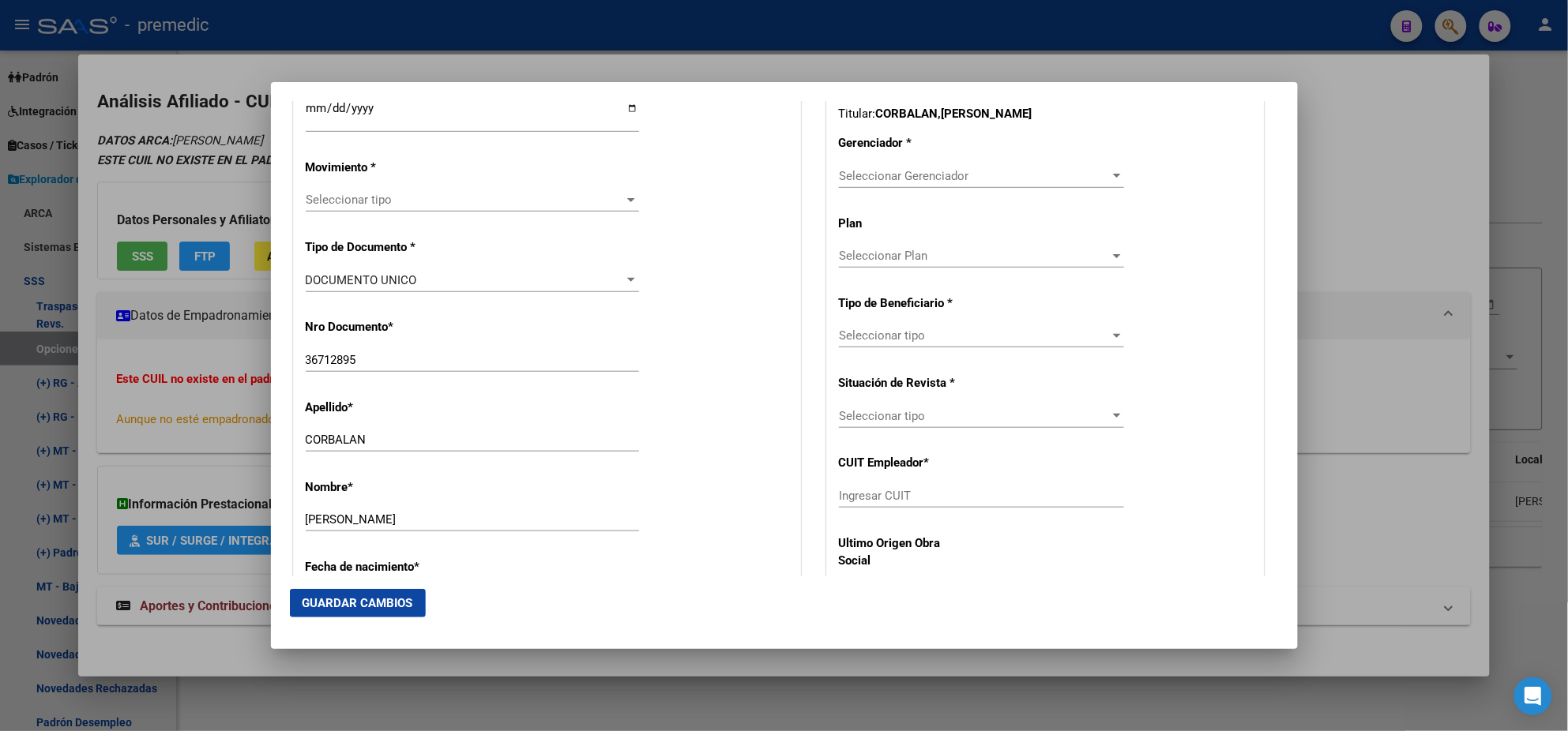
click at [369, 204] on span "Seleccionar tipo" at bounding box center [465, 200] width 319 height 15
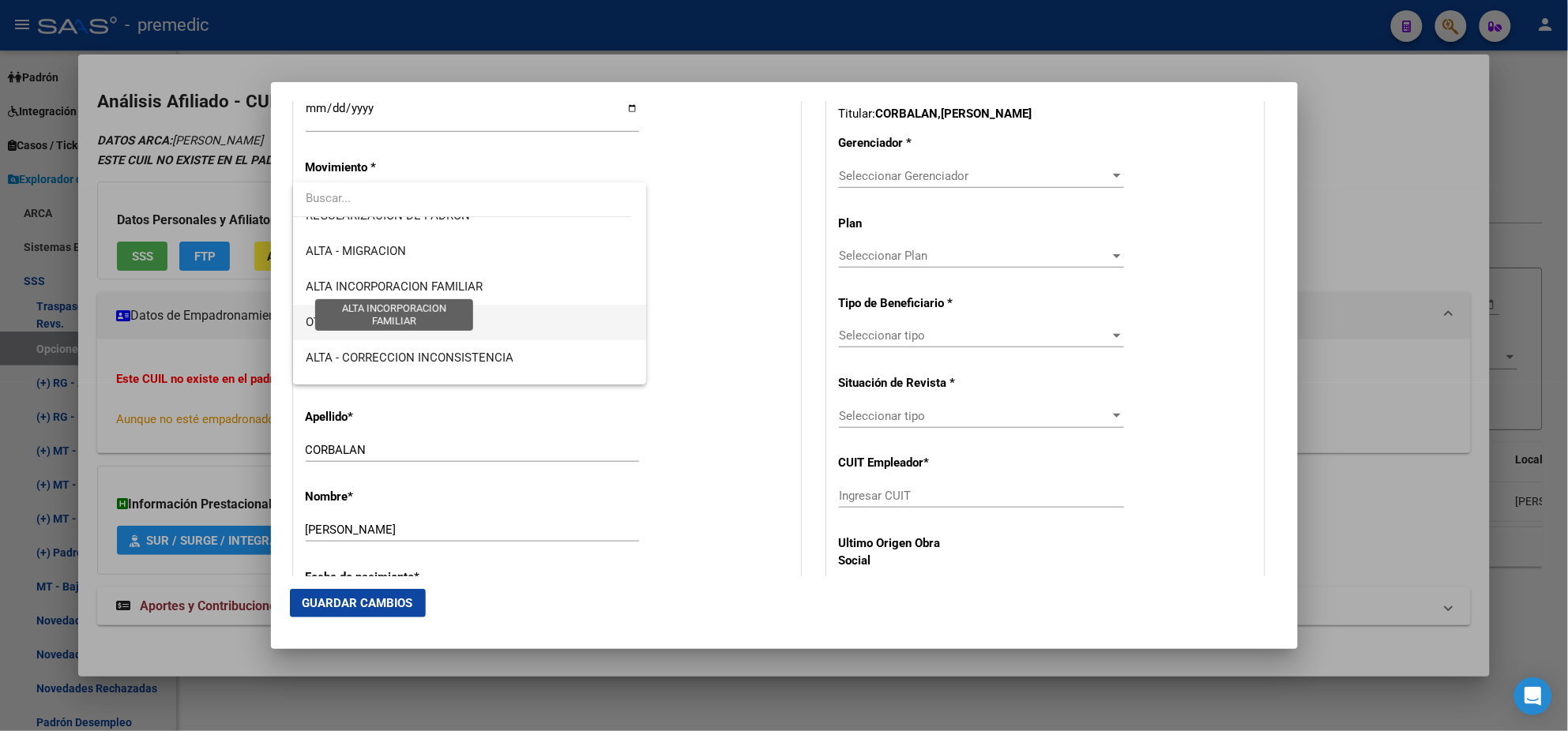
scroll to position [296, 0]
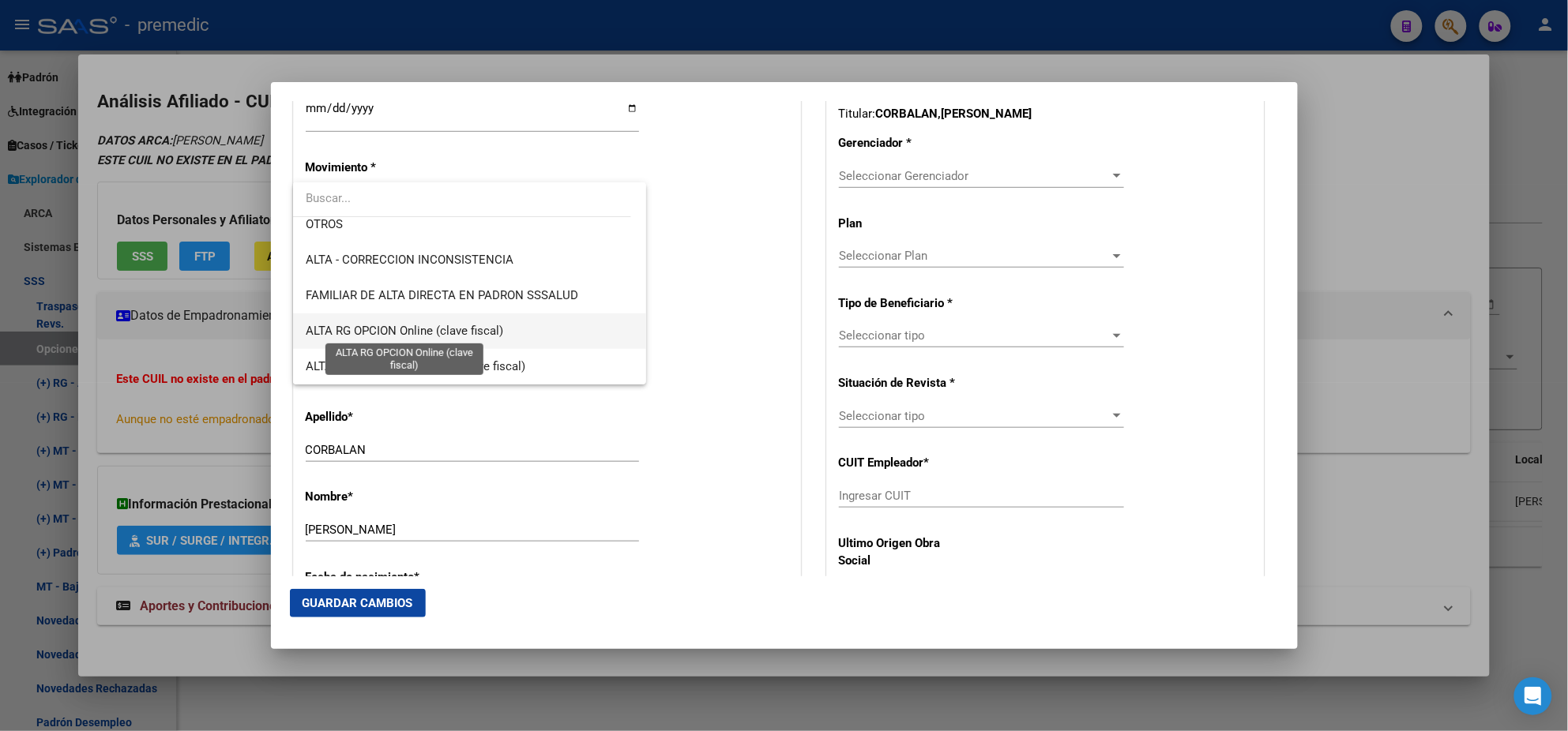
click at [433, 325] on span "ALTA RG OPCION Online (clave fiscal)" at bounding box center [404, 331] width 197 height 15
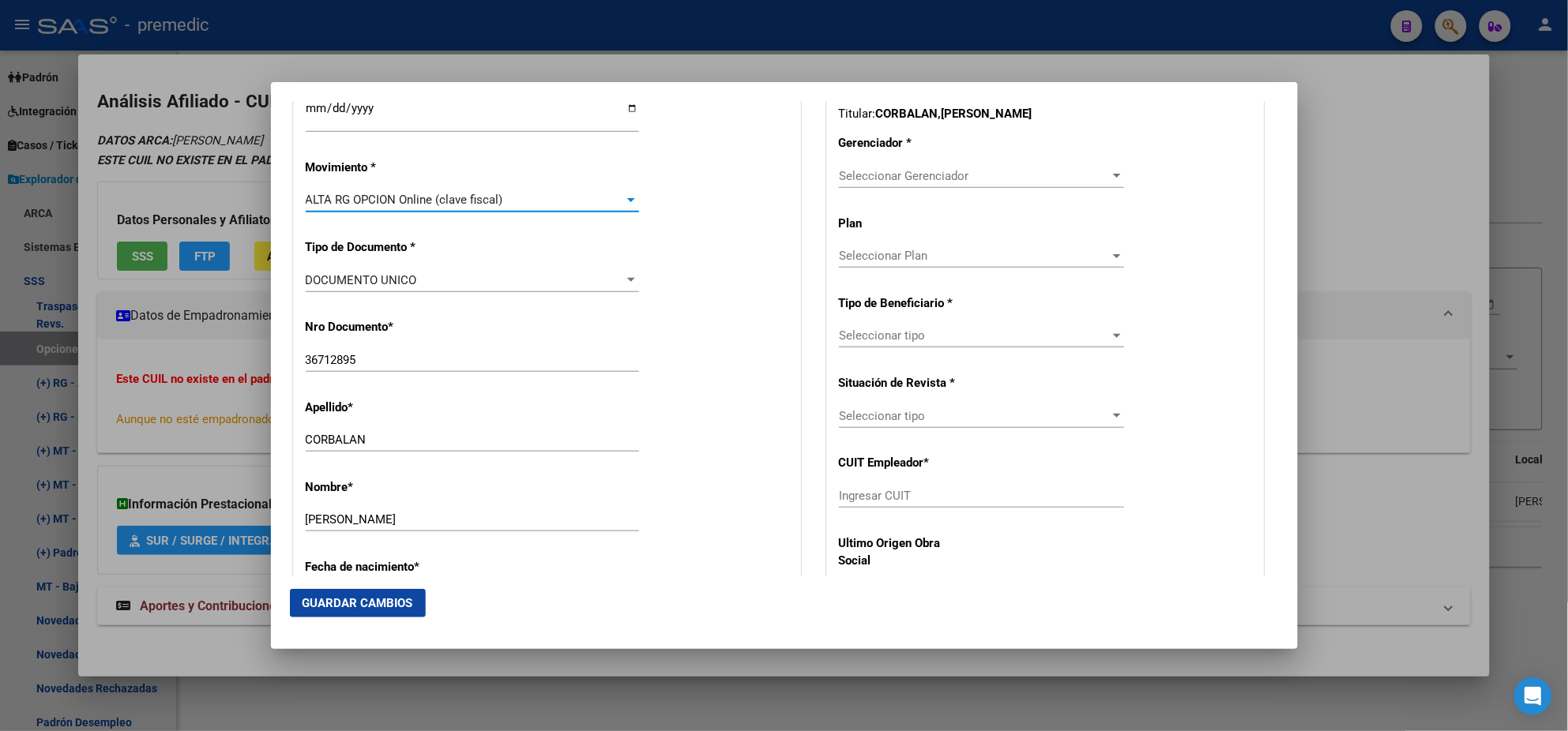
click at [439, 326] on p "Nro Documento *" at bounding box center [377, 327] width 145 height 18
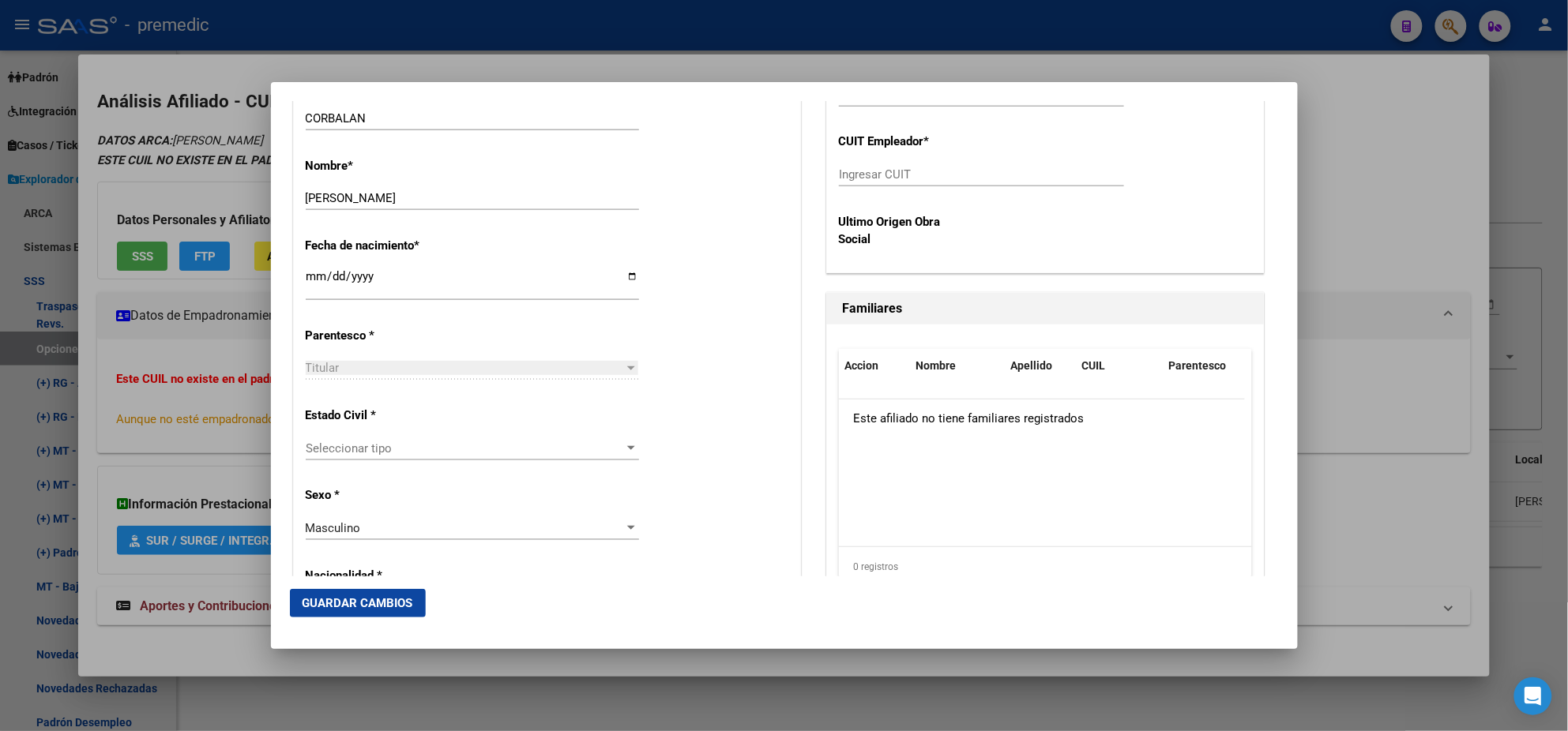
scroll to position [789, 0]
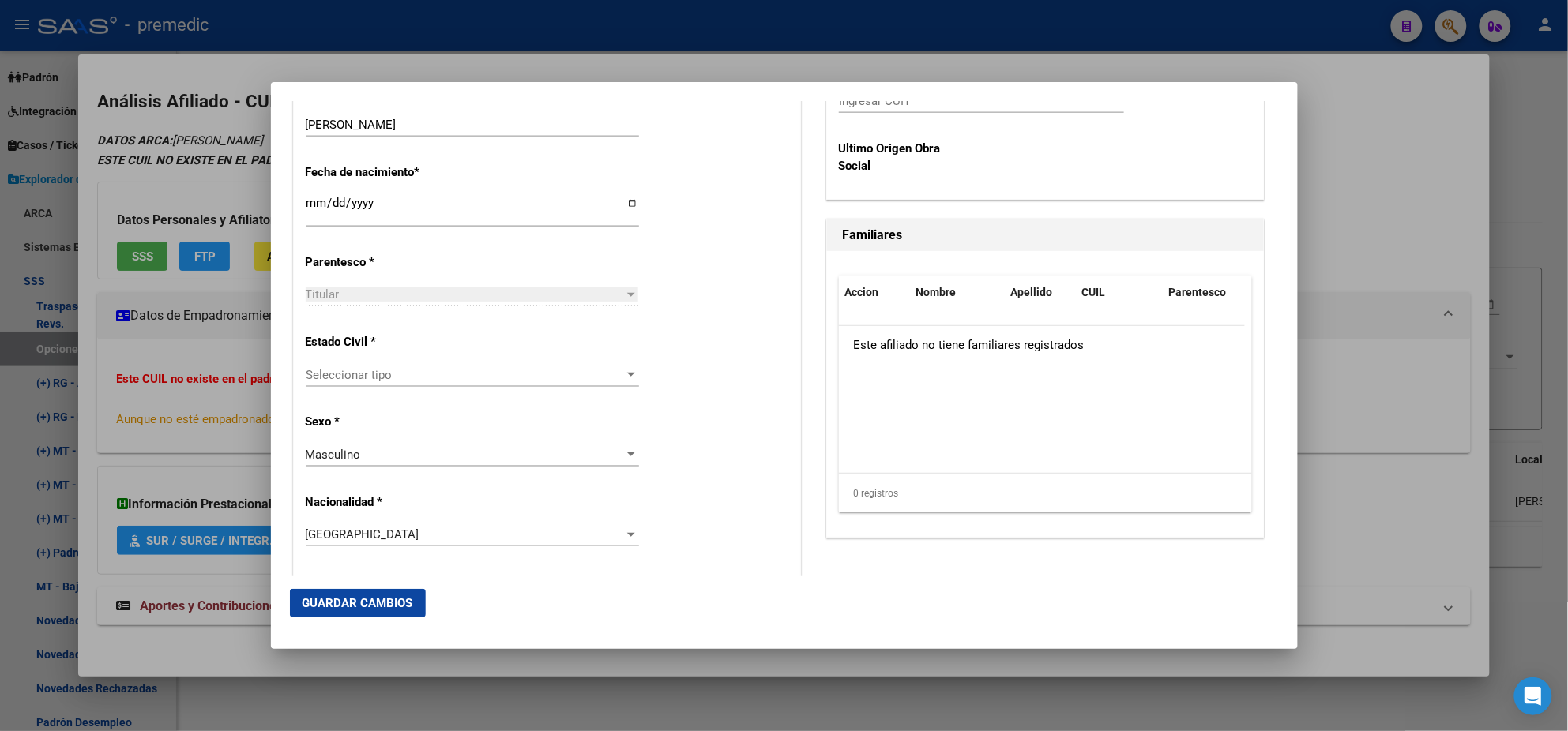
click at [446, 371] on span "Seleccionar tipo" at bounding box center [465, 376] width 319 height 15
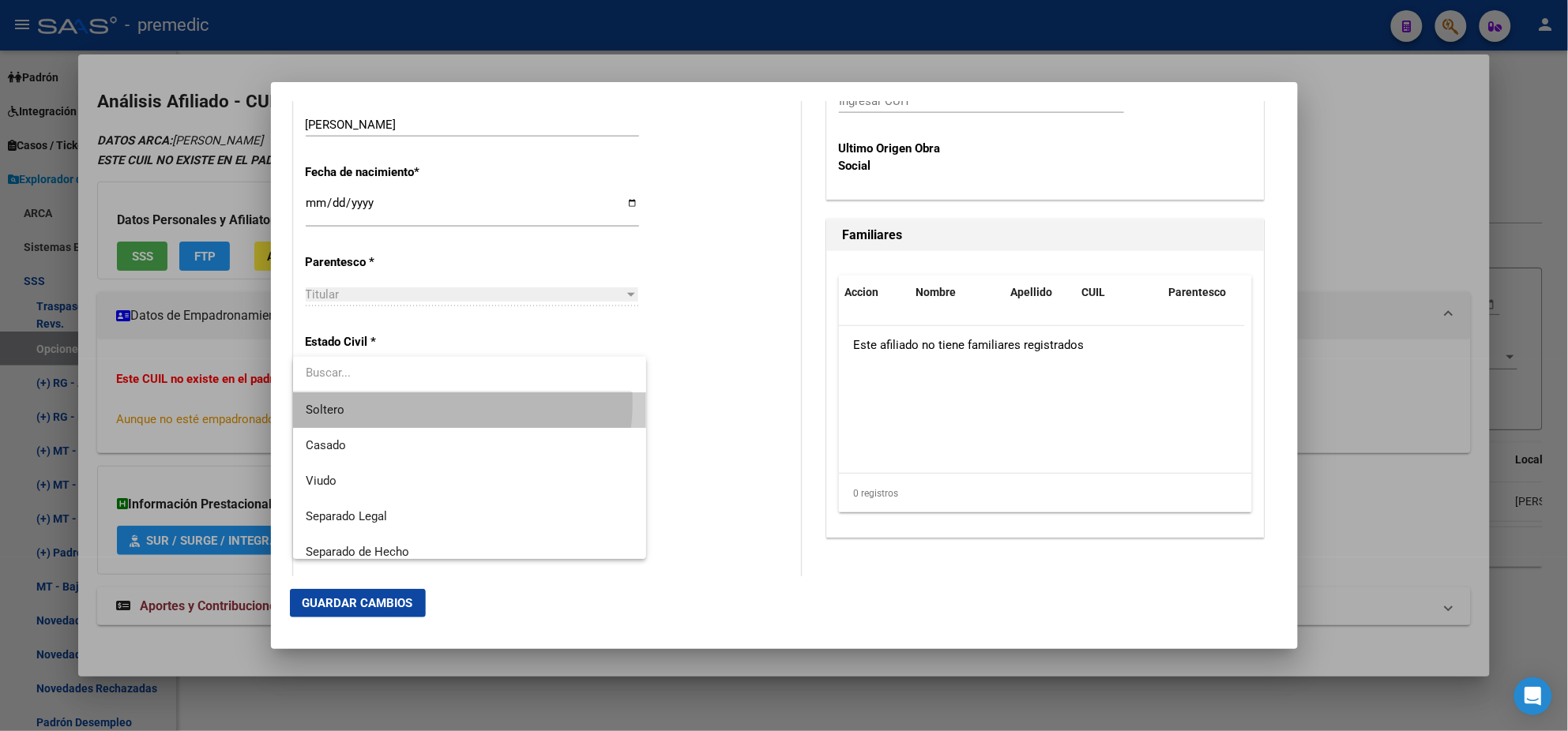
click at [440, 403] on span "Soltero" at bounding box center [470, 410] width 328 height 36
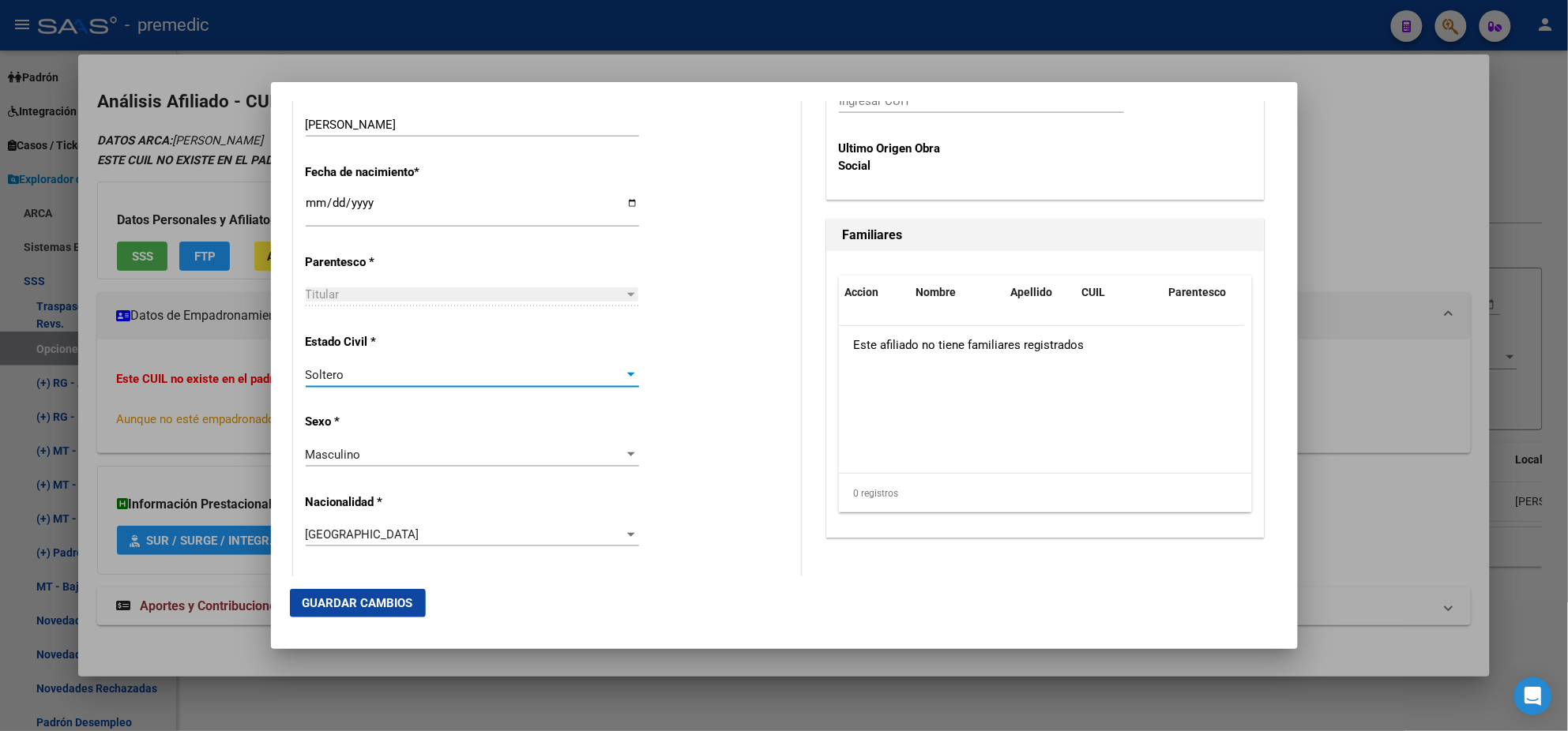
click at [447, 438] on div "Alta Baja Nro Afiliado Ingresar nro CUIL * 20-36712895-0 CUIL ARCA Padrón Fecha…" at bounding box center [547, 592] width 507 height 2255
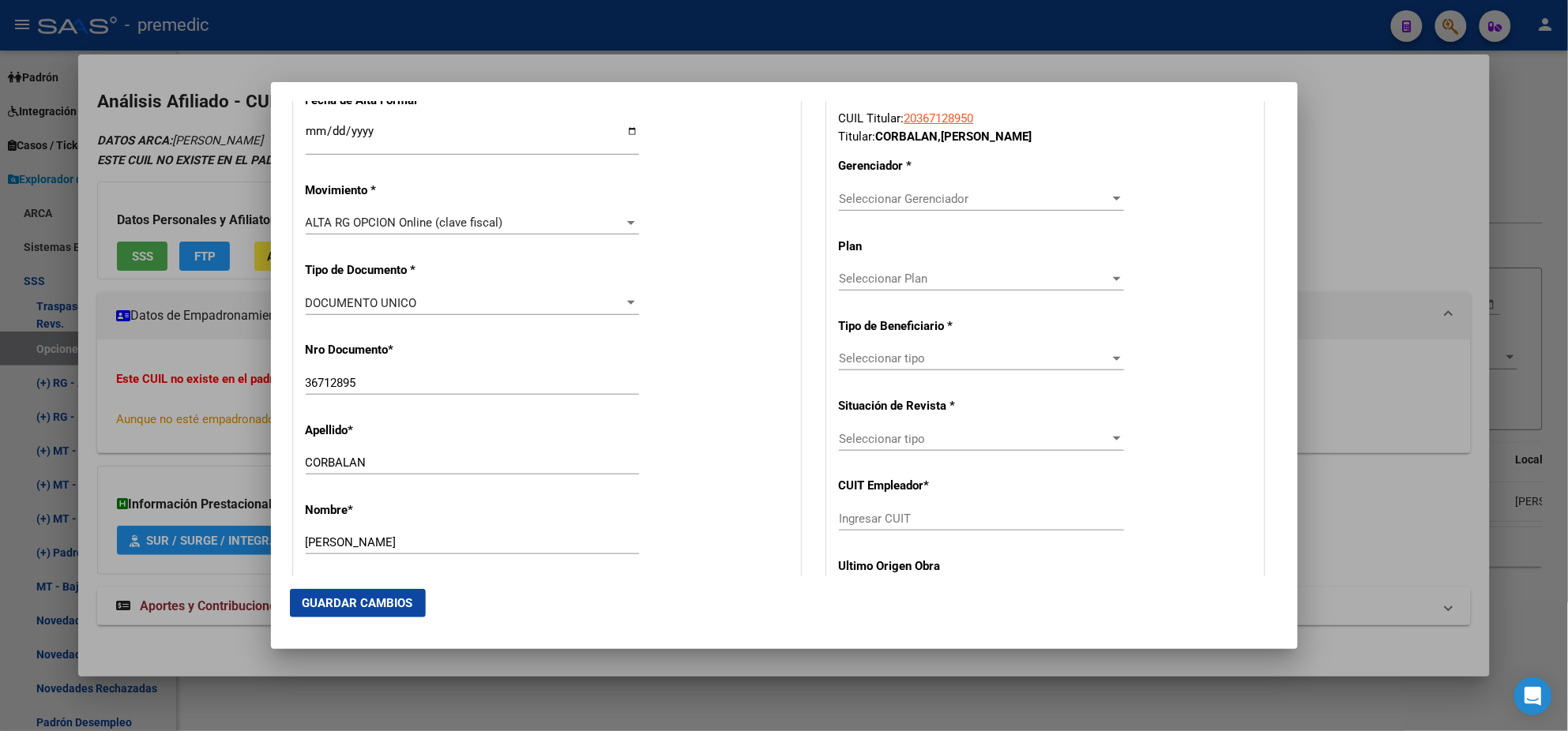
scroll to position [394, 0]
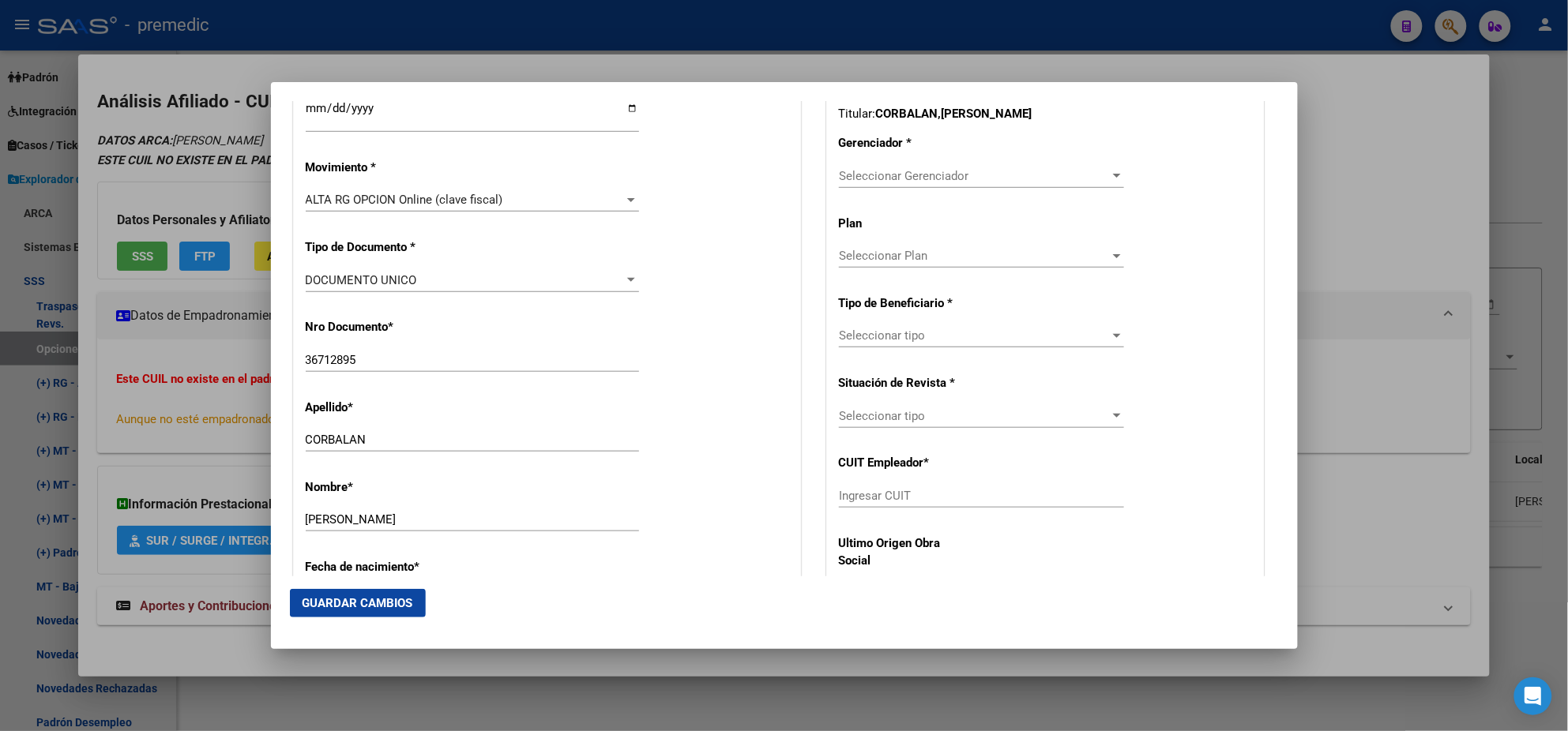
click at [849, 171] on span "Seleccionar Gerenciador" at bounding box center [974, 176] width 271 height 15
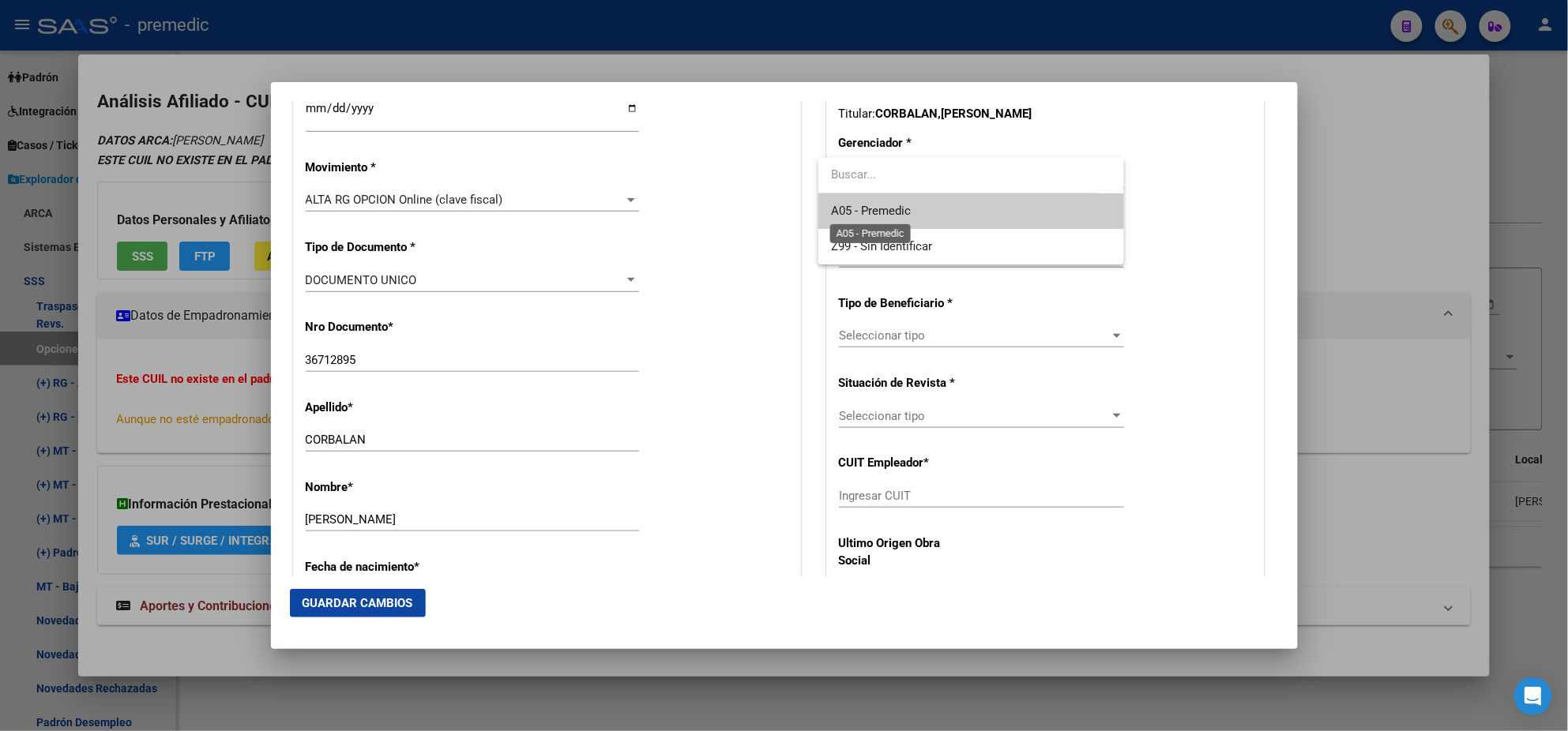
click at [854, 215] on span "A05 - Premedic" at bounding box center [870, 211] width 80 height 15
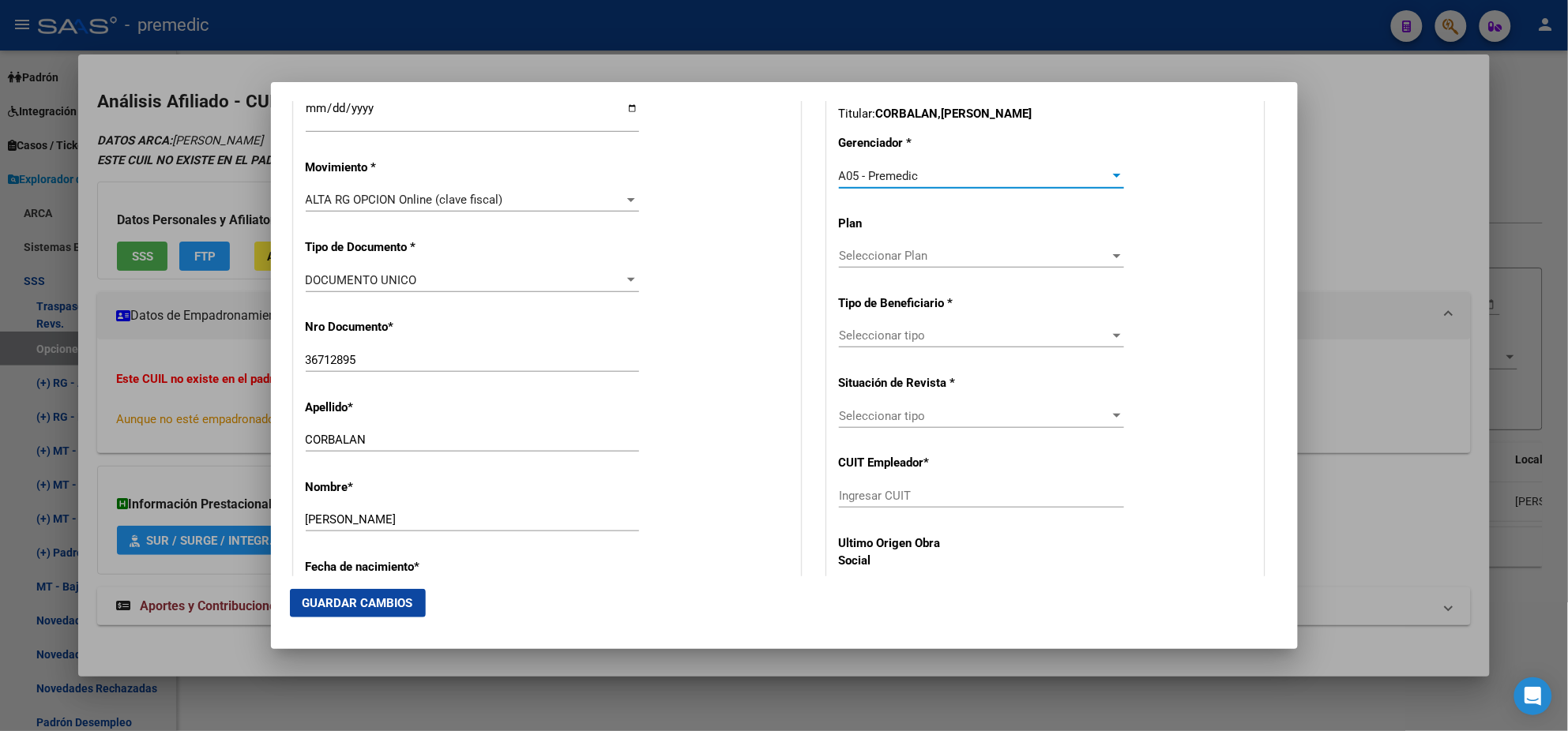
click at [861, 338] on span "Seleccionar tipo" at bounding box center [974, 336] width 271 height 15
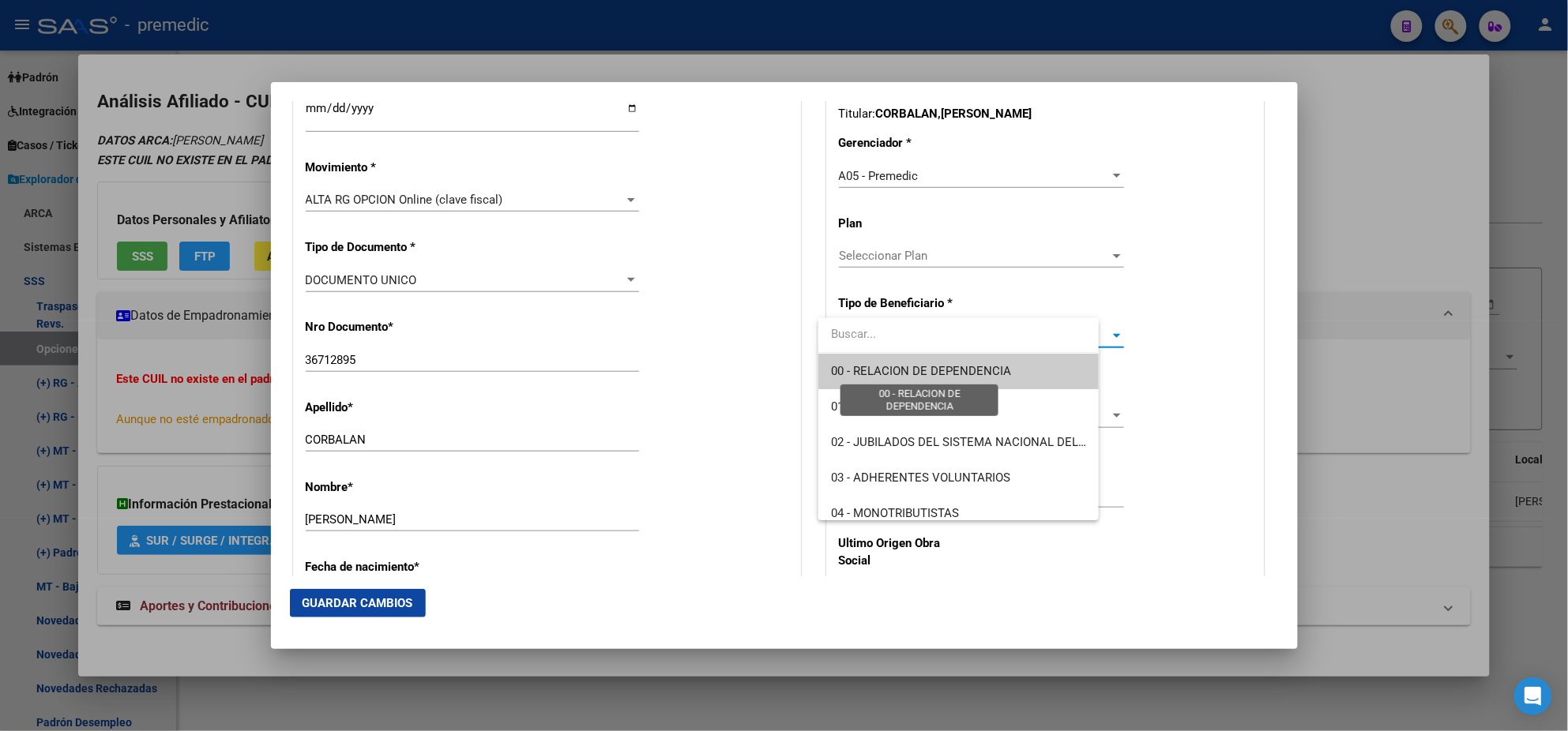
click at [856, 369] on span "00 - RELACION DE DEPENDENCIA" at bounding box center [921, 372] width 180 height 15
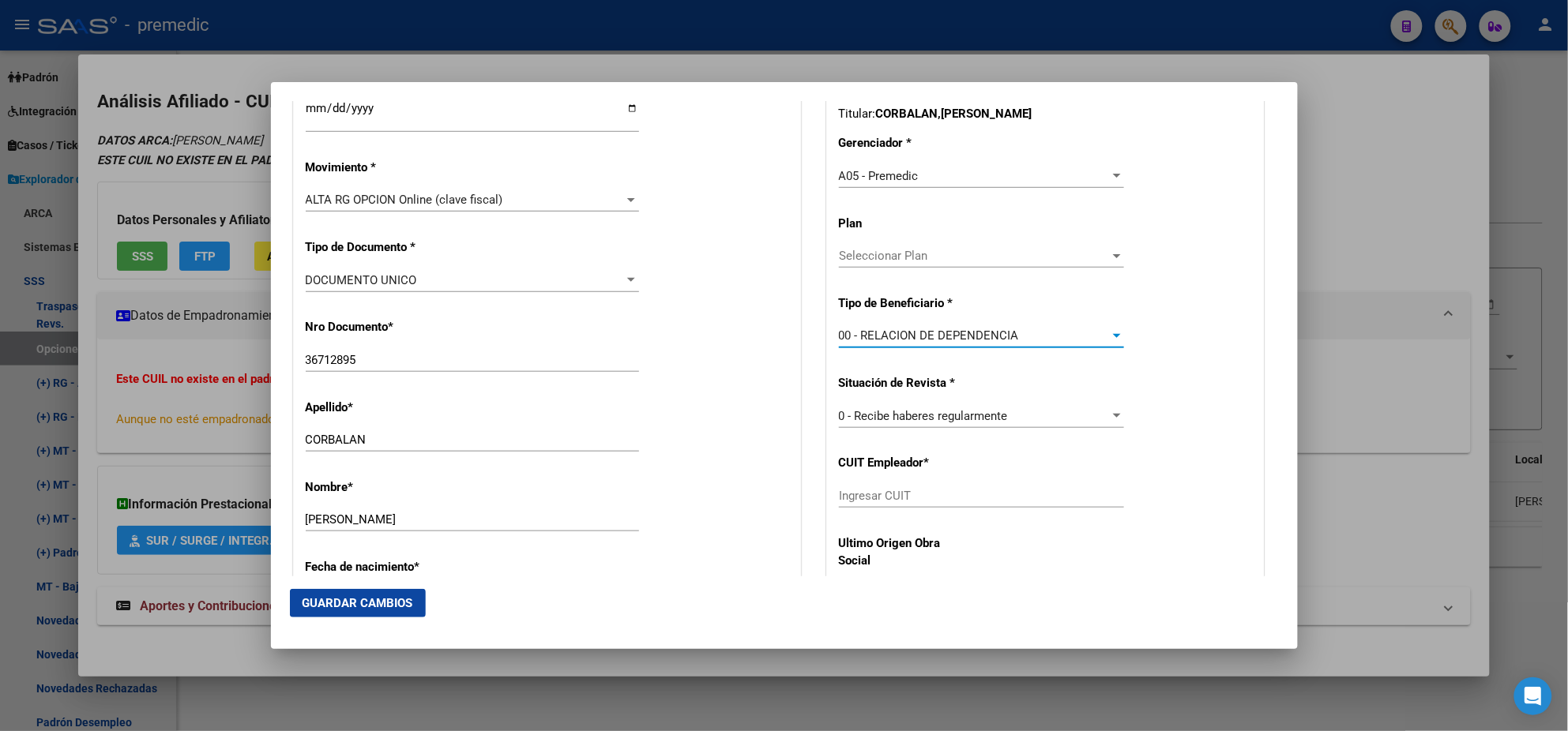
click at [851, 500] on input "Ingresar CUIT" at bounding box center [981, 496] width 285 height 15
paste input "30-71769169-1"
click at [365, 602] on span "Guardar Cambios" at bounding box center [357, 603] width 111 height 15
click at [351, 598] on span "Guardar Cambios" at bounding box center [357, 603] width 111 height 15
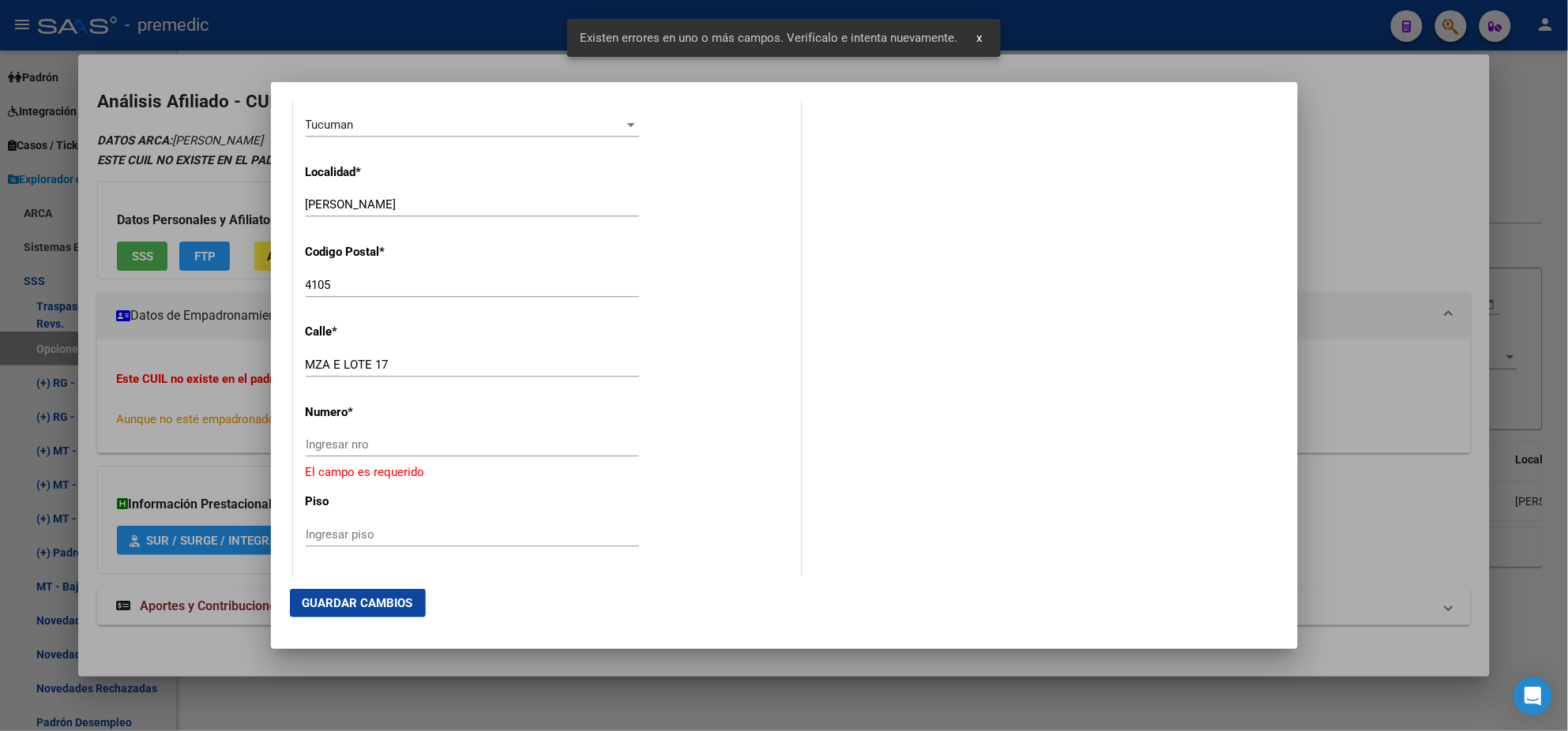
scroll to position [1579, 0]
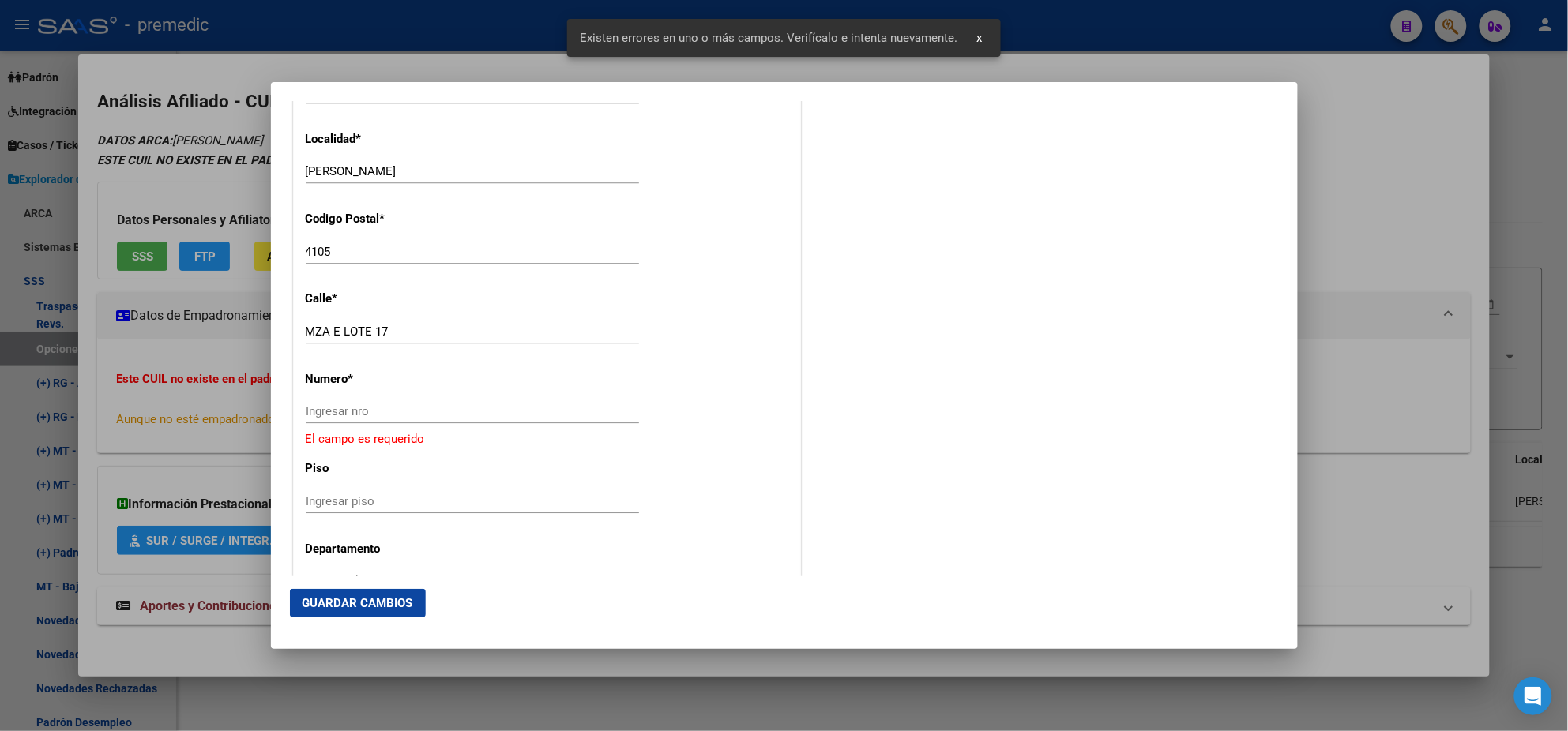
click at [351, 410] on input "Ingresar nro" at bounding box center [472, 411] width 333 height 15
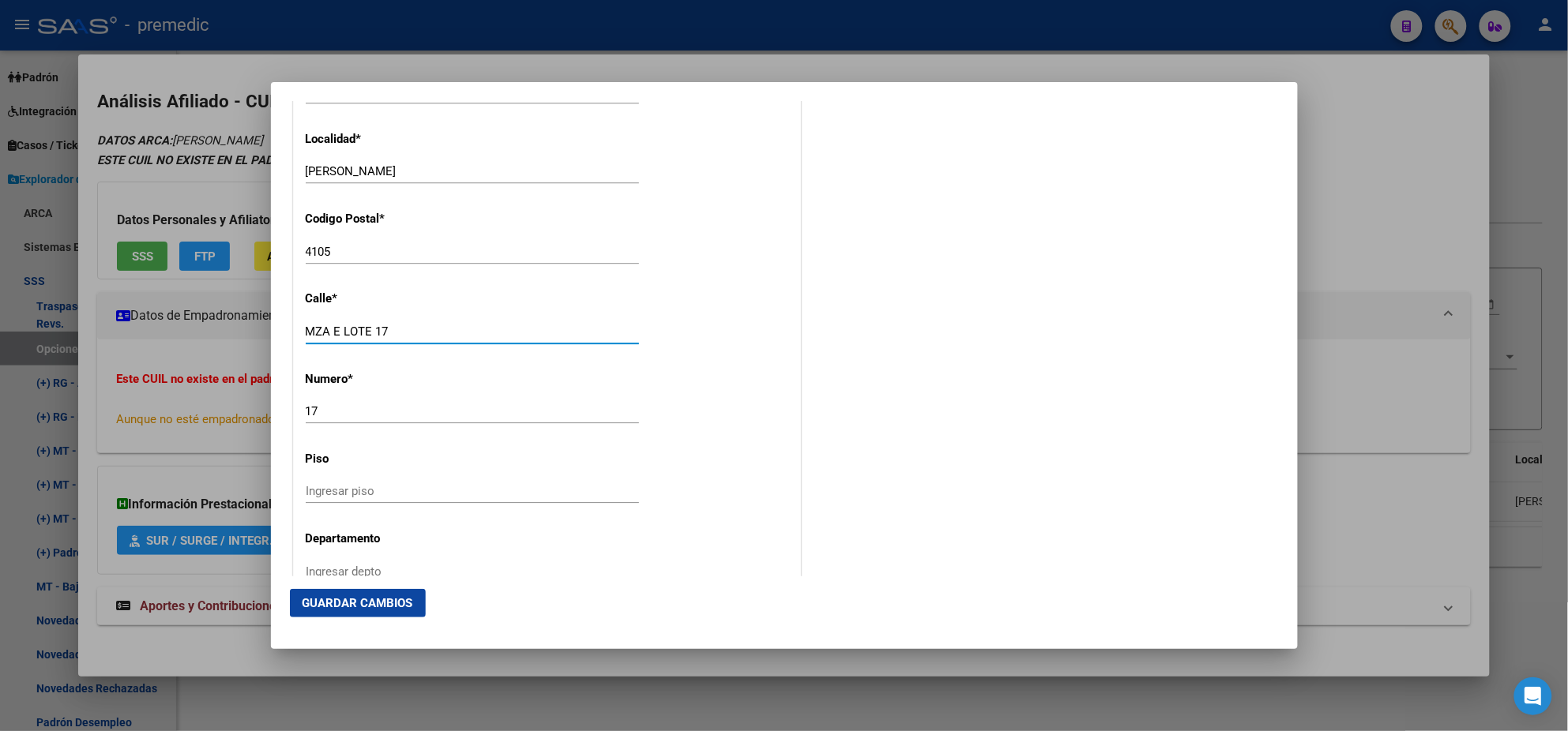
drag, startPoint x: 399, startPoint y: 330, endPoint x: 345, endPoint y: 334, distance: 54.1
click at [345, 334] on input "MZA E LOTE 17" at bounding box center [472, 332] width 333 height 15
click at [333, 594] on button "Guardar Cambios" at bounding box center [358, 603] width 136 height 28
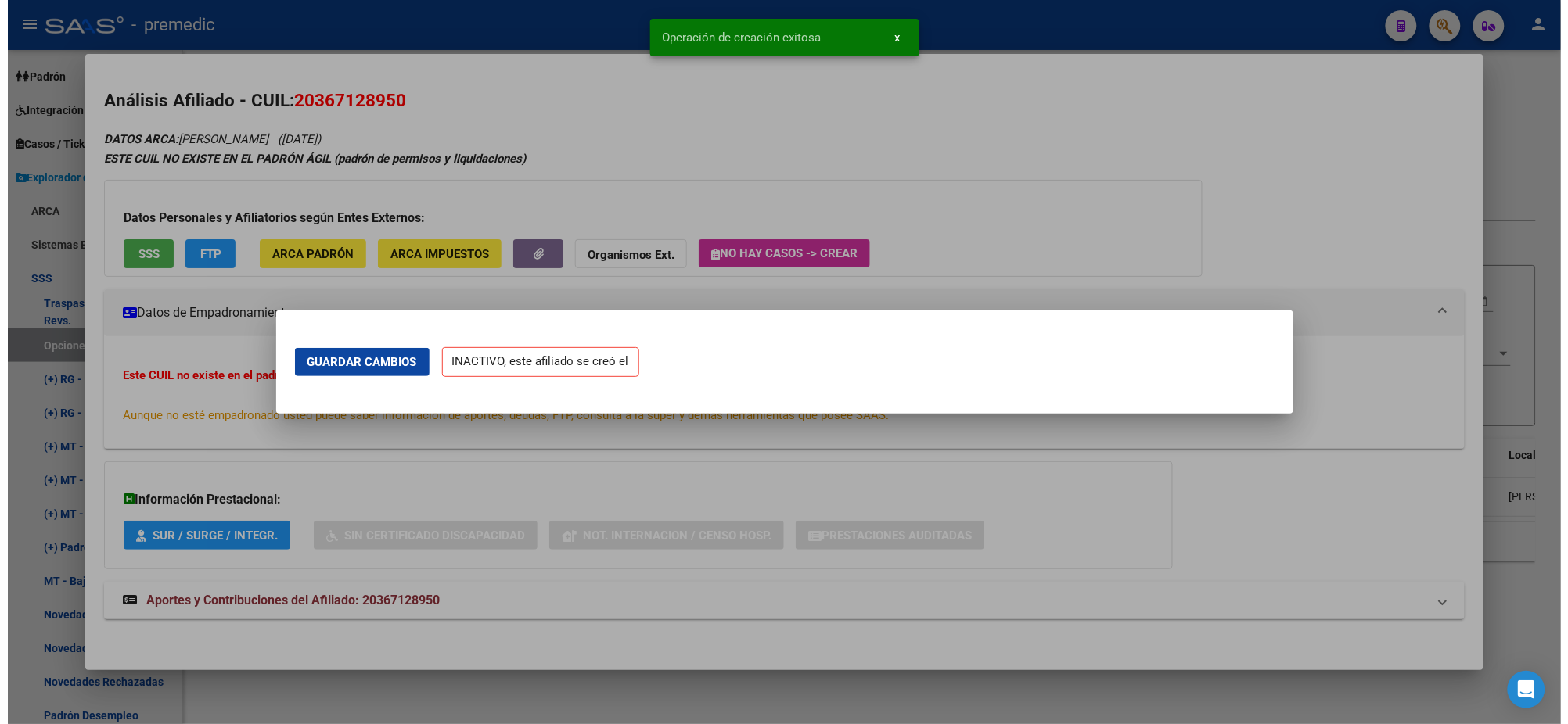
scroll to position [0, 0]
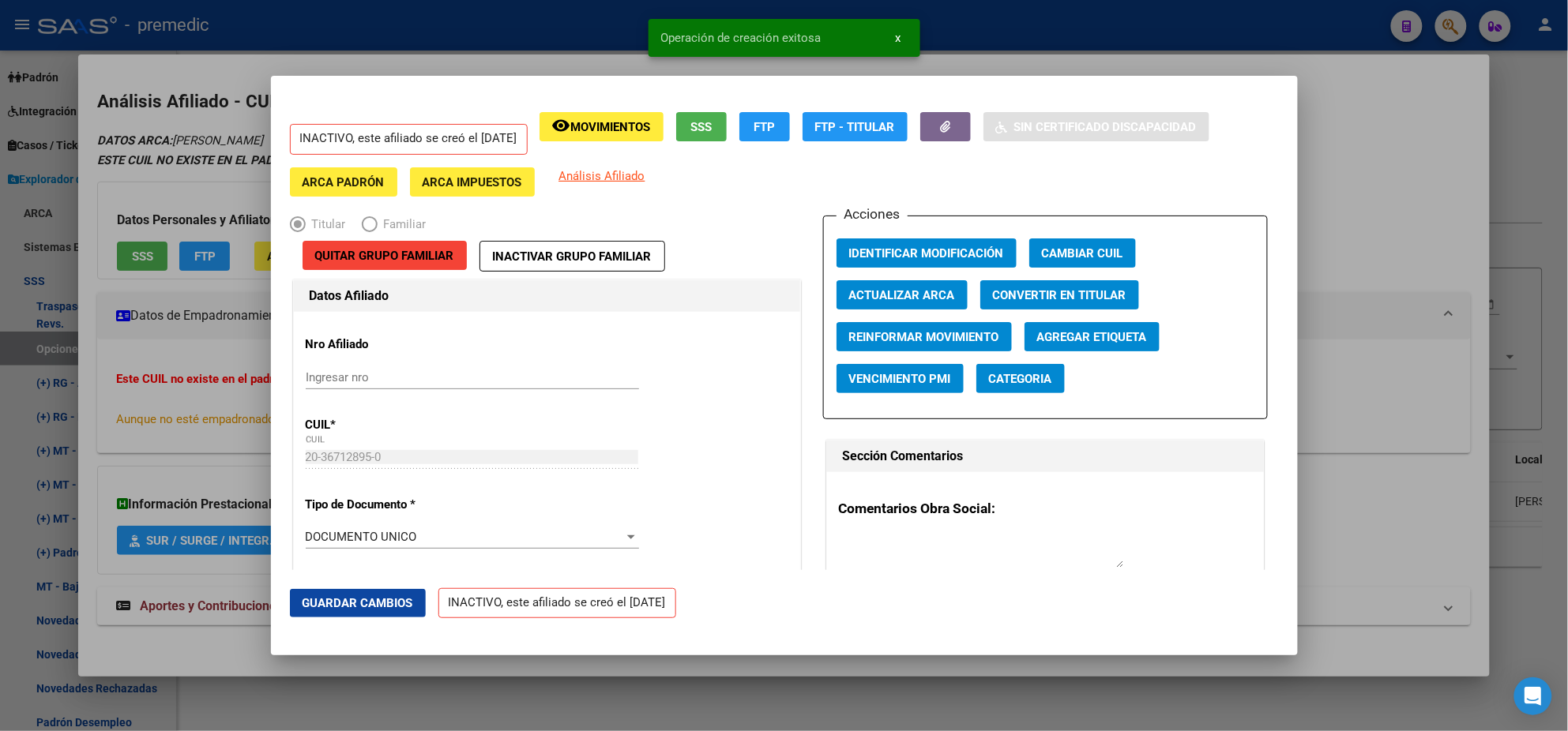
click at [73, 353] on div at bounding box center [784, 365] width 1568 height 731
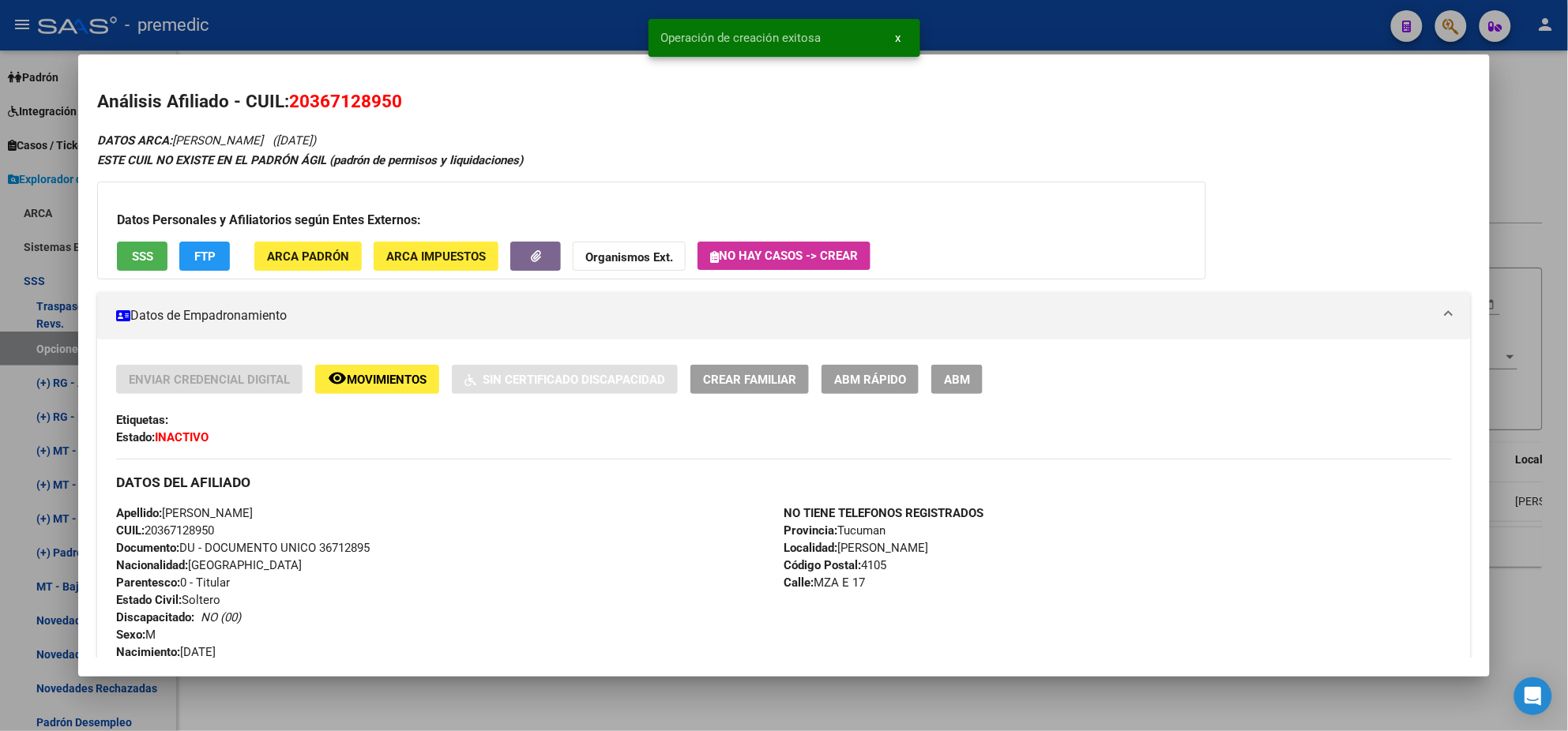
click at [35, 368] on div at bounding box center [784, 365] width 1568 height 731
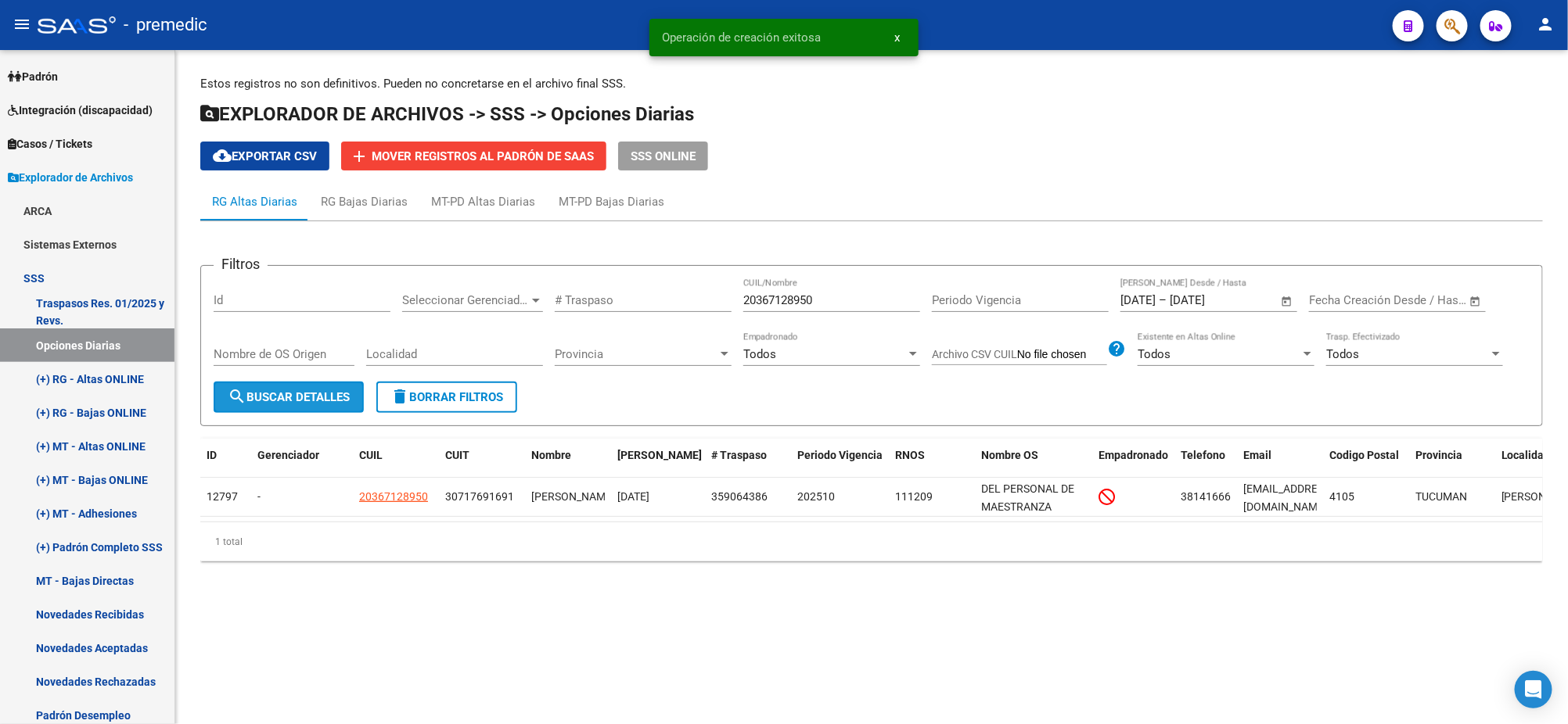
click at [306, 386] on button "search Buscar Detalles" at bounding box center [289, 397] width 150 height 31
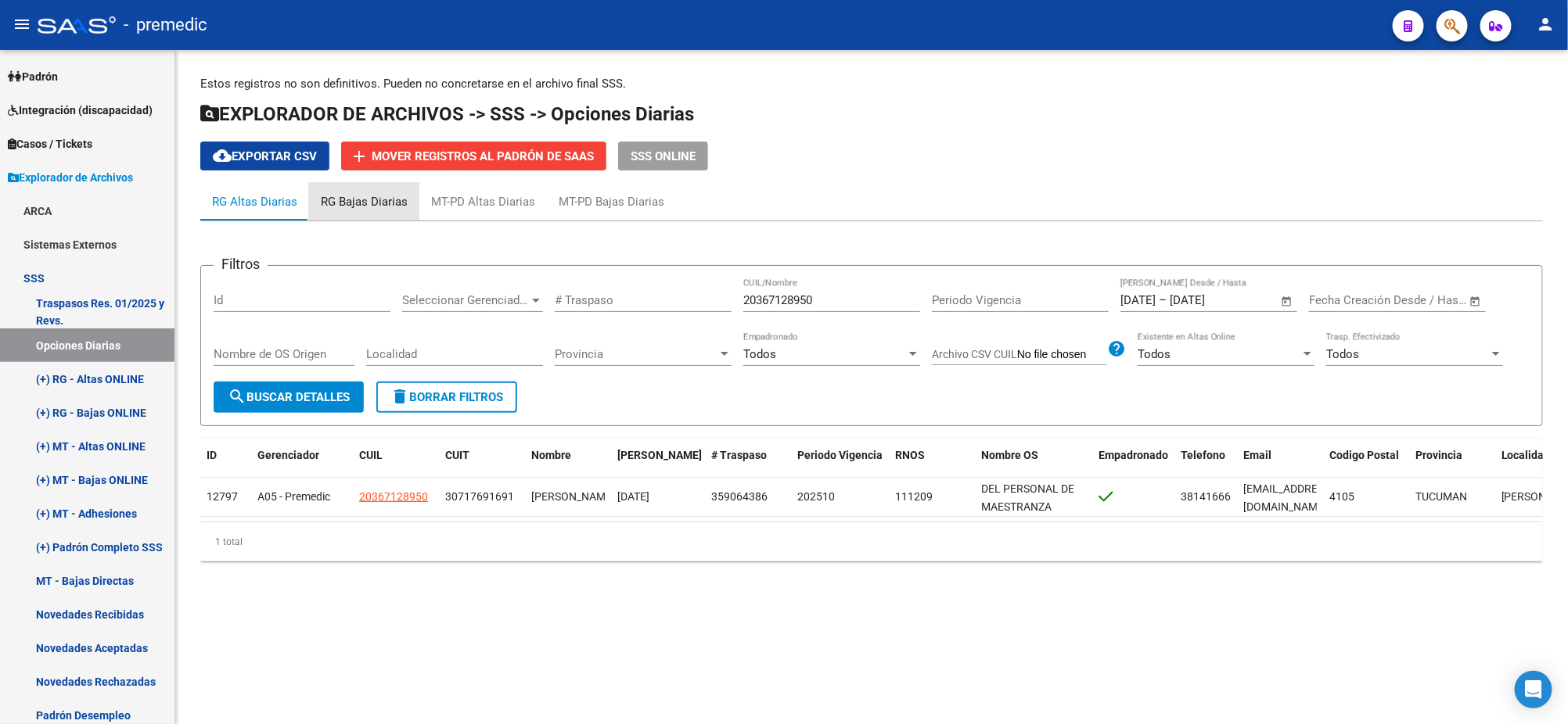
click at [373, 195] on div "RG Bajas Diarias" at bounding box center [364, 202] width 87 height 18
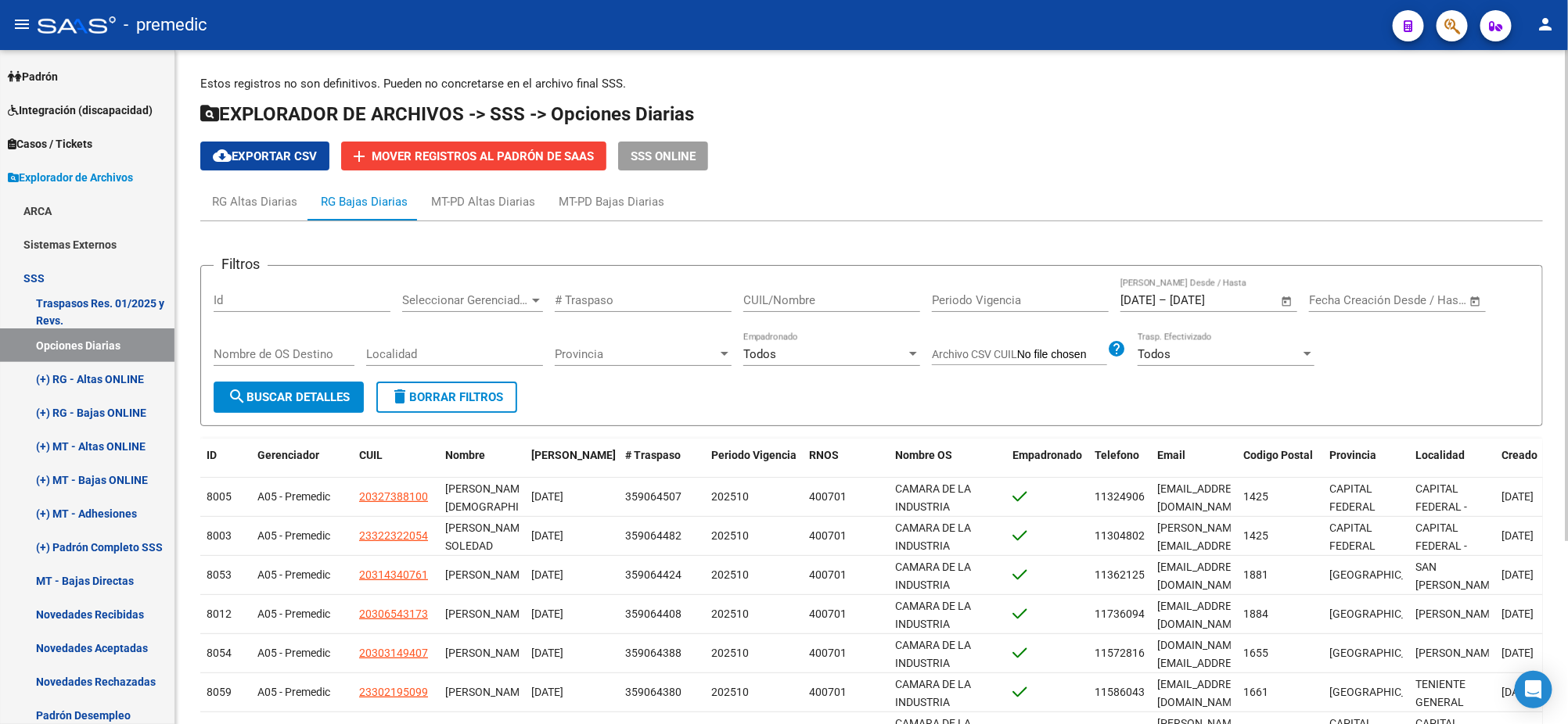
click at [1079, 88] on p "Estos registros no son definitivos. Pueden no concretarse en el archivo final S…" at bounding box center [871, 84] width 1342 height 18
click at [270, 153] on span "cloud_download Exportar CSV" at bounding box center [265, 157] width 104 height 14
click at [57, 78] on span "Padrón" at bounding box center [33, 77] width 50 height 18
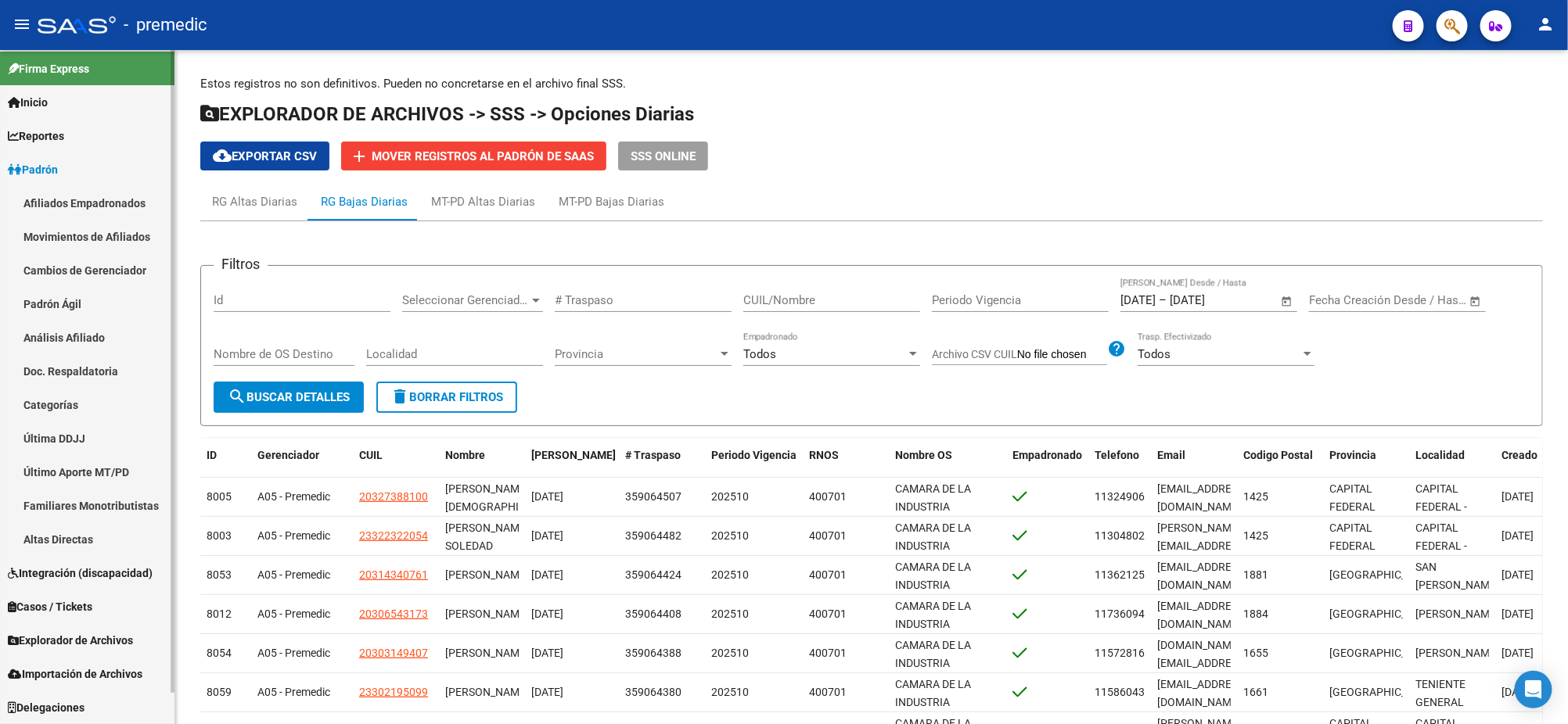
scroll to position [4, 0]
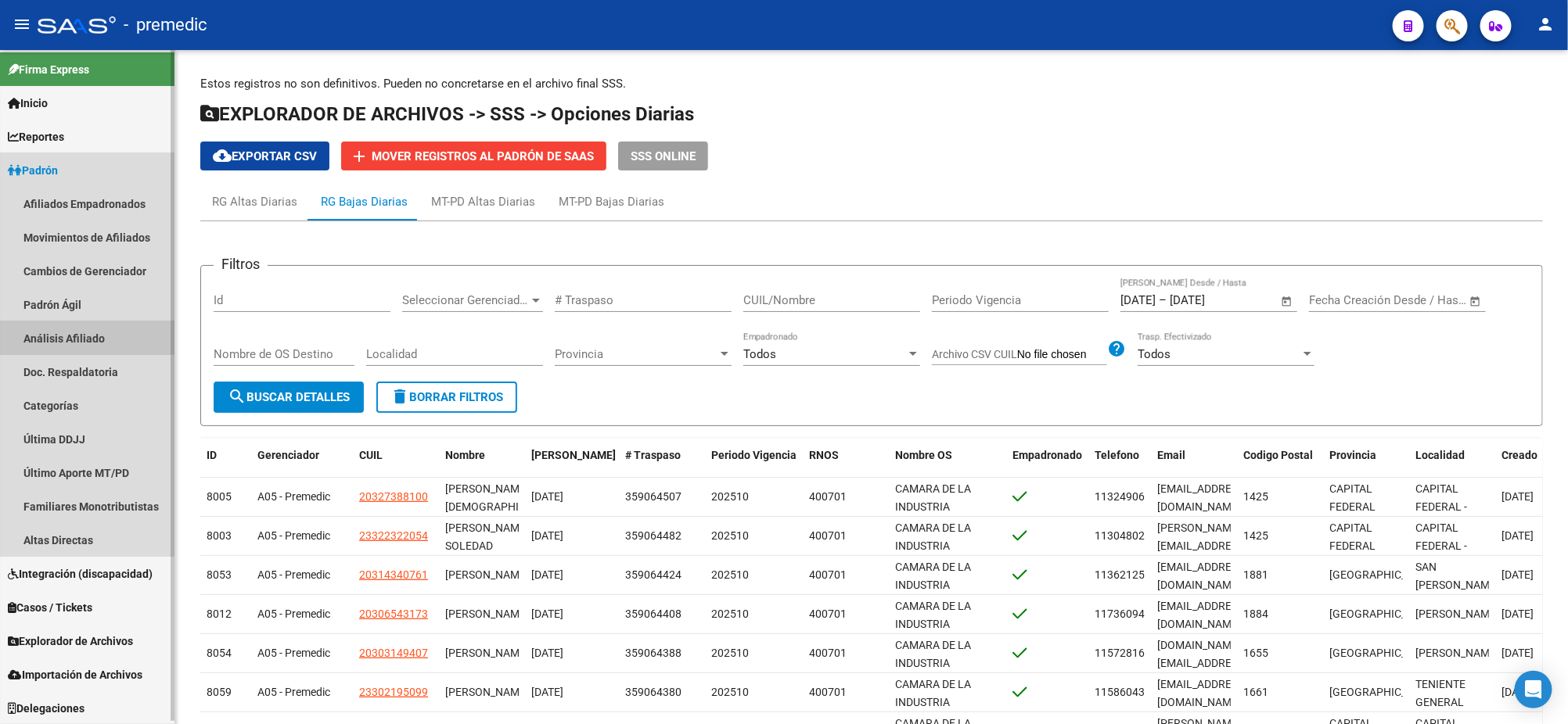
click at [66, 335] on link "Análisis Afiliado" at bounding box center [87, 338] width 174 height 34
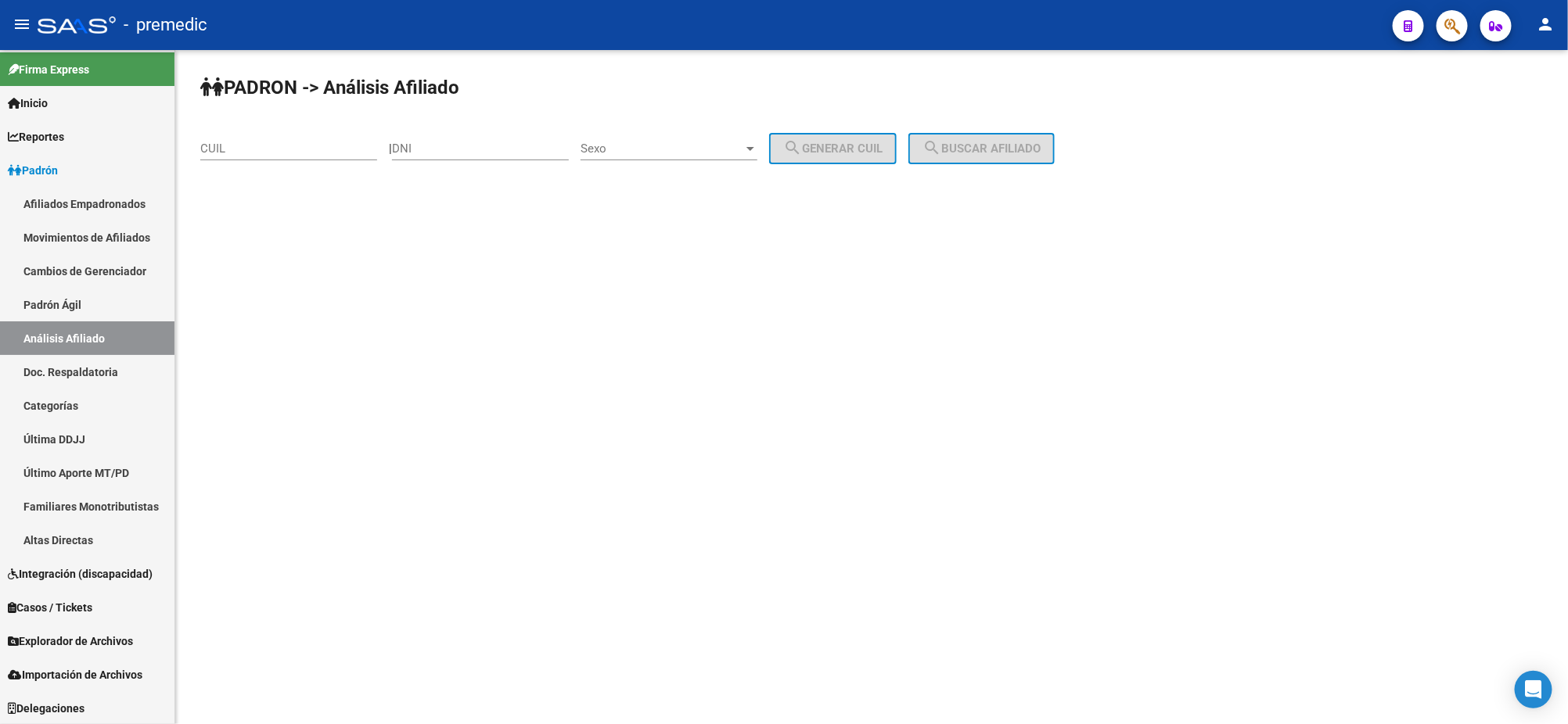
click at [241, 155] on div "CUIL" at bounding box center [288, 143] width 177 height 34
paste input "20-23766297-1"
click at [1018, 142] on span "search Buscar afiliado" at bounding box center [981, 149] width 118 height 14
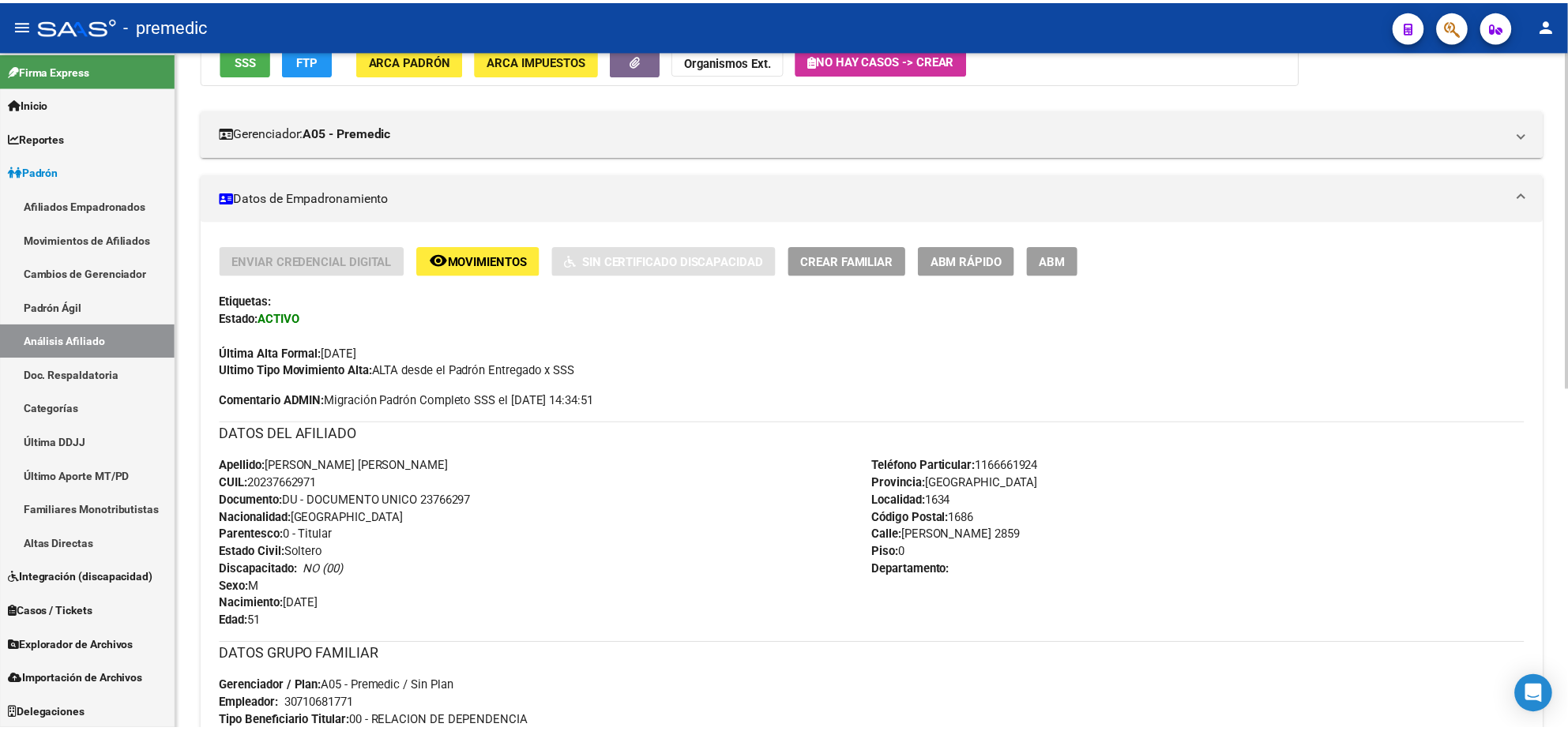
scroll to position [197, 0]
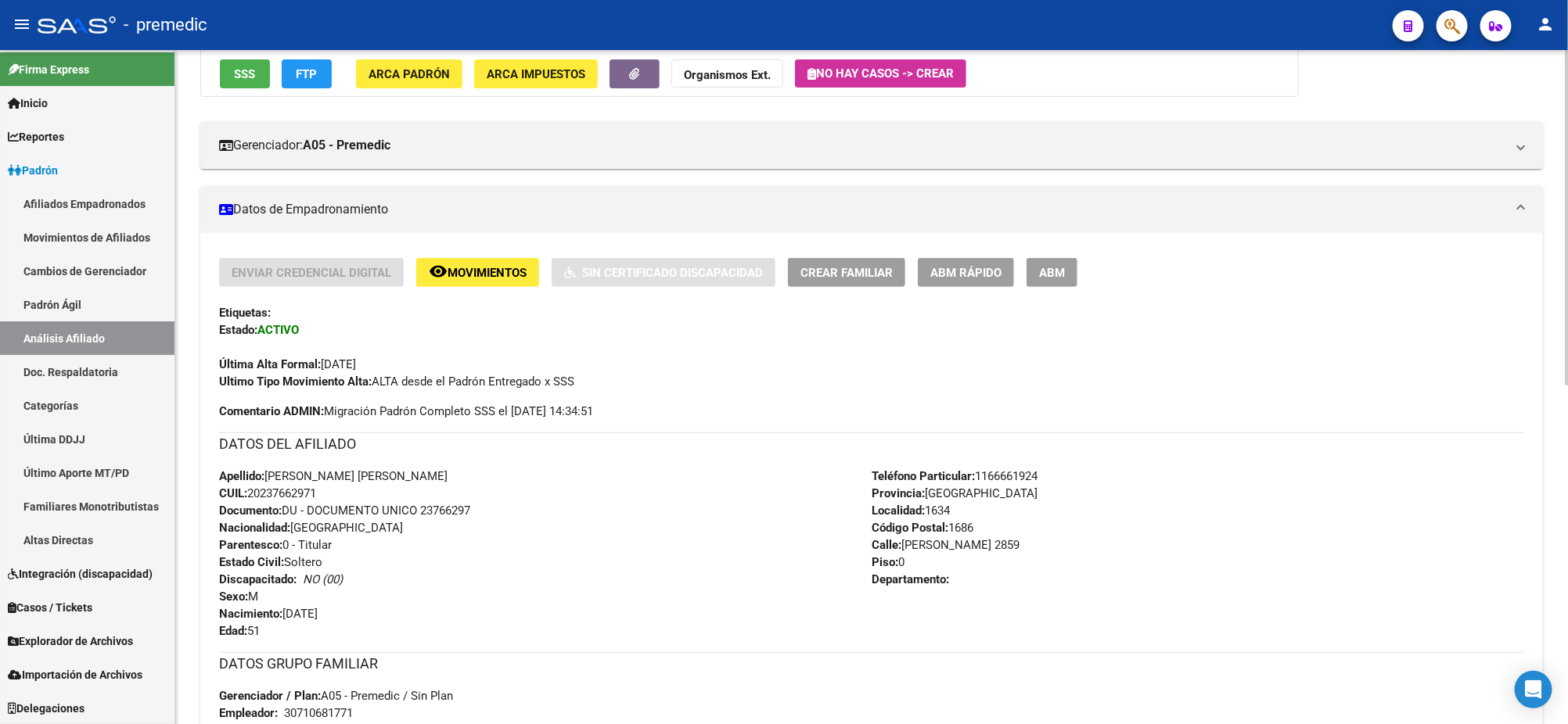
click at [944, 279] on button "ABM Rápido" at bounding box center [966, 273] width 96 height 29
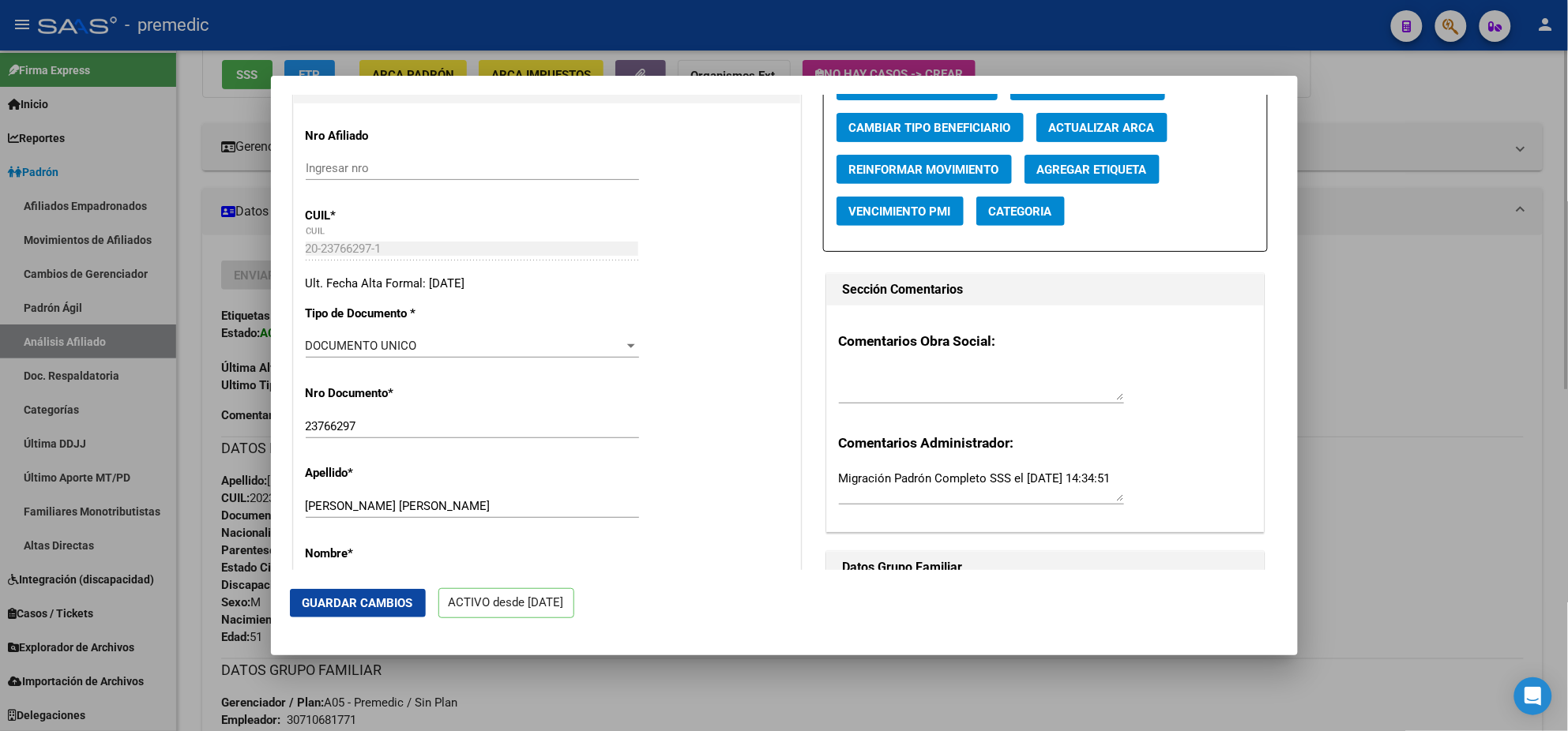
click at [697, 684] on div at bounding box center [784, 365] width 1568 height 731
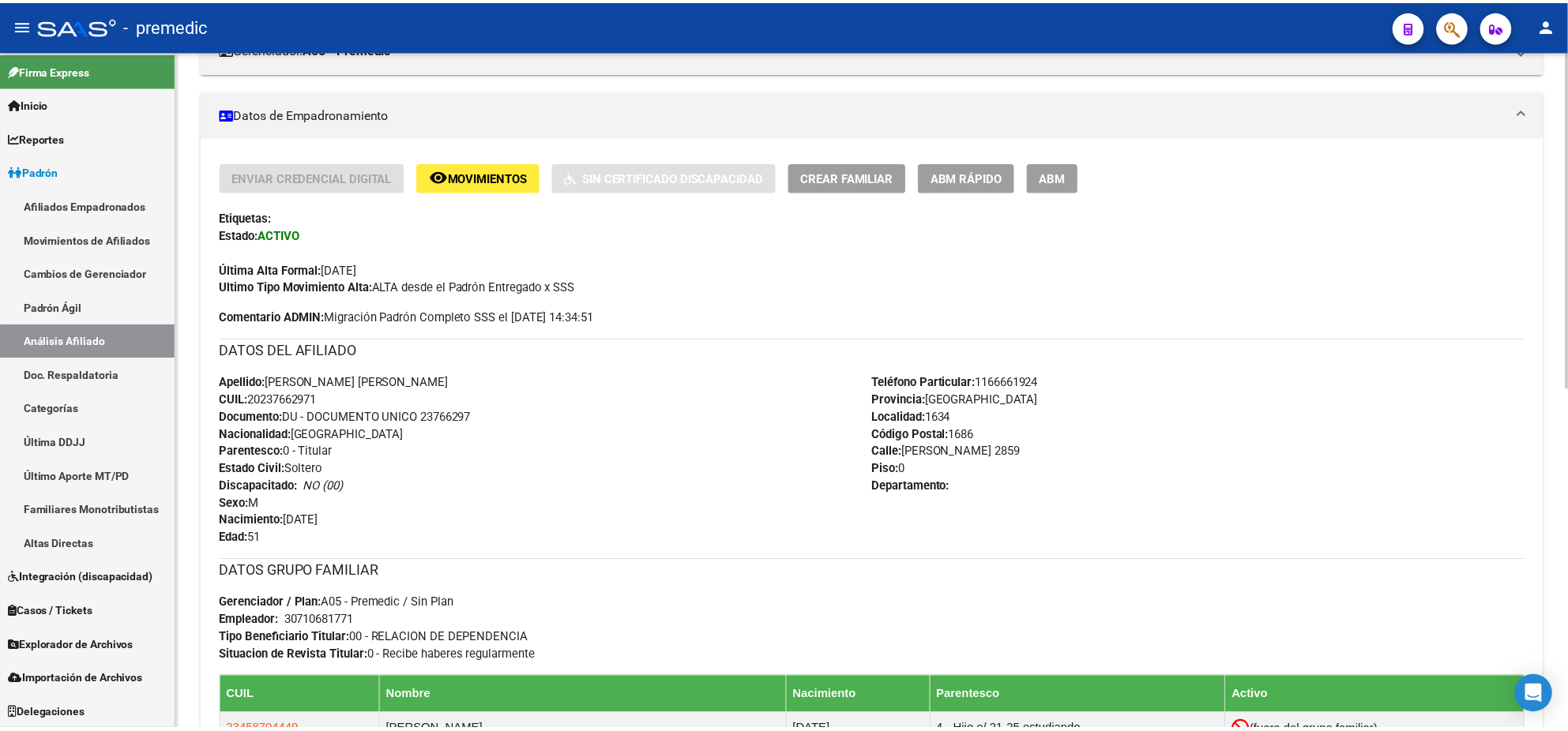
scroll to position [394, 0]
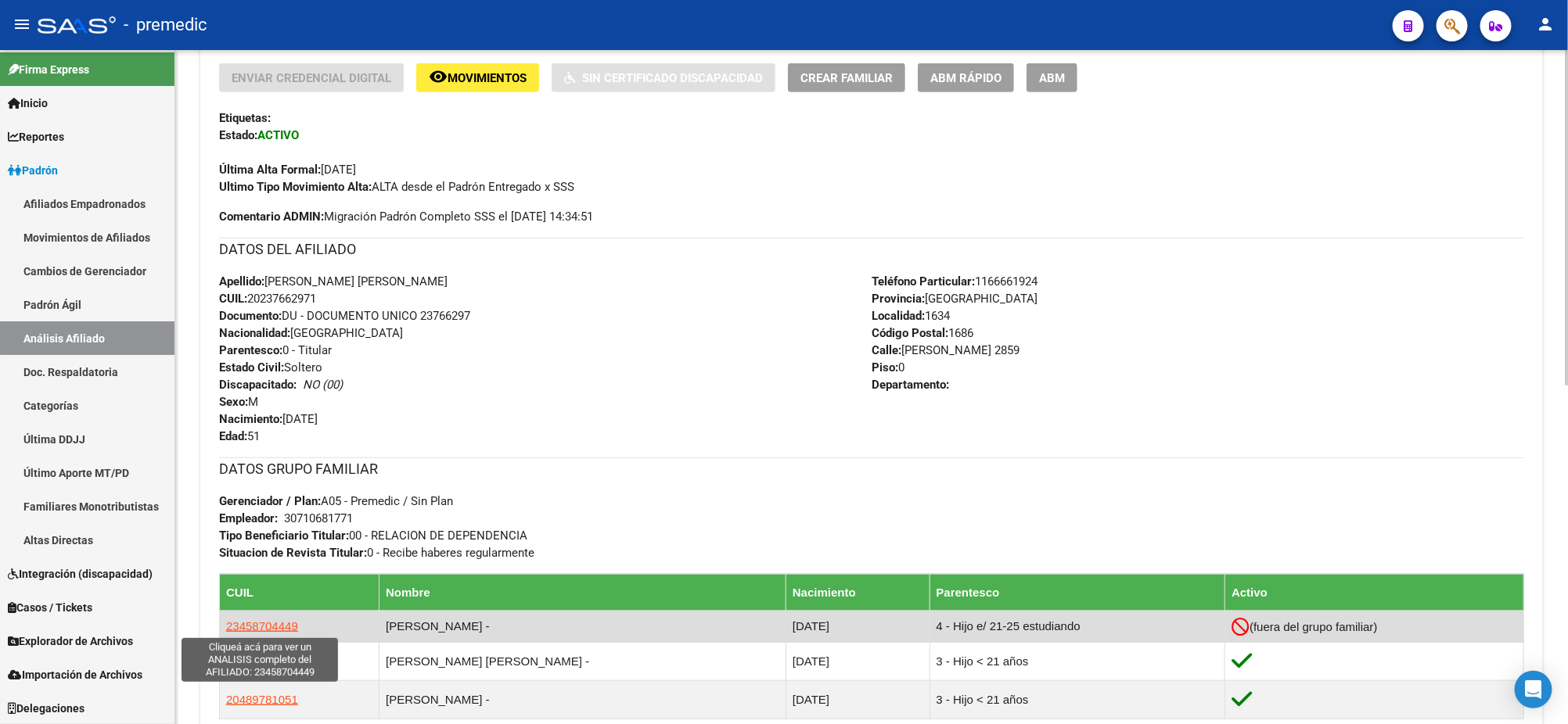
click at [271, 623] on span "23458704449" at bounding box center [262, 626] width 72 height 14
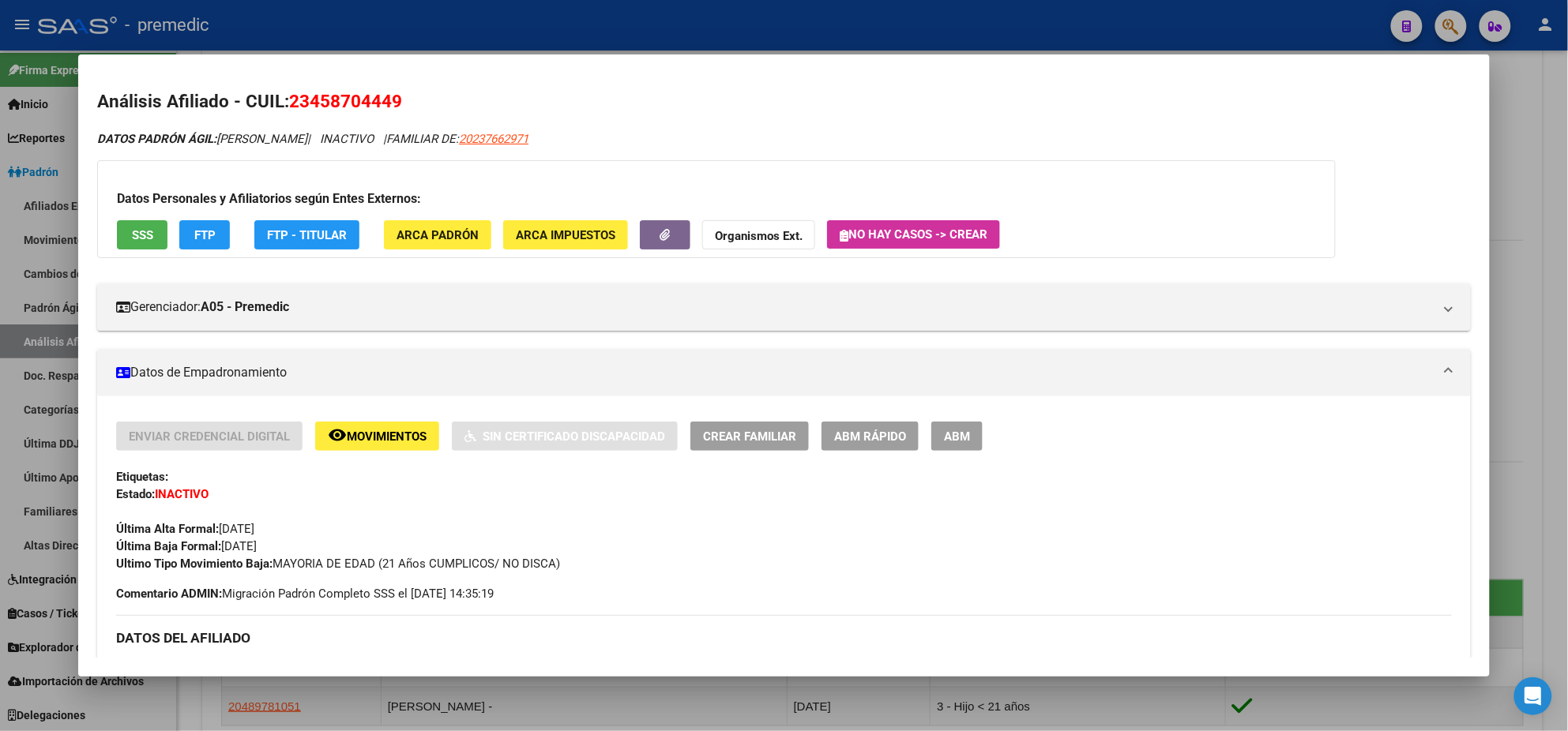
click at [868, 430] on span "ABM Rápido" at bounding box center [870, 437] width 72 height 15
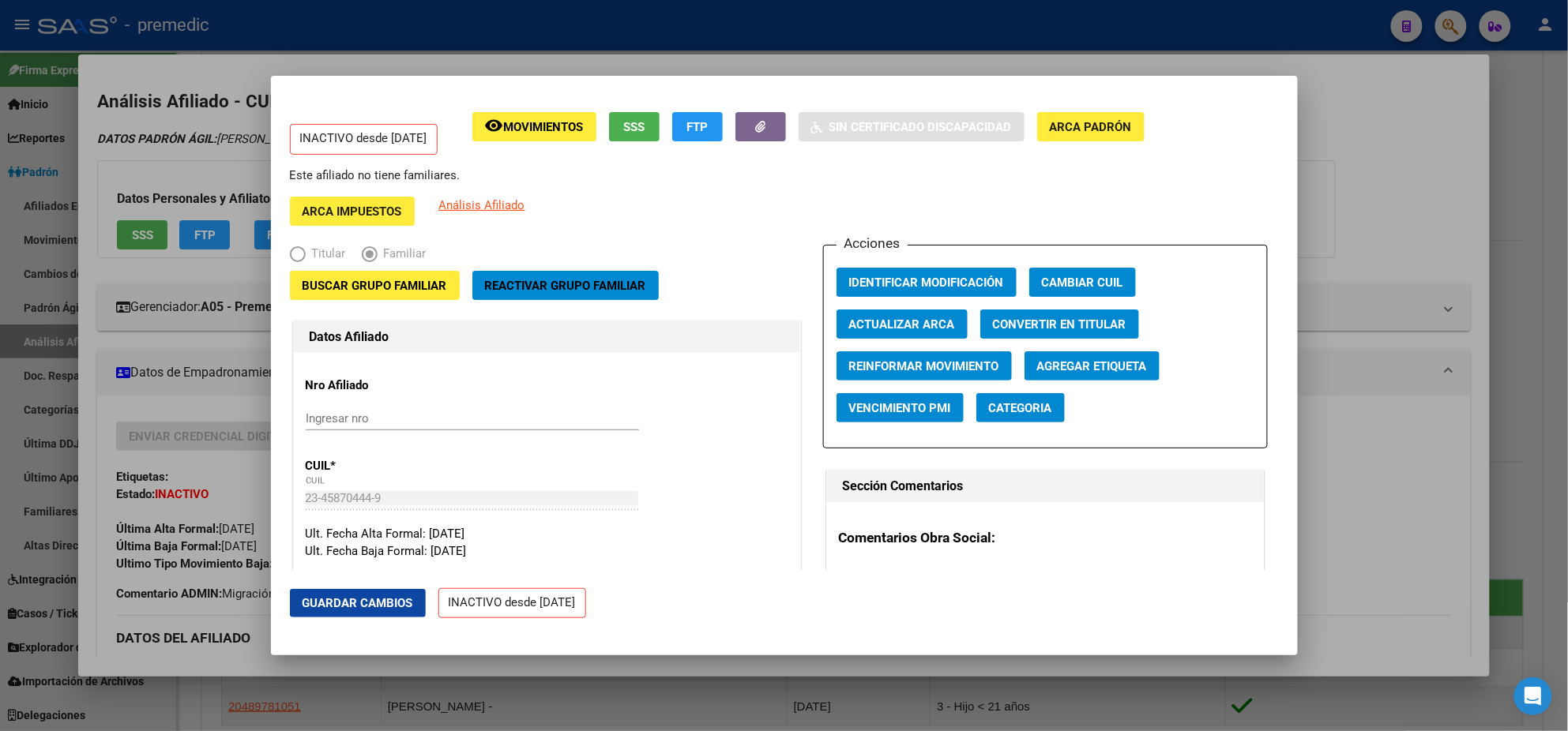
click at [512, 294] on button "Reactivar Grupo Familiar" at bounding box center [566, 285] width 187 height 29
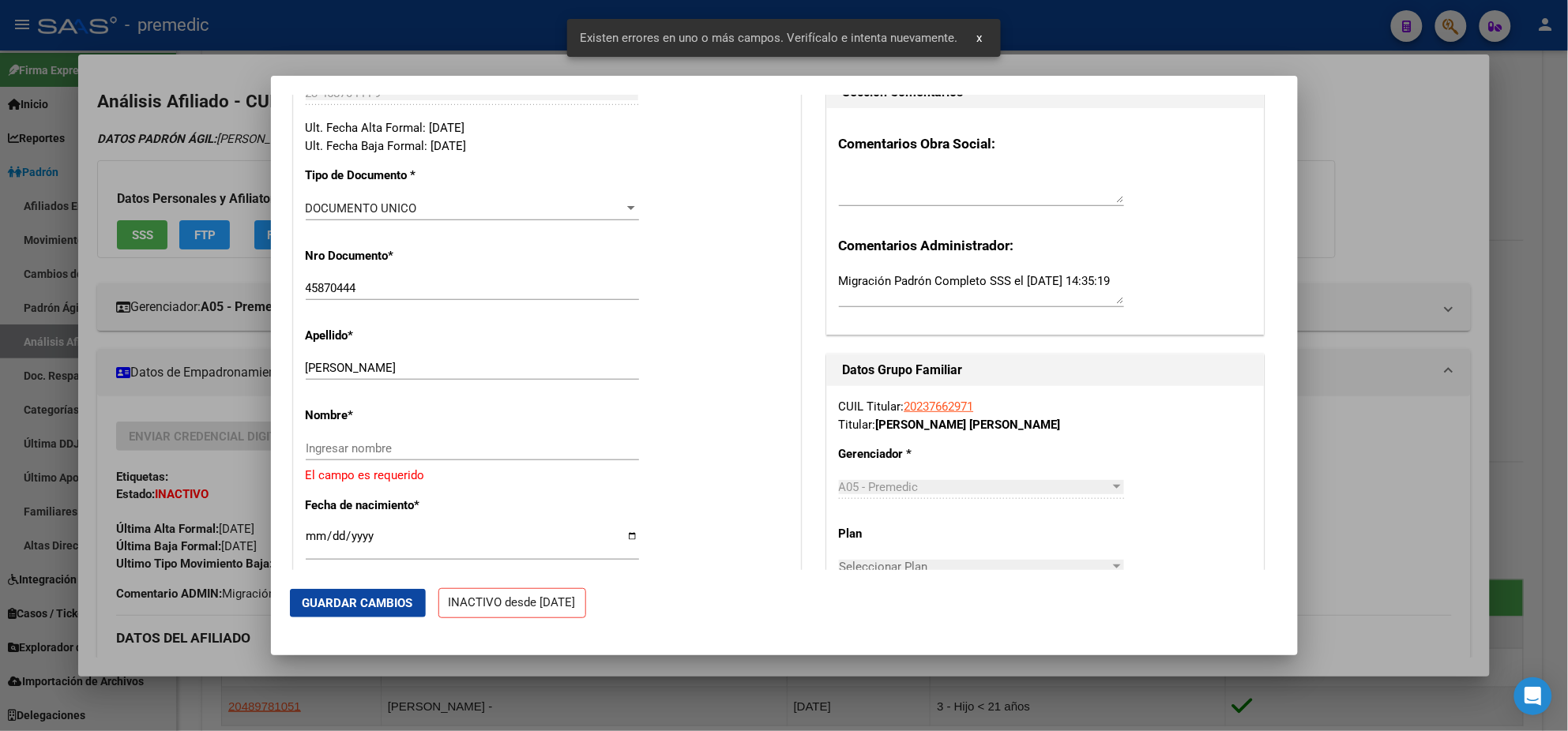
click at [368, 368] on input "[PERSON_NAME]" at bounding box center [472, 368] width 333 height 15
drag, startPoint x: 365, startPoint y: 368, endPoint x: 462, endPoint y: 370, distance: 97.0
click at [462, 370] on input "[PERSON_NAME]" at bounding box center [472, 368] width 333 height 15
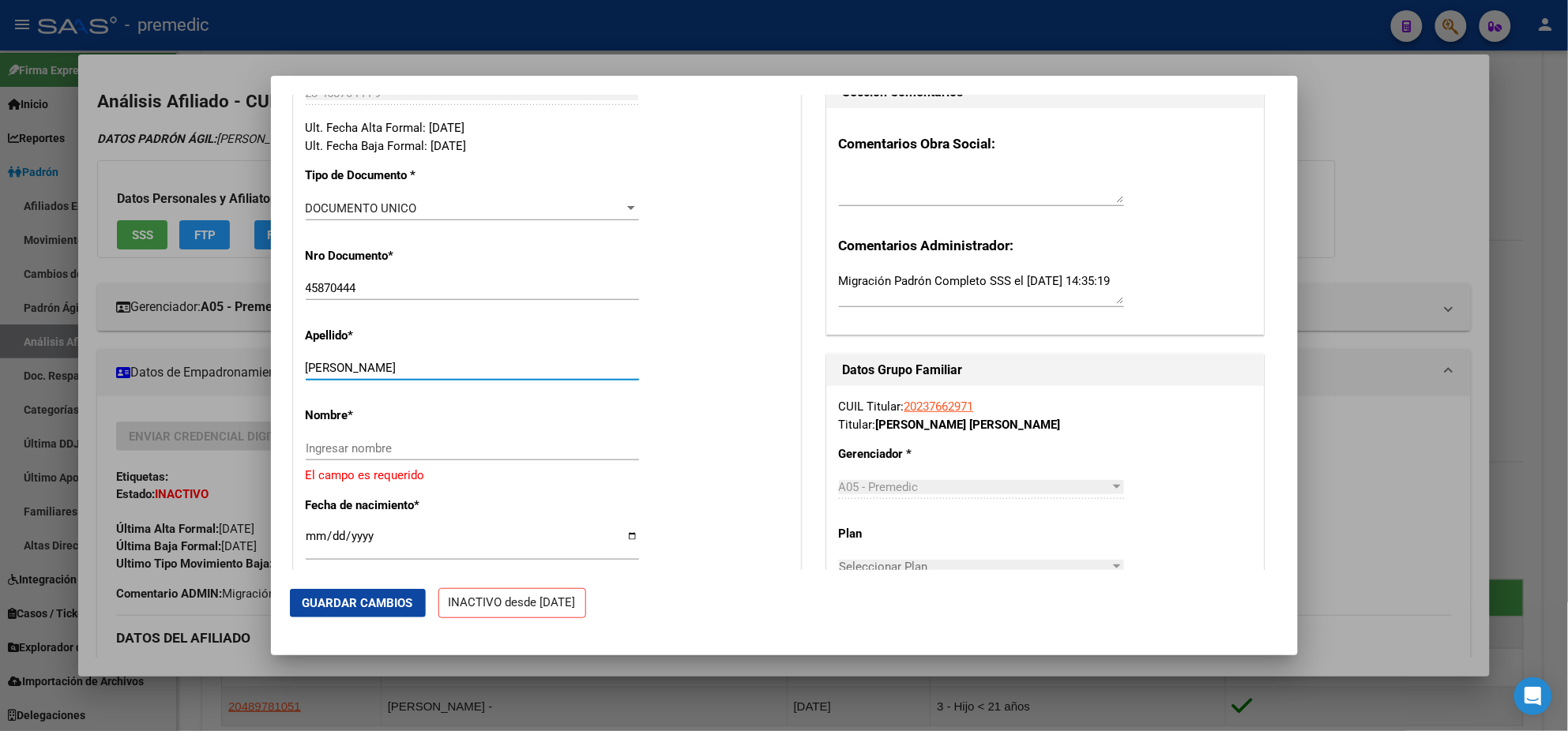
click at [344, 445] on input "Ingresar nombre" at bounding box center [472, 448] width 333 height 15
paste input "[PERSON_NAME]"
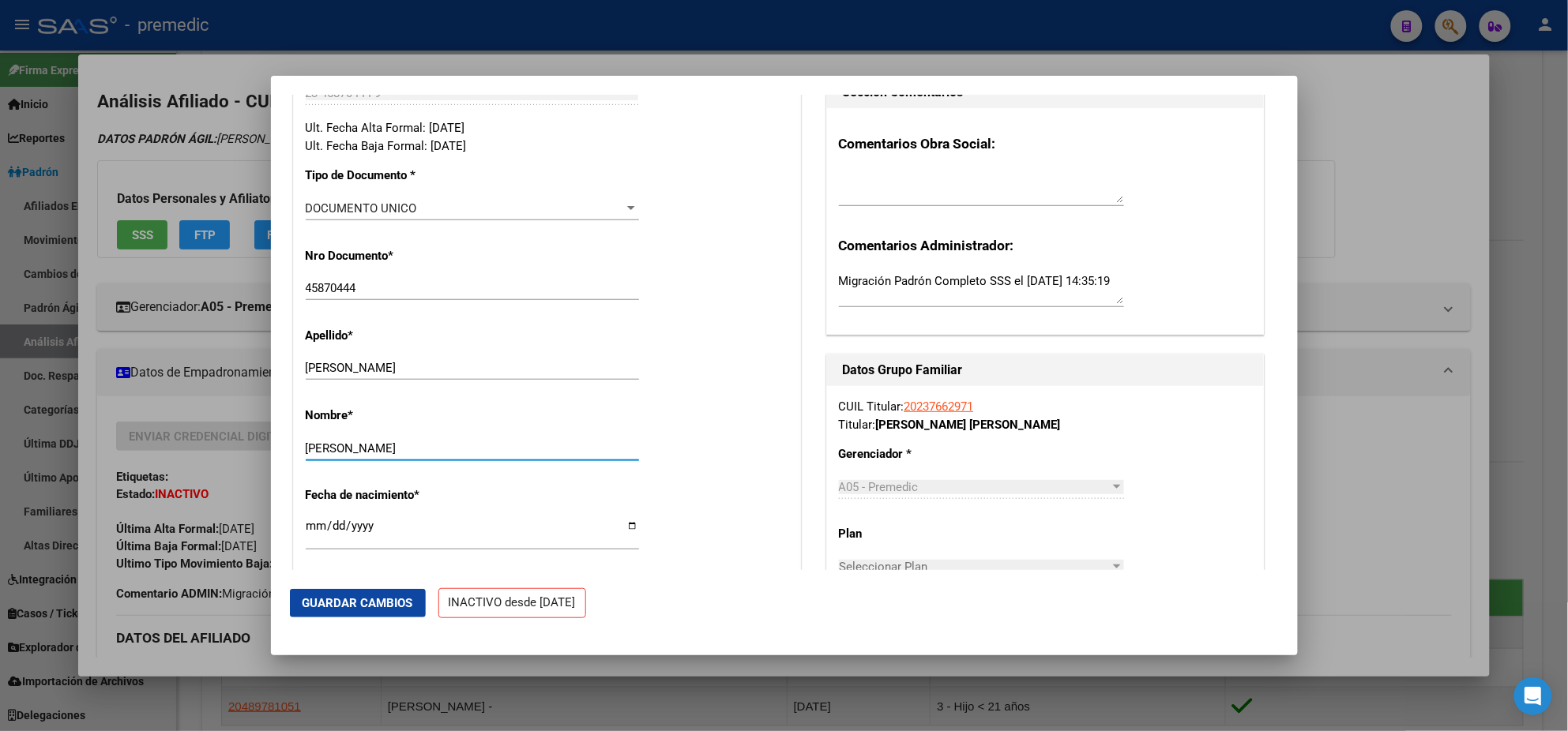
click at [687, 400] on div "Nombre * [PERSON_NAME] nombre" at bounding box center [546, 435] width 483 height 80
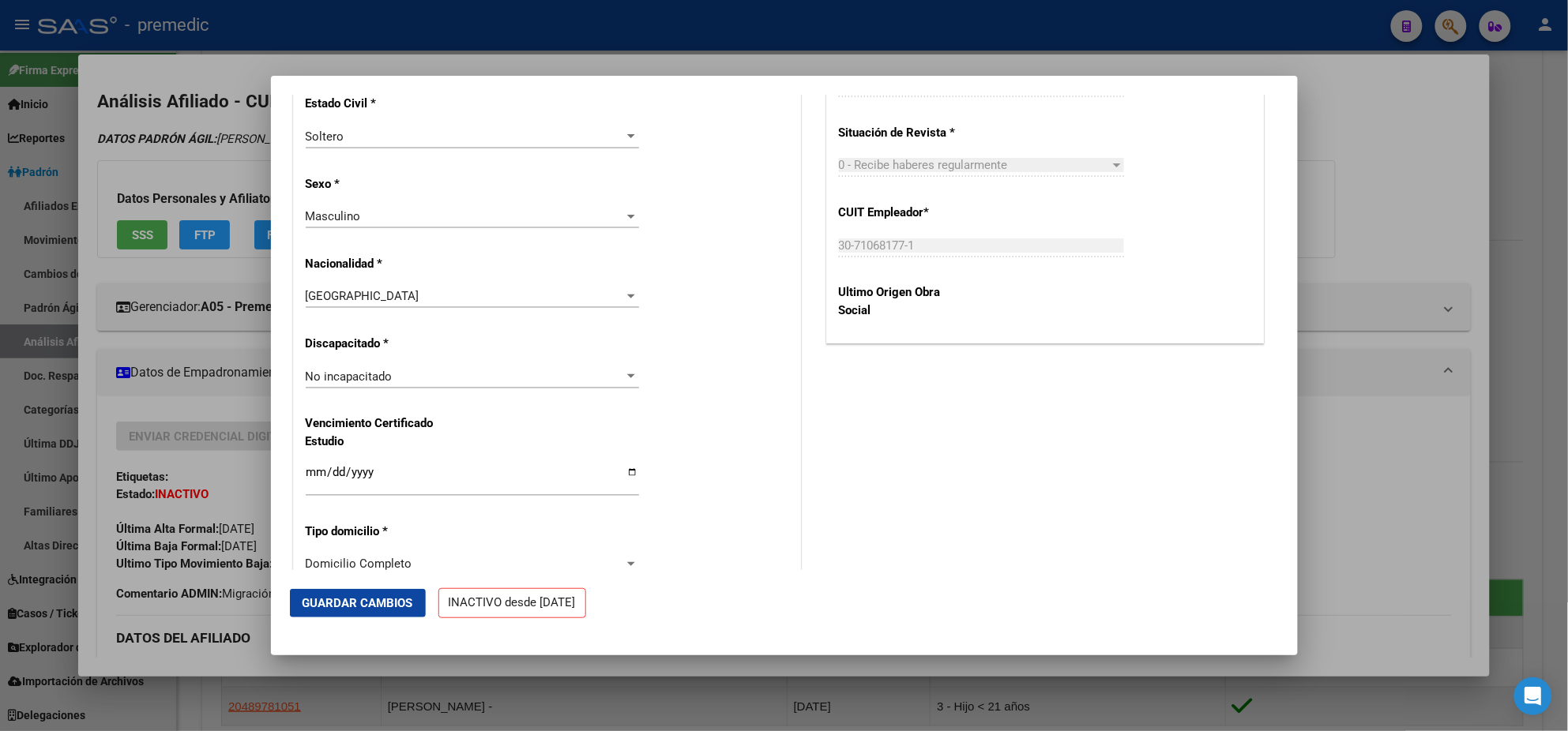
scroll to position [987, 0]
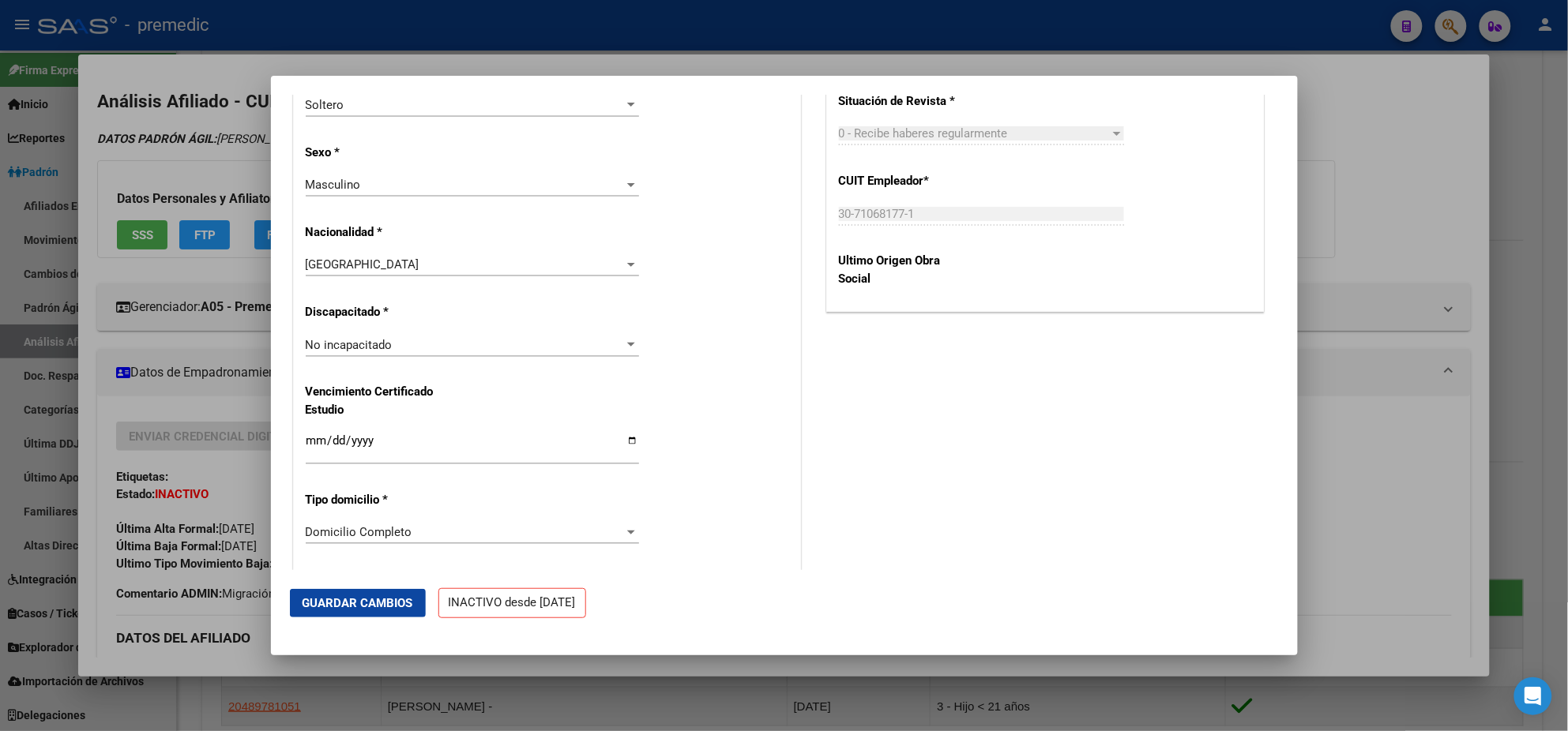
click at [312, 439] on input "Ingresar fecha" at bounding box center [472, 447] width 333 height 25
click at [290, 450] on div "Quitar Grupo Familiar Inactivar Grupo Familiar Datos Afiliado Nro Afiliado Ingr…" at bounding box center [547, 367] width 514 height 2167
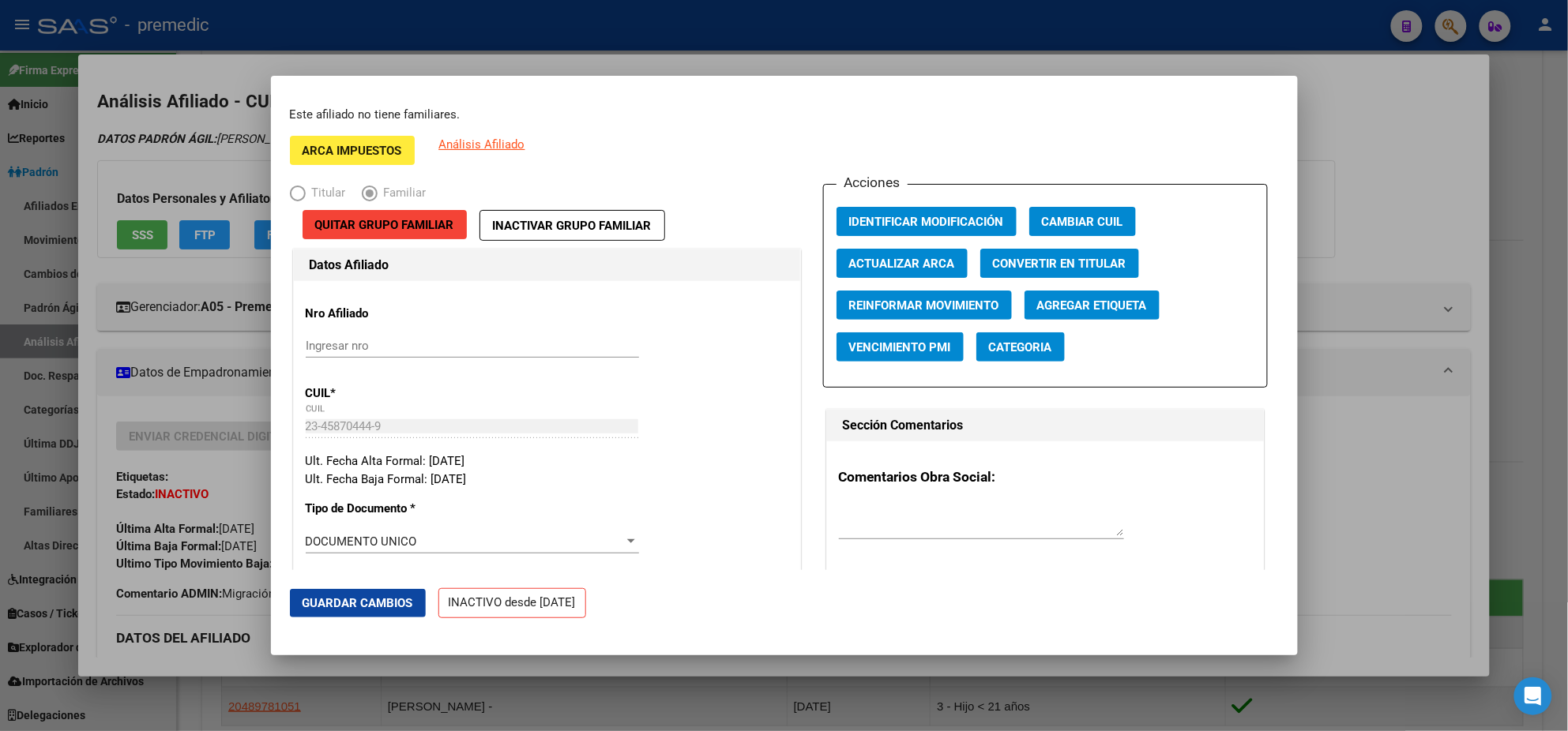
scroll to position [0, 0]
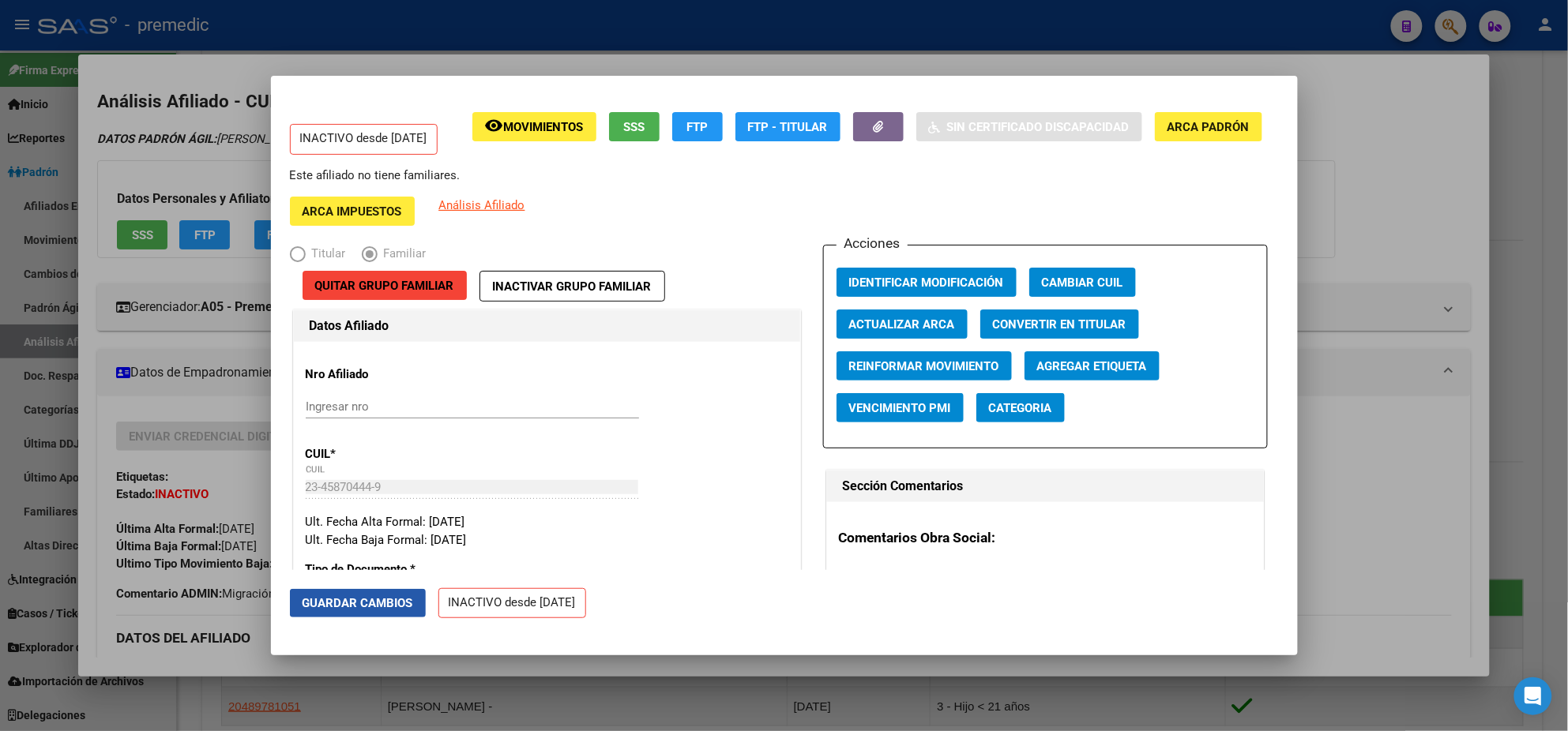
click at [370, 598] on span "Guardar Cambios" at bounding box center [357, 603] width 111 height 15
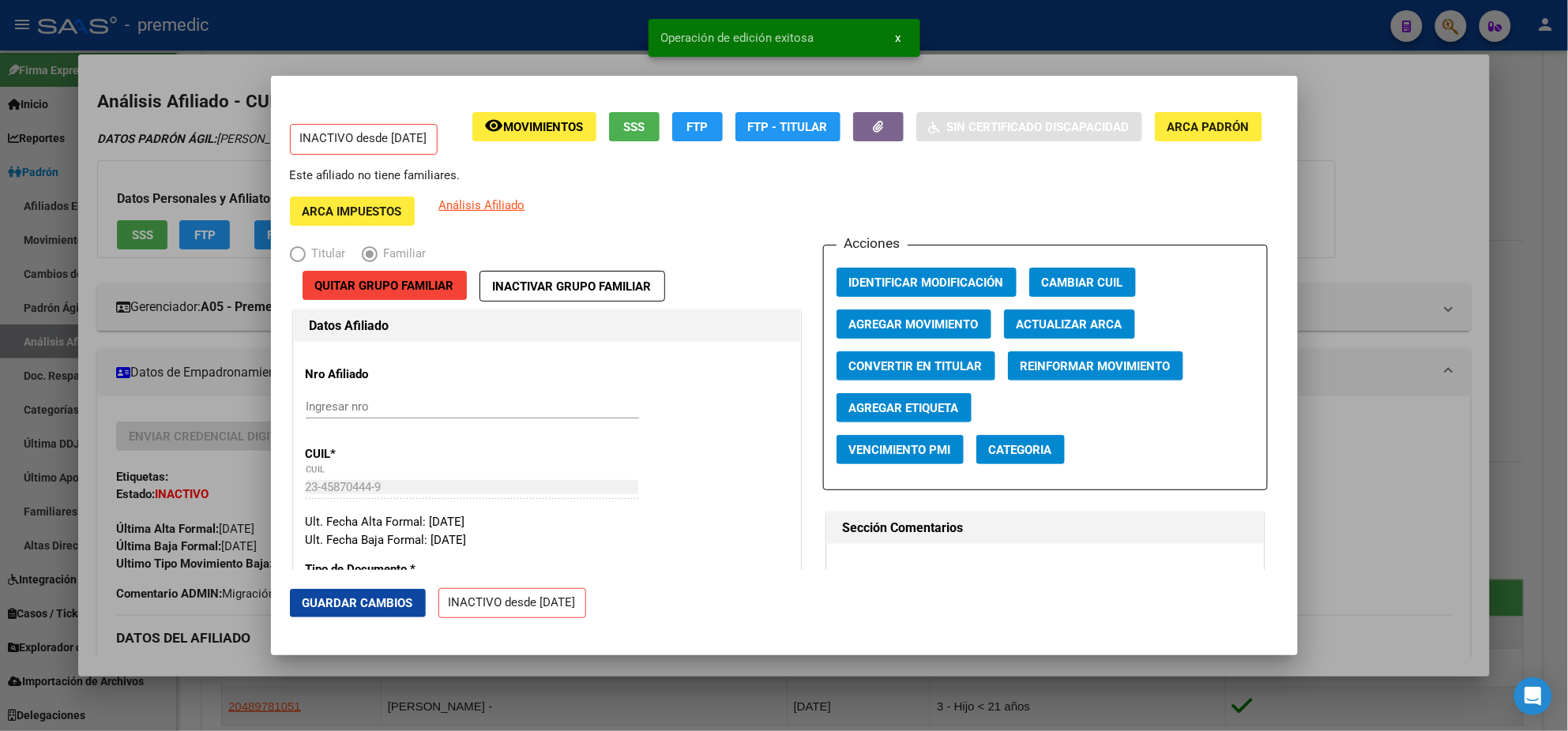
click at [905, 327] on span "Agregar Movimiento" at bounding box center [914, 325] width 129 height 15
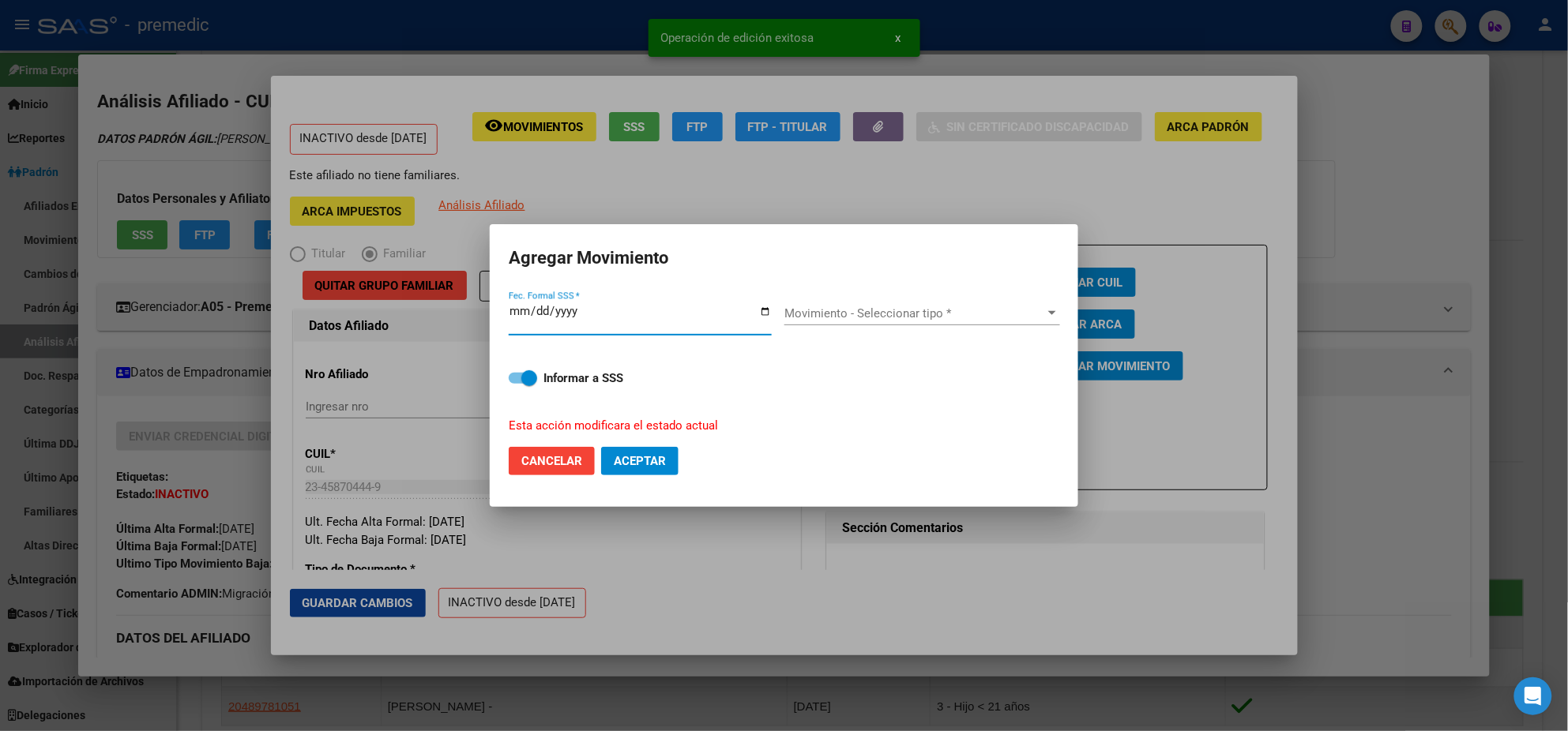
click at [854, 315] on span "Movimiento - Seleccionar tipo *" at bounding box center [916, 313] width 262 height 15
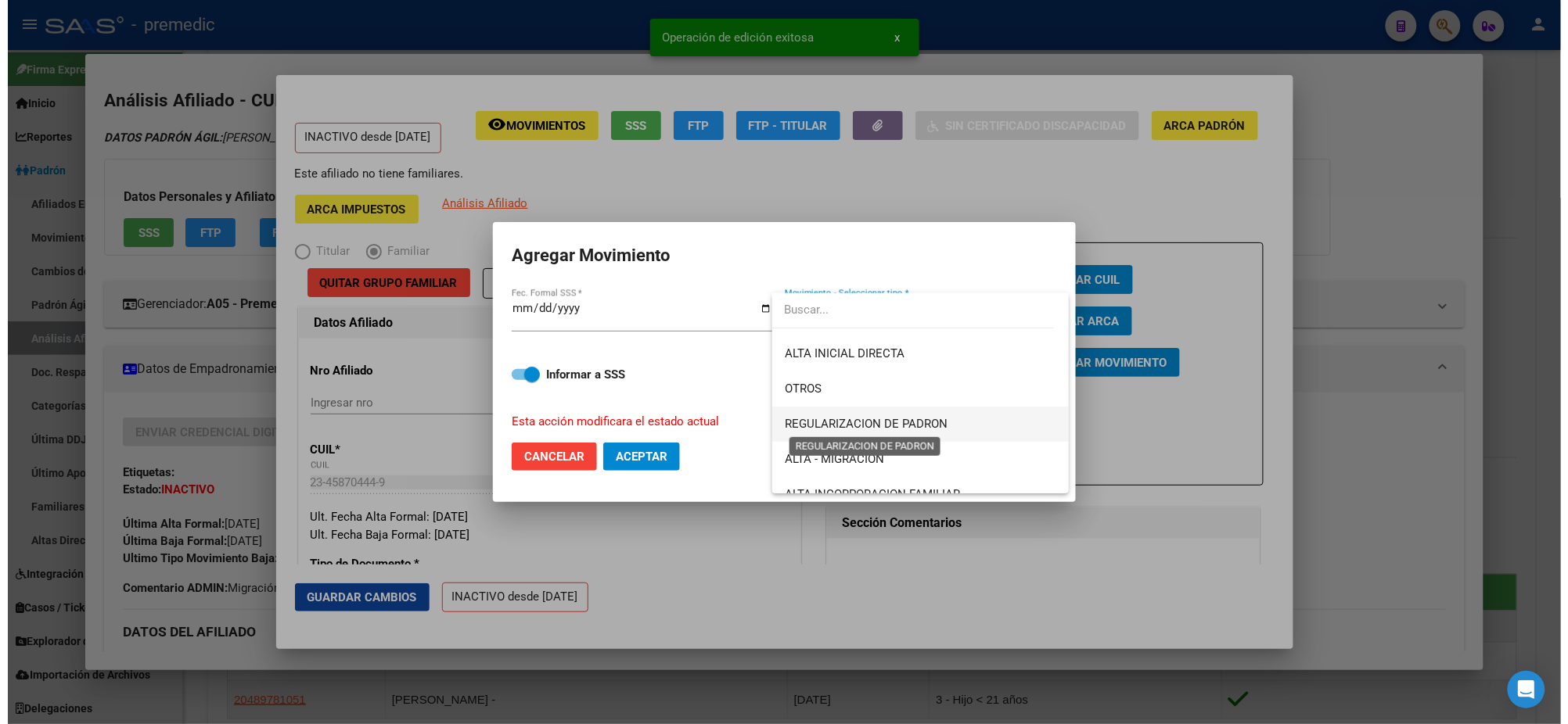
scroll to position [195, 0]
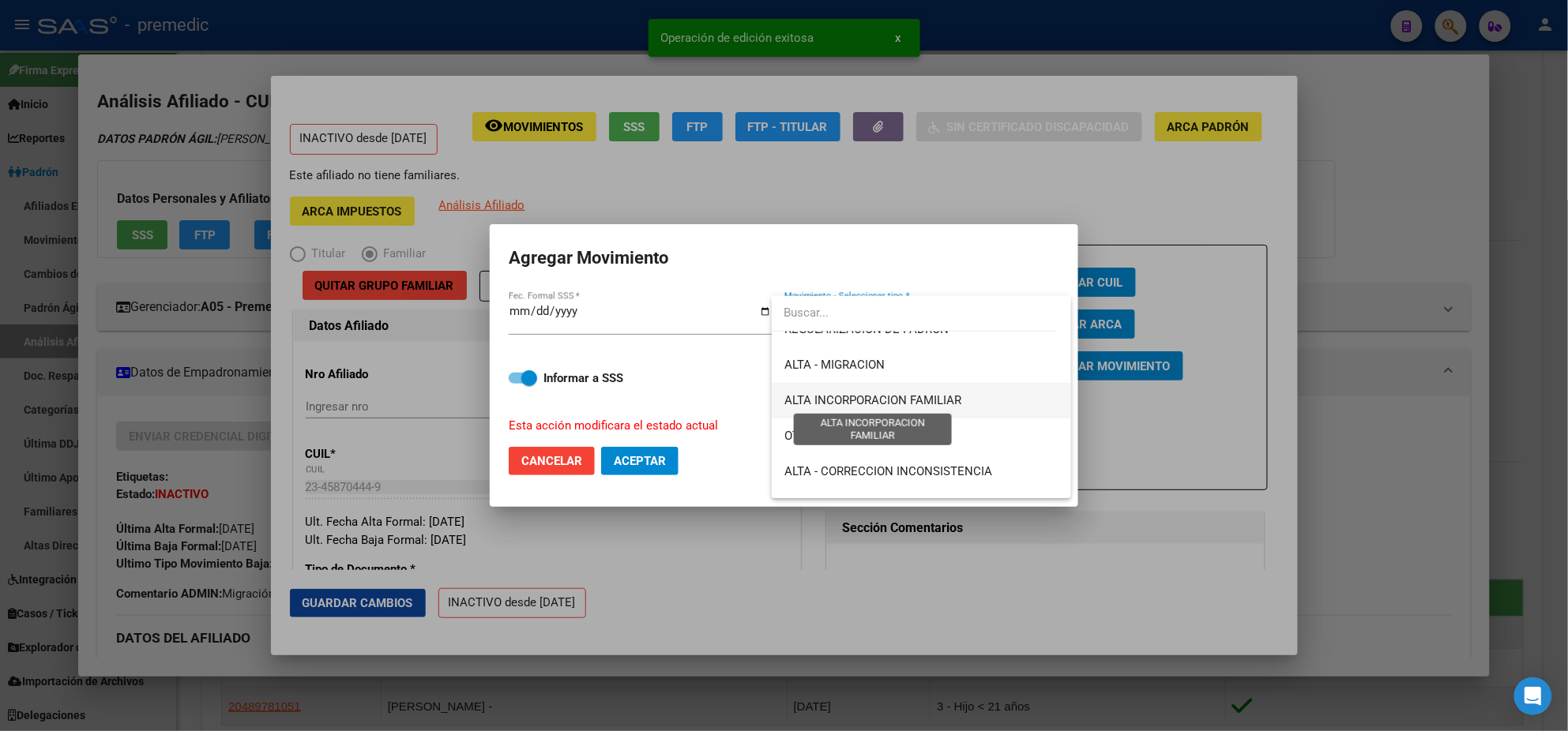
click at [886, 403] on span "ALTA INCORPORACION FAMILIAR" at bounding box center [873, 401] width 177 height 15
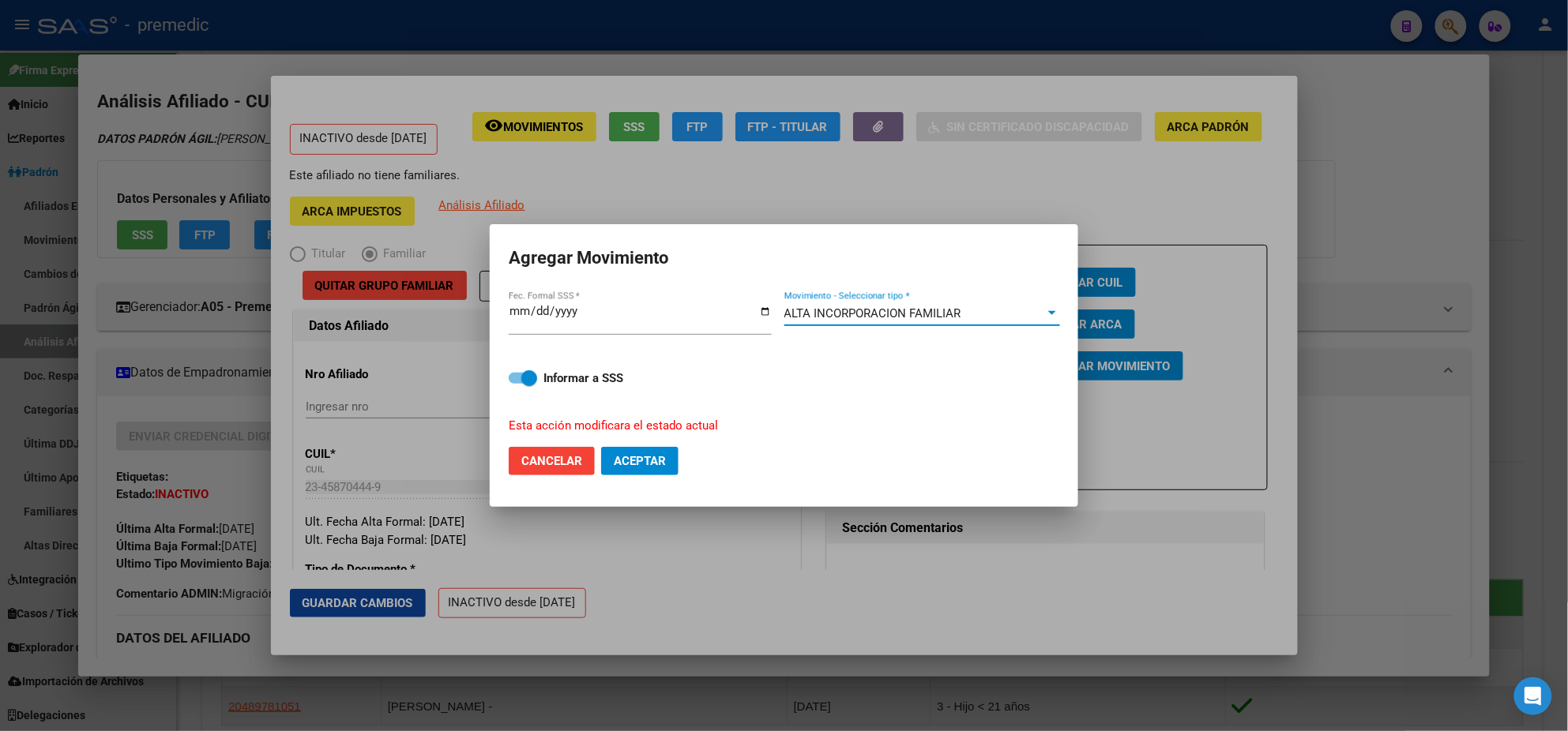
click at [636, 469] on button "Aceptar" at bounding box center [640, 460] width 78 height 28
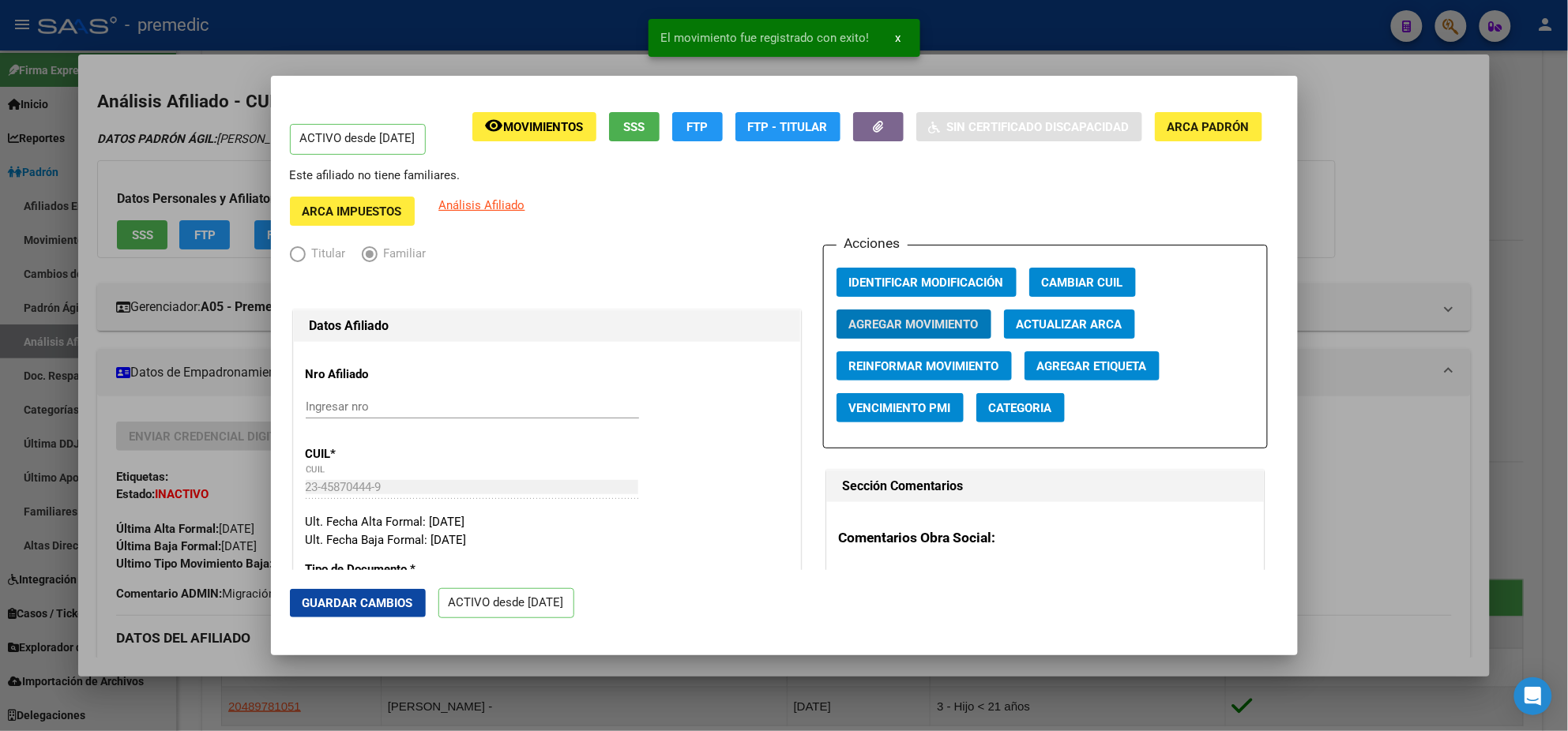
click at [231, 471] on div at bounding box center [784, 365] width 1568 height 731
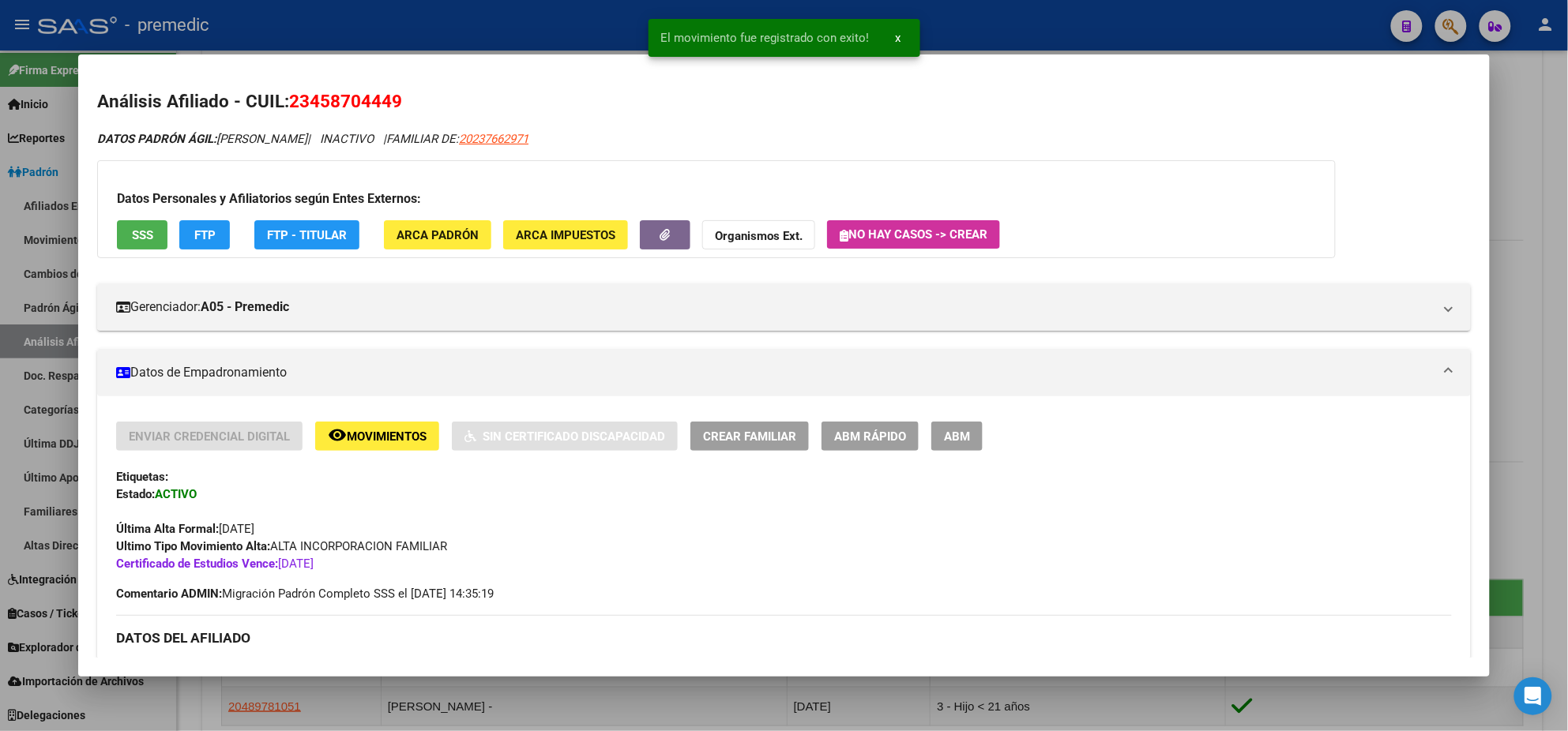
click at [3, 418] on div at bounding box center [784, 365] width 1568 height 731
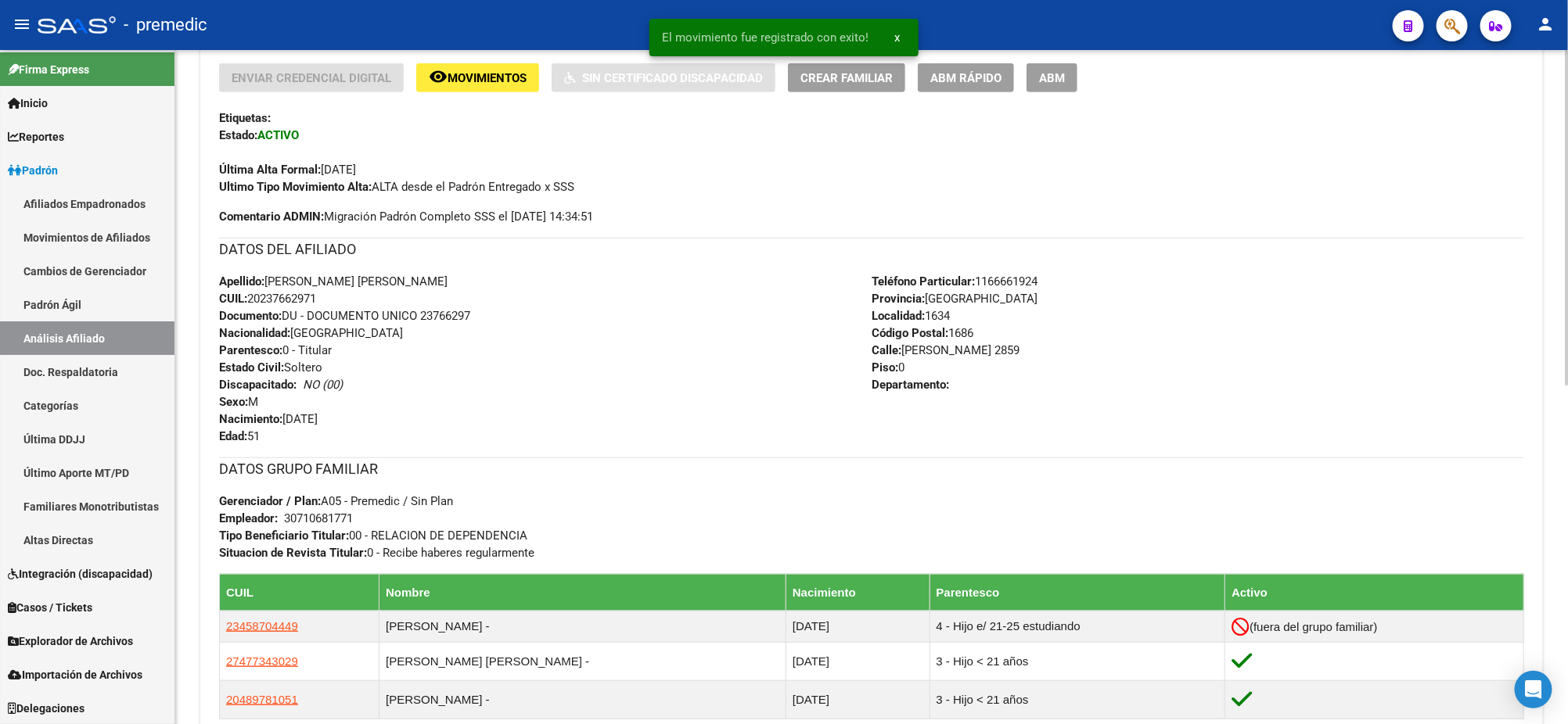
scroll to position [0, 0]
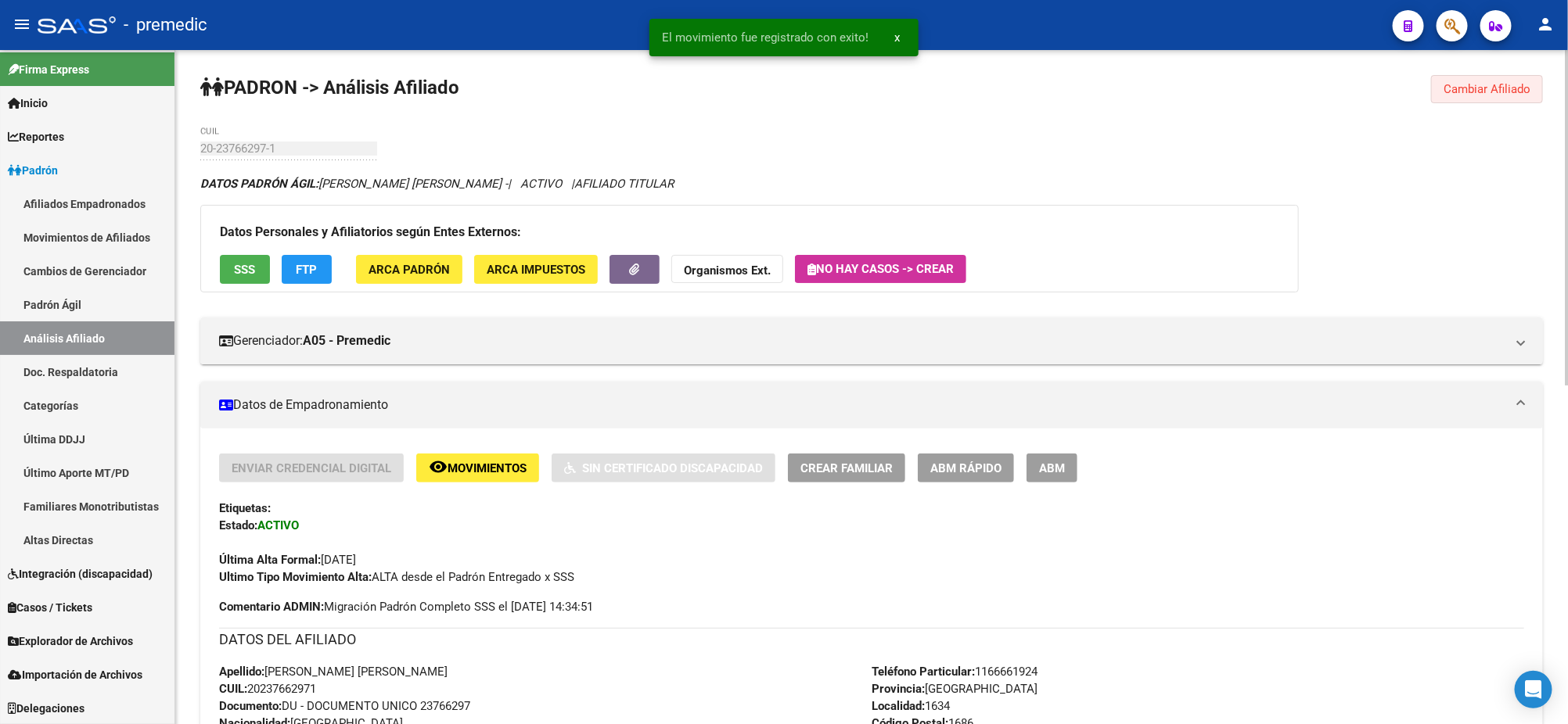
click at [1471, 97] on button "Cambiar Afiliado" at bounding box center [1487, 89] width 112 height 28
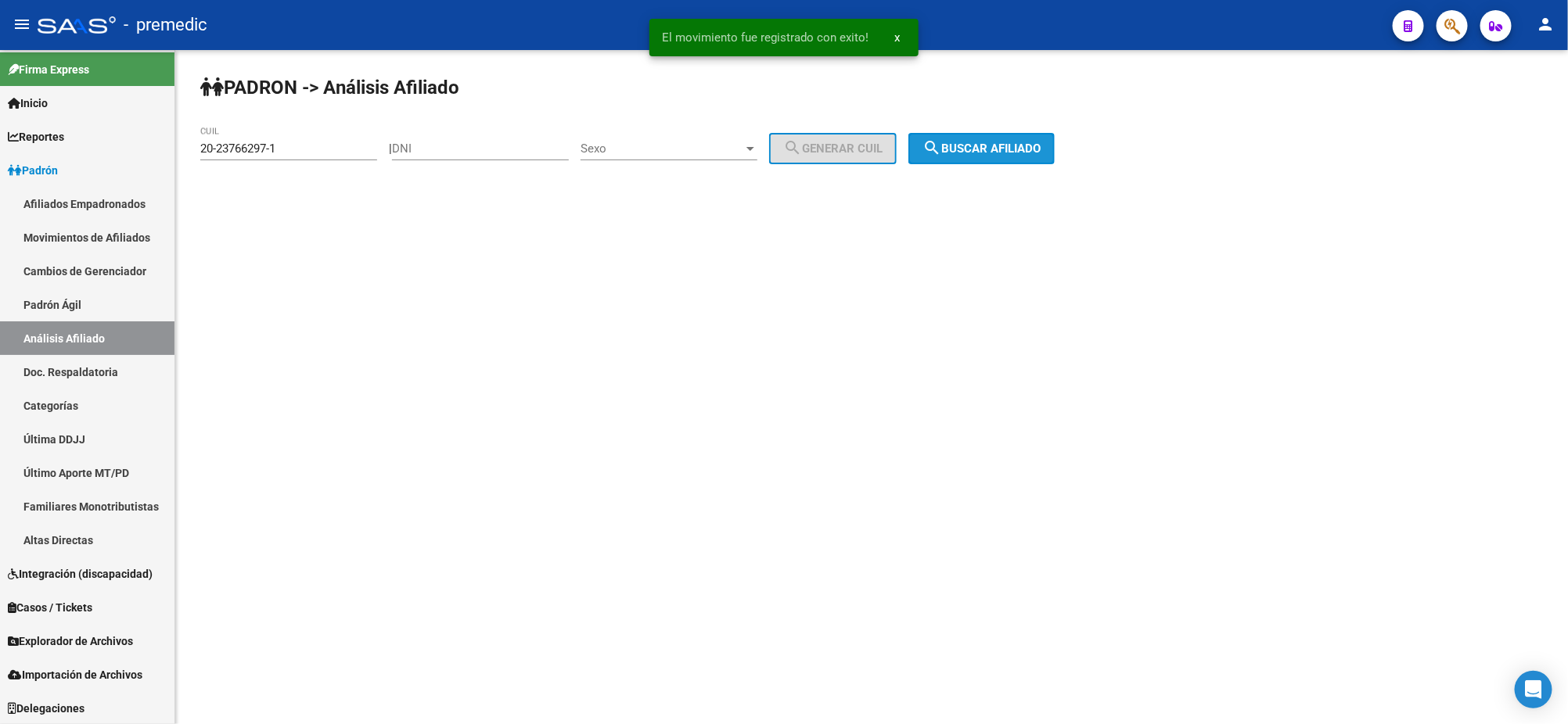
click at [1008, 151] on span "search Buscar afiliado" at bounding box center [981, 149] width 118 height 14
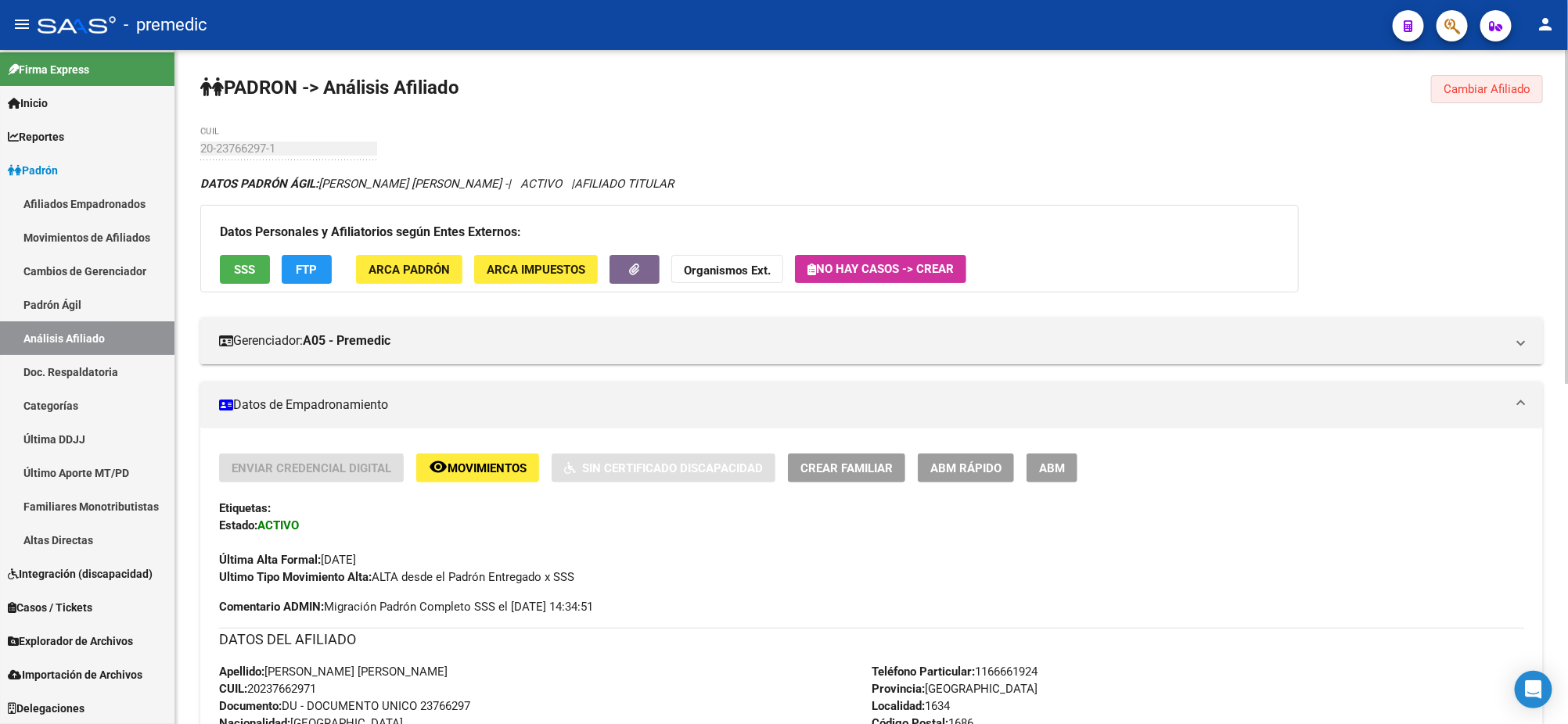
click at [1478, 93] on span "Cambiar Afiliado" at bounding box center [1486, 90] width 87 height 14
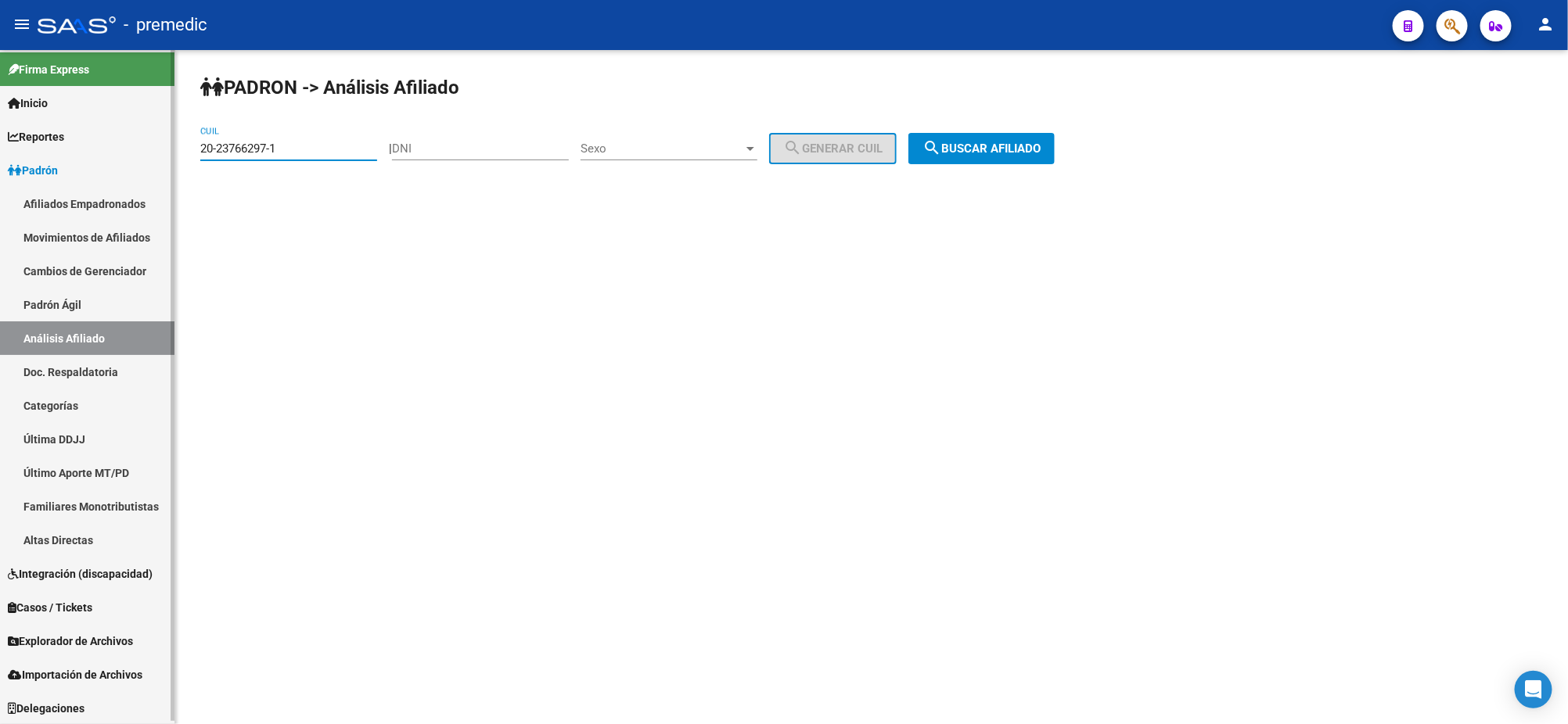
drag, startPoint x: 280, startPoint y: 146, endPoint x: 152, endPoint y: 154, distance: 128.2
click at [152, 154] on mat-sidenav-container "Firma Express Inicio Calendario SSS Instructivos Contacto OS Reportes Padrón Tr…" at bounding box center [784, 387] width 1568 height 674
paste input "4-30562626-7"
click at [964, 148] on span "search Buscar afiliado" at bounding box center [981, 149] width 118 height 14
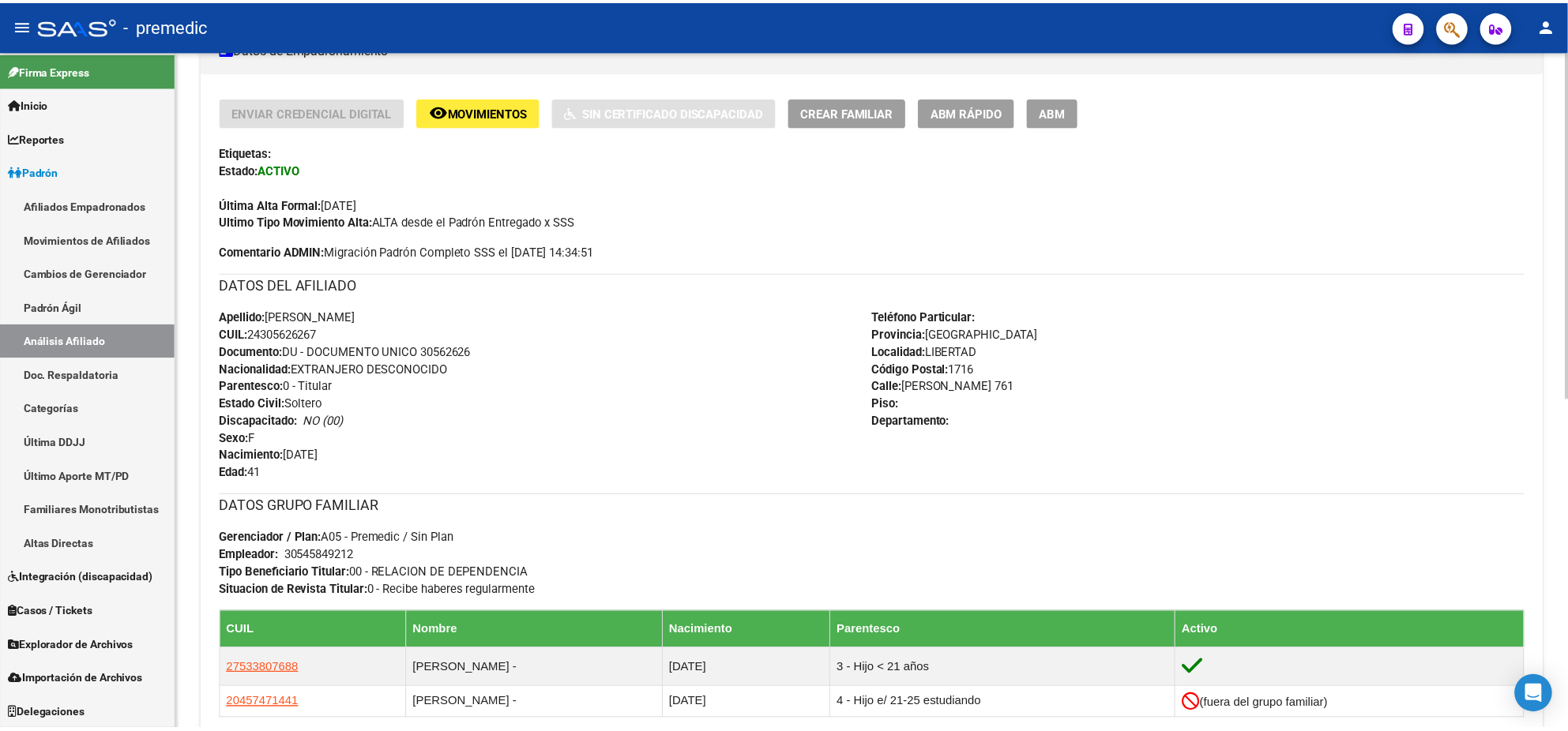
scroll to position [394, 0]
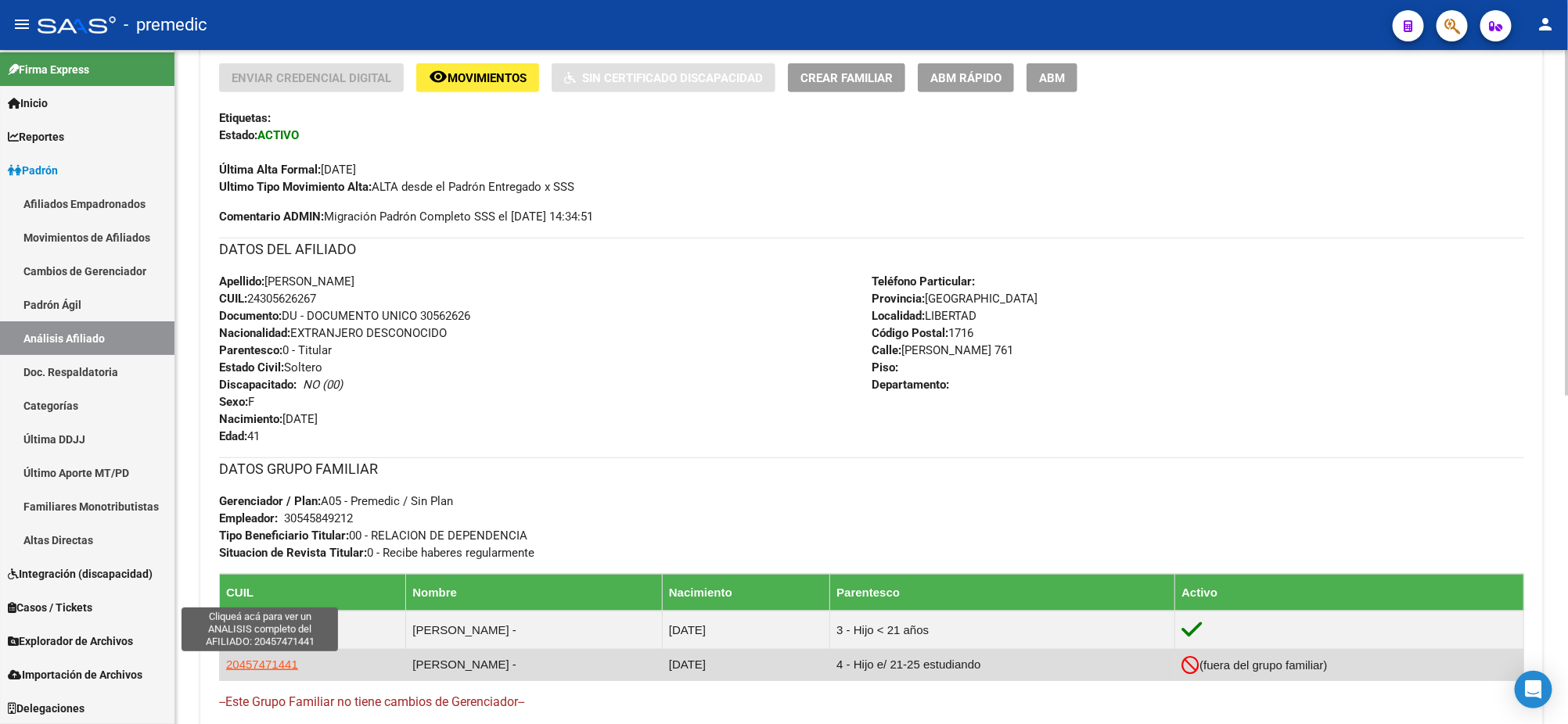
click at [249, 659] on span "20457471441" at bounding box center [262, 664] width 72 height 14
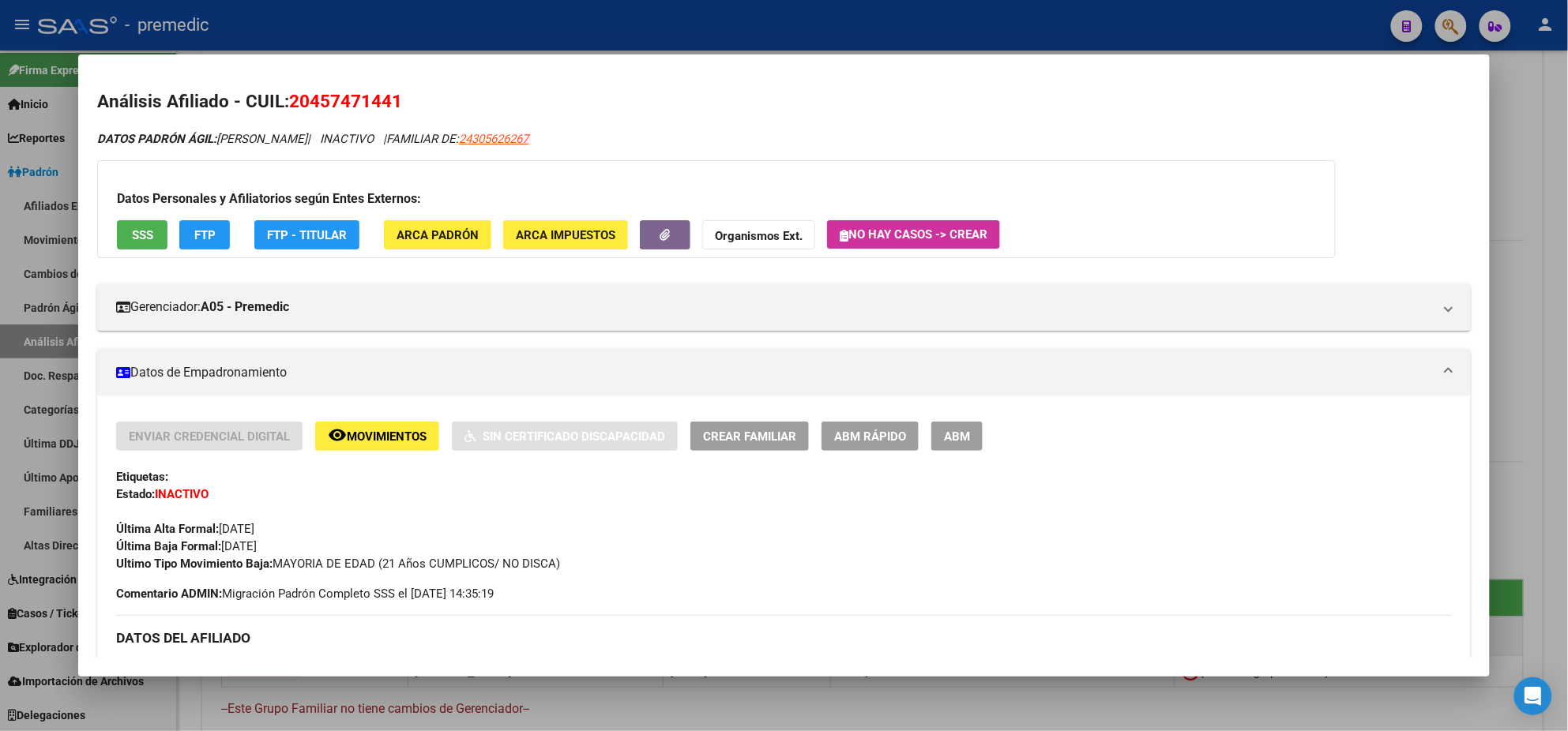
drag, startPoint x: 304, startPoint y: 99, endPoint x: 384, endPoint y: 103, distance: 80.1
click at [384, 103] on span "20457471441" at bounding box center [346, 100] width 113 height 20
copy span "45747144"
click at [849, 431] on span "ABM Rápido" at bounding box center [870, 437] width 72 height 15
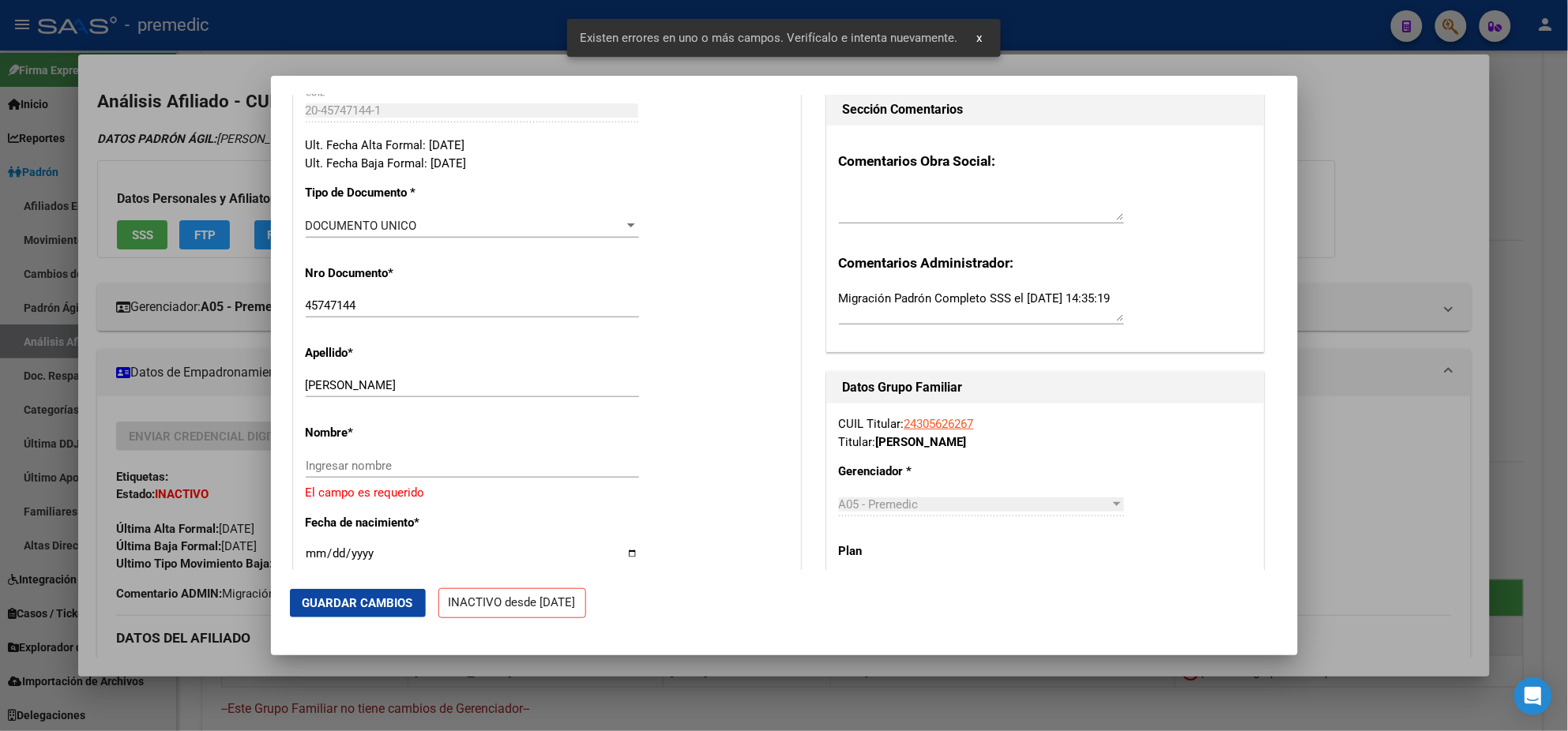
scroll to position [394, 0]
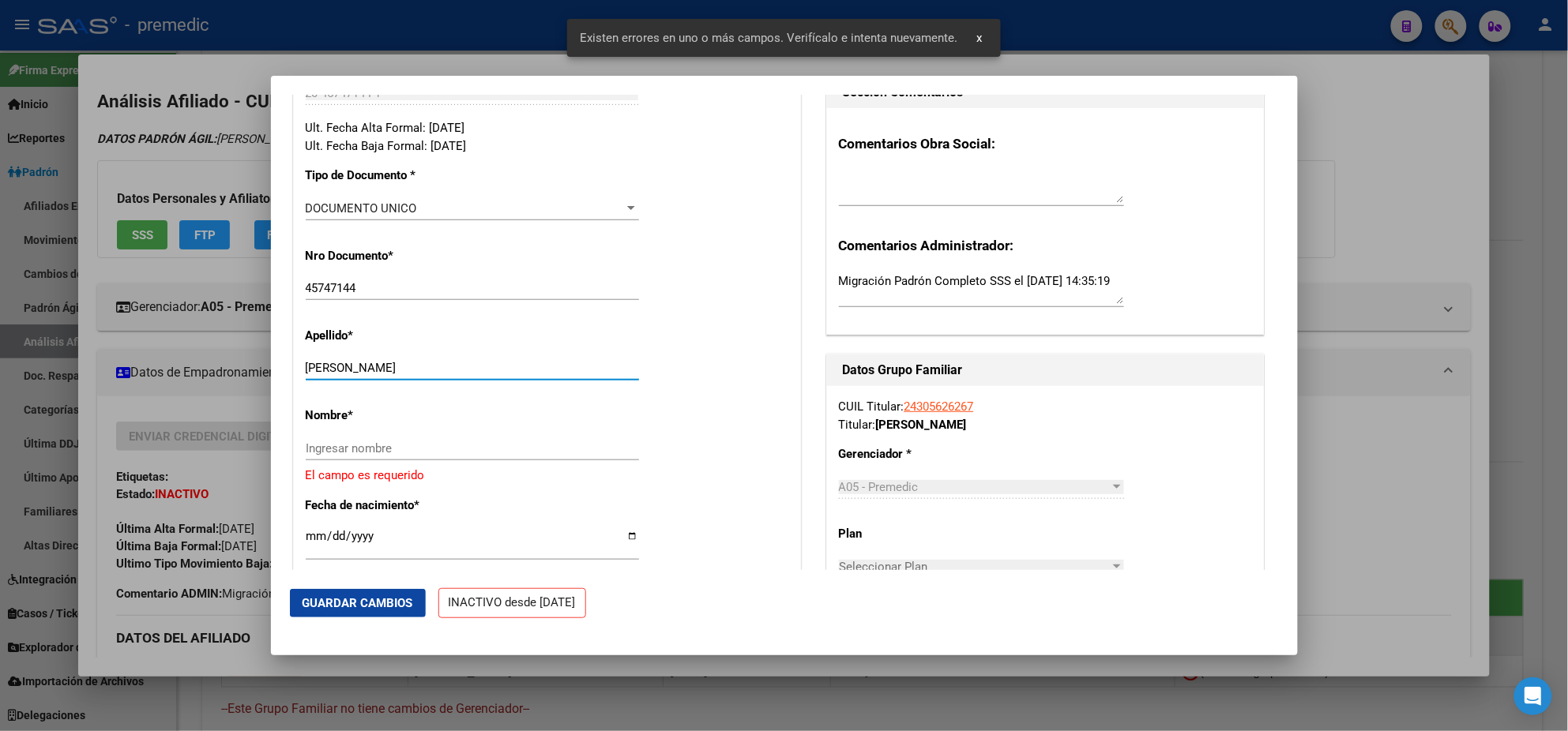
drag, startPoint x: 355, startPoint y: 364, endPoint x: 436, endPoint y: 368, distance: 81.1
click at [436, 368] on input "[PERSON_NAME]" at bounding box center [472, 368] width 333 height 15
type input "PINOTTI"
click at [356, 446] on input "Ingresar nombre" at bounding box center [472, 448] width 333 height 15
paste input "BRYAN LEONEL"
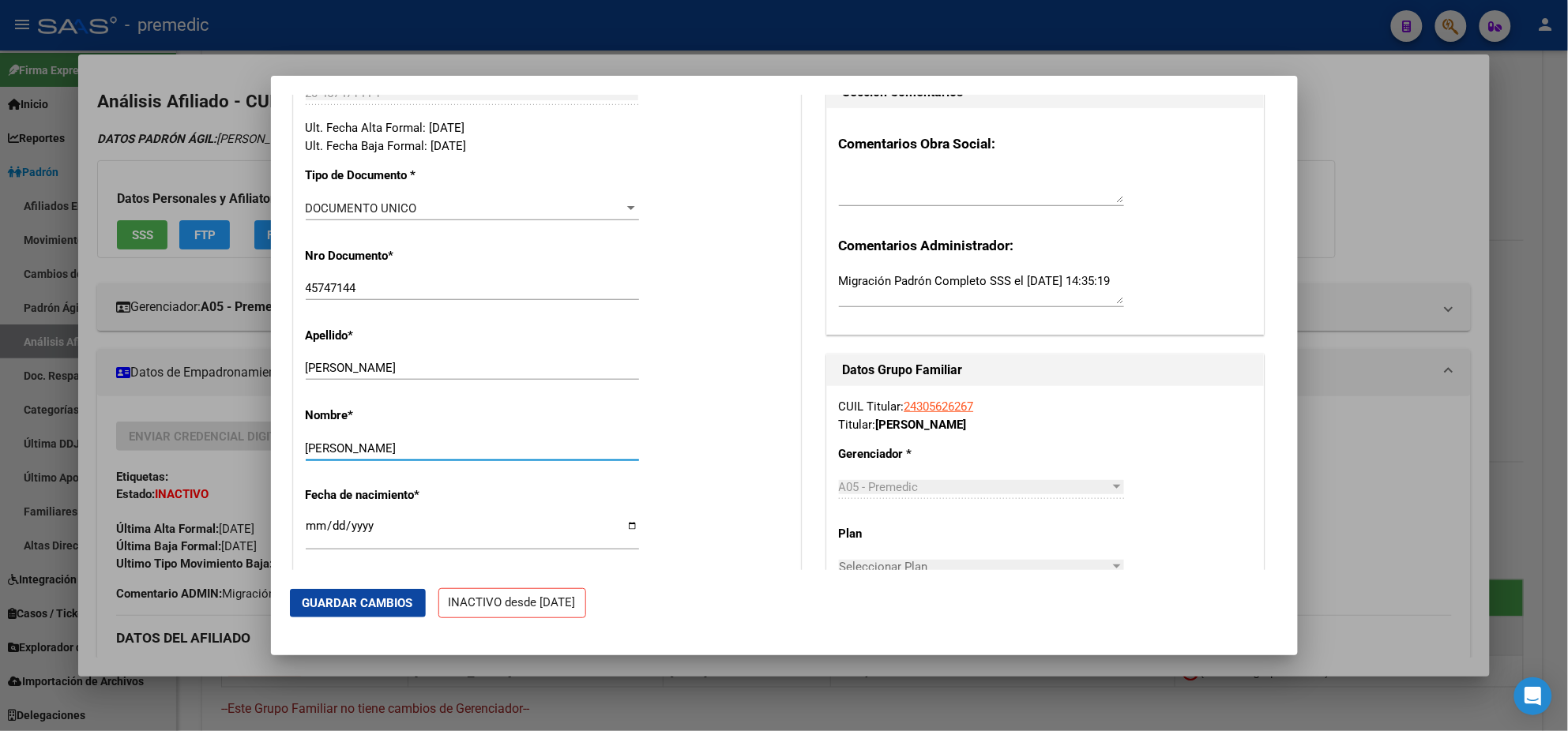
type input "BRYAN LEONEL"
drag, startPoint x: 684, startPoint y: 460, endPoint x: 674, endPoint y: 443, distance: 19.7
click at [685, 460] on div "Nombre * BRYAN LEONEL Ingresar nombre" at bounding box center [546, 435] width 483 height 80
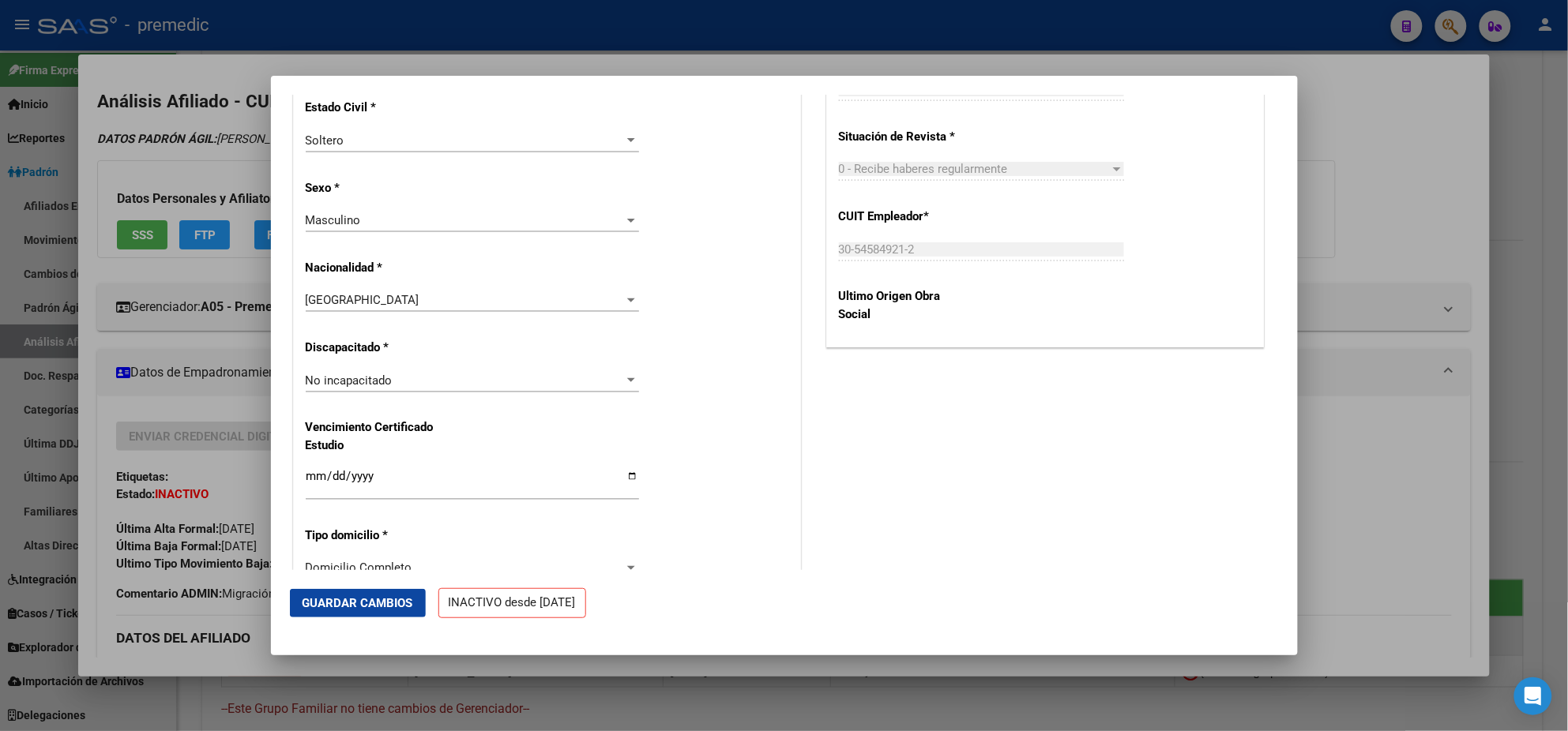
scroll to position [1086, 0]
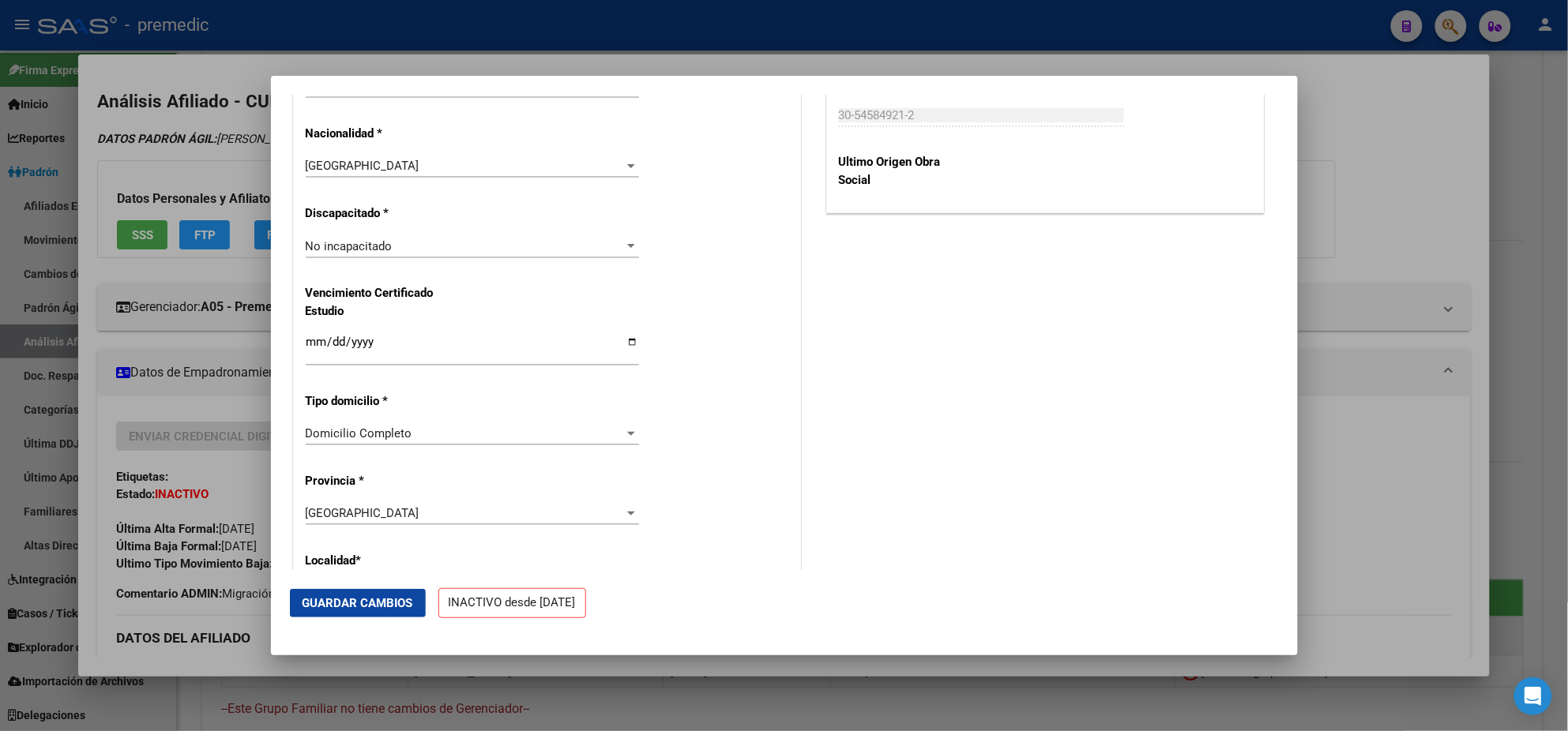
click at [318, 341] on input "Ingresar fecha" at bounding box center [472, 347] width 333 height 25
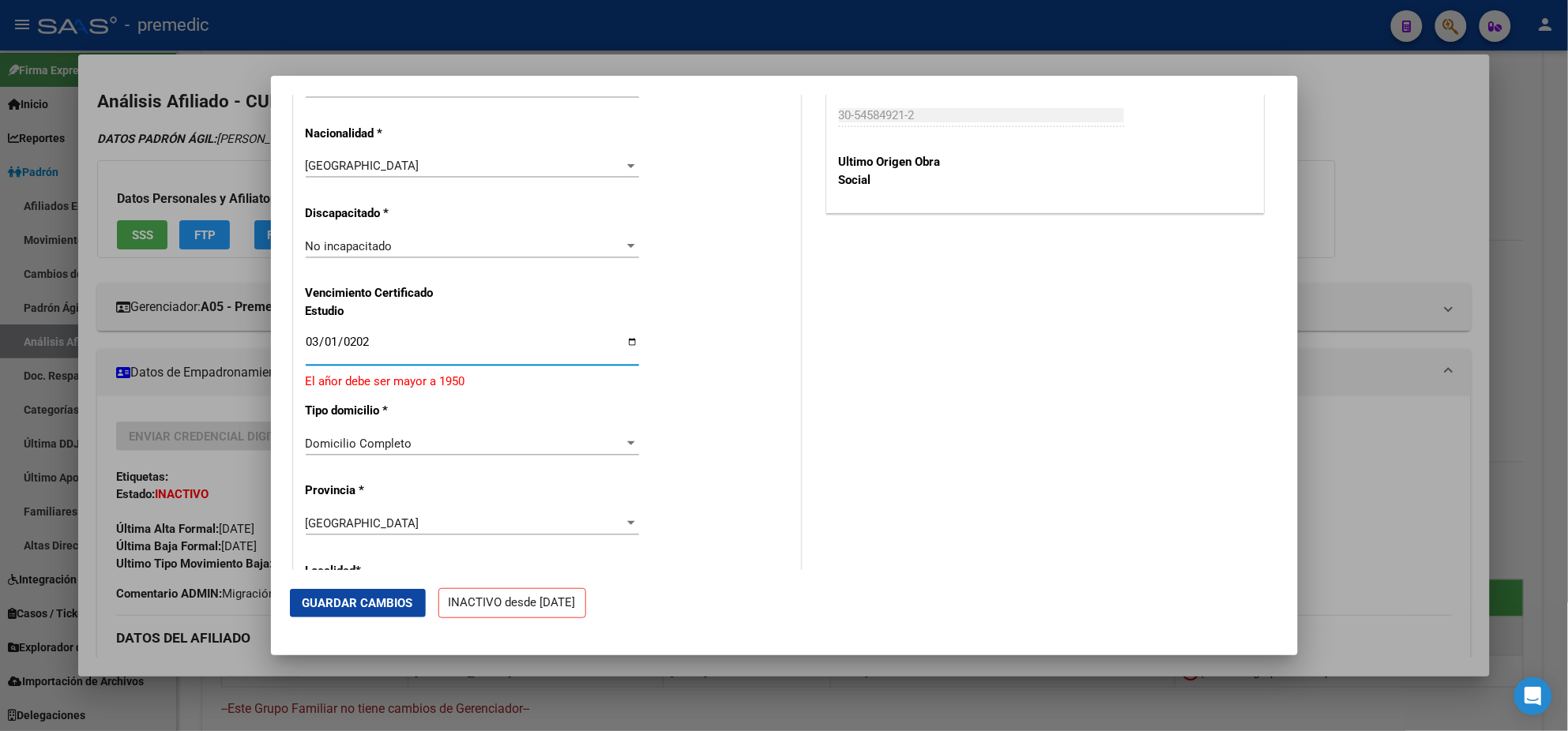
type input "[DATE]"
click at [283, 368] on mat-dialog-content "INACTIVO desde 01/06/2025 Este afiliado no tiene familiares. remove_red_eye Mov…" at bounding box center [784, 332] width 1027 height 475
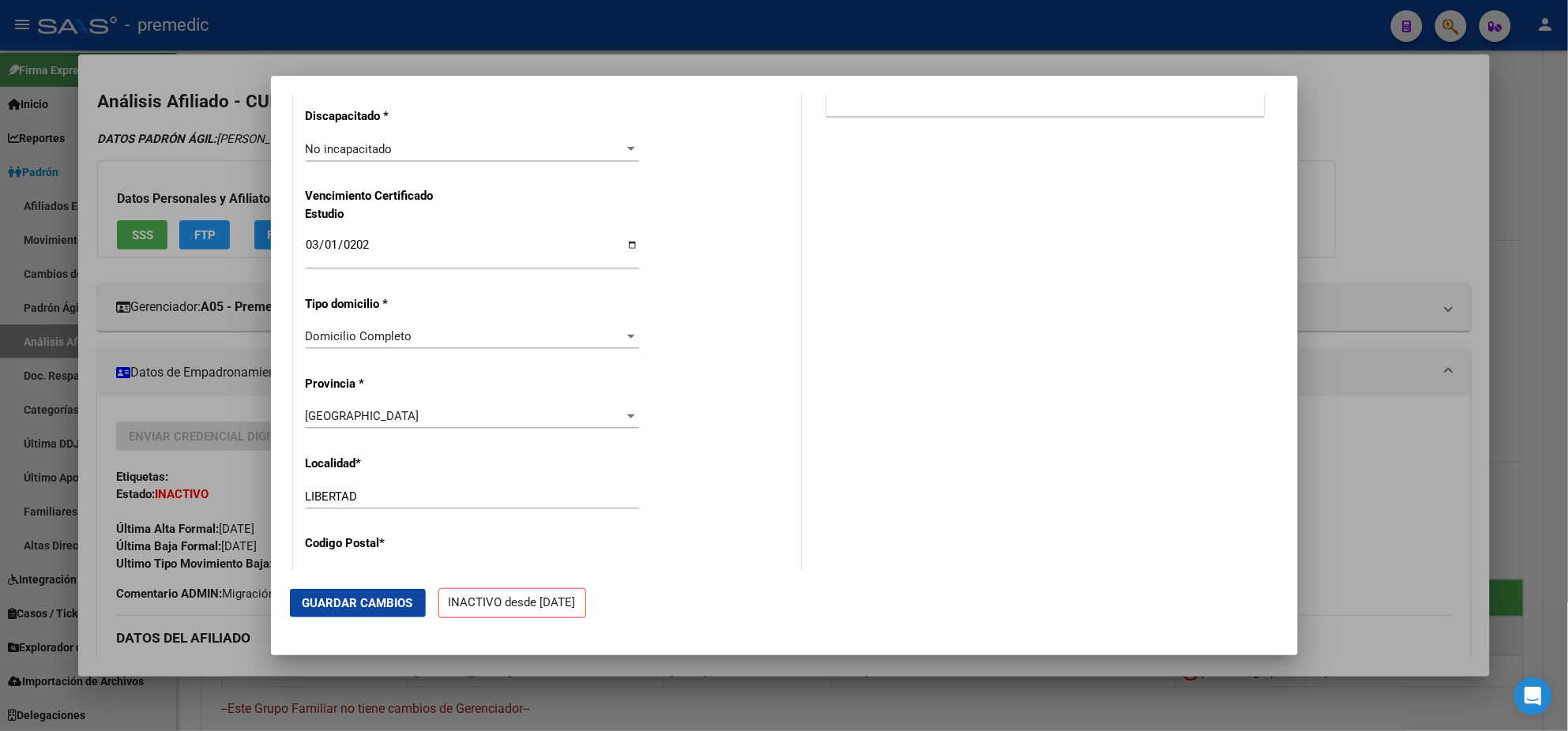
scroll to position [1183, 0]
click at [352, 606] on span "Guardar Cambios" at bounding box center [357, 603] width 111 height 15
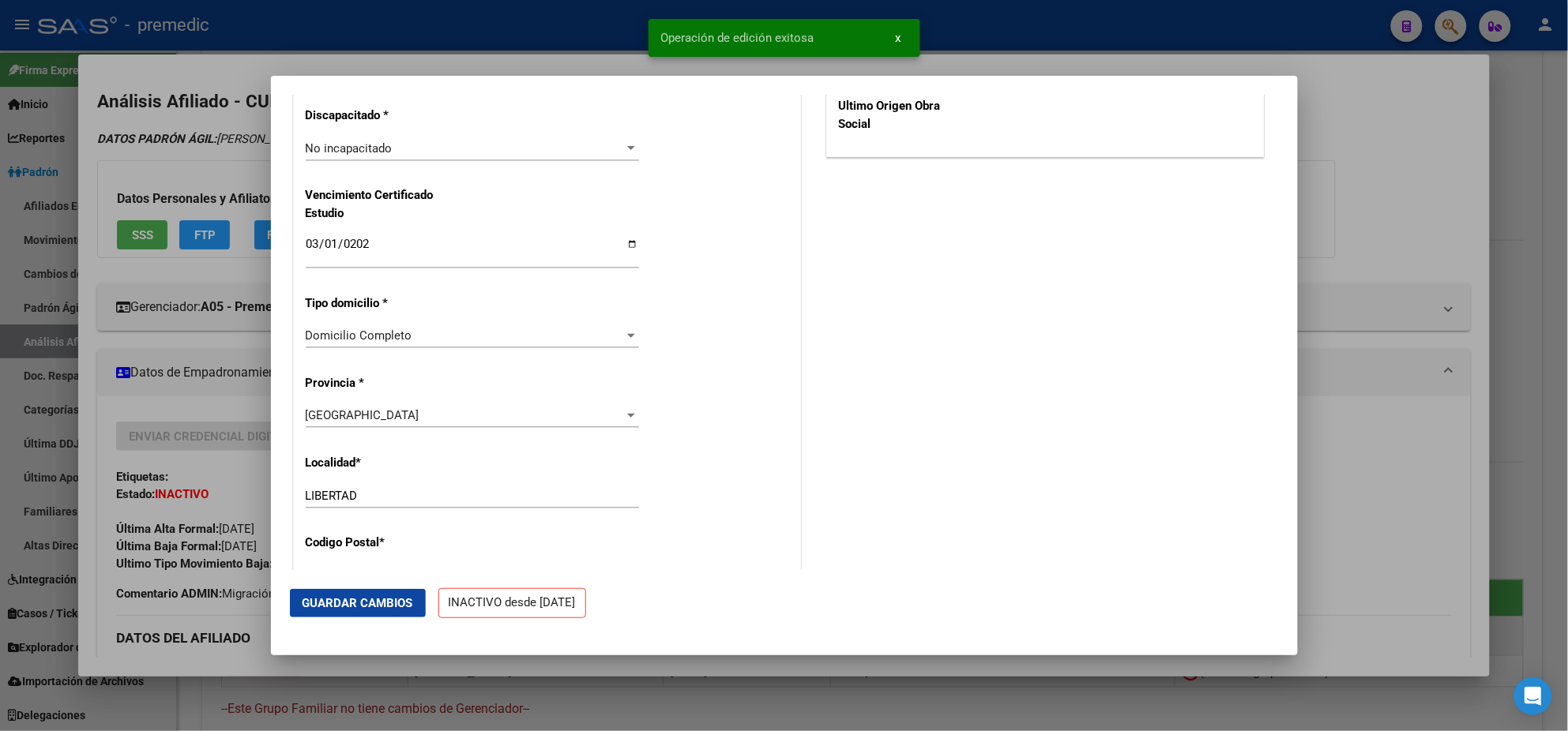
click at [748, 331] on div "Nro Afiliado Ingresar nro CUIL * 20-45747144-1 CUIL ARCA Padrón Ult. Fecha Alta…" at bounding box center [547, 206] width 507 height 2095
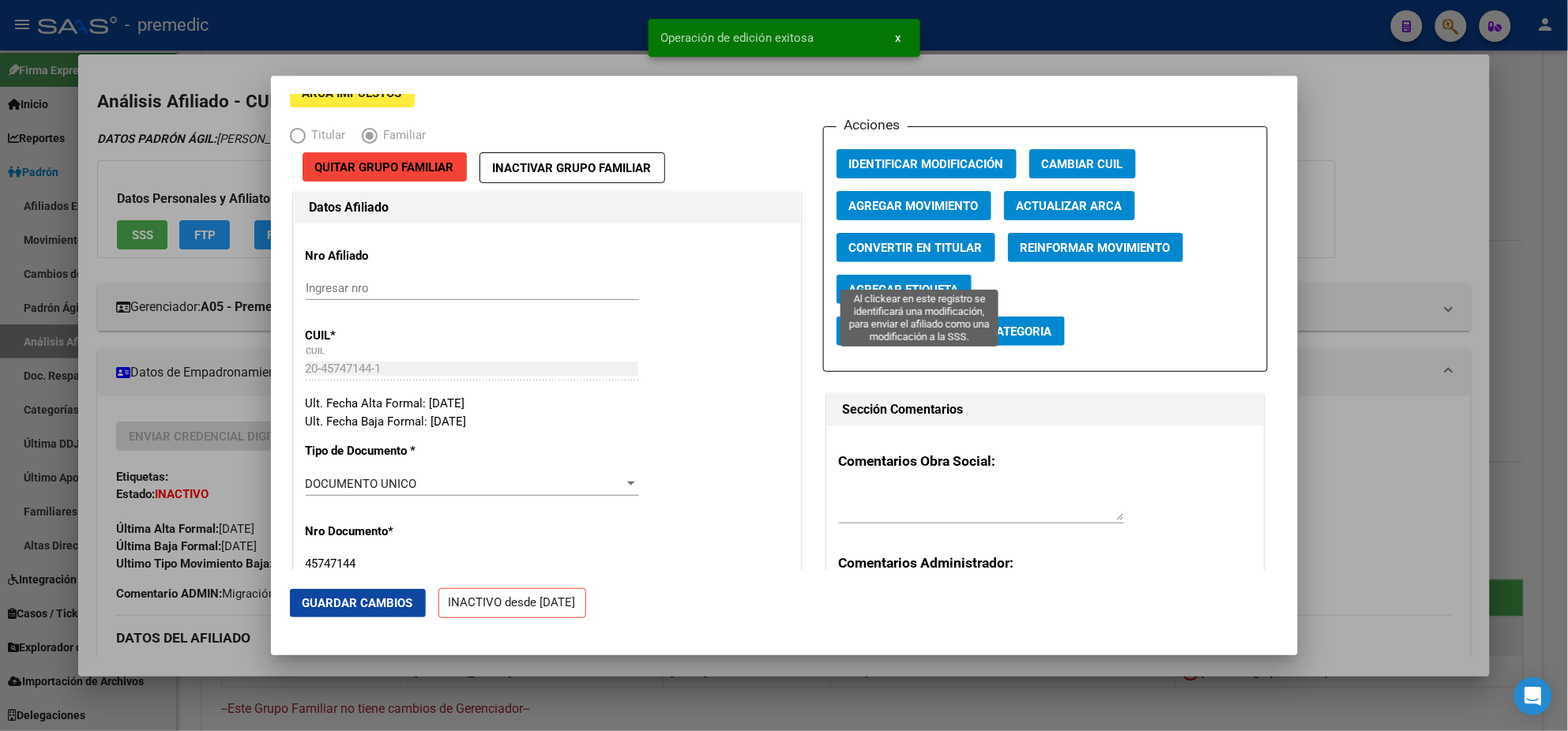
scroll to position [0, 0]
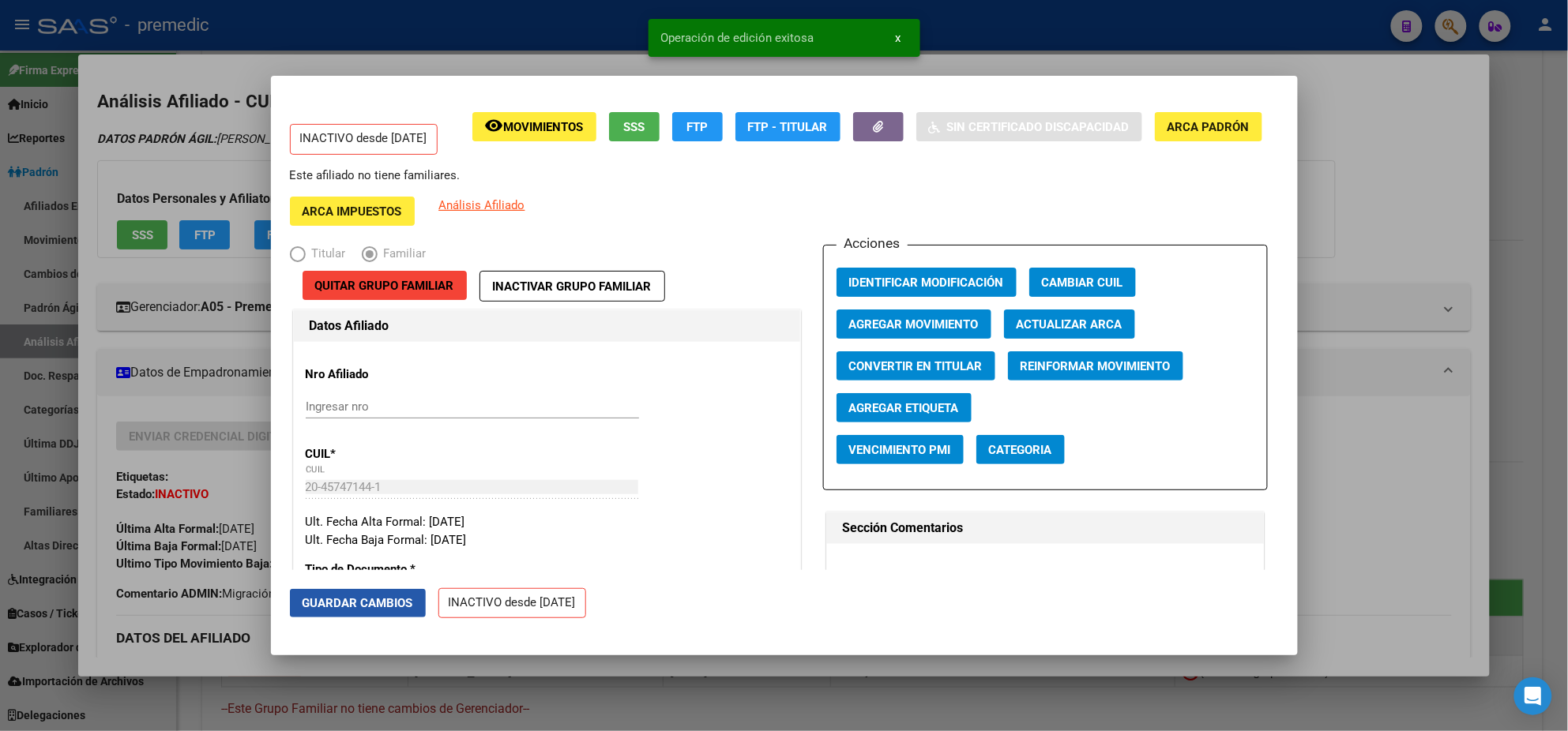
click at [375, 603] on span "Guardar Cambios" at bounding box center [357, 603] width 111 height 15
click at [906, 321] on span "Agregar Movimiento" at bounding box center [914, 325] width 129 height 15
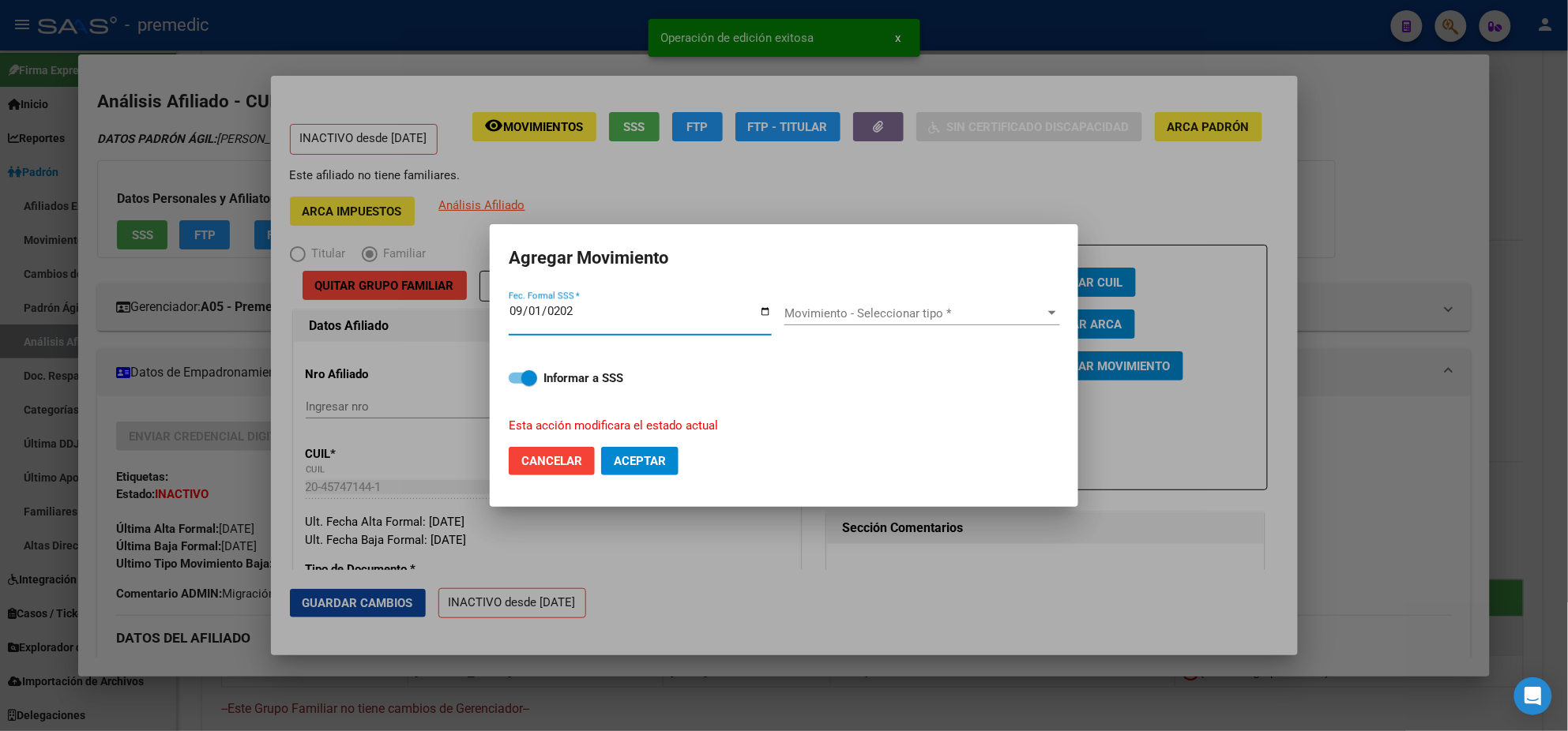
type input "[DATE]"
click at [866, 314] on span "Movimiento - Seleccionar tipo *" at bounding box center [916, 313] width 262 height 15
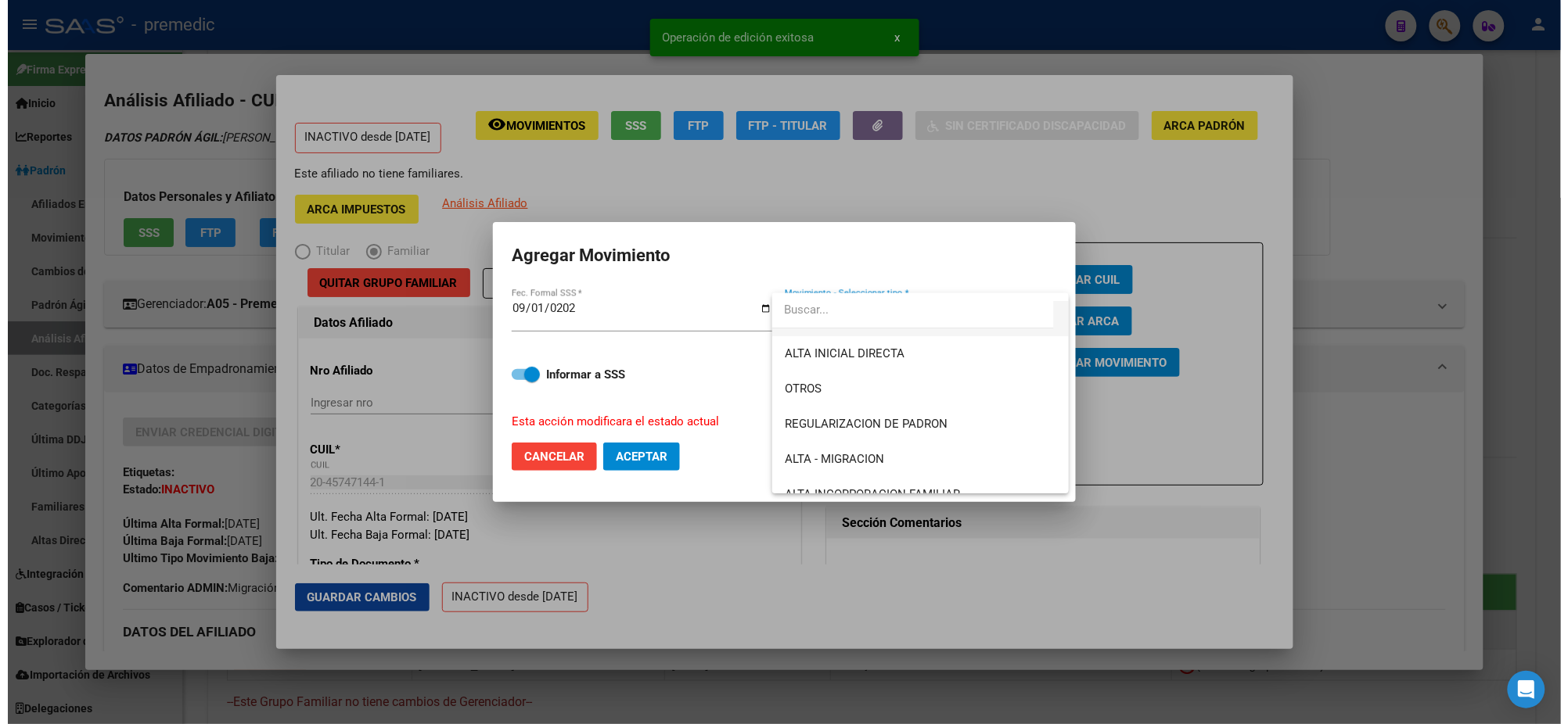
scroll to position [195, 0]
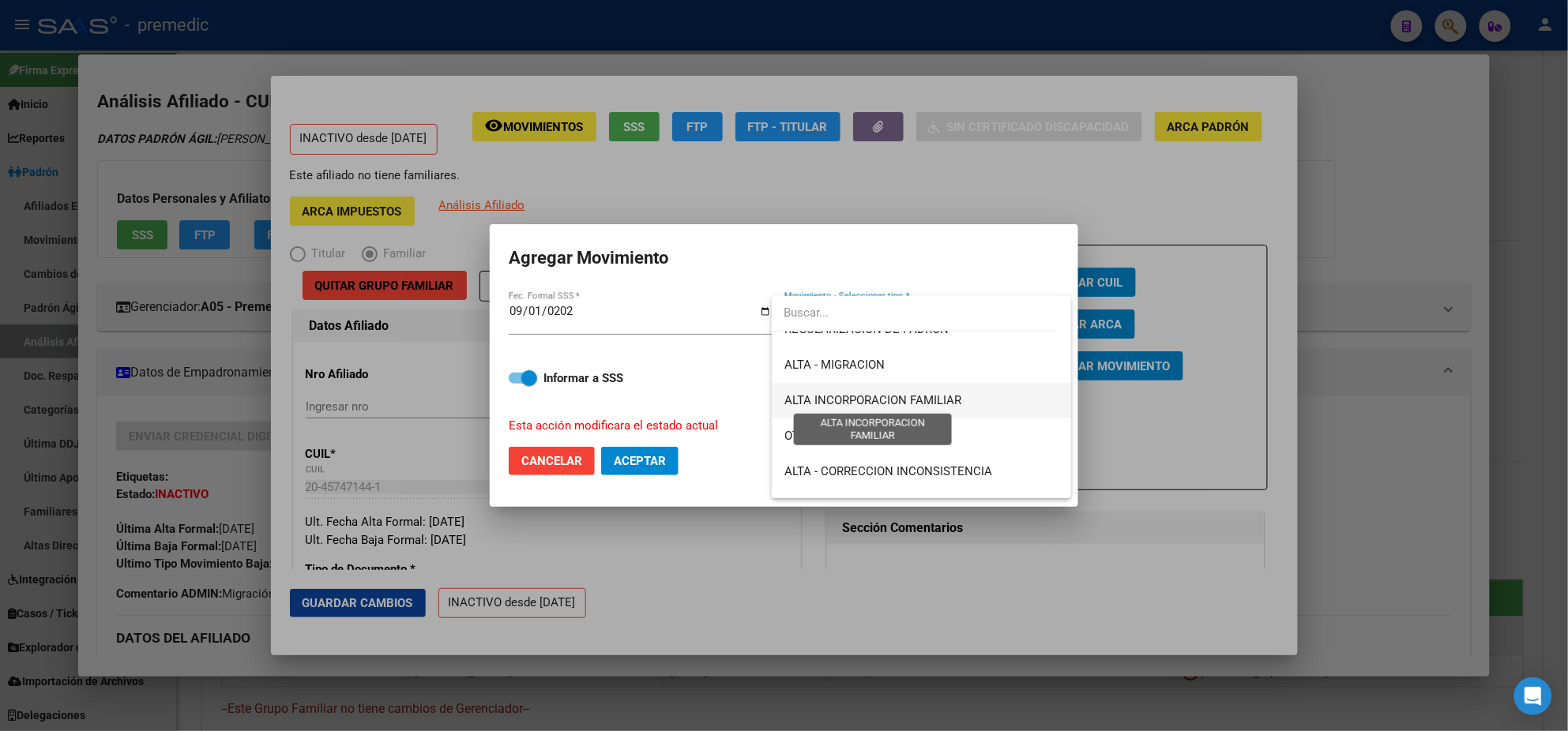
click at [914, 402] on span "ALTA INCORPORACION FAMILIAR" at bounding box center [873, 401] width 177 height 15
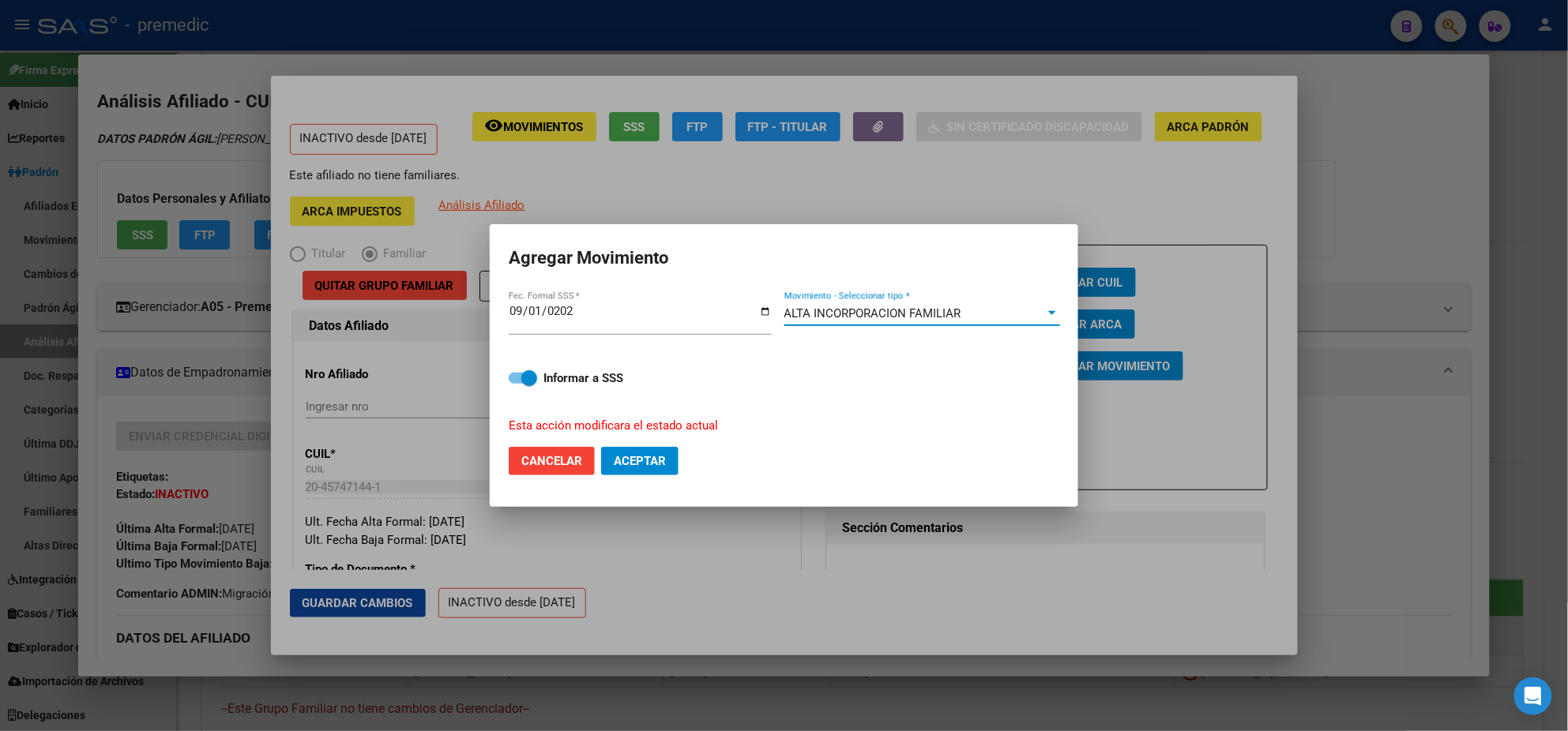
click at [645, 452] on button "Aceptar" at bounding box center [640, 460] width 78 height 28
checkbox input "false"
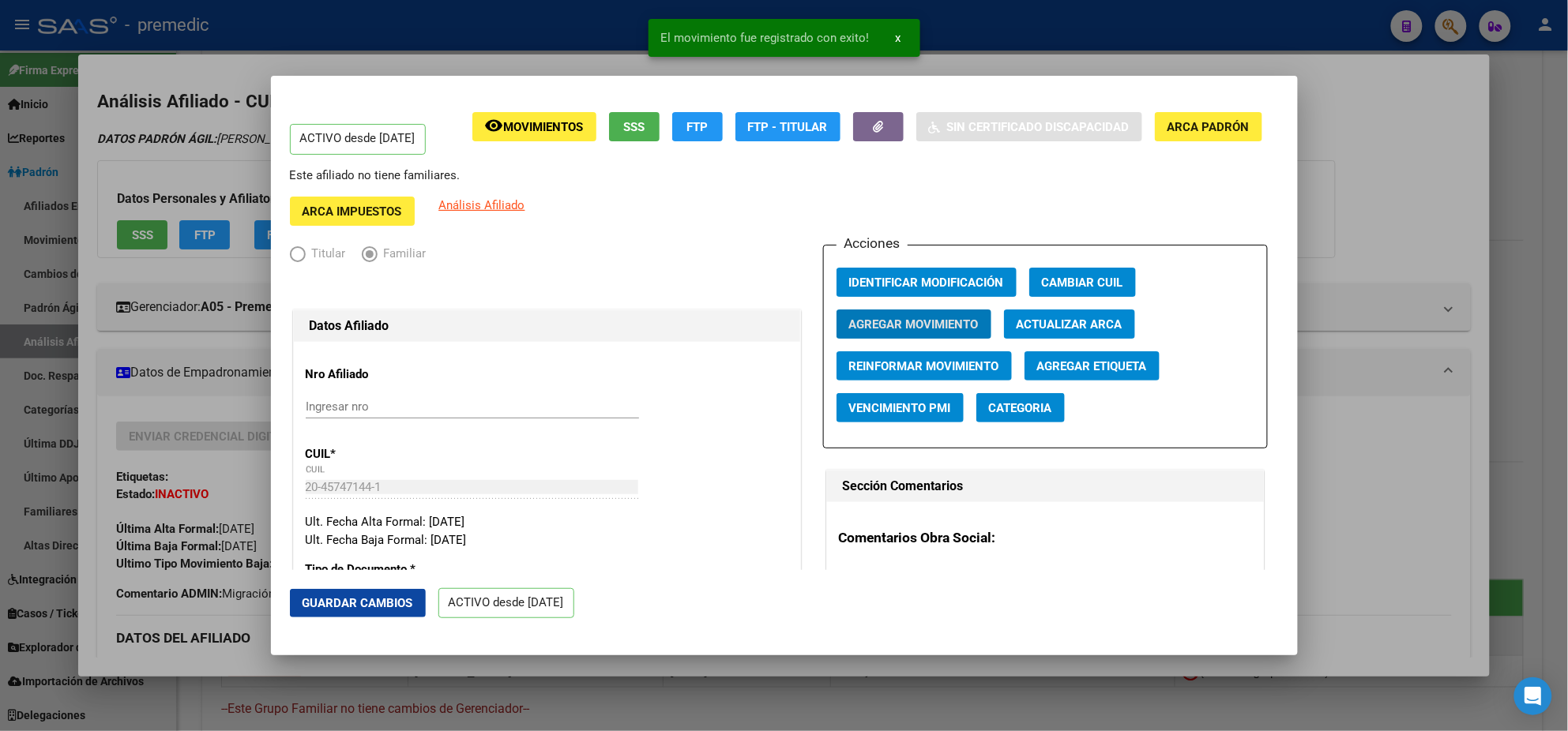
click at [115, 407] on div at bounding box center [784, 365] width 1568 height 731
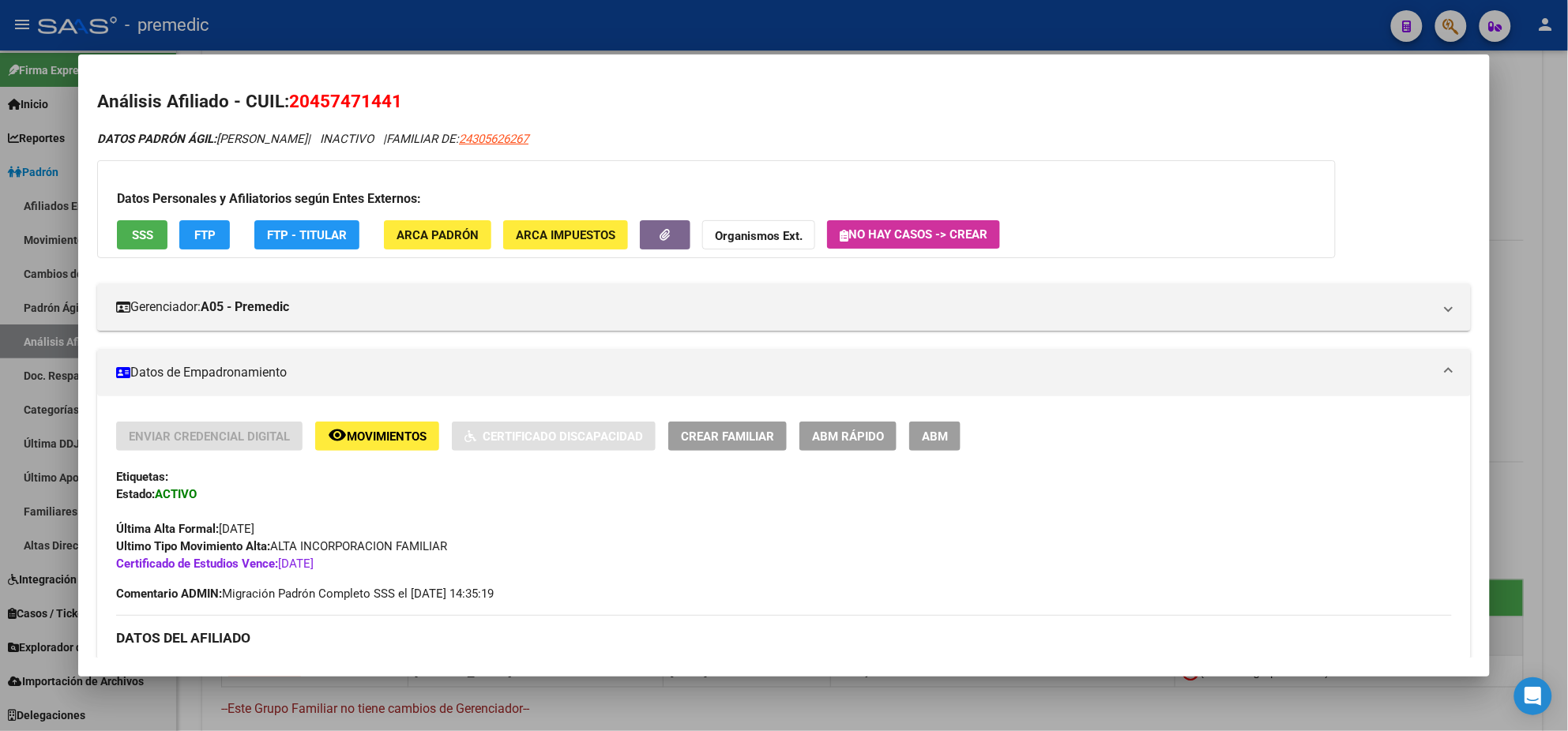
click at [26, 341] on div at bounding box center [784, 365] width 1568 height 731
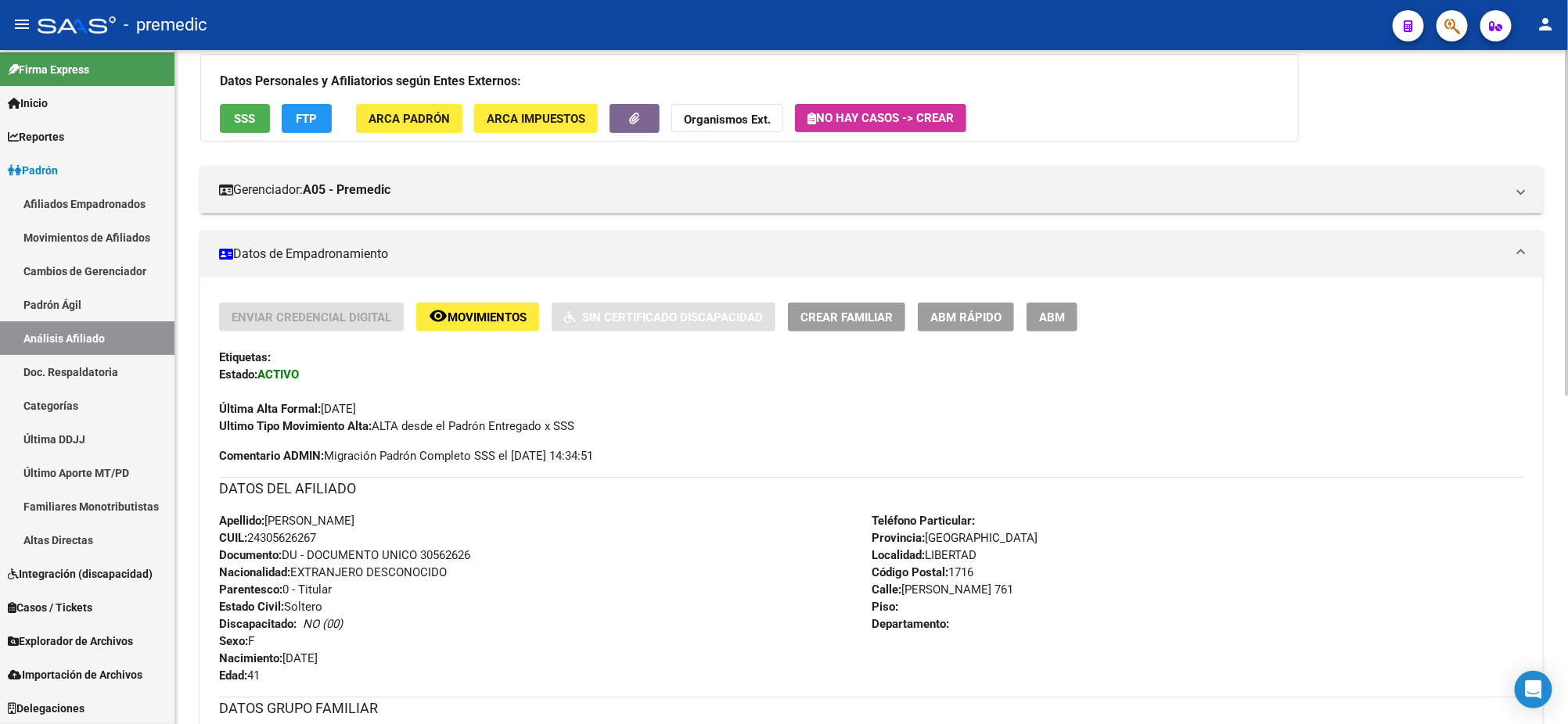
scroll to position [0, 0]
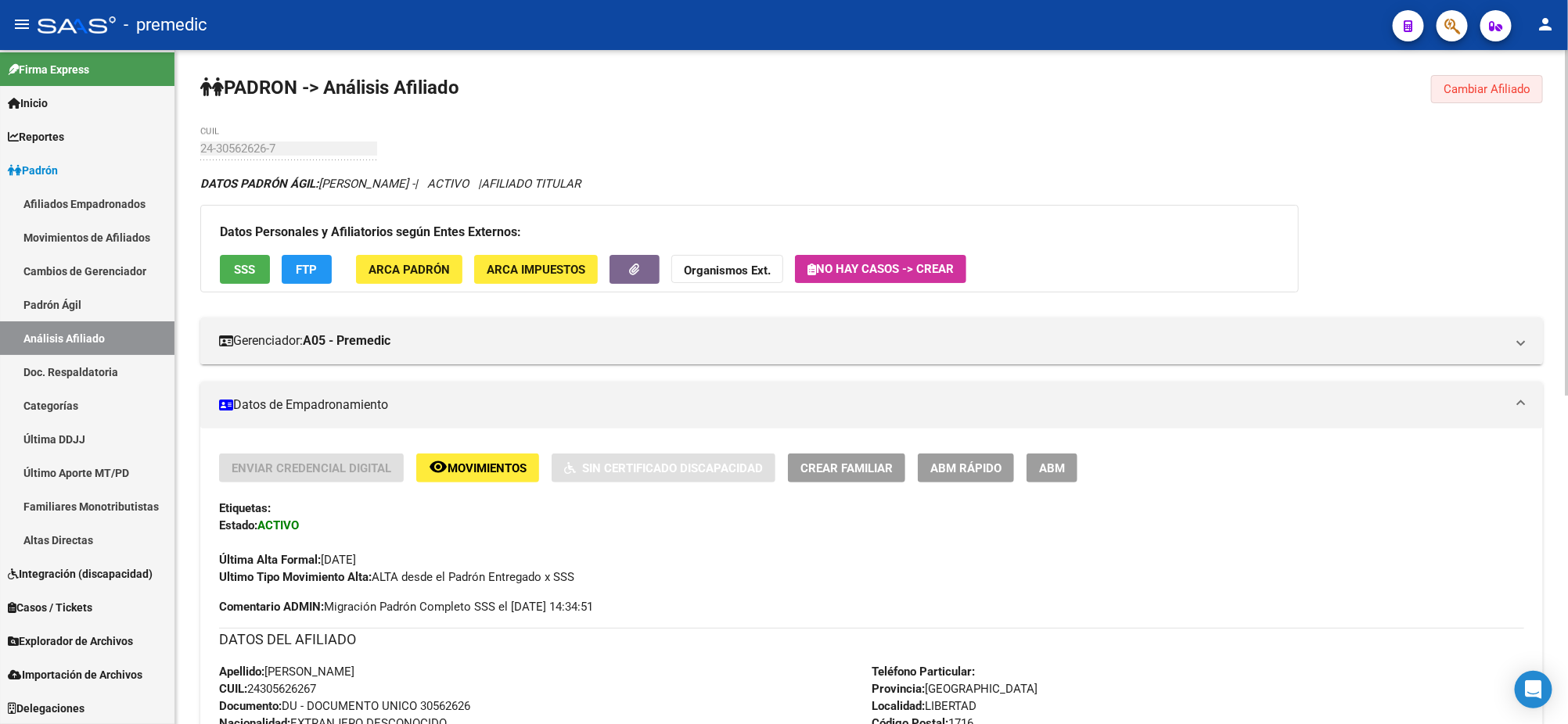
click at [1494, 85] on span "Cambiar Afiliado" at bounding box center [1486, 90] width 87 height 14
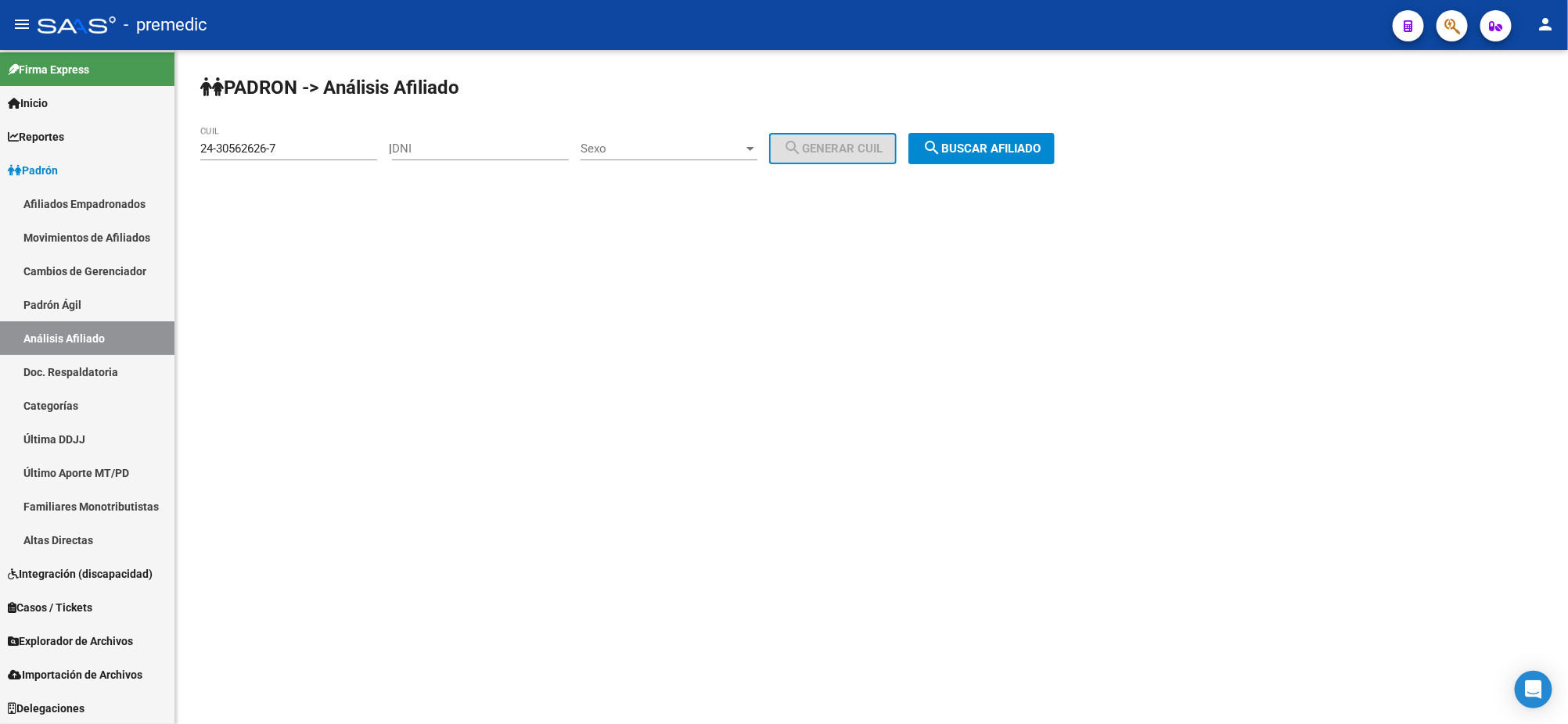
click at [996, 146] on span "search Buscar afiliado" at bounding box center [981, 149] width 118 height 14
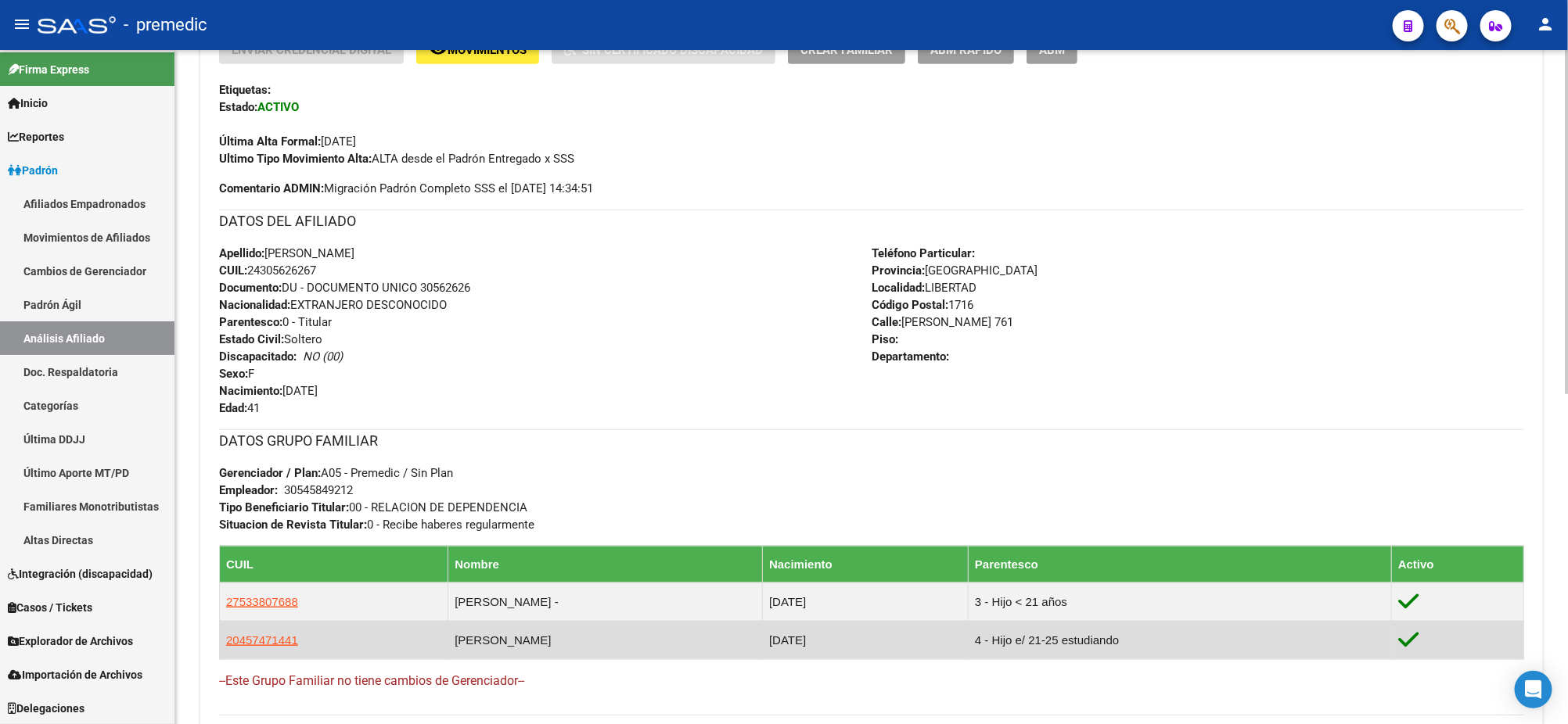
scroll to position [390, 0]
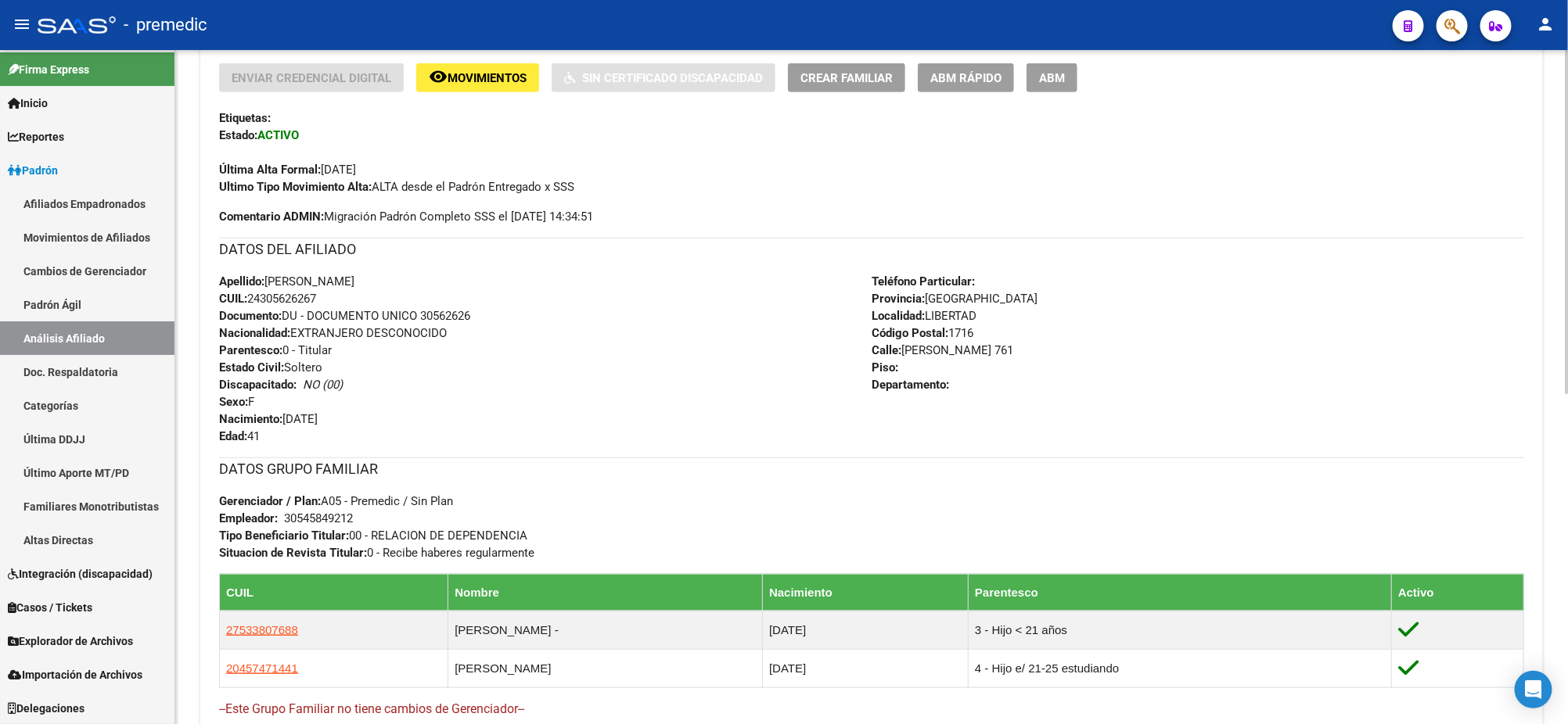
click at [1490, 221] on div "Enviar Credencial Digital remove_red_eye Movimientos Sin Certificado Discapacid…" at bounding box center [872, 144] width 1305 height 162
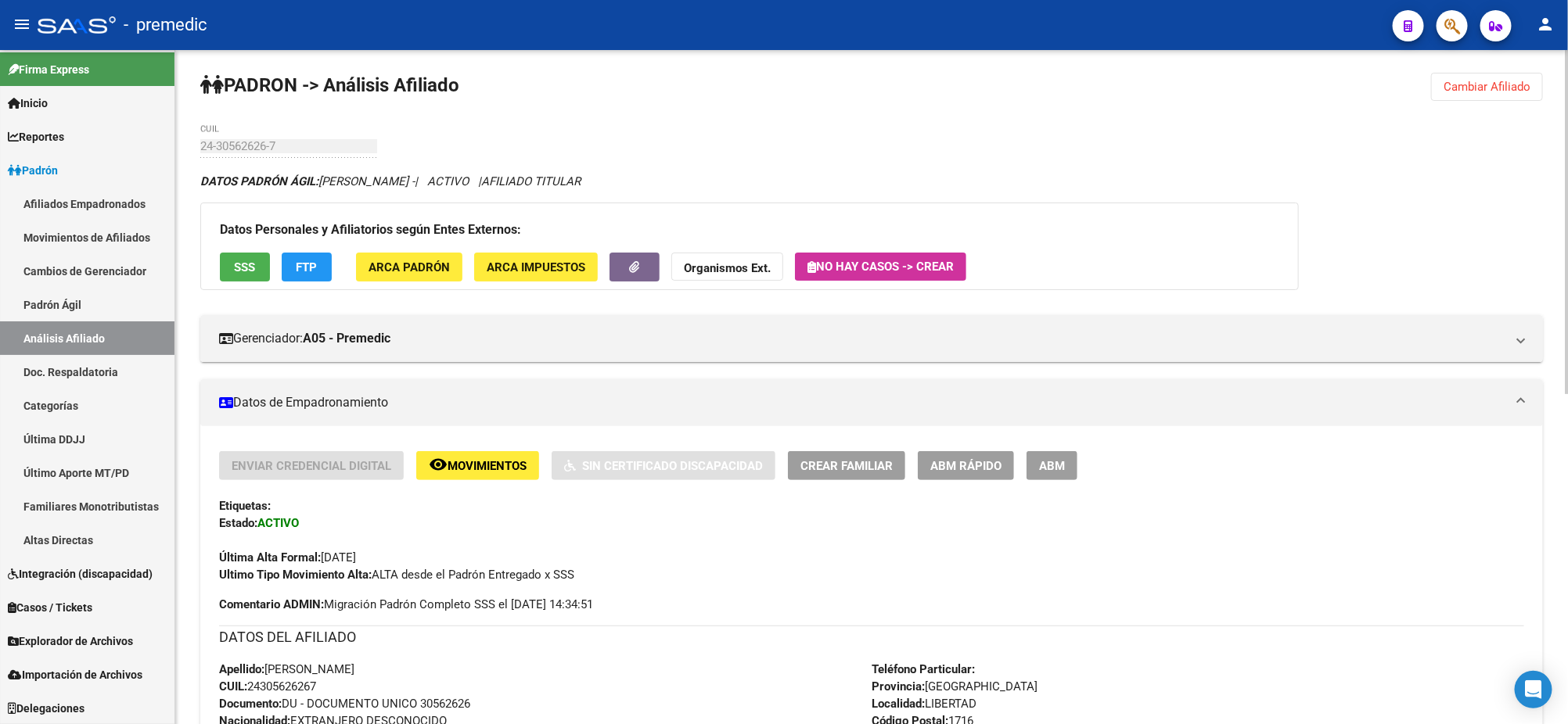
scroll to position [0, 0]
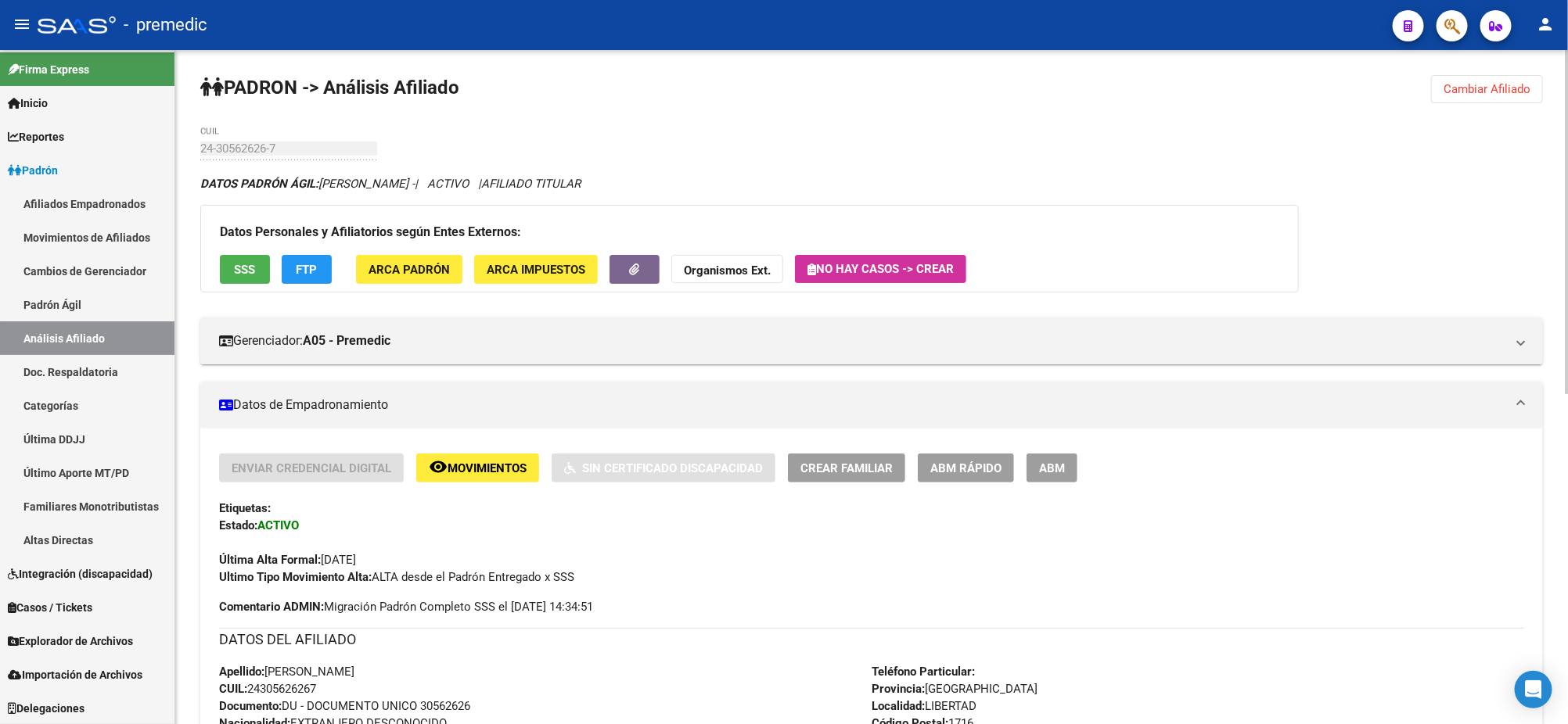
click at [1482, 87] on span "Cambiar Afiliado" at bounding box center [1486, 90] width 87 height 14
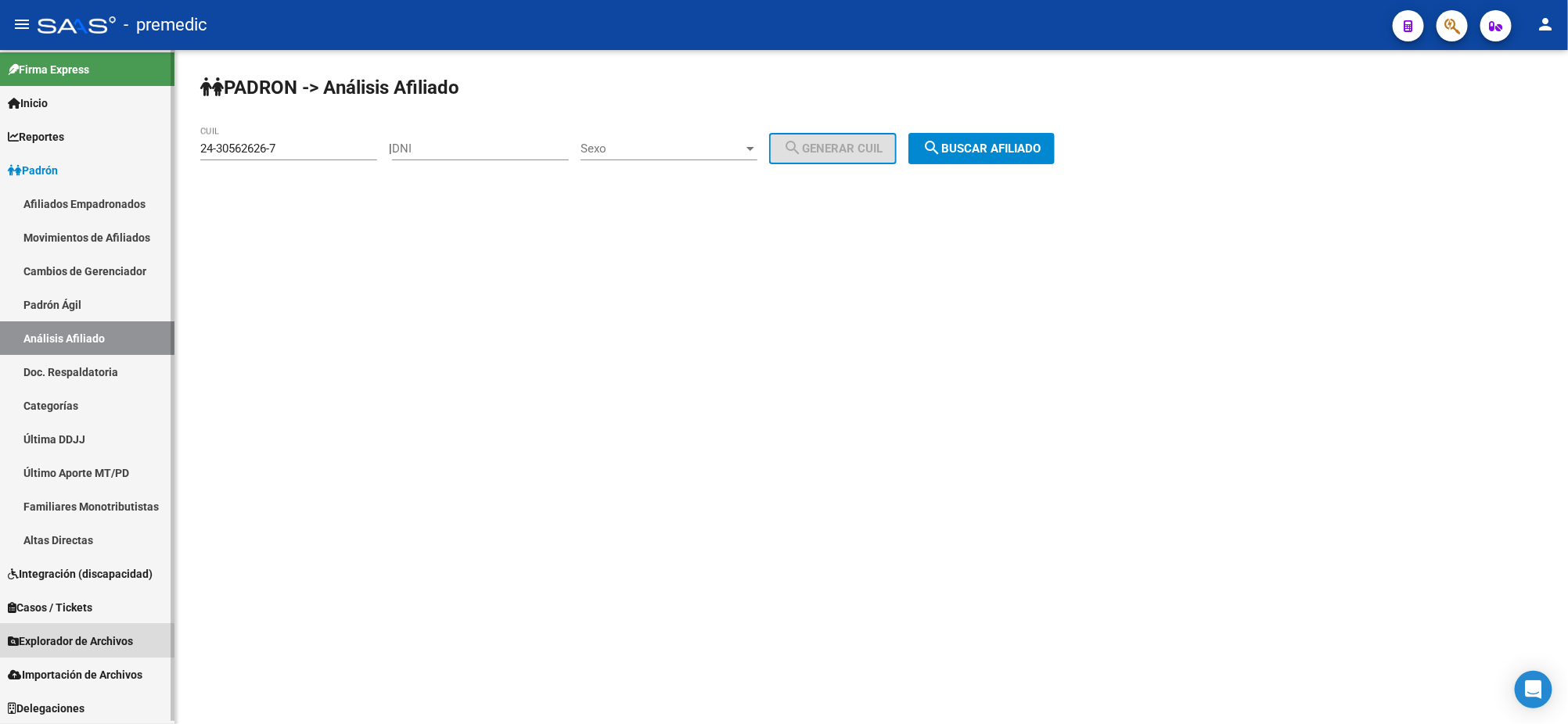
click at [82, 642] on span "Explorador de Archivos" at bounding box center [70, 642] width 125 height 18
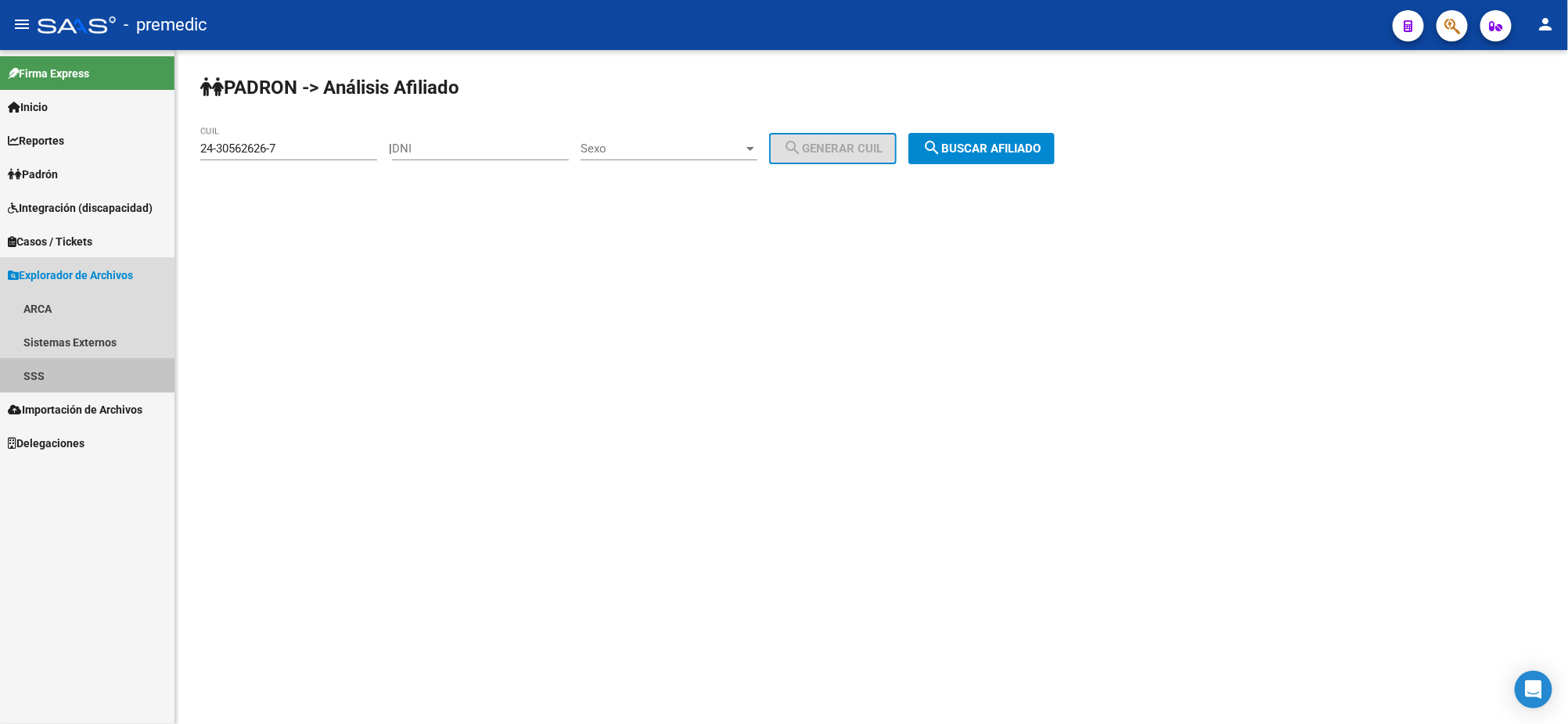
click at [45, 367] on link "SSS" at bounding box center [87, 376] width 174 height 34
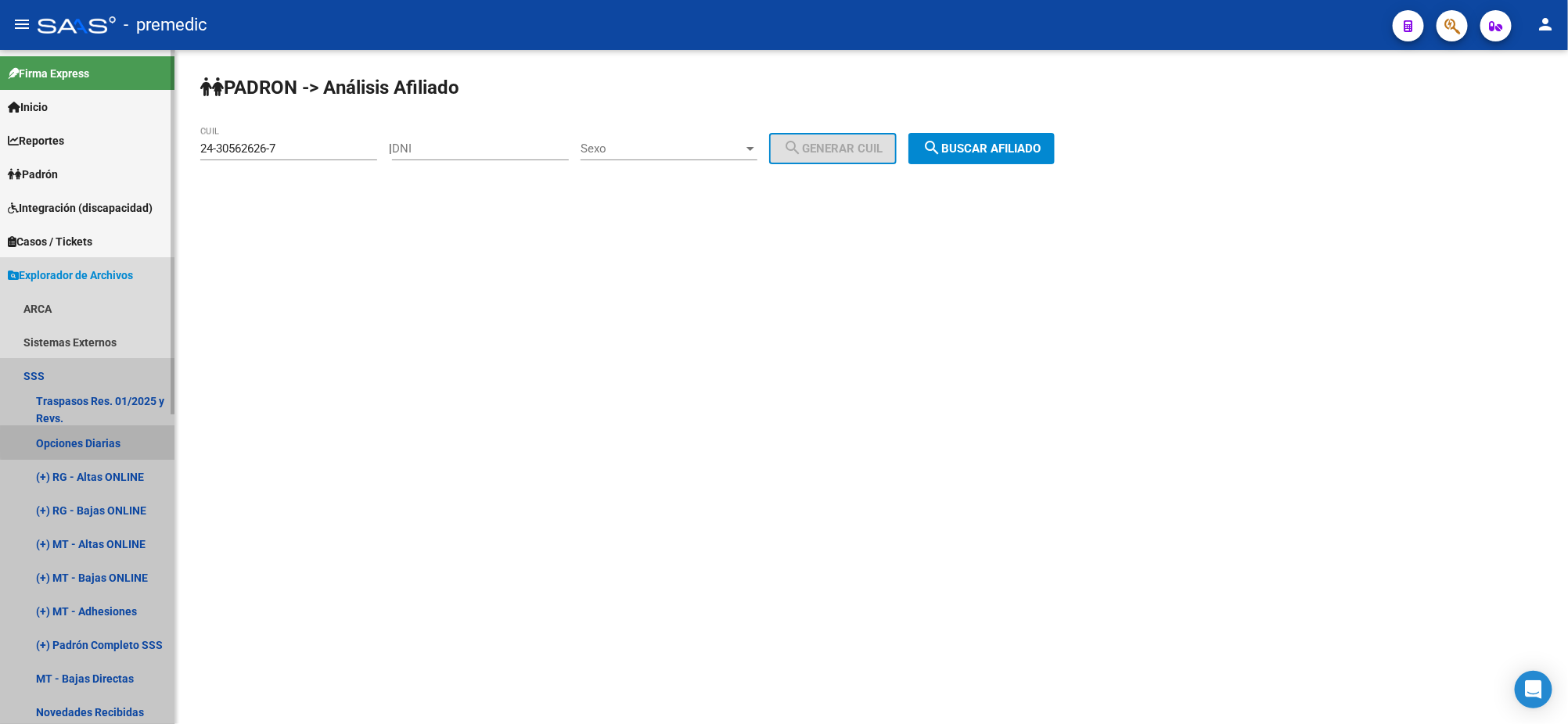
click at [90, 441] on link "Opciones Diarias" at bounding box center [87, 443] width 174 height 34
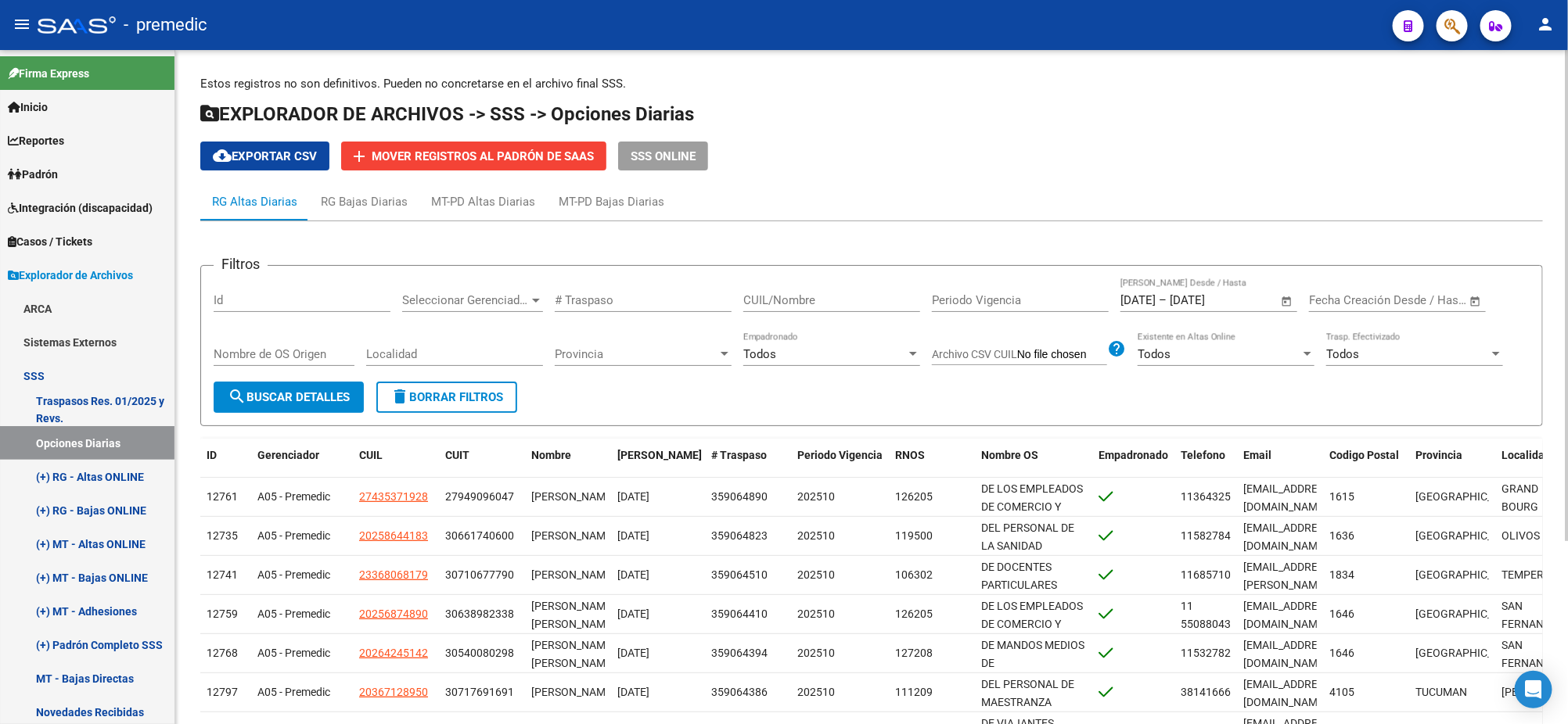
click at [768, 296] on input "CUIL/Nombre" at bounding box center [832, 301] width 177 height 14
paste input "27964306627"
type input "27964306627"
click at [247, 394] on span "search Buscar Detalles" at bounding box center [288, 398] width 122 height 14
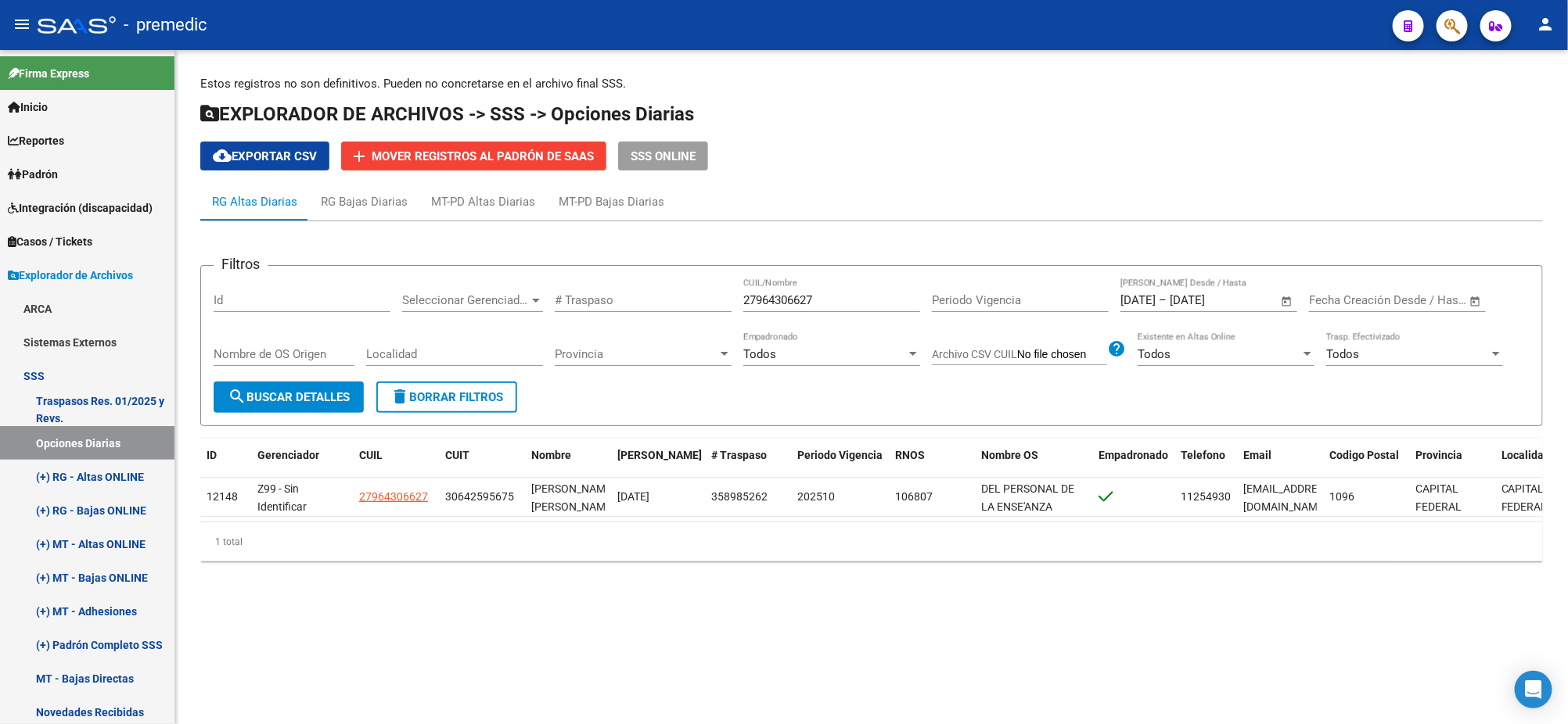
click at [318, 642] on mat-sidenav-content "Estos registros no son definitivos. Pueden no concretarse en el archivo final S…" at bounding box center [872, 387] width 1393 height 674
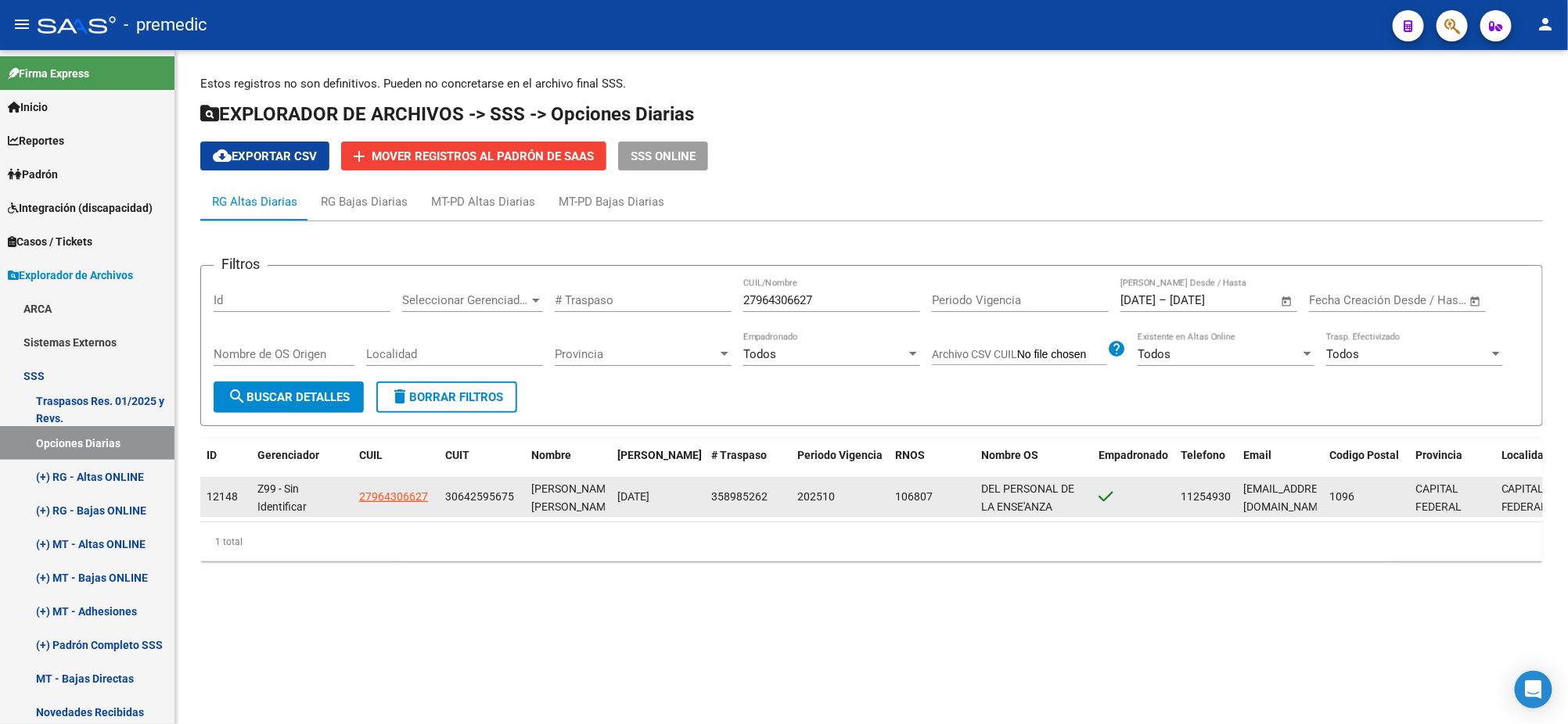
drag, startPoint x: 1252, startPoint y: 493, endPoint x: 1236, endPoint y: 493, distance: 16.0
click at [1237, 493] on datatable-body-cell "1986sagano@gmail.com" at bounding box center [1280, 497] width 86 height 38
click at [1300, 498] on span "1986sagano@gmail.com" at bounding box center [1288, 498] width 90 height 30
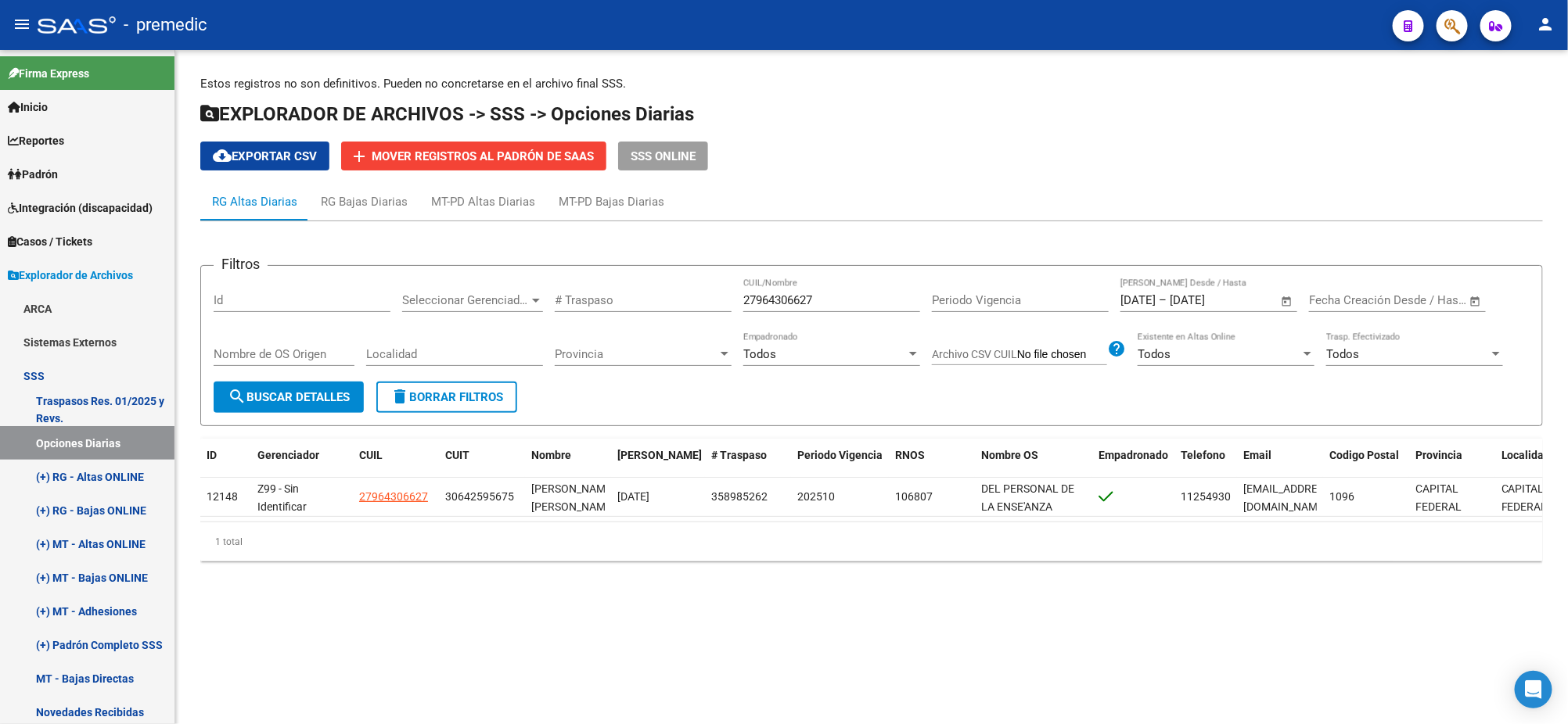
click at [445, 574] on div "Filtros Id Seleccionar Gerenciador Seleccionar Gerenciador # Traspaso 279643066…" at bounding box center [871, 398] width 1342 height 353
click at [1480, 102] on h1 "EXPLORADOR DE ARCHIVOS -> SSS -> Opciones Diarias" at bounding box center [871, 115] width 1342 height 27
click at [359, 640] on mat-sidenav-content "Estos registros no son definitivos. Pueden no concretarse en el archivo final S…" at bounding box center [872, 387] width 1393 height 674
click at [79, 179] on link "Padrón" at bounding box center [87, 174] width 174 height 34
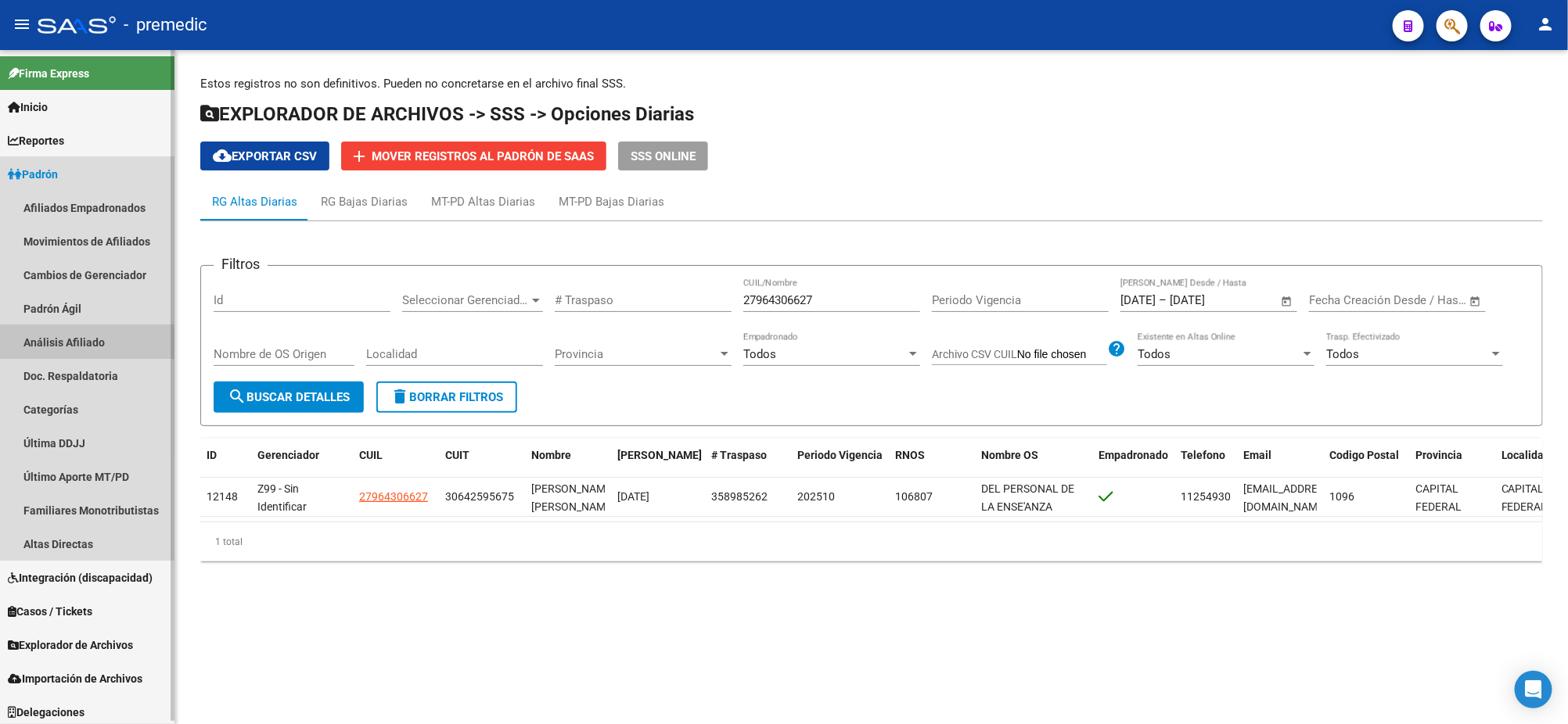
click at [78, 342] on link "Análisis Afiliado" at bounding box center [87, 342] width 174 height 34
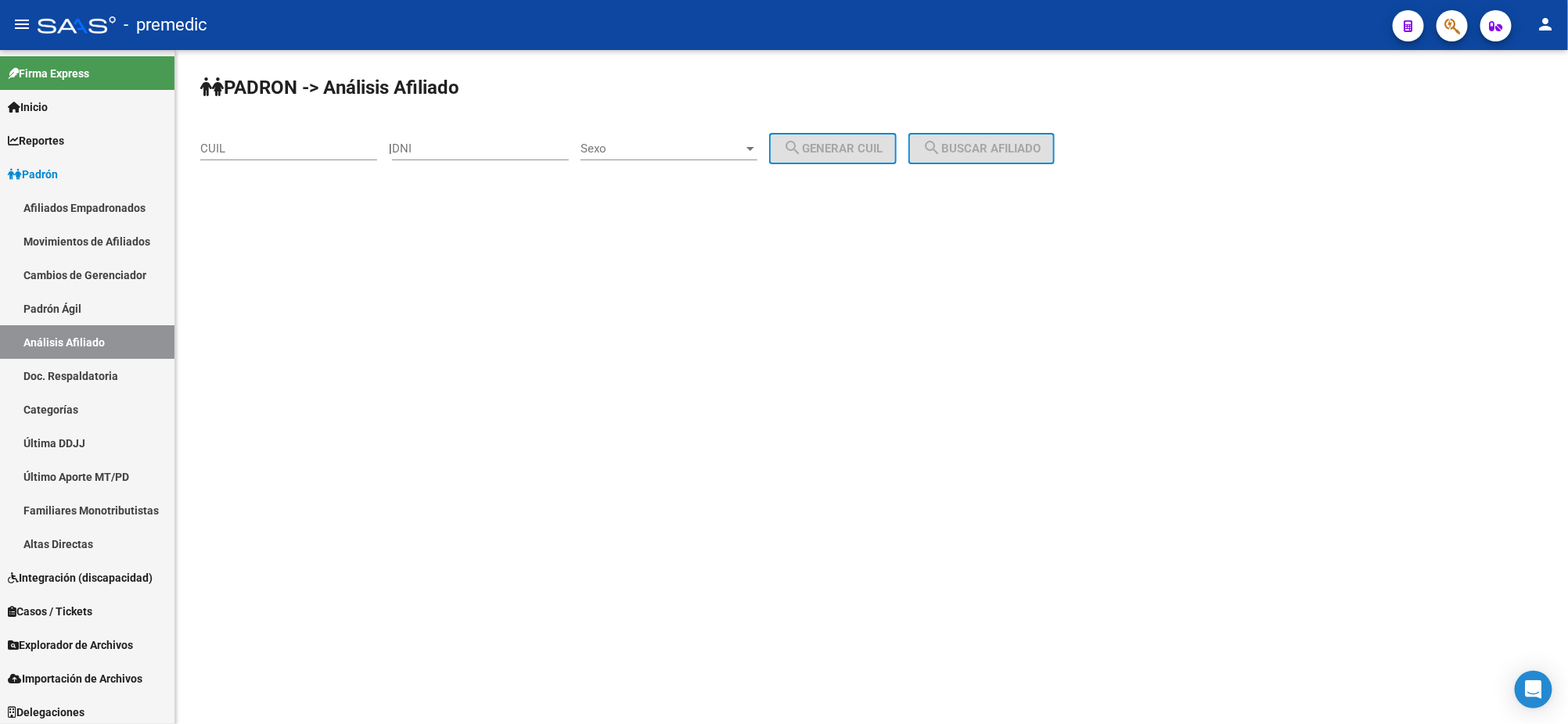
drag, startPoint x: 444, startPoint y: 154, endPoint x: 481, endPoint y: 154, distance: 37.0
click at [444, 154] on input "DNI" at bounding box center [480, 149] width 177 height 14
paste input "22328312"
type input "22328312"
click at [604, 144] on span "Sexo" at bounding box center [661, 149] width 162 height 14
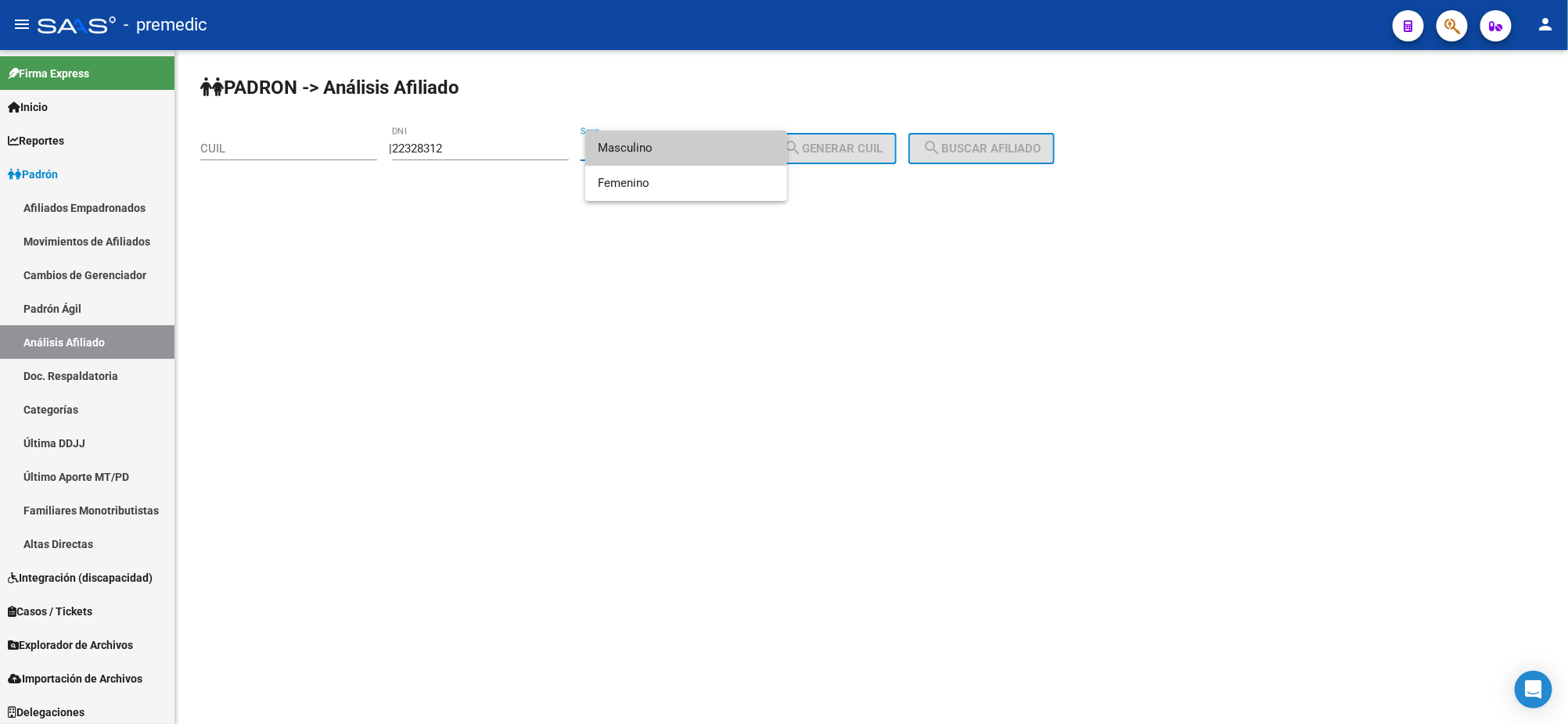
drag, startPoint x: 628, startPoint y: 151, endPoint x: 681, endPoint y: 146, distance: 53.2
click at [628, 150] on span "Masculino" at bounding box center [686, 148] width 177 height 35
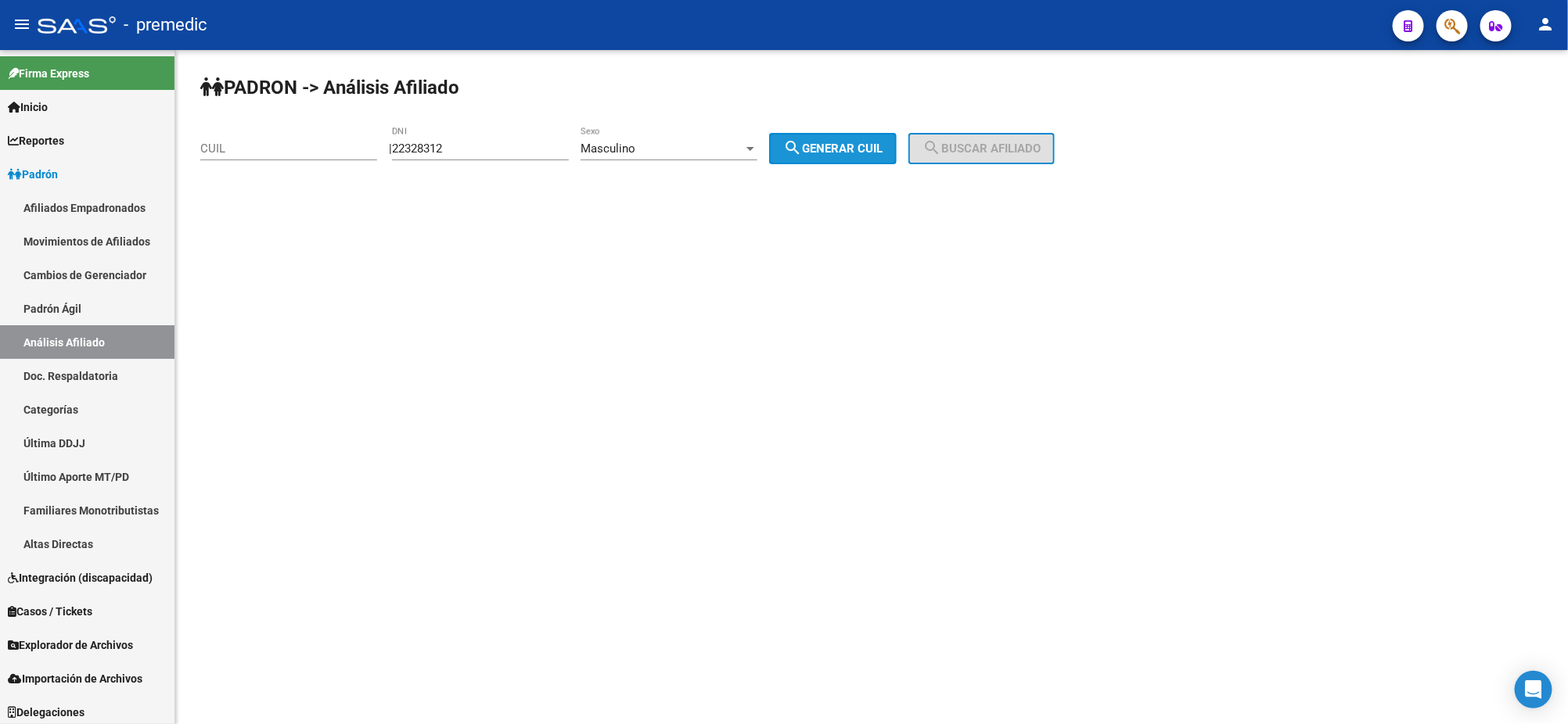
click at [853, 143] on span "search Generar CUIL" at bounding box center [832, 149] width 99 height 14
type input "20-22328312-9"
click at [941, 145] on mat-icon "search" at bounding box center [931, 147] width 18 height 18
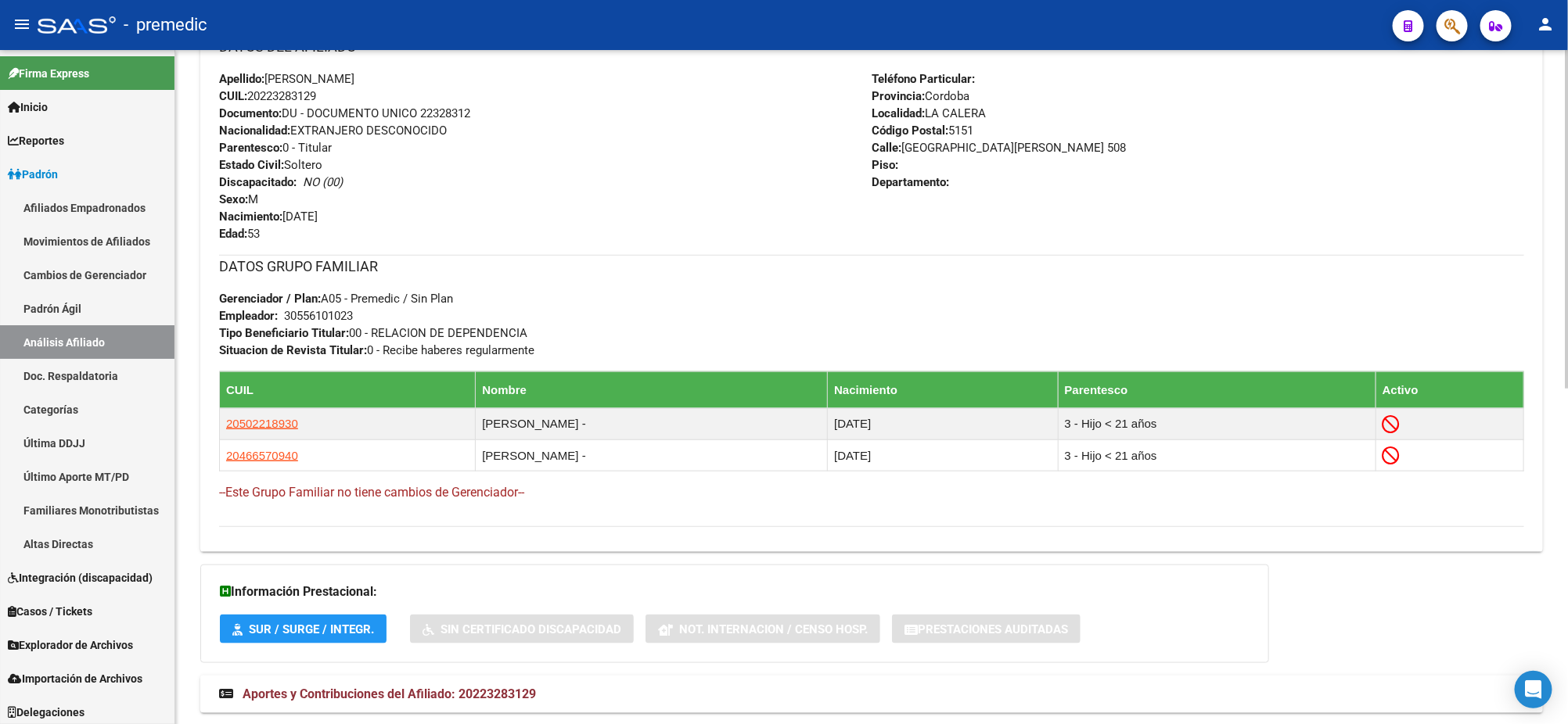
scroll to position [670, 0]
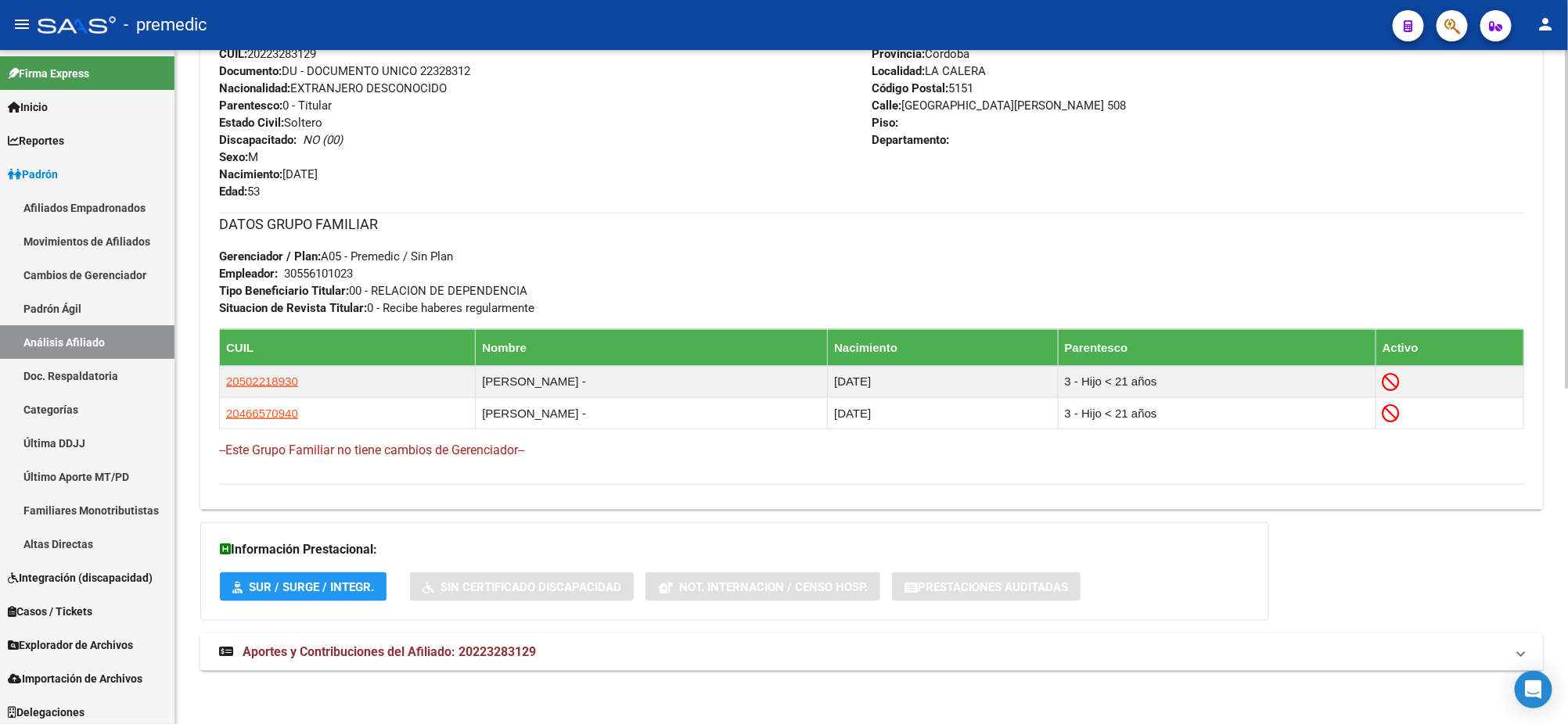
drag, startPoint x: 409, startPoint y: 642, endPoint x: 406, endPoint y: 592, distance: 50.1
click at [408, 642] on mat-expansion-panel-header "Aportes y Contribuciones del Afiliado: 20223283129" at bounding box center [871, 652] width 1342 height 38
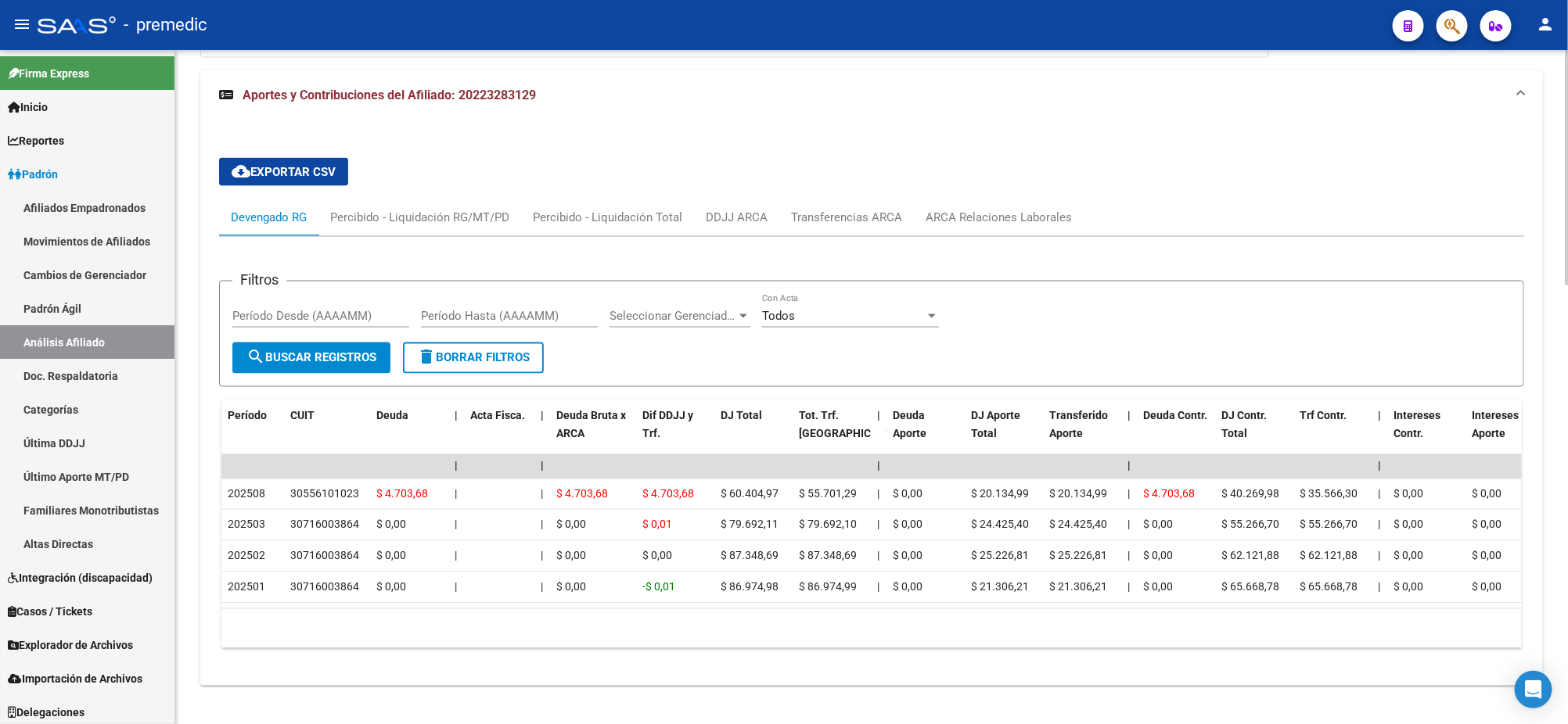
scroll to position [1262, 0]
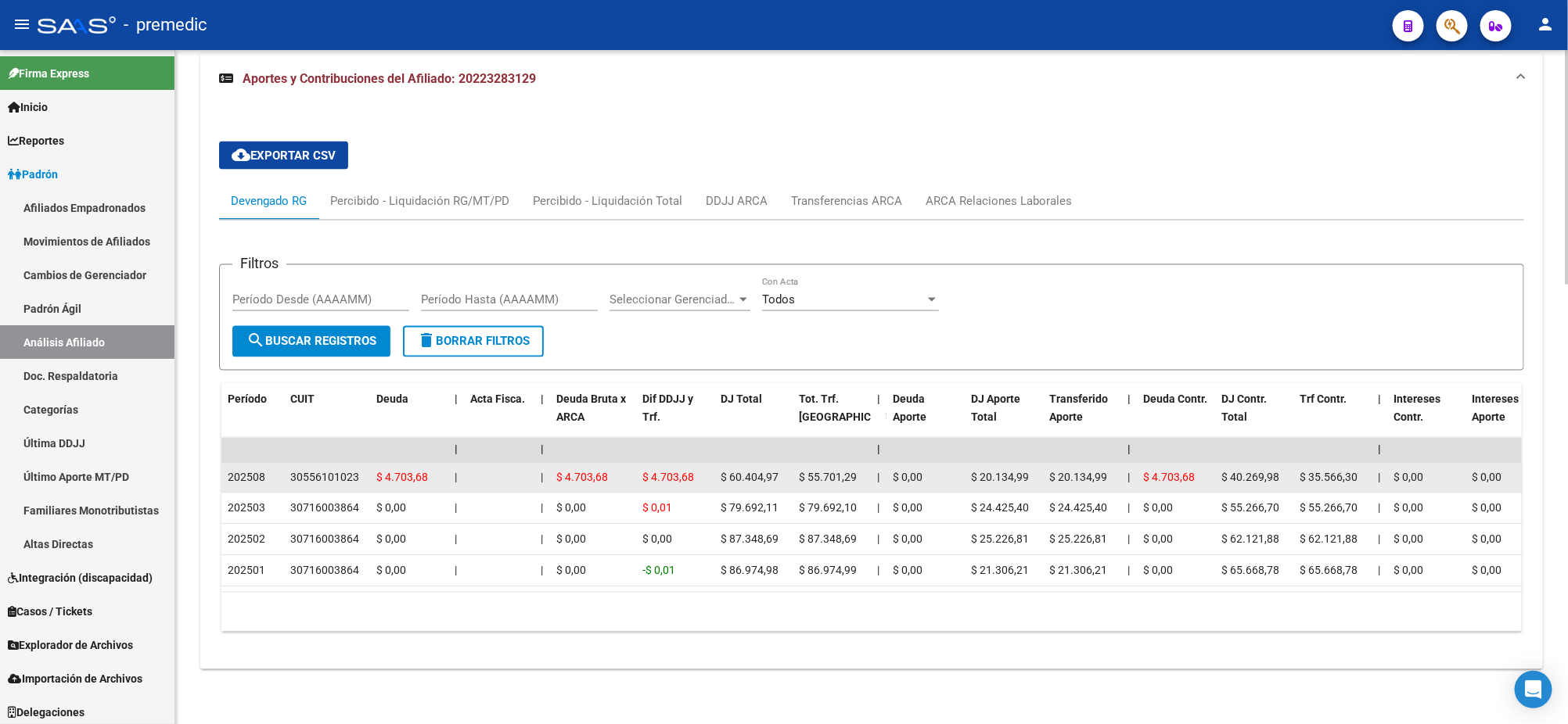
click at [338, 469] on div "30556101023" at bounding box center [325, 478] width 69 height 18
copy div "30556101023"
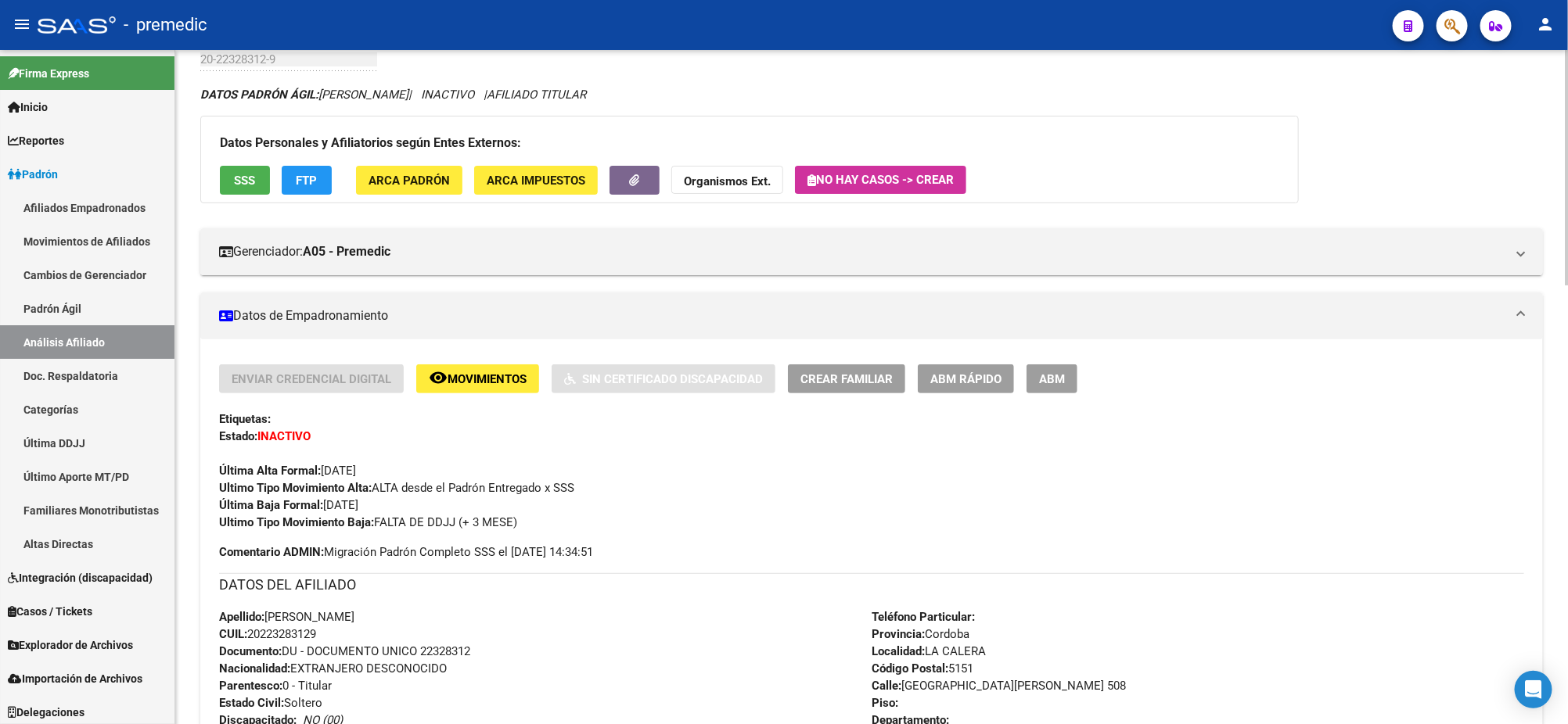
scroll to position [0, 0]
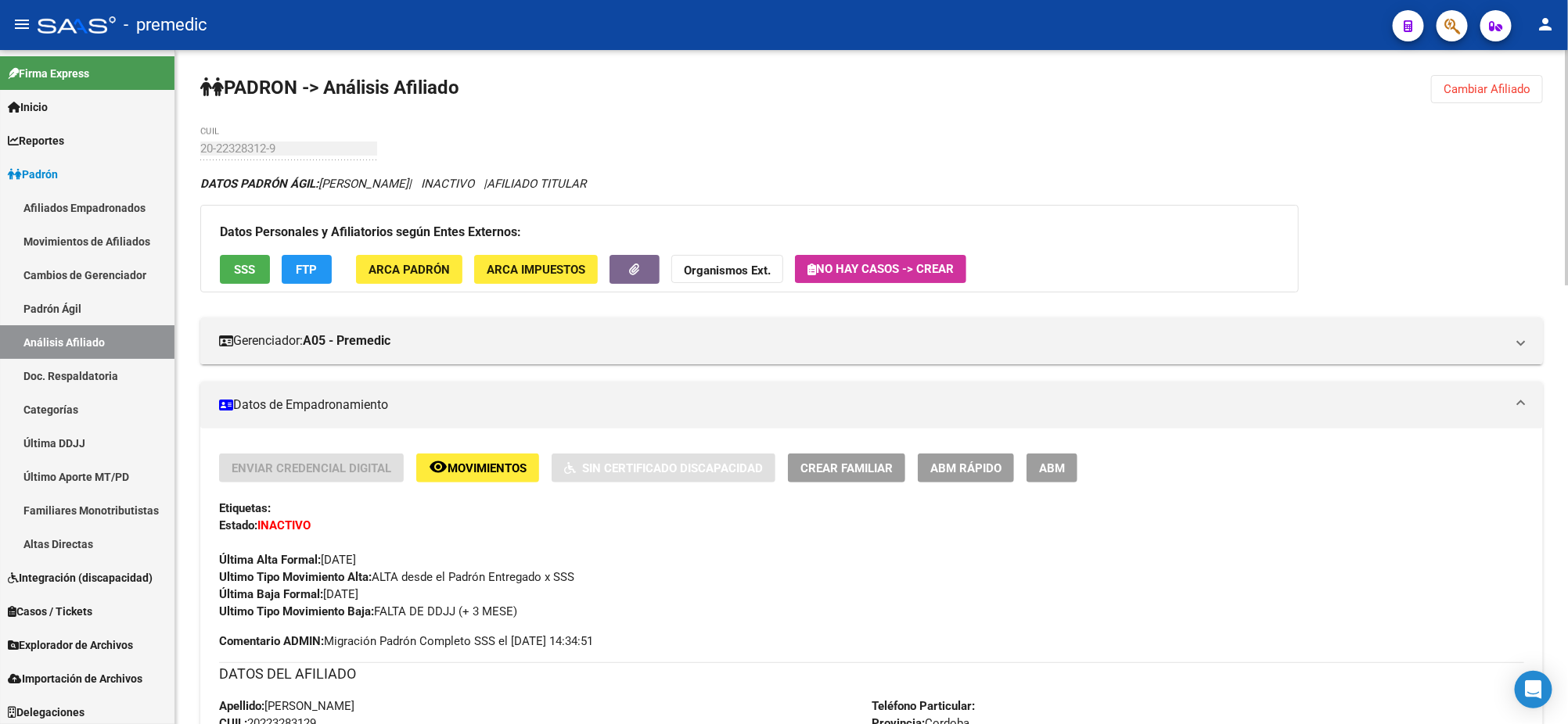
click at [947, 464] on span "ABM Rápido" at bounding box center [965, 469] width 71 height 14
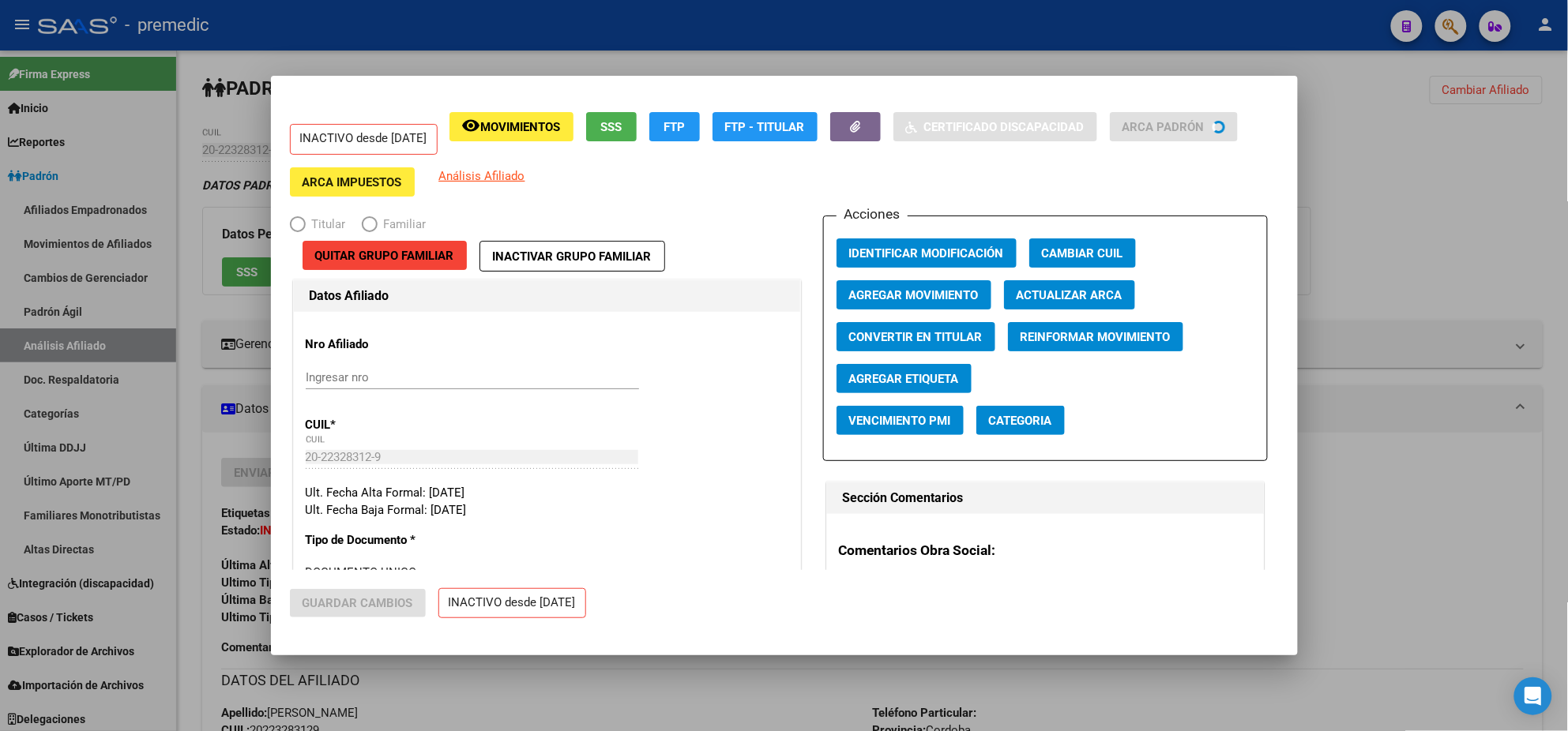
radio input "true"
type input "30-55610102-3"
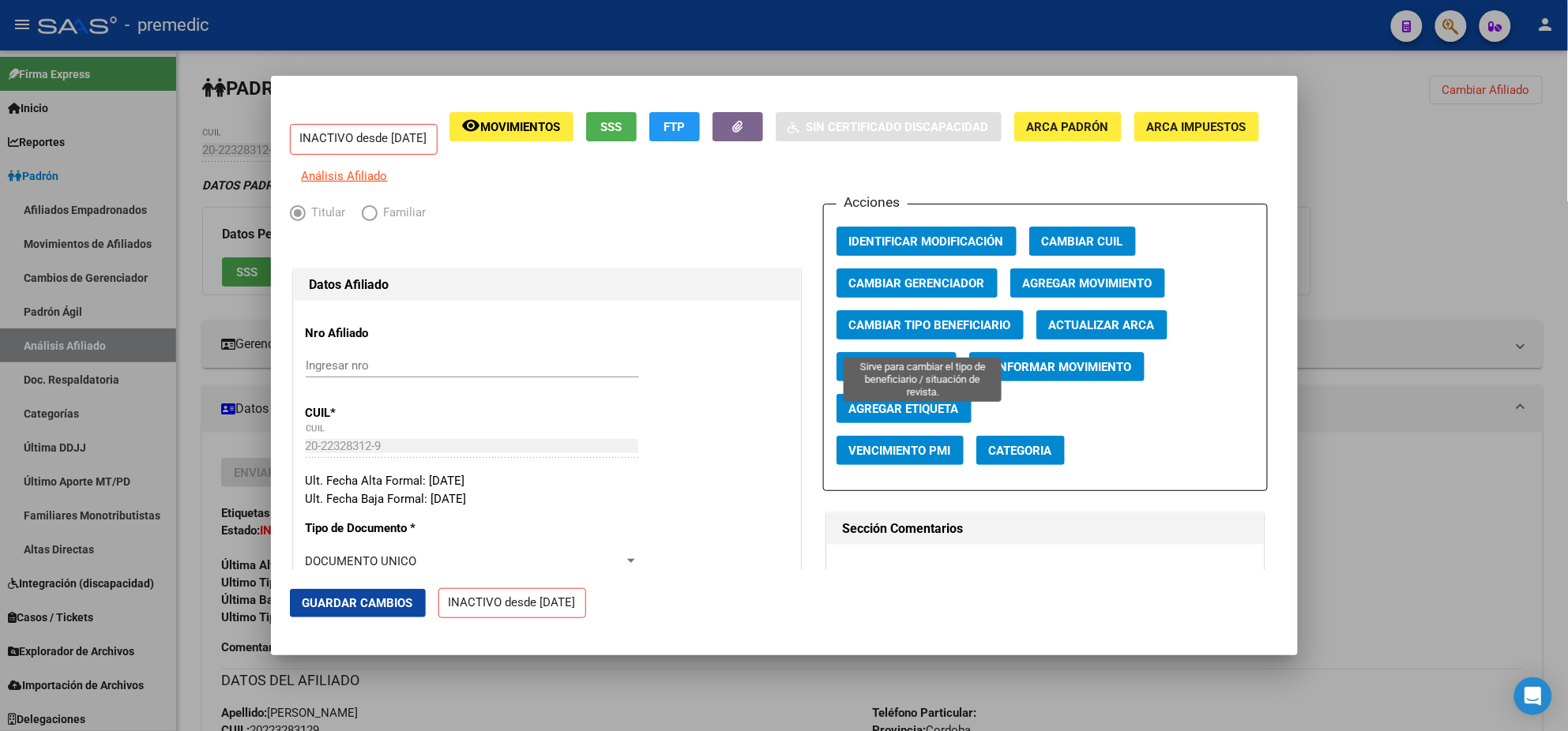
click at [873, 333] on span "Cambiar Tipo Beneficiario" at bounding box center [930, 326] width 162 height 15
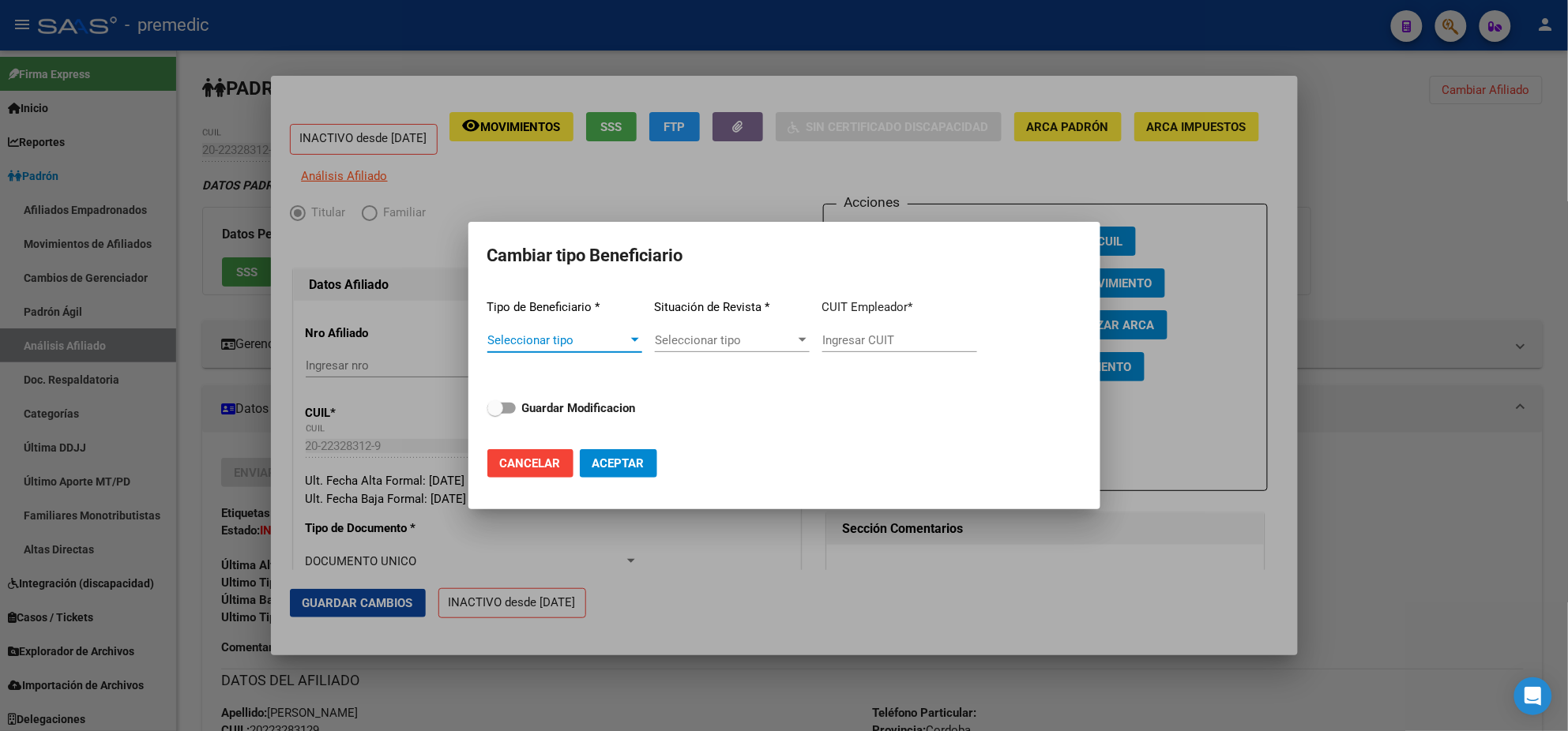
click at [533, 347] on span "Seleccionar tipo" at bounding box center [558, 340] width 141 height 15
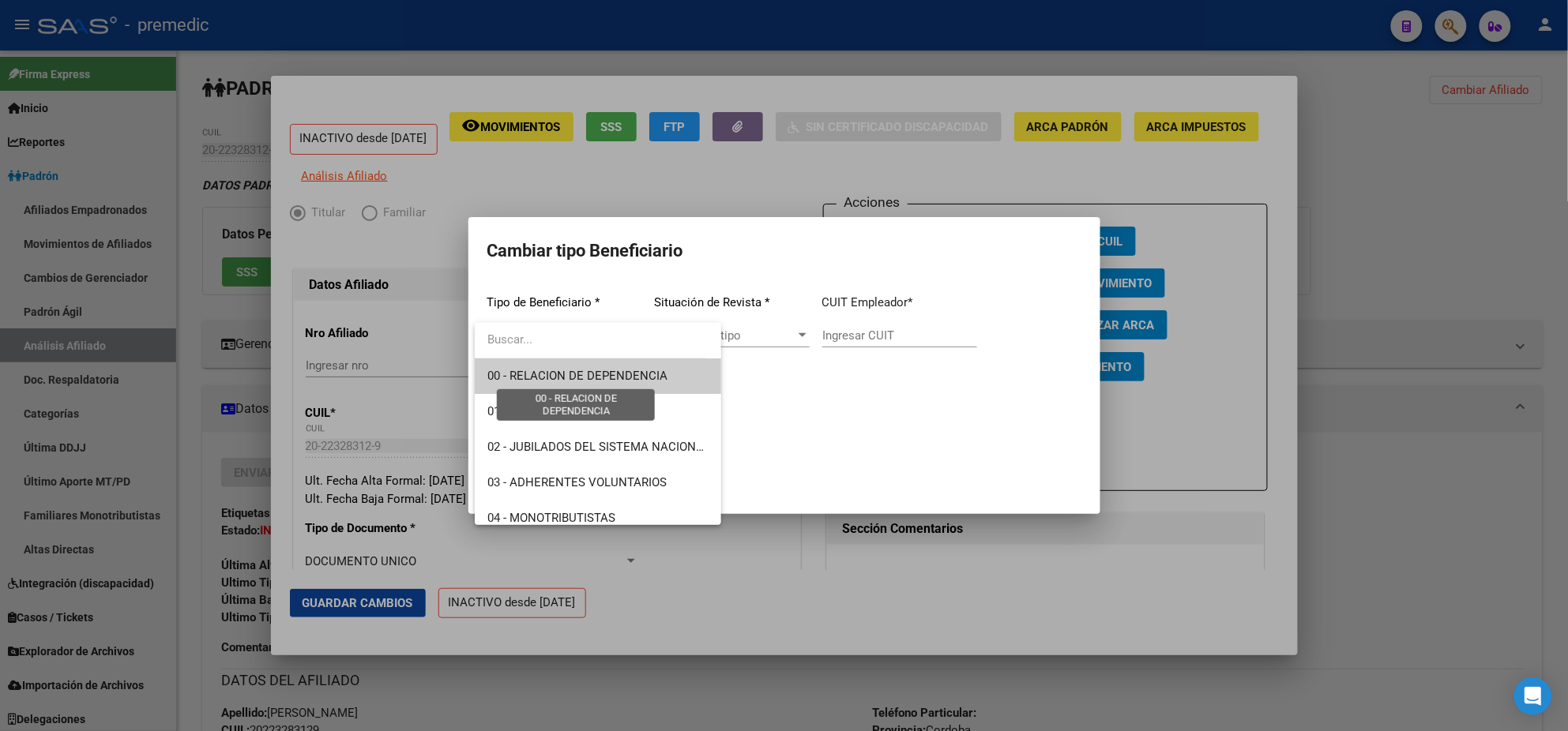
click at [535, 376] on span "00 - RELACION DE DEPENDENCIA" at bounding box center [577, 376] width 180 height 15
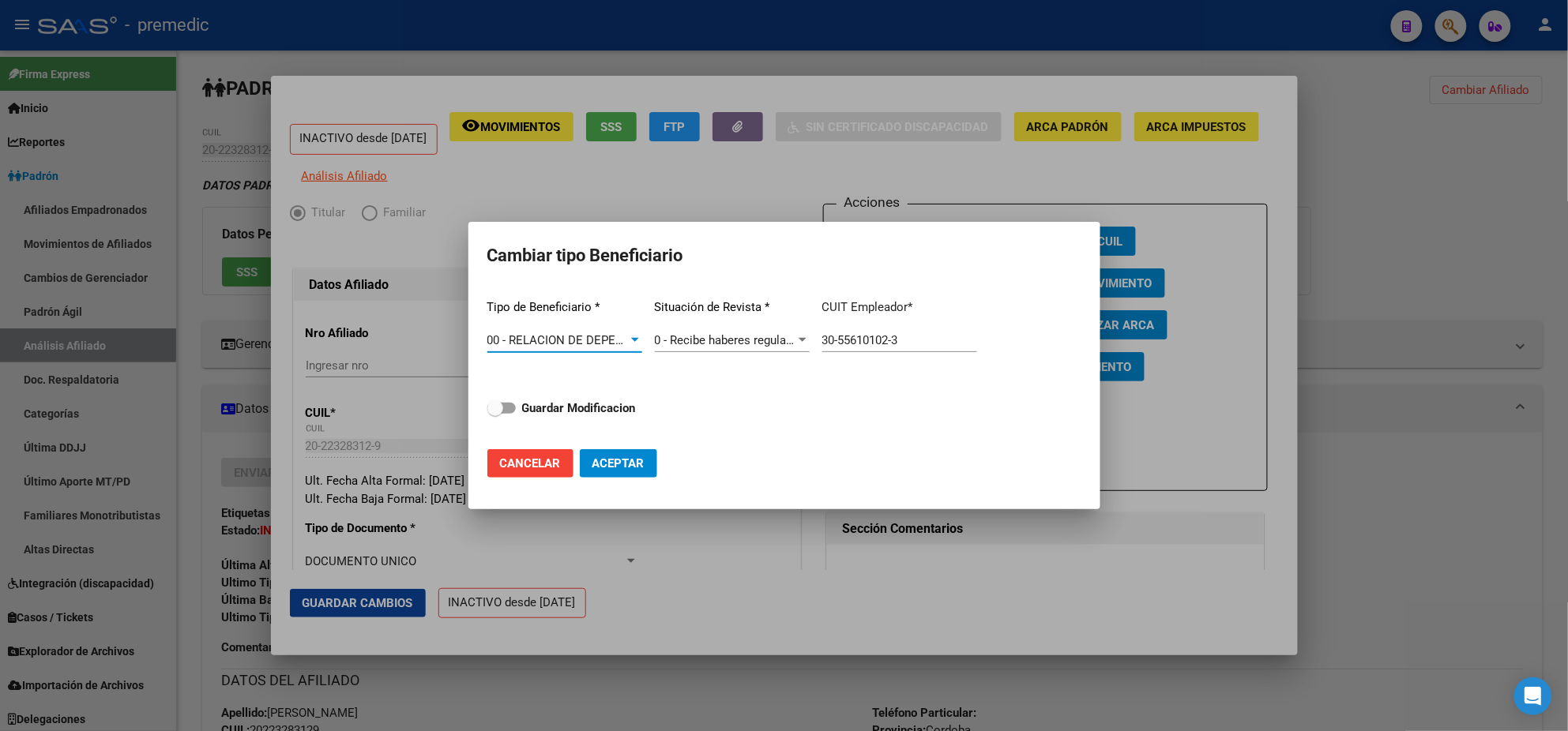
drag, startPoint x: 744, startPoint y: 334, endPoint x: 687, endPoint y: 333, distance: 57.0
click at [687, 333] on div "Tipo de Beneficiario * 00 - RELACION DE DEPENDENCIA Seleccionar tipo Situación …" at bounding box center [784, 361] width 594 height 149
paste input "text"
type input "30-55610102-3"
click at [505, 405] on span at bounding box center [501, 409] width 28 height 11
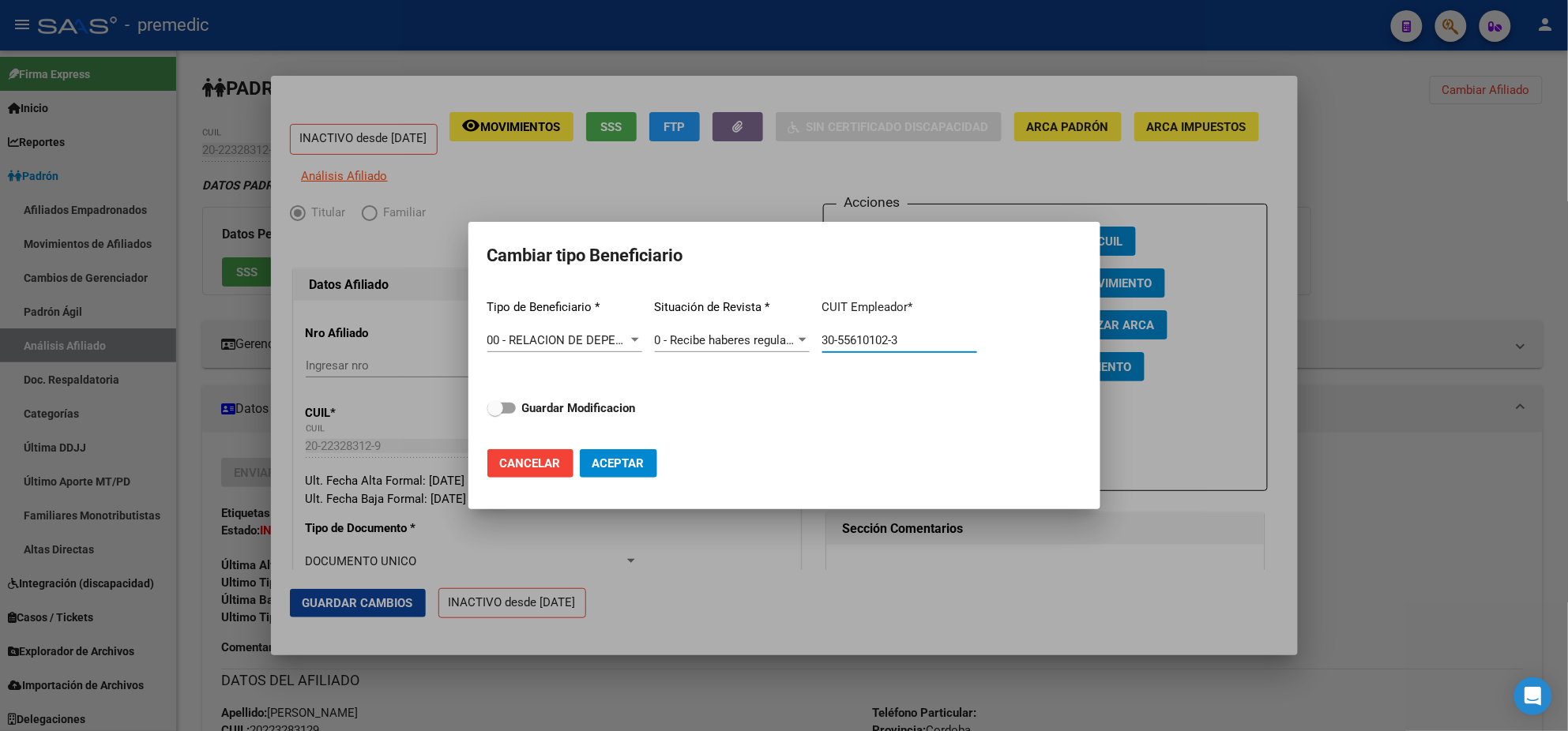
click at [495, 414] on input "Guardar Modificacion" at bounding box center [495, 414] width 1 height 1
click at [613, 456] on span "Aceptar" at bounding box center [618, 464] width 53 height 15
checkbox input "false"
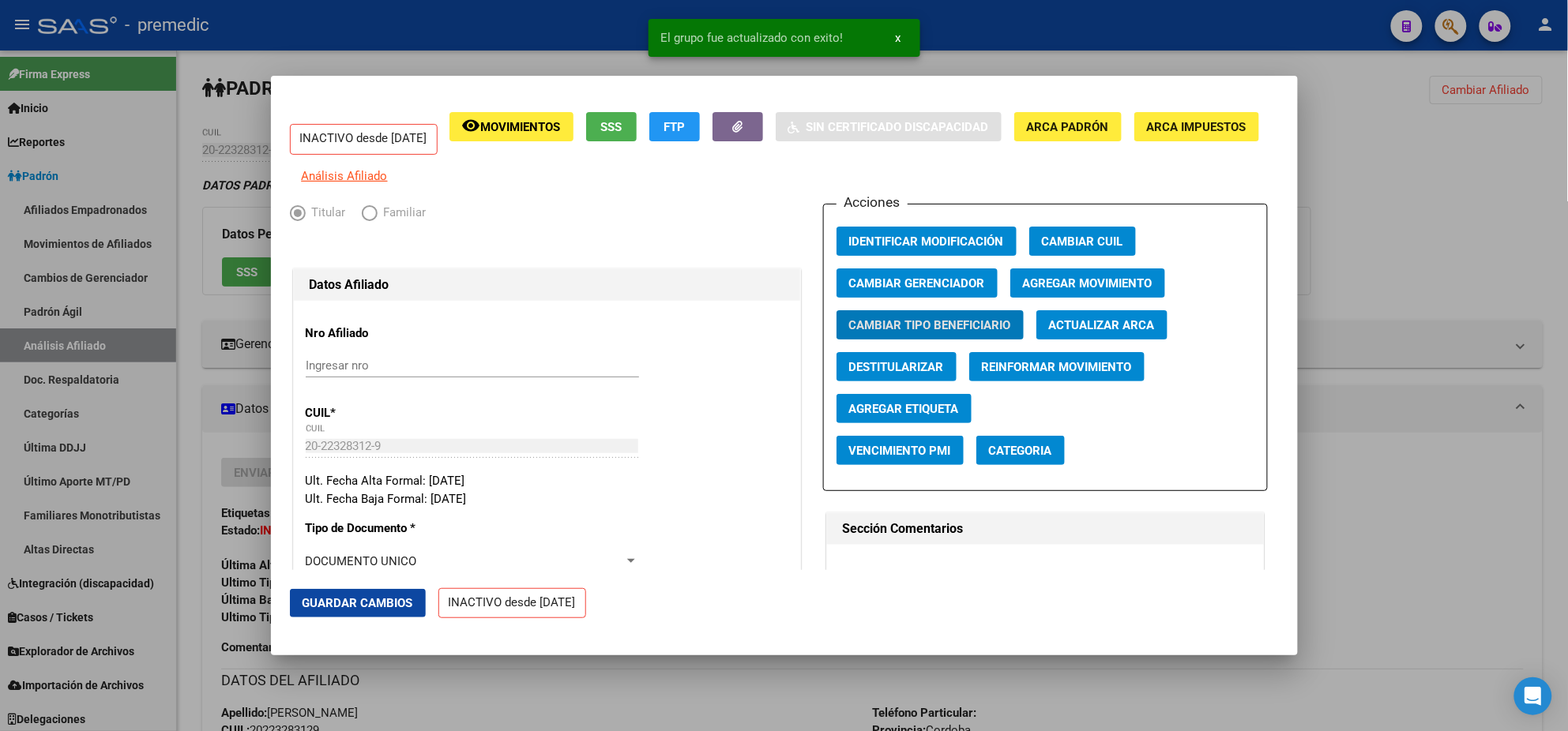
click at [1068, 291] on span "Agregar Movimiento" at bounding box center [1088, 284] width 129 height 15
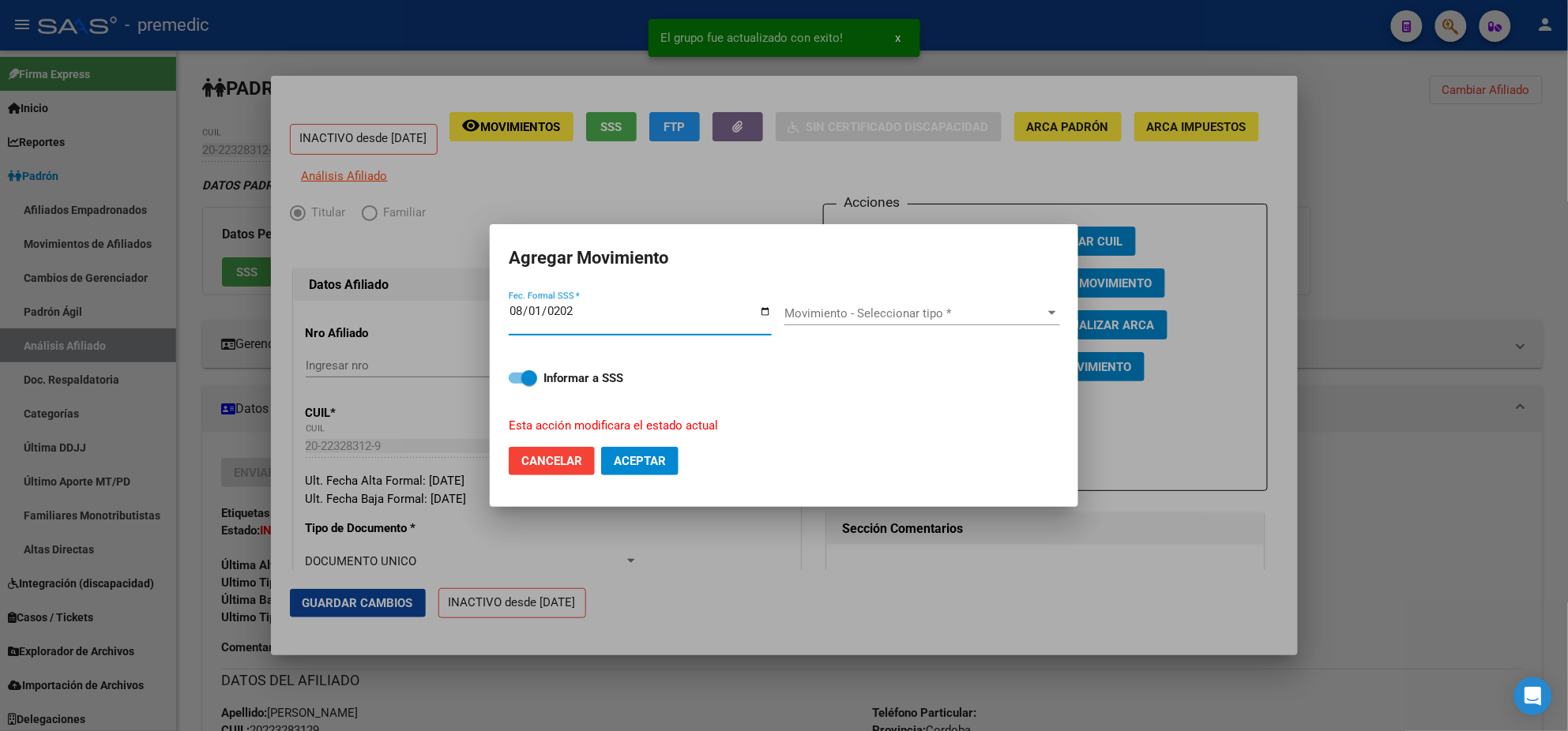
type input "2025-08-01"
click at [840, 322] on div "Movimiento - Seleccionar tipo * Movimiento - Seleccionar tipo *" at bounding box center [922, 313] width 276 height 23
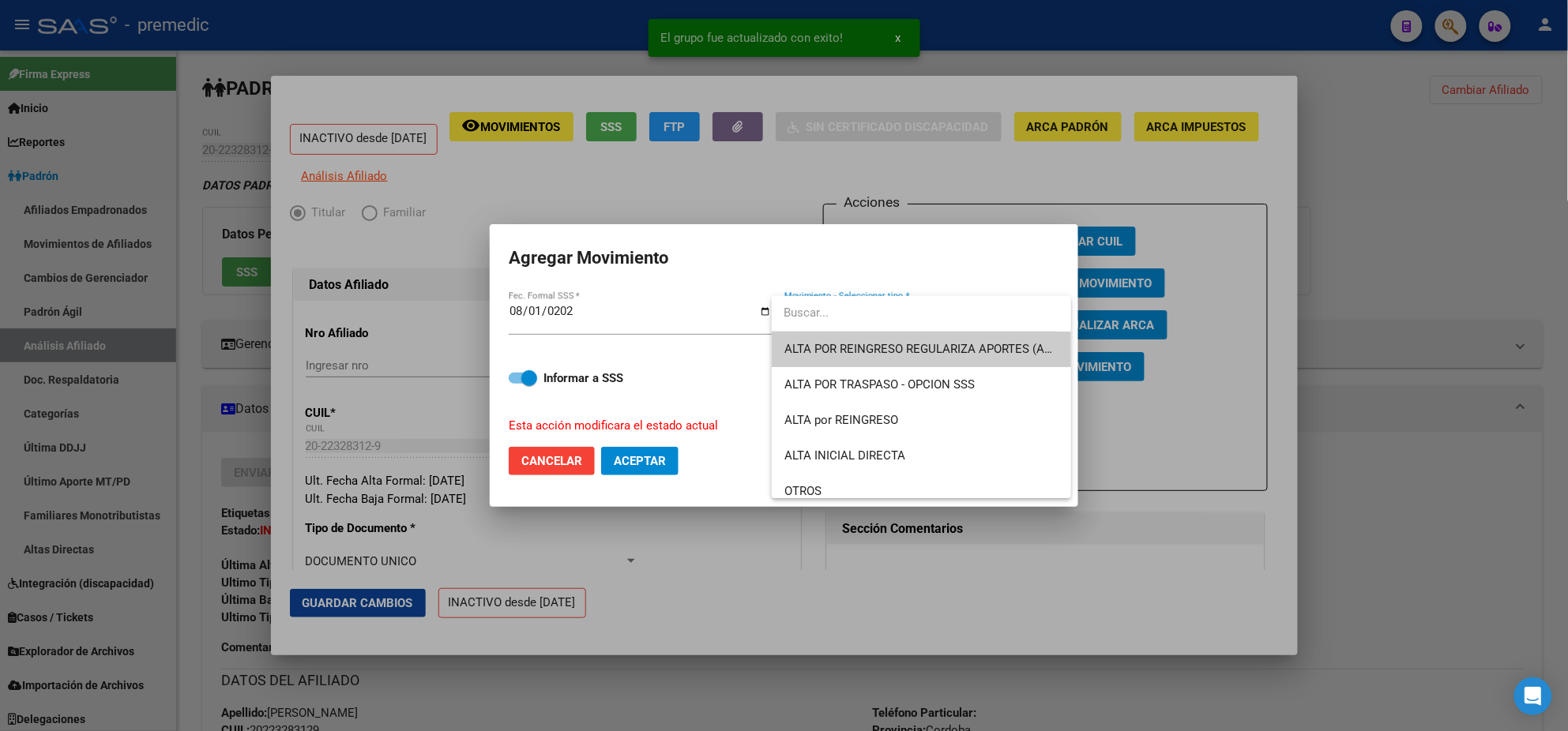
click at [892, 347] on span "ALTA POR REINGRESO REGULARIZA APORTES (AFIP)" at bounding box center [925, 349] width 280 height 15
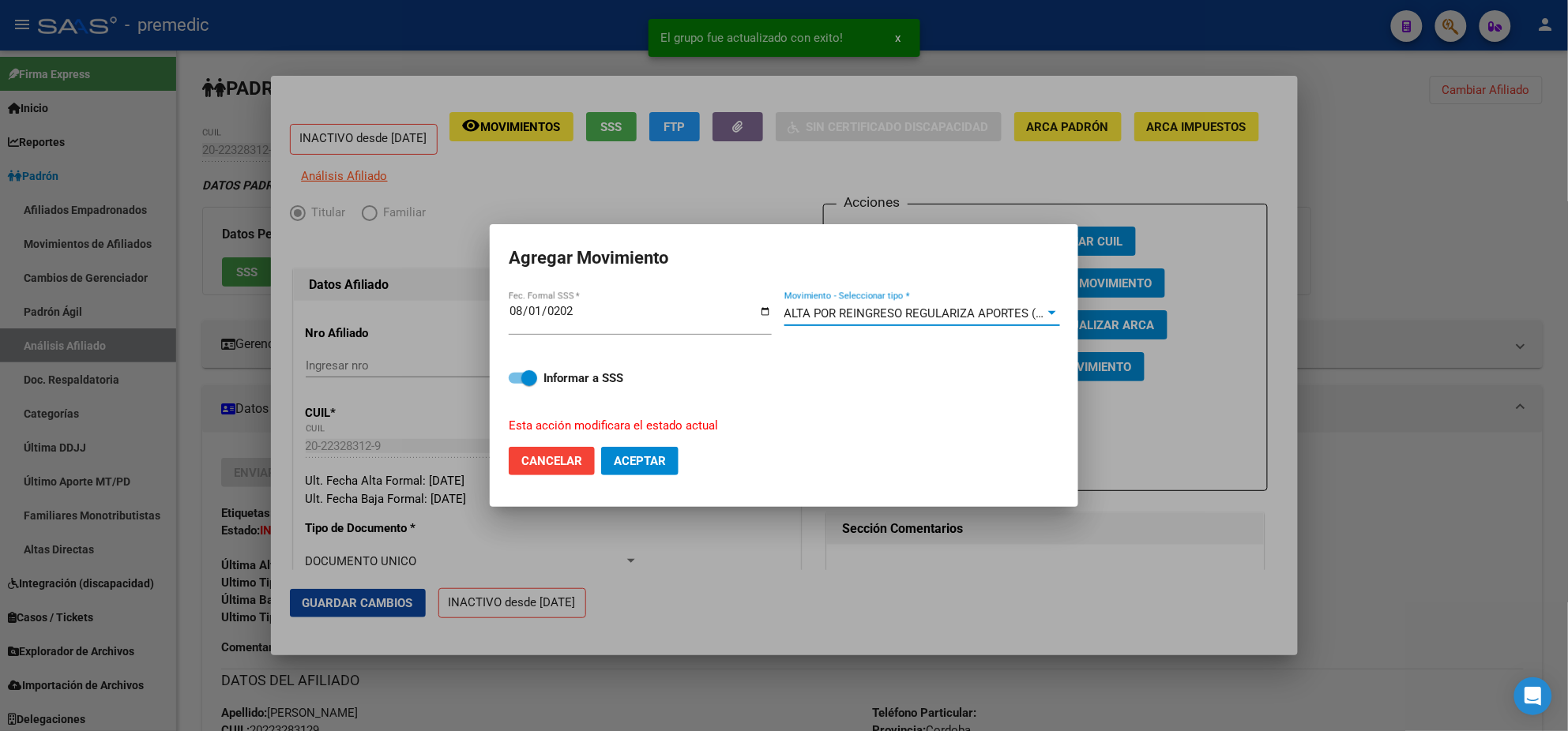
click at [645, 456] on span "Aceptar" at bounding box center [640, 461] width 53 height 15
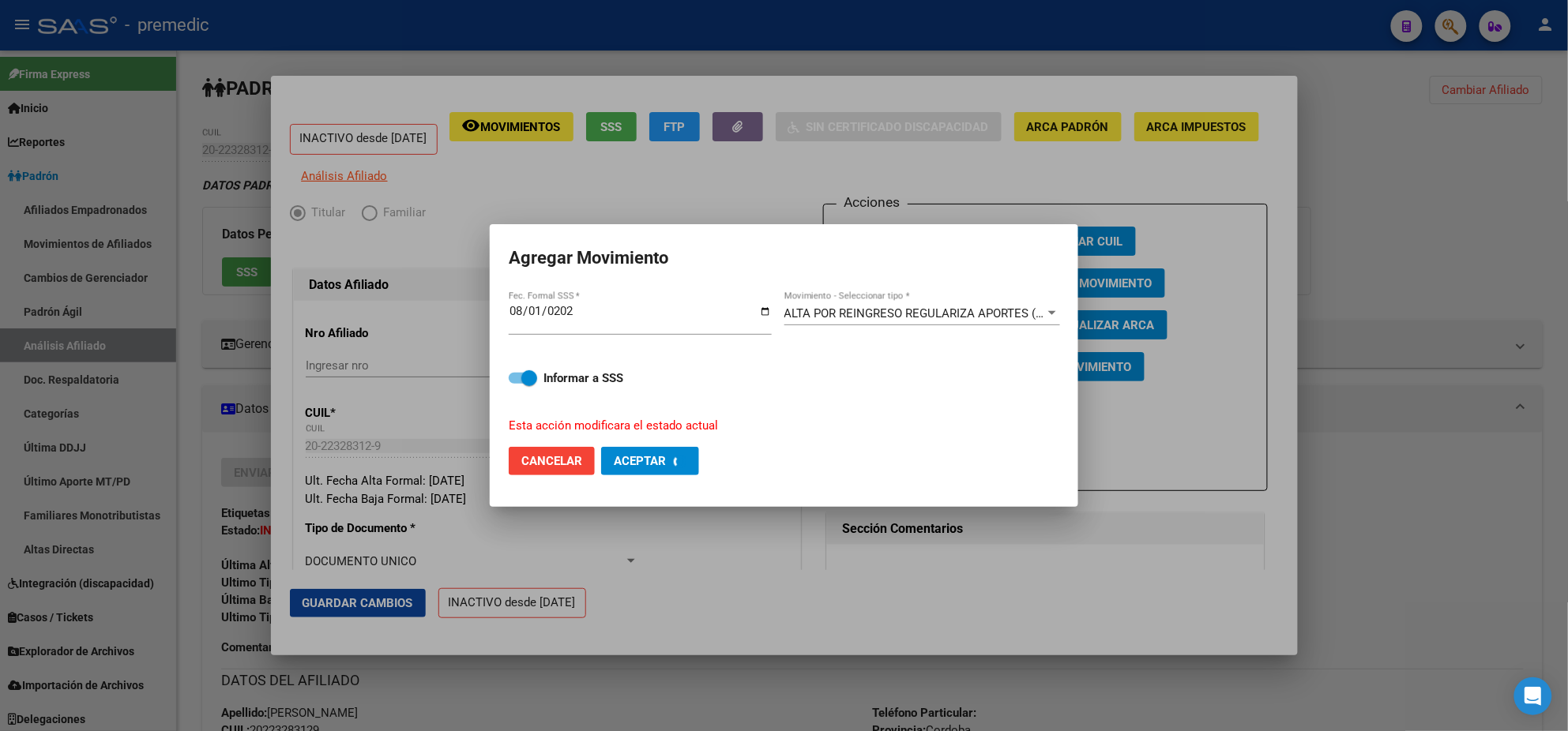
checkbox input "false"
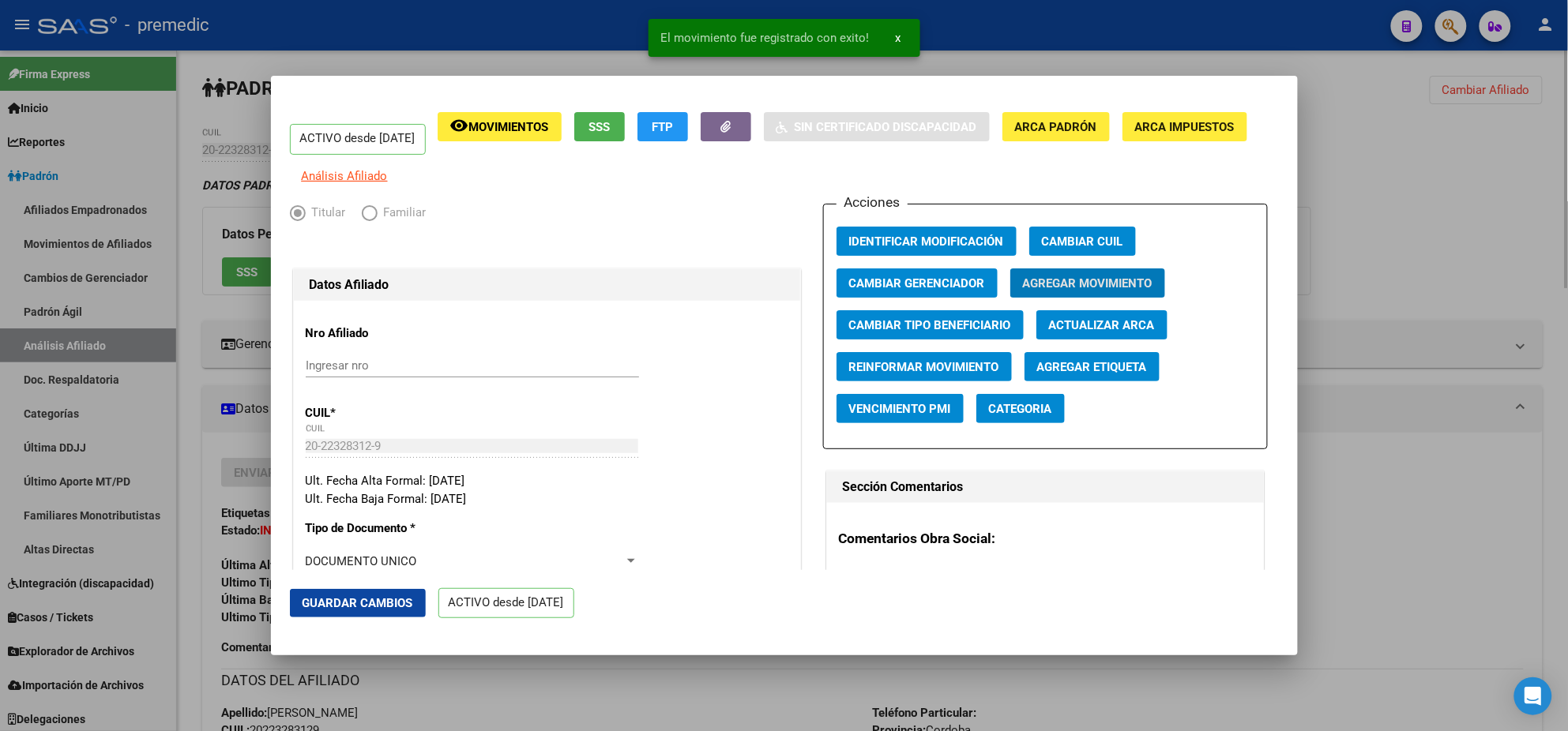
click at [793, 679] on div at bounding box center [784, 365] width 1568 height 731
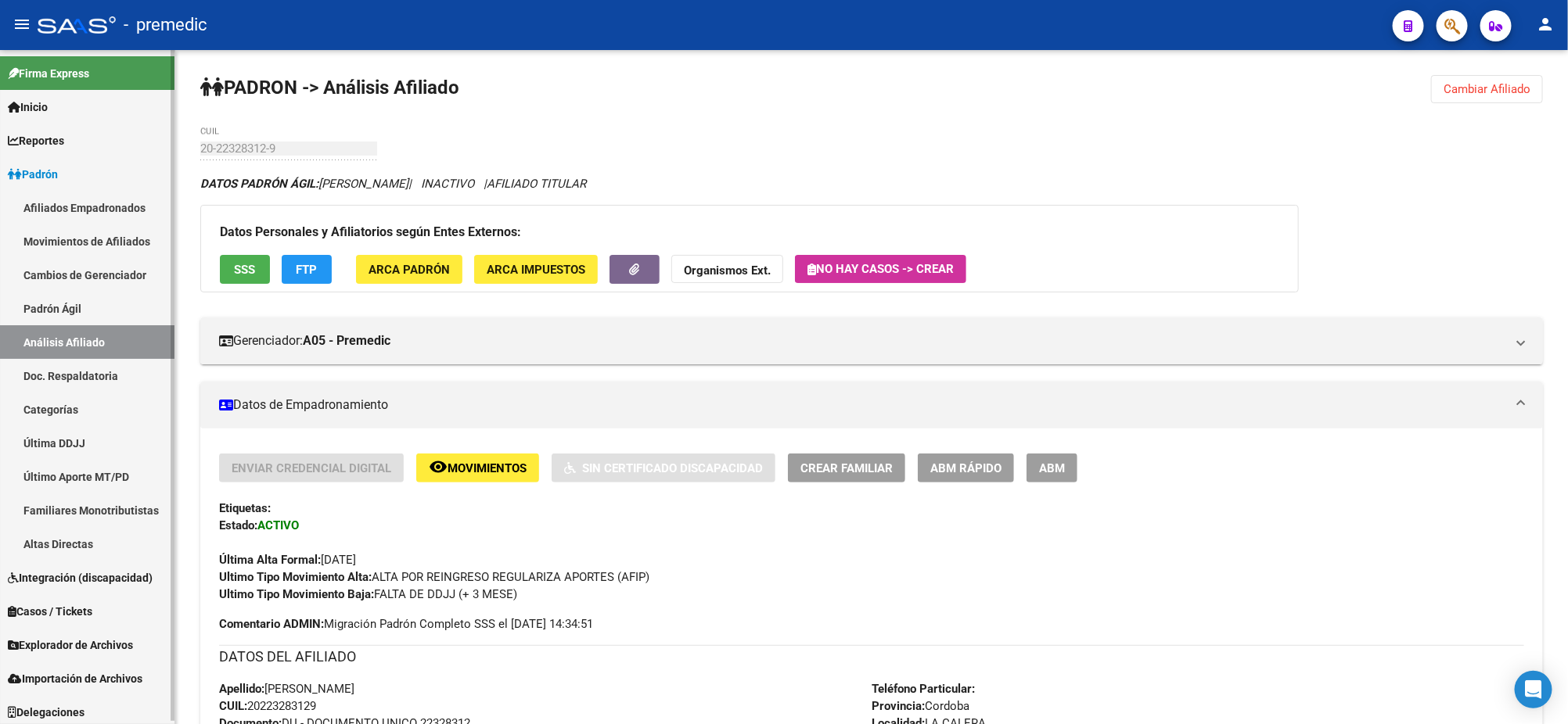
scroll to position [4, 0]
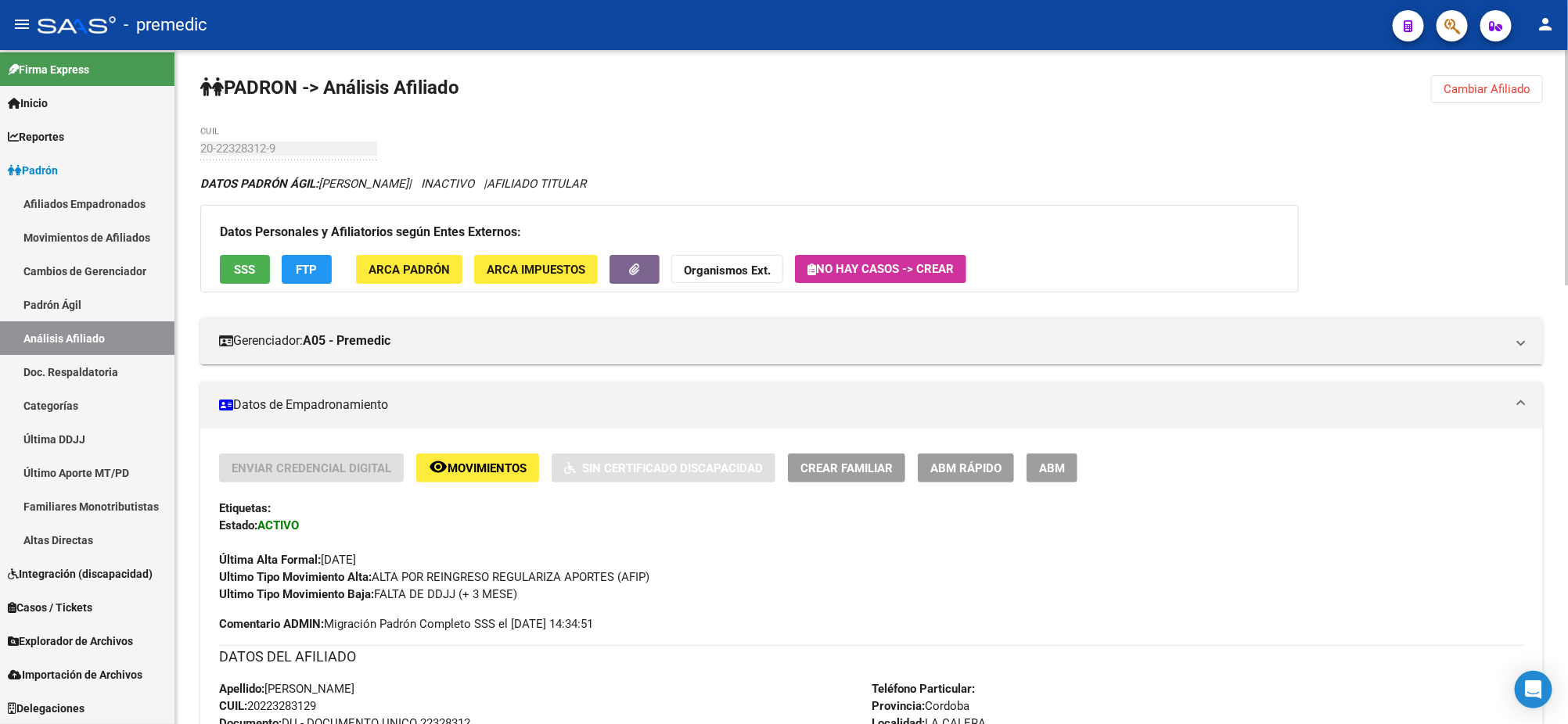
click at [475, 550] on div "Última Alta Formal: 01/08/2025" at bounding box center [872, 551] width 1305 height 34
click at [445, 522] on div "Enviar Credencial Digital remove_red_eye Movimientos Sin Certificado Discapacid…" at bounding box center [872, 528] width 1305 height 150
click at [78, 642] on span "Explorador de Archivos" at bounding box center [70, 642] width 125 height 18
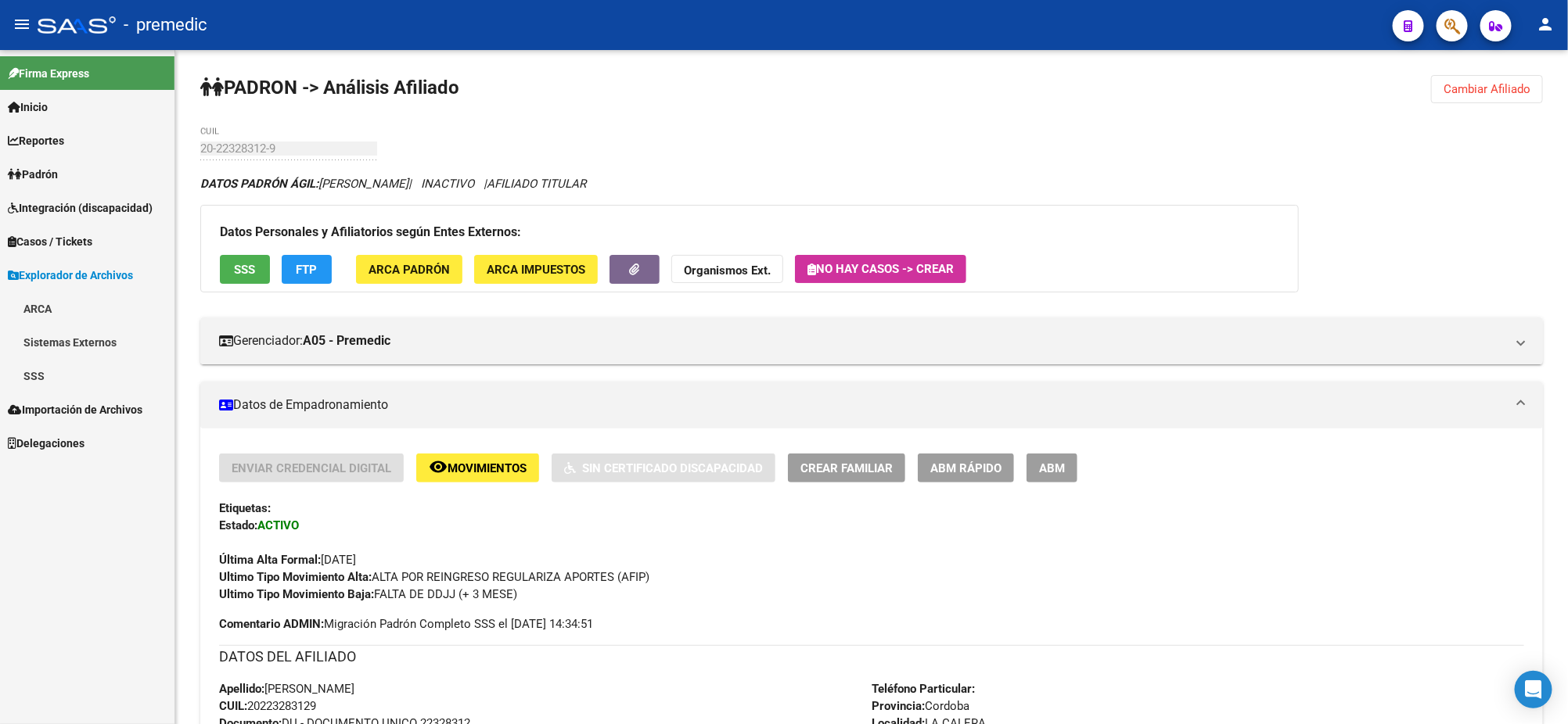
scroll to position [0, 0]
click at [36, 373] on link "SSS" at bounding box center [87, 376] width 174 height 34
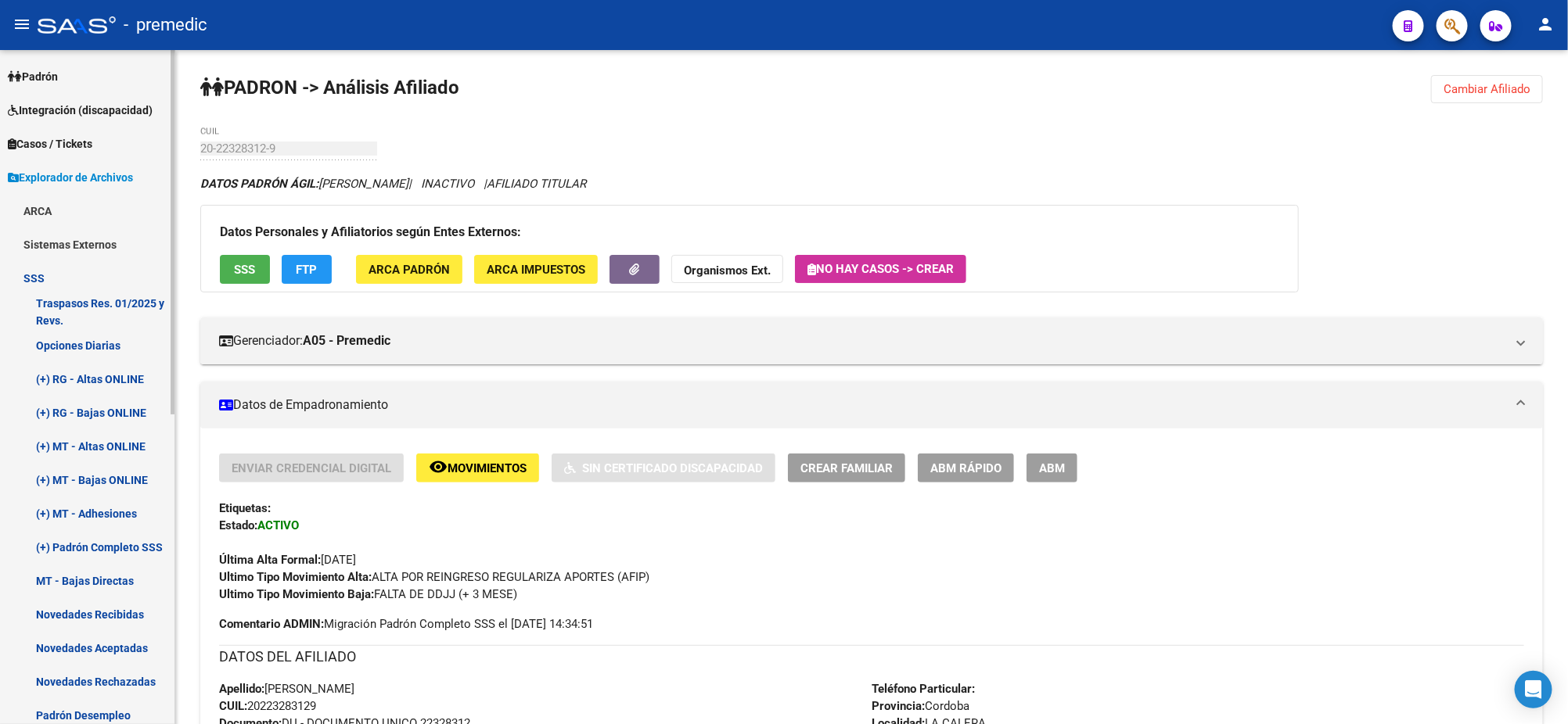
scroll to position [195, 0]
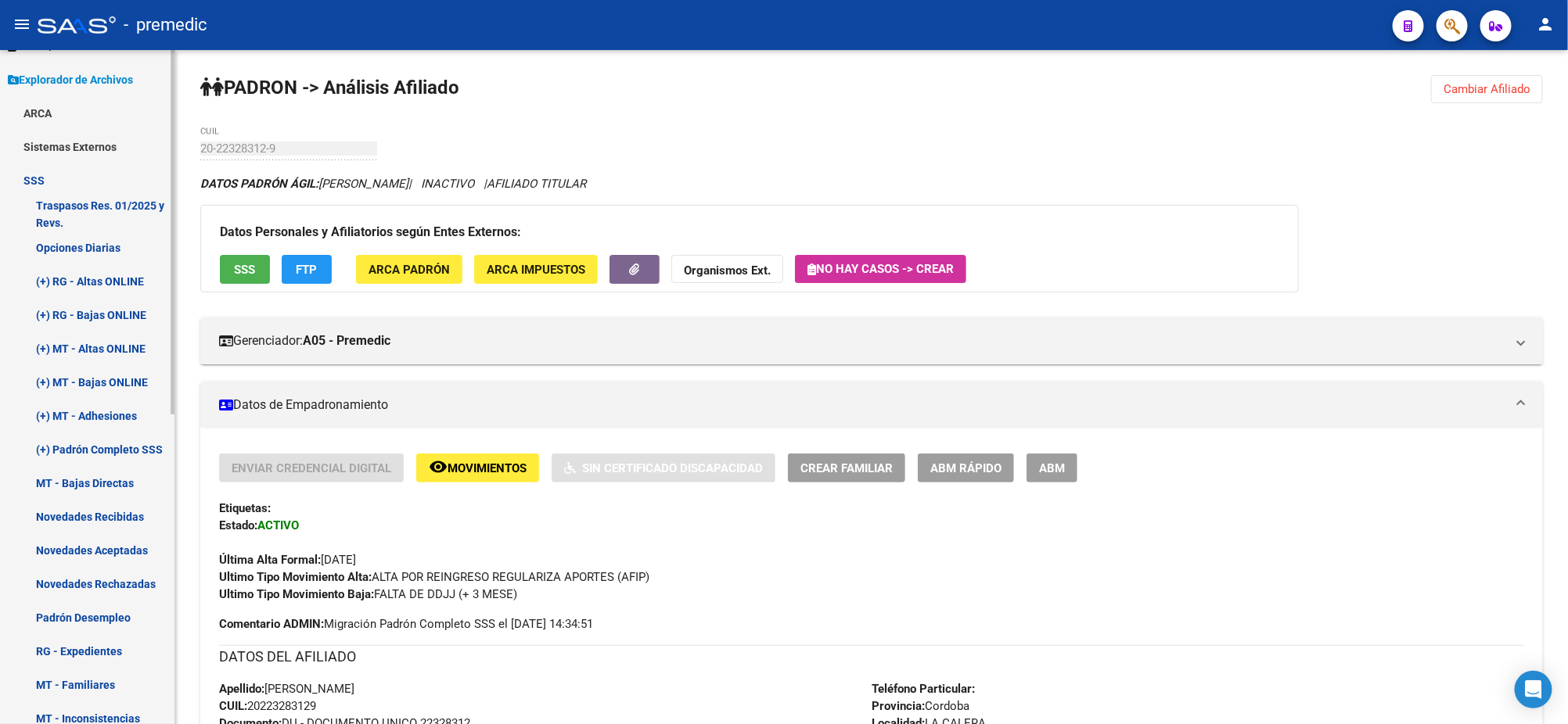
click at [86, 646] on link "RG - Expedientes" at bounding box center [87, 651] width 174 height 34
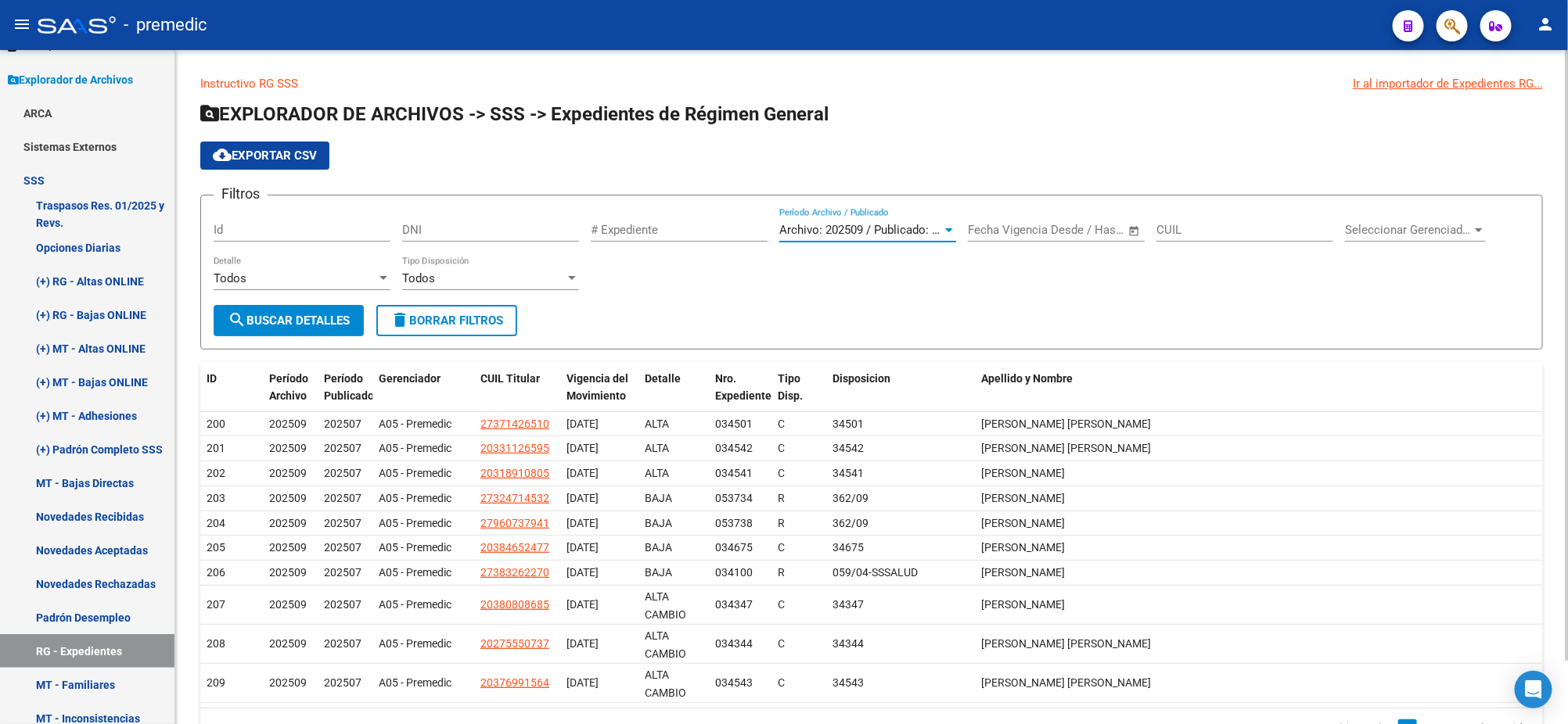
click at [854, 228] on span "Archivo: 202509 / Publicado: 202507" at bounding box center [875, 230] width 190 height 14
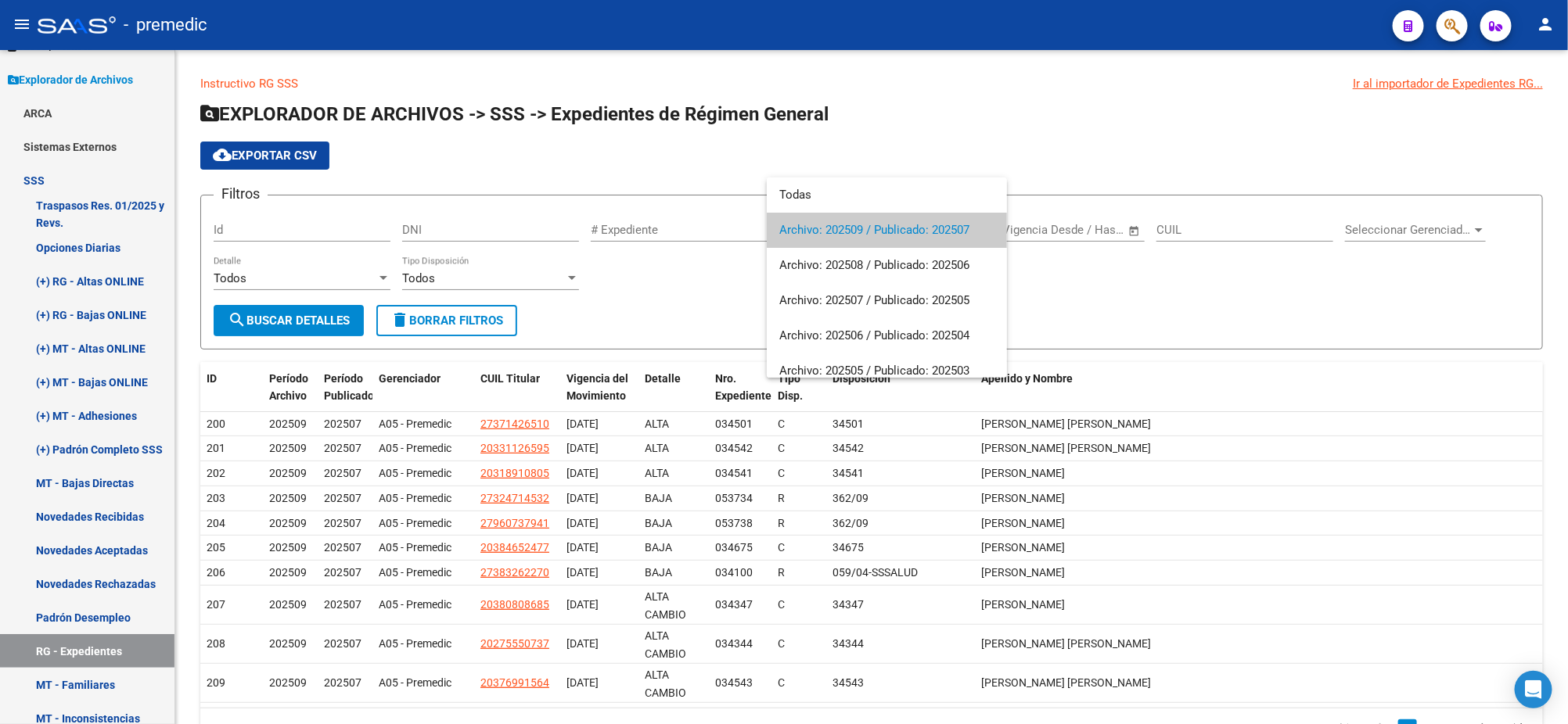
click at [717, 279] on div at bounding box center [784, 362] width 1568 height 724
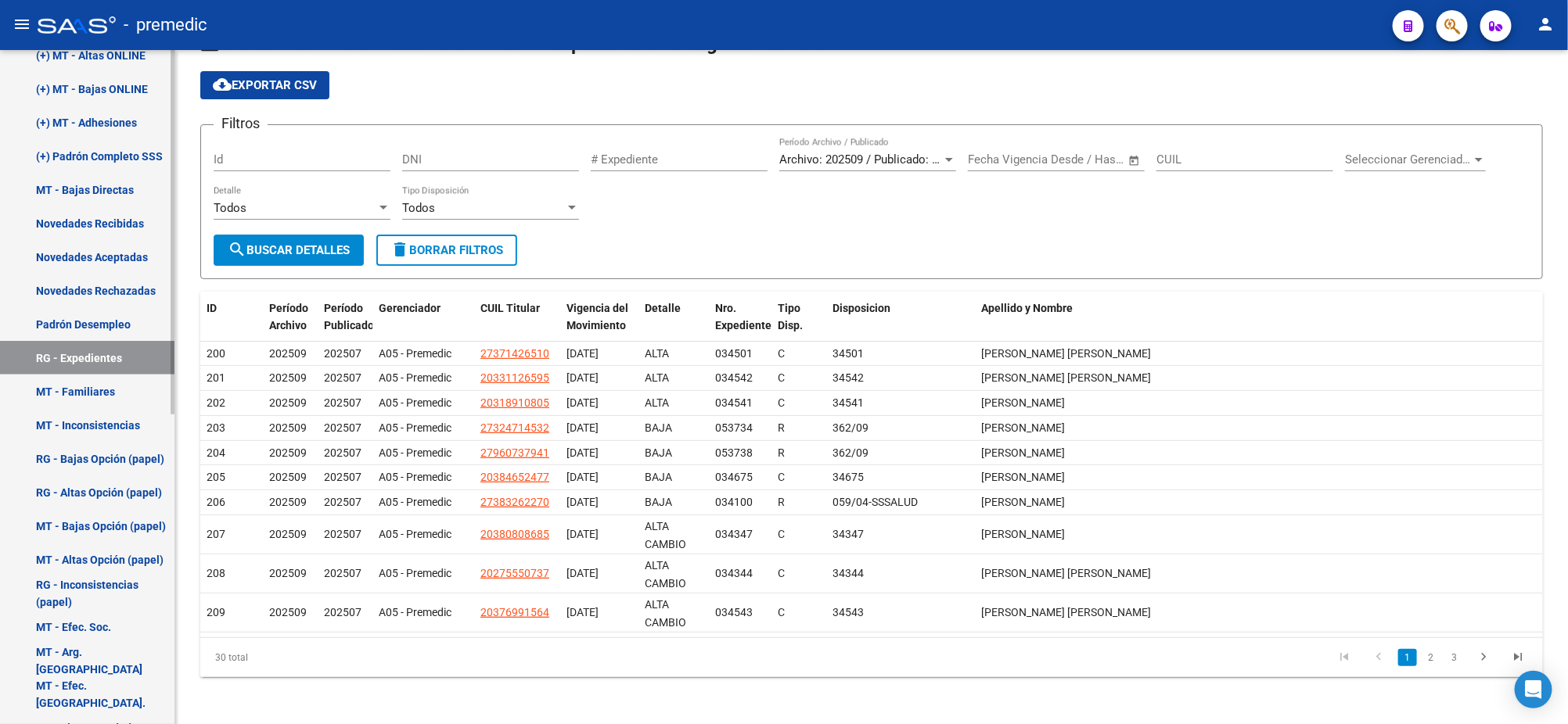
scroll to position [574, 0]
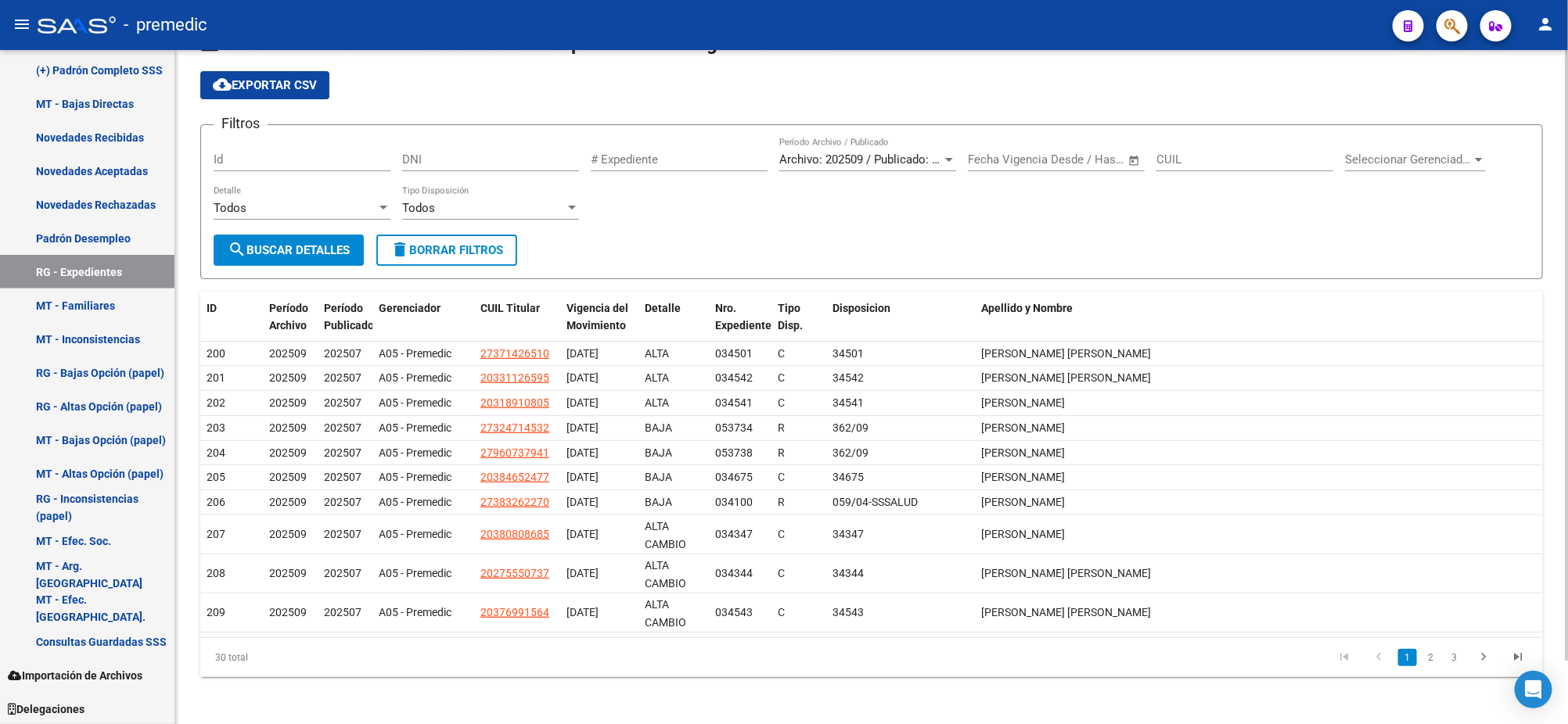
click at [211, 704] on div "Instructivo RG SSS Ir al importador de Expedientes RG... EXPLORADOR DE ARCHIVOS…" at bounding box center [872, 354] width 1393 height 747
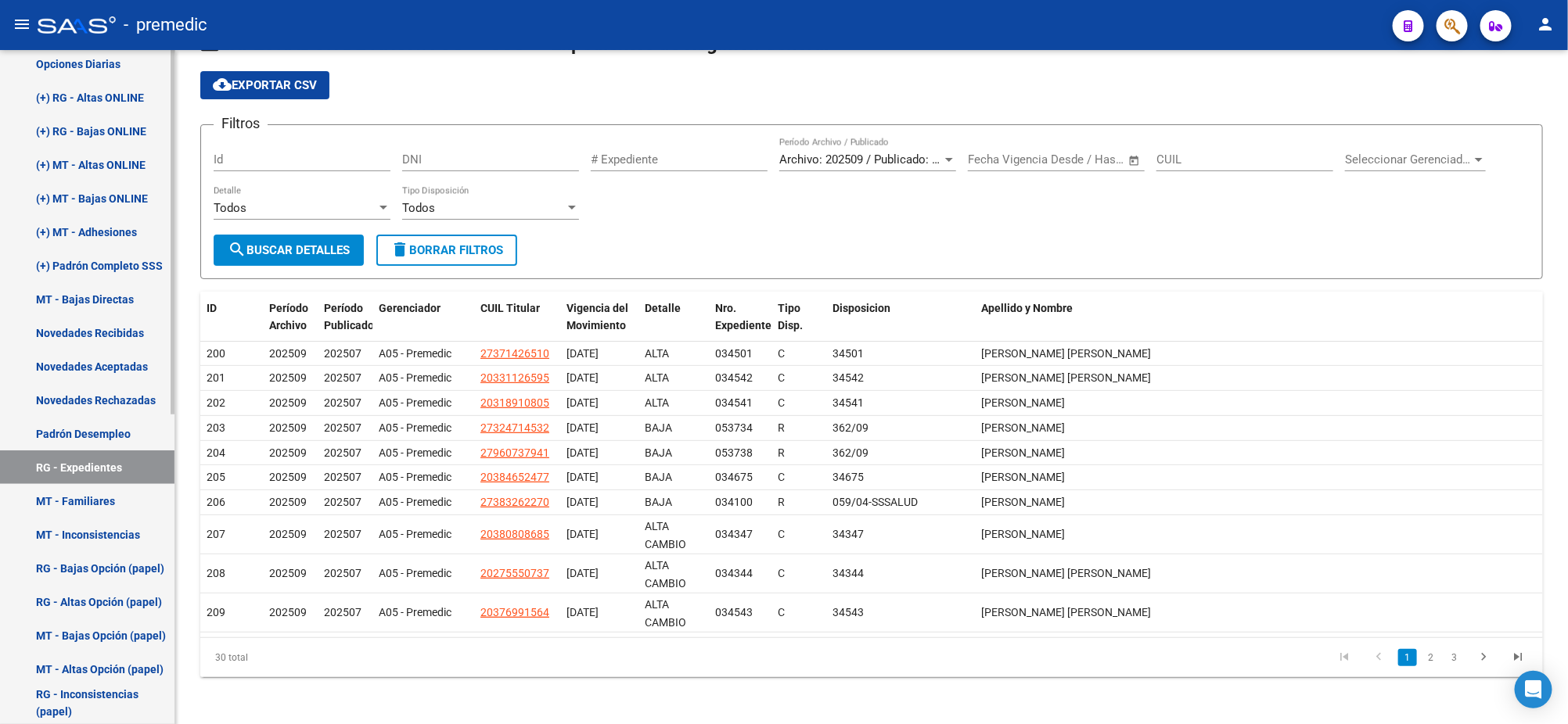
scroll to position [0, 0]
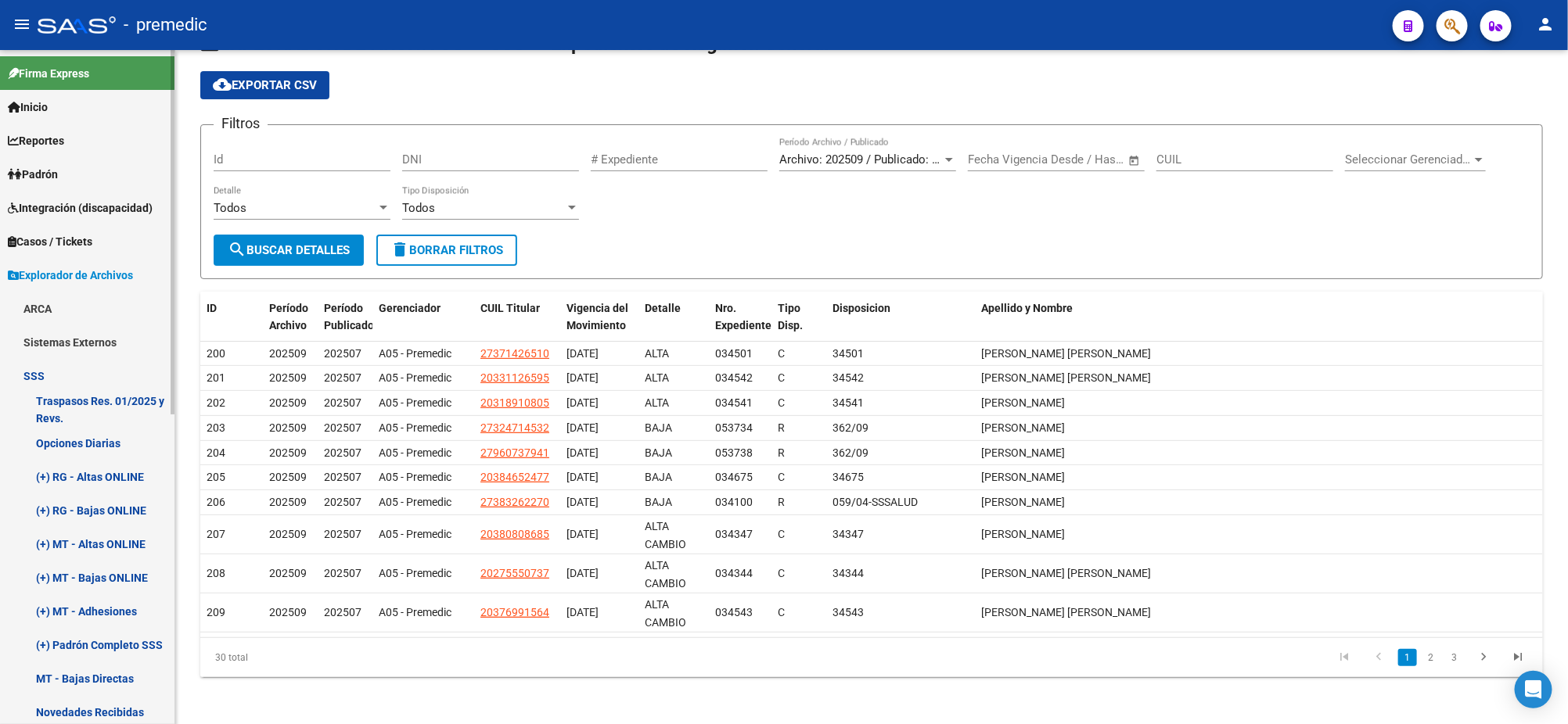
click at [52, 445] on link "Opciones Diarias" at bounding box center [87, 443] width 174 height 34
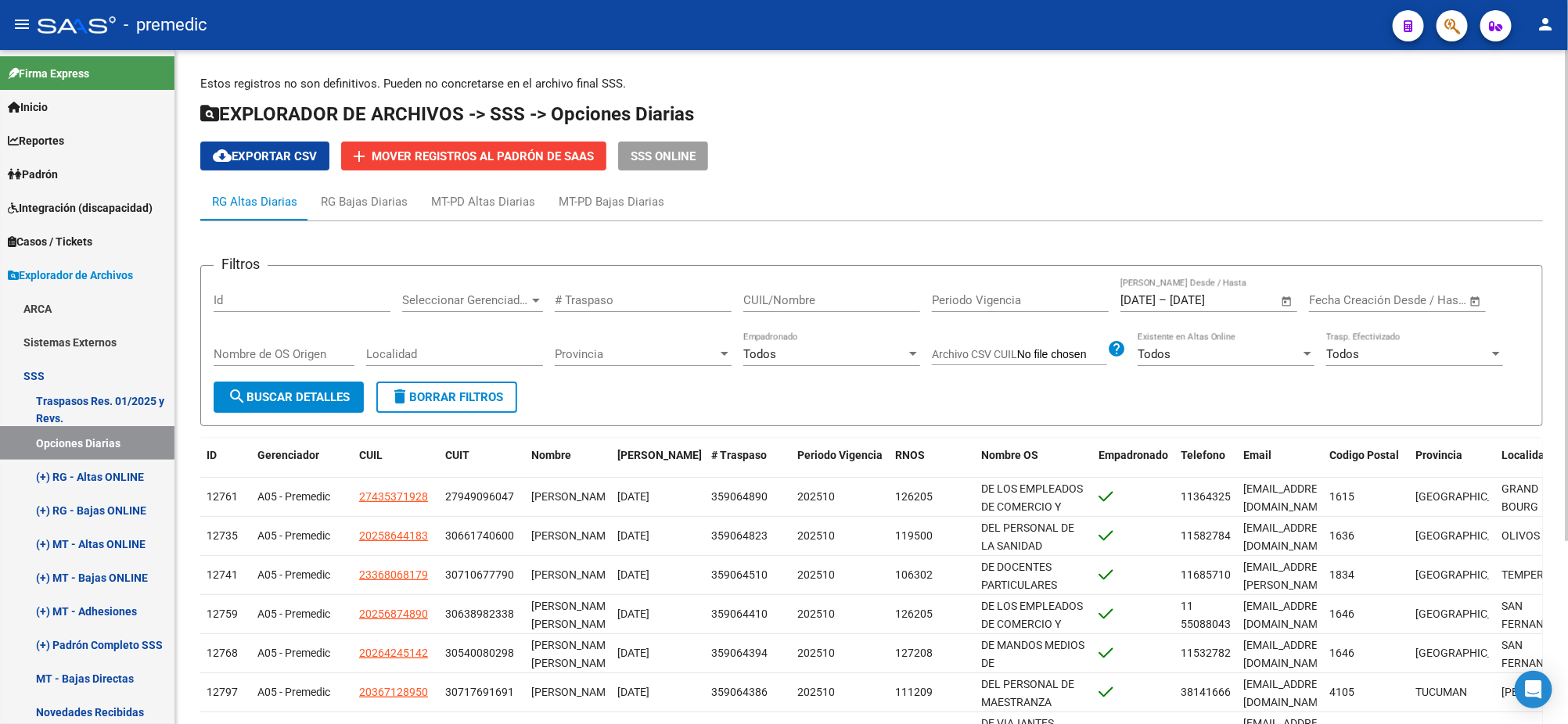
click at [261, 150] on span "cloud_download Exportar CSV" at bounding box center [265, 157] width 104 height 14
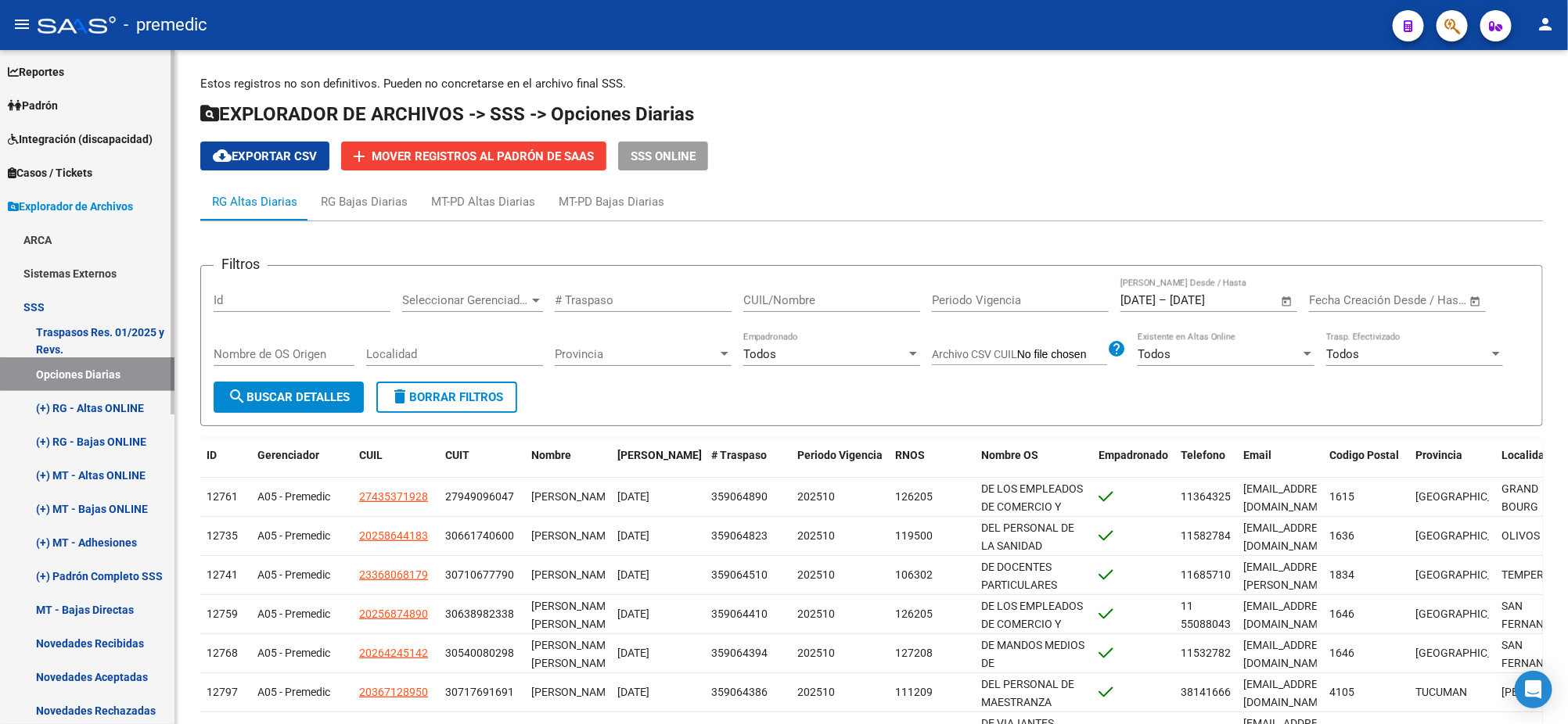
scroll to position [98, 0]
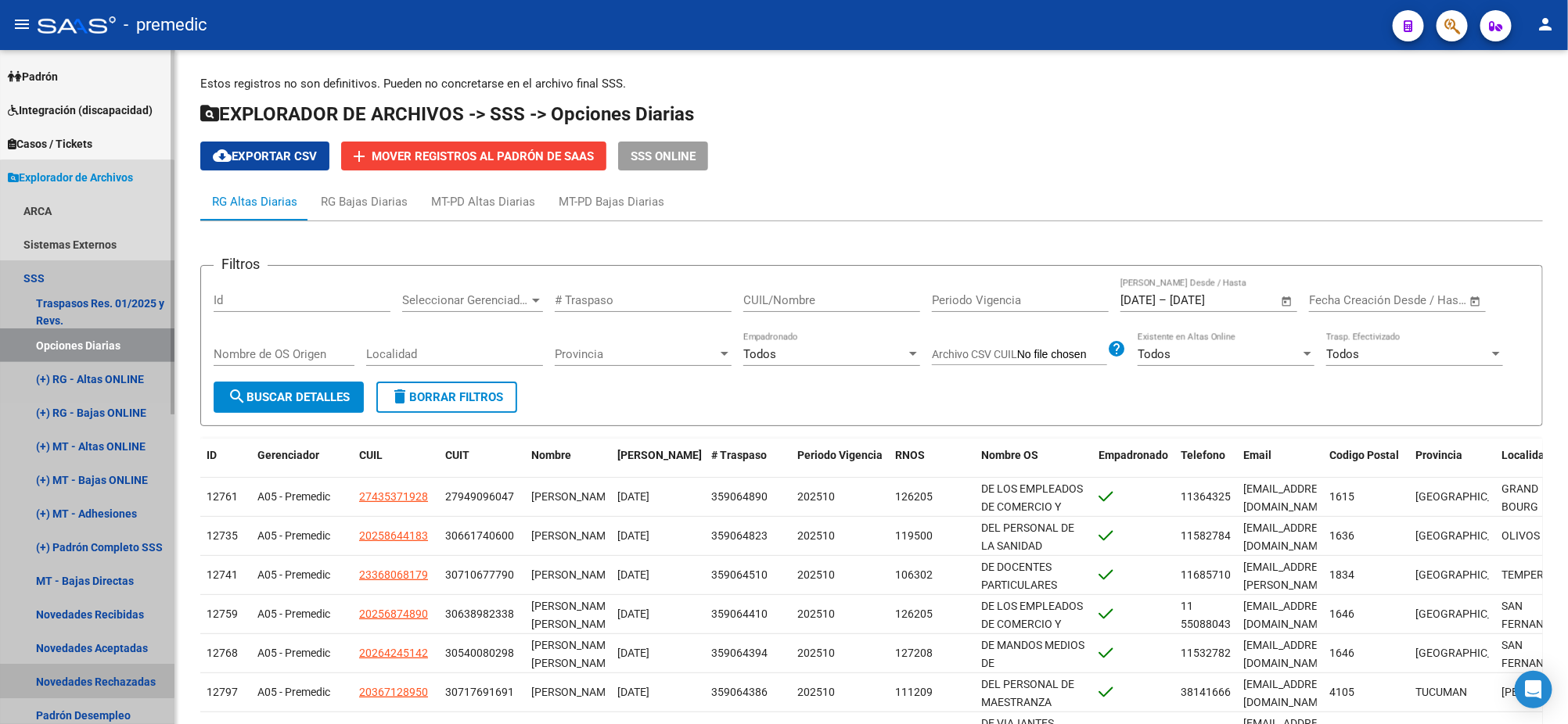
click at [86, 674] on link "Novedades Rechazadas" at bounding box center [87, 682] width 174 height 34
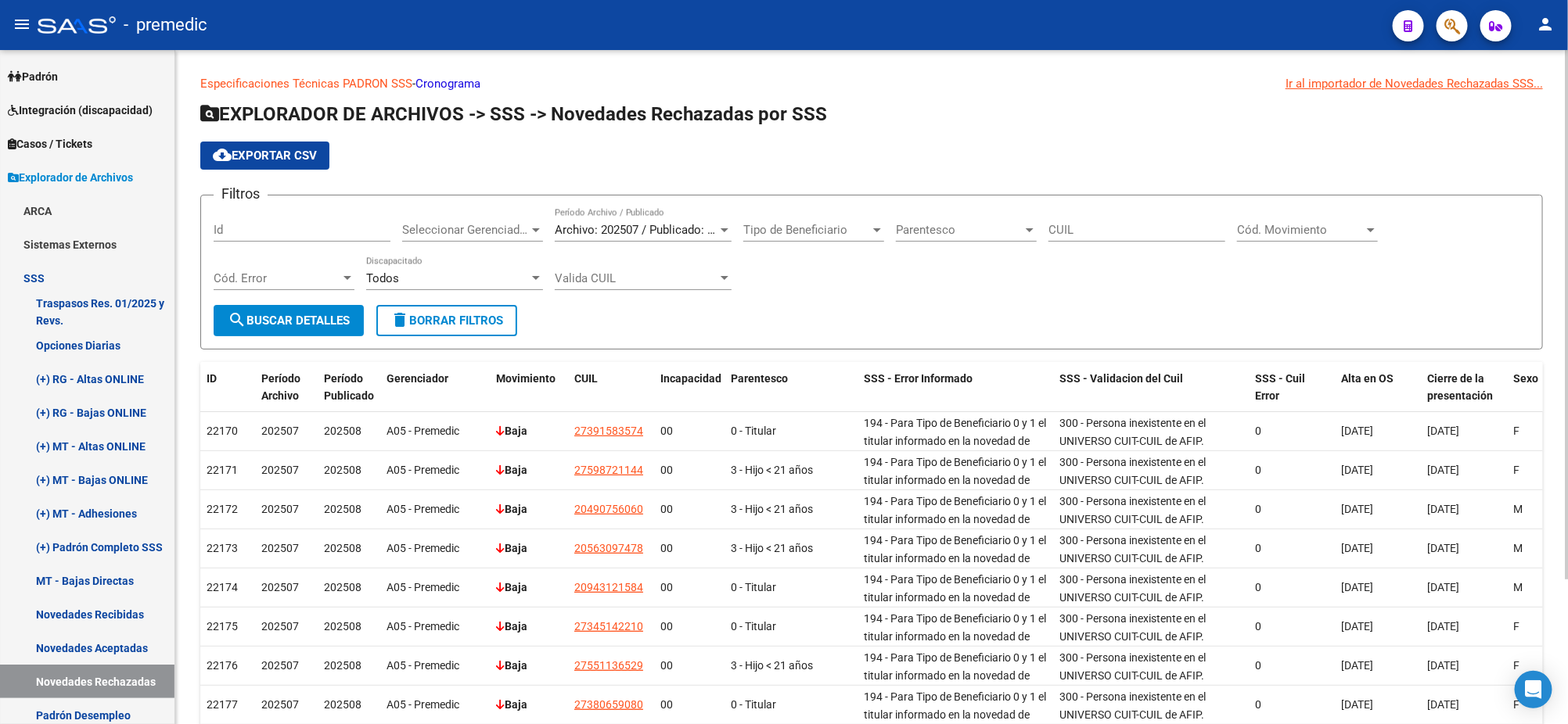
click at [1442, 174] on app-list-header "EXPLORADOR DE ARCHIVOS -> SSS -> Novedades Rechazadas por SSS cloud_download Ex…" at bounding box center [871, 226] width 1342 height 248
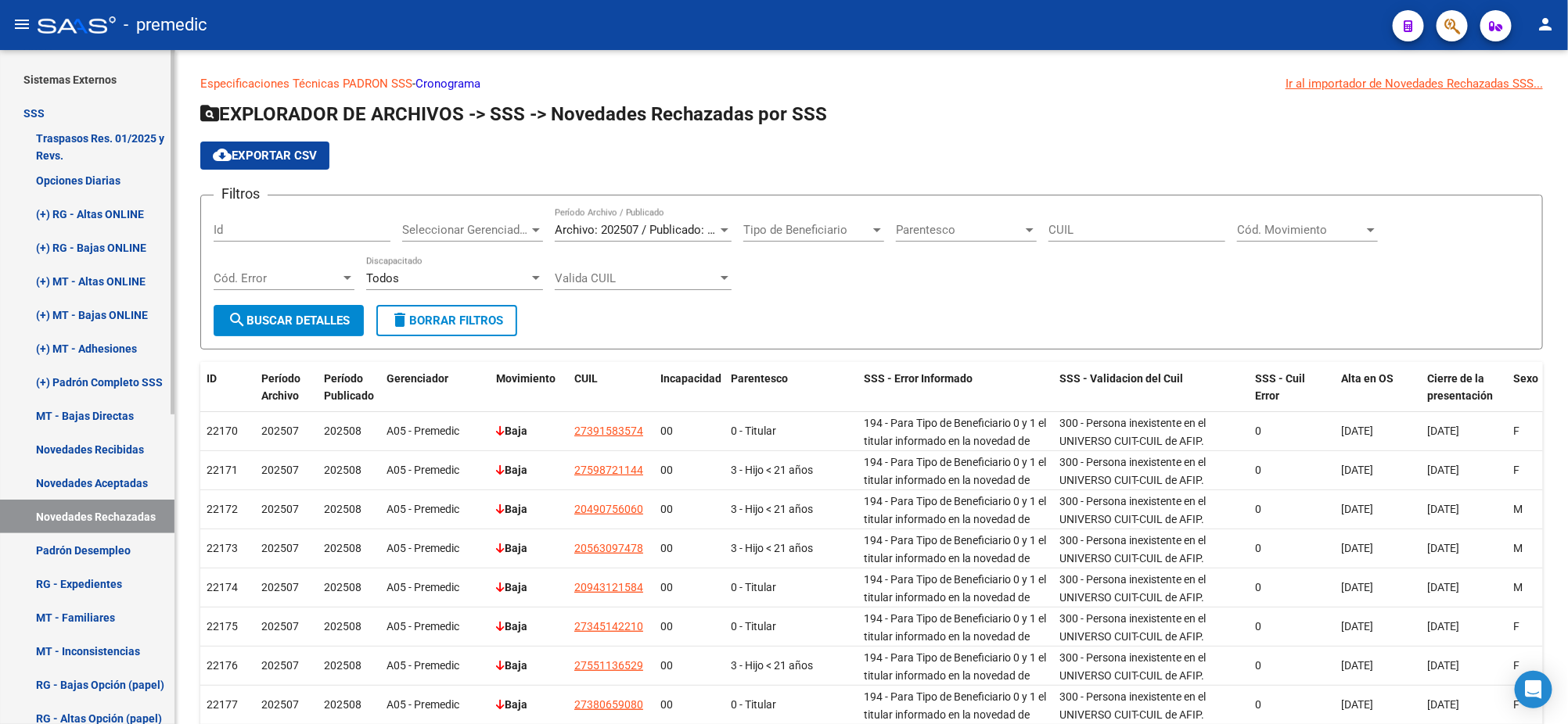
scroll to position [293, 0]
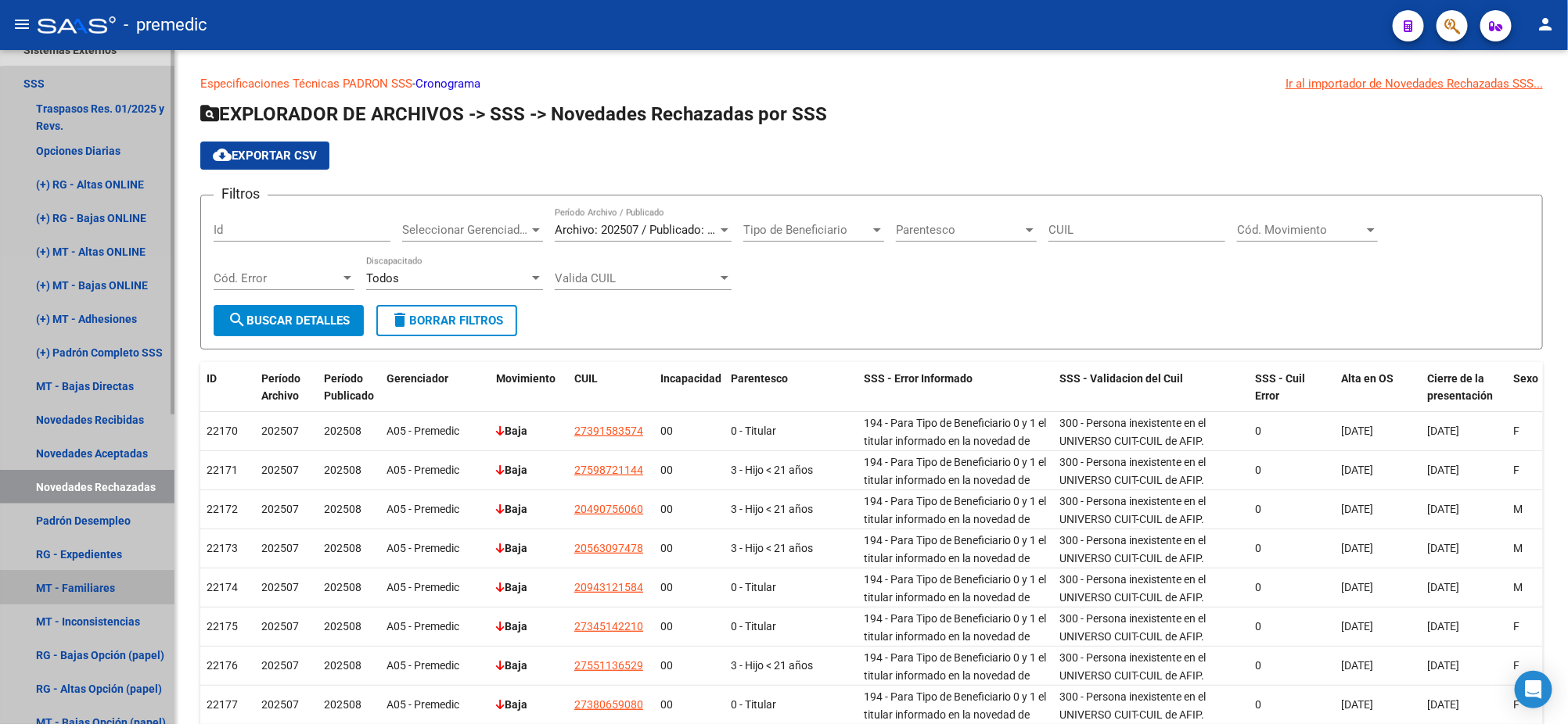
click at [98, 577] on link "MT - Familiares" at bounding box center [87, 588] width 174 height 34
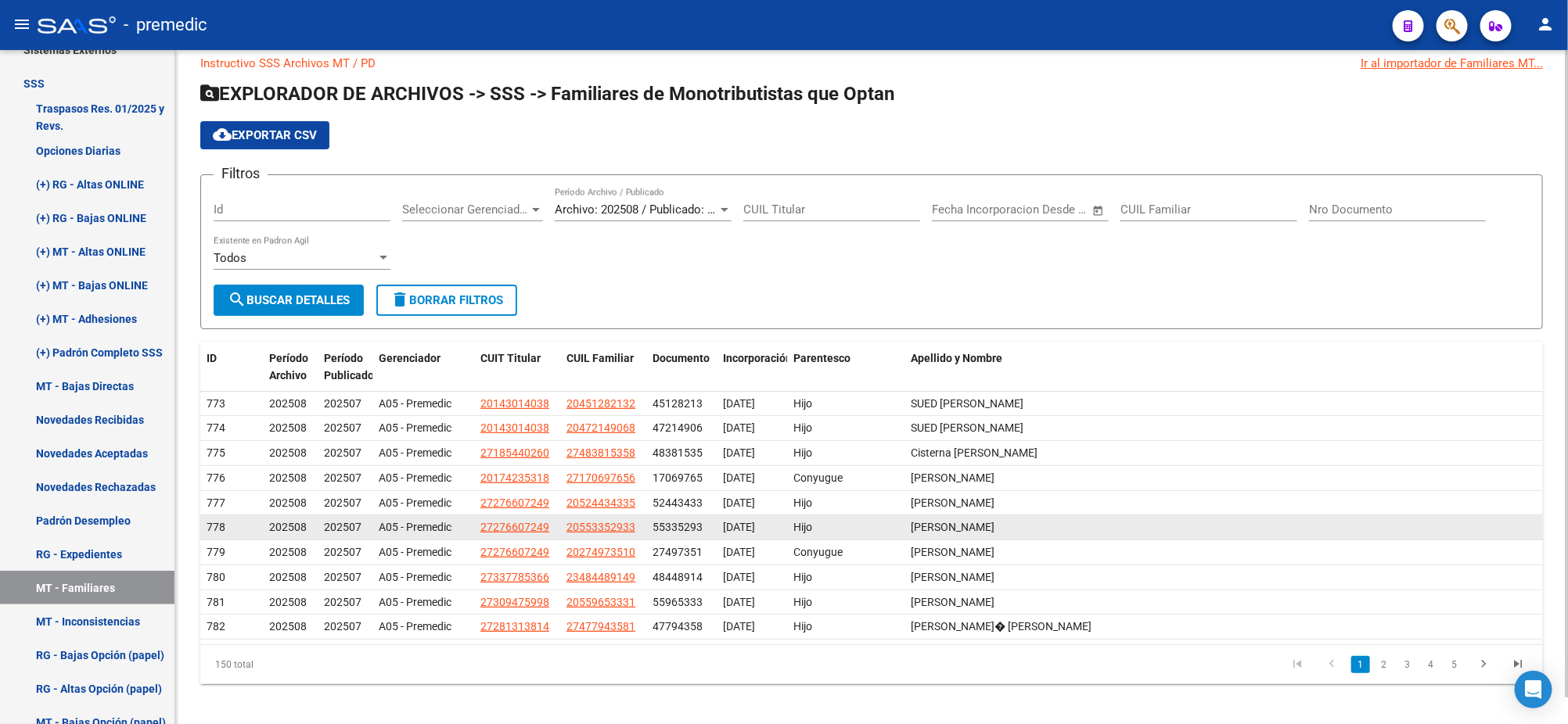
scroll to position [27, 0]
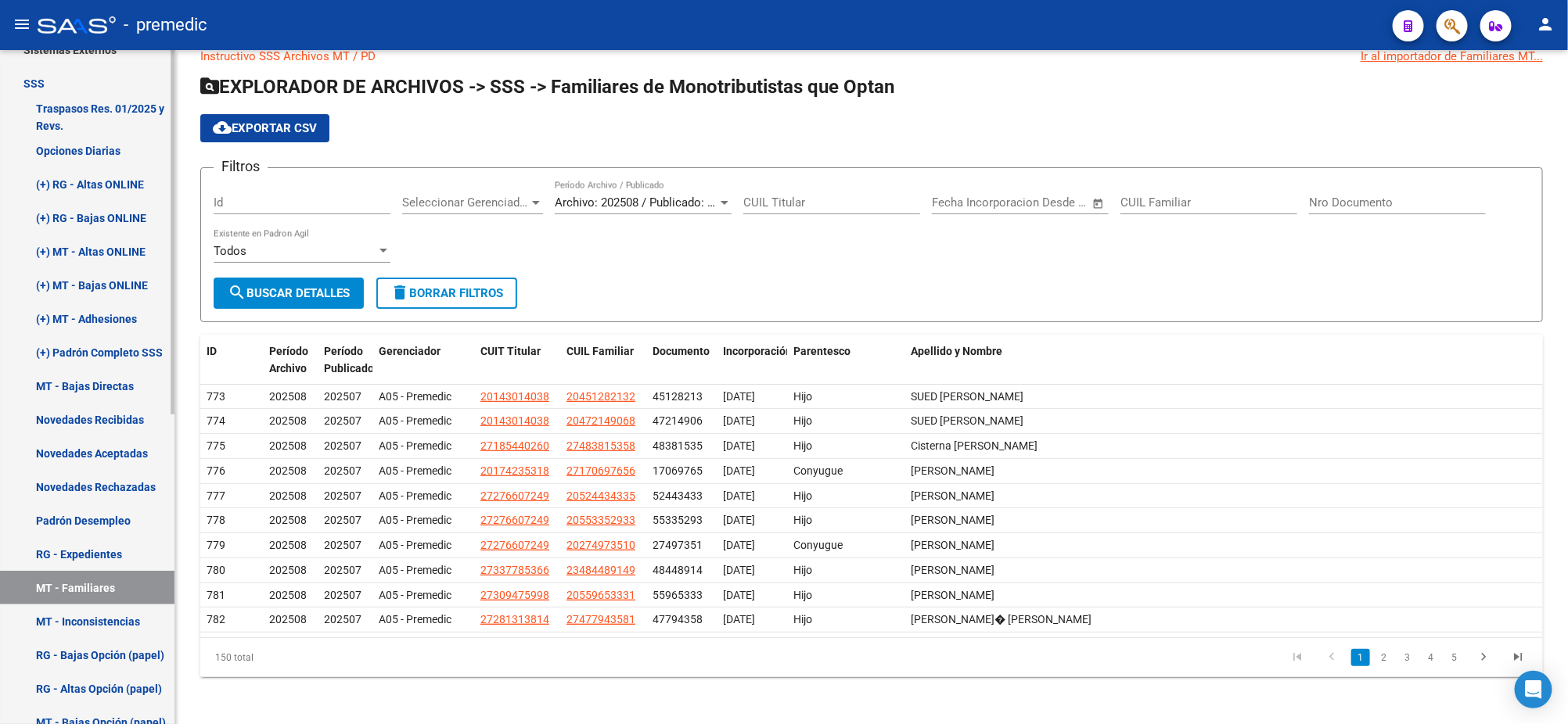
click at [82, 618] on link "MT - Inconsistencias" at bounding box center [87, 622] width 174 height 34
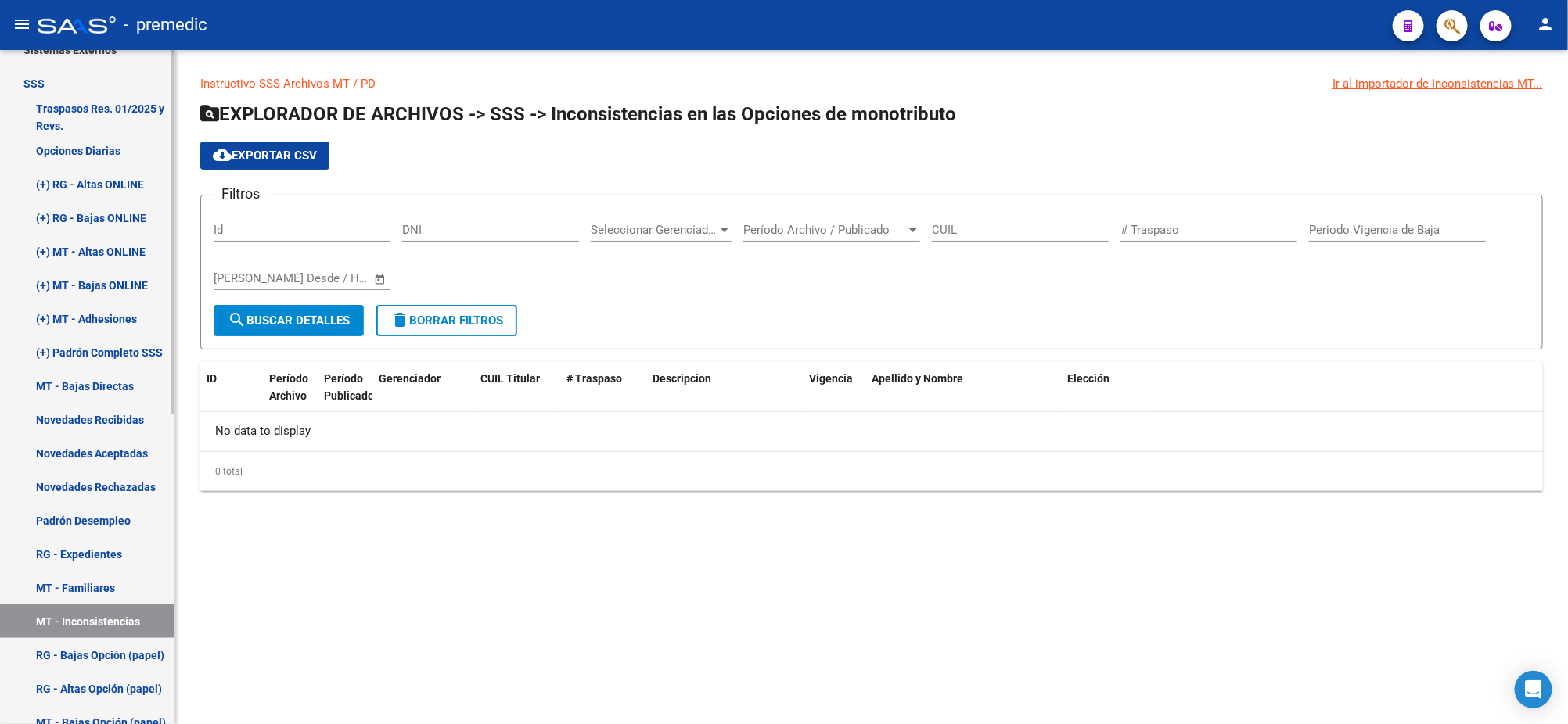
click at [102, 659] on link "RG - Bajas Opción (papel)" at bounding box center [87, 655] width 174 height 34
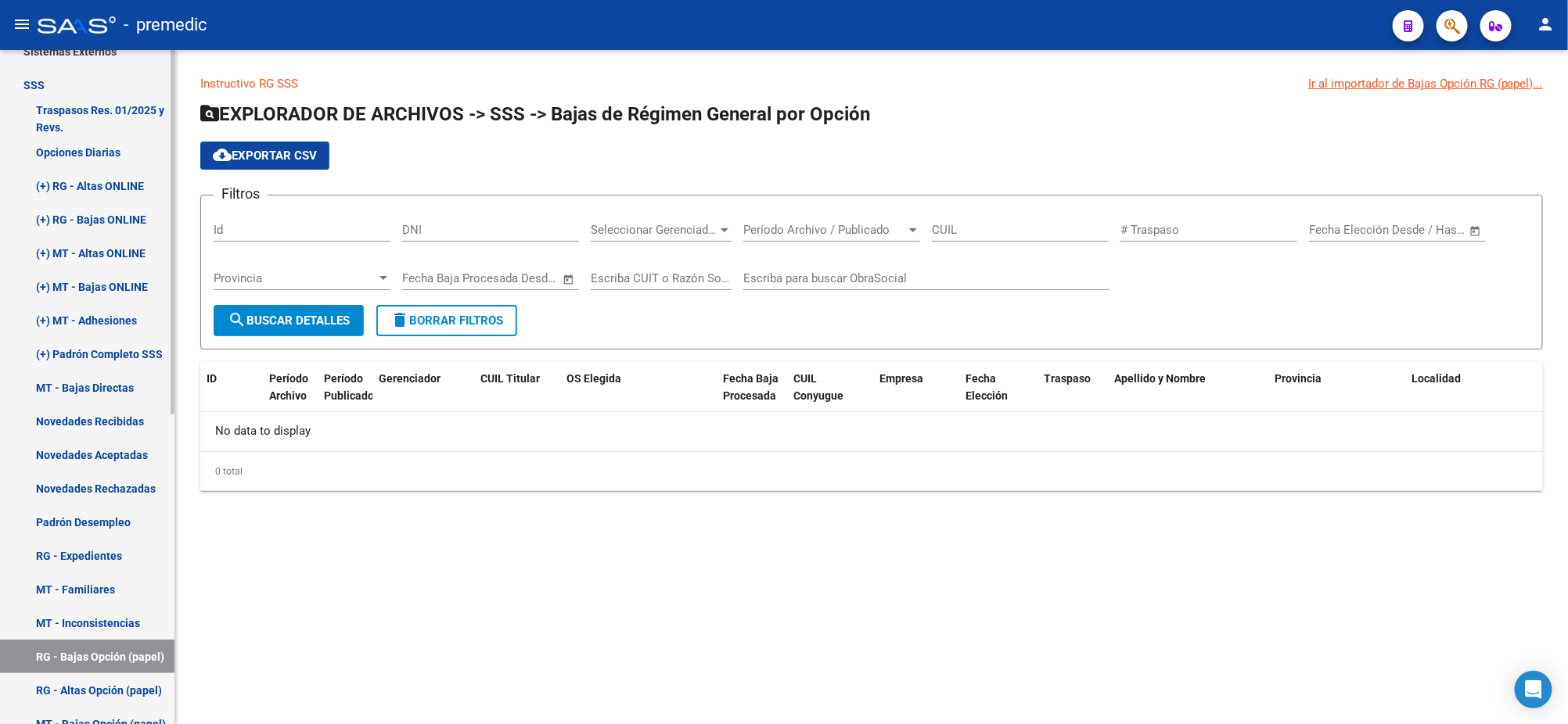
scroll to position [282, 0]
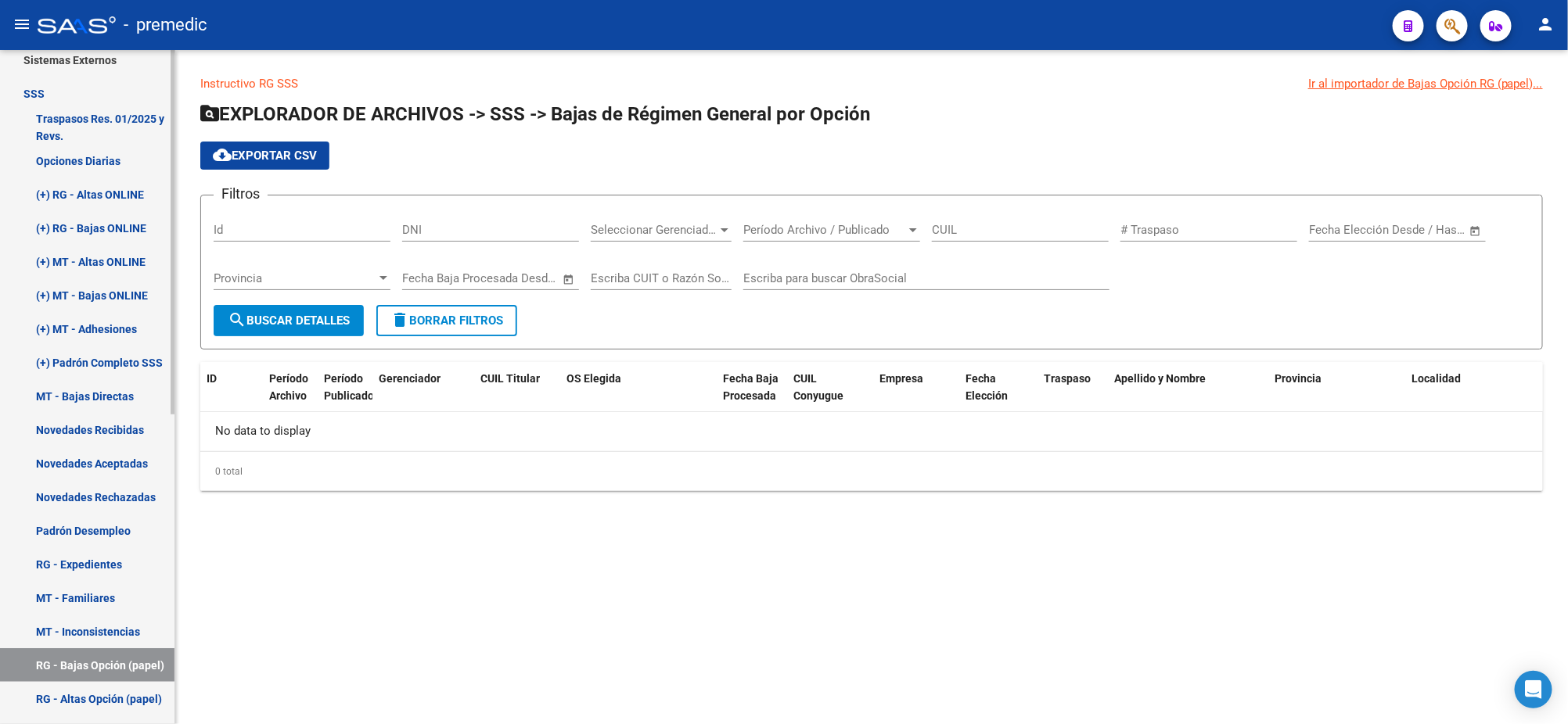
click at [82, 323] on link "(+) MT - Adhesiones" at bounding box center [87, 329] width 174 height 34
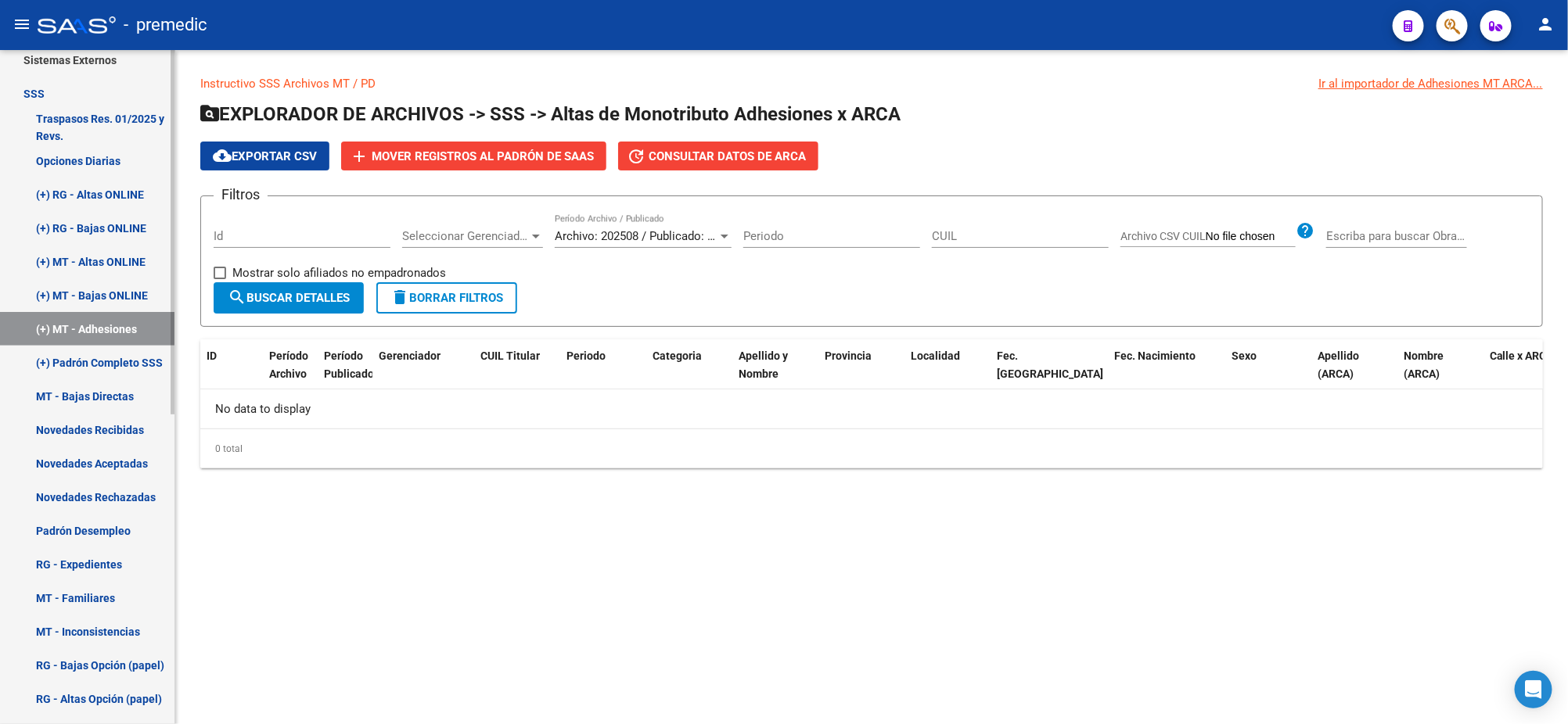
click at [84, 293] on link "(+) MT - Bajas ONLINE" at bounding box center [87, 295] width 174 height 34
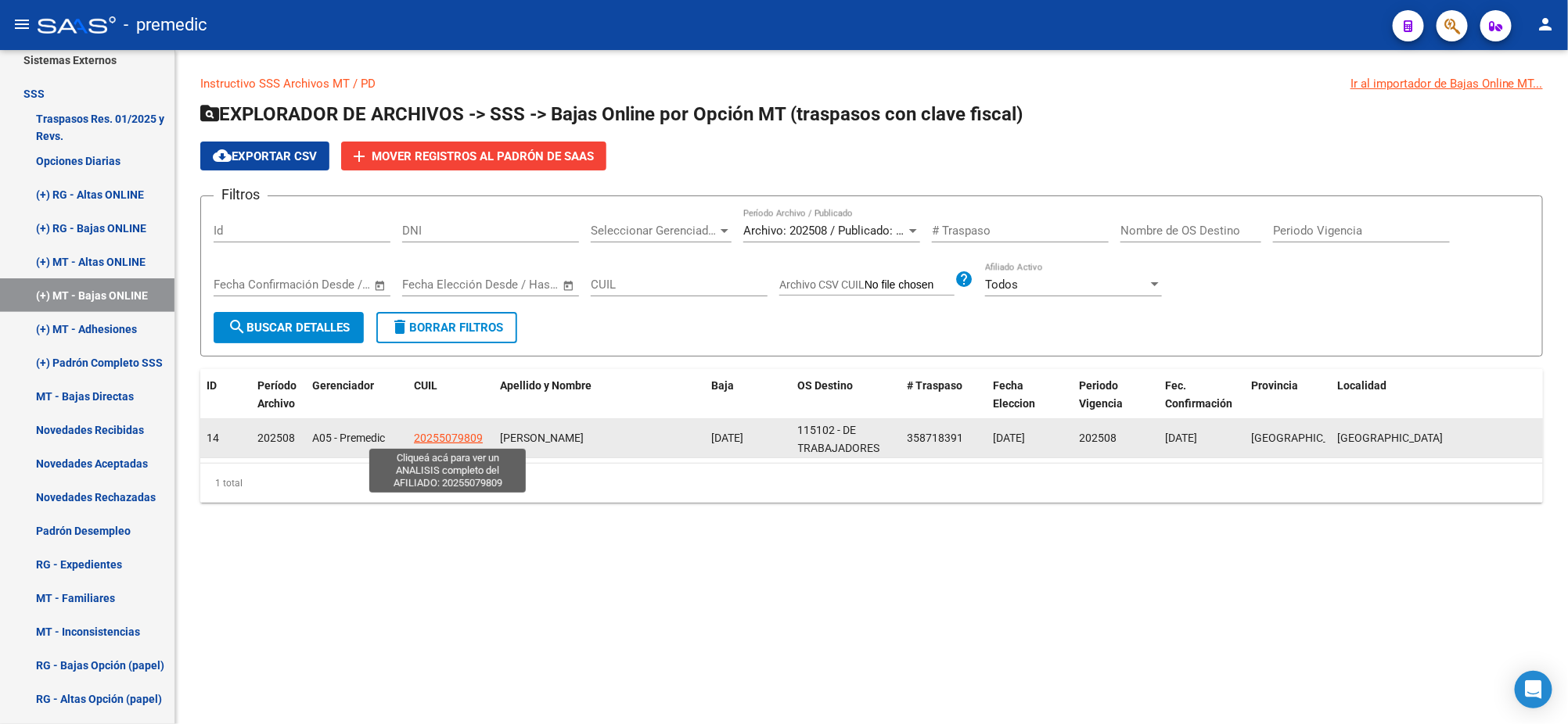
click at [435, 435] on span "20255079809" at bounding box center [448, 438] width 69 height 13
type textarea "20255079809"
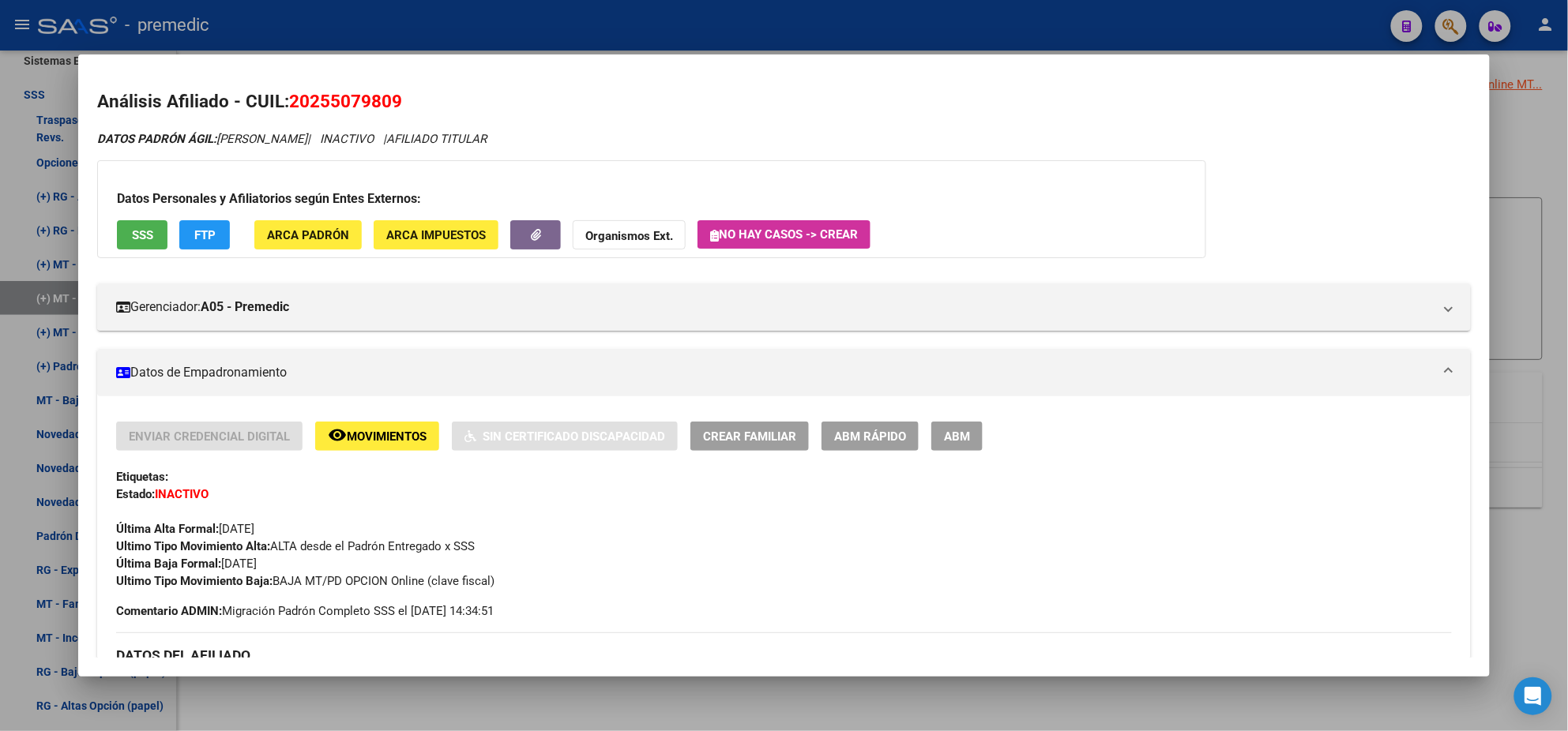
click at [249, 704] on div at bounding box center [784, 365] width 1568 height 731
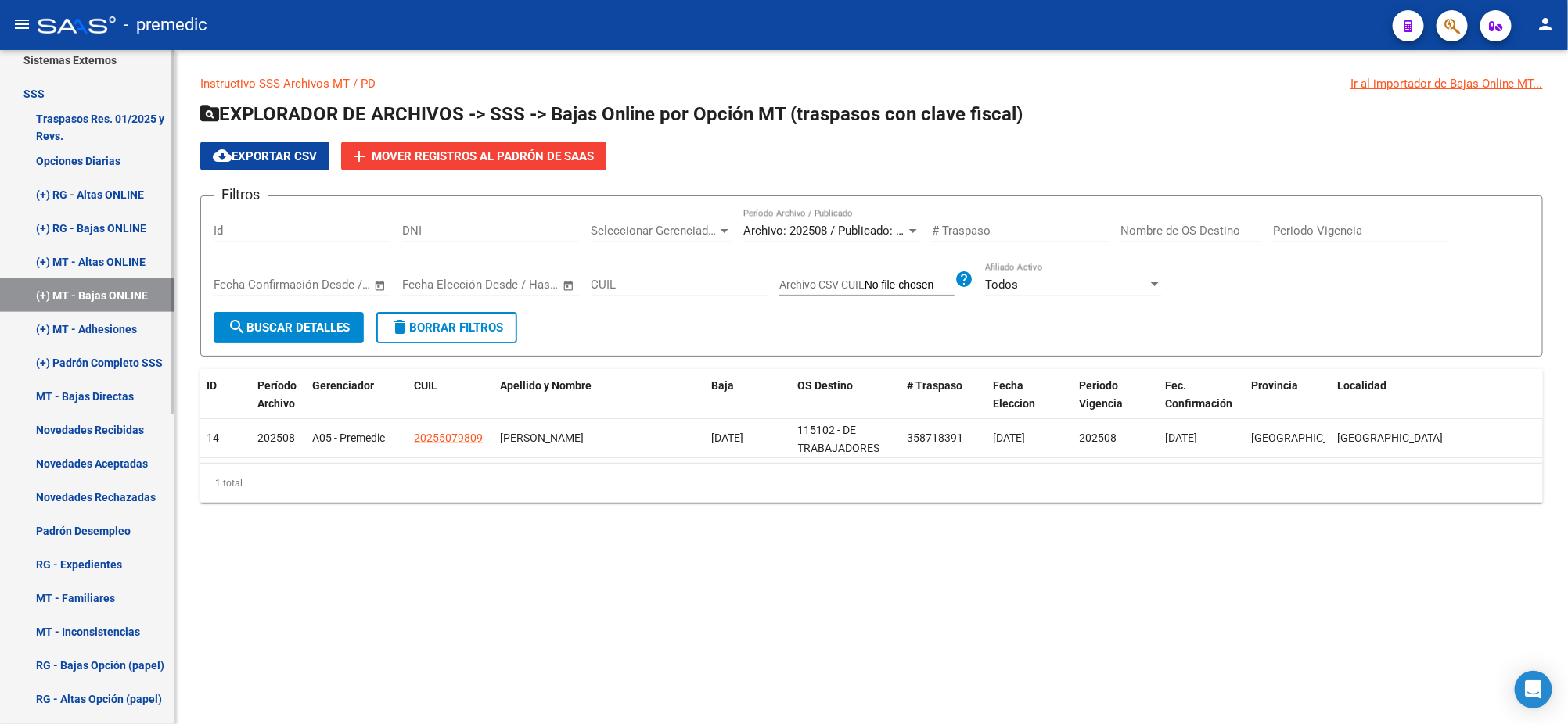
click at [107, 273] on link "(+) MT - Altas ONLINE" at bounding box center [87, 262] width 174 height 34
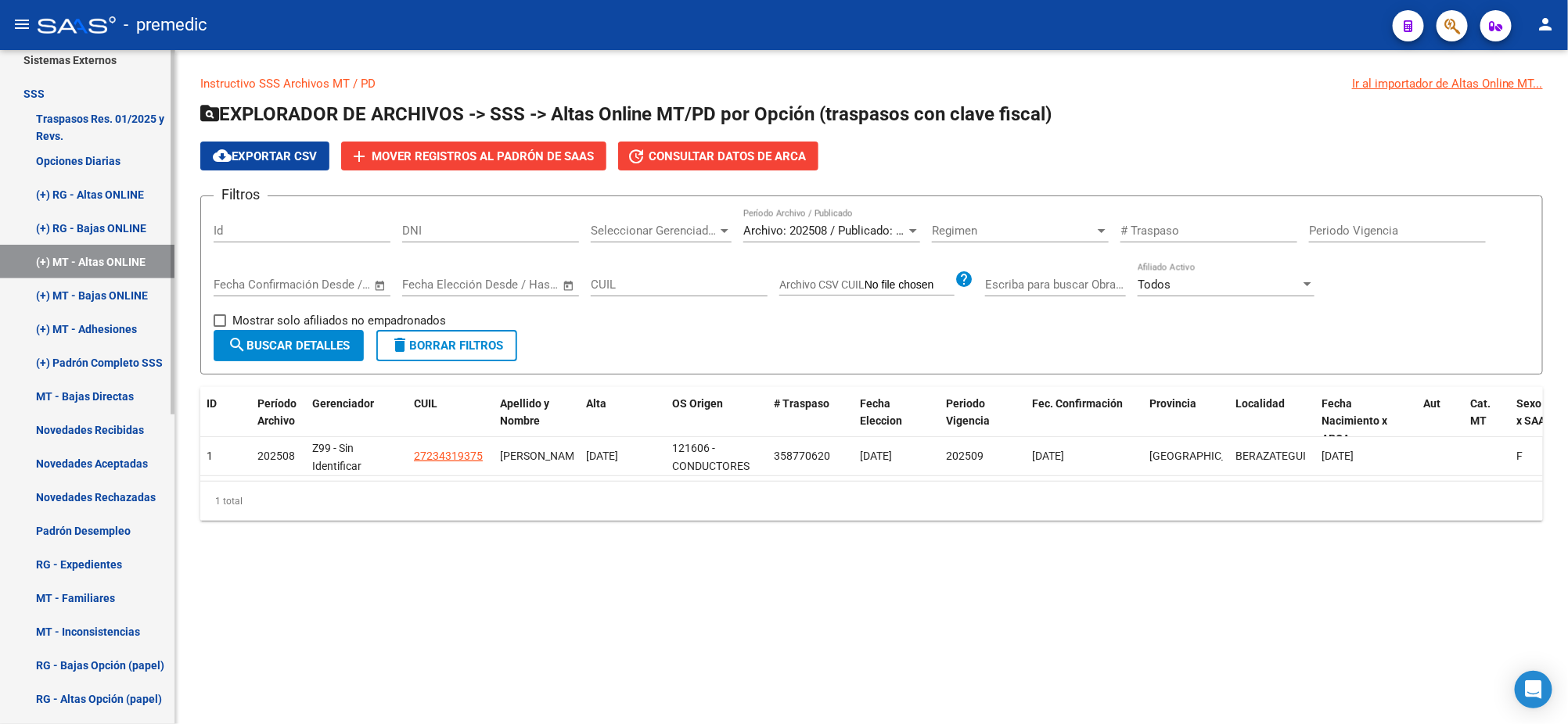
click at [84, 222] on link "(+) RG - Bajas ONLINE" at bounding box center [87, 228] width 174 height 34
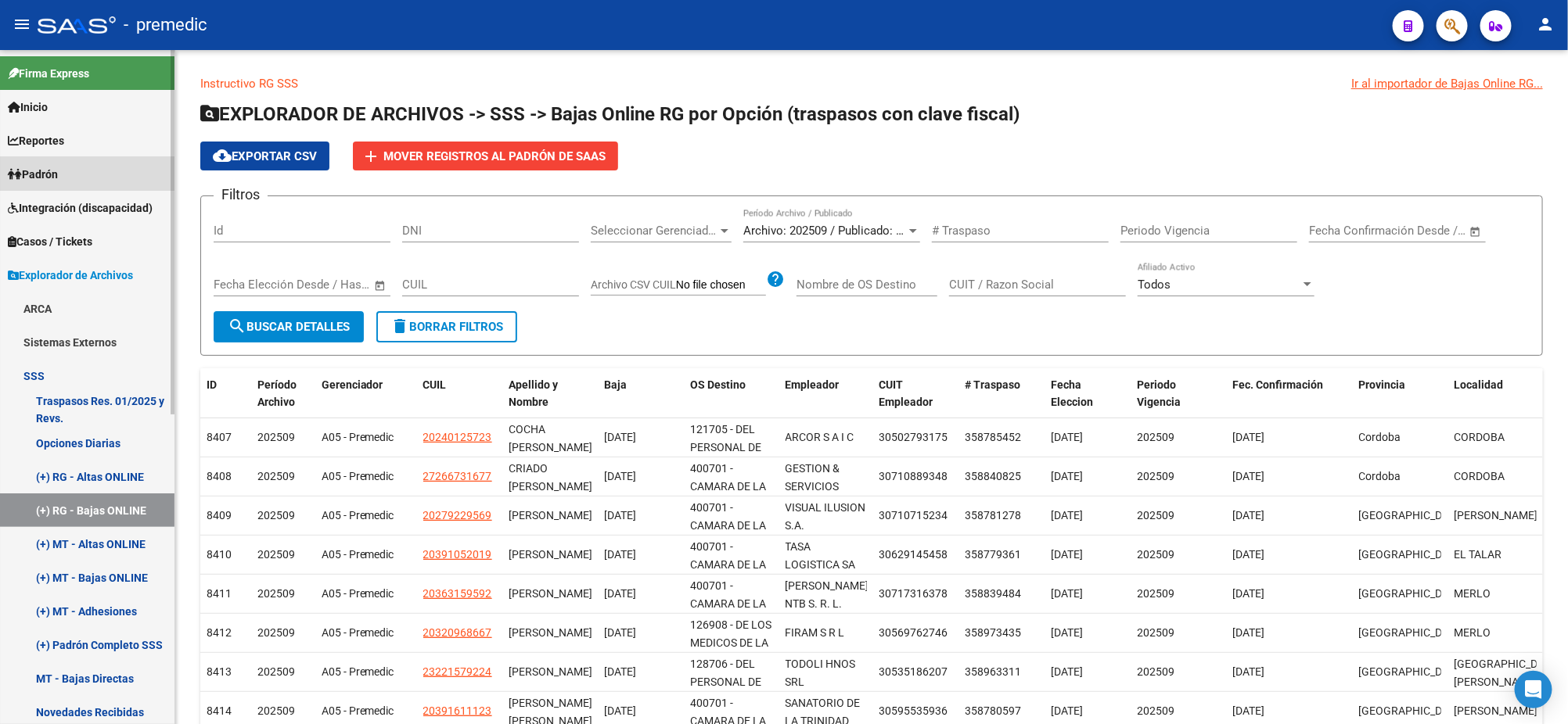
click at [58, 169] on span "Padrón" at bounding box center [33, 174] width 50 height 18
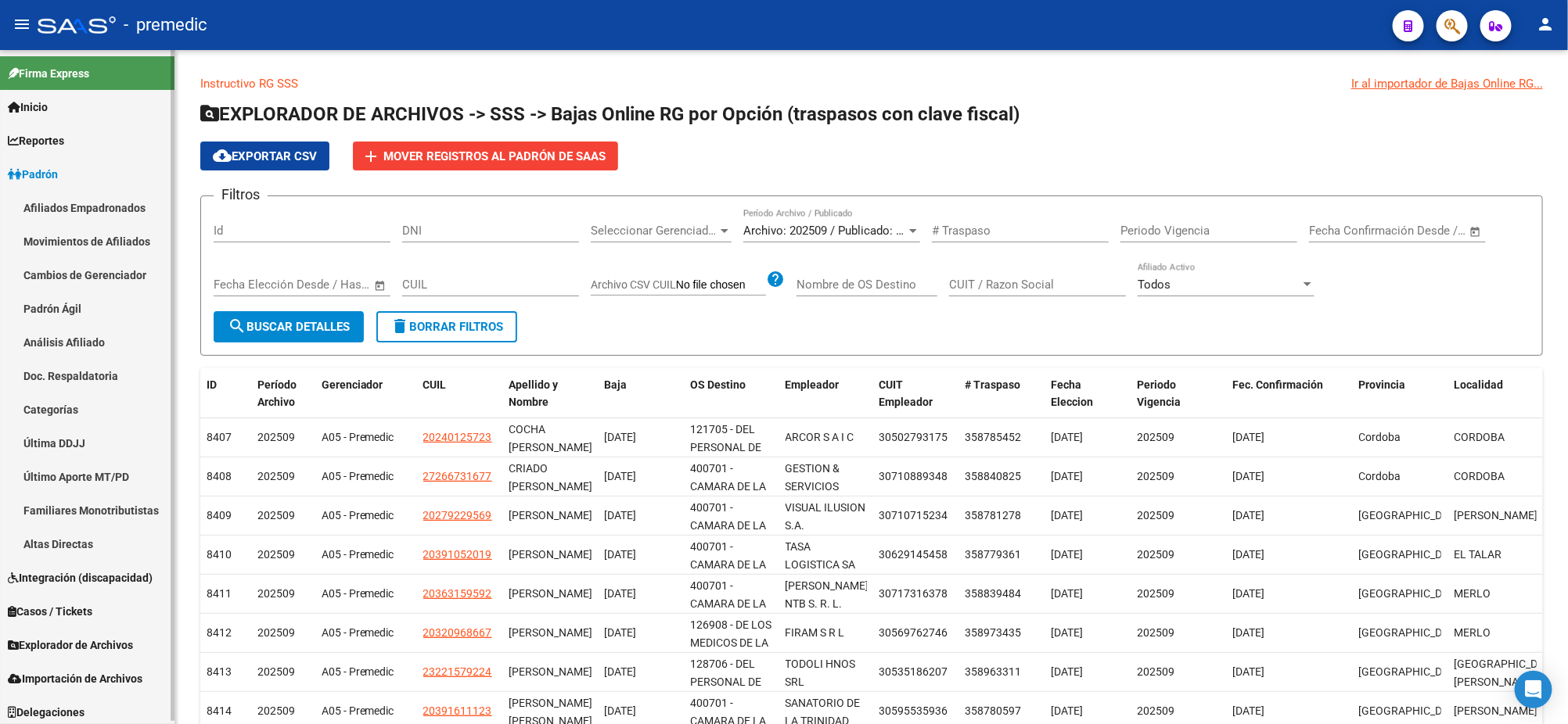
click at [63, 344] on link "Análisis Afiliado" at bounding box center [87, 342] width 174 height 34
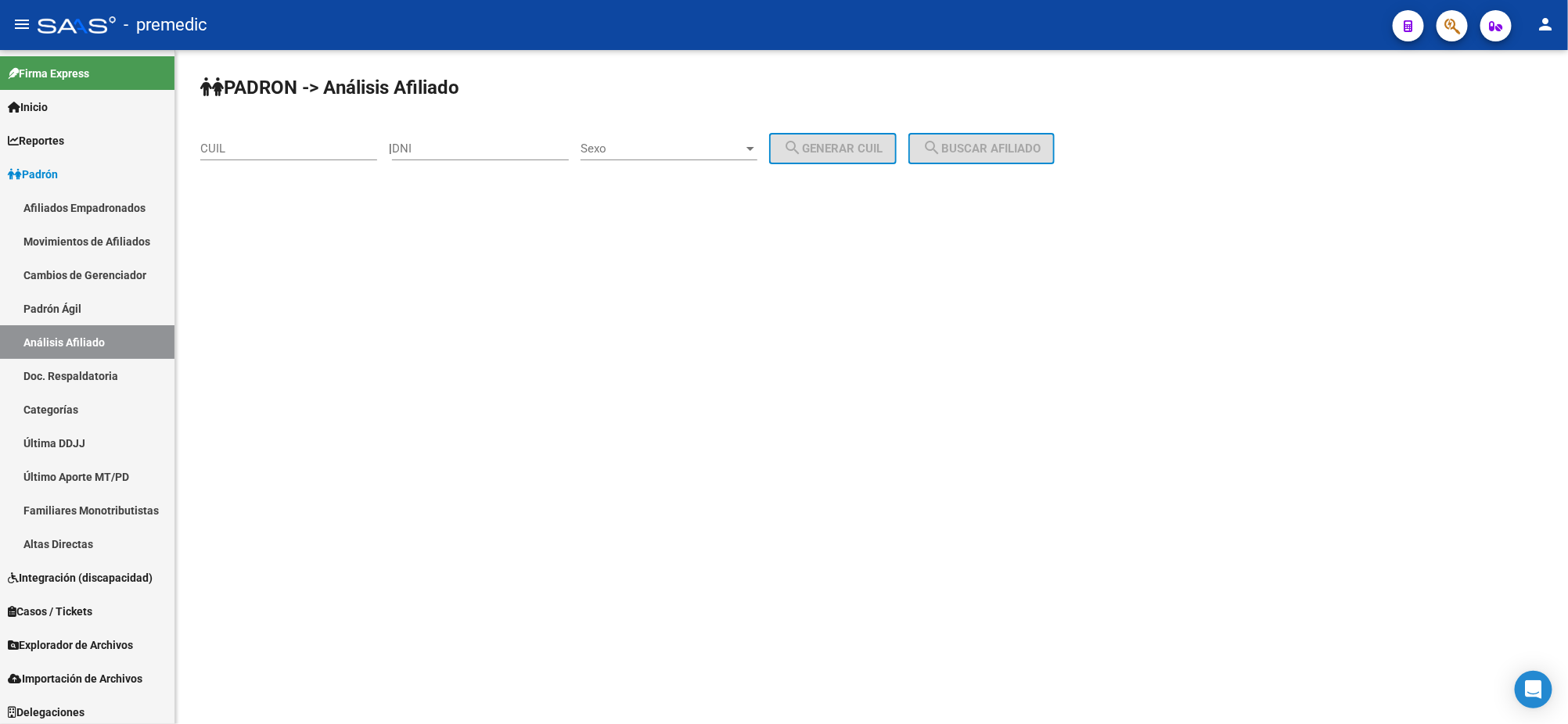
click at [275, 162] on div "CUIL" at bounding box center [288, 150] width 177 height 49
click at [279, 151] on input "CUIL" at bounding box center [288, 149] width 177 height 14
paste input "23-47448817-9"
type input "23-47448817-9"
click at [998, 147] on span "search Buscar afiliado" at bounding box center [981, 149] width 118 height 14
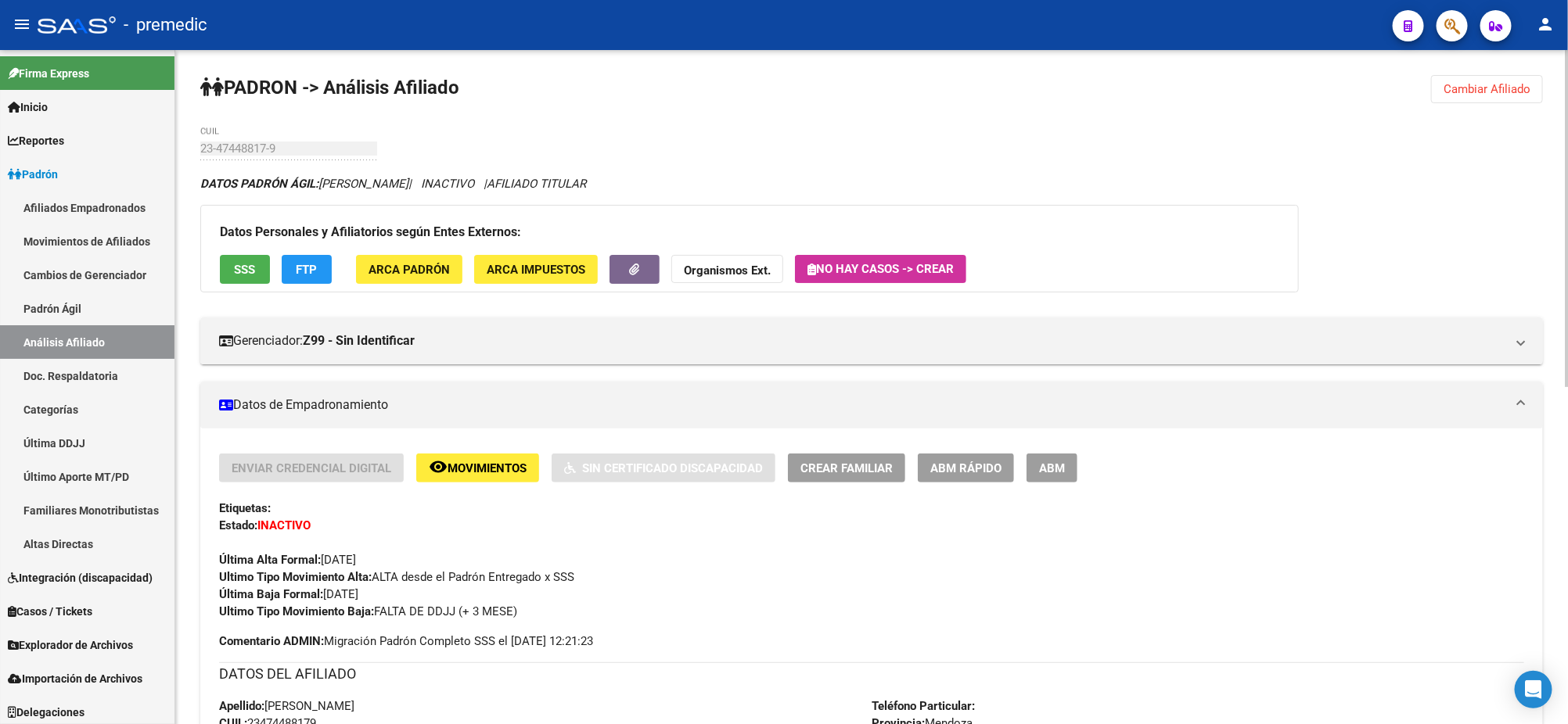
click at [305, 258] on button "FTP" at bounding box center [307, 270] width 50 height 29
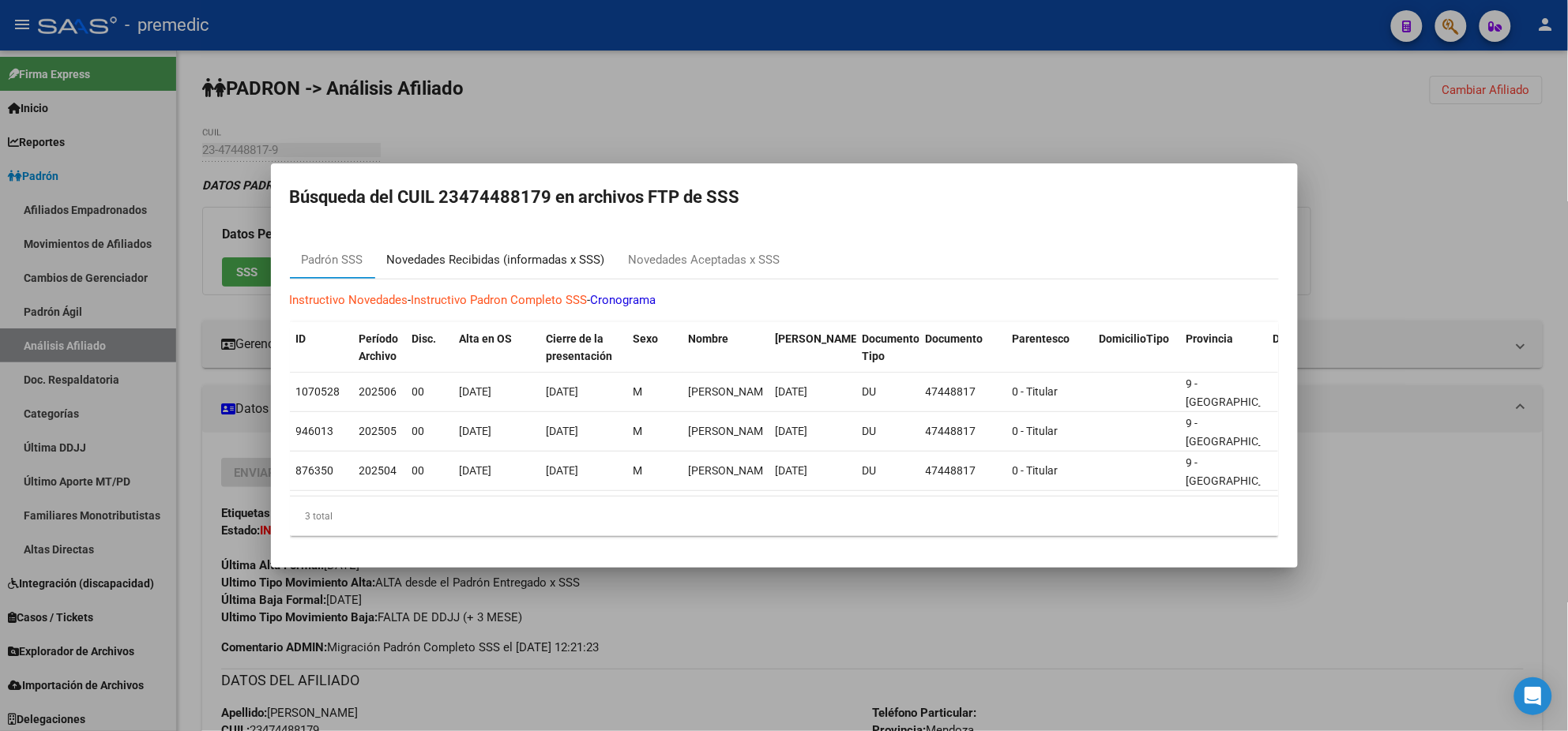
click at [486, 254] on div "Novedades Recibidas (informadas x SSS)" at bounding box center [496, 260] width 218 height 18
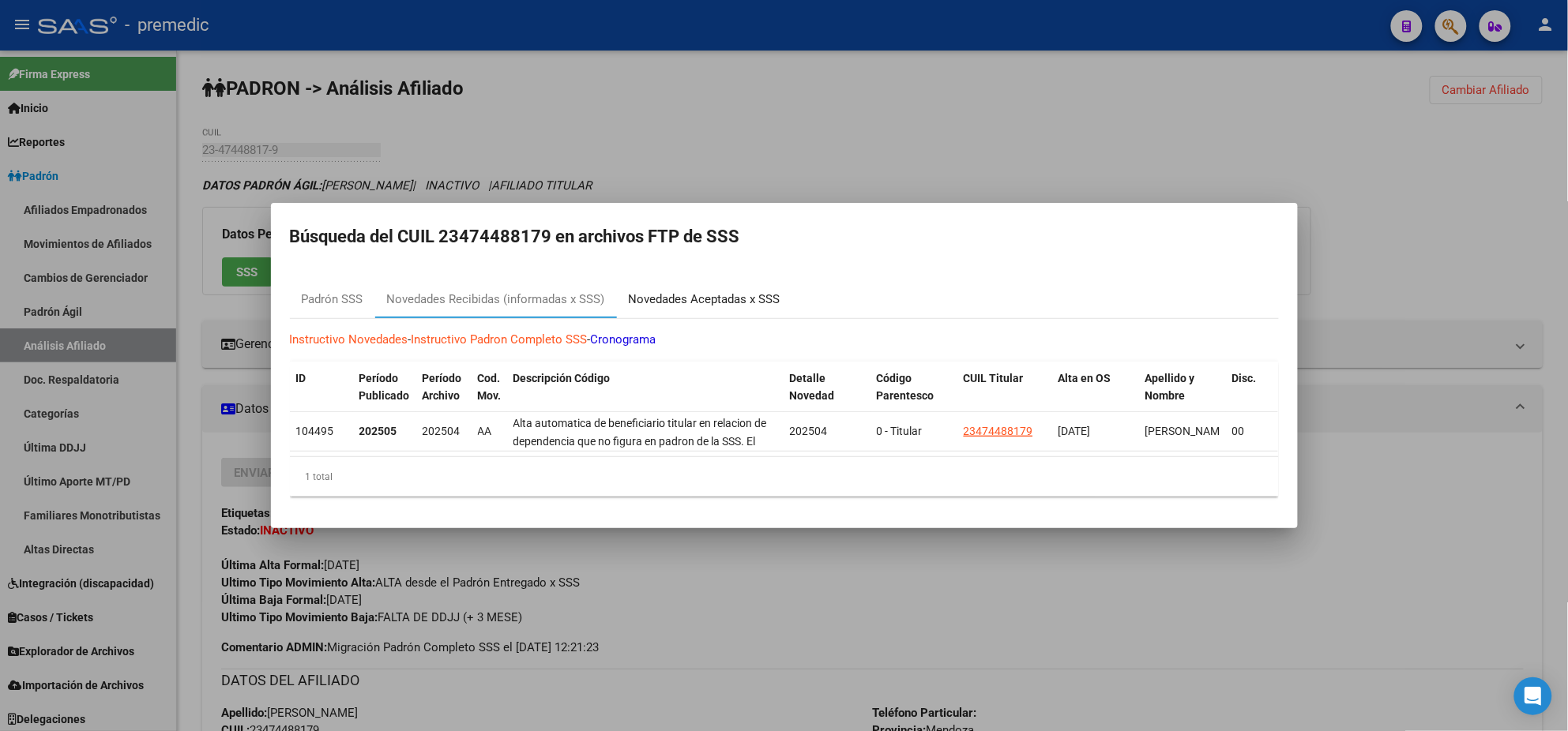
click at [661, 291] on div "Novedades Aceptadas x SSS" at bounding box center [705, 300] width 152 height 18
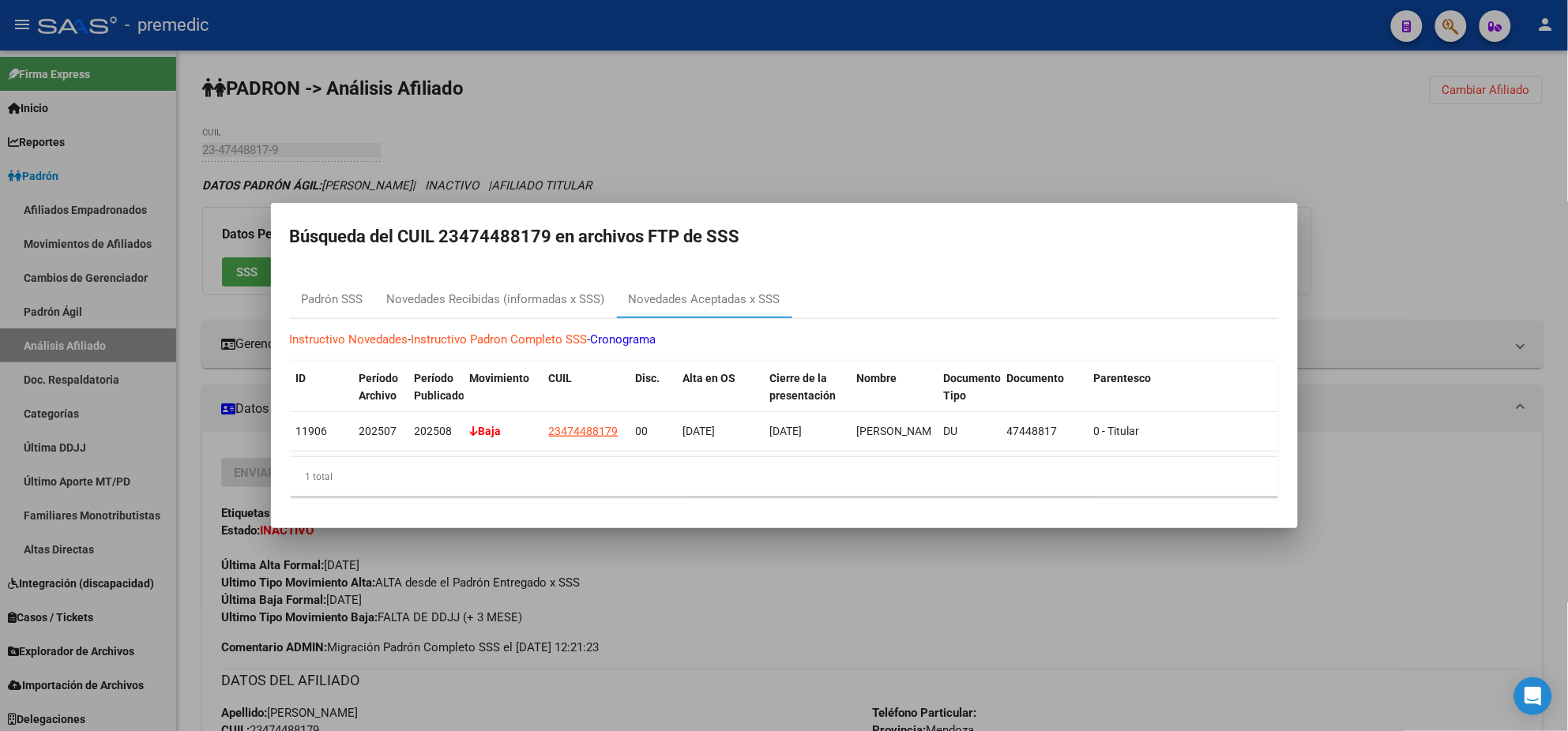
click at [839, 583] on div at bounding box center [784, 365] width 1568 height 731
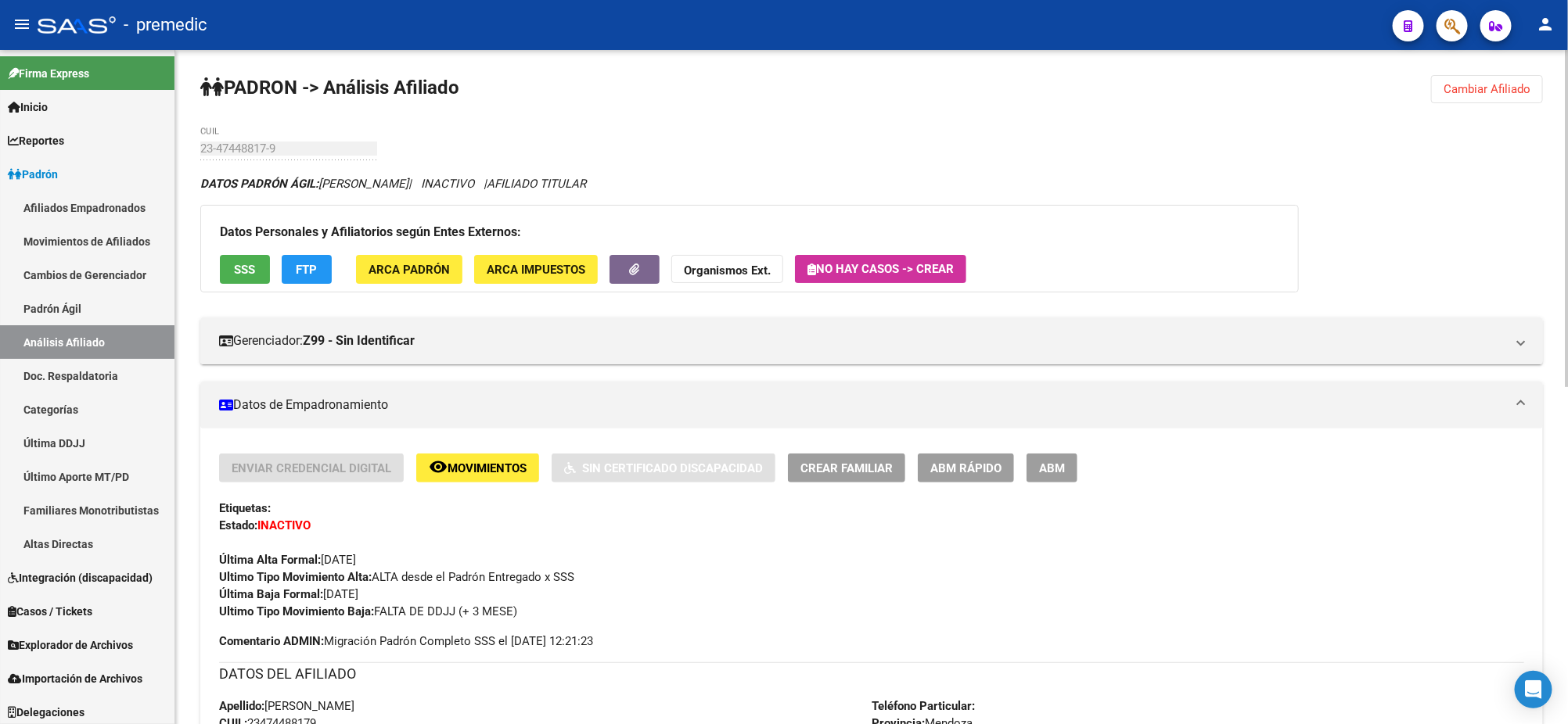
click at [197, 157] on div "PADRON -> Análisis Afiliado Cambiar Afiliado 23-47448817-9 CUIL DATOS PADRÓN ÁG…" at bounding box center [872, 726] width 1393 height 1353
click at [78, 652] on span "Explorador de Archivos" at bounding box center [70, 646] width 125 height 18
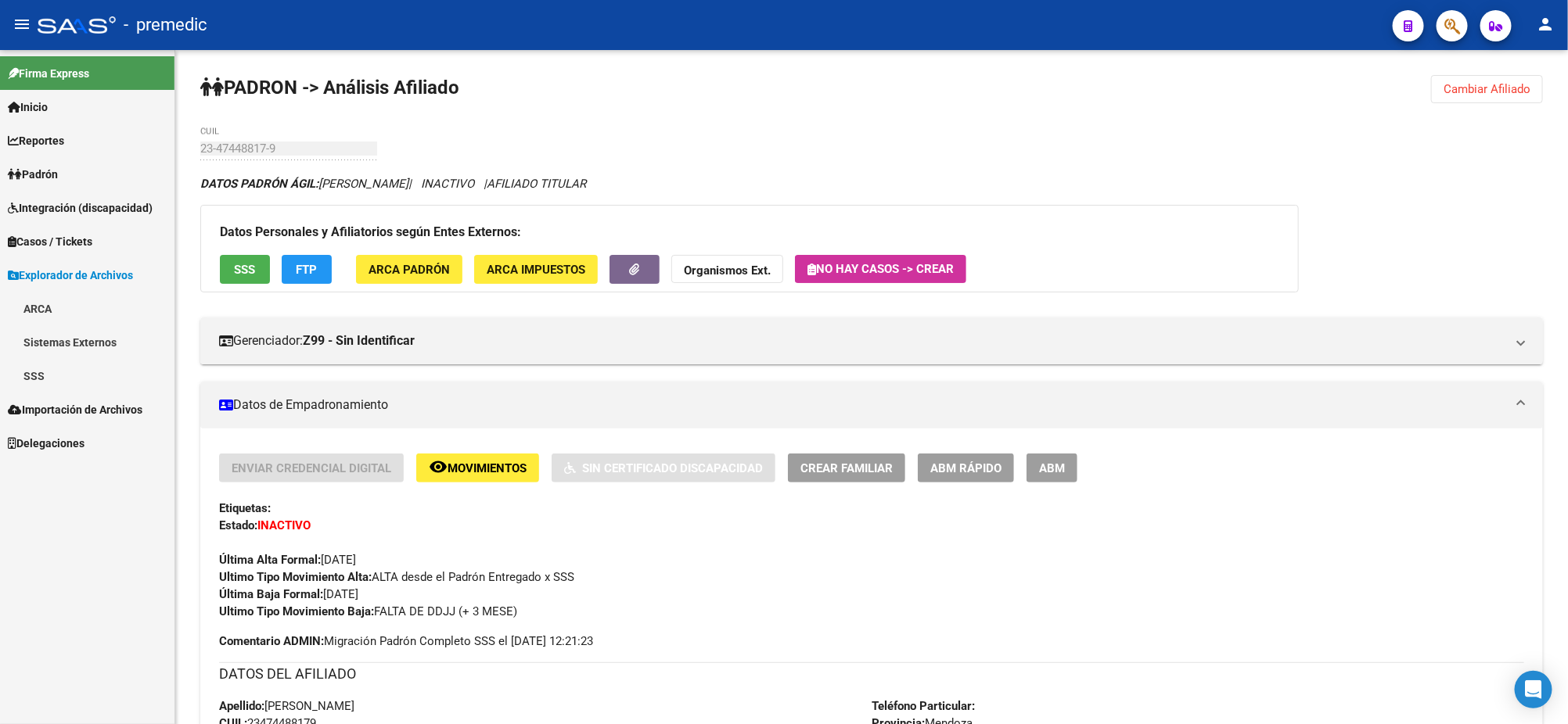
click at [85, 379] on link "SSS" at bounding box center [87, 376] width 174 height 34
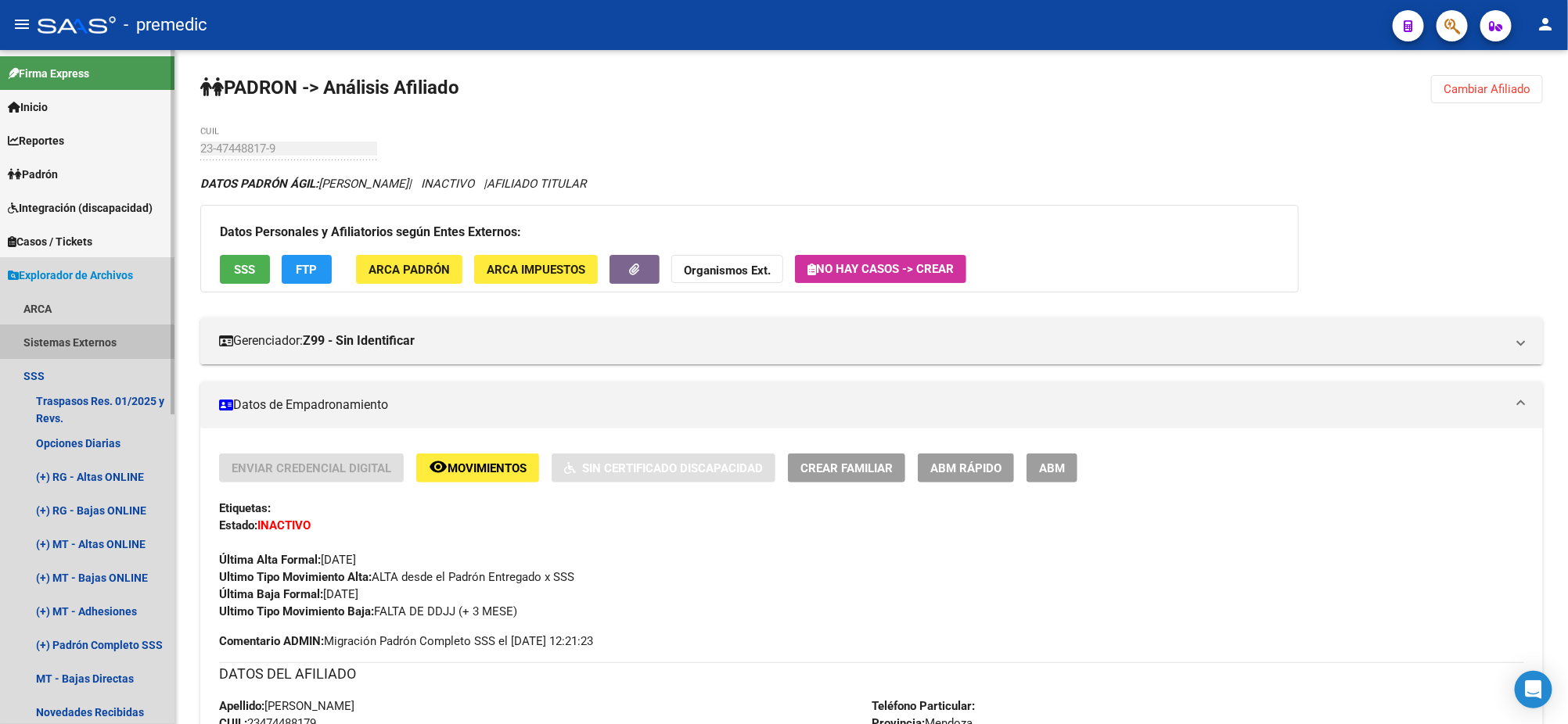
click at [70, 337] on link "Sistemas Externos" at bounding box center [87, 342] width 174 height 34
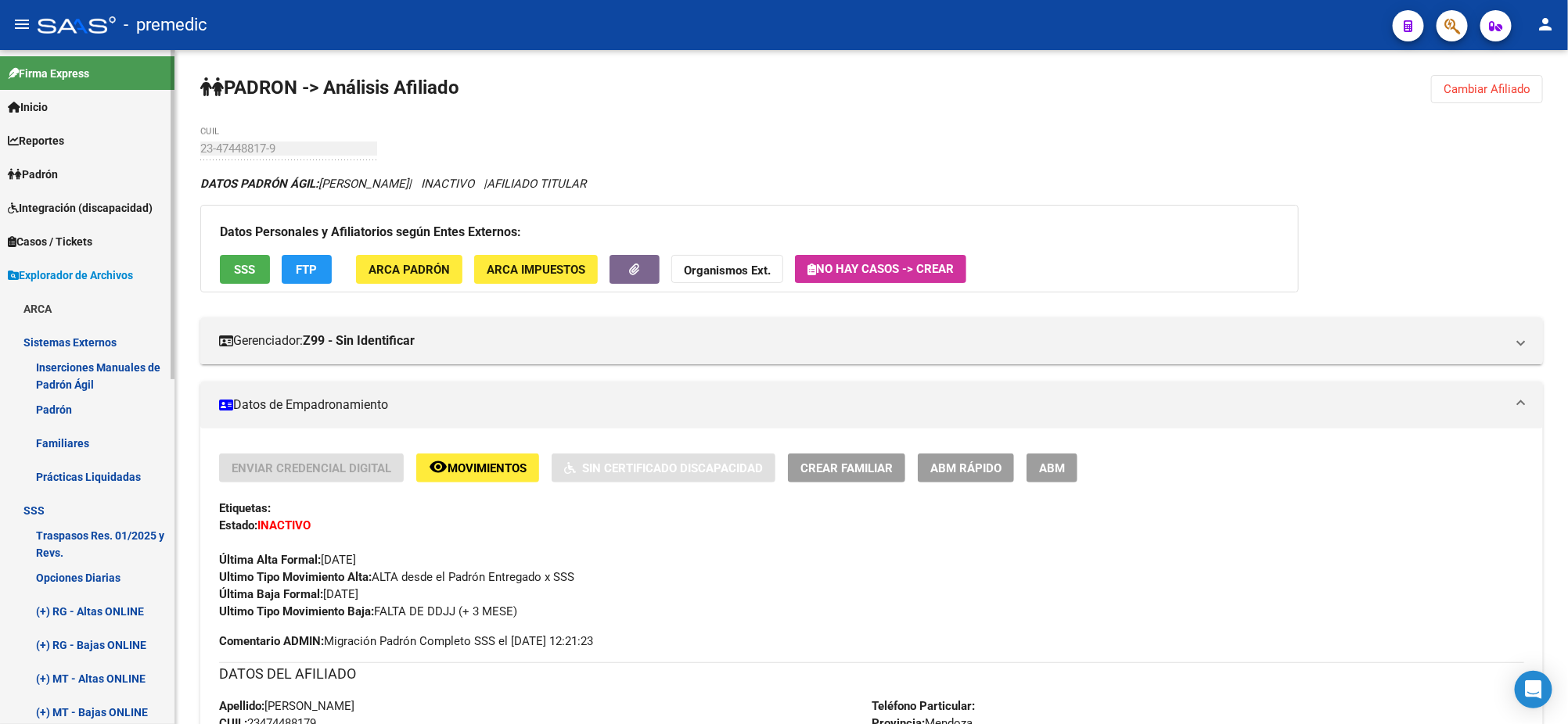
click at [65, 439] on link "Familiares" at bounding box center [87, 443] width 174 height 34
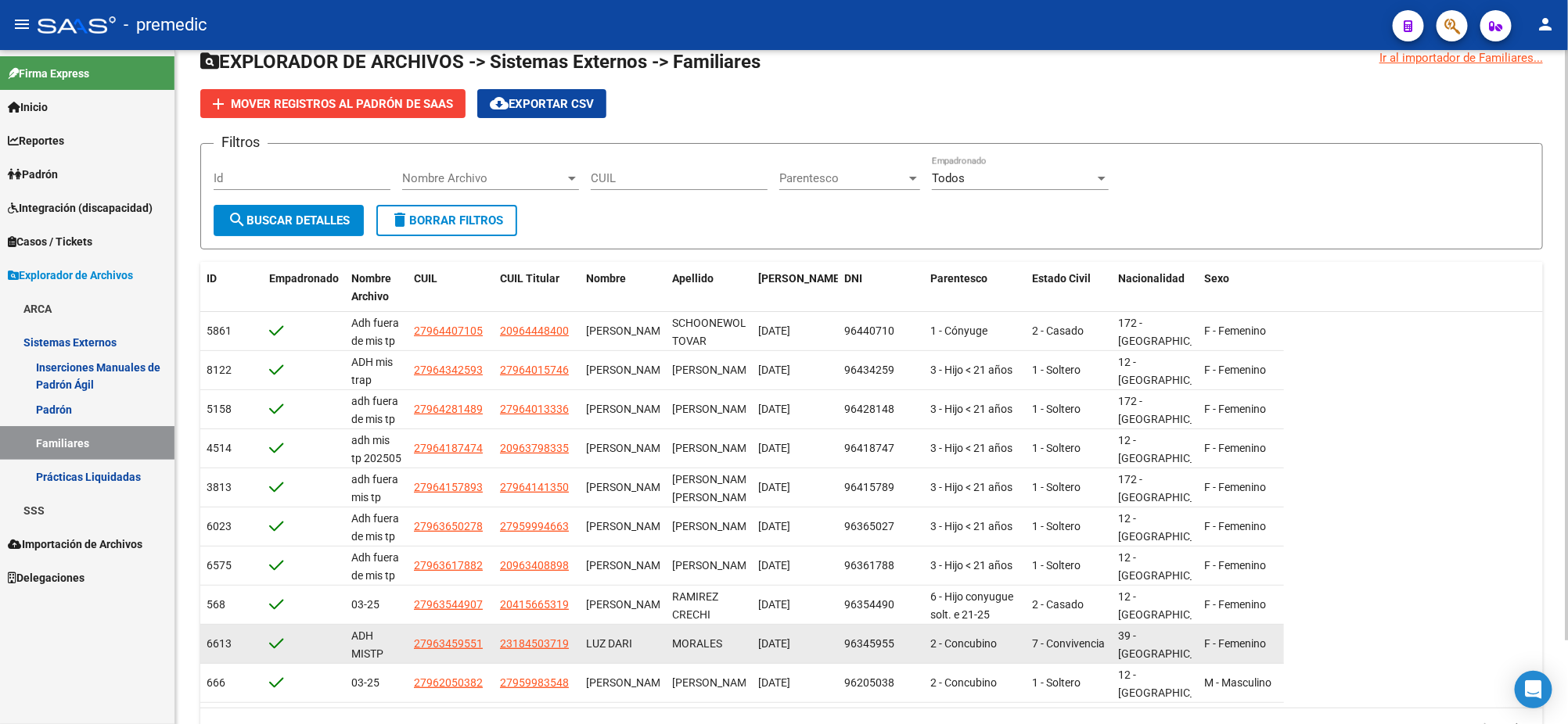
scroll to position [97, 0]
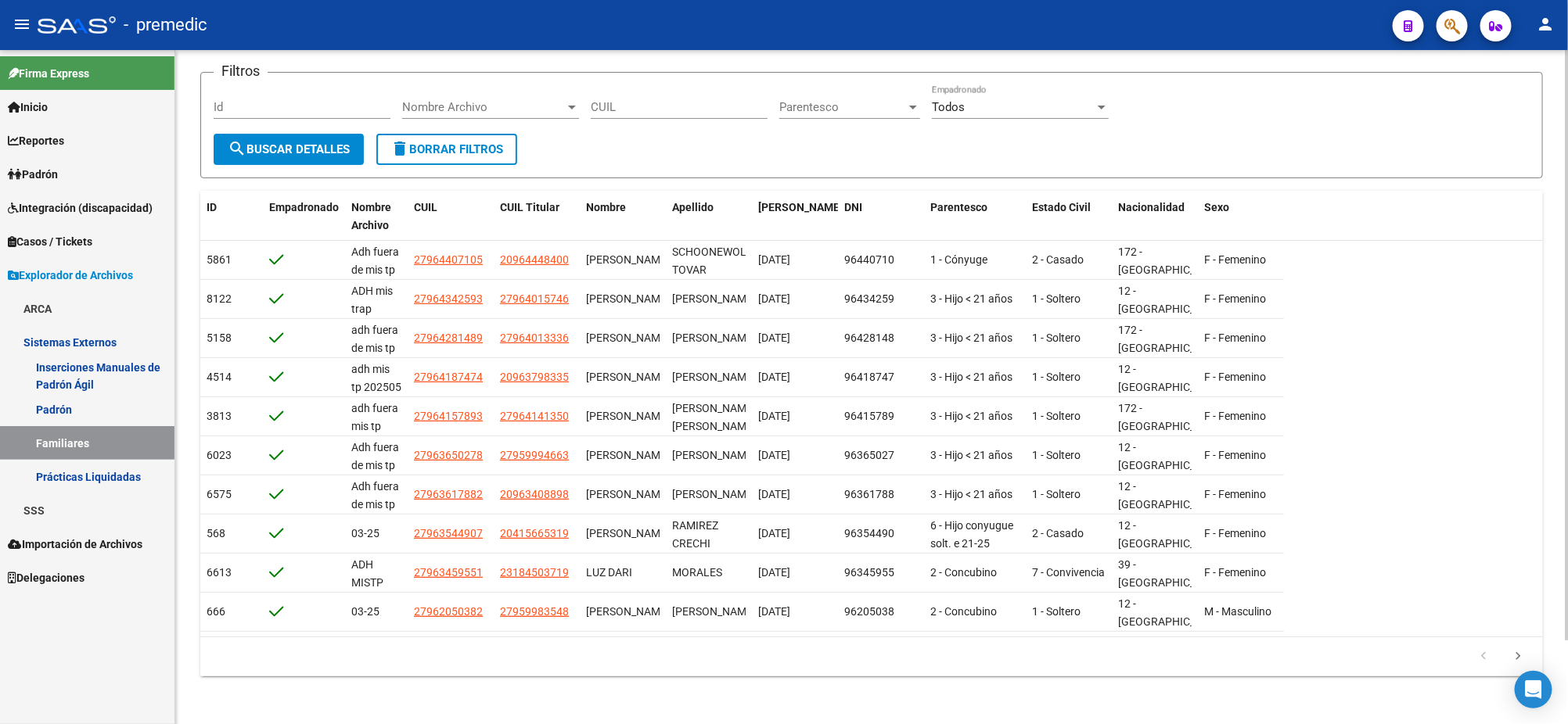
click at [1025, 678] on div "Ir al importador de Familiares... EXPLORADOR DE ARCHIVOS -> Sistemas Externos -…" at bounding box center [872, 339] width 1393 height 774
click at [170, 664] on div "Firma Express Inicio Calendario SSS Instructivos Contacto OS Reportes Padrón Tr…" at bounding box center [87, 387] width 174 height 674
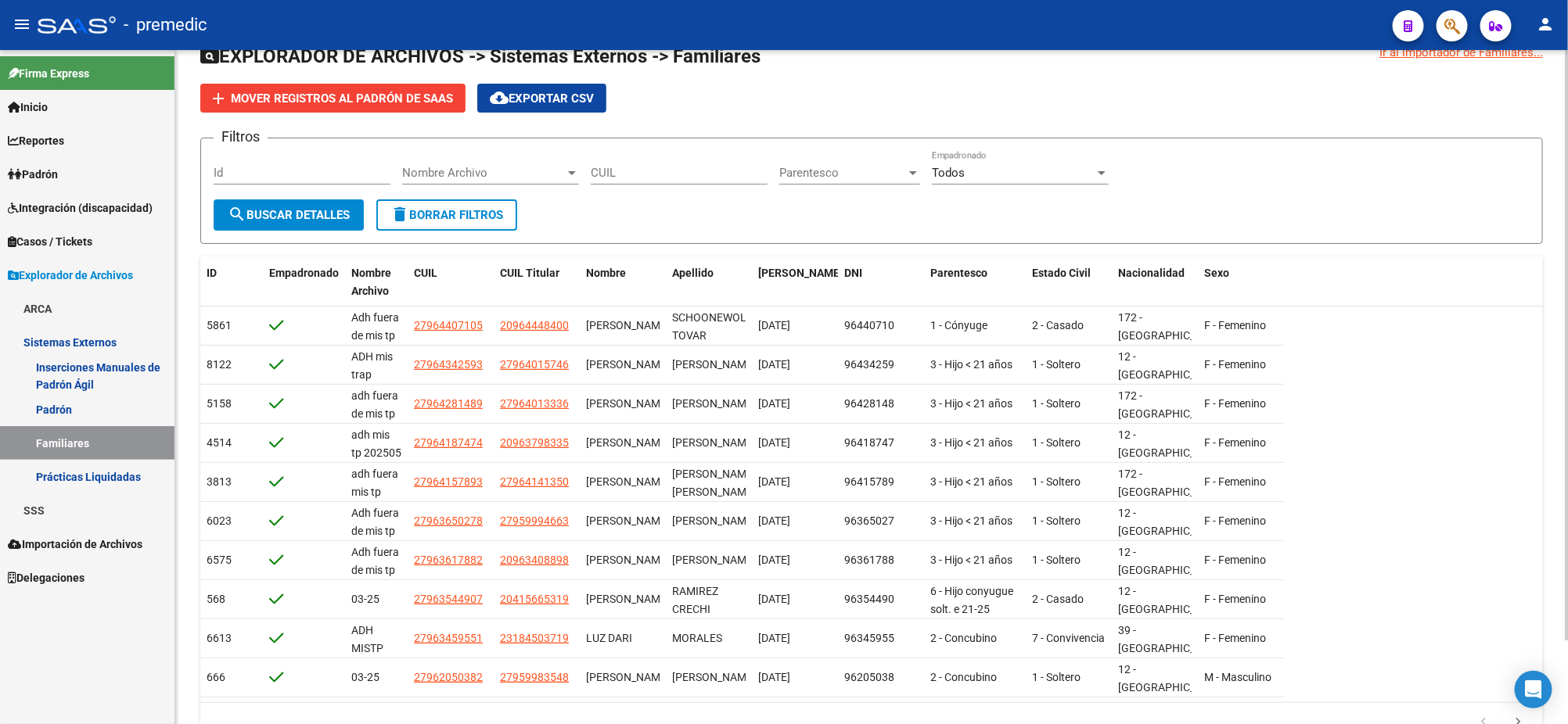
scroll to position [0, 0]
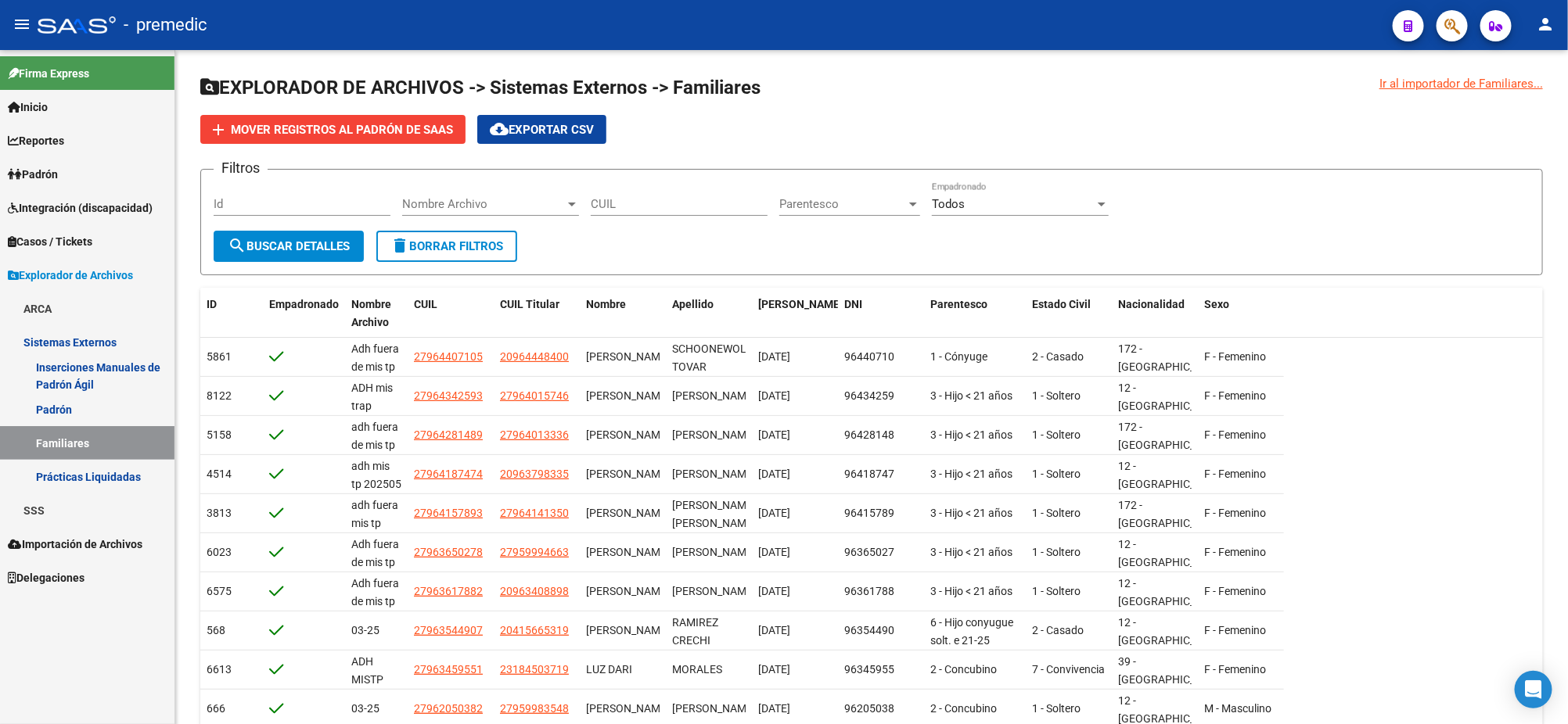
click at [94, 639] on div "Firma Express Inicio Calendario SSS Instructivos Contacto OS Reportes Padrón Tr…" at bounding box center [87, 387] width 174 height 674
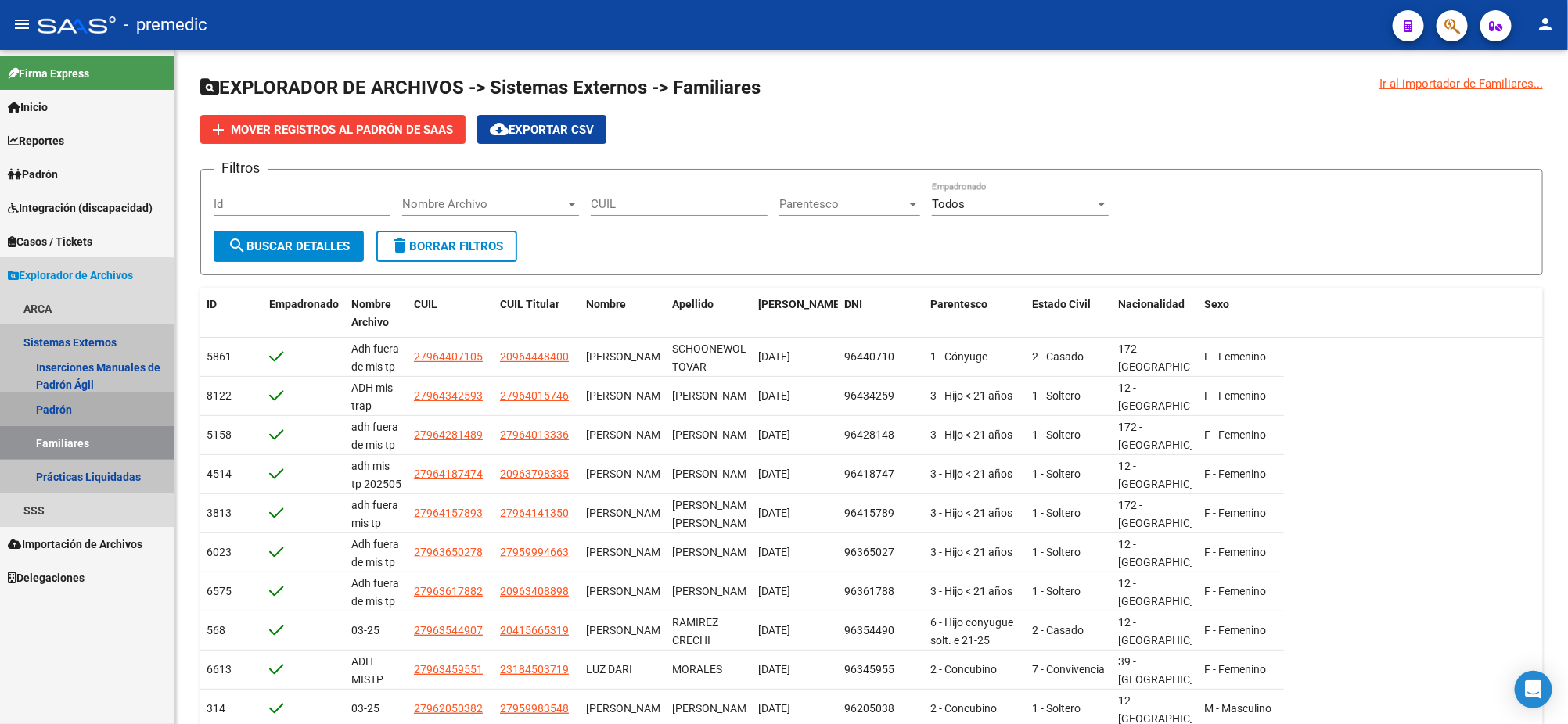
click at [65, 405] on link "Padrón" at bounding box center [87, 410] width 174 height 34
